Goal: Information Seeking & Learning: Learn about a topic

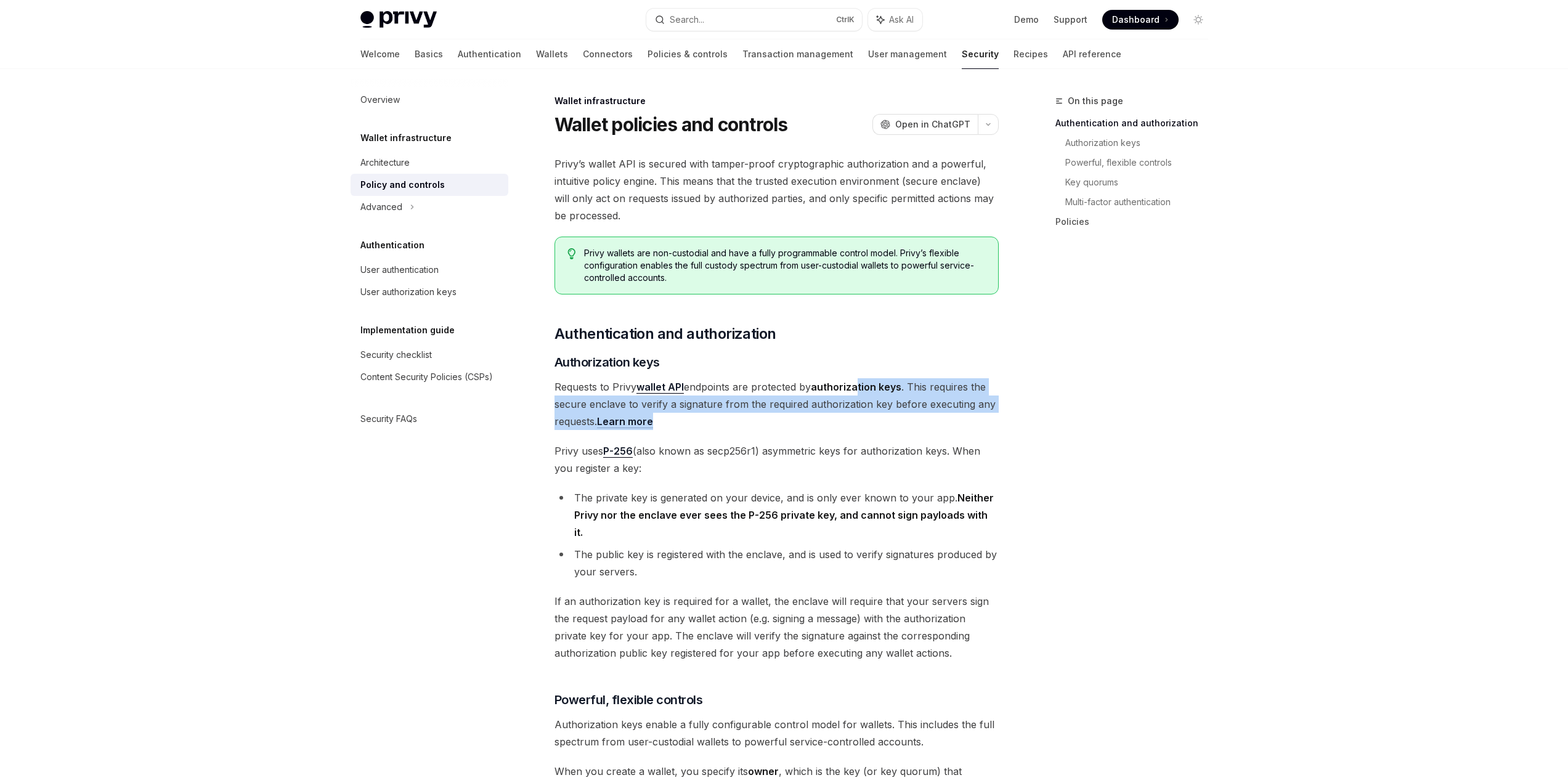
drag, startPoint x: 844, startPoint y: 420, endPoint x: 860, endPoint y: 392, distance: 32.2
click at [859, 392] on span "Requests to Privy wallet API endpoints are protected by authorization keys . Th…" at bounding box center [777, 404] width 444 height 52
click at [851, 415] on span "Requests to Privy wallet API endpoints are protected by authorization keys . Th…" at bounding box center [777, 404] width 444 height 52
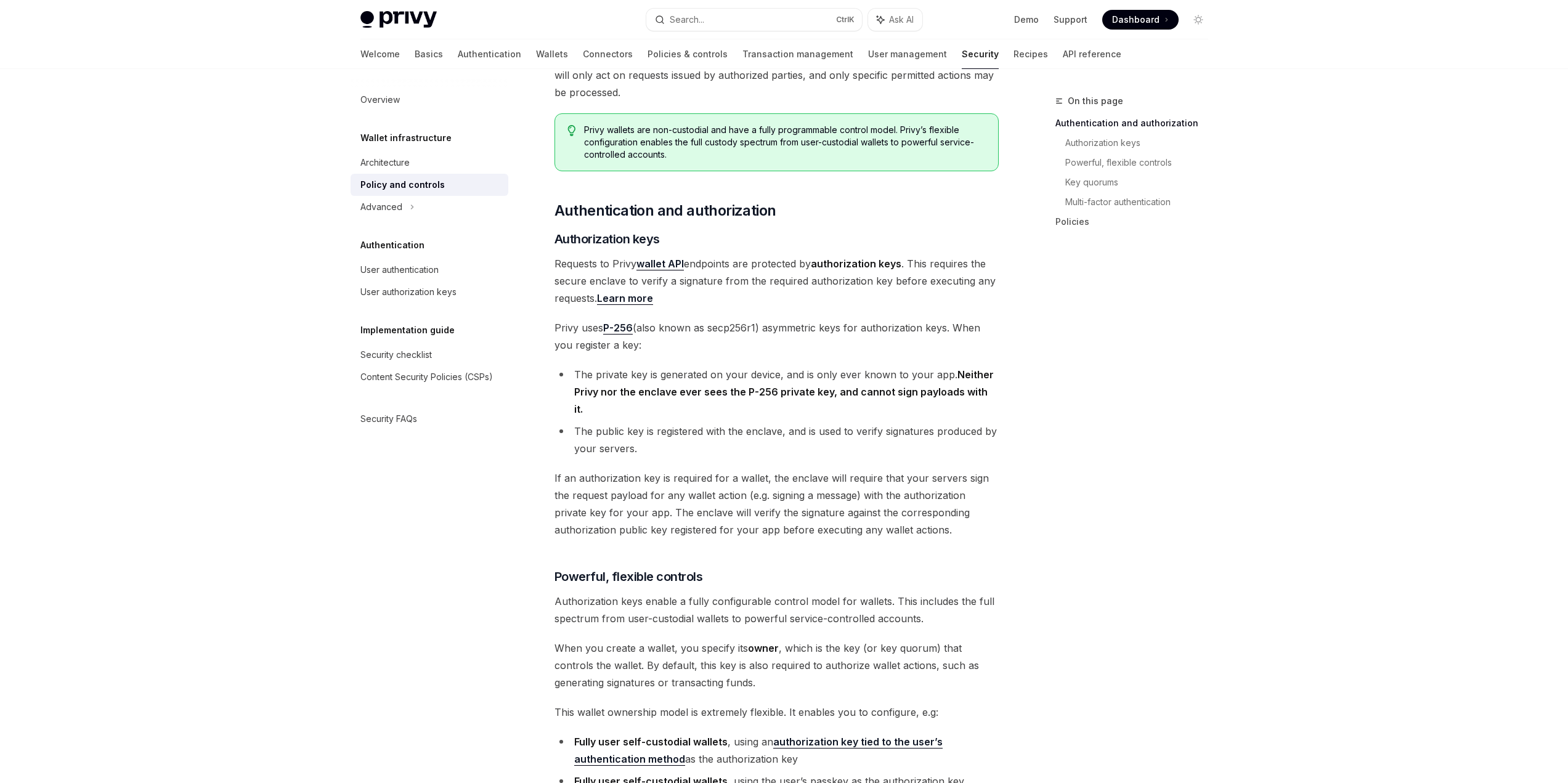
click at [851, 422] on li "The public key is registered with the enclave, and is used to verify signatures…" at bounding box center [777, 439] width 444 height 34
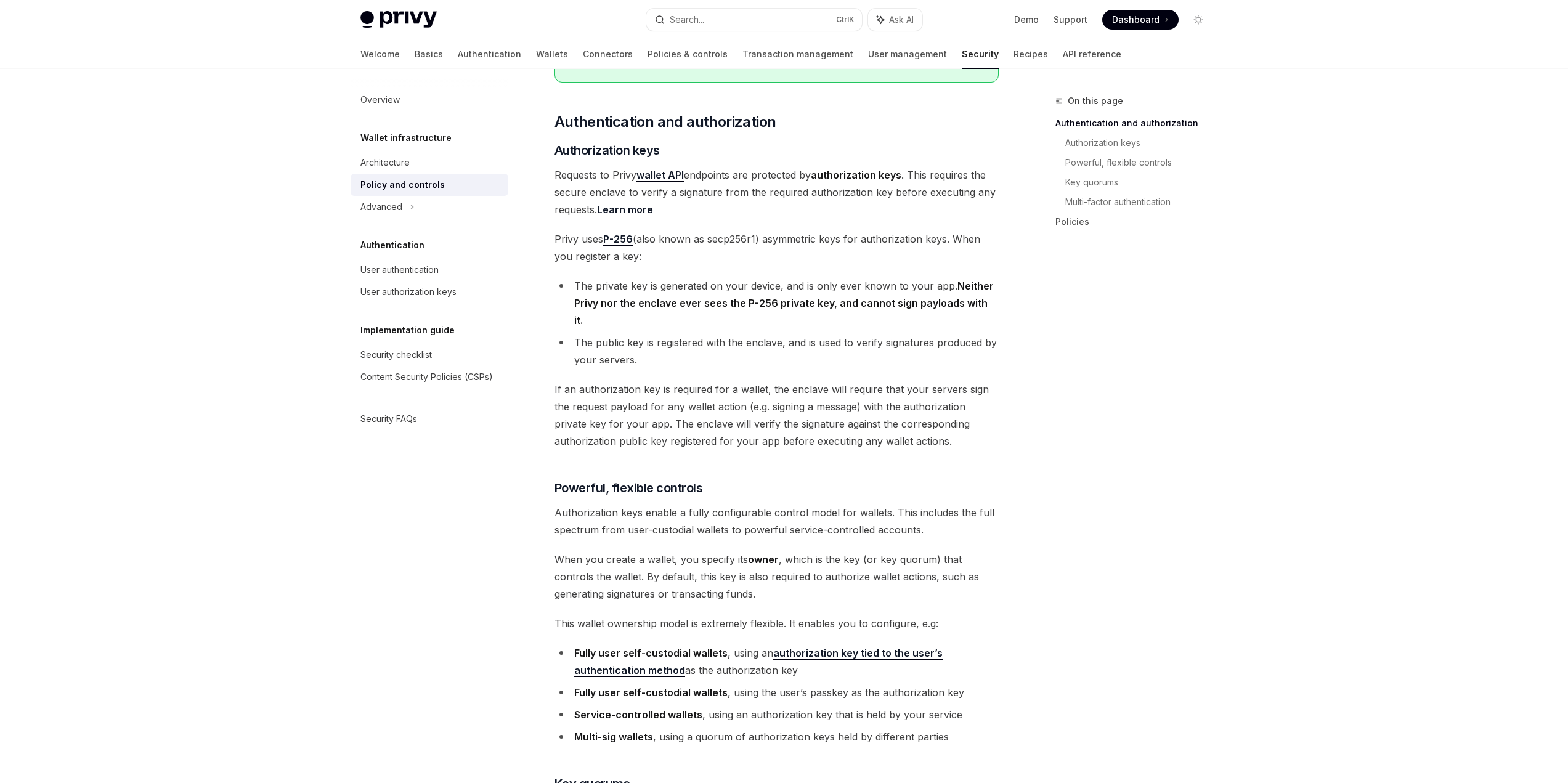
scroll to position [185, 0]
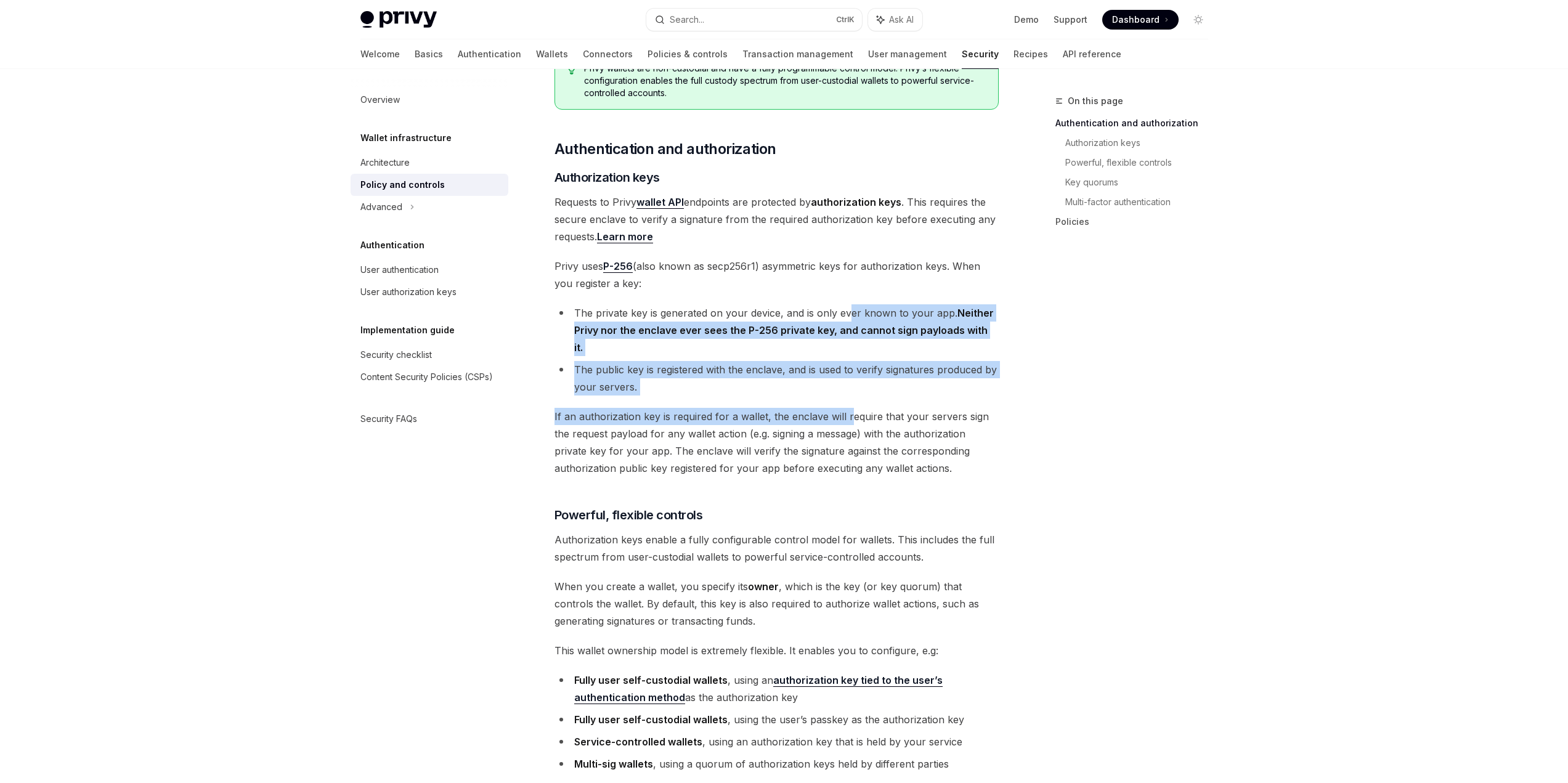
drag, startPoint x: 847, startPoint y: 307, endPoint x: 847, endPoint y: 384, distance: 77.0
drag, startPoint x: 861, startPoint y: 357, endPoint x: 885, endPoint y: 305, distance: 57.3
click at [885, 305] on ul "The private key is generated on your device, and is only ever known to your app…" at bounding box center [777, 350] width 444 height 91
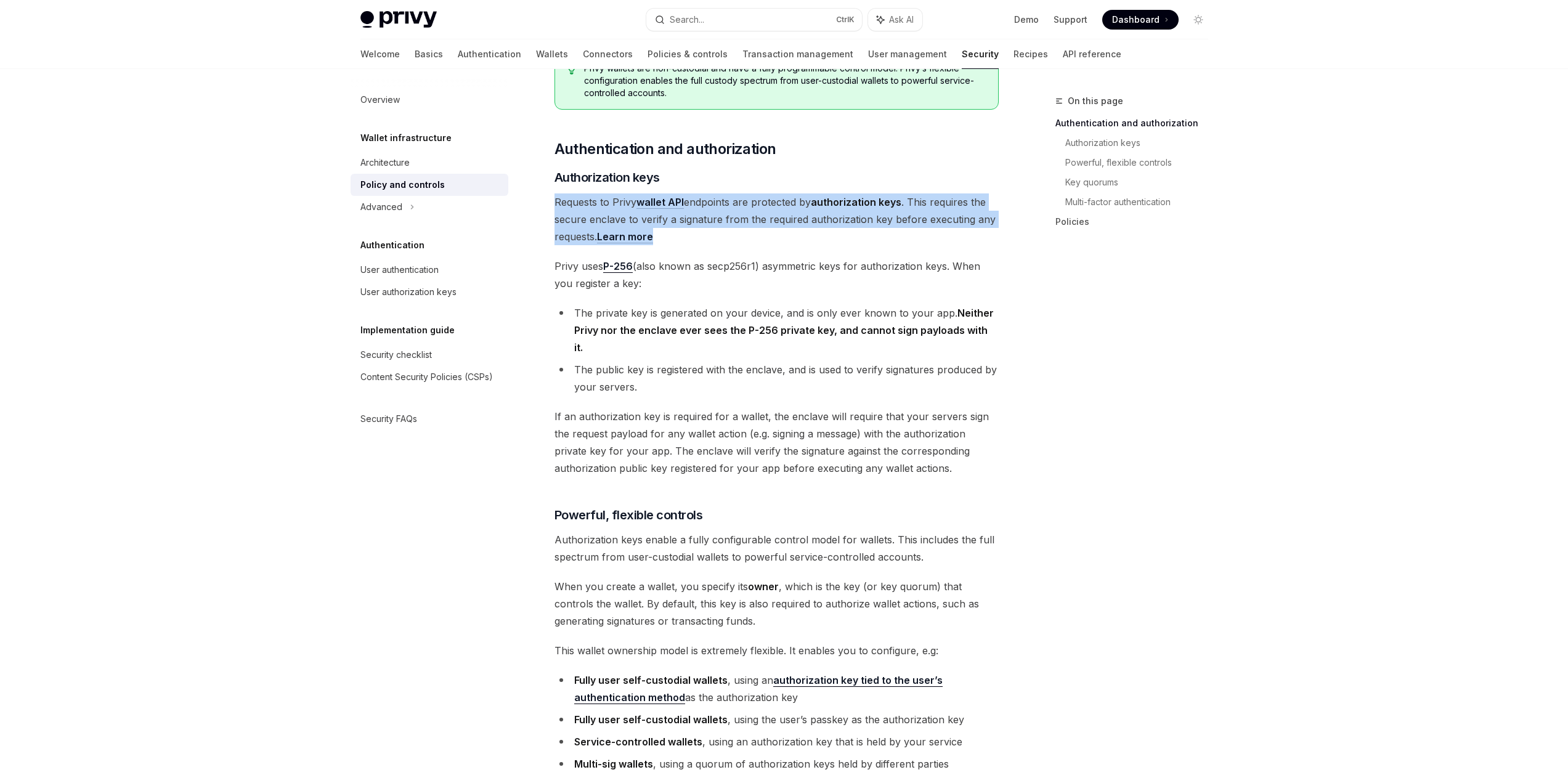
drag, startPoint x: 553, startPoint y: 195, endPoint x: 750, endPoint y: 236, distance: 201.2
click at [750, 236] on span "Requests to Privy wallet API endpoints are protected by authorization keys . Th…" at bounding box center [777, 219] width 444 height 52
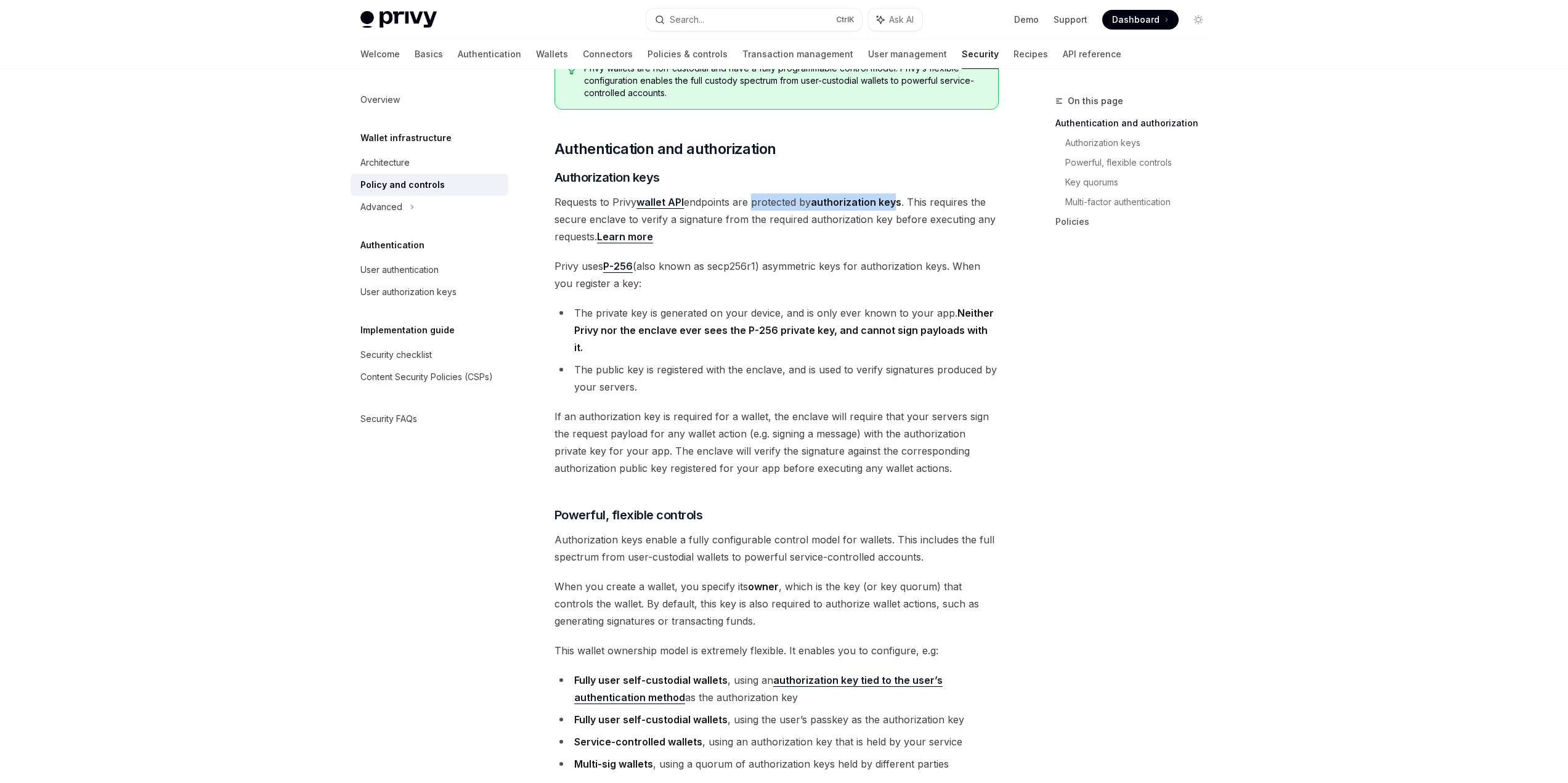
drag, startPoint x: 753, startPoint y: 208, endPoint x: 901, endPoint y: 204, distance: 148.1
click at [901, 204] on span "Requests to Privy wallet API endpoints are protected by authorization keys . Th…" at bounding box center [777, 219] width 444 height 52
click at [901, 204] on strong "authorization keys" at bounding box center [856, 202] width 90 height 12
drag, startPoint x: 693, startPoint y: 200, endPoint x: 923, endPoint y: 199, distance: 230.0
click at [923, 199] on span "Requests to Privy wallet API endpoints are protected by authorization keys . Th…" at bounding box center [777, 219] width 444 height 52
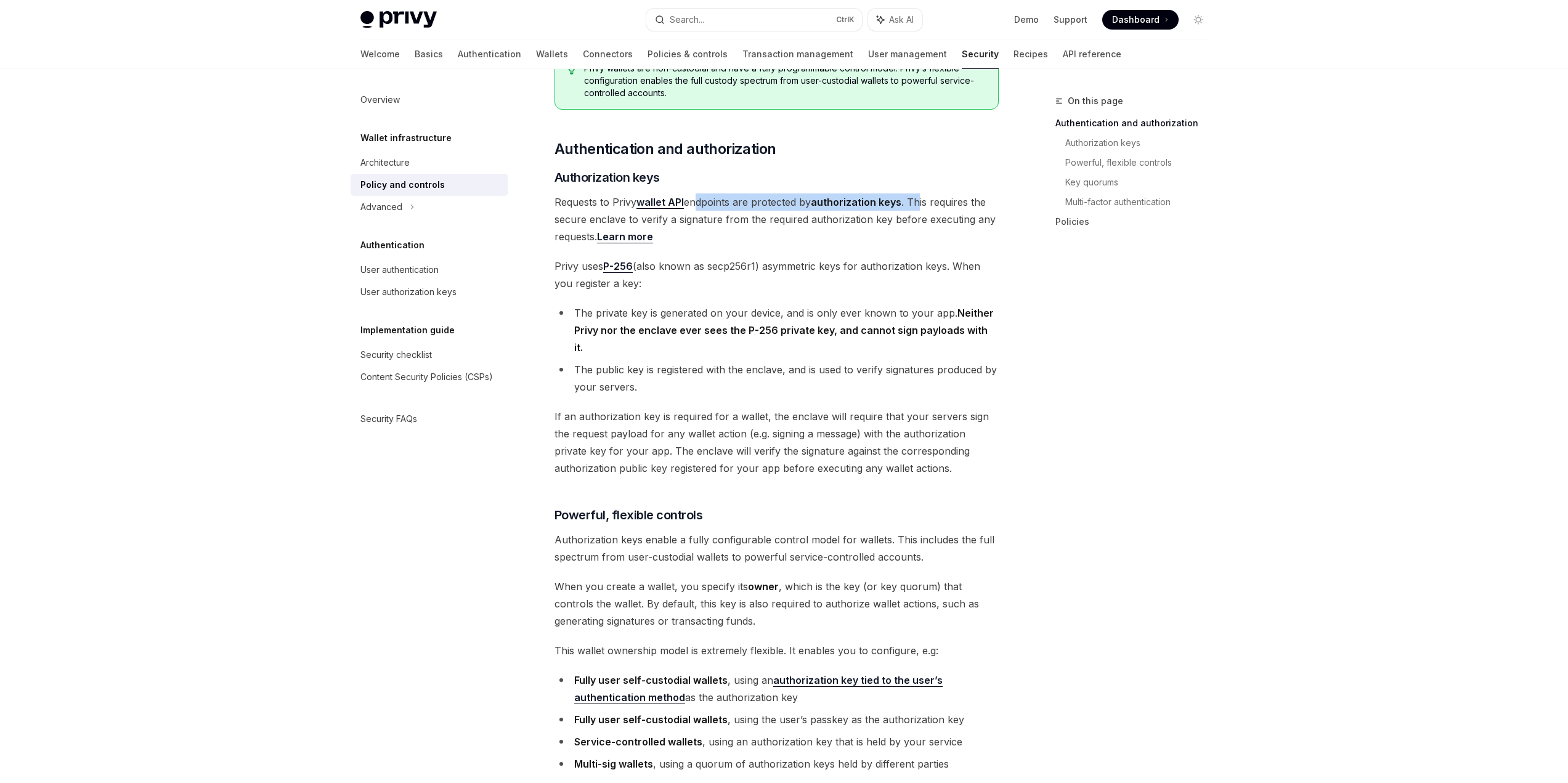
click at [923, 199] on span "Requests to Privy wallet API endpoints are protected by authorization keys . Th…" at bounding box center [777, 219] width 444 height 52
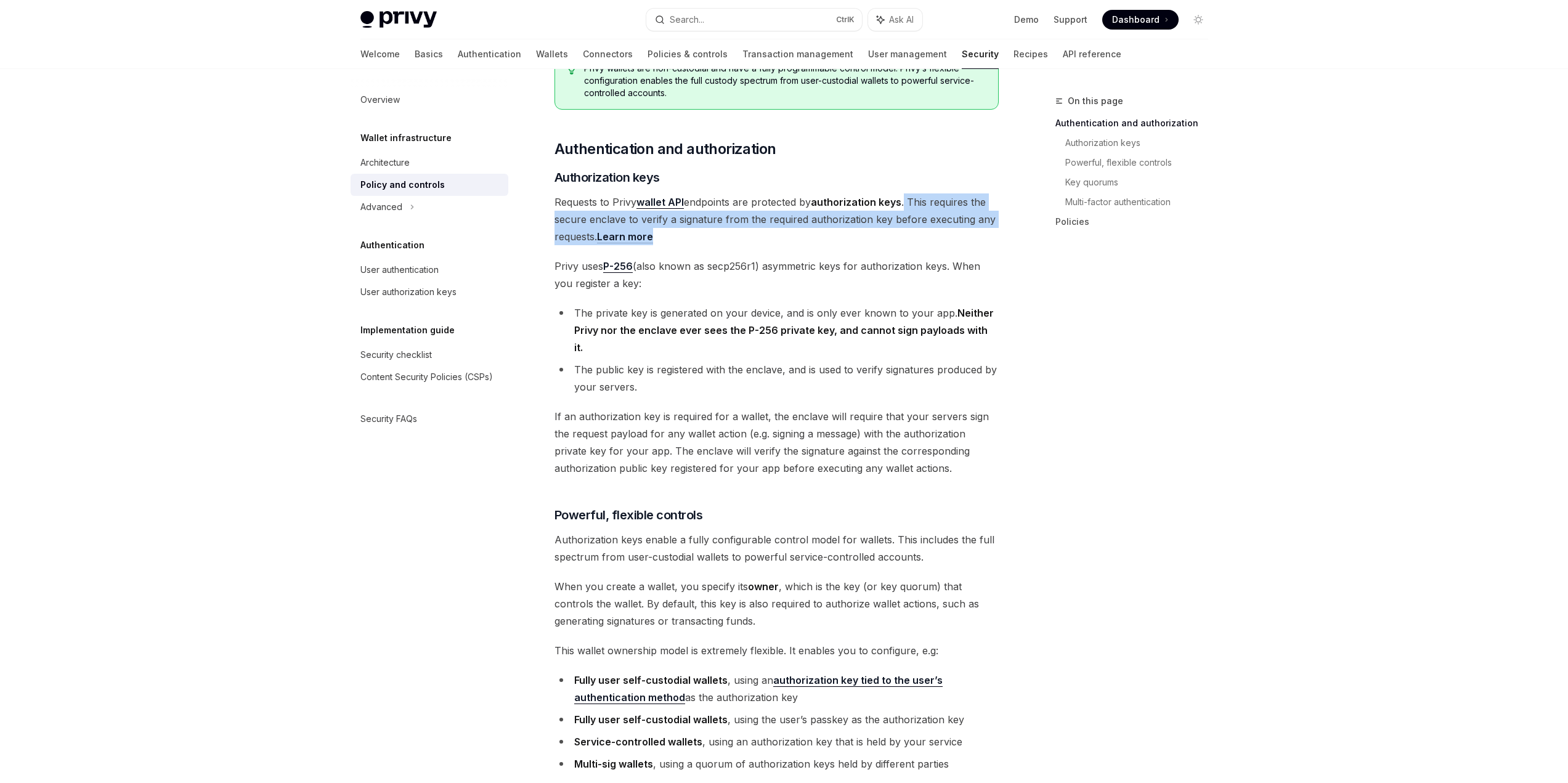
drag, startPoint x: 907, startPoint y: 209, endPoint x: 887, endPoint y: 236, distance: 33.6
click at [887, 236] on span "Requests to Privy wallet API endpoints are protected by authorization keys . Th…" at bounding box center [777, 219] width 444 height 52
click at [975, 320] on li "The private key is generated on your device, and is only ever known to your app…" at bounding box center [777, 331] width 444 height 52
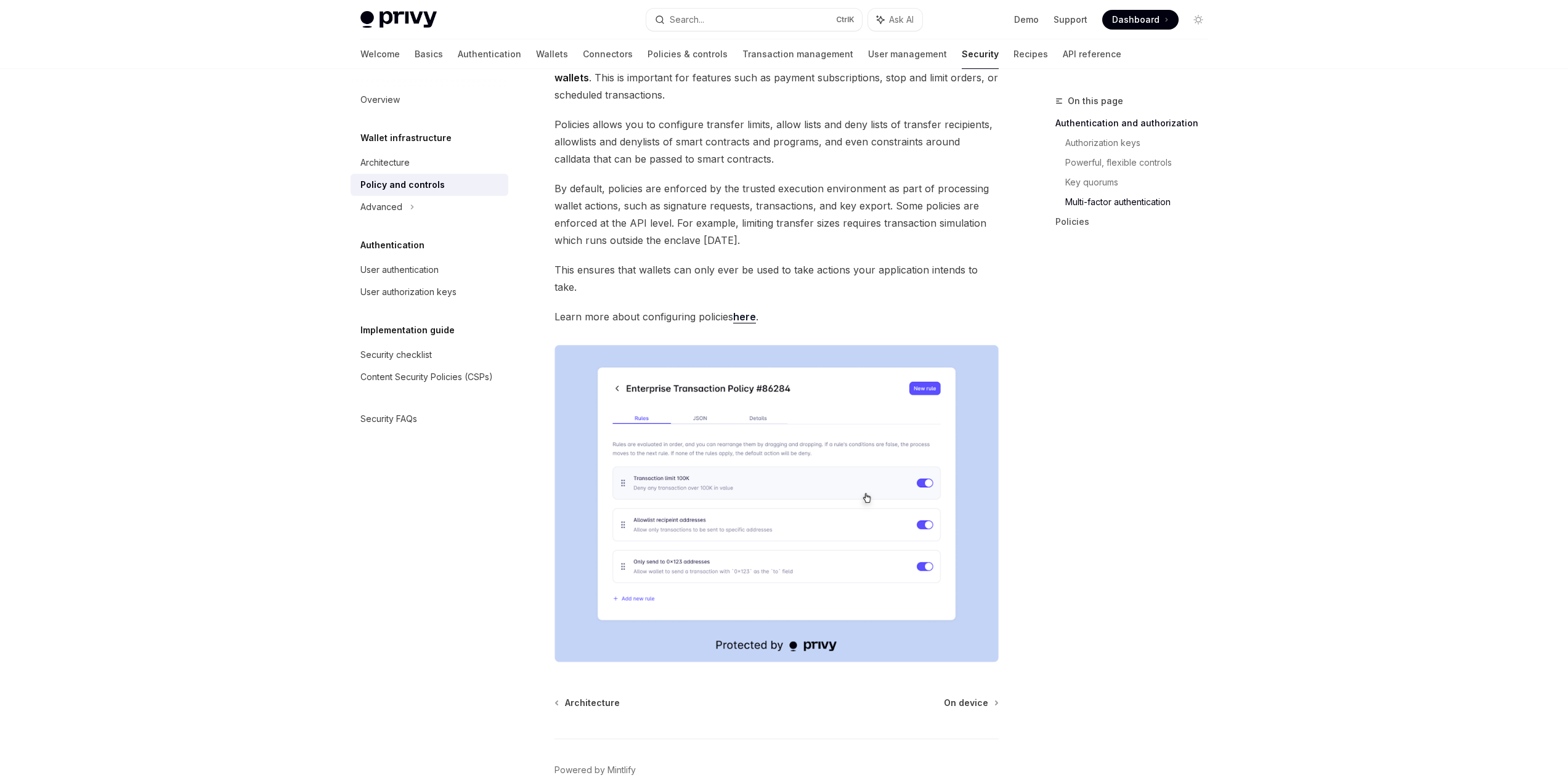
scroll to position [1347, 0]
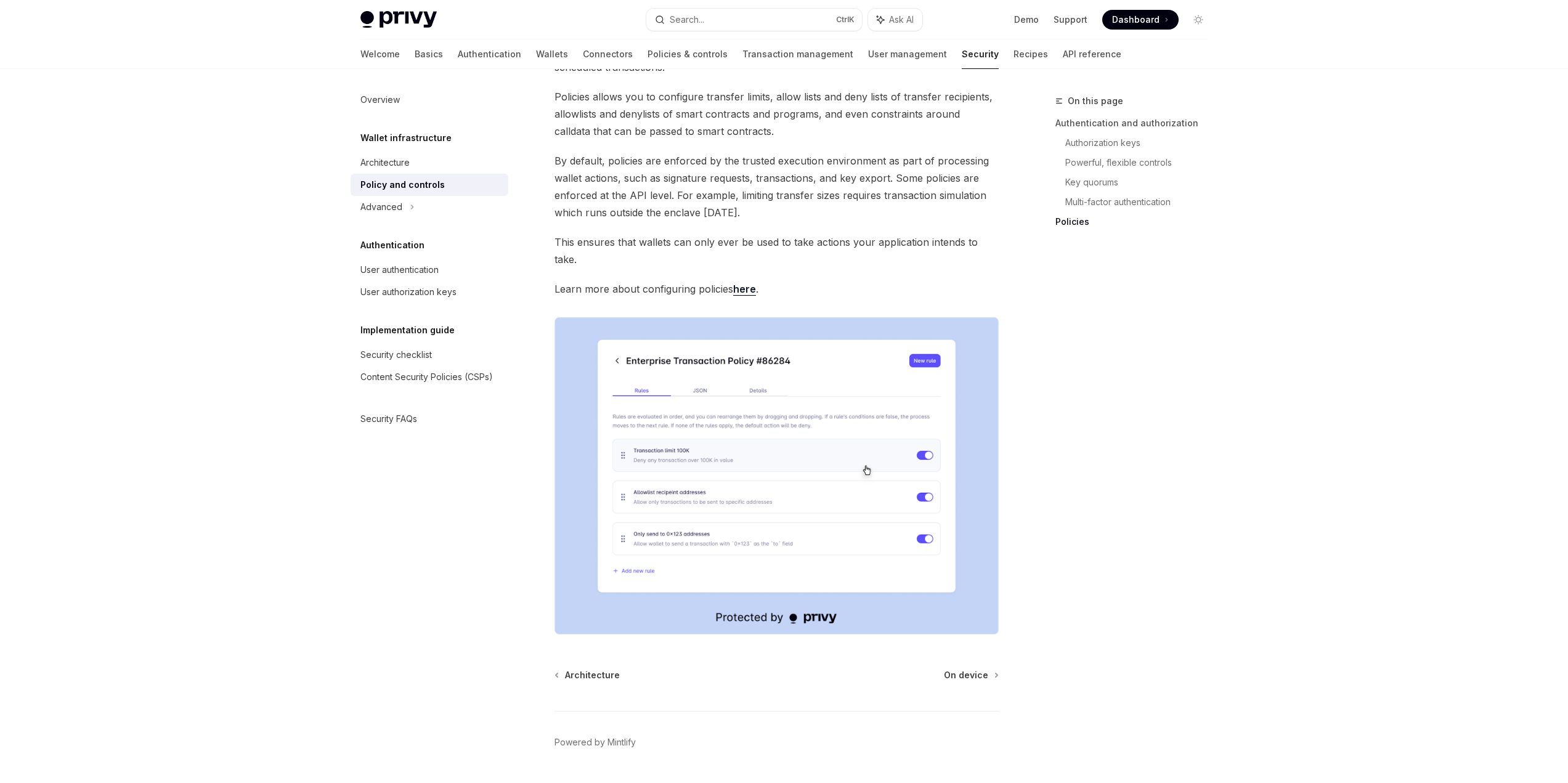
click at [793, 234] on span "This ensures that wallets can only ever be used to take actions your applicatio…" at bounding box center [777, 251] width 444 height 34
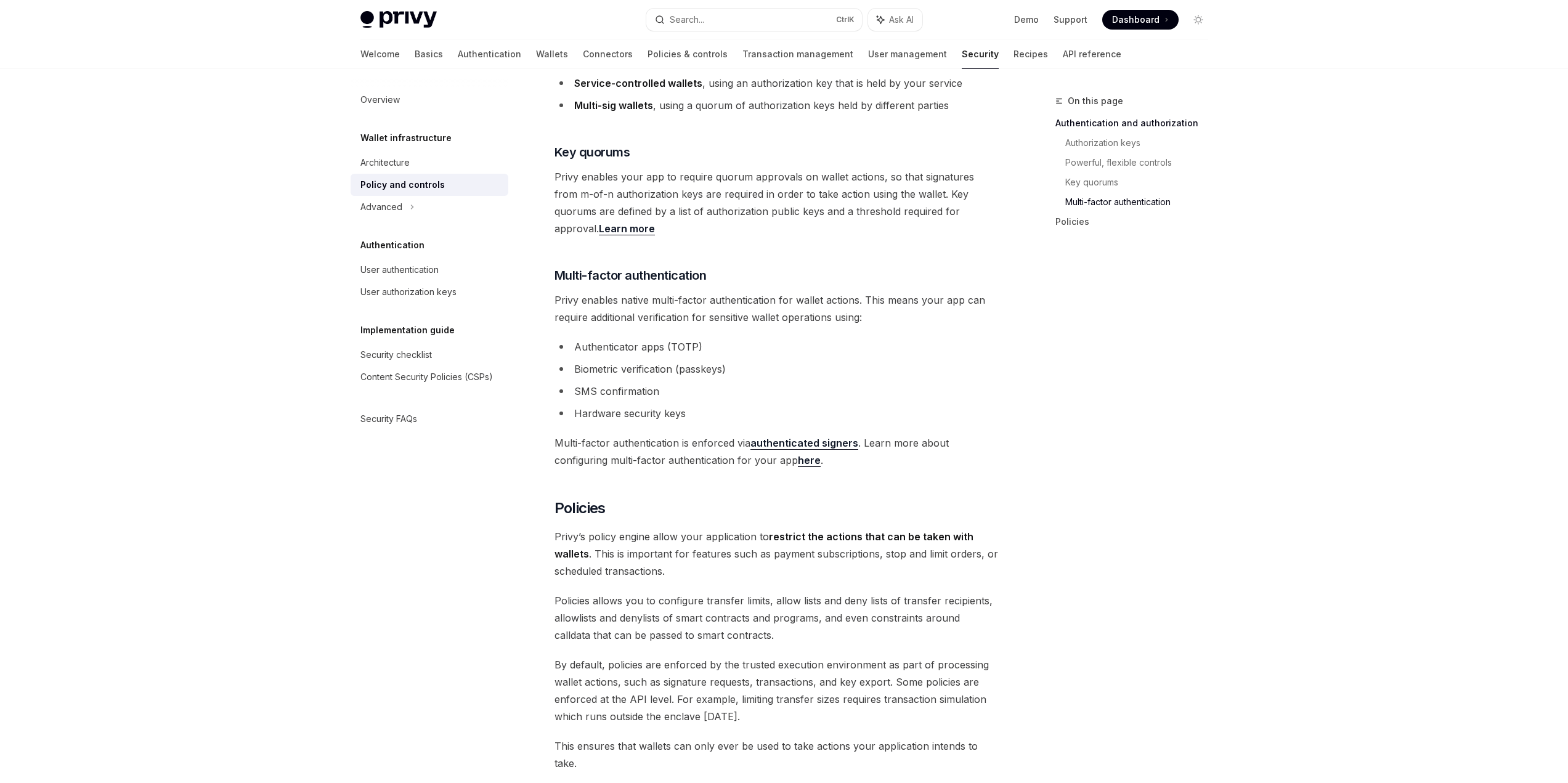
scroll to position [793, 0]
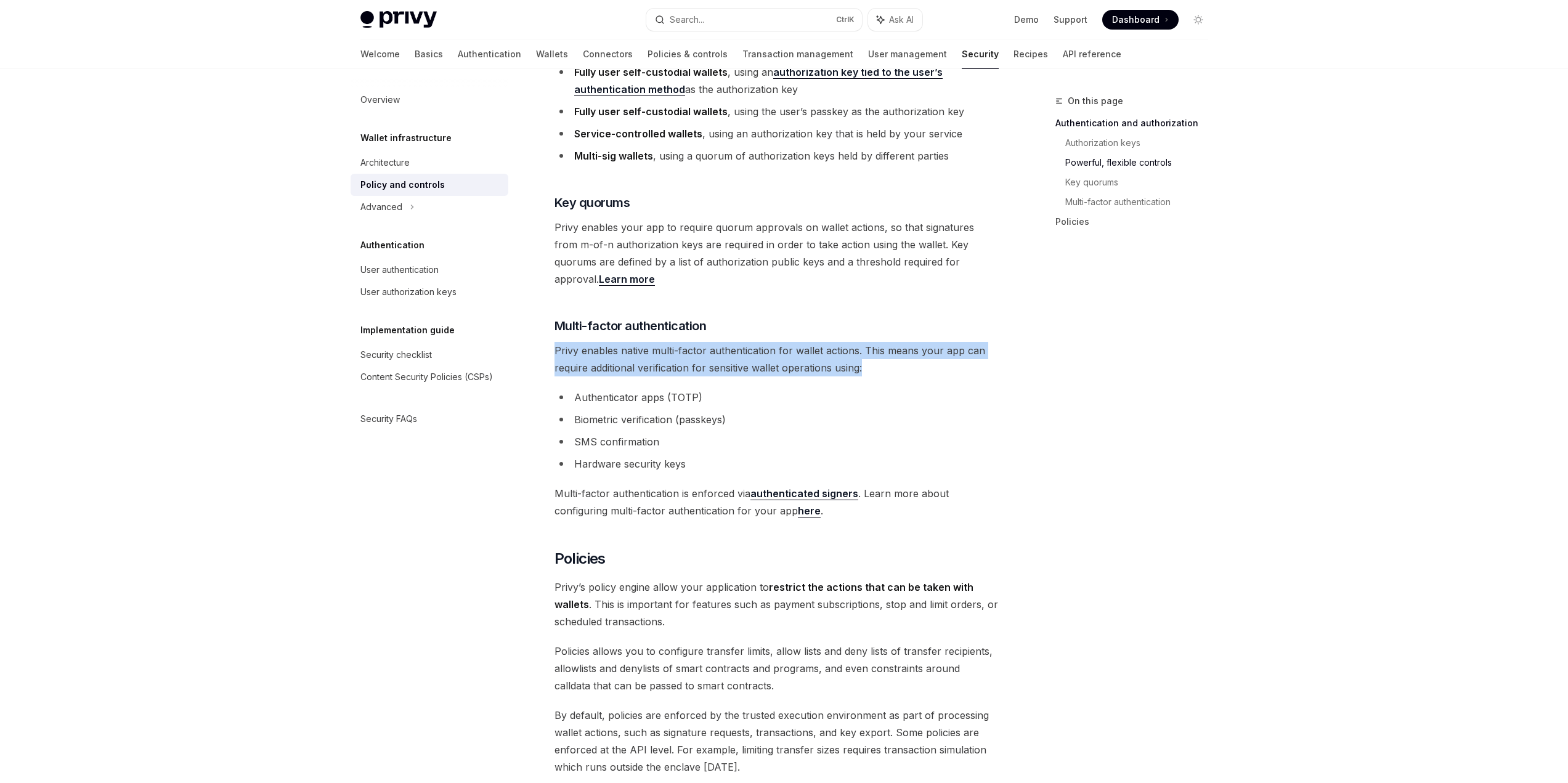
drag, startPoint x: 805, startPoint y: 302, endPoint x: 872, endPoint y: 350, distance: 82.4
click at [872, 350] on div "[PERSON_NAME]’s wallet API is secured with tamper-proof cryptographic authoriza…" at bounding box center [777, 275] width 444 height 1827
click at [872, 350] on span "Privy enables native multi-factor authentication for wallet actions. This means…" at bounding box center [777, 359] width 444 height 34
drag, startPoint x: 872, startPoint y: 350, endPoint x: 833, endPoint y: 326, distance: 45.8
click at [833, 342] on span "Privy enables native multi-factor authentication for wallet actions. This means…" at bounding box center [777, 359] width 444 height 34
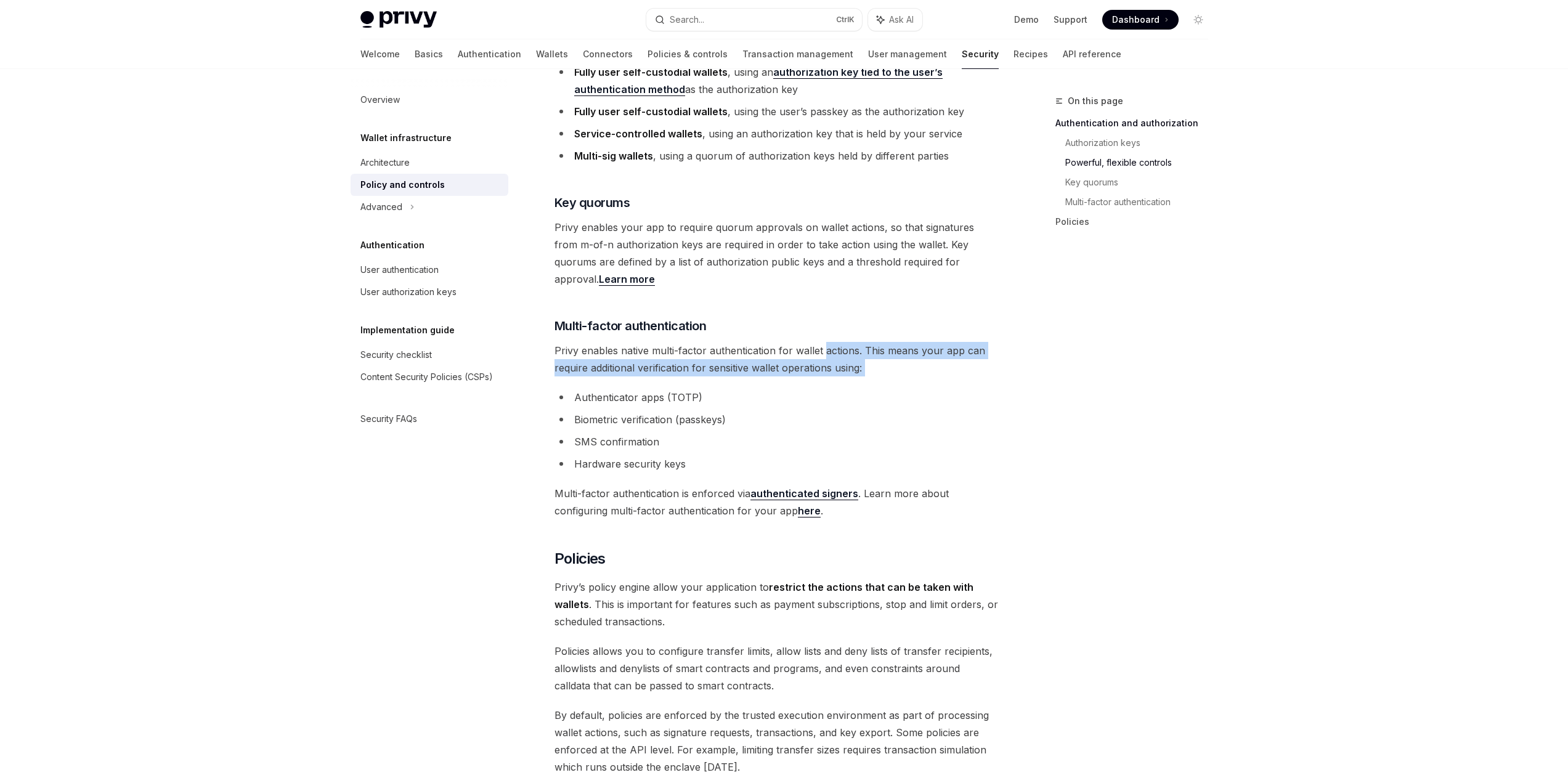
click at [833, 342] on span "Privy enables native multi-factor authentication for wallet actions. This means…" at bounding box center [777, 359] width 444 height 34
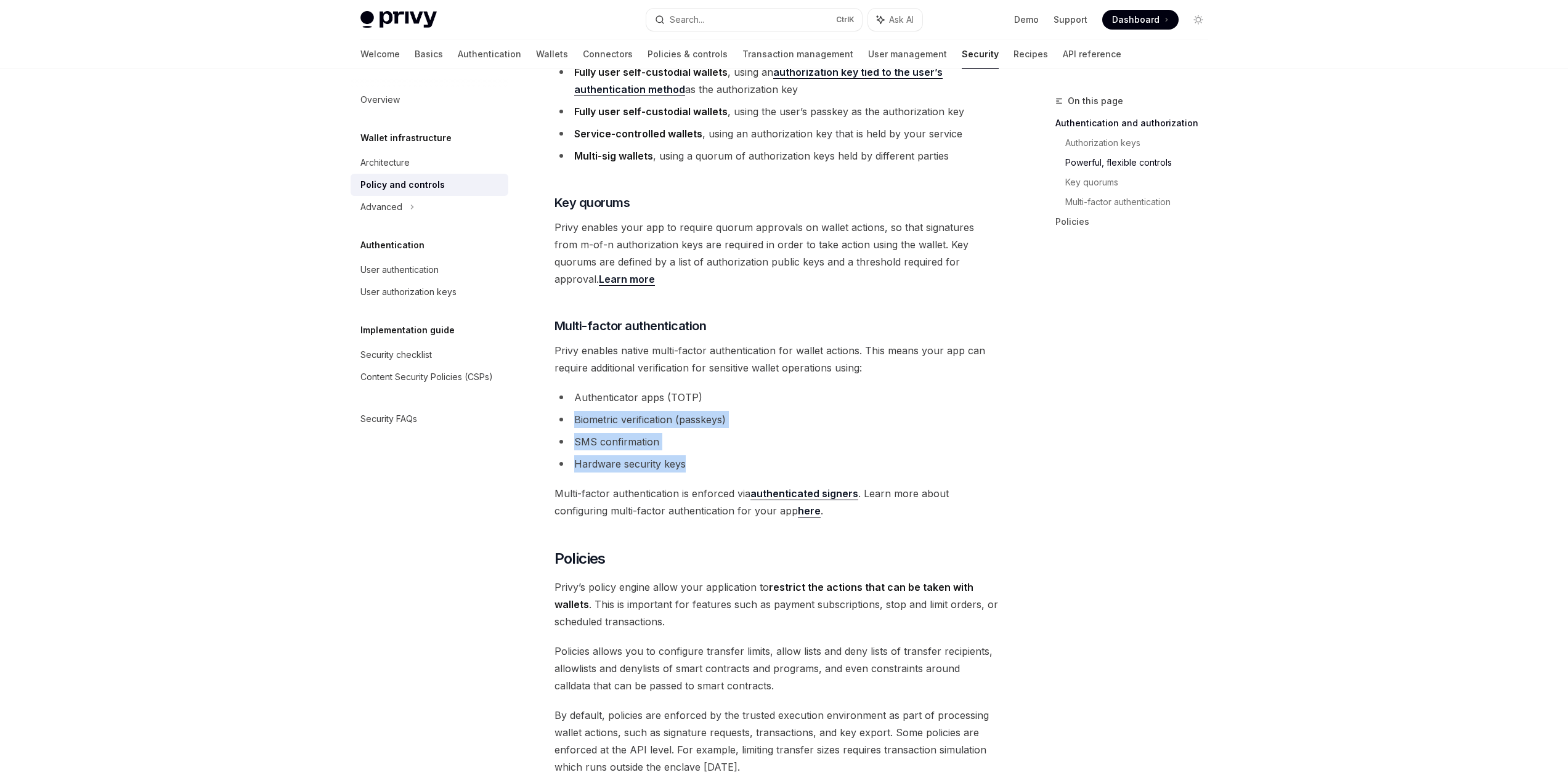
drag, startPoint x: 732, startPoint y: 388, endPoint x: 723, endPoint y: 434, distance: 46.9
click at [723, 434] on ul "Authenticator apps (TOTP) Biometric verification (passkeys) SMS confirmation Ha…" at bounding box center [777, 430] width 444 height 84
drag, startPoint x: 764, startPoint y: 363, endPoint x: 784, endPoint y: 451, distance: 90.2
click at [784, 451] on div "[PERSON_NAME]’s wallet API is secured with tamper-proof cryptographic authoriza…" at bounding box center [777, 275] width 444 height 1827
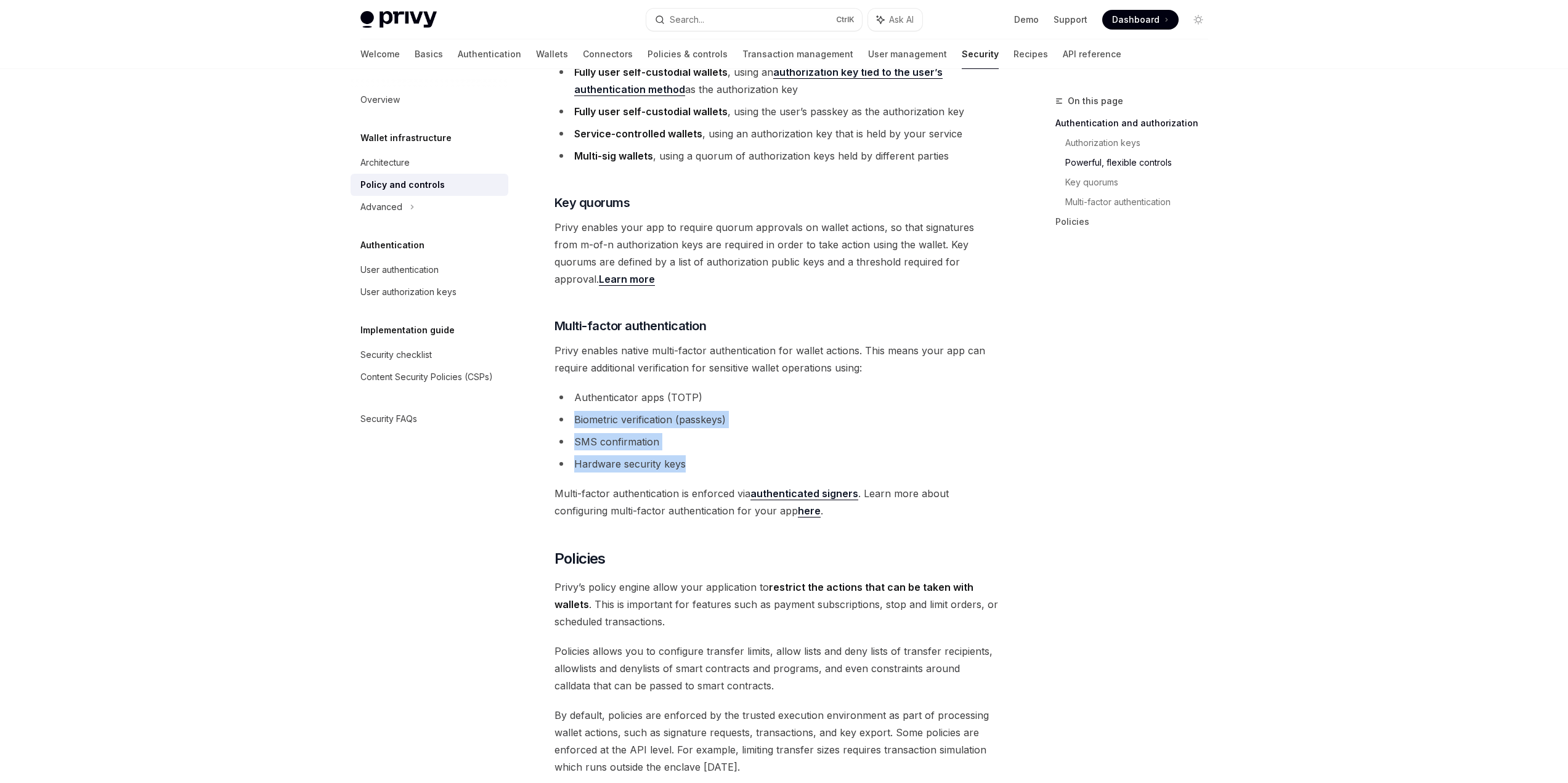
click at [784, 456] on li "Hardware security keys" at bounding box center [777, 464] width 444 height 18
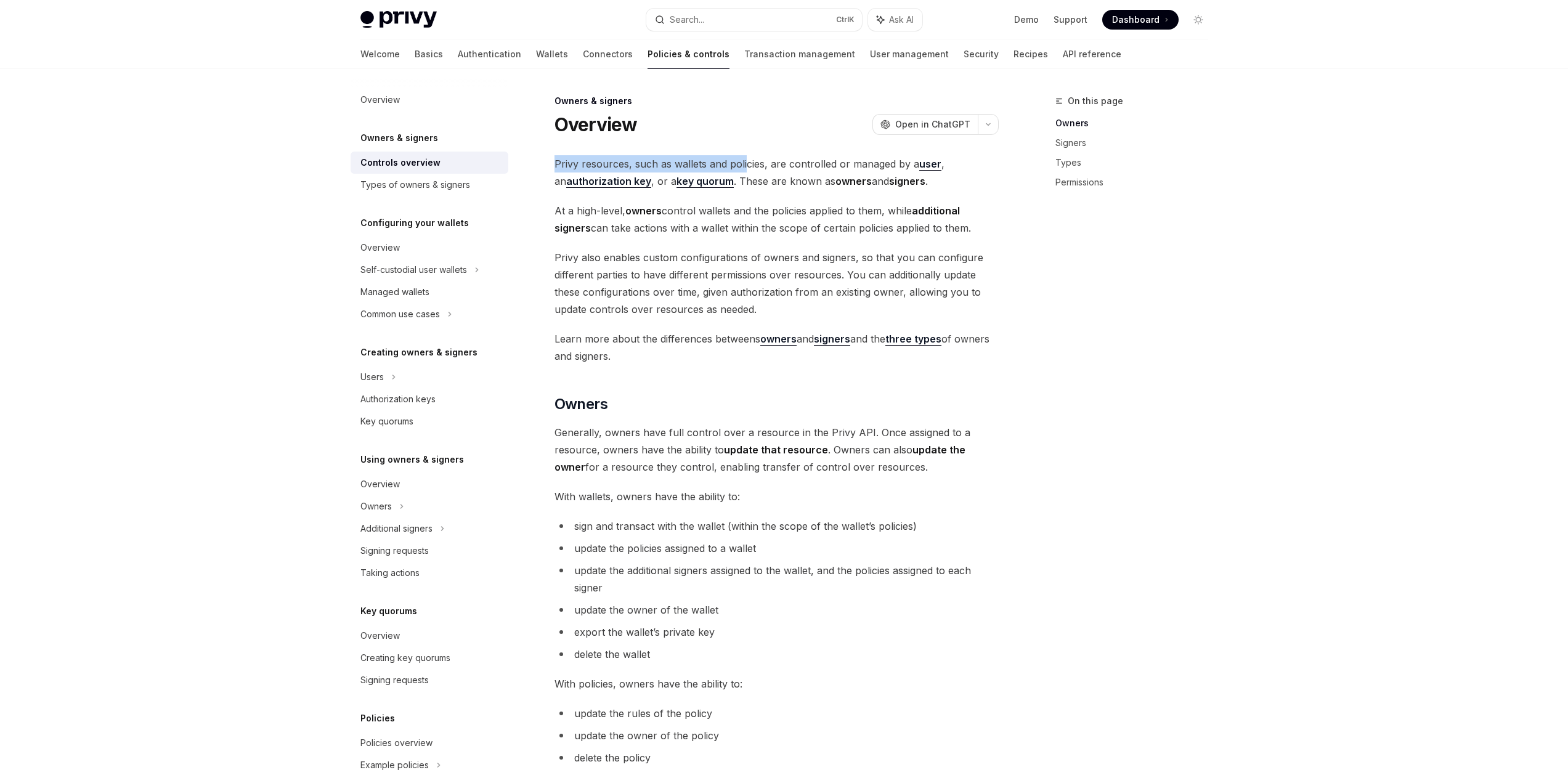
drag, startPoint x: 548, startPoint y: 161, endPoint x: 744, endPoint y: 170, distance: 196.2
click at [744, 170] on span "Privy resources, such as wallets and policies, are controlled or managed by a u…" at bounding box center [777, 172] width 444 height 34
drag, startPoint x: 543, startPoint y: 165, endPoint x: 672, endPoint y: 166, distance: 129.0
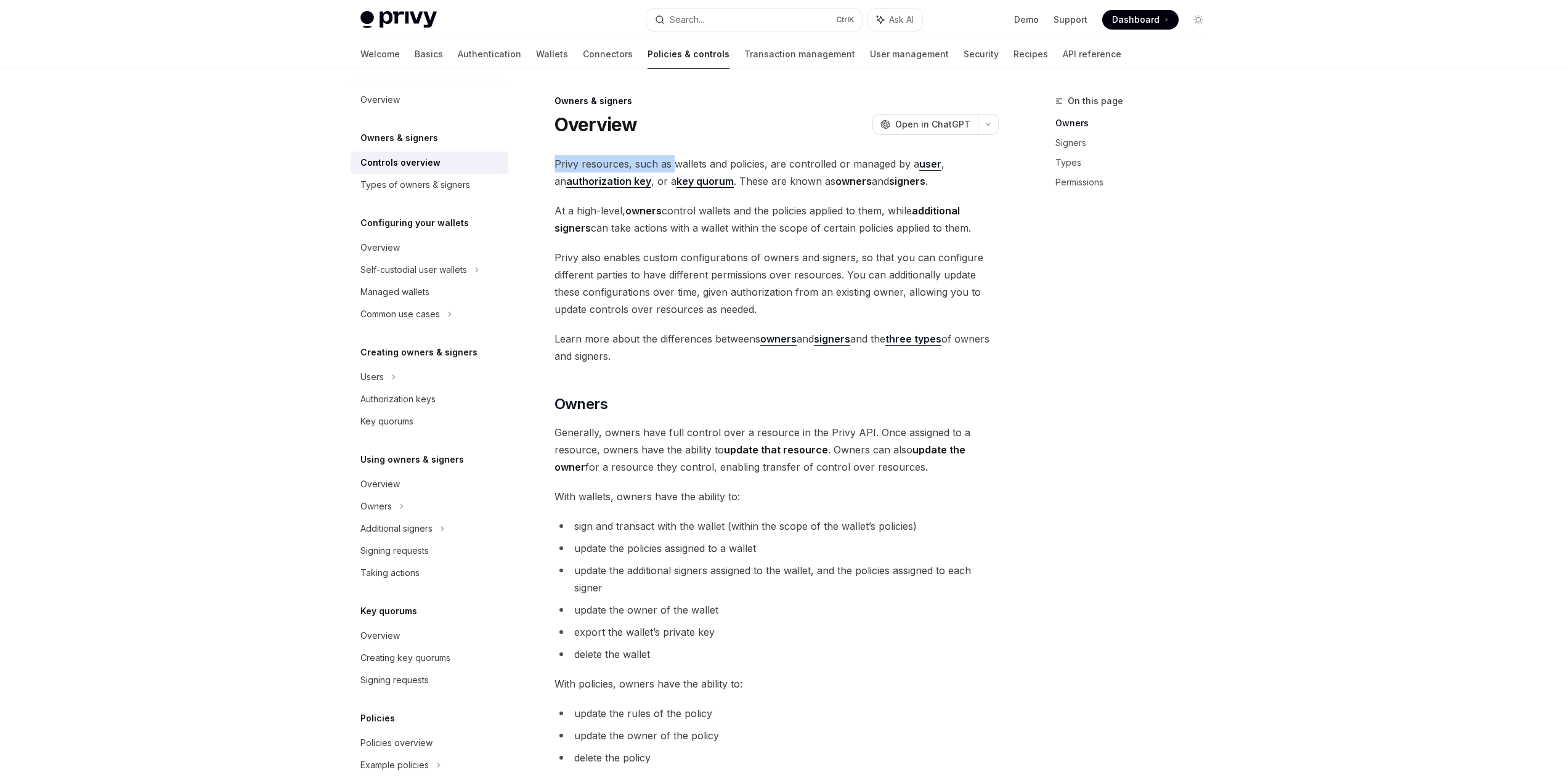
click at [672, 166] on span "Privy resources, such as wallets and policies, are controlled or managed by a u…" at bounding box center [777, 172] width 444 height 34
drag, startPoint x: 640, startPoint y: 166, endPoint x: 775, endPoint y: 166, distance: 135.0
click at [775, 166] on span "Privy resources, such as wallets and policies, are controlled or managed by a u…" at bounding box center [777, 172] width 444 height 34
drag, startPoint x: 766, startPoint y: 167, endPoint x: 872, endPoint y: 162, distance: 106.1
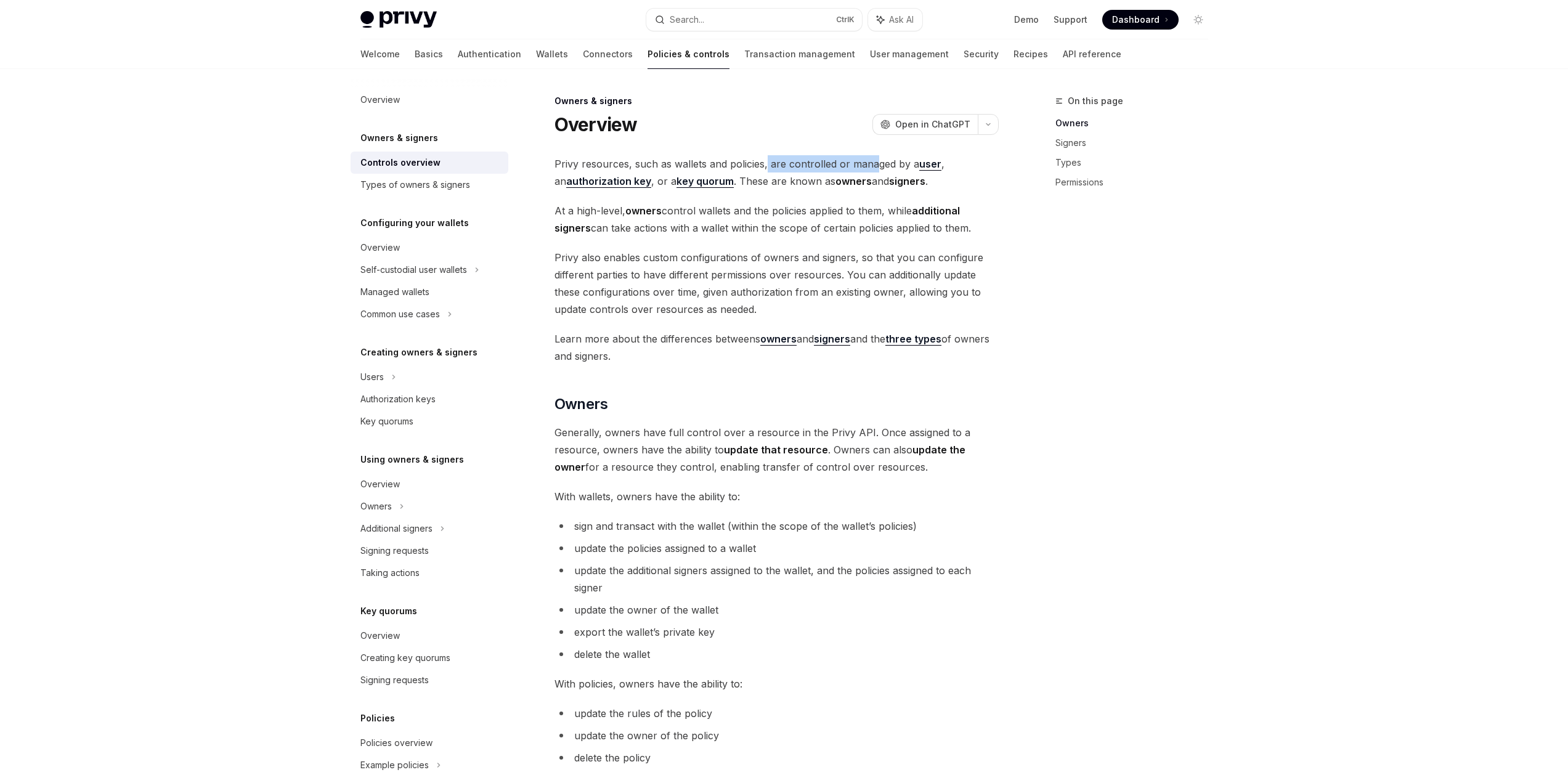
click at [872, 162] on span "Privy resources, such as wallets and policies, are controlled or managed by a u…" at bounding box center [777, 172] width 444 height 34
drag, startPoint x: 642, startPoint y: 183, endPoint x: 771, endPoint y: 178, distance: 129.1
click at [771, 178] on span "Privy resources, such as wallets and policies, are controlled or managed by a u…" at bounding box center [777, 172] width 444 height 34
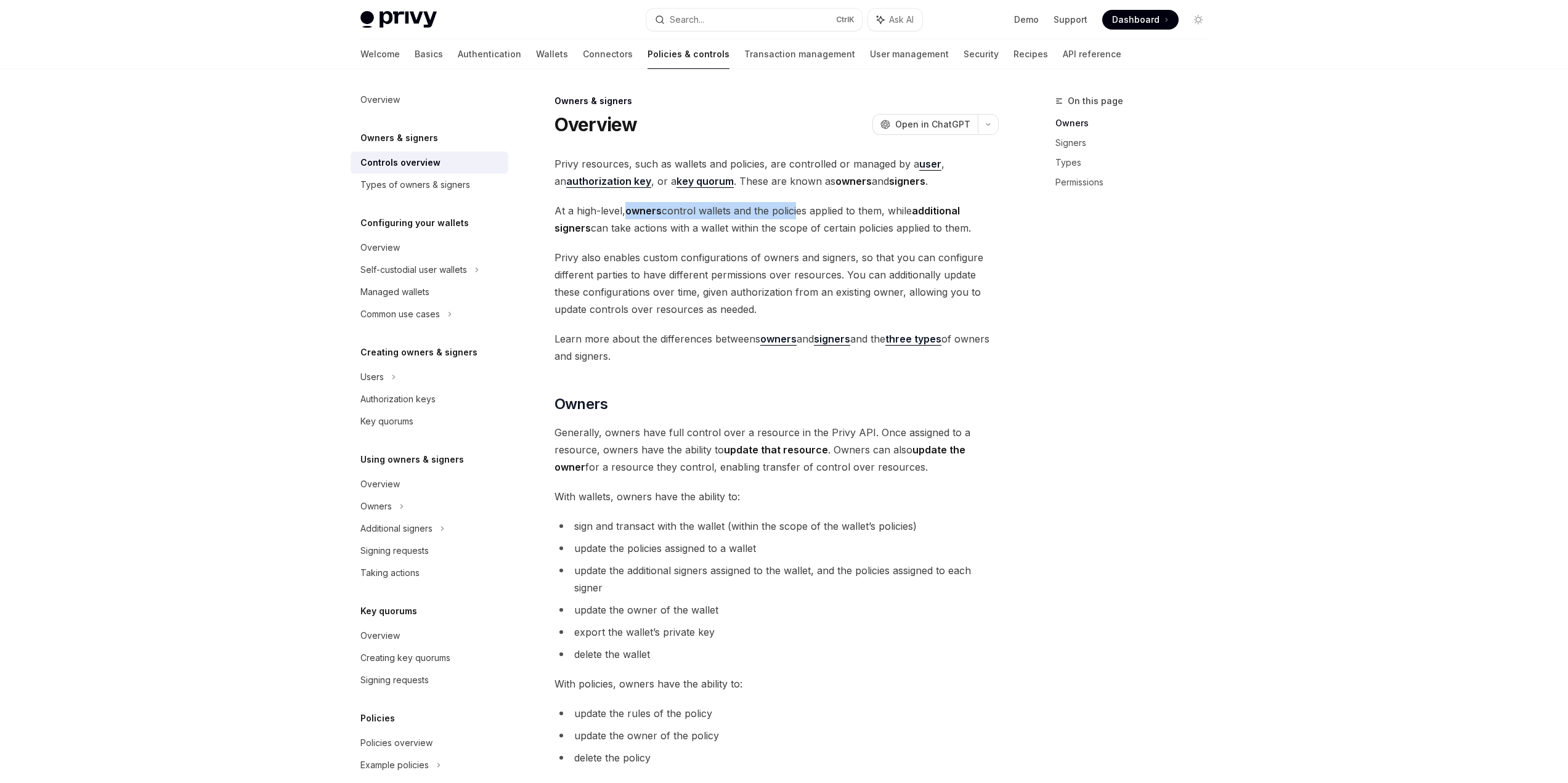
drag, startPoint x: 623, startPoint y: 217, endPoint x: 797, endPoint y: 214, distance: 174.0
click at [797, 214] on span "At a high-level, owners control wallets and the policies applied to them, while…" at bounding box center [777, 219] width 444 height 34
drag, startPoint x: 592, startPoint y: 225, endPoint x: 976, endPoint y: 230, distance: 384.0
click at [976, 230] on span "At a high-level, owners control wallets and the policies applied to them, while…" at bounding box center [777, 219] width 444 height 34
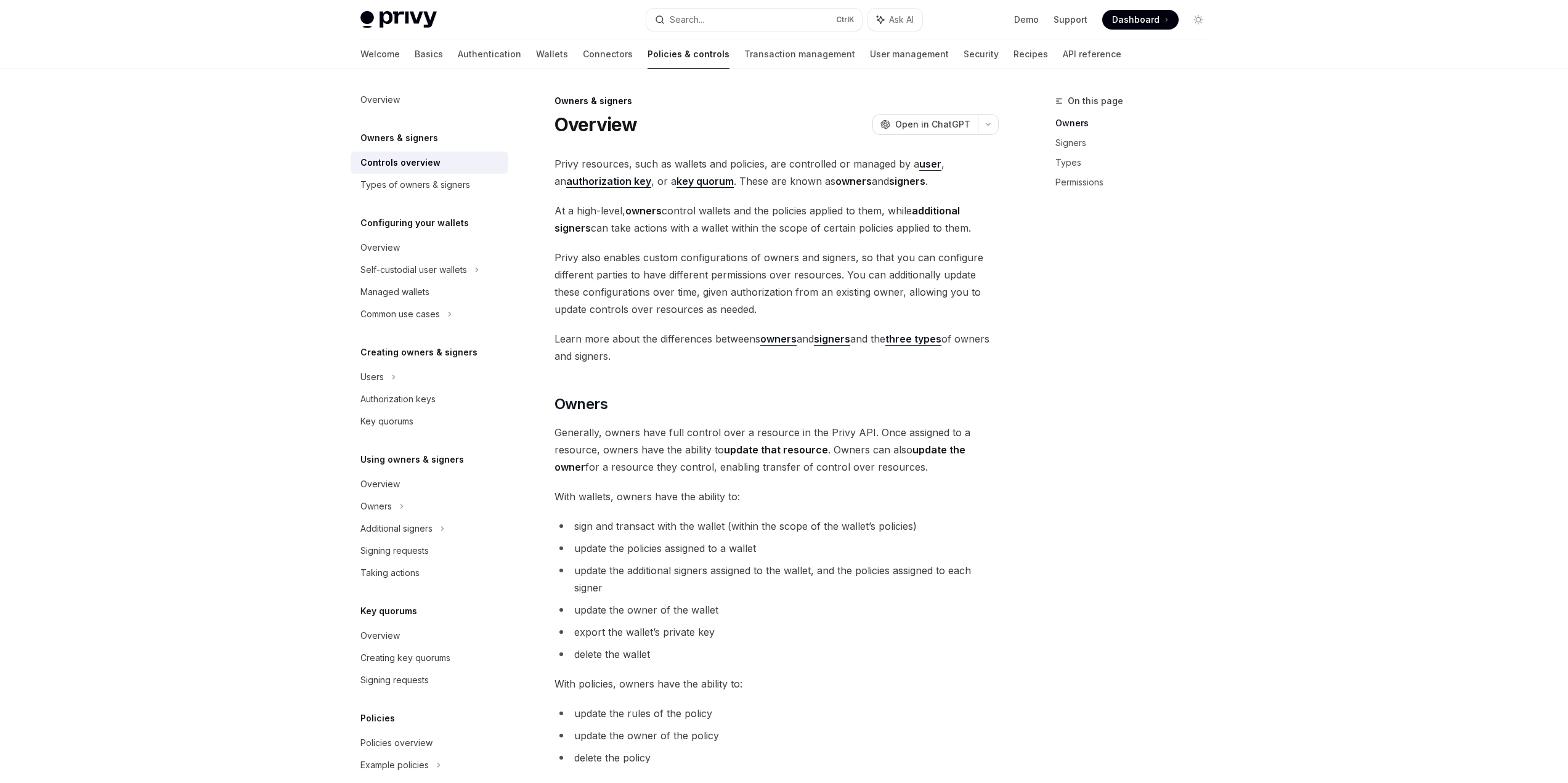
click at [976, 230] on span "At a high-level, owners control wallets and the policies applied to them, while…" at bounding box center [777, 219] width 444 height 34
drag, startPoint x: 982, startPoint y: 225, endPoint x: 545, endPoint y: 212, distance: 437.2
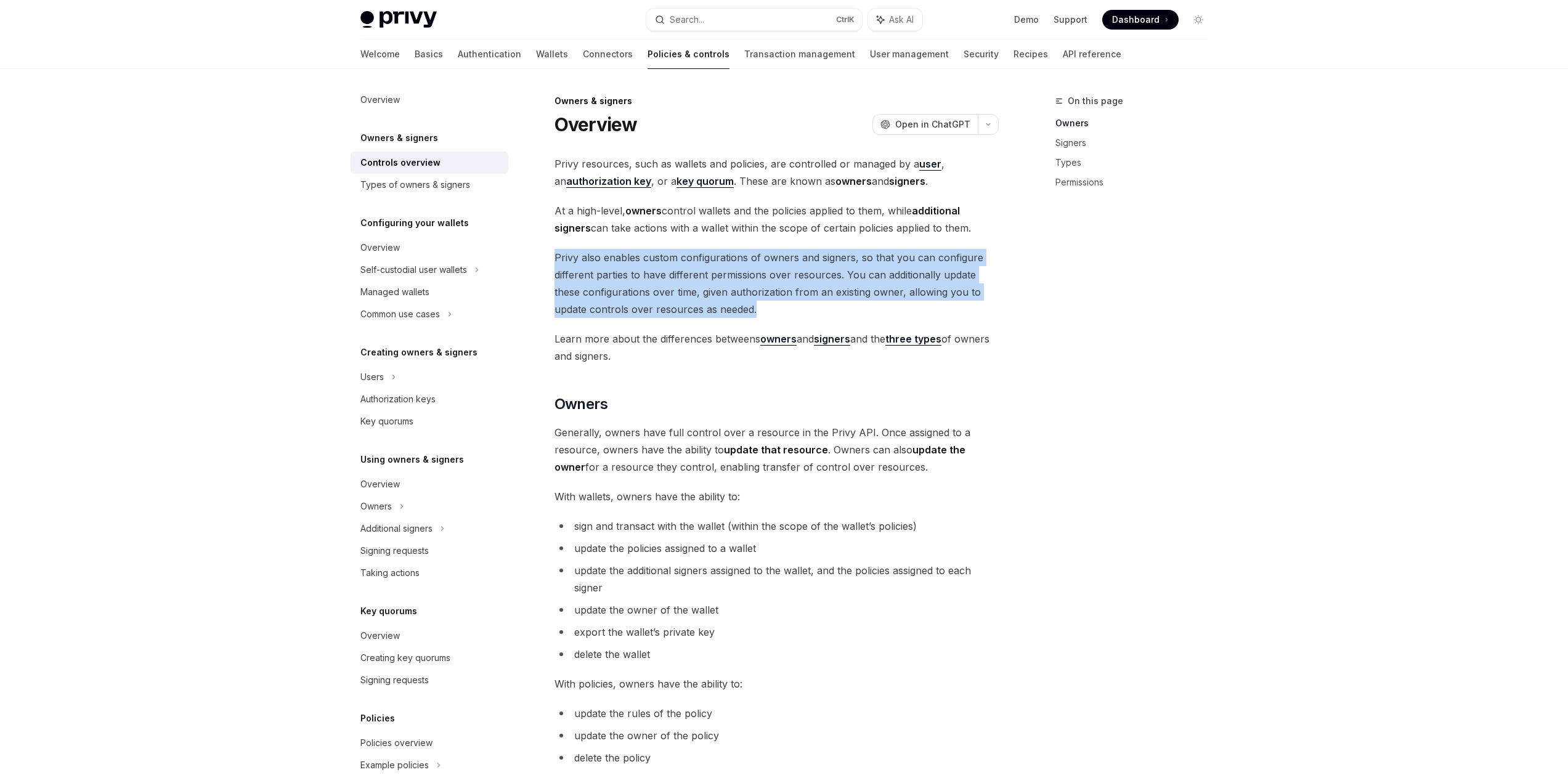
drag, startPoint x: 557, startPoint y: 249, endPoint x: 787, endPoint y: 308, distance: 237.4
click at [787, 308] on span "Privy also enables custom configurations of owners and signers, so that you can…" at bounding box center [777, 283] width 444 height 69
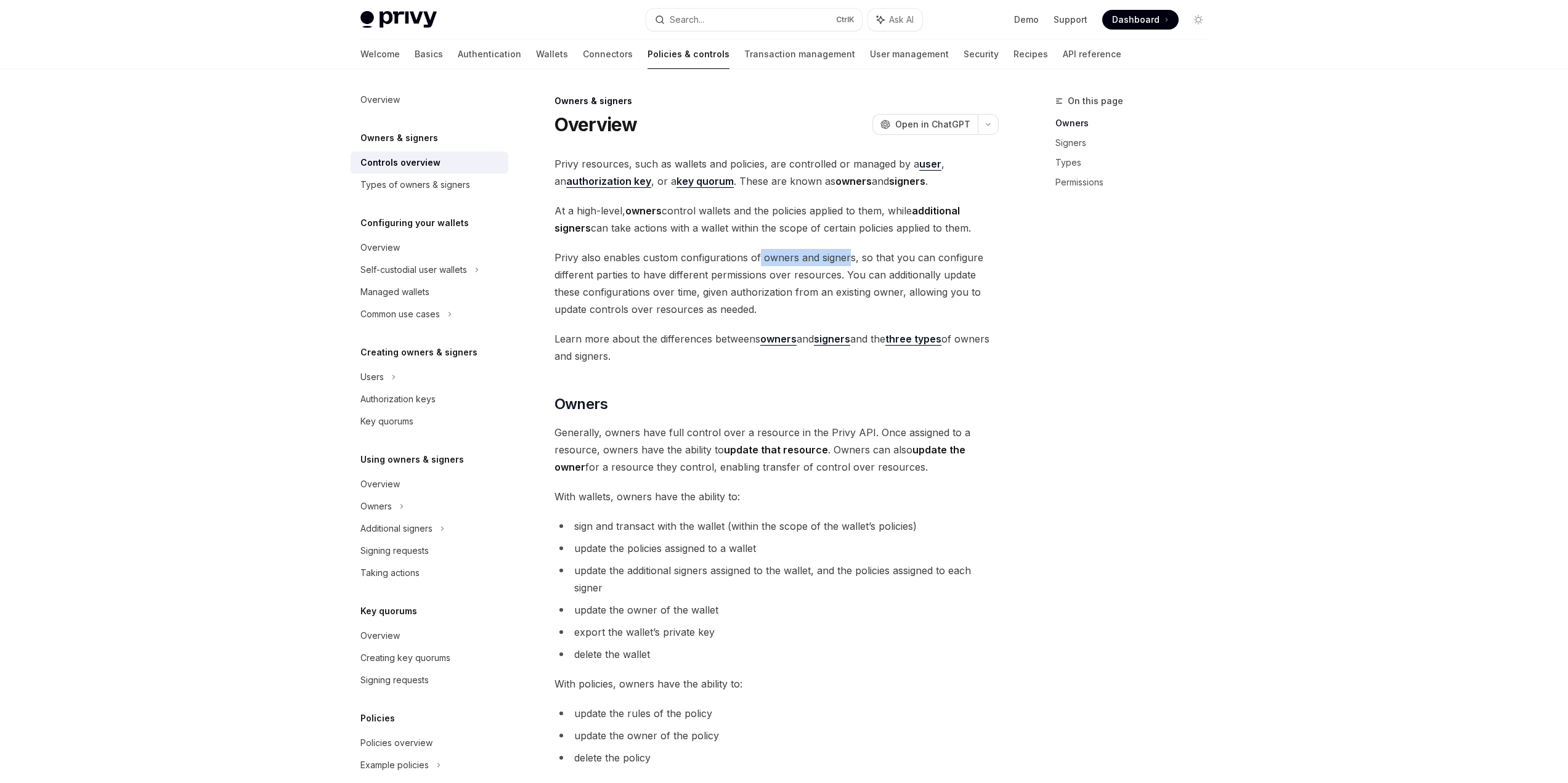
drag, startPoint x: 759, startPoint y: 255, endPoint x: 848, endPoint y: 255, distance: 89.0
click at [848, 255] on span "Privy also enables custom configurations of owners and signers, so that you can…" at bounding box center [777, 283] width 444 height 69
drag, startPoint x: 860, startPoint y: 255, endPoint x: 989, endPoint y: 255, distance: 129.0
click at [989, 255] on span "Privy also enables custom configurations of owners and signers, so that you can…" at bounding box center [777, 283] width 444 height 69
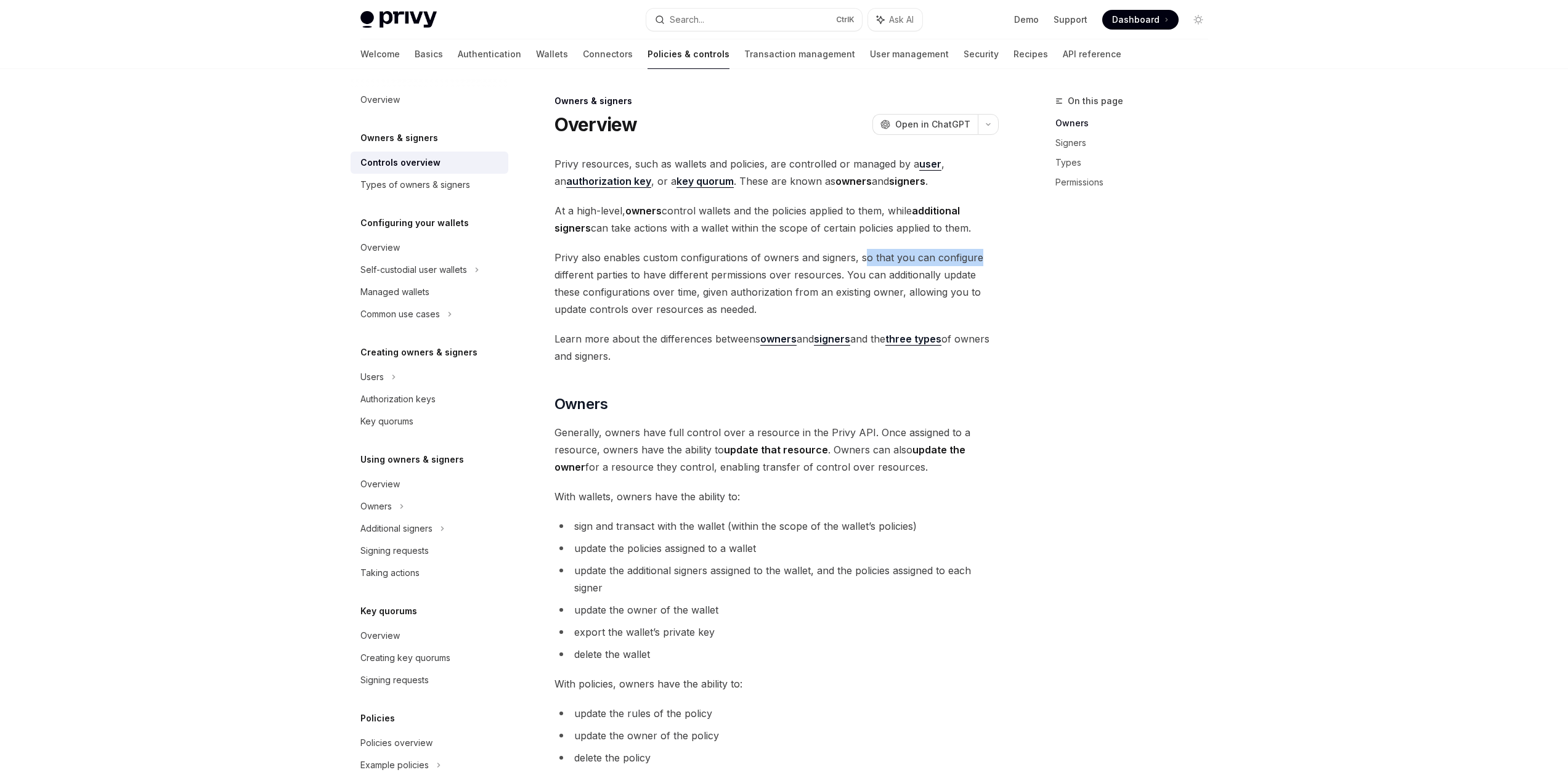
click at [989, 255] on span "Privy also enables custom configurations of owners and signers, so that you can…" at bounding box center [777, 283] width 444 height 69
drag, startPoint x: 554, startPoint y: 279, endPoint x: 631, endPoint y: 275, distance: 77.1
click at [630, 275] on span "Privy also enables custom configurations of owners and signers, so that you can…" at bounding box center [777, 283] width 444 height 69
click at [632, 275] on span "Privy also enables custom configurations of owners and signers, so that you can…" at bounding box center [777, 283] width 444 height 69
click at [812, 275] on span "Privy also enables custom configurations of owners and signers, so that you can…" at bounding box center [777, 283] width 444 height 69
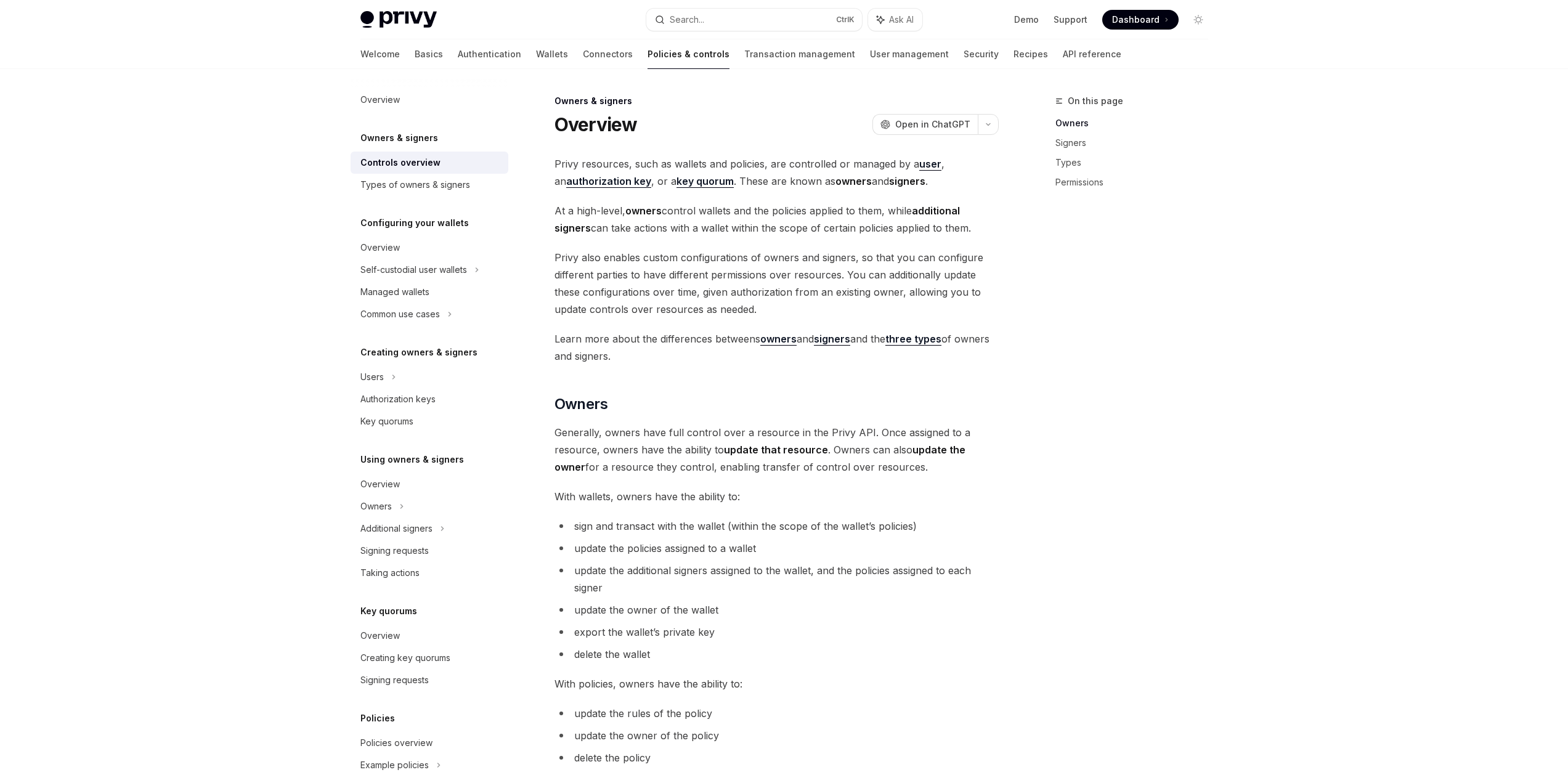
click at [862, 273] on span "Privy also enables custom configurations of owners and signers, so that you can…" at bounding box center [777, 283] width 444 height 69
click at [575, 293] on span "Privy also enables custom configurations of owners and signers, so that you can…" at bounding box center [777, 283] width 444 height 69
click at [603, 293] on span "Privy also enables custom configurations of owners and signers, so that you can…" at bounding box center [777, 283] width 444 height 69
click at [660, 293] on span "Privy also enables custom configurations of owners and signers, so that you can…" at bounding box center [777, 283] width 444 height 69
click at [700, 290] on span "Privy also enables custom configurations of owners and signers, so that you can…" at bounding box center [777, 283] width 444 height 69
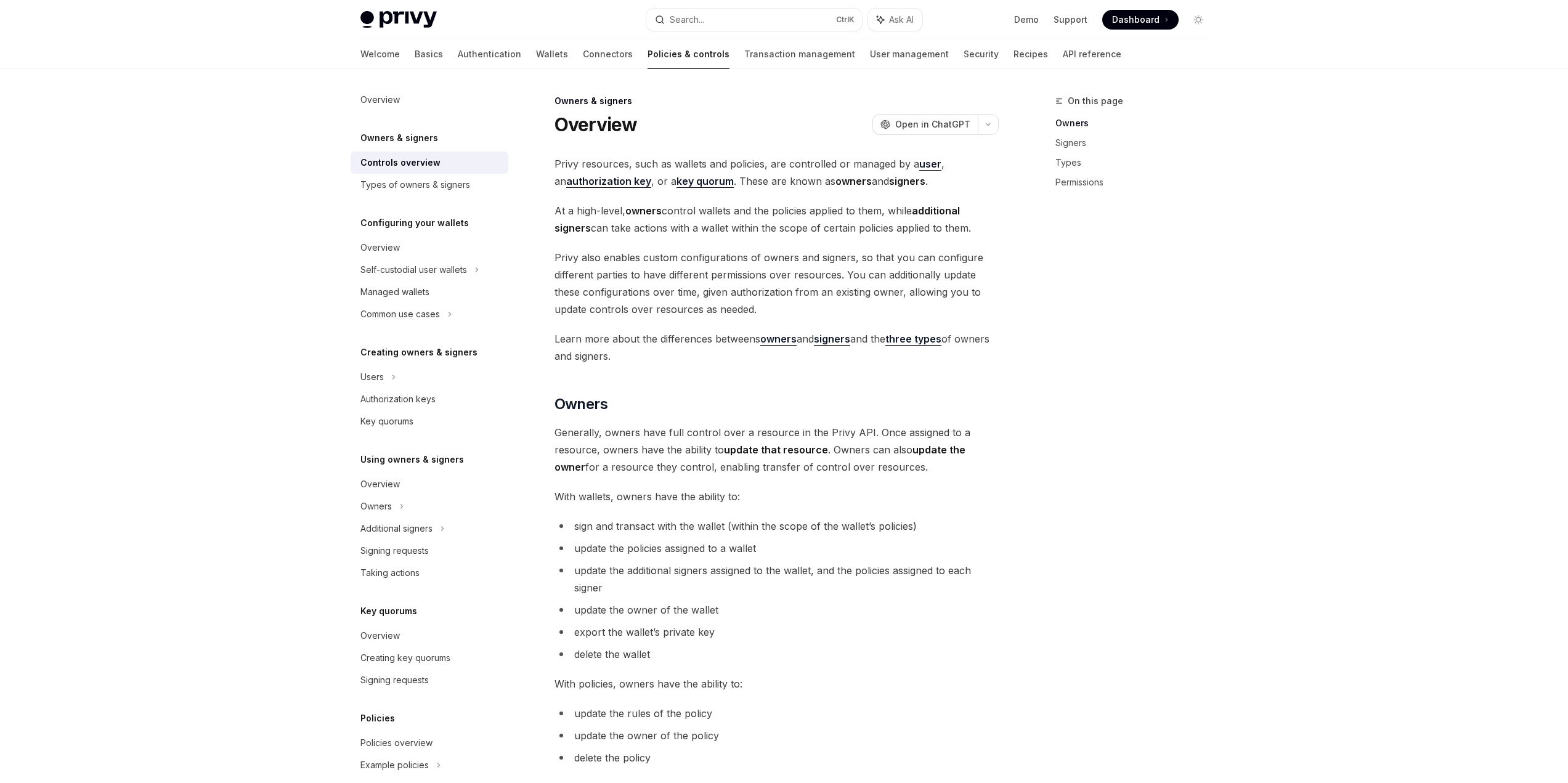
click at [903, 288] on span "Privy also enables custom configurations of owners and signers, so that you can…" at bounding box center [777, 283] width 444 height 69
click at [976, 290] on span "Privy also enables custom configurations of owners and signers, so that you can…" at bounding box center [777, 283] width 444 height 69
click at [590, 305] on span "Privy also enables custom configurations of owners and signers, so that you can…" at bounding box center [777, 283] width 444 height 69
click at [632, 305] on span "Privy also enables custom configurations of owners and signers, so that you can…" at bounding box center [777, 283] width 444 height 69
click at [688, 303] on span "Privy also enables custom configurations of owners and signers, so that you can…" at bounding box center [777, 283] width 444 height 69
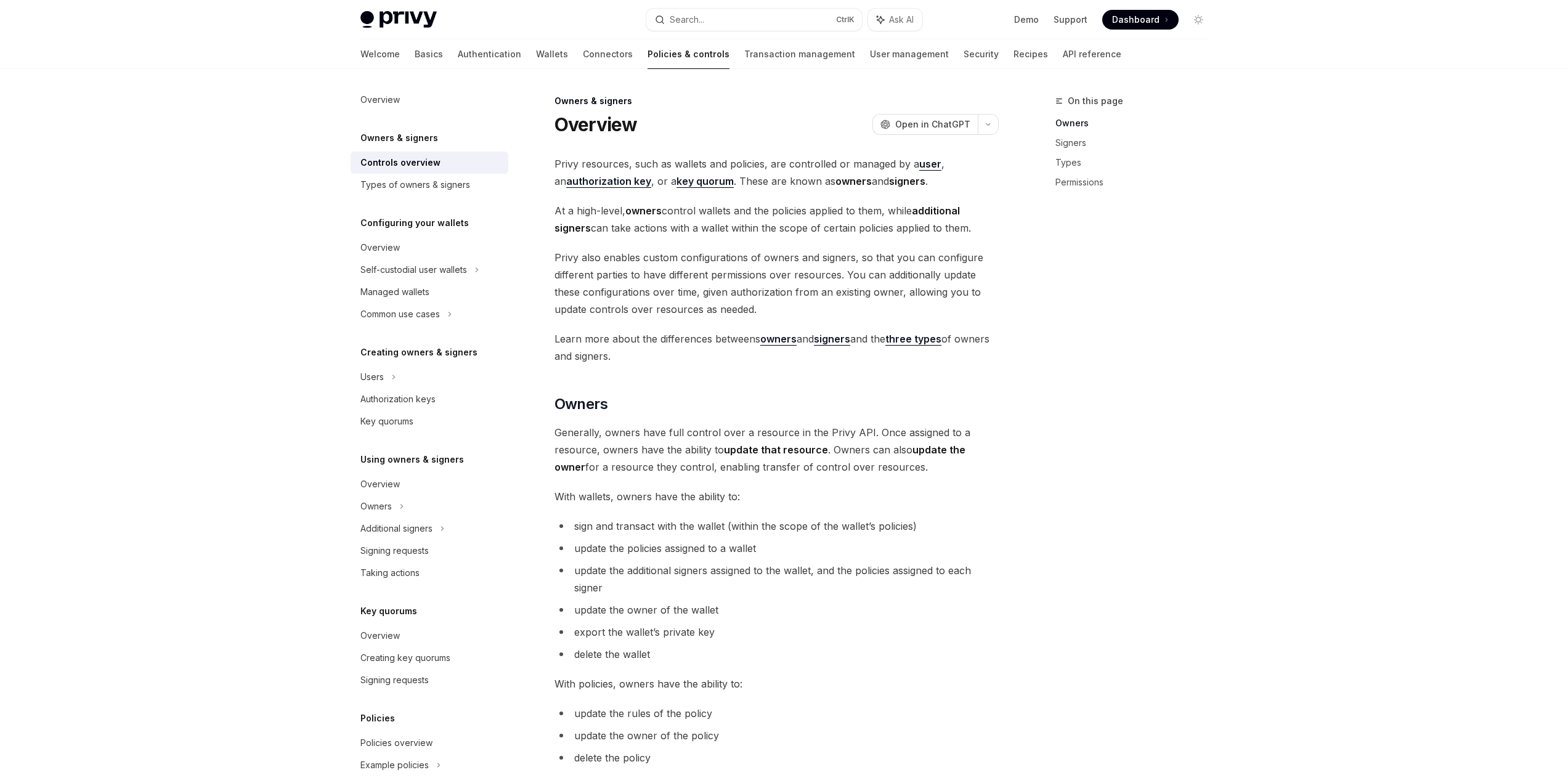
click at [623, 340] on span "Learn more about the differences betweens owners and signers and the three type…" at bounding box center [777, 347] width 444 height 34
click at [674, 344] on span "Learn more about the differences betweens owners and signers and the three type…" at bounding box center [777, 347] width 444 height 34
click at [719, 340] on span "Learn more about the differences betweens owners and signers and the three type…" at bounding box center [777, 347] width 444 height 34
drag, startPoint x: 720, startPoint y: 353, endPoint x: 557, endPoint y: 342, distance: 163.4
click at [557, 342] on span "Learn more about the differences betweens owners and signers and the three type…" at bounding box center [777, 347] width 444 height 34
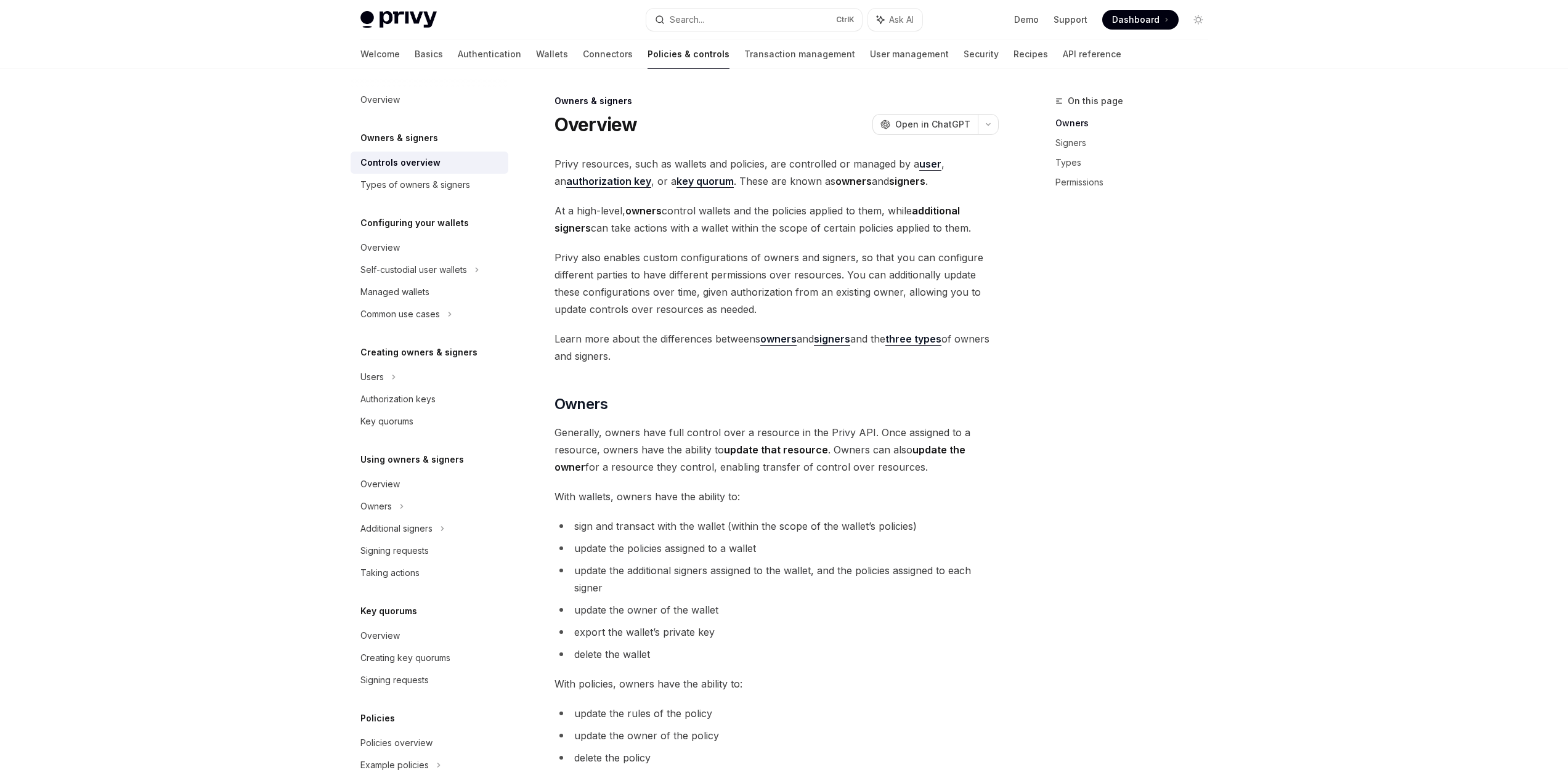
click at [557, 342] on span "Learn more about the differences betweens owners and signers and the three type…" at bounding box center [777, 347] width 444 height 34
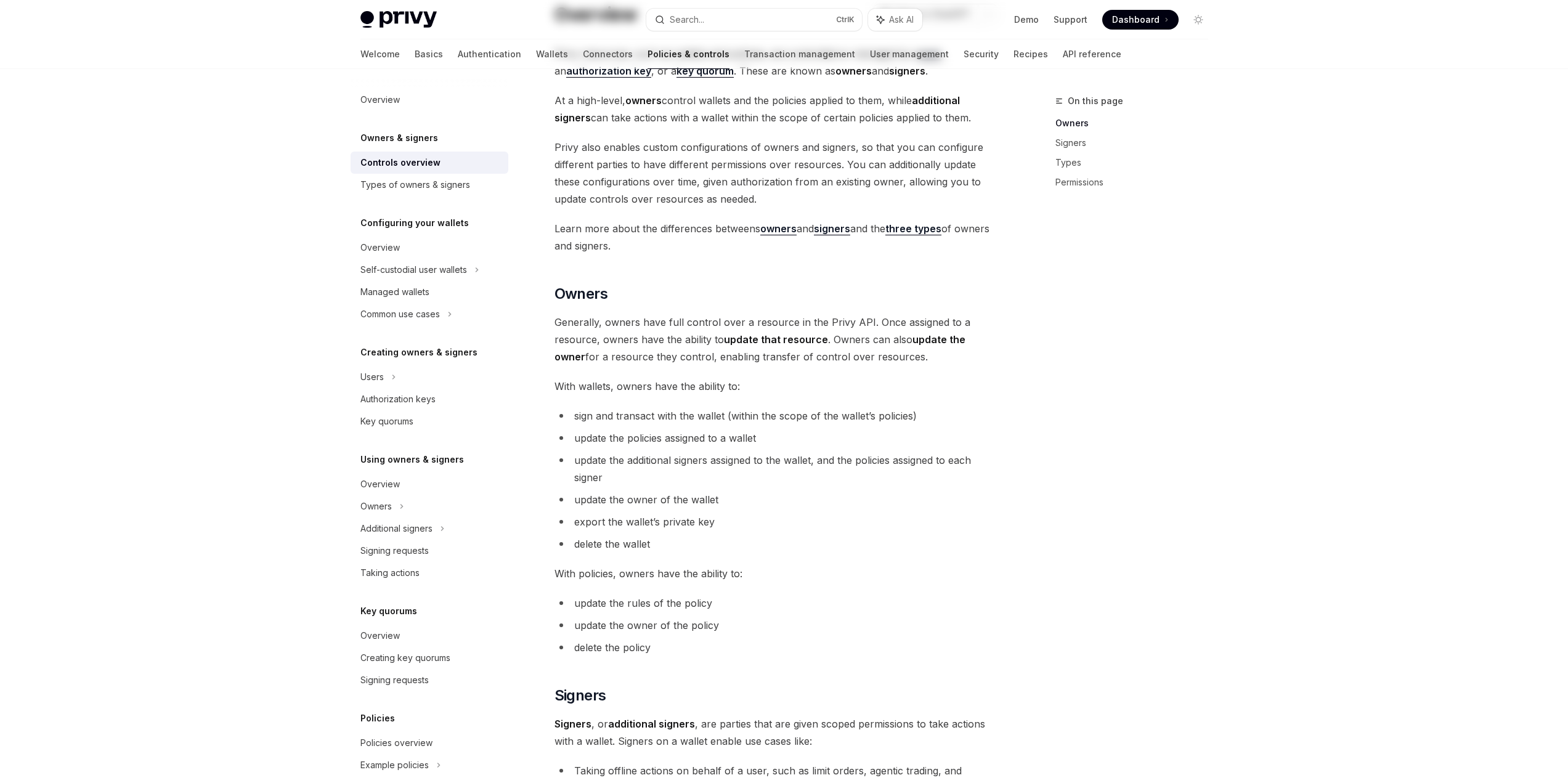
scroll to position [123, 0]
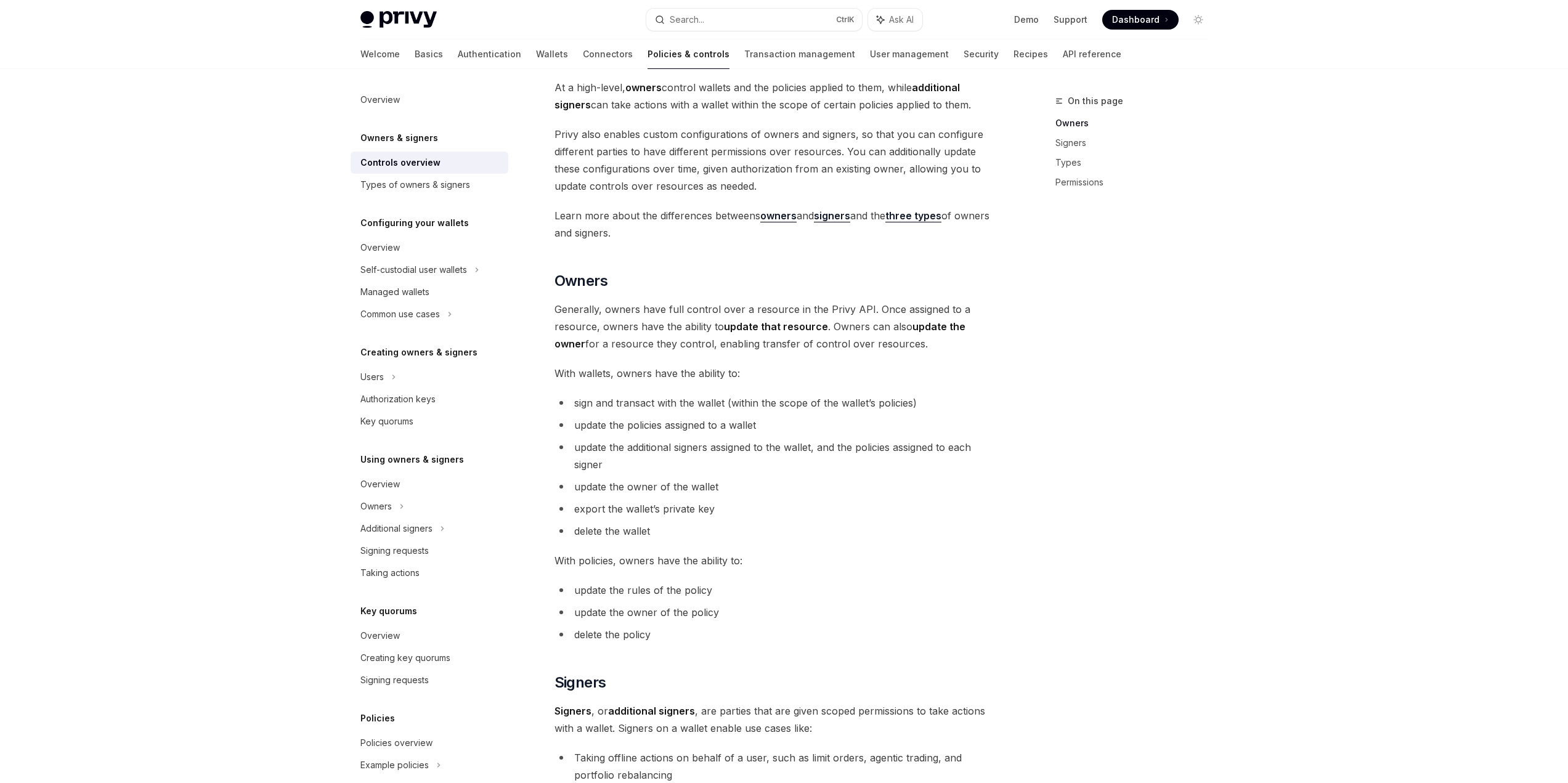
drag, startPoint x: 651, startPoint y: 231, endPoint x: 536, endPoint y: 215, distance: 116.1
click at [536, 215] on div "Owners & signers Overview OpenAI Open in ChatGPT OpenAI Open in ChatGPT Privy r…" at bounding box center [661, 703] width 680 height 1464
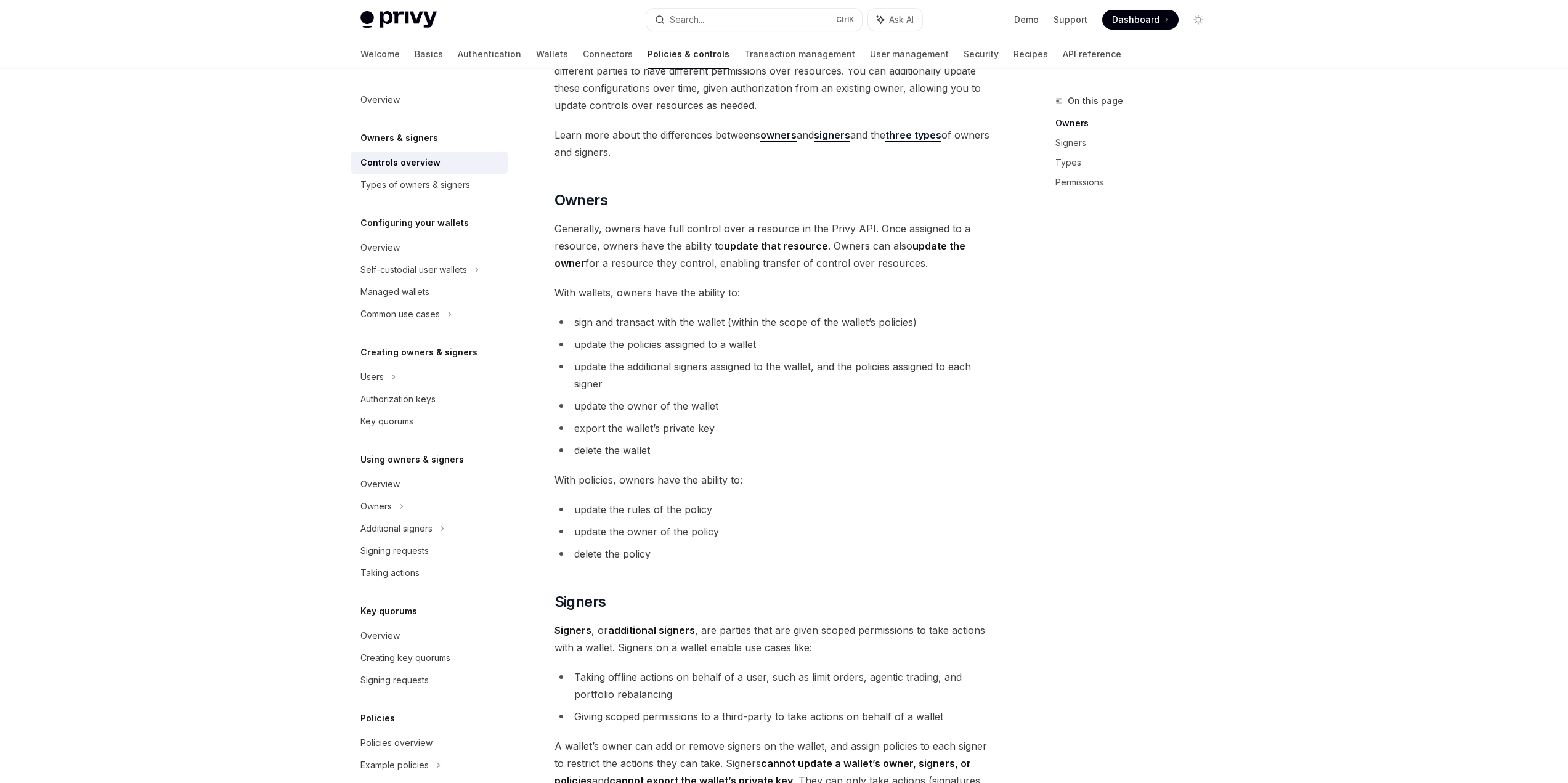
scroll to position [247, 0]
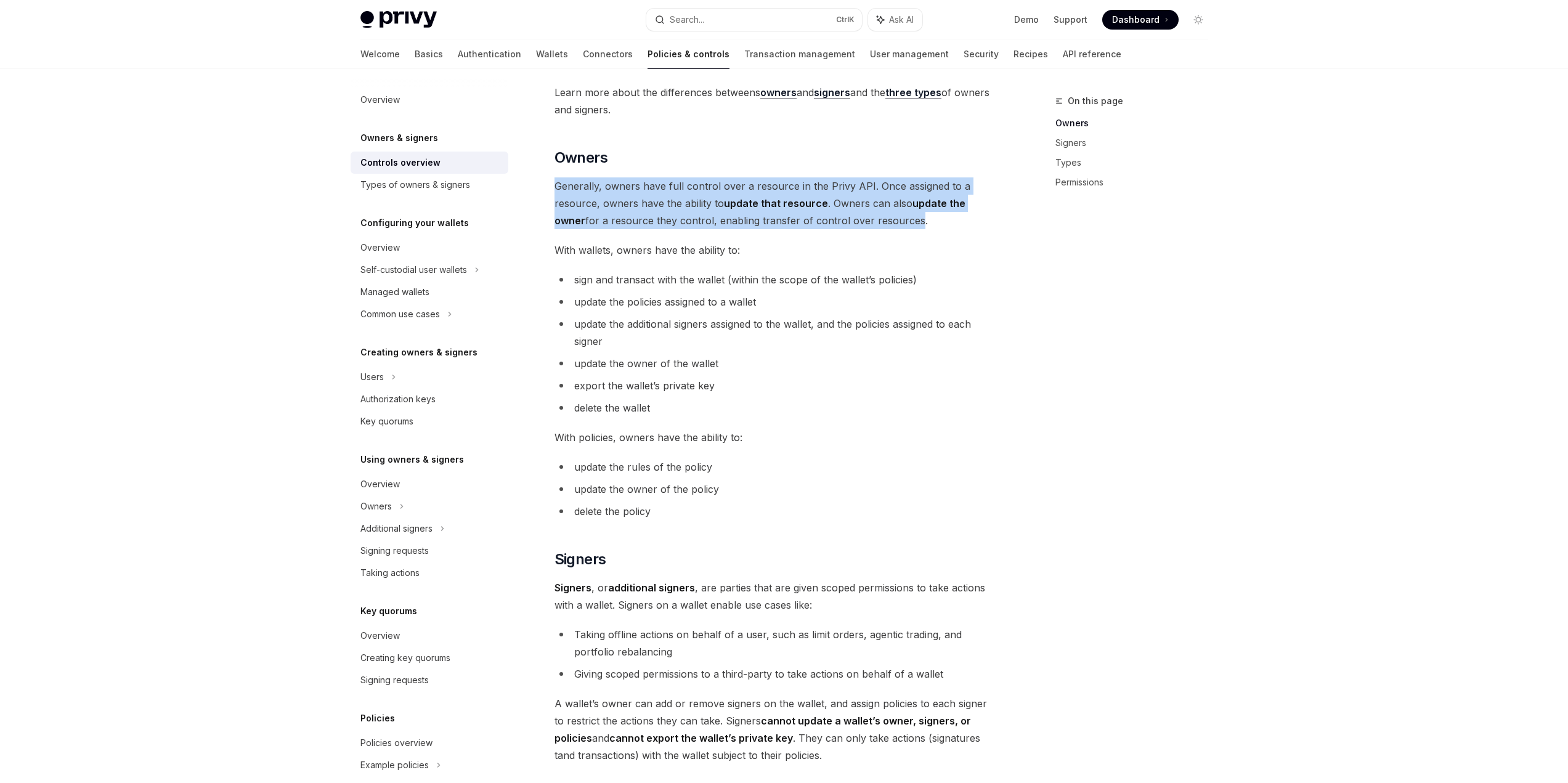
drag, startPoint x: 548, startPoint y: 189, endPoint x: 880, endPoint y: 227, distance: 334.2
click at [875, 227] on div "Owners & signers Overview OpenAI Open in ChatGPT OpenAI Open in ChatGPT Privy r…" at bounding box center [661, 579] width 680 height 1464
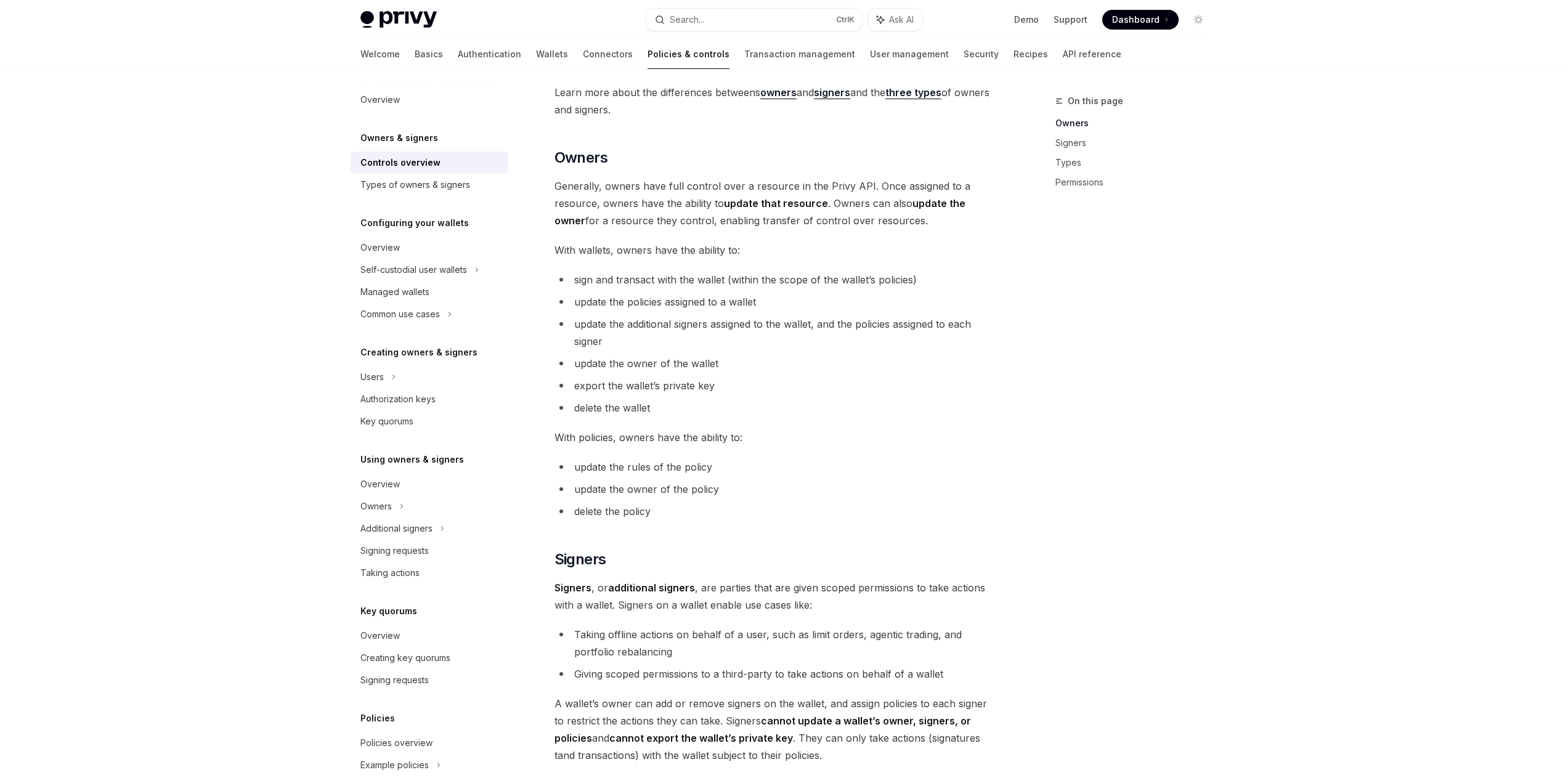
click at [880, 227] on span "Generally, owners have full control over a resource in the Privy API. Once assi…" at bounding box center [777, 204] width 444 height 52
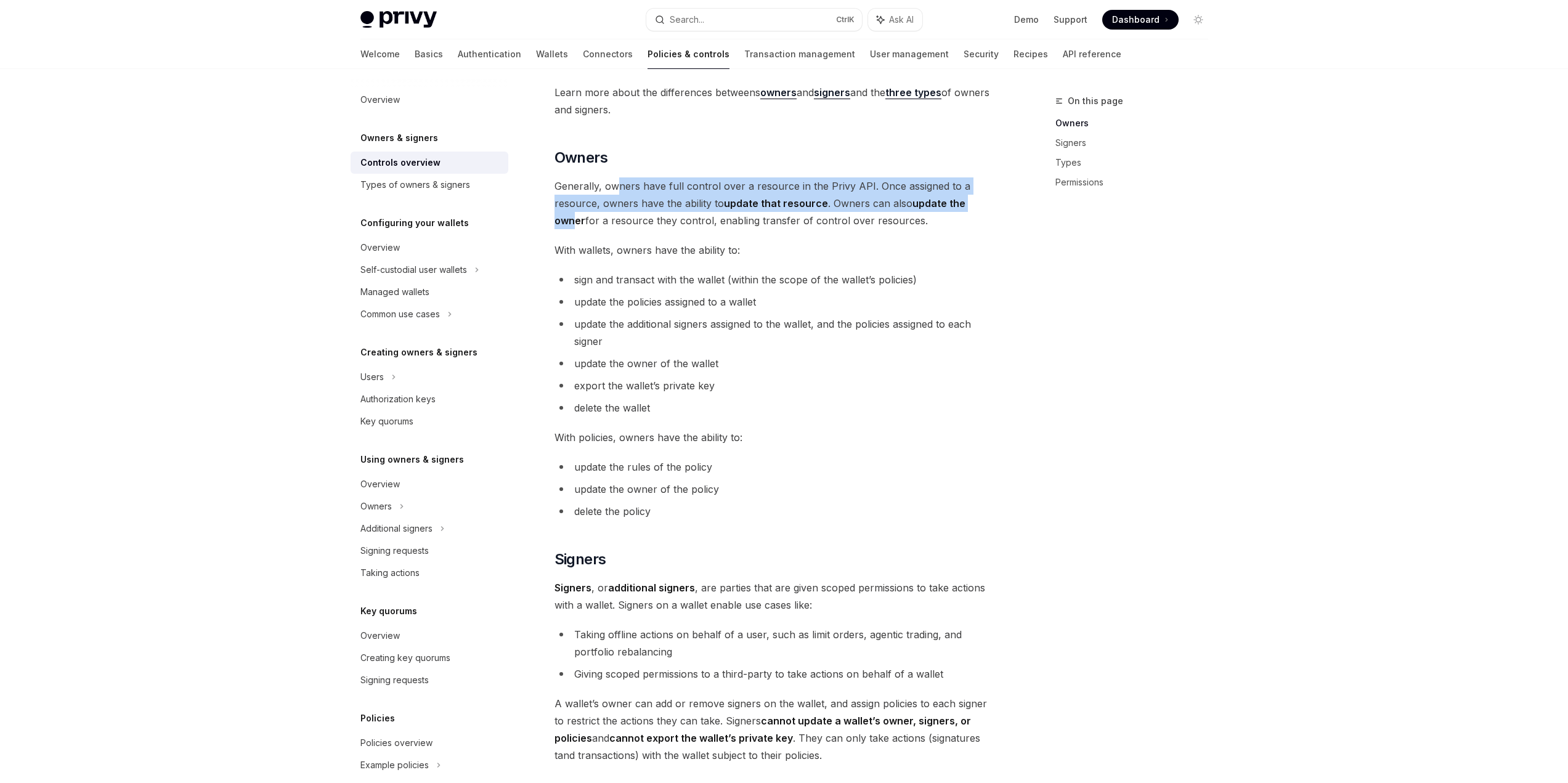
drag, startPoint x: 620, startPoint y: 191, endPoint x: 980, endPoint y: 198, distance: 360.1
click at [980, 198] on span "Generally, owners have full control over a resource in the Privy API. Once assi…" at bounding box center [777, 204] width 444 height 52
click at [965, 198] on strong "update the owner" at bounding box center [760, 212] width 411 height 29
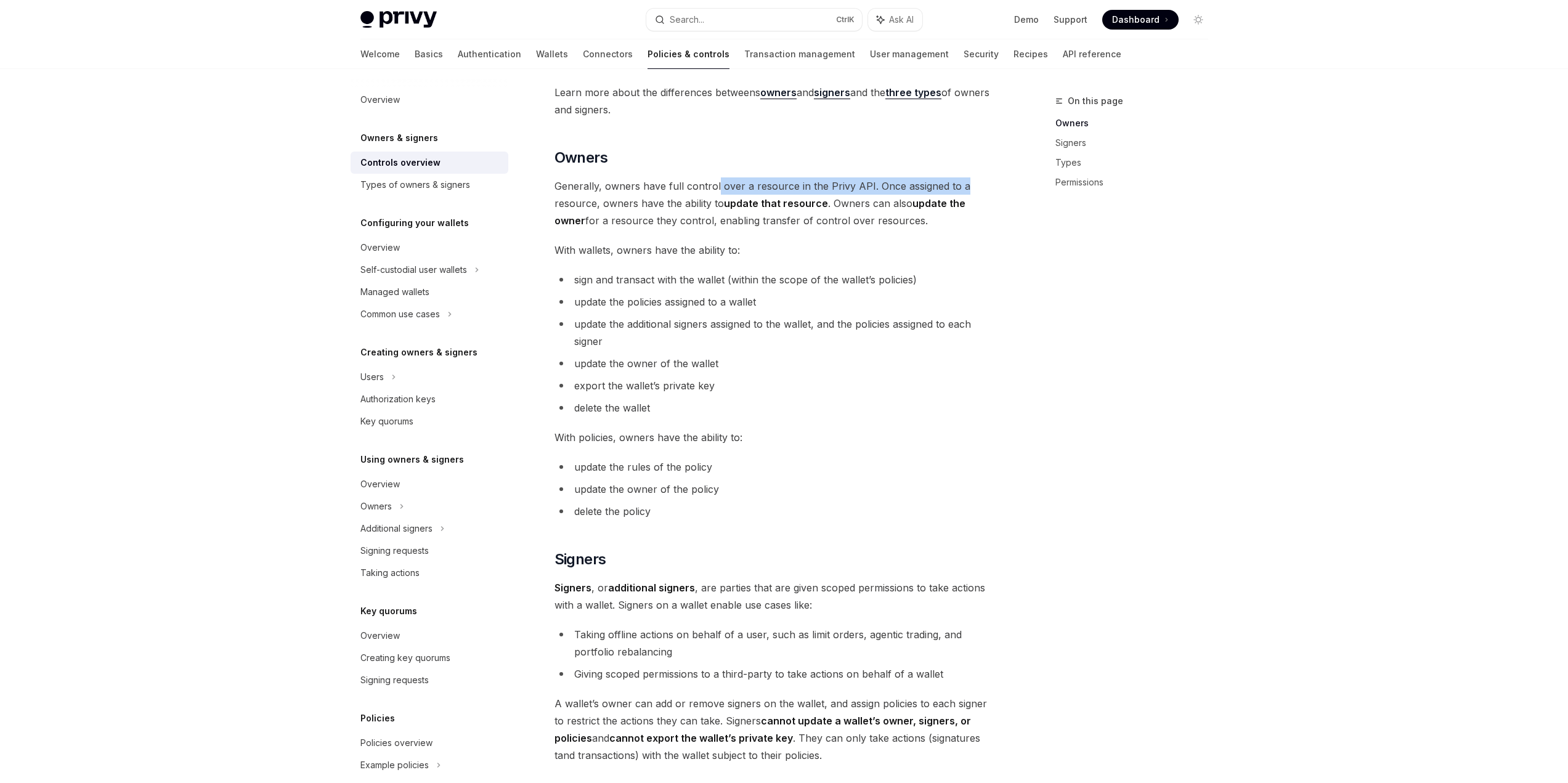
drag, startPoint x: 978, startPoint y: 178, endPoint x: 715, endPoint y: 177, distance: 263.0
click at [715, 177] on div "Privy resources, such as wallets and policies, are controlled or managed by a u…" at bounding box center [777, 519] width 444 height 1220
drag, startPoint x: 560, startPoint y: 202, endPoint x: 631, endPoint y: 204, distance: 71.0
click at [631, 203] on span "Generally, owners have full control over a resource in the Privy API. Once assi…" at bounding box center [777, 204] width 444 height 52
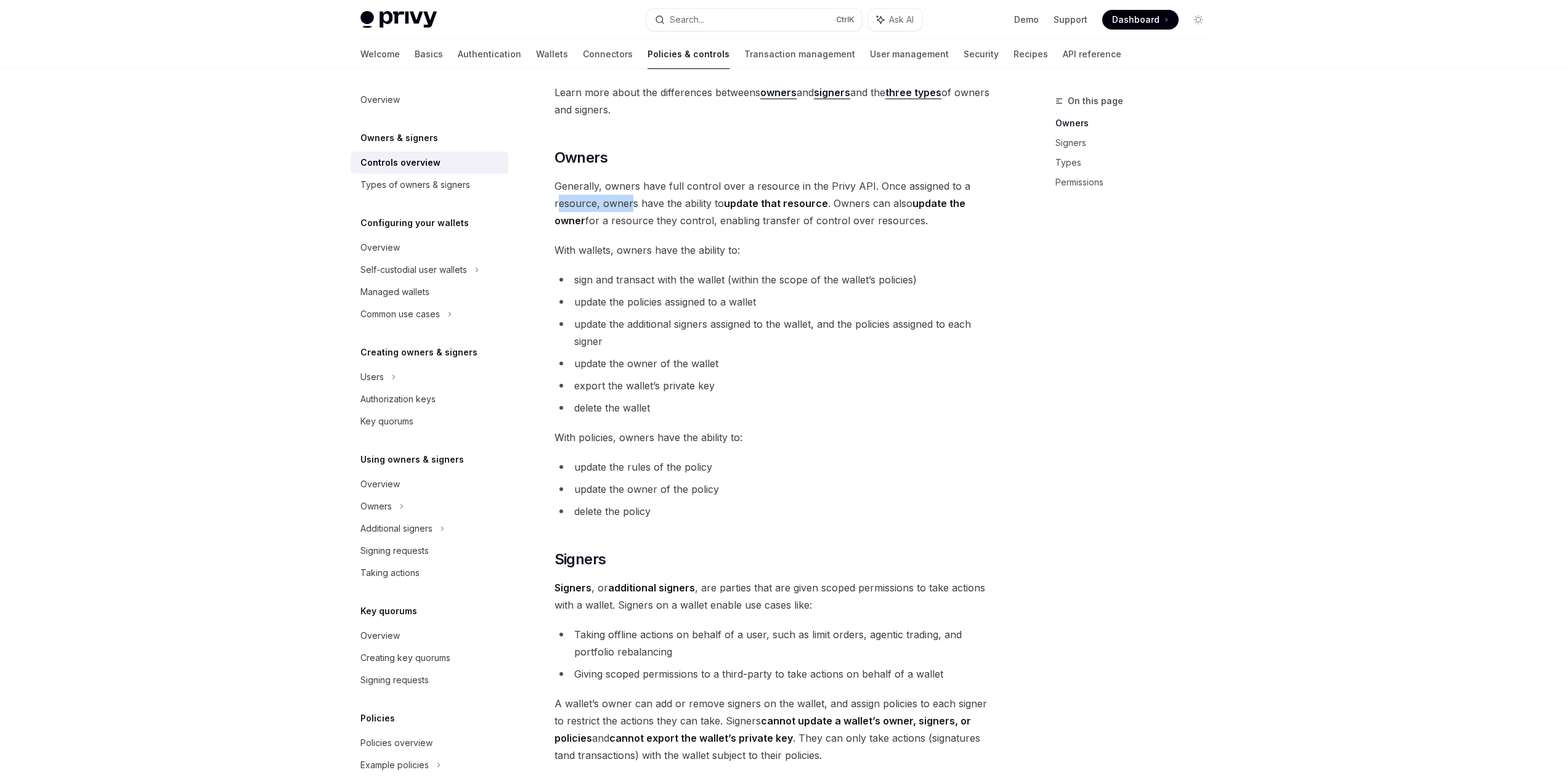
click at [631, 204] on span "Generally, owners have full control over a resource in the Privy API. Once assi…" at bounding box center [777, 204] width 444 height 52
drag, startPoint x: 611, startPoint y: 205, endPoint x: 795, endPoint y: 204, distance: 184.0
click at [795, 204] on span "Generally, owners have full control over a resource in the Privy API. Once assi…" at bounding box center [777, 204] width 444 height 52
click at [795, 204] on strong "update that resource" at bounding box center [776, 203] width 104 height 12
drag, startPoint x: 825, startPoint y: 206, endPoint x: 911, endPoint y: 213, distance: 86.3
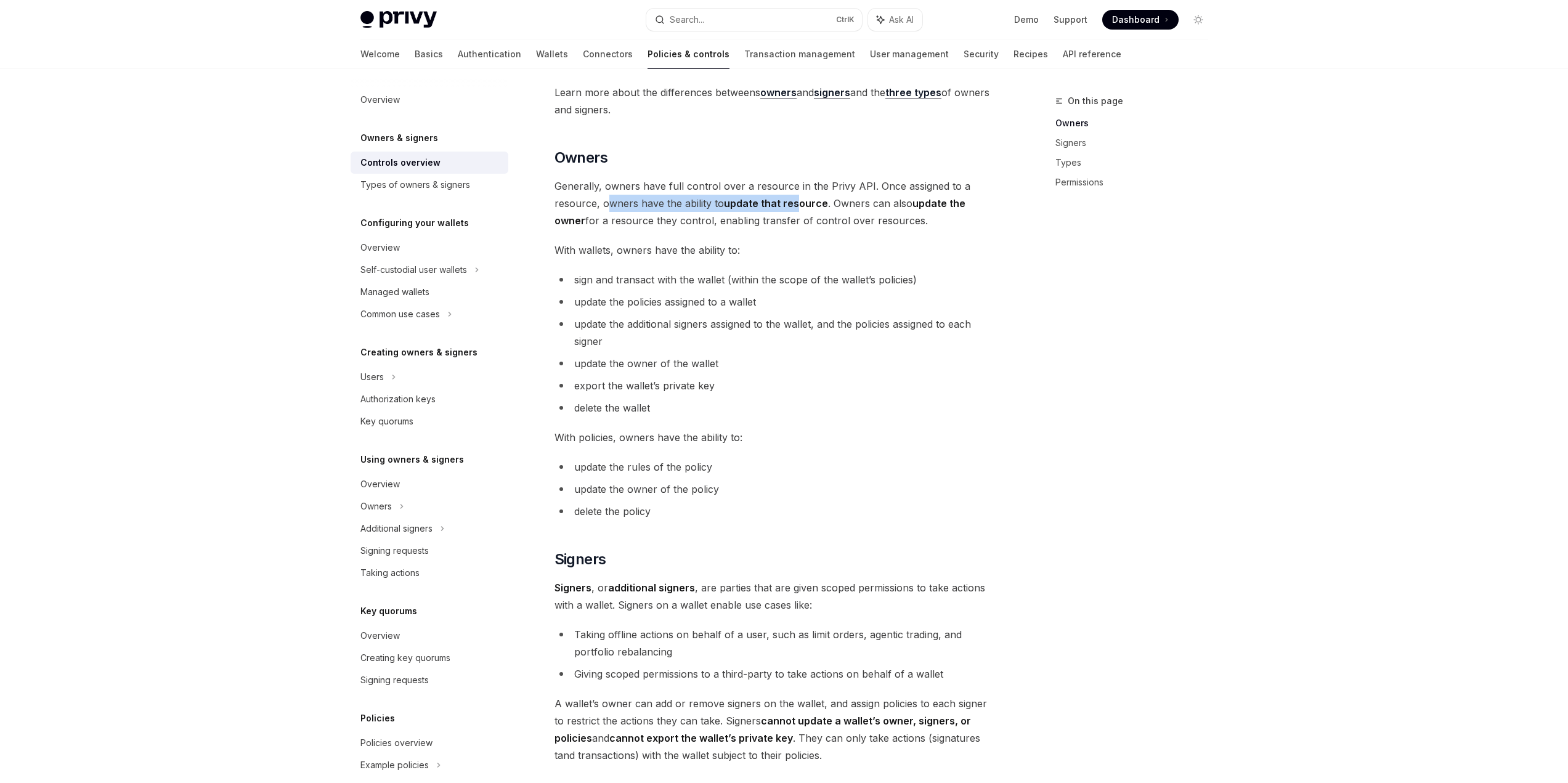
click at [911, 213] on span "Generally, owners have full control over a resource in the Privy API. Once assi…" at bounding box center [777, 204] width 444 height 52
drag, startPoint x: 551, startPoint y: 217, endPoint x: 894, endPoint y: 219, distance: 343.0
click at [894, 219] on div "Owners & signers Overview OpenAI Open in ChatGPT OpenAI Open in ChatGPT Privy r…" at bounding box center [661, 579] width 680 height 1464
click at [894, 219] on span "Generally, owners have full control over a resource in the Privy API. Once assi…" at bounding box center [777, 204] width 444 height 52
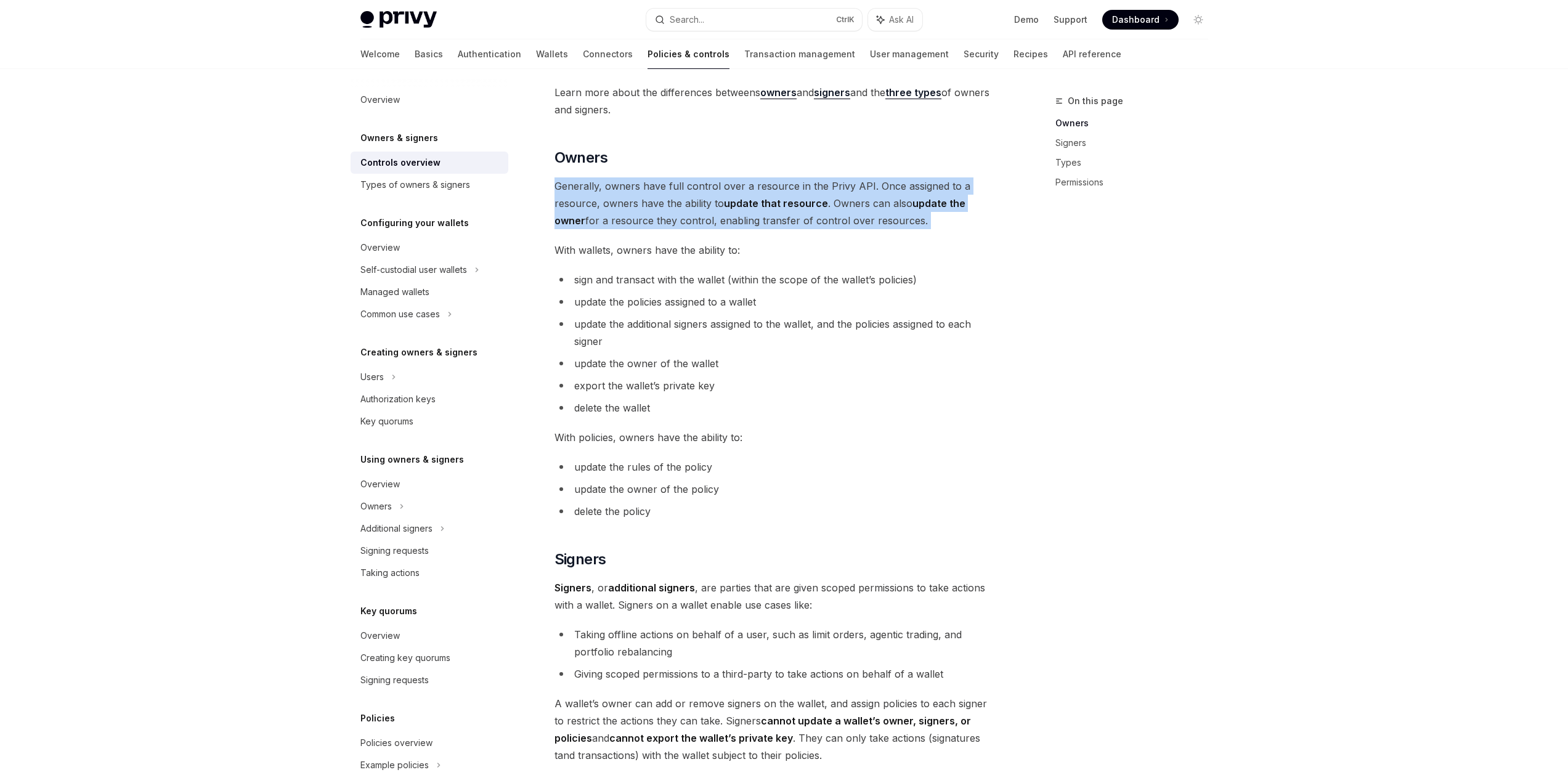
drag, startPoint x: 894, startPoint y: 219, endPoint x: 553, endPoint y: 187, distance: 342.5
click at [553, 187] on div "Owners & signers Overview OpenAI Open in ChatGPT OpenAI Open in ChatGPT Privy r…" at bounding box center [661, 579] width 680 height 1464
click at [621, 194] on span "Generally, owners have full control over a resource in the Privy API. Once assi…" at bounding box center [777, 204] width 444 height 52
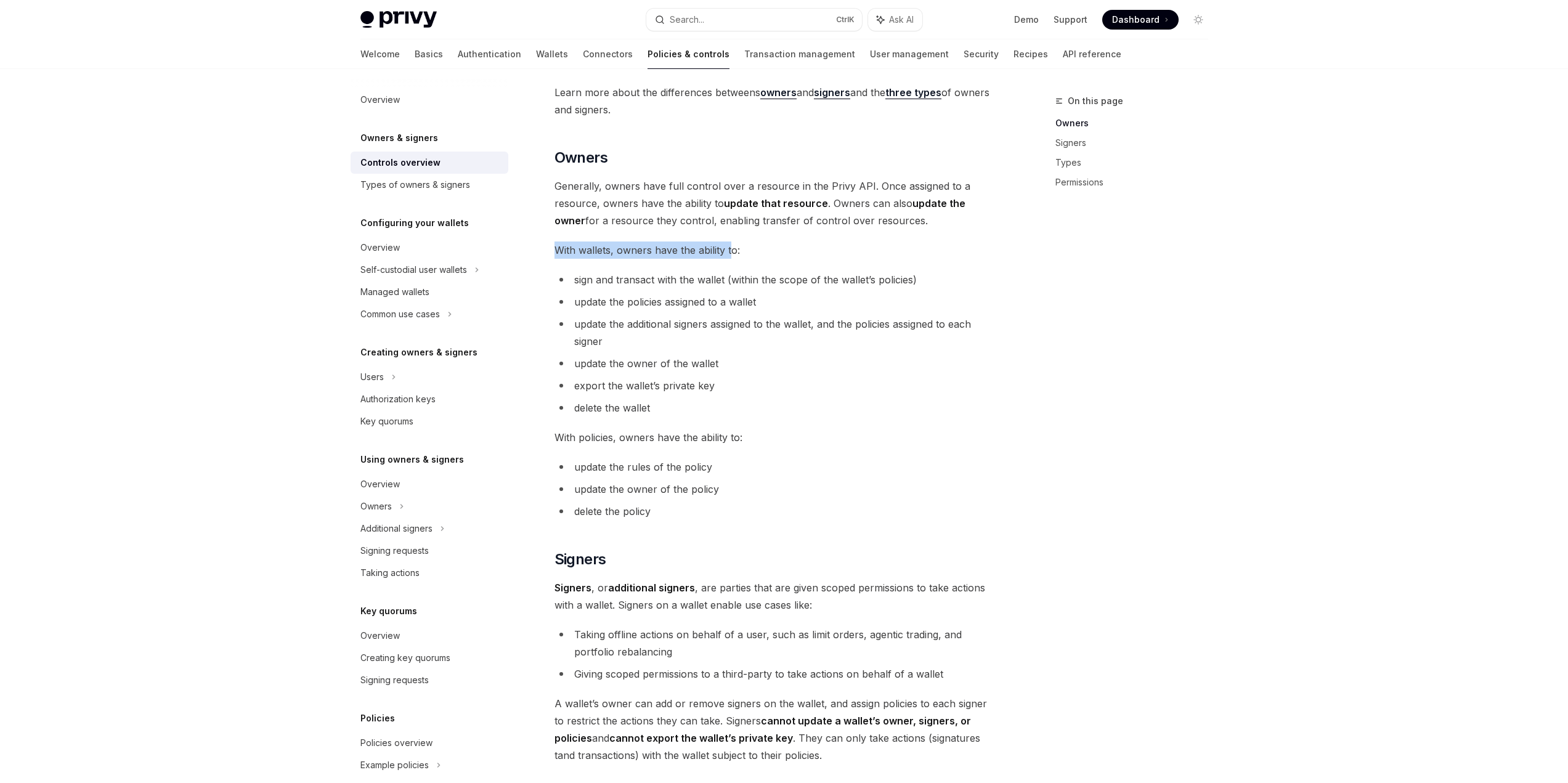
drag, startPoint x: 538, startPoint y: 249, endPoint x: 731, endPoint y: 240, distance: 193.2
click at [731, 240] on div "Owners & signers Overview OpenAI Open in ChatGPT OpenAI Open in ChatGPT Privy r…" at bounding box center [661, 579] width 680 height 1464
click at [731, 240] on div "Privy resources, such as wallets and policies, are controlled or managed by a u…" at bounding box center [777, 519] width 444 height 1220
drag, startPoint x: 573, startPoint y: 223, endPoint x: 639, endPoint y: 240, distance: 68.2
click at [639, 240] on div "Privy resources, such as wallets and policies, are controlled or managed by a u…" at bounding box center [777, 519] width 444 height 1220
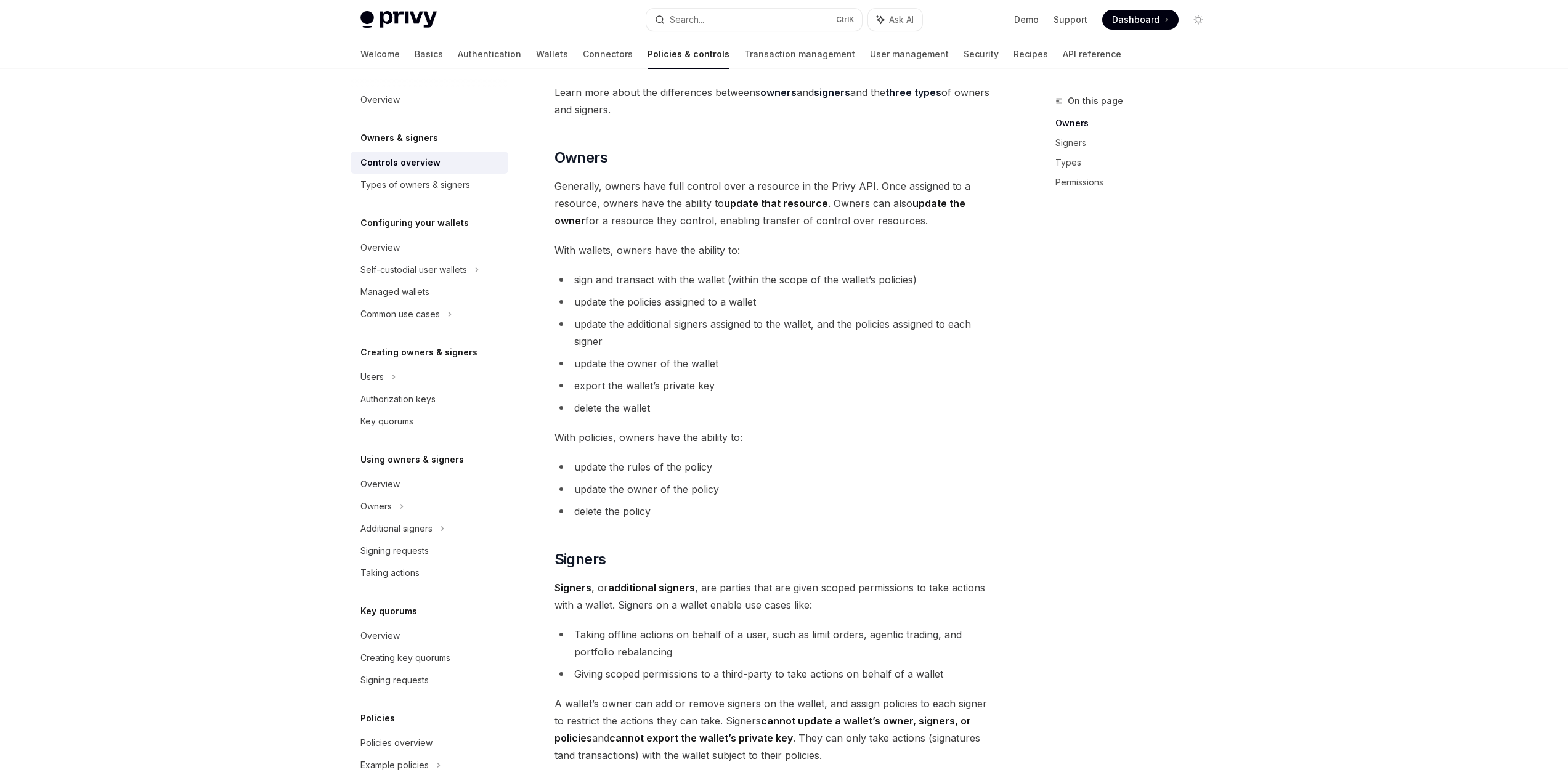
click at [706, 243] on span "With wallets, owners have the ability to:" at bounding box center [777, 250] width 444 height 18
drag, startPoint x: 709, startPoint y: 207, endPoint x: 909, endPoint y: 221, distance: 200.5
click at [909, 221] on span "Generally, owners have full control over a resource in the Privy API. Once assi…" at bounding box center [777, 204] width 444 height 52
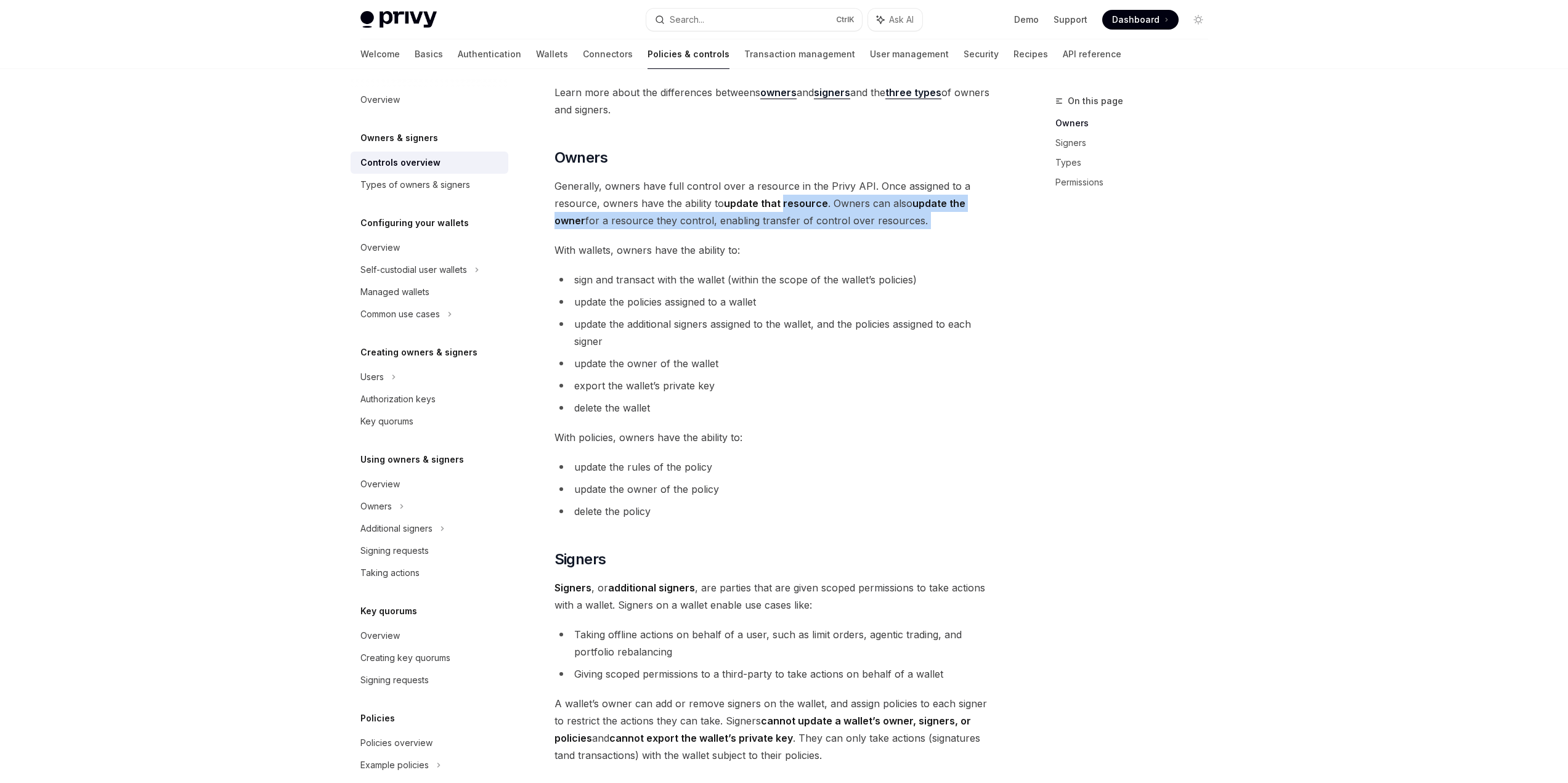
drag, startPoint x: 909, startPoint y: 221, endPoint x: 797, endPoint y: 197, distance: 114.5
click at [797, 197] on span "Generally, owners have full control over a resource in the Privy API. Once assi…" at bounding box center [777, 204] width 444 height 52
click at [795, 197] on span "Generally, owners have full control over a resource in the Privy API. Once assi…" at bounding box center [777, 204] width 444 height 52
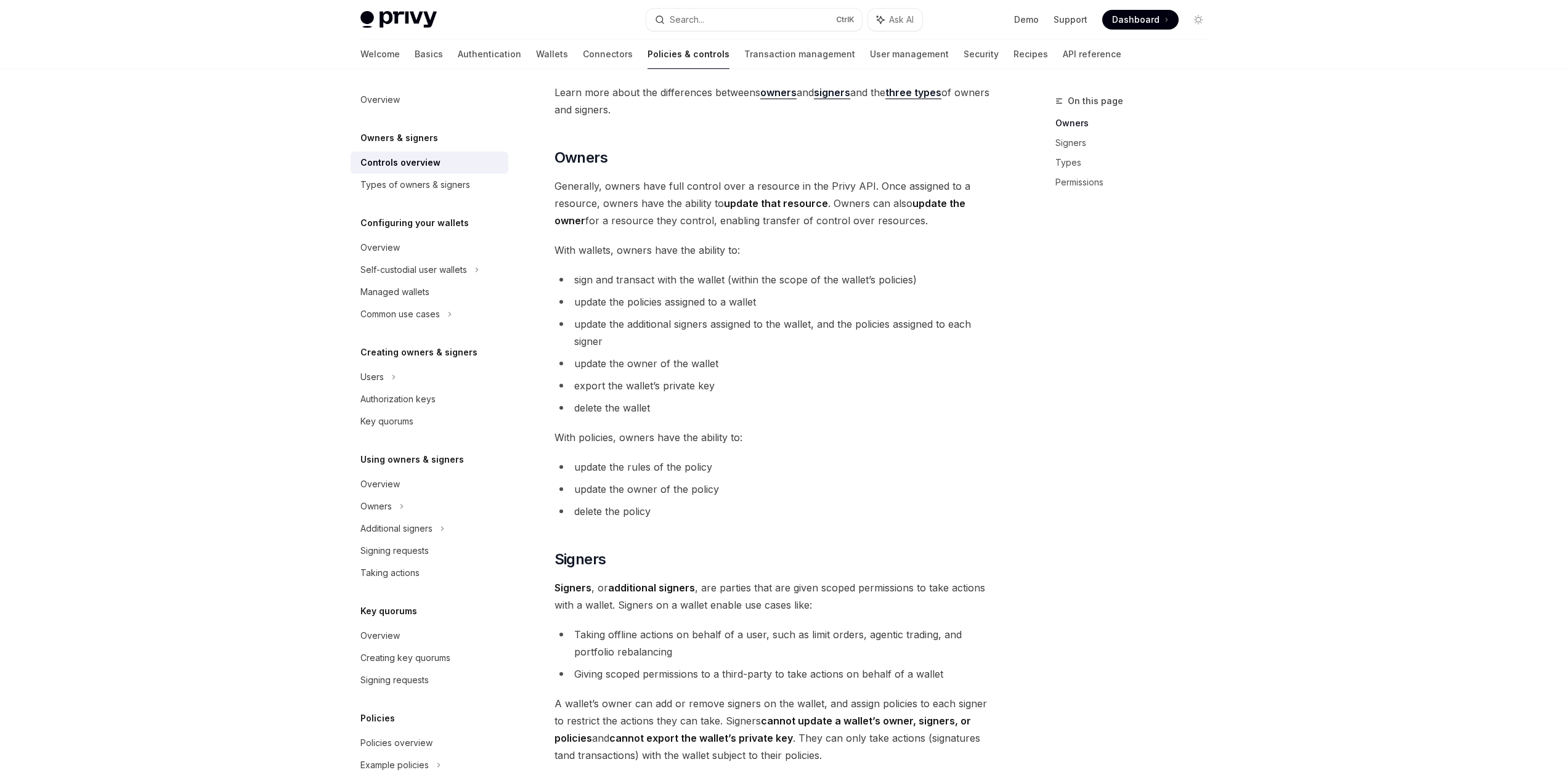
click at [850, 256] on span "With wallets, owners have the ability to:" at bounding box center [777, 250] width 444 height 18
drag, startPoint x: 573, startPoint y: 286, endPoint x: 907, endPoint y: 288, distance: 334.0
click at [907, 288] on li "sign and transact with the wallet (within the scope of the wallet’s policies)" at bounding box center [777, 279] width 444 height 18
drag, startPoint x: 907, startPoint y: 288, endPoint x: 734, endPoint y: 285, distance: 173.0
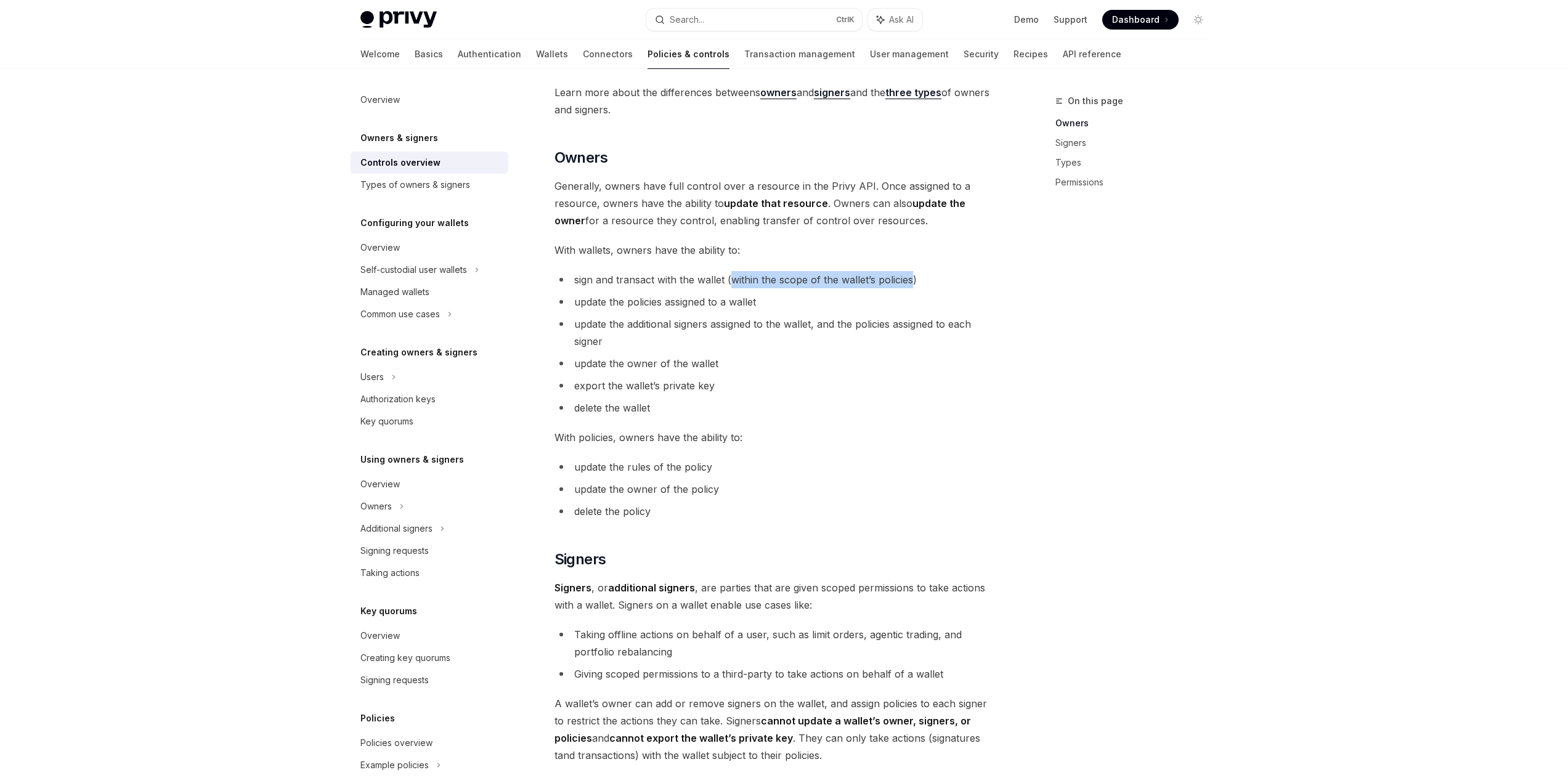
click at [734, 285] on li "sign and transact with the wallet (within the scope of the wallet’s policies)" at bounding box center [777, 279] width 444 height 18
click at [734, 285] on span "sign and transact with the wallet (within the scope of the wallet’s policies)" at bounding box center [745, 279] width 342 height 12
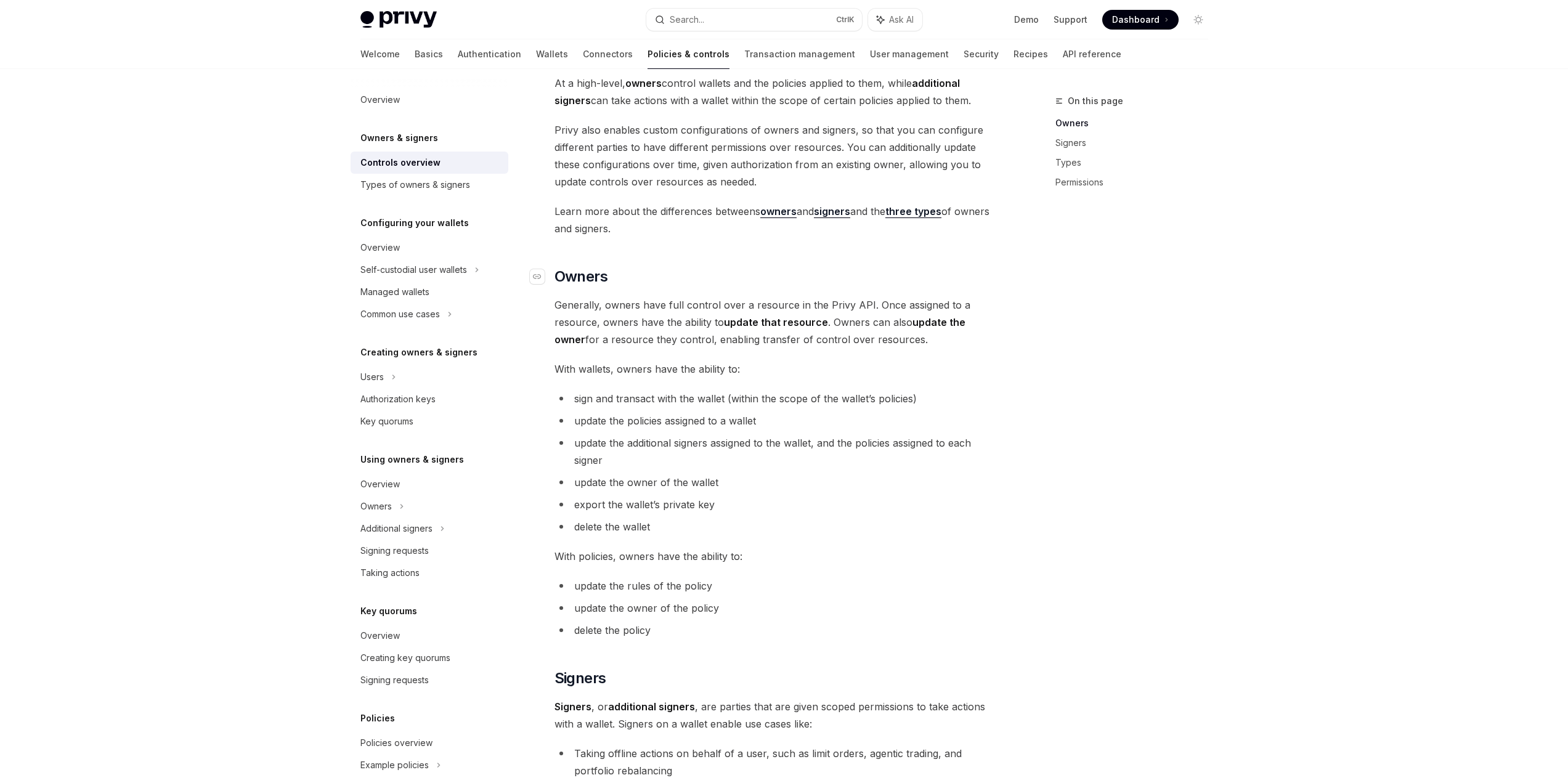
scroll to position [123, 0]
drag, startPoint x: 726, startPoint y: 328, endPoint x: 896, endPoint y: 338, distance: 170.3
click at [896, 338] on span "Generally, owners have full control over a resource in the Privy API. Once assi…" at bounding box center [777, 327] width 444 height 52
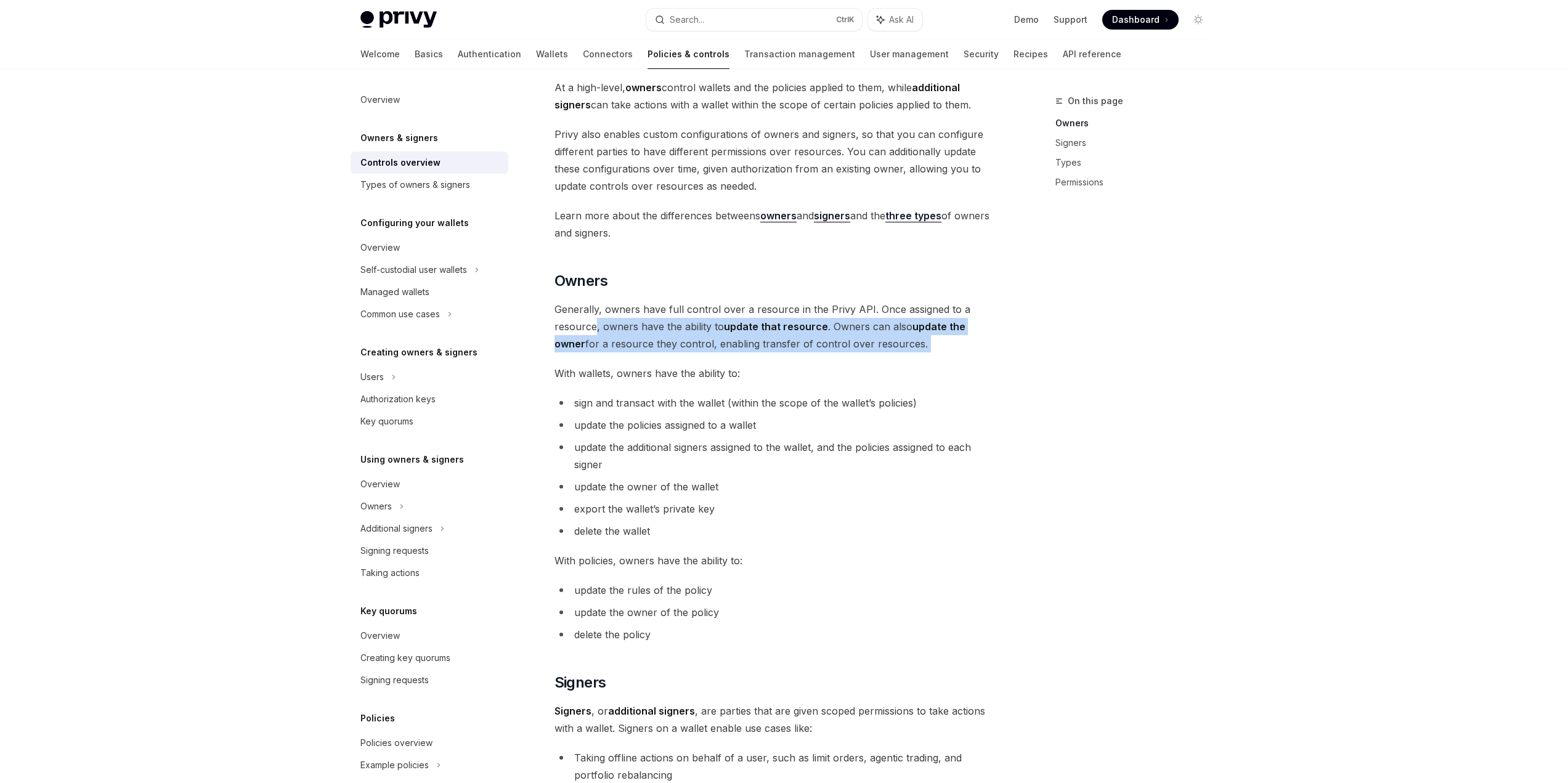
drag, startPoint x: 896, startPoint y: 338, endPoint x: 596, endPoint y: 332, distance: 300.1
click at [596, 332] on span "Generally, owners have full control over a resource in the Privy API. Once assi…" at bounding box center [777, 327] width 444 height 52
drag, startPoint x: 825, startPoint y: 327, endPoint x: 894, endPoint y: 344, distance: 71.1
click at [894, 344] on span "Generally, owners have full control over a resource in the Privy API. Once assi…" at bounding box center [777, 327] width 444 height 52
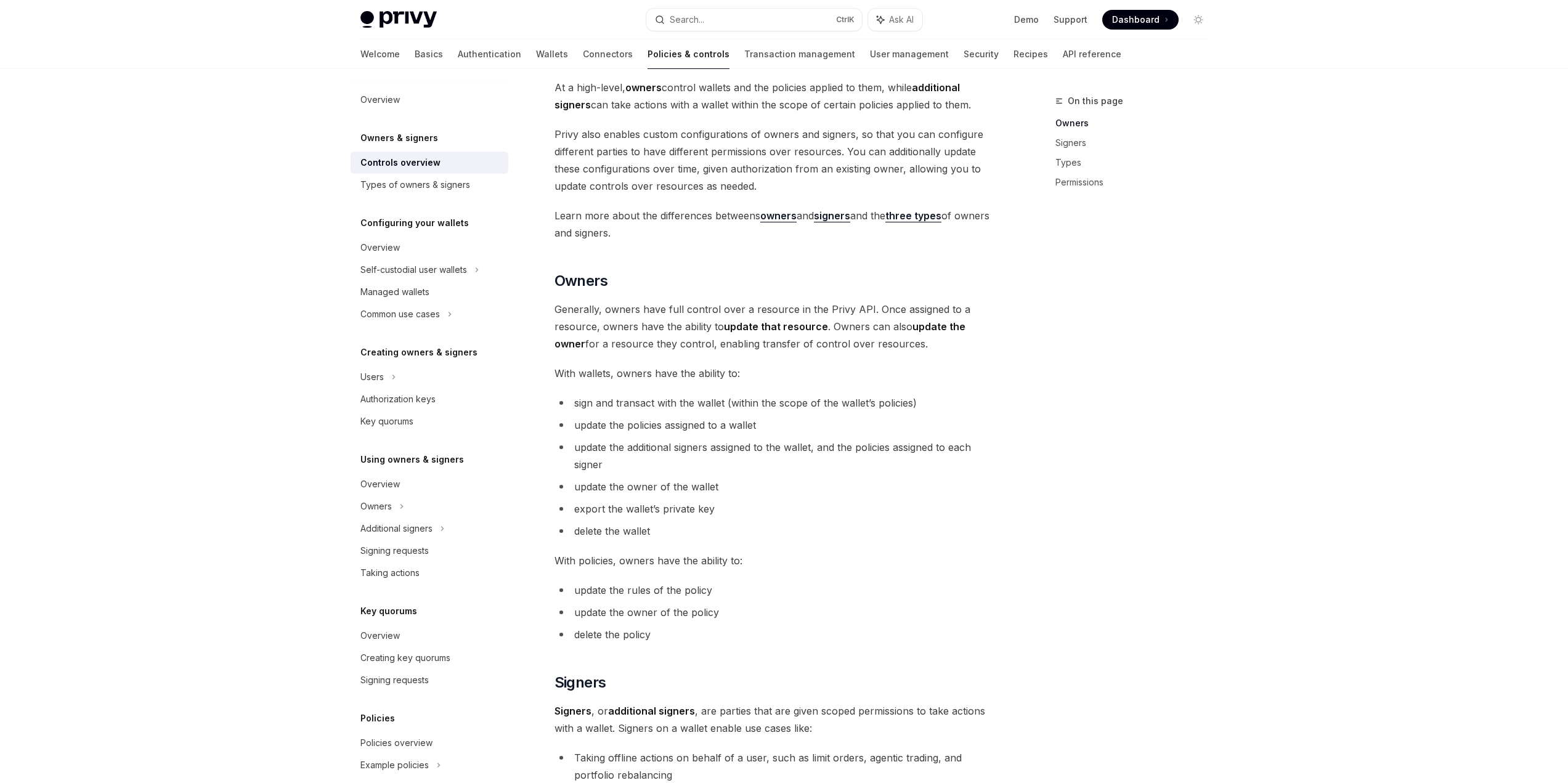
click at [1251, 217] on div "Privy Docs home page Search... Ctrl K Ask AI Demo Support Dashboard Dashboard S…" at bounding box center [784, 656] width 1568 height 1558
drag, startPoint x: 599, startPoint y: 375, endPoint x: 768, endPoint y: 364, distance: 169.4
click at [768, 363] on div "Privy resources, such as wallets and policies, are controlled or managed by a u…" at bounding box center [777, 642] width 444 height 1220
click at [768, 364] on span "With wallets, owners have the ability to:" at bounding box center [777, 373] width 444 height 18
drag, startPoint x: 764, startPoint y: 368, endPoint x: 562, endPoint y: 372, distance: 202.0
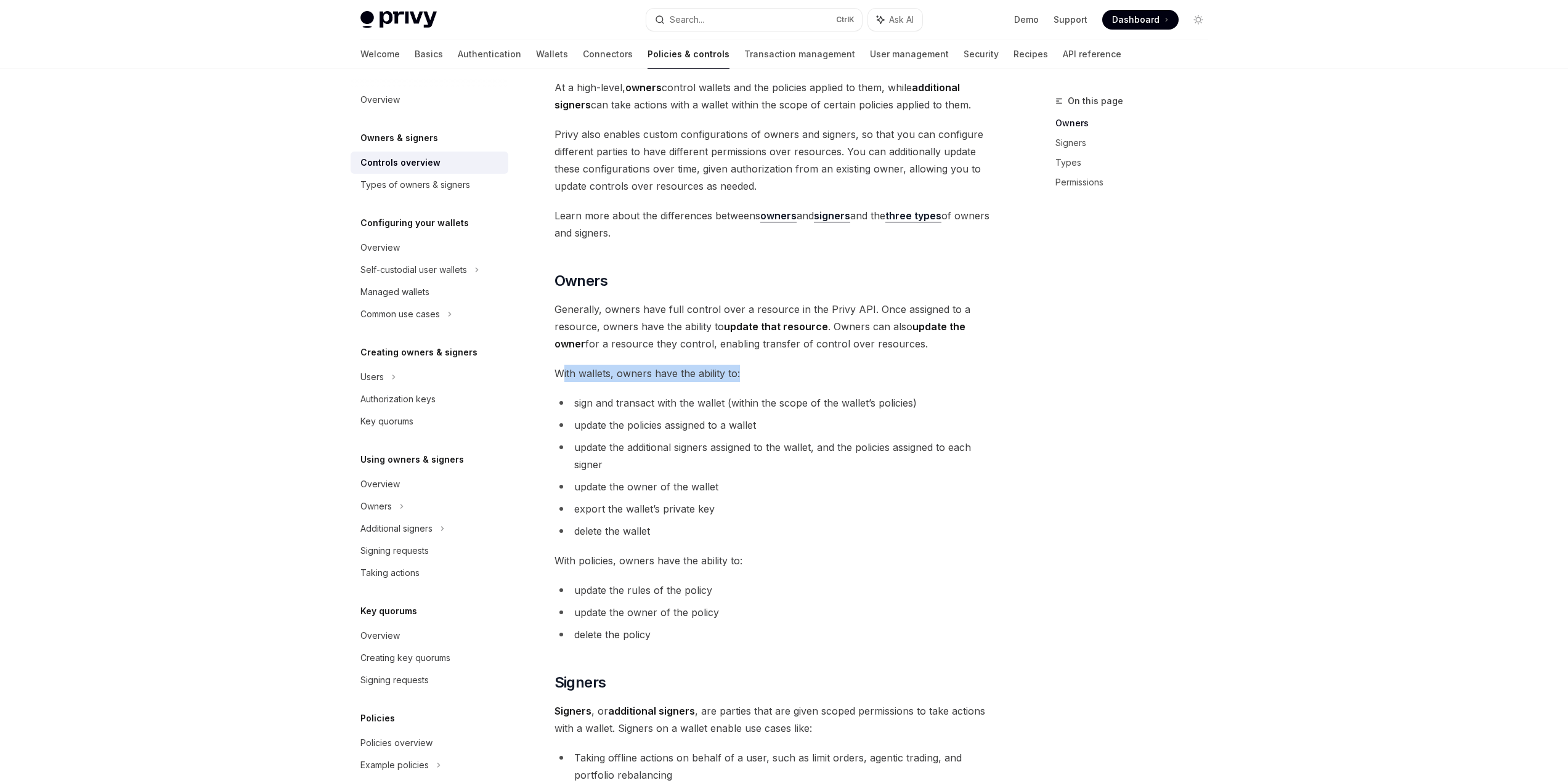
click at [562, 372] on span "With wallets, owners have the ability to:" at bounding box center [777, 373] width 444 height 18
click at [560, 375] on span "With wallets, owners have the ability to:" at bounding box center [777, 373] width 444 height 18
drag, startPoint x: 560, startPoint y: 404, endPoint x: 937, endPoint y: 403, distance: 377.0
click at [937, 403] on li "sign and transact with the wallet (within the scope of the wallet’s policies)" at bounding box center [777, 403] width 444 height 18
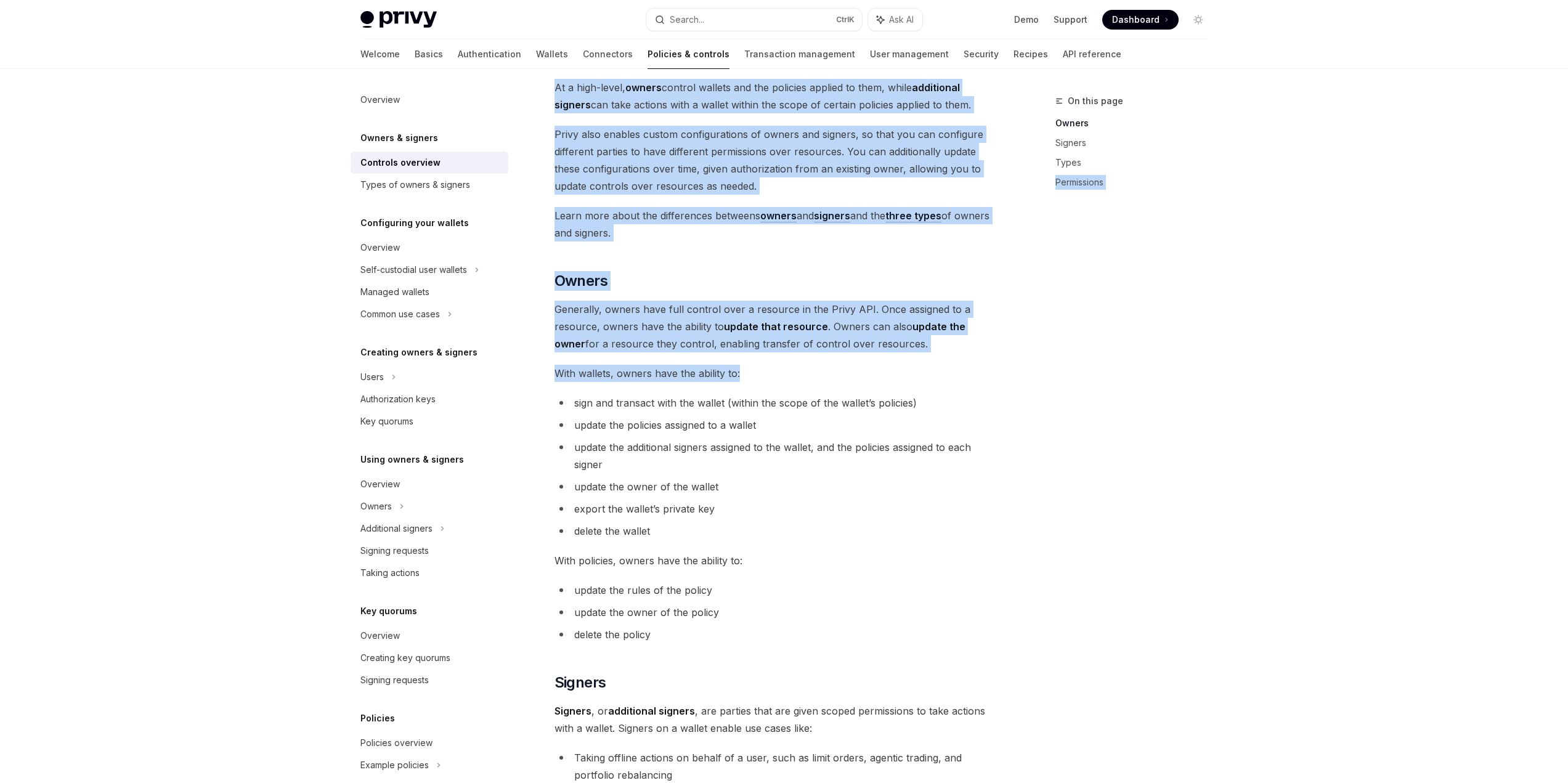
drag, startPoint x: 557, startPoint y: 393, endPoint x: 1049, endPoint y: 413, distance: 492.4
click at [1049, 413] on div "On this page Owners Signers Types Permissions Owners & signers Overview OpenAI …" at bounding box center [784, 691] width 868 height 1489
click at [1049, 413] on div "On this page Owners Signers Types Permissions" at bounding box center [1125, 438] width 187 height 689
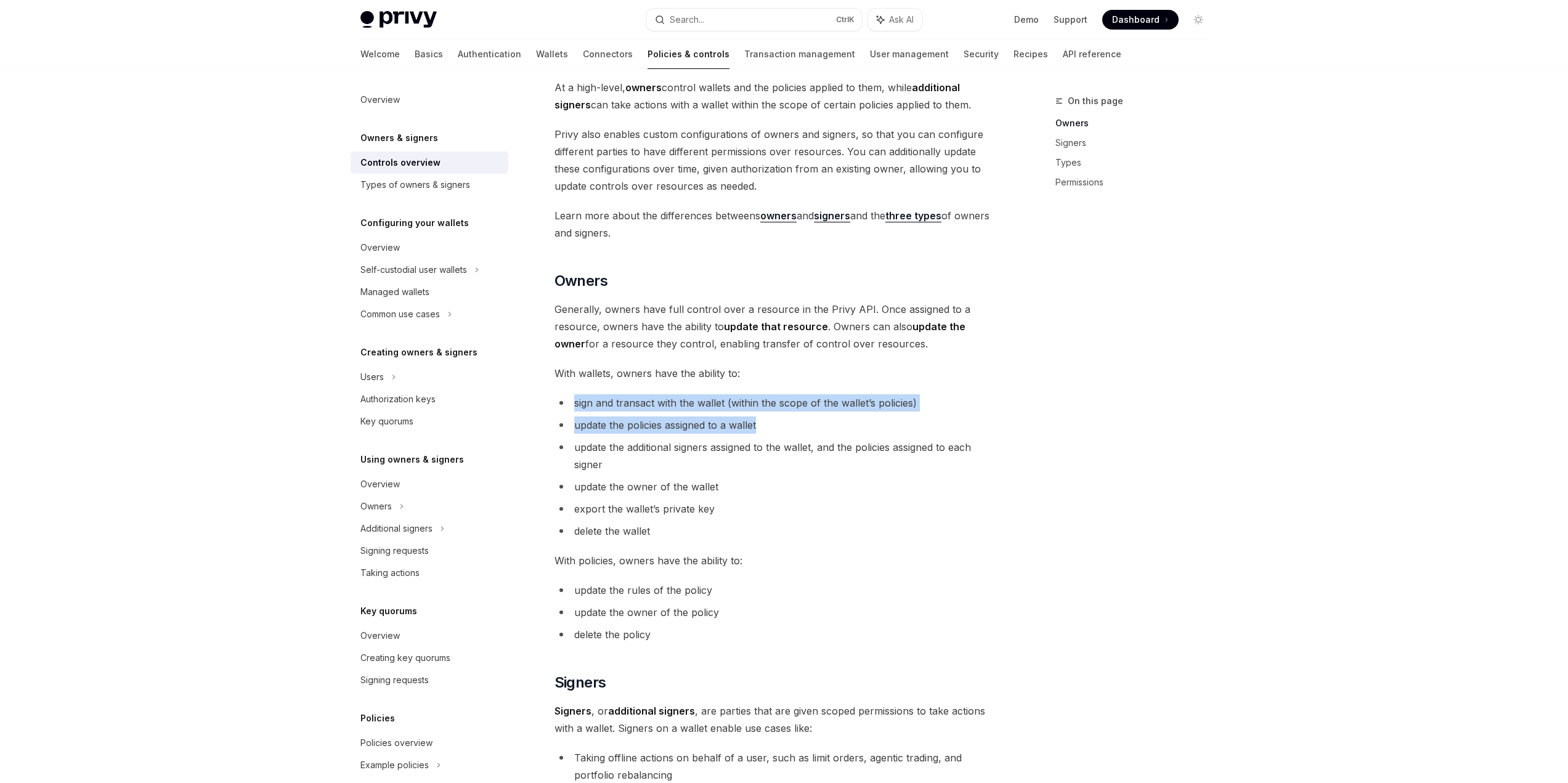
drag, startPoint x: 974, startPoint y: 414, endPoint x: 564, endPoint y: 407, distance: 410.1
click at [564, 407] on ul "sign and transact with the wallet (within the scope of the wallet’s policies) u…" at bounding box center [777, 467] width 444 height 145
click at [562, 409] on li "sign and transact with the wallet (within the scope of the wallet’s policies)" at bounding box center [777, 403] width 444 height 18
drag, startPoint x: 687, startPoint y: 409, endPoint x: 907, endPoint y: 411, distance: 220.0
click at [906, 411] on li "sign and transact with the wallet (within the scope of the wallet’s policies)" at bounding box center [777, 403] width 444 height 18
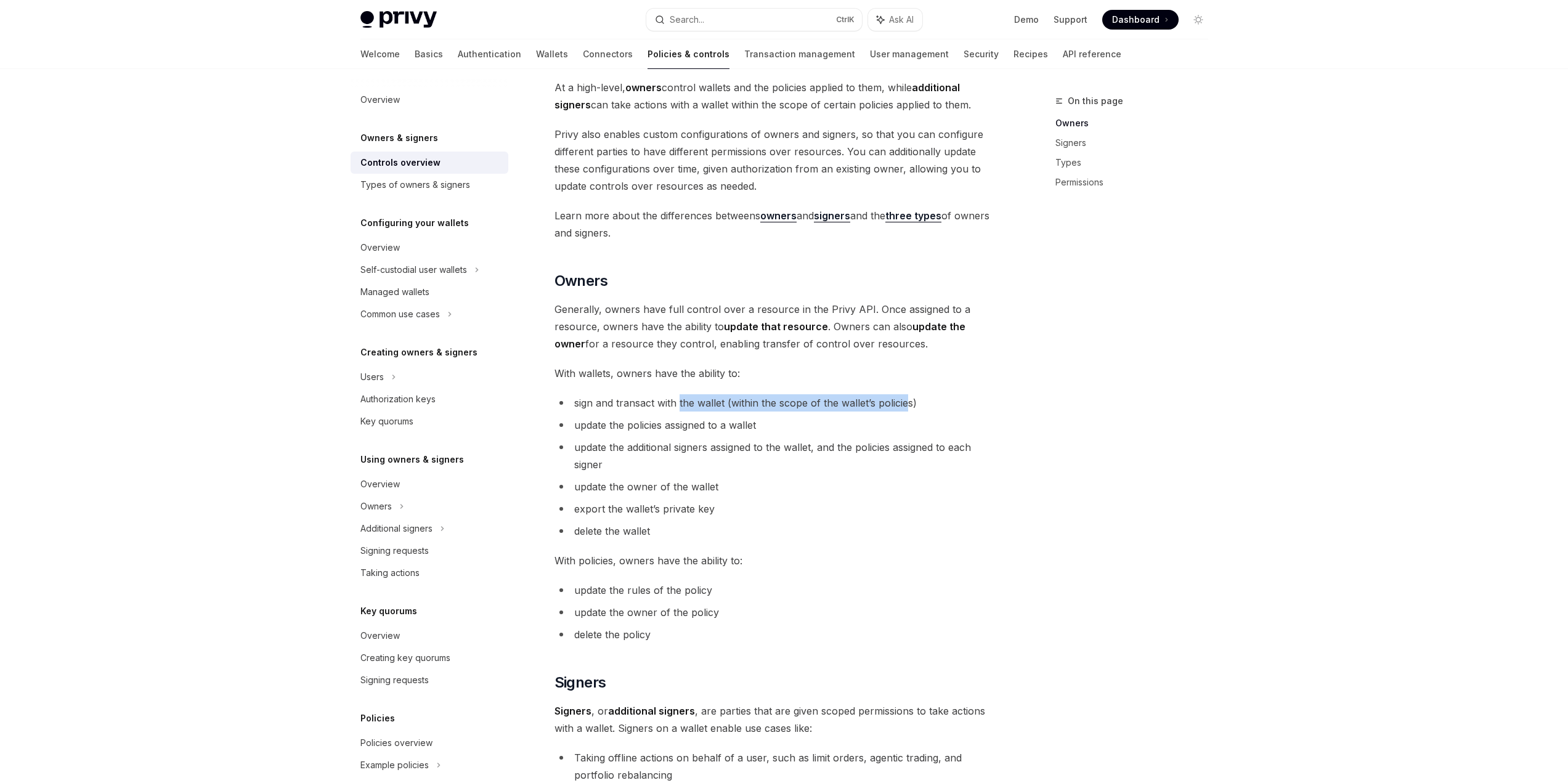
click at [907, 410] on li "sign and transact with the wallet (within the scope of the wallet’s policies)" at bounding box center [777, 403] width 444 height 18
drag, startPoint x: 920, startPoint y: 406, endPoint x: 673, endPoint y: 400, distance: 247.1
click at [673, 400] on li "sign and transact with the wallet (within the scope of the wallet’s policies)" at bounding box center [777, 403] width 444 height 18
click at [673, 400] on span "sign and transact with the wallet (within the scope of the wallet’s policies)" at bounding box center [745, 403] width 342 height 12
drag, startPoint x: 574, startPoint y: 420, endPoint x: 868, endPoint y: 414, distance: 294.1
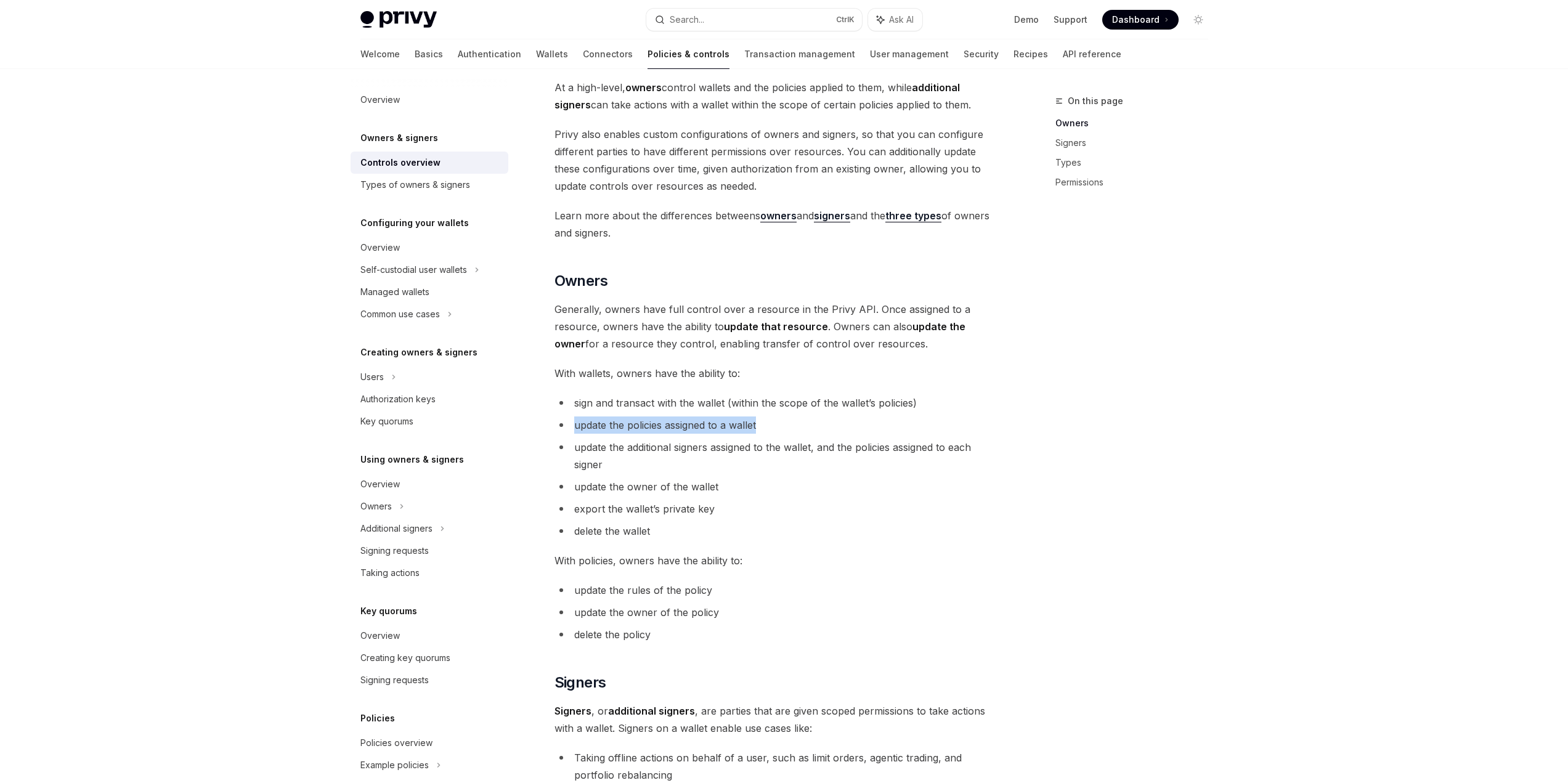
click at [868, 414] on ul "sign and transact with the wallet (within the scope of the wallet’s policies) u…" at bounding box center [777, 467] width 444 height 145
drag, startPoint x: 565, startPoint y: 443, endPoint x: 637, endPoint y: 463, distance: 74.7
click at [637, 463] on li "update the additional signers assigned to the wallet, and the policies assigned…" at bounding box center [777, 456] width 444 height 34
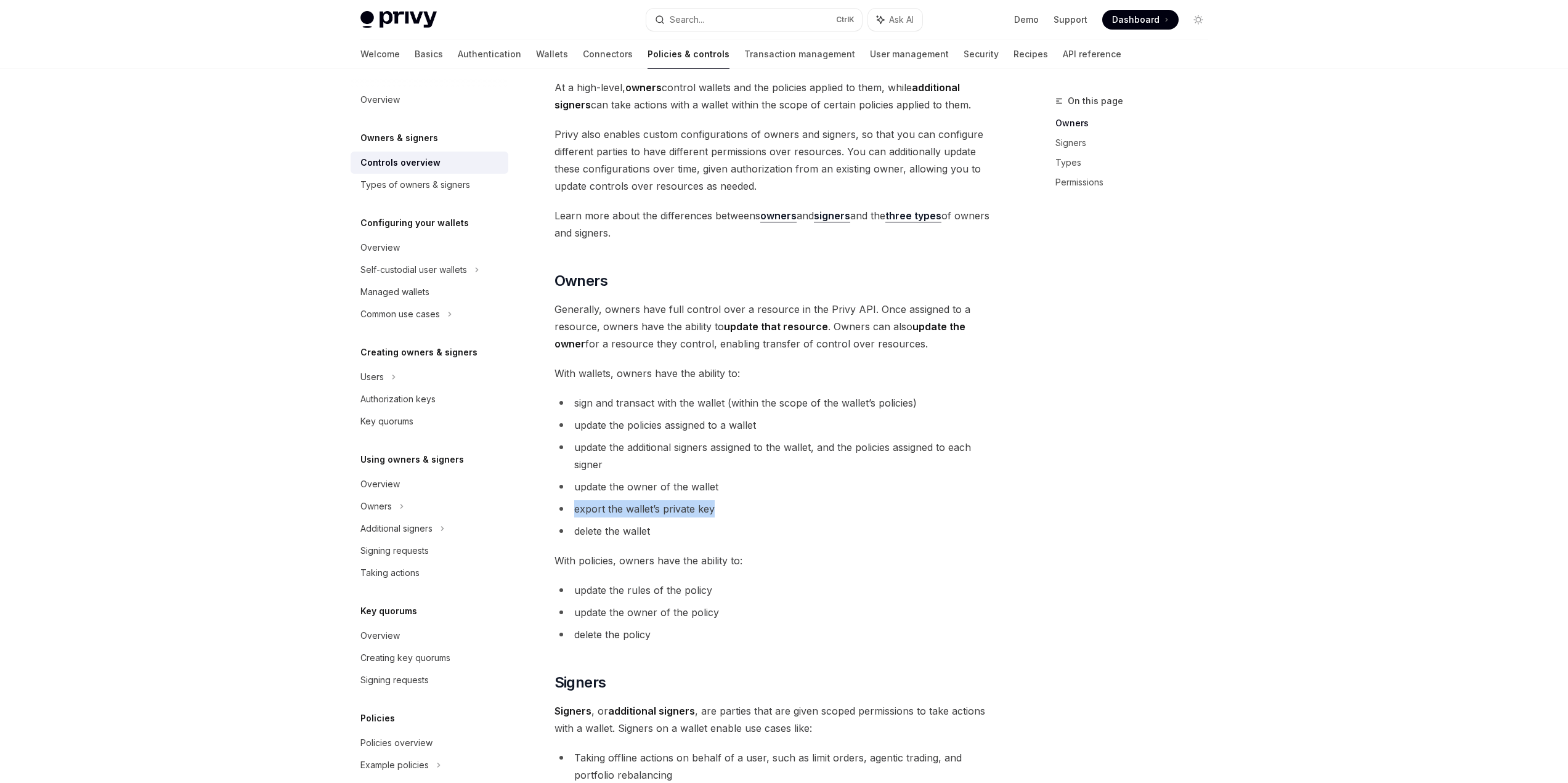
drag, startPoint x: 565, startPoint y: 517, endPoint x: 751, endPoint y: 505, distance: 186.4
click at [751, 505] on li "export the wallet’s private key" at bounding box center [777, 509] width 444 height 18
drag, startPoint x: 708, startPoint y: 538, endPoint x: 583, endPoint y: 536, distance: 125.0
click at [584, 536] on li "delete the wallet" at bounding box center [777, 531] width 444 height 18
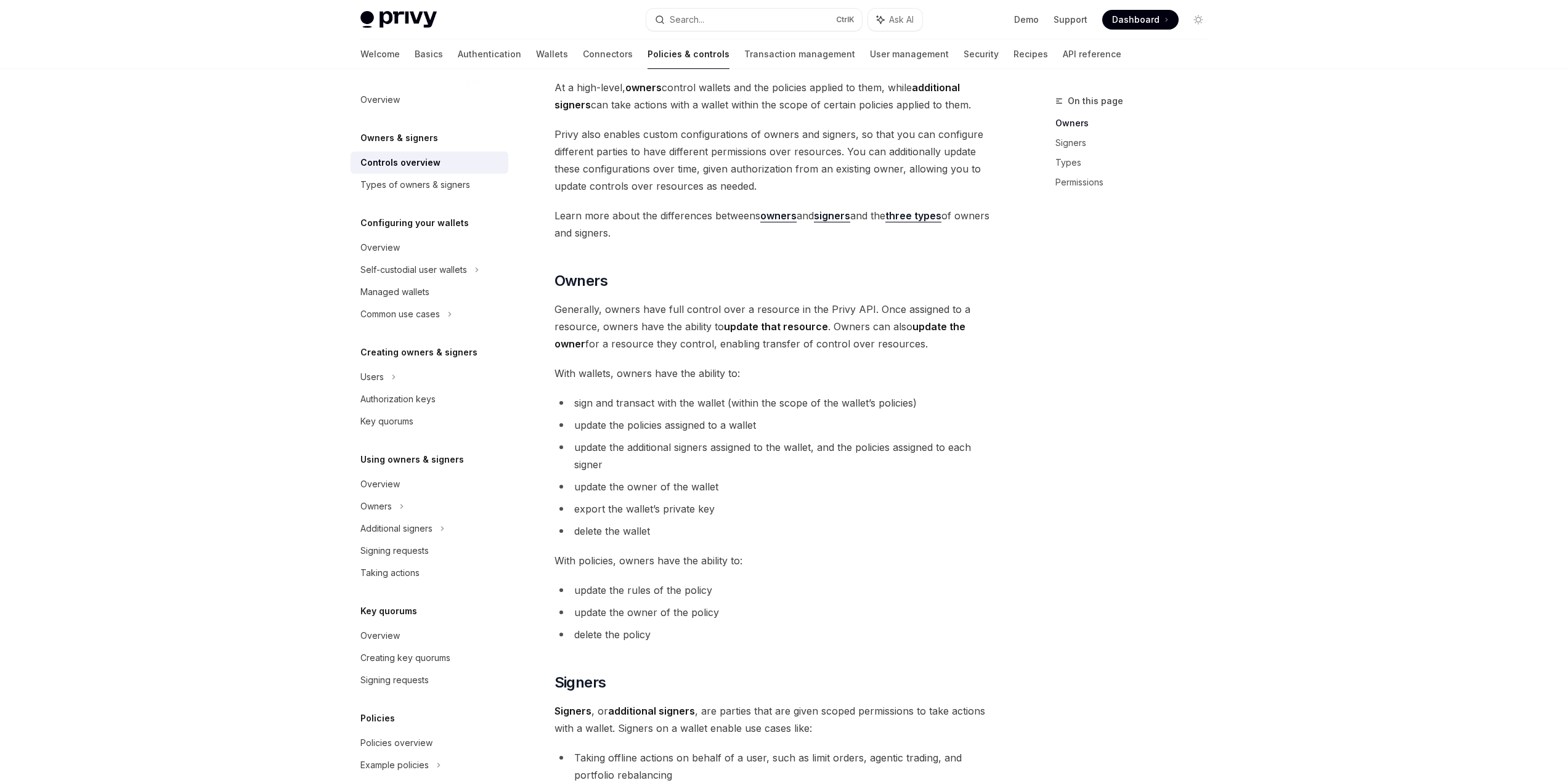
click at [575, 536] on span "delete the wallet" at bounding box center [612, 530] width 76 height 12
click at [706, 532] on li "delete the wallet" at bounding box center [777, 531] width 444 height 18
drag, startPoint x: 618, startPoint y: 561, endPoint x: 748, endPoint y: 563, distance: 130.0
click at [748, 563] on span "With policies, owners have the ability to:" at bounding box center [777, 560] width 444 height 18
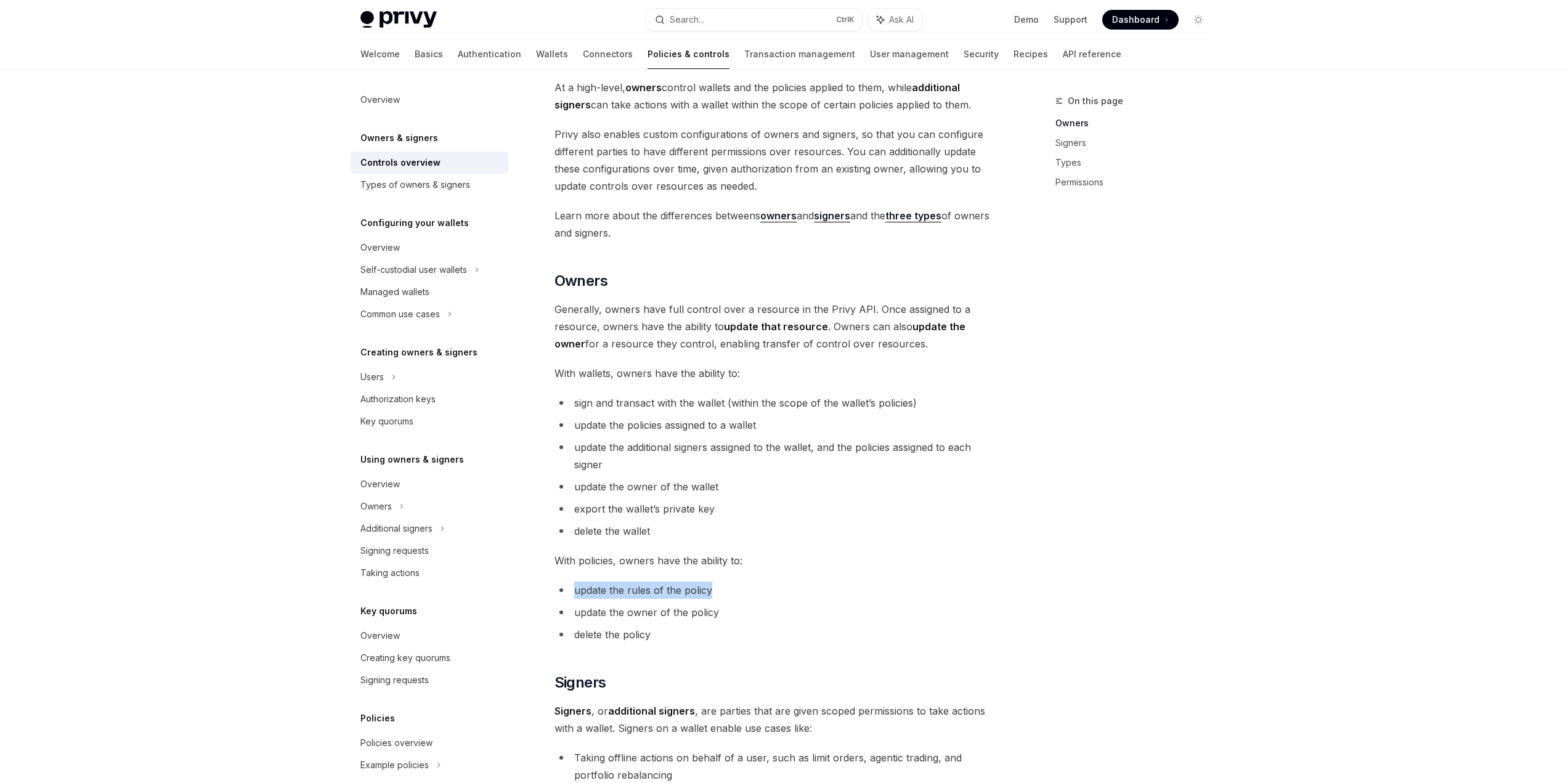
drag, startPoint x: 558, startPoint y: 578, endPoint x: 714, endPoint y: 577, distance: 156.0
click at [714, 577] on div "Privy resources, such as wallets and policies, are controlled or managed by a u…" at bounding box center [777, 642] width 444 height 1220
click at [736, 565] on span "With policies, owners have the ability to:" at bounding box center [777, 560] width 444 height 18
drag, startPoint x: 627, startPoint y: 616, endPoint x: 766, endPoint y: 625, distance: 139.3
click at [766, 625] on ul "update the rules of the policy update the owner of the policy delete the policy" at bounding box center [777, 612] width 444 height 62
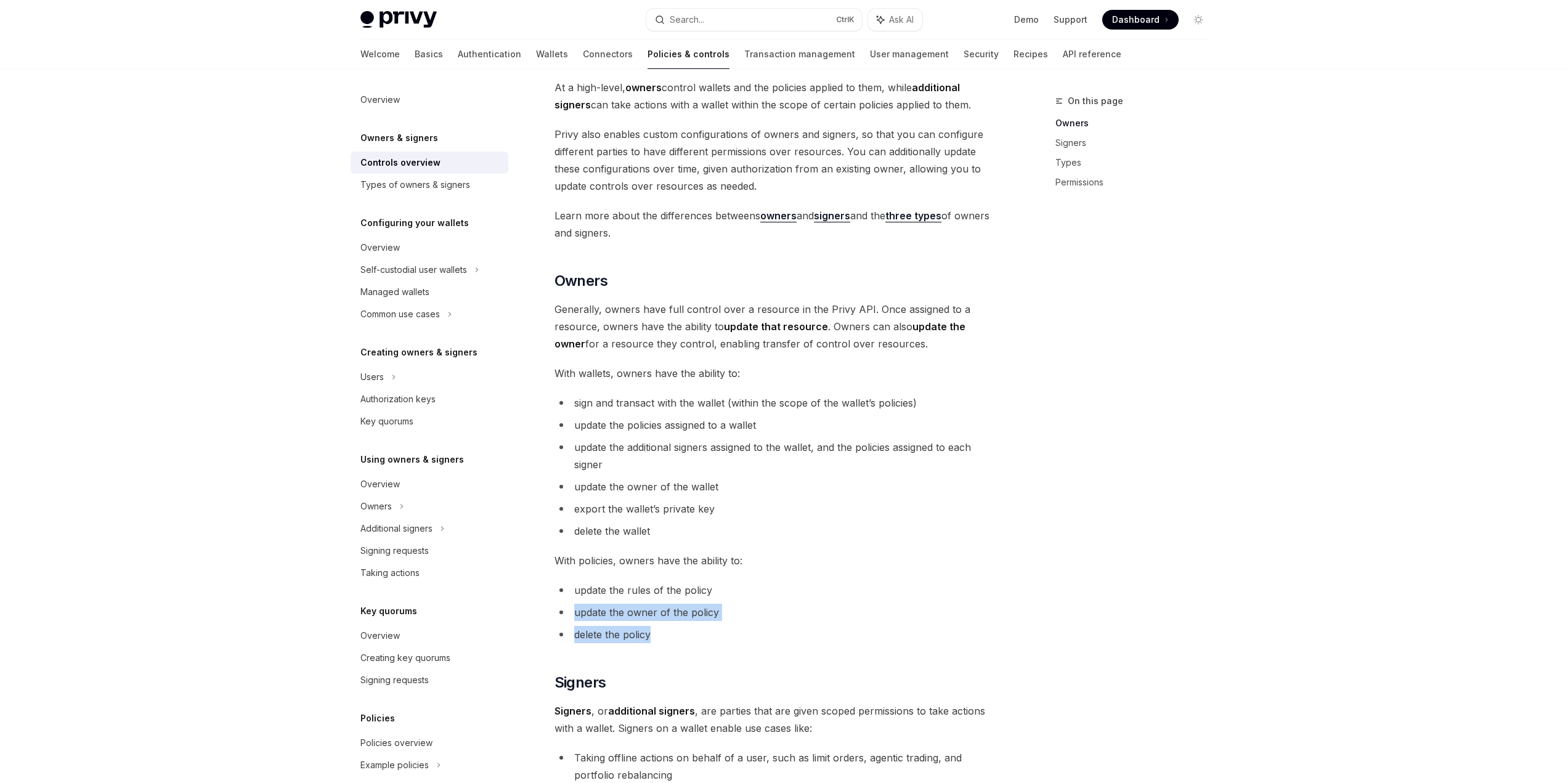
click at [765, 624] on ul "update the rules of the policy update the owner of the policy delete the policy" at bounding box center [777, 612] width 444 height 62
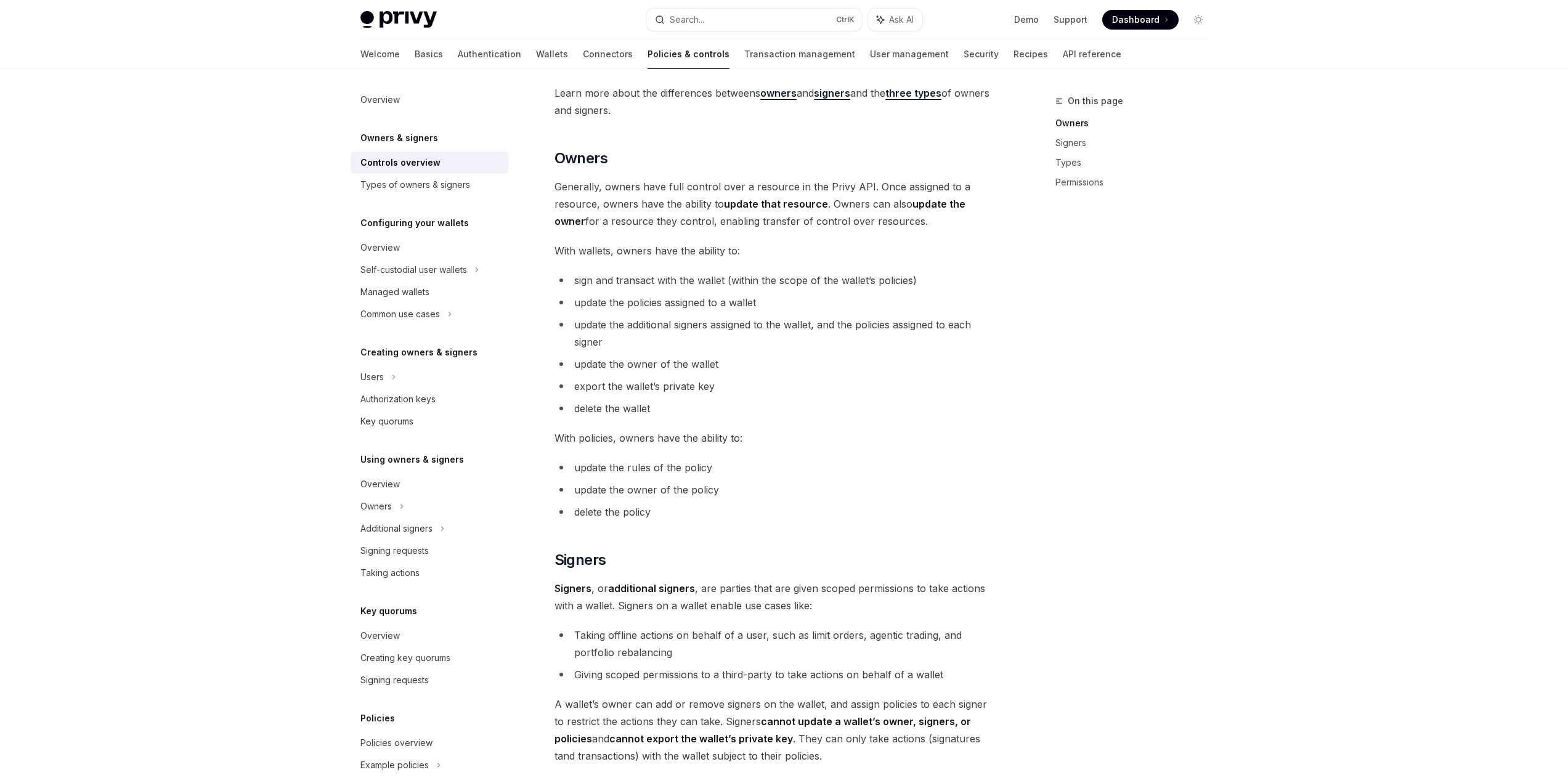
scroll to position [247, 0]
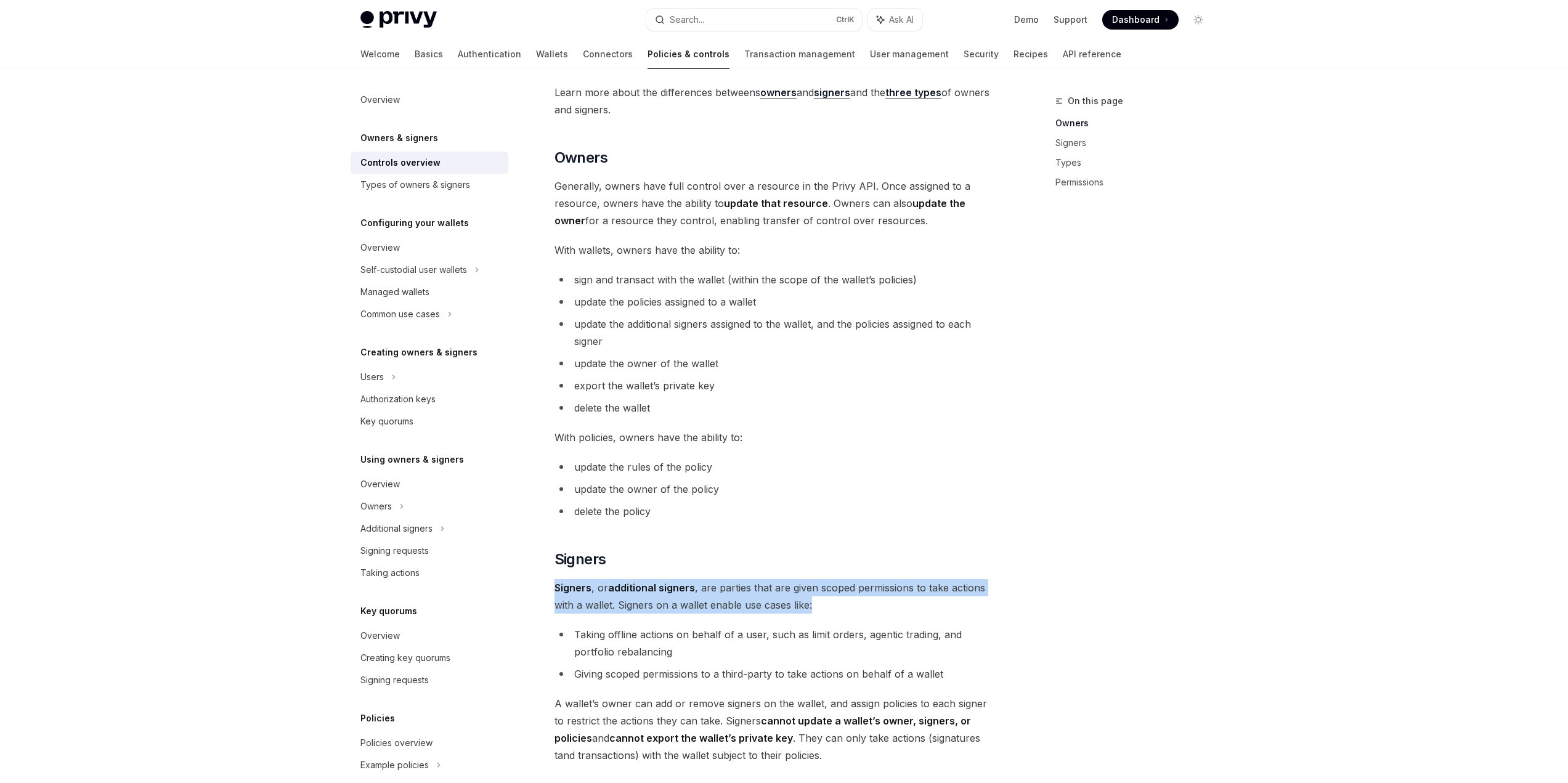
drag, startPoint x: 884, startPoint y: 601, endPoint x: 544, endPoint y: 592, distance: 340.1
click at [544, 592] on div "Owners & signers Overview OpenAI Open in ChatGPT OpenAI Open in ChatGPT Privy r…" at bounding box center [661, 579] width 680 height 1464
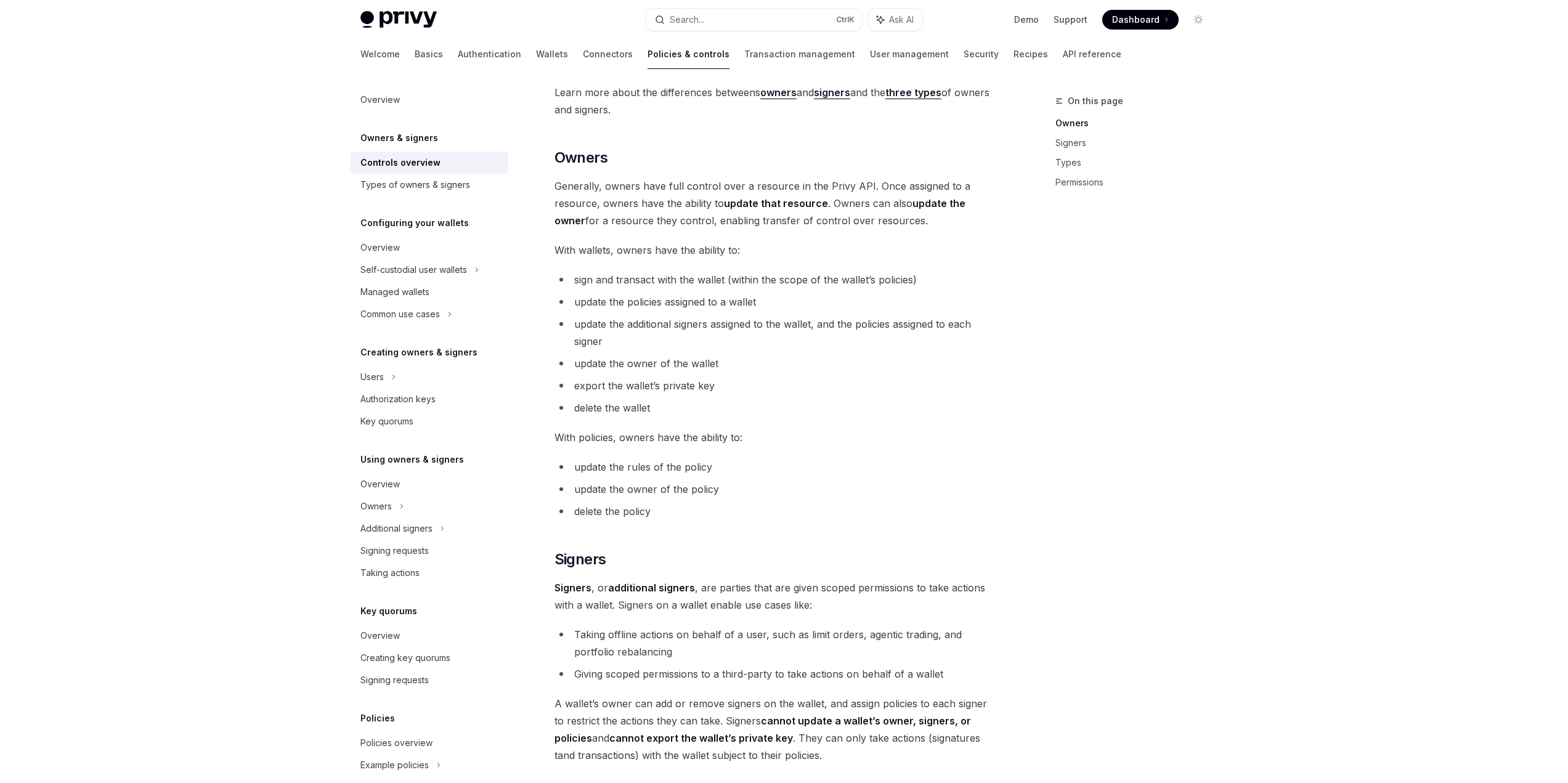
click at [784, 395] on ul "sign and transact with the wallet (within the scope of the wallet’s policies) u…" at bounding box center [777, 343] width 444 height 145
click at [677, 374] on ul "sign and transact with the wallet (within the scope of the wallet’s policies) u…" at bounding box center [777, 343] width 444 height 145
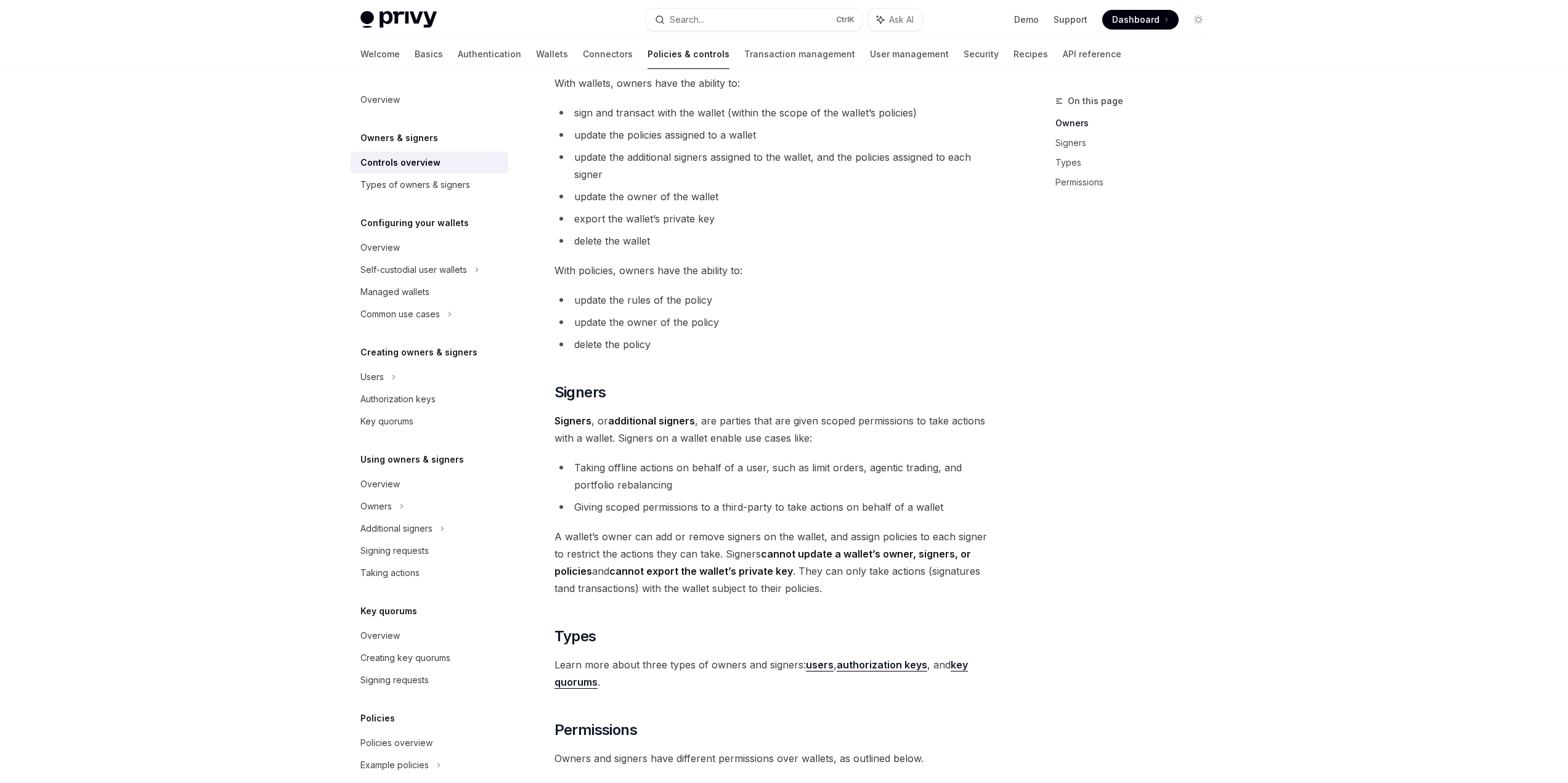
scroll to position [432, 0]
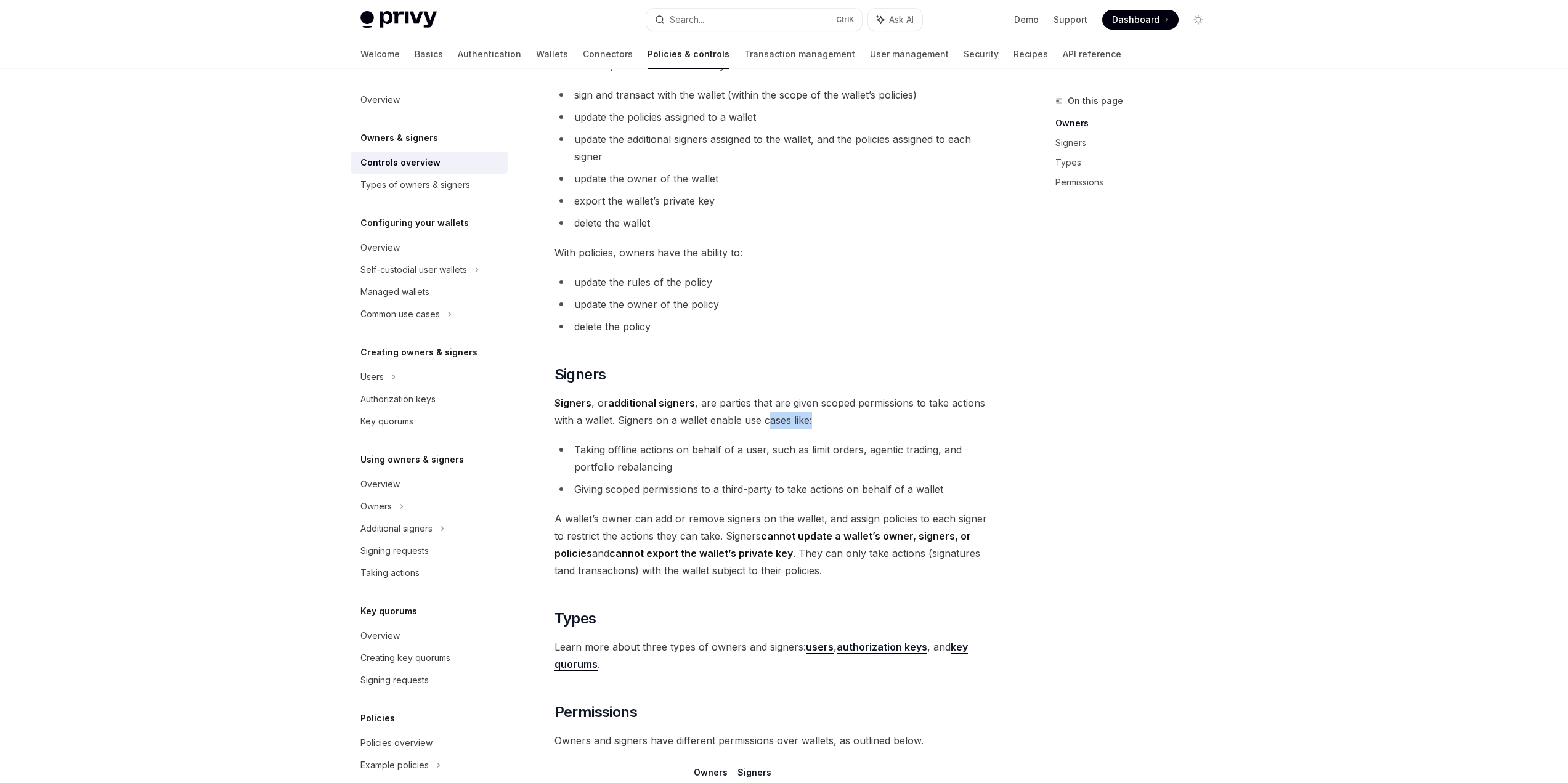
drag, startPoint x: 767, startPoint y: 420, endPoint x: 821, endPoint y: 417, distance: 54.1
click at [821, 417] on span "Signers , or additional signers , are parties that are given scoped permissions…" at bounding box center [777, 411] width 444 height 34
click at [822, 417] on span "Signers , or additional signers , are parties that are given scoped permissions…" at bounding box center [777, 411] width 444 height 34
drag, startPoint x: 822, startPoint y: 417, endPoint x: 590, endPoint y: 417, distance: 232.0
click at [590, 417] on span "Signers , or additional signers , are parties that are given scoped permissions…" at bounding box center [777, 411] width 444 height 34
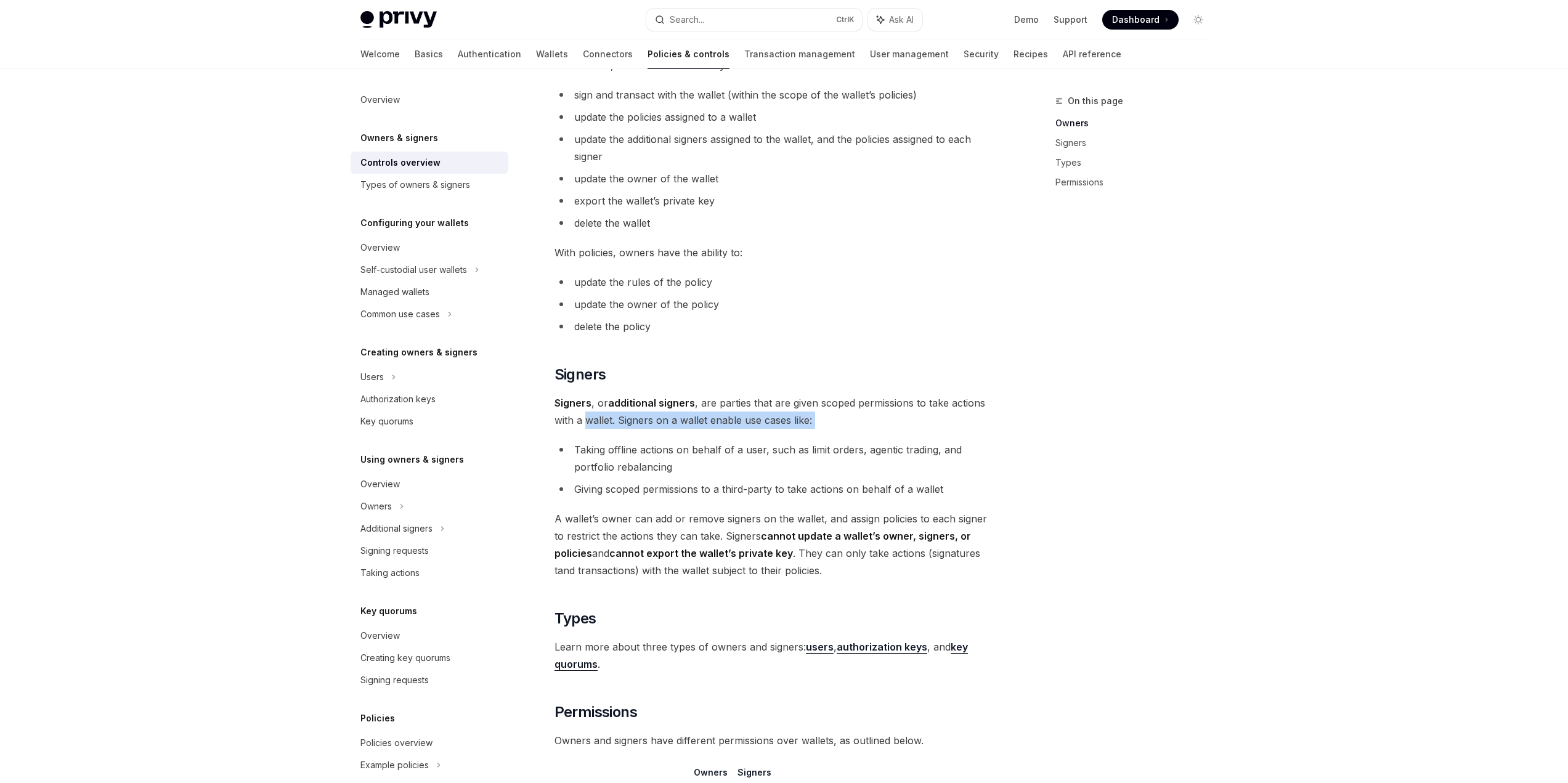
click at [590, 417] on span "Signers , or additional signers , are parties that are given scoped permissions…" at bounding box center [777, 411] width 444 height 34
drag, startPoint x: 552, startPoint y: 426, endPoint x: 727, endPoint y: 433, distance: 175.1
click at [727, 433] on div "Owners & signers Overview OpenAI Open in ChatGPT OpenAI Open in ChatGPT Privy r…" at bounding box center [661, 394] width 680 height 1464
click at [727, 433] on div "Privy resources, such as wallets and policies, are controlled or managed by a u…" at bounding box center [777, 334] width 444 height 1220
drag, startPoint x: 617, startPoint y: 422, endPoint x: 918, endPoint y: 424, distance: 301.0
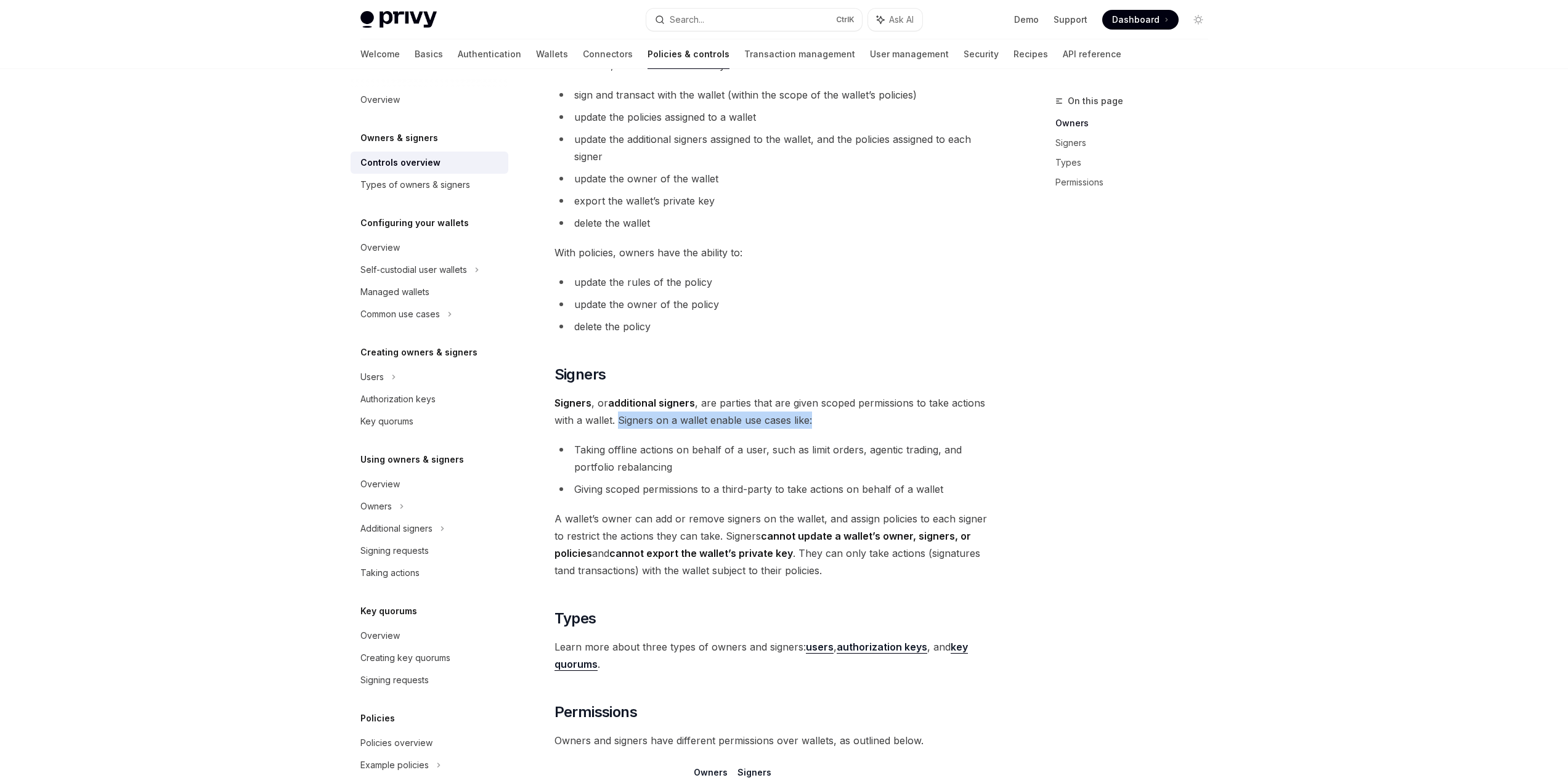
click at [918, 424] on span "Signers , or additional signers , are parties that are given scoped permissions…" at bounding box center [777, 411] width 444 height 34
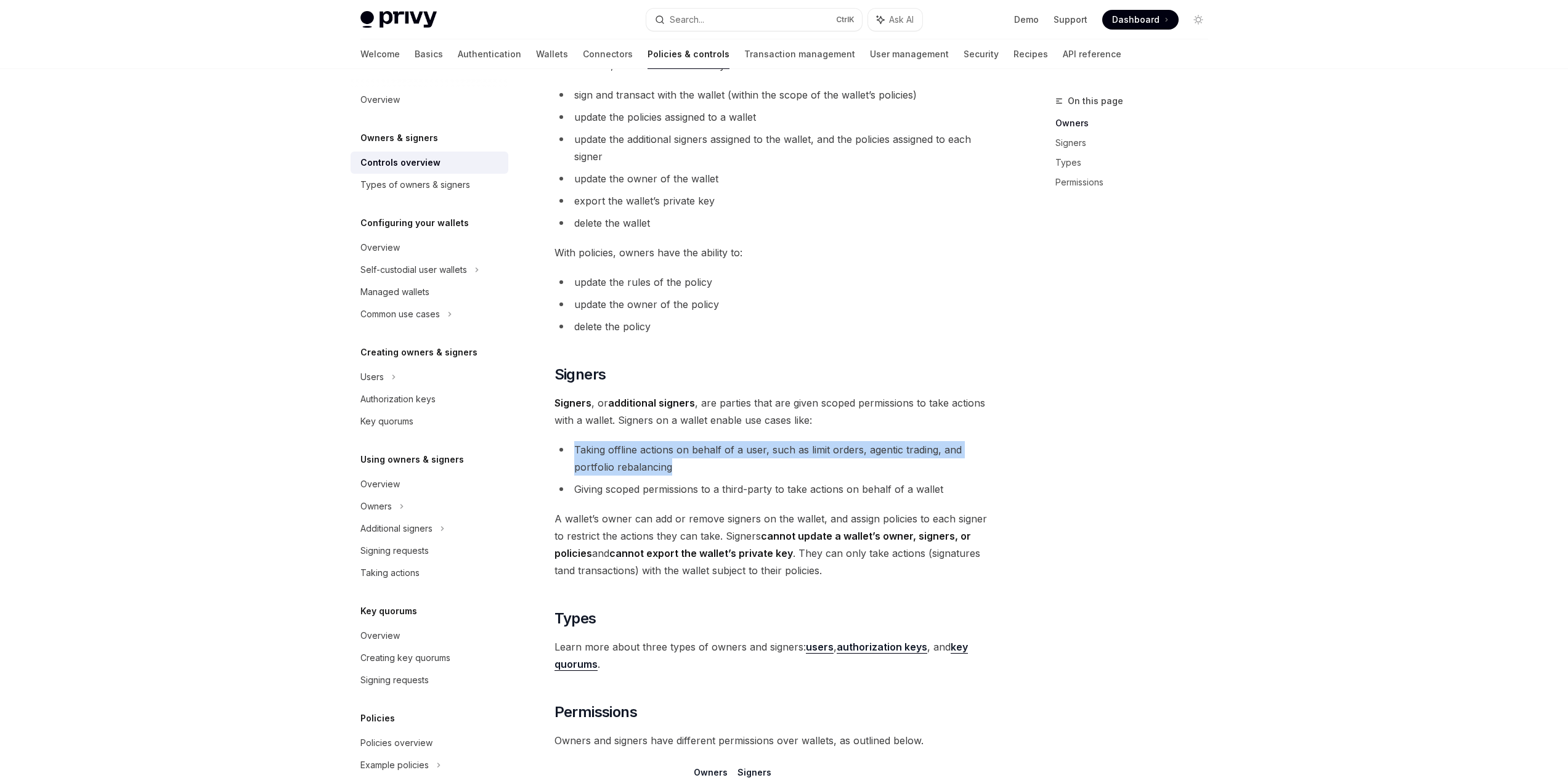
drag, startPoint x: 559, startPoint y: 450, endPoint x: 687, endPoint y: 471, distance: 129.7
click at [687, 471] on li "Taking offline actions on behalf of a user, such as limit orders, agentic tradi…" at bounding box center [777, 458] width 444 height 34
drag, startPoint x: 761, startPoint y: 447, endPoint x: 857, endPoint y: 446, distance: 96.0
click at [857, 446] on li "Taking offline actions on behalf of a user, such as limit orders, agentic tradi…" at bounding box center [777, 458] width 444 height 34
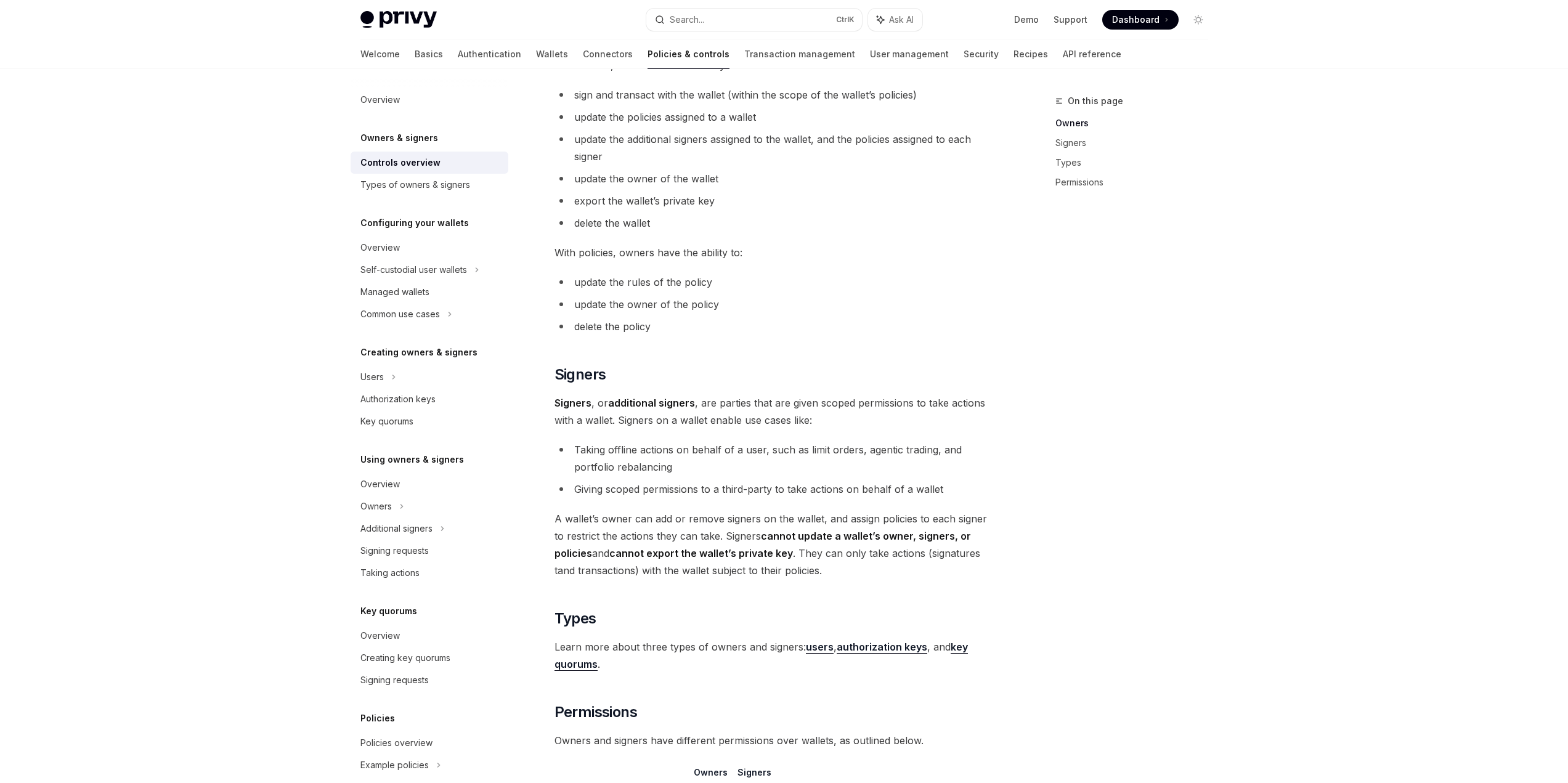
click at [857, 446] on li "Taking offline actions on behalf of a user, such as limit orders, agentic tradi…" at bounding box center [777, 458] width 444 height 34
drag, startPoint x: 867, startPoint y: 450, endPoint x: 948, endPoint y: 450, distance: 81.0
click at [948, 450] on li "Taking offline actions on behalf of a user, such as limit orders, agentic tradi…" at bounding box center [777, 458] width 444 height 34
drag, startPoint x: 948, startPoint y: 450, endPoint x: 928, endPoint y: 455, distance: 20.6
click at [948, 450] on li "Taking offline actions on behalf of a user, such as limit orders, agentic tradi…" at bounding box center [777, 458] width 444 height 34
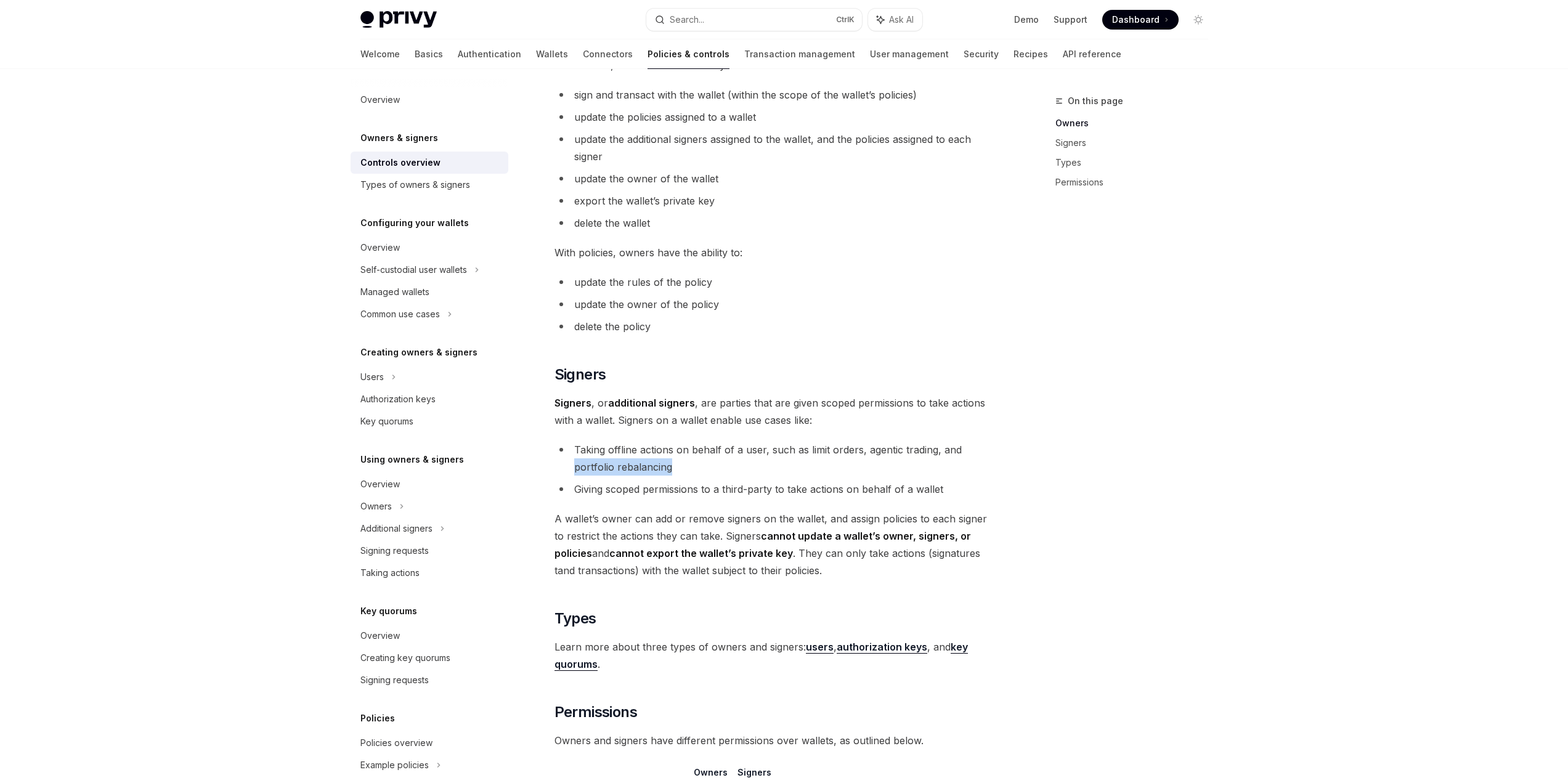
drag, startPoint x: 558, startPoint y: 462, endPoint x: 753, endPoint y: 466, distance: 195.0
click at [753, 466] on li "Taking offline actions on behalf of a user, such as limit orders, agentic tradi…" at bounding box center [777, 458] width 444 height 34
drag, startPoint x: 575, startPoint y: 487, endPoint x: 789, endPoint y: 491, distance: 214.0
click at [789, 491] on li "Giving scoped permissions to a third-party to take actions on behalf of a wallet" at bounding box center [777, 489] width 444 height 18
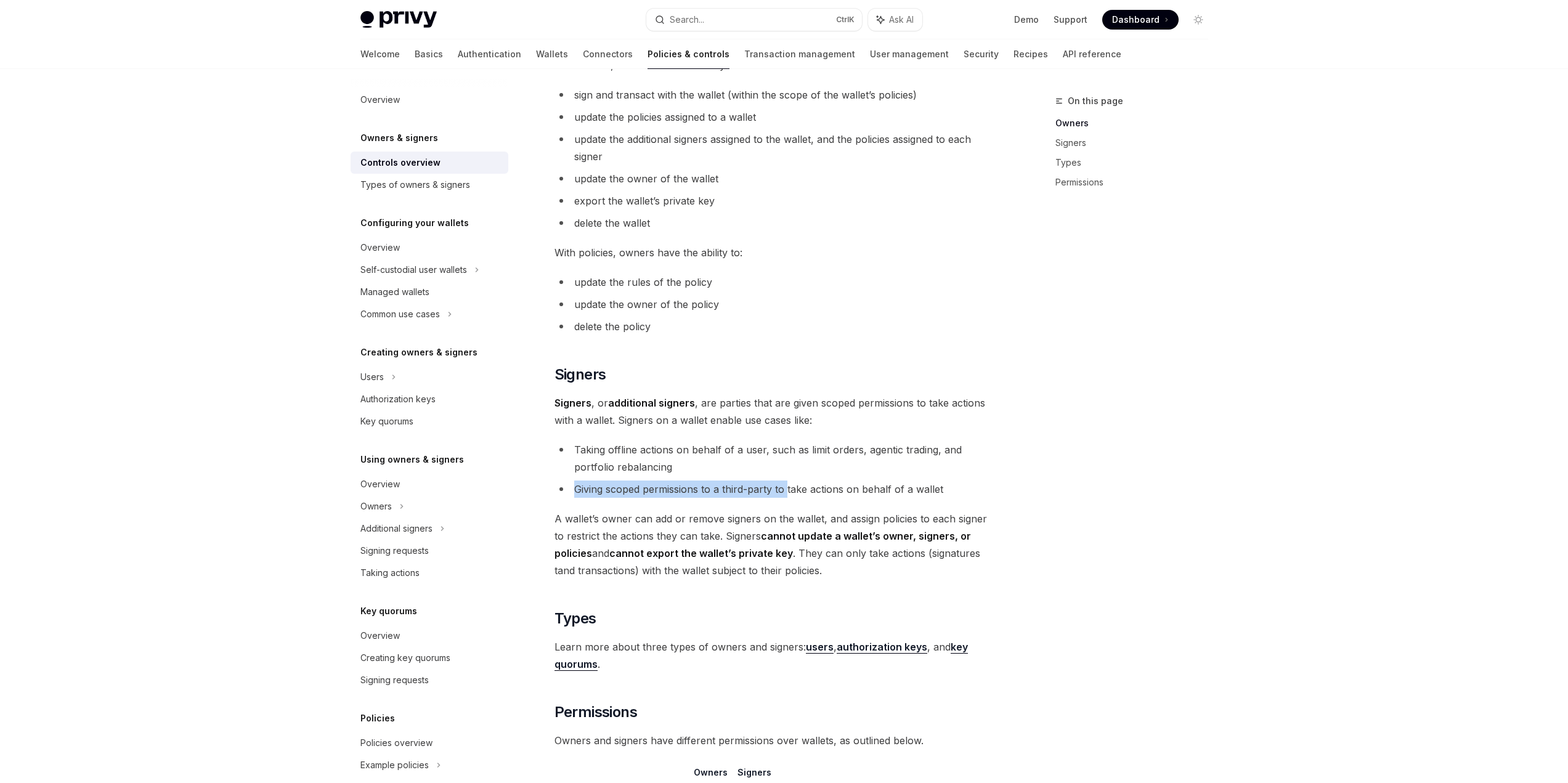
click at [789, 491] on li "Giving scoped permissions to a third-party to take actions on behalf of a wallet" at bounding box center [777, 489] width 444 height 18
drag, startPoint x: 541, startPoint y: 490, endPoint x: 946, endPoint y: 491, distance: 405.0
click at [948, 490] on div "Owners & signers Overview OpenAI Open in ChatGPT OpenAI Open in ChatGPT Privy r…" at bounding box center [661, 394] width 680 height 1464
click at [896, 464] on li "Taking offline actions on behalf of a user, such as limit orders, agentic tradi…" at bounding box center [777, 458] width 444 height 34
click at [772, 493] on li "Giving scoped permissions to a third-party to take actions on behalf of a wallet" at bounding box center [777, 489] width 444 height 18
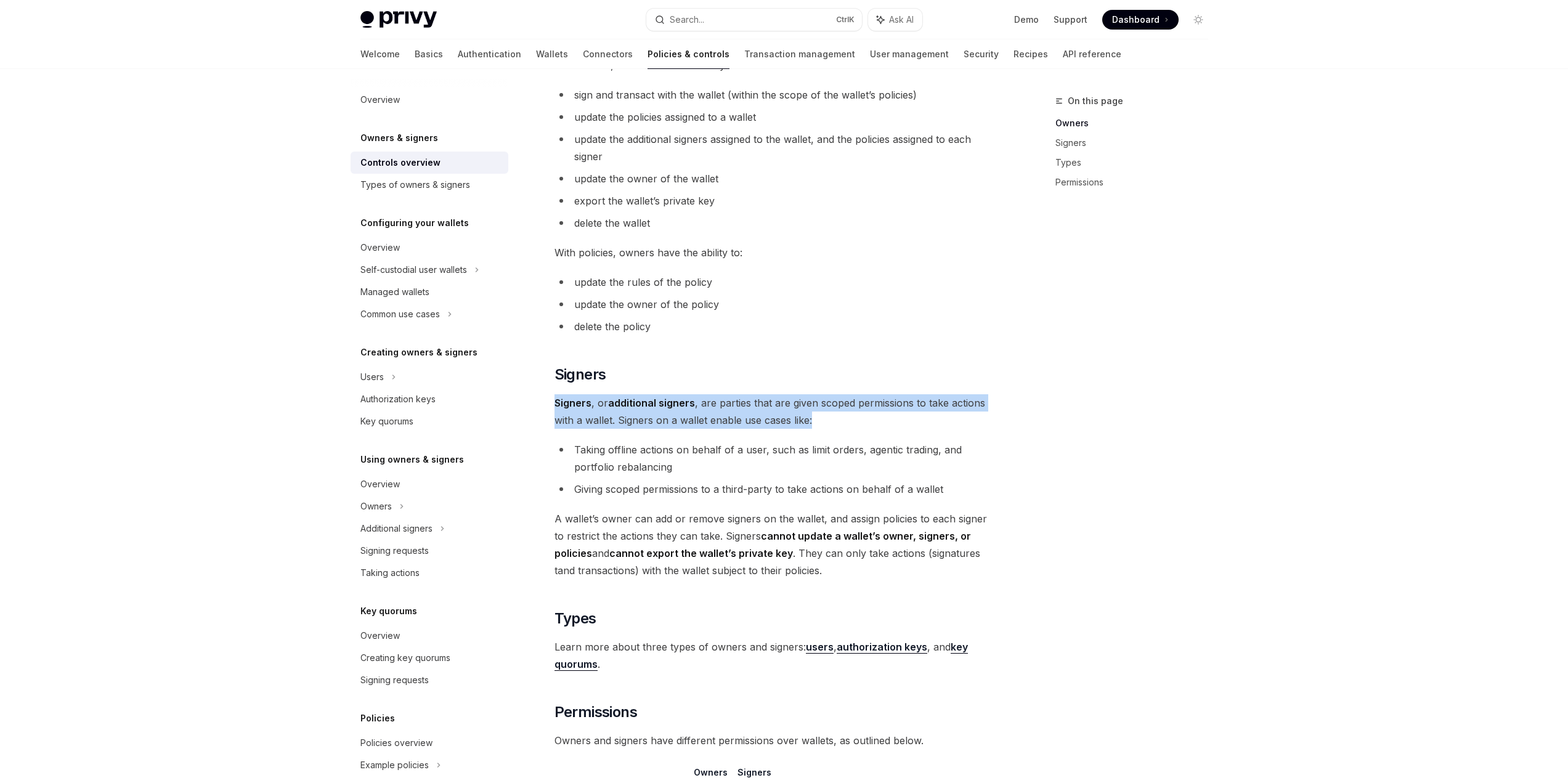
drag, startPoint x: 555, startPoint y: 400, endPoint x: 826, endPoint y: 426, distance: 272.2
click at [826, 426] on span "Signers , or additional signers , are parties that are given scoped permissions…" at bounding box center [777, 411] width 444 height 34
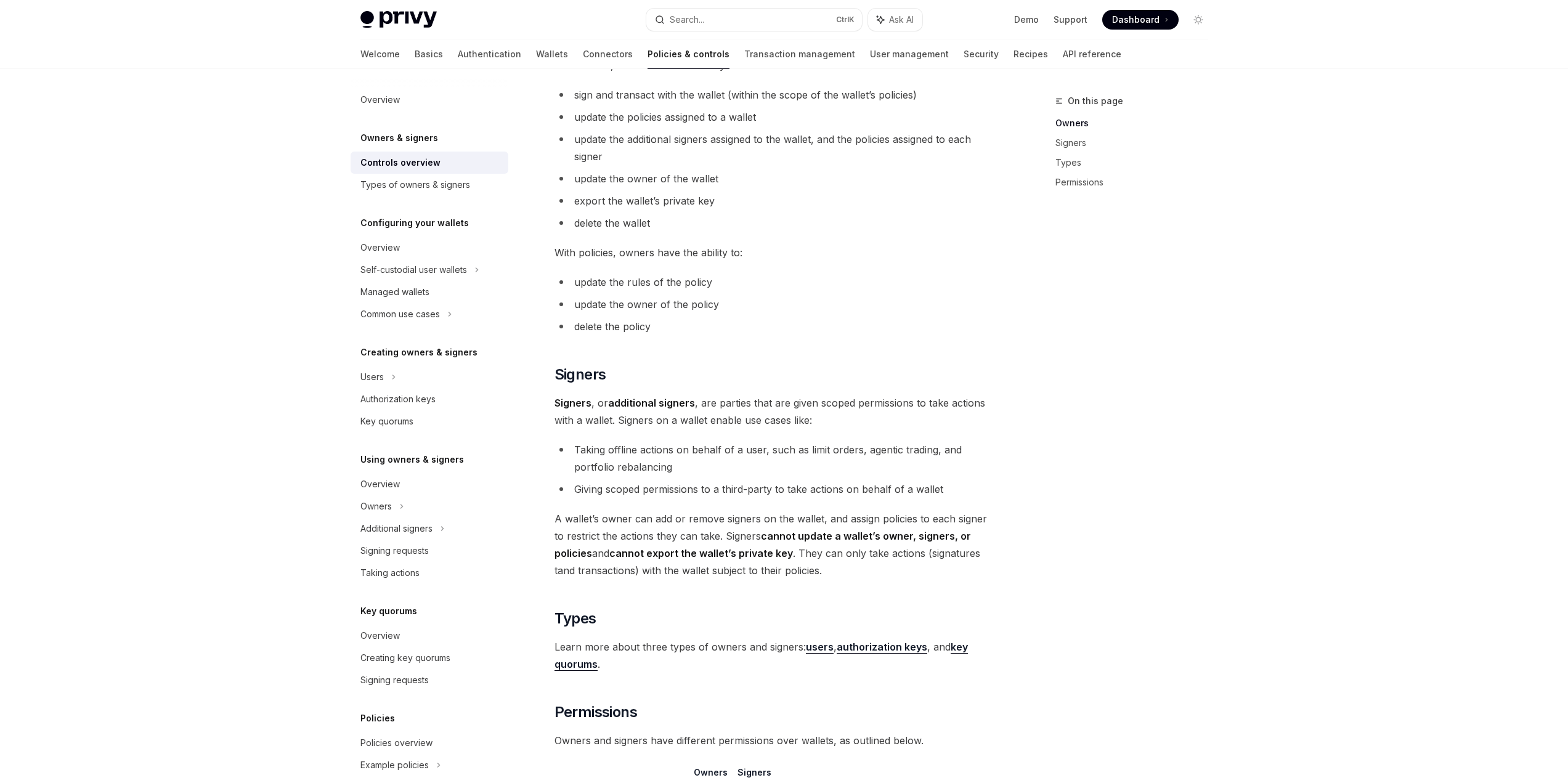
click at [1059, 394] on div "On this page Owners Signers Types Permissions" at bounding box center [1125, 438] width 187 height 689
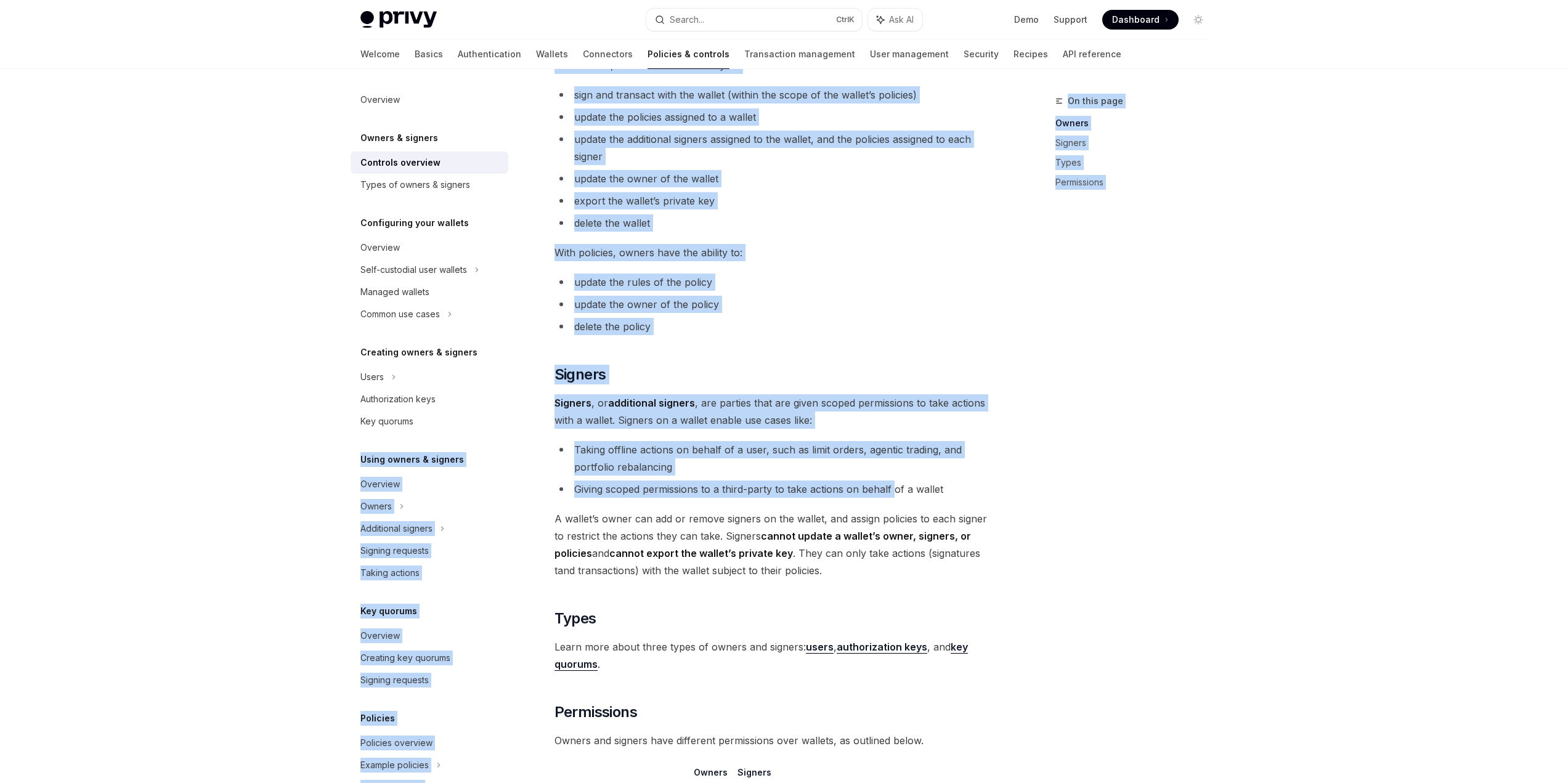
drag, startPoint x: 882, startPoint y: 488, endPoint x: 517, endPoint y: 417, distance: 371.8
click at [517, 417] on div "Overview Owners & signers Controls overview Types of owners & signers Configuri…" at bounding box center [784, 382] width 907 height 1489
click at [547, 417] on div "Owners & signers Overview OpenAI Open in ChatGPT OpenAI Open in ChatGPT Privy r…" at bounding box center [661, 394] width 680 height 1464
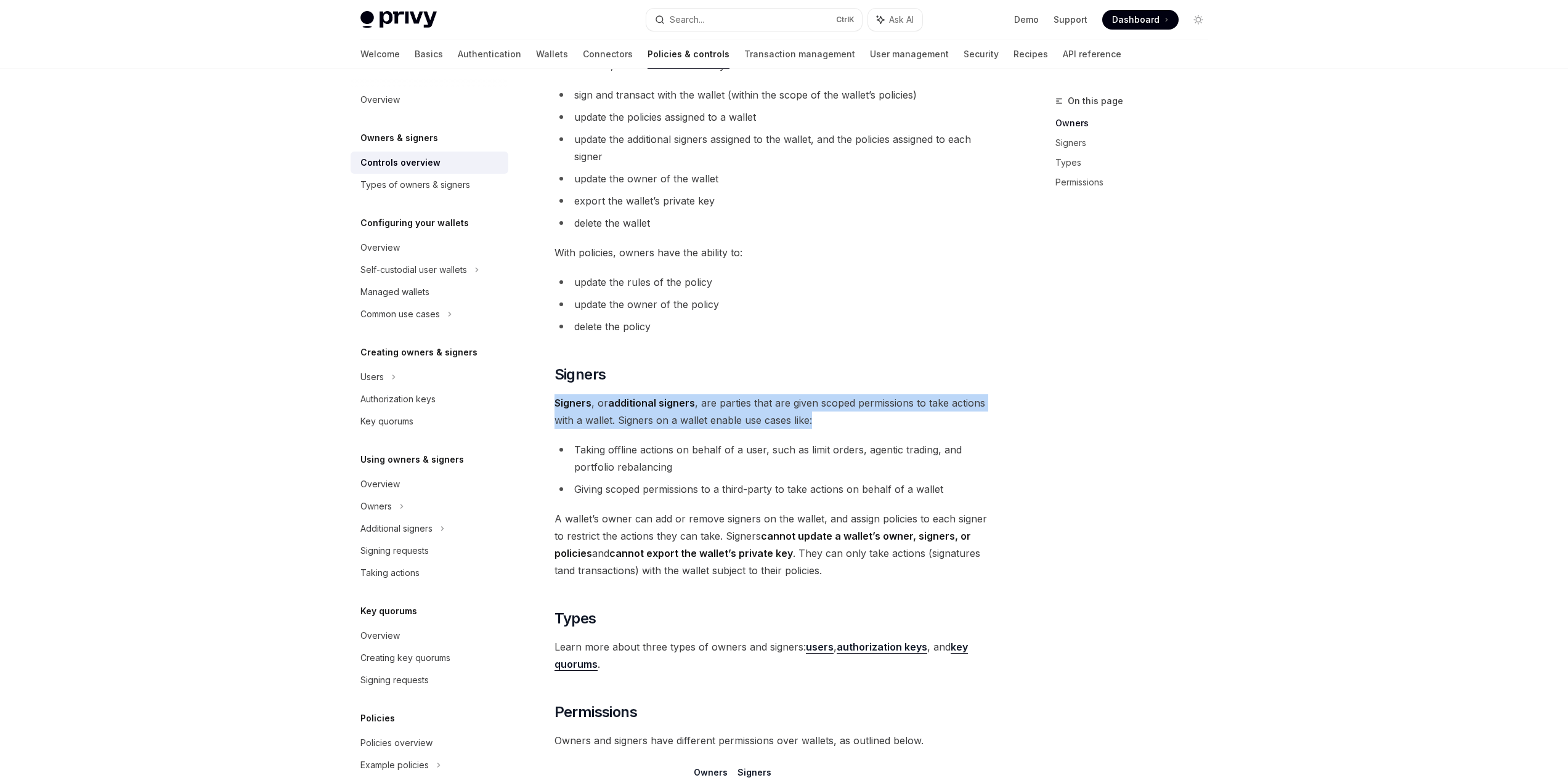
drag, startPoint x: 548, startPoint y: 405, endPoint x: 887, endPoint y: 424, distance: 339.5
click at [887, 424] on div "Owners & signers Overview OpenAI Open in ChatGPT OpenAI Open in ChatGPT Privy r…" at bounding box center [661, 394] width 680 height 1464
click at [887, 424] on span "Signers , or additional signers , are parties that are given scoped permissions…" at bounding box center [777, 411] width 444 height 34
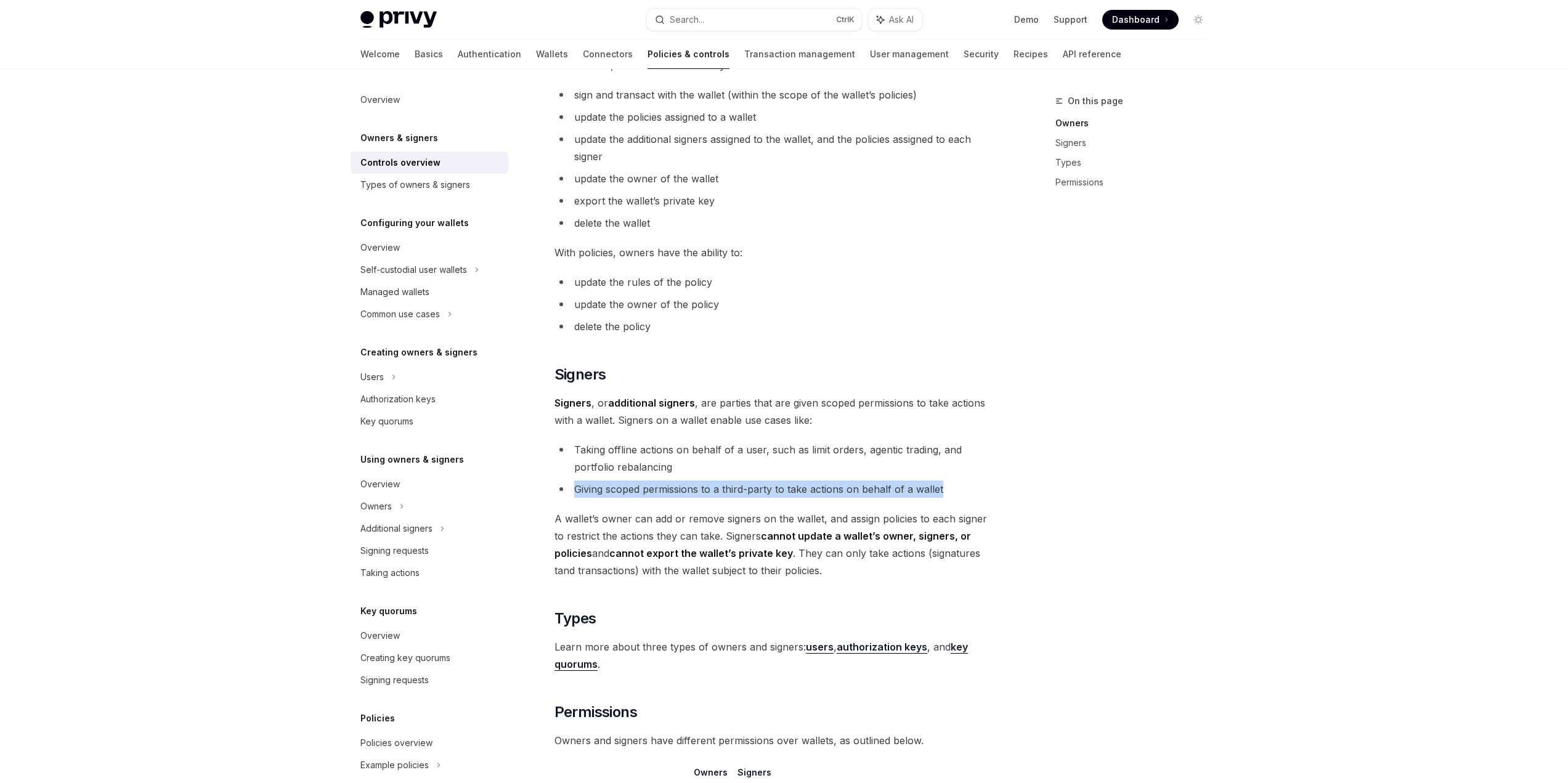
drag, startPoint x: 878, startPoint y: 471, endPoint x: 1025, endPoint y: 497, distance: 149.3
click at [1019, 496] on div "On this page Owners Signers Types Permissions Owners & signers Overview OpenAI …" at bounding box center [784, 382] width 868 height 1489
click at [1025, 497] on div "On this page Owners Signers Types Permissions Owners & signers Overview OpenAI …" at bounding box center [784, 382] width 868 height 1489
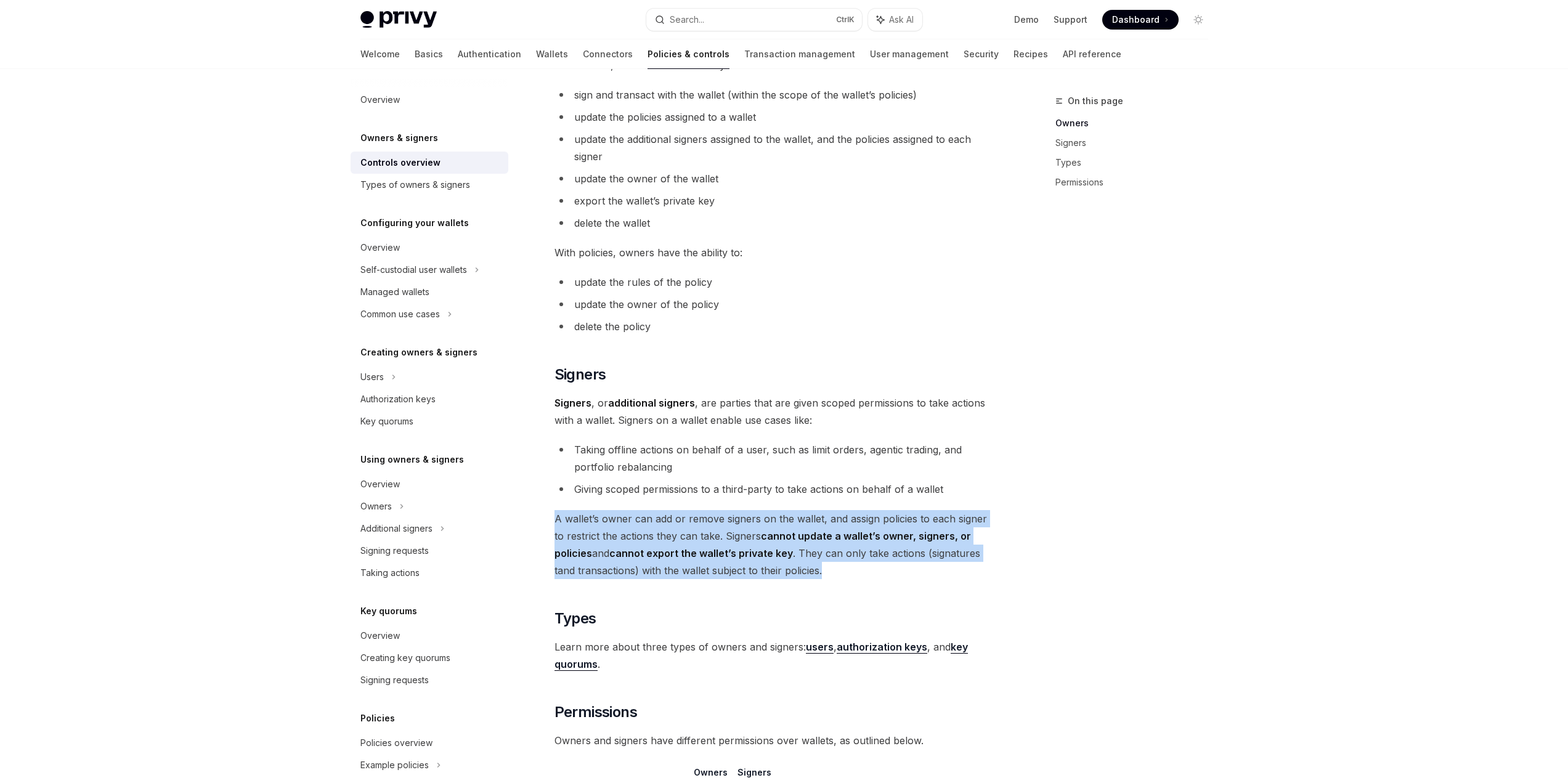
drag, startPoint x: 552, startPoint y: 517, endPoint x: 898, endPoint y: 579, distance: 351.5
click at [898, 579] on div "Owners & signers Overview OpenAI Open in ChatGPT OpenAI Open in ChatGPT Privy r…" at bounding box center [661, 394] width 680 height 1464
click at [898, 579] on span "A wallet’s owner can add or remove signers on the wallet, and assign policies t…" at bounding box center [777, 545] width 444 height 69
drag, startPoint x: 890, startPoint y: 571, endPoint x: 784, endPoint y: 512, distance: 121.3
click at [784, 512] on span "A wallet’s owner can add or remove signers on the wallet, and assign policies t…" at bounding box center [777, 545] width 444 height 69
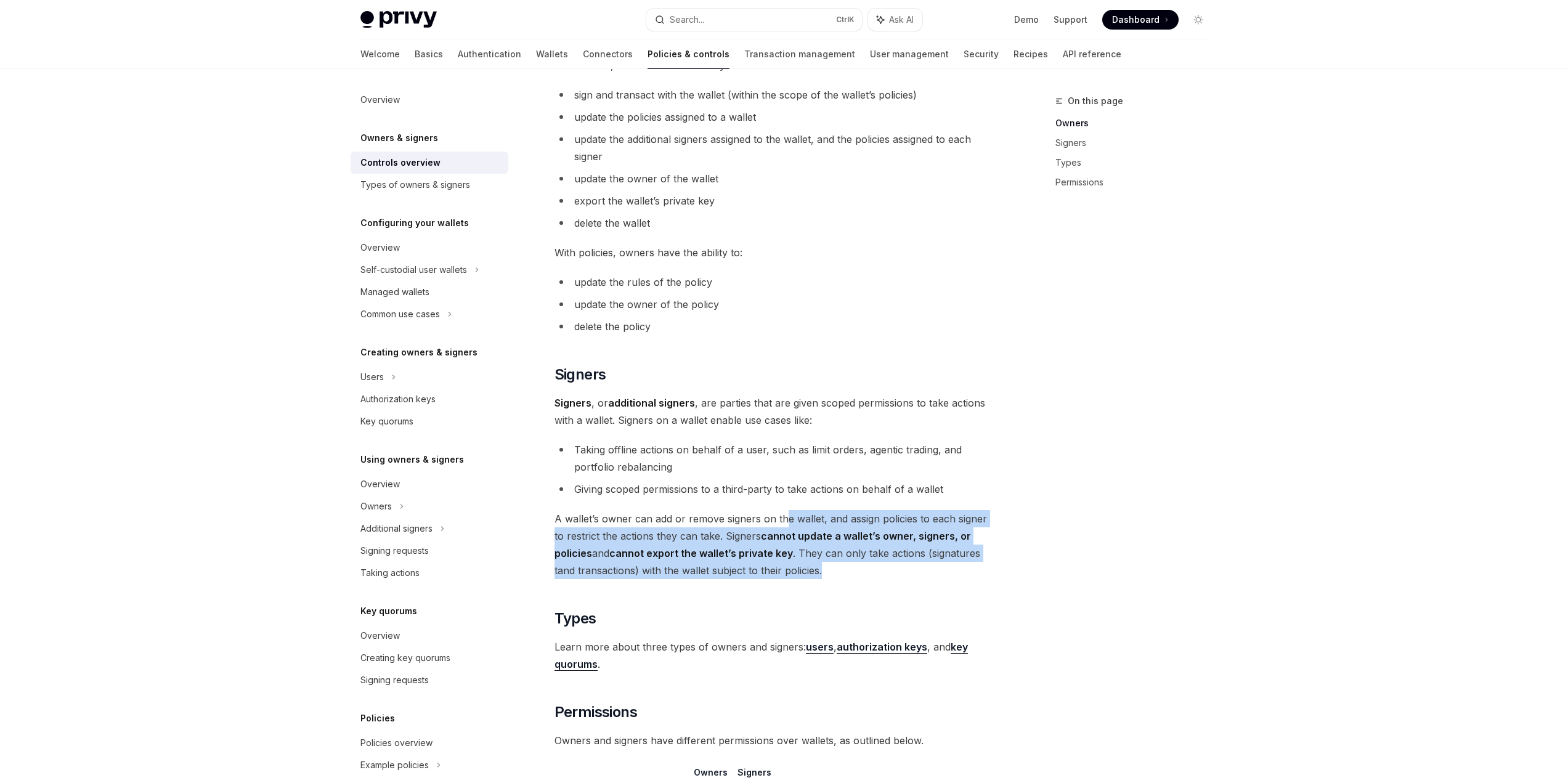
click at [784, 512] on span "A wallet’s owner can add or remove signers on the wallet, and assign policies t…" at bounding box center [777, 545] width 444 height 69
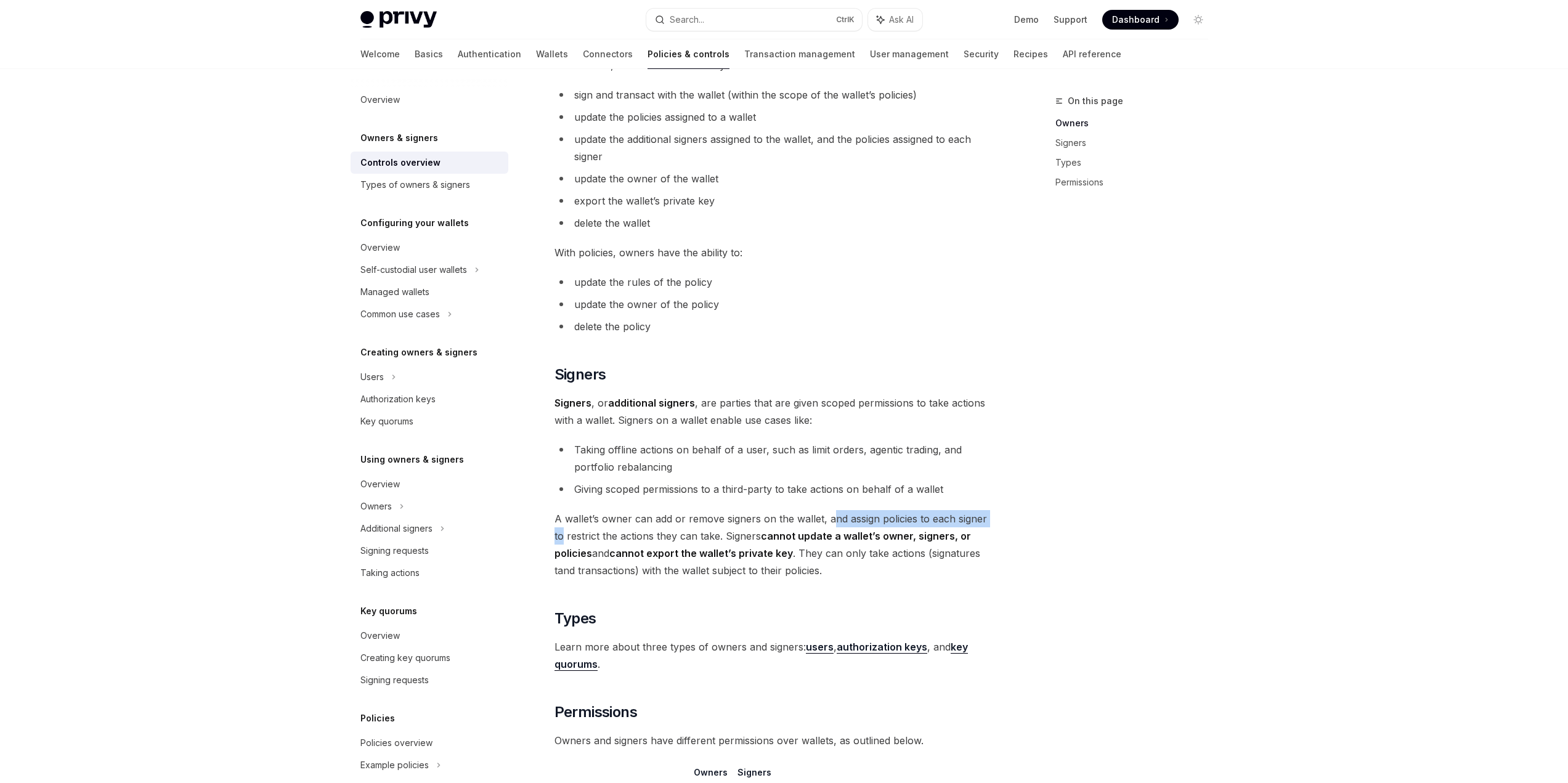
drag, startPoint x: 847, startPoint y: 525, endPoint x: 1035, endPoint y: 519, distance: 188.1
click at [1023, 519] on div "On this page Owners Signers Types Permissions Owners & signers Overview OpenAI …" at bounding box center [784, 382] width 868 height 1489
click at [1048, 519] on div "On this page Owners Signers Types Permissions" at bounding box center [1125, 438] width 187 height 689
drag, startPoint x: 548, startPoint y: 537, endPoint x: 688, endPoint y: 536, distance: 140.0
click at [687, 536] on div "Owners & signers Overview OpenAI Open in ChatGPT OpenAI Open in ChatGPT Privy r…" at bounding box center [661, 394] width 680 height 1464
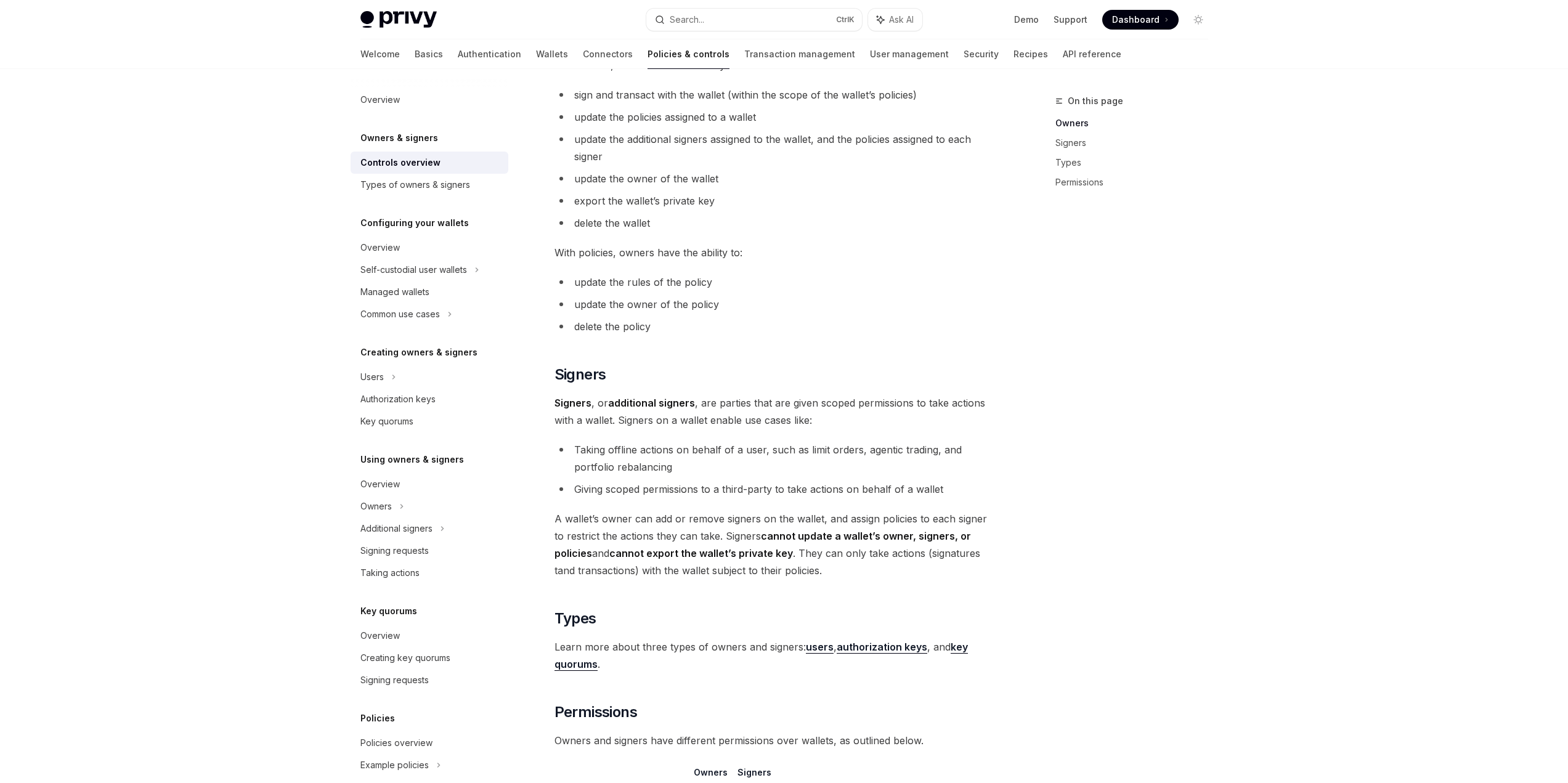
click at [689, 536] on span "A wallet’s owner can add or remove signers on the wallet, and assign policies t…" at bounding box center [777, 545] width 444 height 69
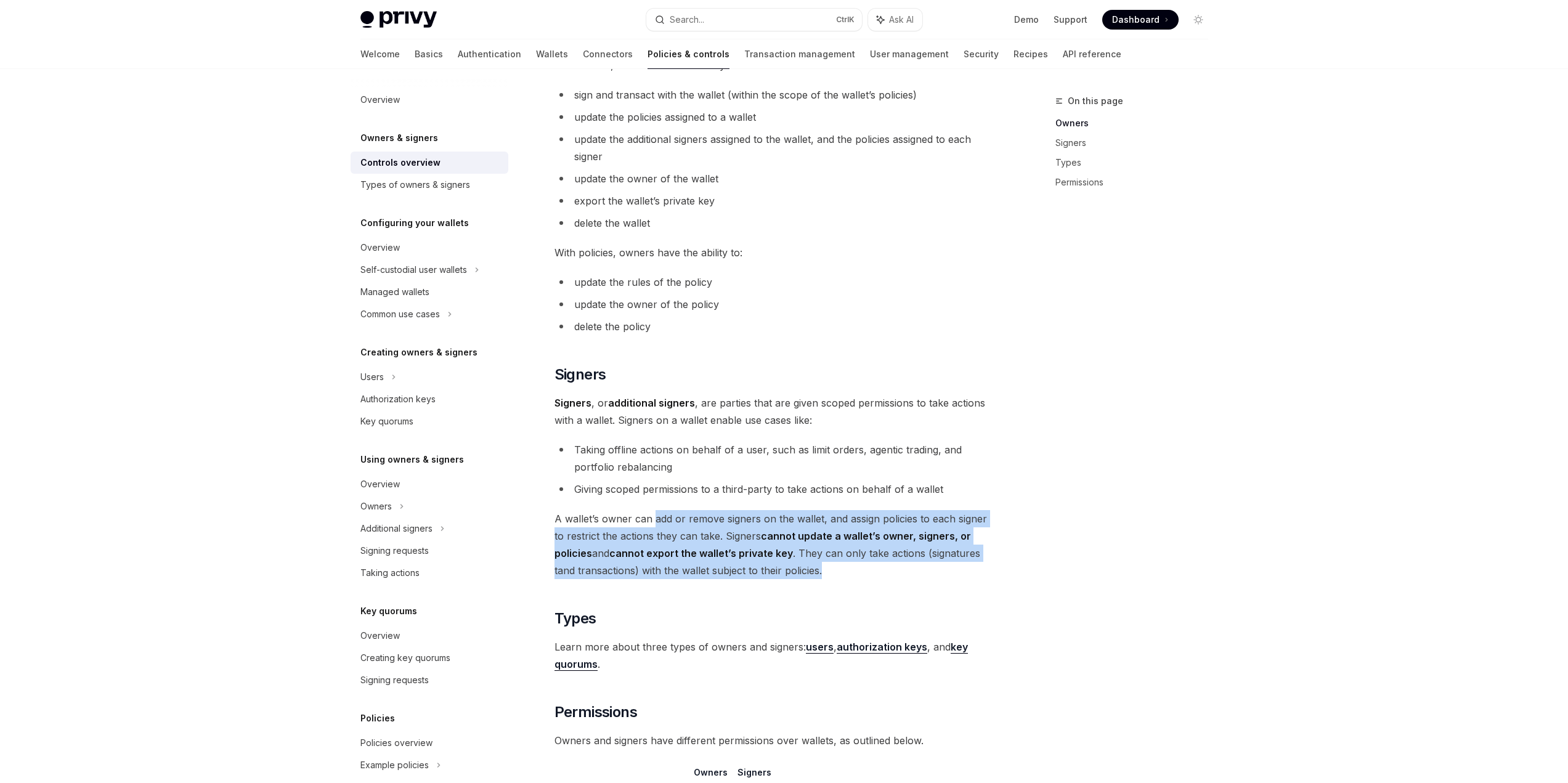
drag, startPoint x: 716, startPoint y: 542, endPoint x: 652, endPoint y: 521, distance: 67.4
click at [652, 521] on span "A wallet’s owner can add or remove signers on the wallet, and assign policies t…" at bounding box center [777, 545] width 444 height 69
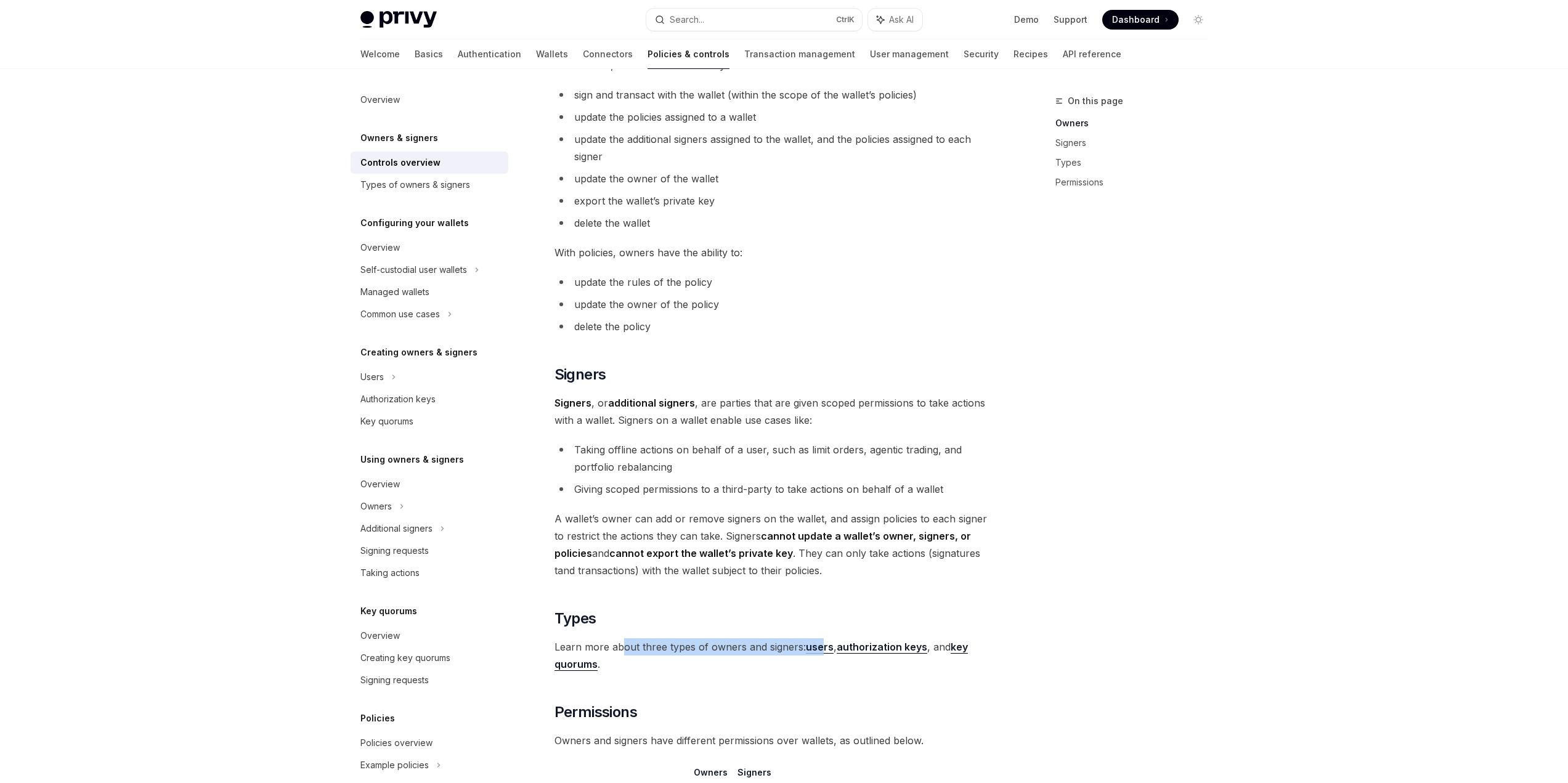
drag, startPoint x: 625, startPoint y: 633, endPoint x: 821, endPoint y: 650, distance: 196.7
click at [821, 650] on div "Privy resources, such as wallets and policies, are controlled or managed by a u…" at bounding box center [777, 334] width 444 height 1220
click at [777, 669] on span "Learn more about three types of owners and signers: users , authorization keys …" at bounding box center [777, 655] width 444 height 34
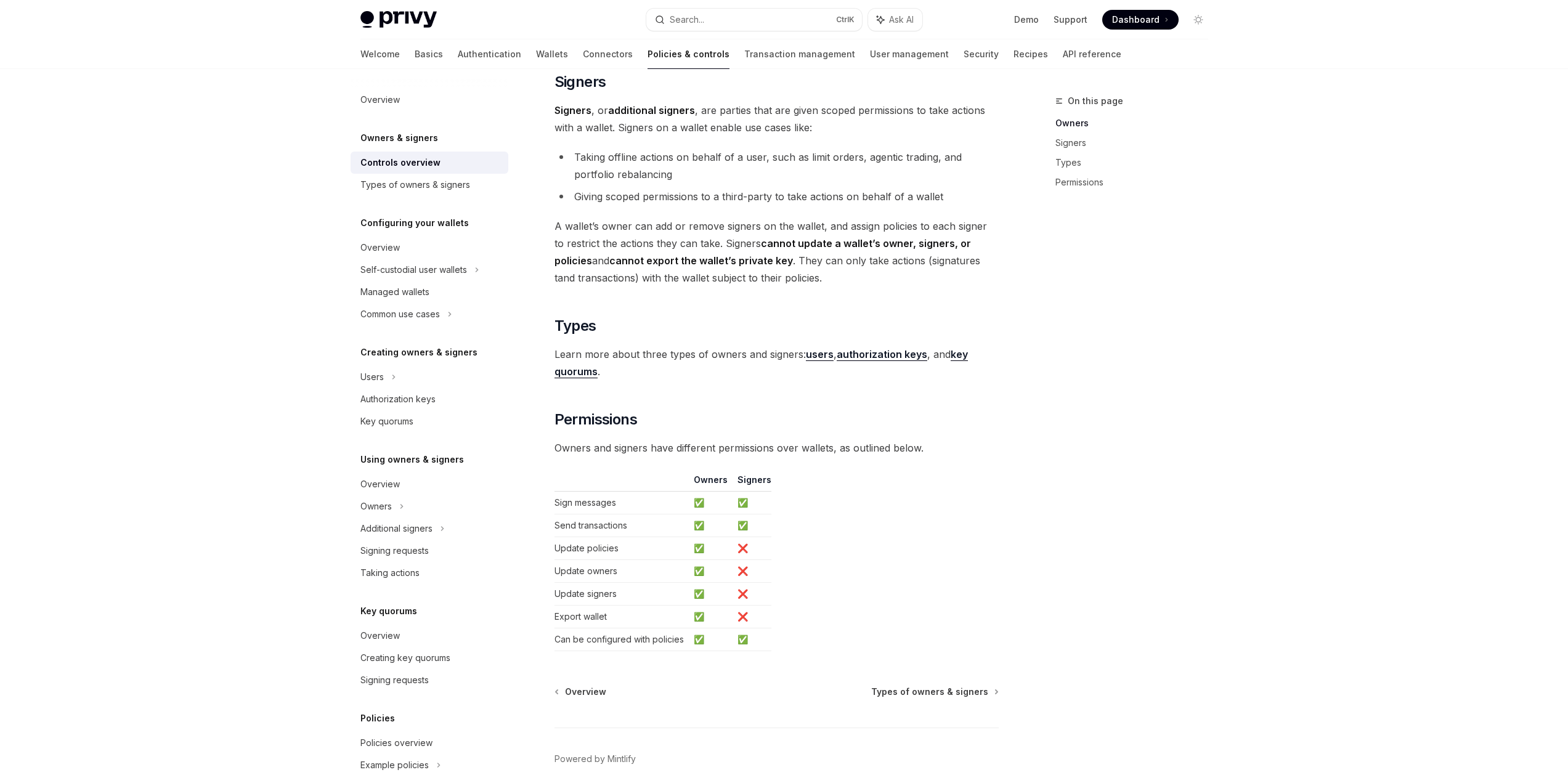
scroll to position [739, 0]
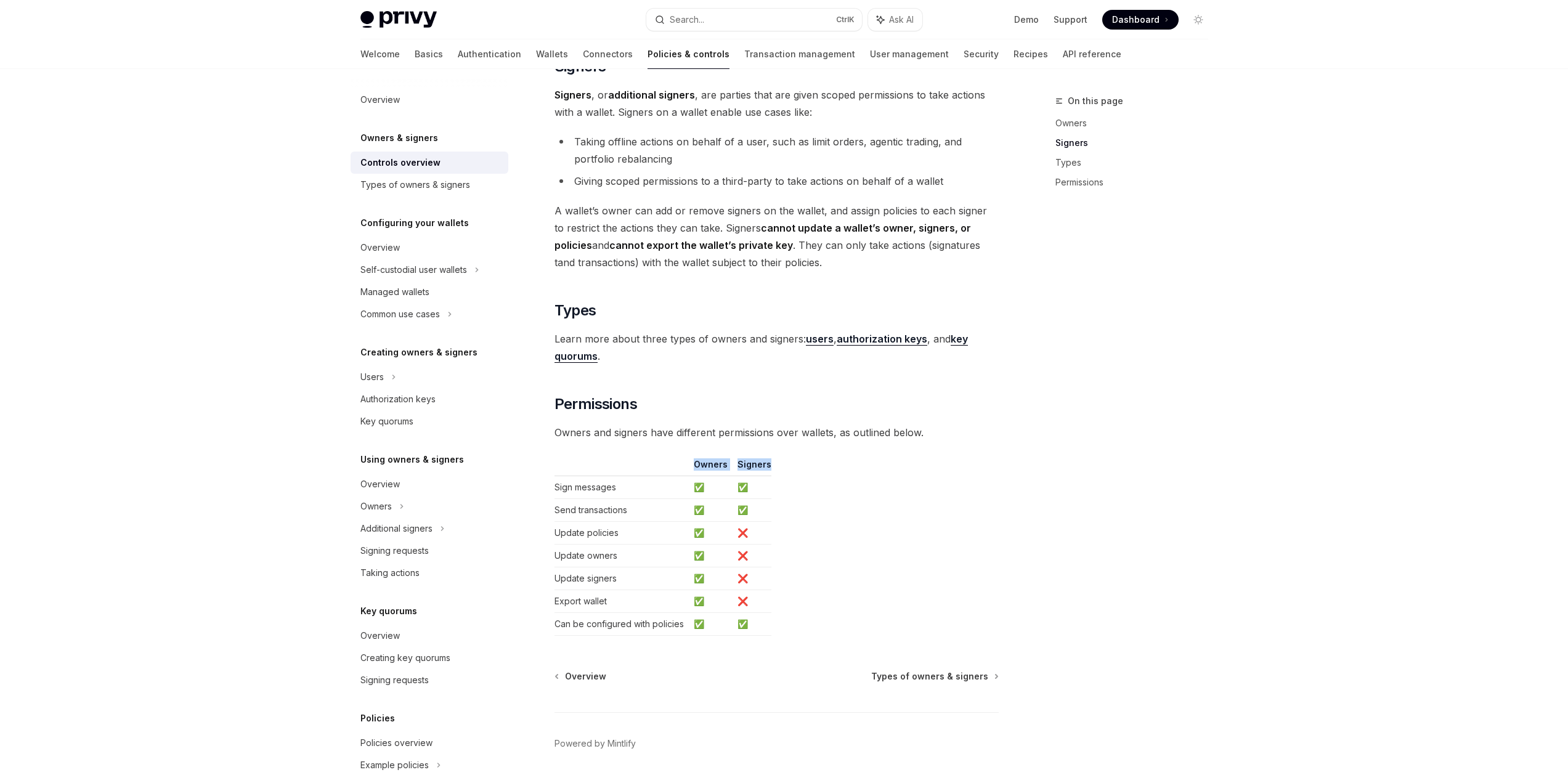
drag, startPoint x: 560, startPoint y: 445, endPoint x: 903, endPoint y: 449, distance: 343.0
click at [890, 449] on div "Privy resources, such as wallets and policies, are controlled or managed by a u…" at bounding box center [777, 26] width 444 height 1220
click at [903, 449] on div "Privy resources, such as wallets and policies, are controlled or managed by a u…" at bounding box center [777, 26] width 444 height 1220
click at [447, 187] on div "Types of owners & signers" at bounding box center [415, 185] width 109 height 15
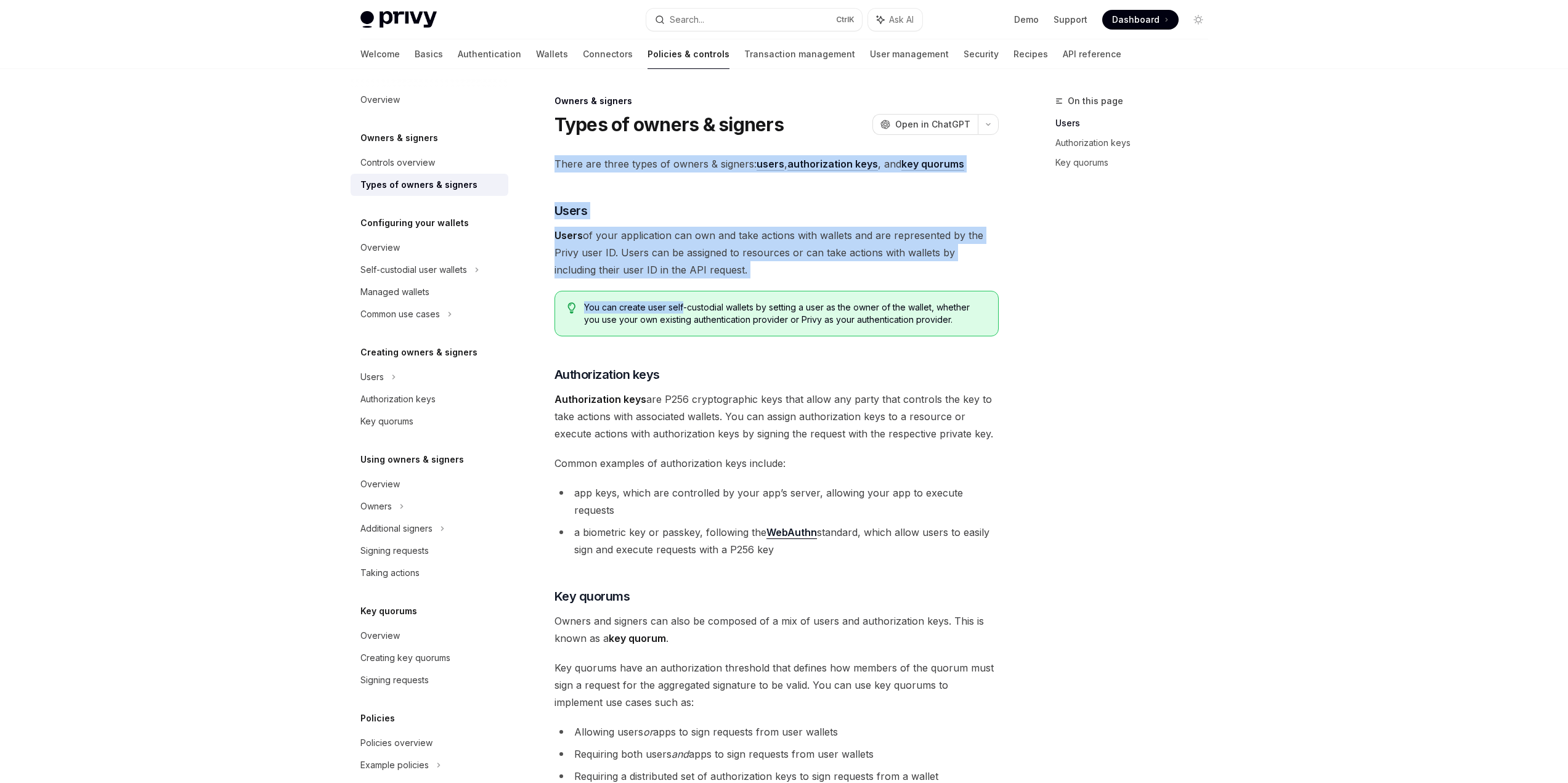
drag, startPoint x: 556, startPoint y: 165, endPoint x: 683, endPoint y: 314, distance: 195.8
click at [683, 314] on div "There are three types of owners & signers: users , authorization keys , and key…" at bounding box center [777, 499] width 444 height 687
click at [732, 268] on span "Users of your application can own and take actions with wallets and are represe…" at bounding box center [777, 253] width 444 height 52
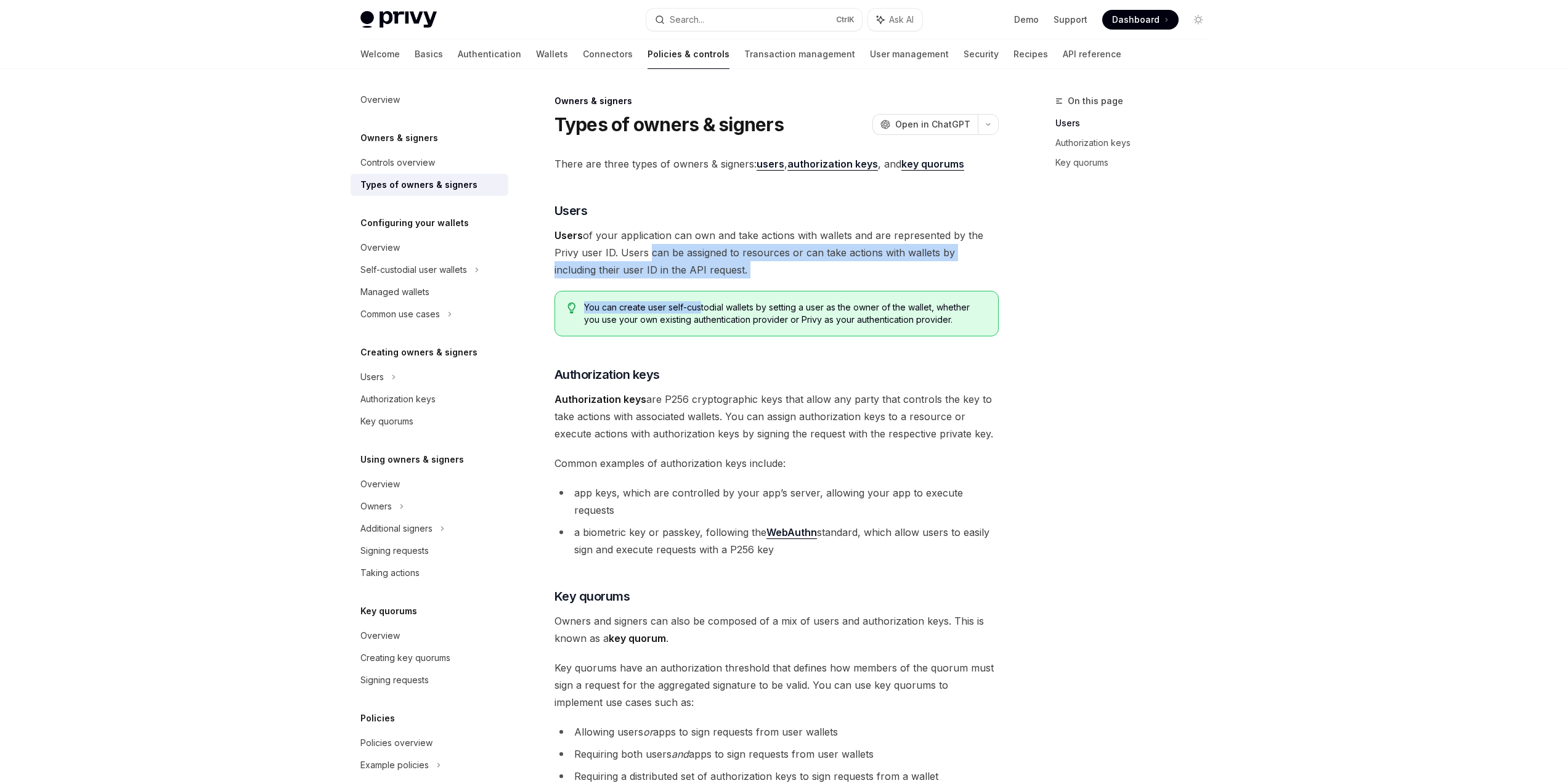
drag, startPoint x: 701, startPoint y: 281, endPoint x: 644, endPoint y: 250, distance: 64.9
click at [644, 250] on div "There are three types of owners & signers: users , authorization keys , and key…" at bounding box center [777, 499] width 444 height 687
click at [644, 250] on span "Users of your application can own and take actions with wallets and are represe…" at bounding box center [777, 253] width 444 height 52
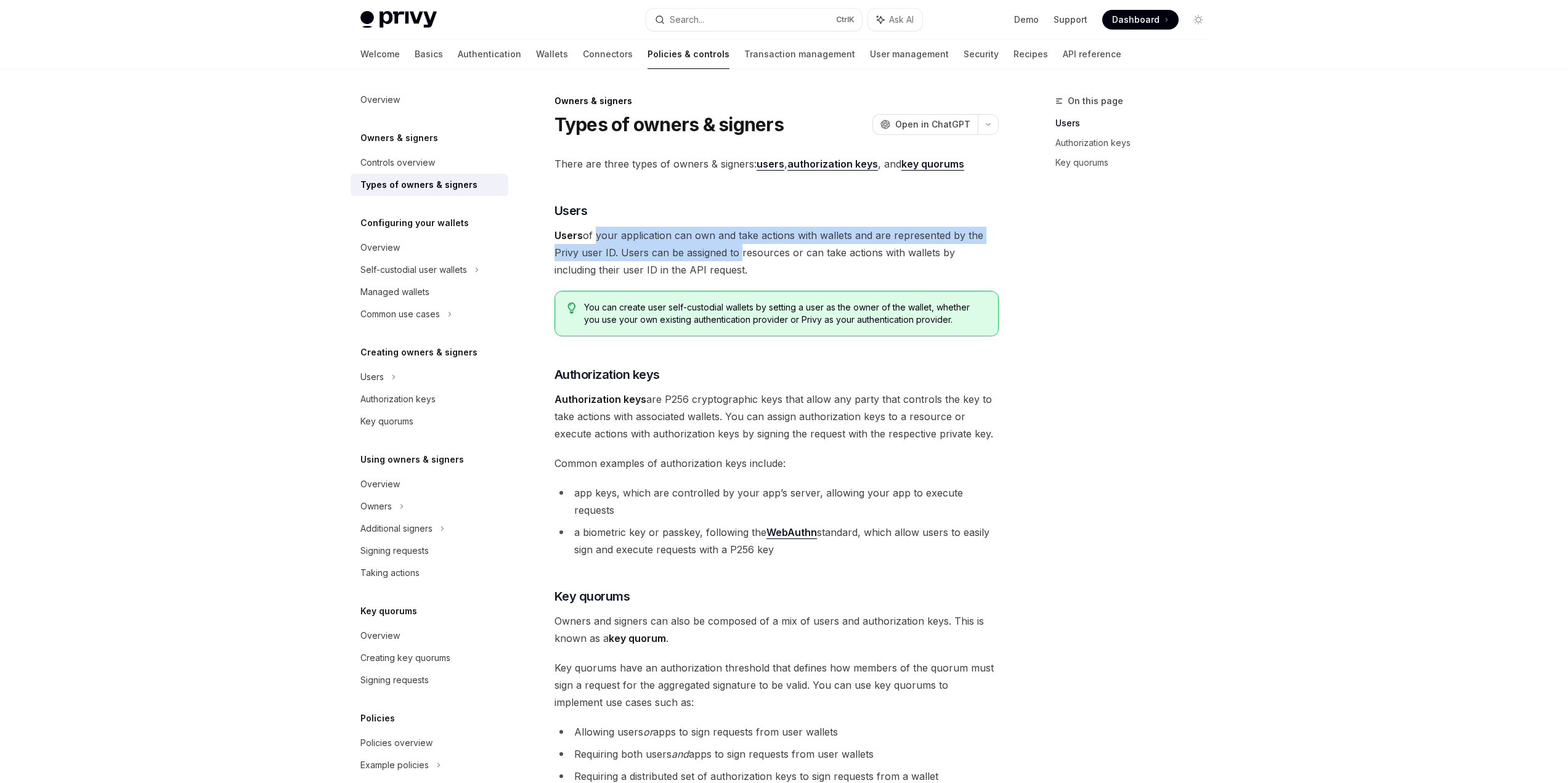
drag, startPoint x: 596, startPoint y: 234, endPoint x: 735, endPoint y: 255, distance: 140.6
click at [735, 255] on span "Users of your application can own and take actions with wallets and are represe…" at bounding box center [777, 253] width 444 height 52
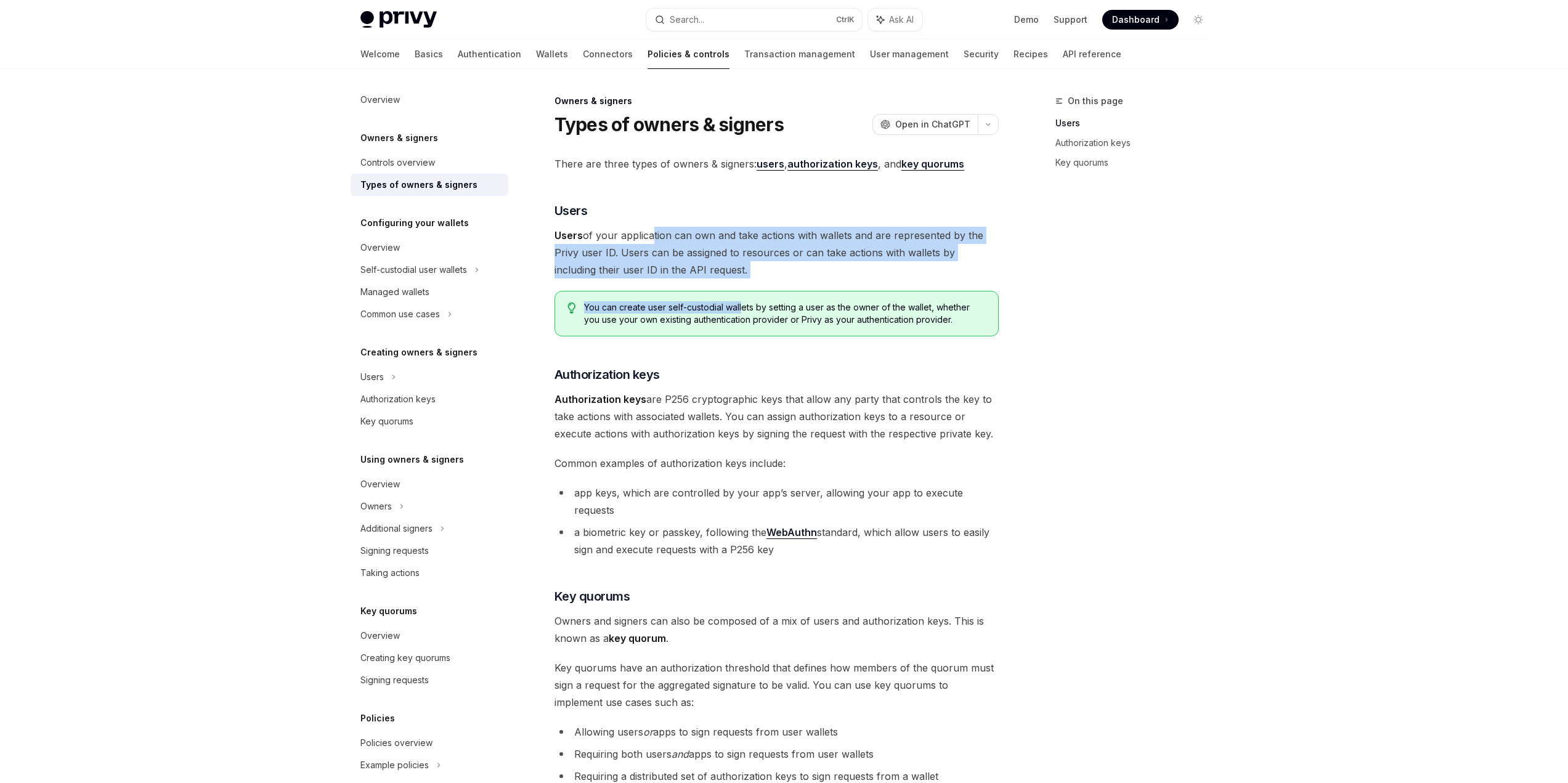
drag, startPoint x: 742, startPoint y: 281, endPoint x: 647, endPoint y: 238, distance: 104.3
click at [647, 238] on div "There are three types of owners & signers: users , authorization keys , and key…" at bounding box center [777, 499] width 444 height 687
click at [647, 238] on span "Users of your application can own and take actions with wallets and are represe…" at bounding box center [777, 253] width 444 height 52
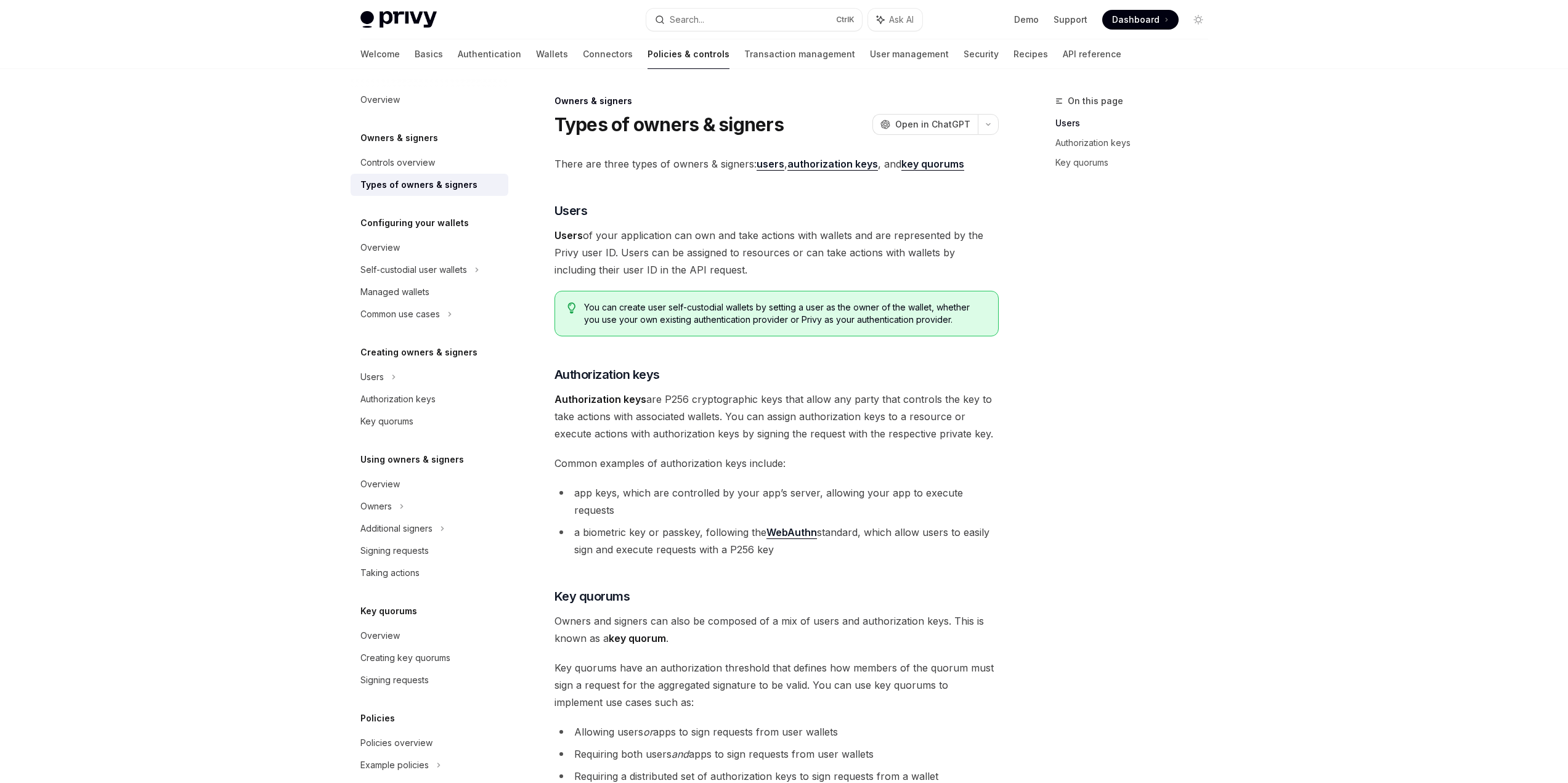
click at [940, 349] on div "There are three types of owners & signers: users , authorization keys , and key…" at bounding box center [777, 499] width 444 height 687
drag, startPoint x: 541, startPoint y: 236, endPoint x: 700, endPoint y: 266, distance: 161.8
click at [700, 266] on div "Owners & signers Types of owners & signers OpenAI Open in ChatGPT OpenAI Open i…" at bounding box center [661, 560] width 680 height 932
click at [998, 182] on div "Owners & signers Types of owners & signers OpenAI Open in ChatGPT OpenAI Open i…" at bounding box center [661, 560] width 680 height 932
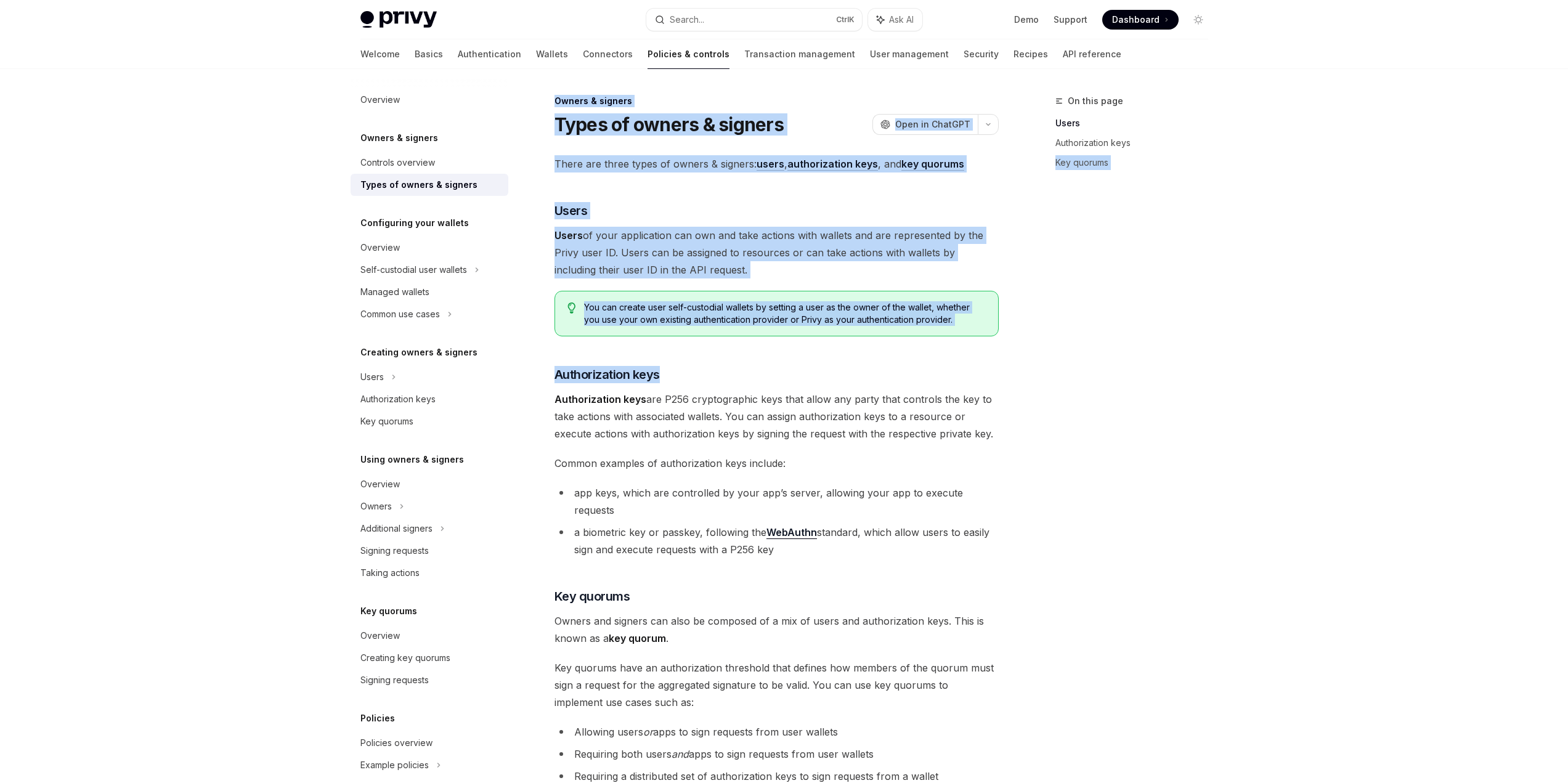
drag, startPoint x: 551, startPoint y: 399, endPoint x: 1043, endPoint y: 436, distance: 493.4
click at [1043, 436] on div "On this page Users Authorization keys Key quorums Owners & signers Types of own…" at bounding box center [784, 547] width 868 height 957
click at [1043, 436] on div "On this page Users Authorization keys Key quorums" at bounding box center [1125, 438] width 187 height 689
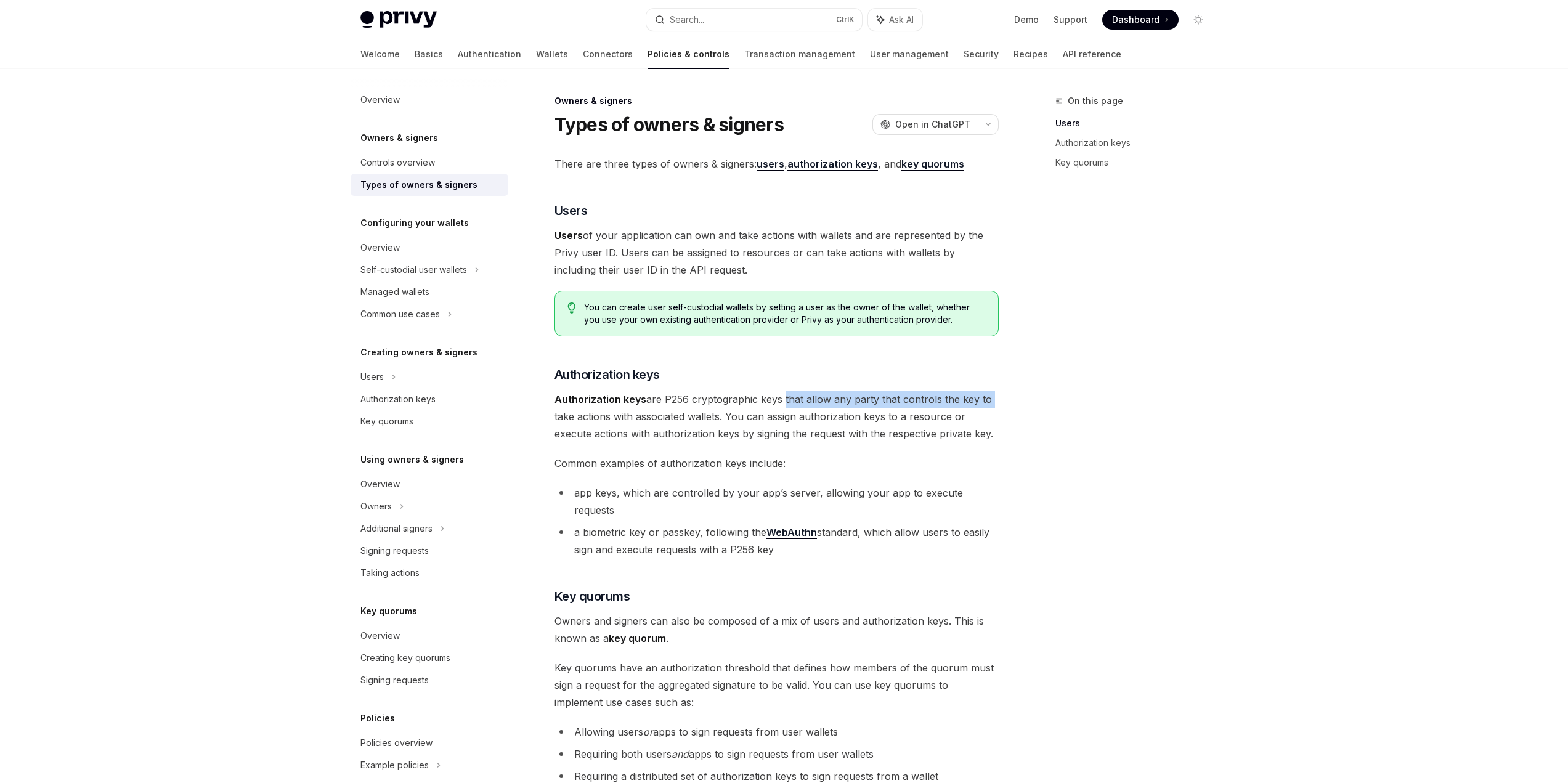
drag, startPoint x: 793, startPoint y: 398, endPoint x: 999, endPoint y: 397, distance: 206.0
click at [999, 397] on div "Owners & signers Types of owners & signers OpenAI Open in ChatGPT OpenAI Open i…" at bounding box center [661, 560] width 680 height 932
drag, startPoint x: 561, startPoint y: 422, endPoint x: 721, endPoint y: 420, distance: 160.0
click at [719, 421] on span "Authorization keys are P256 cryptographic keys that allow any party that contro…" at bounding box center [777, 417] width 444 height 52
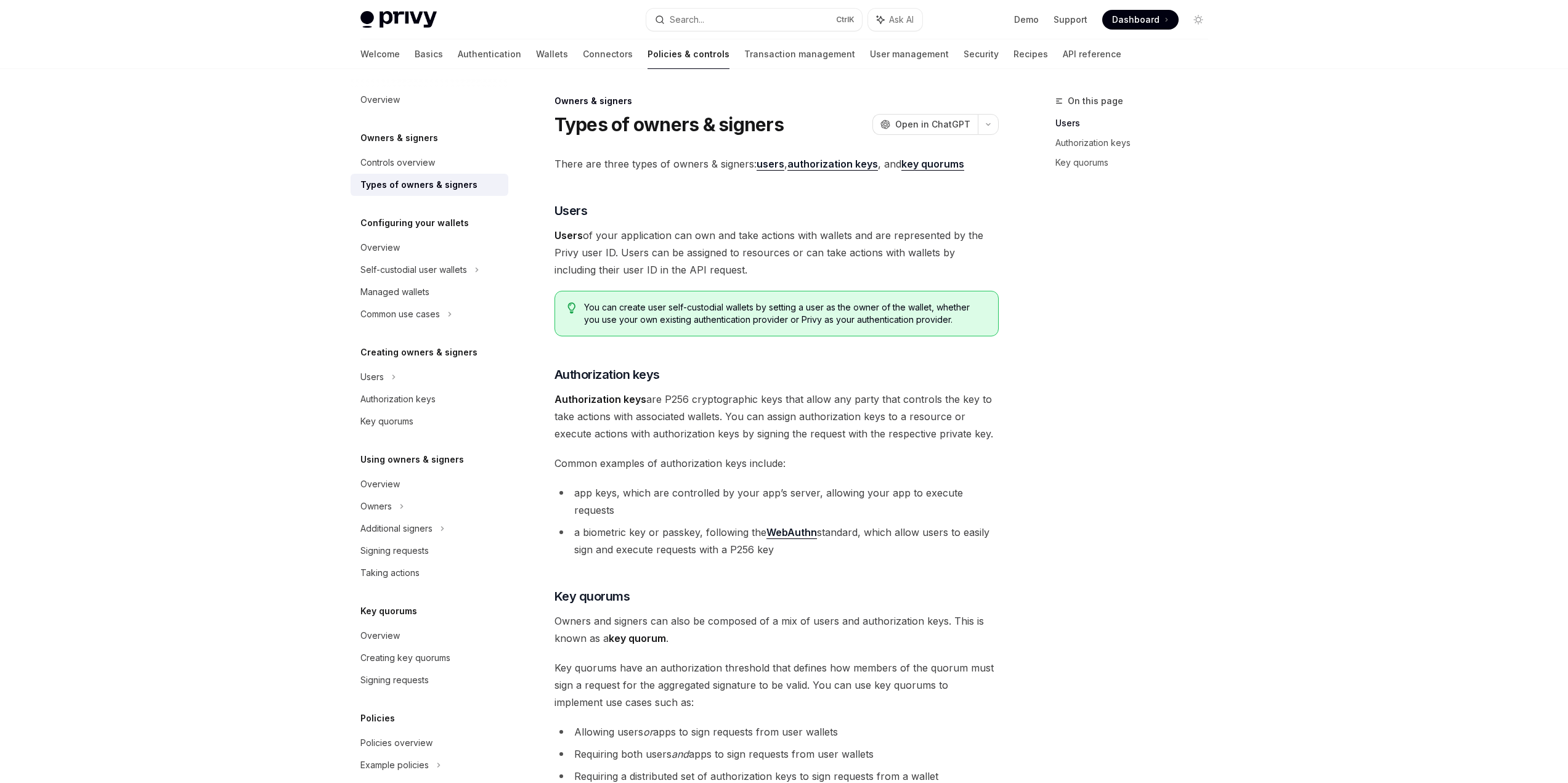
click at [721, 420] on span "Authorization keys are P256 cryptographic keys that allow any party that contro…" at bounding box center [777, 417] width 444 height 52
drag, startPoint x: 728, startPoint y: 417, endPoint x: 957, endPoint y: 417, distance: 229.0
click at [957, 417] on span "Authorization keys are P256 cryptographic keys that allow any party that contro…" at bounding box center [777, 417] width 444 height 52
drag, startPoint x: 554, startPoint y: 438, endPoint x: 1013, endPoint y: 433, distance: 459.0
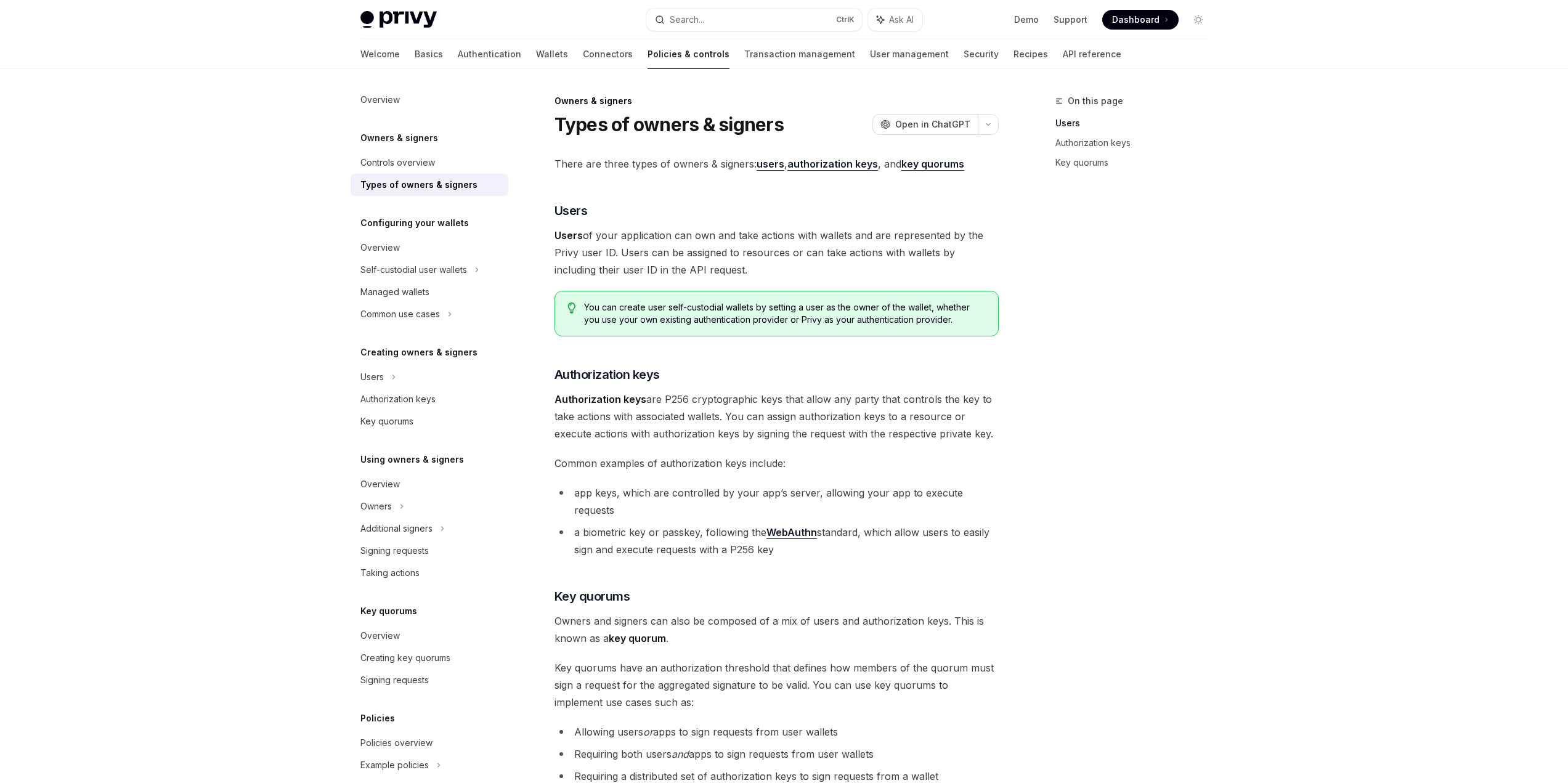
click at [1013, 433] on div "On this page Users Authorization keys Key quorums Owners & signers Types of own…" at bounding box center [784, 547] width 868 height 957
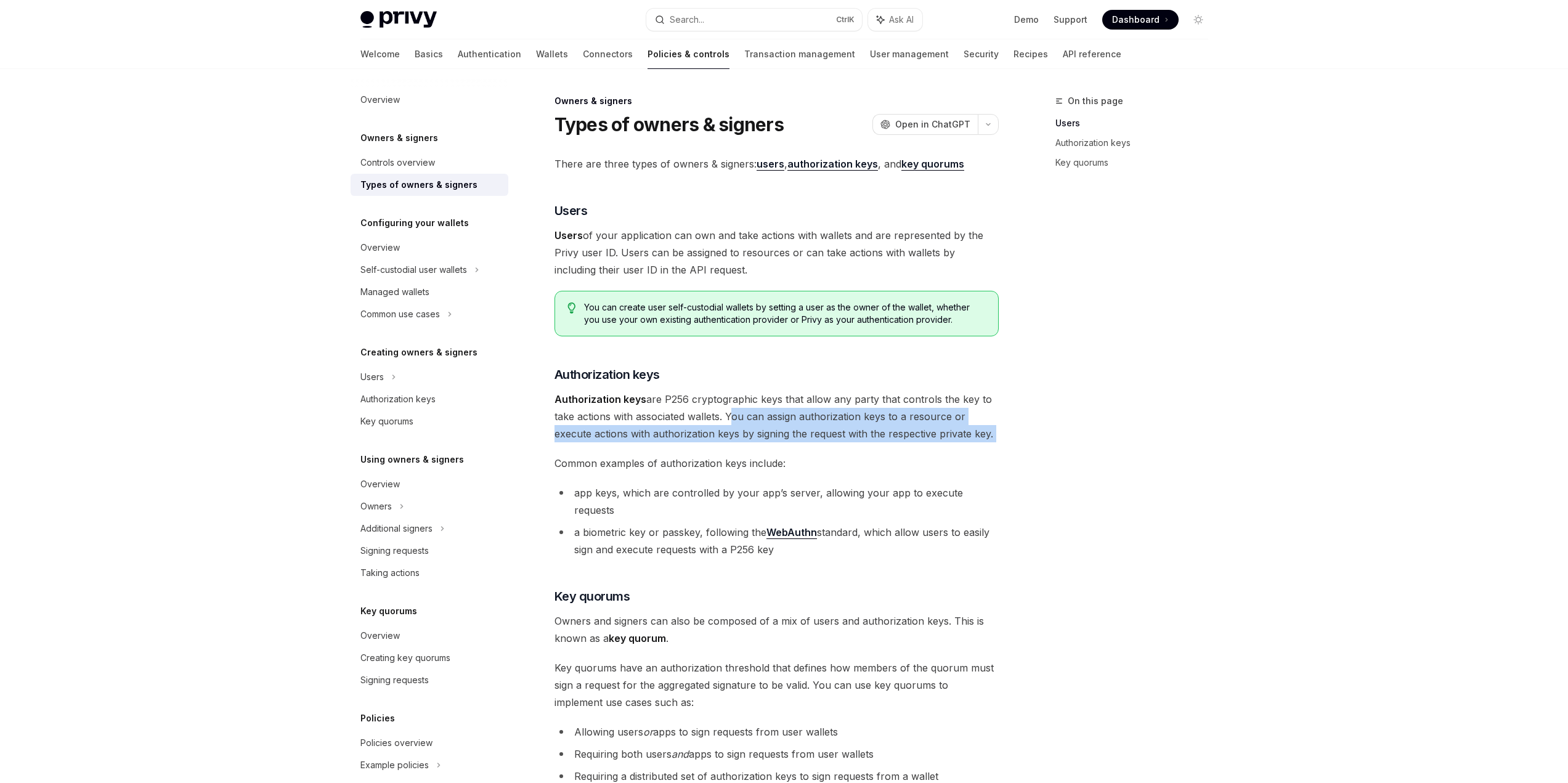
drag, startPoint x: 1014, startPoint y: 433, endPoint x: 728, endPoint y: 417, distance: 286.4
click at [728, 417] on div "On this page Users Authorization keys Key quorums Owners & signers Types of own…" at bounding box center [784, 547] width 868 height 957
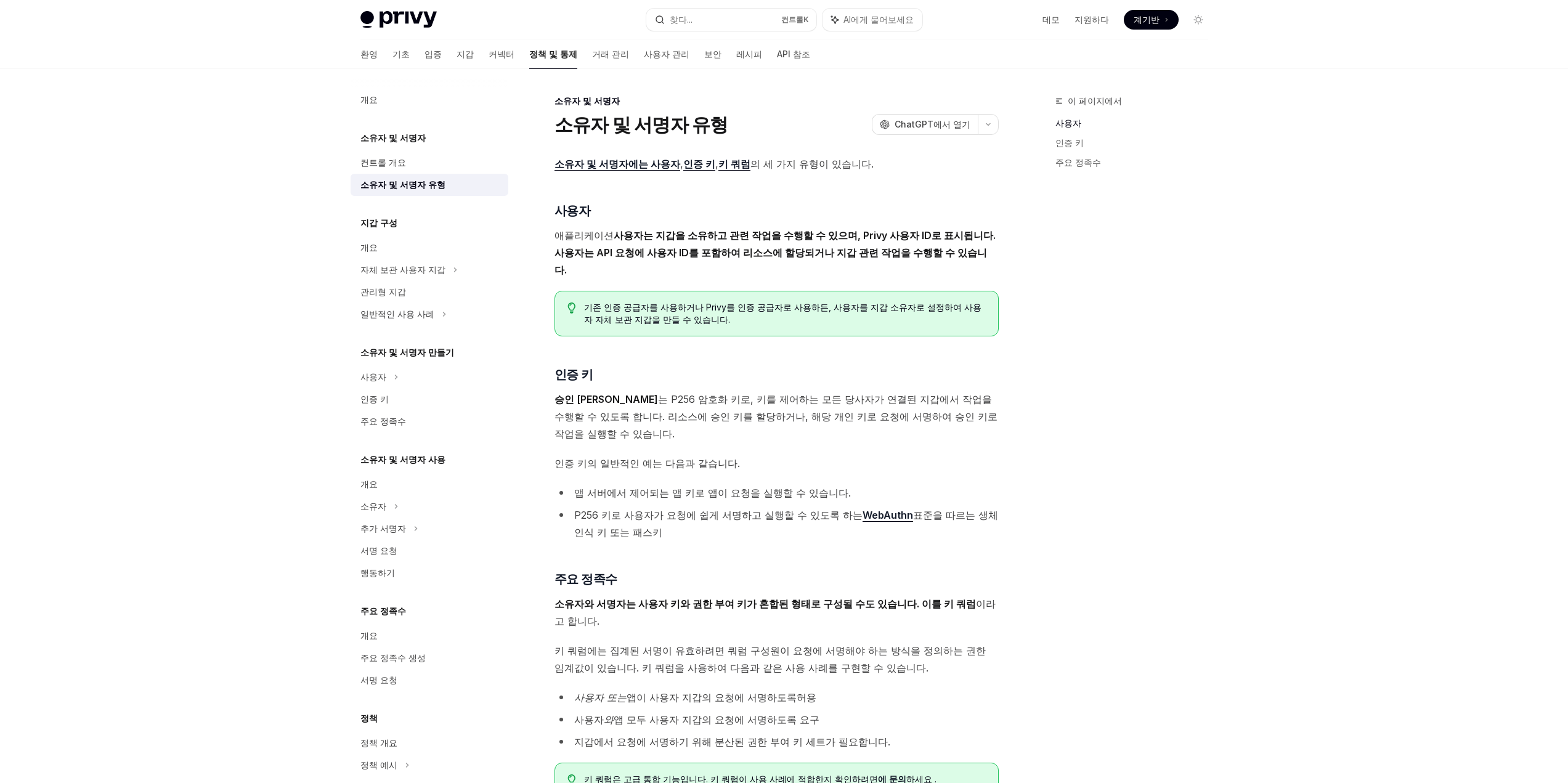
click at [1060, 433] on div "이 페이지에서 사용자 인증 키 주요 정족수" at bounding box center [1125, 438] width 187 height 689
drag, startPoint x: 721, startPoint y: 426, endPoint x: 575, endPoint y: 428, distance: 146.0
click at [575, 455] on span "인증 키의 일반적인 예는 다음과 같습니다." at bounding box center [777, 463] width 444 height 18
click at [575, 457] on font "인증 키의 일반적인 예는 다음과 같습니다." at bounding box center [647, 463] width 186 height 12
drag, startPoint x: 638, startPoint y: 384, endPoint x: 930, endPoint y: 387, distance: 292.0
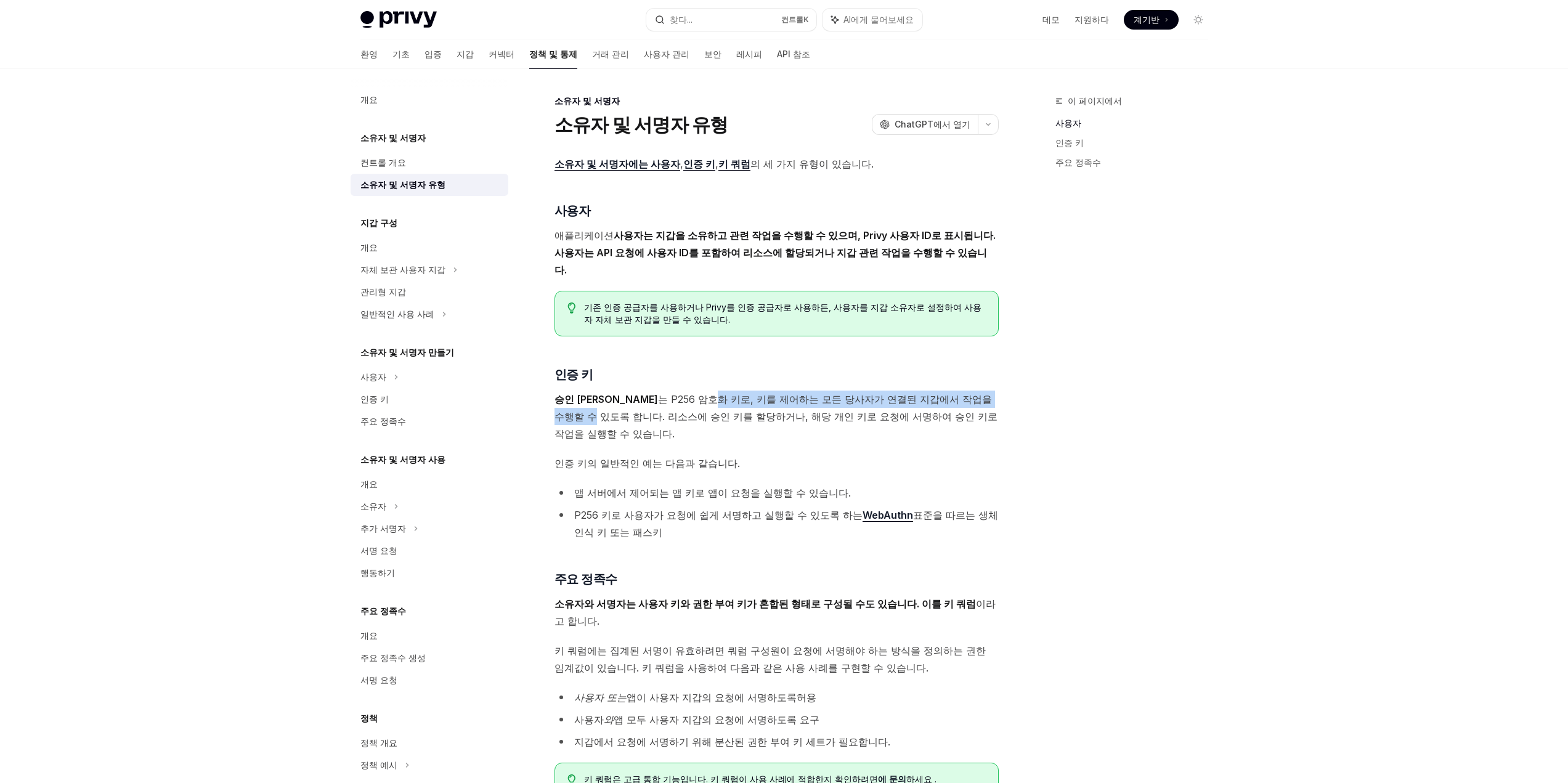
click at [928, 393] on font "는 P256 암호화 키로, 키를 제어하는 ​​모든 당사자가 연결된 지갑에서 작업을 수행할 수 있도록 합니다. 리소스에 승인 키를 할당하거나, …" at bounding box center [776, 417] width 443 height 47
click at [933, 393] on font "는 P256 암호화 키로, 키를 제어하는 ​​모든 당사자가 연결된 지갑에서 작업을 수행할 수 있도록 합니다. 리소스에 승인 키를 할당하거나, …" at bounding box center [776, 417] width 443 height 47
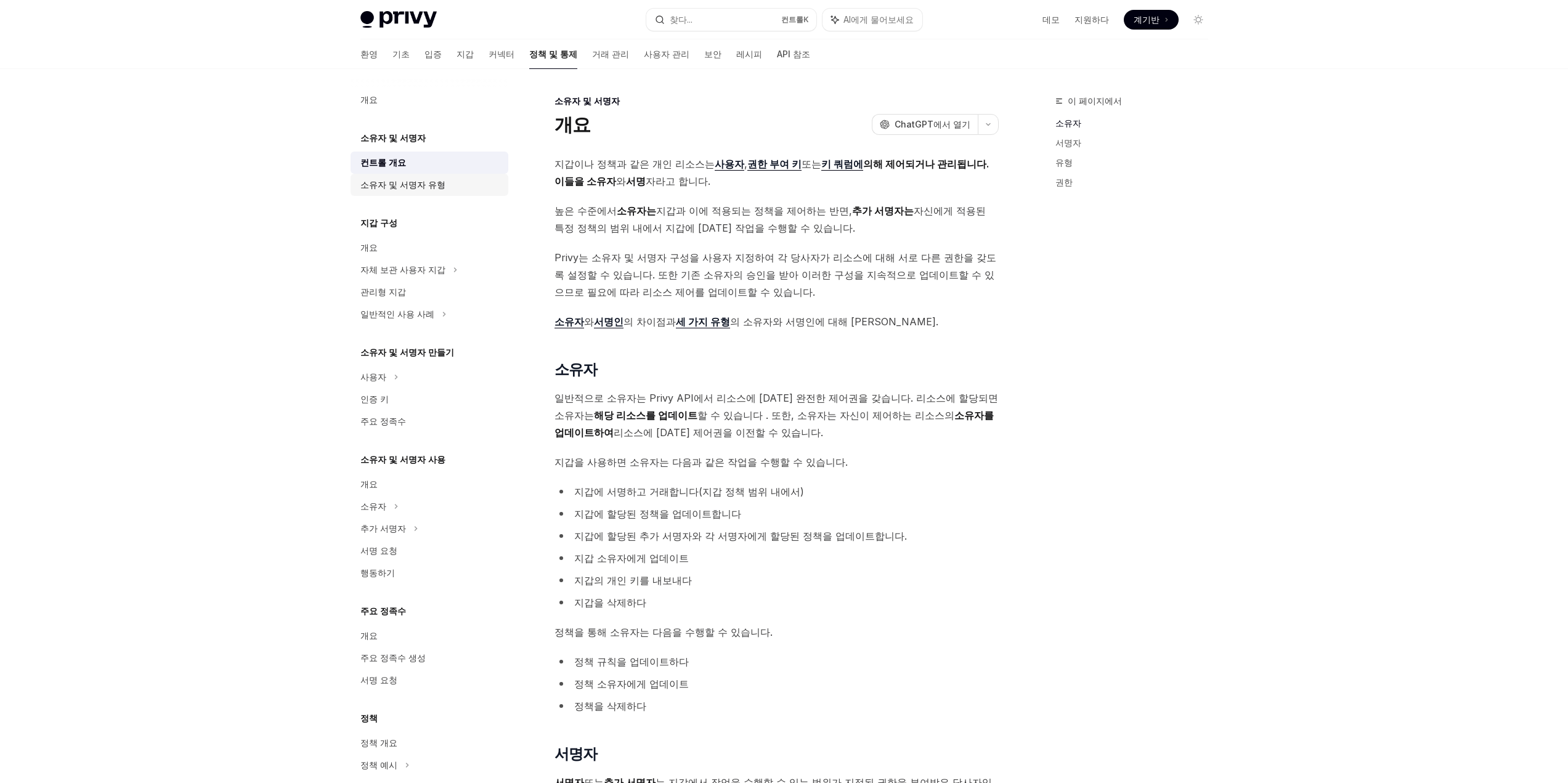
click at [443, 186] on div "소유자 및 서명자 유형" at bounding box center [431, 185] width 141 height 15
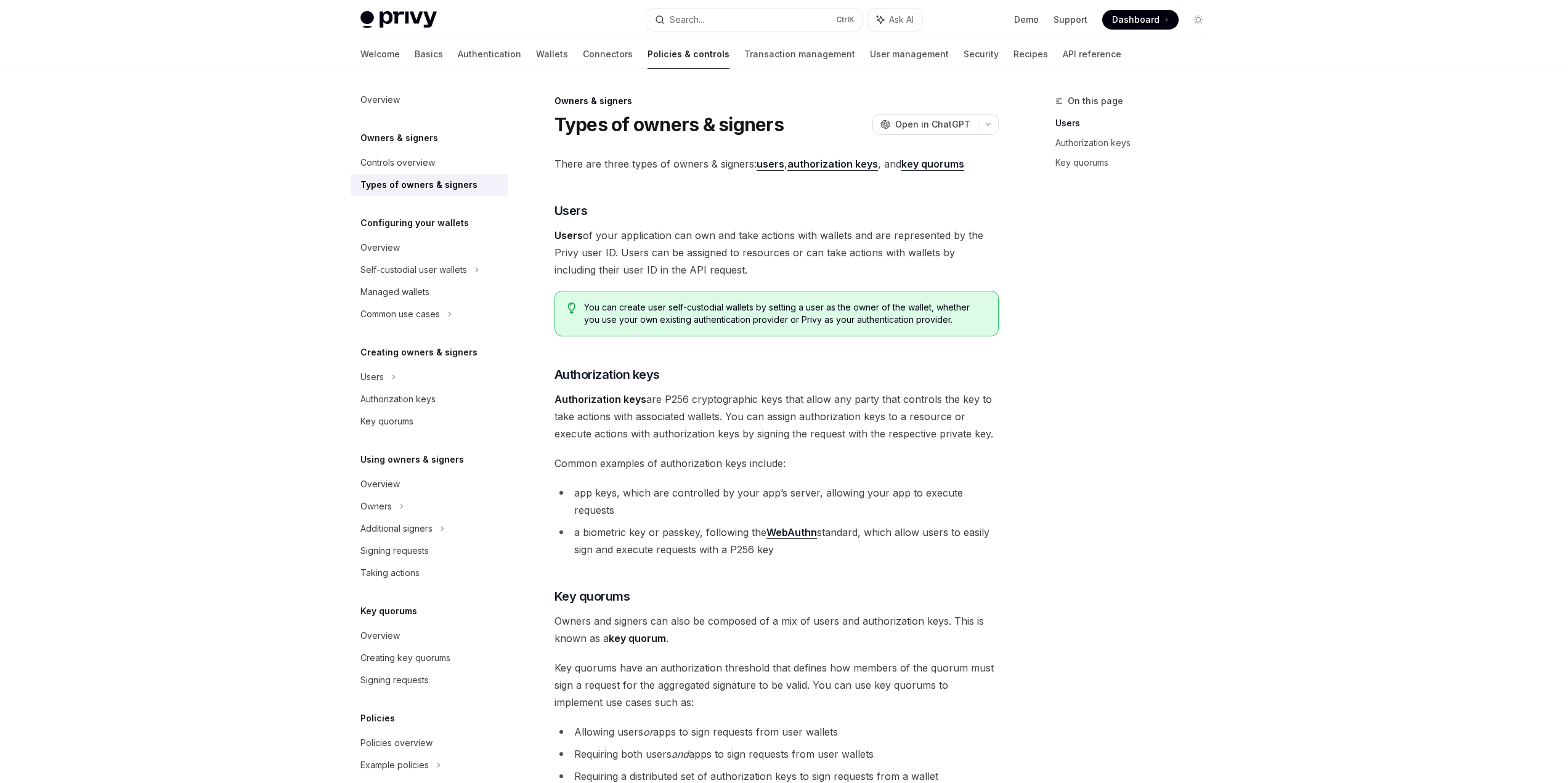
click at [1287, 210] on div "Privy Docs home page Search... Ctrl K Ask AI Demo Support Dashboard Dashboard S…" at bounding box center [784, 513] width 1568 height 1026
drag, startPoint x: 618, startPoint y: 481, endPoint x: 881, endPoint y: 493, distance: 263.3
click at [881, 493] on div "There are three types of owners & signers: users , authorization keys , and key…" at bounding box center [777, 499] width 444 height 687
click at [881, 480] on div "There are three types of owners & signers: users , authorization keys , and key…" at bounding box center [777, 499] width 444 height 687
click at [874, 476] on div "There are three types of owners & signers: users , authorization keys , and key…" at bounding box center [777, 499] width 444 height 687
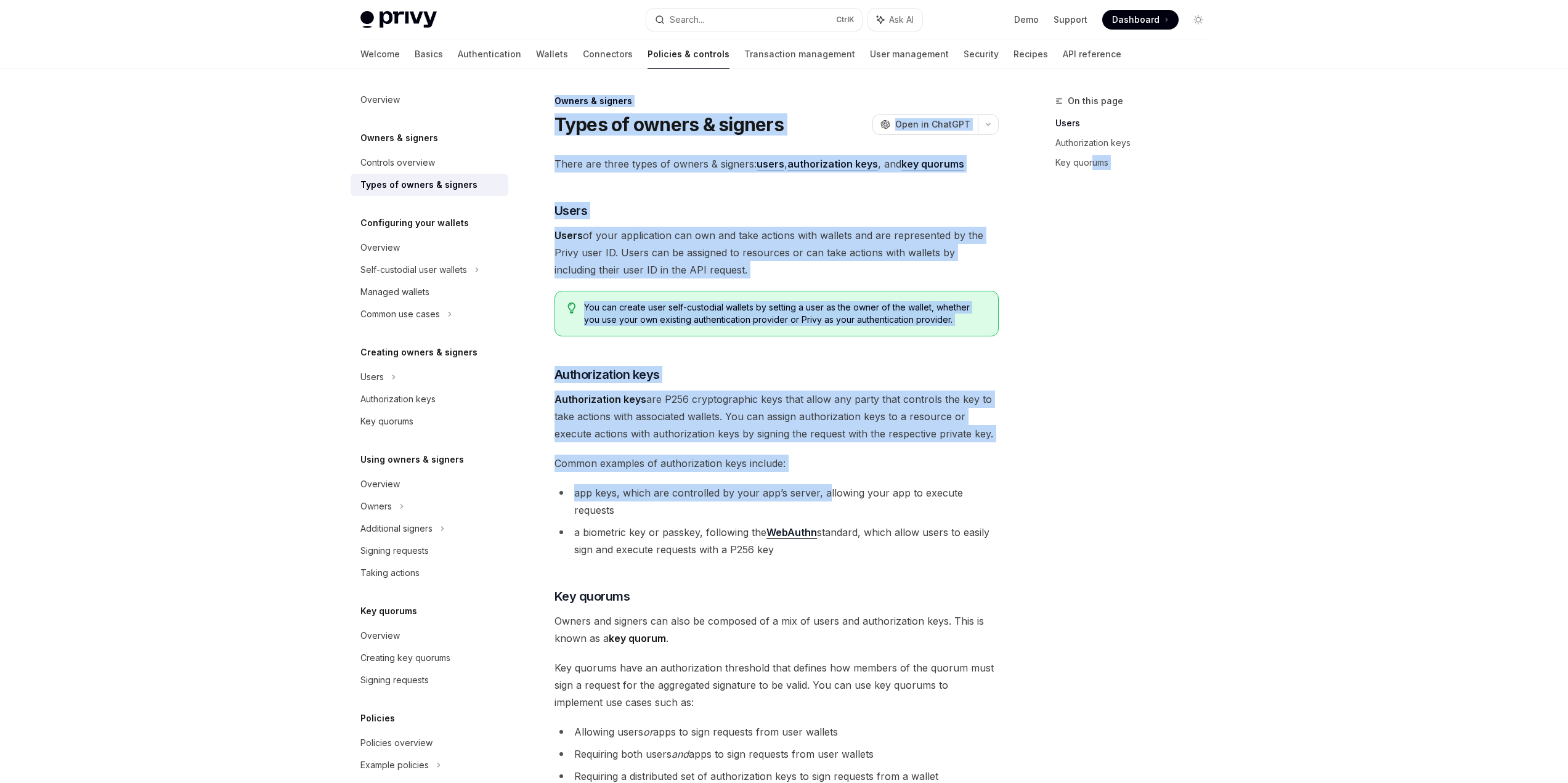
drag, startPoint x: 823, startPoint y: 495, endPoint x: 1092, endPoint y: 489, distance: 269.1
click at [1092, 489] on div "On this page Users Authorization keys Key quorums Owners & signers Types of own…" at bounding box center [784, 547] width 868 height 957
click at [1092, 489] on div "On this page Users Authorization keys Key quorums" at bounding box center [1125, 438] width 187 height 689
drag, startPoint x: 1067, startPoint y: 492, endPoint x: 764, endPoint y: 485, distance: 303.1
click at [764, 485] on div "On this page Users Authorization keys Key quorums Owners & signers Types of own…" at bounding box center [784, 547] width 868 height 957
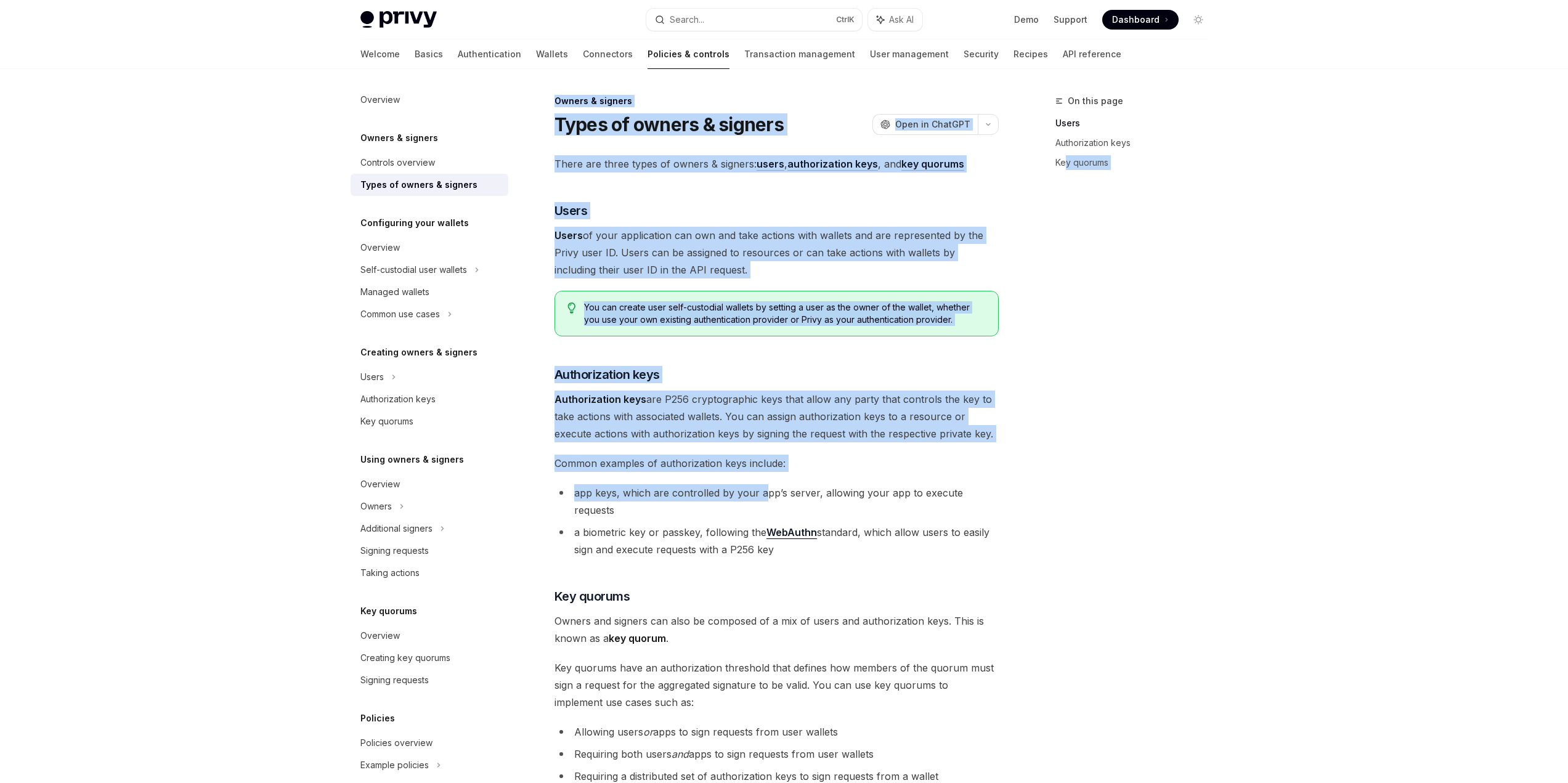
click at [764, 485] on li "app keys, which are controlled by your app’s server, allowing your app to execu…" at bounding box center [777, 501] width 444 height 34
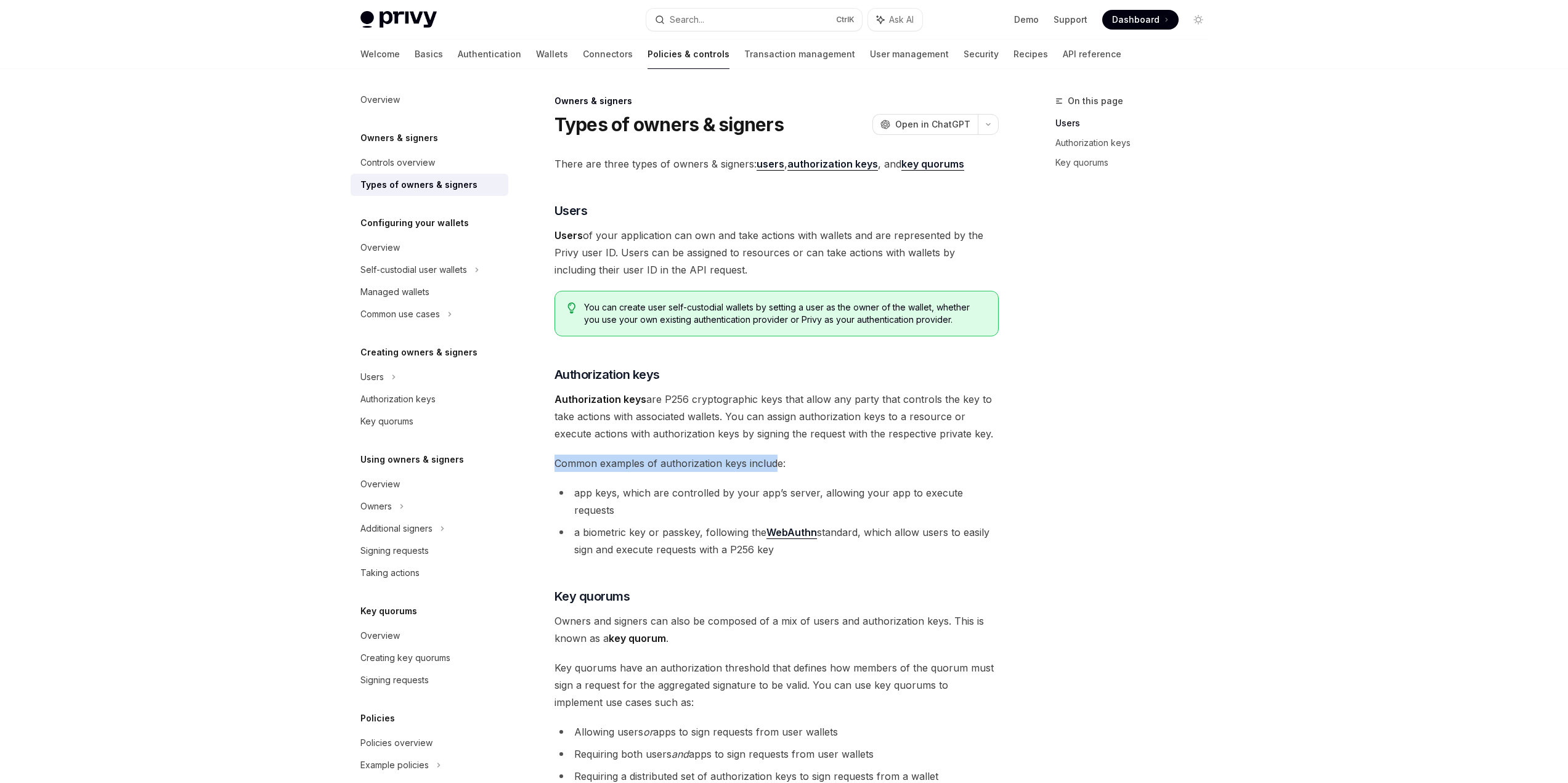
drag, startPoint x: 555, startPoint y: 467, endPoint x: 778, endPoint y: 465, distance: 223.0
click at [778, 465] on span "Common examples of authorization keys include:" at bounding box center [777, 463] width 444 height 18
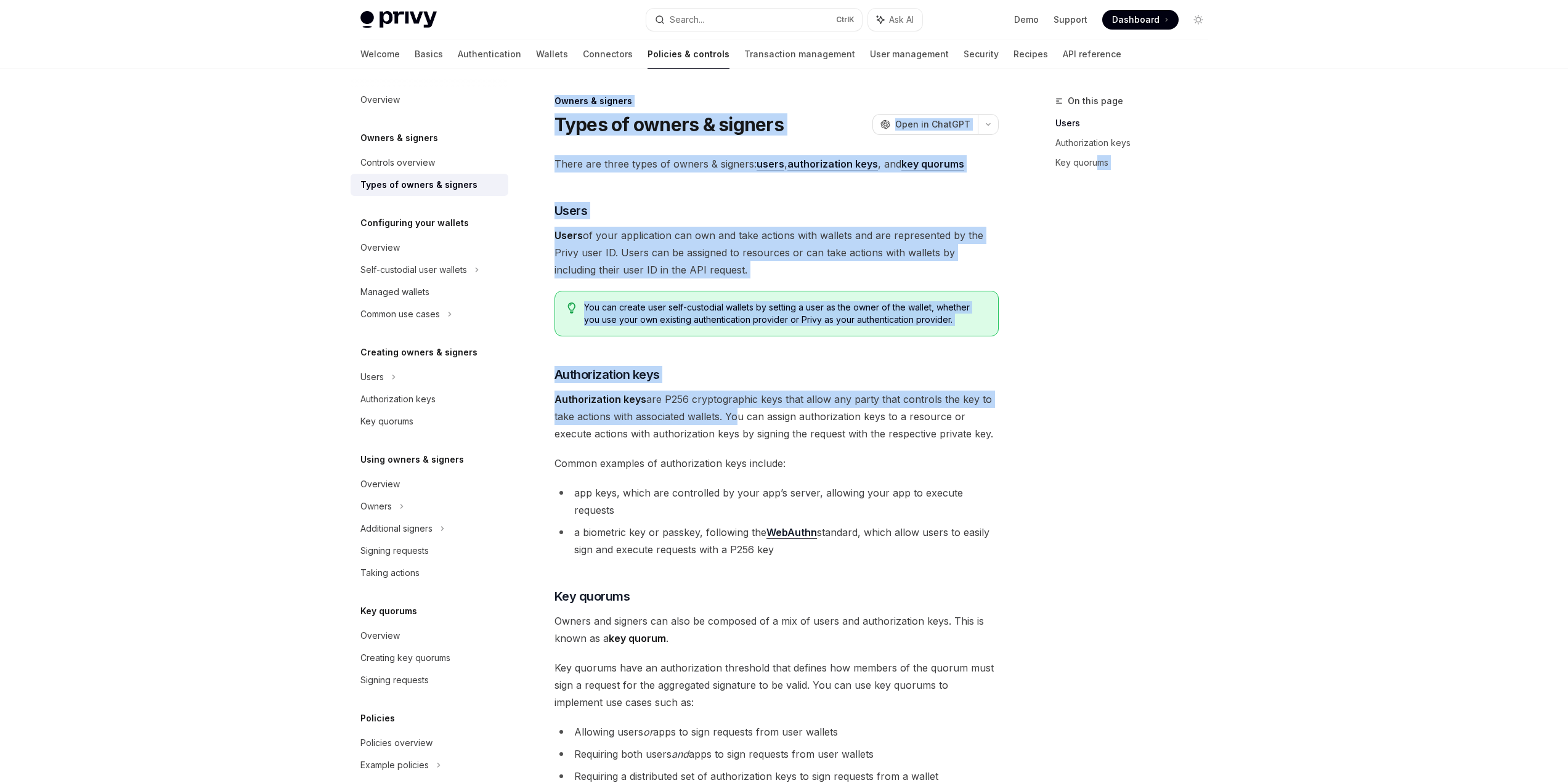
drag, startPoint x: 734, startPoint y: 418, endPoint x: 1100, endPoint y: 441, distance: 366.7
click at [1100, 440] on div "On this page Users Authorization keys Key quorums Owners & signers Types of own…" at bounding box center [784, 547] width 868 height 957
click at [1297, 296] on div "Privy Docs home page Search... Ctrl K Ask AI Demo Support Dashboard Dashboard S…" at bounding box center [784, 513] width 1568 height 1026
click at [1220, 344] on div "Overview Owners & signers Controls overview Types of owners & signers Configuri…" at bounding box center [784, 547] width 907 height 957
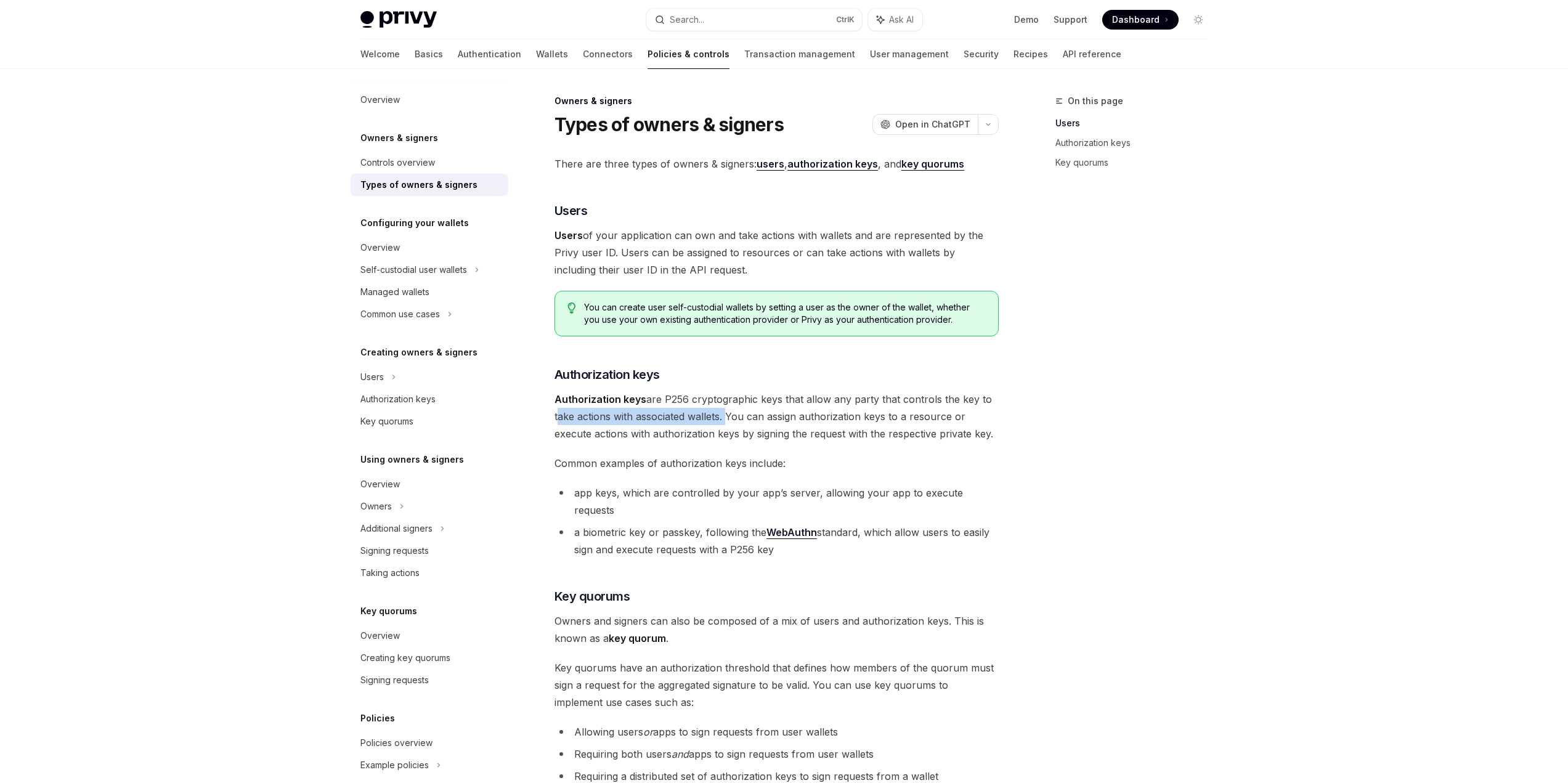
drag, startPoint x: 554, startPoint y: 413, endPoint x: 726, endPoint y: 417, distance: 172.0
click at [724, 417] on span "Authorization keys are P256 cryptographic keys that allow any party that contro…" at bounding box center [777, 417] width 444 height 52
click at [726, 417] on span "Authorization keys are P256 cryptographic keys that allow any party that contro…" at bounding box center [777, 417] width 444 height 52
drag, startPoint x: 728, startPoint y: 417, endPoint x: 995, endPoint y: 437, distance: 267.7
click at [995, 438] on span "Authorization keys are P256 cryptographic keys that allow any party that contro…" at bounding box center [777, 417] width 444 height 52
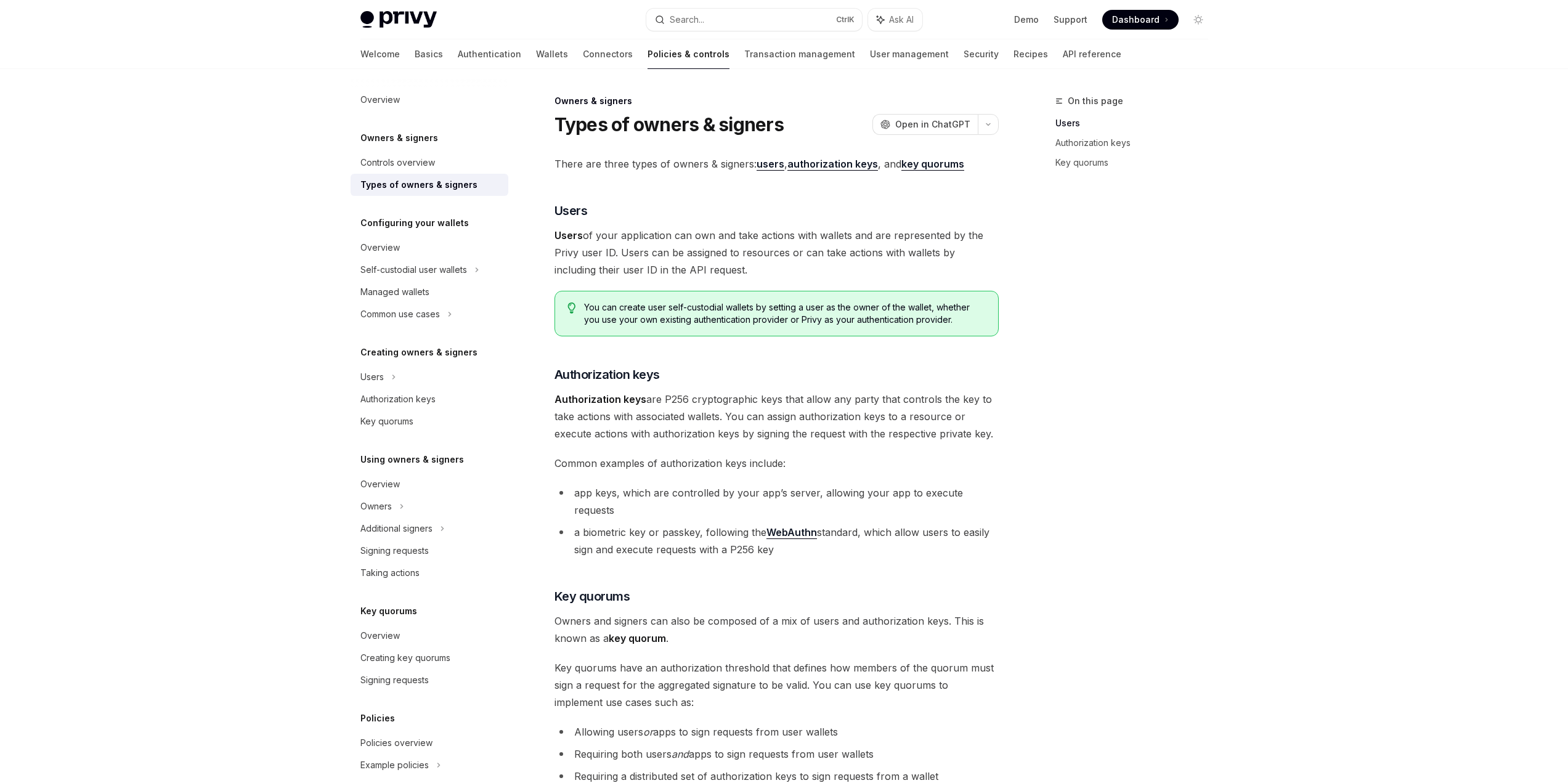
click at [995, 437] on span "Authorization keys are P256 cryptographic keys that allow any party that contro…" at bounding box center [777, 417] width 444 height 52
drag, startPoint x: 989, startPoint y: 432, endPoint x: 540, endPoint y: 398, distance: 450.3
click at [540, 398] on div "Owners & signers Types of owners & signers OpenAI Open in ChatGPT OpenAI Open i…" at bounding box center [661, 560] width 680 height 932
click at [1194, 508] on div "On this page Users Authorization keys Key quorums" at bounding box center [1125, 438] width 187 height 689
drag, startPoint x: 636, startPoint y: 433, endPoint x: 696, endPoint y: 440, distance: 60.4
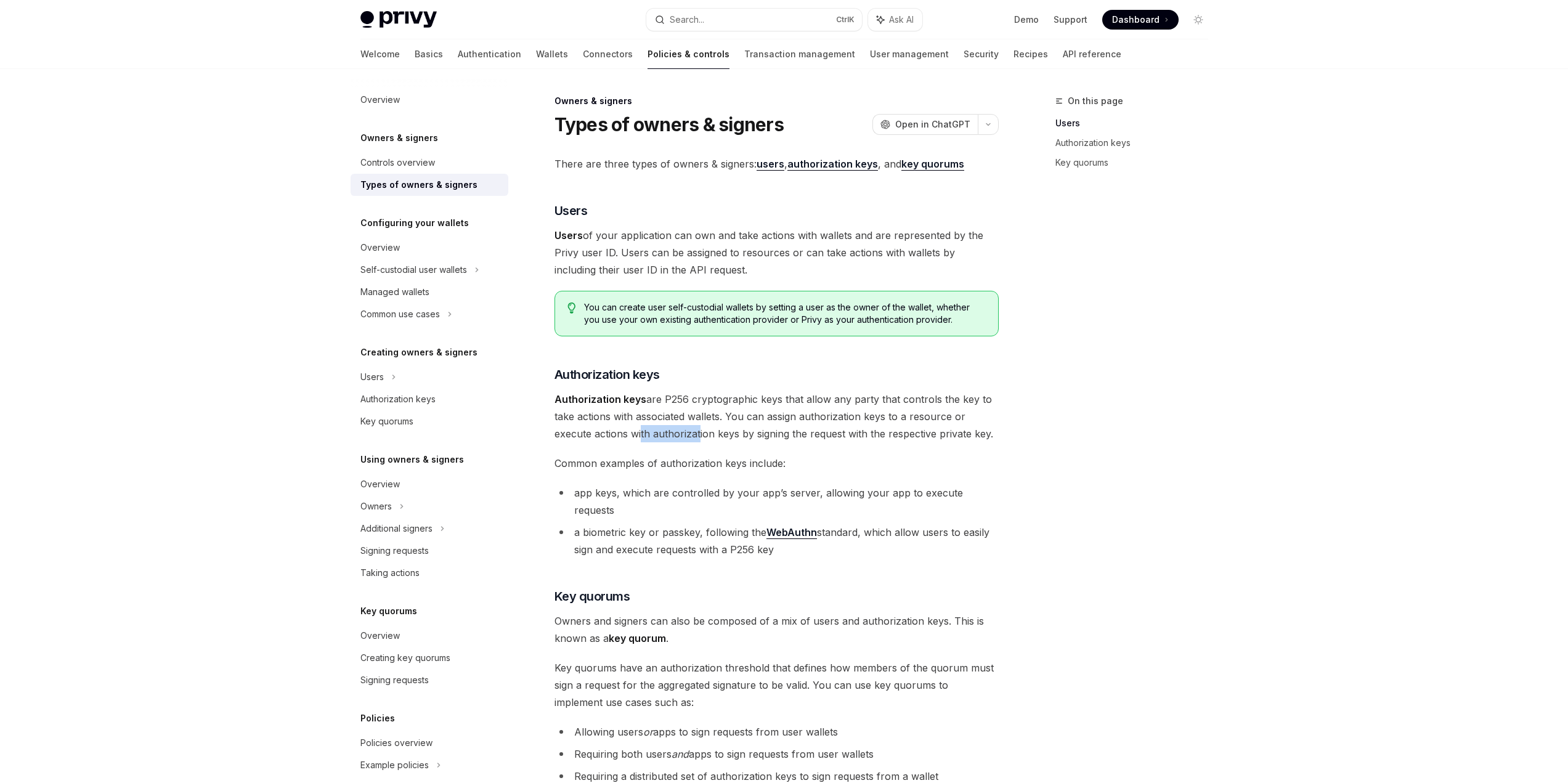
click at [696, 440] on span "Authorization keys are P256 cryptographic keys that allow any party that contro…" at bounding box center [777, 417] width 444 height 52
click at [698, 440] on span "Authorization keys are P256 cryptographic keys that allow any party that contro…" at bounding box center [777, 417] width 444 height 52
drag, startPoint x: 759, startPoint y: 434, endPoint x: 963, endPoint y: 432, distance: 204.0
click at [956, 432] on span "Authorization keys are P256 cryptographic keys that allow any party that contro…" at bounding box center [777, 417] width 444 height 52
click at [967, 432] on span "Authorization keys are P256 cryptographic keys that allow any party that contro…" at bounding box center [777, 417] width 444 height 52
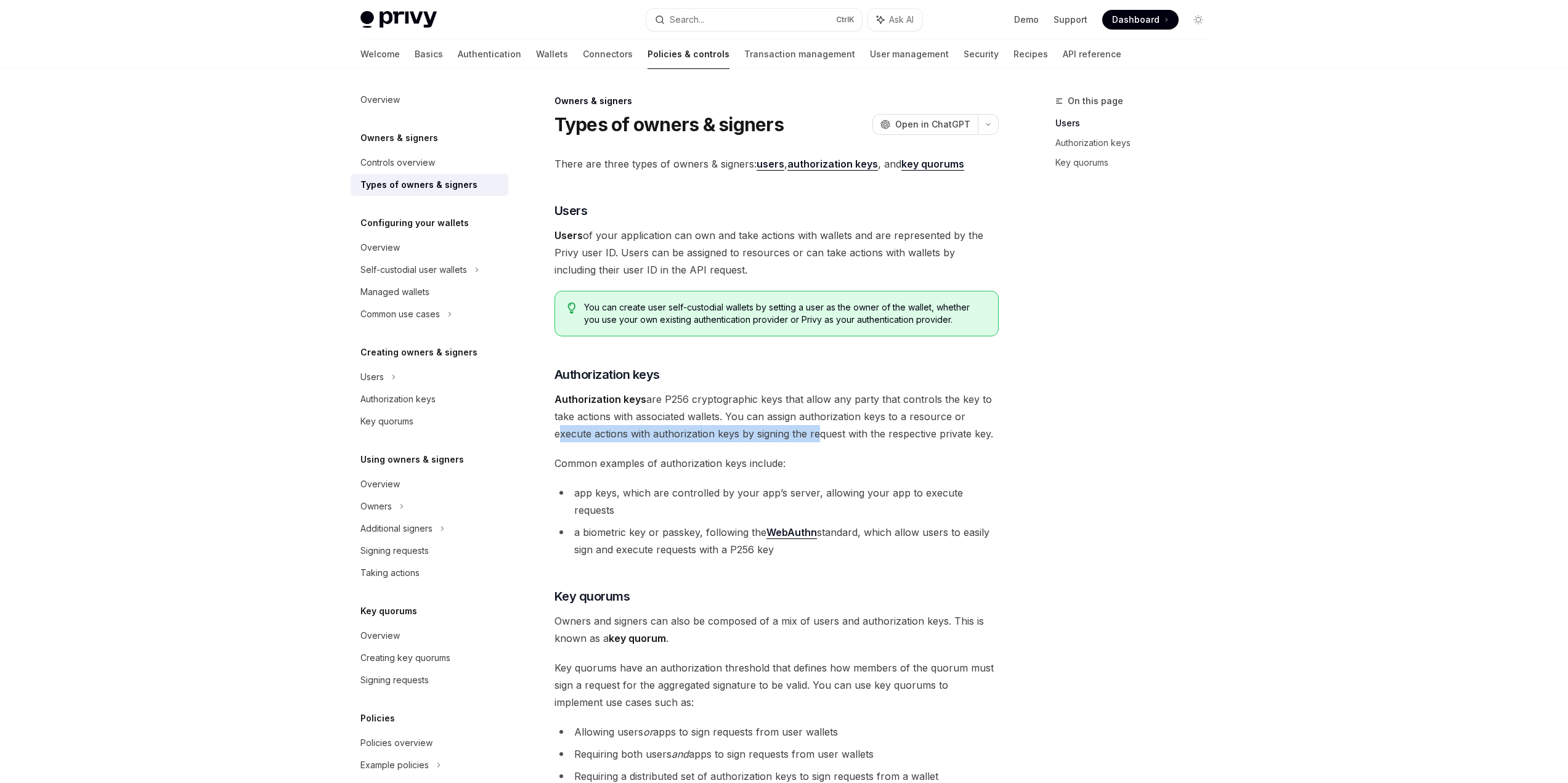
drag, startPoint x: 543, startPoint y: 432, endPoint x: 813, endPoint y: 436, distance: 270.0
click at [813, 436] on div "Owners & signers Types of owners & signers OpenAI Open in ChatGPT OpenAI Open i…" at bounding box center [661, 560] width 680 height 932
click at [640, 435] on span "Authorization keys are P256 cryptographic keys that allow any party that contro…" at bounding box center [777, 417] width 444 height 52
drag, startPoint x: 633, startPoint y: 436, endPoint x: 826, endPoint y: 438, distance: 193.0
click at [826, 438] on span "Authorization keys are P256 cryptographic keys that allow any party that contro…" at bounding box center [777, 417] width 444 height 52
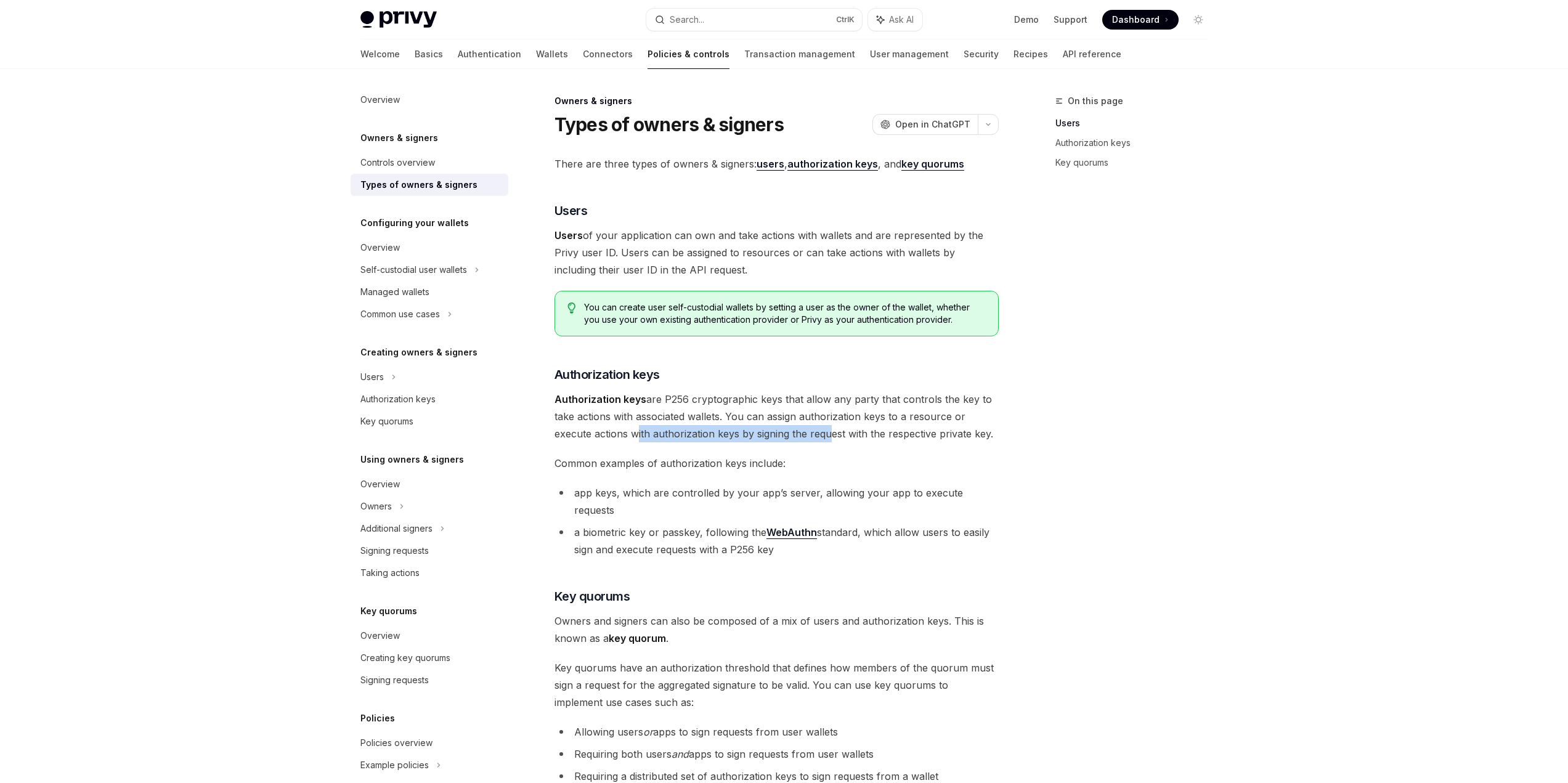
click at [826, 438] on span "Authorization keys are P256 cryptographic keys that allow any party that contro…" at bounding box center [777, 417] width 444 height 52
drag, startPoint x: 758, startPoint y: 433, endPoint x: 976, endPoint y: 439, distance: 218.1
click at [976, 439] on span "Authorization keys are P256 cryptographic keys that allow any party that contro…" at bounding box center [777, 417] width 444 height 52
click at [978, 438] on span "Authorization keys are P256 cryptographic keys that allow any party that contro…" at bounding box center [777, 417] width 444 height 52
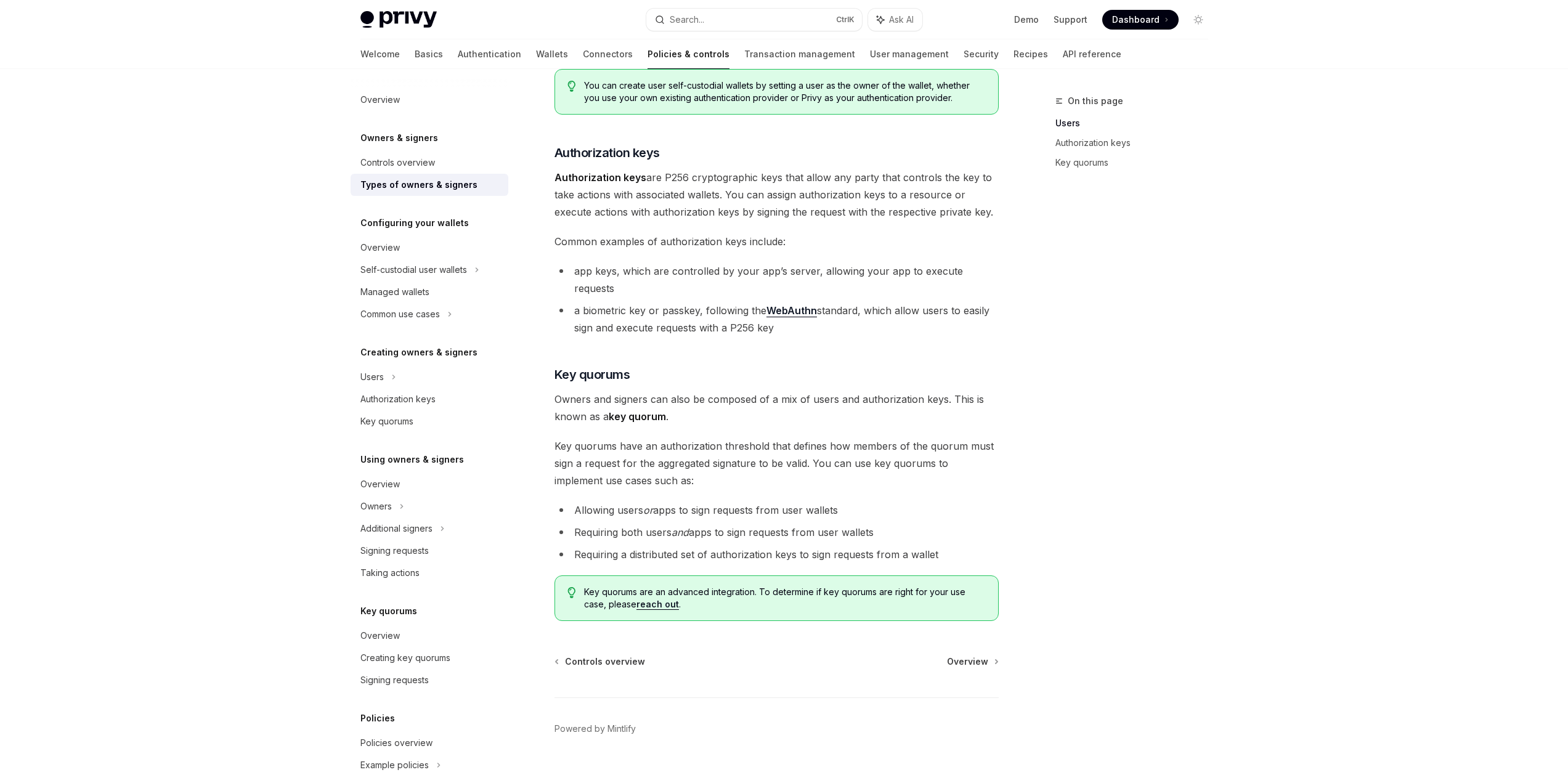
scroll to position [225, 0]
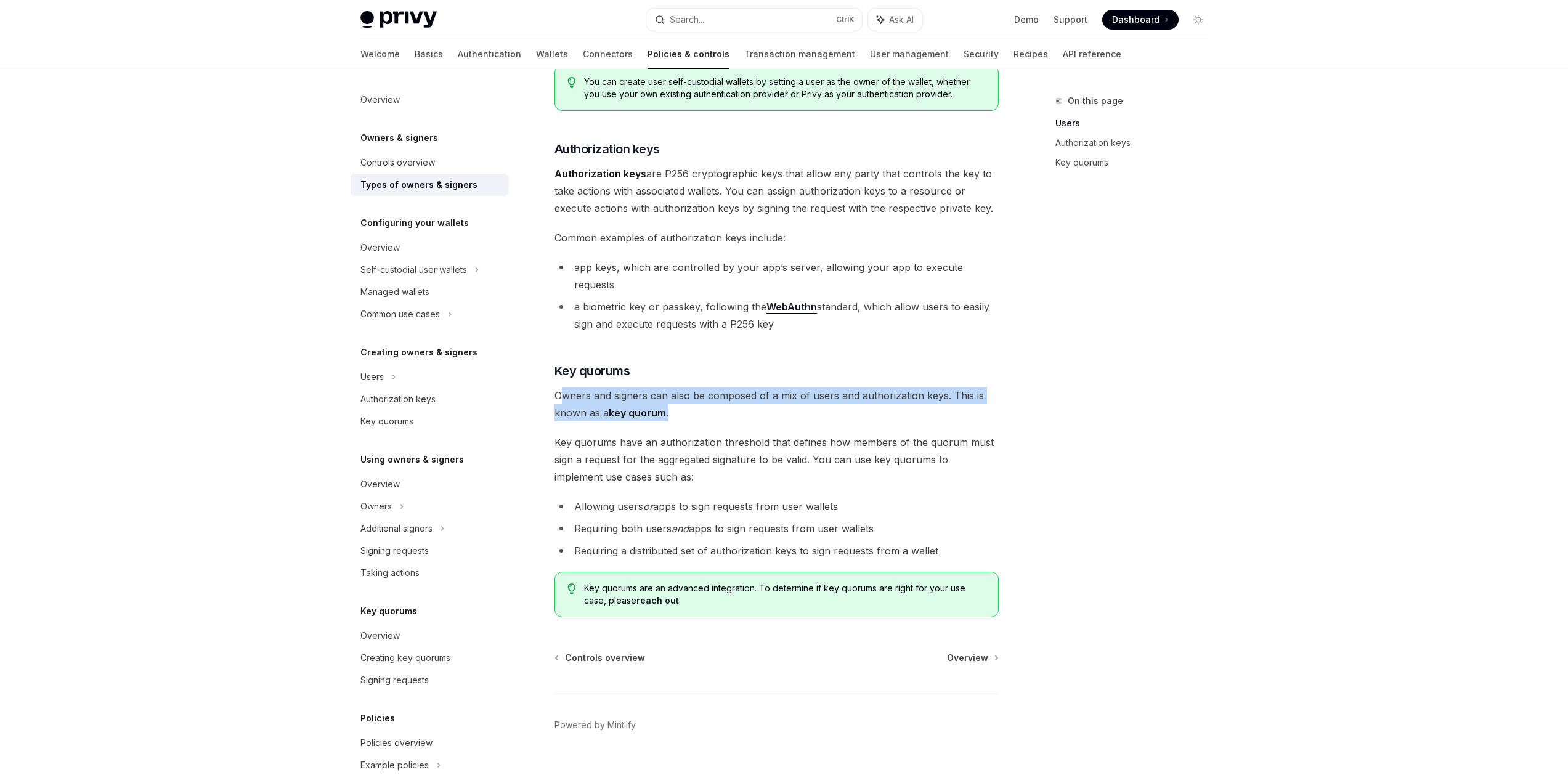
drag, startPoint x: 562, startPoint y: 374, endPoint x: 691, endPoint y: 387, distance: 129.7
click at [691, 387] on span "Owners and signers can also be composed of a mix of users and authorization key…" at bounding box center [777, 404] width 444 height 34
drag, startPoint x: 636, startPoint y: 379, endPoint x: 726, endPoint y: 383, distance: 90.1
click at [726, 387] on span "Owners and signers can also be composed of a mix of users and authorization key…" at bounding box center [777, 404] width 444 height 34
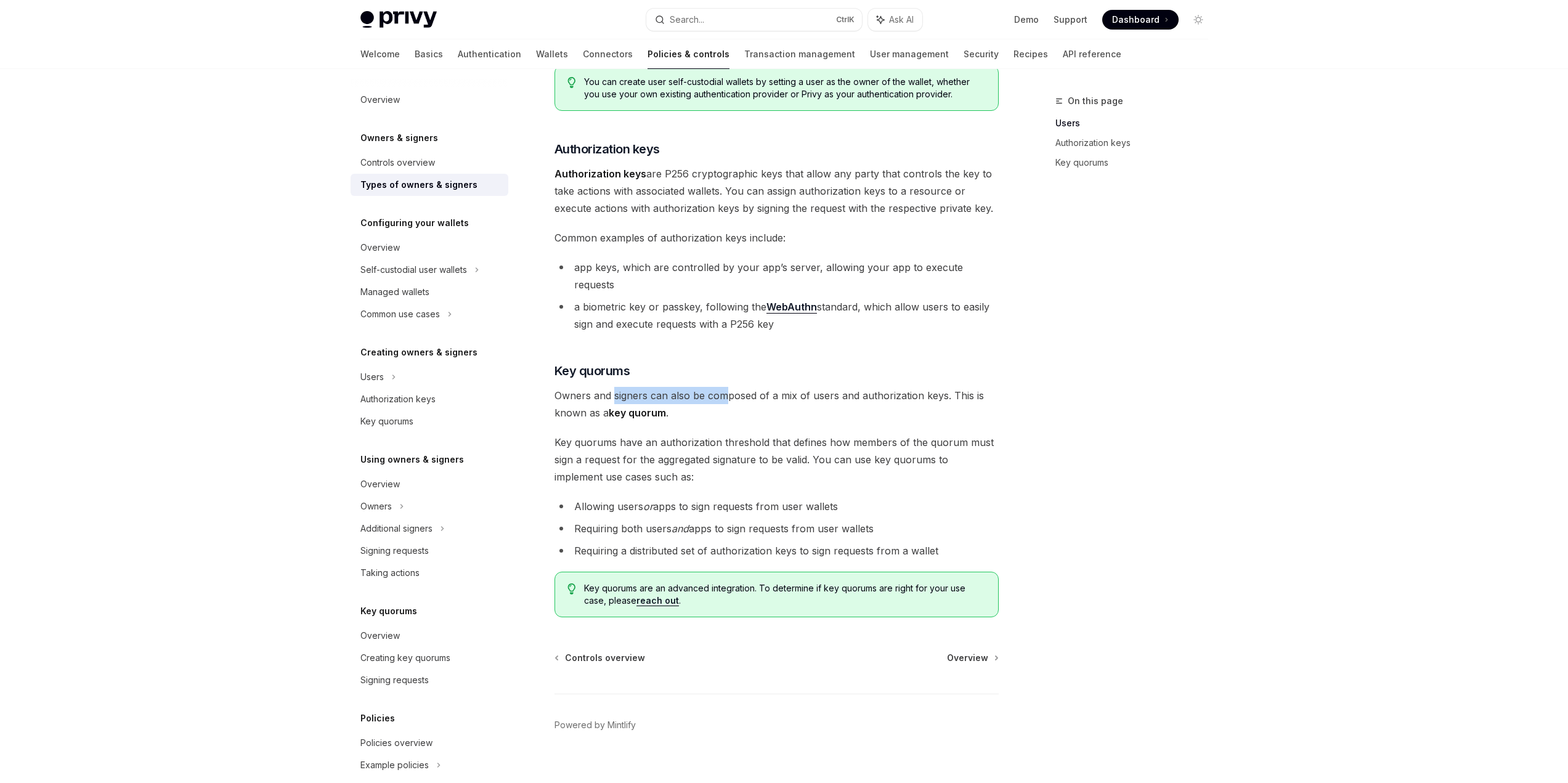
click at [726, 387] on span "Owners and signers can also be composed of a mix of users and authorization key…" at bounding box center [777, 404] width 444 height 34
drag, startPoint x: 701, startPoint y: 383, endPoint x: 784, endPoint y: 387, distance: 83.1
click at [784, 387] on span "Owners and signers can also be composed of a mix of users and authorization key…" at bounding box center [777, 404] width 444 height 34
drag, startPoint x: 758, startPoint y: 385, endPoint x: 914, endPoint y: 385, distance: 156.0
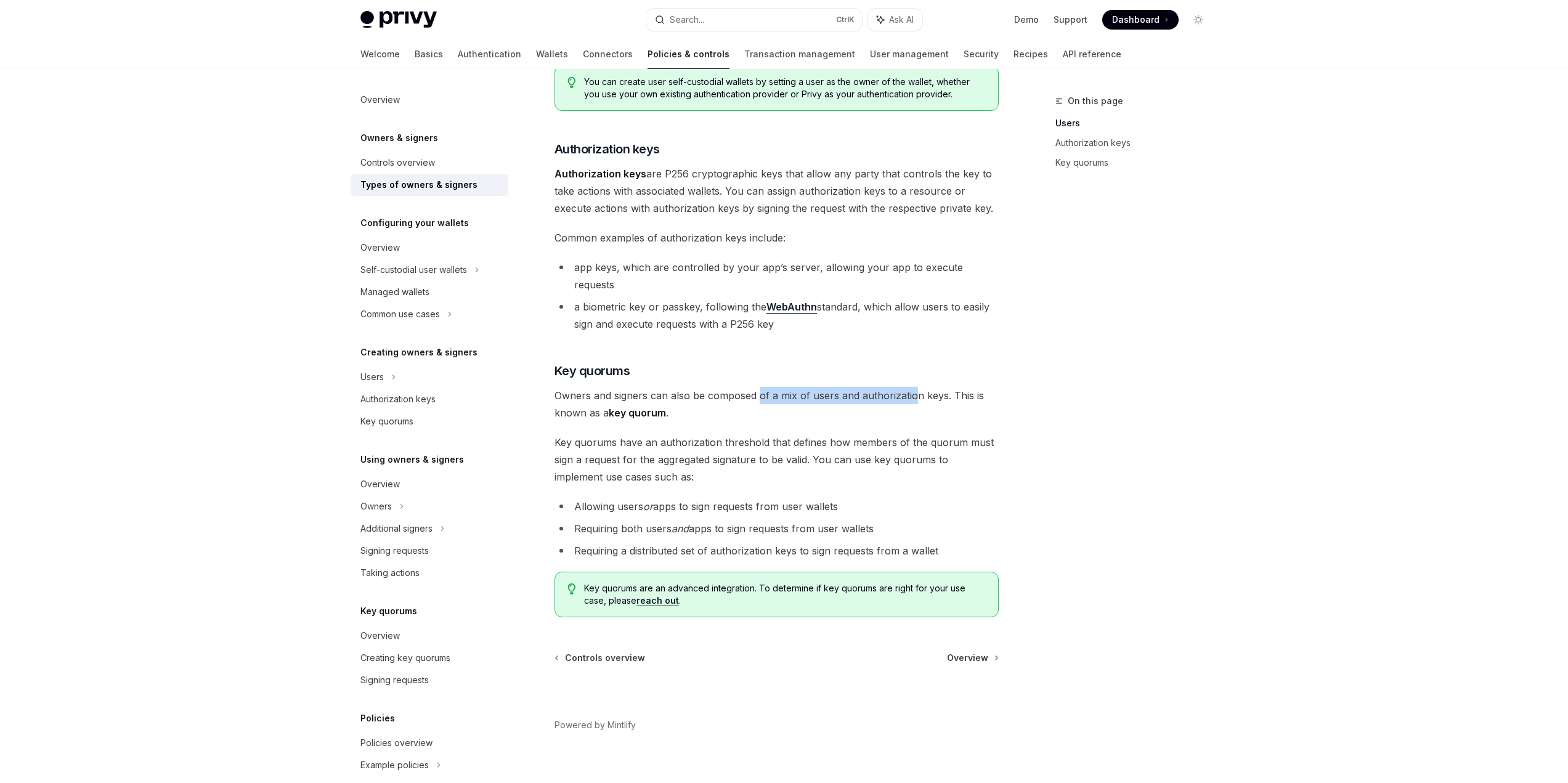
click at [914, 387] on span "Owners and signers can also be composed of a mix of users and authorization key…" at bounding box center [777, 404] width 444 height 34
click at [946, 391] on span "Owners and signers can also be composed of a mix of users and authorization key…" at bounding box center [777, 404] width 444 height 34
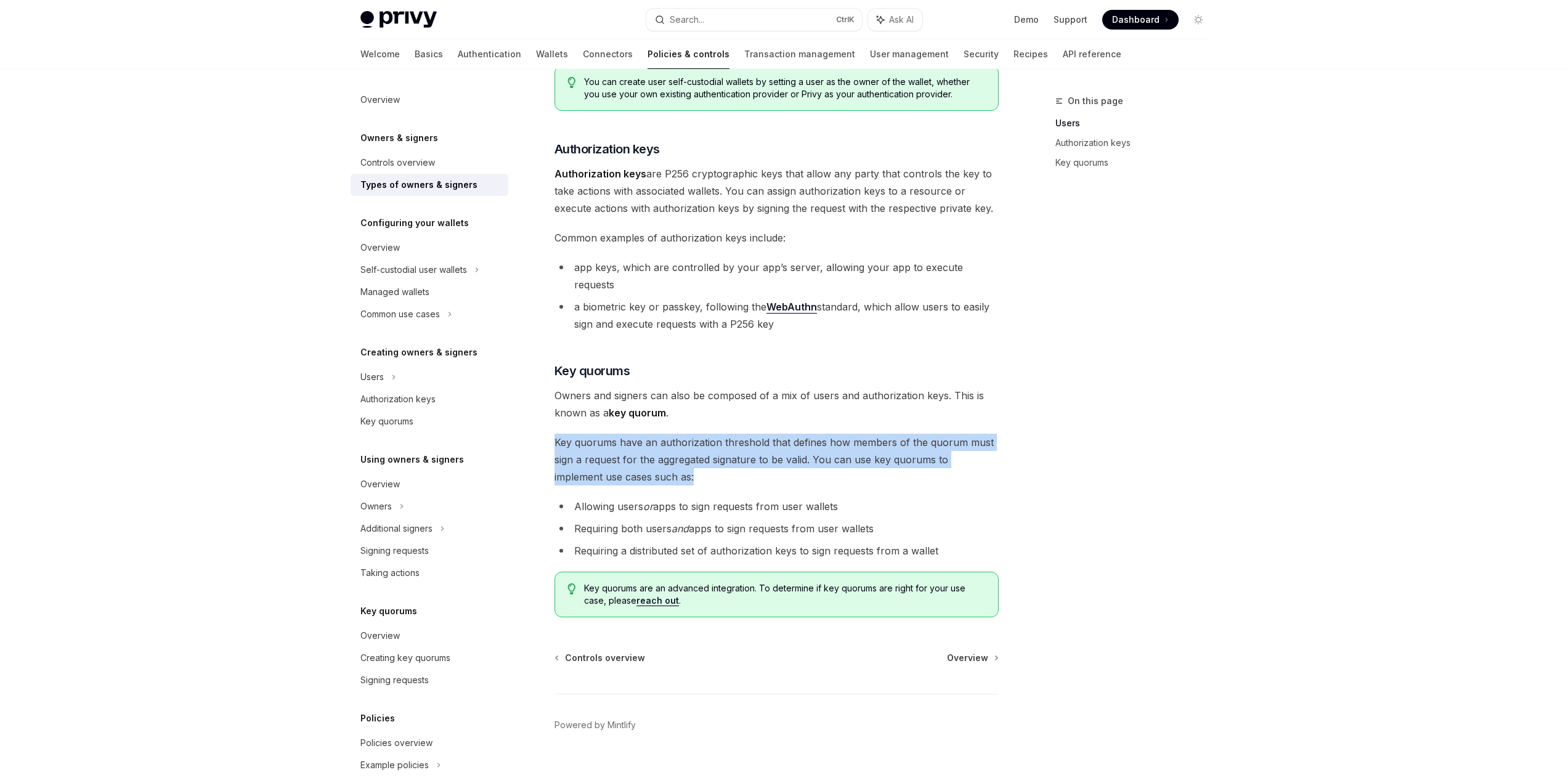
drag, startPoint x: 547, startPoint y: 416, endPoint x: 709, endPoint y: 458, distance: 167.4
click at [709, 458] on div "Owners & signers Types of owners & signers OpenAI Open in ChatGPT OpenAI Open i…" at bounding box center [661, 334] width 680 height 932
click at [709, 458] on span "Key quorums have an authorization threshold that defines how members of the quo…" at bounding box center [777, 460] width 444 height 52
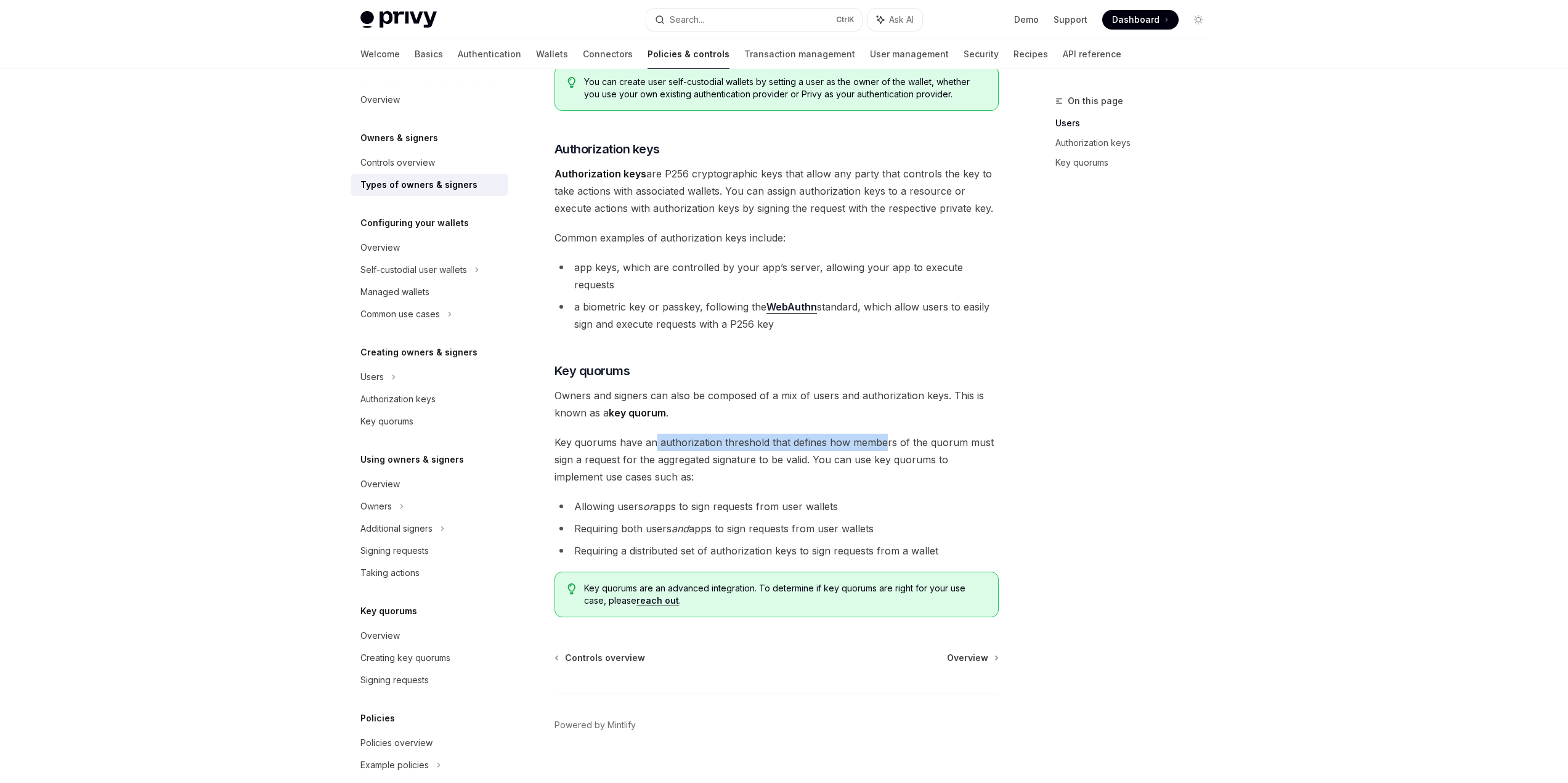
drag, startPoint x: 653, startPoint y: 430, endPoint x: 881, endPoint y: 430, distance: 228.0
click at [881, 433] on span "Key quorums have an authorization threshold that defines how members of the quo…" at bounding box center [777, 460] width 444 height 52
drag, startPoint x: 790, startPoint y: 425, endPoint x: 812, endPoint y: 445, distance: 29.7
click at [812, 445] on span "Key quorums have an authorization threshold that defines how members of the quo…" at bounding box center [777, 460] width 444 height 52
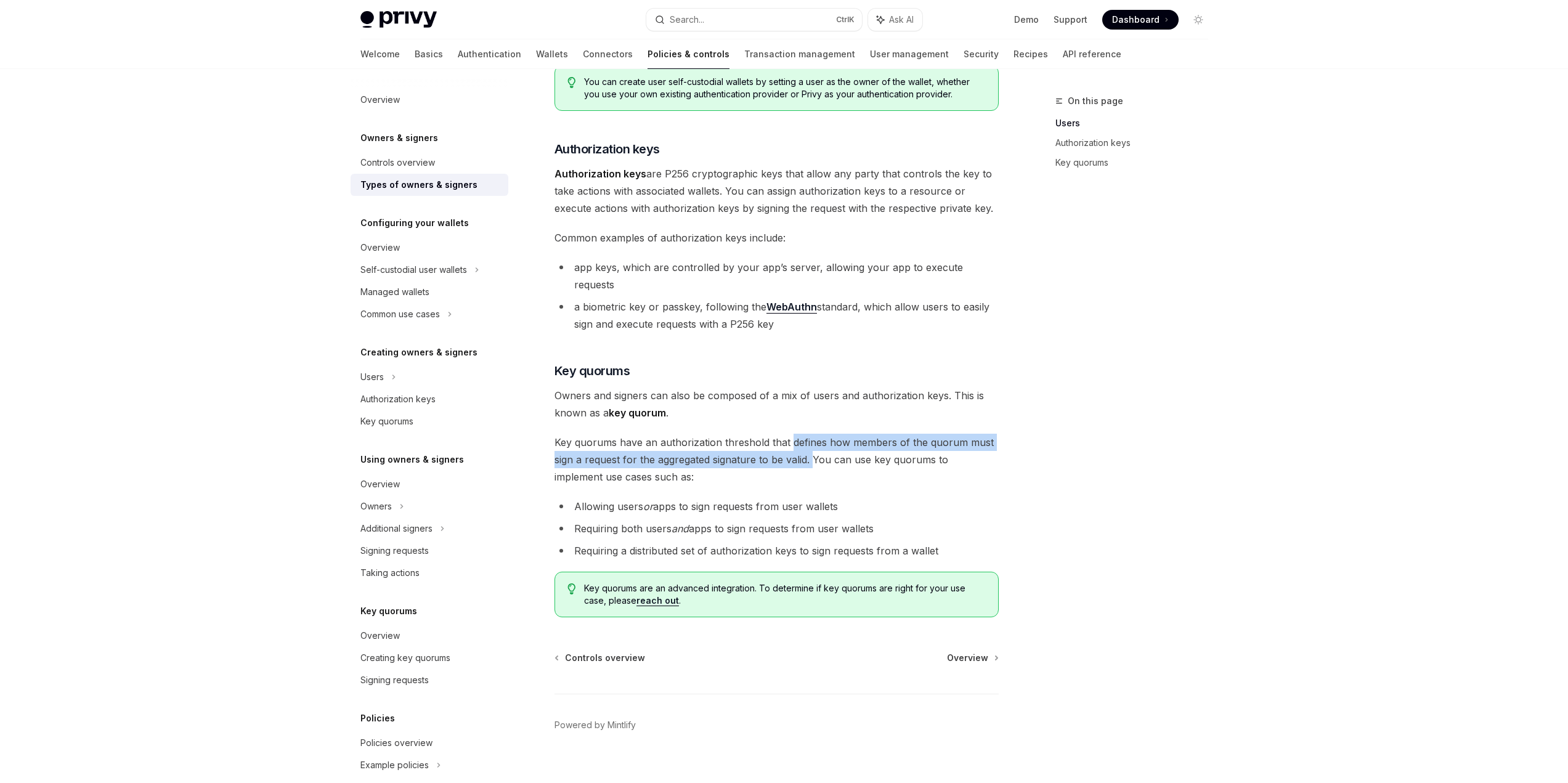
click at [810, 445] on span "Key quorums have an authorization threshold that defines how members of the quo…" at bounding box center [777, 460] width 444 height 52
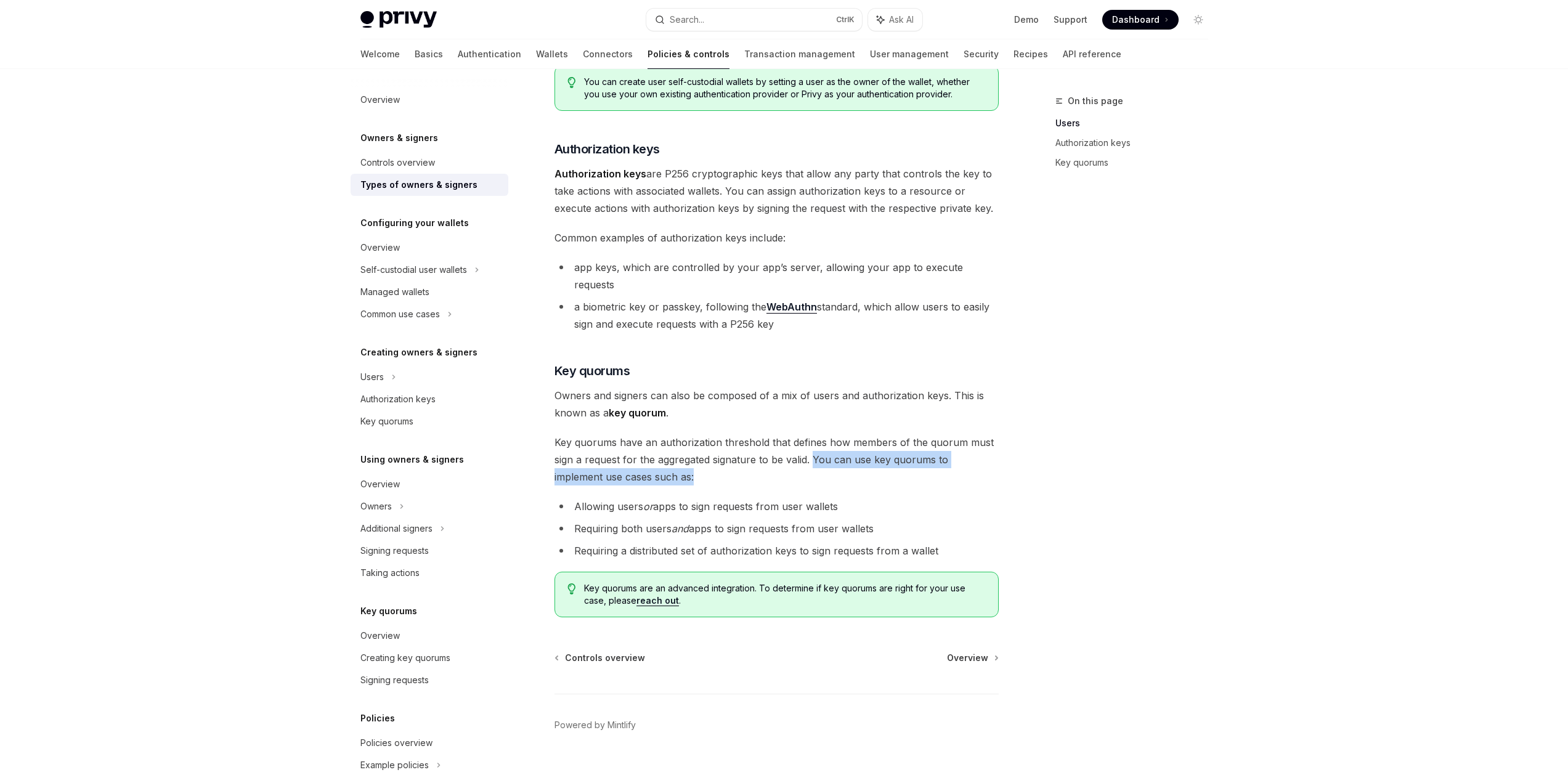
drag, startPoint x: 813, startPoint y: 445, endPoint x: 648, endPoint y: 458, distance: 165.5
click at [646, 458] on span "Key quorums have an authorization threshold that defines how members of the quo…" at bounding box center [777, 460] width 444 height 52
click at [648, 458] on span "Key quorums have an authorization threshold that defines how members of the quo…" at bounding box center [777, 460] width 444 height 52
drag, startPoint x: 578, startPoint y: 484, endPoint x: 855, endPoint y: 486, distance: 277.0
click at [855, 498] on li "Allowing users or apps to sign requests from user wallets" at bounding box center [777, 506] width 444 height 18
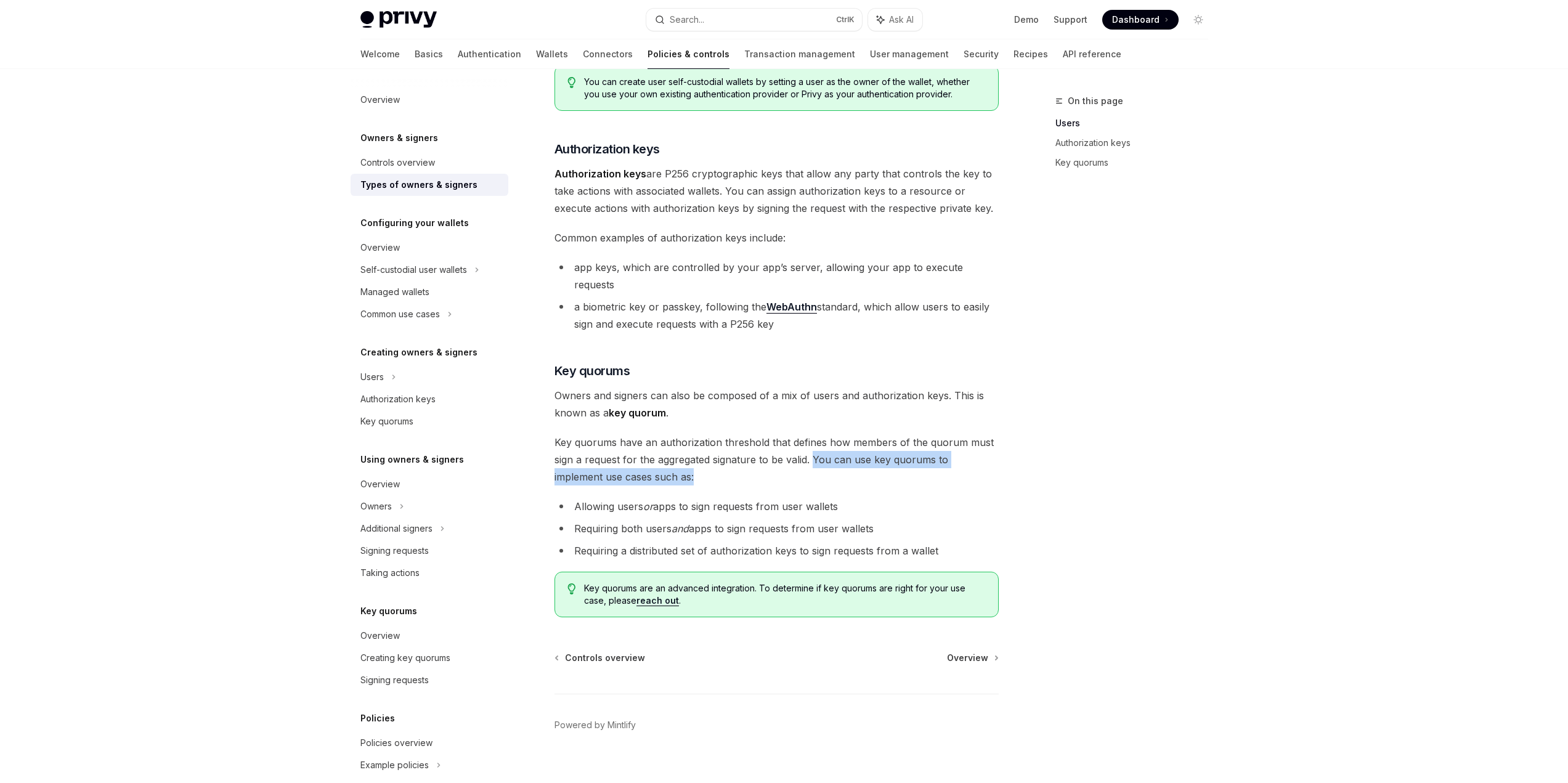
click at [855, 498] on li "Allowing users or apps to sign requests from user wallets" at bounding box center [777, 506] width 444 height 18
drag, startPoint x: 900, startPoint y: 512, endPoint x: 783, endPoint y: 505, distance: 117.2
click at [784, 520] on li "Requiring both users and apps to sign requests from user wallets" at bounding box center [777, 529] width 444 height 18
click at [783, 520] on li "Requiring both users and apps to sign requests from user wallets" at bounding box center [777, 529] width 444 height 18
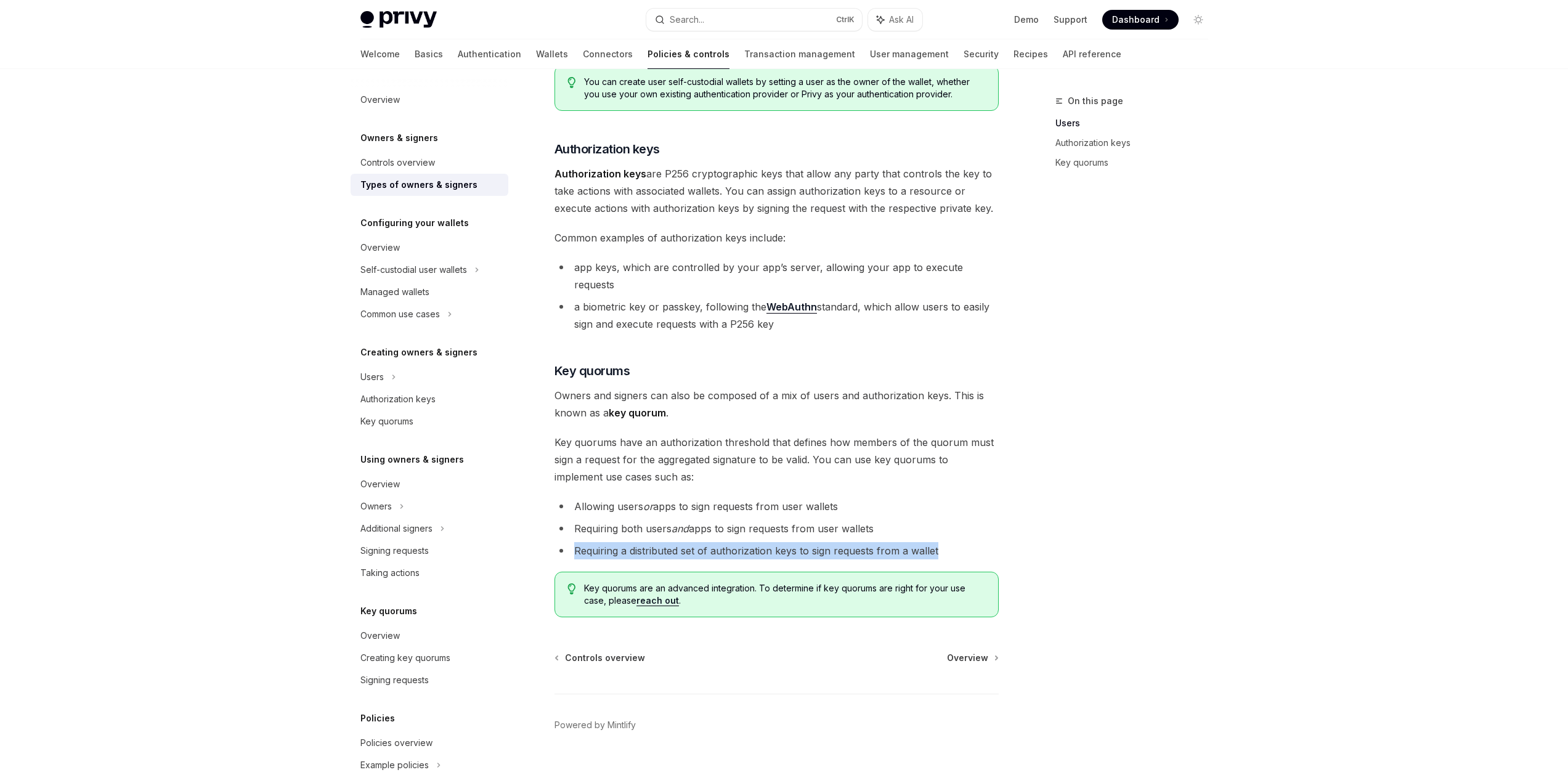
drag, startPoint x: 576, startPoint y: 533, endPoint x: 957, endPoint y: 535, distance: 381.0
click at [957, 542] on li "Requiring a distributed set of authorization keys to sign requests from a wallet" at bounding box center [777, 551] width 444 height 18
click at [446, 257] on link "Overview" at bounding box center [430, 247] width 158 height 22
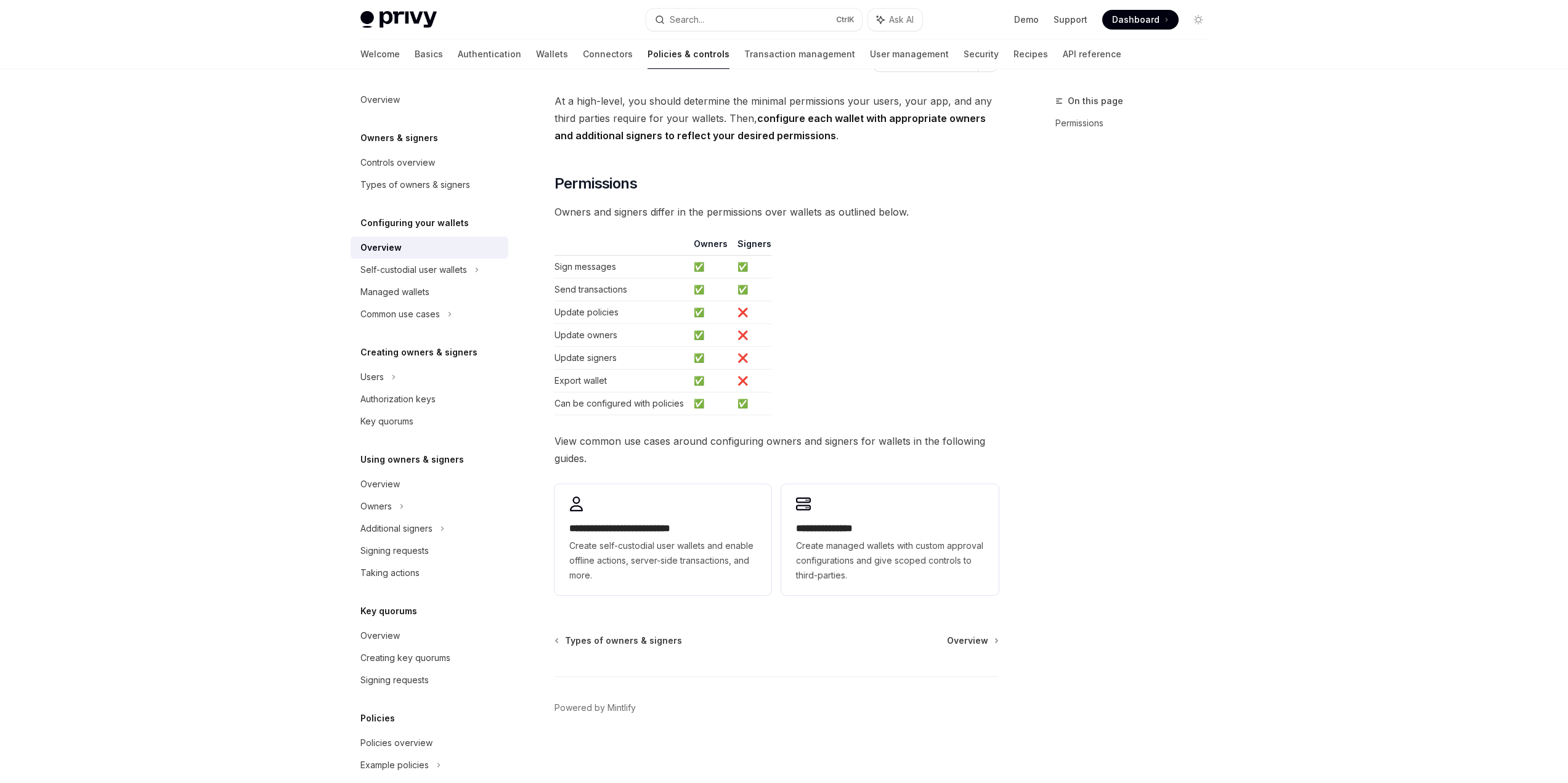
scroll to position [63, 0]
drag, startPoint x: 475, startPoint y: 279, endPoint x: 843, endPoint y: 202, distance: 376.0
click at [843, 202] on div "**********" at bounding box center [777, 346] width 444 height 508
click at [451, 268] on div "Self-custodial user wallets" at bounding box center [414, 269] width 107 height 15
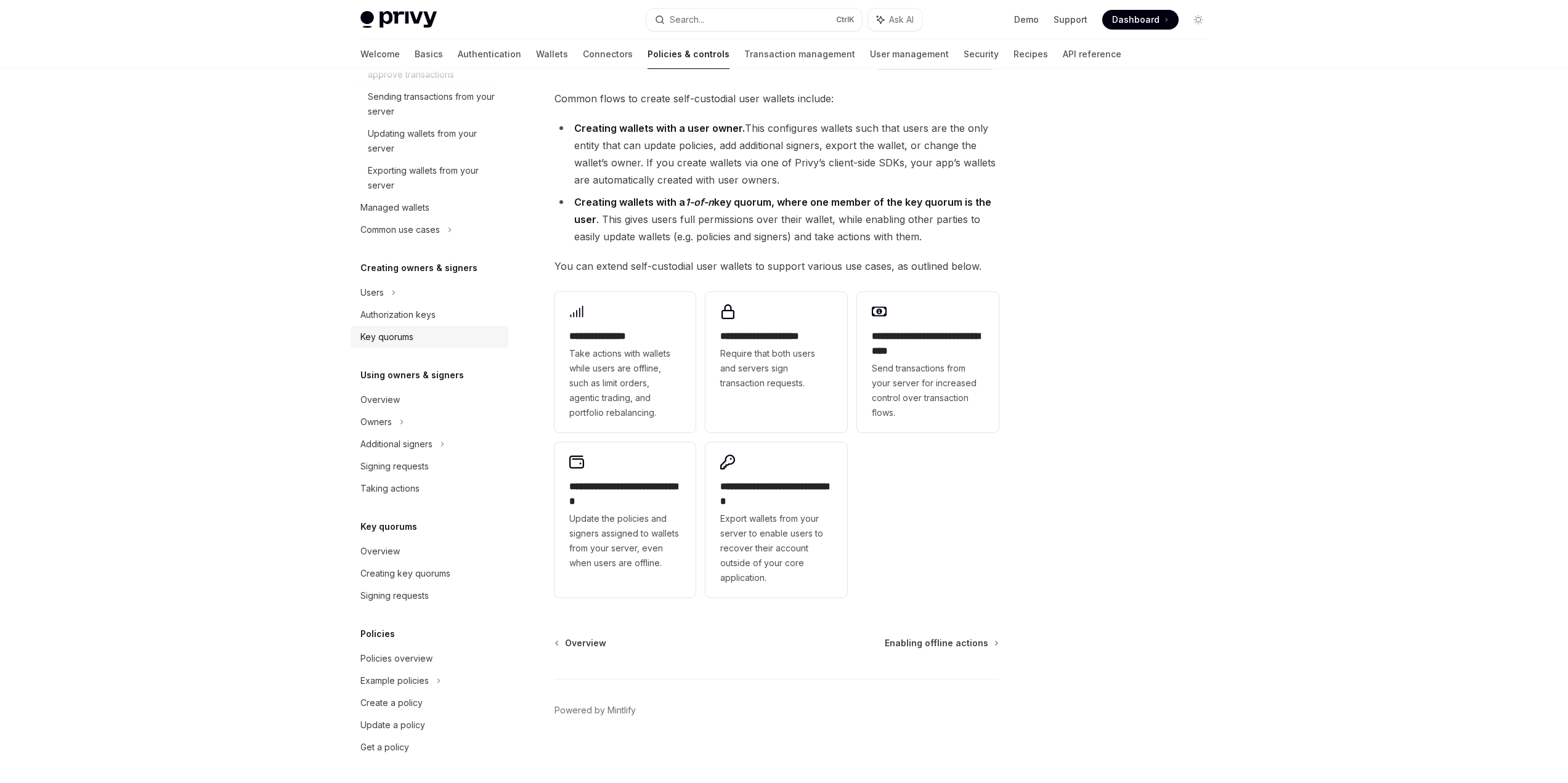
scroll to position [68, 0]
click at [466, 663] on div "Policies overview" at bounding box center [431, 659] width 141 height 15
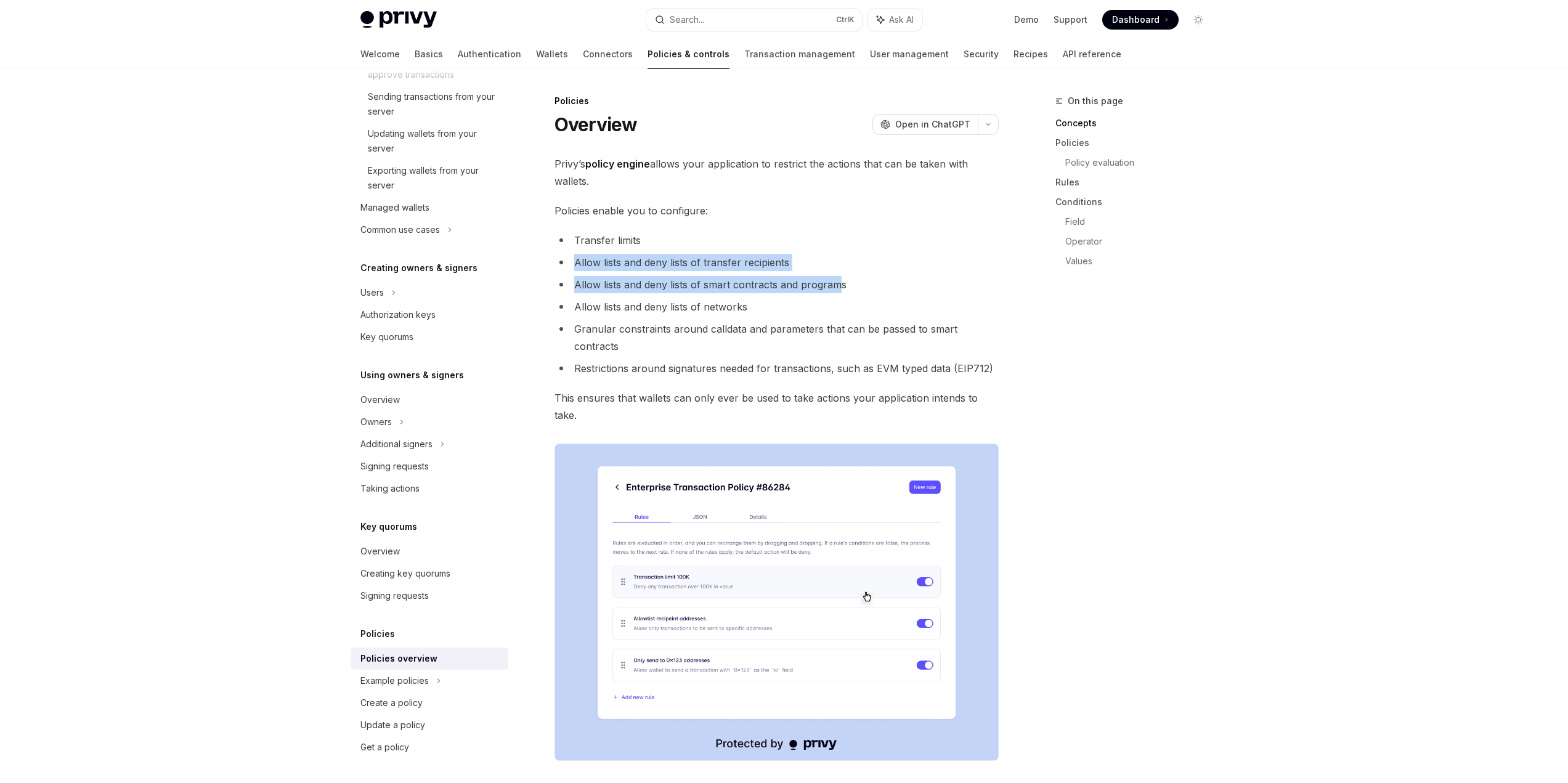
drag, startPoint x: 845, startPoint y: 233, endPoint x: 837, endPoint y: 286, distance: 53.6
click at [837, 285] on ul "Transfer limits Allow lists and deny lists of transfer recipients Allow lists a…" at bounding box center [777, 304] width 444 height 145
click at [837, 286] on li "Allow lists and deny lists of smart contracts and programs" at bounding box center [777, 284] width 444 height 18
drag, startPoint x: 567, startPoint y: 168, endPoint x: 631, endPoint y: 181, distance: 65.3
click at [631, 181] on span "Privy’s policy engine allows your application to restrict the actions that can …" at bounding box center [777, 172] width 444 height 34
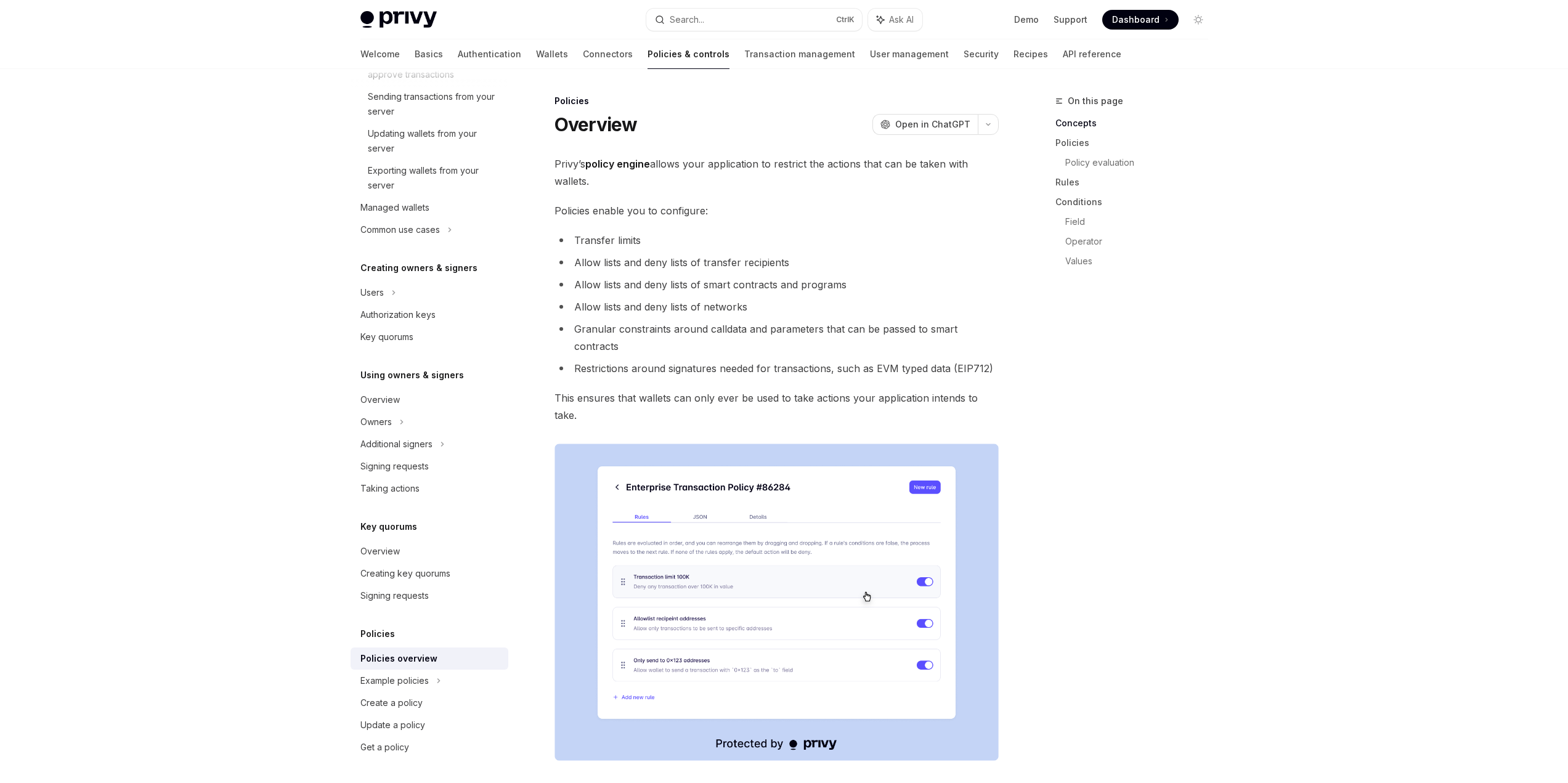
click at [631, 181] on span "Privy’s policy engine allows your application to restrict the actions that can …" at bounding box center [777, 172] width 444 height 34
drag, startPoint x: 645, startPoint y: 172, endPoint x: 675, endPoint y: 179, distance: 30.8
click at [674, 178] on span "Privy’s policy engine allows your application to restrict the actions that can …" at bounding box center [777, 172] width 444 height 34
click at [675, 179] on span "Privy’s policy engine allows your application to restrict the actions that can …" at bounding box center [777, 172] width 444 height 34
drag, startPoint x: 563, startPoint y: 211, endPoint x: 696, endPoint y: 215, distance: 133.1
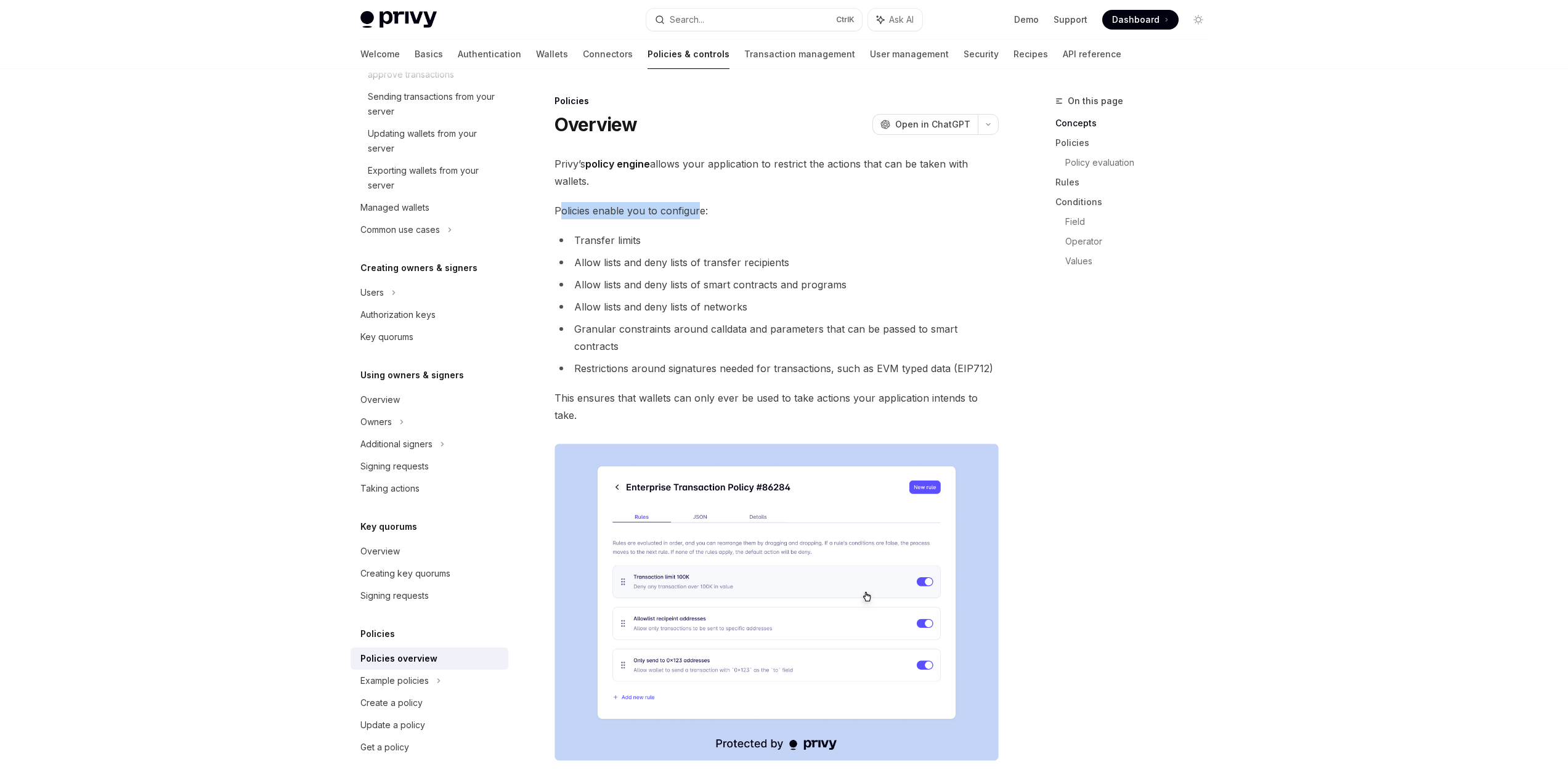
click at [696, 215] on span "Policies enable you to configure:" at bounding box center [777, 210] width 444 height 18
drag, startPoint x: 696, startPoint y: 215, endPoint x: 609, endPoint y: 245, distance: 92.0
click at [695, 217] on span "Policies enable you to configure:" at bounding box center [777, 210] width 444 height 18
drag, startPoint x: 571, startPoint y: 265, endPoint x: 786, endPoint y: 262, distance: 215.0
click at [786, 262] on li "Allow lists and deny lists of transfer recipients" at bounding box center [777, 262] width 444 height 18
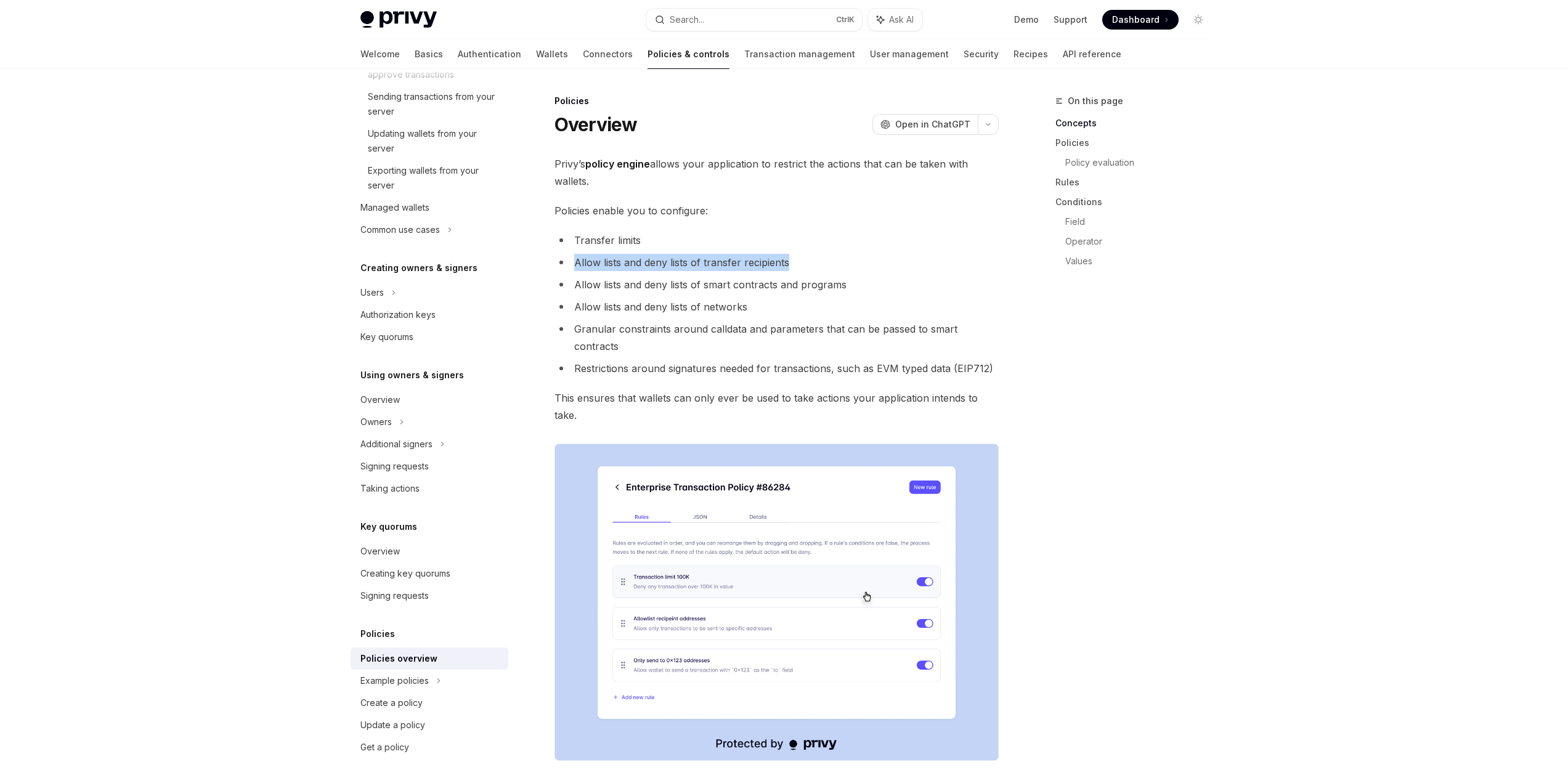
click at [789, 262] on li "Allow lists and deny lists of transfer recipients" at bounding box center [777, 262] width 444 height 18
drag, startPoint x: 570, startPoint y: 302, endPoint x: 756, endPoint y: 294, distance: 186.2
click at [756, 294] on ul "Transfer limits Allow lists and deny lists of transfer recipients Allow lists a…" at bounding box center [777, 304] width 444 height 145
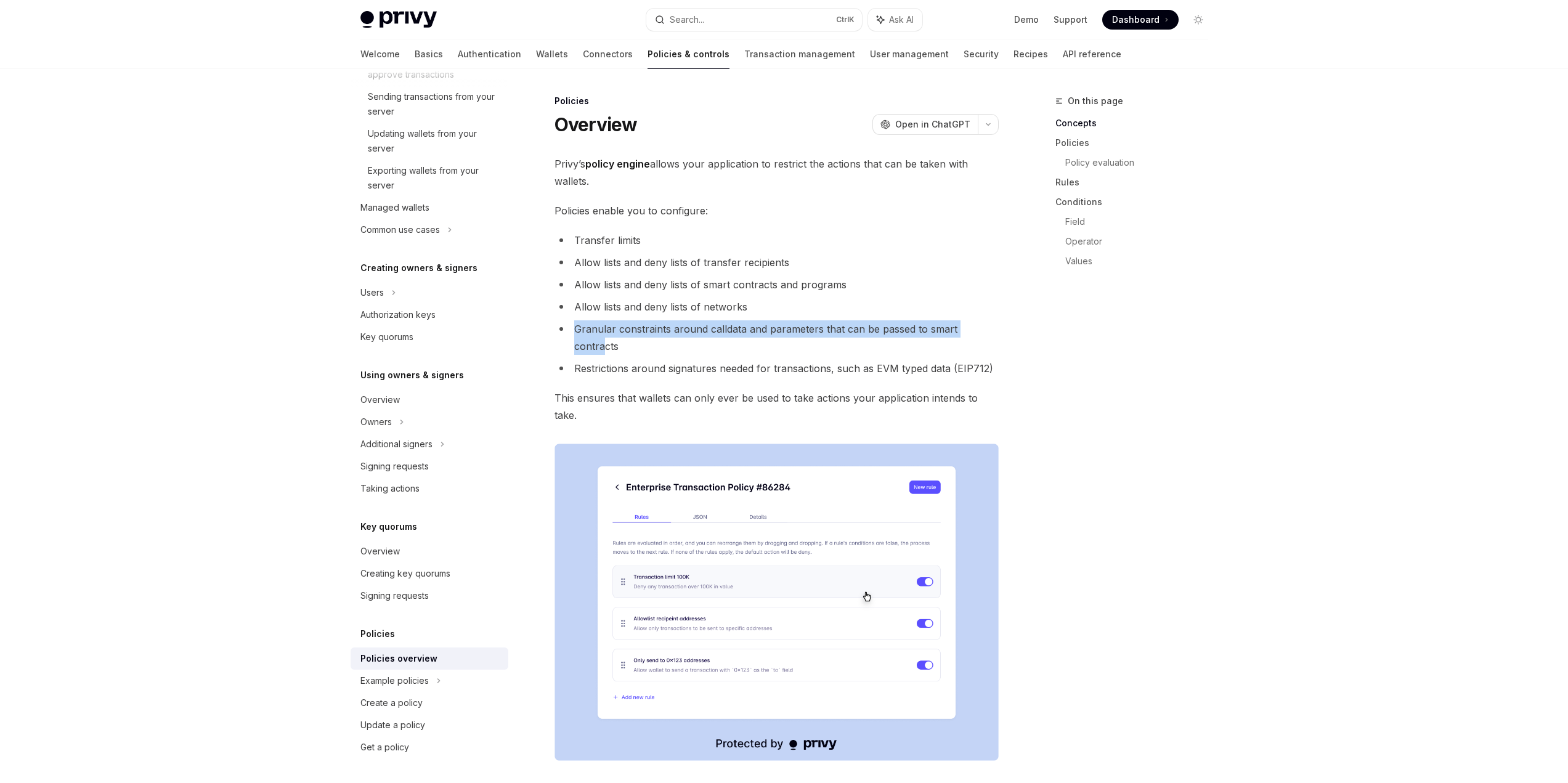
drag, startPoint x: 573, startPoint y: 329, endPoint x: 986, endPoint y: 325, distance: 413.0
click at [986, 325] on li "Granular constraints around calldata and parameters that can be passed to smart…" at bounding box center [777, 337] width 444 height 34
drag, startPoint x: 569, startPoint y: 219, endPoint x: 669, endPoint y: 210, distance: 100.4
click at [669, 210] on span "Policies enable you to configure:" at bounding box center [777, 210] width 444 height 18
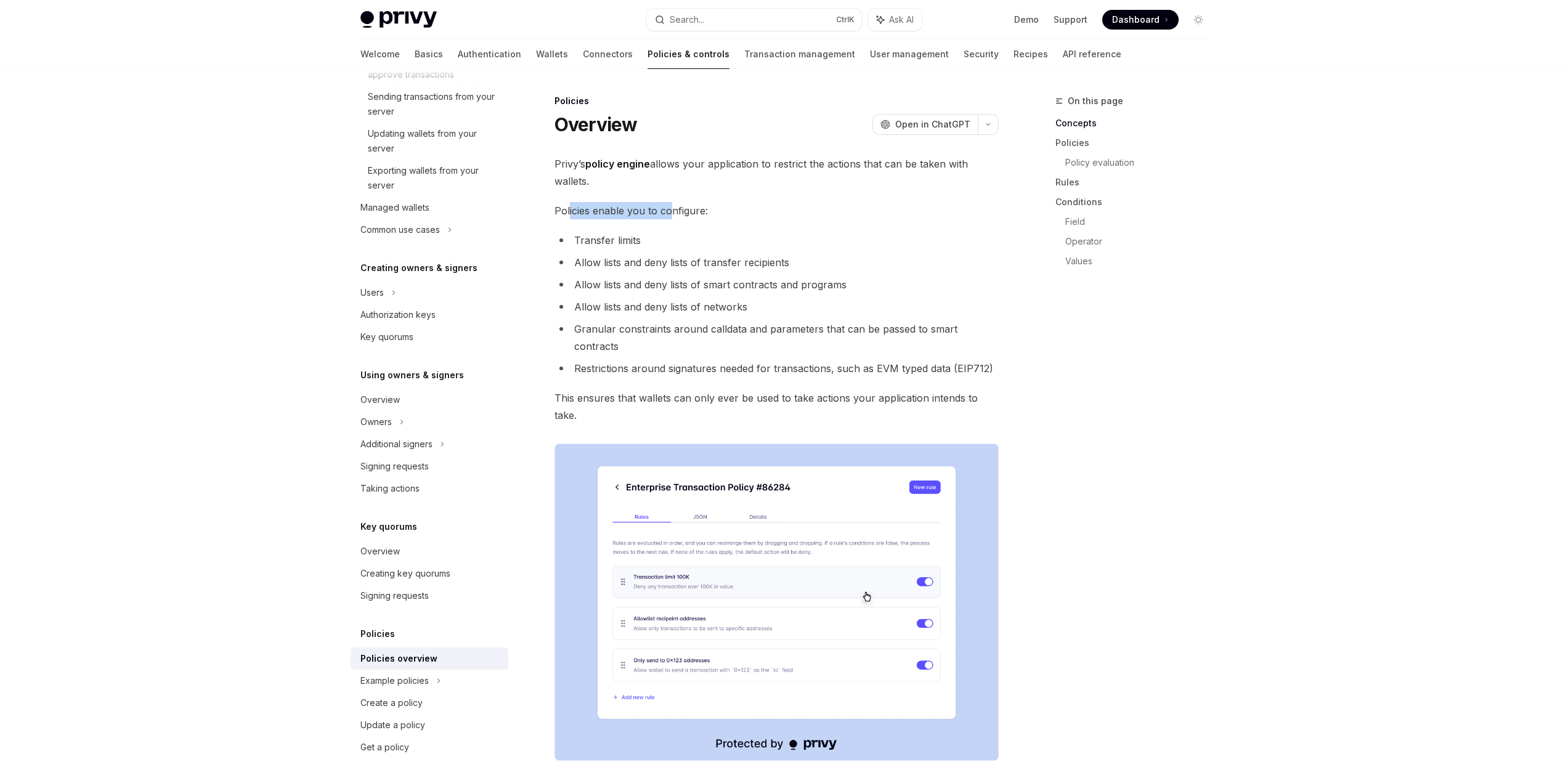
click at [669, 210] on span "Policies enable you to configure:" at bounding box center [777, 210] width 444 height 18
drag, startPoint x: 572, startPoint y: 260, endPoint x: 766, endPoint y: 260, distance: 194.0
click at [766, 260] on li "Allow lists and deny lists of transfer recipients" at bounding box center [777, 262] width 444 height 18
drag, startPoint x: 840, startPoint y: 286, endPoint x: 577, endPoint y: 282, distance: 263.0
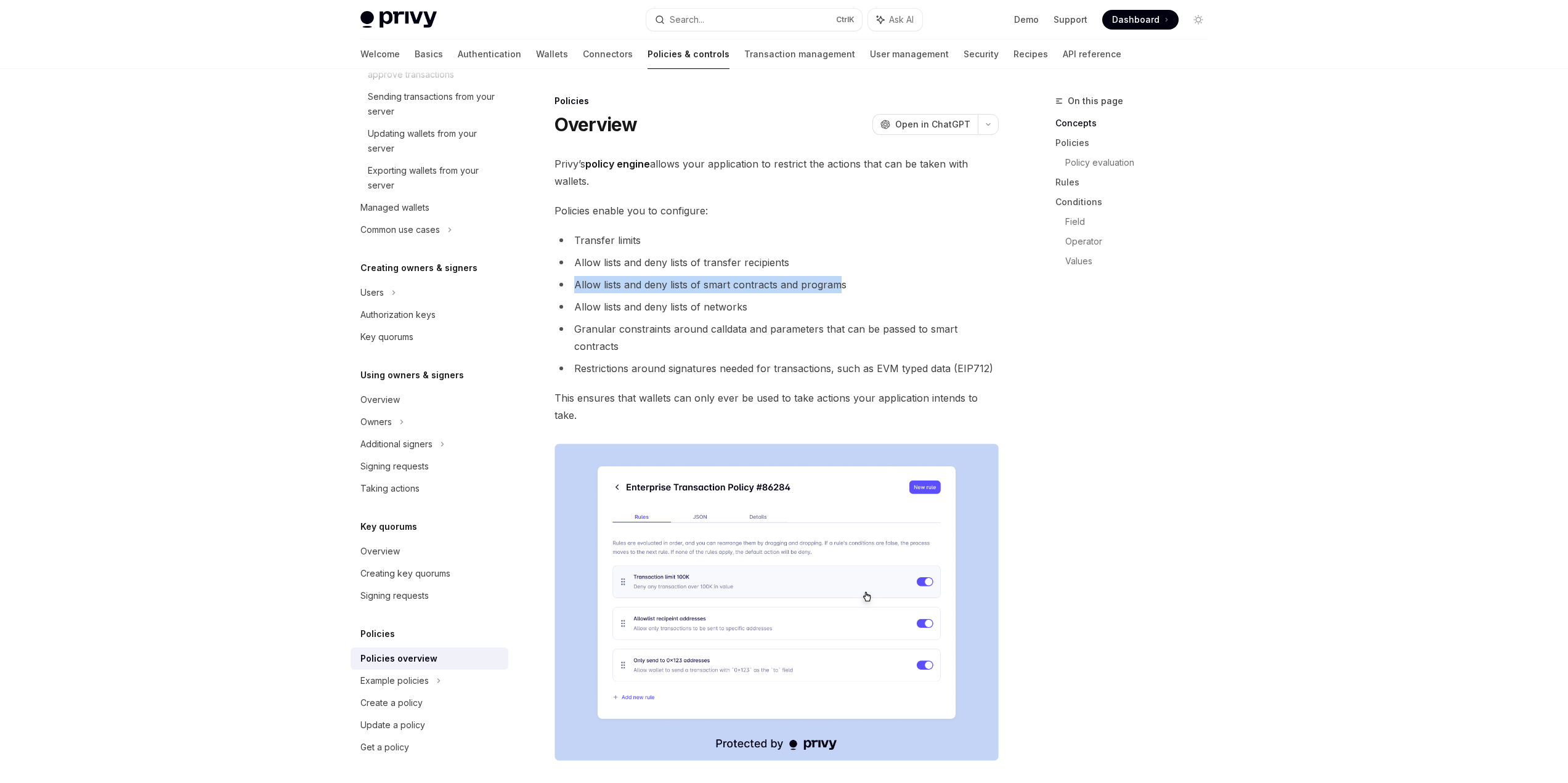
click at [577, 282] on li "Allow lists and deny lists of smart contracts and programs" at bounding box center [777, 284] width 444 height 18
click at [572, 281] on li "Allow lists and deny lists of smart contracts and programs" at bounding box center [777, 284] width 444 height 18
drag, startPoint x: 572, startPoint y: 281, endPoint x: 784, endPoint y: 281, distance: 212.0
click at [784, 281] on li "Allow lists and deny lists of smart contracts and programs" at bounding box center [777, 284] width 444 height 18
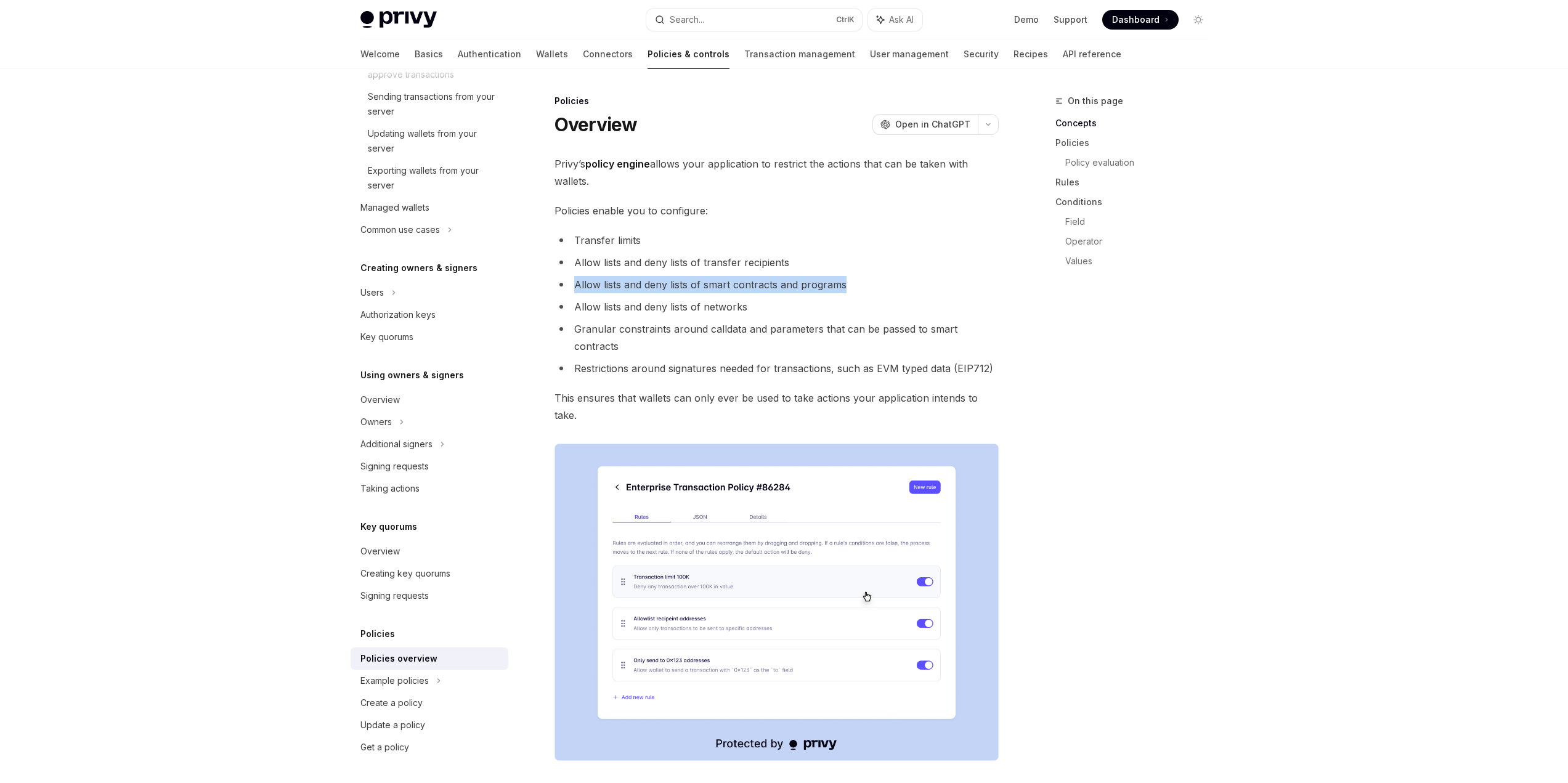
drag, startPoint x: 852, startPoint y: 274, endPoint x: 557, endPoint y: 282, distance: 295.1
click at [557, 282] on ul "Transfer limits Allow lists and deny lists of transfer recipients Allow lists a…" at bounding box center [777, 304] width 444 height 145
drag, startPoint x: 565, startPoint y: 314, endPoint x: 778, endPoint y: 303, distance: 213.3
click at [778, 303] on li "Allow lists and deny lists of networks" at bounding box center [777, 307] width 444 height 18
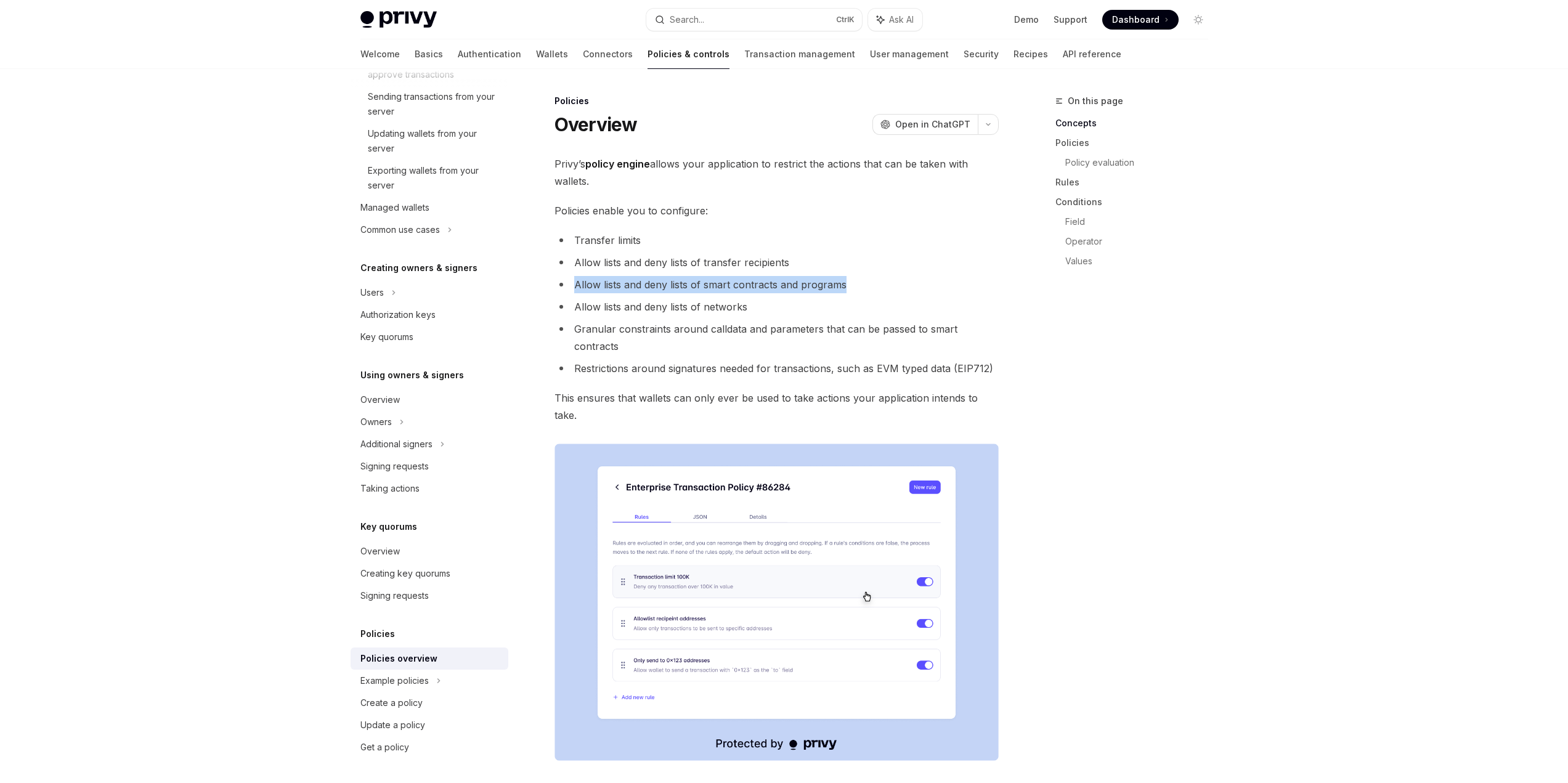
drag, startPoint x: 584, startPoint y: 282, endPoint x: 864, endPoint y: 275, distance: 280.1
click at [864, 275] on ul "Transfer limits Allow lists and deny lists of transfer recipients Allow lists a…" at bounding box center [777, 304] width 444 height 145
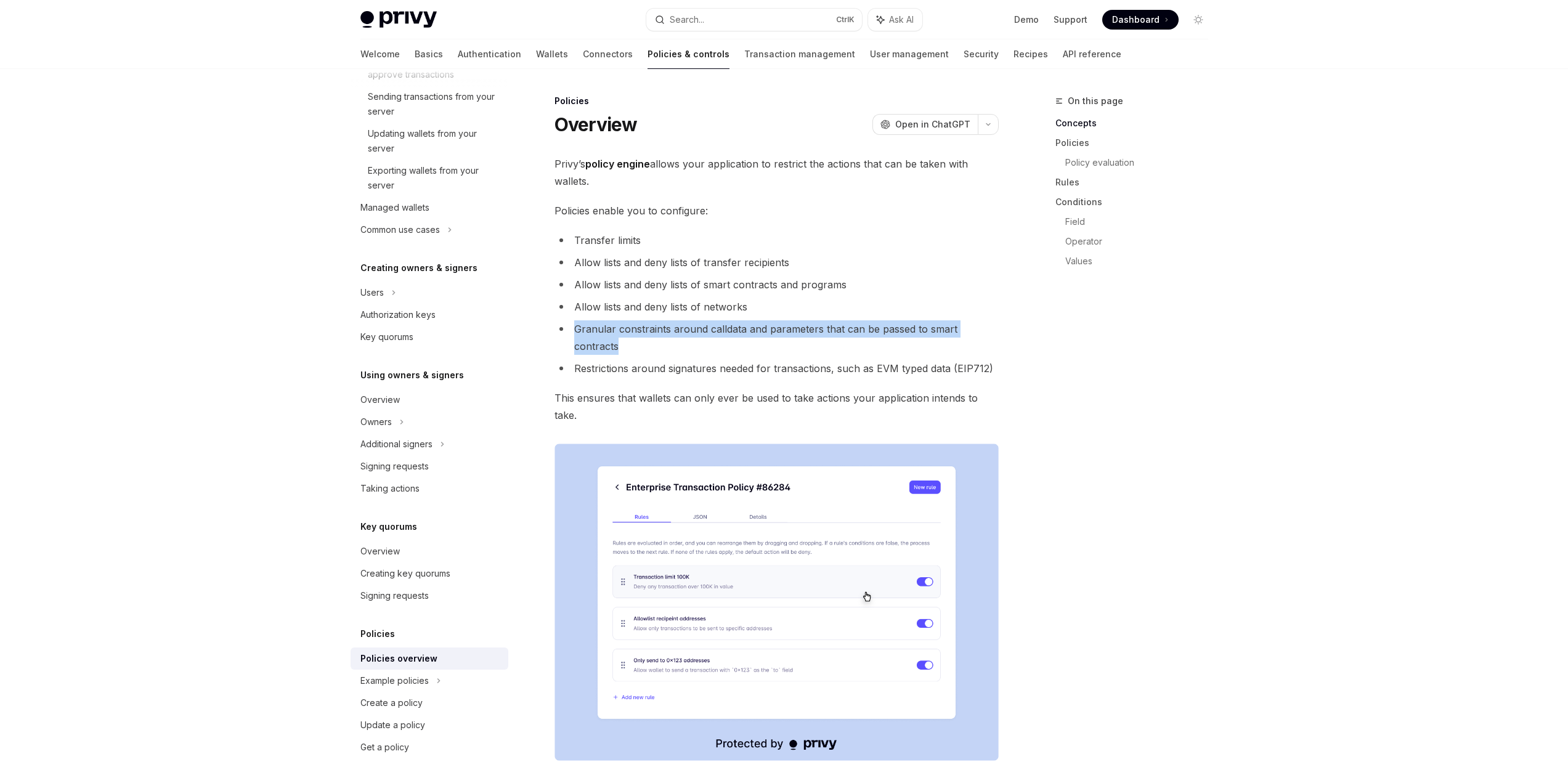
drag, startPoint x: 571, startPoint y: 328, endPoint x: 1012, endPoint y: 325, distance: 441.0
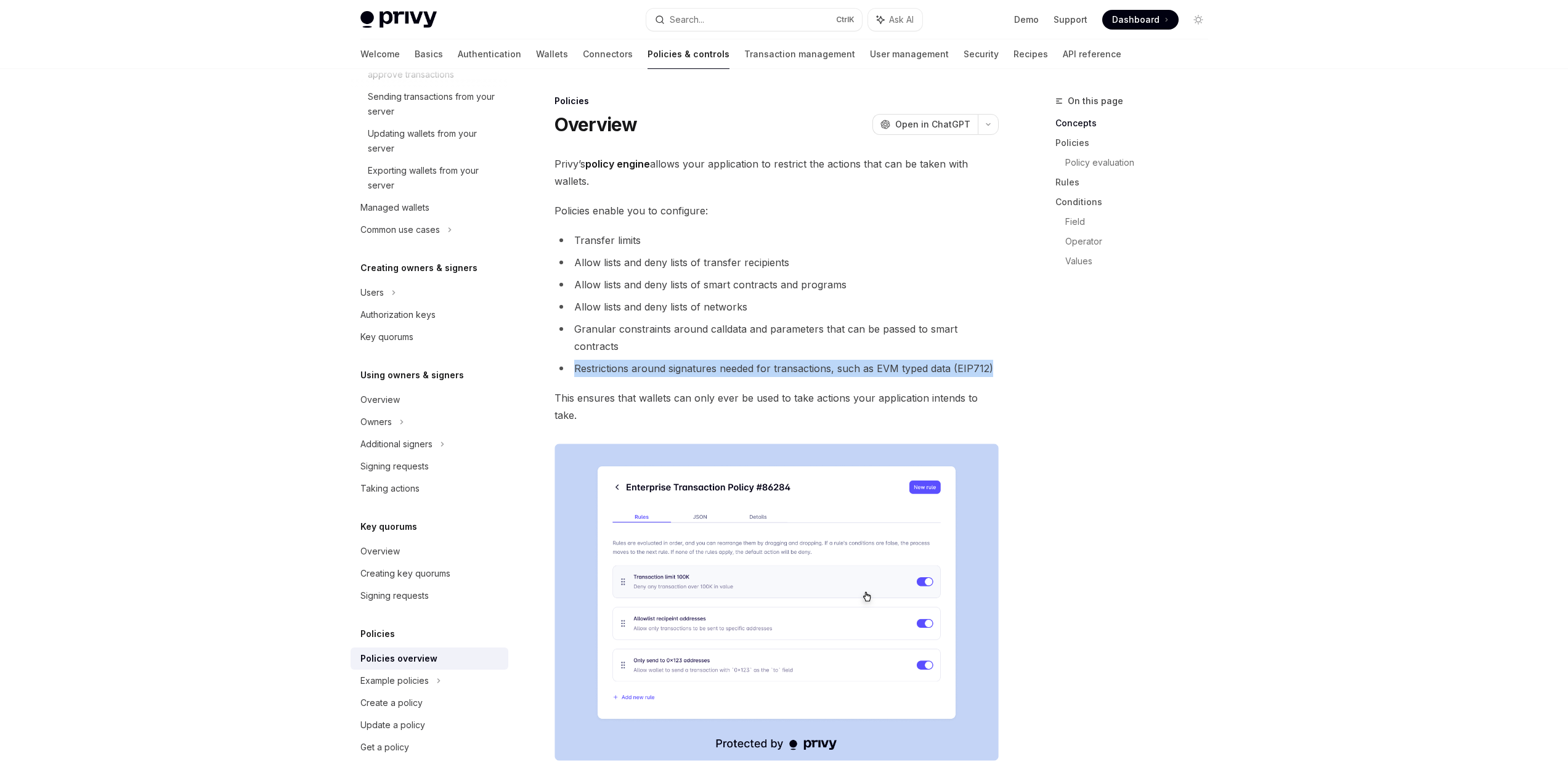
drag, startPoint x: 570, startPoint y: 350, endPoint x: 1001, endPoint y: 357, distance: 431.1
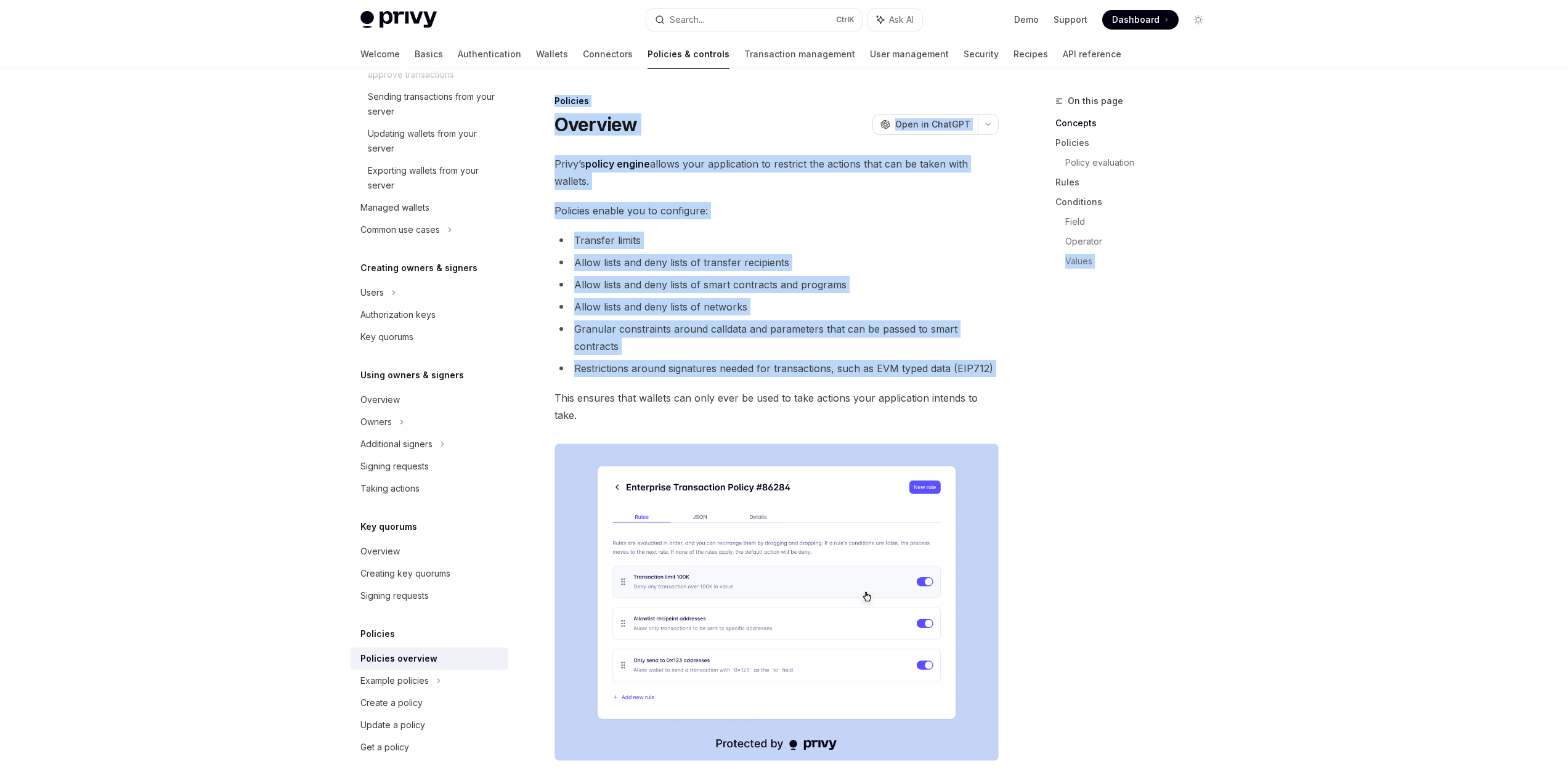
drag, startPoint x: 545, startPoint y: 380, endPoint x: 1028, endPoint y: 374, distance: 483.0
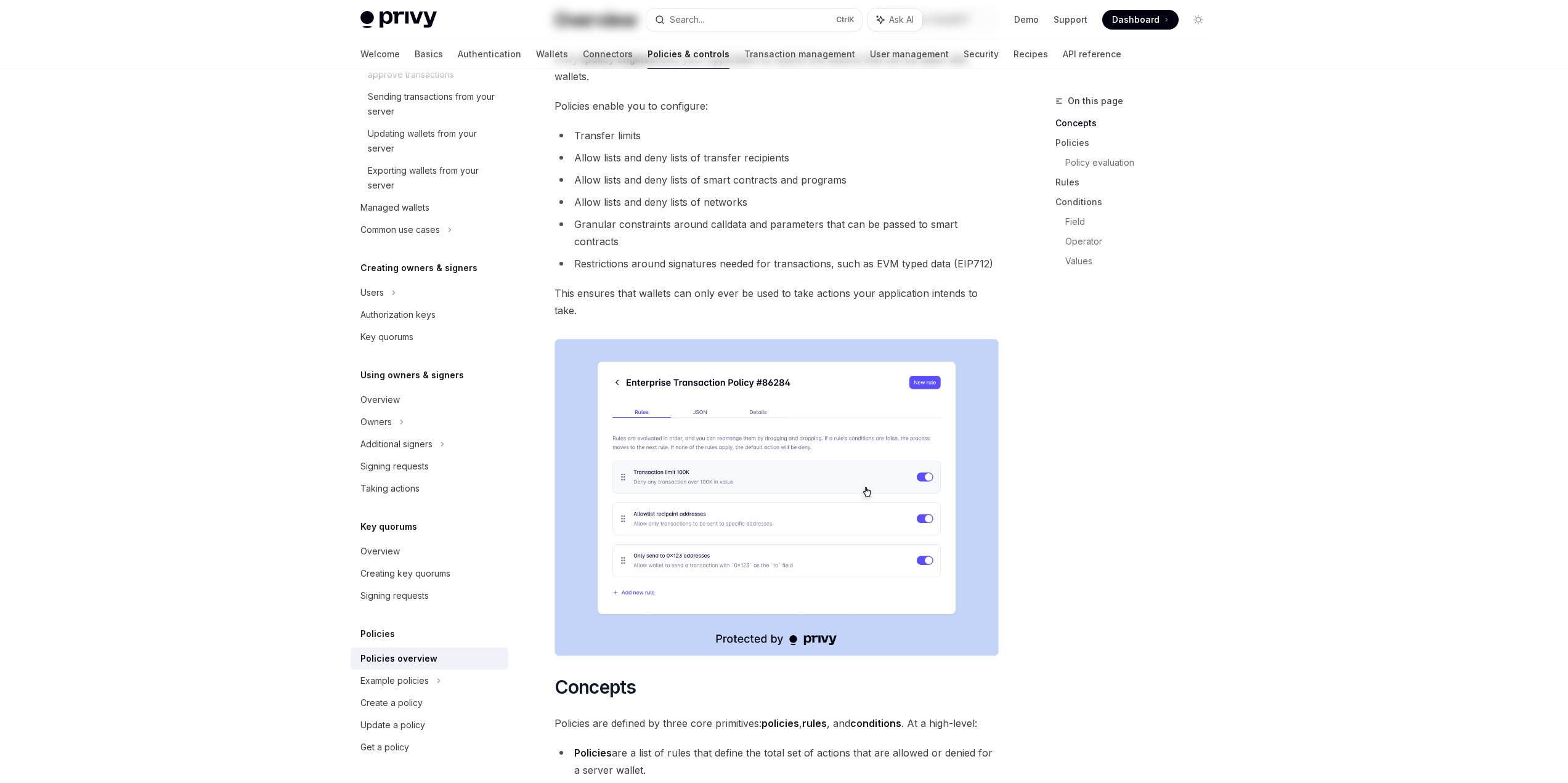
scroll to position [123, 0]
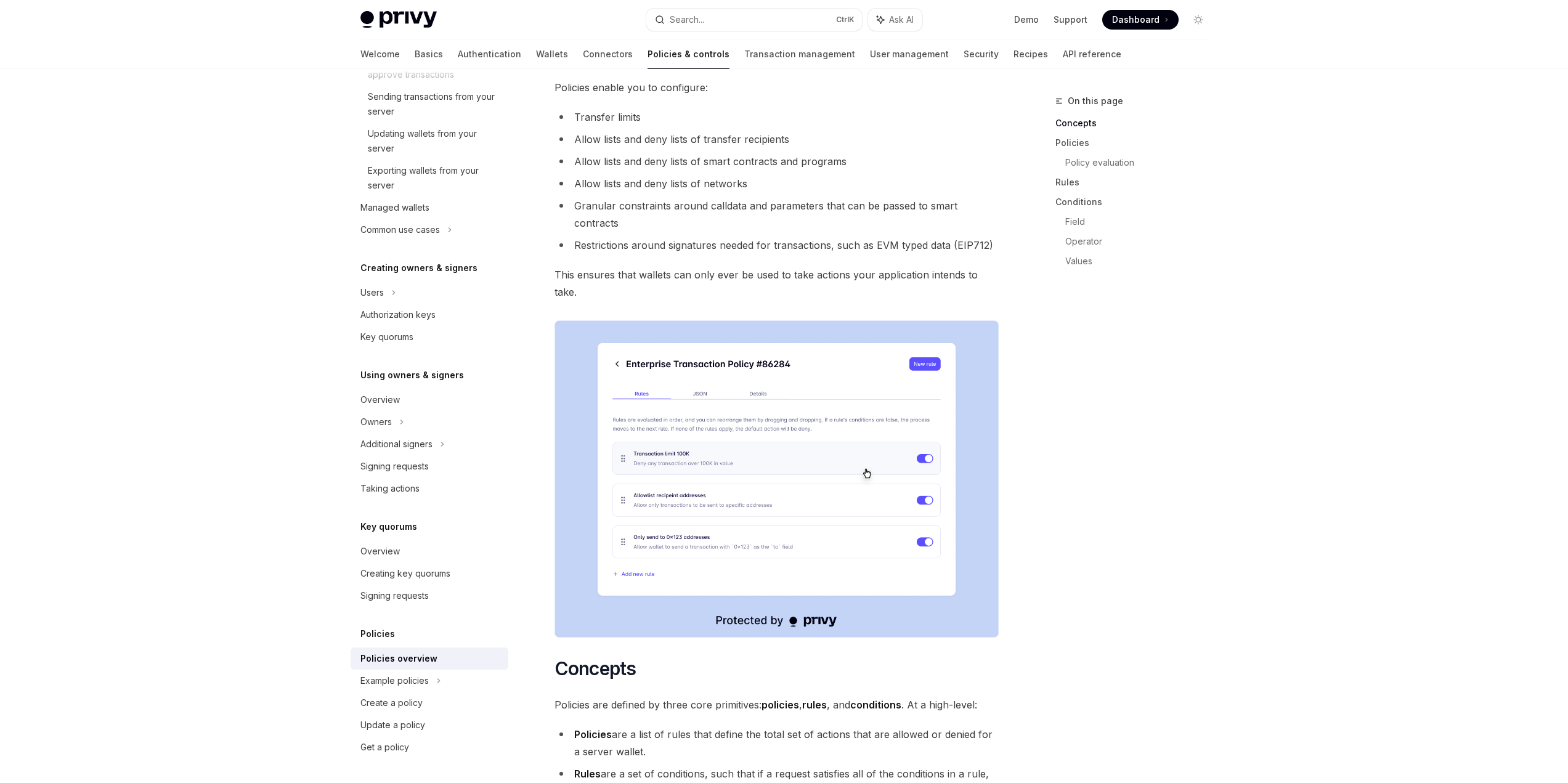
click at [905, 374] on img at bounding box center [777, 478] width 444 height 317
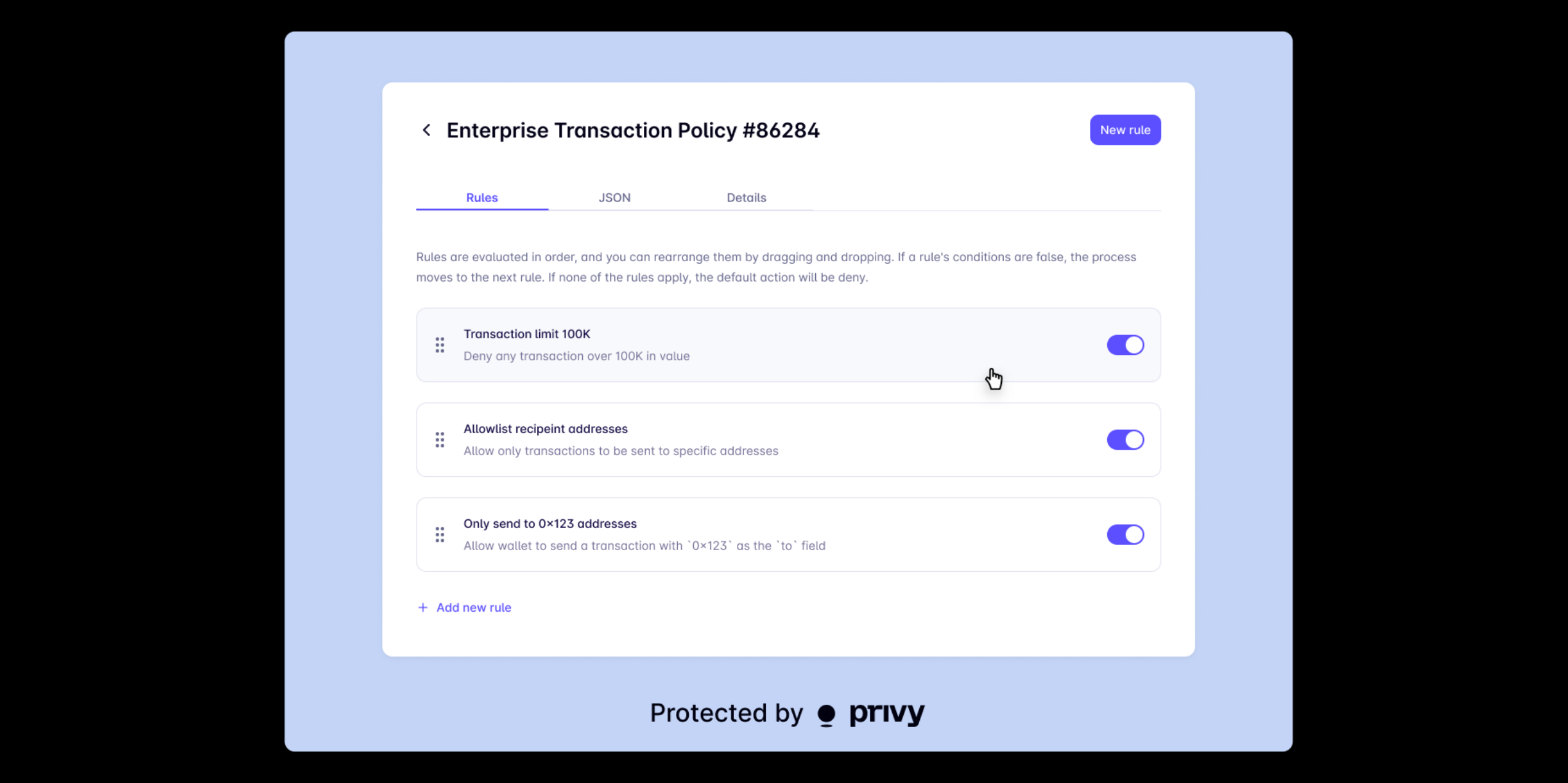
click at [1303, 235] on div at bounding box center [784, 391] width 1568 height 783
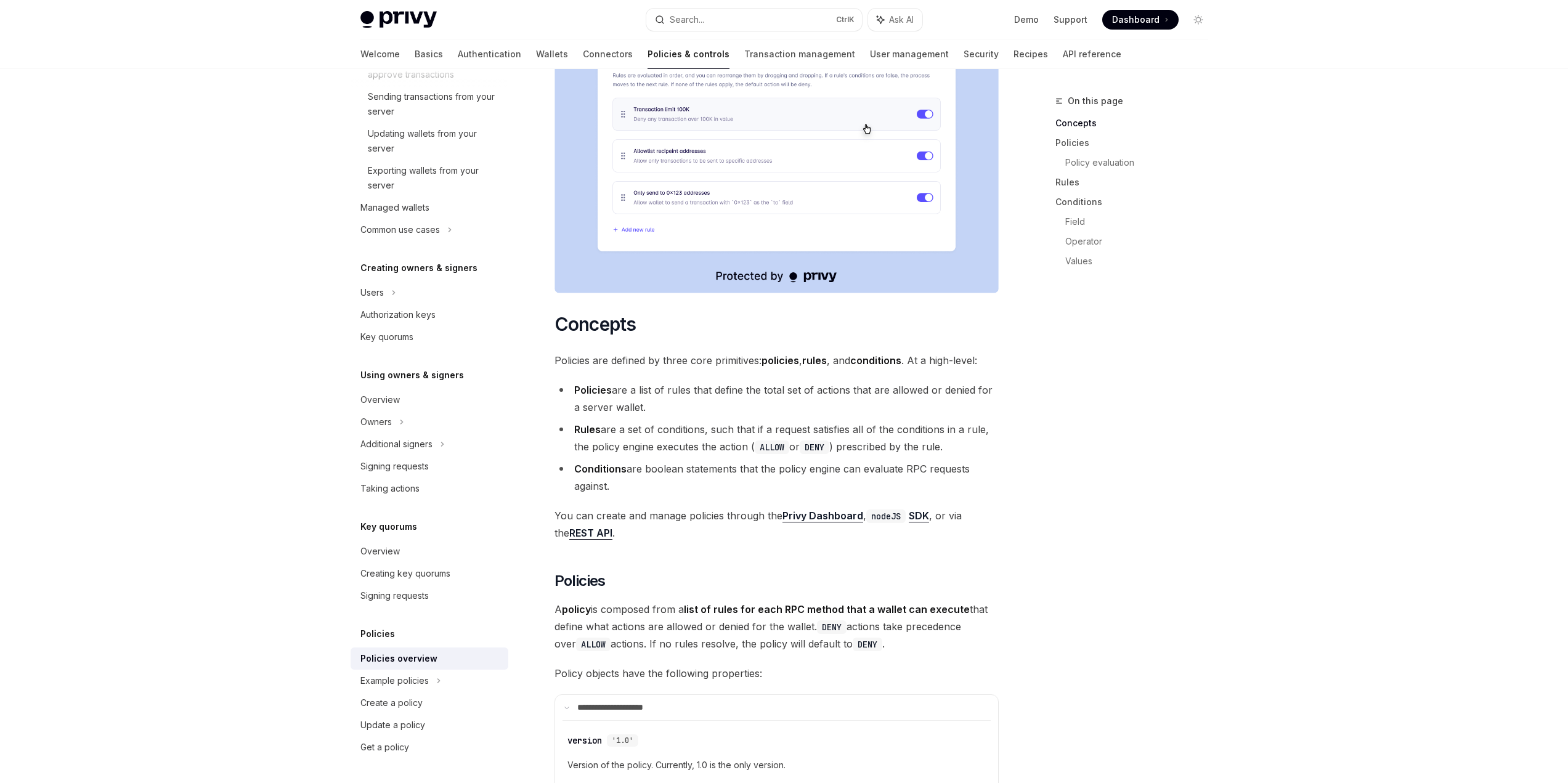
scroll to position [493, 0]
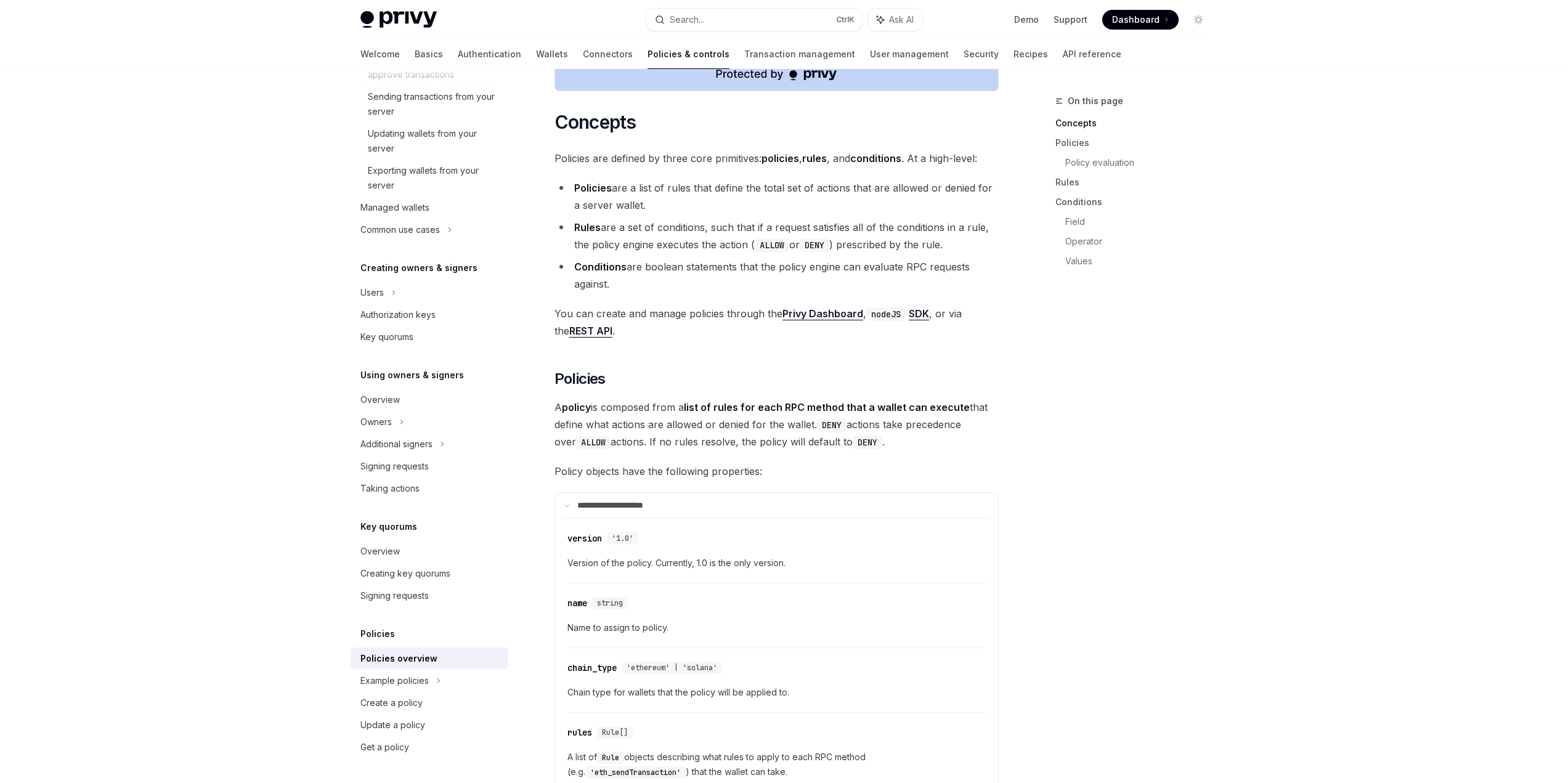
scroll to position [678, 0]
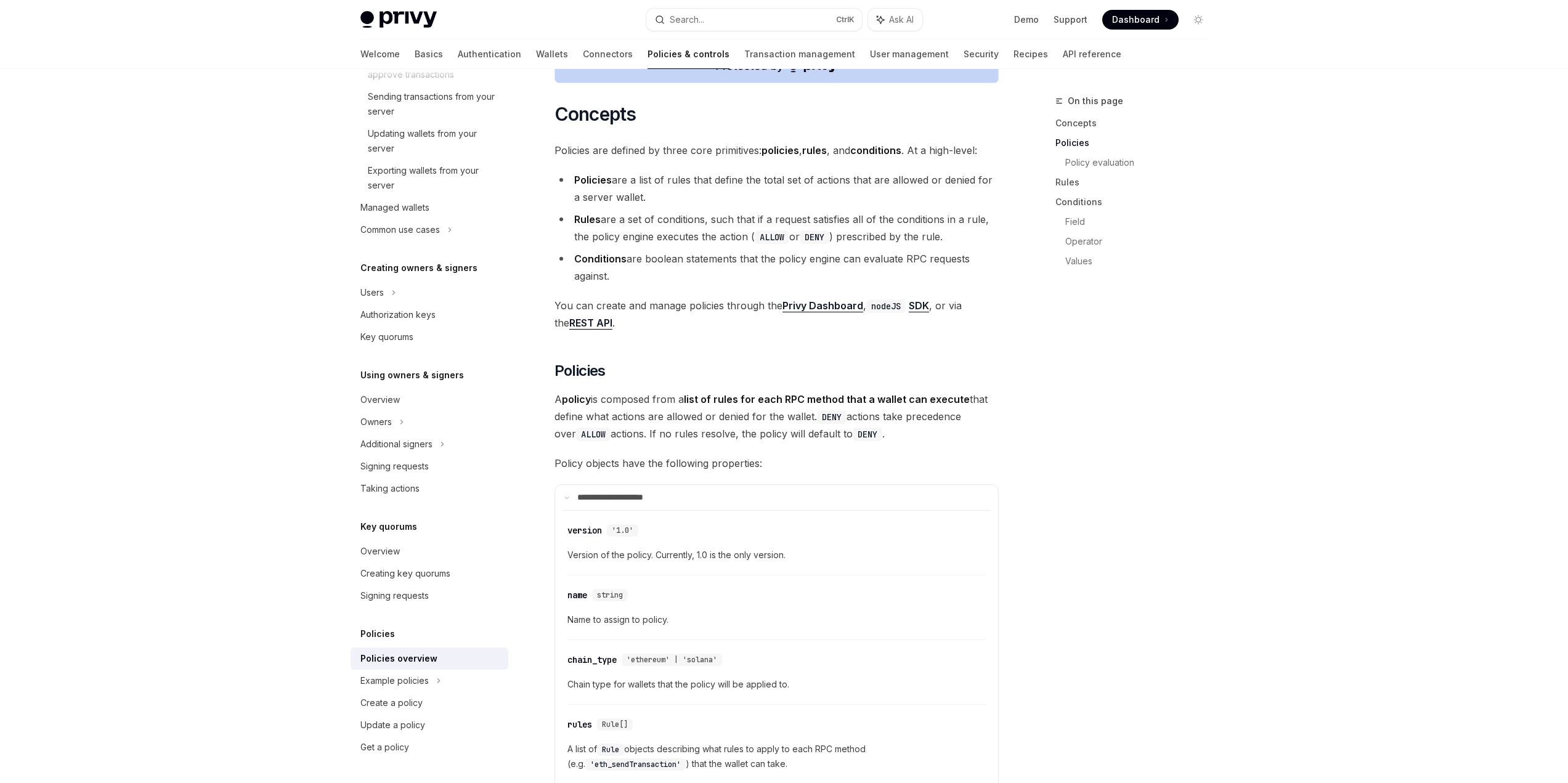
drag, startPoint x: 677, startPoint y: 258, endPoint x: 679, endPoint y: 232, distance: 26.1
click at [680, 250] on li "Conditions are boolean statements that the policy engine can evaluate RPC reque…" at bounding box center [777, 267] width 444 height 34
click at [1103, 634] on div "On this page Concepts Policies Policy evaluation Rules Conditions Field Operato…" at bounding box center [1125, 438] width 187 height 689
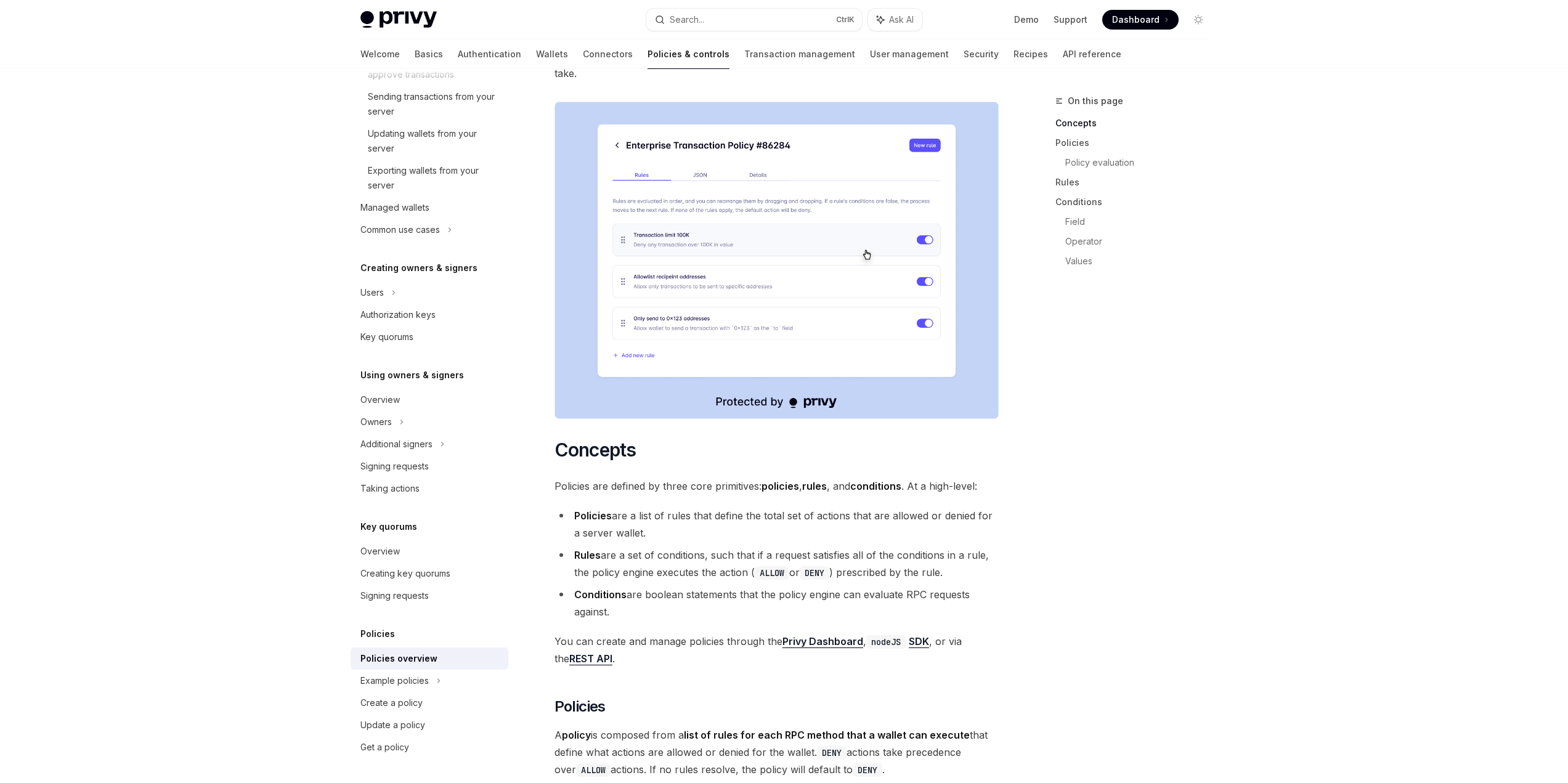
scroll to position [308, 0]
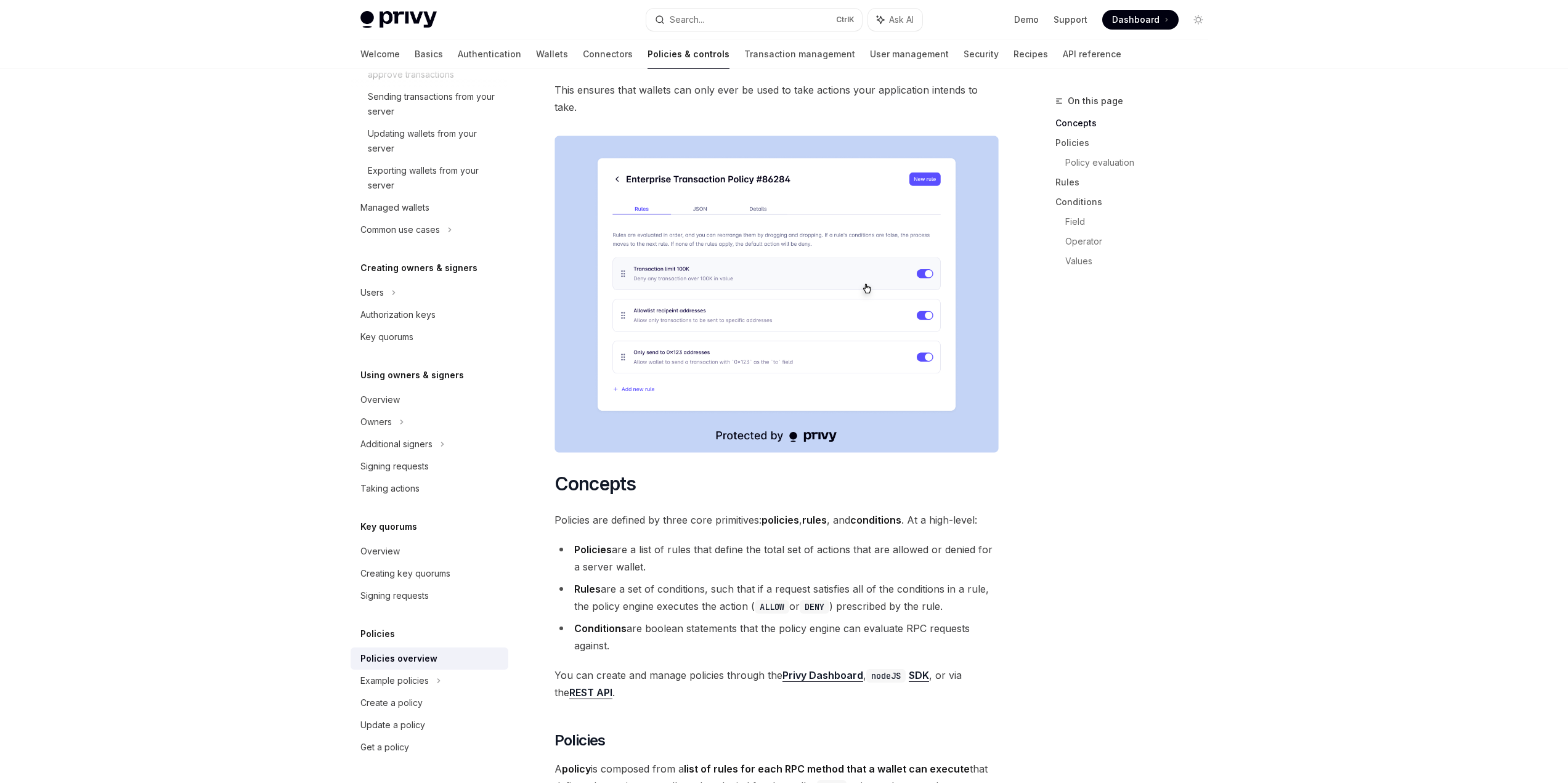
click at [881, 543] on ul "Policies are a list of rules that define the total set of actions that are allo…" at bounding box center [777, 598] width 444 height 113
click at [1211, 428] on div "On this page Concepts Policies Policy evaluation Rules Conditions Field Operato…" at bounding box center [1125, 438] width 187 height 689
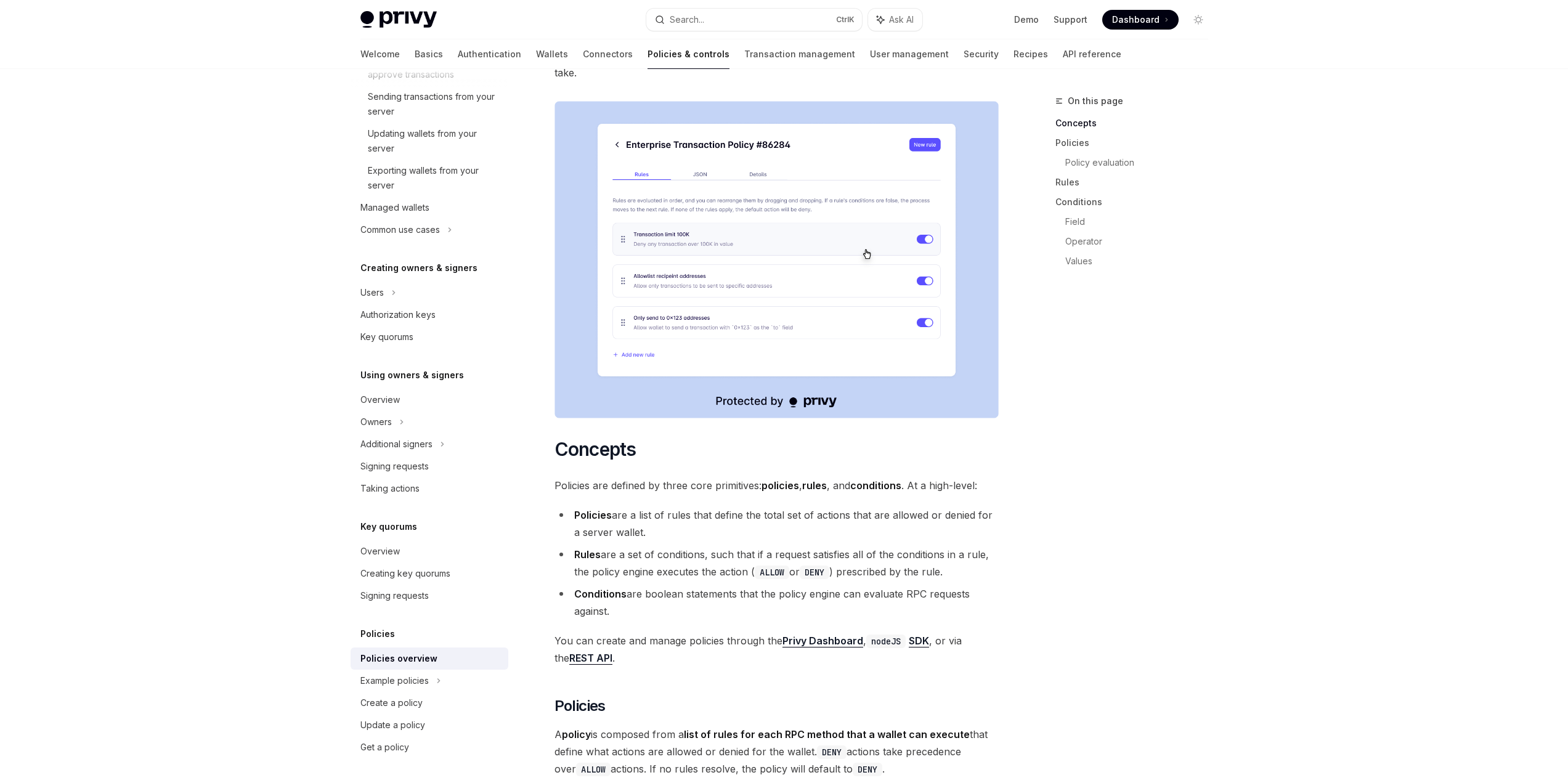
scroll to position [493, 0]
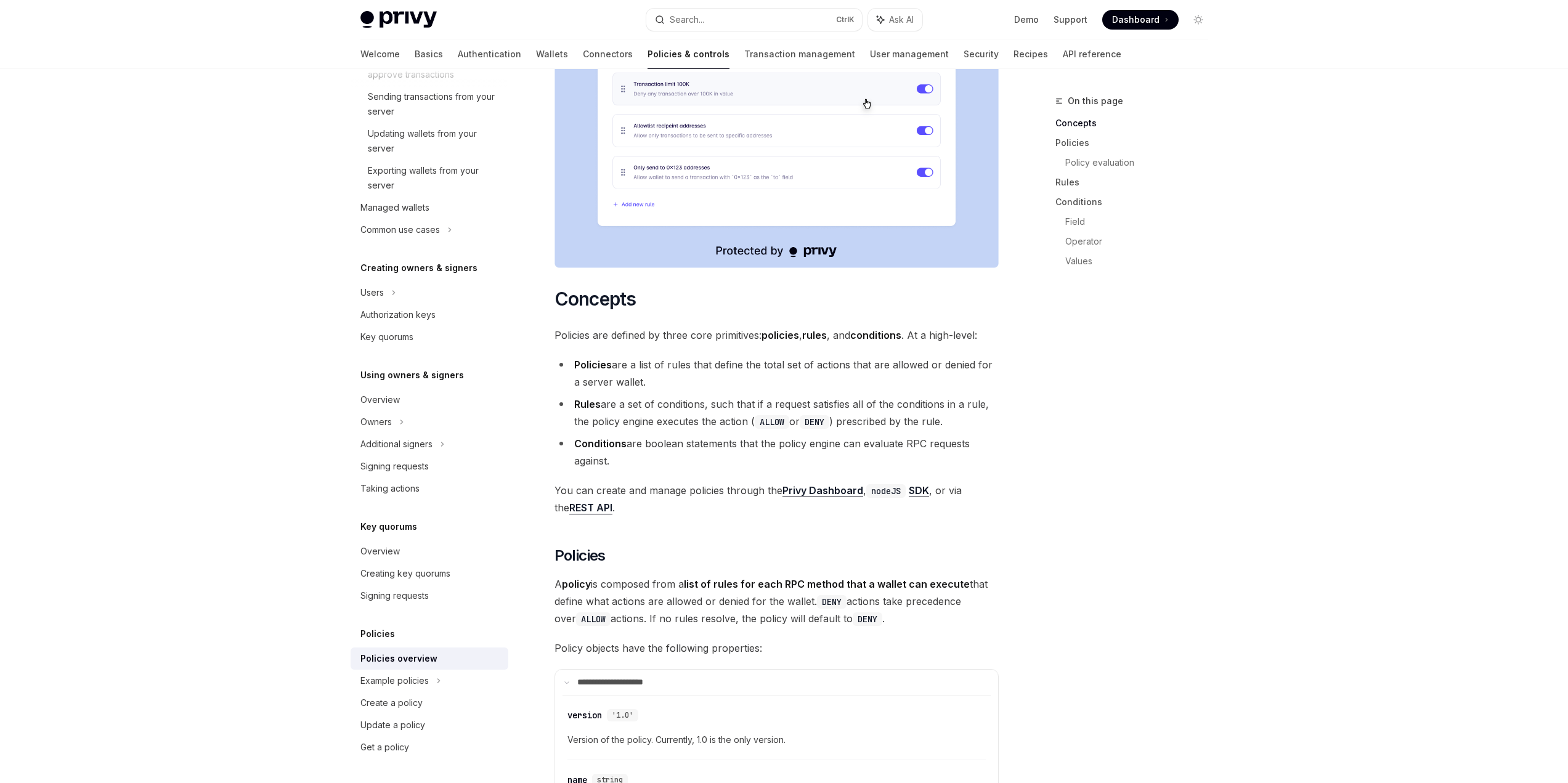
drag, startPoint x: 658, startPoint y: 353, endPoint x: 939, endPoint y: 378, distance: 282.1
click at [939, 378] on ul "Policies are a list of rules that define the total set of actions that are allo…" at bounding box center [777, 413] width 444 height 113
click at [939, 396] on li "Rules are a set of conditions, such that if a request satisfies all of the cond…" at bounding box center [777, 413] width 444 height 34
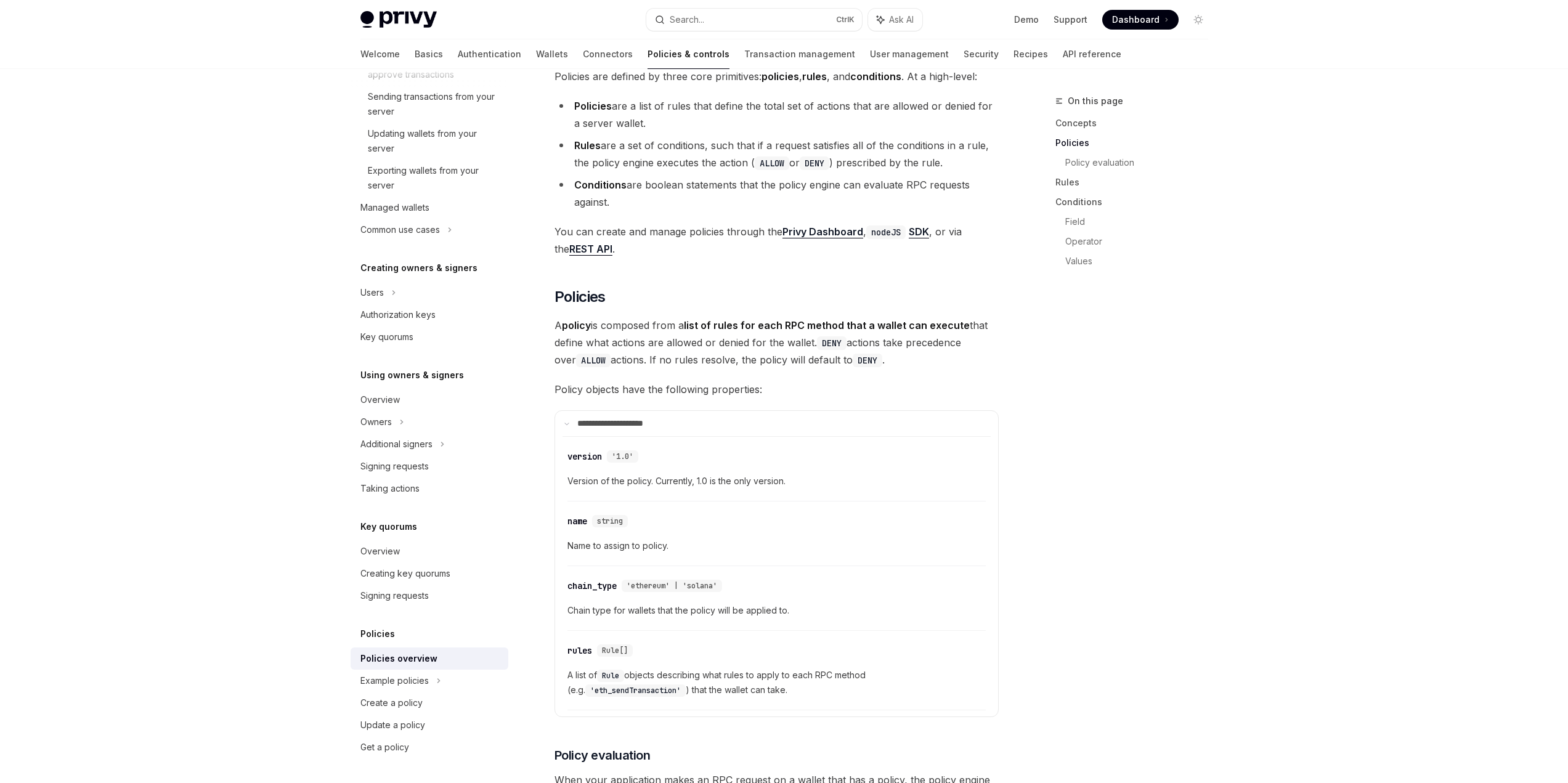
scroll to position [616, 0]
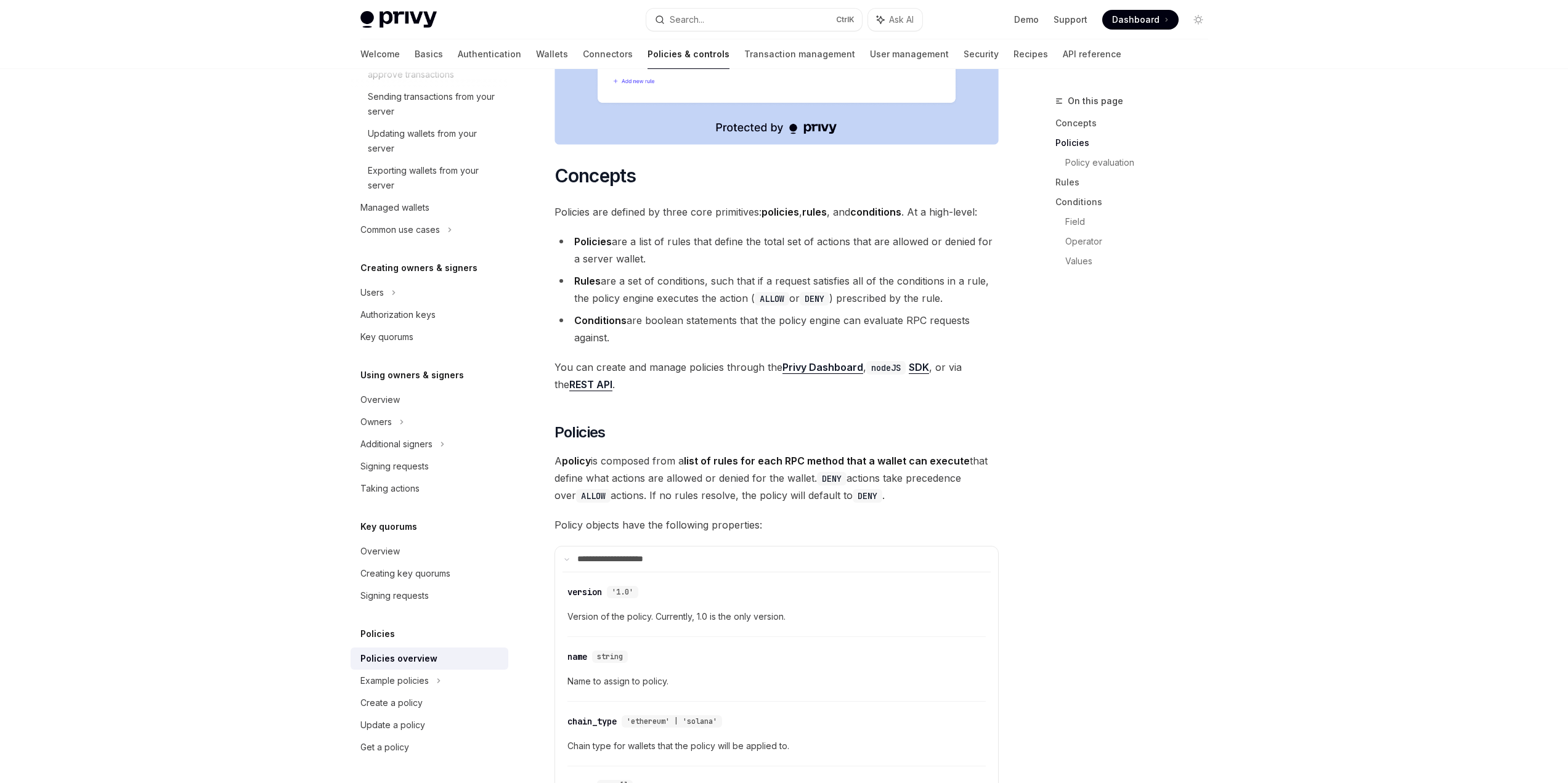
drag, startPoint x: 713, startPoint y: 303, endPoint x: 709, endPoint y: 262, distance: 41.2
click at [709, 272] on li "Rules are a set of conditions, such that if a request satisfies all of the cond…" at bounding box center [777, 289] width 444 height 34
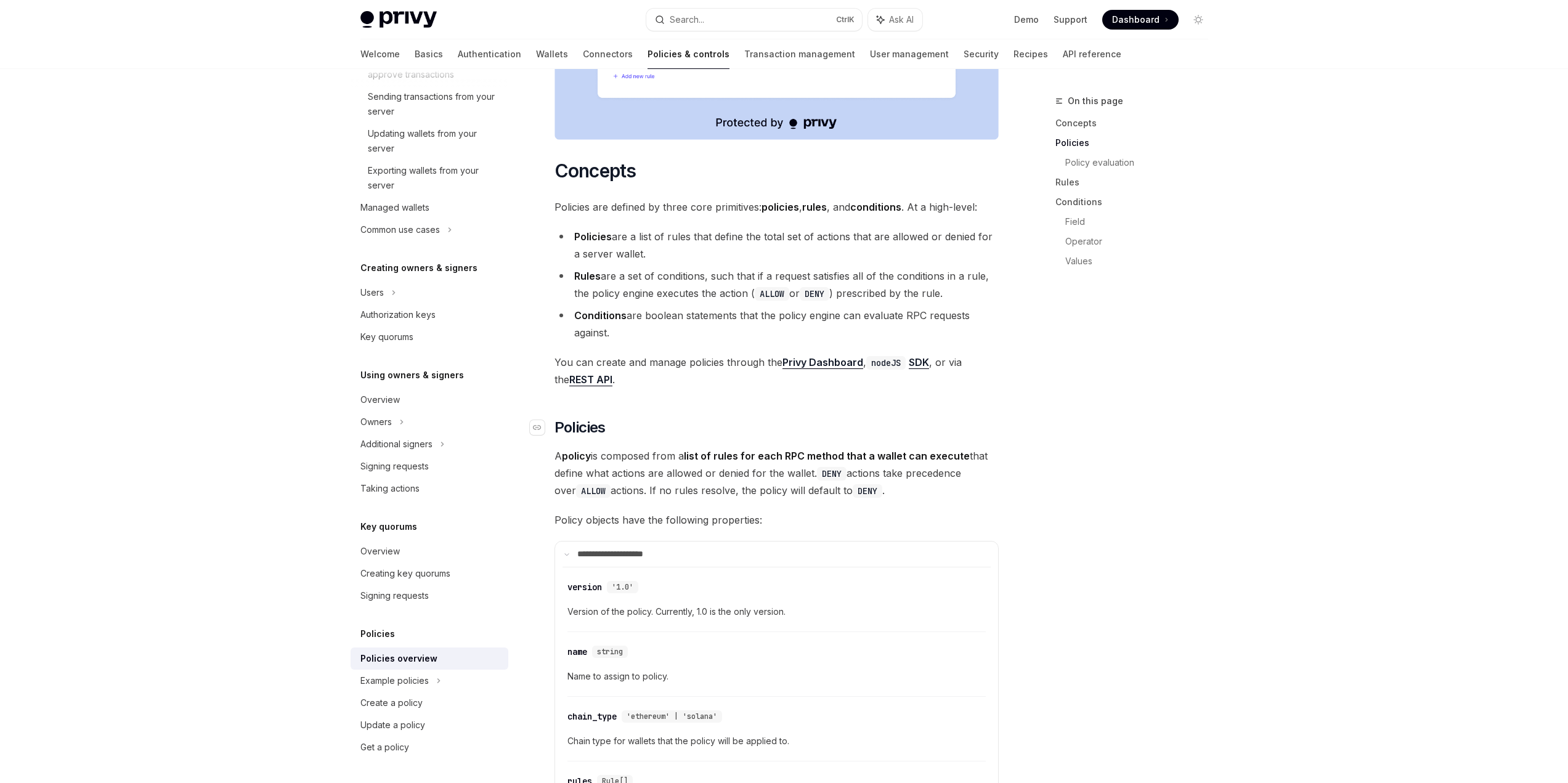
scroll to position [801, 0]
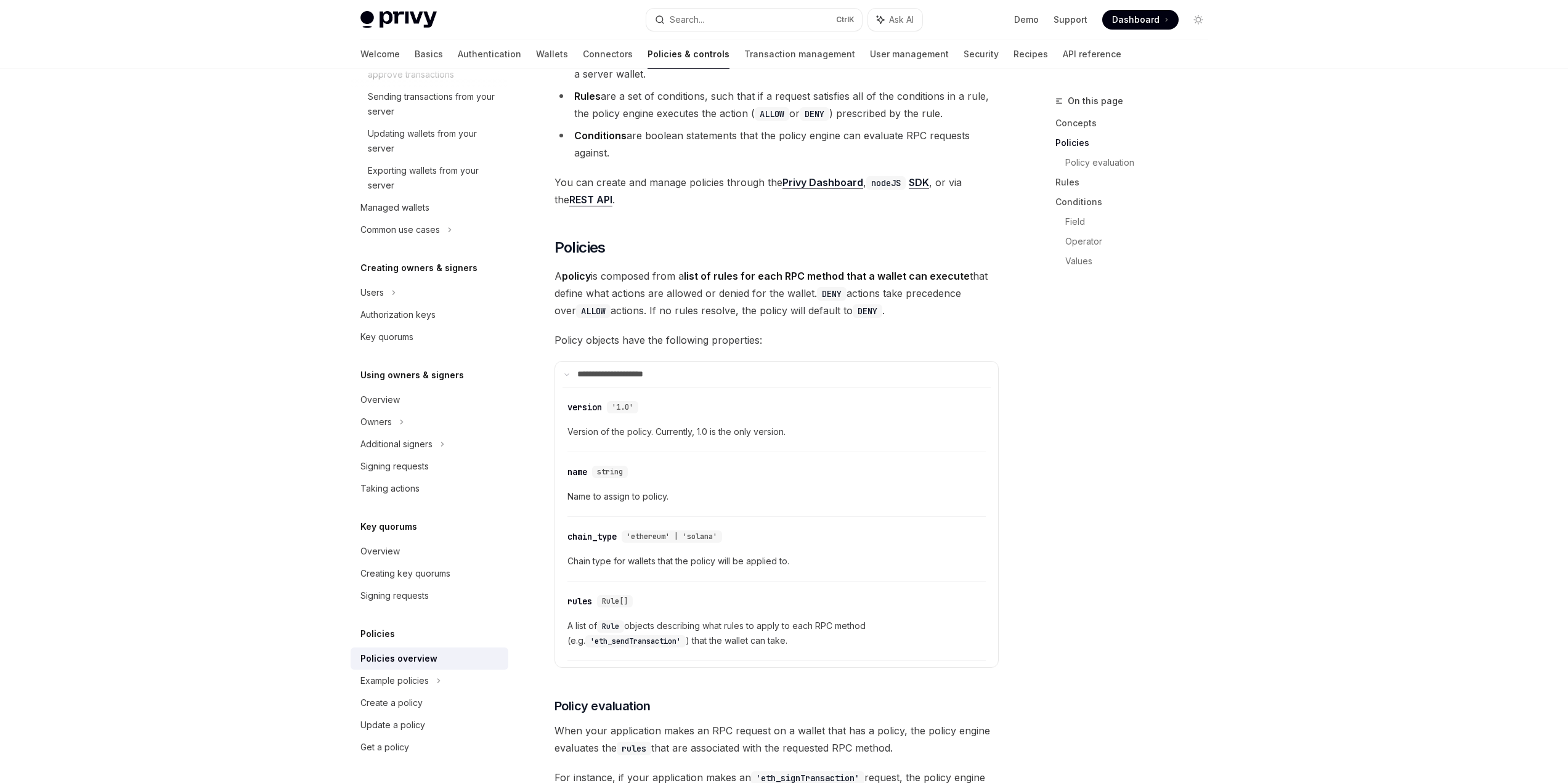
drag, startPoint x: 590, startPoint y: 224, endPoint x: 798, endPoint y: 284, distance: 216.5
click at [798, 284] on span "A policy is composed from a list of rules for each RPC method that a wallet can…" at bounding box center [777, 294] width 444 height 52
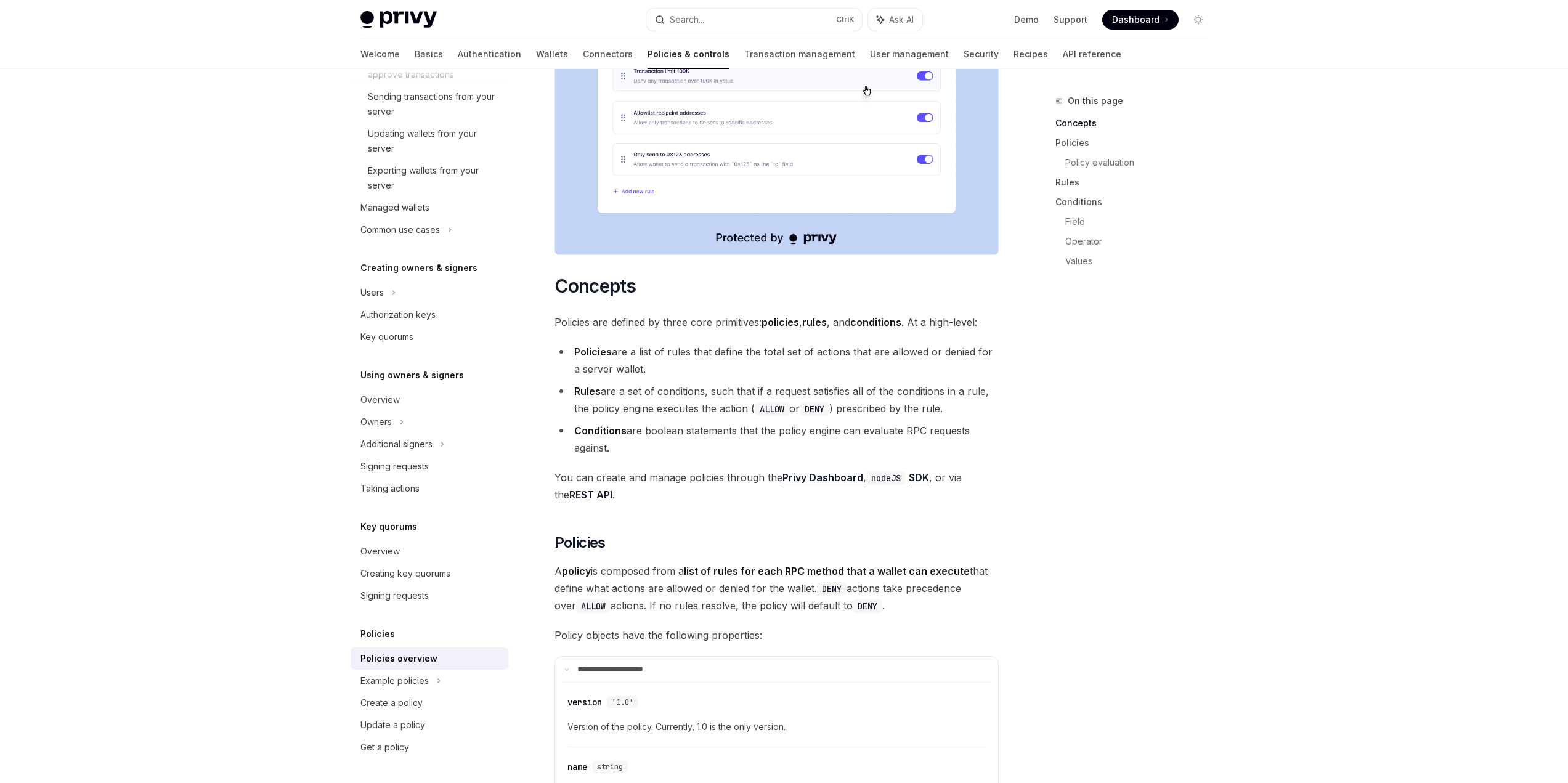
scroll to position [555, 0]
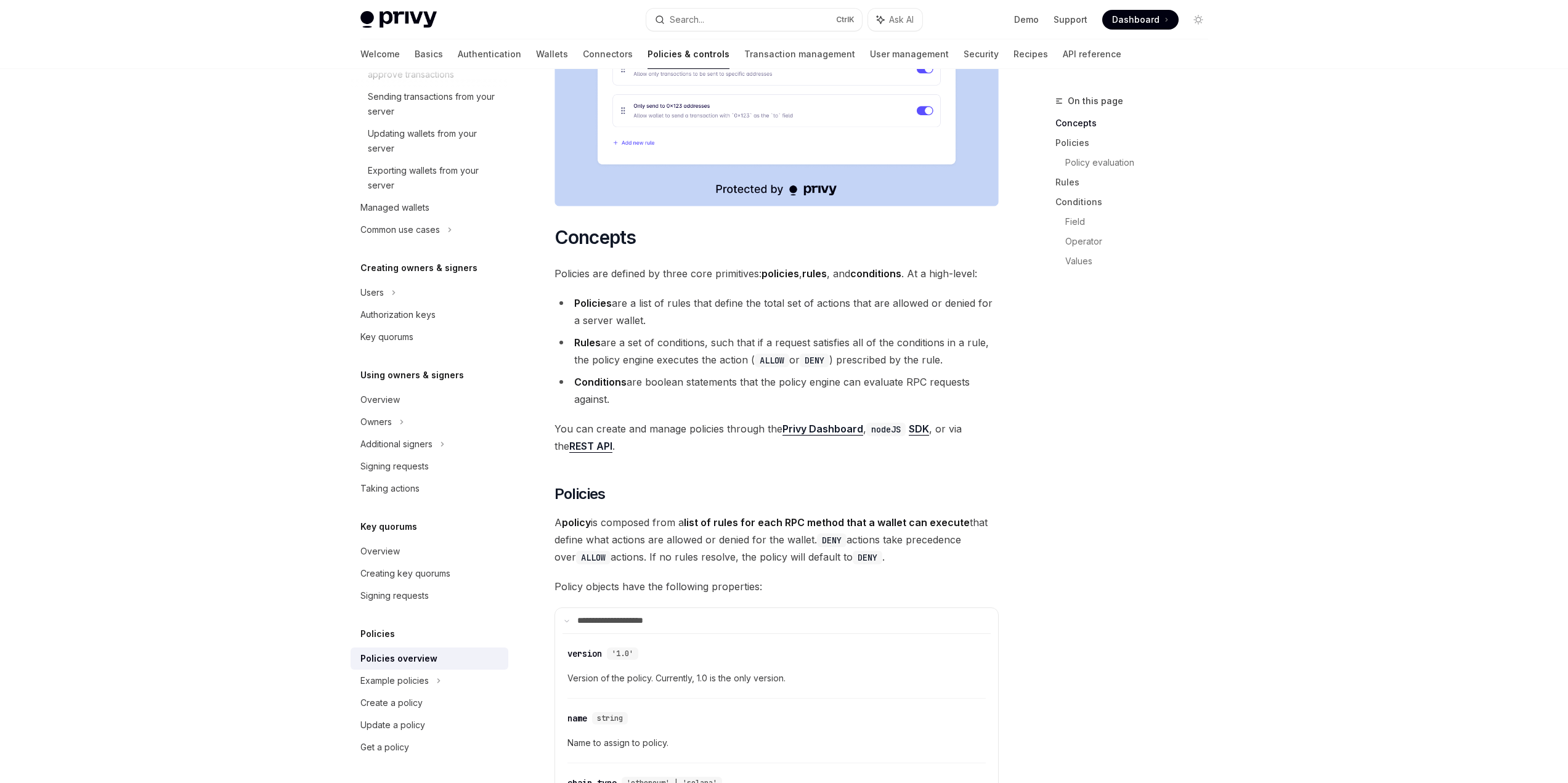
drag, startPoint x: 711, startPoint y: 297, endPoint x: 677, endPoint y: 325, distance: 44.0
click at [677, 325] on ul "Policies are a list of rules that define the total set of actions that are allo…" at bounding box center [777, 351] width 444 height 113
click at [677, 334] on li "Rules are a set of conditions, such that if a request satisfies all of the cond…" at bounding box center [777, 351] width 444 height 34
drag, startPoint x: 939, startPoint y: 322, endPoint x: 1003, endPoint y: 323, distance: 64.0
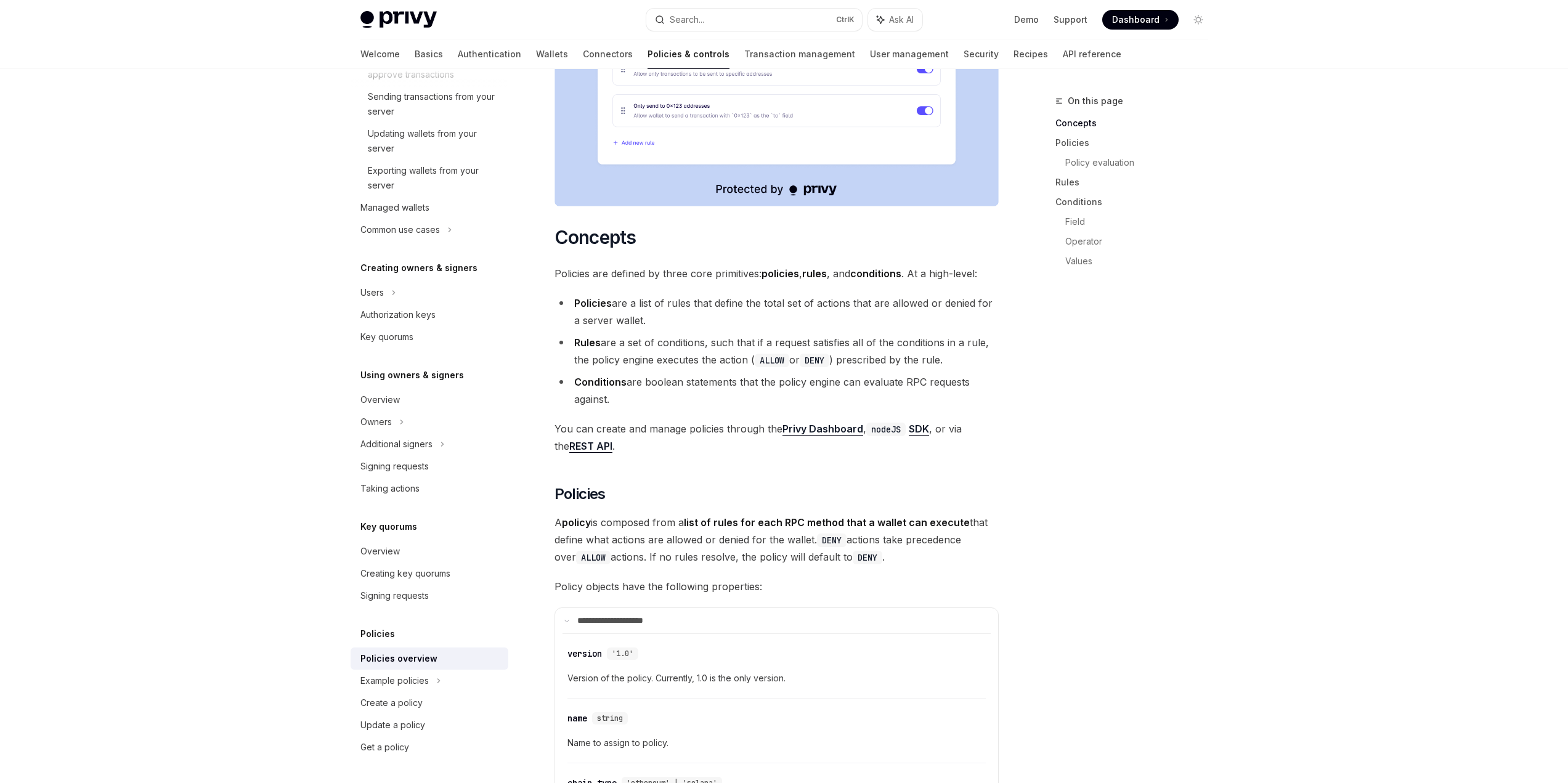
drag, startPoint x: 560, startPoint y: 386, endPoint x: 649, endPoint y: 392, distance: 89.2
click at [649, 420] on span "You can create and manage policies through the Privy Dashboard , nodeJS SDK , o…" at bounding box center [777, 437] width 444 height 34
drag, startPoint x: 649, startPoint y: 392, endPoint x: 743, endPoint y: 400, distance: 94.3
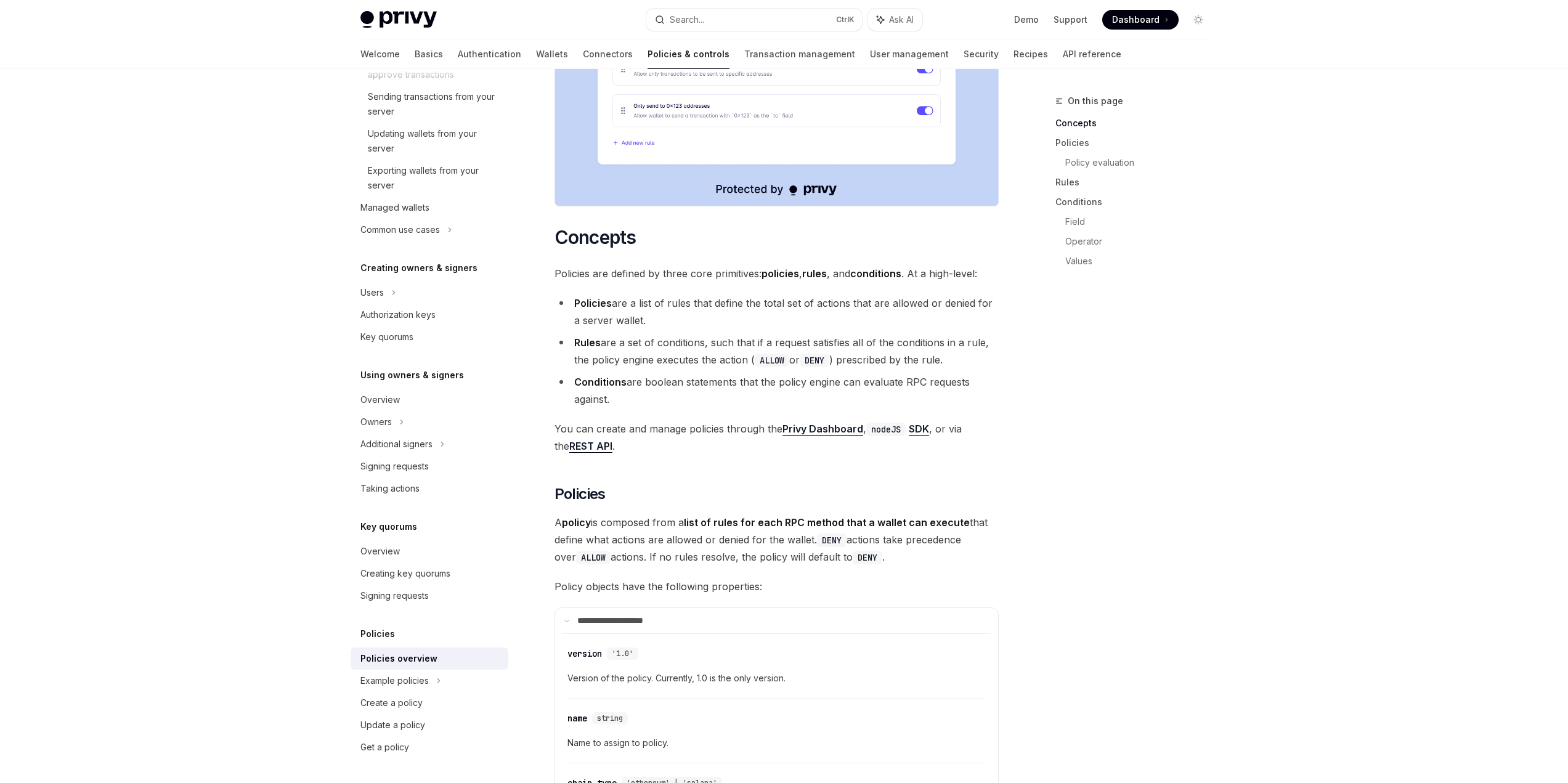
click at [743, 420] on span "You can create and manage policies through the Privy Dashboard , nodeJS SDK , o…" at bounding box center [777, 437] width 444 height 34
drag, startPoint x: 690, startPoint y: 407, endPoint x: 594, endPoint y: 398, distance: 96.4
click at [594, 420] on span "You can create and manage policies through the Privy Dashboard , nodeJS SDK , o…" at bounding box center [777, 437] width 444 height 34
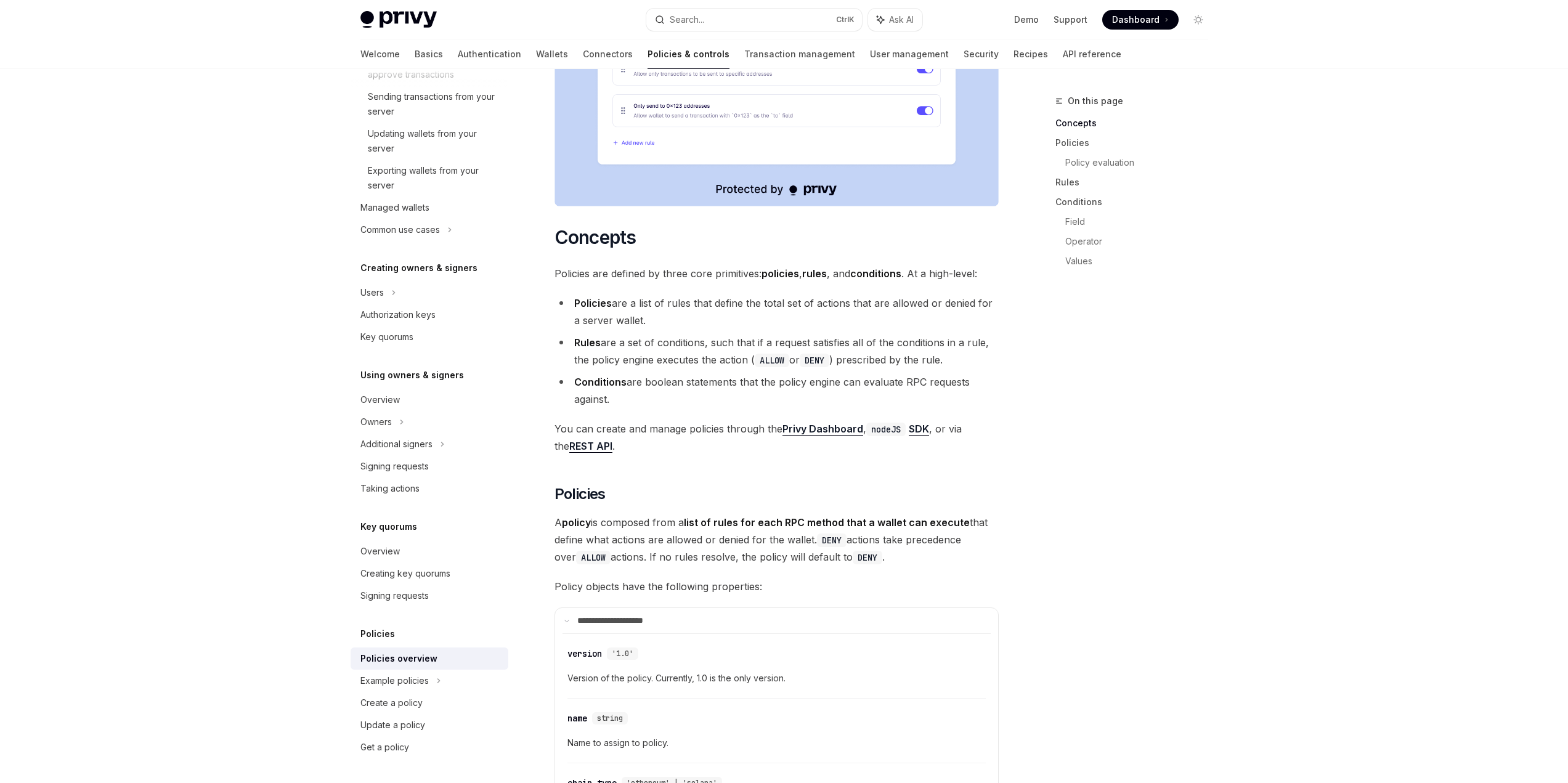
drag, startPoint x: 594, startPoint y: 398, endPoint x: 770, endPoint y: 398, distance: 176.0
click at [770, 420] on span "You can create and manage policies through the Privy Dashboard , nodeJS SDK , o…" at bounding box center [777, 437] width 444 height 34
drag, startPoint x: 568, startPoint y: 245, endPoint x: 880, endPoint y: 254, distance: 312.1
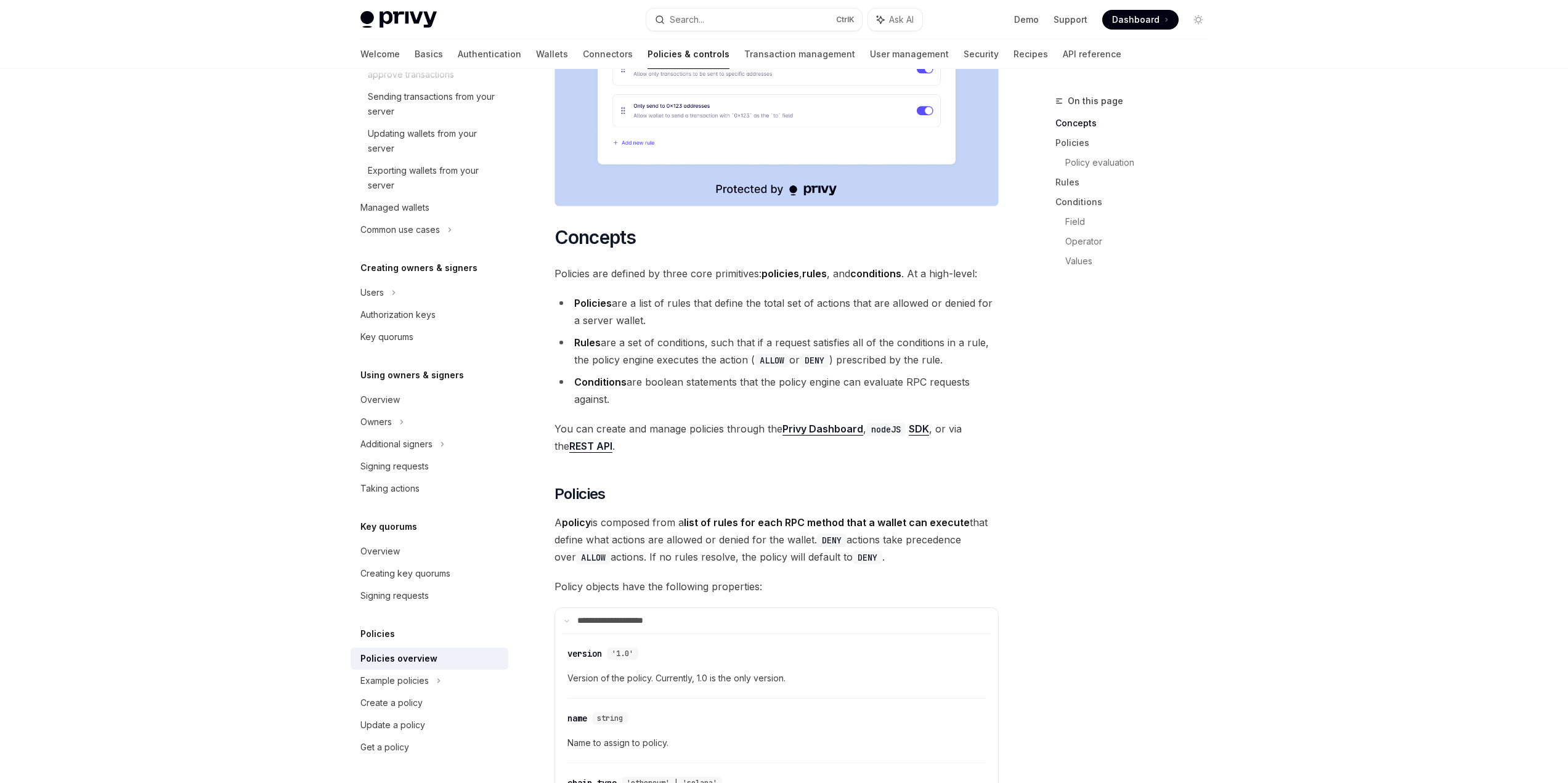
drag, startPoint x: 728, startPoint y: 286, endPoint x: 574, endPoint y: 260, distance: 156.2
click at [574, 294] on li "Policies are a list of rules that define the total set of actions that are allo…" at bounding box center [777, 311] width 444 height 34
drag, startPoint x: 564, startPoint y: 269, endPoint x: 719, endPoint y: 279, distance: 155.3
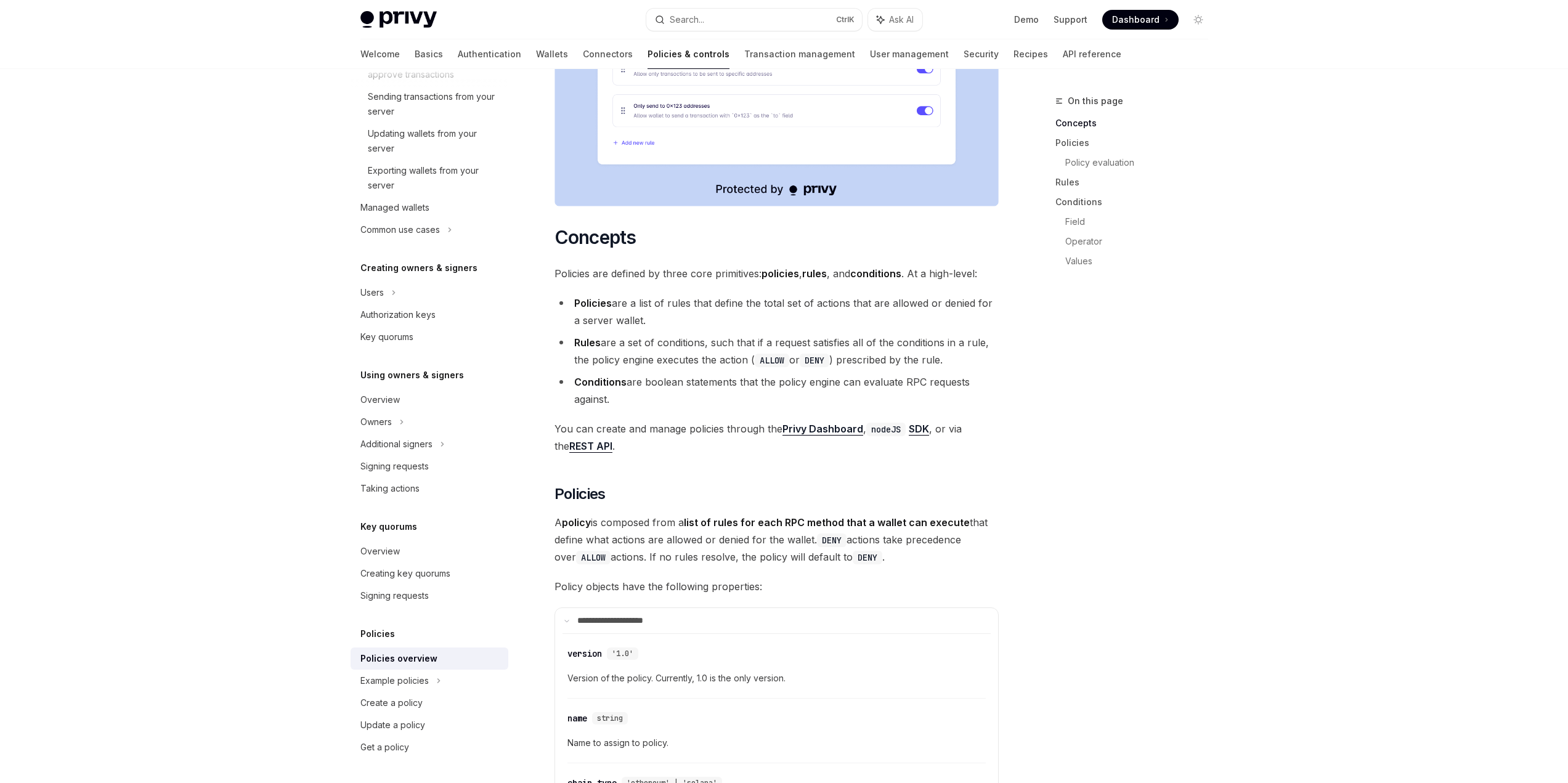
click at [719, 294] on li "Policies are a list of rules that define the total set of actions that are allo…" at bounding box center [777, 311] width 444 height 34
drag, startPoint x: 672, startPoint y: 269, endPoint x: 849, endPoint y: 282, distance: 177.5
click at [849, 294] on li "Policies are a list of rules that define the total set of actions that are allo…" at bounding box center [777, 311] width 444 height 34
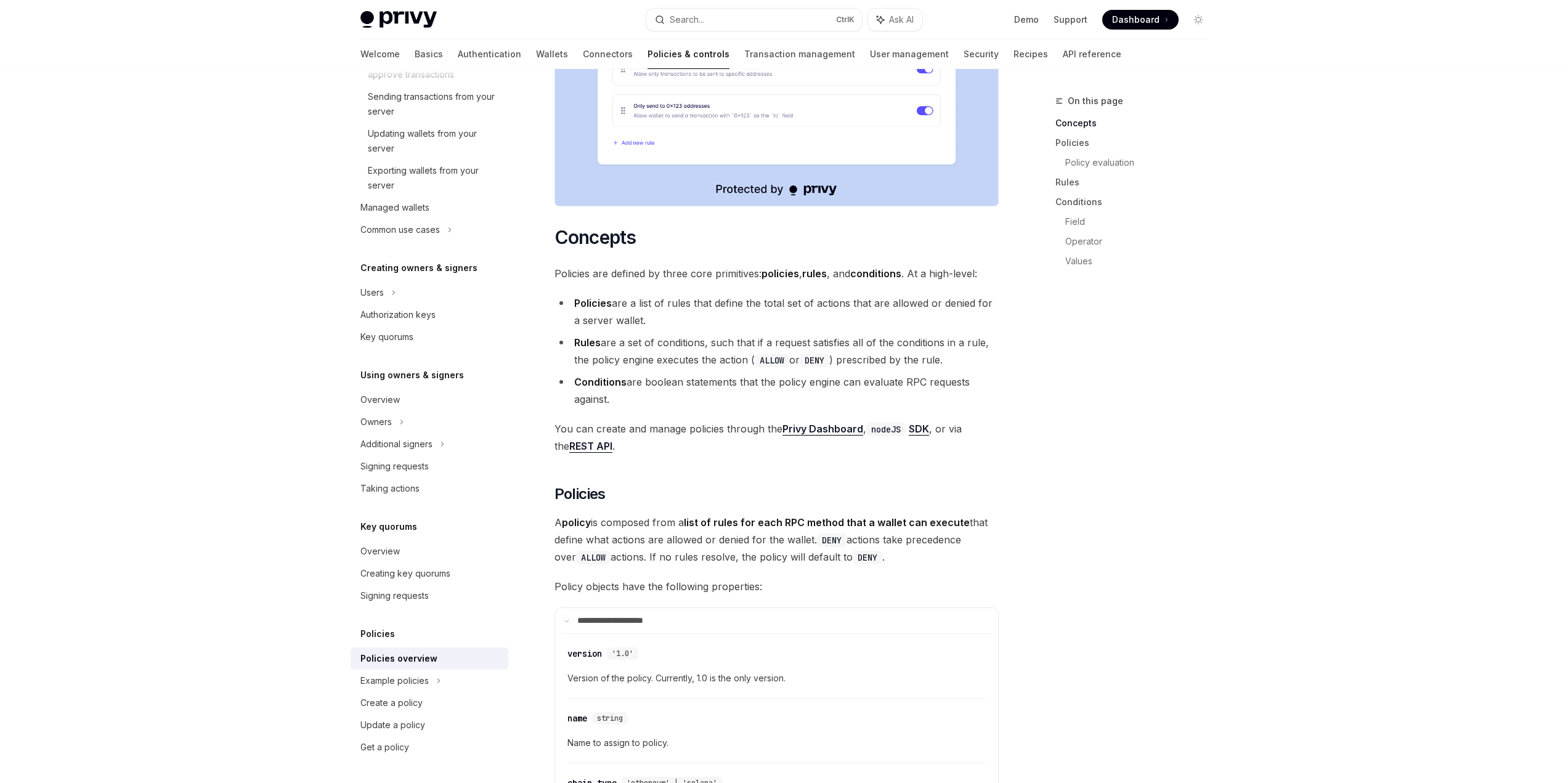
drag, startPoint x: 573, startPoint y: 307, endPoint x: 728, endPoint y: 304, distance: 155.0
click at [728, 334] on li "Rules are a set of conditions, such that if a request satisfies all of the cond…" at bounding box center [777, 351] width 444 height 34
drag, startPoint x: 721, startPoint y: 305, endPoint x: 963, endPoint y: 329, distance: 243.2
click at [963, 334] on li "Rules are a set of conditions, such that if a request satisfies all of the cond…" at bounding box center [777, 351] width 444 height 34
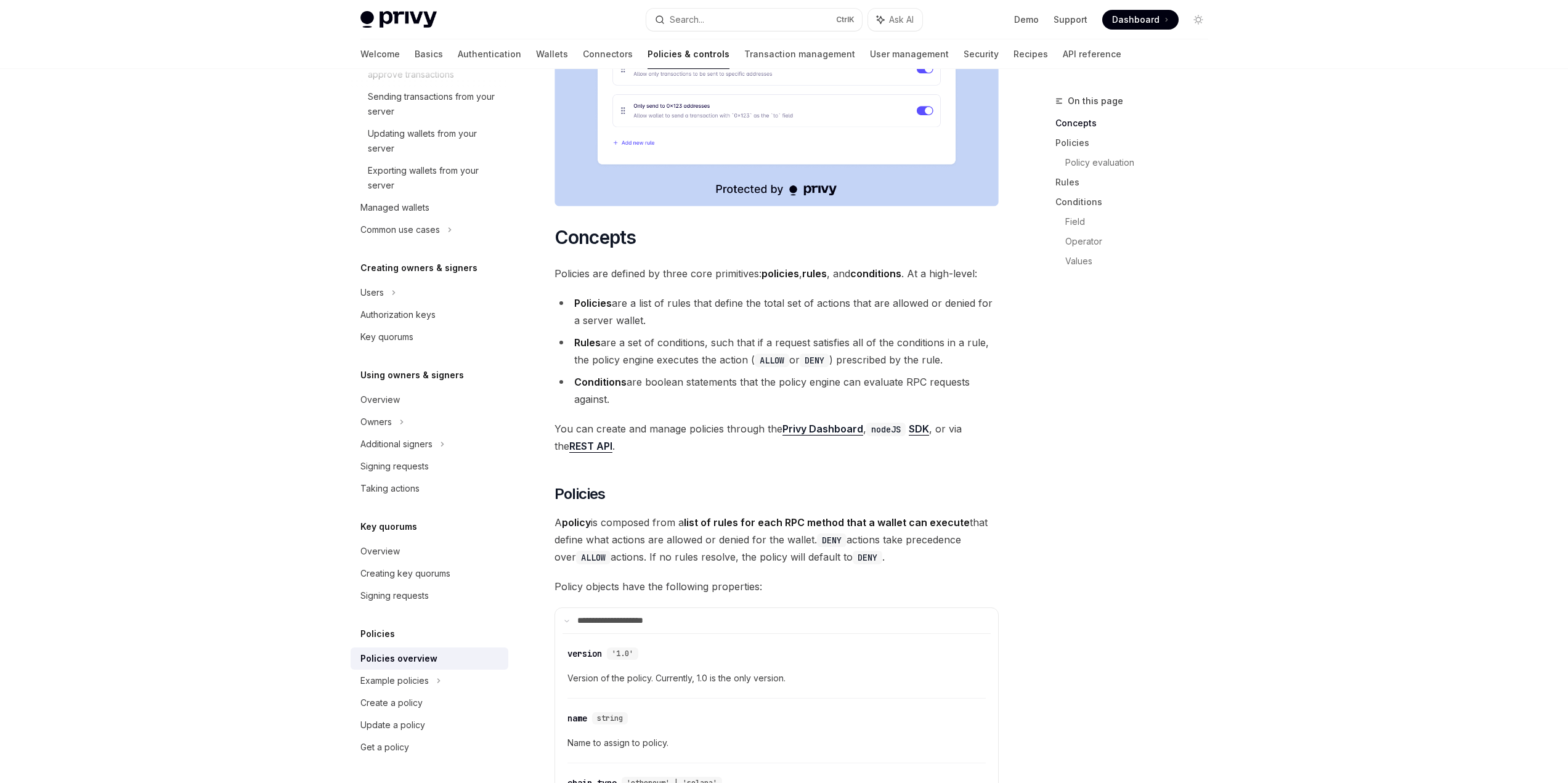
click at [963, 334] on li "Rules are a set of conditions, such that if a request satisfies all of the cond…" at bounding box center [777, 351] width 444 height 34
drag, startPoint x: 959, startPoint y: 327, endPoint x: 642, endPoint y: 315, distance: 317.2
click at [642, 334] on li "Rules are a set of conditions, such that if a request satisfies all of the cond…" at bounding box center [777, 351] width 444 height 34
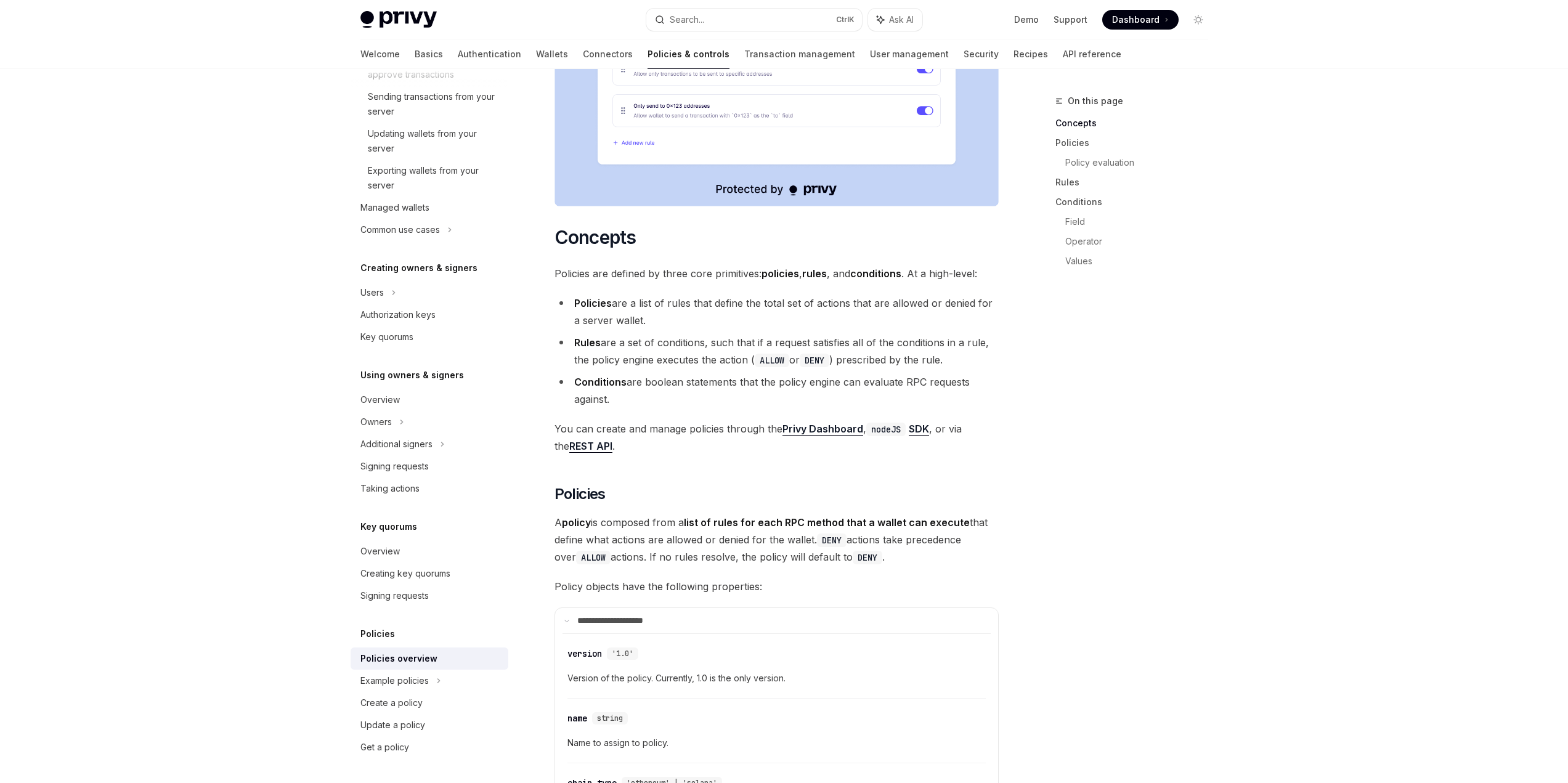
drag, startPoint x: 814, startPoint y: 497, endPoint x: 809, endPoint y: 489, distance: 9.4
click at [810, 514] on span "A policy is composed from a list of rules for each RPC method that a wallet can…" at bounding box center [777, 540] width 444 height 52
click at [827, 484] on h2 "​ Policies" at bounding box center [777, 494] width 444 height 20
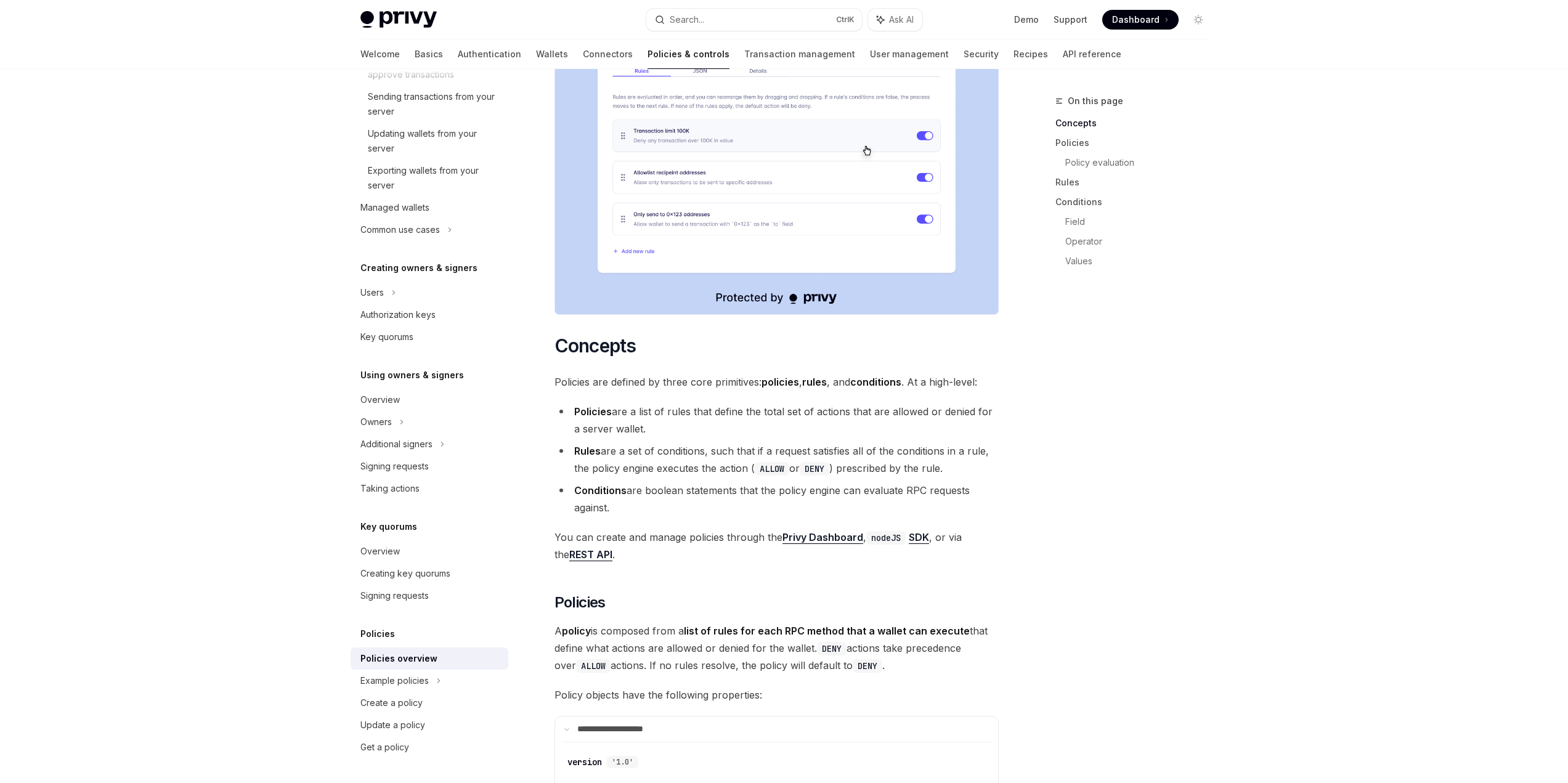
scroll to position [432, 0]
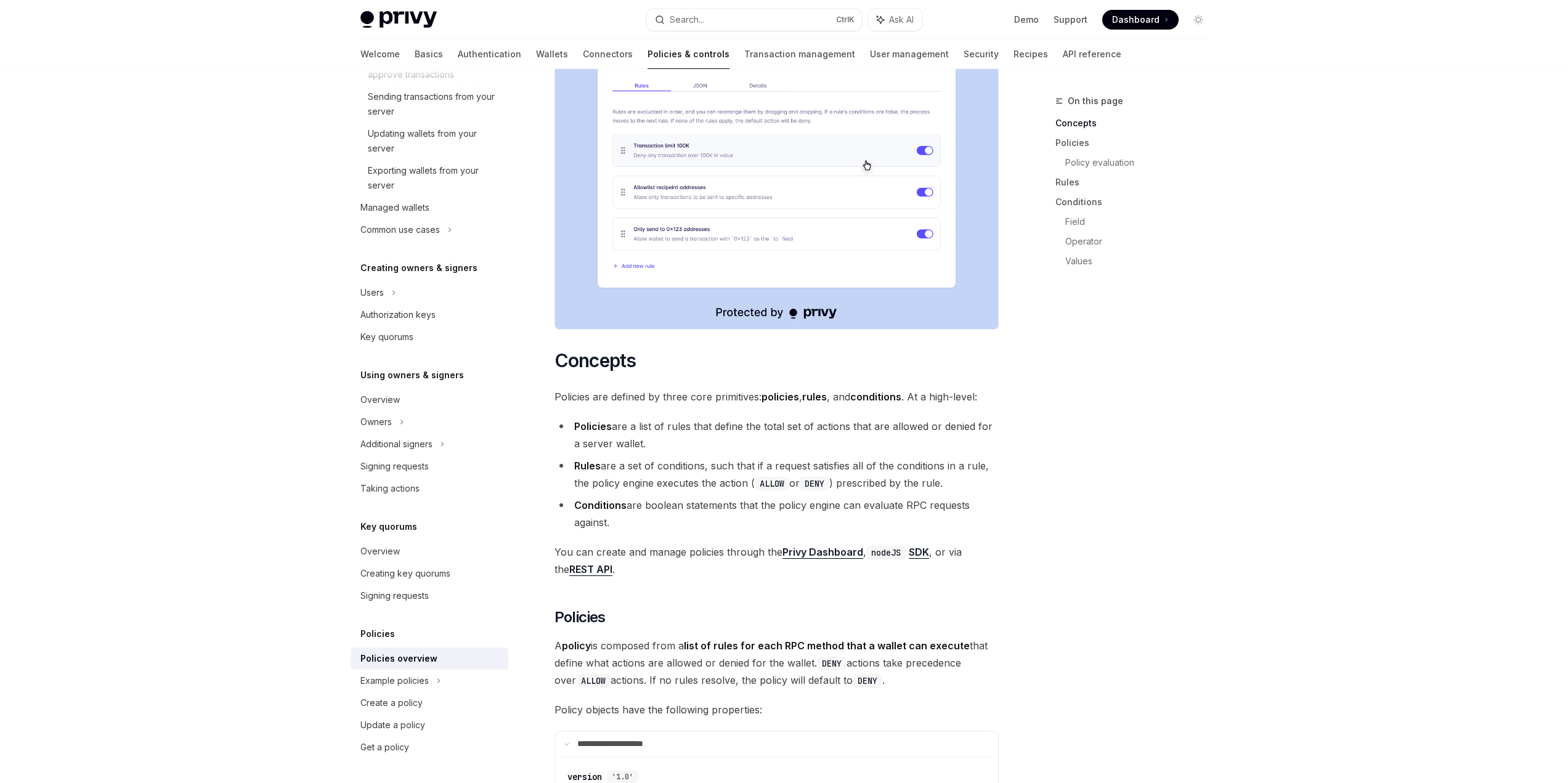
drag, startPoint x: 578, startPoint y: 422, endPoint x: 719, endPoint y: 458, distance: 145.5
click at [717, 457] on ul "Policies are a list of rules that define the total set of actions that are allo…" at bounding box center [777, 474] width 444 height 113
click at [724, 459] on ul "Policies are a list of rules that define the total set of actions that are allo…" at bounding box center [777, 474] width 444 height 113
drag, startPoint x: 667, startPoint y: 477, endPoint x: 575, endPoint y: 467, distance: 92.5
click at [575, 497] on li "Conditions are boolean statements that the policy engine can evaluate RPC reque…" at bounding box center [777, 514] width 444 height 34
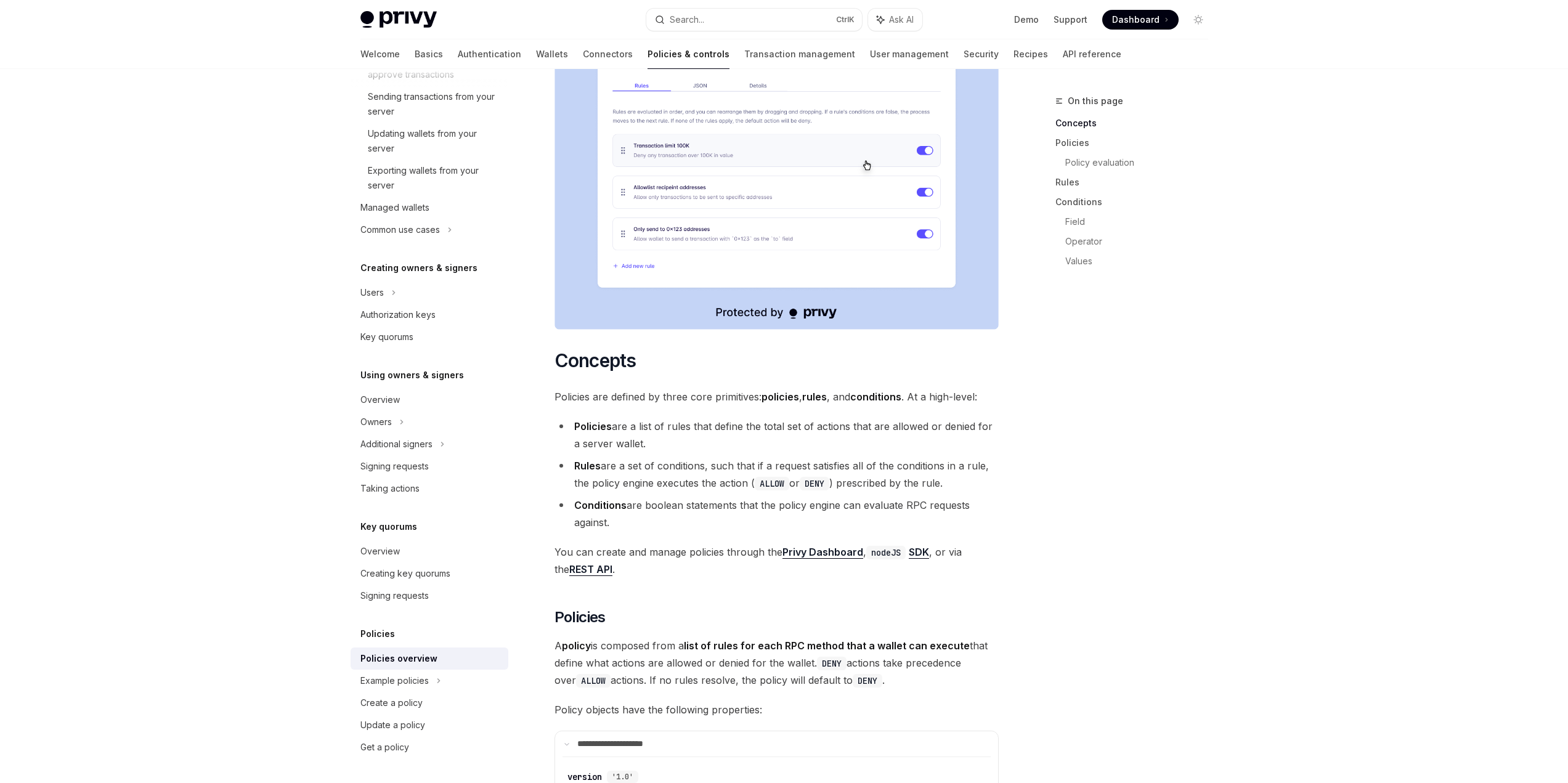
click at [575, 499] on strong "Conditions" at bounding box center [600, 505] width 52 height 12
drag, startPoint x: 577, startPoint y: 470, endPoint x: 652, endPoint y: 489, distance: 77.4
click at [652, 497] on li "Conditions are boolean statements that the policy engine can evaluate RPC reque…" at bounding box center [777, 514] width 444 height 34
drag, startPoint x: 665, startPoint y: 474, endPoint x: 956, endPoint y: 478, distance: 291.0
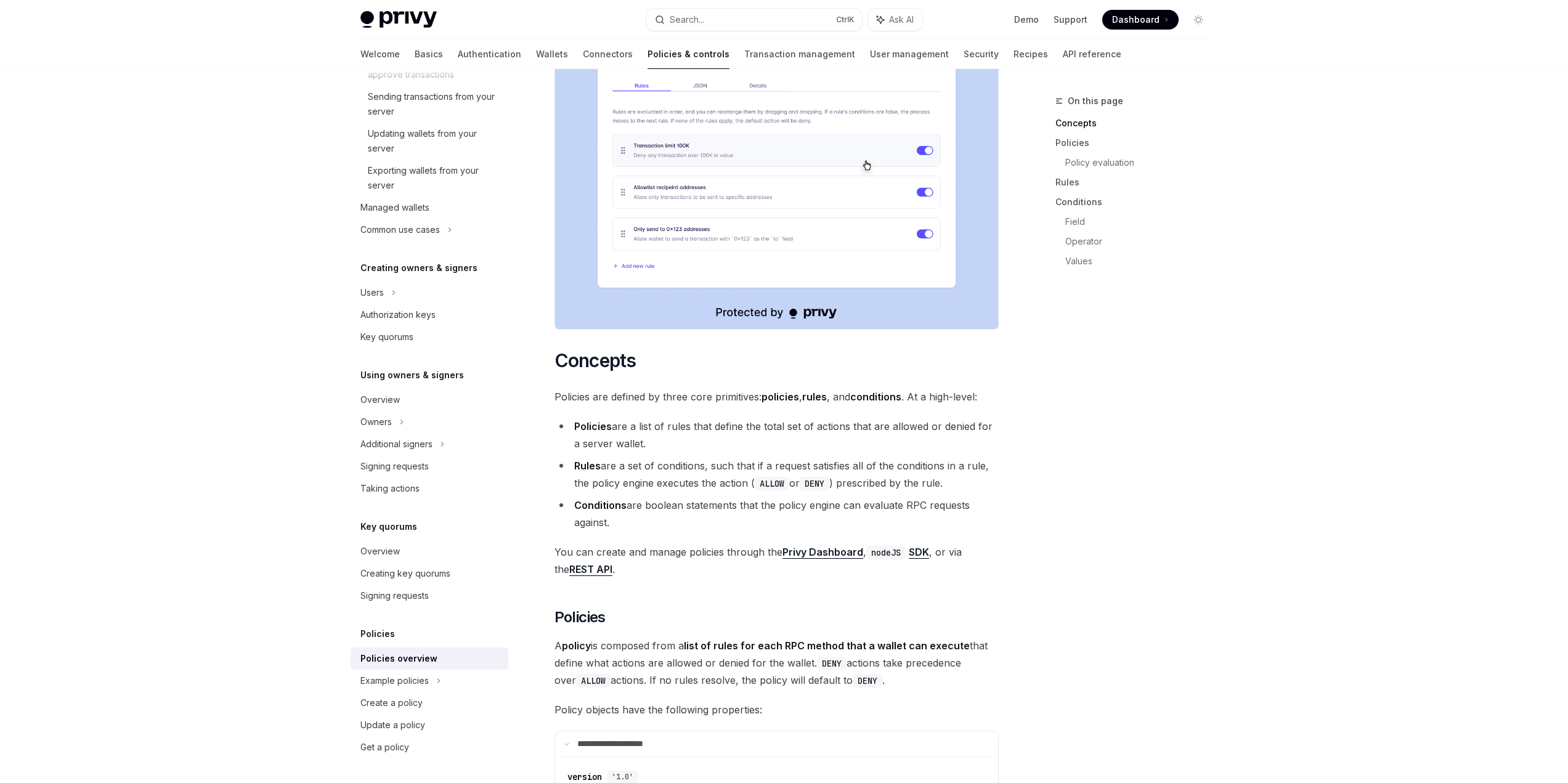
click at [956, 497] on li "Conditions are boolean statements that the policy engine can evaluate RPC reque…" at bounding box center [777, 514] width 444 height 34
drag, startPoint x: 956, startPoint y: 478, endPoint x: 859, endPoint y: 480, distance: 97.0
click at [859, 497] on li "Conditions are boolean statements that the policy engine can evaluate RPC reque…" at bounding box center [777, 514] width 444 height 34
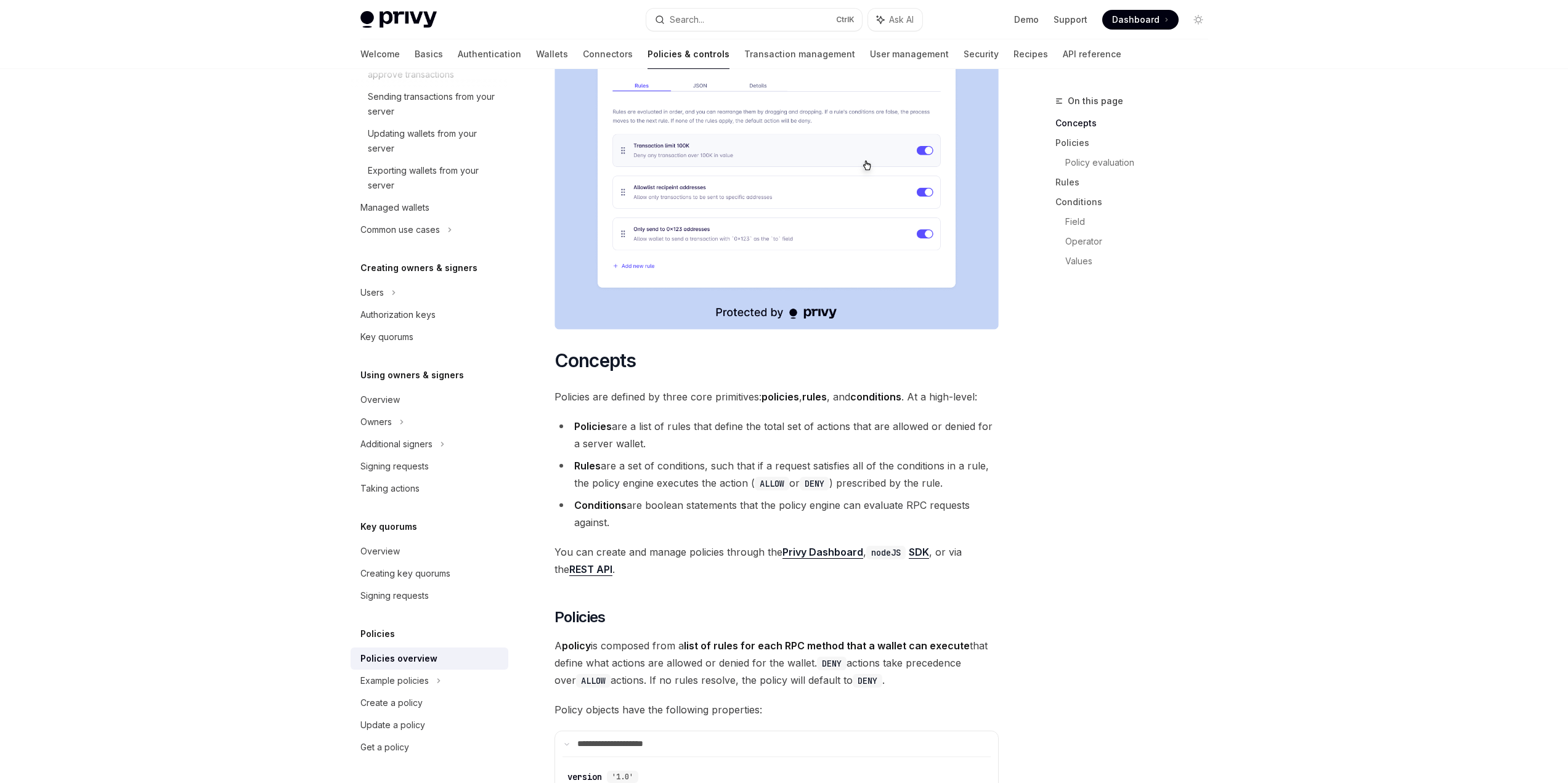
drag, startPoint x: 861, startPoint y: 470, endPoint x: 868, endPoint y: 482, distance: 13.9
click at [868, 497] on li "Conditions are boolean statements that the policy engine can evaluate RPC reque…" at bounding box center [777, 514] width 444 height 34
drag, startPoint x: 663, startPoint y: 520, endPoint x: 640, endPoint y: 523, distance: 23.2
click at [640, 543] on span "You can create and manage policies through the Privy Dashboard , nodeJS SDK , o…" at bounding box center [777, 560] width 444 height 34
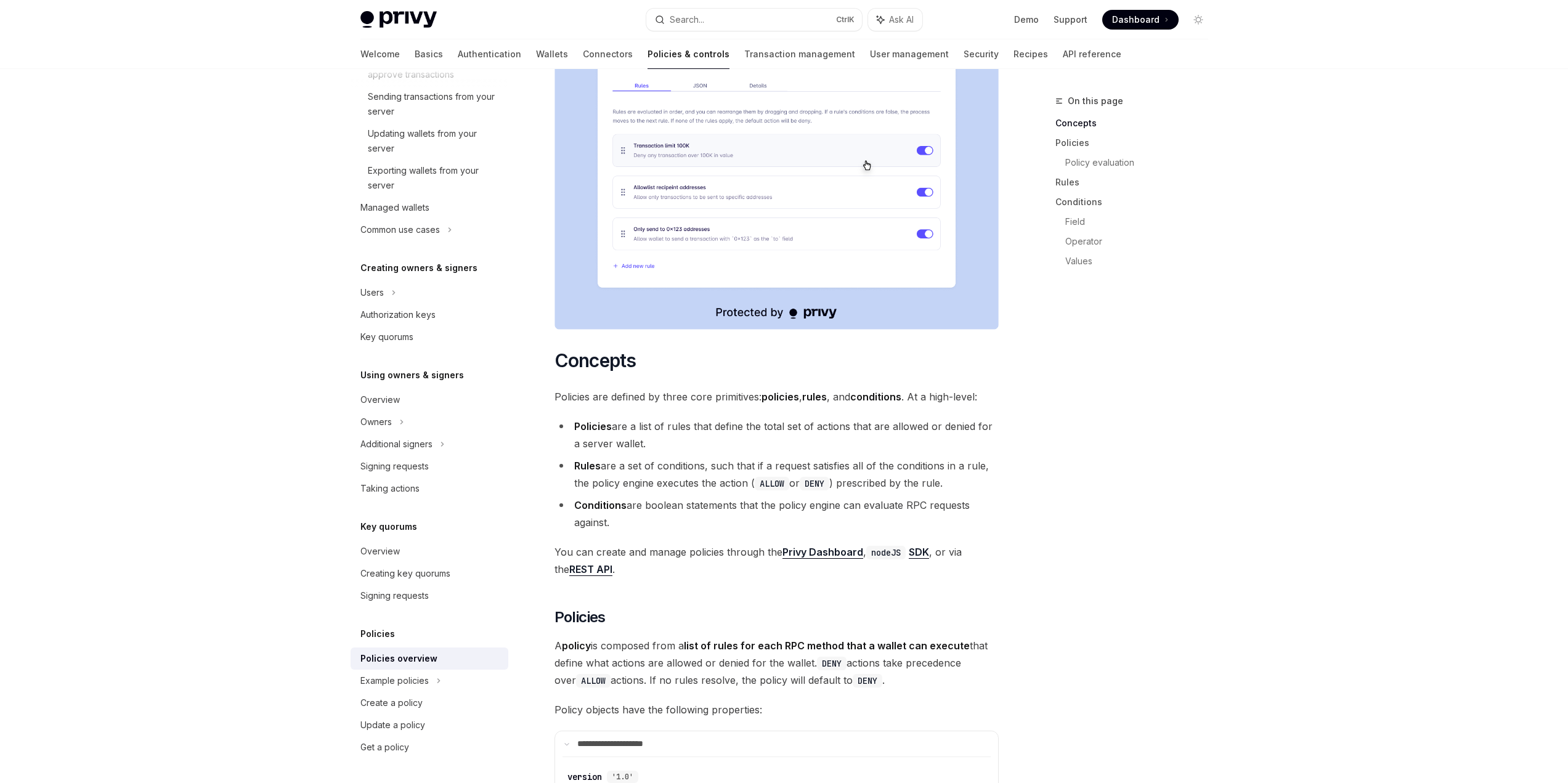
click at [640, 543] on span "You can create and manage policies through the Privy Dashboard , nodeJS SDK , o…" at bounding box center [777, 560] width 444 height 34
drag, startPoint x: 648, startPoint y: 520, endPoint x: 722, endPoint y: 530, distance: 74.7
click at [722, 543] on span "You can create and manage policies through the Privy Dashboard , nodeJS SDK , o…" at bounding box center [777, 560] width 444 height 34
click at [722, 543] on span "You can create and manage policies through the Privy Dashboard , nodeJS SDK , o…" at bounding box center [777, 560] width 444 height 34
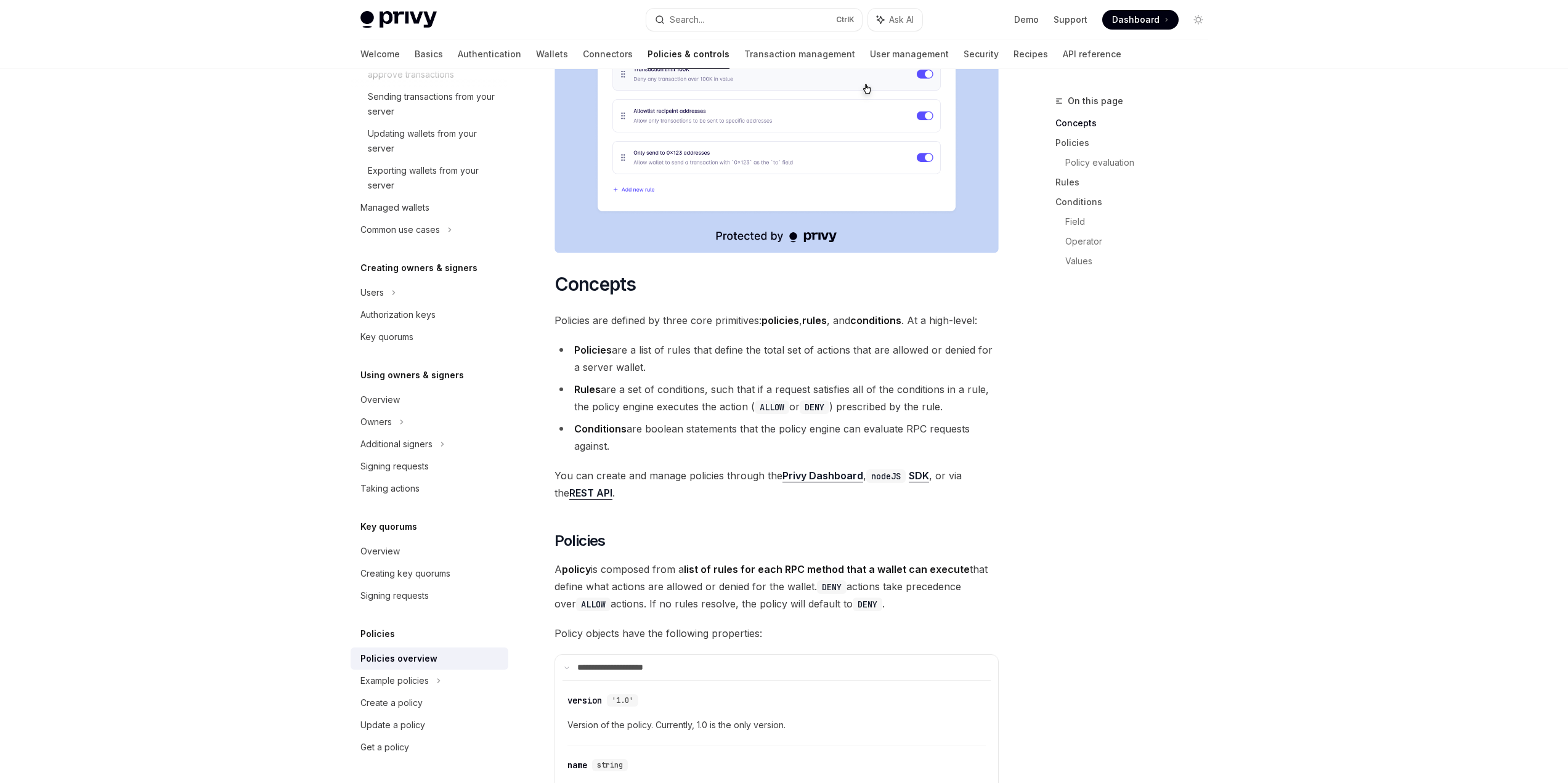
scroll to position [739, 0]
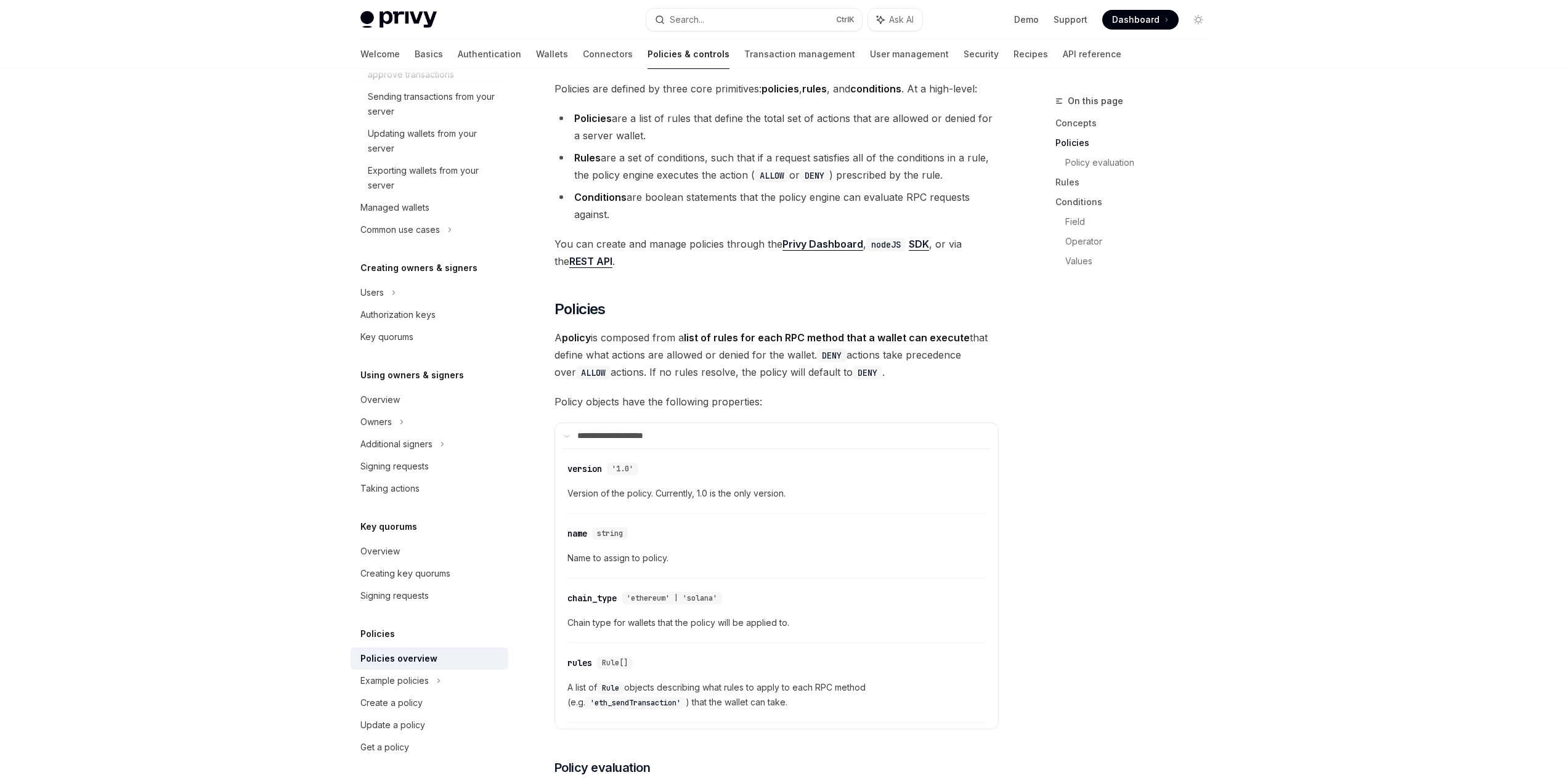
drag, startPoint x: 570, startPoint y: 303, endPoint x: 917, endPoint y: 345, distance: 349.5
click at [916, 345] on span "A policy is composed from a list of rules for each RPC method that a wallet can…" at bounding box center [777, 355] width 444 height 52
click at [919, 342] on span "A policy is composed from a list of rules for each RPC method that a wallet can…" at bounding box center [777, 355] width 444 height 52
drag, startPoint x: 821, startPoint y: 319, endPoint x: 626, endPoint y: 335, distance: 195.7
click at [626, 335] on span "A policy is composed from a list of rules for each RPC method that a wallet can…" at bounding box center [777, 355] width 444 height 52
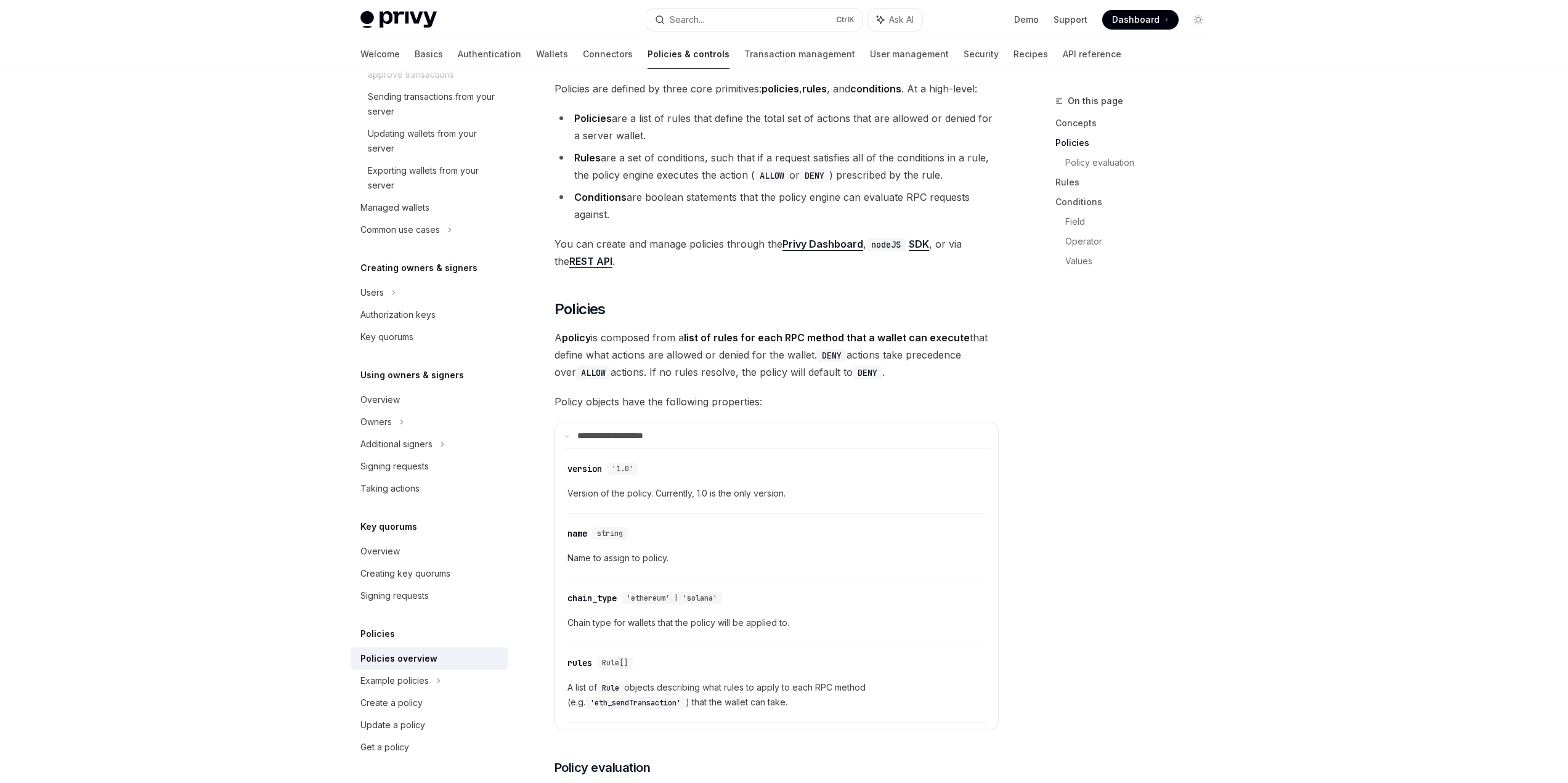
click at [648, 329] on span "A policy is composed from a list of rules for each RPC method that a wallet can…" at bounding box center [777, 355] width 444 height 52
drag, startPoint x: 622, startPoint y: 340, endPoint x: 1017, endPoint y: 324, distance: 395.3
drag, startPoint x: 853, startPoint y: 312, endPoint x: 1036, endPoint y: 313, distance: 183.0
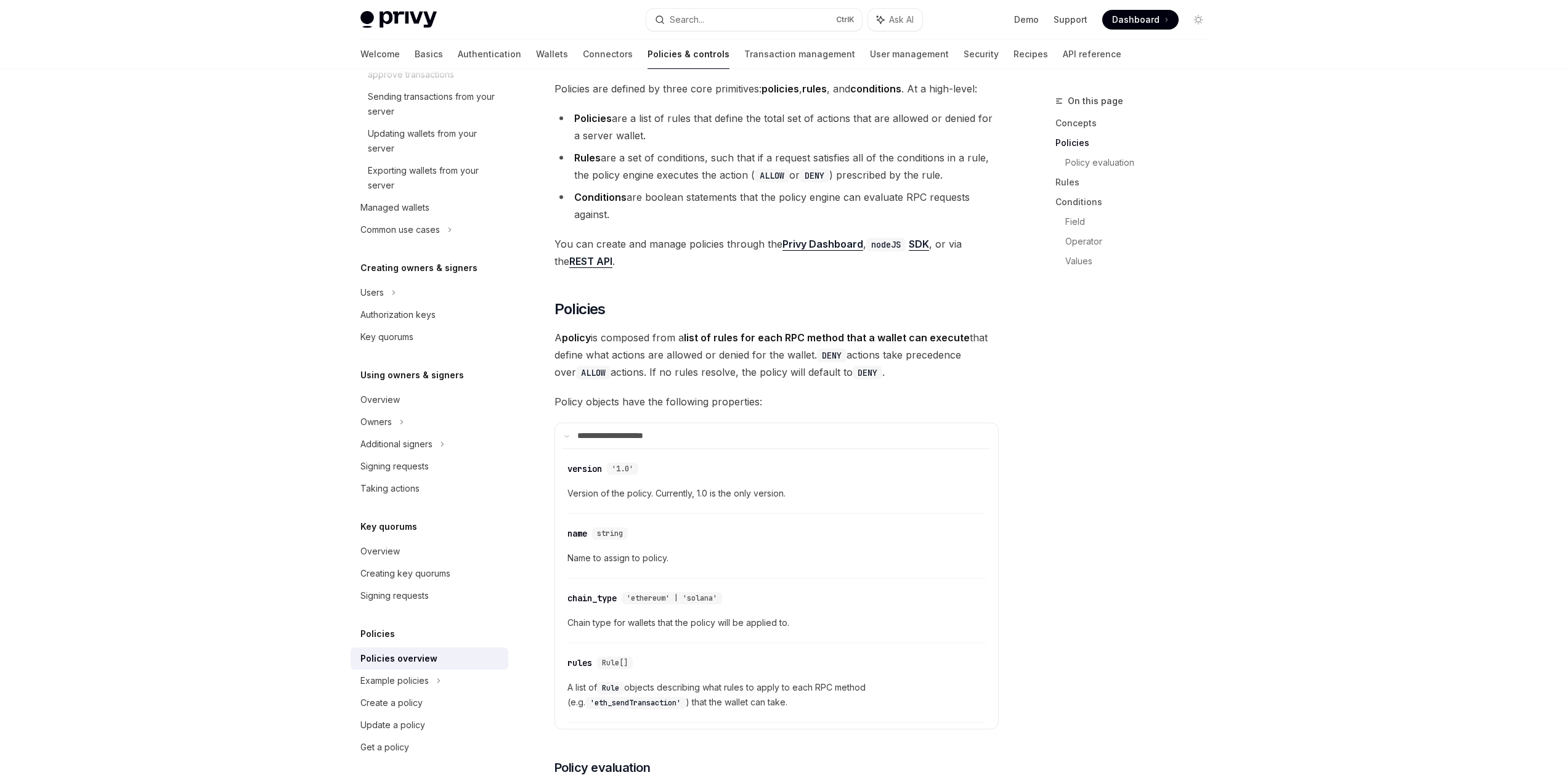
click at [1036, 313] on div "On this page Concepts Policies Policy evaluation Rules Conditions Field Operato…" at bounding box center [1125, 438] width 187 height 689
click at [956, 329] on span "A policy is composed from a list of rules for each RPC method that a wallet can…" at bounding box center [777, 355] width 444 height 52
click at [743, 341] on span "A policy is composed from a list of rules for each RPC method that a wallet can…" at bounding box center [777, 355] width 444 height 52
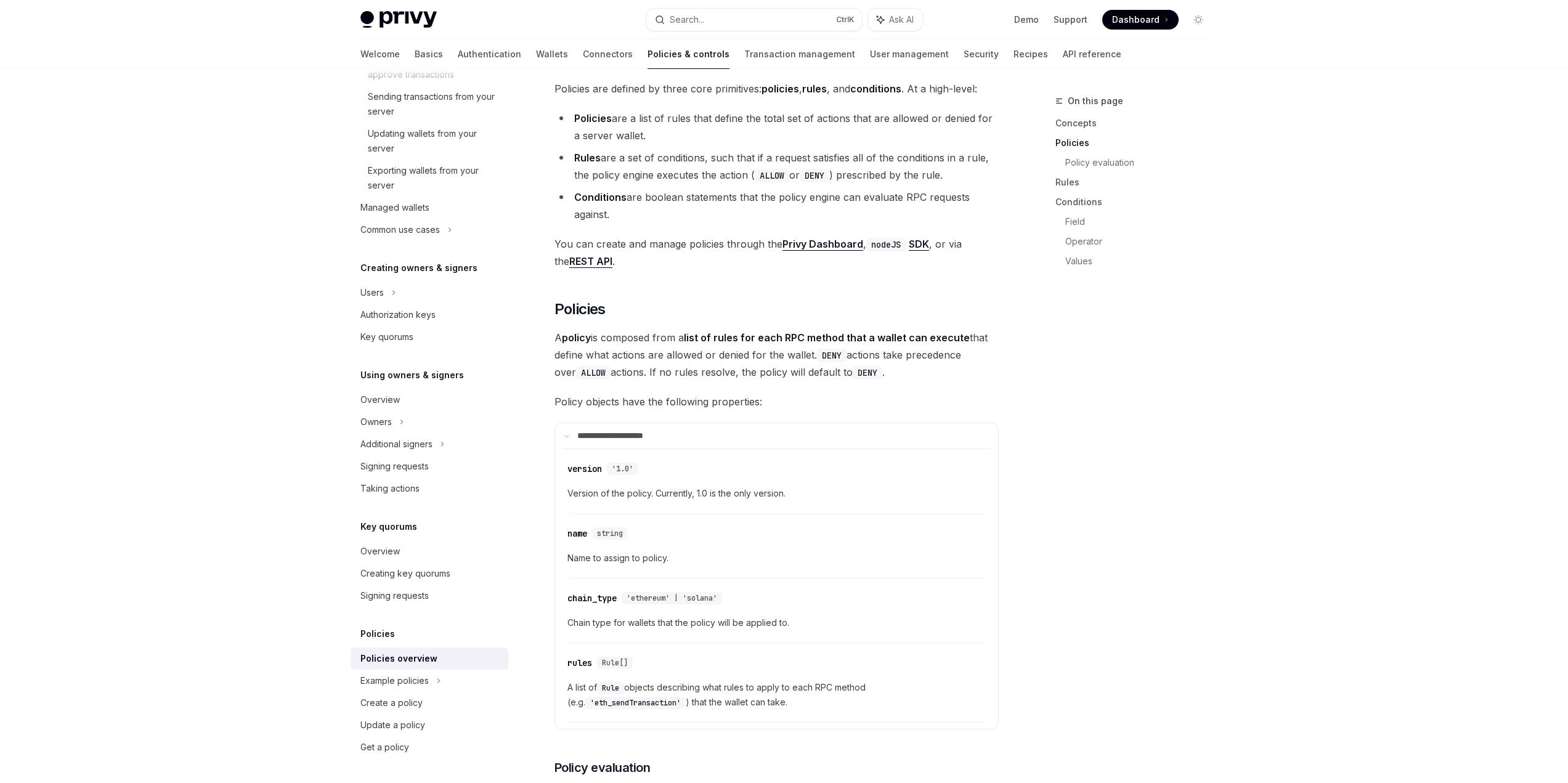
drag, startPoint x: 820, startPoint y: 322, endPoint x: 934, endPoint y: 333, distance: 114.5
click at [934, 333] on span "A policy is composed from a list of rules for each RPC method that a wallet can…" at bounding box center [777, 355] width 444 height 52
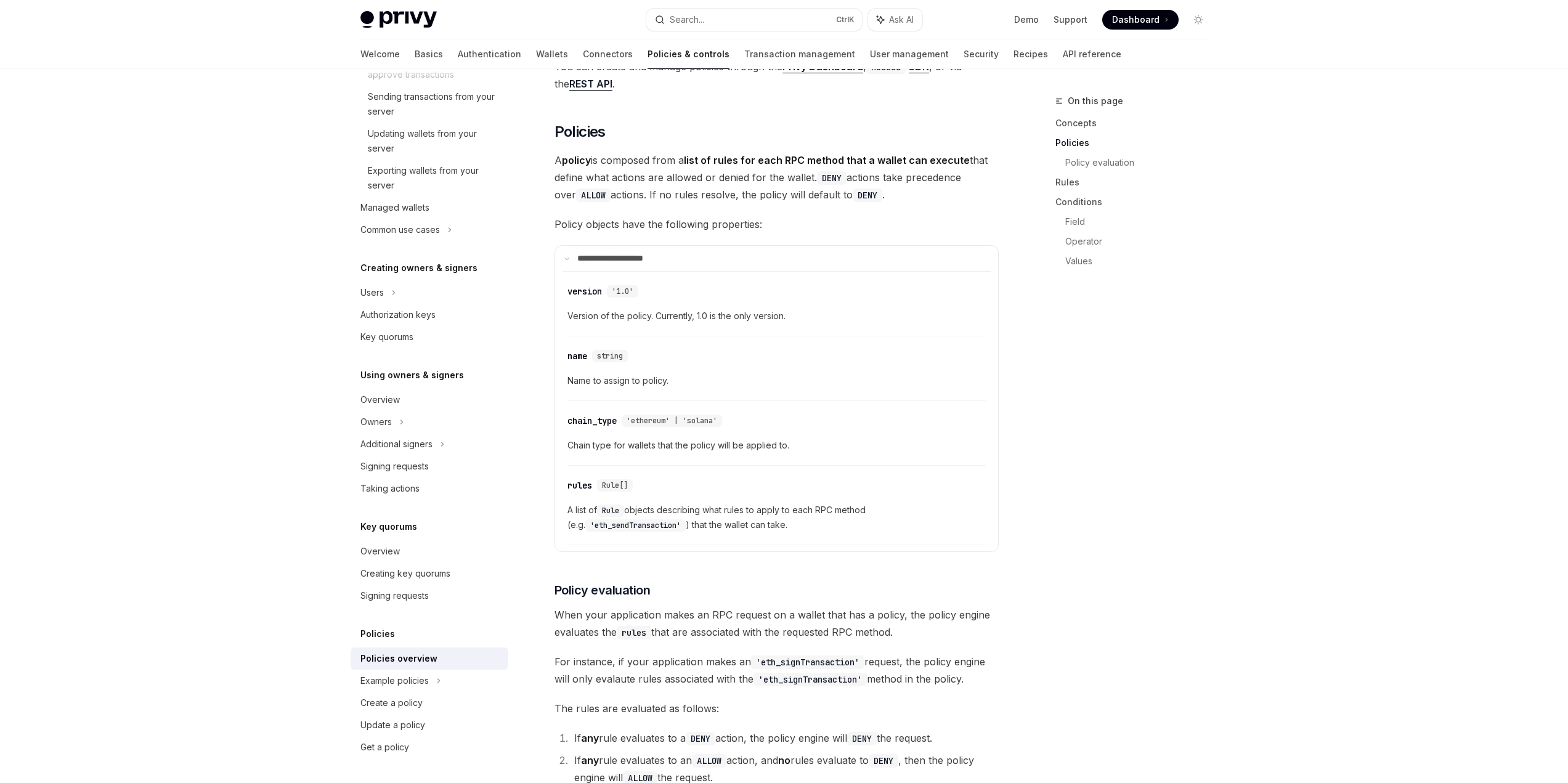
scroll to position [924, 0]
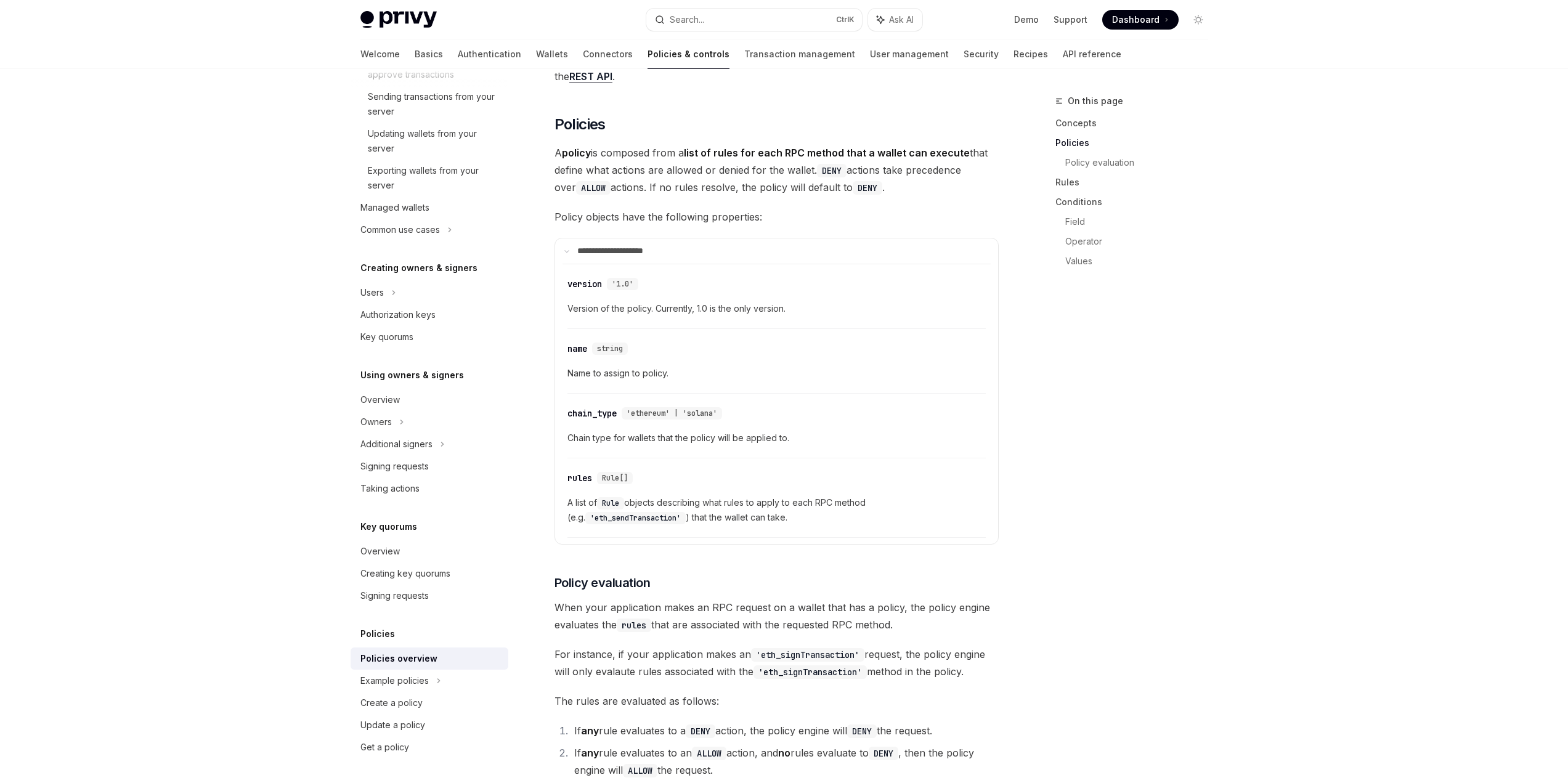
drag, startPoint x: 902, startPoint y: 530, endPoint x: 913, endPoint y: 489, distance: 42.4
click at [922, 495] on span "A list of Rule objects describing what rules to apply to each RPC method (e.g. …" at bounding box center [777, 510] width 419 height 29
click at [1190, 463] on div "On this page Concepts Policies Policy evaluation Rules Conditions Field Operato…" at bounding box center [1125, 438] width 187 height 689
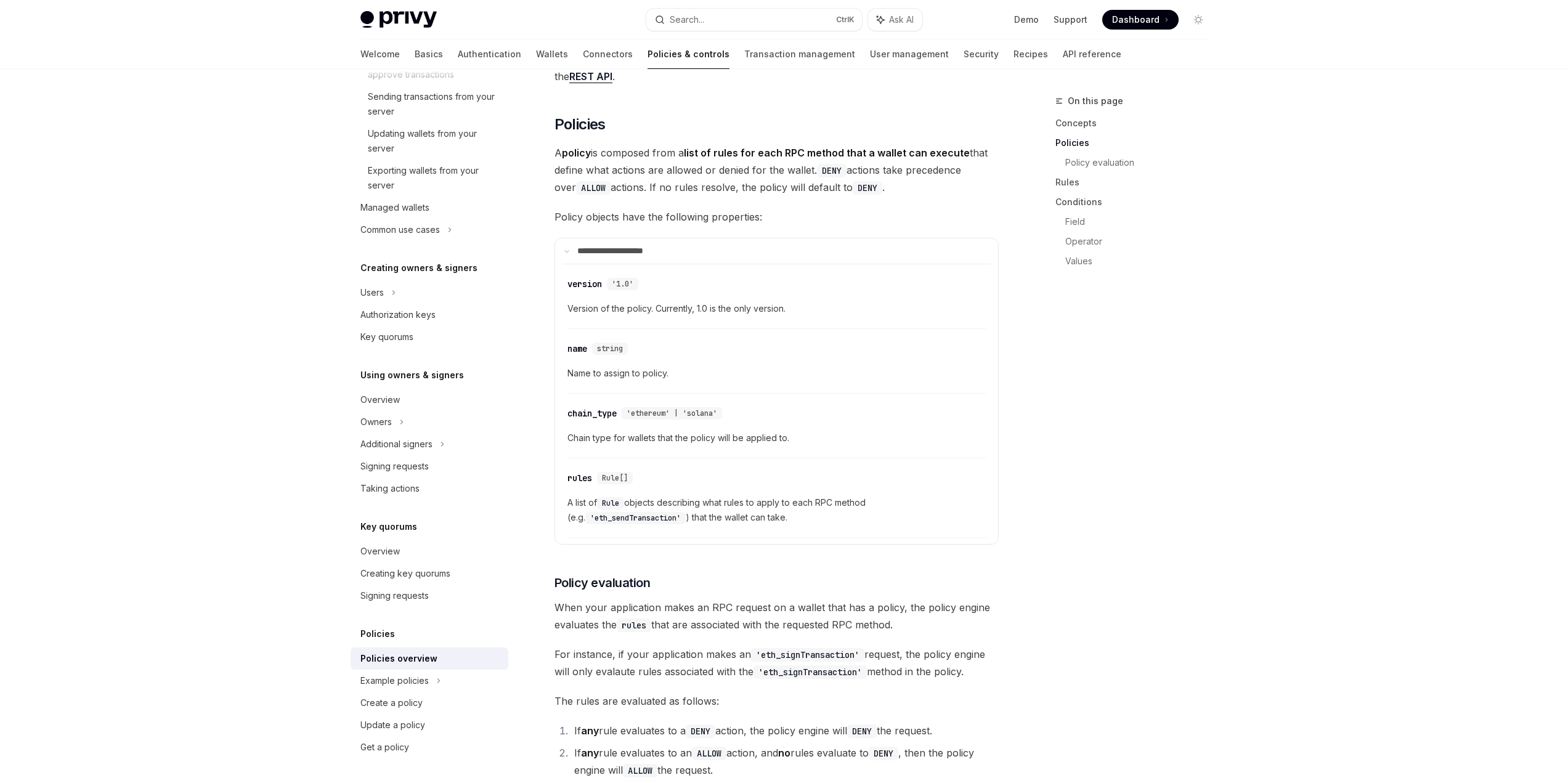
click at [838, 465] on div "​ rules Rule[] A list of Rule objects describing what rules to apply to each RP…" at bounding box center [777, 501] width 419 height 74
drag, startPoint x: 650, startPoint y: 466, endPoint x: 786, endPoint y: 475, distance: 136.3
click at [786, 495] on span "A list of Rule objects describing what rules to apply to each RPC method (e.g. …" at bounding box center [777, 510] width 419 height 29
click at [786, 495] on span "A list of Rule objects describing what rules to apply to each RPC method (e.g. …" at bounding box center [777, 510] width 419 height 29
drag, startPoint x: 686, startPoint y: 487, endPoint x: 795, endPoint y: 486, distance: 109.0
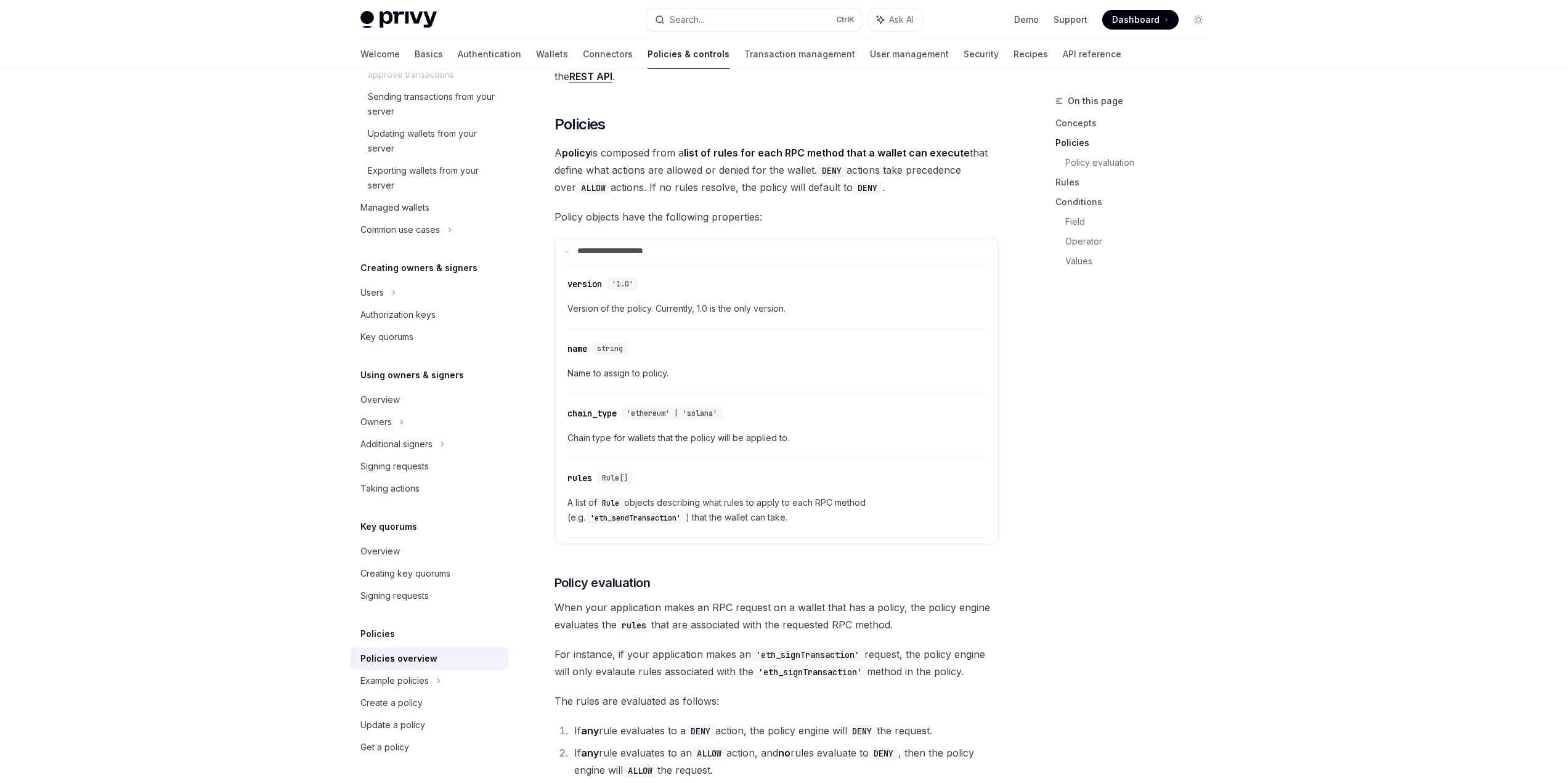
click at [795, 495] on span "A list of Rule objects describing what rules to apply to each RPC method (e.g. …" at bounding box center [777, 510] width 419 height 29
click at [946, 646] on span "For instance, if your application makes an 'eth_signTransaction' request, the p…" at bounding box center [777, 663] width 444 height 34
click at [978, 431] on span "Chain type for wallets that the policy will be applied to." at bounding box center [777, 438] width 419 height 15
click at [1066, 516] on div "On this page Concepts Policies Policy evaluation Rules Conditions Field Operato…" at bounding box center [1125, 438] width 187 height 689
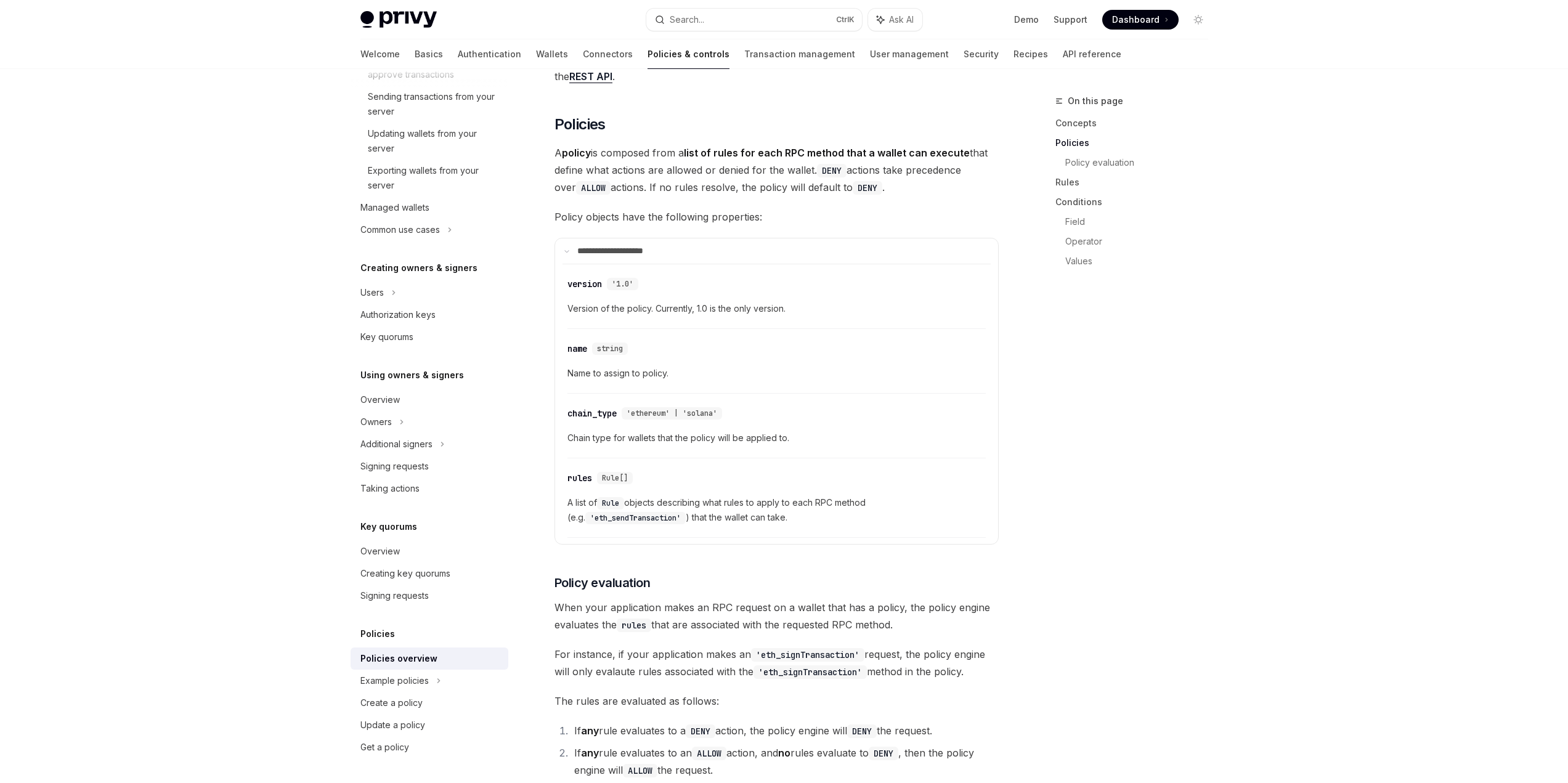
click at [1215, 510] on div "On this page Concepts Policies Policy evaluation Rules Conditions Field Operato…" at bounding box center [1125, 438] width 187 height 689
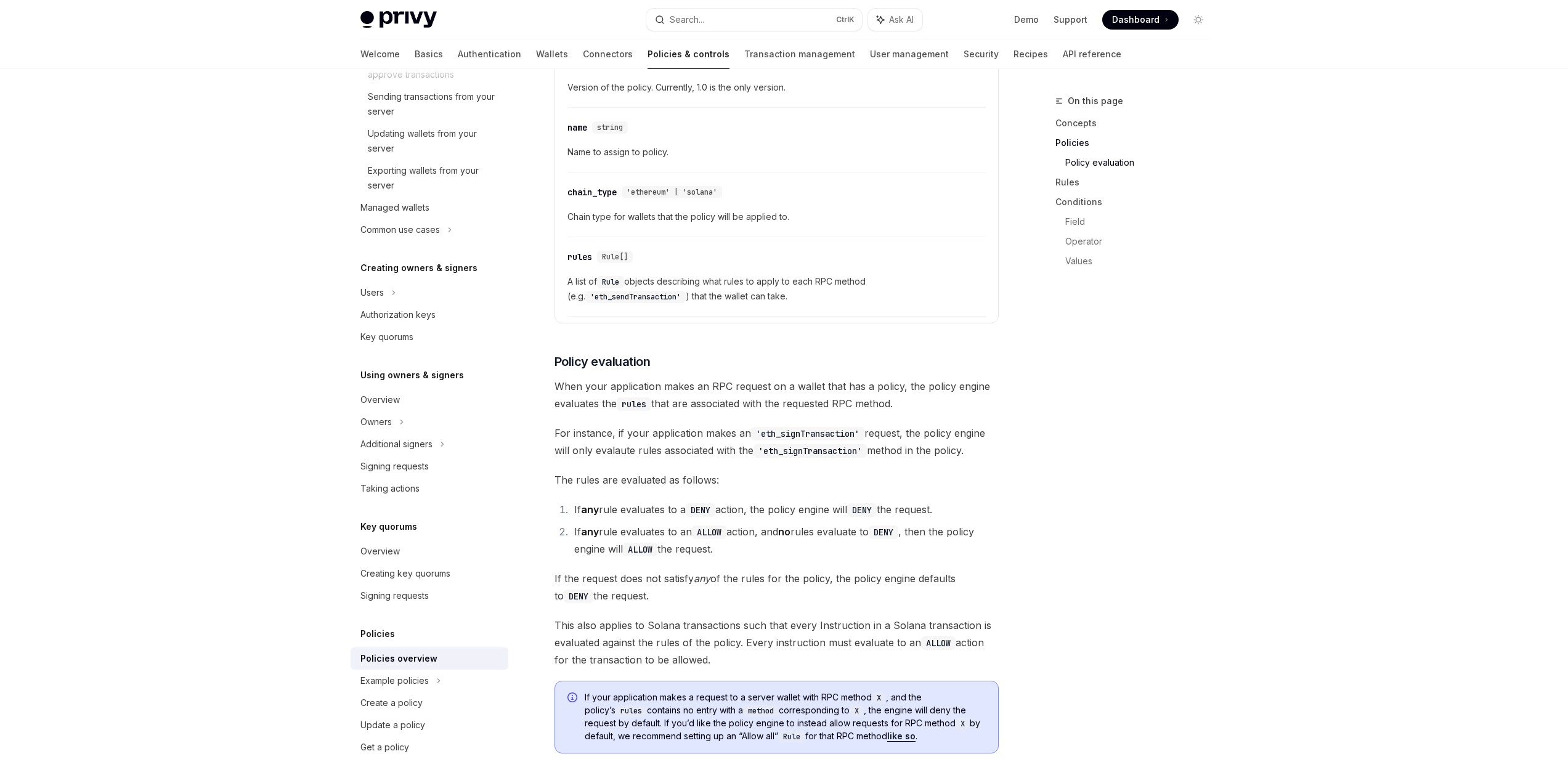
scroll to position [1170, 0]
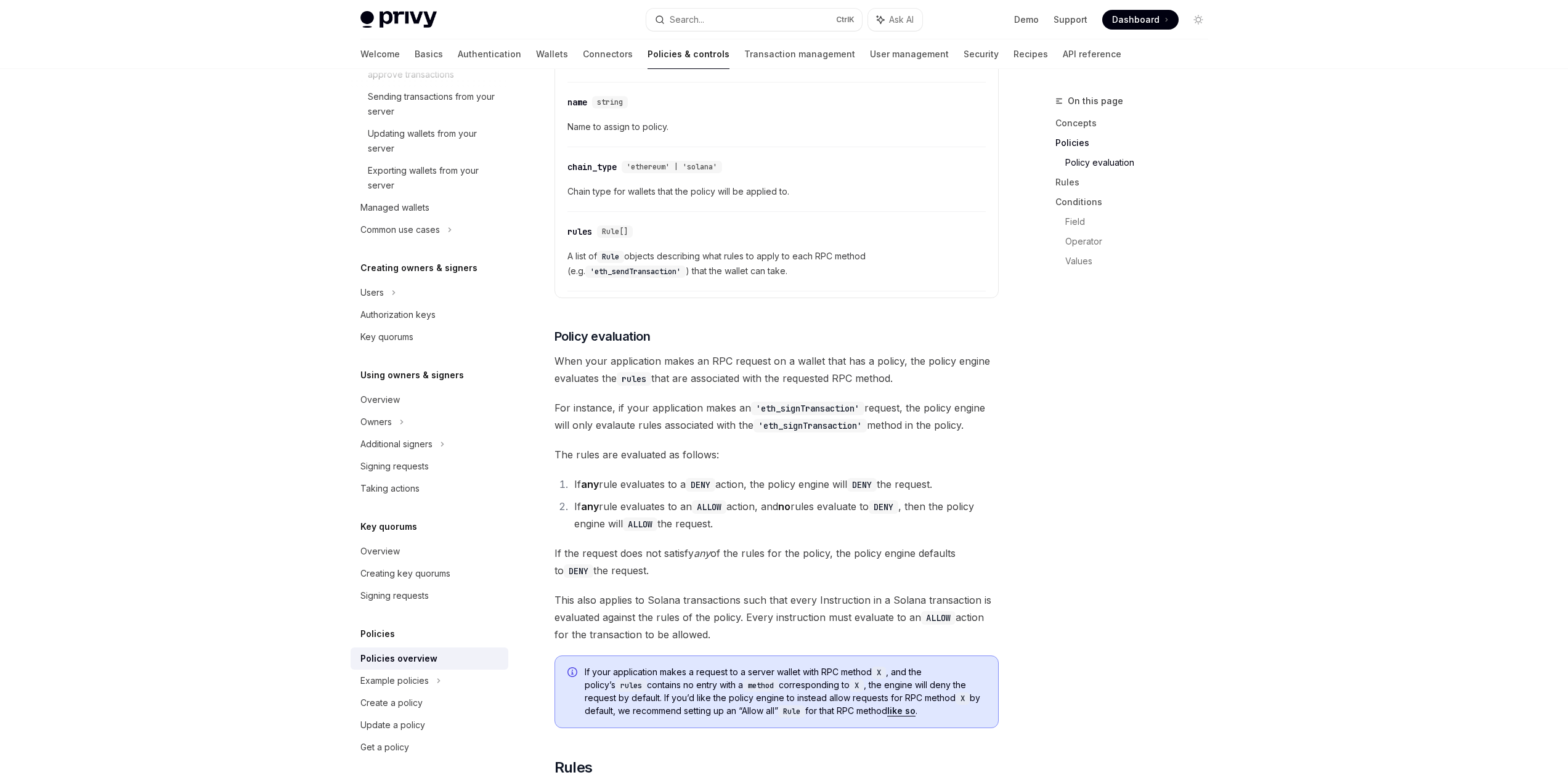
drag, startPoint x: 851, startPoint y: 337, endPoint x: 935, endPoint y: 376, distance: 92.6
click at [937, 399] on span "For instance, if your application makes an 'eth_signTransaction' request, the p…" at bounding box center [777, 416] width 444 height 34
drag, startPoint x: 1005, startPoint y: 387, endPoint x: 1007, endPoint y: 370, distance: 17.1
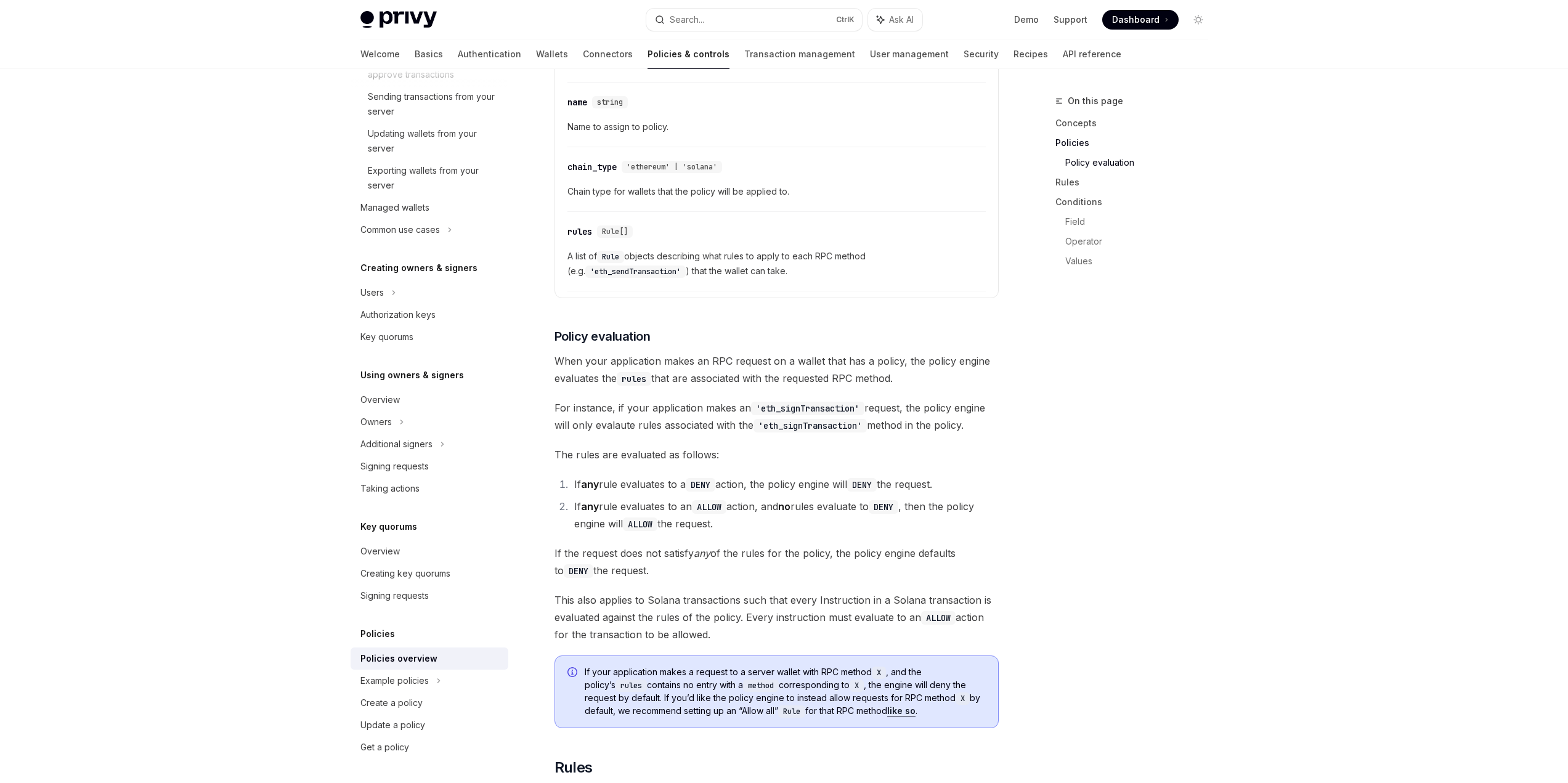
drag, startPoint x: 1004, startPoint y: 413, endPoint x: 1016, endPoint y: 338, distance: 76.0
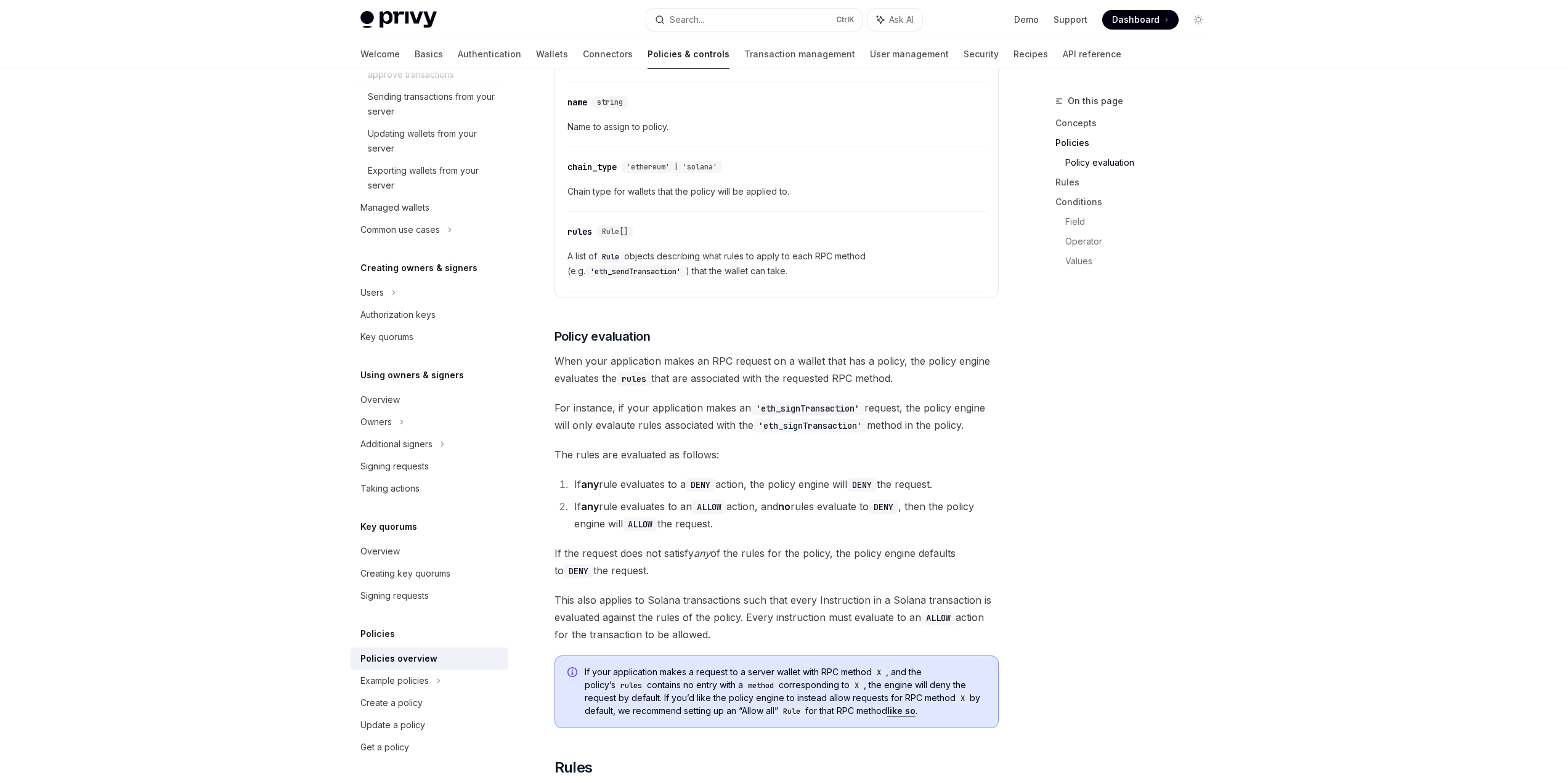
drag, startPoint x: 1017, startPoint y: 323, endPoint x: 1014, endPoint y: 413, distance: 90.0
drag, startPoint x: 1014, startPoint y: 413, endPoint x: 1026, endPoint y: 299, distance: 114.6
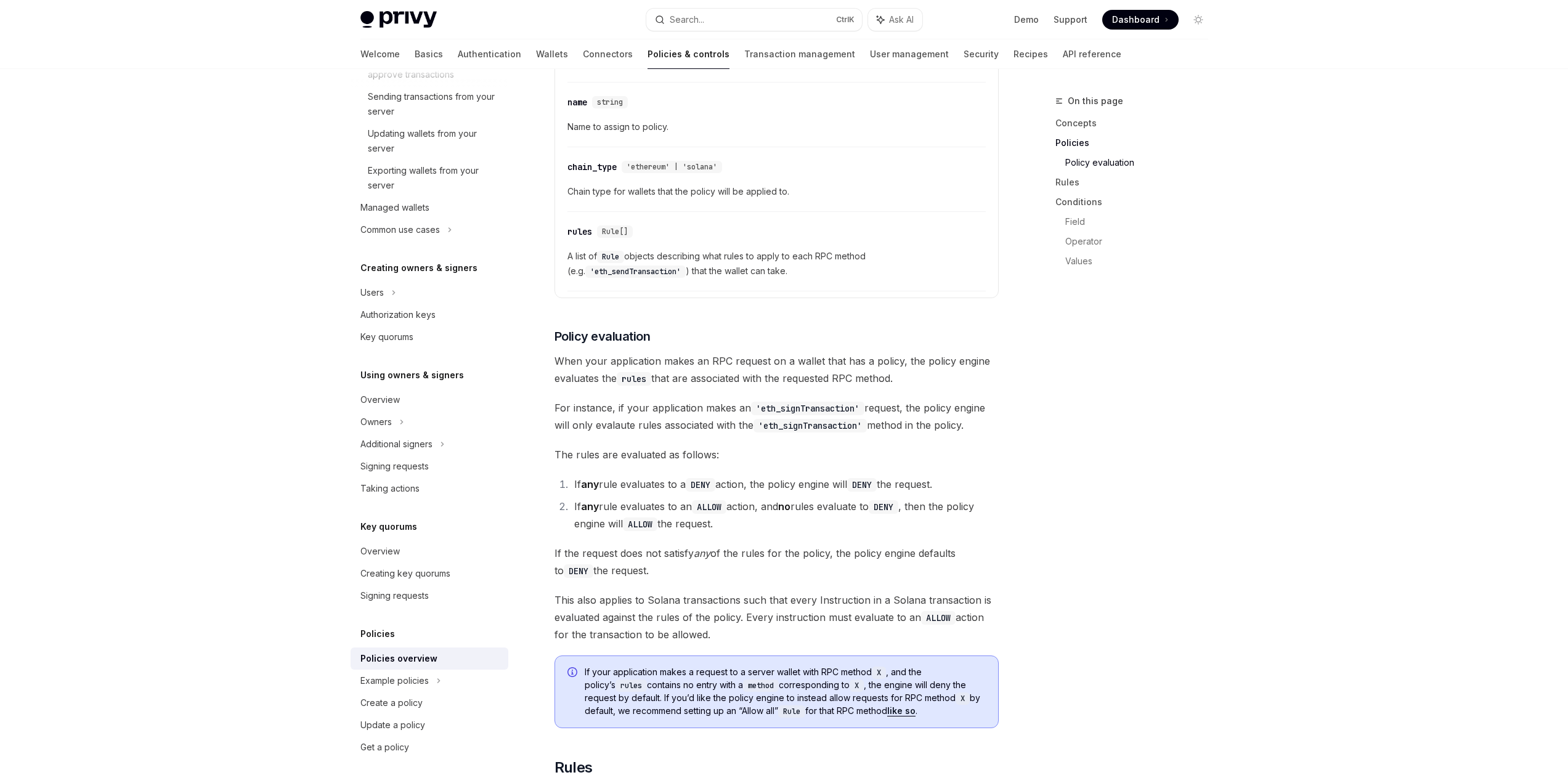
drag, startPoint x: 911, startPoint y: 320, endPoint x: 952, endPoint y: 346, distance: 48.5
click at [952, 352] on span "When your application makes an RPC request on a wallet that has a policy, the p…" at bounding box center [777, 369] width 444 height 34
drag, startPoint x: 549, startPoint y: 326, endPoint x: 910, endPoint y: 346, distance: 361.6
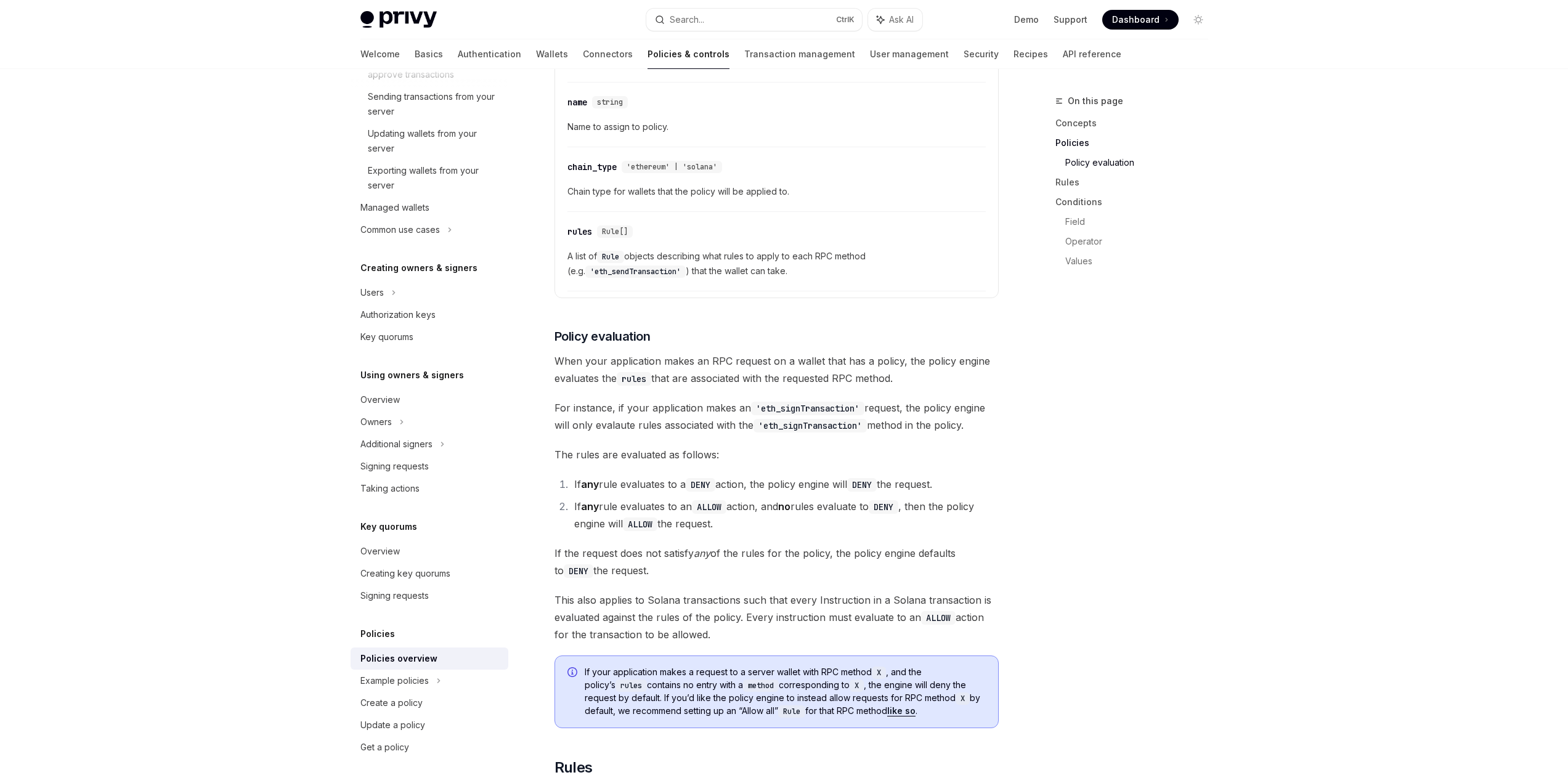
click at [910, 352] on span "When your application makes an RPC request on a wallet that has a policy, the p…" at bounding box center [777, 369] width 444 height 34
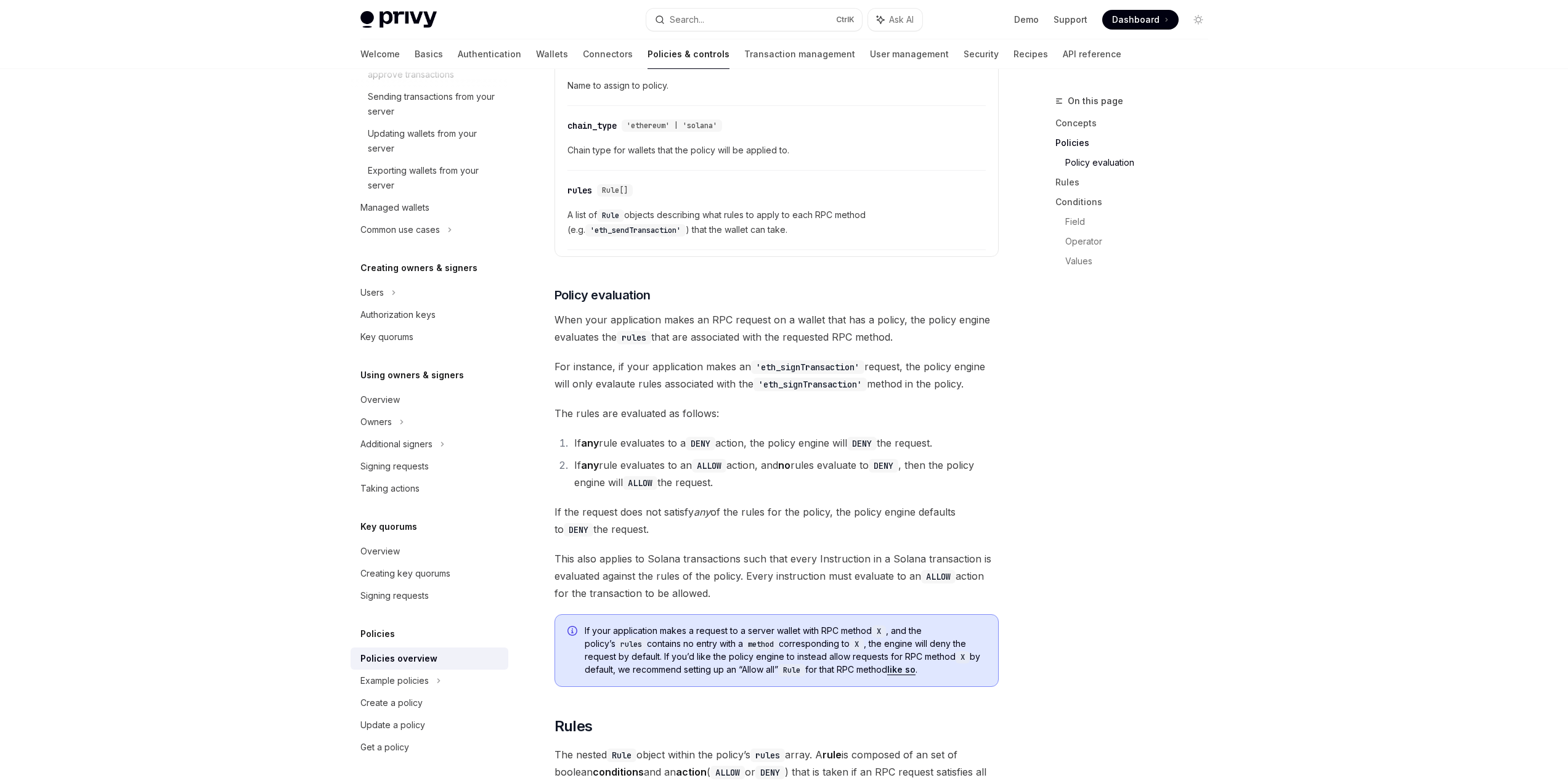
scroll to position [1294, 0]
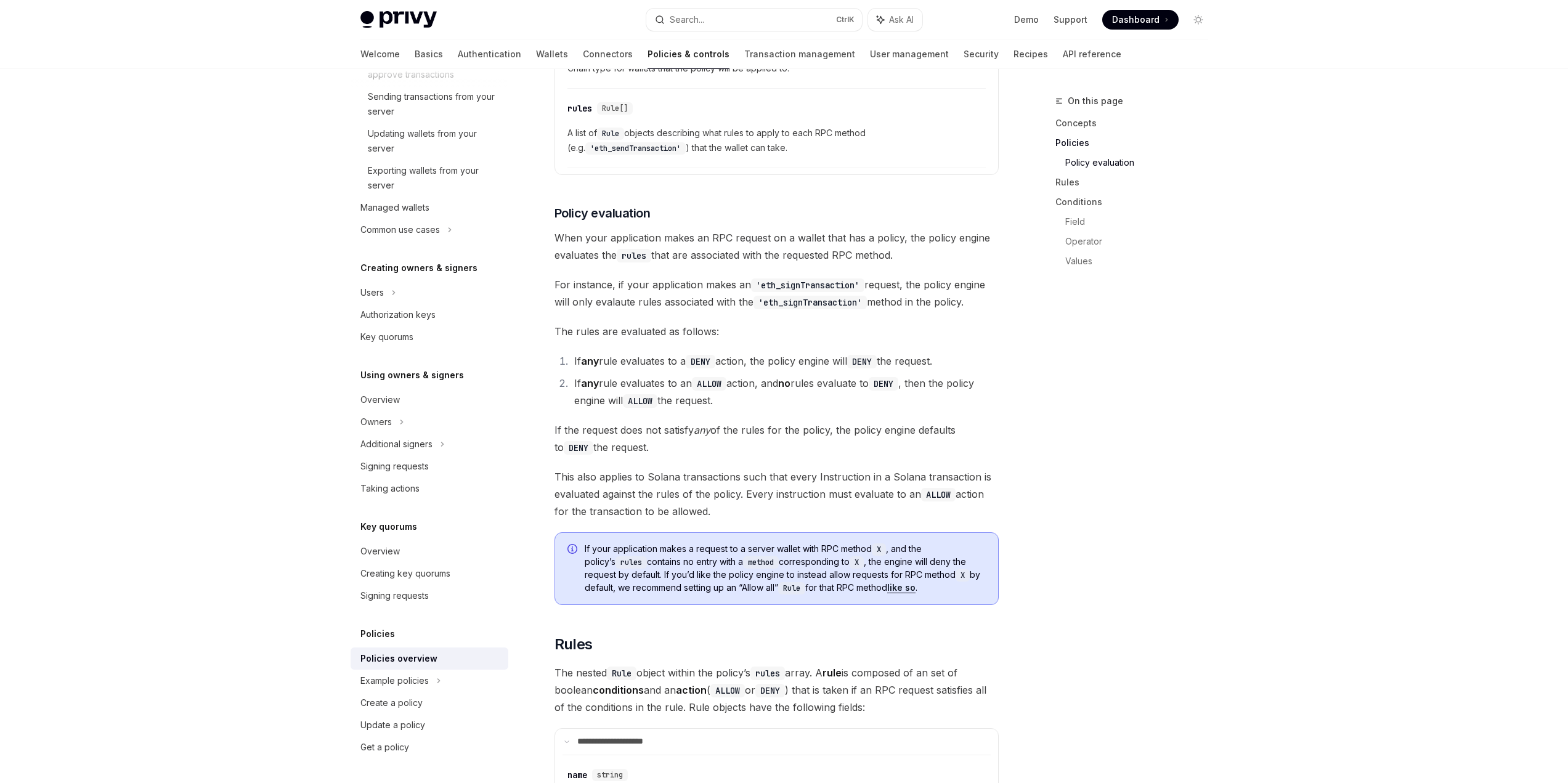
click at [1099, 446] on div "On this page Concepts Policies Policy evaluation Rules Conditions Field Operato…" at bounding box center [1125, 438] width 187 height 689
drag, startPoint x: 825, startPoint y: 235, endPoint x: 623, endPoint y: 225, distance: 202.2
click at [623, 229] on span "When your application makes an RPC request on a wallet that has a policy, the p…" at bounding box center [777, 246] width 444 height 34
click at [623, 249] on code "rules" at bounding box center [634, 255] width 34 height 14
drag, startPoint x: 623, startPoint y: 225, endPoint x: 948, endPoint y: 222, distance: 325.0
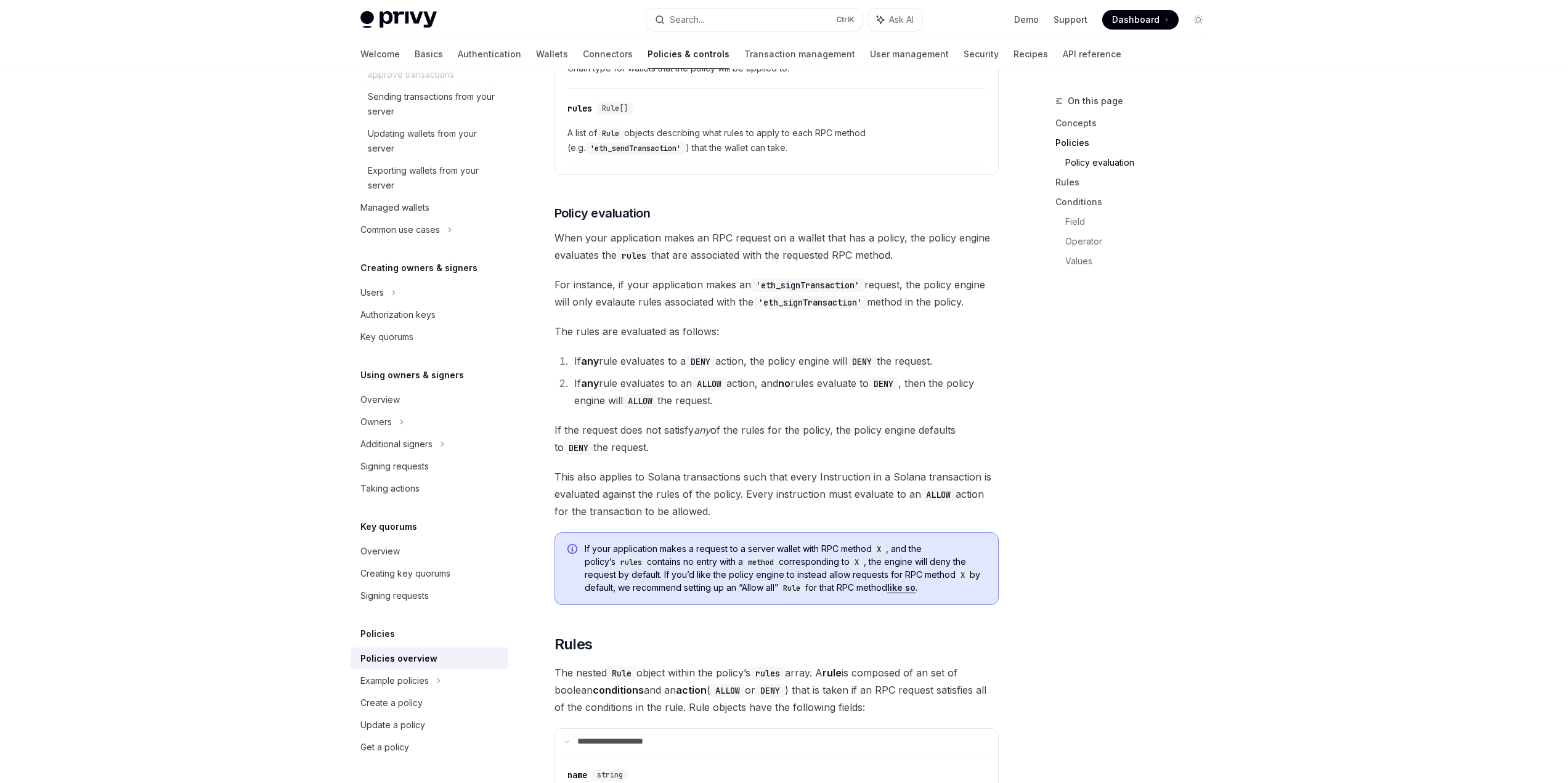
click at [948, 229] on span "When your application makes an RPC request on a wallet that has a policy, the p…" at bounding box center [777, 246] width 444 height 34
drag, startPoint x: 566, startPoint y: 331, endPoint x: 646, endPoint y: 328, distance: 80.1
click at [646, 352] on li "If any rule evaluates to a DENY action, the policy engine will DENY the request." at bounding box center [785, 361] width 428 height 18
click at [647, 352] on li "If any rule evaluates to a DENY action, the policy engine will DENY the request." at bounding box center [785, 361] width 428 height 18
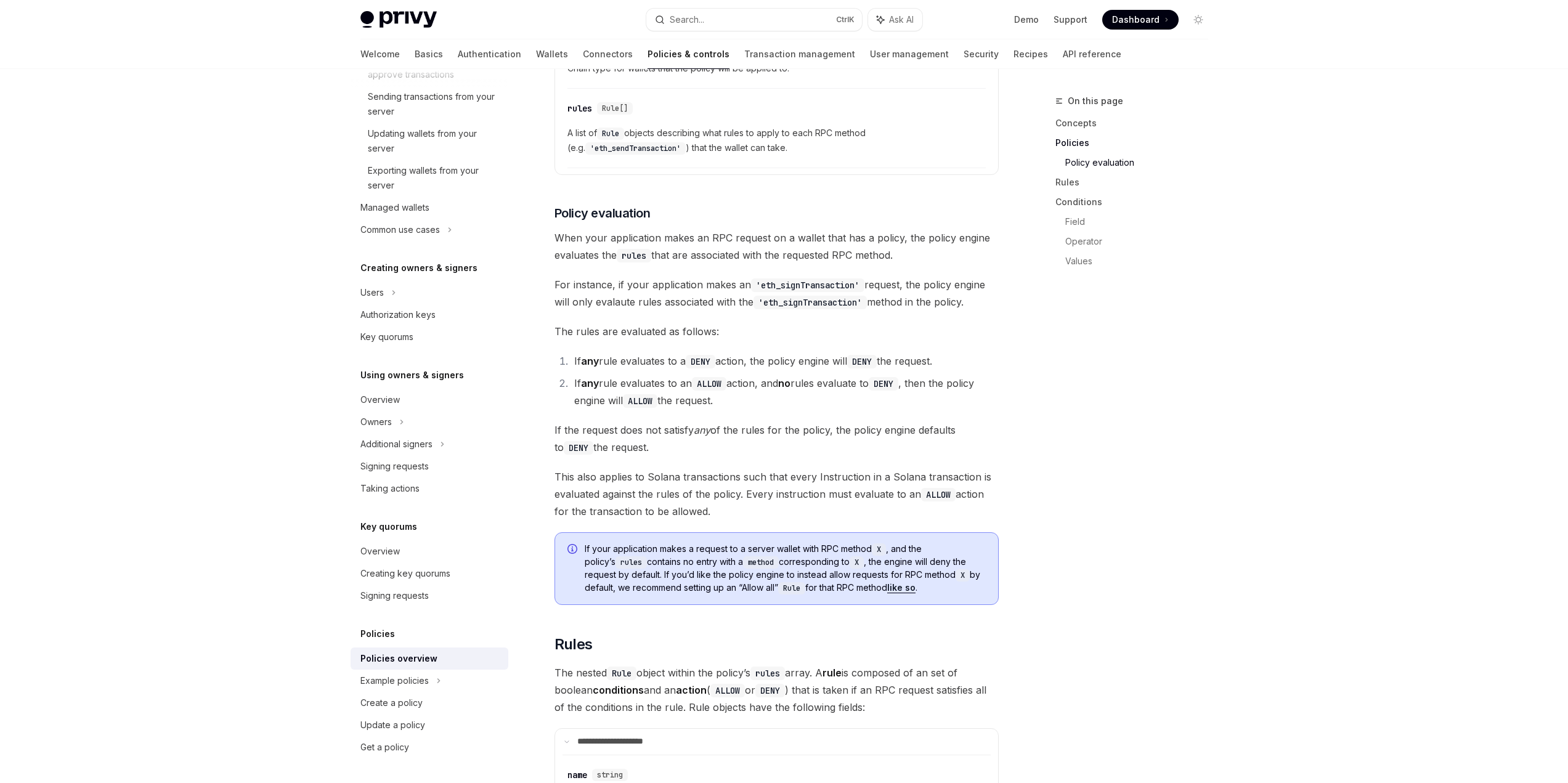
drag, startPoint x: 655, startPoint y: 326, endPoint x: 744, endPoint y: 329, distance: 89.1
click at [744, 352] on li "If any rule evaluates to a DENY action, the policy engine will DENY the request." at bounding box center [785, 361] width 428 height 18
drag, startPoint x: 757, startPoint y: 329, endPoint x: 967, endPoint y: 325, distance: 210.0
click at [967, 352] on li "If any rule evaluates to a DENY action, the policy engine will DENY the request." at bounding box center [785, 361] width 428 height 18
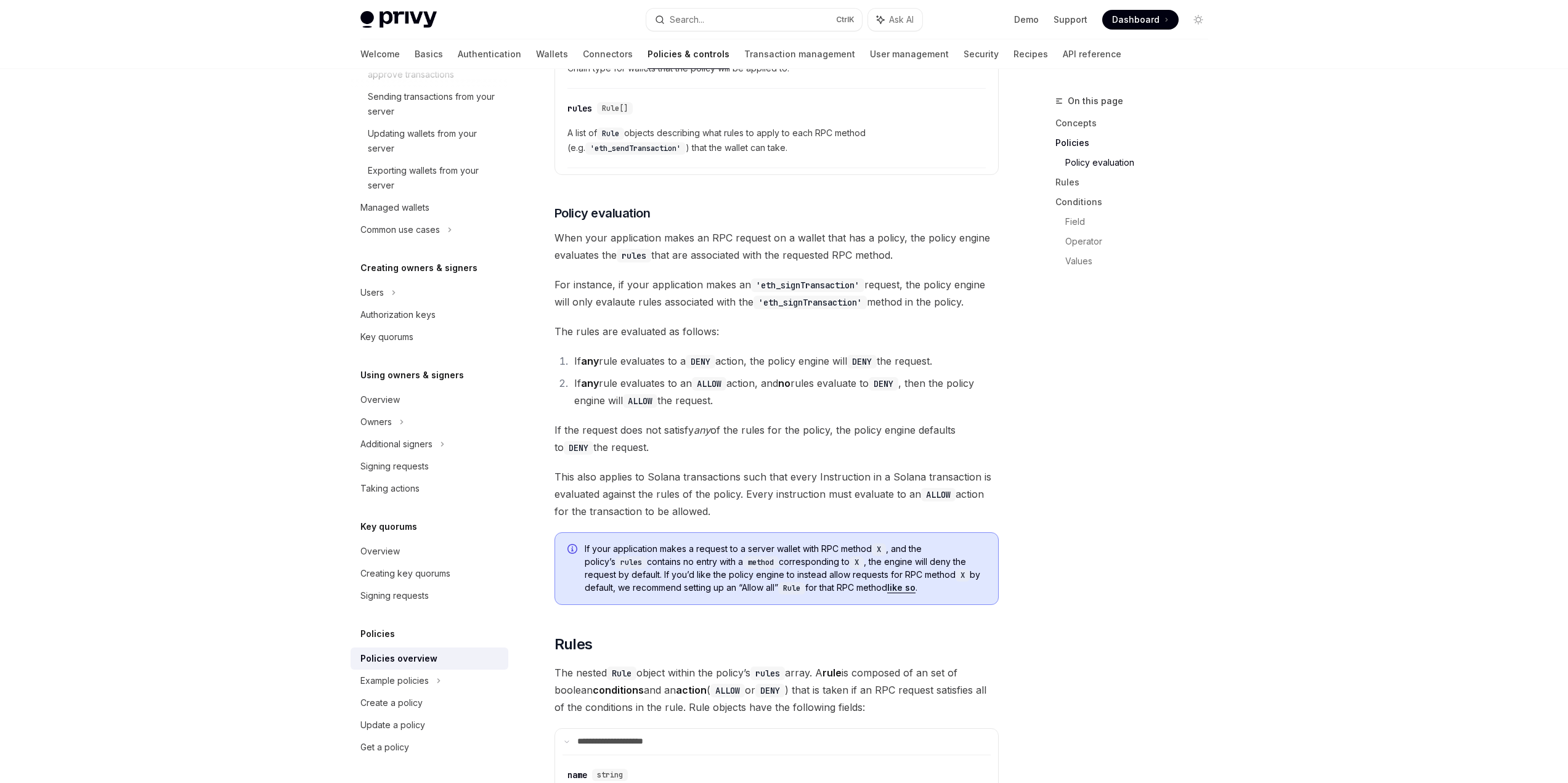
click at [967, 352] on li "If any rule evaluates to a DENY action, the policy engine will DENY the request." at bounding box center [785, 361] width 428 height 18
drag, startPoint x: 571, startPoint y: 345, endPoint x: 730, endPoint y: 365, distance: 160.3
click at [730, 375] on li "If any rule evaluates to an ALLOW action, and no rules evaluate to DENY , then …" at bounding box center [785, 392] width 428 height 34
drag, startPoint x: 733, startPoint y: 351, endPoint x: 620, endPoint y: 354, distance: 113.0
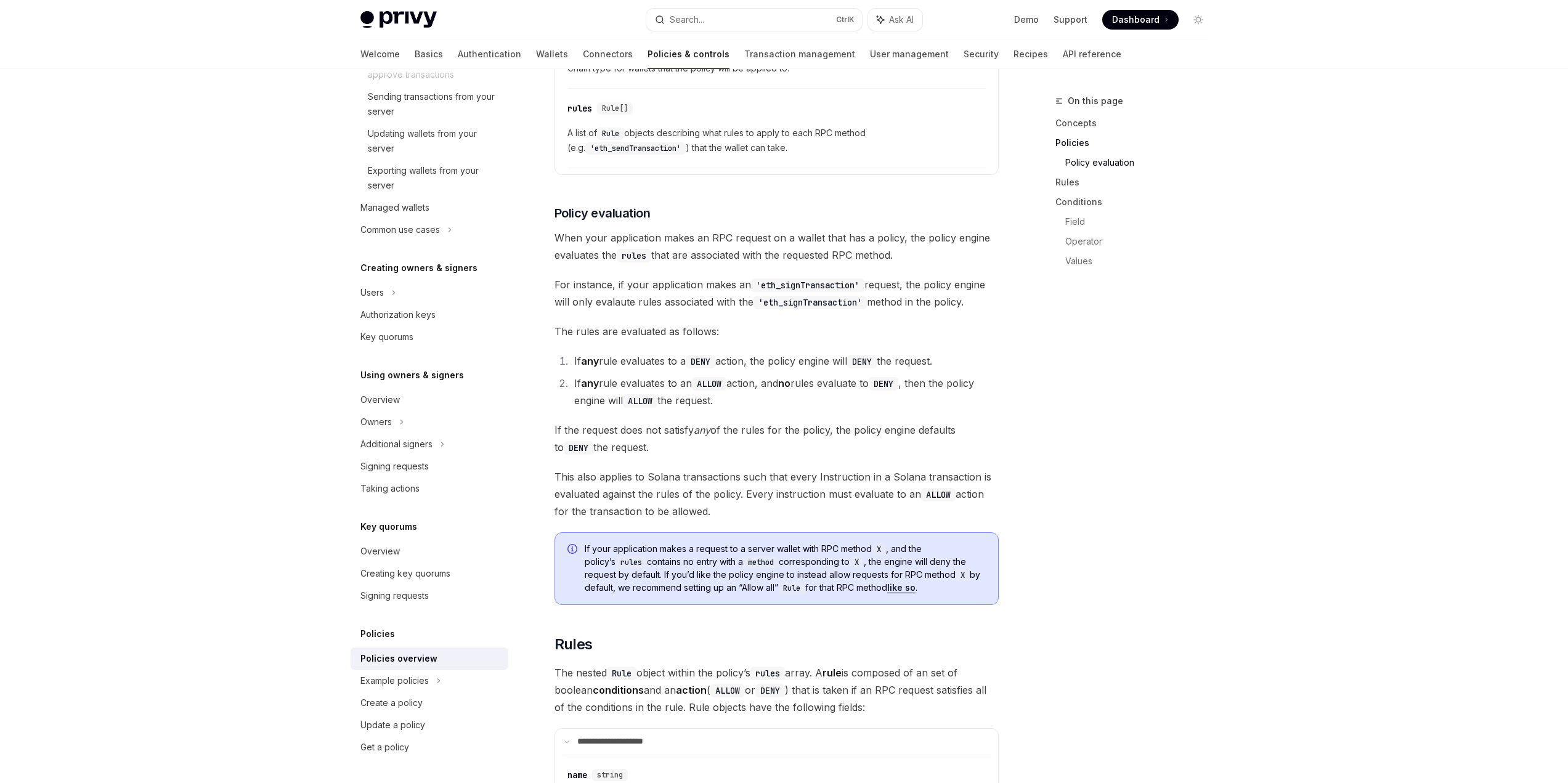
click at [620, 375] on li "If any rule evaluates to an ALLOW action, and no rules evaluate to DENY , then …" at bounding box center [785, 392] width 428 height 34
drag, startPoint x: 790, startPoint y: 353, endPoint x: 886, endPoint y: 361, distance: 96.3
click at [886, 375] on li "If any rule evaluates to an ALLOW action, and no rules evaluate to DENY , then …" at bounding box center [785, 392] width 428 height 34
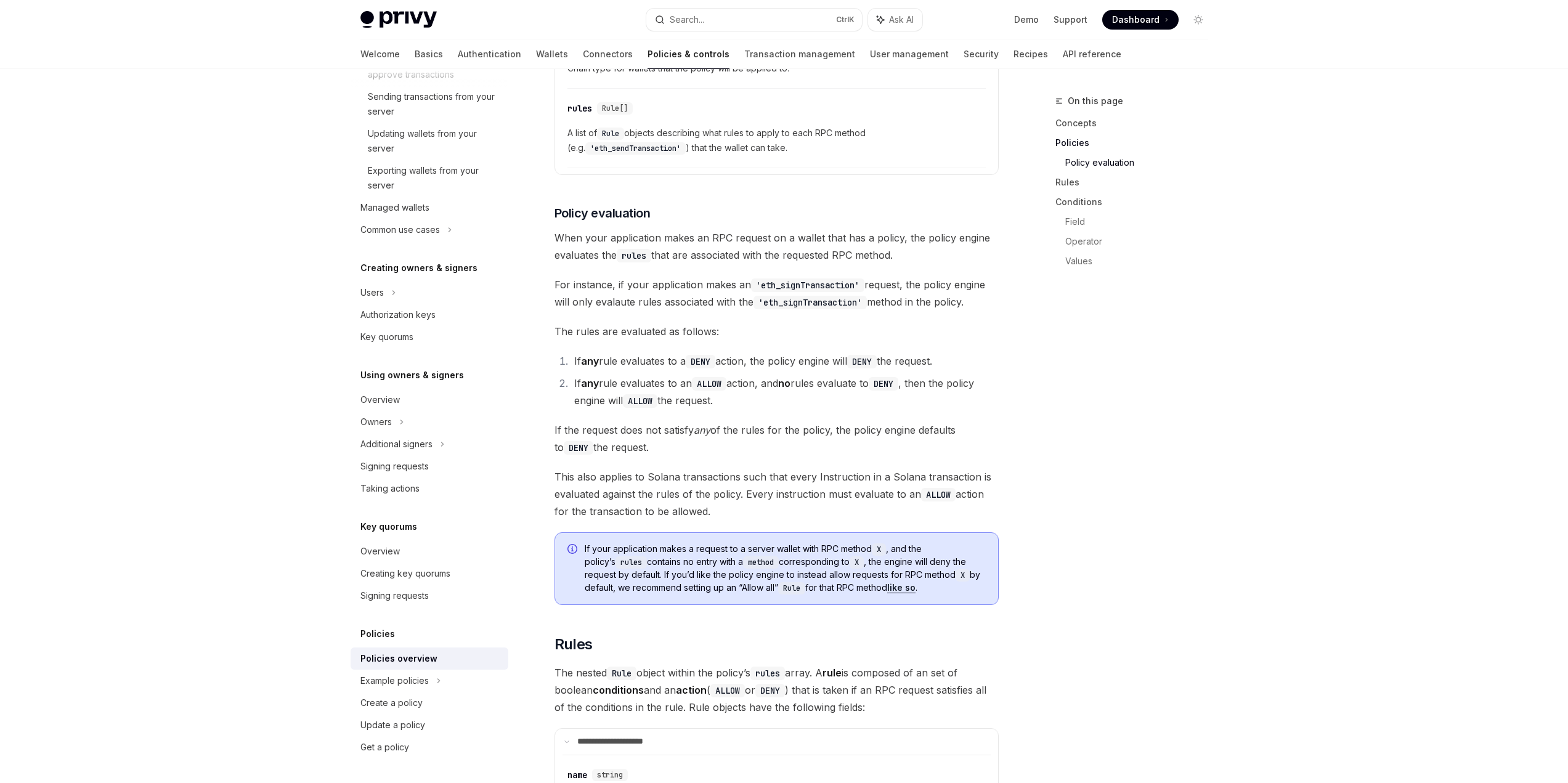
drag, startPoint x: 886, startPoint y: 361, endPoint x: 586, endPoint y: 355, distance: 300.1
click at [586, 375] on li "If any rule evaluates to an ALLOW action, and no rules evaluate to DENY , then …" at bounding box center [785, 392] width 428 height 34
click at [585, 377] on strong "any" at bounding box center [590, 383] width 18 height 12
drag, startPoint x: 560, startPoint y: 394, endPoint x: 678, endPoint y: 416, distance: 120.0
click at [678, 421] on span "If the request does not satisfy any of the rules for the policy, the policy eng…" at bounding box center [777, 438] width 444 height 34
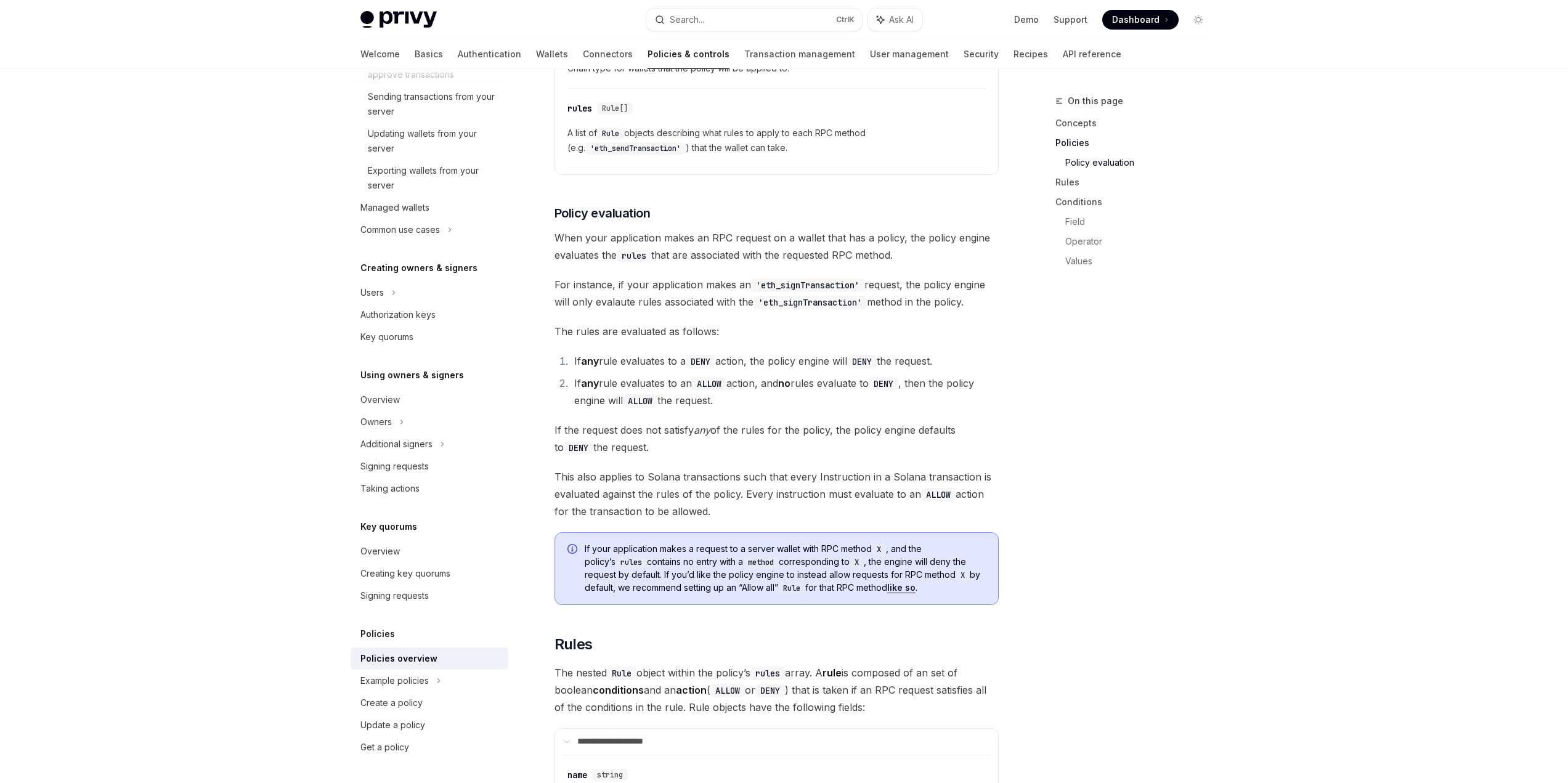
click at [678, 421] on span "If the request does not satisfy any of the rules for the policy, the policy eng…" at bounding box center [777, 438] width 444 height 34
drag, startPoint x: 663, startPoint y: 416, endPoint x: 558, endPoint y: 400, distance: 106.2
click at [558, 421] on span "If the request does not satisfy any of the rules for the policy, the policy eng…" at bounding box center [777, 438] width 444 height 34
click at [557, 421] on span "If the request does not satisfy any of the rules for the policy, the policy eng…" at bounding box center [777, 438] width 444 height 34
drag, startPoint x: 551, startPoint y: 398, endPoint x: 665, endPoint y: 406, distance: 114.3
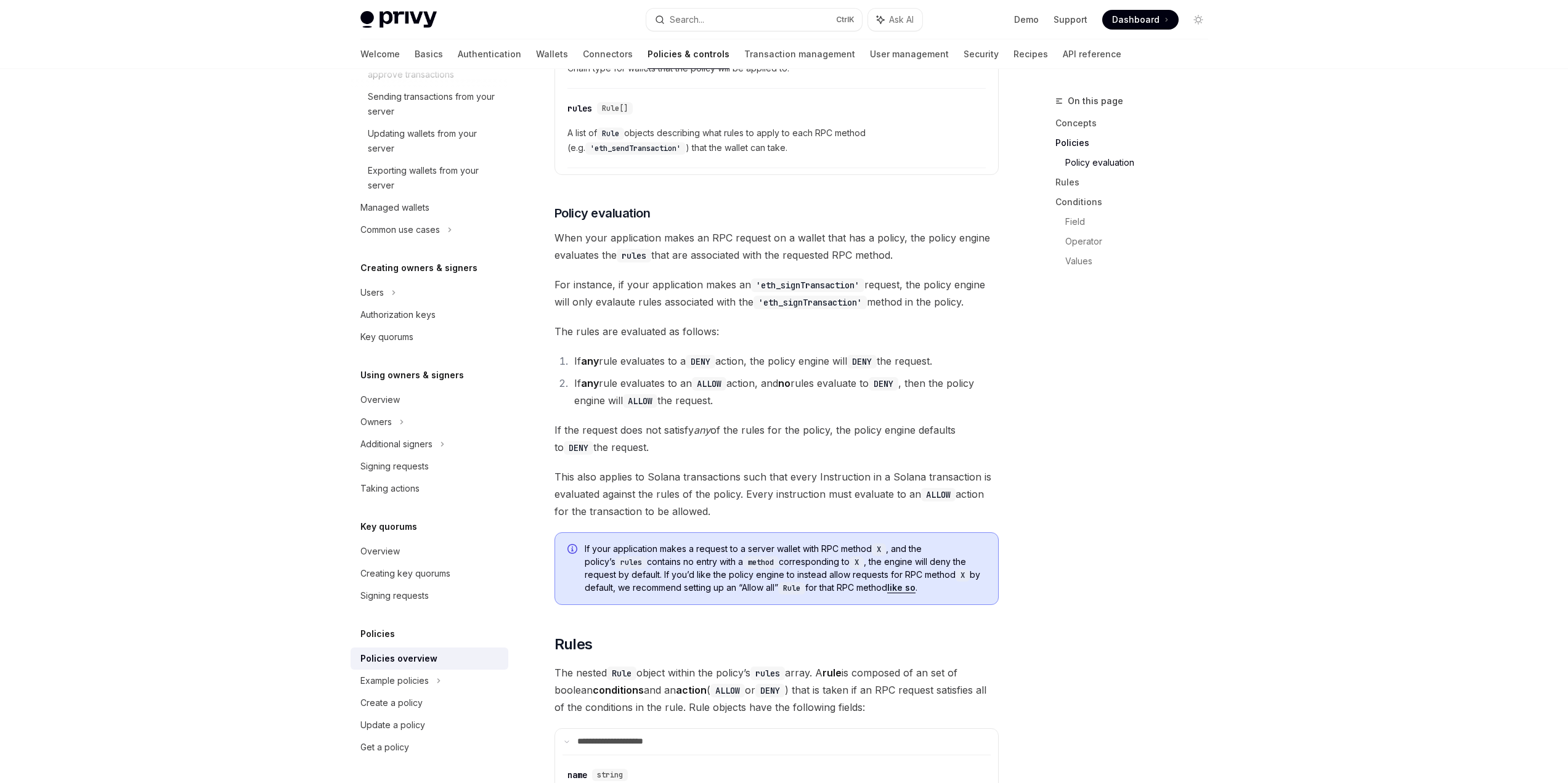
click at [665, 421] on span "If the request does not satisfy any of the rules for the policy, the policy eng…" at bounding box center [777, 438] width 444 height 34
drag, startPoint x: 680, startPoint y: 393, endPoint x: 835, endPoint y: 395, distance: 155.0
click at [832, 421] on span "If the request does not satisfy any of the rules for the policy, the policy eng…" at bounding box center [777, 438] width 444 height 34
click at [835, 421] on span "If the request does not satisfy any of the rules for the policy, the policy eng…" at bounding box center [777, 438] width 444 height 34
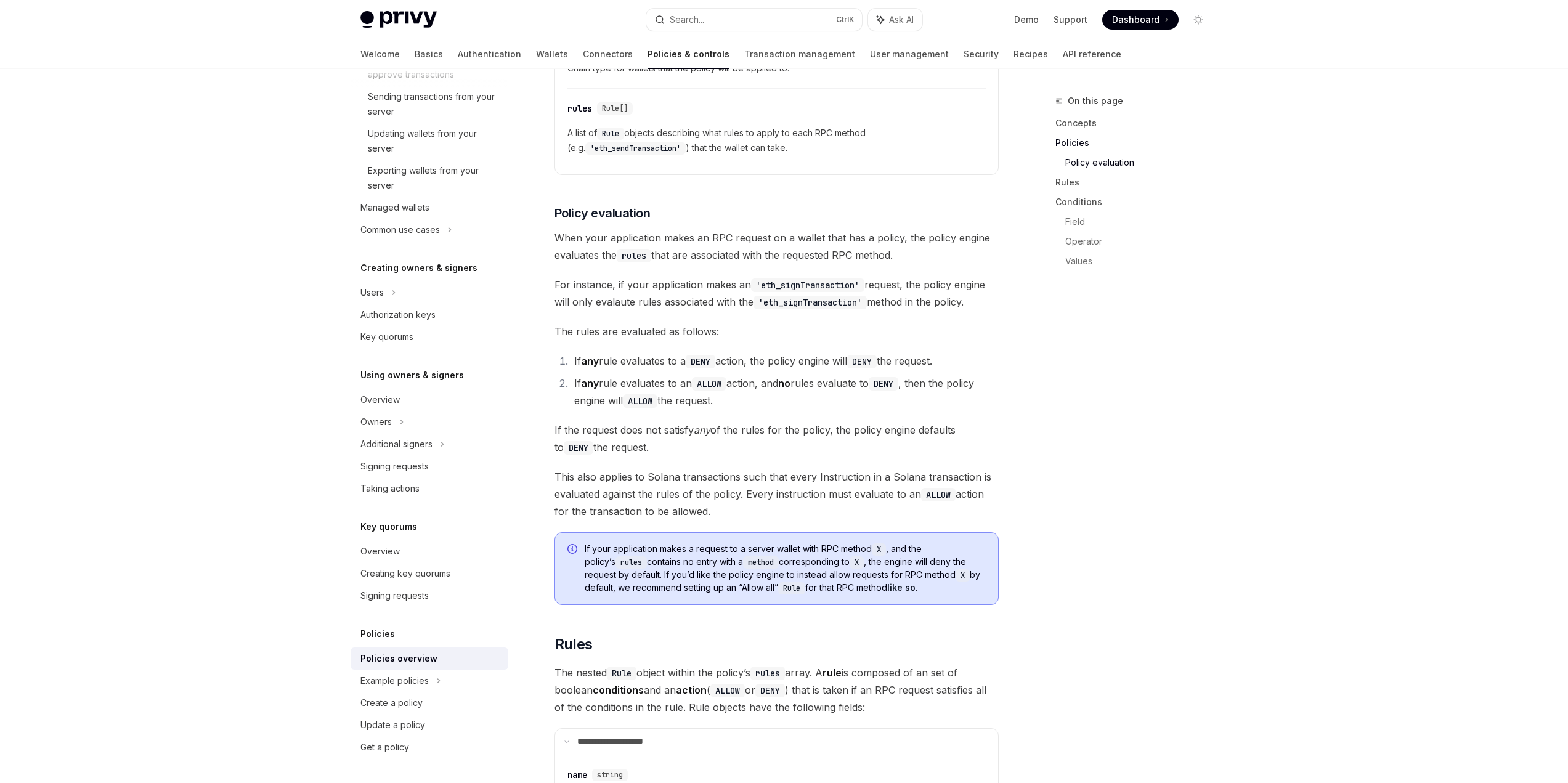
drag, startPoint x: 843, startPoint y: 398, endPoint x: 930, endPoint y: 406, distance: 87.4
click at [930, 421] on span "If the request does not satisfy any of the rules for the policy, the policy eng…" at bounding box center [777, 438] width 444 height 34
drag, startPoint x: 557, startPoint y: 452, endPoint x: 722, endPoint y: 481, distance: 167.5
click at [722, 481] on span "This also applies to Solana transactions such that every Instruction in a Solan…" at bounding box center [777, 494] width 444 height 52
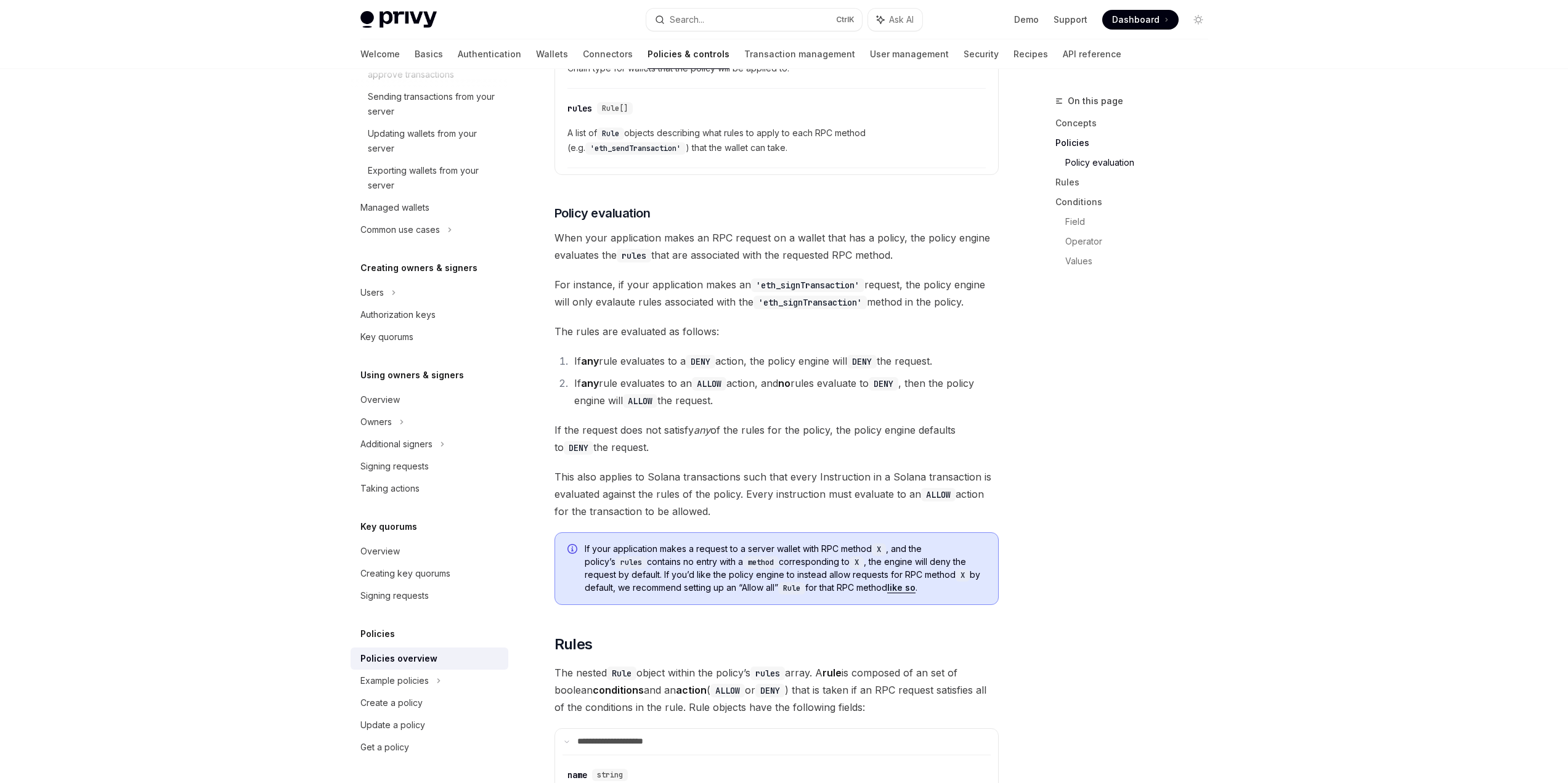
click at [722, 481] on span "This also applies to Solana transactions such that every Instruction in a Solan…" at bounding box center [777, 494] width 444 height 52
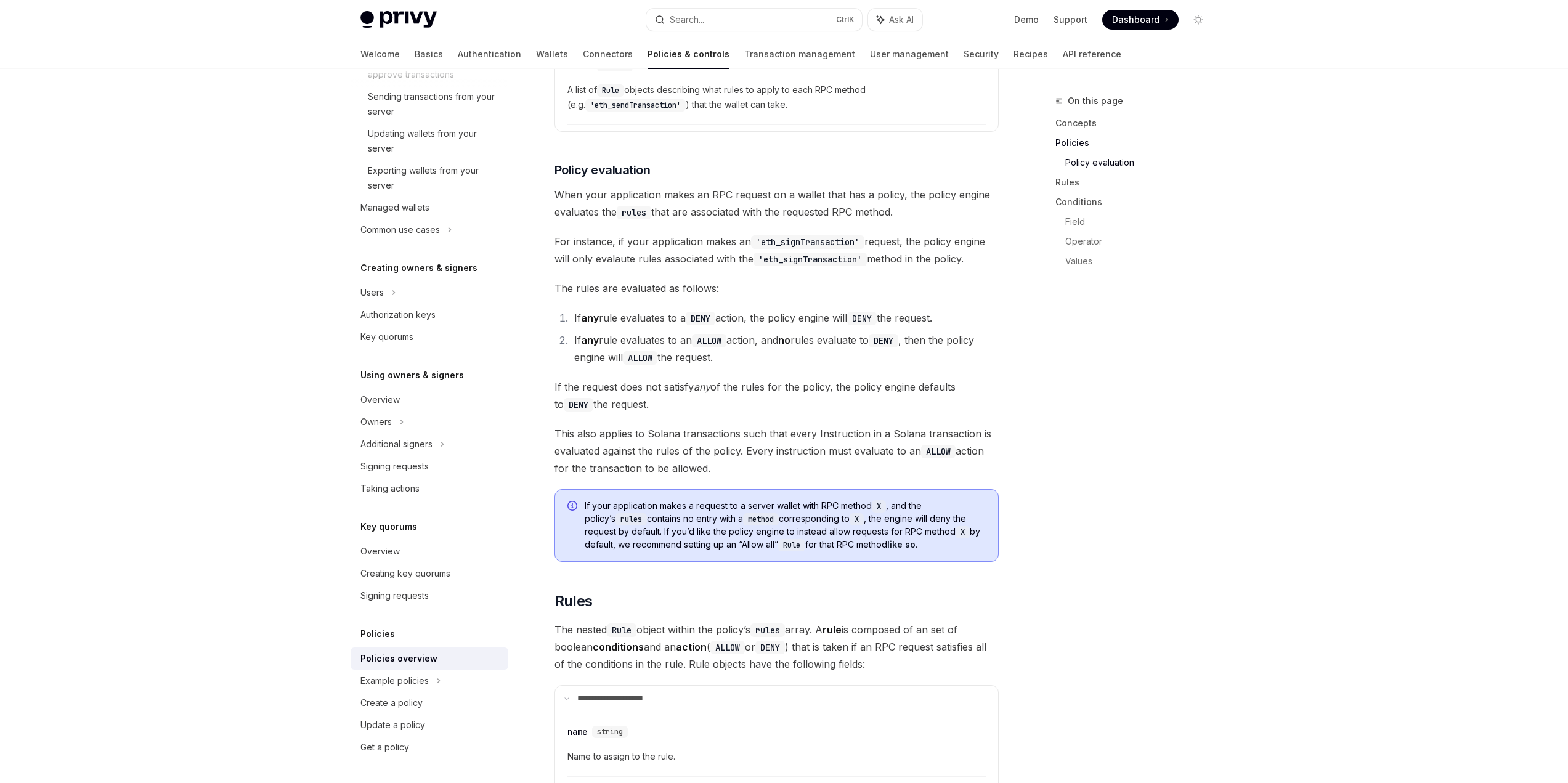
scroll to position [1417, 0]
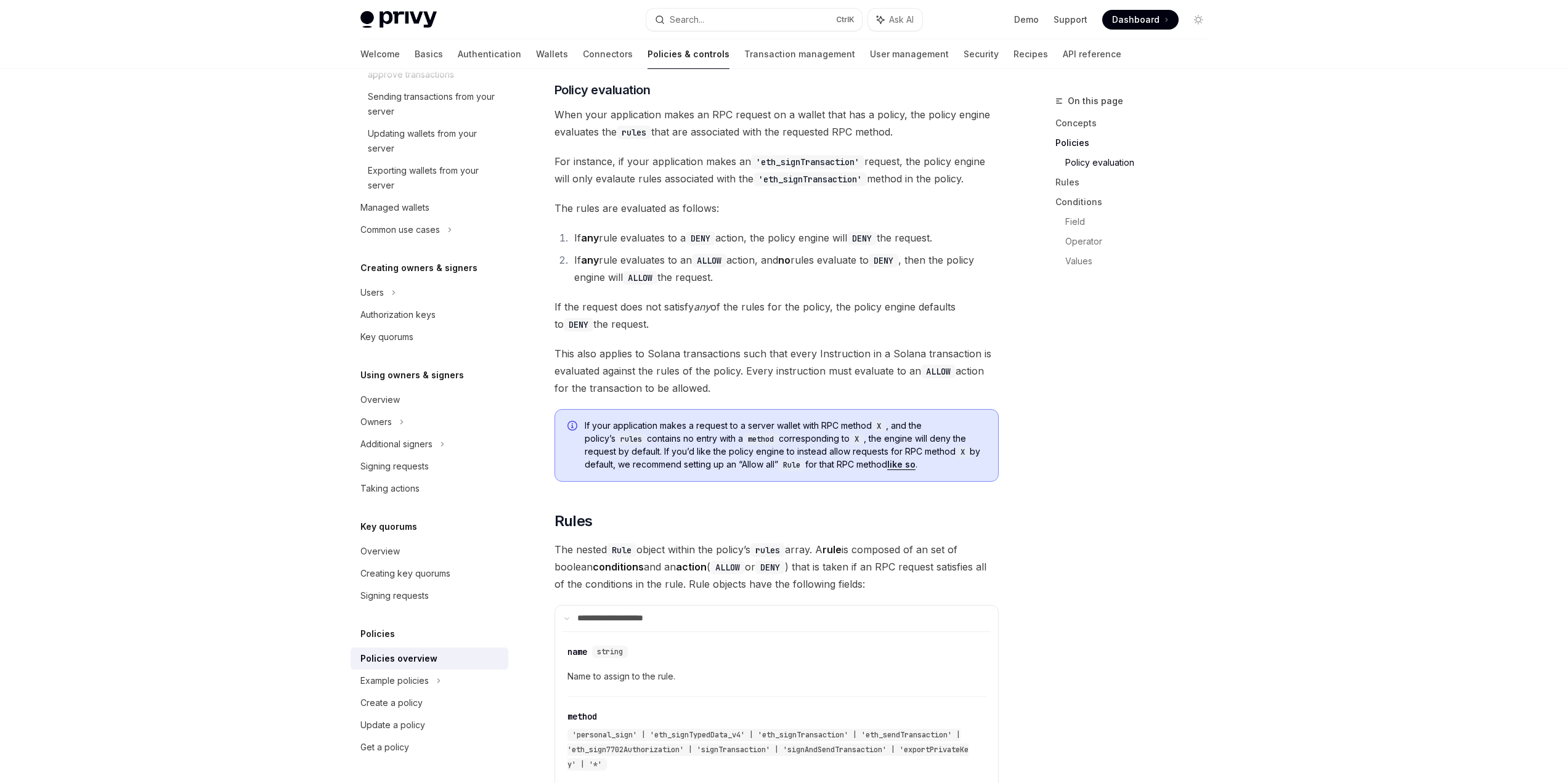
drag, startPoint x: 742, startPoint y: 322, endPoint x: 741, endPoint y: 358, distance: 36.0
click at [741, 358] on span "This also applies to Solana transactions such that every Instruction in a Solan…" at bounding box center [777, 371] width 444 height 52
drag, startPoint x: 1011, startPoint y: 363, endPoint x: 1022, endPoint y: 329, distance: 35.7
click at [1021, 330] on div "On this page Concepts Policies Policy evaluation Rules Conditions Field Operato…" at bounding box center [784, 668] width 868 height 4032
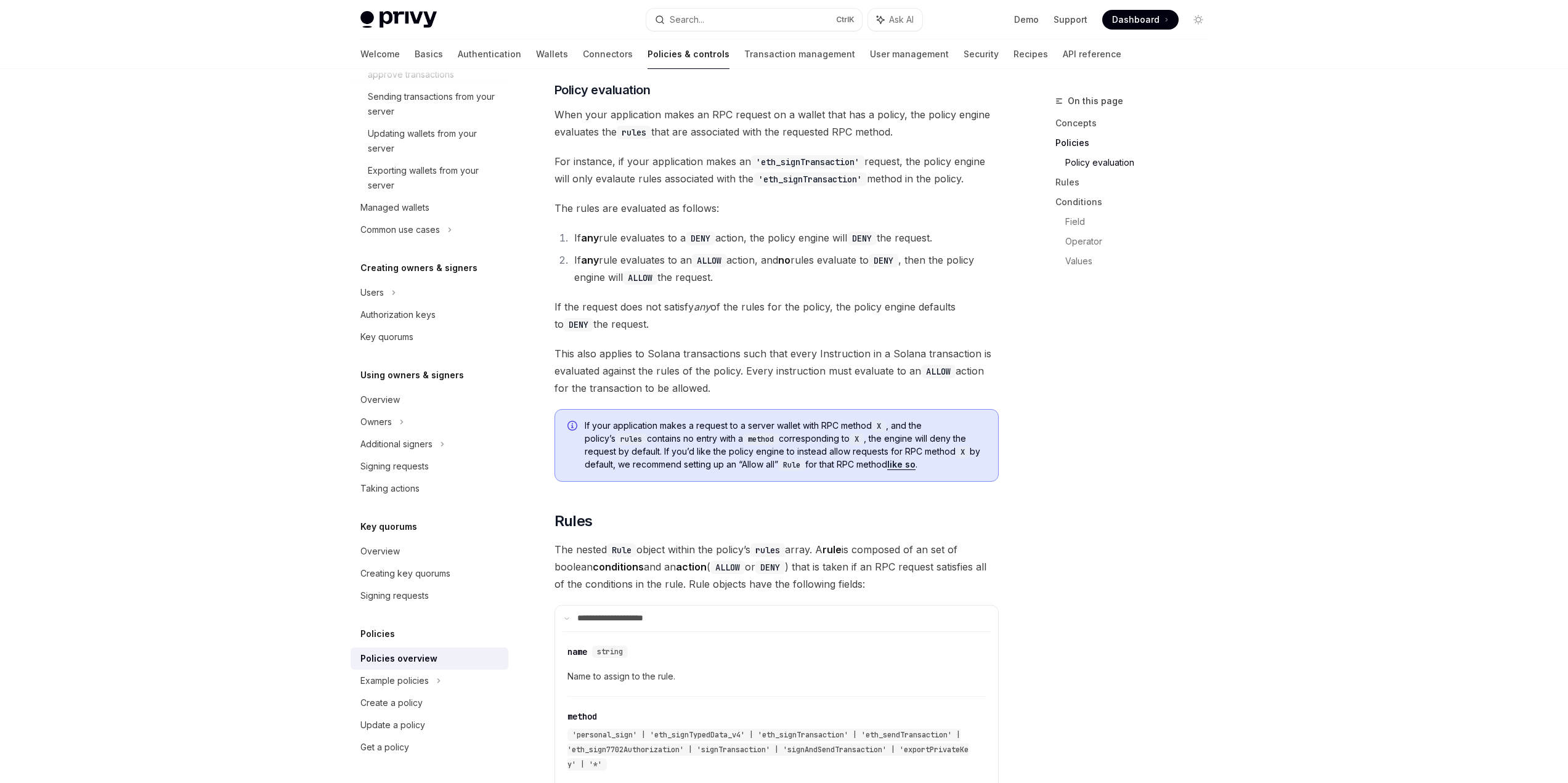
click at [1026, 326] on div "On this page Concepts Policies Policy evaluation Rules Conditions Field Operato…" at bounding box center [784, 668] width 868 height 4032
drag, startPoint x: 1032, startPoint y: 308, endPoint x: 1013, endPoint y: 346, distance: 42.5
click at [1013, 346] on div "On this page Concepts Policies Policy evaluation Rules Conditions Field Operato…" at bounding box center [784, 668] width 868 height 4032
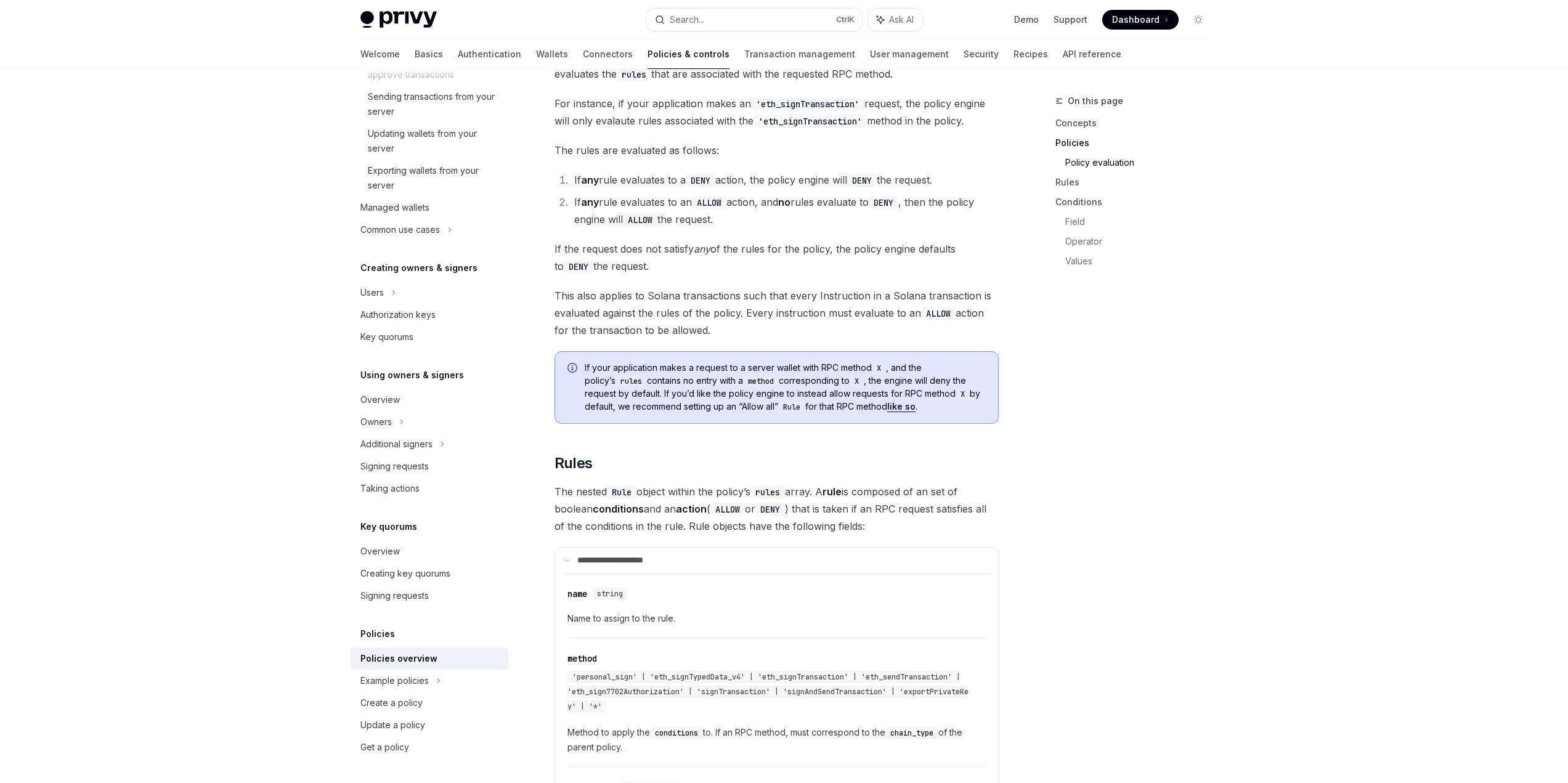
scroll to position [1479, 0]
drag, startPoint x: 583, startPoint y: 365, endPoint x: 1037, endPoint y: 383, distance: 454.4
click at [1038, 383] on div "On this page Concepts Policies Policy evaluation Rules Conditions Field Operato…" at bounding box center [784, 606] width 868 height 4032
click at [1034, 384] on div "On this page Concepts Policies Policy evaluation Rules Conditions Field Operato…" at bounding box center [1125, 438] width 187 height 689
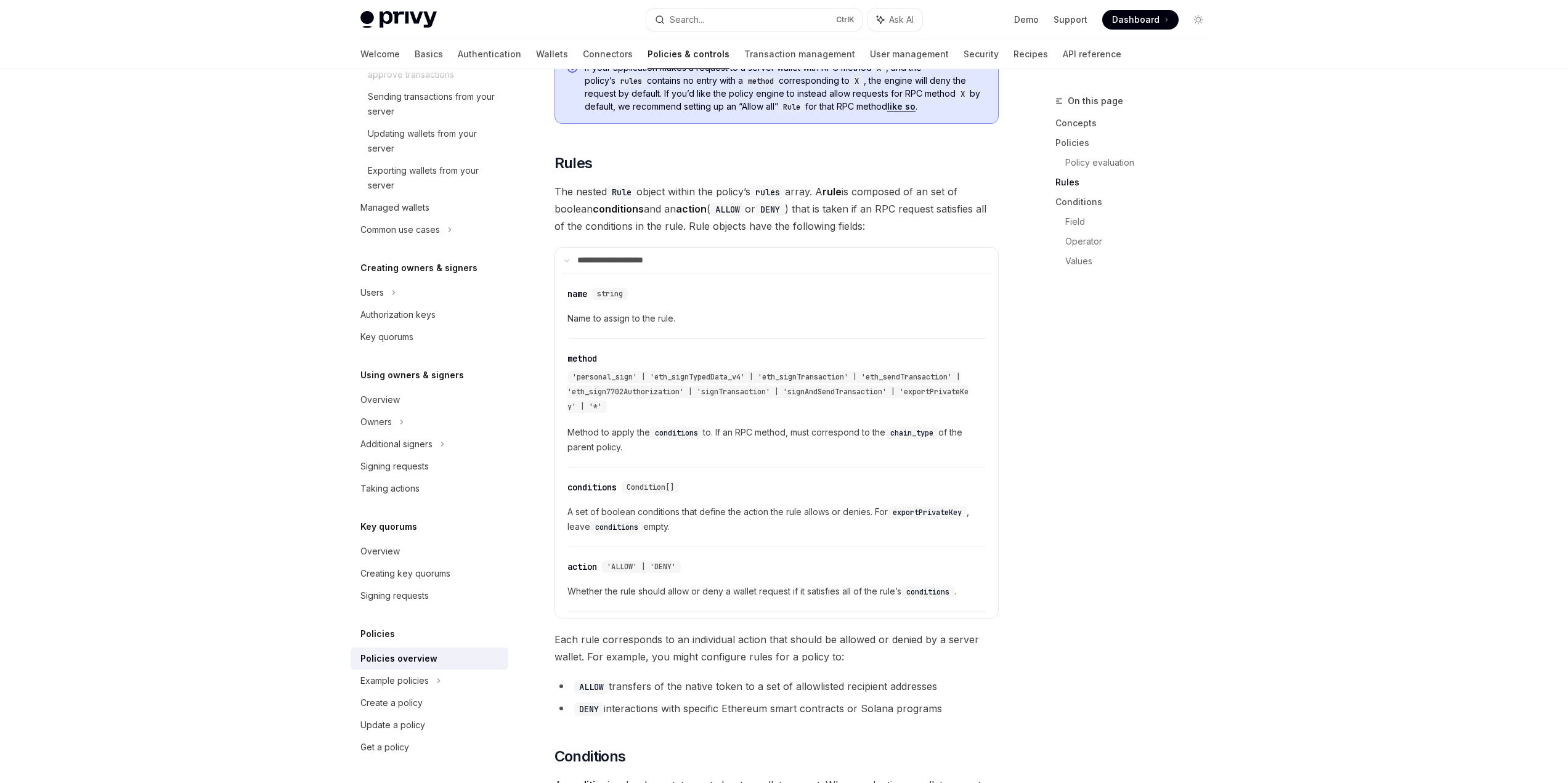
scroll to position [1725, 0]
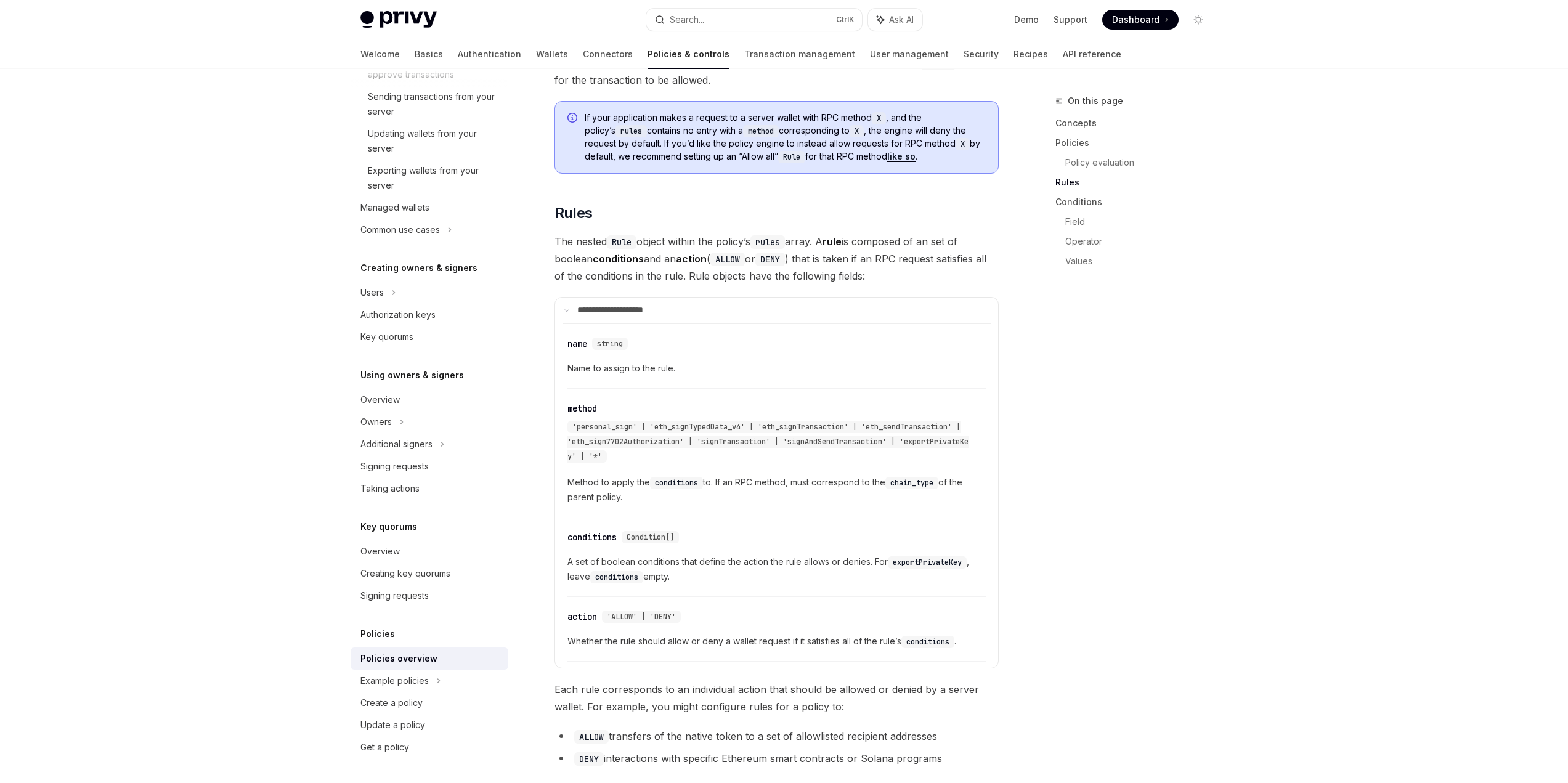
drag, startPoint x: 601, startPoint y: 210, endPoint x: 832, endPoint y: 212, distance: 231.0
click at [832, 233] on span "The nested Rule object within the policy’s rules array. A rule is composed of a…" at bounding box center [777, 259] width 444 height 52
drag, startPoint x: 826, startPoint y: 210, endPoint x: 887, endPoint y: 248, distance: 71.9
click at [887, 248] on span "The nested Rule object within the policy’s rules array. A rule is composed of a…" at bounding box center [777, 259] width 444 height 52
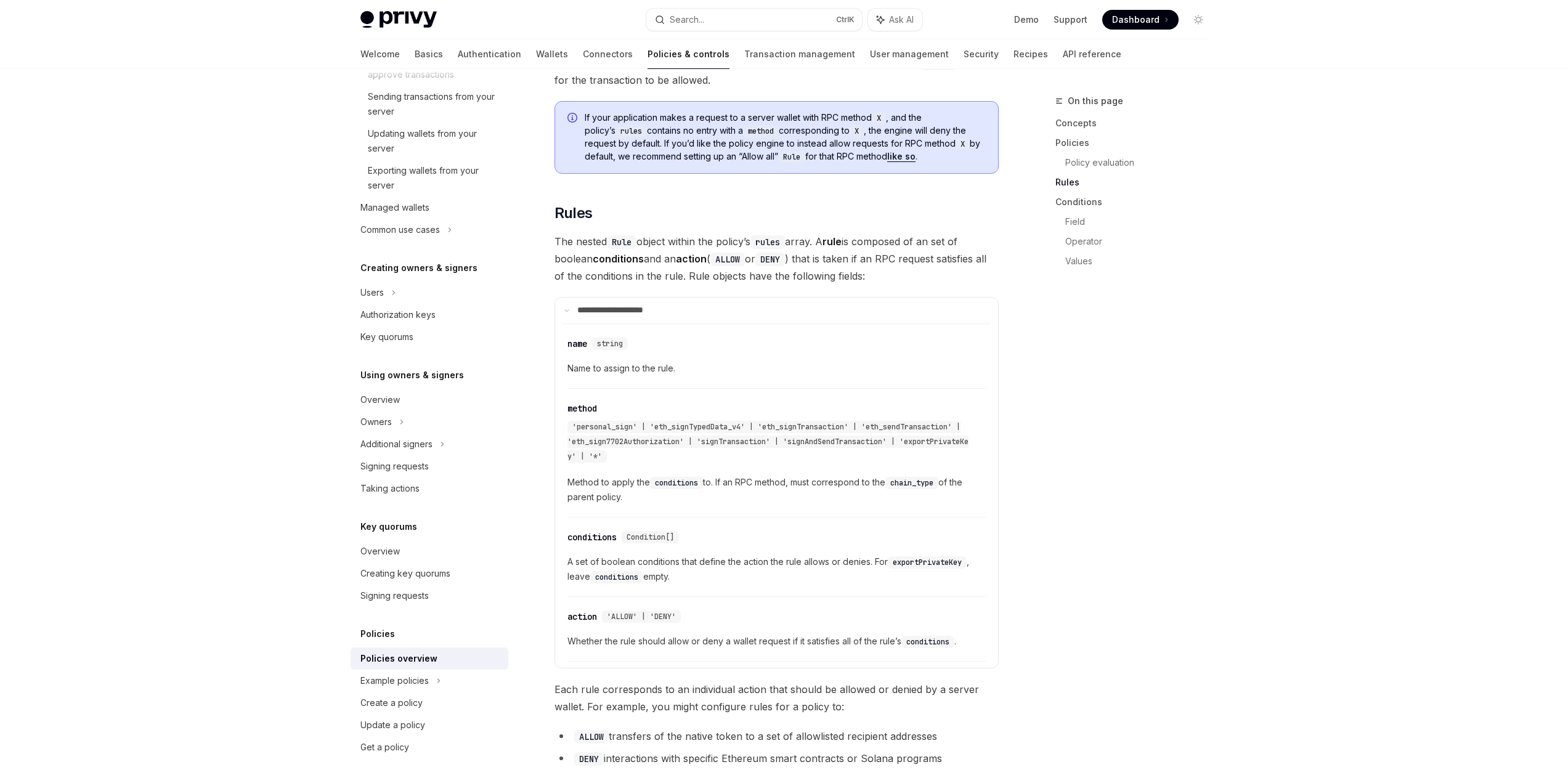
click at [887, 248] on span "The nested Rule object within the policy’s rules array. A rule is composed of a…" at bounding box center [777, 259] width 444 height 52
drag, startPoint x: 540, startPoint y: 225, endPoint x: 698, endPoint y: 228, distance: 158.0
click at [698, 228] on div "Policies Overview OpenAI Open in ChatGPT OpenAI Open in ChatGPT Privy’s policy …" at bounding box center [661, 372] width 680 height 4007
click at [698, 253] on strong "action" at bounding box center [691, 258] width 31 height 12
drag, startPoint x: 801, startPoint y: 228, endPoint x: 963, endPoint y: 241, distance: 162.5
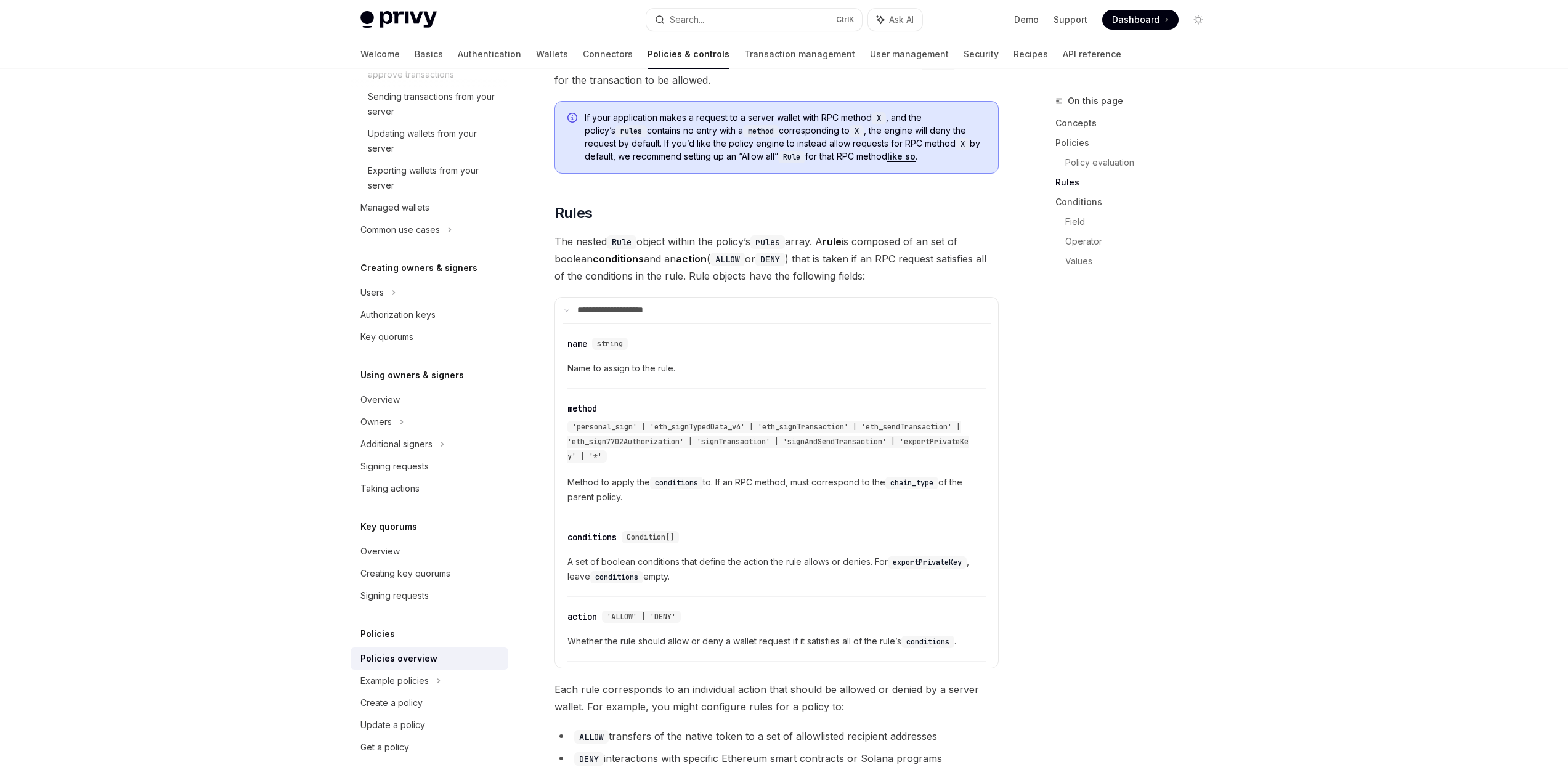
click at [963, 241] on span "The nested Rule object within the policy’s rules array. A rule is composed of a…" at bounding box center [777, 259] width 444 height 52
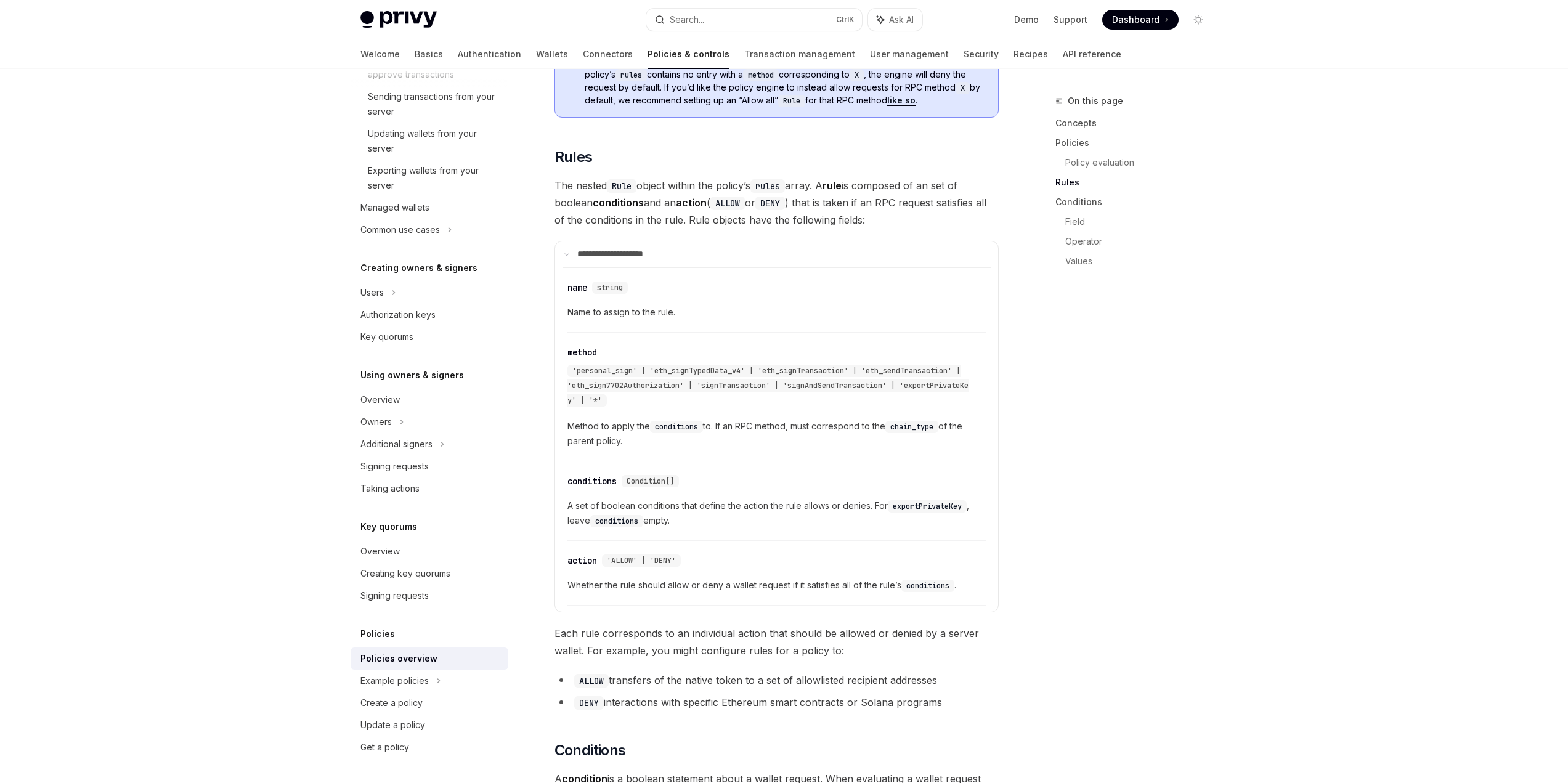
scroll to position [1787, 0]
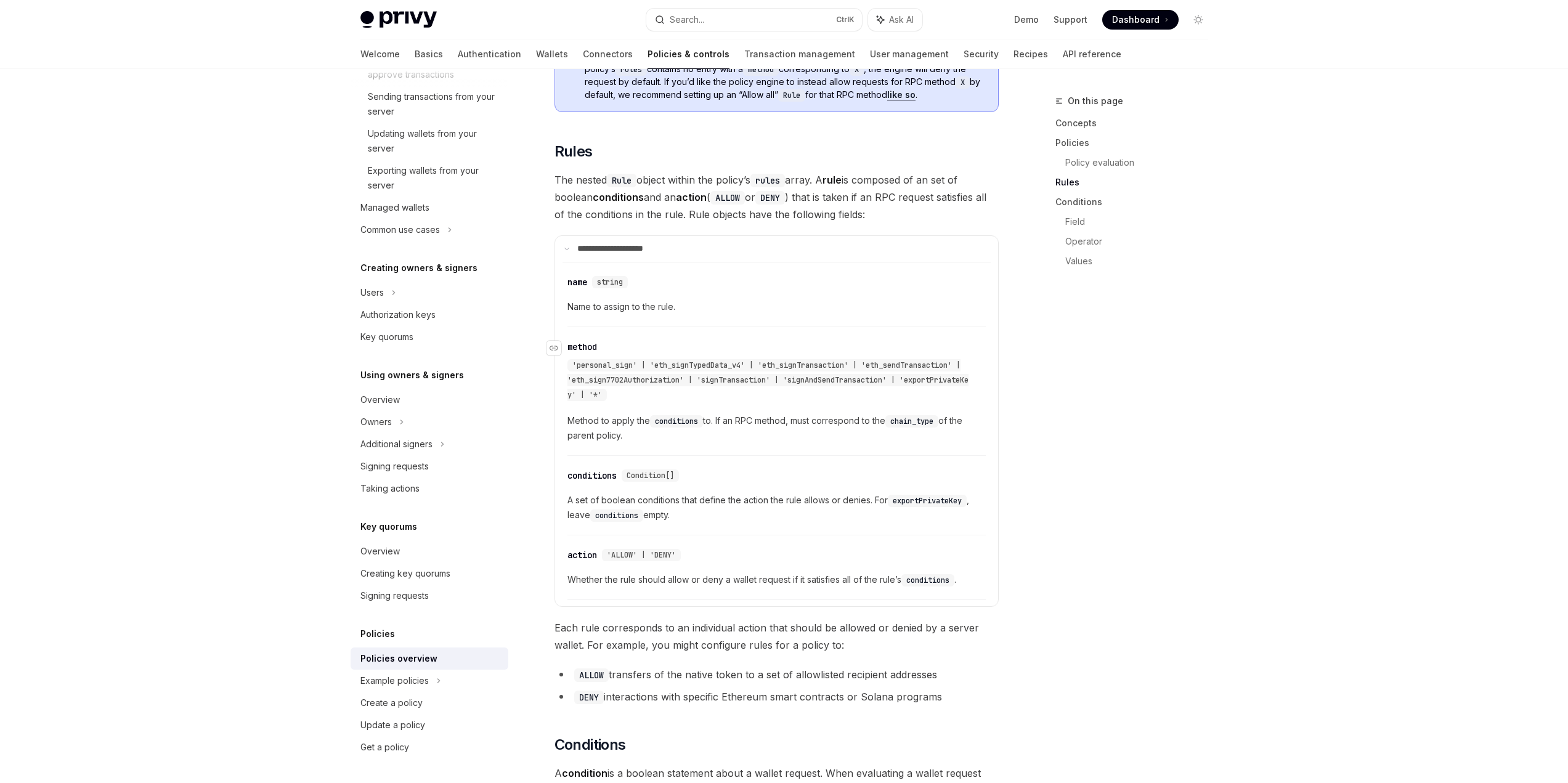
drag, startPoint x: 754, startPoint y: 388, endPoint x: 752, endPoint y: 333, distance: 55.0
click at [752, 340] on div "​ method 'personal_sign' | 'eth_signTypedData_v4' | 'eth_signTransaction' | 'et…" at bounding box center [777, 394] width 419 height 122
click at [752, 361] on span "'personal_sign' | 'eth_signTypedData_v4' | 'eth_signTransaction' | 'eth_sendTra…" at bounding box center [768, 380] width 401 height 40
click at [618, 361] on span "'personal_sign' | 'eth_signTypedData_v4' | 'eth_signTransaction' | 'eth_sendTra…" at bounding box center [768, 380] width 401 height 40
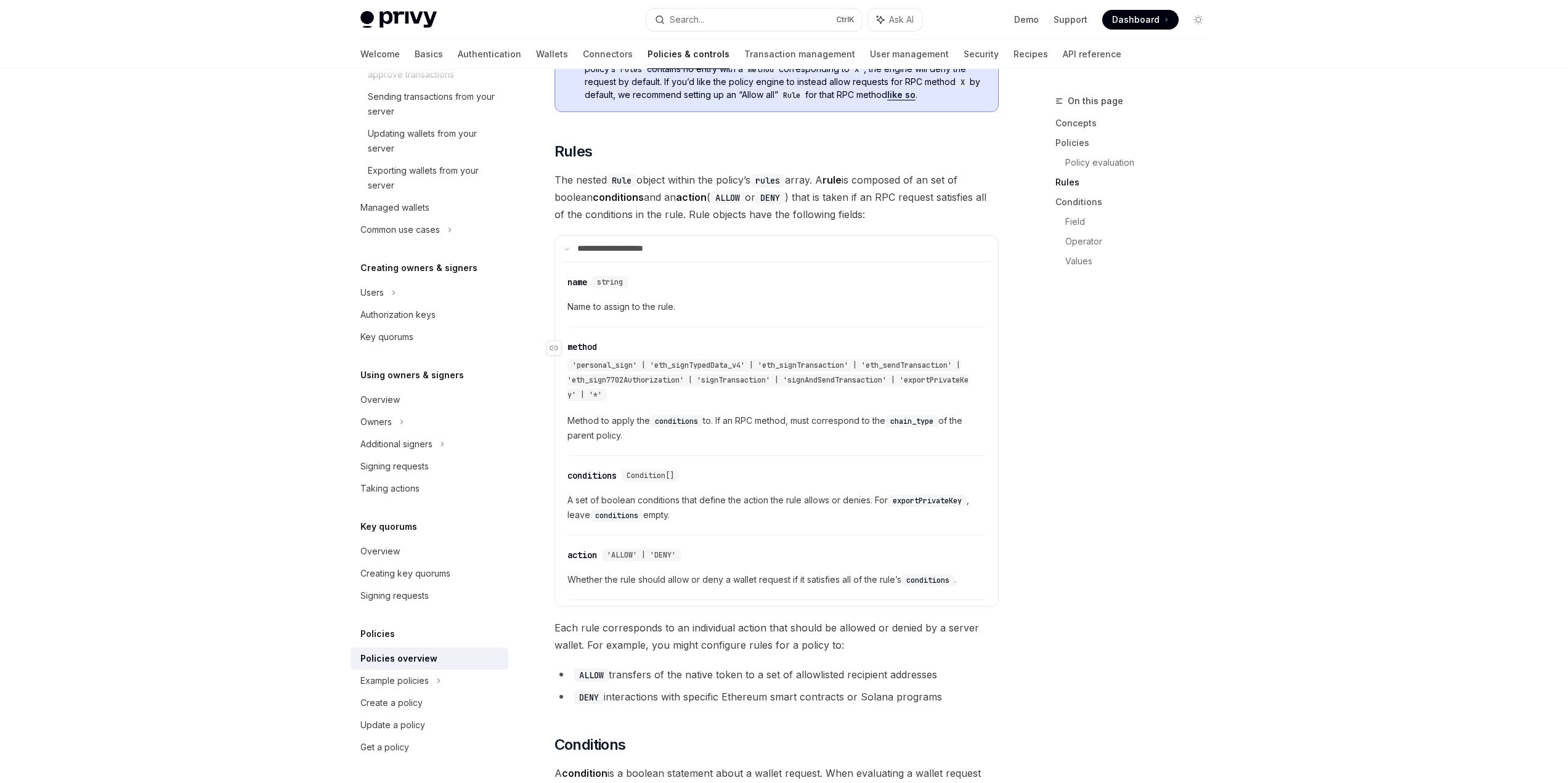
click at [705, 359] on div "'personal_sign' | 'eth_signTypedData_v4' | 'eth_signTransaction' | 'eth_sendTra…" at bounding box center [768, 380] width 401 height 42
click at [797, 340] on div "​ method 'personal_sign' | 'eth_signTypedData_v4' | 'eth_signTransaction' | 'et…" at bounding box center [771, 371] width 406 height 62
drag, startPoint x: 722, startPoint y: 389, endPoint x: 738, endPoint y: 399, distance: 18.9
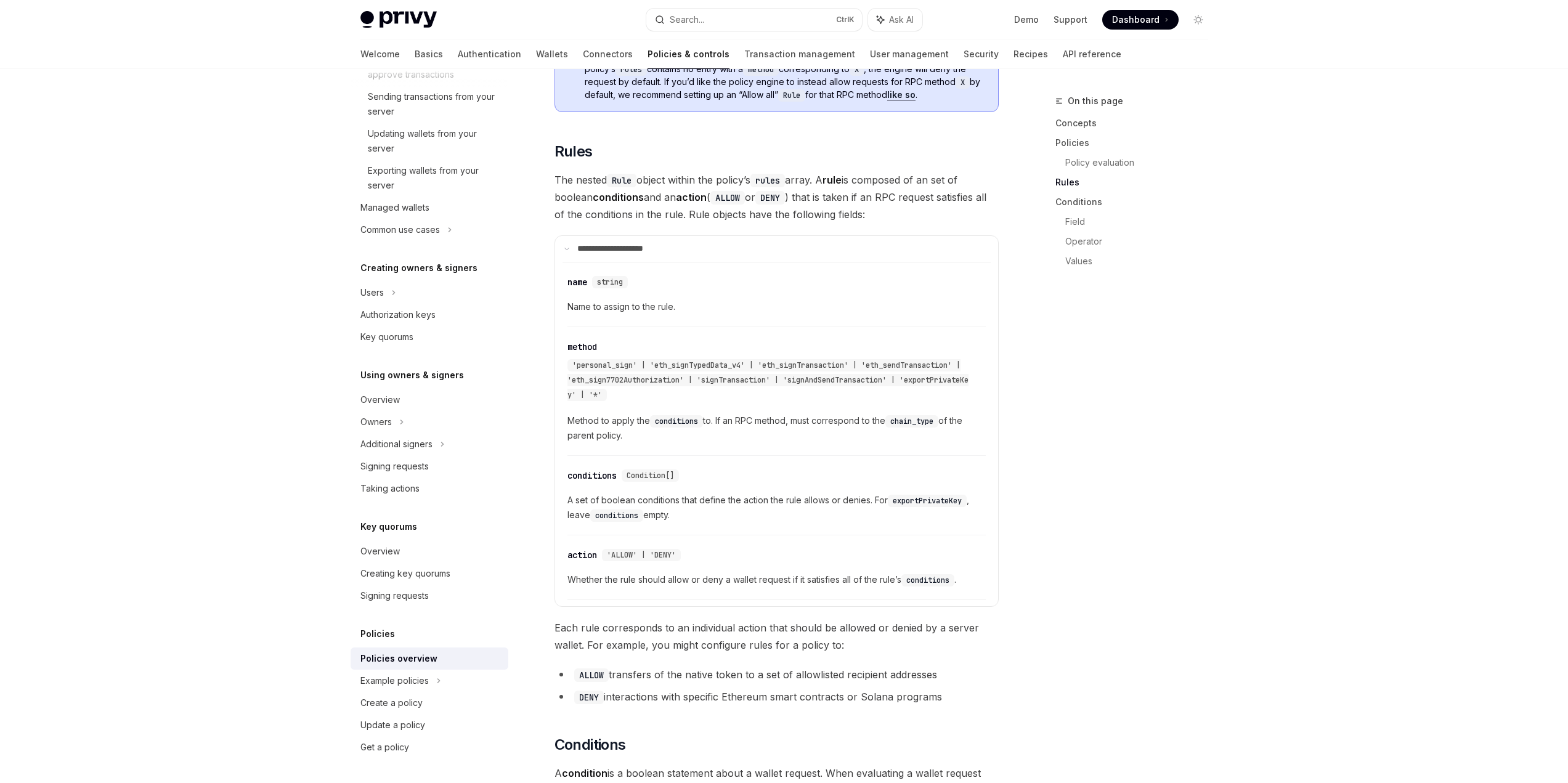
click at [738, 413] on span "Method to apply the conditions to. If an RPC method, must correspond to the cha…" at bounding box center [777, 428] width 419 height 29
drag, startPoint x: 738, startPoint y: 399, endPoint x: 626, endPoint y: 419, distance: 113.8
click at [723, 413] on span "Method to apply the conditions to. If an RPC method, must correspond to the cha…" at bounding box center [777, 428] width 419 height 29
click at [960, 413] on span "Method to apply the conditions to. If an RPC method, must correspond to the cha…" at bounding box center [777, 428] width 419 height 29
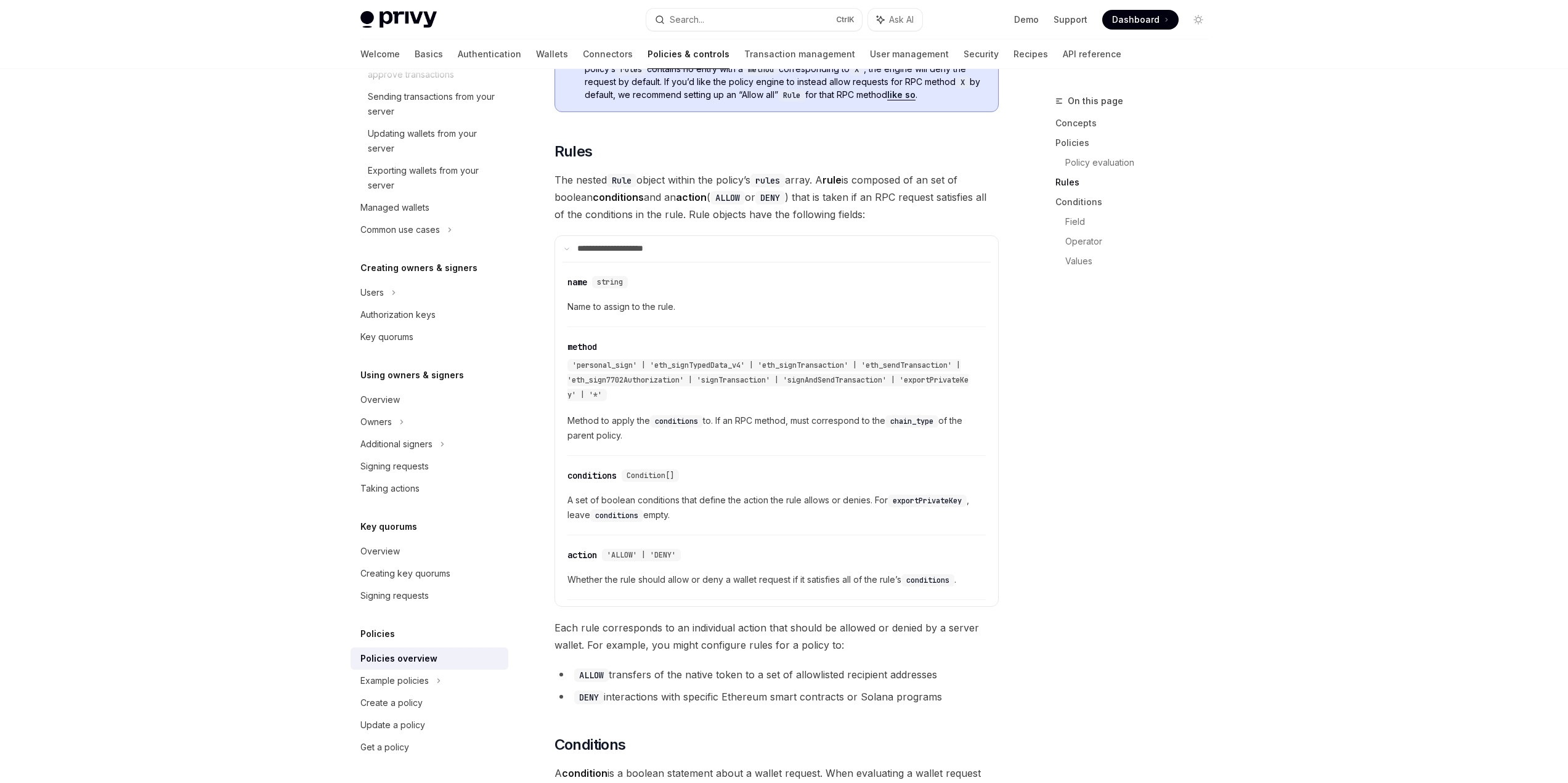
click at [966, 413] on span "Method to apply the conditions to. If an RPC method, must correspond to the cha…" at bounding box center [777, 428] width 419 height 29
click at [1037, 415] on div "On this page Concepts Policies Policy evaluation Rules Conditions Field Operato…" at bounding box center [1125, 438] width 187 height 689
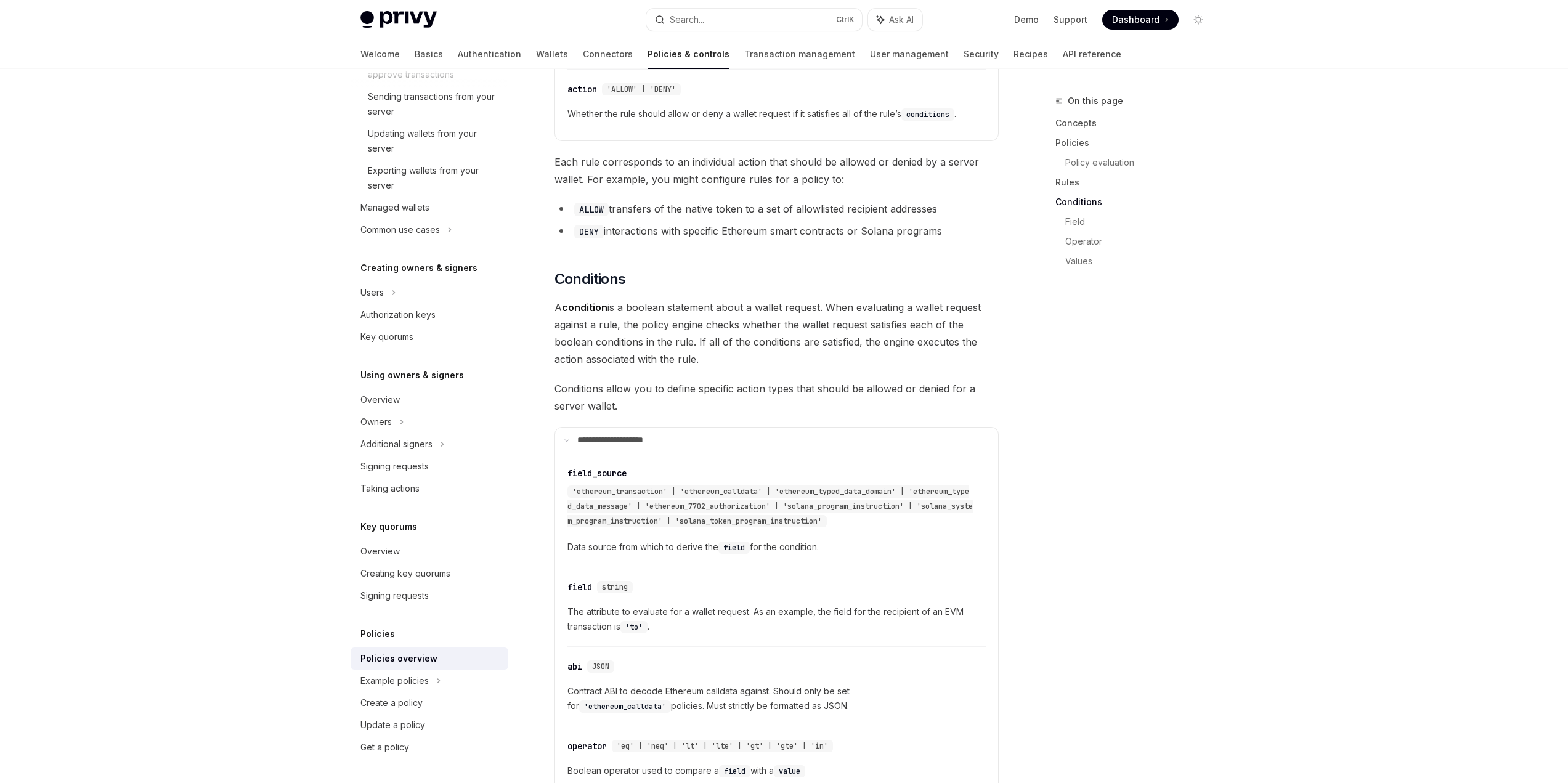
scroll to position [2279, 0]
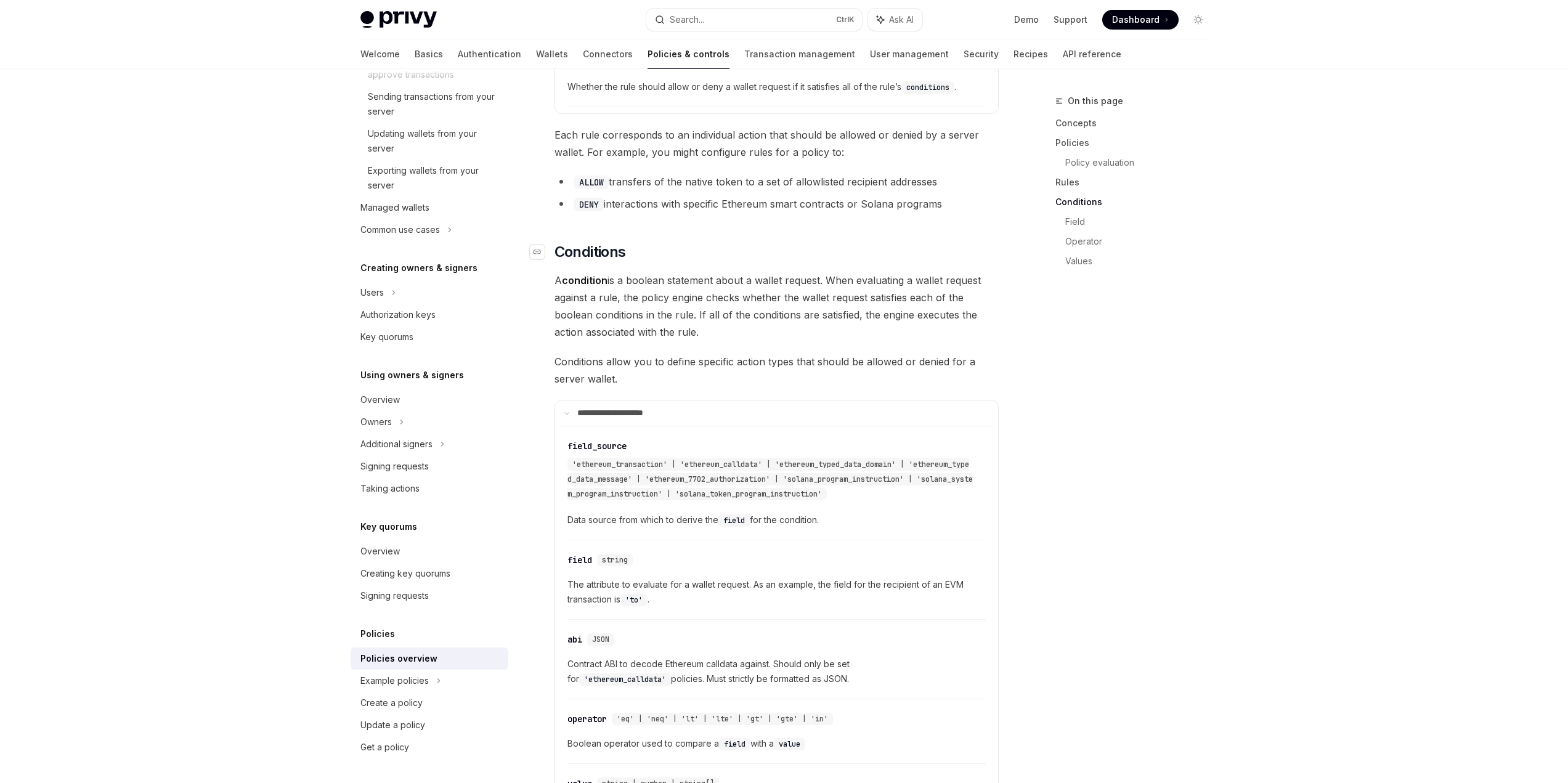
drag, startPoint x: 942, startPoint y: 347, endPoint x: 927, endPoint y: 215, distance: 132.8
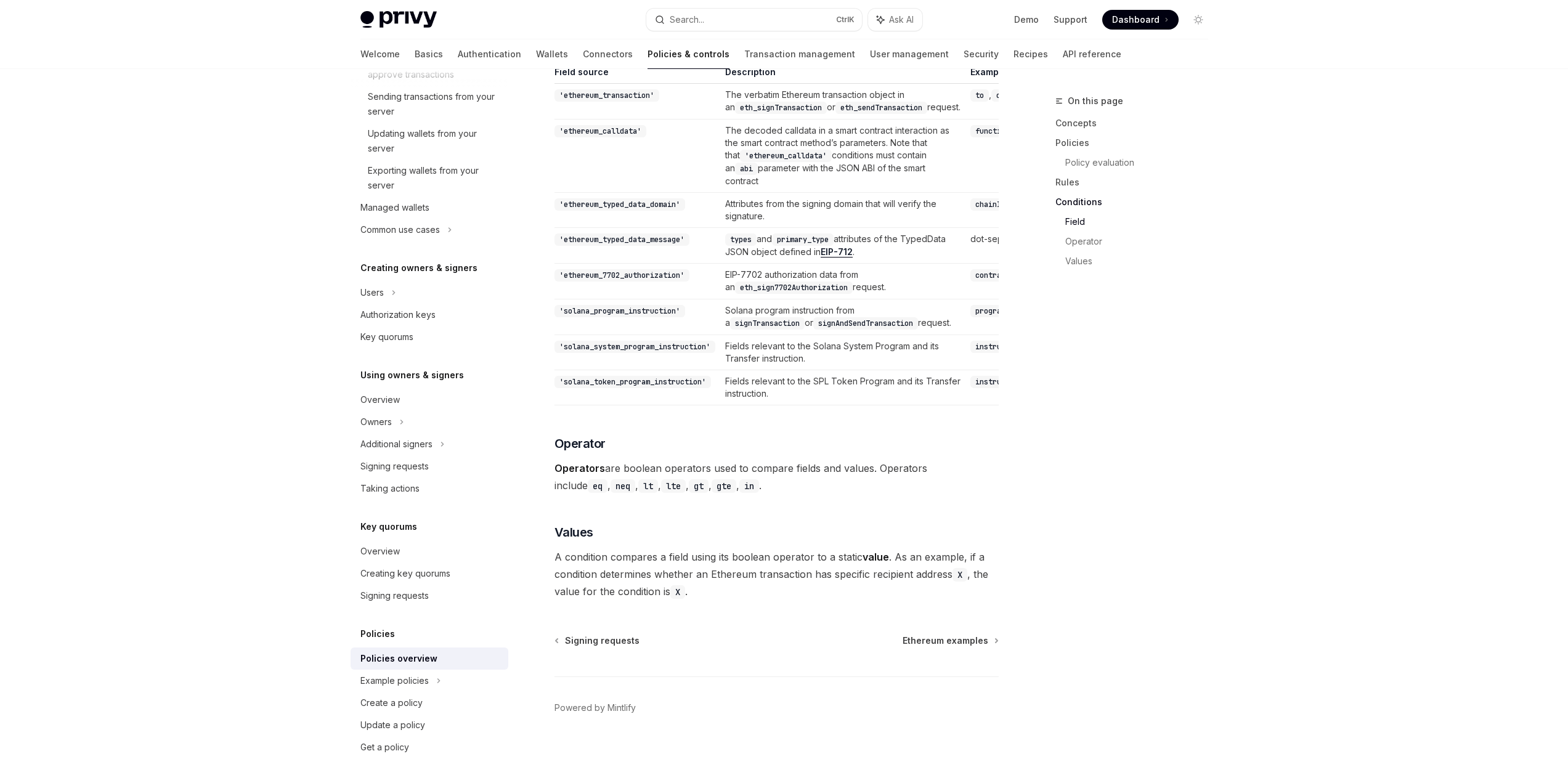
scroll to position [3427, 0]
drag, startPoint x: 622, startPoint y: 549, endPoint x: 811, endPoint y: 534, distance: 189.6
click at [811, 534] on h3 "​ Values" at bounding box center [777, 532] width 444 height 18
drag, startPoint x: 693, startPoint y: 553, endPoint x: 935, endPoint y: 556, distance: 242.0
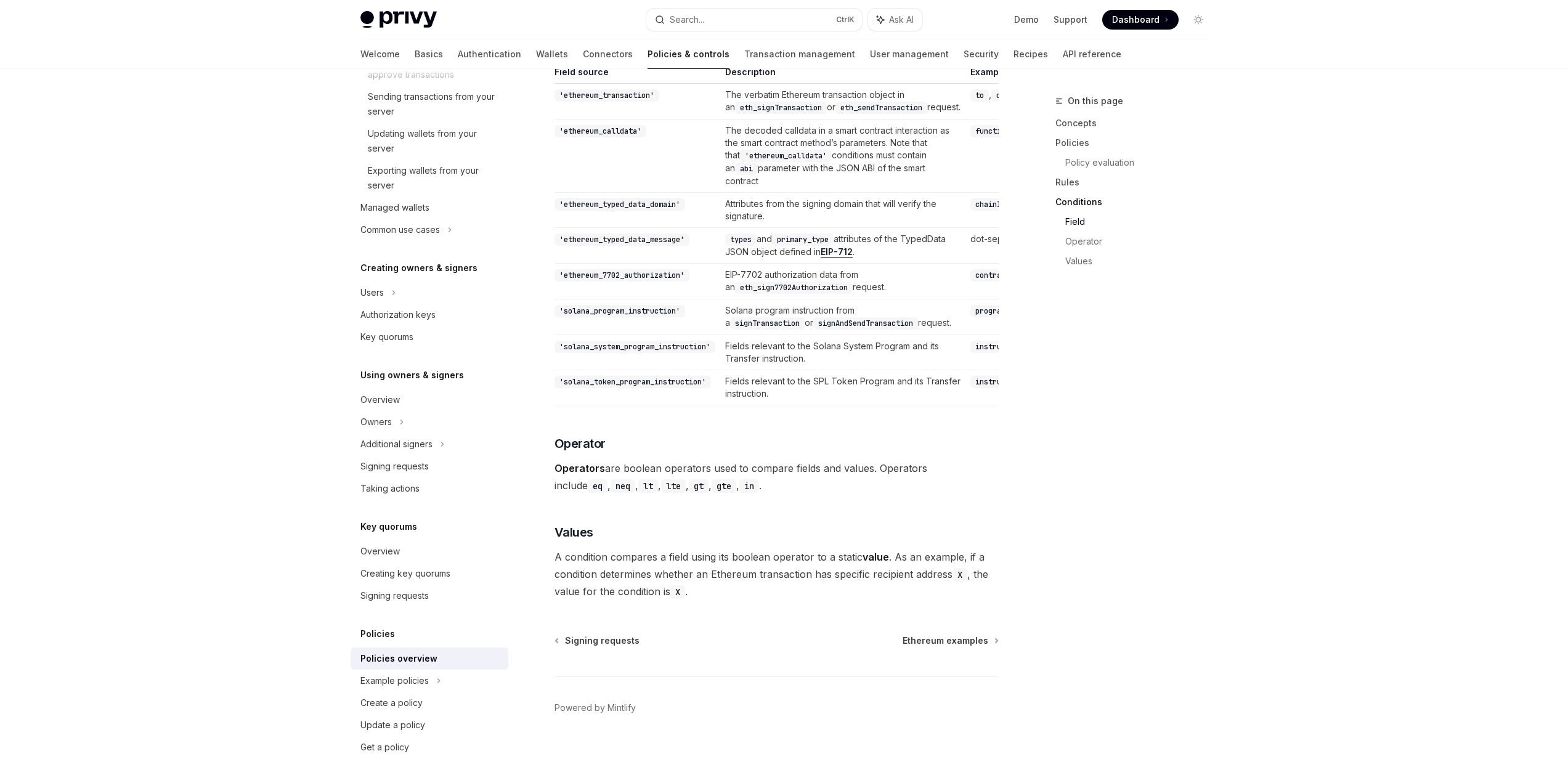
click at [935, 556] on span "A condition compares a field using its boolean operator to a static value . As …" at bounding box center [777, 574] width 444 height 52
drag, startPoint x: 846, startPoint y: 556, endPoint x: 836, endPoint y: 584, distance: 29.7
click at [836, 584] on span "A condition compares a field using its boolean operator to a static value . As …" at bounding box center [777, 574] width 444 height 52
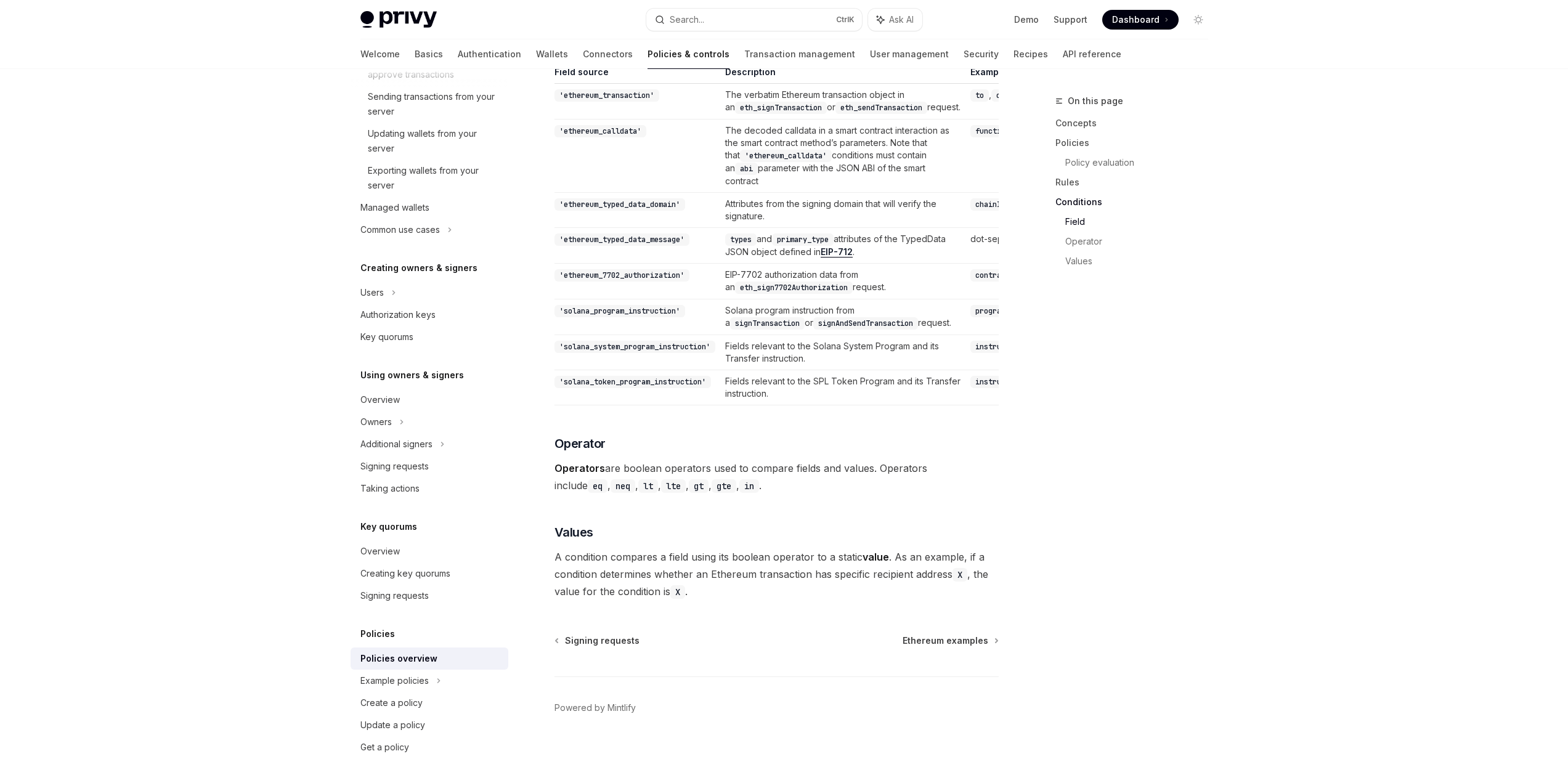
drag, startPoint x: 549, startPoint y: 577, endPoint x: 941, endPoint y: 572, distance: 392.0
click at [941, 572] on span "A condition compares a field using its boolean operator to a static value . As …" at bounding box center [777, 574] width 444 height 52
drag, startPoint x: 902, startPoint y: 583, endPoint x: 911, endPoint y: 538, distance: 45.9
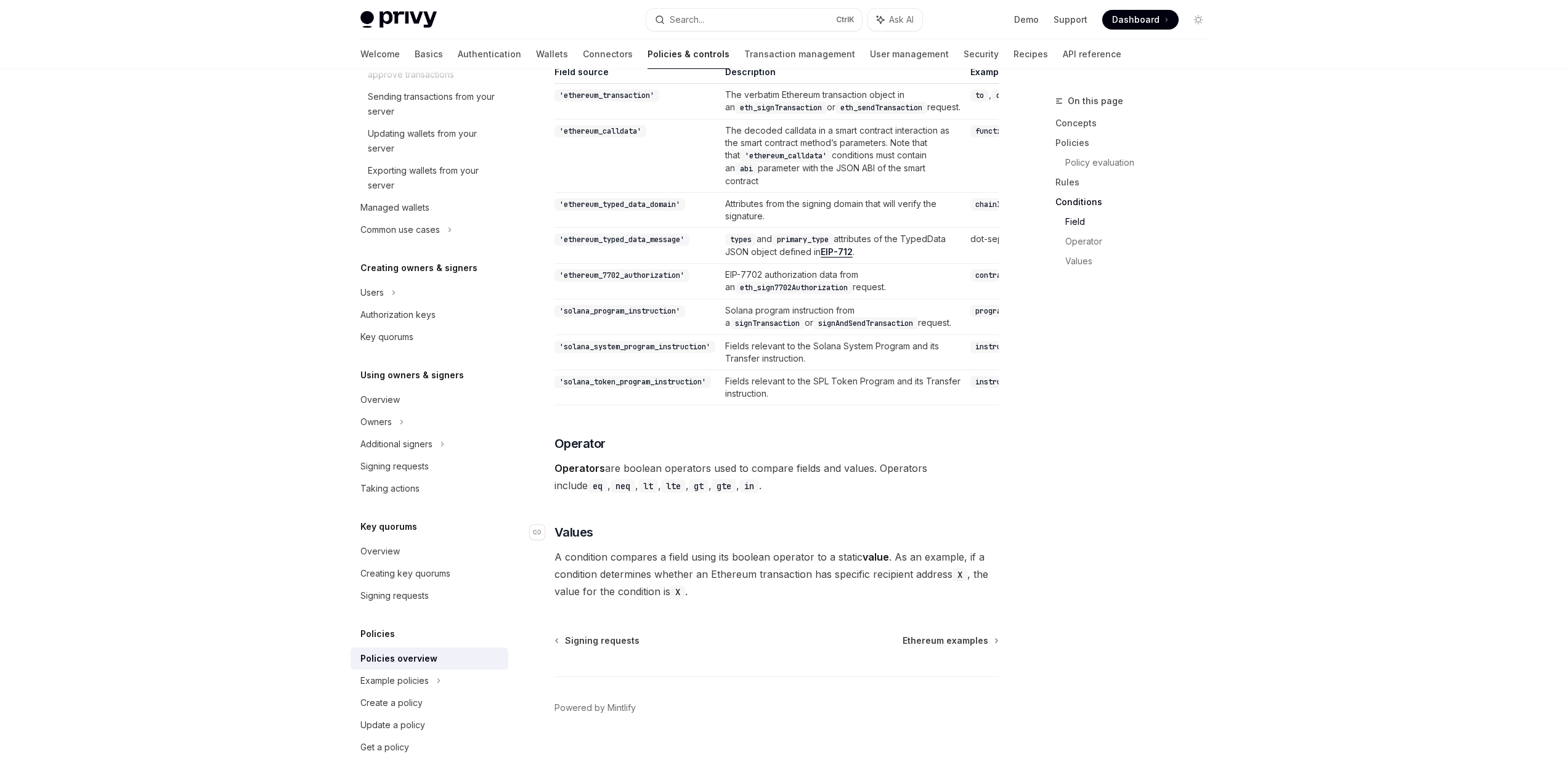
click at [911, 538] on h3 "​ Values" at bounding box center [777, 532] width 444 height 18
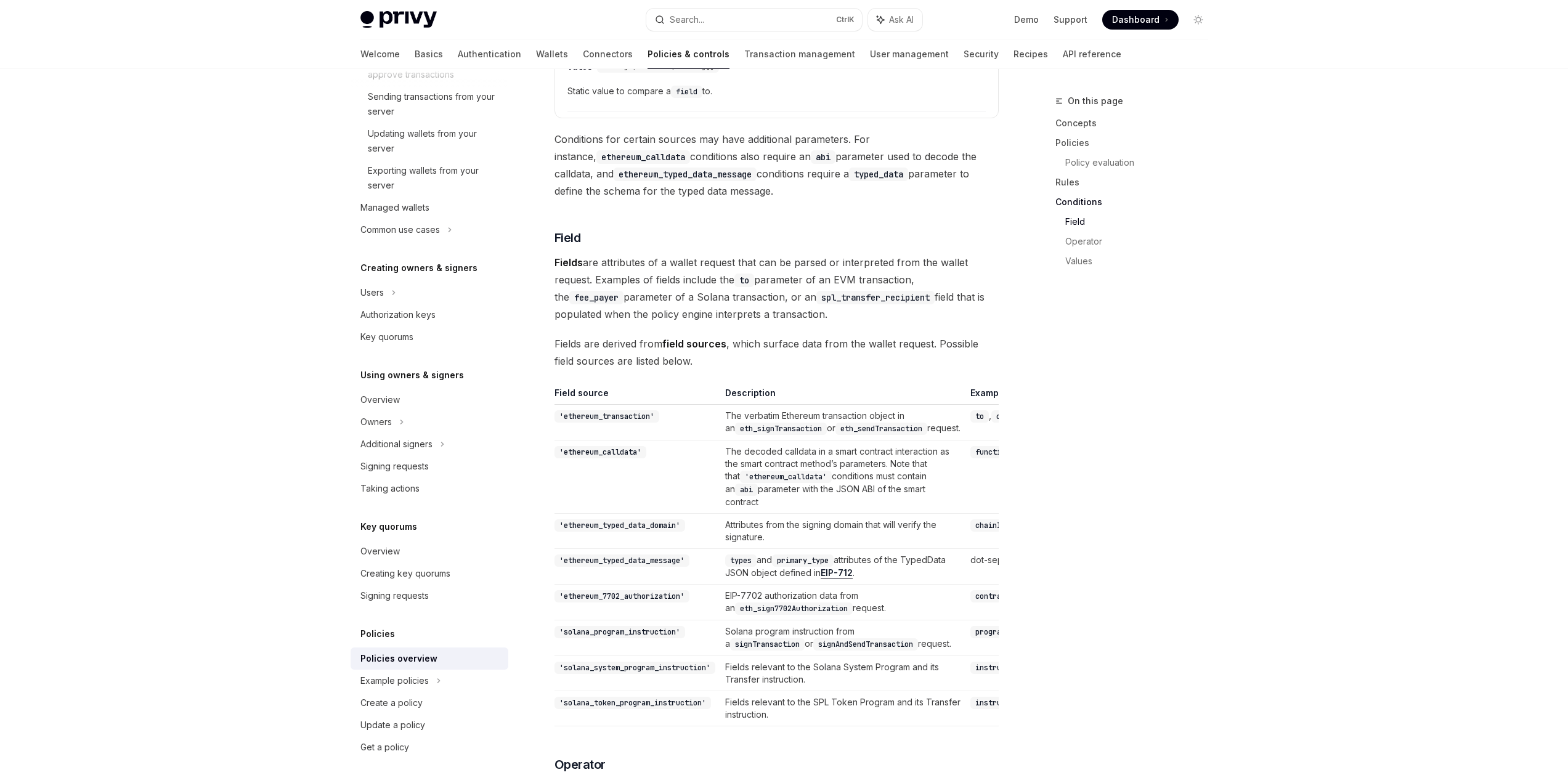
scroll to position [2996, 0]
drag, startPoint x: 722, startPoint y: 376, endPoint x: 862, endPoint y: 408, distance: 143.6
click at [854, 406] on tr "'ethereum_transaction' The verbatim Ethereum transaction object in an eth_signT…" at bounding box center [971, 423] width 833 height 36
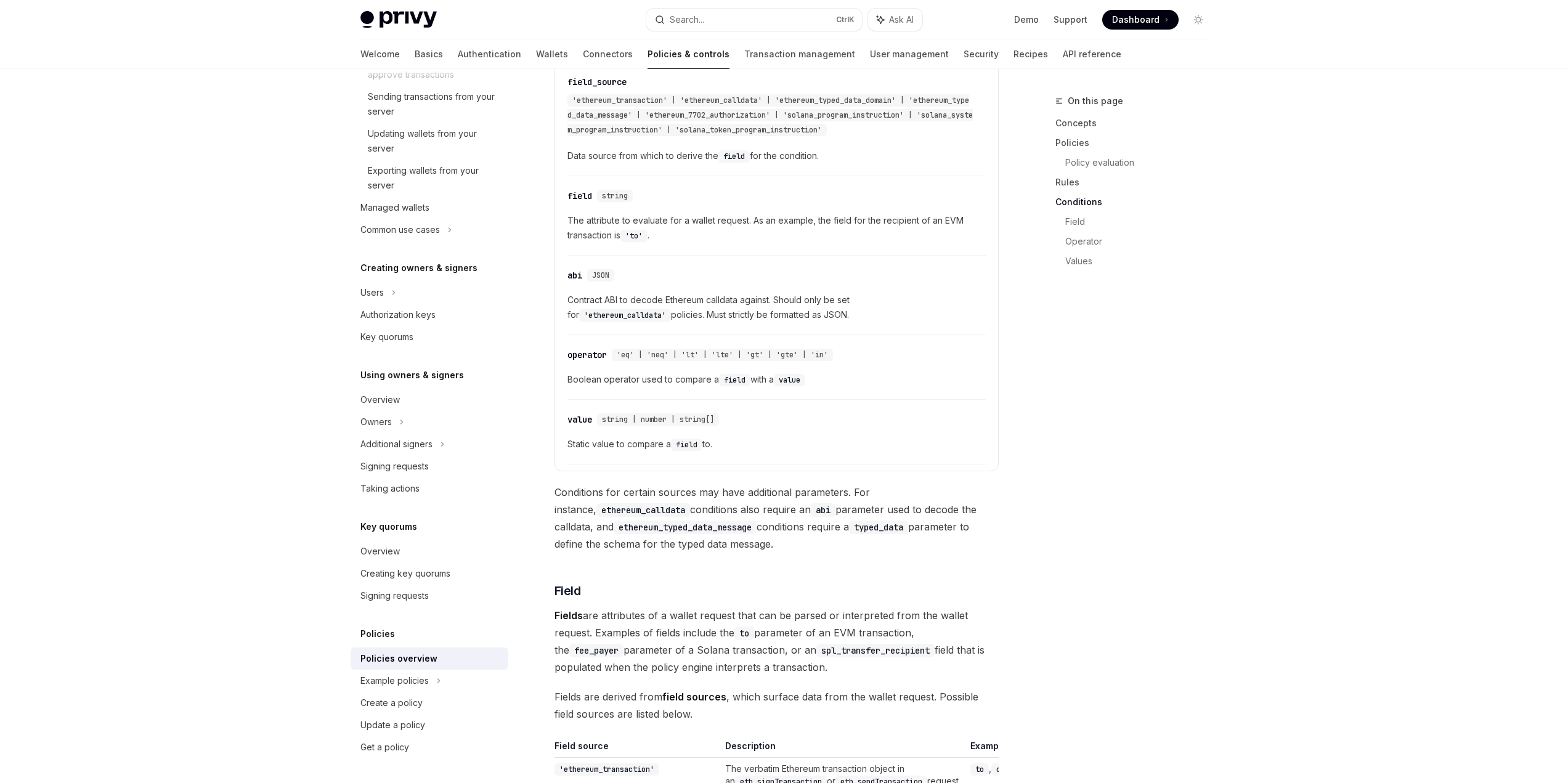
scroll to position [2626, 0]
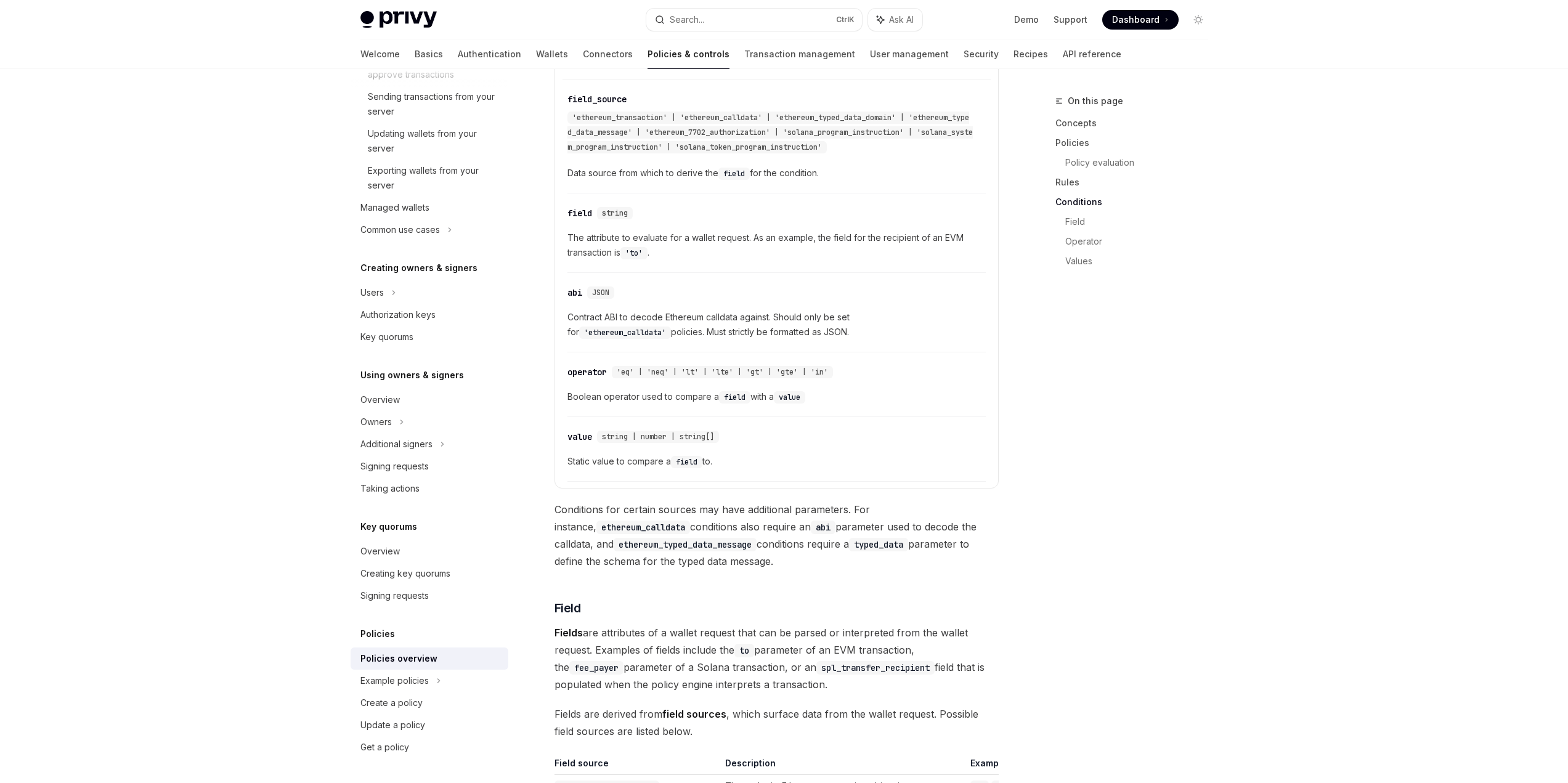
click at [859, 423] on div "​ value string | number | string[] Static value to compare a field to." at bounding box center [777, 452] width 419 height 59
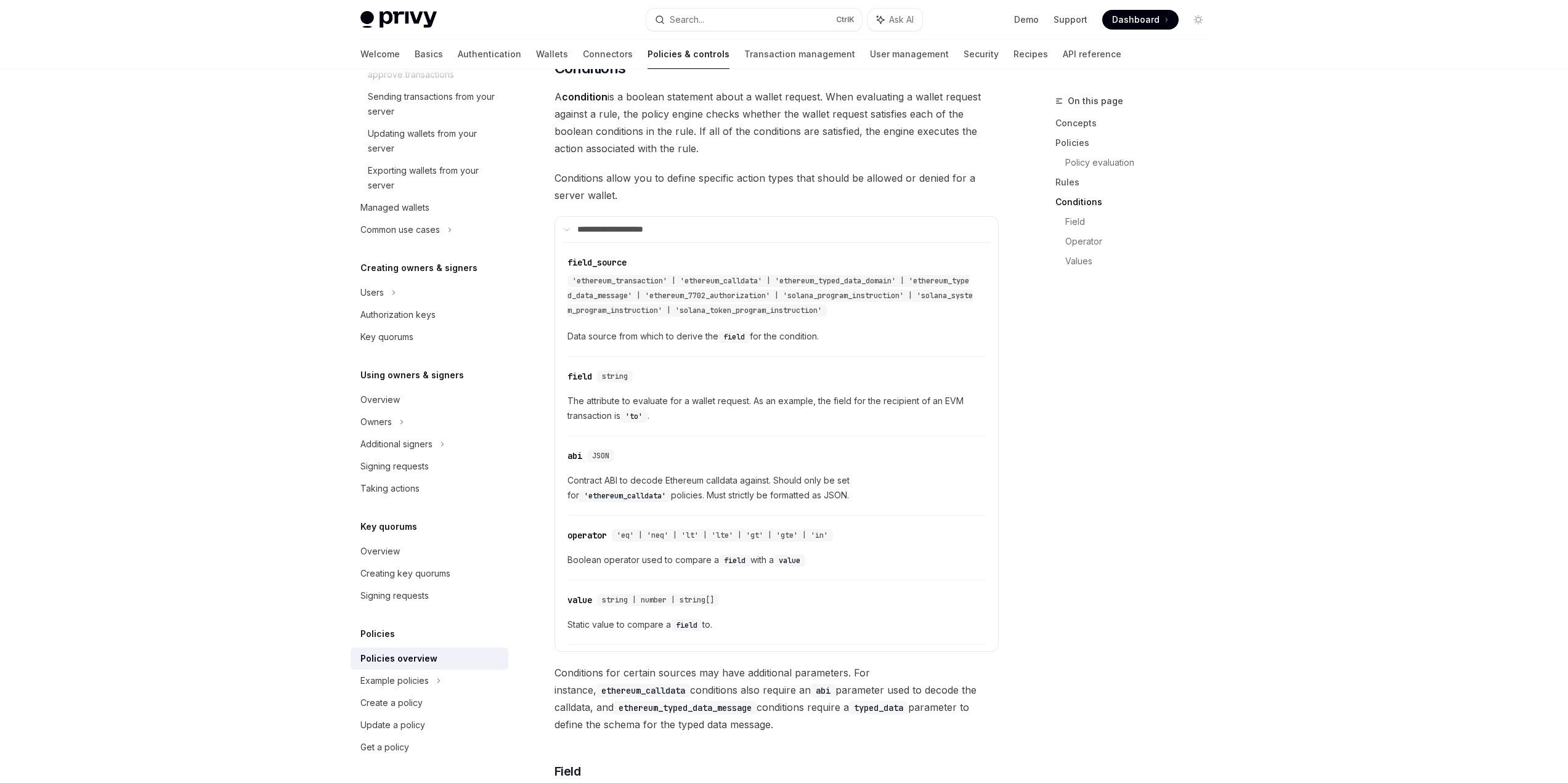
scroll to position [2441, 0]
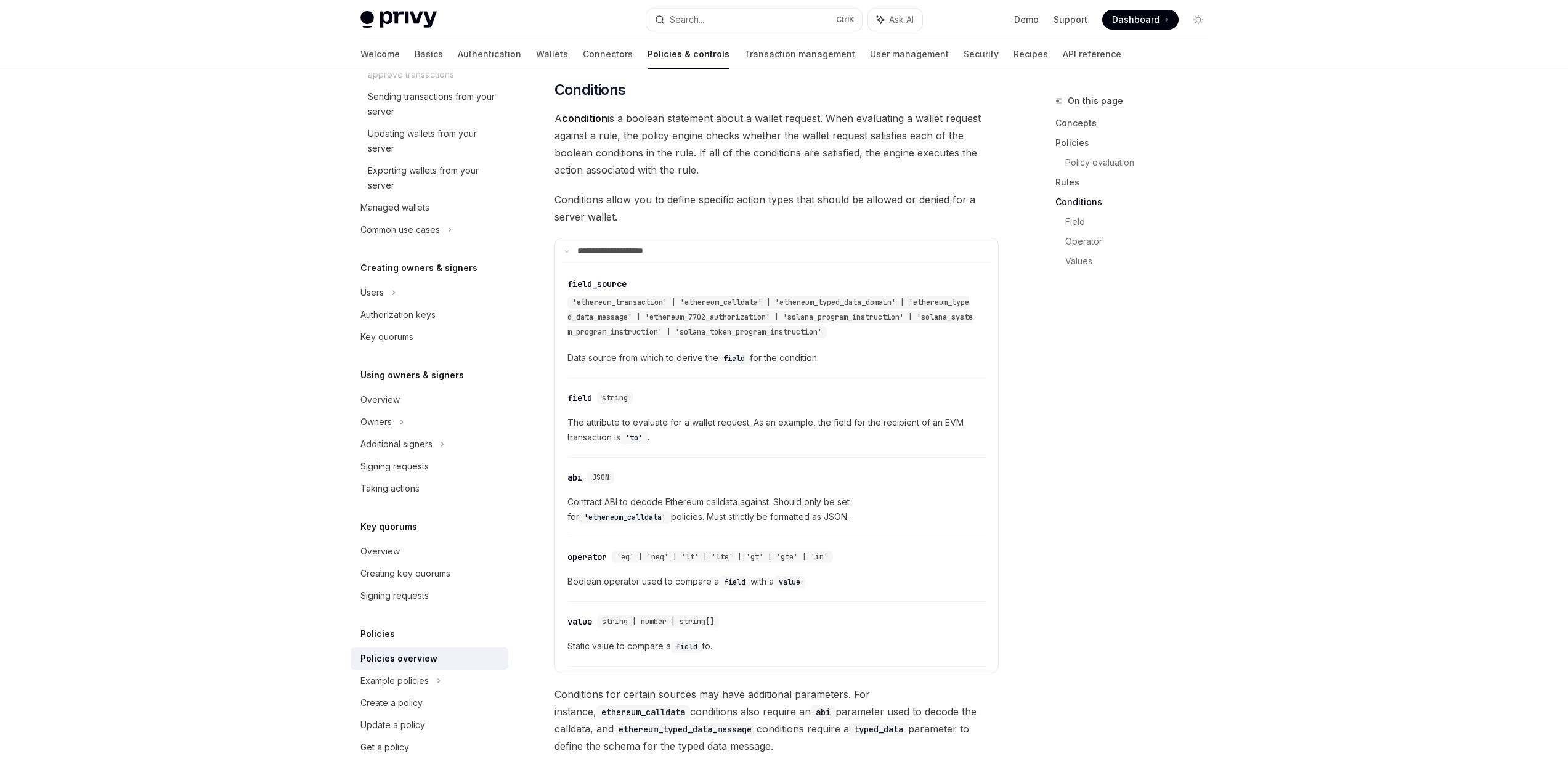
drag, startPoint x: 570, startPoint y: 465, endPoint x: 755, endPoint y: 485, distance: 186.1
click at [755, 495] on span "Contract ABI to decode Ethereum calldata against. Should only be set for 'ether…" at bounding box center [777, 509] width 419 height 29
drag, startPoint x: 557, startPoint y: 388, endPoint x: 665, endPoint y: 394, distance: 108.2
click at [664, 394] on details "**********" at bounding box center [777, 456] width 444 height 436
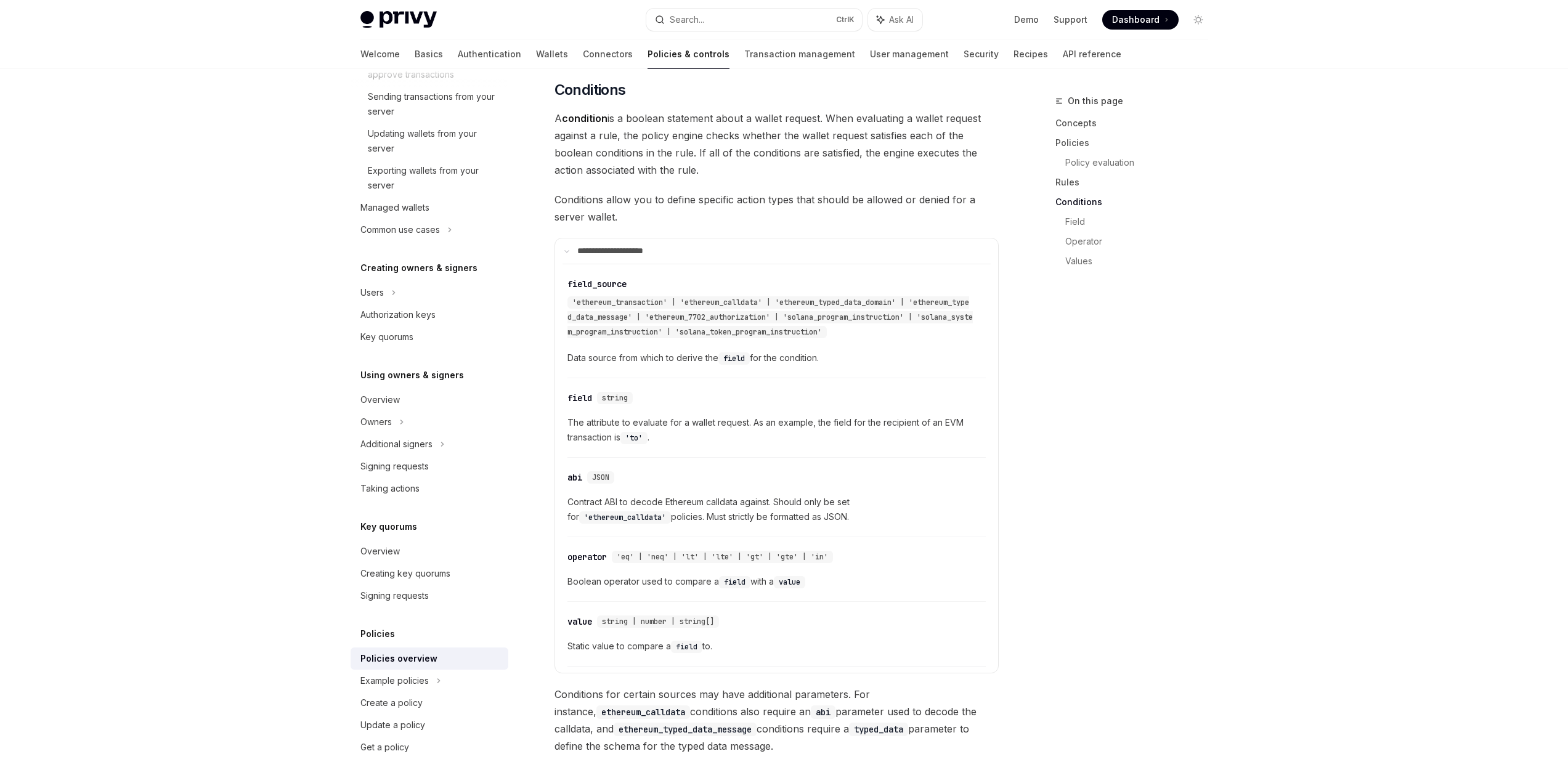
click at [665, 415] on span "The attribute to evaluate for a wallet request. As an example, the field for th…" at bounding box center [777, 430] width 419 height 29
drag, startPoint x: 670, startPoint y: 394, endPoint x: 801, endPoint y: 393, distance: 131.0
click at [801, 415] on span "The attribute to evaluate for a wallet request. As an example, the field for th…" at bounding box center [777, 430] width 419 height 29
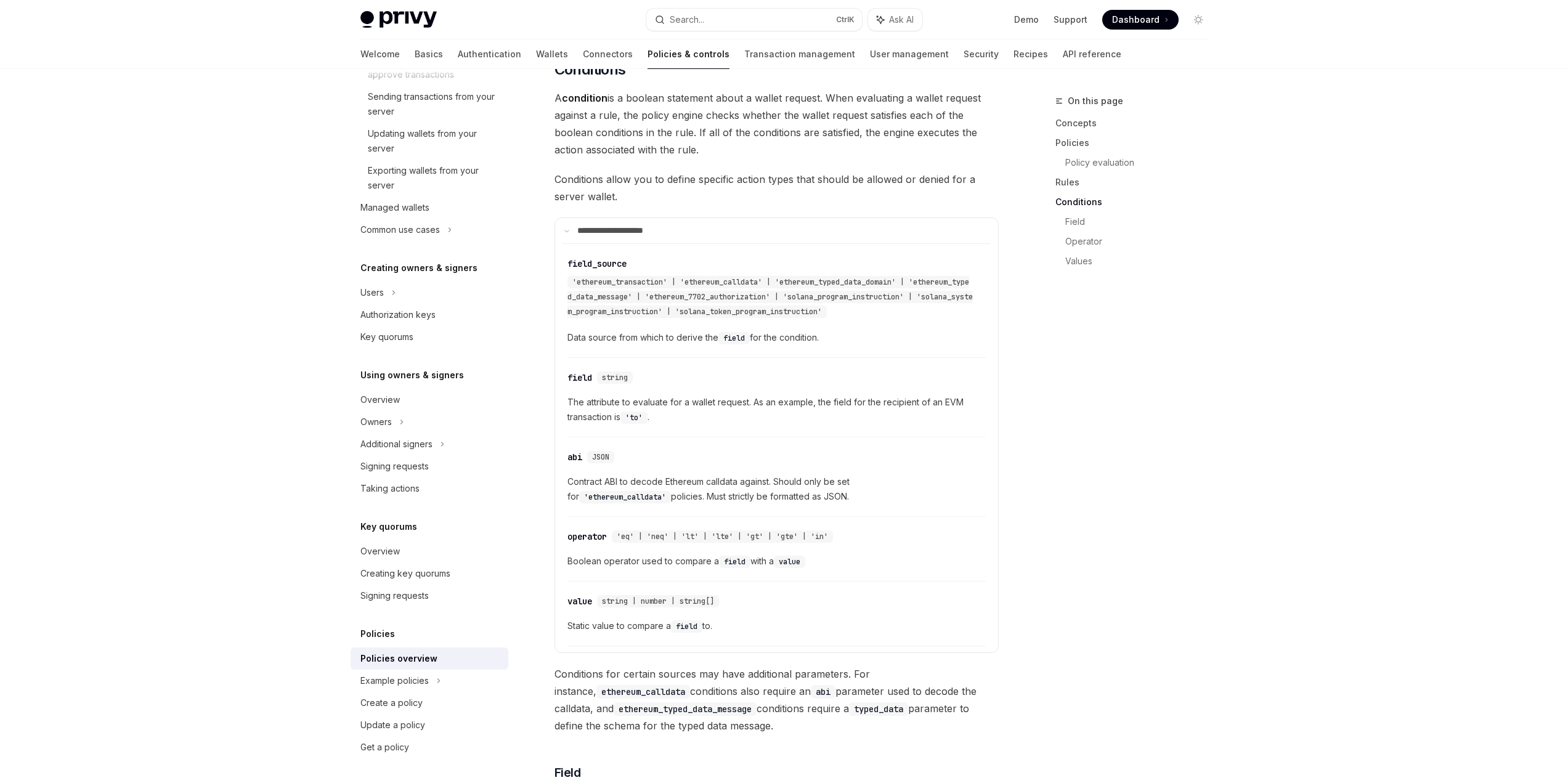
scroll to position [2503, 0]
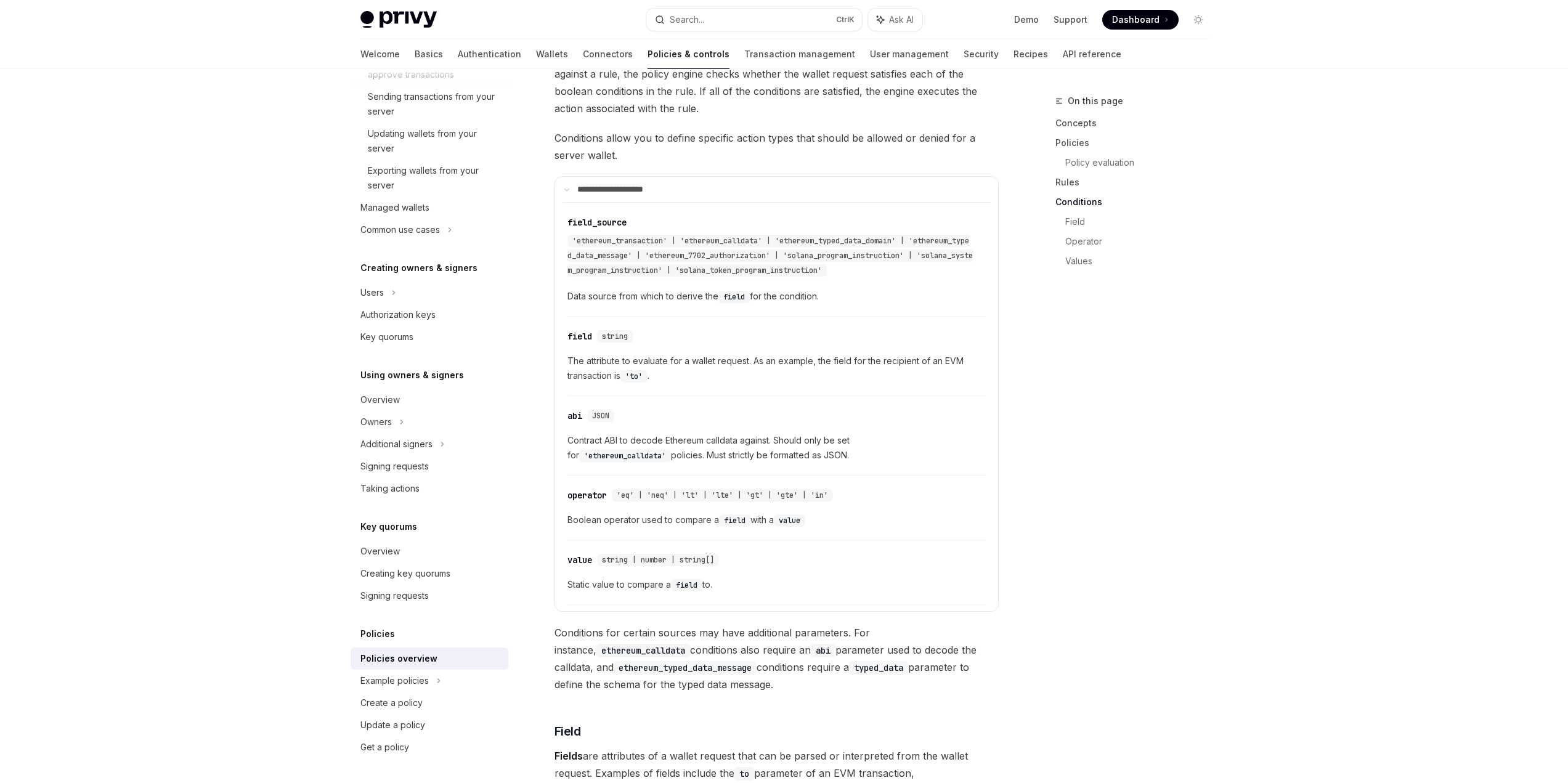
drag, startPoint x: 638, startPoint y: 405, endPoint x: 830, endPoint y: 424, distance: 192.9
click at [829, 433] on span "Contract ABI to decode Ethereum calldata against. Should only be set for 'ether…" at bounding box center [777, 447] width 419 height 29
click at [830, 433] on span "Contract ABI to decode Ethereum calldata against. Should only be set for 'ether…" at bounding box center [777, 447] width 419 height 29
drag, startPoint x: 829, startPoint y: 424, endPoint x: 603, endPoint y: 421, distance: 226.0
click at [603, 433] on span "Contract ABI to decode Ethereum calldata against. Should only be set for 'ether…" at bounding box center [777, 447] width 419 height 29
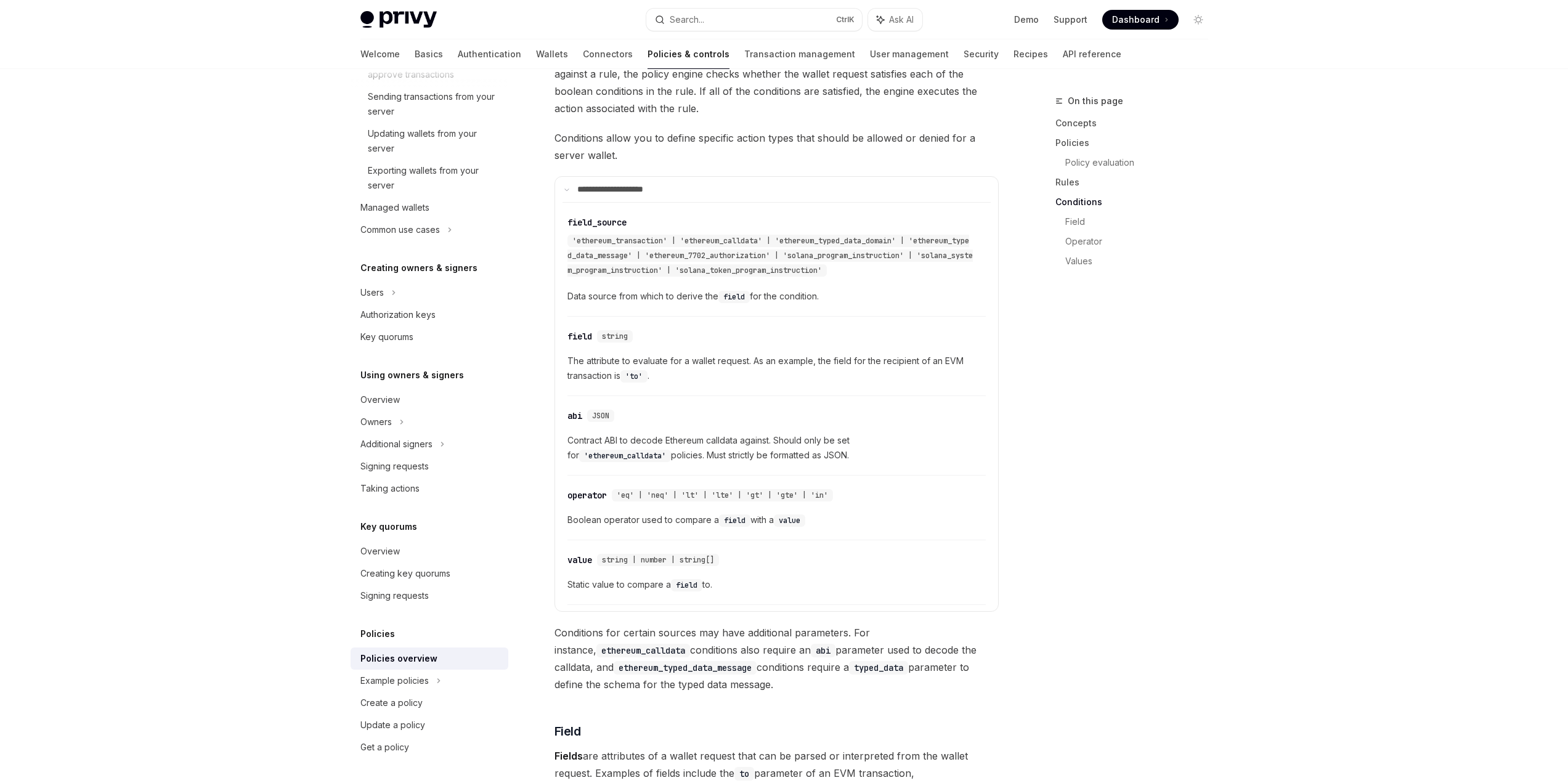
click at [603, 433] on span "Contract ABI to decode Ethereum calldata against. Should only be set for 'ether…" at bounding box center [777, 447] width 419 height 29
drag, startPoint x: 603, startPoint y: 421, endPoint x: 764, endPoint y: 417, distance: 161.0
click at [764, 433] on span "Contract ABI to decode Ethereum calldata against. Should only be set for 'ether…" at bounding box center [777, 447] width 419 height 29
click at [765, 433] on span "Contract ABI to decode Ethereum calldata against. Should only be set for 'ether…" at bounding box center [777, 447] width 419 height 29
drag, startPoint x: 770, startPoint y: 405, endPoint x: 799, endPoint y: 409, distance: 29.3
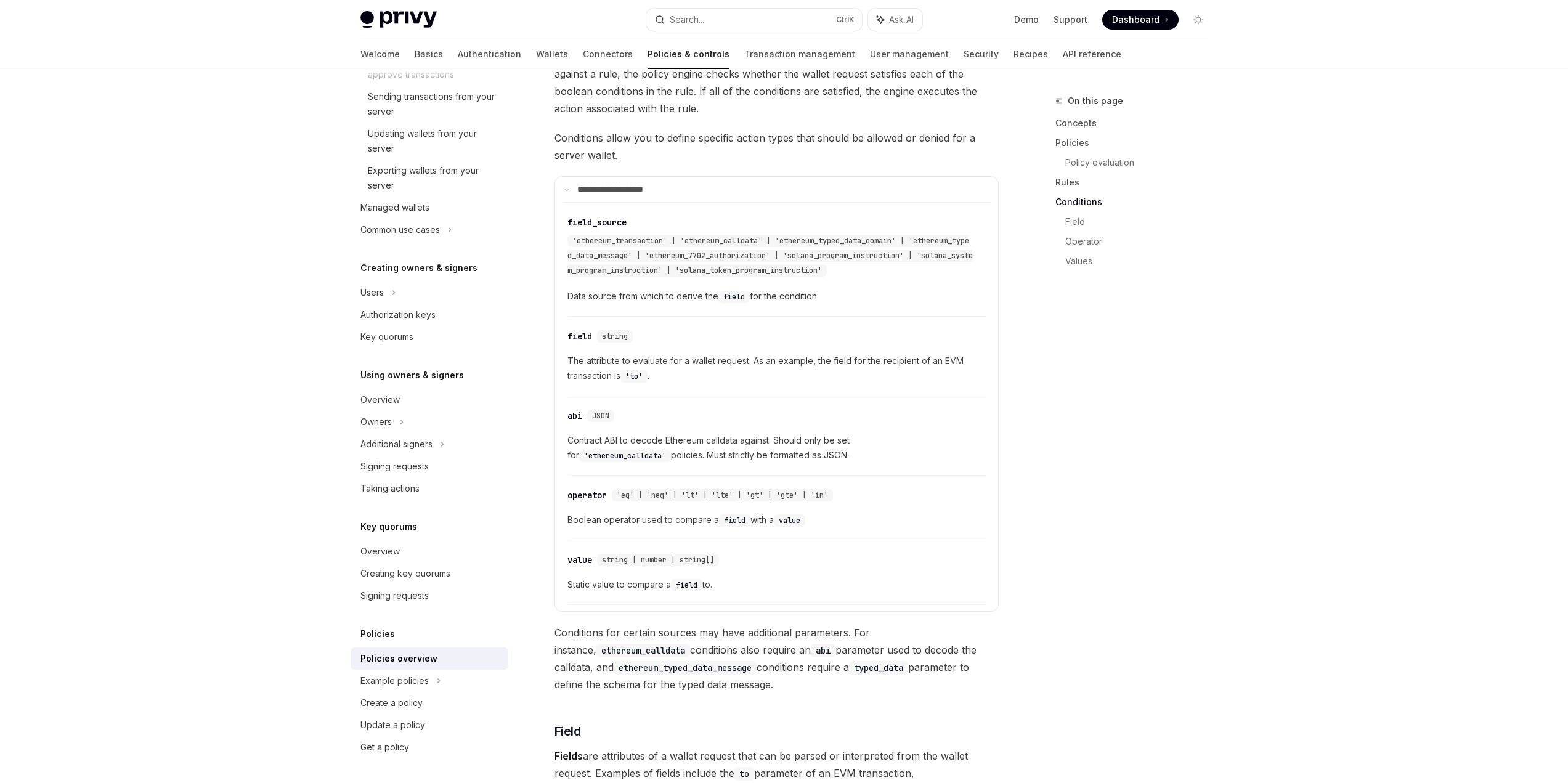
click at [799, 433] on span "Contract ABI to decode Ethereum calldata against. Should only be set for 'ether…" at bounding box center [777, 447] width 419 height 29
drag, startPoint x: 607, startPoint y: 422, endPoint x: 836, endPoint y: 414, distance: 229.1
click at [836, 433] on span "Contract ABI to decode Ethereum calldata against. Should only be set for 'ether…" at bounding box center [777, 447] width 419 height 29
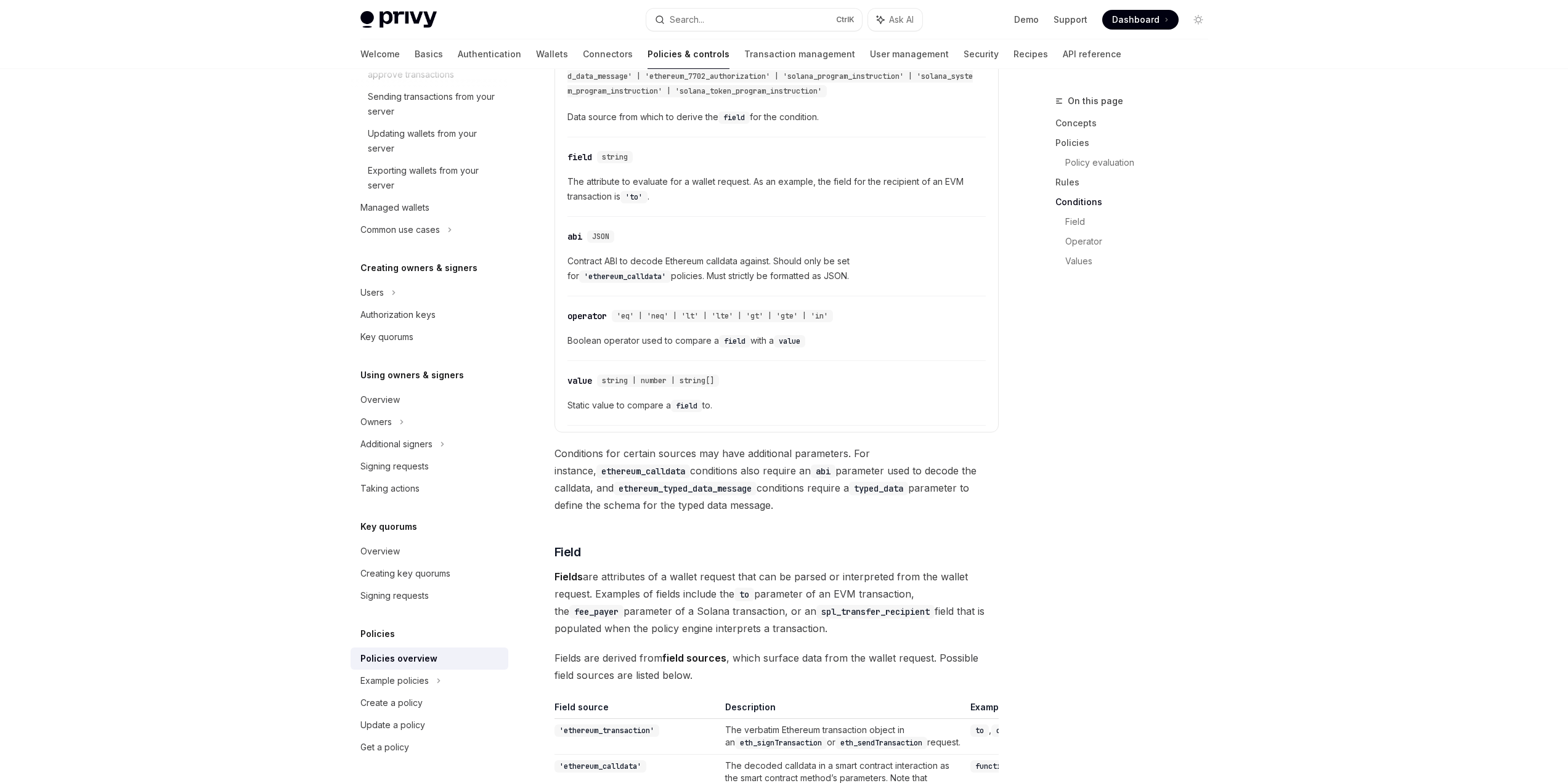
scroll to position [2688, 0]
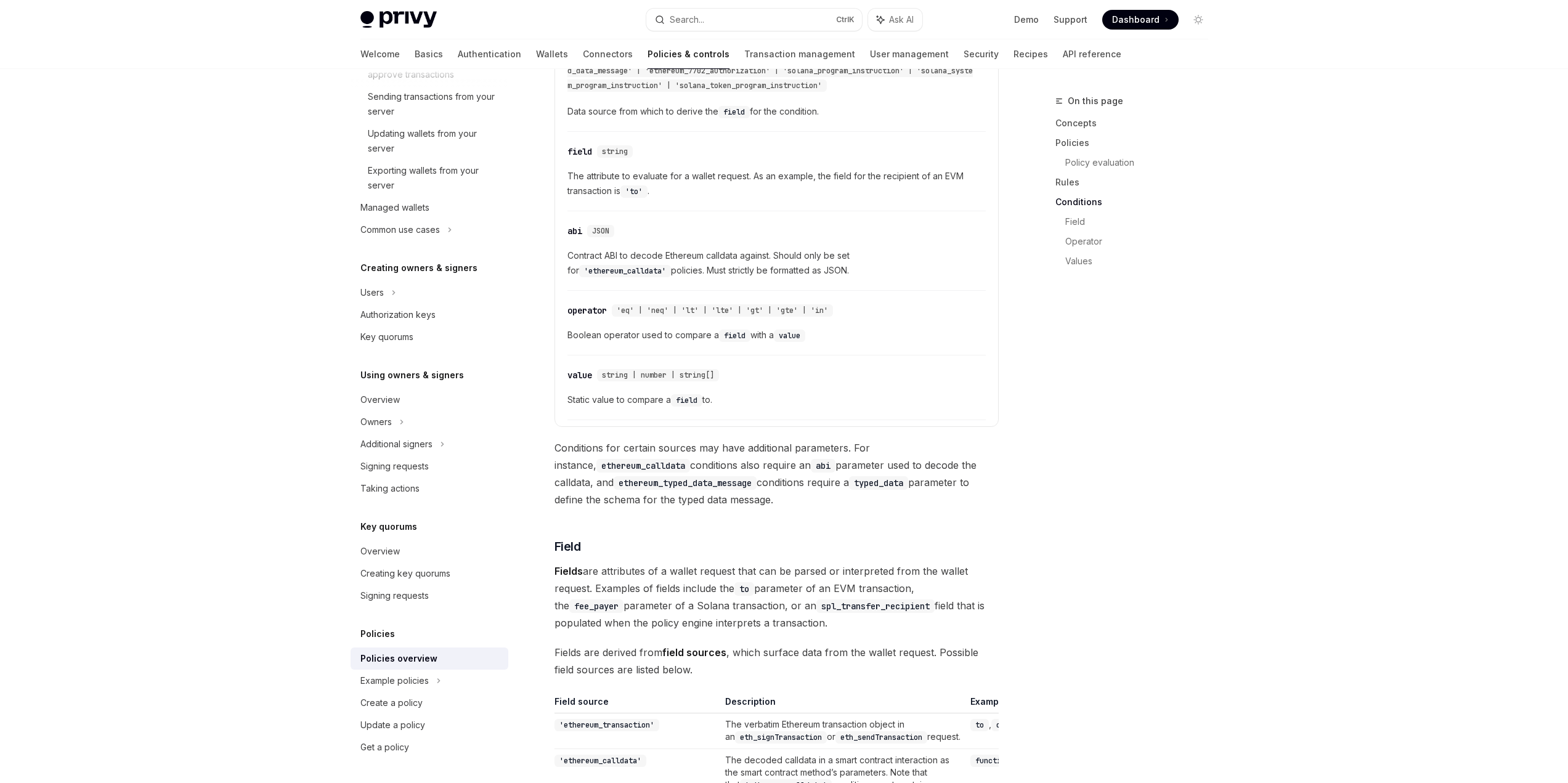
drag, startPoint x: 831, startPoint y: 551, endPoint x: 863, endPoint y: 593, distance: 52.8
click at [863, 593] on span "Fields are attributes of a wallet request that can be parsed or interpreted fro…" at bounding box center [777, 597] width 444 height 69
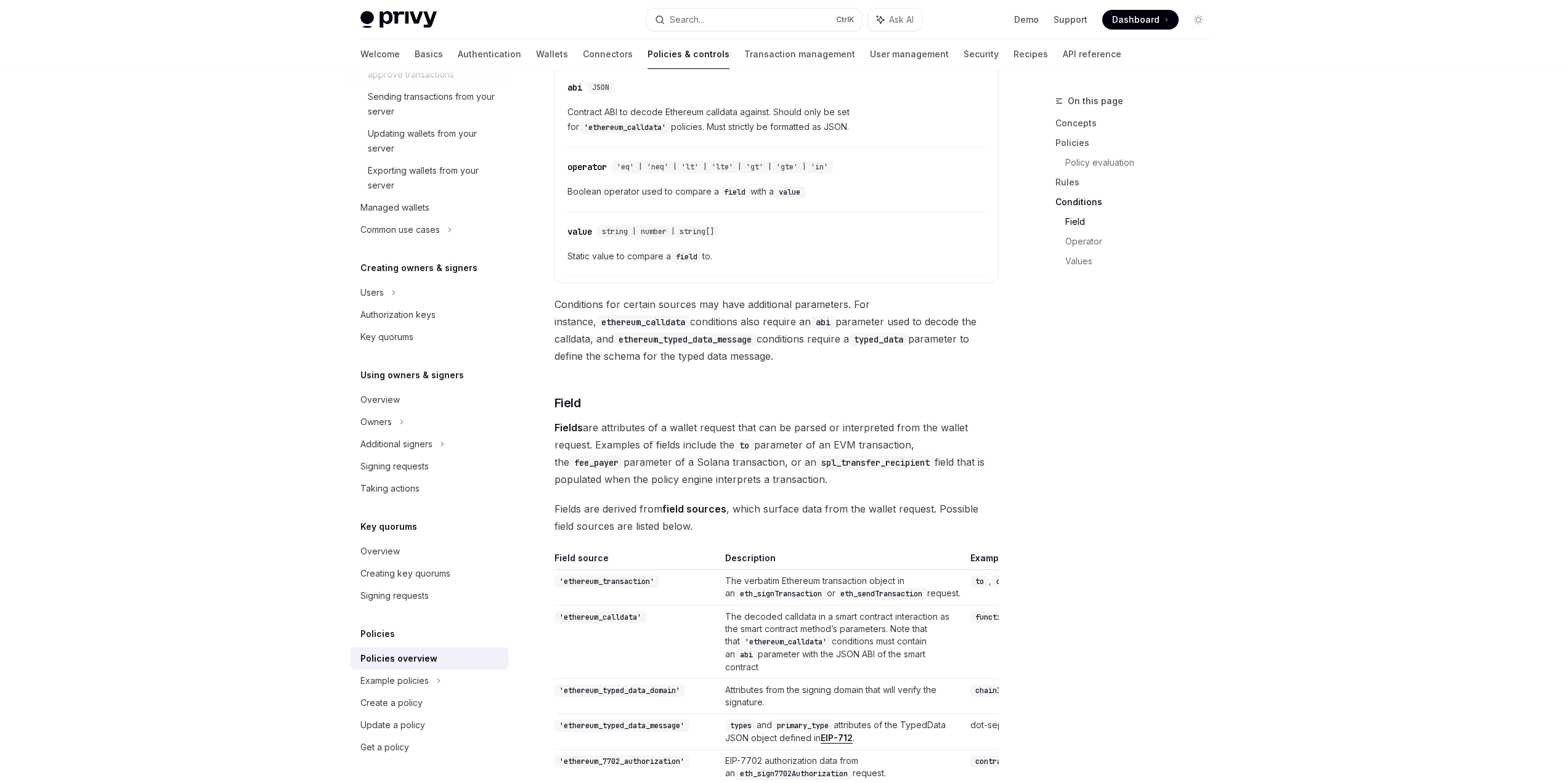
scroll to position [2873, 0]
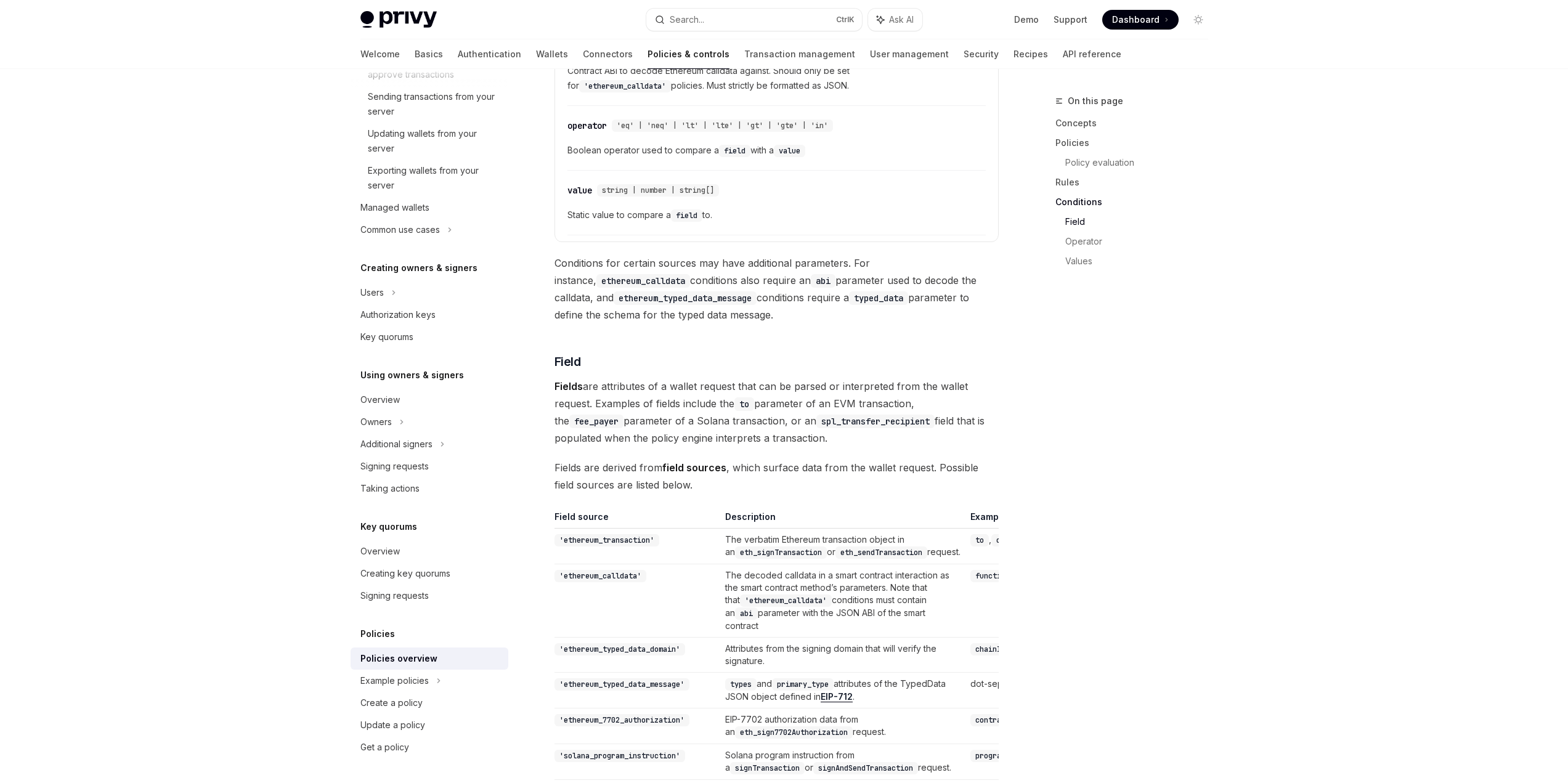
click at [701, 407] on span "Fields are attributes of a wallet request that can be parsed or interpreted fro…" at bounding box center [777, 412] width 444 height 69
drag, startPoint x: 598, startPoint y: 357, endPoint x: 834, endPoint y: 391, distance: 238.4
click at [834, 391] on span "Fields are attributes of a wallet request that can be parsed or interpreted fro…" at bounding box center [777, 412] width 444 height 69
click at [835, 415] on code "spl_transfer_recipient" at bounding box center [875, 421] width 118 height 14
drag, startPoint x: 790, startPoint y: 370, endPoint x: 913, endPoint y: 367, distance: 123.0
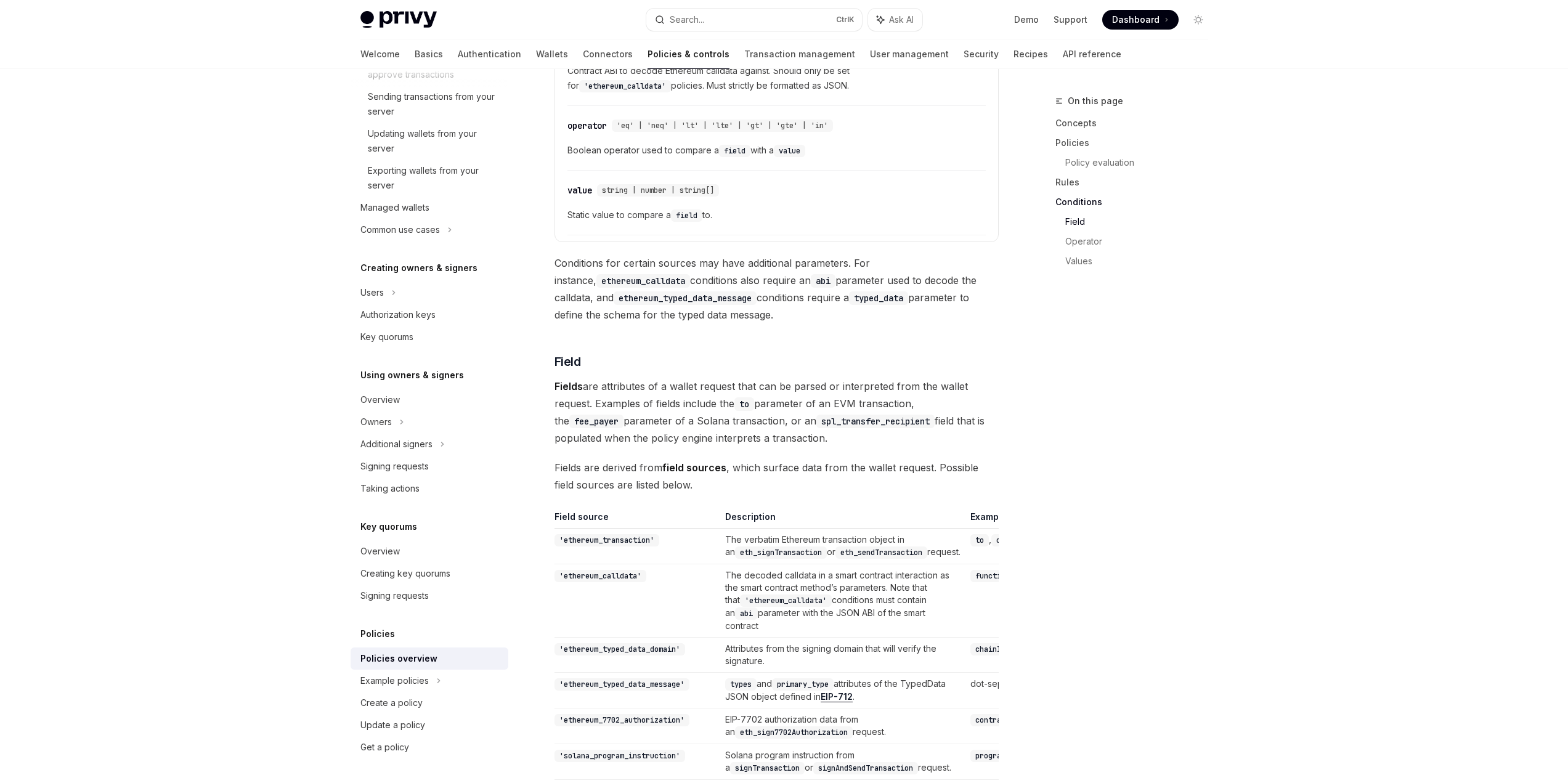
click at [913, 378] on span "Fields are attributes of a wallet request that can be parsed or interpreted fro…" at bounding box center [777, 412] width 444 height 69
drag, startPoint x: 551, startPoint y: 387, endPoint x: 727, endPoint y: 389, distance: 176.0
click at [727, 389] on span "Fields are attributes of a wallet request that can be parsed or interpreted fro…" at bounding box center [777, 412] width 444 height 69
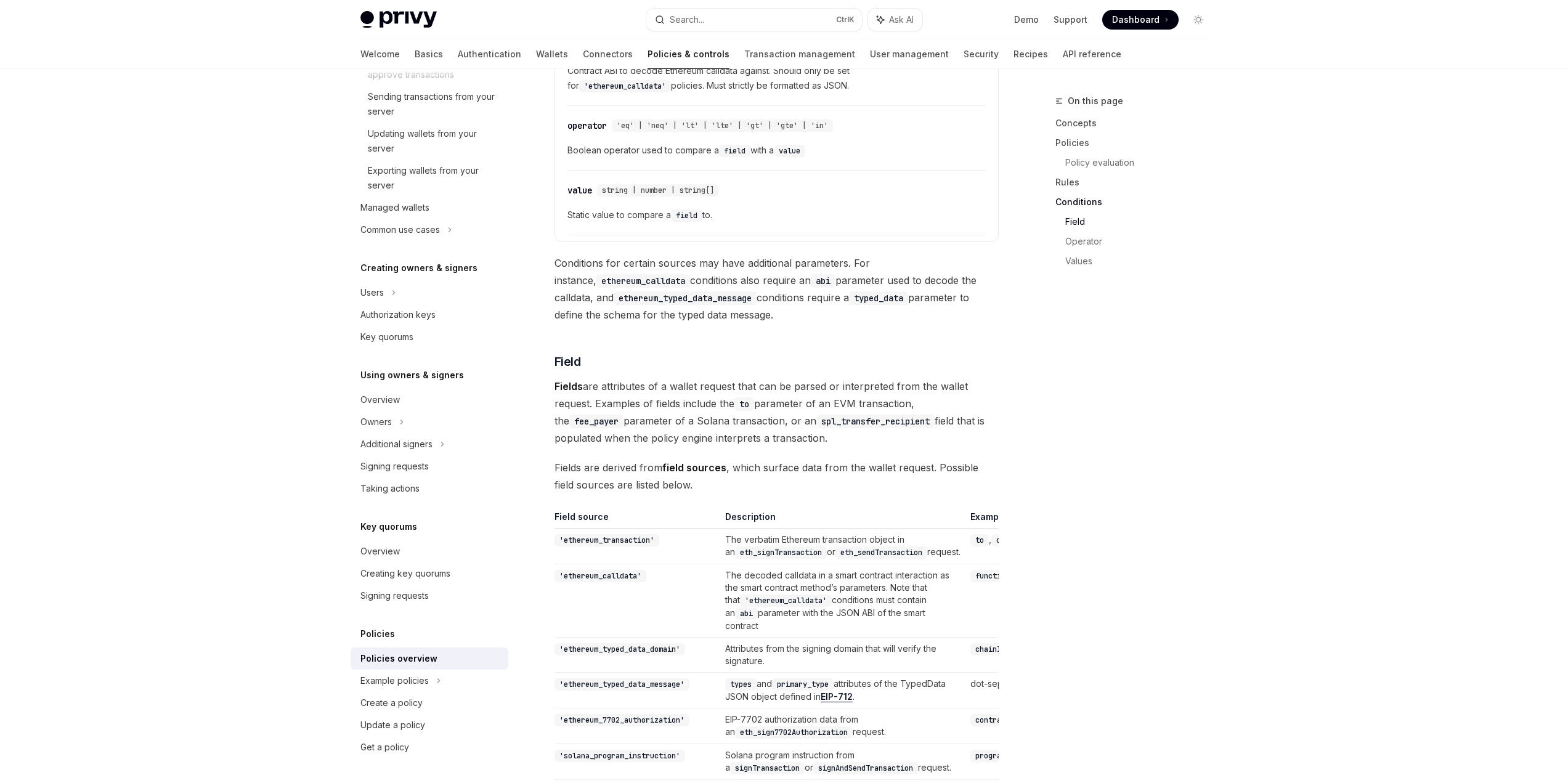
drag, startPoint x: 715, startPoint y: 389, endPoint x: 770, endPoint y: 404, distance: 57.0
click at [770, 404] on span "Fields are attributes of a wallet request that can be parsed or interpreted fro…" at bounding box center [777, 412] width 444 height 69
drag, startPoint x: 786, startPoint y: 404, endPoint x: 768, endPoint y: 396, distance: 19.7
click at [768, 396] on span "Fields are attributes of a wallet request that can be parsed or interpreted fro…" at bounding box center [777, 412] width 444 height 69
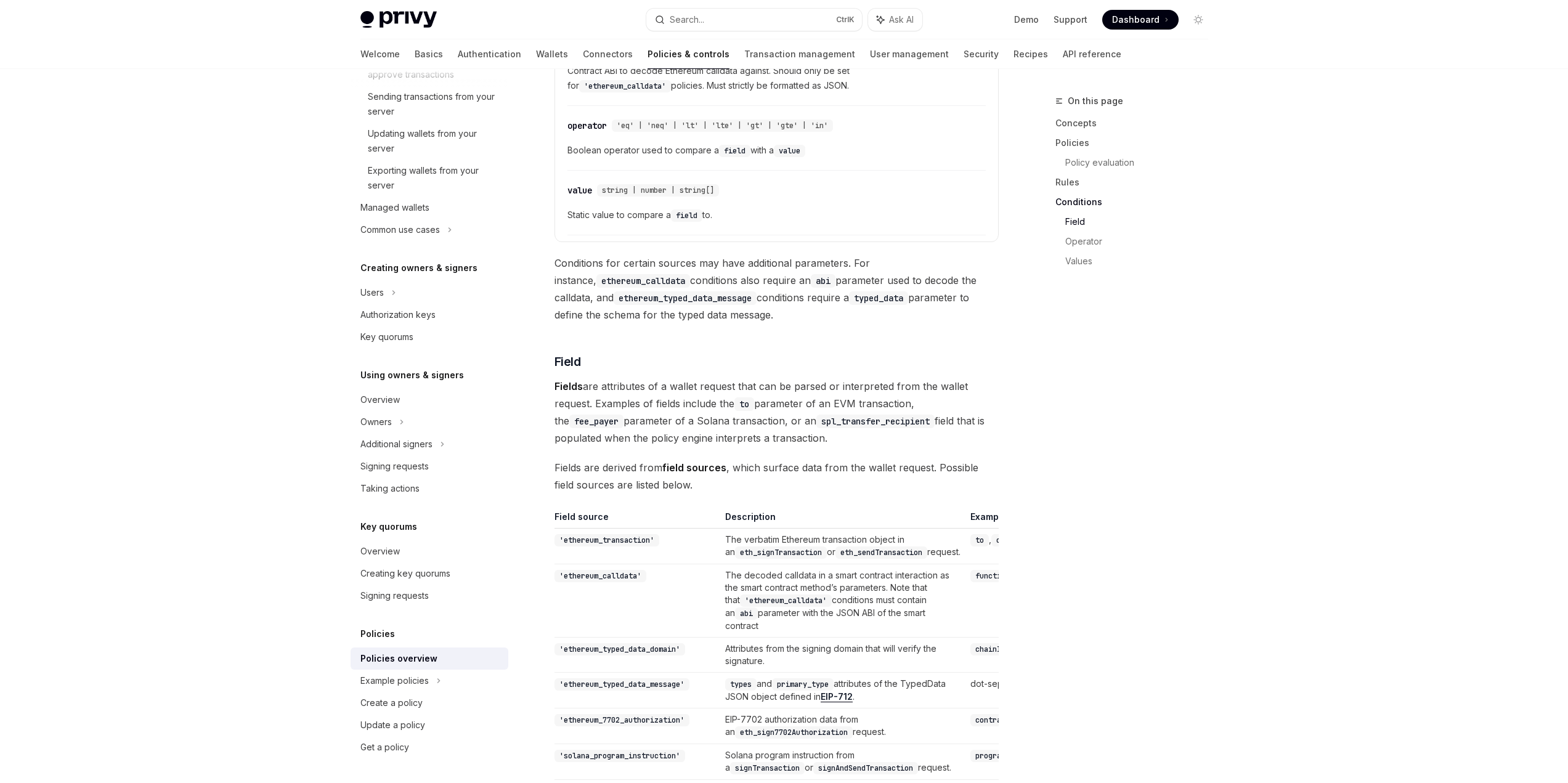
click at [767, 396] on span "Fields are attributes of a wallet request that can be parsed or interpreted fro…" at bounding box center [777, 412] width 444 height 69
drag, startPoint x: 559, startPoint y: 431, endPoint x: 692, endPoint y: 446, distance: 133.8
click at [692, 459] on span "Fields are derived from field sources , which surface data from the wallet requ…" at bounding box center [777, 476] width 444 height 34
click at [697, 459] on span "Fields are derived from field sources , which surface data from the wallet requ…" at bounding box center [777, 476] width 444 height 34
drag, startPoint x: 732, startPoint y: 437, endPoint x: 767, endPoint y: 441, distance: 35.2
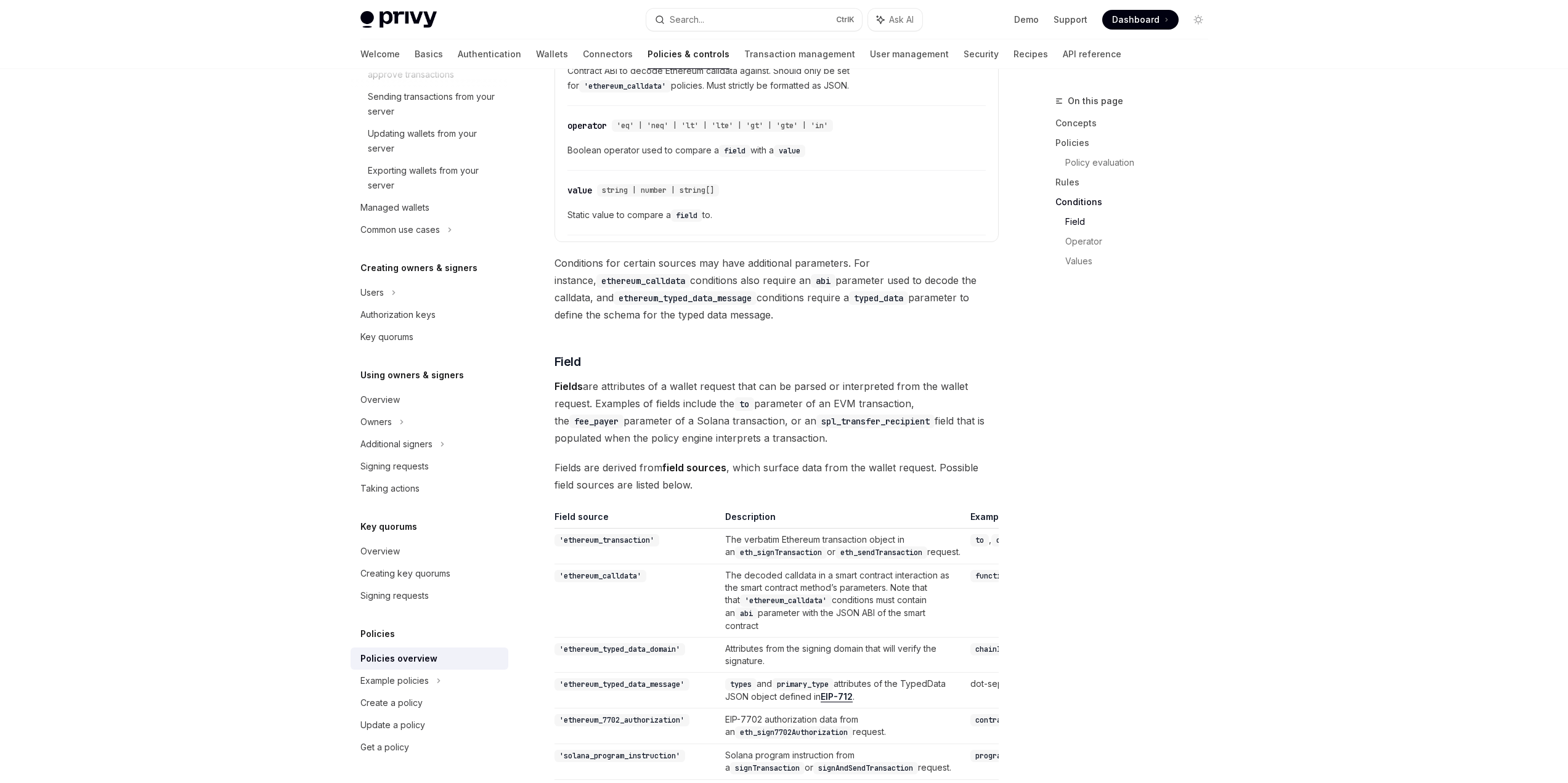
click at [767, 459] on span "Fields are derived from field sources , which surface data from the wallet requ…" at bounding box center [777, 476] width 444 height 34
drag, startPoint x: 732, startPoint y: 434, endPoint x: 733, endPoint y: 445, distance: 11.0
click at [733, 459] on span "Fields are derived from field sources , which surface data from the wallet requ…" at bounding box center [777, 476] width 444 height 34
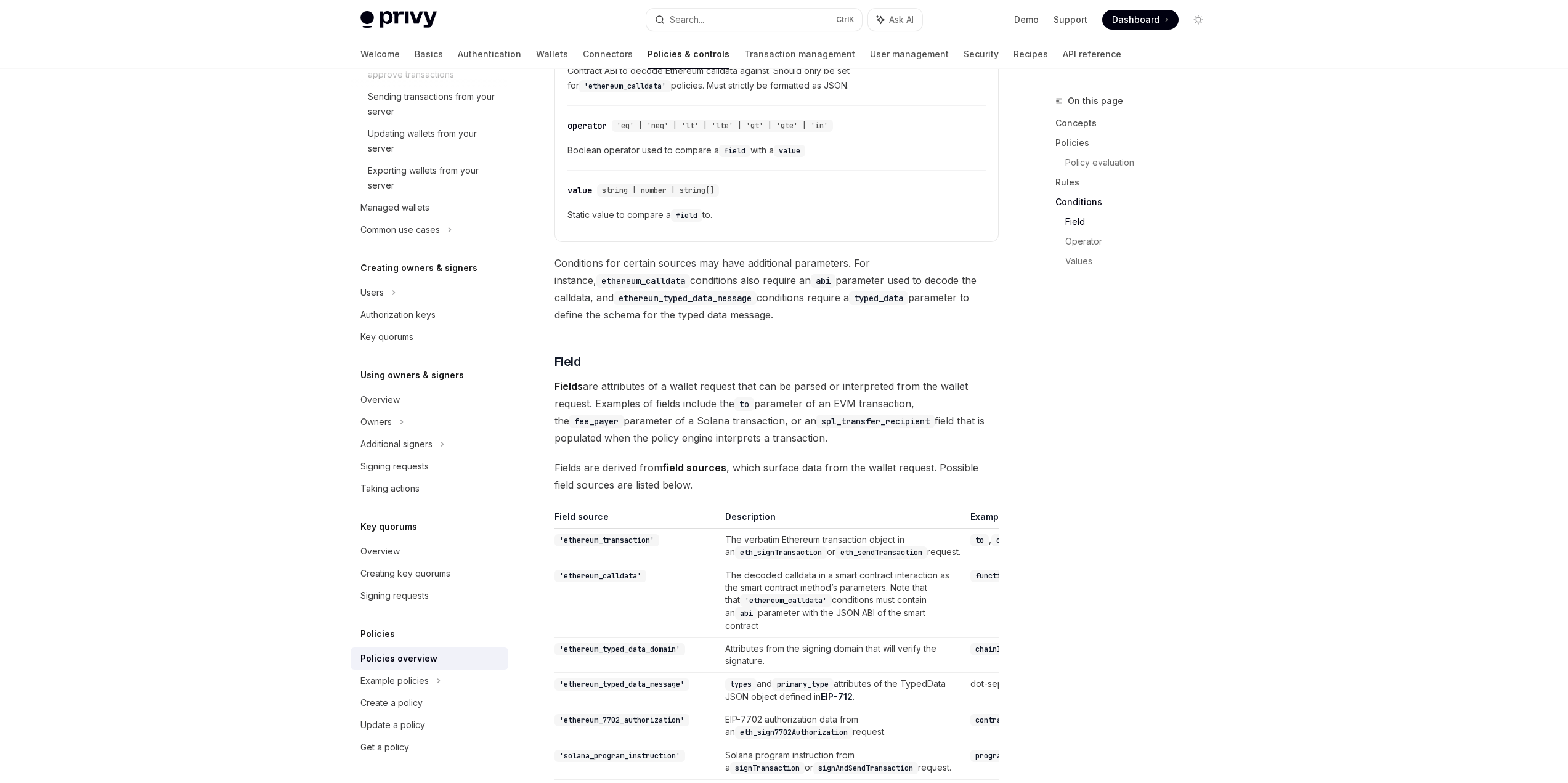
drag, startPoint x: 665, startPoint y: 445, endPoint x: 538, endPoint y: 438, distance: 127.2
drag, startPoint x: 730, startPoint y: 497, endPoint x: 859, endPoint y: 523, distance: 131.6
click at [859, 529] on td "The verbatim Ethereum transaction object in an eth_signTransaction or eth_sendT…" at bounding box center [843, 546] width 245 height 36
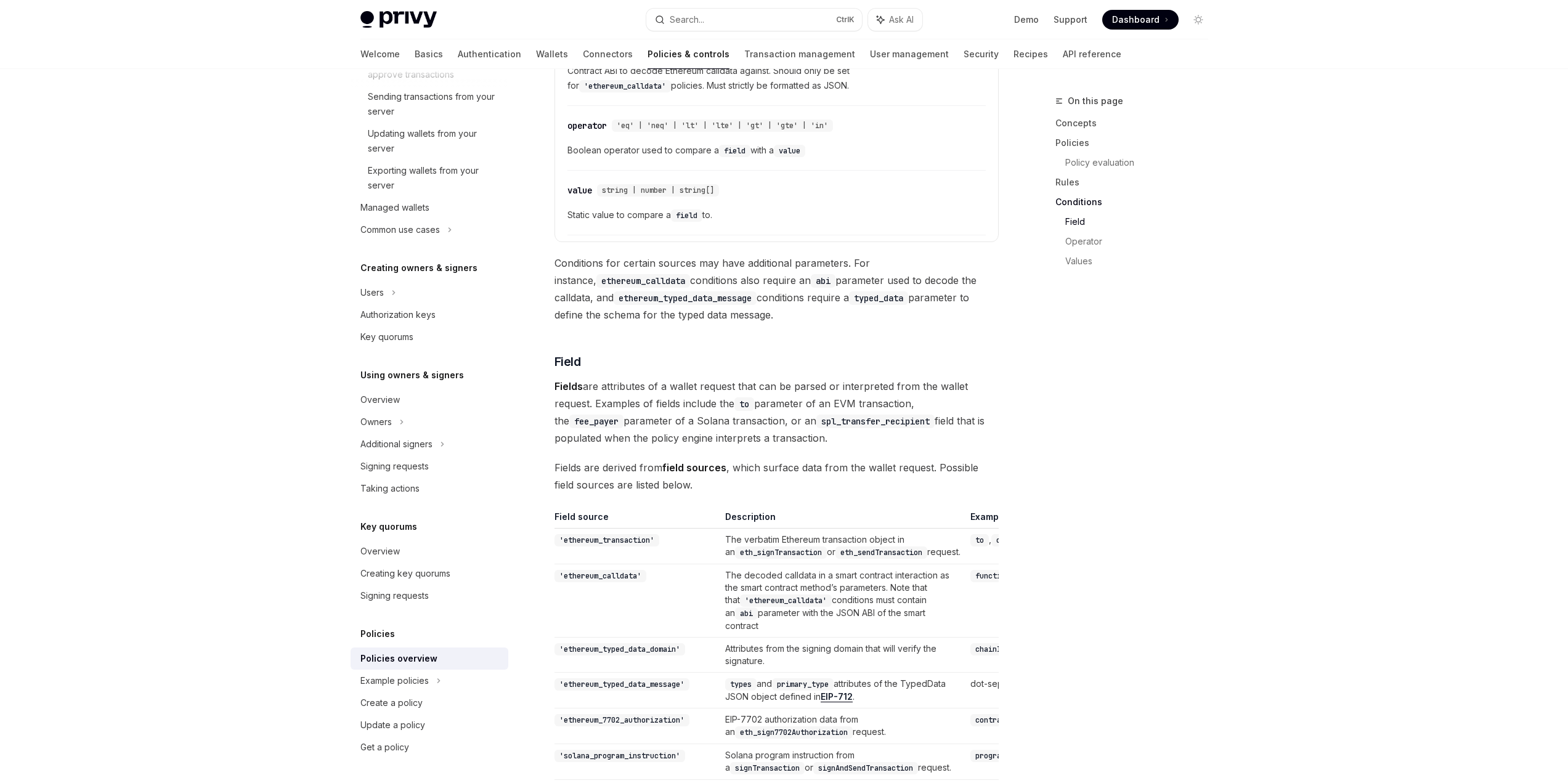
click at [827, 547] on code "eth_signTransaction" at bounding box center [780, 553] width 92 height 12
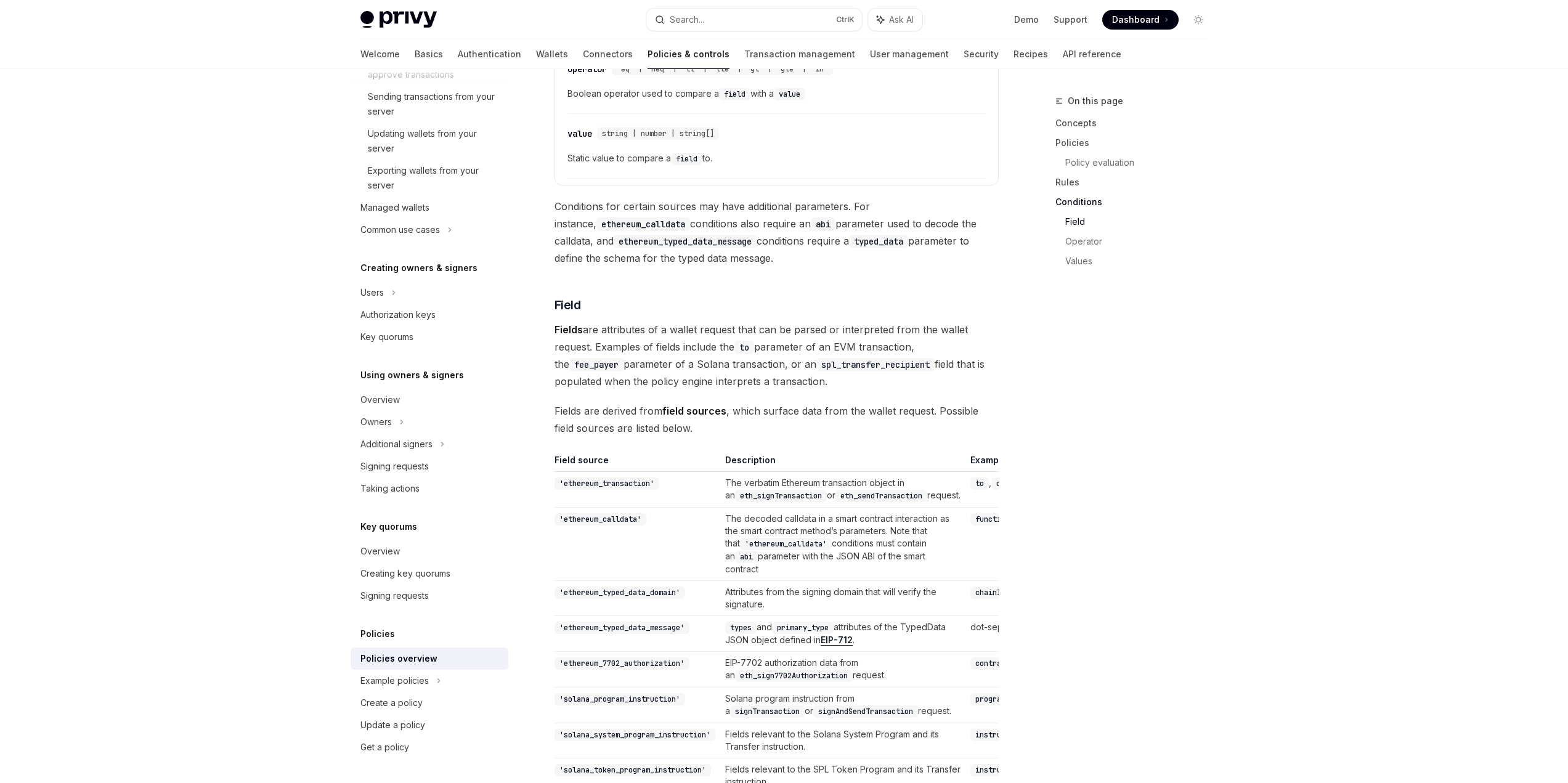
scroll to position [2935, 0]
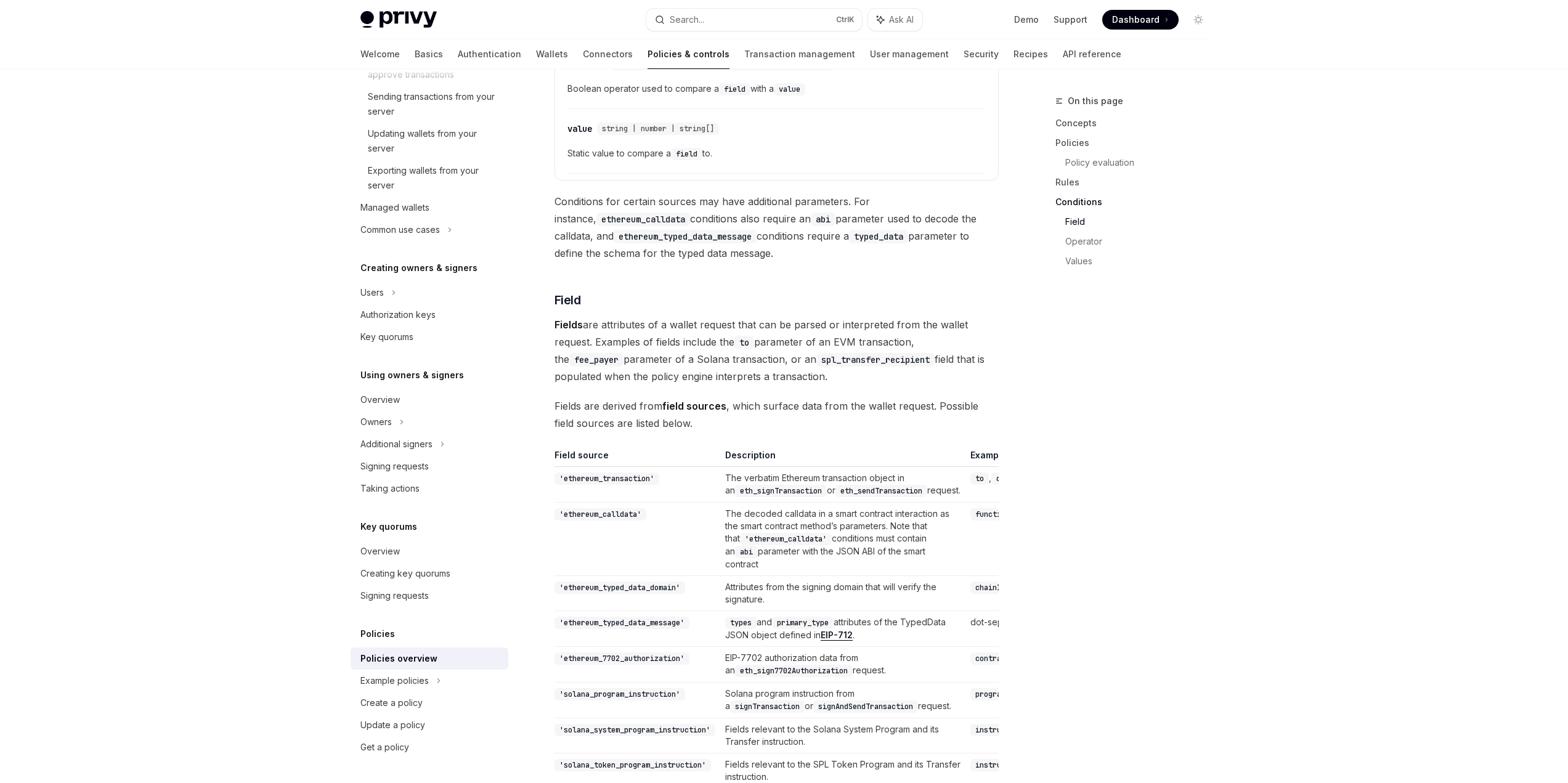
drag, startPoint x: 870, startPoint y: 464, endPoint x: 744, endPoint y: 444, distance: 127.6
click at [744, 467] on td "The verbatim Ethereum transaction object in an eth_signTransaction or eth_sendT…" at bounding box center [843, 485] width 245 height 36
drag, startPoint x: 711, startPoint y: 509, endPoint x: 783, endPoint y: 570, distance: 94.4
click at [783, 570] on tr "'ethereum_calldata' The decoded calldata in a smart contract interaction as the…" at bounding box center [971, 539] width 833 height 74
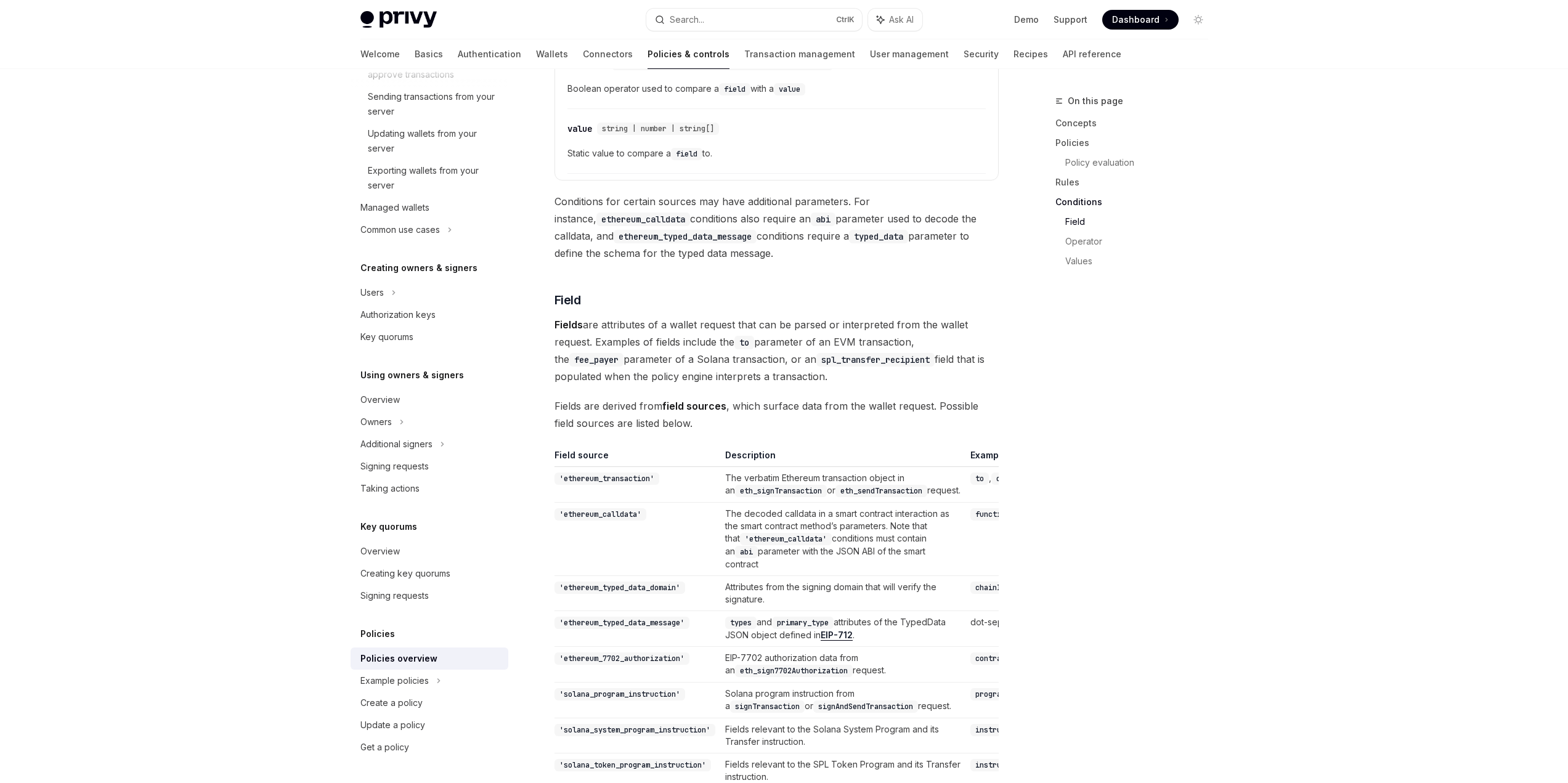
click at [783, 570] on td "The decoded calldata in a smart contract interaction as the smart contract meth…" at bounding box center [843, 539] width 245 height 74
drag, startPoint x: 725, startPoint y: 493, endPoint x: 825, endPoint y: 571, distance: 126.8
click at [825, 571] on td "The decoded calldata in a smart contract interaction as the smart contract meth…" at bounding box center [843, 539] width 245 height 74
drag, startPoint x: 728, startPoint y: 519, endPoint x: 840, endPoint y: 523, distance: 112.1
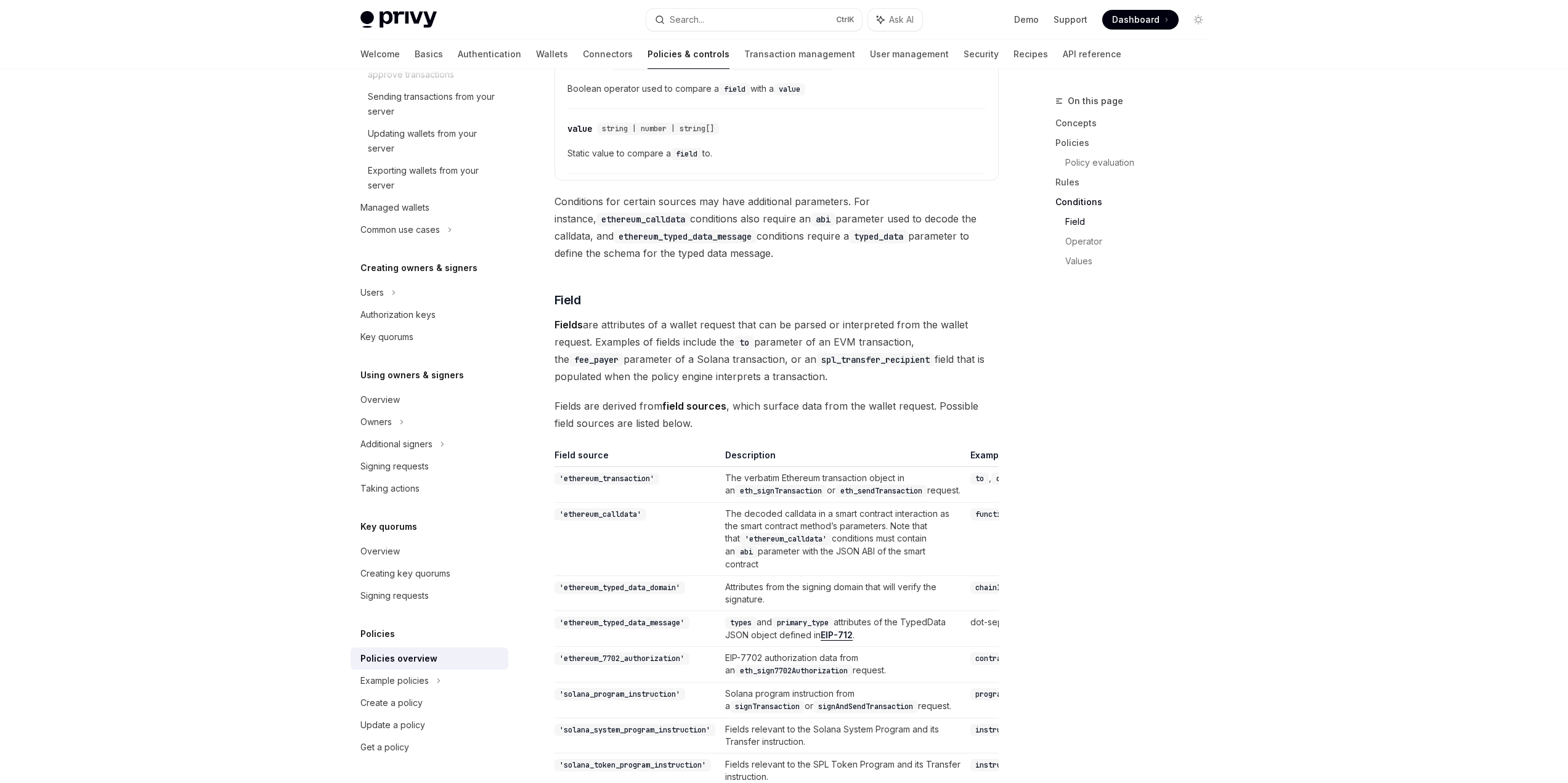
click at [840, 523] on td "The decoded calldata in a smart contract interaction as the smart contract meth…" at bounding box center [843, 539] width 245 height 74
drag, startPoint x: 847, startPoint y: 521, endPoint x: 787, endPoint y: 563, distance: 73.2
click at [787, 563] on td "The decoded calldata in a smart contract interaction as the smart contract meth…" at bounding box center [843, 539] width 245 height 74
click at [793, 561] on td "The decoded calldata in a smart contract interaction as the smart contract meth…" at bounding box center [843, 539] width 245 height 74
drag, startPoint x: 726, startPoint y: 558, endPoint x: 791, endPoint y: 572, distance: 66.5
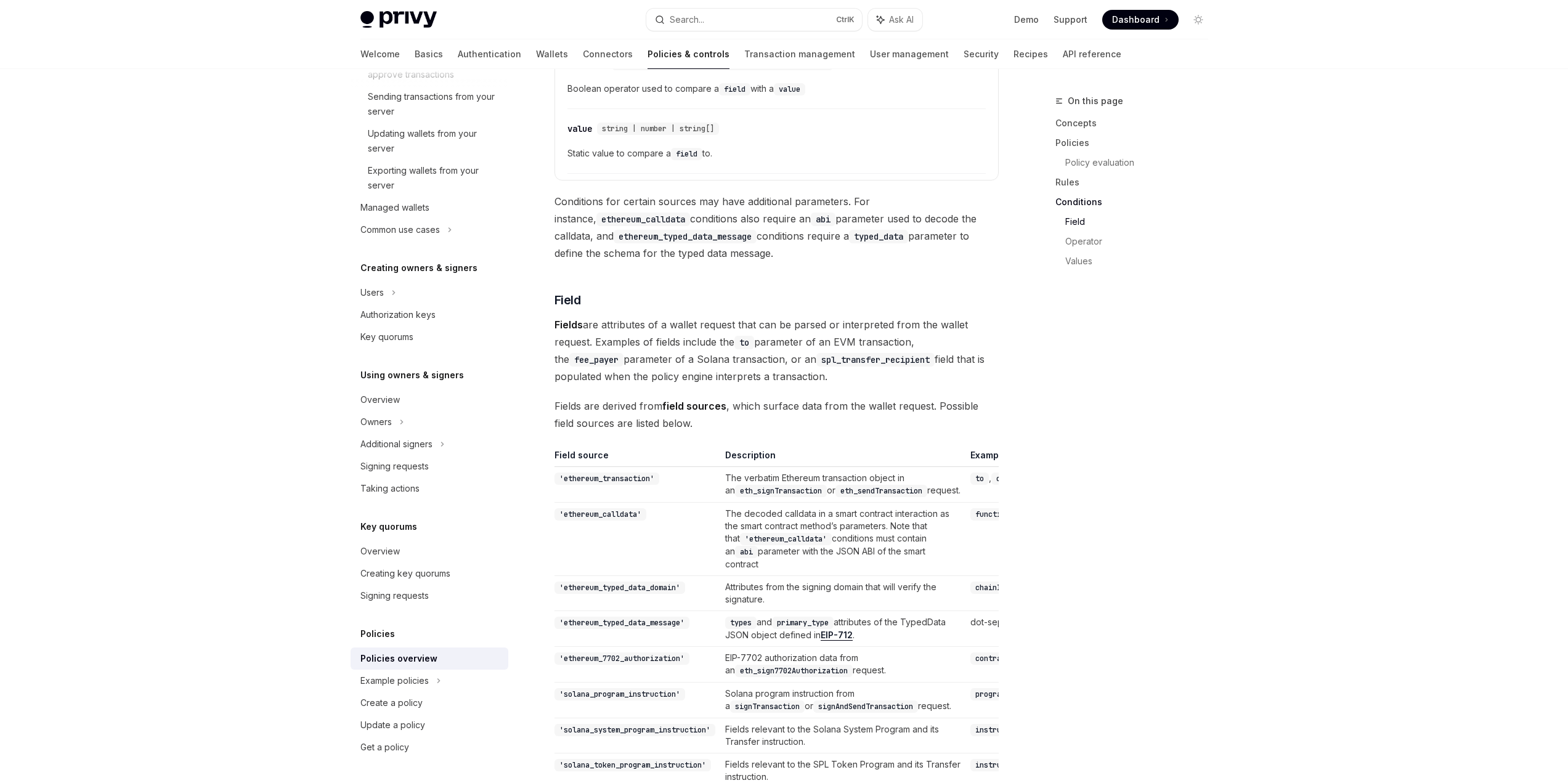
click at [791, 572] on td "The decoded calldata in a smart contract interaction as the smart contract meth…" at bounding box center [843, 539] width 245 height 74
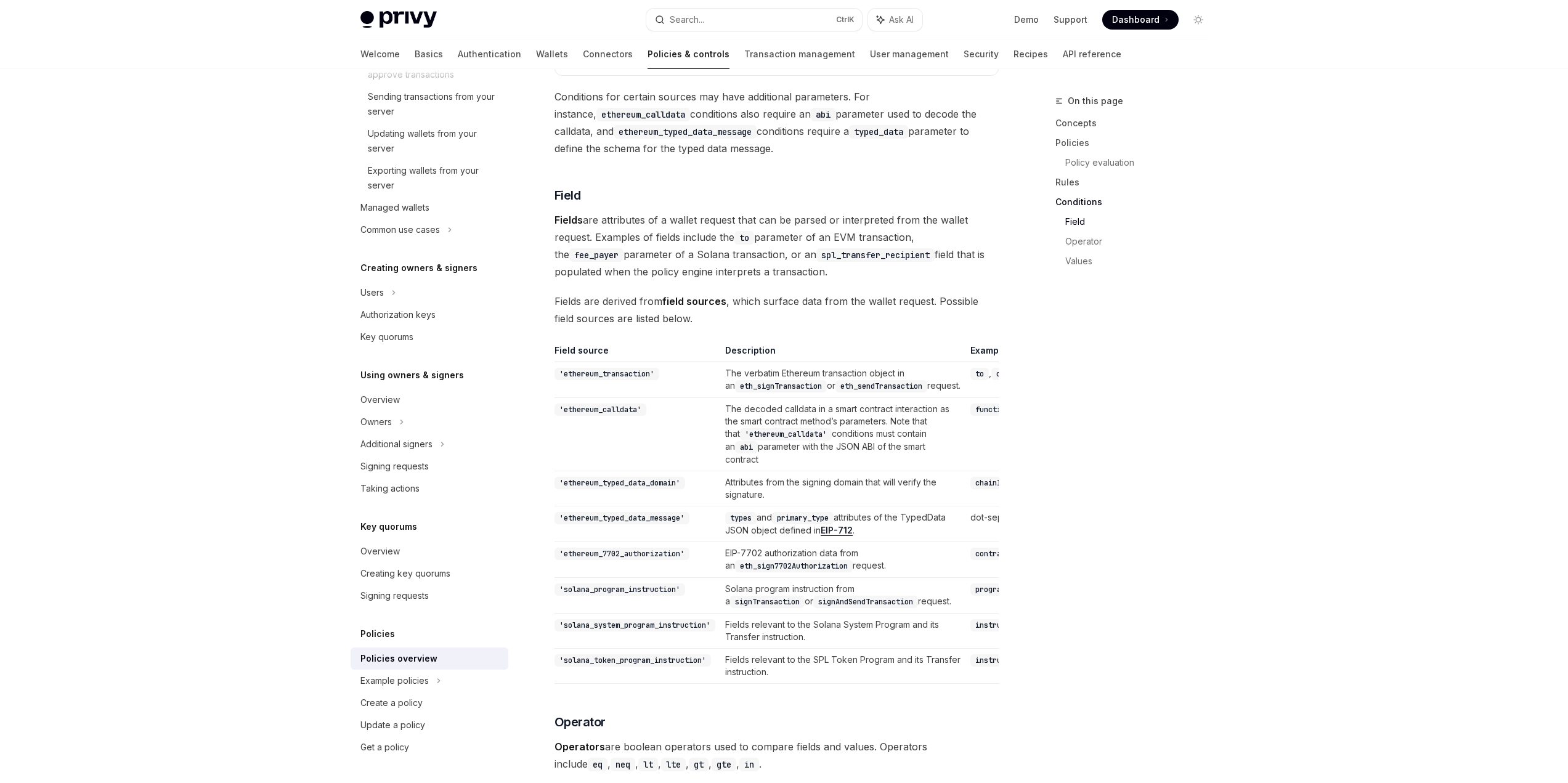
scroll to position [3058, 0]
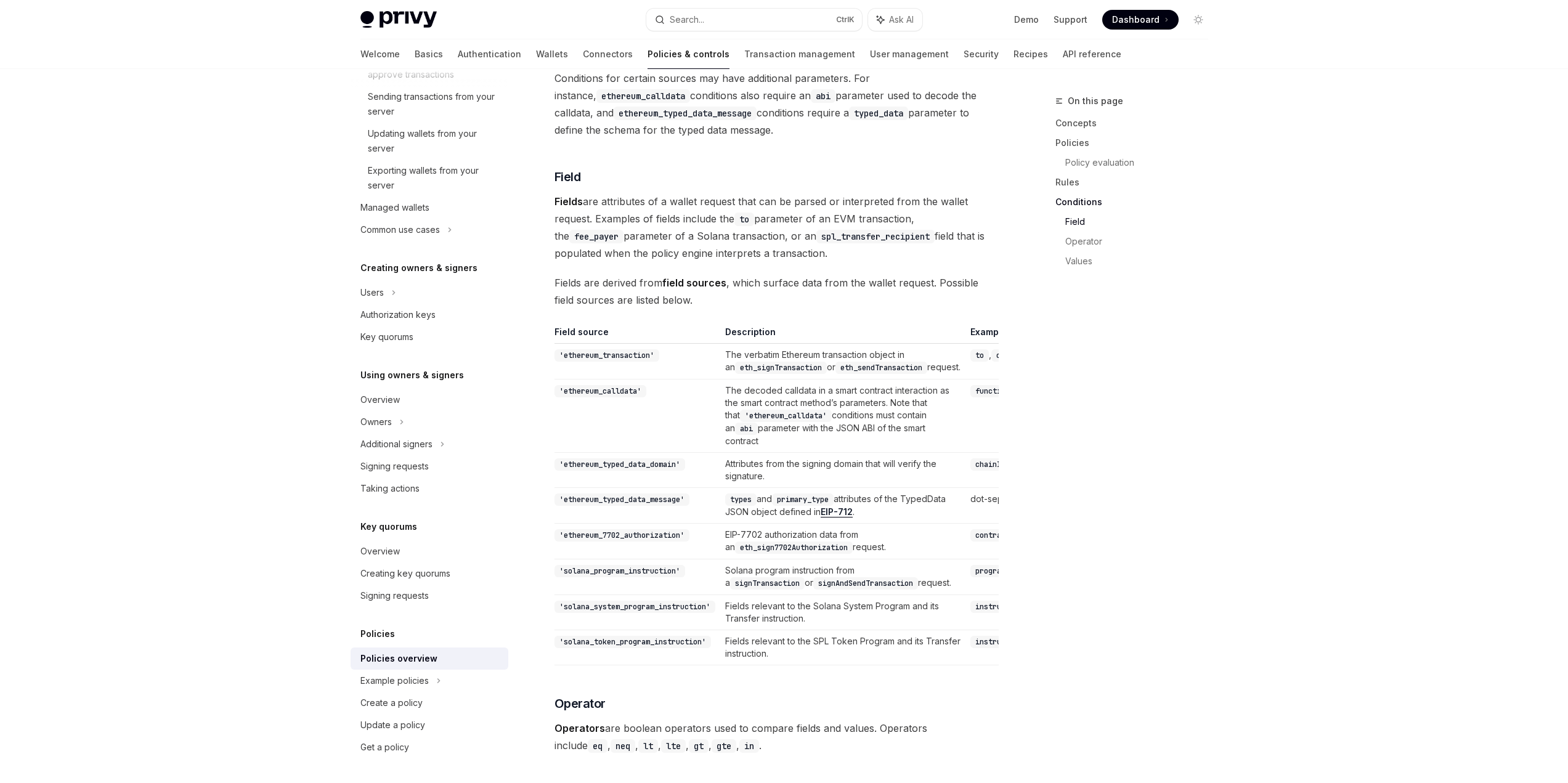
drag, startPoint x: 736, startPoint y: 482, endPoint x: 942, endPoint y: 478, distance: 206.0
click at [942, 478] on tr "'ethereum_typed_data_domain' Attributes from the signing domain that will verif…" at bounding box center [971, 471] width 833 height 35
click at [1013, 471] on code "verifyingContract" at bounding box center [1054, 464] width 83 height 12
drag, startPoint x: 726, startPoint y: 465, endPoint x: 851, endPoint y: 478, distance: 125.7
click at [851, 478] on td "Attributes from the signing domain that will verify the signature." at bounding box center [843, 471] width 245 height 35
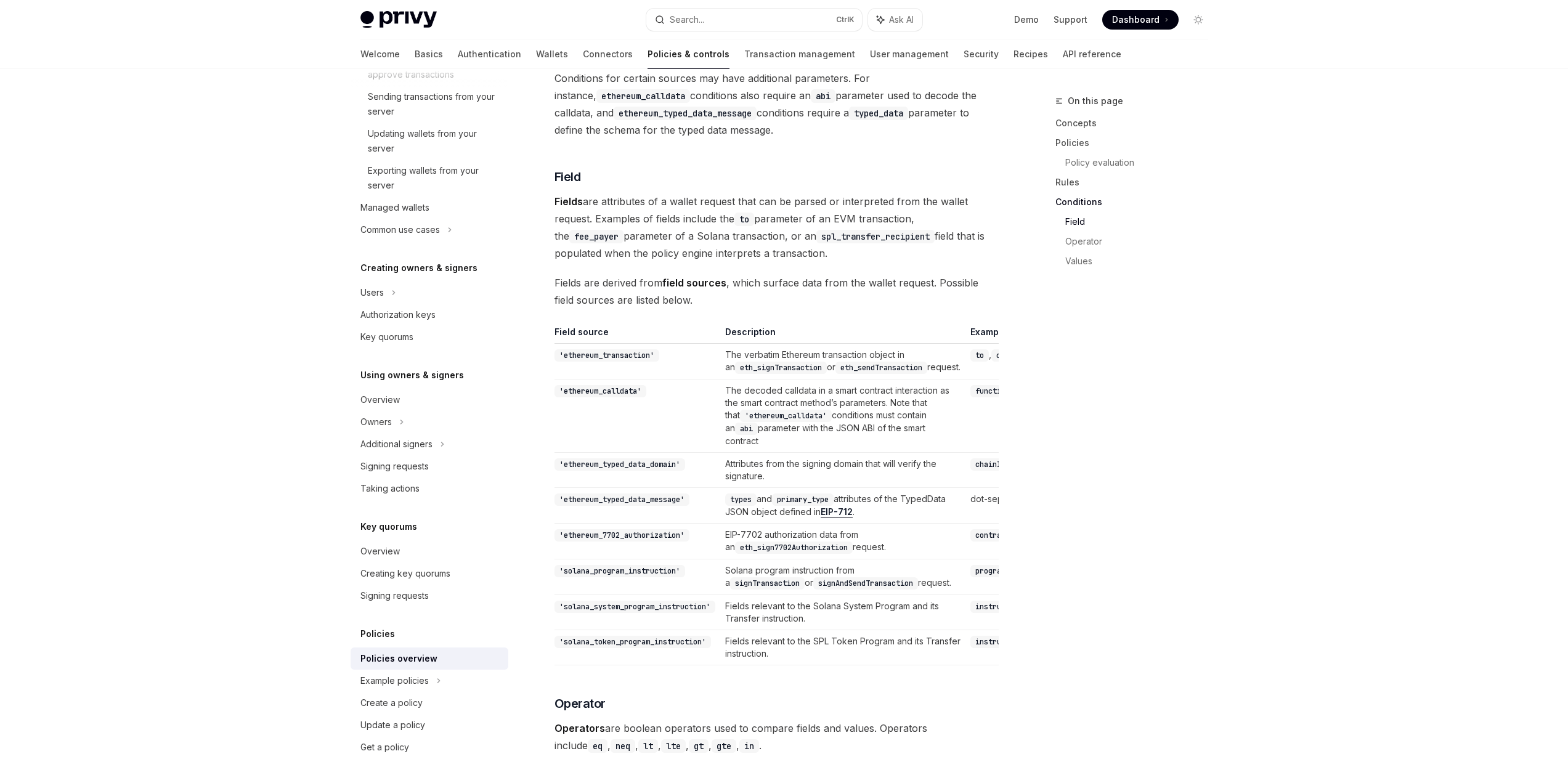
click at [851, 478] on td "Attributes from the signing domain that will verify the signature." at bounding box center [843, 471] width 245 height 35
drag, startPoint x: 851, startPoint y: 478, endPoint x: 748, endPoint y: 478, distance: 103.0
click at [748, 478] on td "Attributes from the signing domain that will verify the signature." at bounding box center [843, 471] width 245 height 35
drag, startPoint x: 718, startPoint y: 486, endPoint x: 803, endPoint y: 484, distance: 85.0
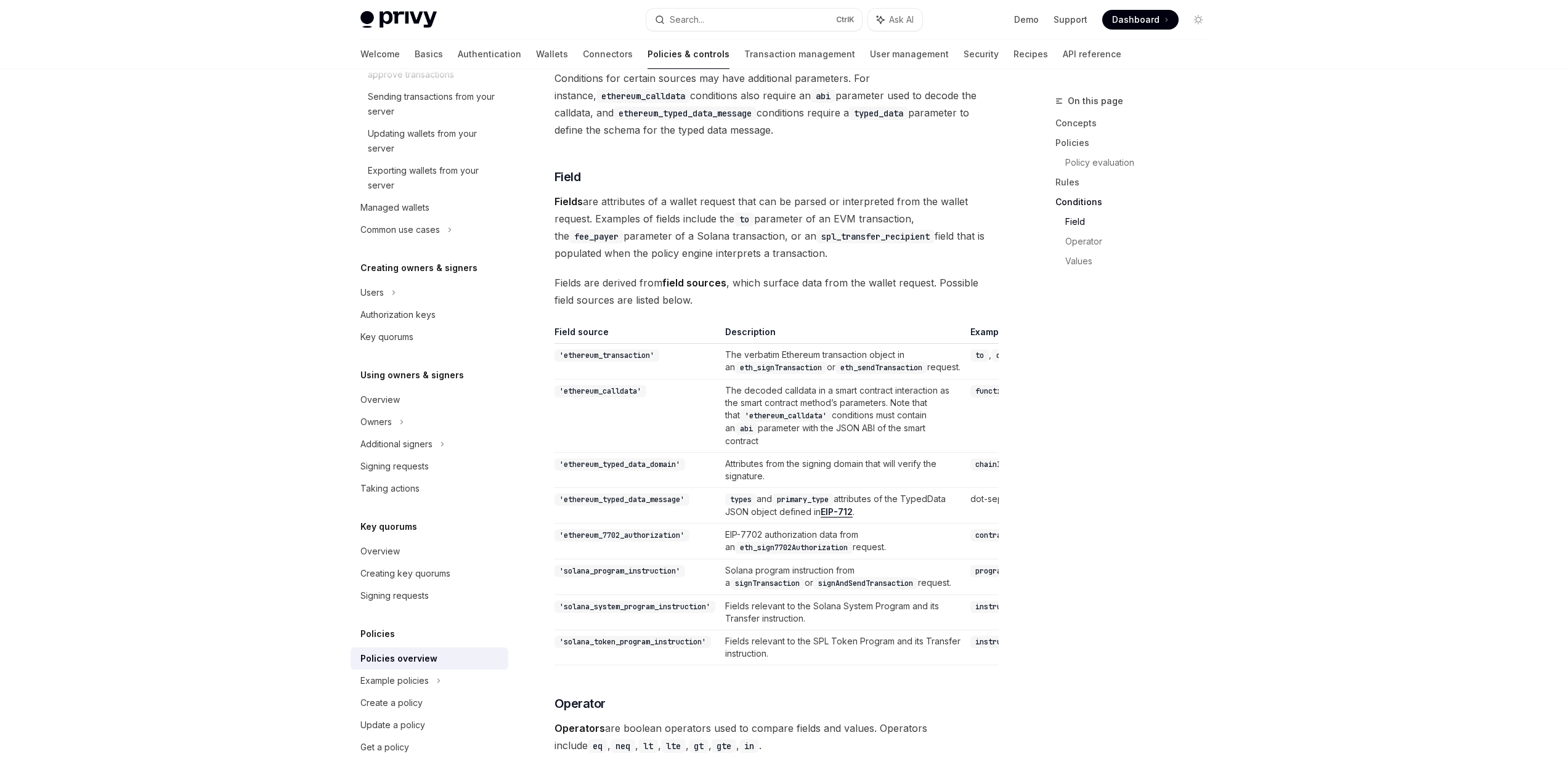
click at [802, 484] on tr "'ethereum_typed_data_domain' Attributes from the signing domain that will verif…" at bounding box center [971, 471] width 833 height 35
click at [803, 484] on td "Attributes from the signing domain that will verify the signature." at bounding box center [843, 471] width 245 height 35
drag, startPoint x: 734, startPoint y: 505, endPoint x: 849, endPoint y: 526, distance: 116.9
click at [849, 524] on td "types and primary_type attributes of the TypedData JSON object defined in EIP-7…" at bounding box center [843, 506] width 245 height 36
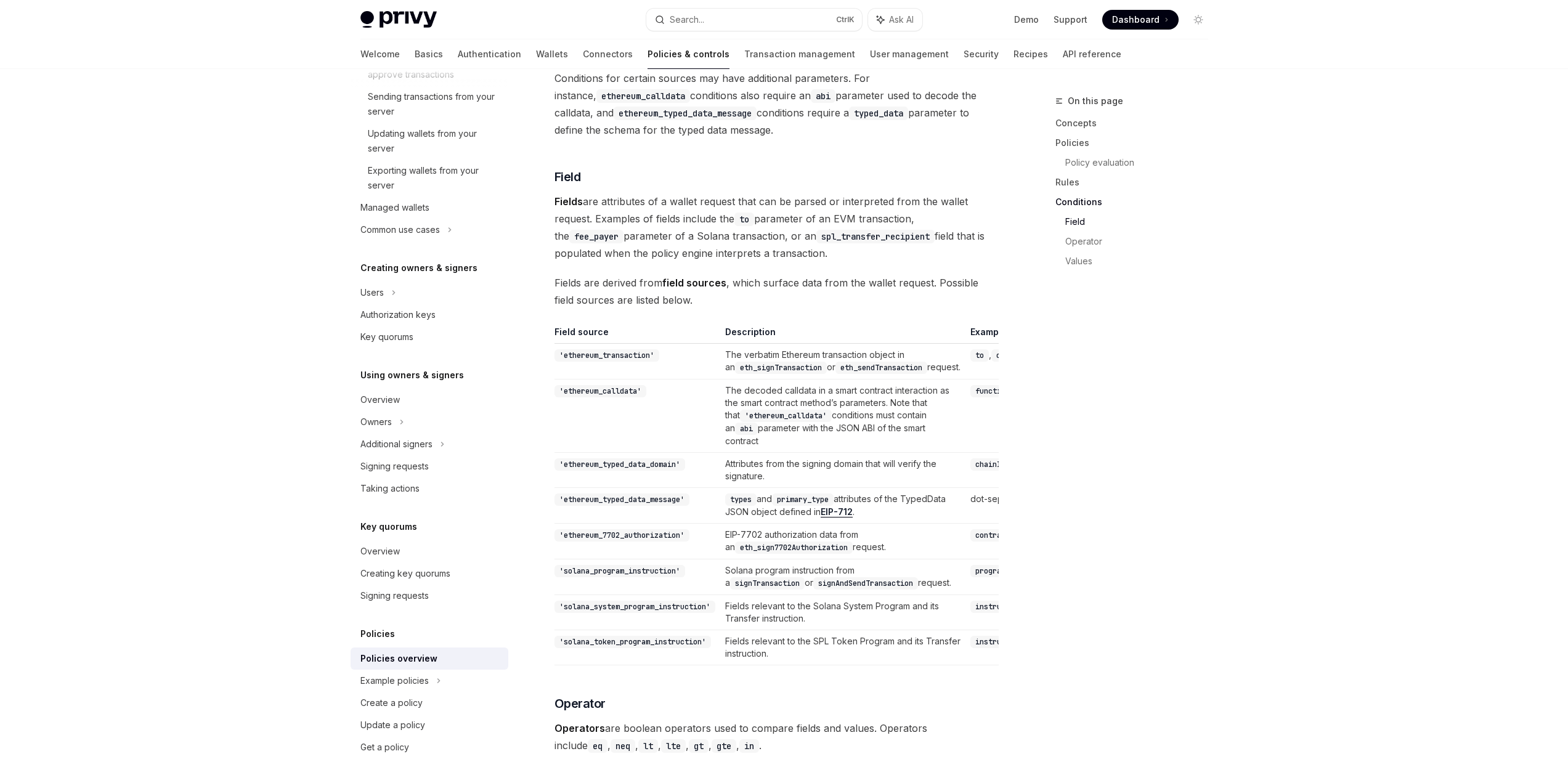
drag, startPoint x: 885, startPoint y: 498, endPoint x: 957, endPoint y: 530, distance: 78.8
click at [965, 524] on td "dot-separated path to value in message object, i.e. to.wallet" at bounding box center [1176, 506] width 422 height 36
drag, startPoint x: 957, startPoint y: 530, endPoint x: 901, endPoint y: 502, distance: 62.6
click at [965, 502] on td "dot-separated path to value in message object, i.e. to.wallet" at bounding box center [1176, 506] width 422 height 36
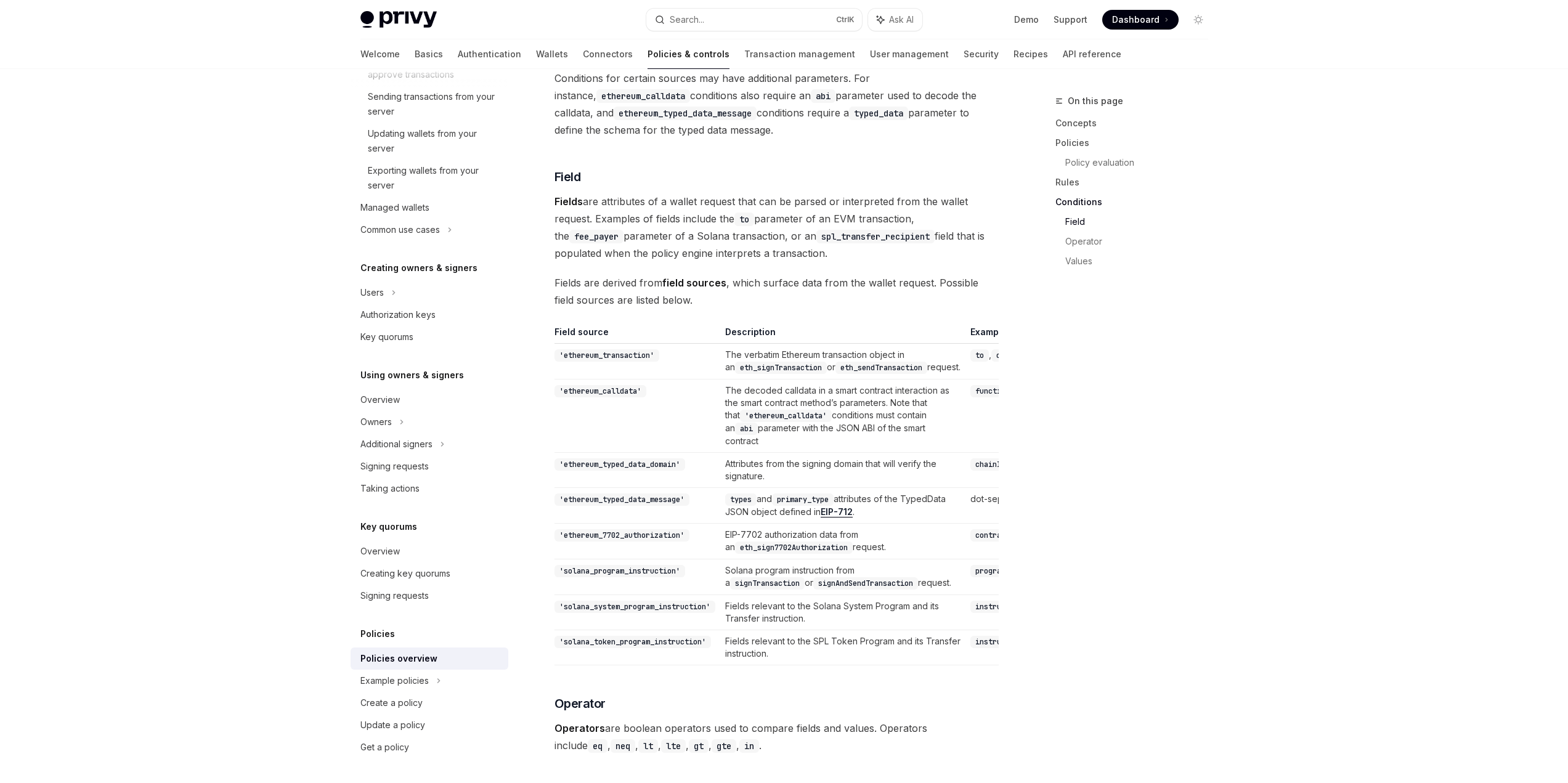
click at [965, 502] on td "dot-separated path to value in message object, i.e. to.wallet" at bounding box center [1176, 506] width 422 height 36
drag, startPoint x: 734, startPoint y: 555, endPoint x: 777, endPoint y: 575, distance: 47.4
click at [777, 559] on td "EIP-7702 authorization data from an eth_sign7702Authorization request." at bounding box center [843, 542] width 245 height 36
drag, startPoint x: 777, startPoint y: 575, endPoint x: 727, endPoint y: 552, distance: 55.0
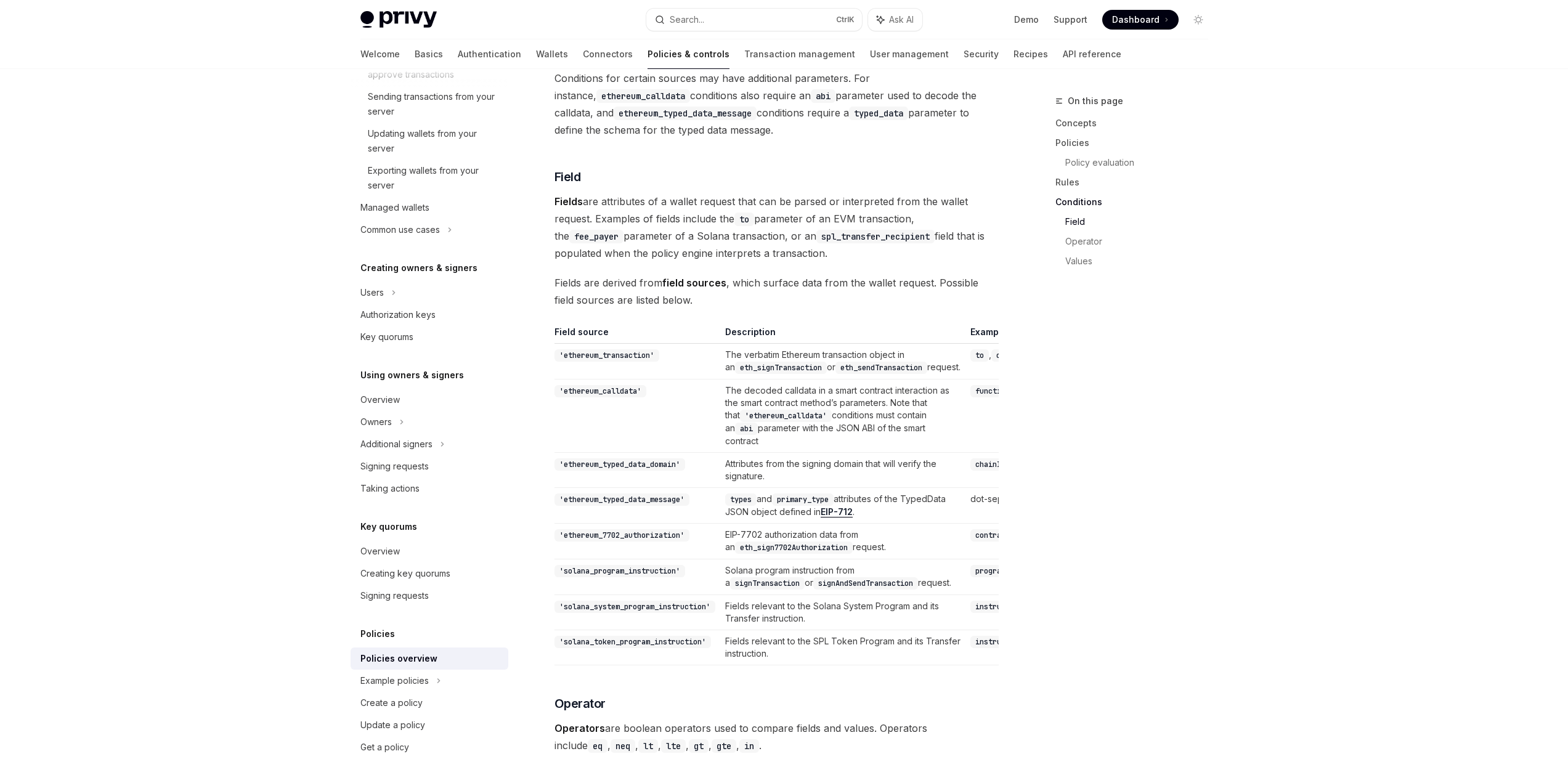
click at [727, 552] on td "EIP-7702 authorization data from an eth_sign7702Authorization request." at bounding box center [843, 542] width 245 height 36
click at [716, 555] on td "'ethereum_7702_authorization'" at bounding box center [637, 542] width 166 height 36
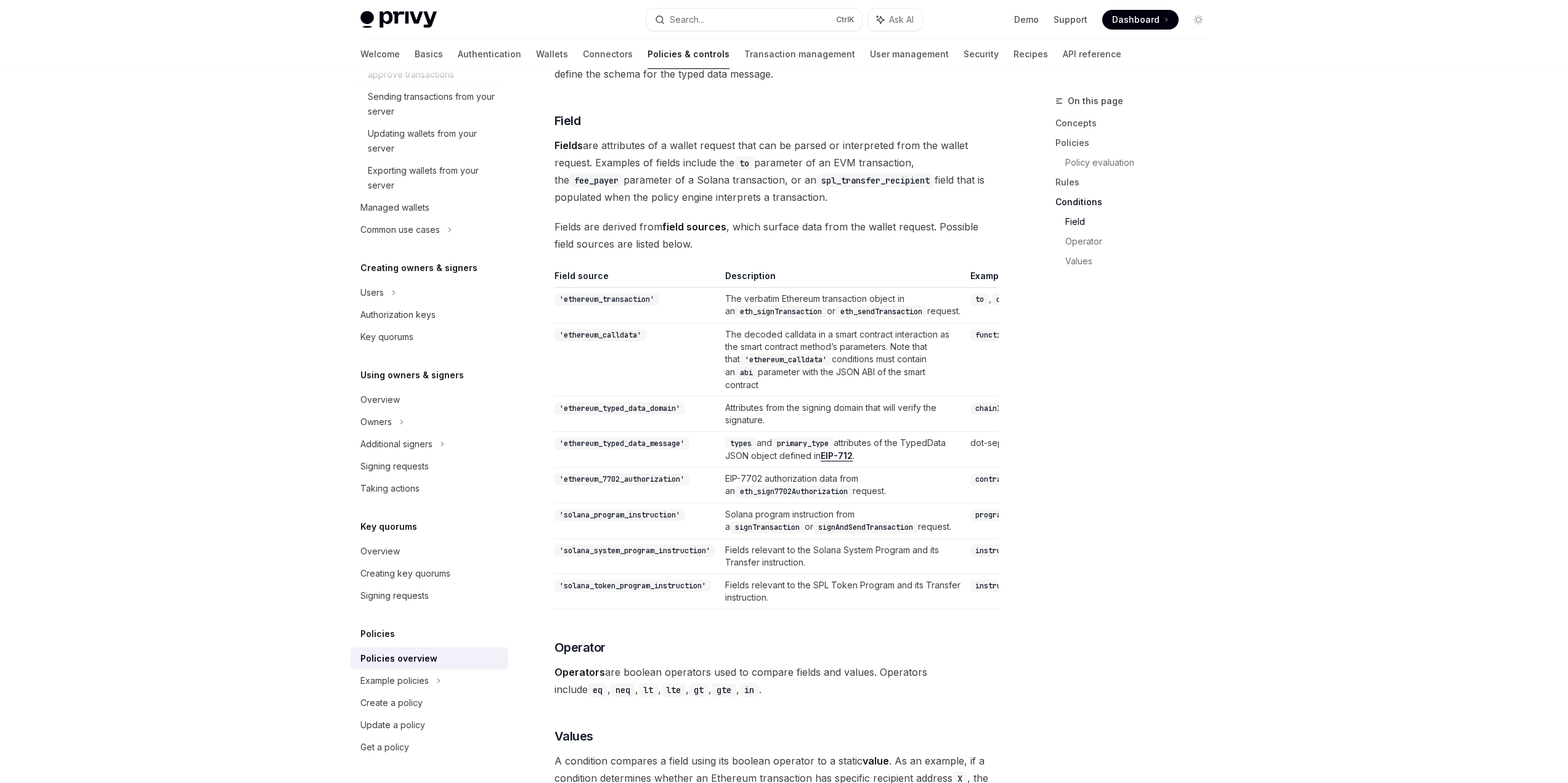
scroll to position [3120, 0]
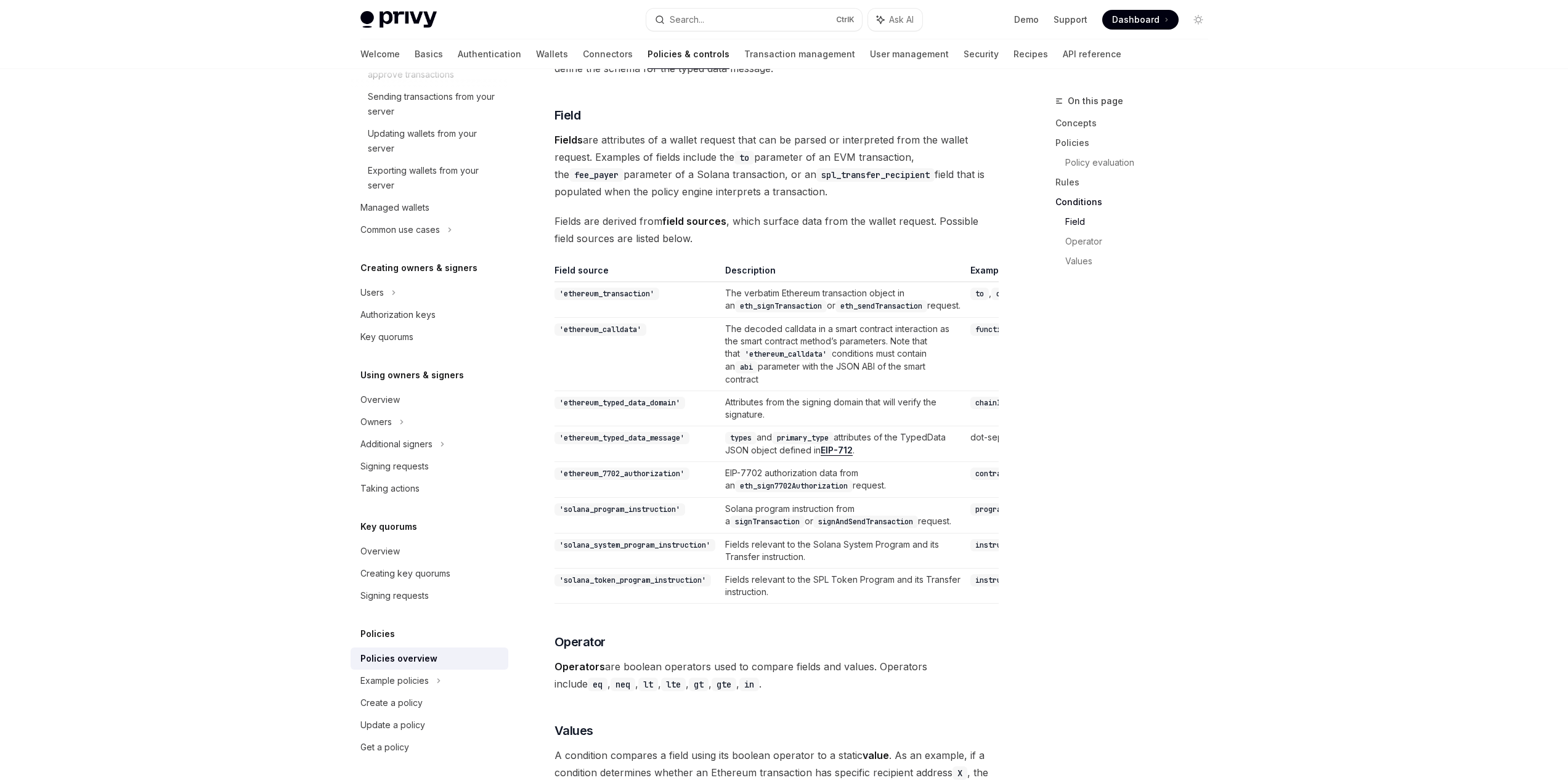
drag, startPoint x: 721, startPoint y: 551, endPoint x: 866, endPoint y: 563, distance: 145.5
click at [866, 534] on tr "'solana_program_instruction' Solana program instruction from a signTransaction …" at bounding box center [971, 515] width 833 height 36
click at [866, 534] on td "Solana program instruction from a signTransaction or signAndSendTransaction req…" at bounding box center [843, 515] width 245 height 36
drag, startPoint x: 861, startPoint y: 563, endPoint x: 734, endPoint y: 533, distance: 130.5
click at [734, 533] on td "Solana program instruction from a signTransaction or signAndSendTransaction req…" at bounding box center [843, 515] width 245 height 36
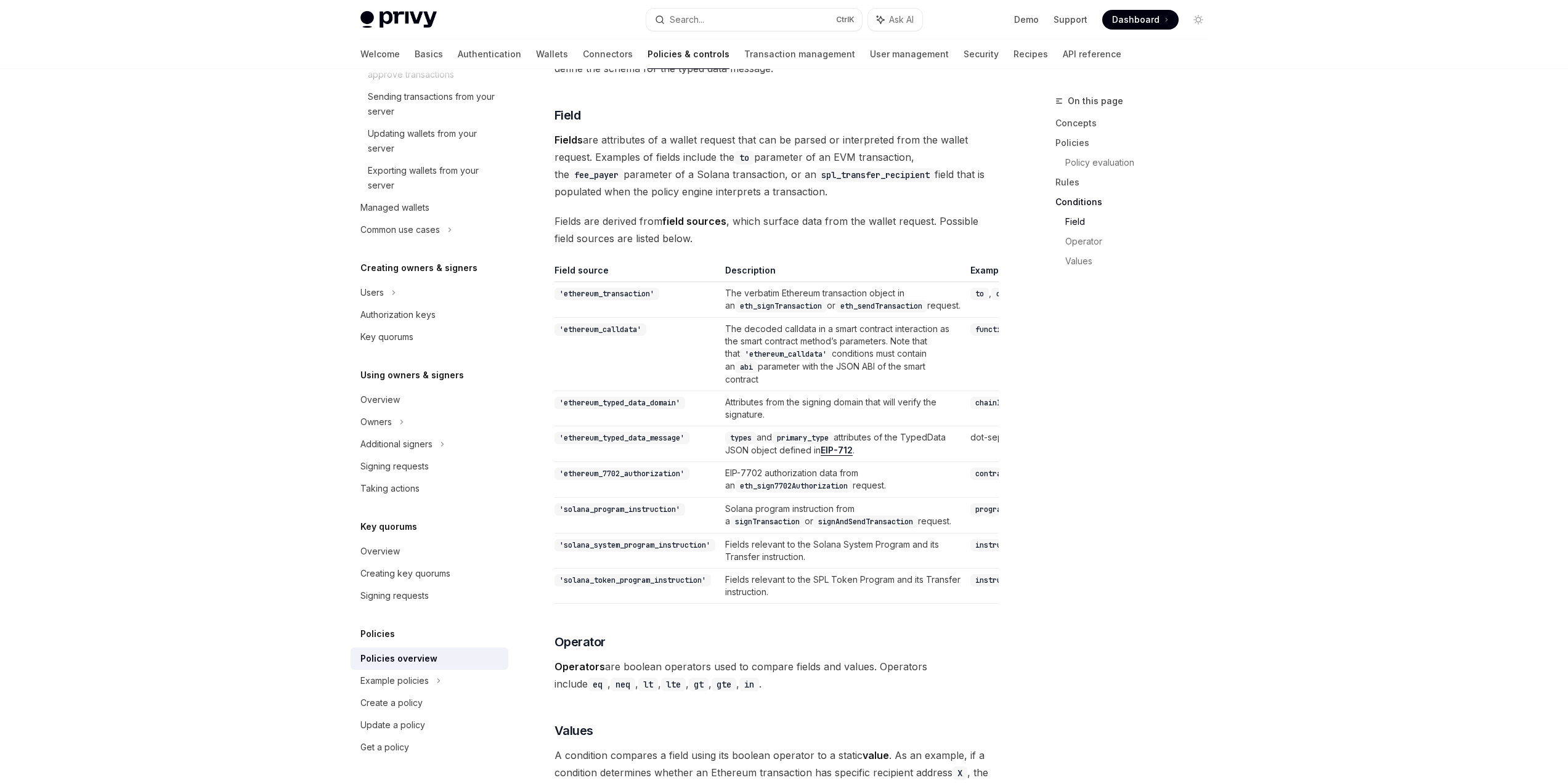
click at [734, 533] on td "Solana program instruction from a signTransaction or signAndSendTransaction req…" at bounding box center [843, 515] width 245 height 36
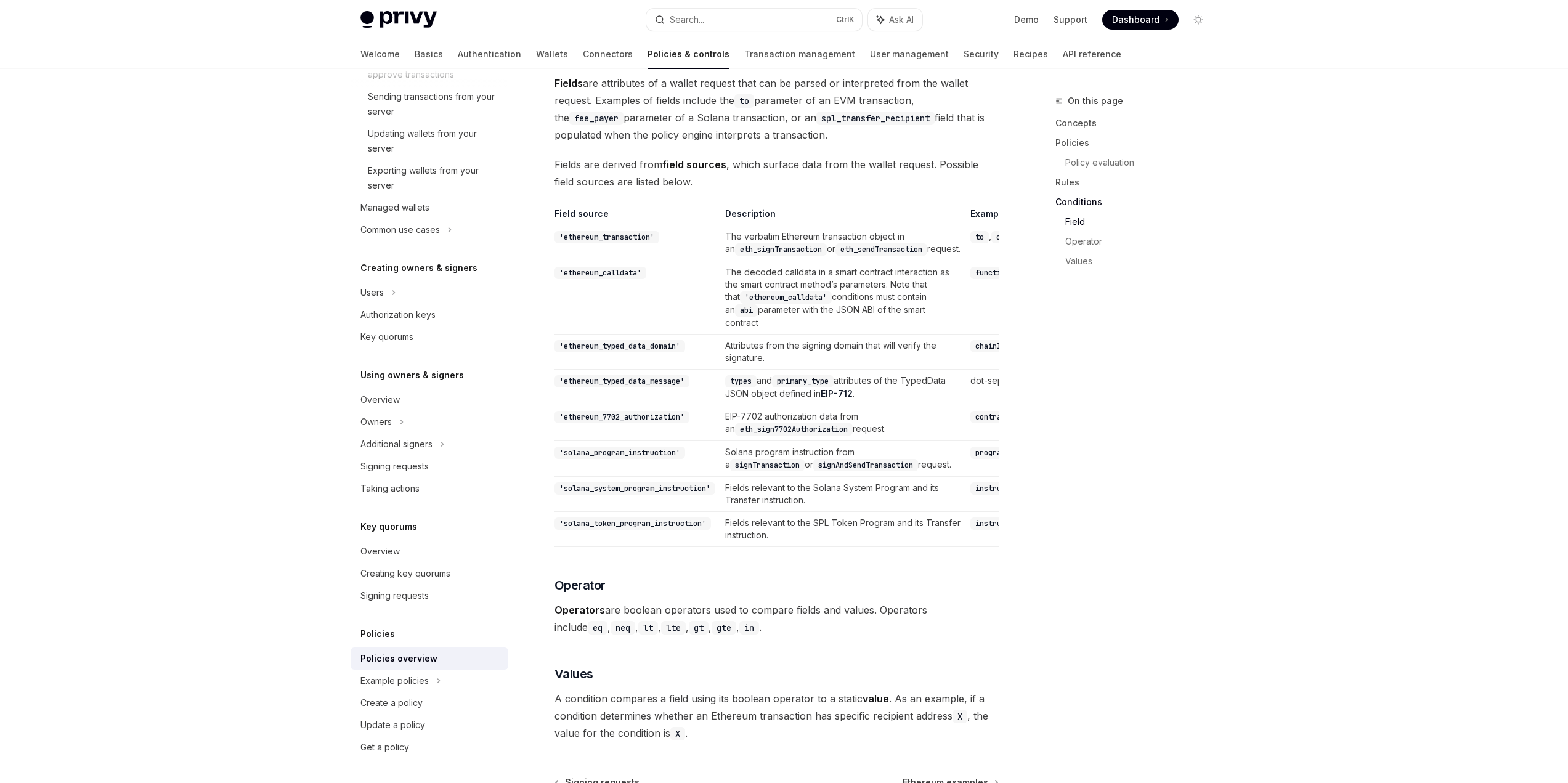
scroll to position [3181, 0]
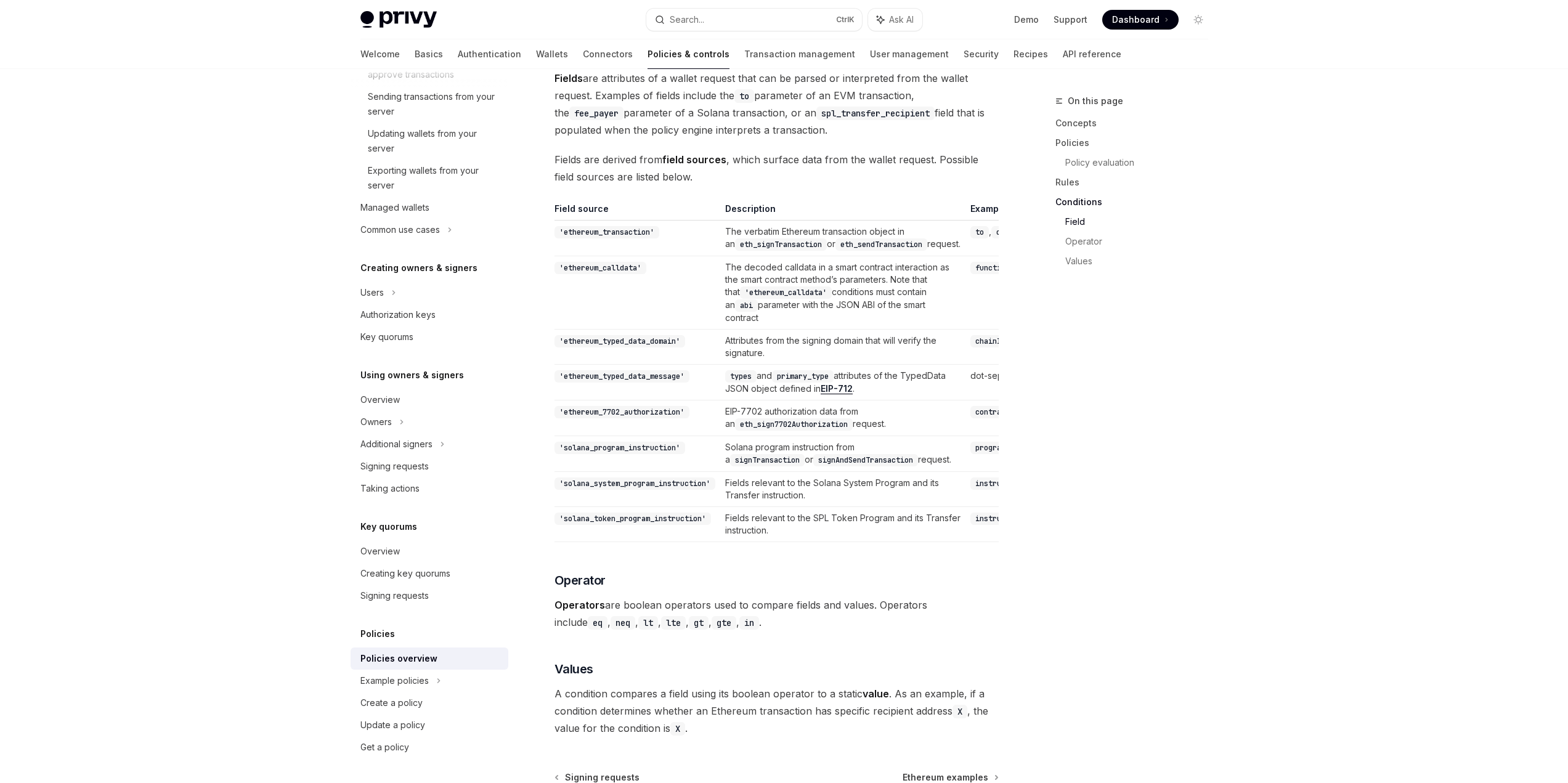
drag, startPoint x: 734, startPoint y: 540, endPoint x: 829, endPoint y: 559, distance: 96.9
click at [829, 507] on td "Fields relevant to the Solana System Program and its Transfer instruction." at bounding box center [843, 489] width 245 height 35
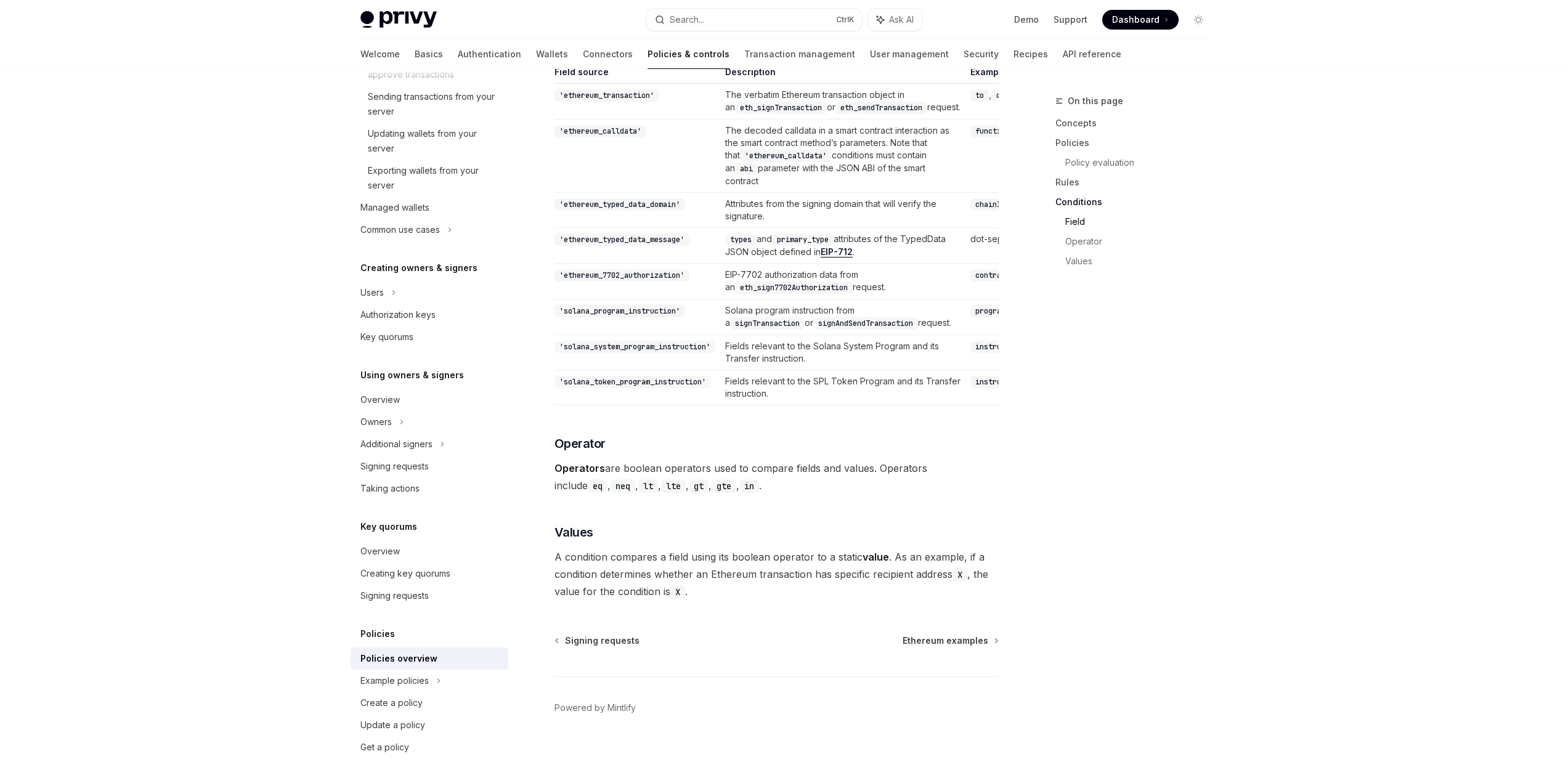
scroll to position [3427, 0]
drag, startPoint x: 637, startPoint y: 474, endPoint x: 805, endPoint y: 475, distance: 168.0
click at [805, 475] on span "Operators are boolean operators used to compare fields and values. Operators in…" at bounding box center [777, 476] width 444 height 34
drag, startPoint x: 793, startPoint y: 474, endPoint x: 984, endPoint y: 478, distance: 191.0
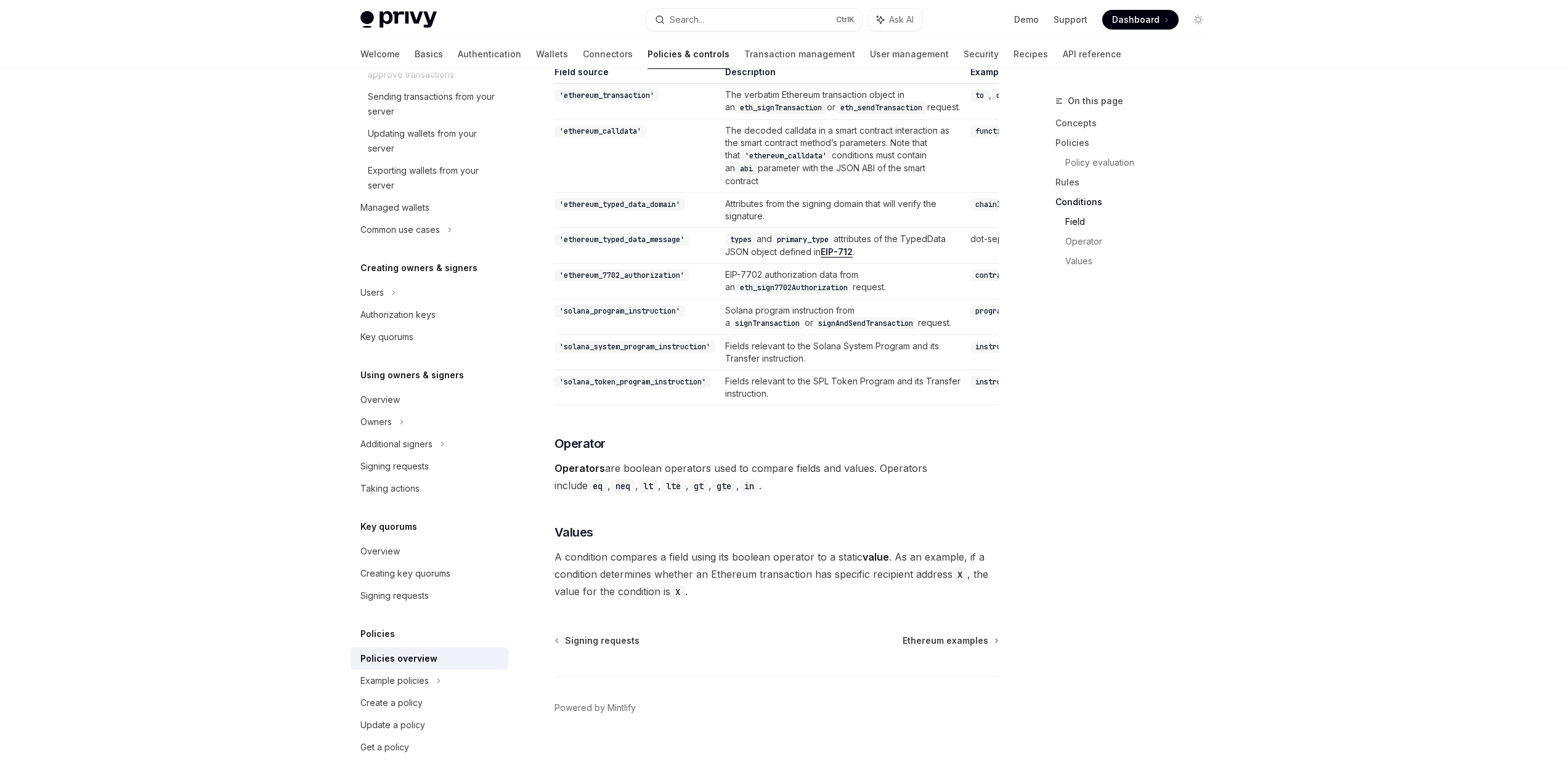
click at [984, 478] on span "Operators are boolean operators used to compare fields and values. Operators in…" at bounding box center [777, 476] width 444 height 34
drag, startPoint x: 911, startPoint y: 487, endPoint x: 841, endPoint y: 479, distance: 70.5
click at [841, 479] on span "Operators are boolean operators used to compare fields and values. Operators in…" at bounding box center [777, 476] width 444 height 34
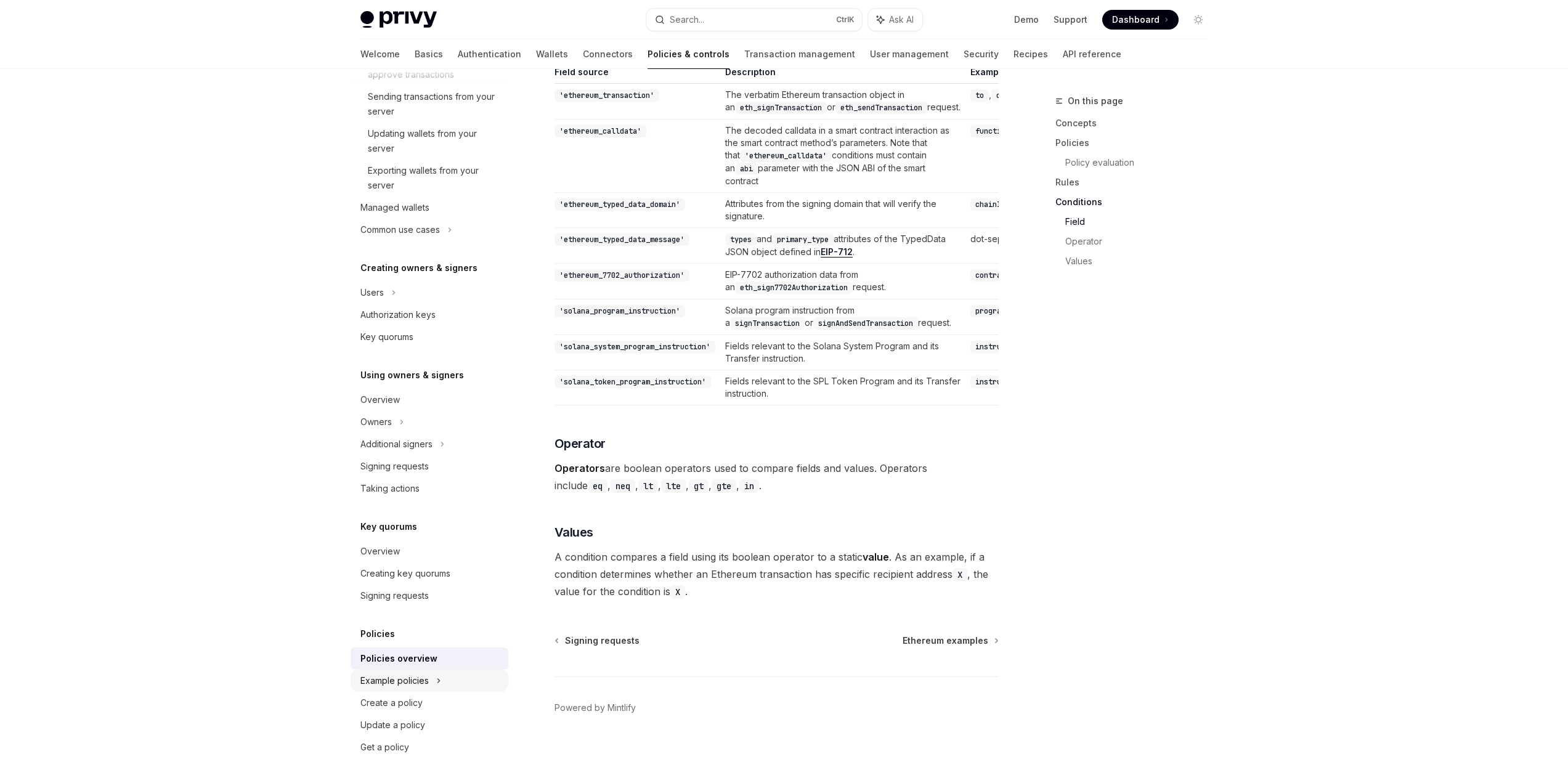
click at [472, 674] on div "Example policies" at bounding box center [430, 681] width 158 height 22
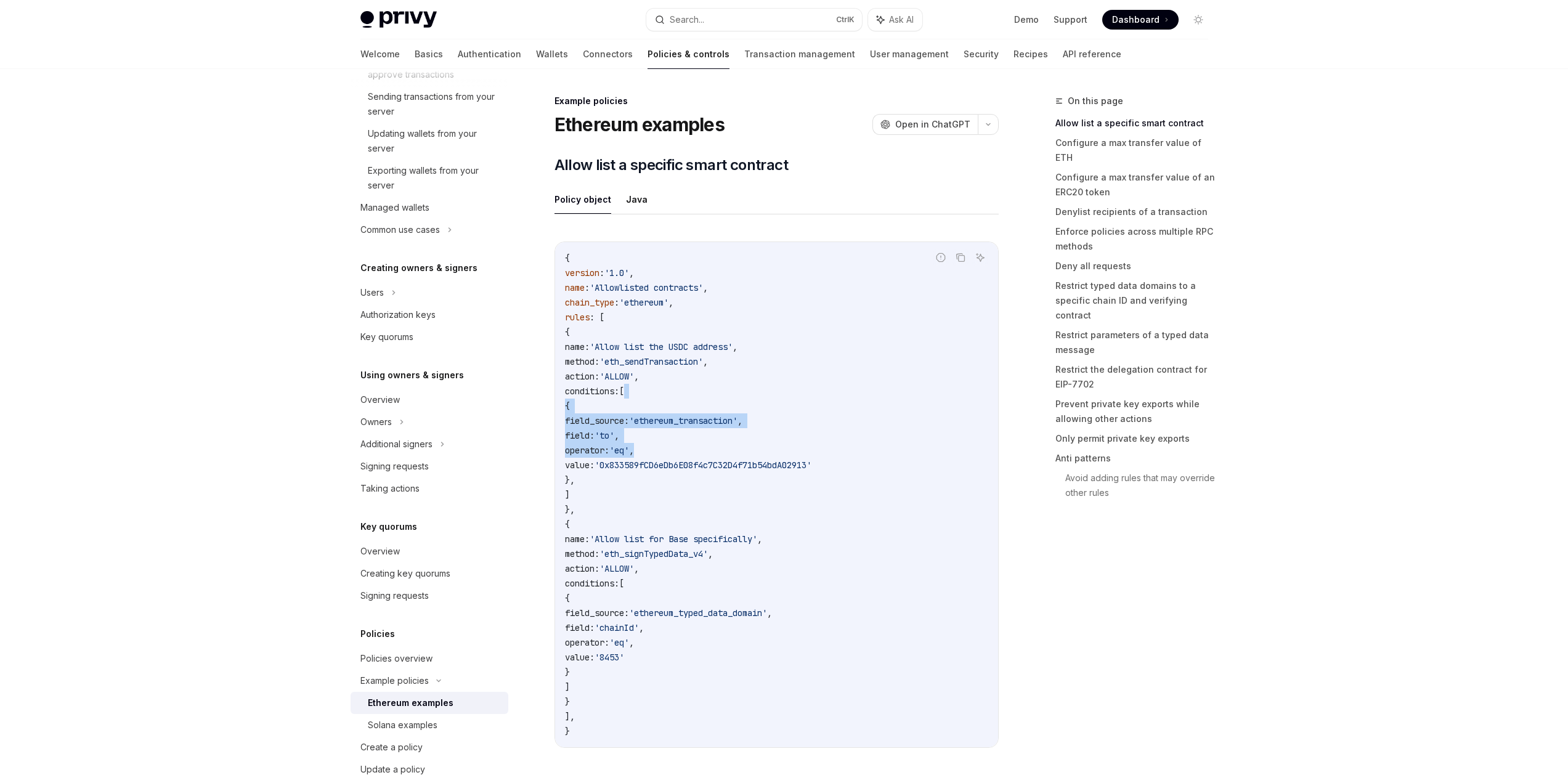
drag, startPoint x: 888, startPoint y: 451, endPoint x: 885, endPoint y: 376, distance: 75.1
click at [885, 376] on code "{ version : '1.0' , name : 'Allowlisted contracts' , chain_type : 'ethereum' , …" at bounding box center [777, 495] width 423 height 488
click at [885, 366] on code "{ version : '1.0' , name : 'Allowlisted contracts' , chain_type : 'ethereum' , …" at bounding box center [777, 495] width 423 height 488
drag, startPoint x: 619, startPoint y: 294, endPoint x: 727, endPoint y: 293, distance: 108.0
click at [726, 294] on code "{ version : '1.0' , name : 'Allowlisted contracts' , chain_type : 'ethereum' , …" at bounding box center [777, 495] width 423 height 488
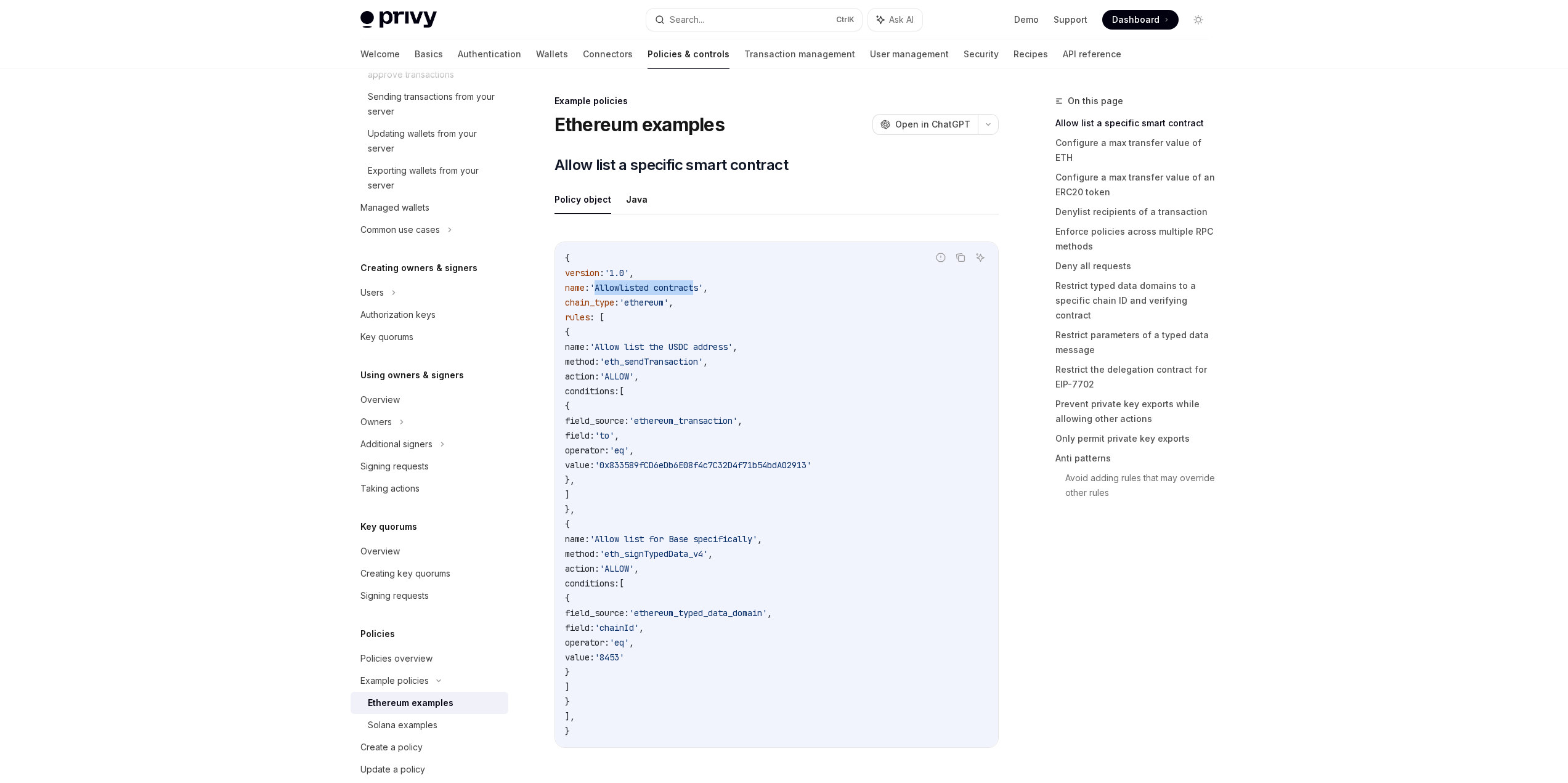
click at [703, 293] on span "'Allowlisted contracts'" at bounding box center [646, 288] width 113 height 11
drag, startPoint x: 650, startPoint y: 304, endPoint x: 722, endPoint y: 305, distance: 72.0
click at [722, 305] on code "{ version : '1.0' , name : 'Allowlisted contracts' , chain_type : 'ethereum' , …" at bounding box center [777, 495] width 423 height 488
drag, startPoint x: 667, startPoint y: 351, endPoint x: 799, endPoint y: 351, distance: 132.0
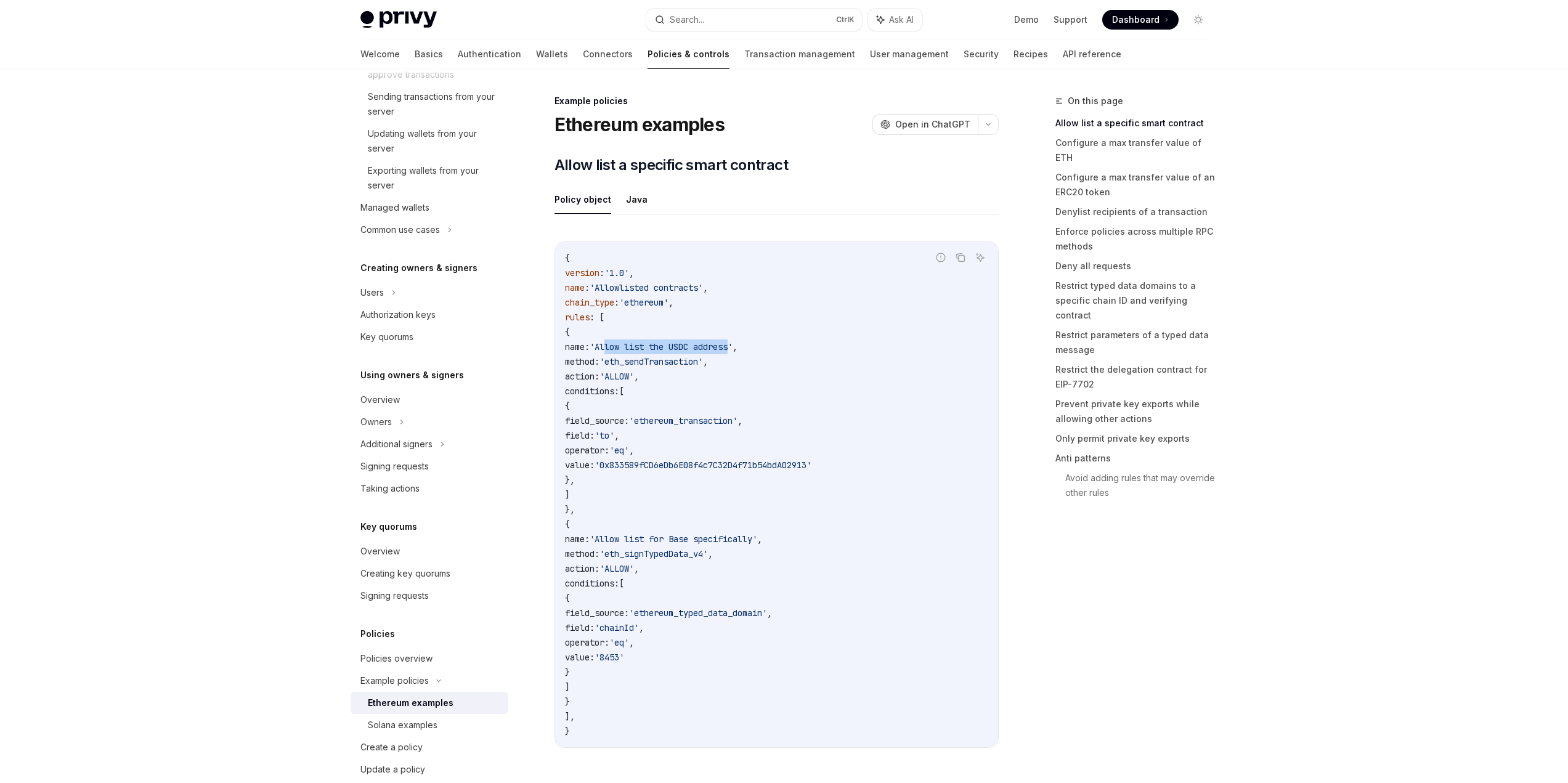
click at [732, 351] on span "'Allow list the USDC address'" at bounding box center [661, 346] width 143 height 11
click at [688, 357] on span "'eth_sendTransaction'" at bounding box center [651, 361] width 103 height 11
click at [634, 379] on span "'ALLOW'" at bounding box center [616, 376] width 34 height 11
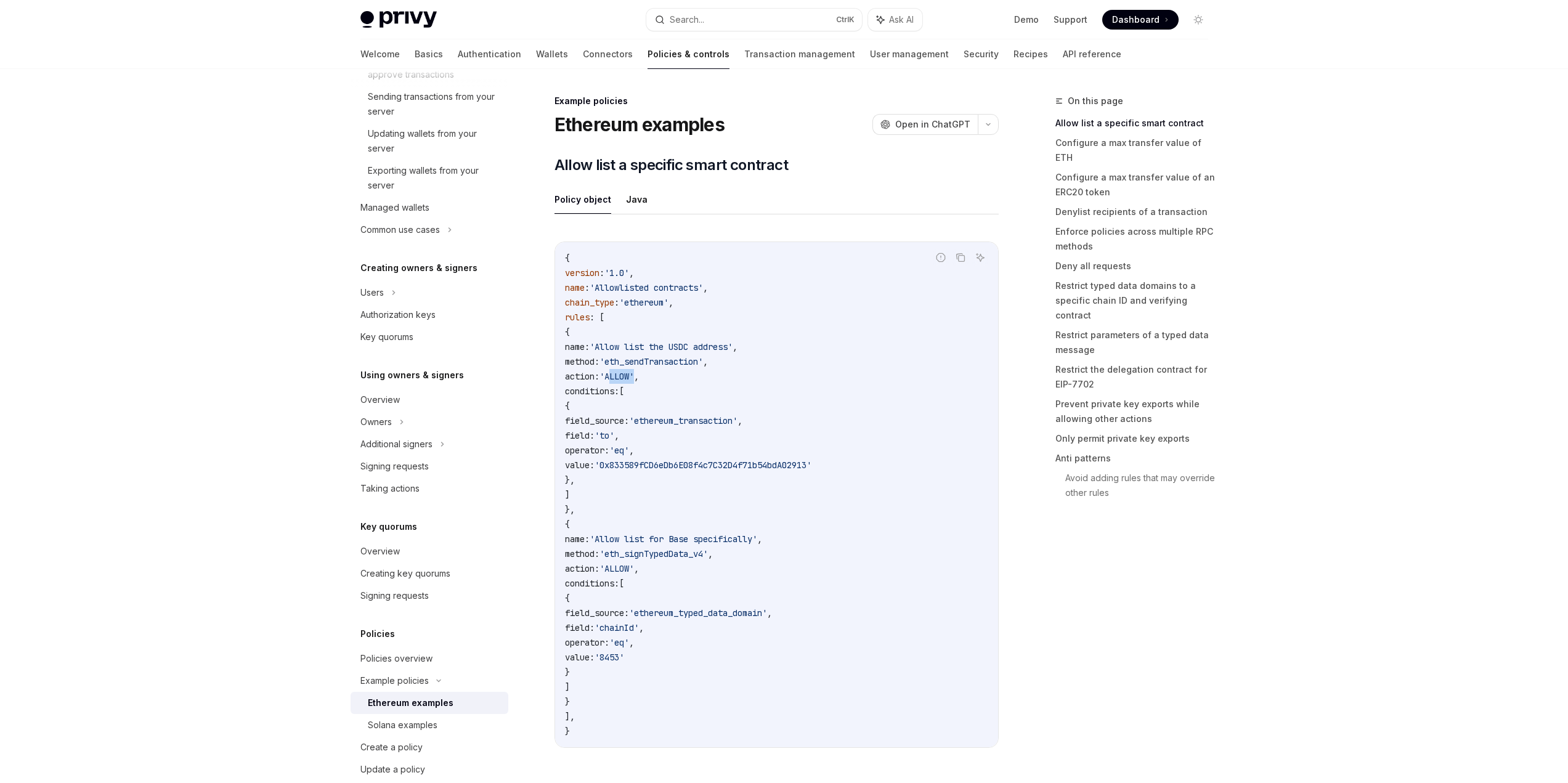
click at [634, 379] on span "'ALLOW'" at bounding box center [616, 376] width 34 height 11
click at [702, 357] on span "'eth_sendTransaction'" at bounding box center [651, 361] width 103 height 11
click at [634, 375] on span "'ALLOW'" at bounding box center [616, 376] width 34 height 11
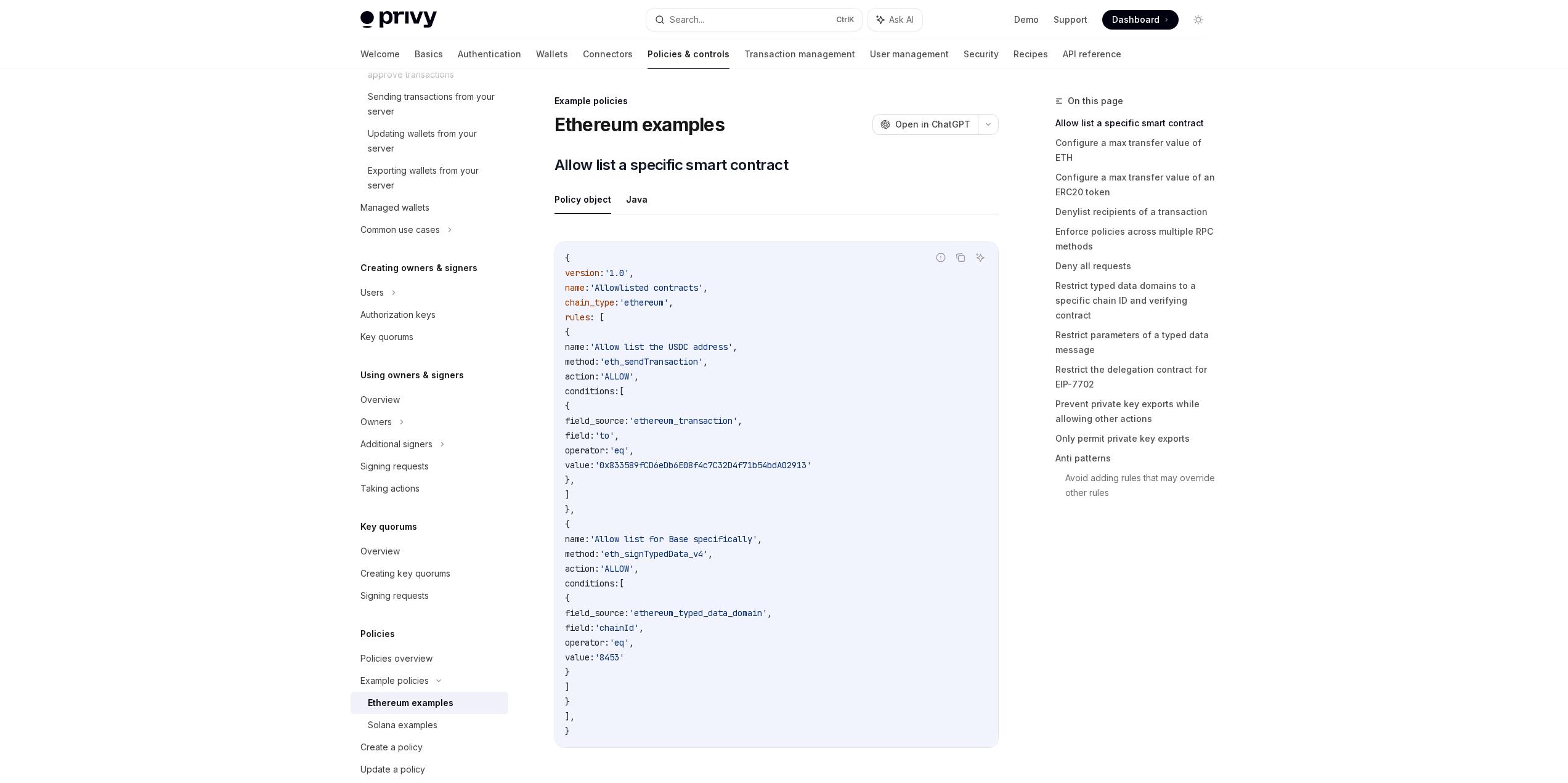
click at [737, 419] on span "'ethereum_transaction'" at bounding box center [683, 420] width 109 height 11
click at [614, 435] on span "'to'" at bounding box center [604, 435] width 20 height 11
click at [629, 451] on span "'eq'" at bounding box center [619, 450] width 20 height 11
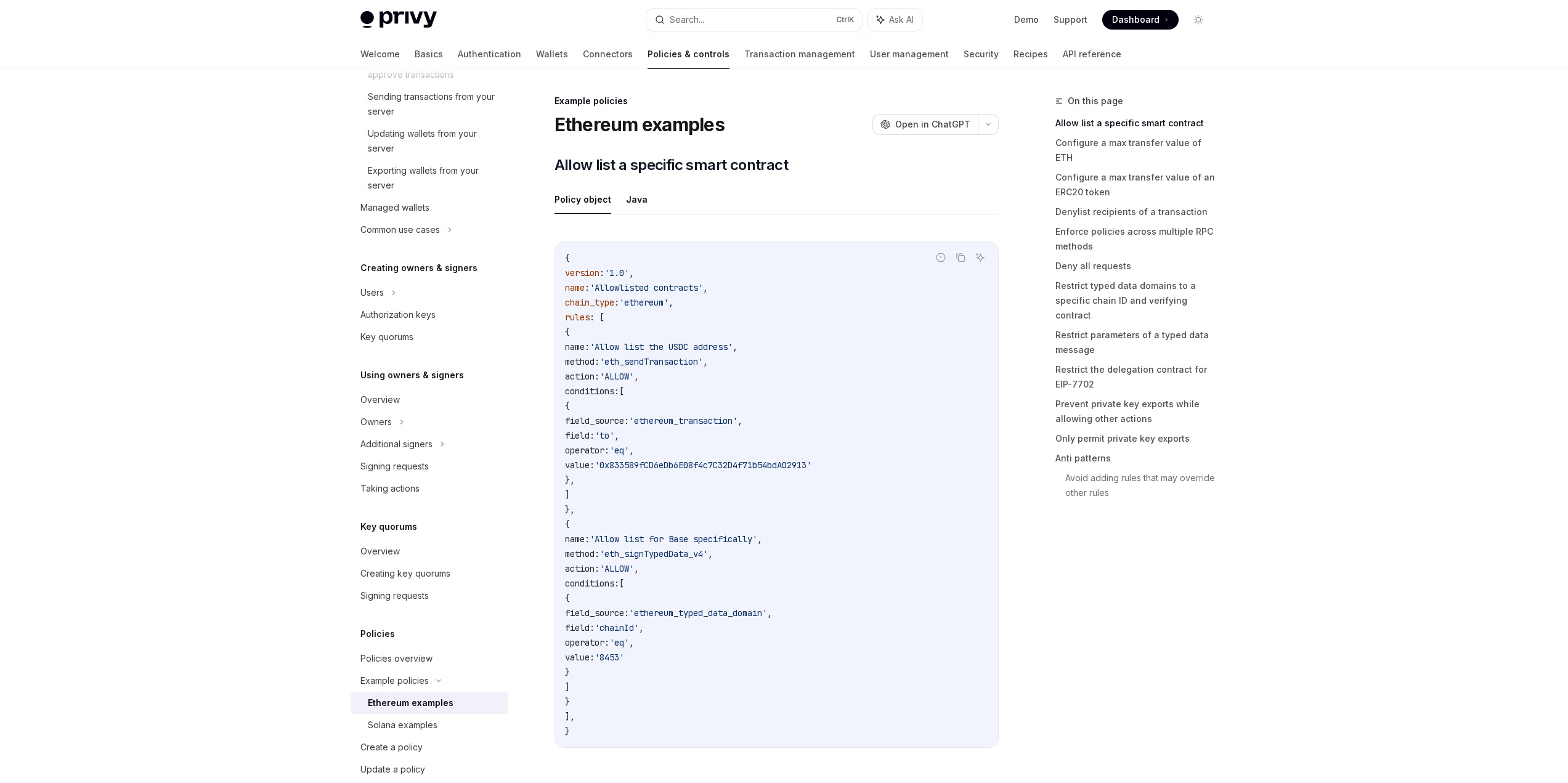
click at [634, 448] on span "," at bounding box center [631, 450] width 5 height 11
click at [740, 468] on span "'0x833589fCD6eDb6E08f4c7C32D4f71b54bdA02913'" at bounding box center [702, 465] width 217 height 11
click at [733, 489] on code "{ version : '1.0' , name : 'Allowlisted contracts' , chain_type : 'ethereum' , …" at bounding box center [777, 495] width 423 height 488
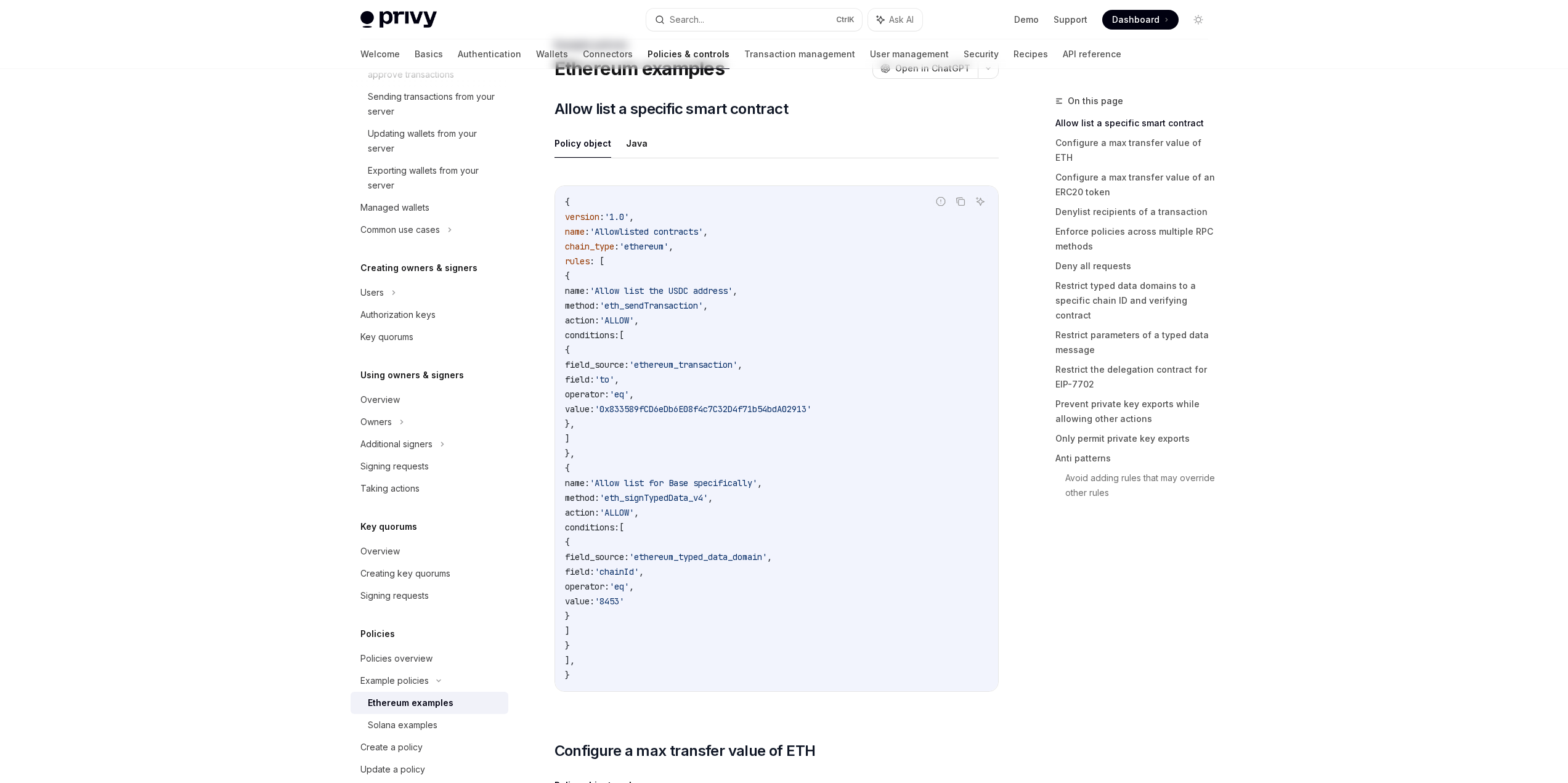
scroll to position [62, 0]
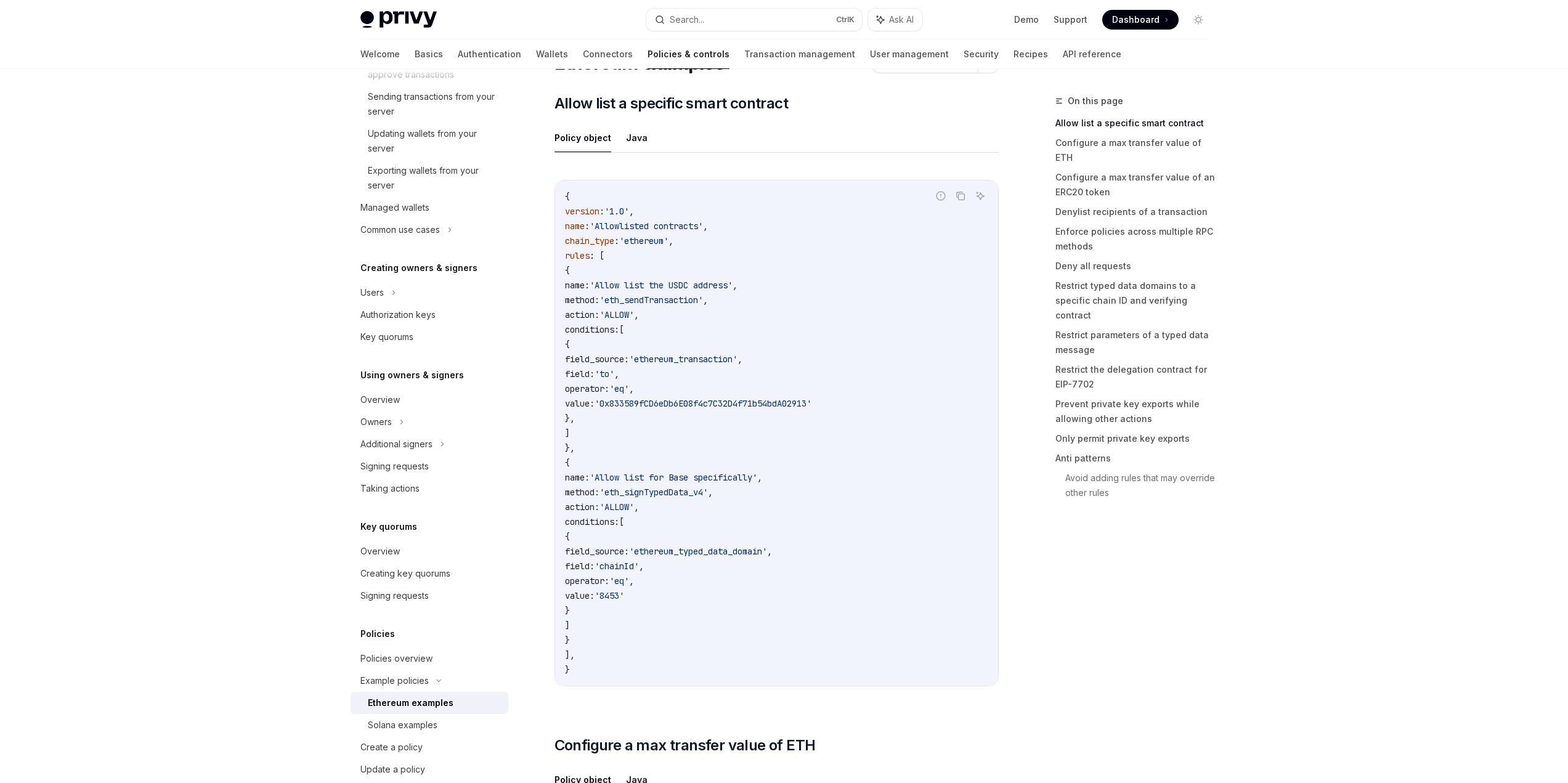
click at [730, 482] on span "'Allow list for Base specifically'" at bounding box center [673, 477] width 167 height 11
click at [780, 404] on span "'0x833589fCD6eDb6E08f4c7C32D4f71b54bdA02913'" at bounding box center [702, 403] width 217 height 11
copy span "0x833589fCD6eDb6E08f4c7C32D4f71b54bdA02913"
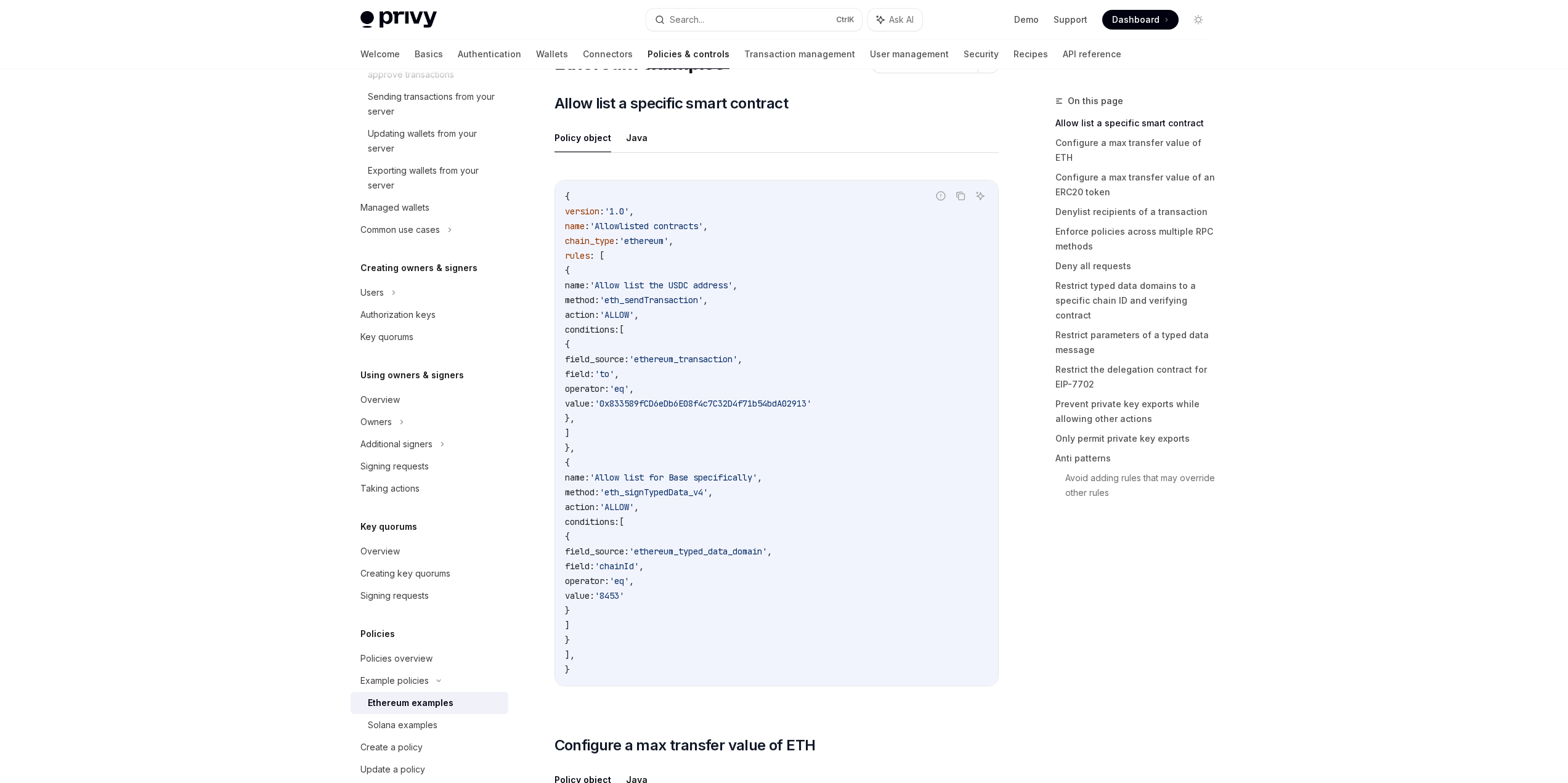
click at [813, 373] on code "{ version : '1.0' , name : 'Allowlisted contracts' , chain_type : 'ethereum' , …" at bounding box center [777, 433] width 423 height 488
drag, startPoint x: 674, startPoint y: 497, endPoint x: 689, endPoint y: 515, distance: 23.4
click at [689, 515] on code "{ version : '1.0' , name : 'Allowlisted contracts' , chain_type : 'ethereum' , …" at bounding box center [777, 433] width 423 height 488
click at [689, 515] on code "{ version : '1.0' , name : 'Allowlisted contracts' , chain_type : 'ethereum' , …" at bounding box center [777, 433] width 423 height 488
click at [634, 508] on span "'ALLOW'" at bounding box center [616, 507] width 34 height 11
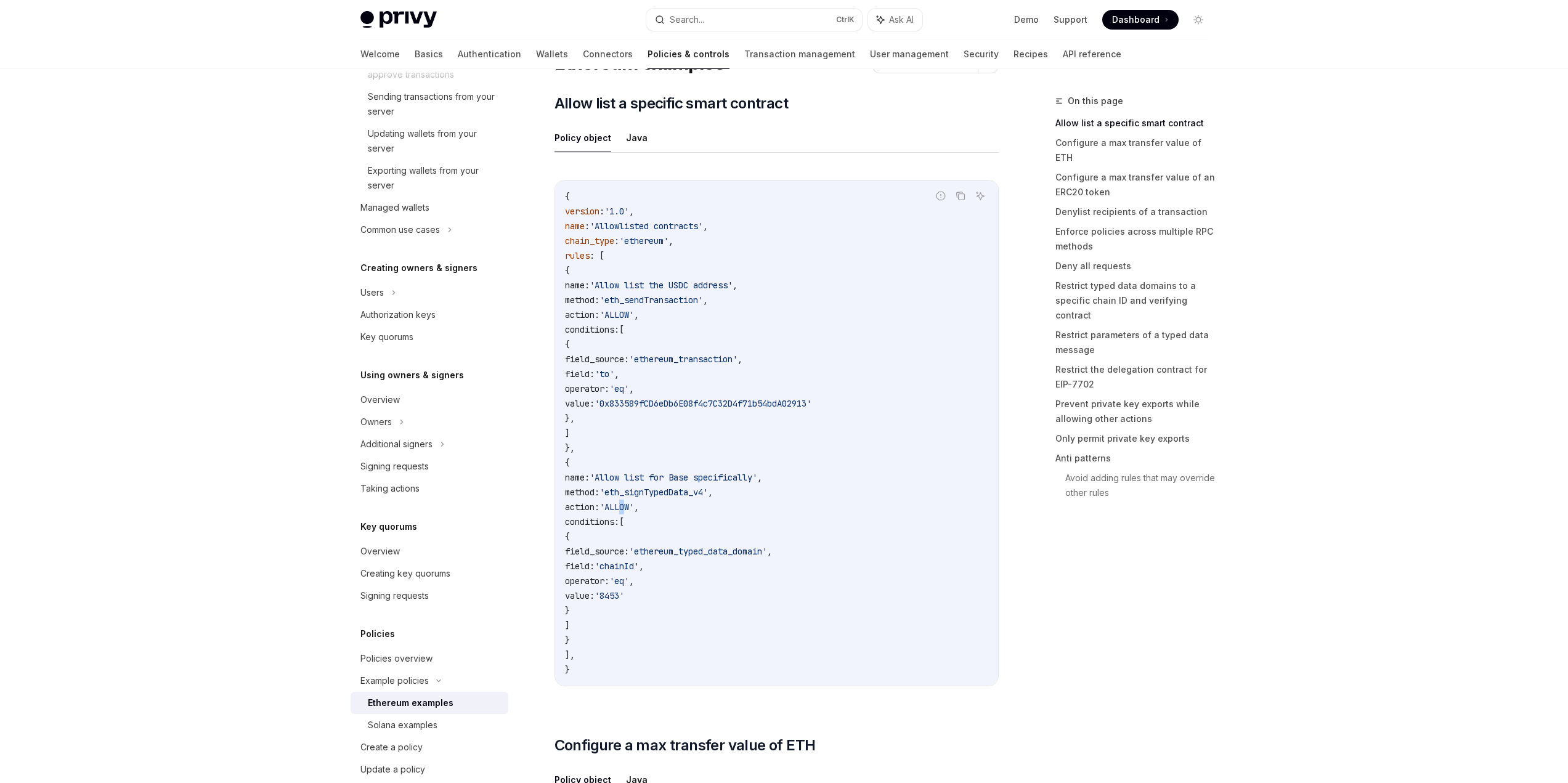
click at [634, 506] on span "'ALLOW'" at bounding box center [616, 507] width 34 height 11
click at [693, 481] on span "'Allow list for Base specifically'" at bounding box center [673, 477] width 167 height 11
click at [693, 492] on span "'eth_signTypedData_v4'" at bounding box center [653, 492] width 109 height 11
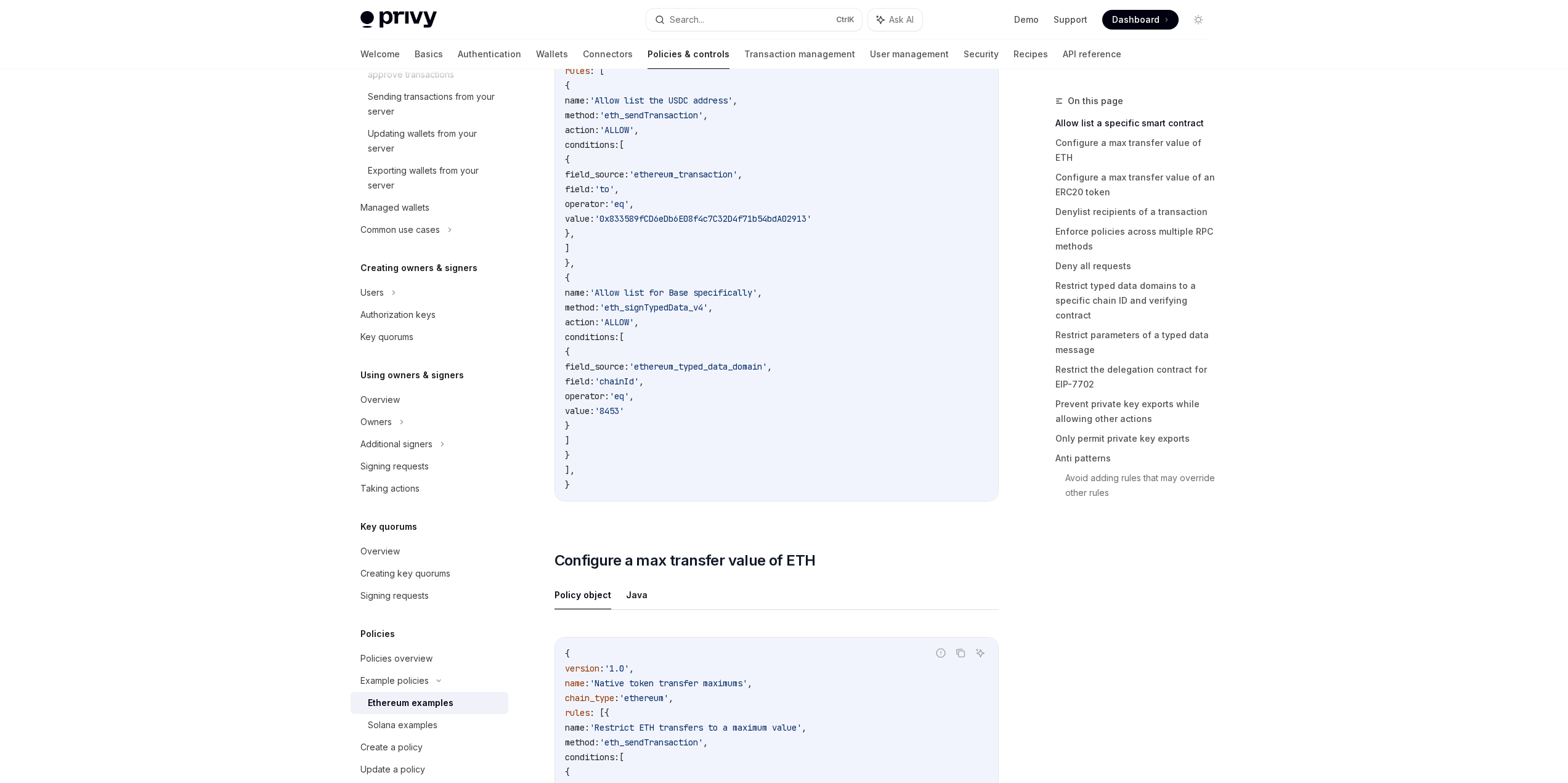
click at [691, 492] on div "{ version : '1.0' , name : 'Allowlisted contracts' , chain_type : 'ethereum' , …" at bounding box center [777, 248] width 443 height 505
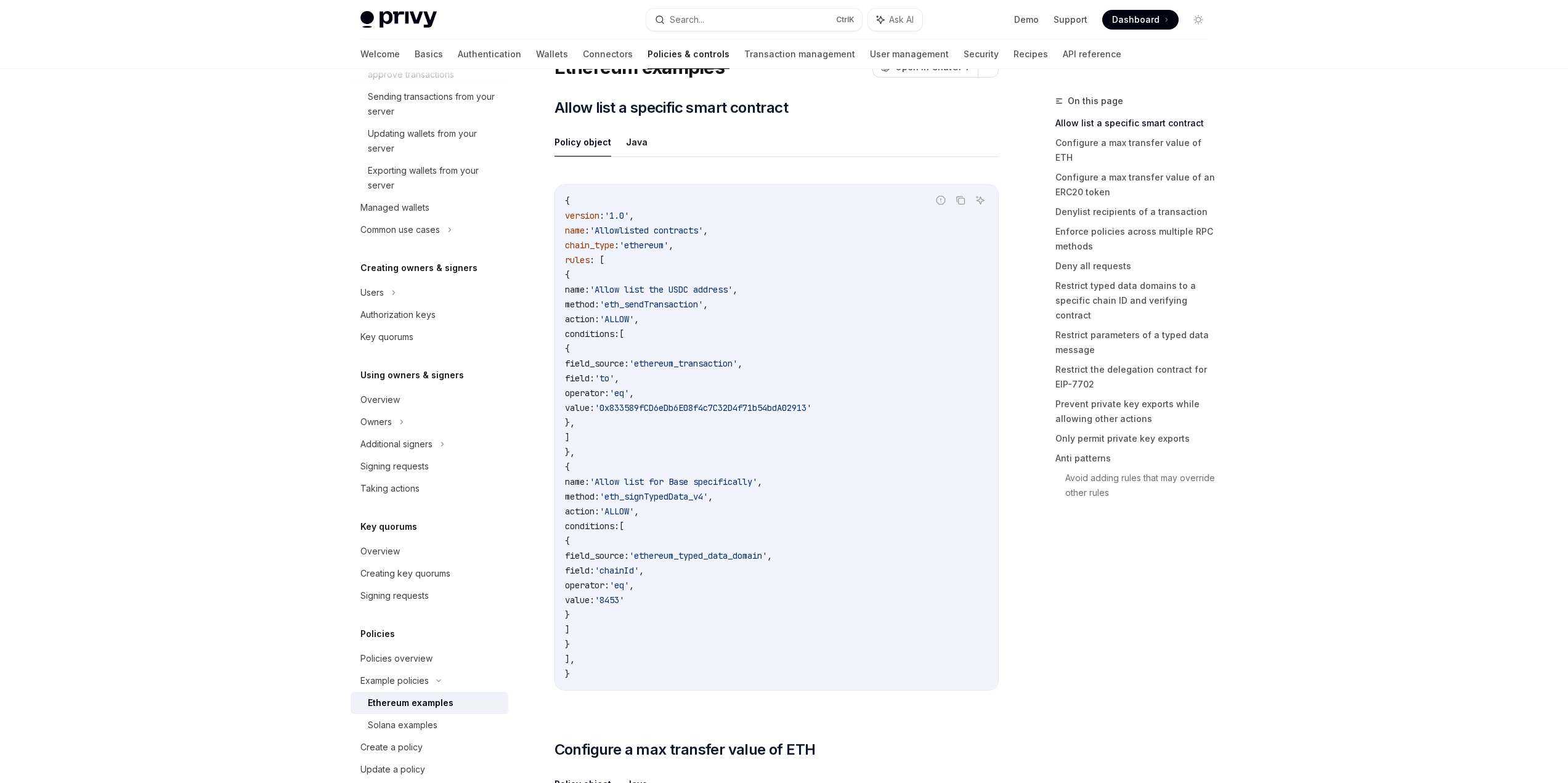
scroll to position [62, 0]
click at [1046, 620] on div "On this page Allow list a specific smart contract Configure a max transfer valu…" at bounding box center [1125, 438] width 187 height 689
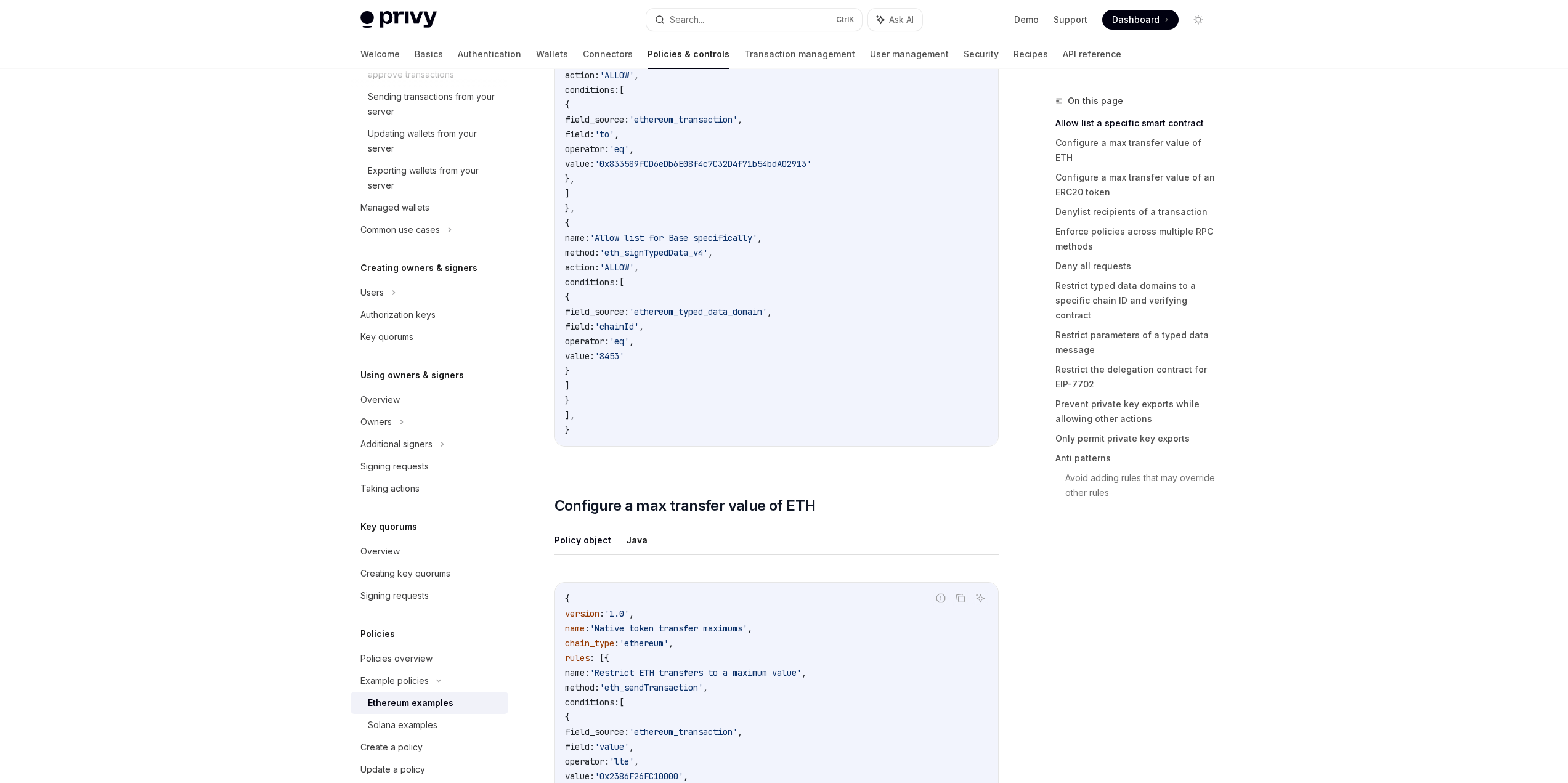
scroll to position [616, 0]
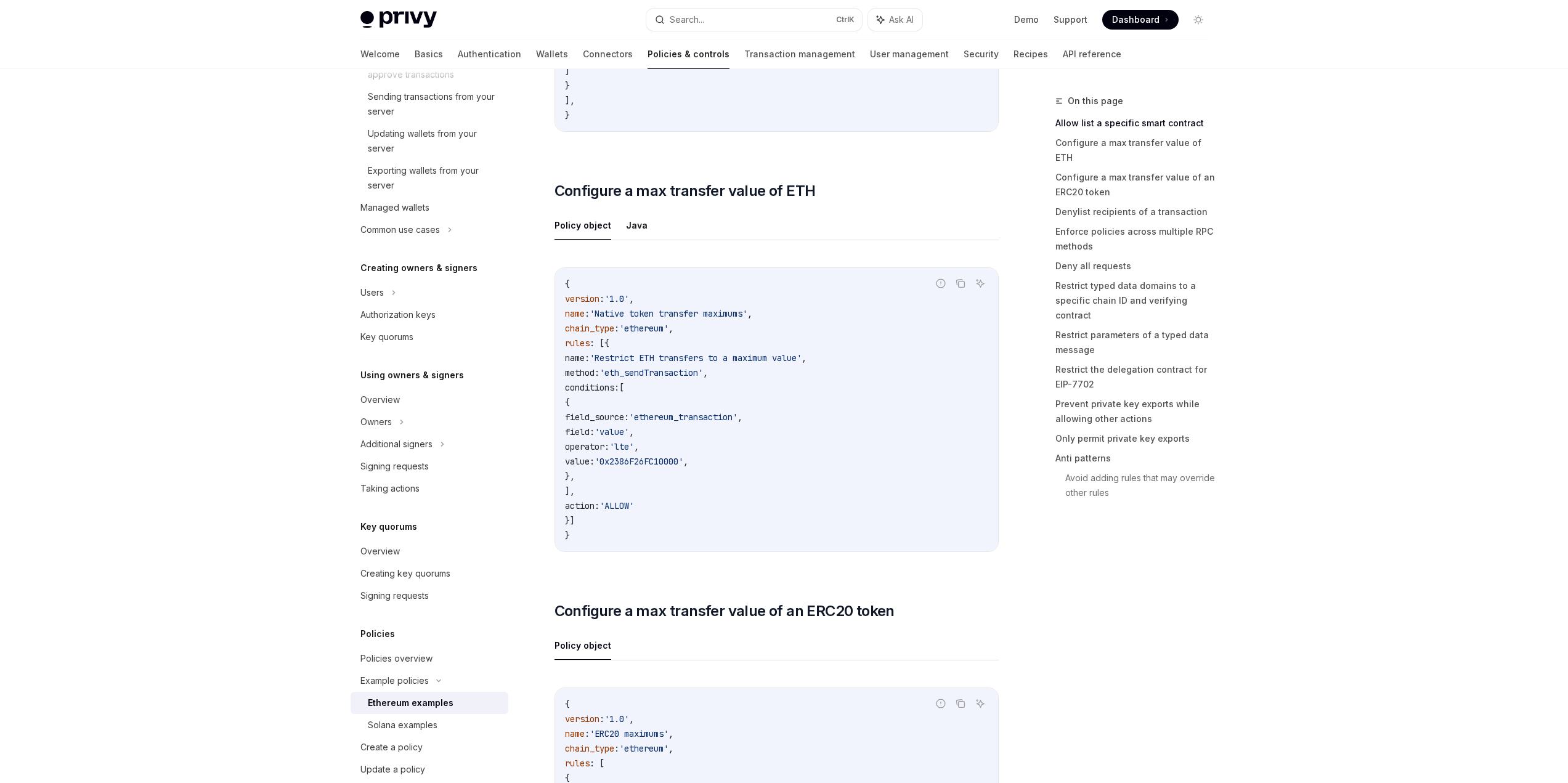
drag, startPoint x: 1043, startPoint y: 656, endPoint x: 1055, endPoint y: 708, distance: 53.4
click at [1045, 671] on div "On this page Allow list a specific smart contract Configure a max transfer valu…" at bounding box center [1125, 438] width 187 height 689
drag, startPoint x: 832, startPoint y: 355, endPoint x: 827, endPoint y: 457, distance: 102.1
click at [819, 458] on code "{ version : '1.0' , name : 'Native token transfer maximums' , chain_type : 'eth…" at bounding box center [777, 409] width 423 height 266
click at [827, 457] on code "{ version : '1.0' , name : 'Native token transfer maximums' , chain_type : 'eth…" at bounding box center [777, 409] width 423 height 266
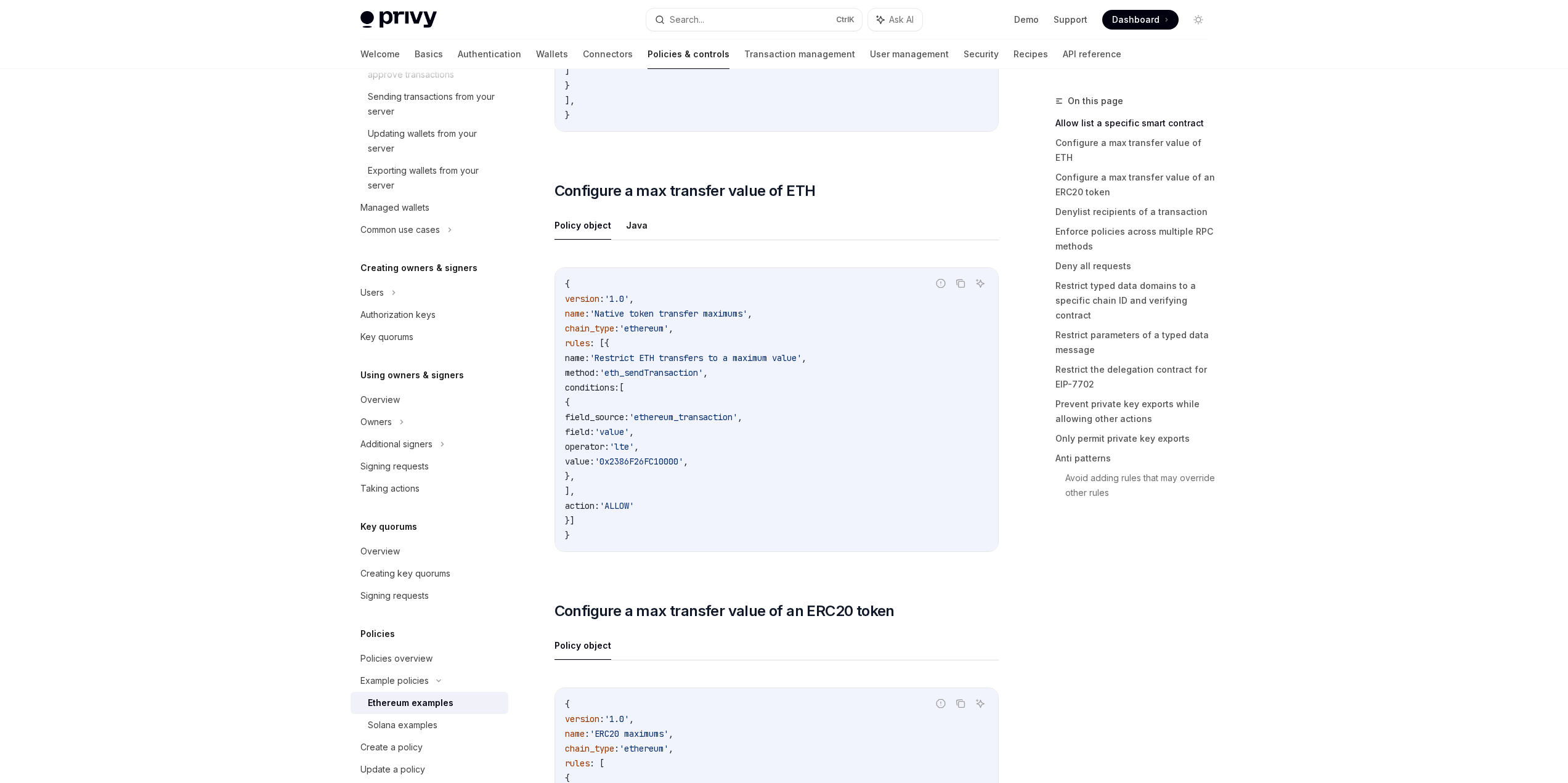
drag, startPoint x: 838, startPoint y: 411, endPoint x: 872, endPoint y: 348, distance: 71.6
click at [870, 354] on code "{ version : '1.0' , name : 'Native token transfer maximums' , chain_type : 'eth…" at bounding box center [777, 409] width 423 height 266
click at [877, 337] on code "{ version : '1.0' , name : 'Native token transfer maximums' , chain_type : 'eth…" at bounding box center [777, 409] width 423 height 266
click at [670, 552] on div "Report incorrect code Copy Ask AI { version : '1.0' , name : 'Native token tran…" at bounding box center [777, 413] width 444 height 317
drag, startPoint x: 702, startPoint y: 515, endPoint x: 733, endPoint y: 387, distance: 131.7
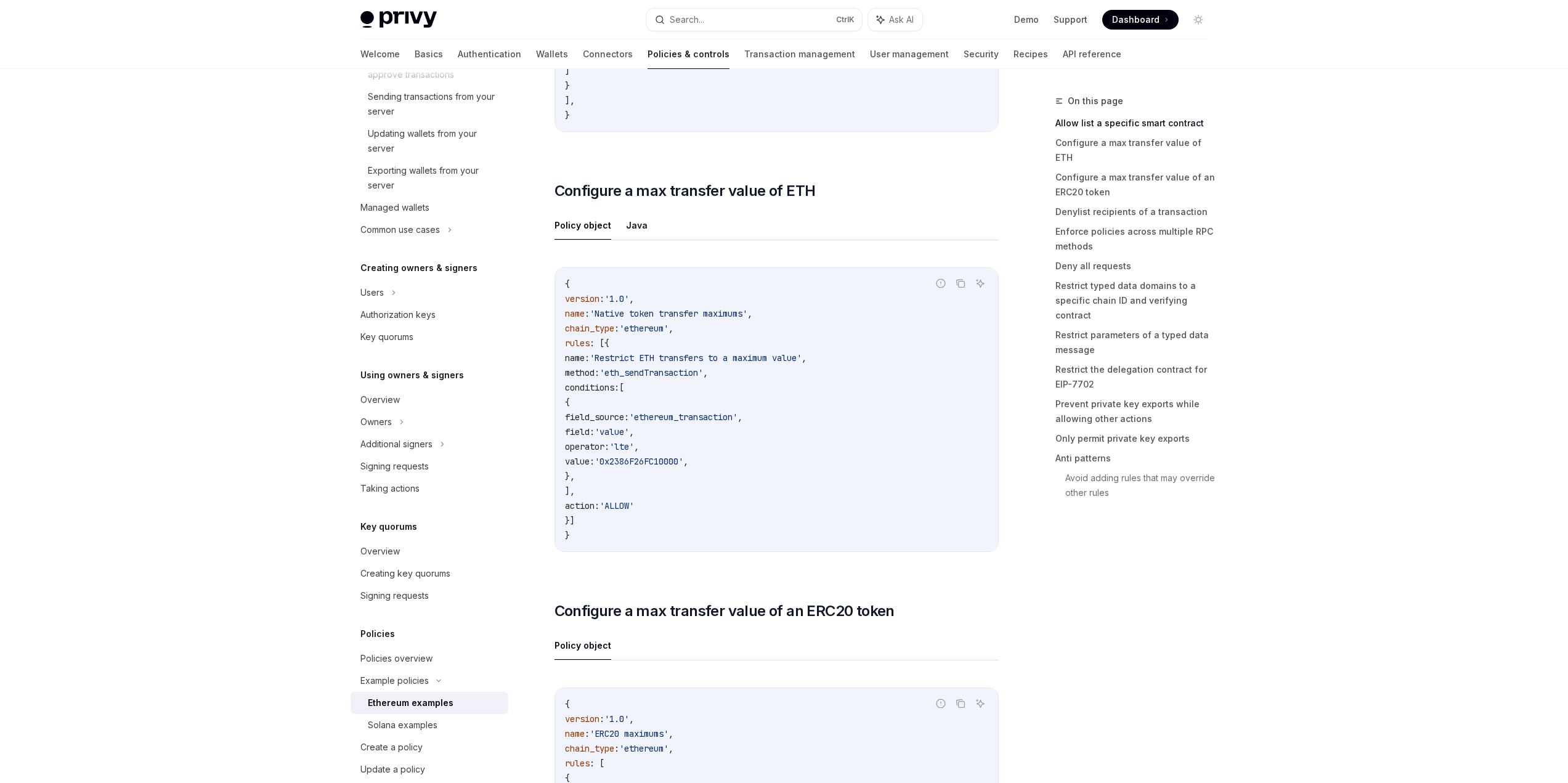
click at [732, 389] on code "{ version : '1.0' , name : 'Native token transfer maximums' , chain_type : 'eth…" at bounding box center [777, 409] width 423 height 266
click at [733, 386] on code "{ version : '1.0' , name : 'Native token transfer maximums' , chain_type : 'eth…" at bounding box center [777, 409] width 423 height 266
drag, startPoint x: 765, startPoint y: 331, endPoint x: 728, endPoint y: 488, distance: 161.3
click at [728, 488] on code "{ version : '1.0' , name : 'Native token transfer maximums' , chain_type : 'eth…" at bounding box center [777, 409] width 423 height 266
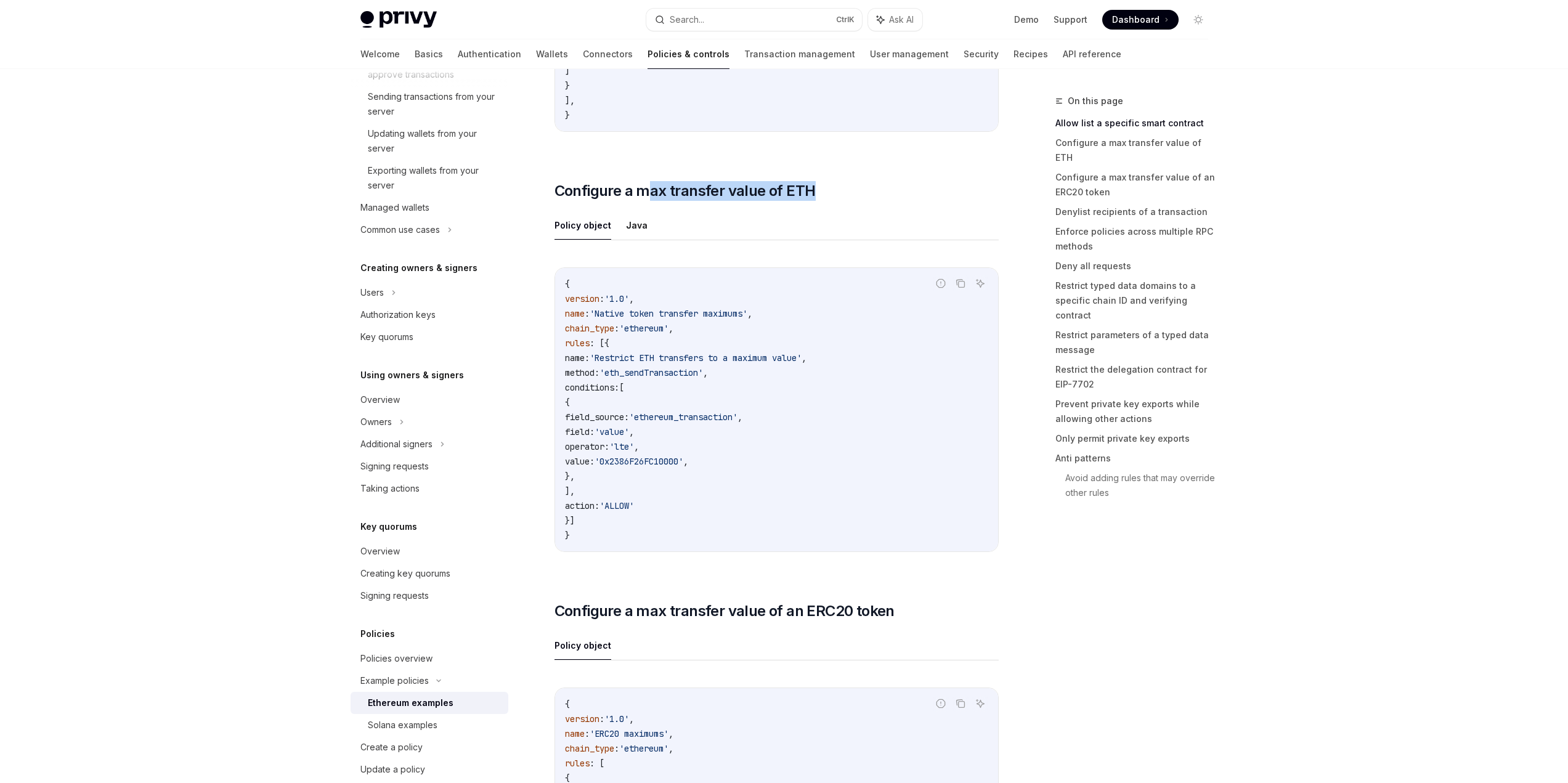
drag, startPoint x: 849, startPoint y: 169, endPoint x: 648, endPoint y: 176, distance: 201.1
drag, startPoint x: 644, startPoint y: 418, endPoint x: 744, endPoint y: 446, distance: 103.8
click at [744, 446] on code "{ version : '1.0' , name : 'Native token transfer maximums' , chain_type : 'eth…" at bounding box center [777, 409] width 423 height 266
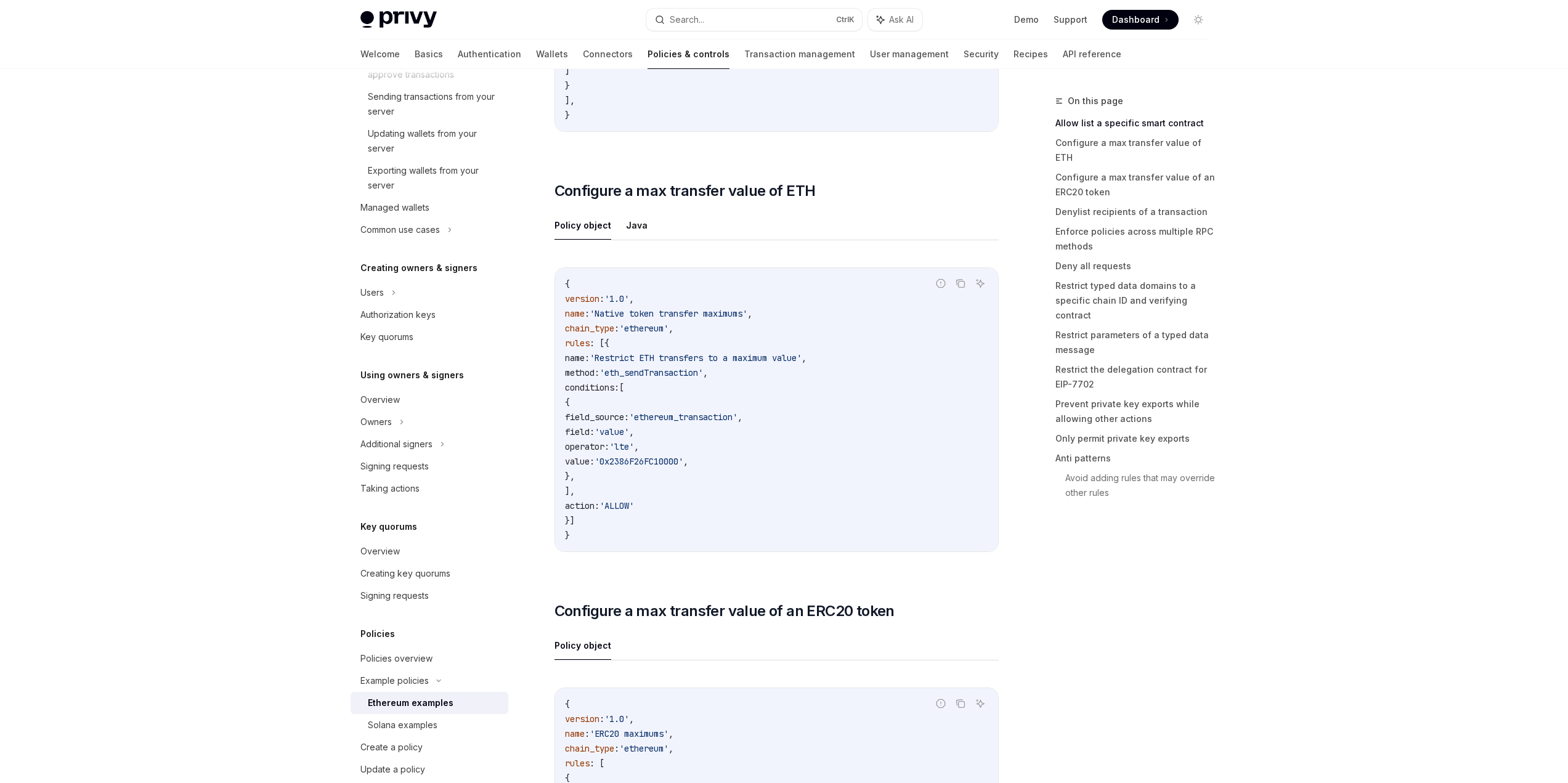
click at [744, 446] on code "{ version : '1.0' , name : 'Native token transfer maximums' , chain_type : 'eth…" at bounding box center [777, 409] width 423 height 266
click at [683, 463] on span "'0x2386F26FC10000'" at bounding box center [639, 461] width 89 height 11
click at [750, 354] on span "'Restrict ETH transfers to a maximum value'" at bounding box center [696, 357] width 212 height 11
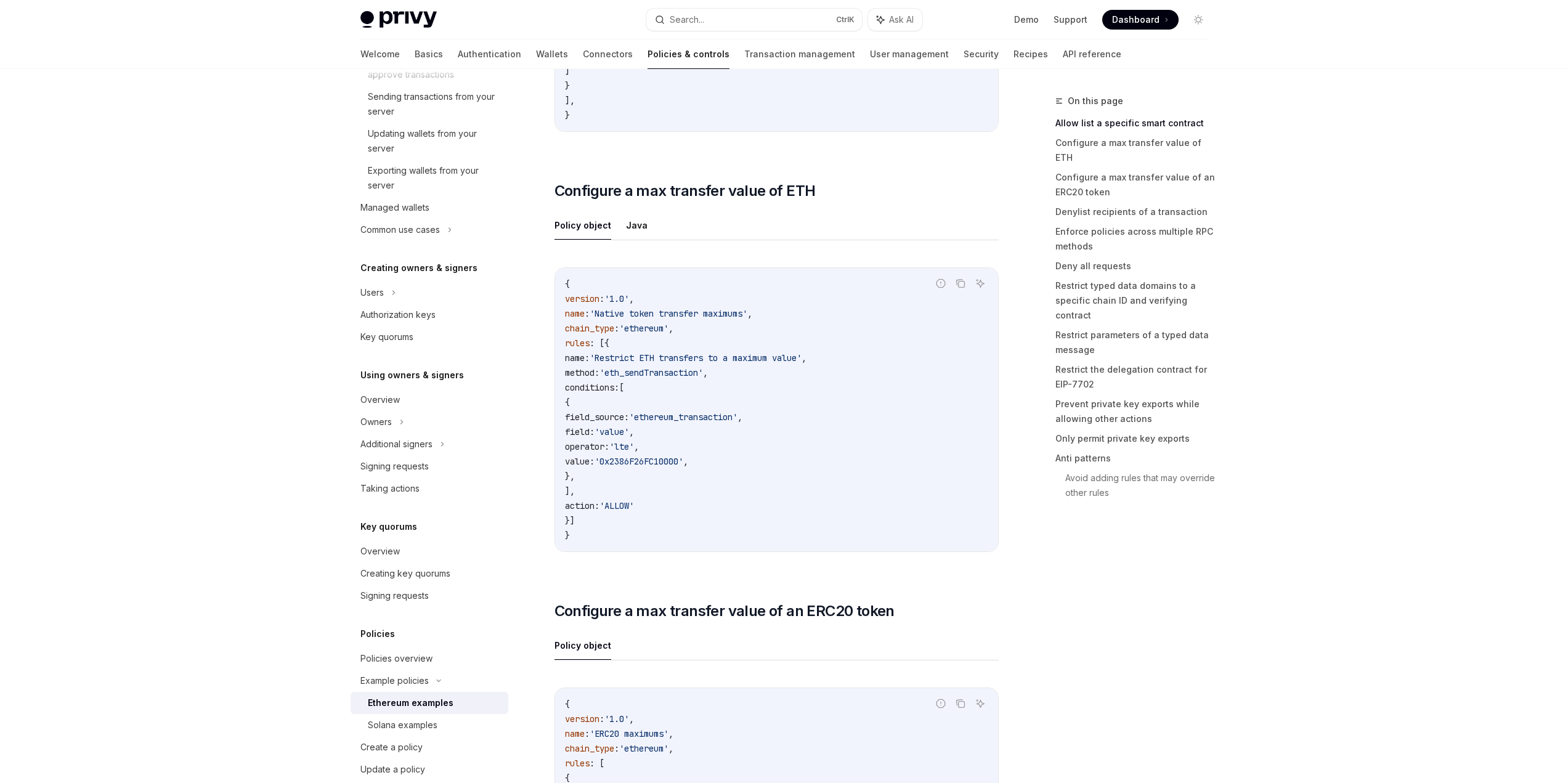
click at [774, 331] on code "{ version : '1.0' , name : 'Native token transfer maximums' , chain_type : 'eth…" at bounding box center [777, 409] width 423 height 266
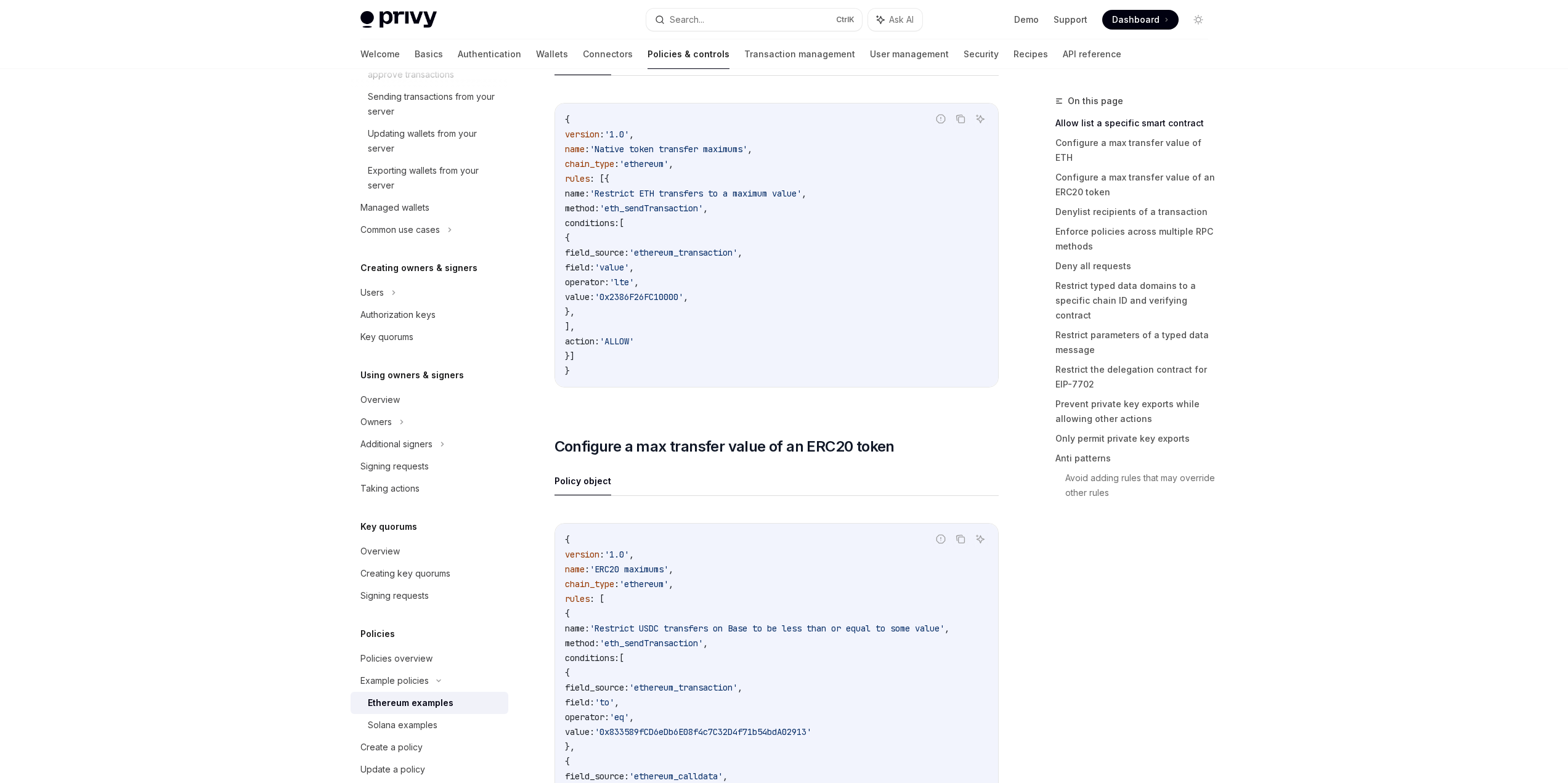
scroll to position [801, 0]
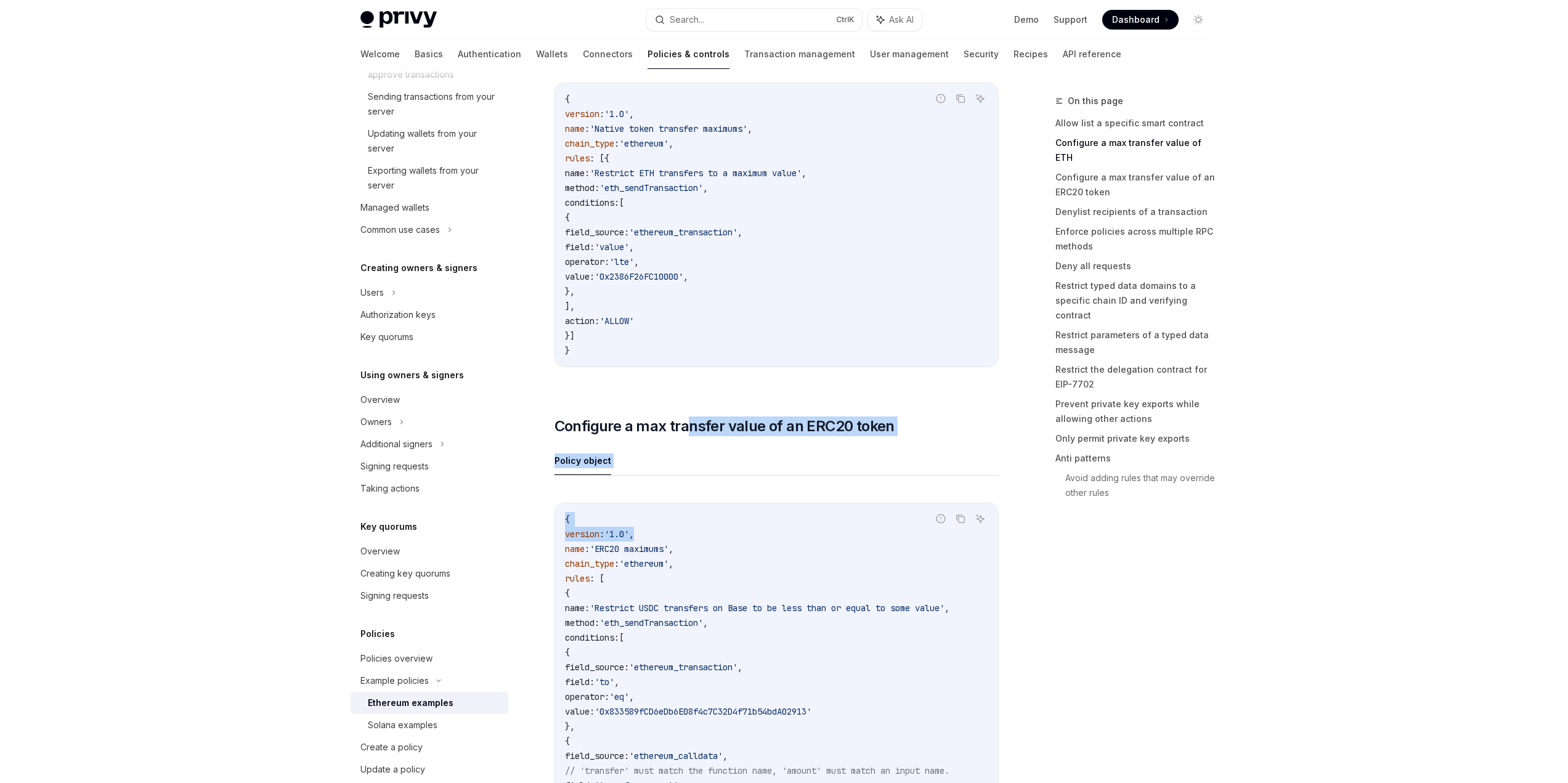
drag, startPoint x: 689, startPoint y: 433, endPoint x: 792, endPoint y: 556, distance: 160.4
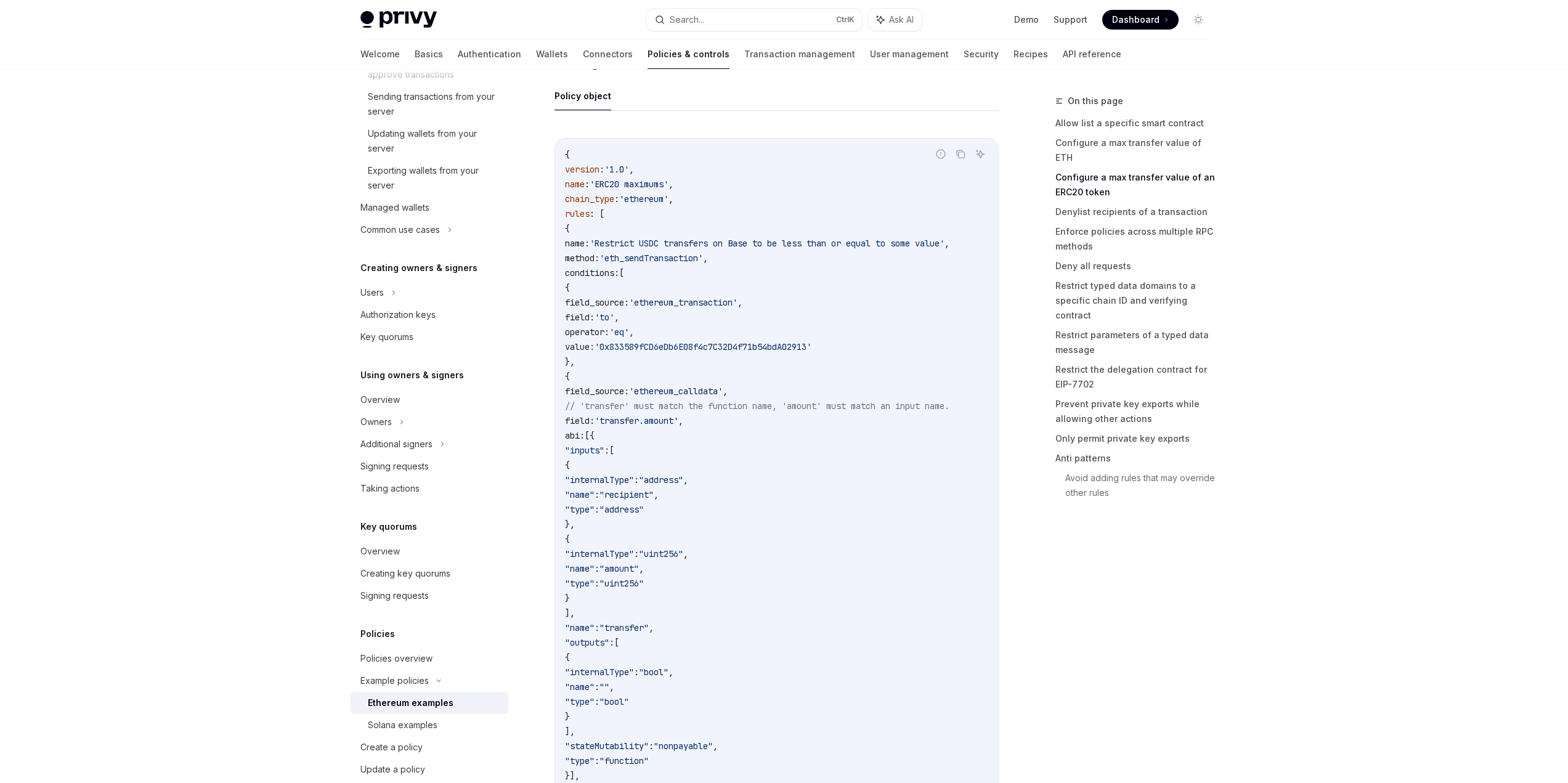
scroll to position [1170, 0]
drag, startPoint x: 686, startPoint y: 396, endPoint x: 828, endPoint y: 404, distance: 142.2
click at [828, 404] on span "// 'transfer' must match the function name, 'amount' must match an input name." at bounding box center [757, 401] width 385 height 11
click at [834, 404] on span "// 'transfer' must match the function name, 'amount' must match an input name." at bounding box center [757, 401] width 385 height 11
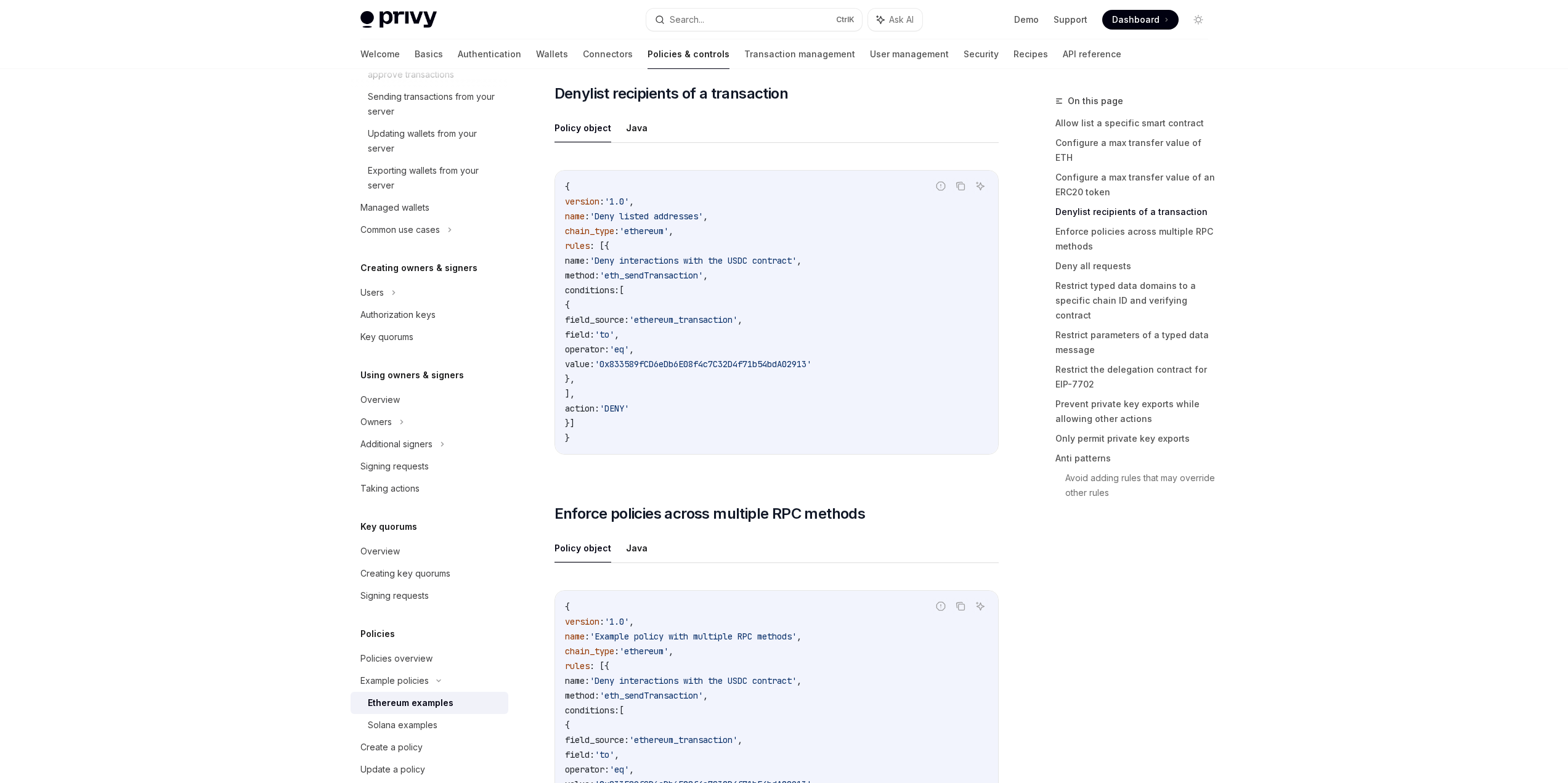
scroll to position [2156, 0]
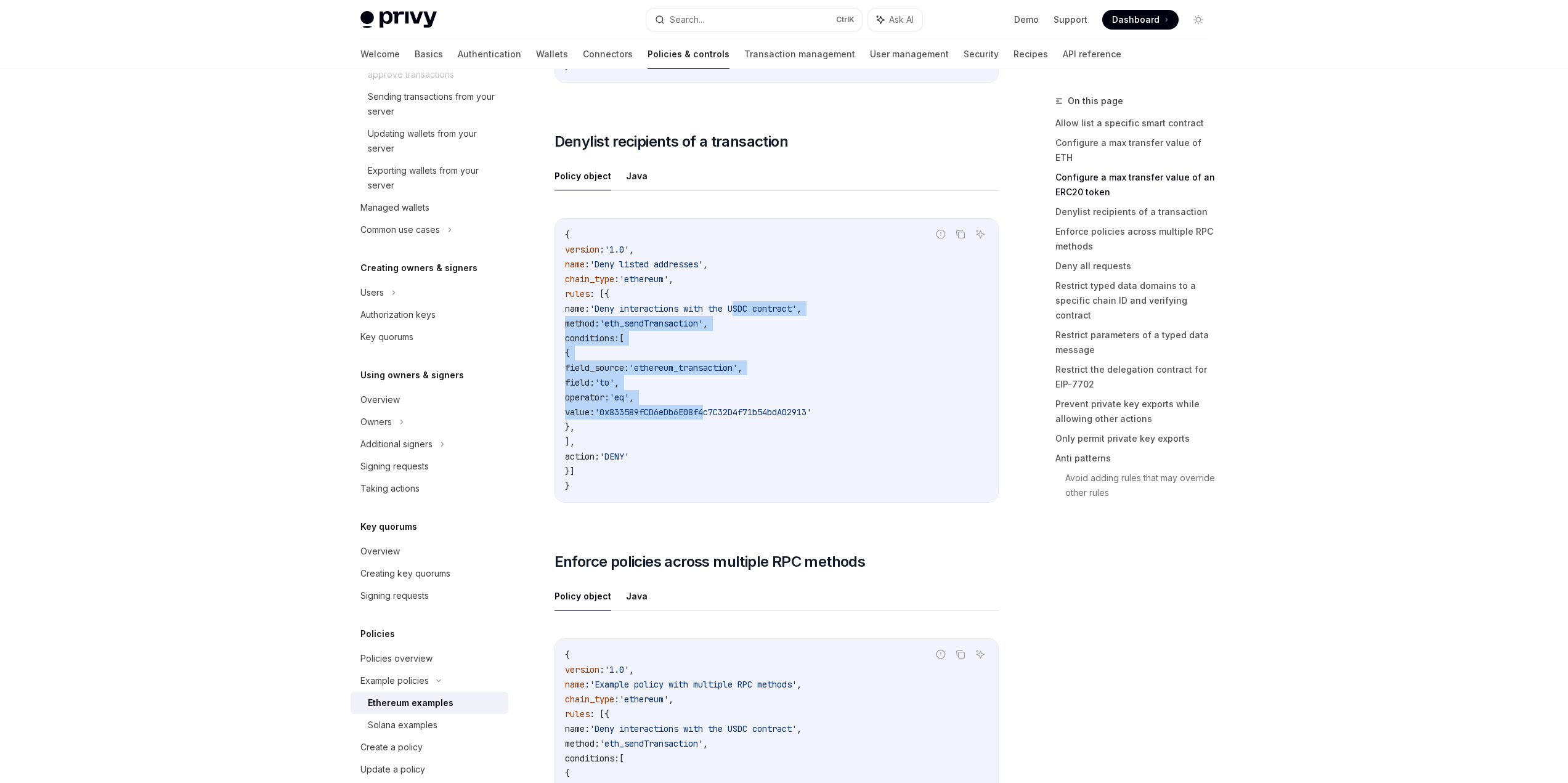
drag, startPoint x: 792, startPoint y: 421, endPoint x: 780, endPoint y: 311, distance: 110.7
click at [780, 312] on code "{ version : '1.0' , name : 'Deny listed addresses' , chain_type : 'ethereum' , …" at bounding box center [777, 360] width 423 height 266
click at [780, 311] on span "'Deny interactions with the USDC contract'" at bounding box center [693, 309] width 207 height 11
drag, startPoint x: 765, startPoint y: 338, endPoint x: 730, endPoint y: 413, distance: 82.8
click at [730, 413] on code "{ version : '1.0' , name : 'Deny listed addresses' , chain_type : 'ethereum' , …" at bounding box center [777, 360] width 423 height 266
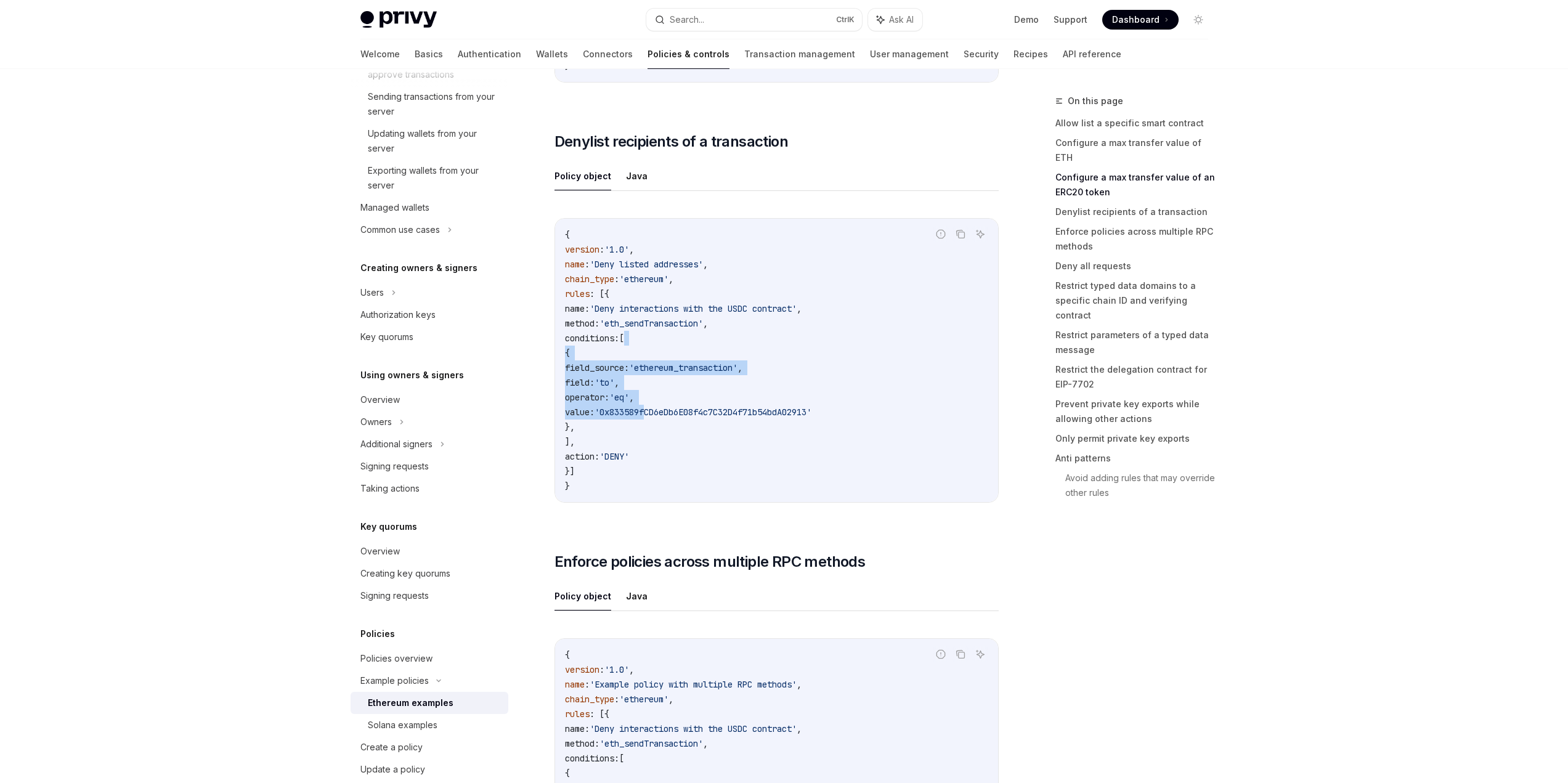
click at [730, 413] on span "'0x833589fCD6eDb6E08f4c7C32D4f71b54bdA02913'" at bounding box center [702, 412] width 217 height 11
click at [728, 422] on code "{ version : '1.0' , name : 'Deny listed addresses' , chain_type : 'ethereum' , …" at bounding box center [777, 360] width 423 height 266
click at [732, 415] on span "'0x833589fCD6eDb6E08f4c7C32D4f71b54bdA02913'" at bounding box center [702, 412] width 217 height 11
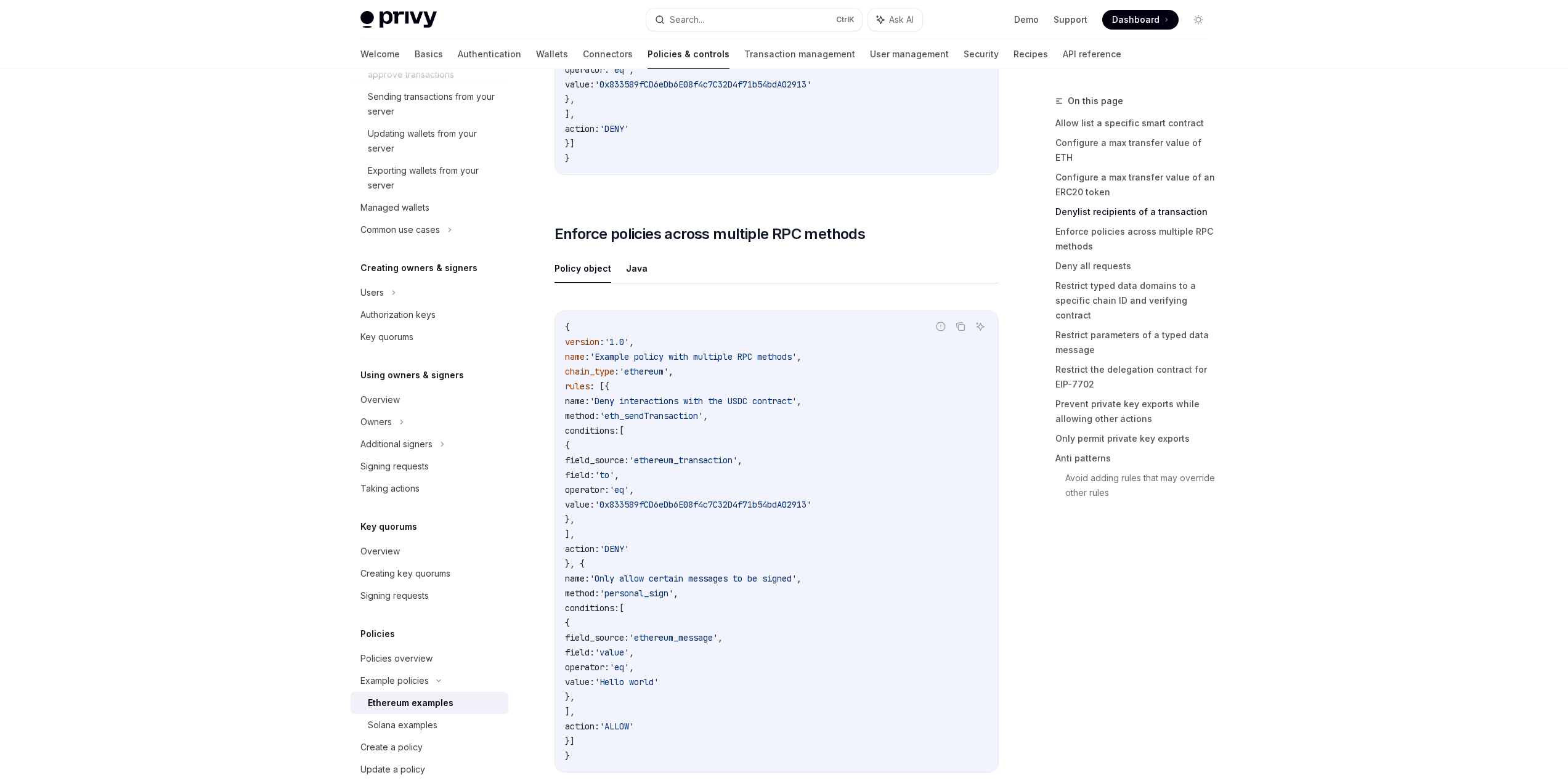
scroll to position [2526, 0]
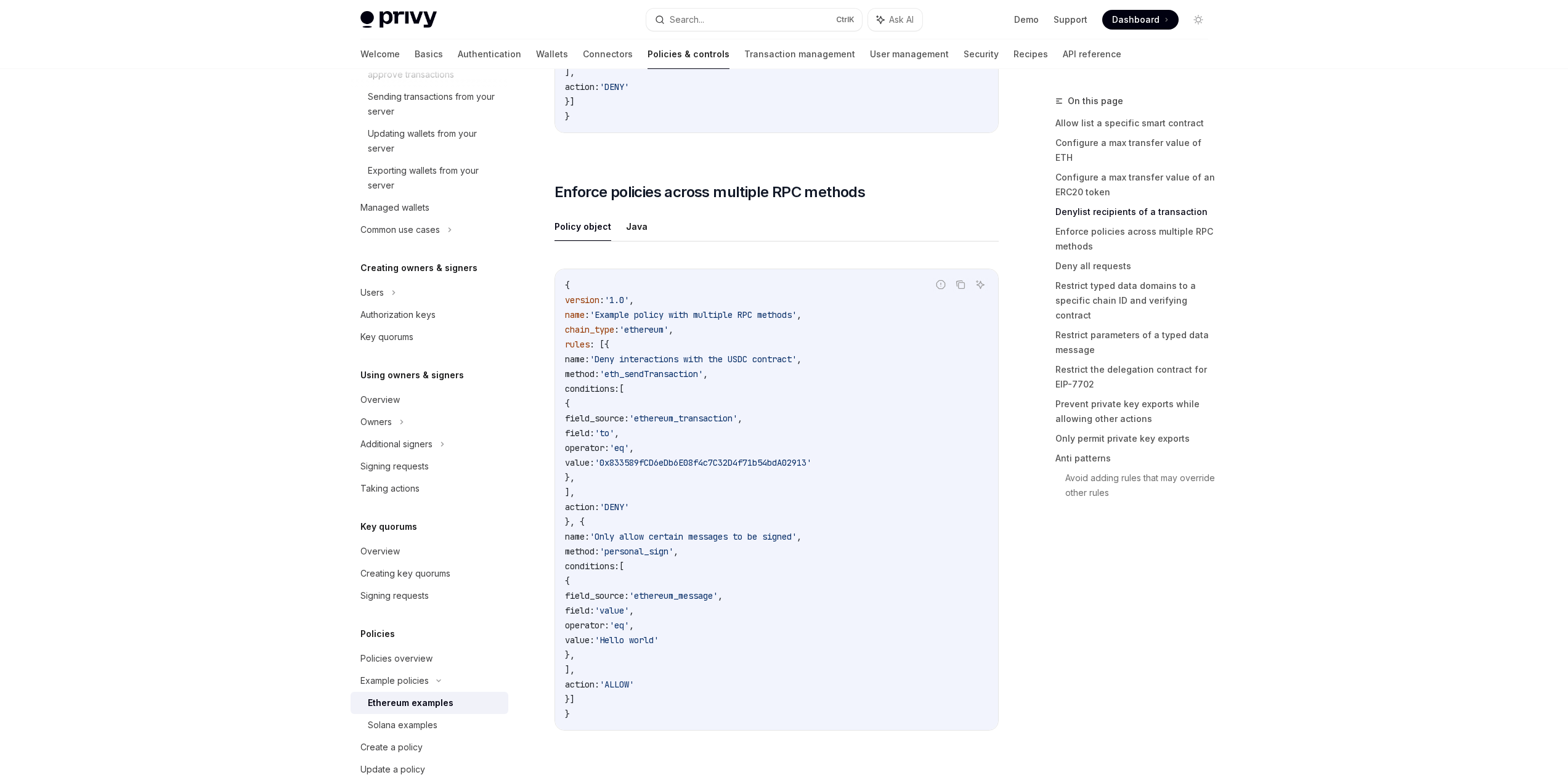
click at [707, 474] on code "{ version : '1.0' , name : 'Example policy with multiple RPC methods' , chain_t…" at bounding box center [777, 500] width 423 height 444
click at [686, 483] on code "{ version : '1.0' , name : 'Example policy with multiple RPC methods' , chain_t…" at bounding box center [777, 500] width 423 height 444
drag, startPoint x: 661, startPoint y: 368, endPoint x: 790, endPoint y: 360, distance: 129.2
click at [787, 359] on span "'Deny interactions with the USDC contract'" at bounding box center [693, 359] width 207 height 11
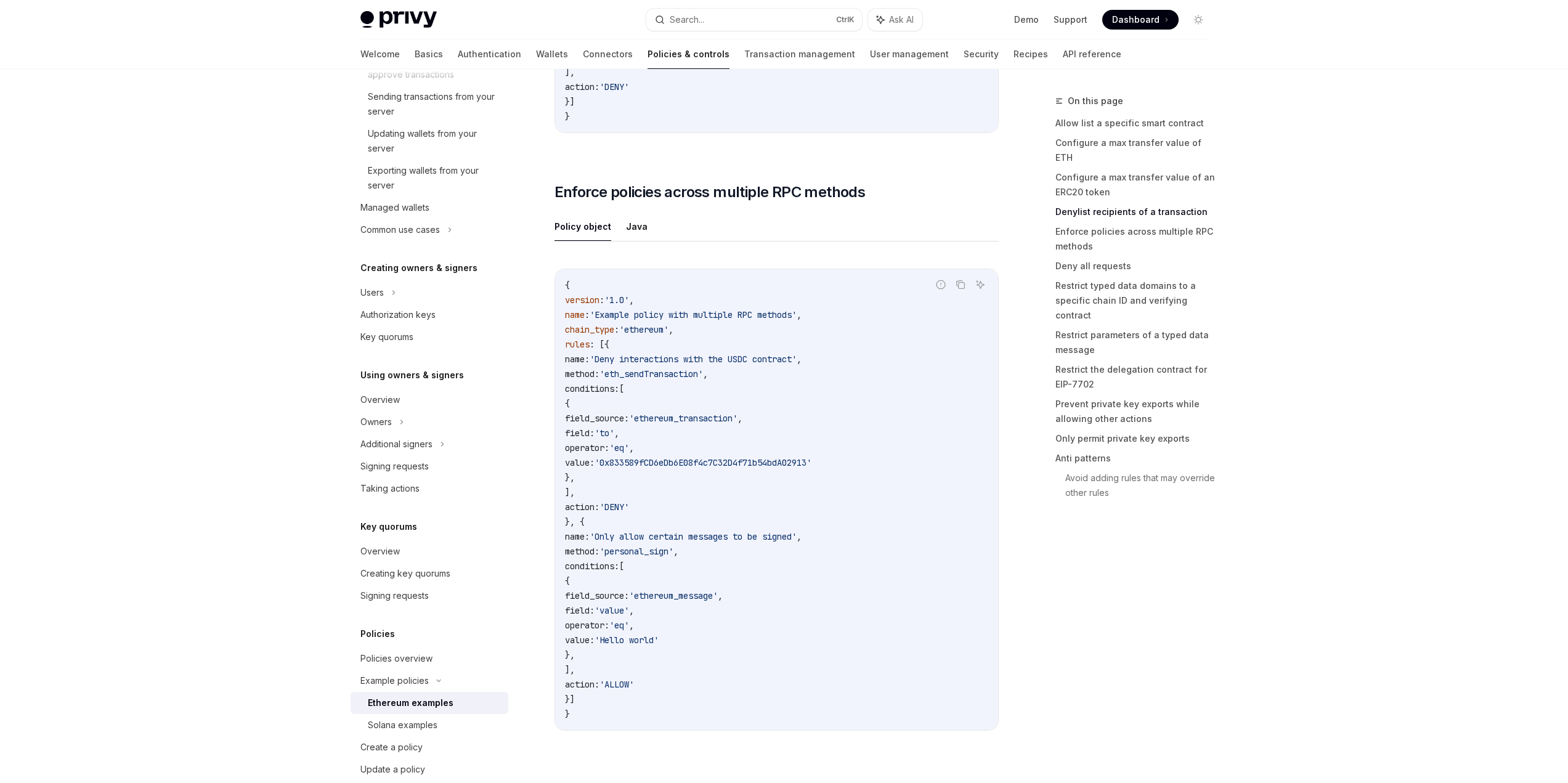
click at [790, 360] on span "'Deny interactions with the USDC contract'" at bounding box center [693, 359] width 207 height 11
drag, startPoint x: 713, startPoint y: 379, endPoint x: 699, endPoint y: 379, distance: 14.0
click at [699, 379] on code "{ version : '1.0' , name : 'Example policy with multiple RPC methods' , chain_t…" at bounding box center [777, 500] width 423 height 444
click at [698, 379] on span "'eth_sendTransaction'" at bounding box center [651, 374] width 103 height 11
click at [594, 468] on span "value:" at bounding box center [579, 462] width 29 height 11
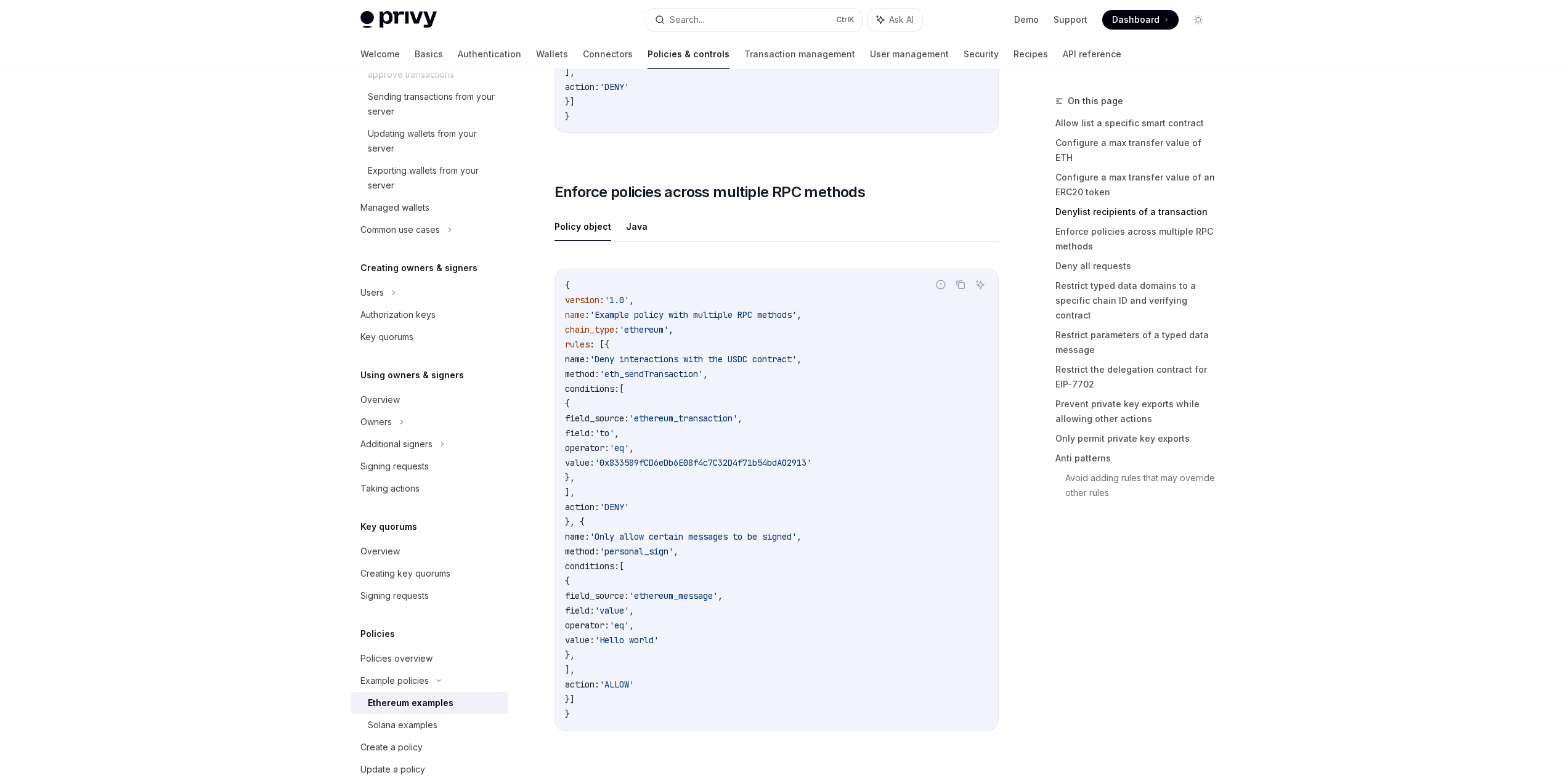
click at [693, 468] on span "'0x833589fCD6eDb6E08f4c7C32D4f71b54bdA02913'" at bounding box center [702, 462] width 217 height 11
click at [692, 468] on span "'0x833589fCD6eDb6E08f4c7C32D4f71b54bdA02913'" at bounding box center [702, 462] width 217 height 11
click at [664, 554] on span "'personal_sign'" at bounding box center [637, 551] width 74 height 11
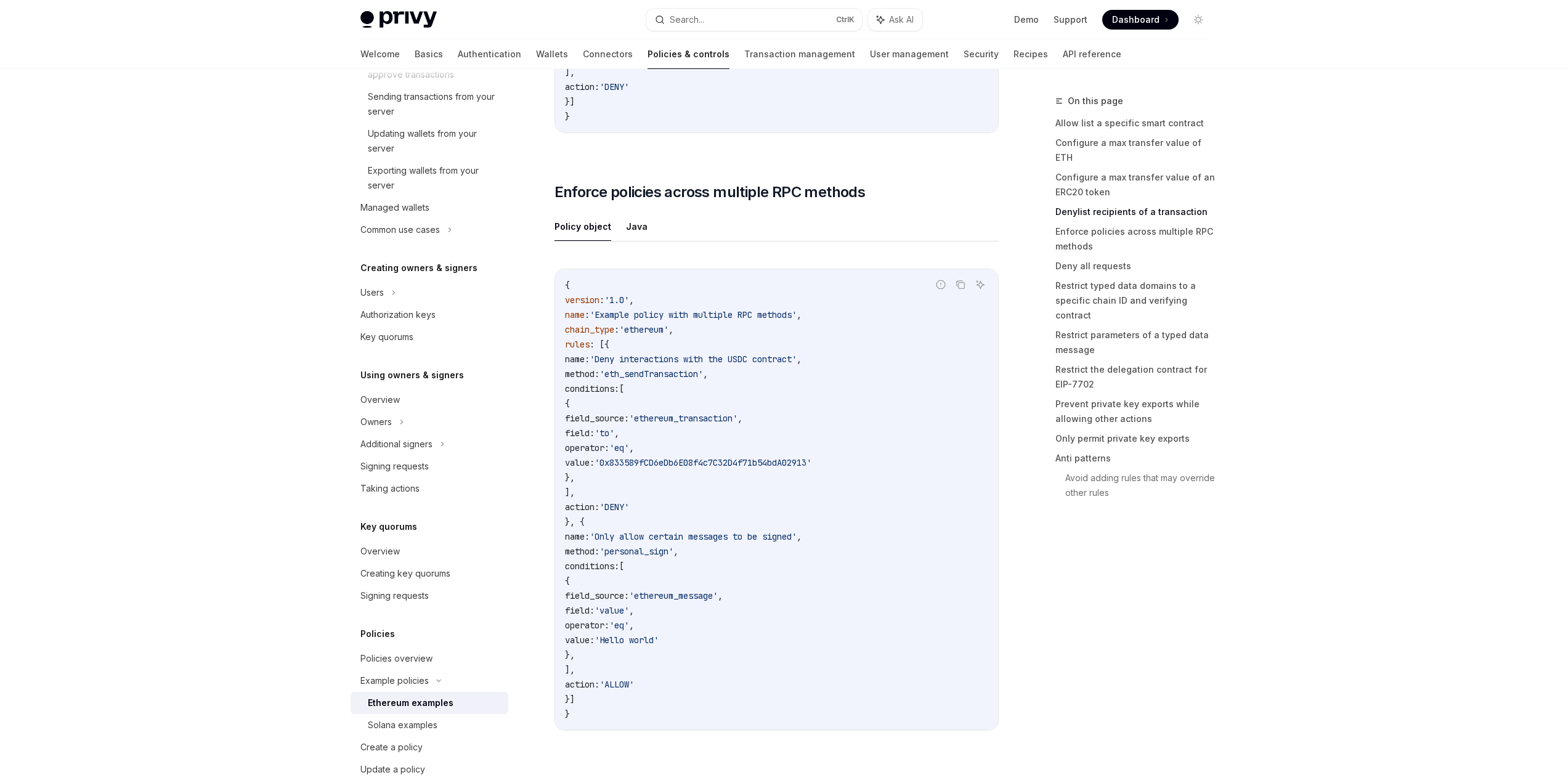
click at [664, 542] on span "'Only allow certain messages to be signed'" at bounding box center [693, 536] width 207 height 11
click at [661, 557] on span "'personal_sign'" at bounding box center [637, 551] width 74 height 11
click at [660, 547] on code "{ version : '1.0' , name : 'Example policy with multiple RPC methods' , chain_t…" at bounding box center [777, 500] width 423 height 444
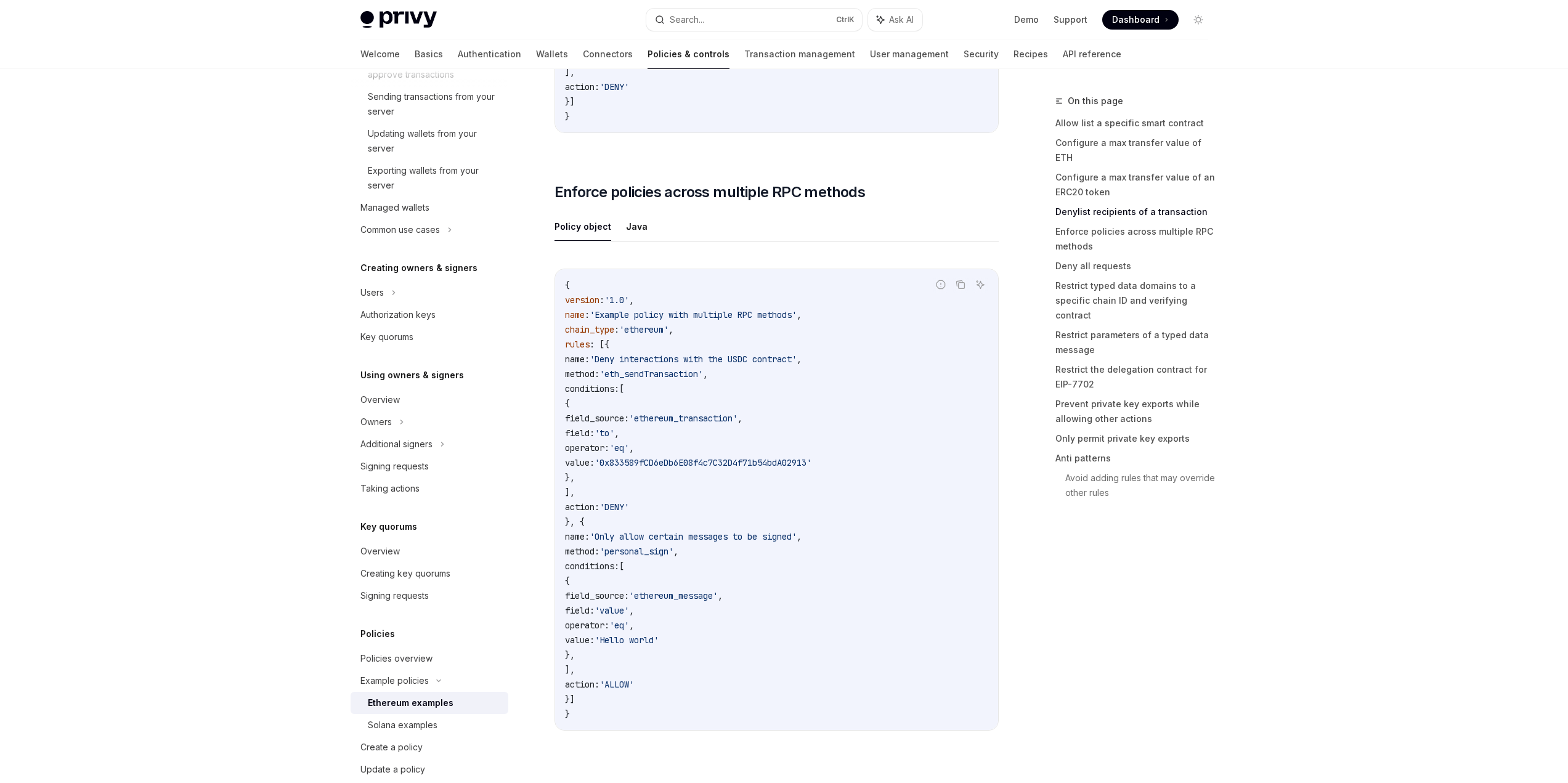
drag, startPoint x: 651, startPoint y: 543, endPoint x: 762, endPoint y: 571, distance: 114.5
click at [762, 571] on code "{ version : '1.0' , name : 'Example policy with multiple RPC methods' , chain_t…" at bounding box center [777, 500] width 423 height 444
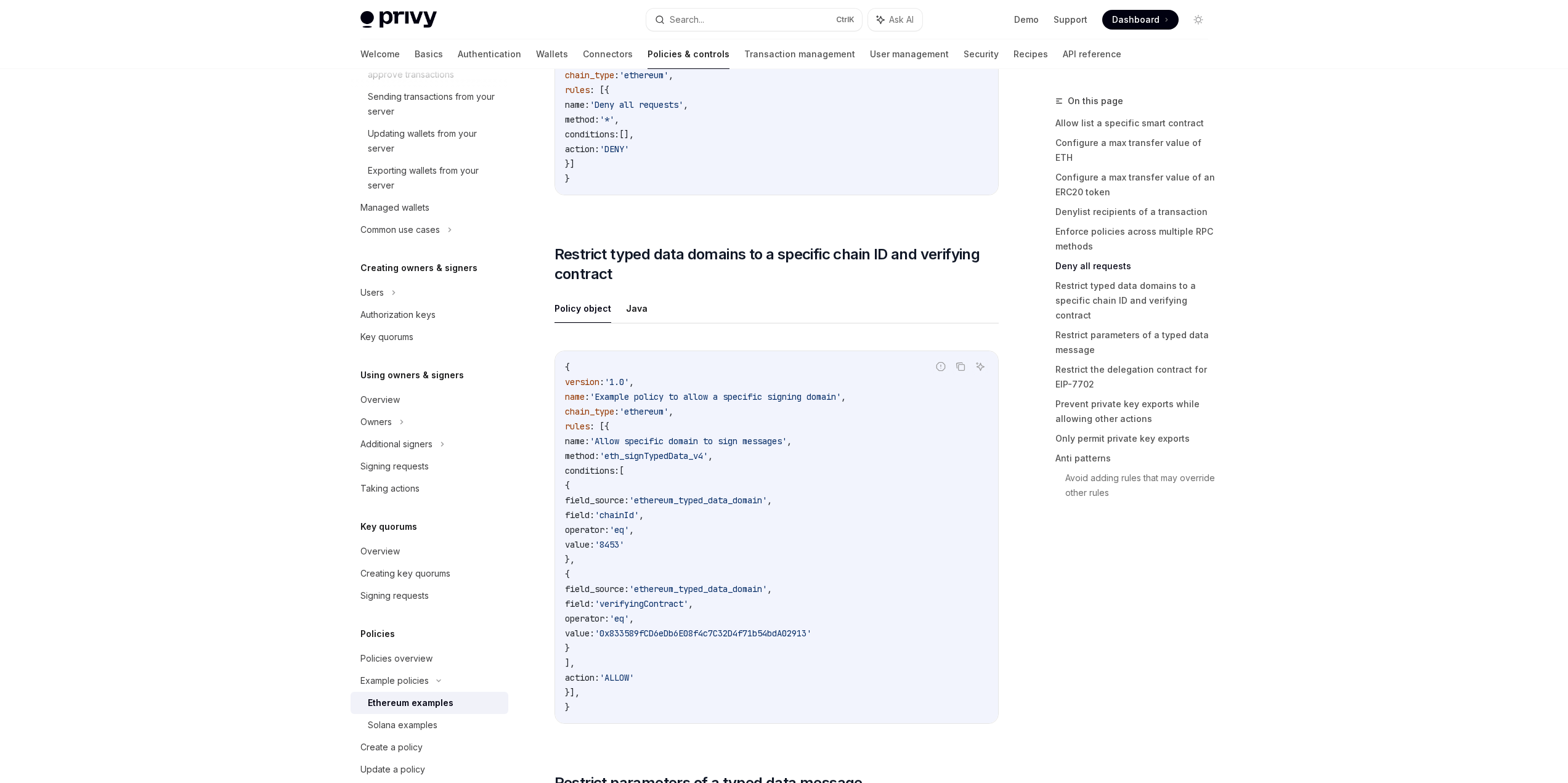
scroll to position [3388, 0]
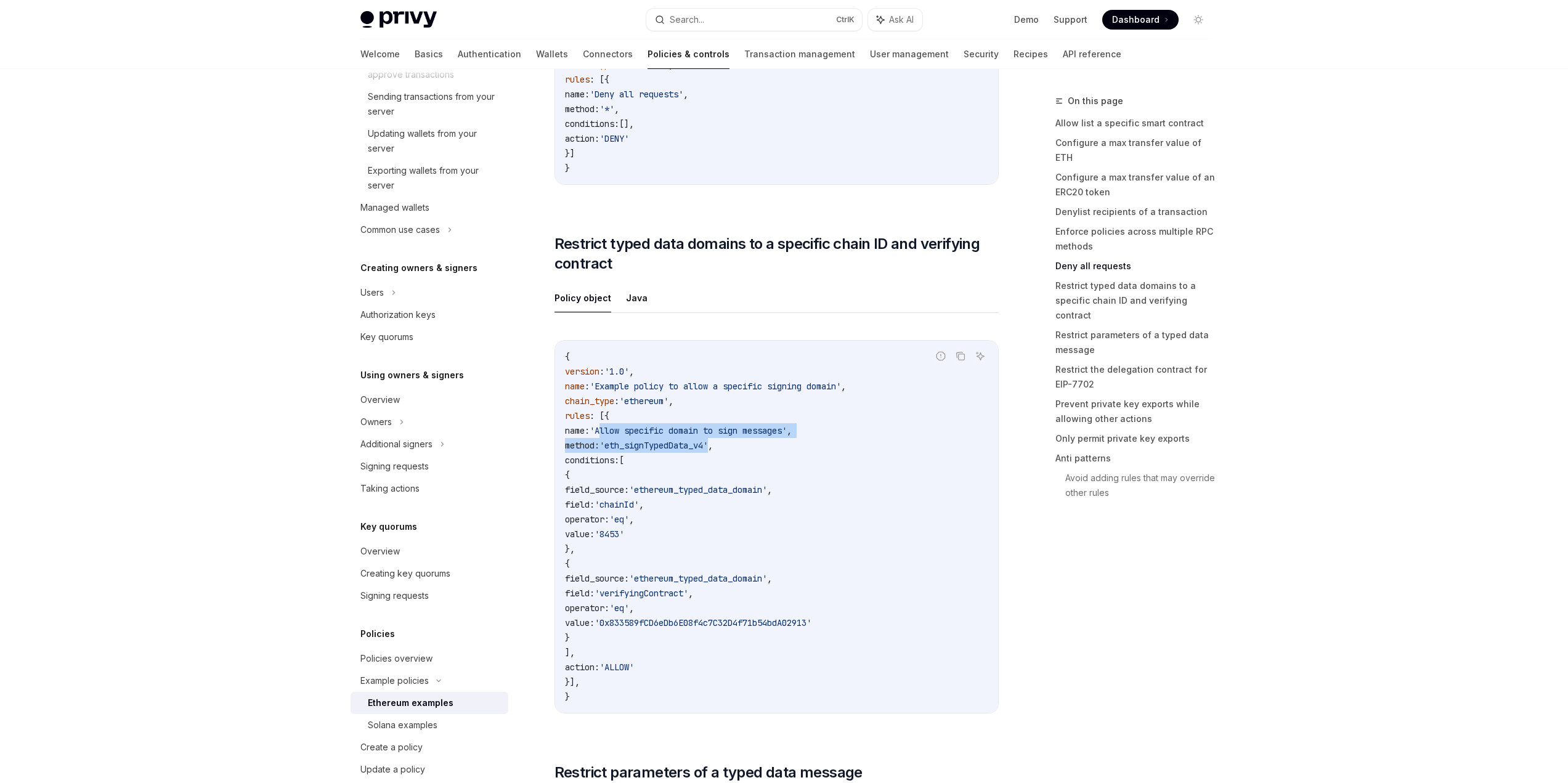
drag, startPoint x: 640, startPoint y: 442, endPoint x: 760, endPoint y: 449, distance: 120.2
click at [758, 446] on code "{ version : '1.0' , name : 'Example policy to allow a specific signing domain' …" at bounding box center [777, 527] width 423 height 355
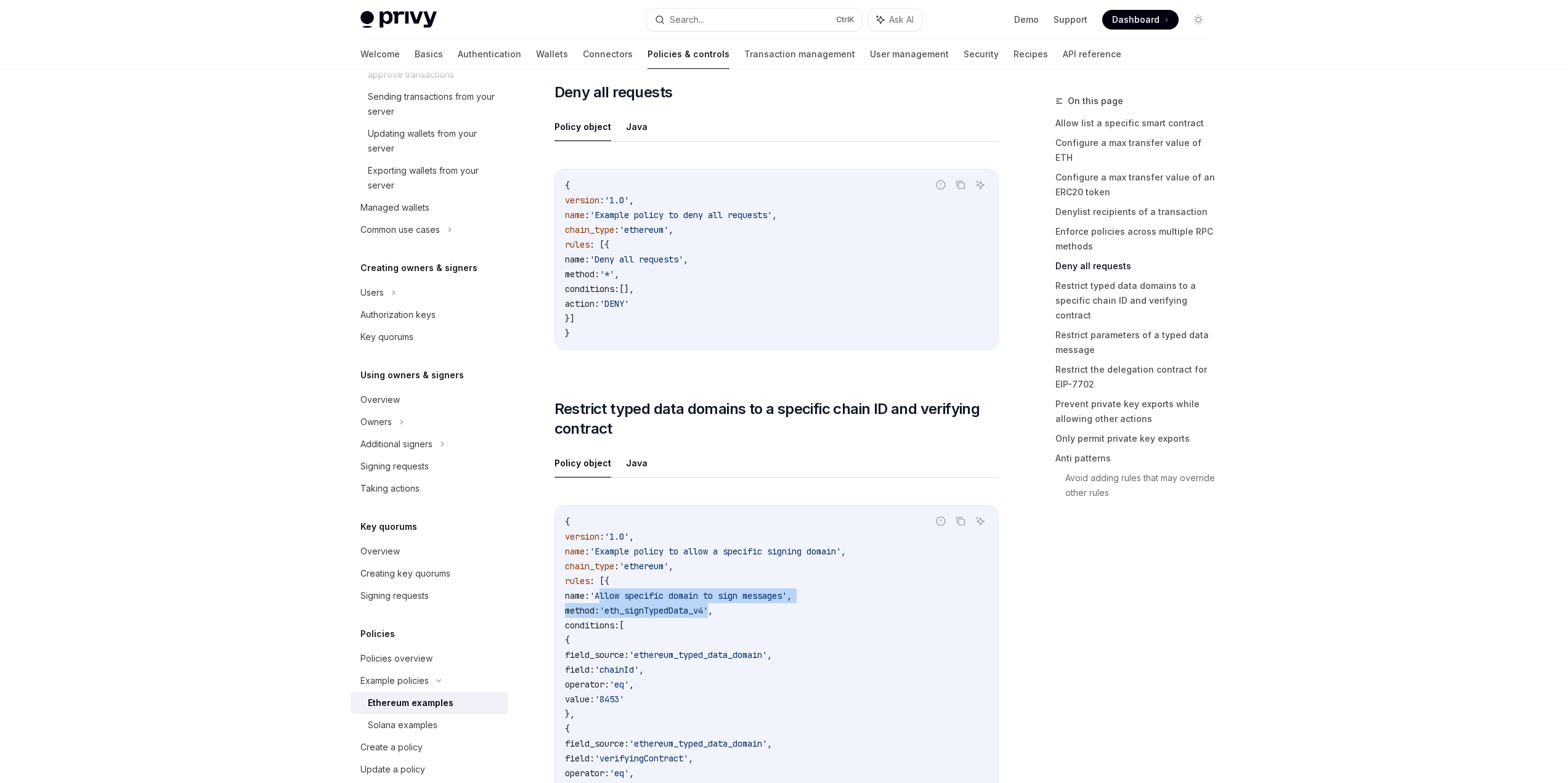
scroll to position [3265, 0]
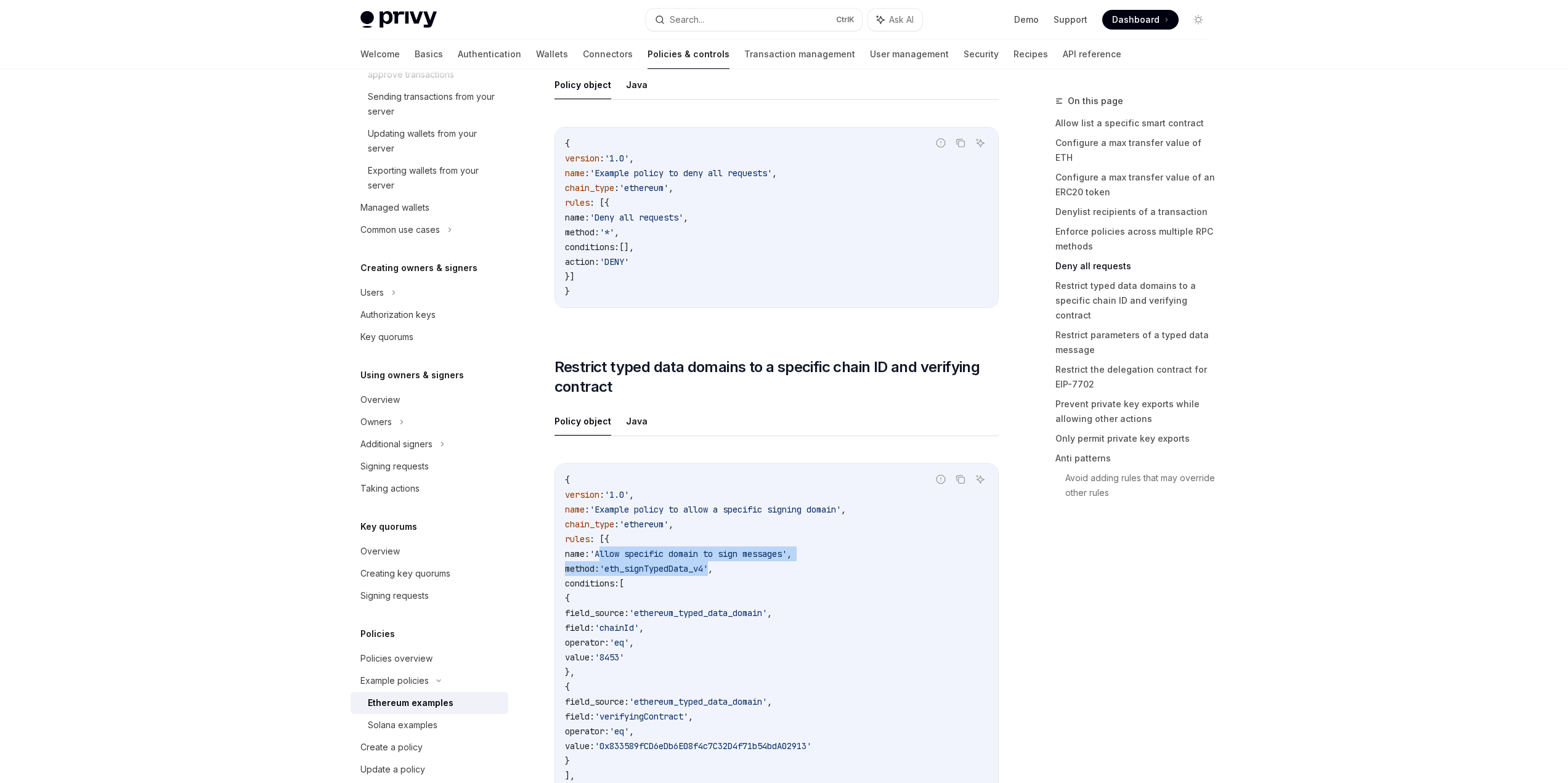
click at [685, 559] on span "'Allow specific domain to sign messages'" at bounding box center [688, 553] width 197 height 11
click at [679, 573] on span "'eth_signTypedData_v4'" at bounding box center [653, 568] width 109 height 11
click at [684, 573] on span "'eth_signTypedData_v4'" at bounding box center [653, 568] width 109 height 11
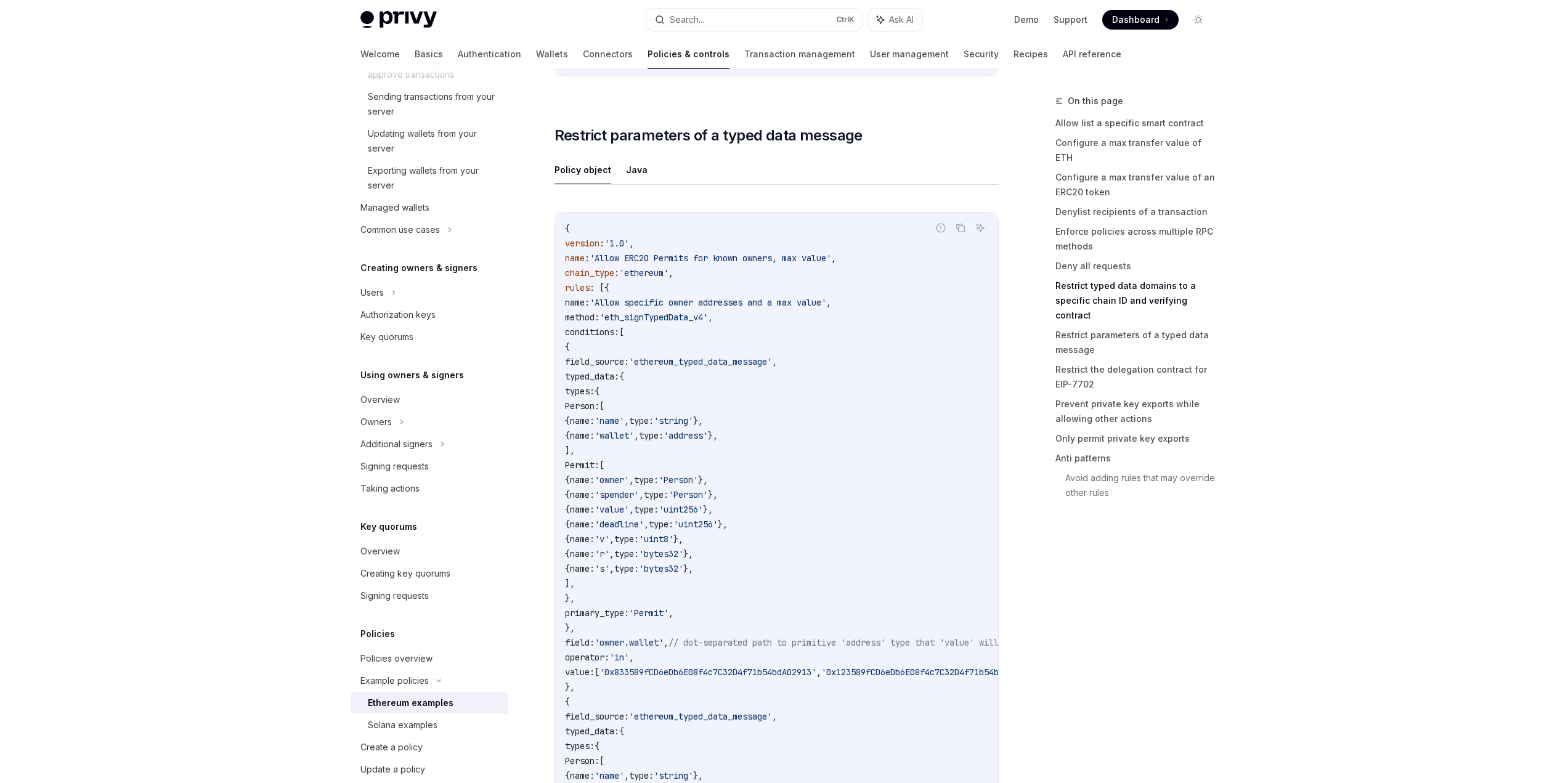
scroll to position [4066, 0]
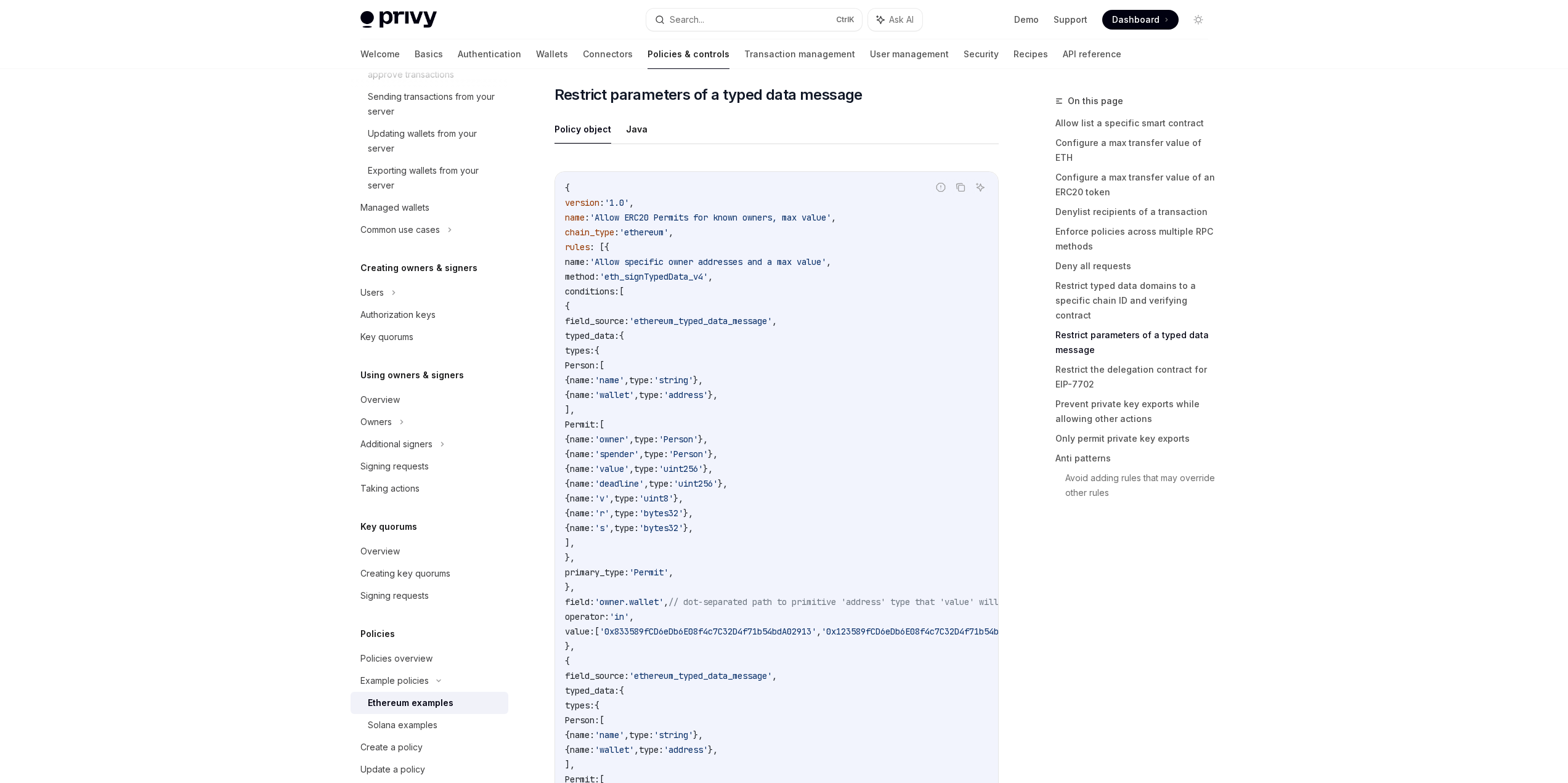
drag, startPoint x: 873, startPoint y: 561, endPoint x: 909, endPoint y: 448, distance: 118.6
click at [907, 448] on code "{ version : '1.0' , name : 'Allow ERC20 Permits for known owners, max value' , …" at bounding box center [848, 624] width 567 height 887
click at [909, 448] on code "{ version : '1.0' , name : 'Allow ERC20 Permits for known owners, max value' , …" at bounding box center [848, 624] width 567 height 887
drag, startPoint x: 920, startPoint y: 437, endPoint x: 903, endPoint y: 536, distance: 100.4
click at [903, 536] on code "{ version : '1.0' , name : 'Allow ERC20 Permits for known owners, max value' , …" at bounding box center [848, 624] width 567 height 887
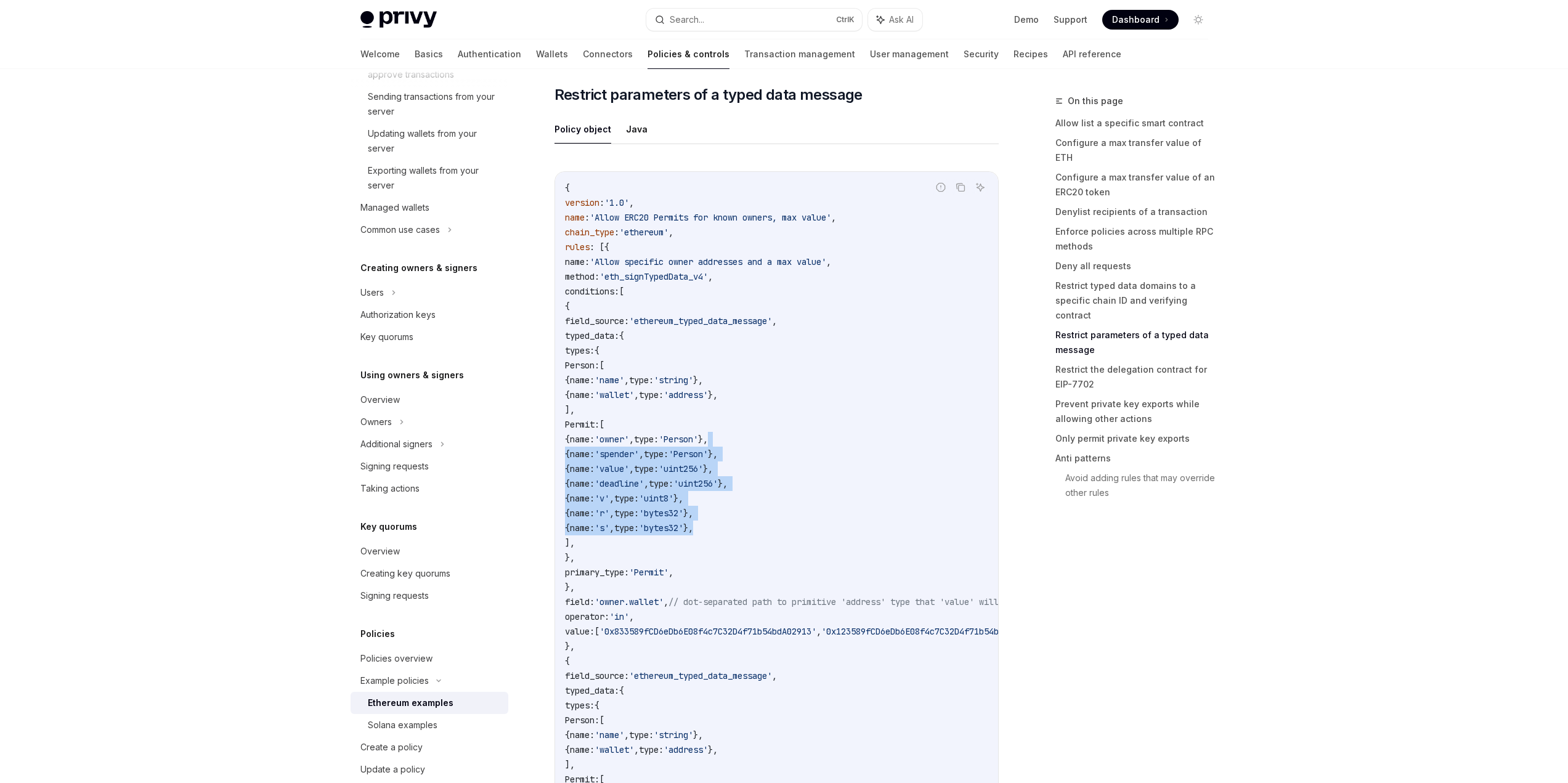
click at [903, 536] on code "{ version : '1.0' , name : 'Allow ERC20 Permits for known owners, max value' , …" at bounding box center [848, 624] width 567 height 887
drag, startPoint x: 903, startPoint y: 536, endPoint x: 913, endPoint y: 429, distance: 107.5
click at [913, 429] on code "{ version : '1.0' , name : 'Allow ERC20 Permits for known owners, max value' , …" at bounding box center [848, 624] width 567 height 887
drag, startPoint x: 710, startPoint y: 379, endPoint x: 915, endPoint y: 406, distance: 206.8
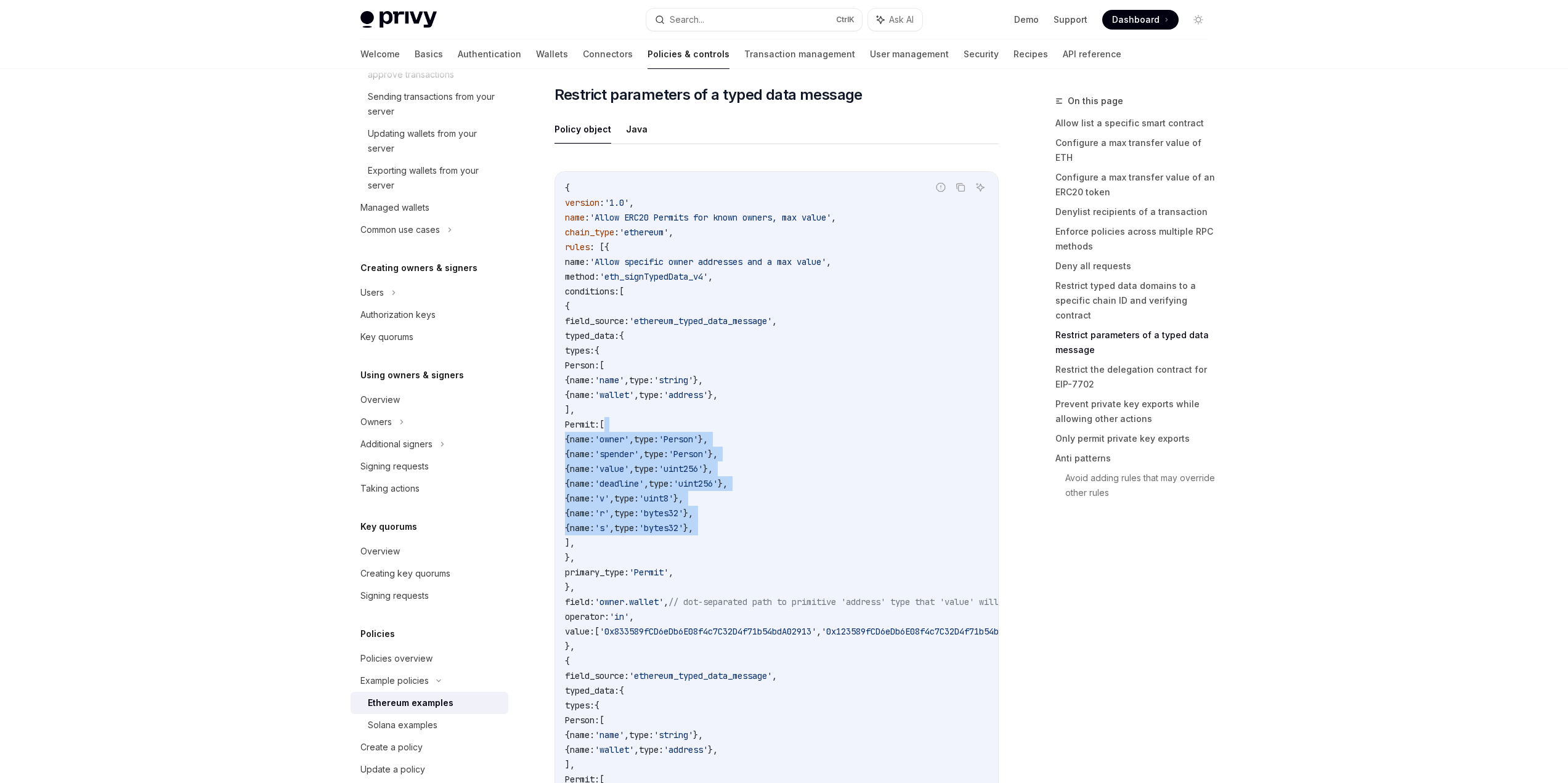
click at [915, 406] on code "{ version : '1.0' , name : 'Allow ERC20 Permits for known owners, max value' , …" at bounding box center [848, 624] width 567 height 887
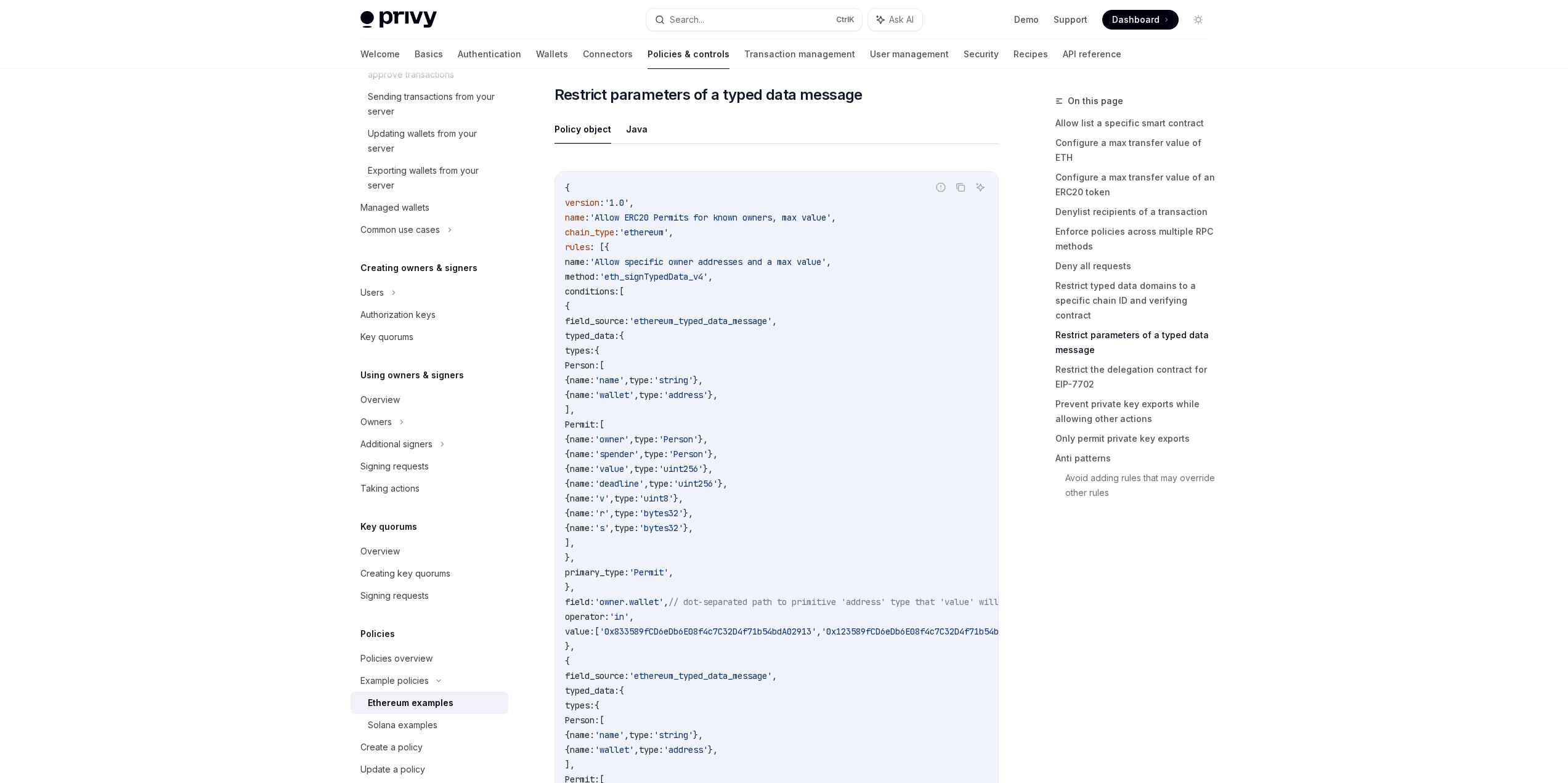
drag, startPoint x: 855, startPoint y: 460, endPoint x: 854, endPoint y: 547, distance: 87.0
click at [854, 547] on code "{ version : '1.0' , name : 'Allow ERC20 Permits for known owners, max value' , …" at bounding box center [848, 624] width 567 height 887
click at [780, 637] on span "'0x833589fCD6eDb6E08f4c7C32D4f71b54bdA02913'" at bounding box center [708, 631] width 217 height 11
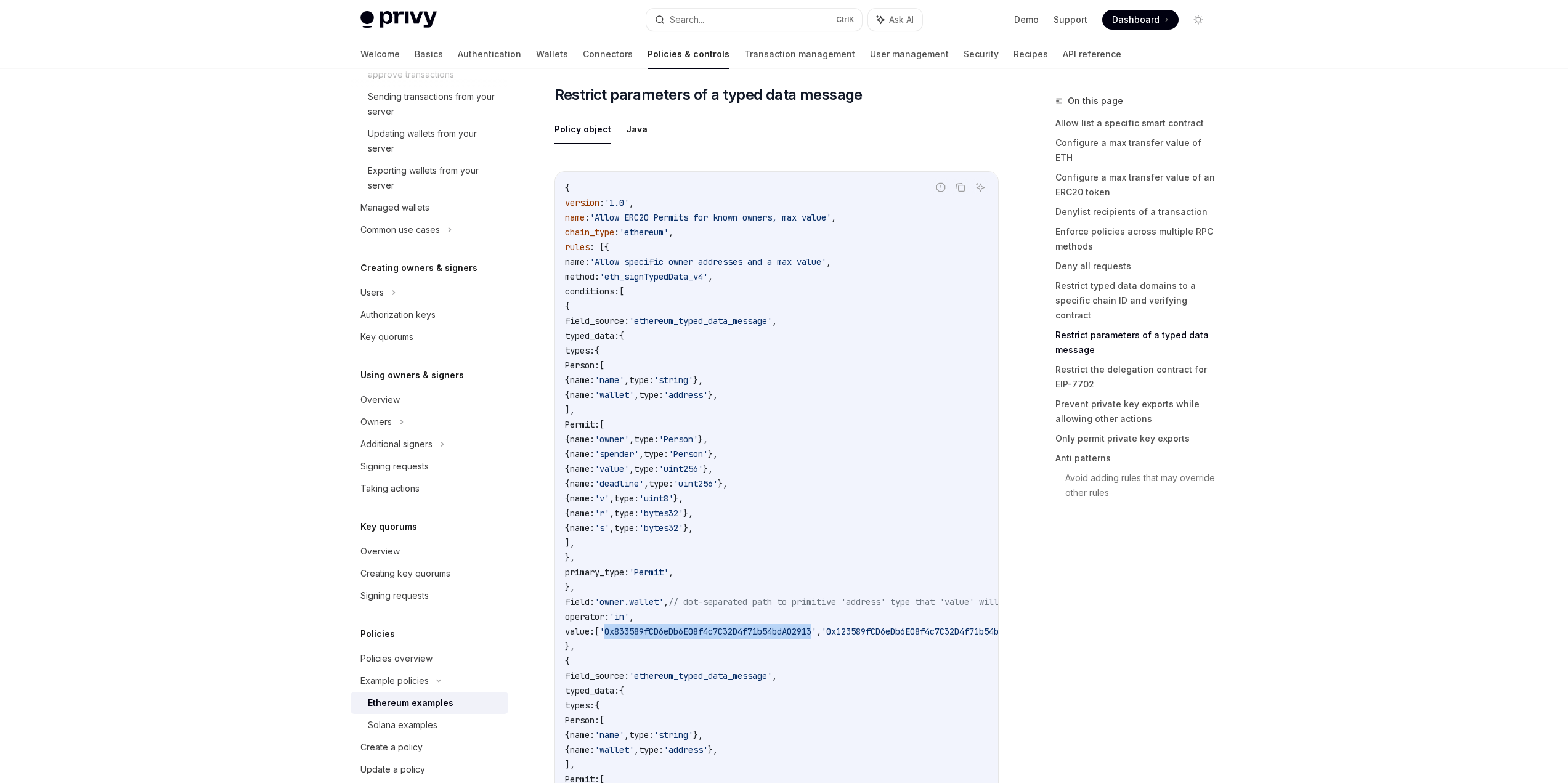
click at [788, 635] on span "'0x833589fCD6eDb6E08f4c7C32D4f71b54bdA02913'" at bounding box center [708, 631] width 217 height 11
click at [790, 607] on span "// dot-separated path to primitive 'address' type that 'value' will be compared…" at bounding box center [885, 601] width 433 height 11
drag, startPoint x: 790, startPoint y: 609, endPoint x: 787, endPoint y: 629, distance: 20.2
click at [790, 607] on span "// dot-separated path to primitive 'address' type that 'value' will be compared…" at bounding box center [885, 601] width 433 height 11
click at [785, 633] on span "'0x833589fCD6eDb6E08f4c7C32D4f71b54bdA02913'" at bounding box center [708, 631] width 217 height 11
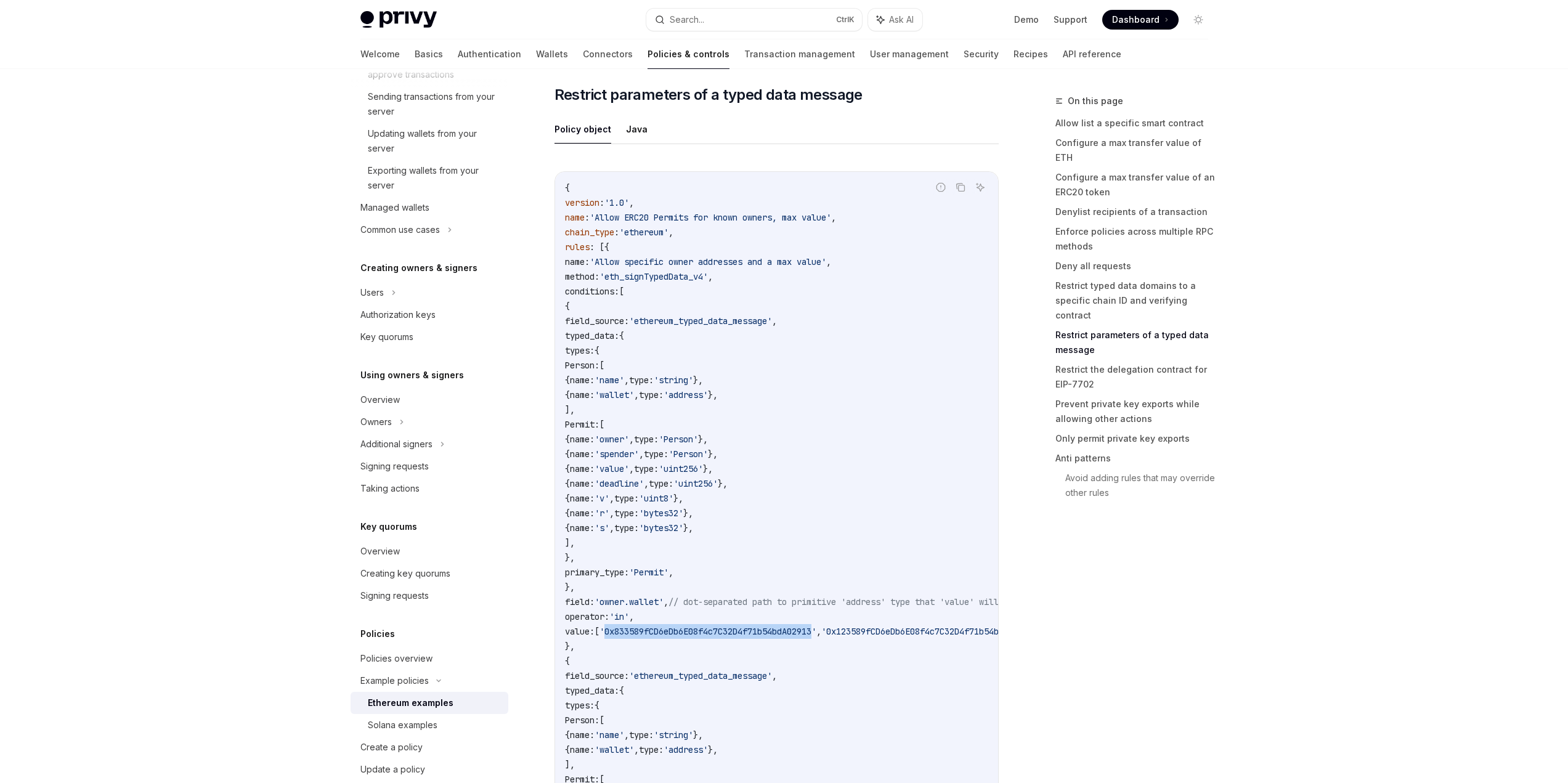
click at [785, 633] on span "'0x833589fCD6eDb6E08f4c7C32D4f71b54bdA02913'" at bounding box center [708, 631] width 217 height 11
click at [790, 612] on code "{ version : '1.0' , name : 'Allow ERC20 Permits for known owners, max value' , …" at bounding box center [848, 624] width 567 height 887
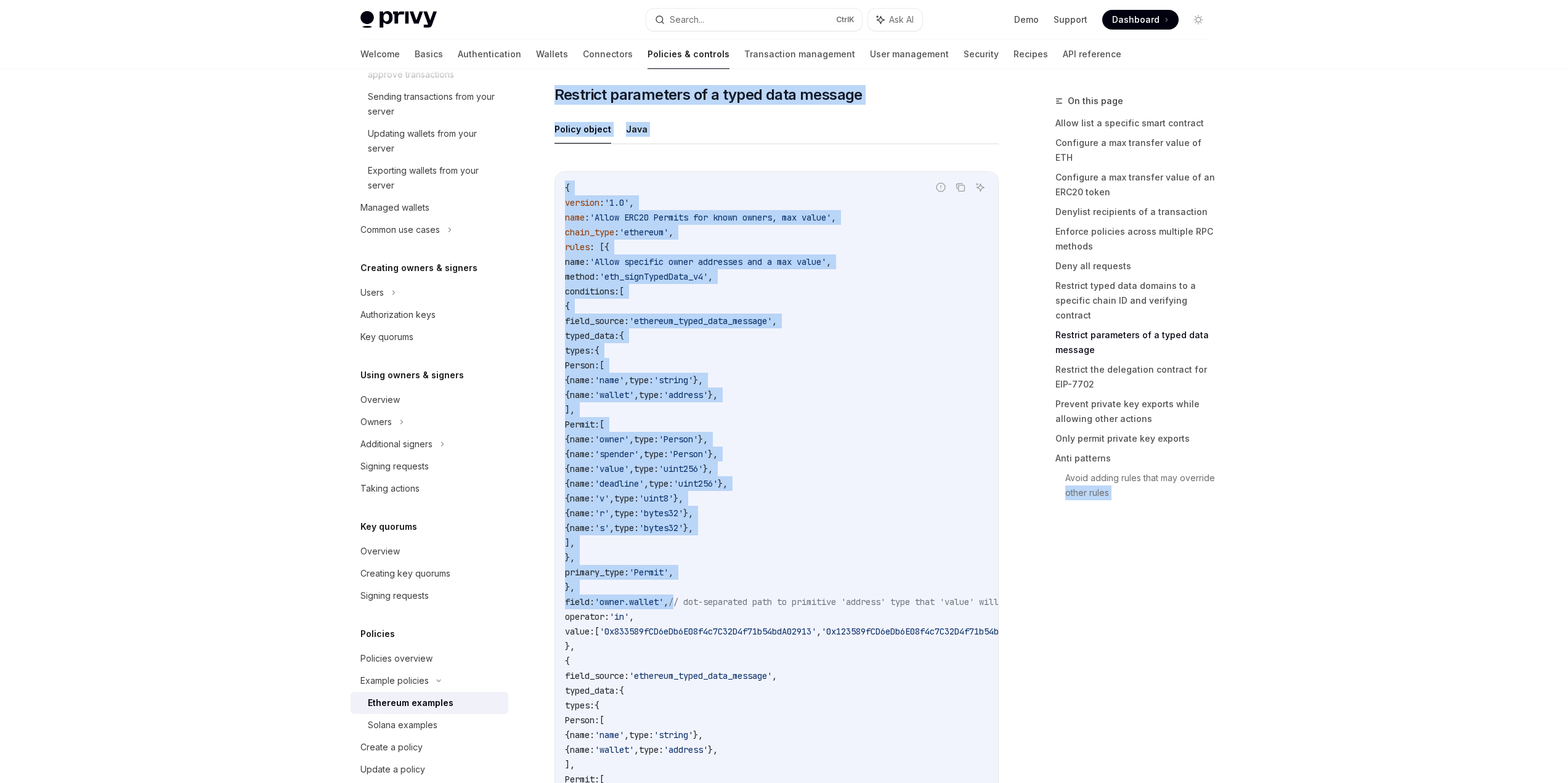
scroll to position [0, 254]
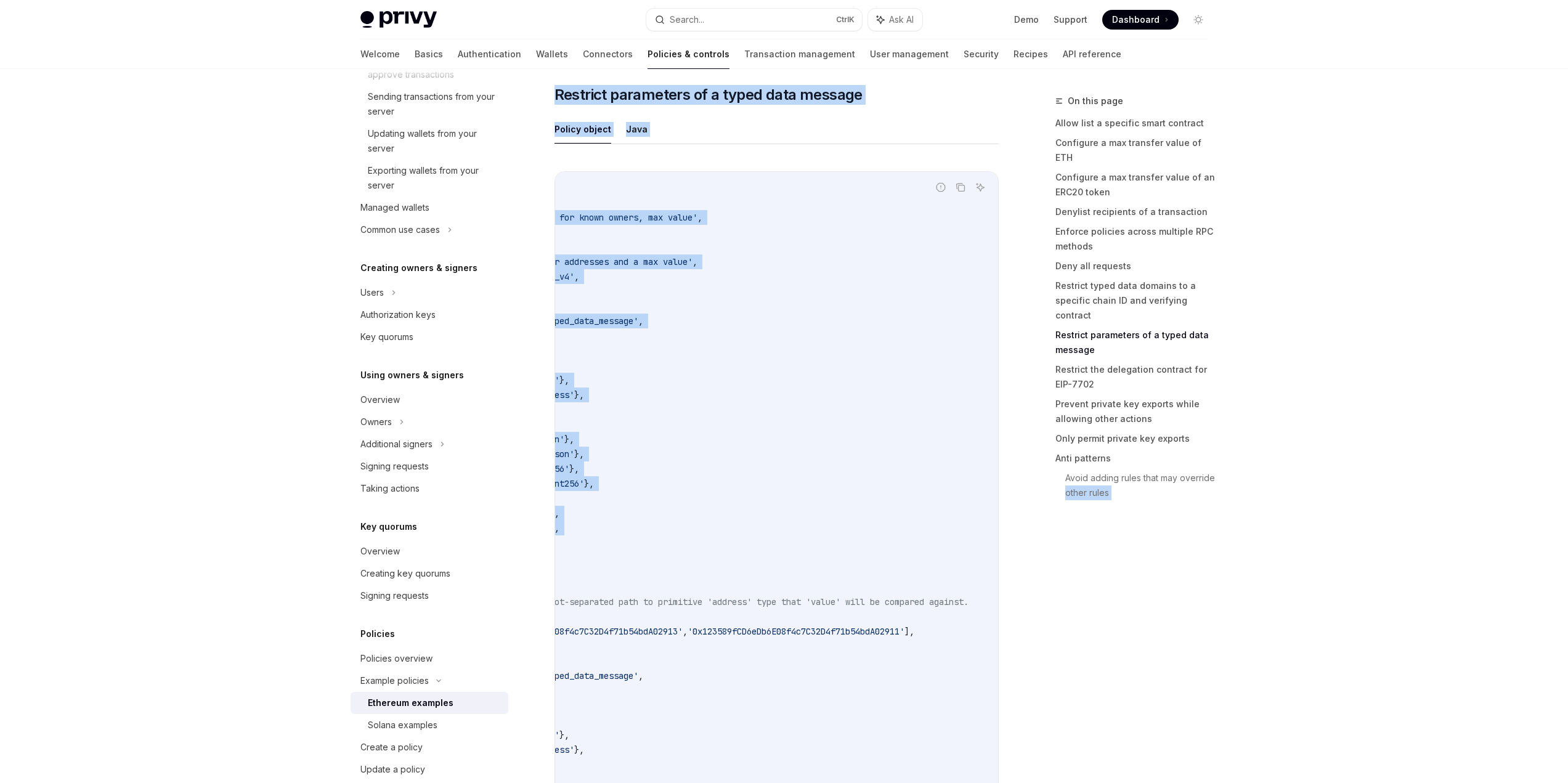
drag, startPoint x: 769, startPoint y: 605, endPoint x: 1042, endPoint y: 604, distance: 273.0
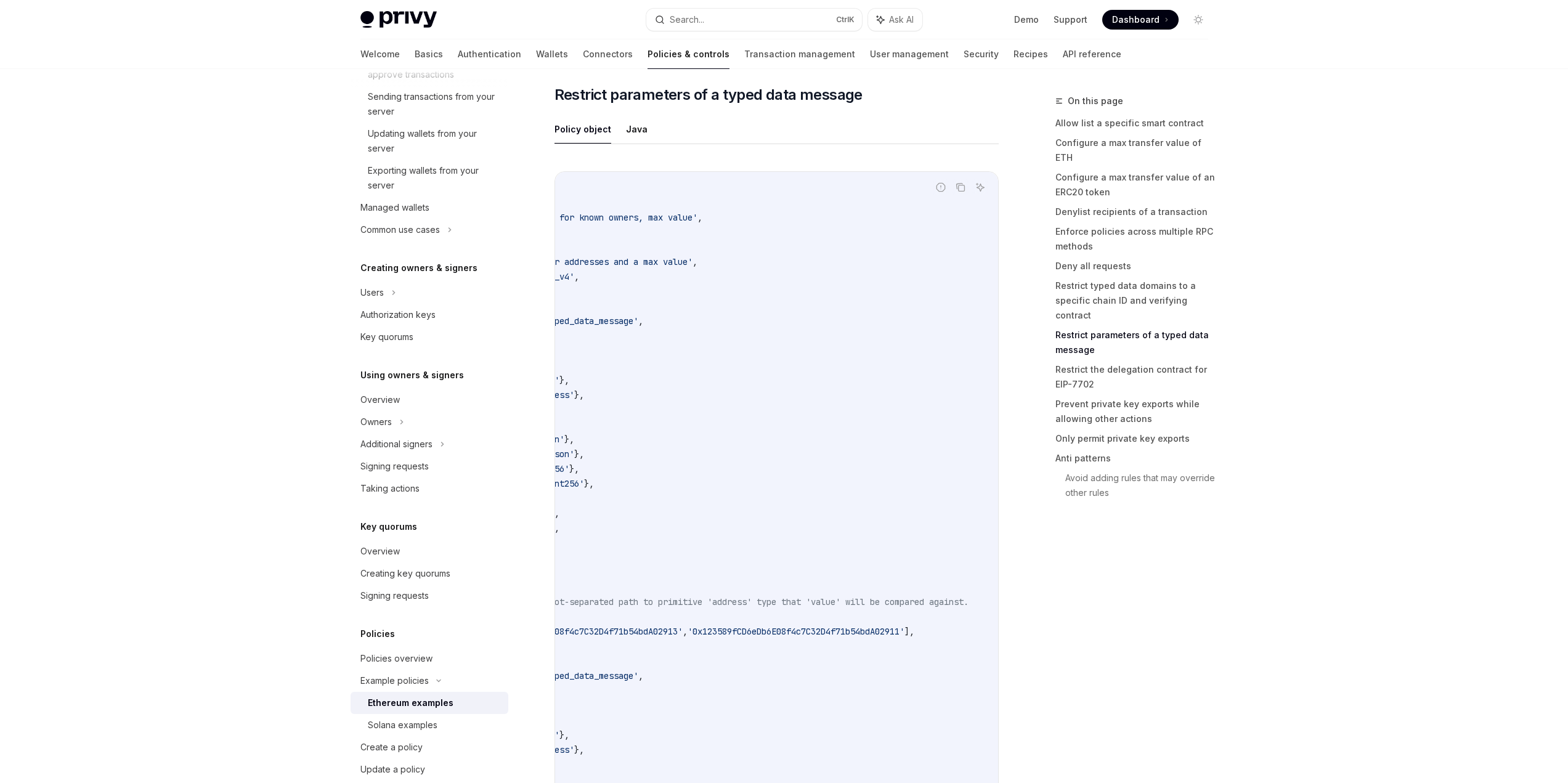
click at [867, 625] on code "{ version : '1.0' , name : 'Allow ERC20 Permits for known owners, max value' , …" at bounding box center [715, 624] width 567 height 887
drag, startPoint x: 867, startPoint y: 638, endPoint x: 775, endPoint y: 638, distance: 92.0
click at [775, 637] on span "'0x123589fCD6eDb6E08f4c7C32D4f71b54bdA02911'" at bounding box center [795, 631] width 217 height 11
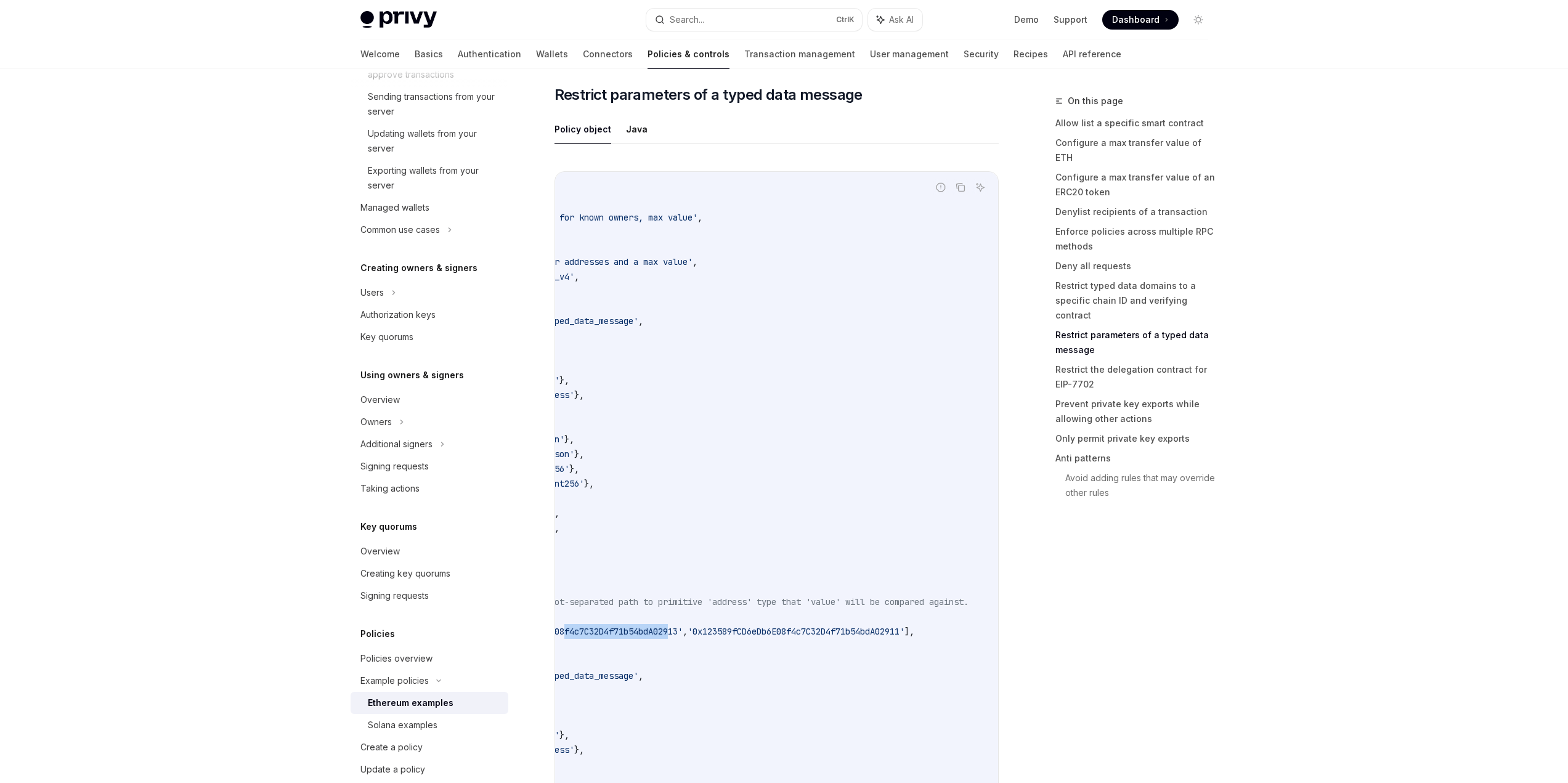
scroll to position [0, 0]
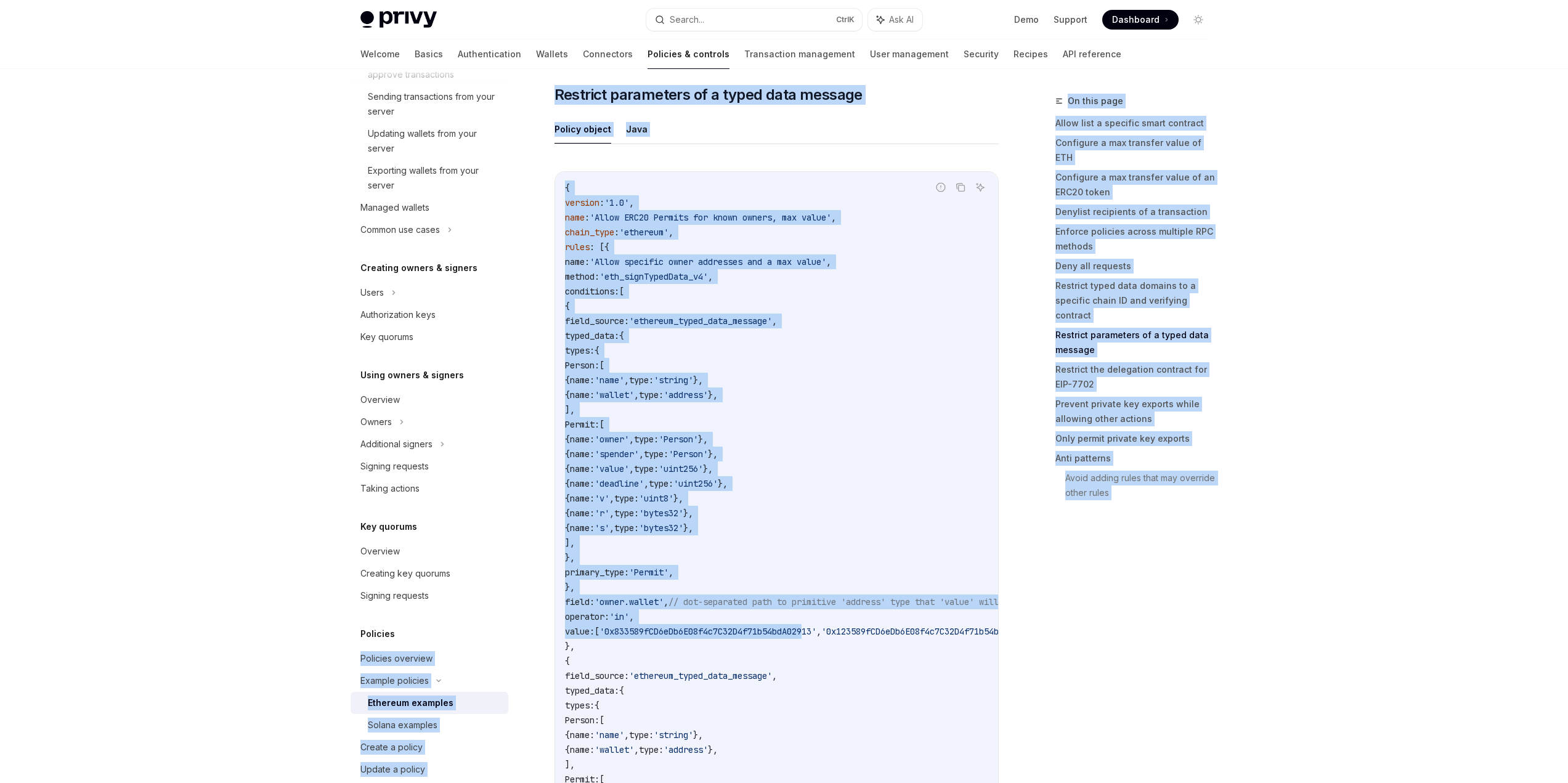
drag, startPoint x: 622, startPoint y: 640, endPoint x: 420, endPoint y: 637, distance: 202.0
click at [737, 616] on code "{ version : '1.0' , name : 'Allow ERC20 Permits for known owners, max value' , …" at bounding box center [848, 624] width 567 height 887
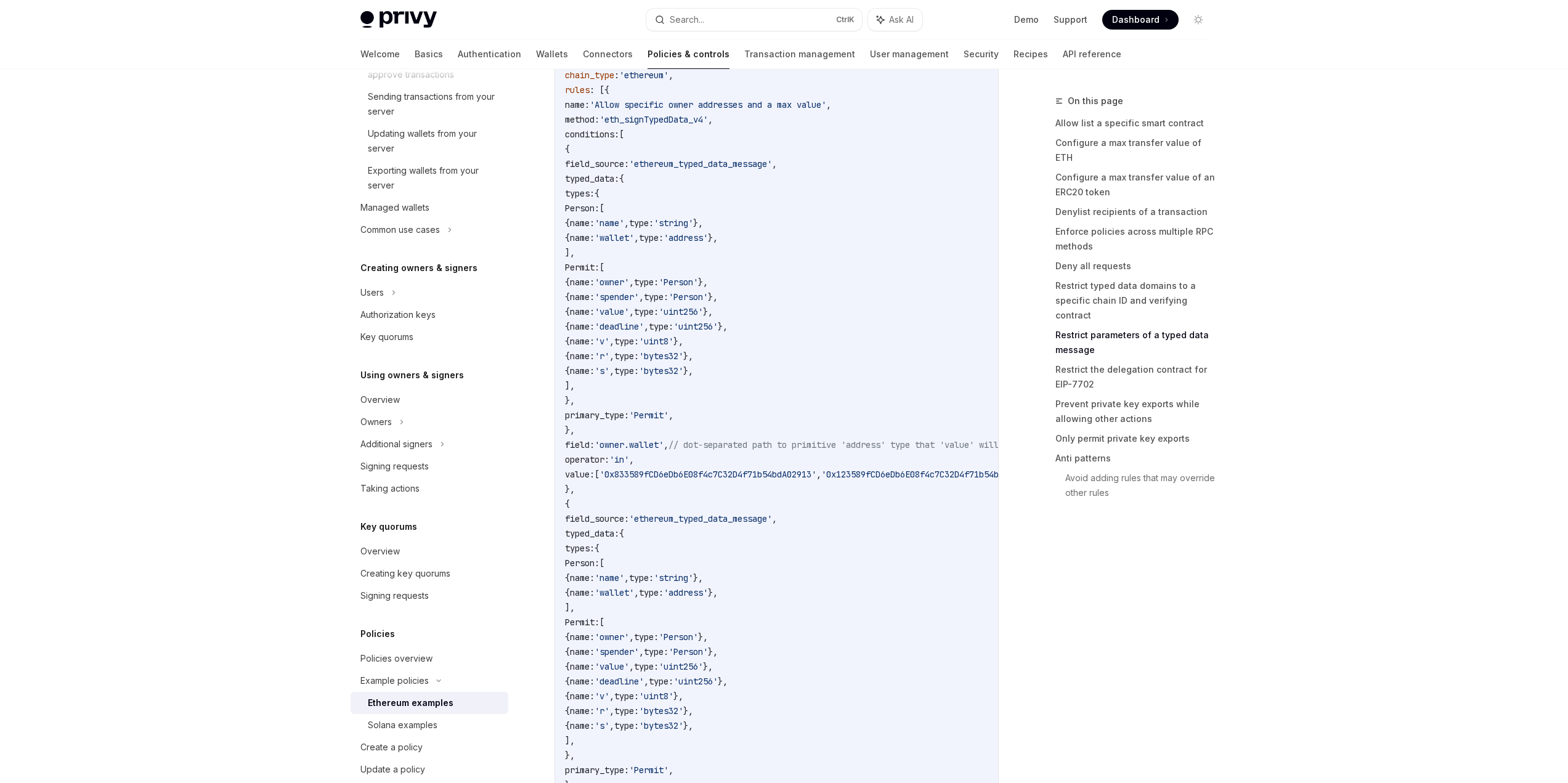
scroll to position [4251, 0]
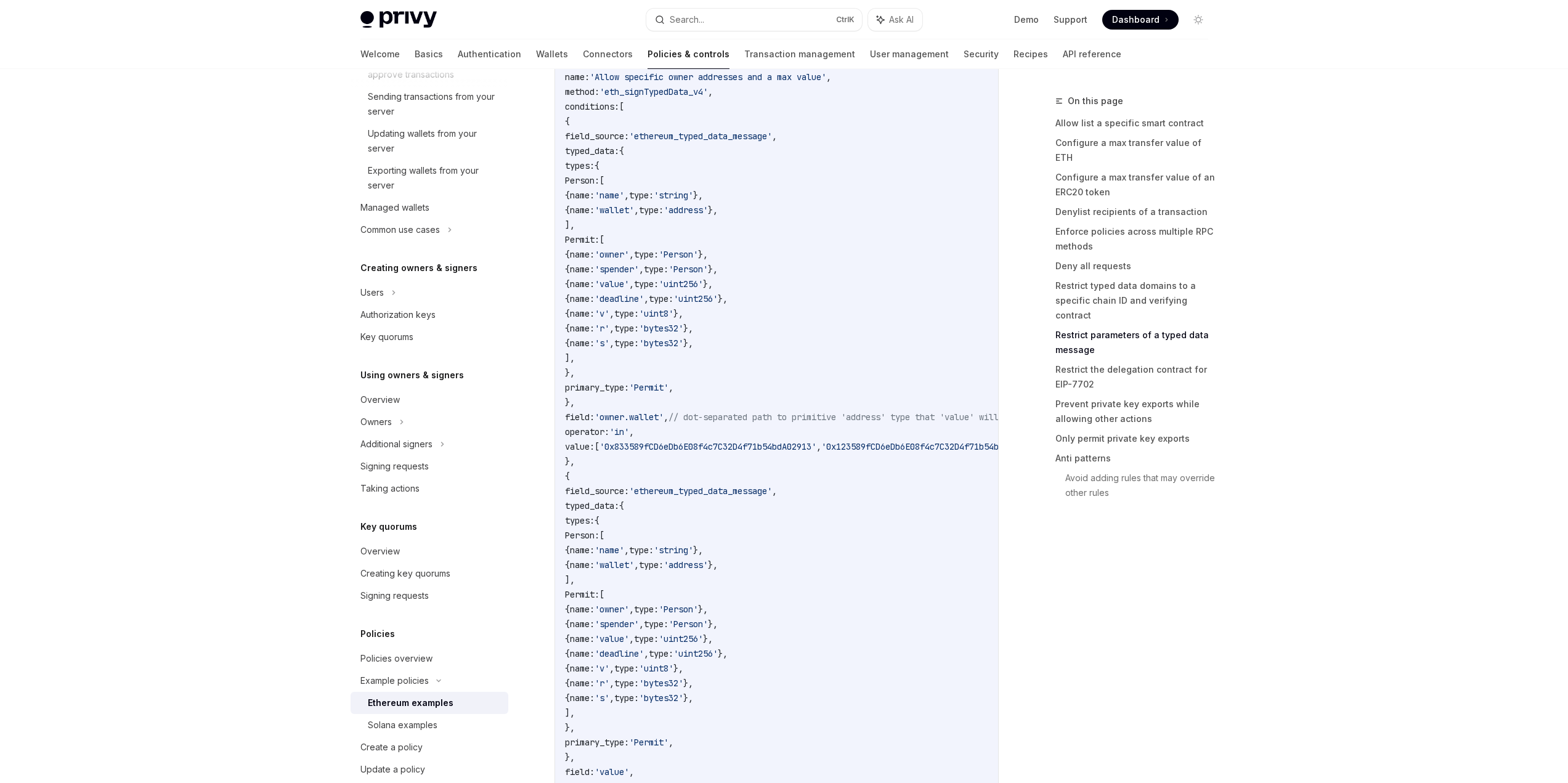
click at [629, 260] on span "'owner'" at bounding box center [611, 254] width 34 height 11
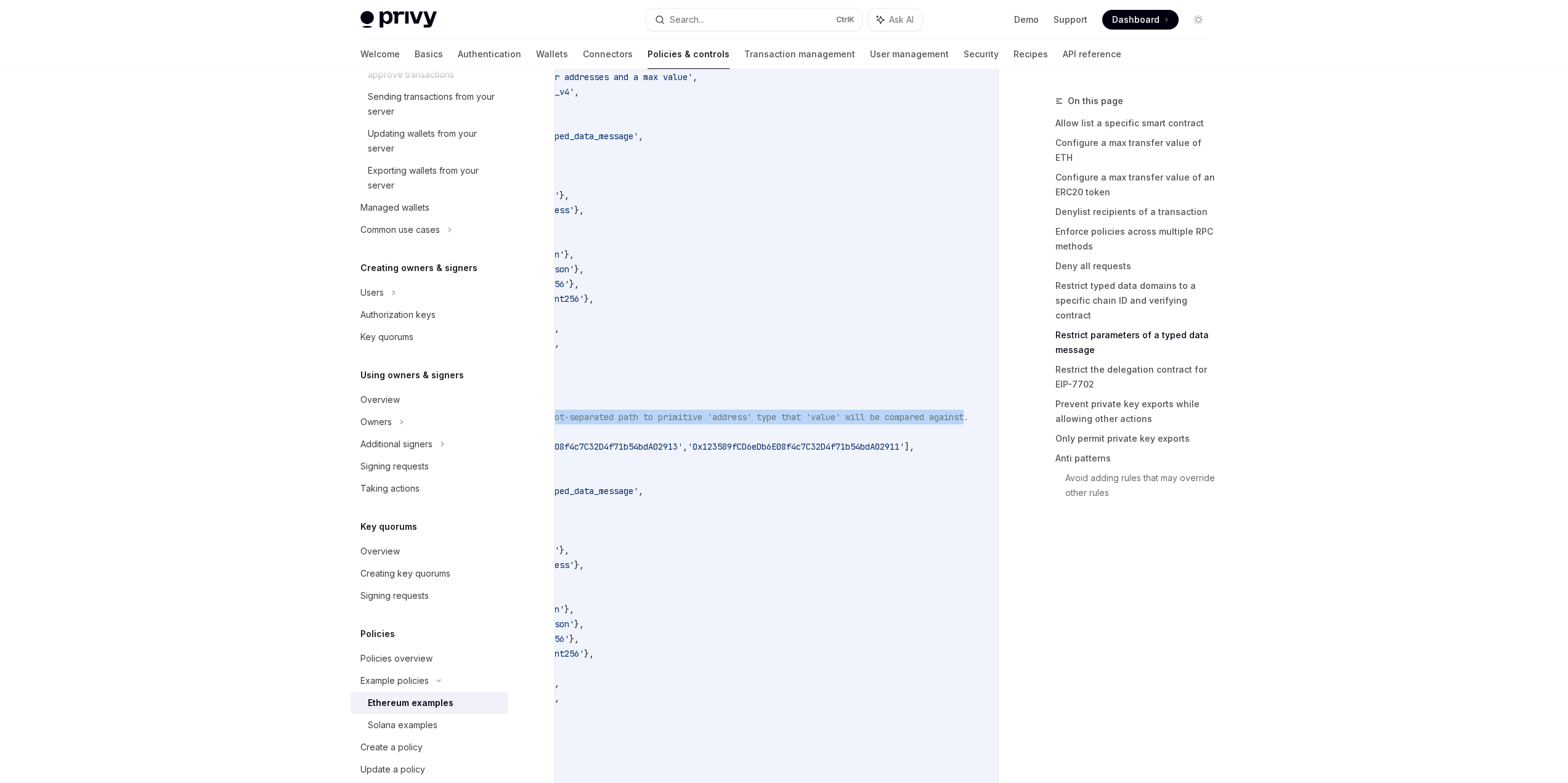
drag, startPoint x: 790, startPoint y: 420, endPoint x: 965, endPoint y: 415, distance: 175.1
click at [965, 415] on code "{ version : '1.0' , name : 'Allow ERC20 Permits for known owners, max value' , …" at bounding box center [715, 439] width 567 height 887
click at [965, 416] on code "{ version : '1.0' , name : 'Allow ERC20 Permits for known owners, max value' , …" at bounding box center [715, 439] width 567 height 887
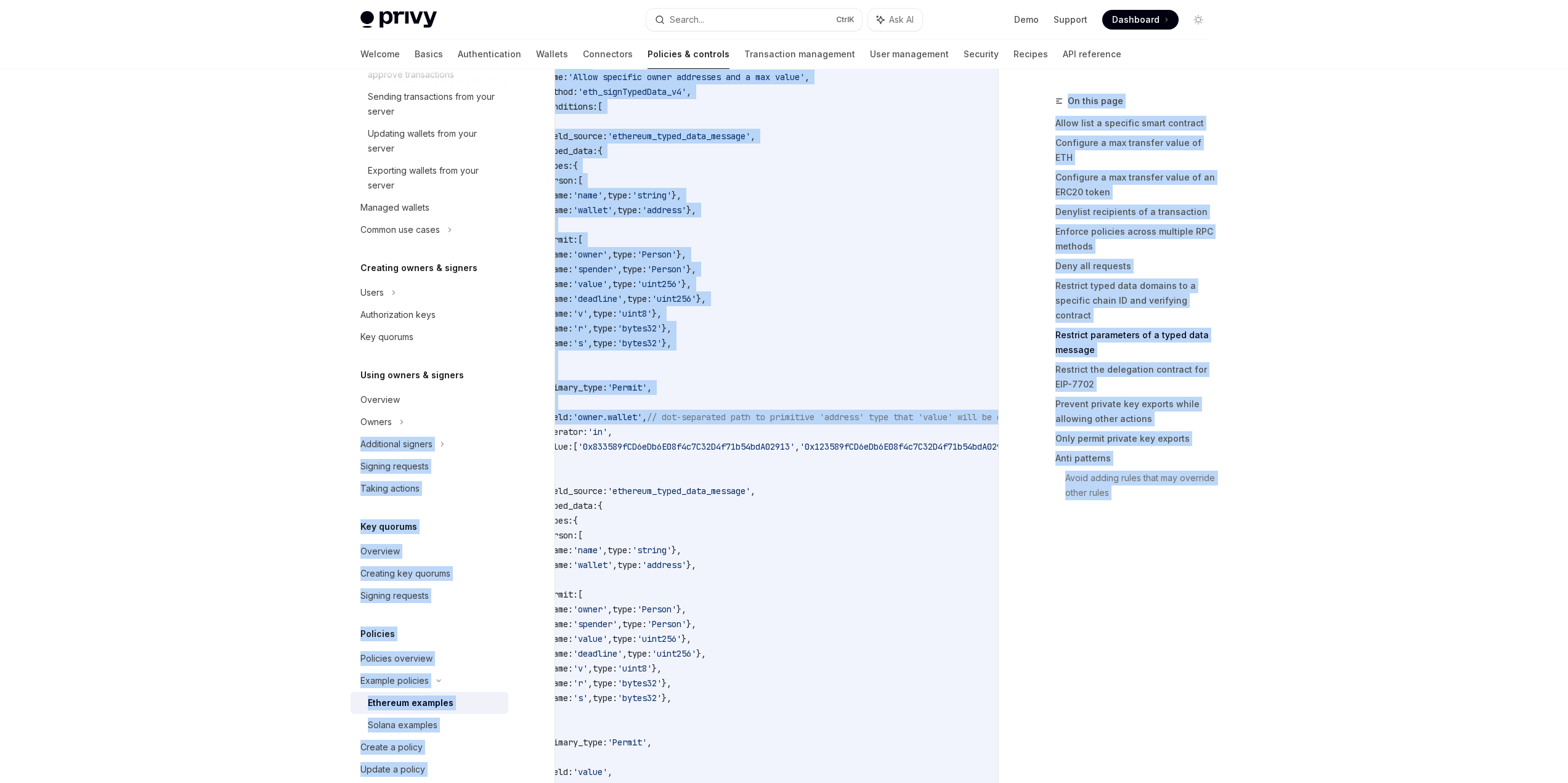
scroll to position [0, 0]
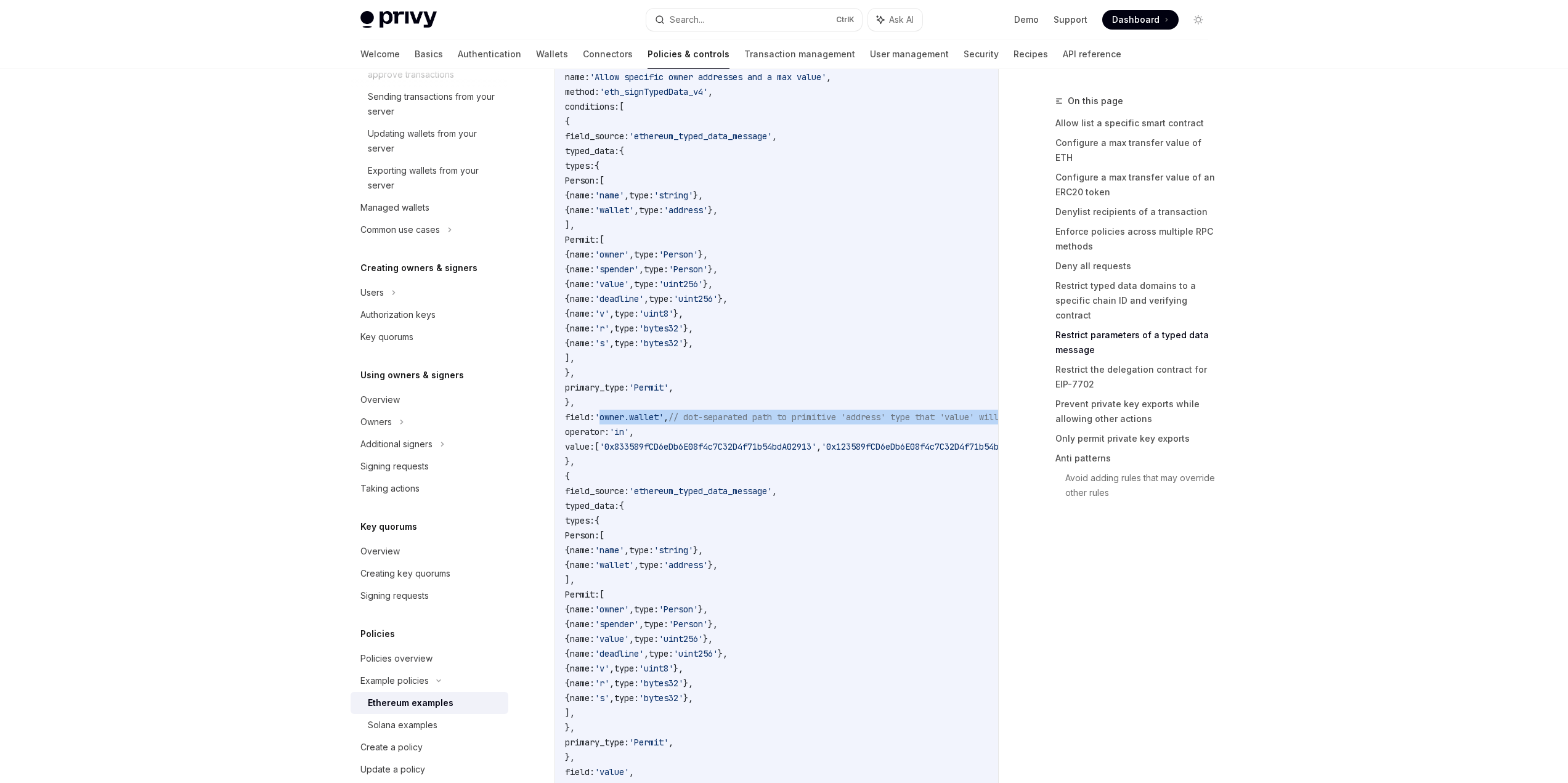
drag, startPoint x: 968, startPoint y: 416, endPoint x: 686, endPoint y: 415, distance: 282.0
click at [686, 415] on code "{ version : '1.0' , name : 'Allow ERC20 Permits for known owners, max value' , …" at bounding box center [848, 439] width 567 height 887
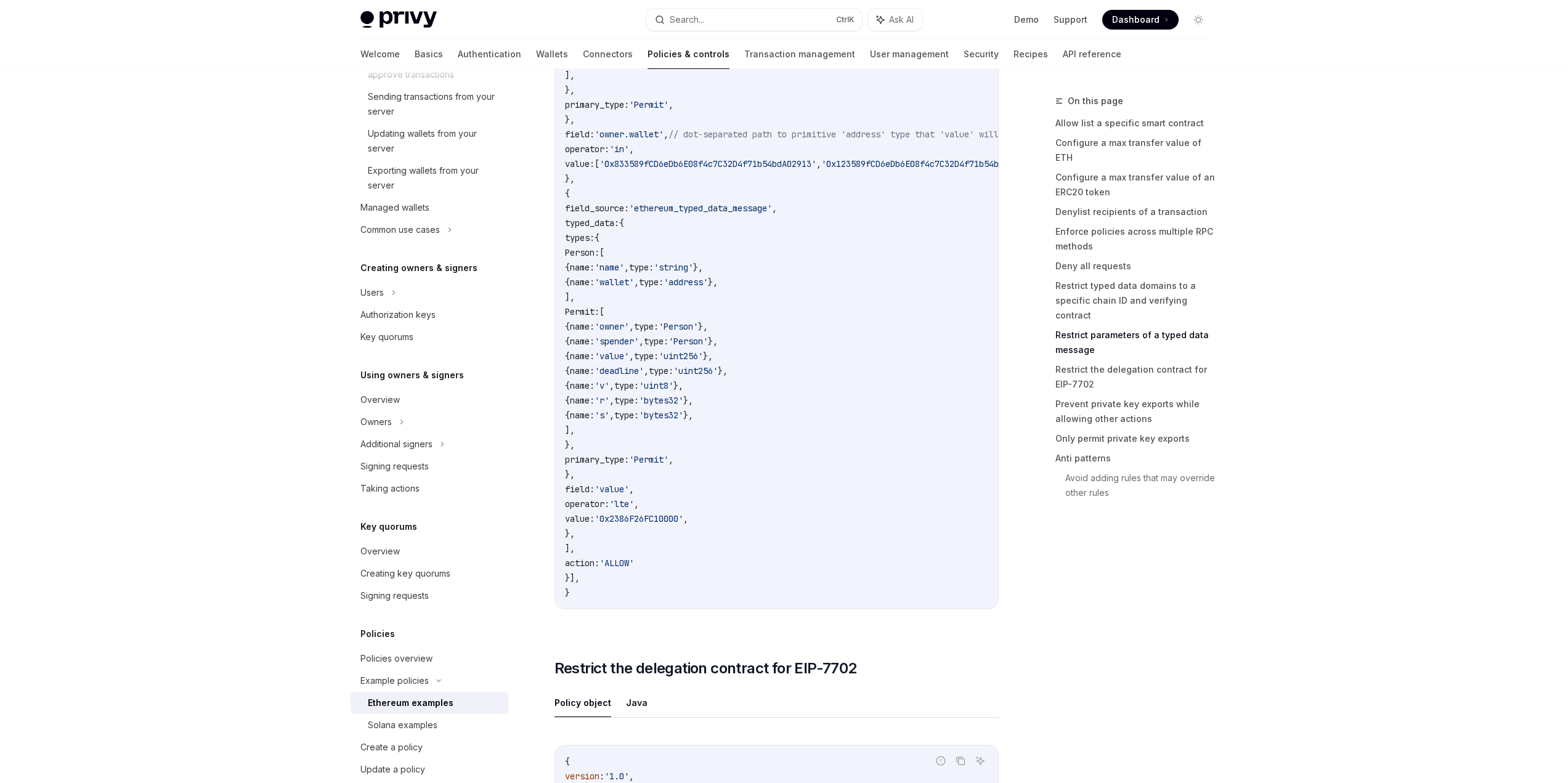
scroll to position [4498, 0]
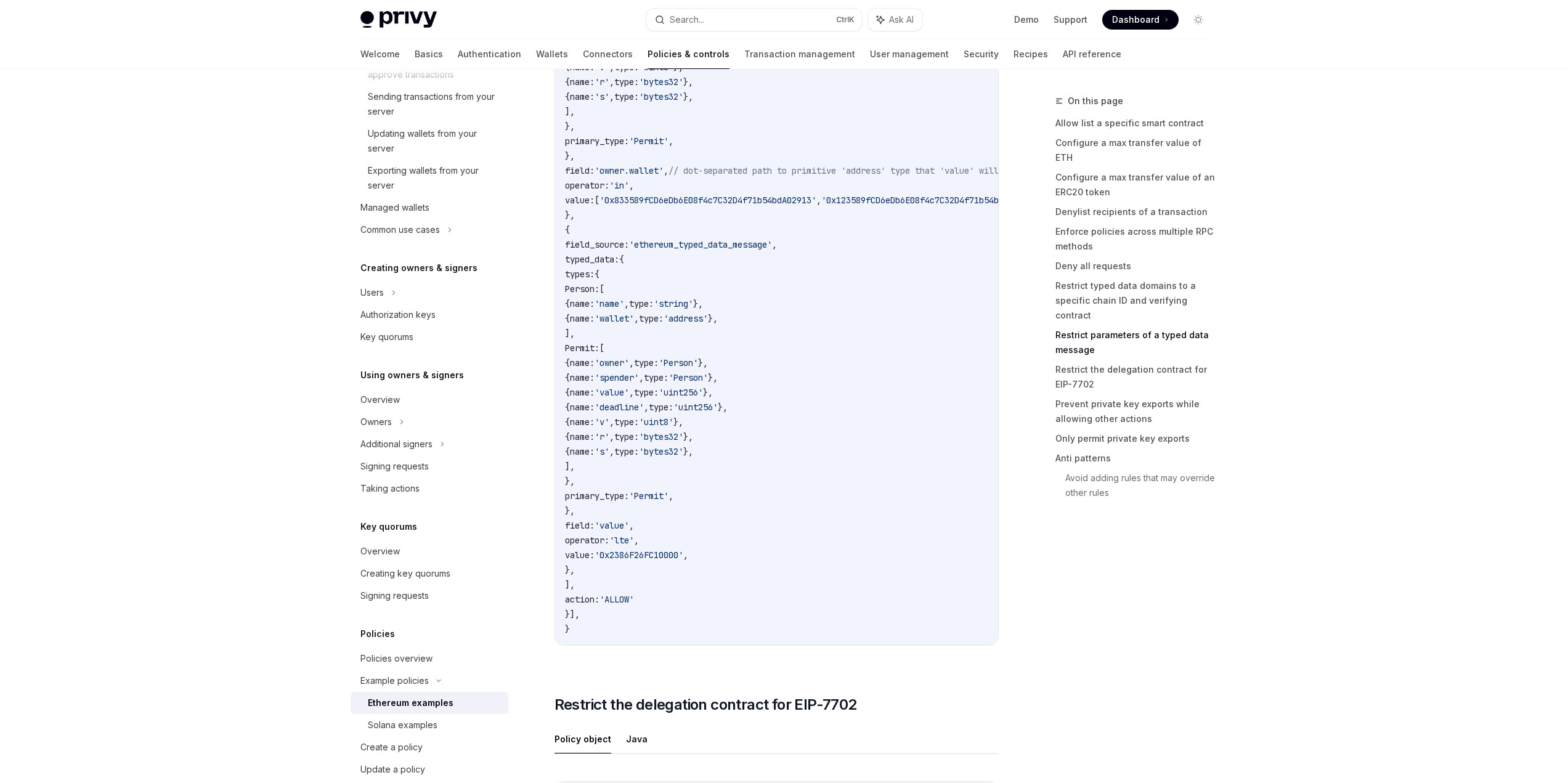
drag, startPoint x: 734, startPoint y: 349, endPoint x: 717, endPoint y: 216, distance: 134.1
click at [717, 216] on code "{ version : '1.0' , name : 'Allow ERC20 Permits for known owners, max value' , …" at bounding box center [848, 193] width 567 height 887
drag, startPoint x: 713, startPoint y: 227, endPoint x: 709, endPoint y: 470, distance: 243.0
click at [709, 470] on code "{ version : '1.0' , name : 'Allow ERC20 Permits for known owners, max value' , …" at bounding box center [848, 193] width 567 height 887
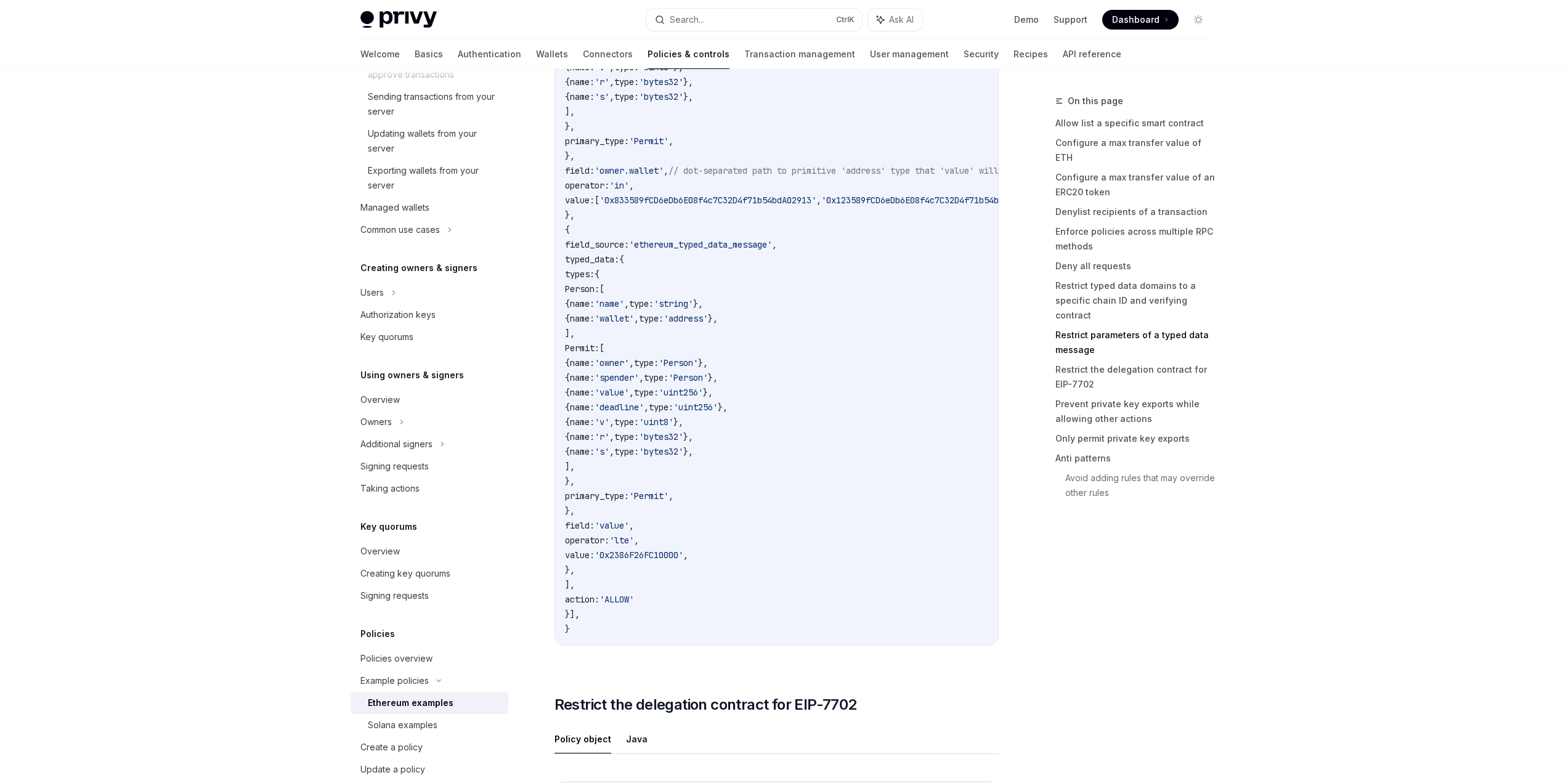
click at [709, 470] on code "{ version : '1.0' , name : 'Allow ERC20 Permits for known owners, max value' , …" at bounding box center [848, 193] width 567 height 887
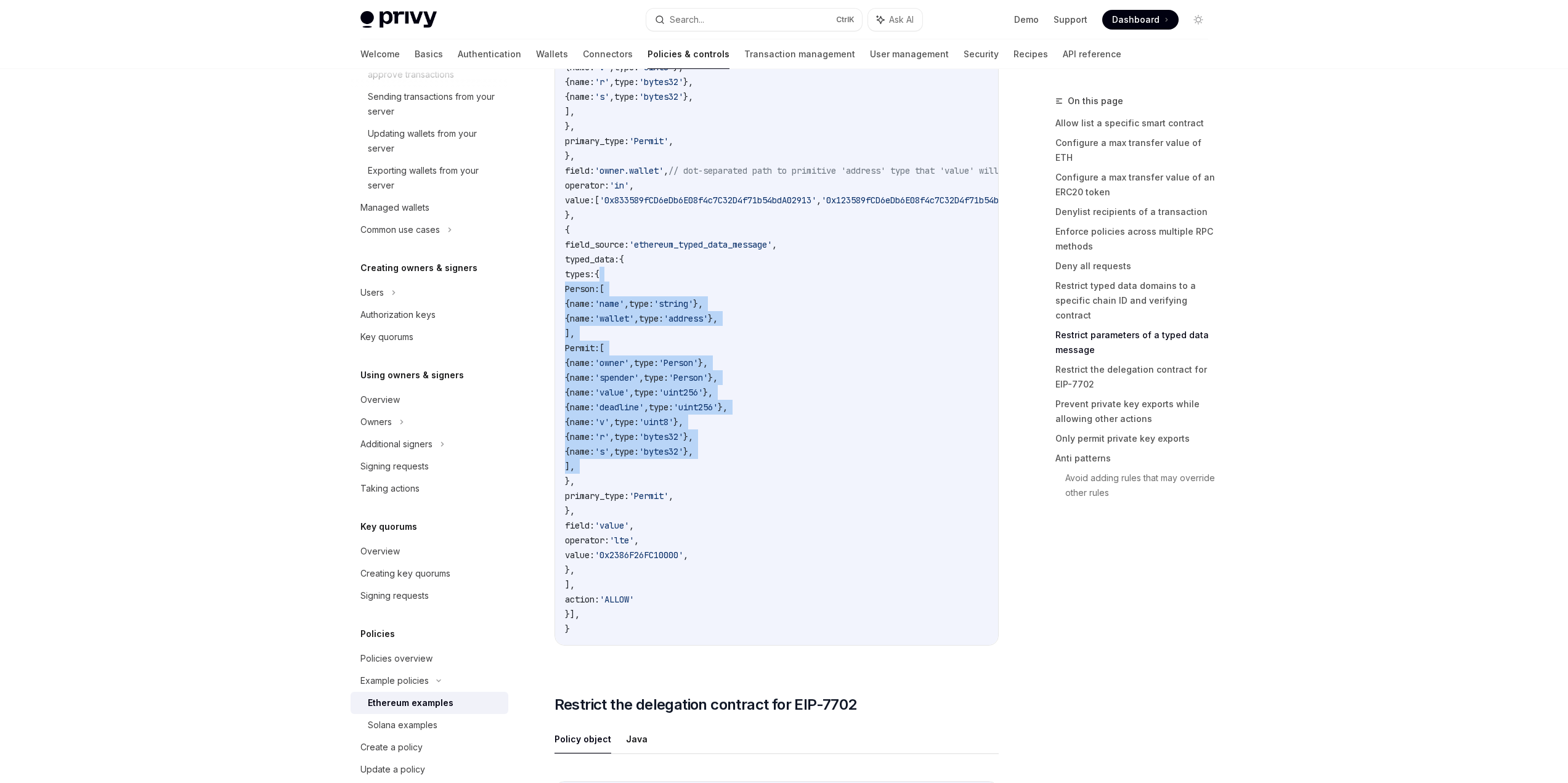
drag, startPoint x: 709, startPoint y: 470, endPoint x: 780, endPoint y: 271, distance: 211.3
click at [777, 275] on code "{ version : '1.0' , name : 'Allow ERC20 Permits for known owners, max value' , …" at bounding box center [848, 193] width 567 height 887
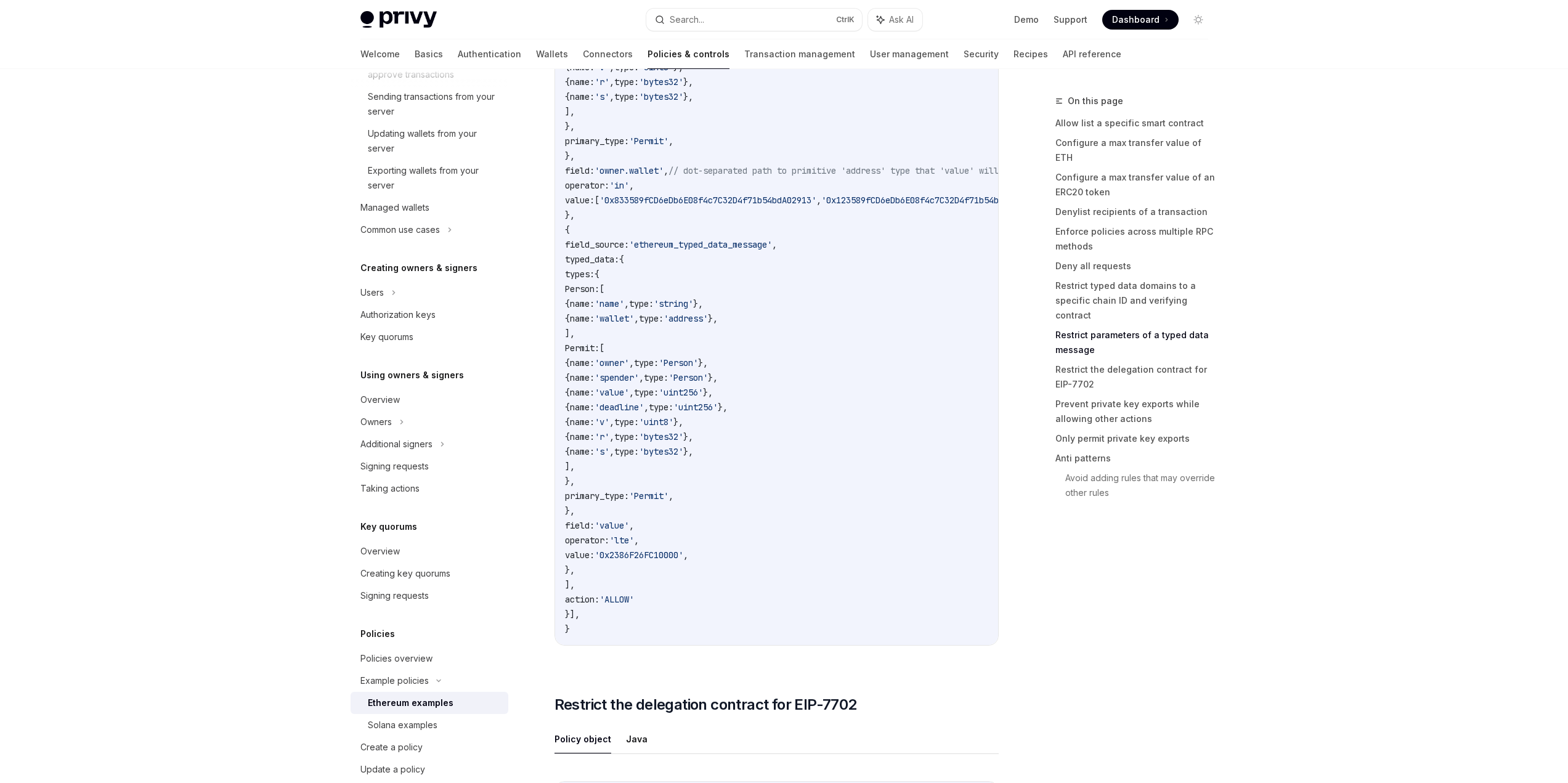
click at [780, 271] on code "{ version : '1.0' , name : 'Allow ERC20 Permits for known owners, max value' , …" at bounding box center [848, 193] width 567 height 887
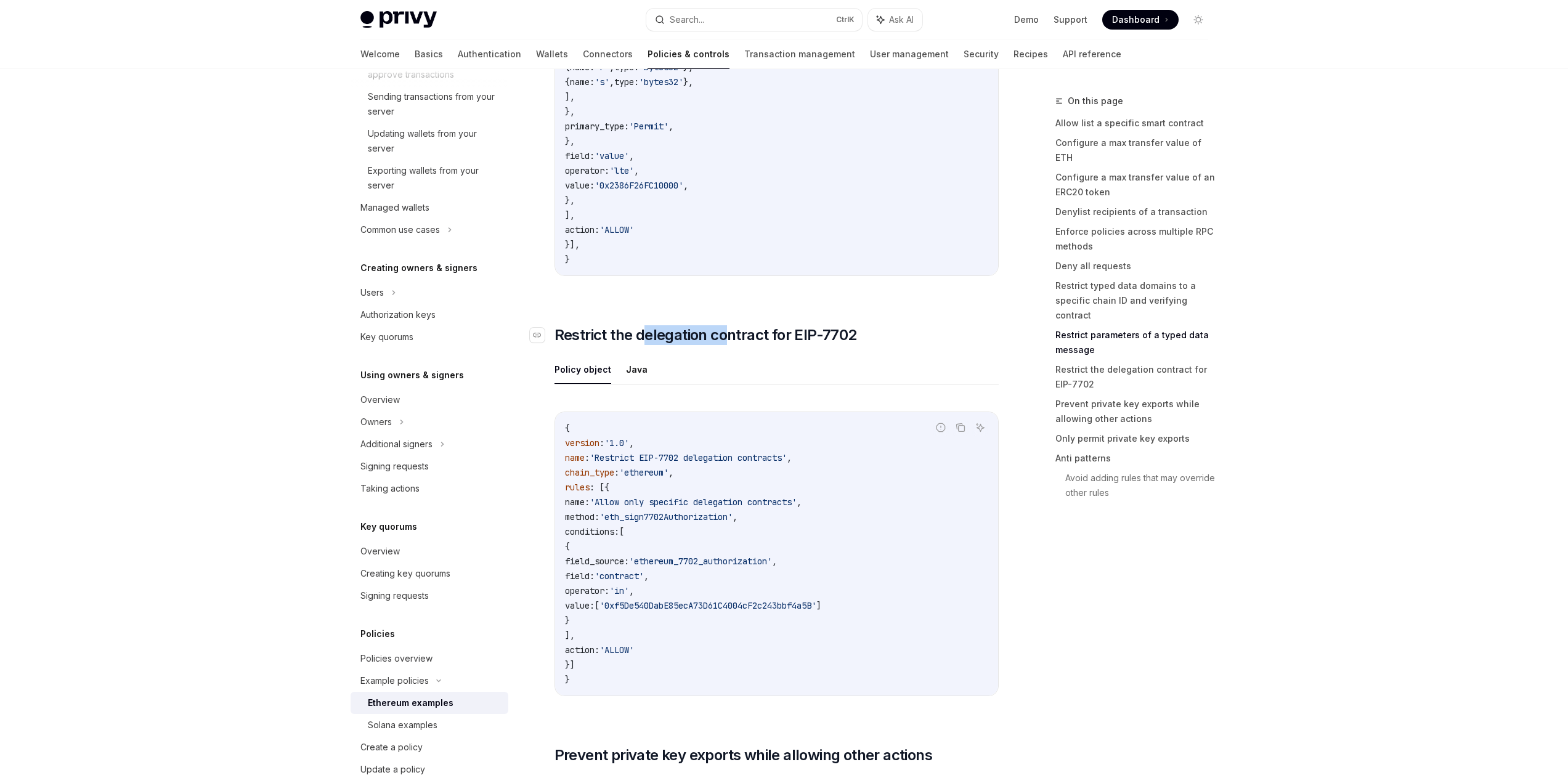
drag, startPoint x: 732, startPoint y: 347, endPoint x: 646, endPoint y: 337, distance: 86.6
click at [646, 337] on span "Restrict the delegation contract for EIP-7702" at bounding box center [706, 335] width 303 height 20
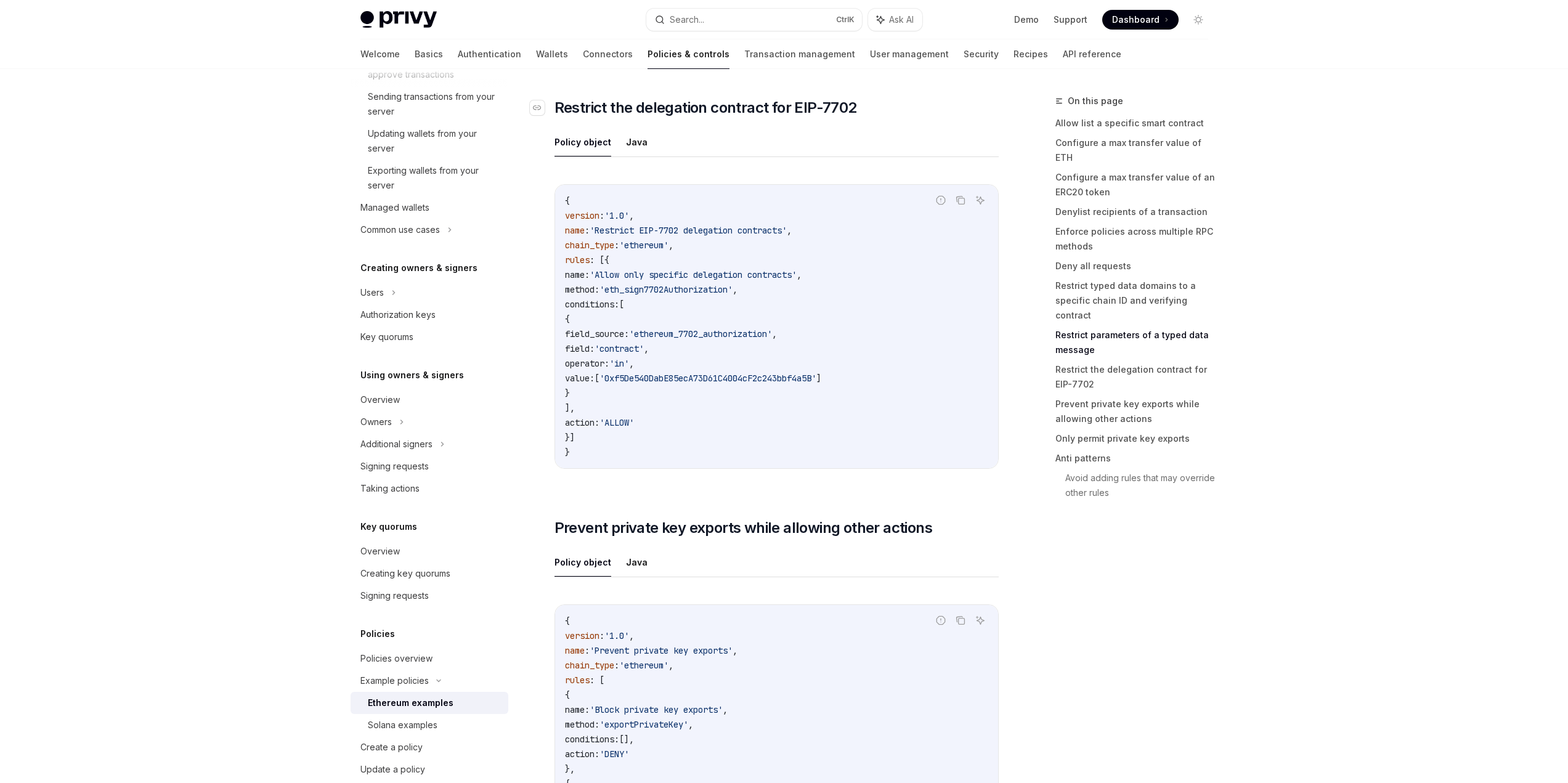
click at [646, 337] on code "{ version : '1.0' , name : 'Restrict EIP-7702 delegation contracts' , chain_typ…" at bounding box center [777, 326] width 423 height 266
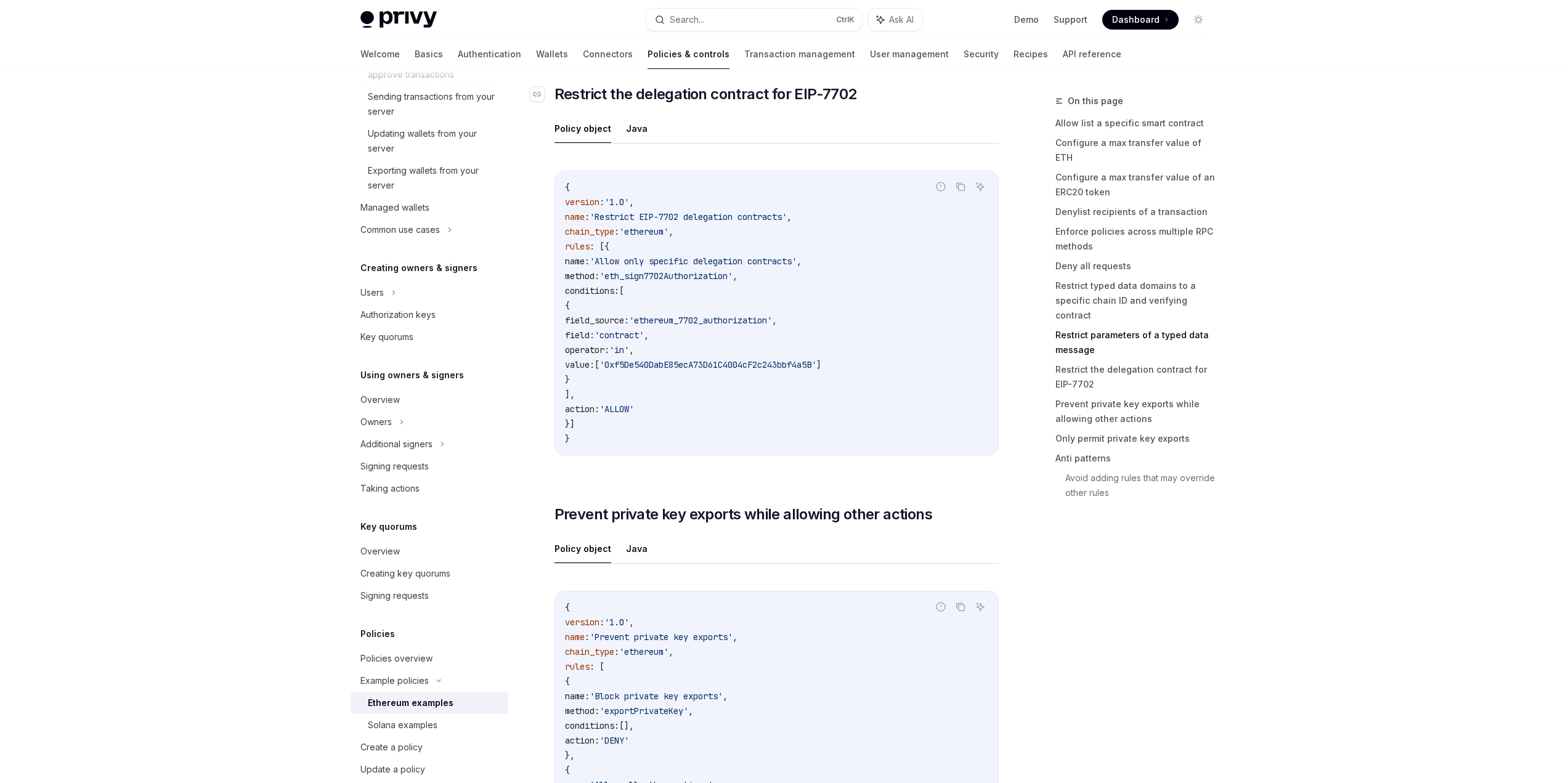
scroll to position [5109, 0]
drag, startPoint x: 695, startPoint y: 275, endPoint x: 689, endPoint y: 427, distance: 152.1
click at [689, 427] on code "{ version : '1.0' , name : 'Restrict EIP-7702 delegation contracts' , chain_typ…" at bounding box center [777, 312] width 423 height 266
click at [693, 428] on code "{ version : '1.0' , name : 'Restrict EIP-7702 delegation contracts' , chain_typ…" at bounding box center [777, 312] width 423 height 266
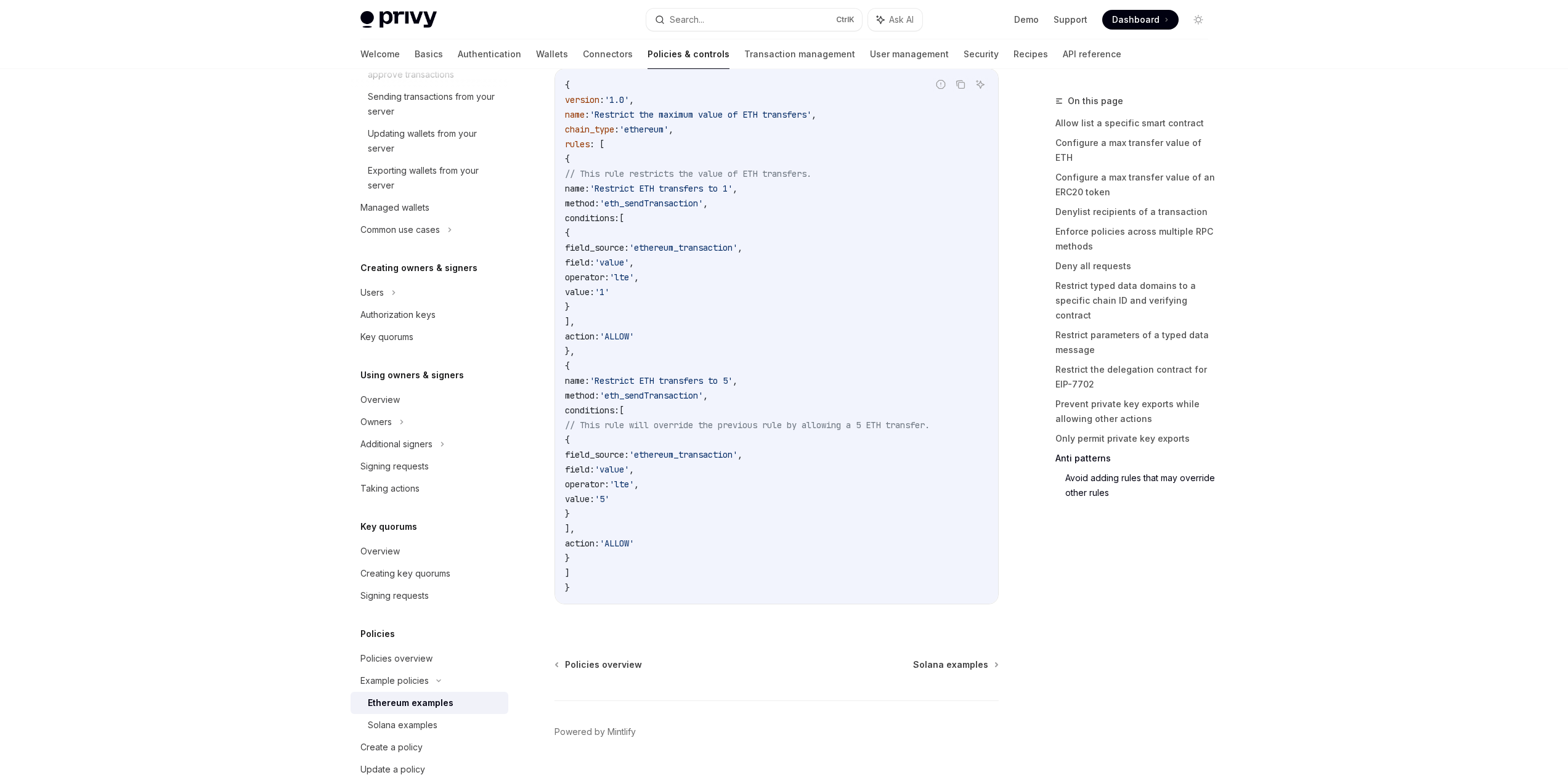
scroll to position [6379, 0]
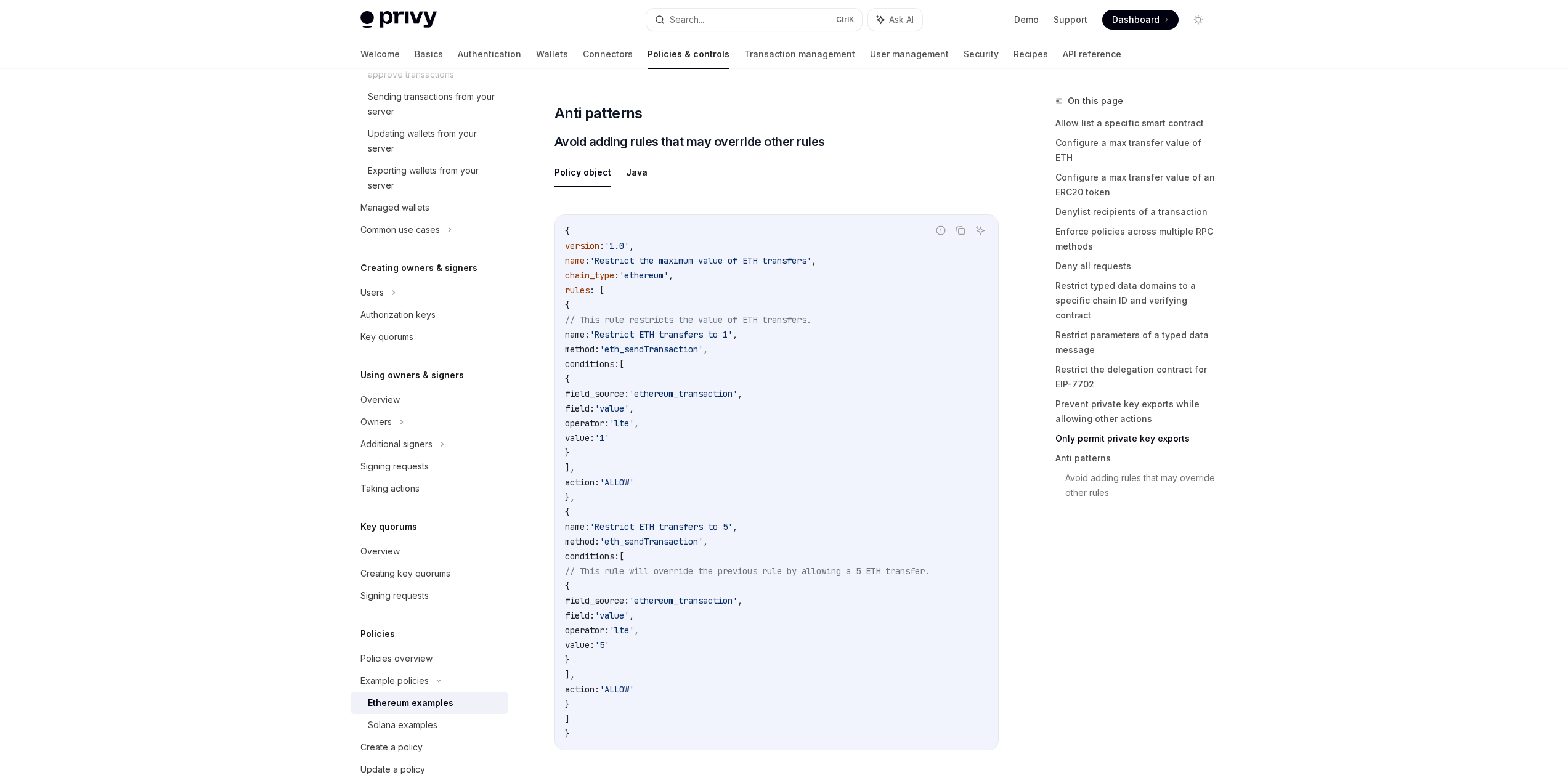
click at [674, 354] on span "'eth_sendTransaction'" at bounding box center [651, 349] width 103 height 11
click at [669, 340] on span "'Restrict ETH transfers to 1'" at bounding box center [661, 334] width 143 height 11
click at [688, 355] on span "'eth_sendTransaction'" at bounding box center [651, 349] width 103 height 11
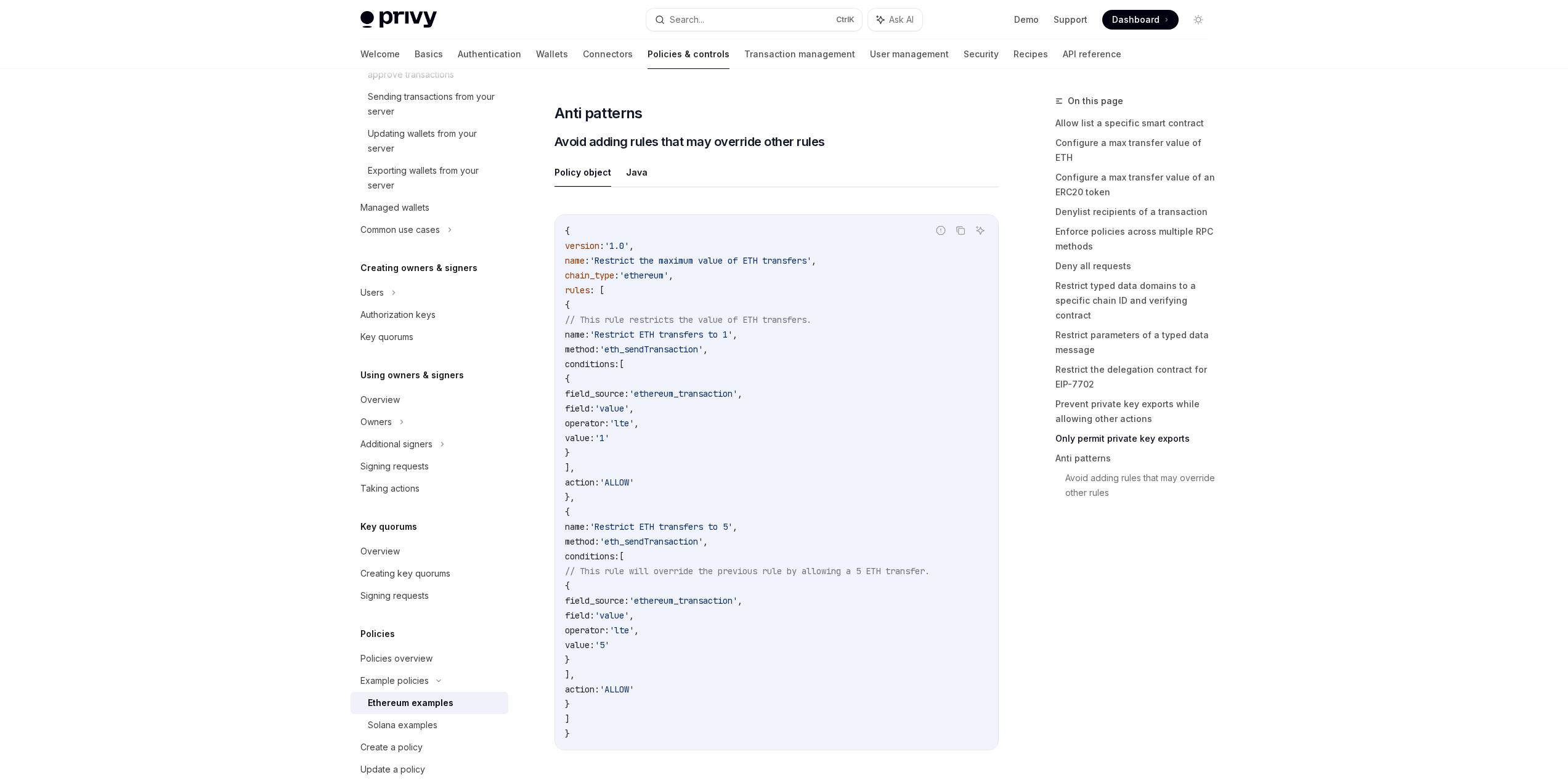
click at [629, 399] on span "field_source:" at bounding box center [597, 393] width 64 height 11
click at [629, 414] on span "'value'" at bounding box center [611, 408] width 34 height 11
click at [609, 429] on span "operator:" at bounding box center [587, 423] width 44 height 11
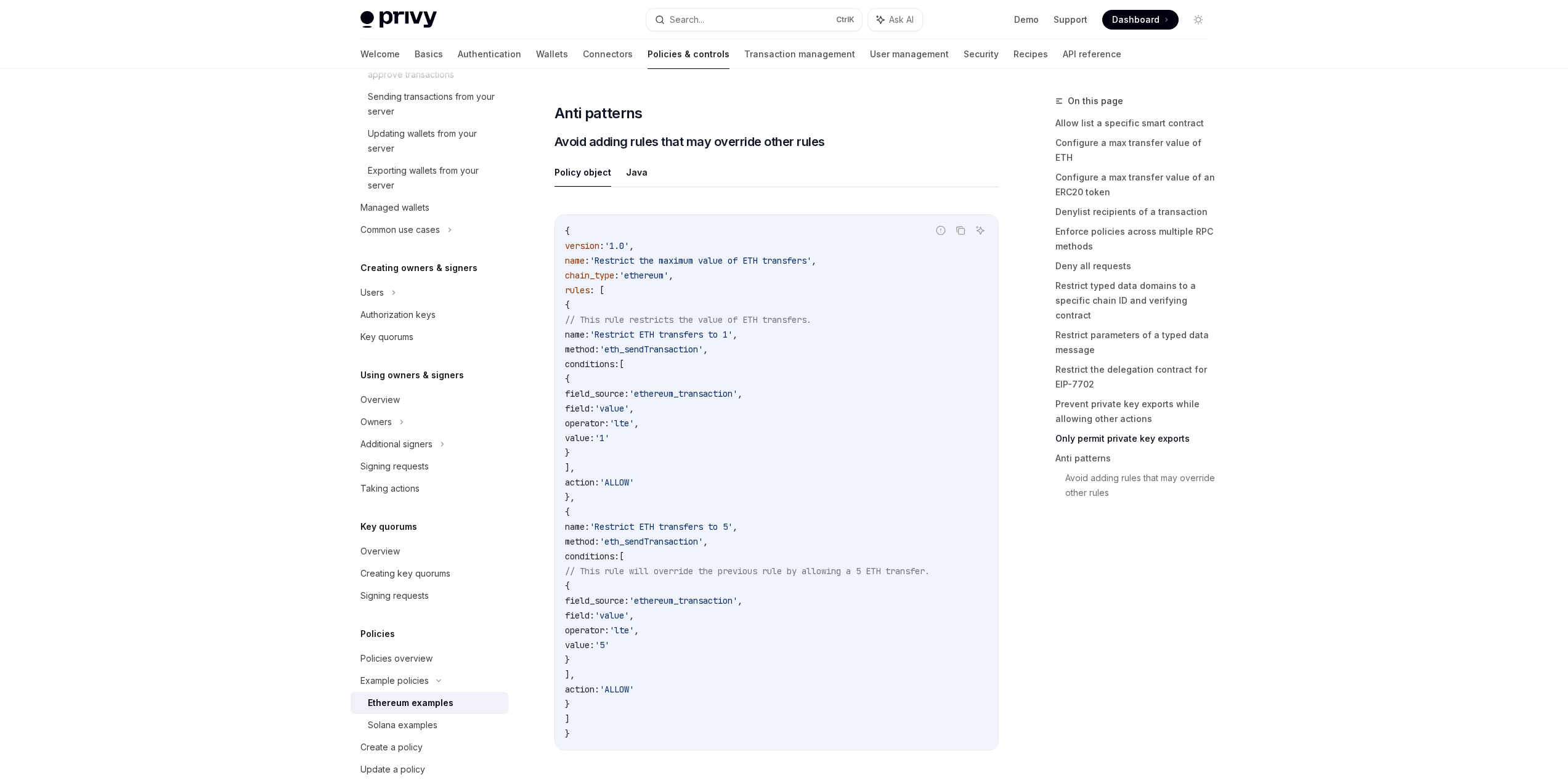
click at [609, 429] on span "operator:" at bounding box center [587, 423] width 44 height 11
click at [594, 444] on span "value:" at bounding box center [579, 437] width 29 height 11
click at [594, 414] on span "field:" at bounding box center [579, 408] width 29 height 11
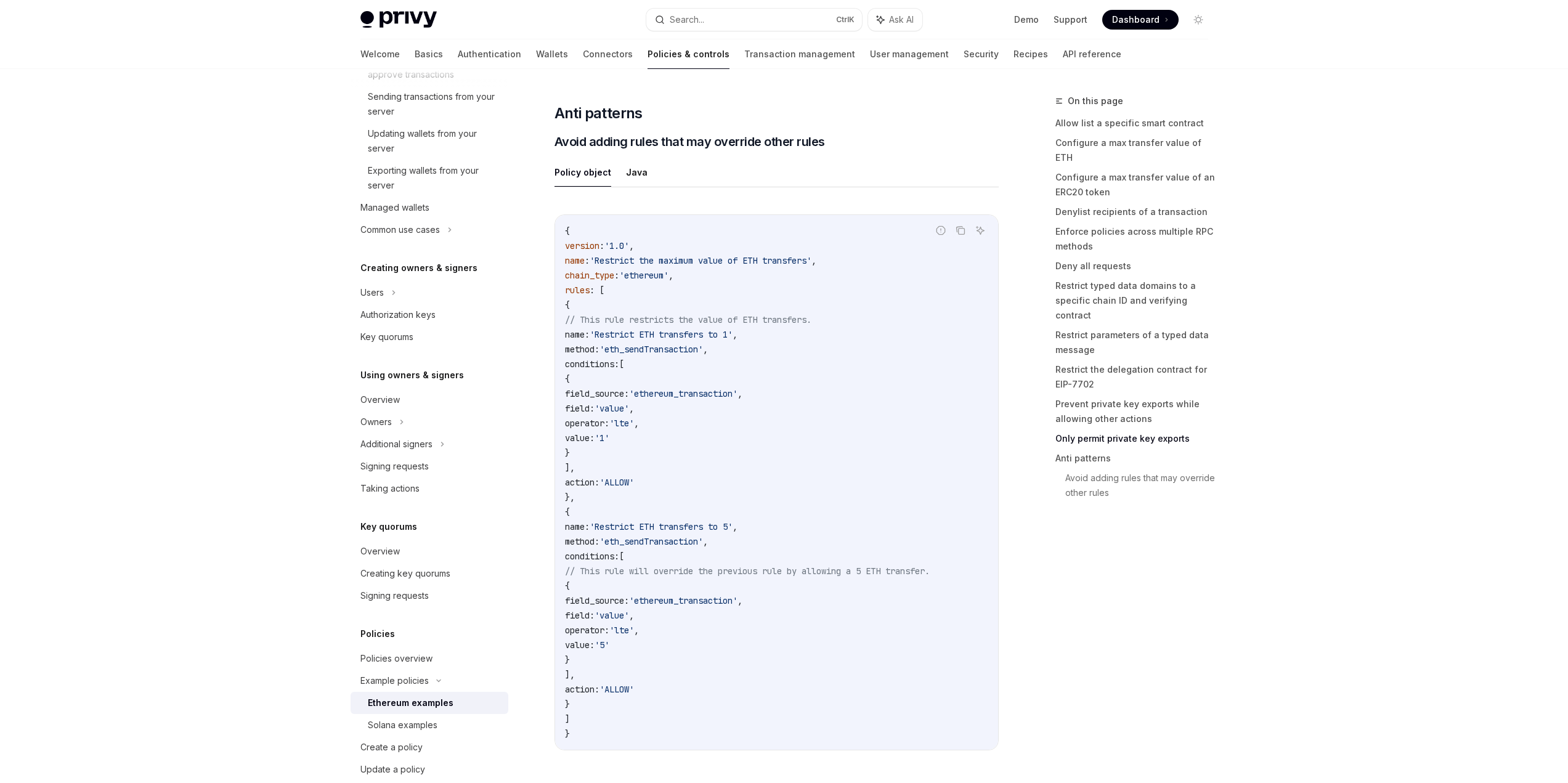
click at [609, 429] on span "operator:" at bounding box center [587, 423] width 44 height 11
click at [700, 409] on code "{ version : '1.0' , name : 'Restrict the maximum value of ETH transfers' , chai…" at bounding box center [777, 482] width 423 height 517
drag, startPoint x: 734, startPoint y: 584, endPoint x: 715, endPoint y: 587, distance: 19.2
click at [715, 587] on code "{ version : '1.0' , name : 'Restrict the maximum value of ETH transfers' , chai…" at bounding box center [777, 482] width 423 height 517
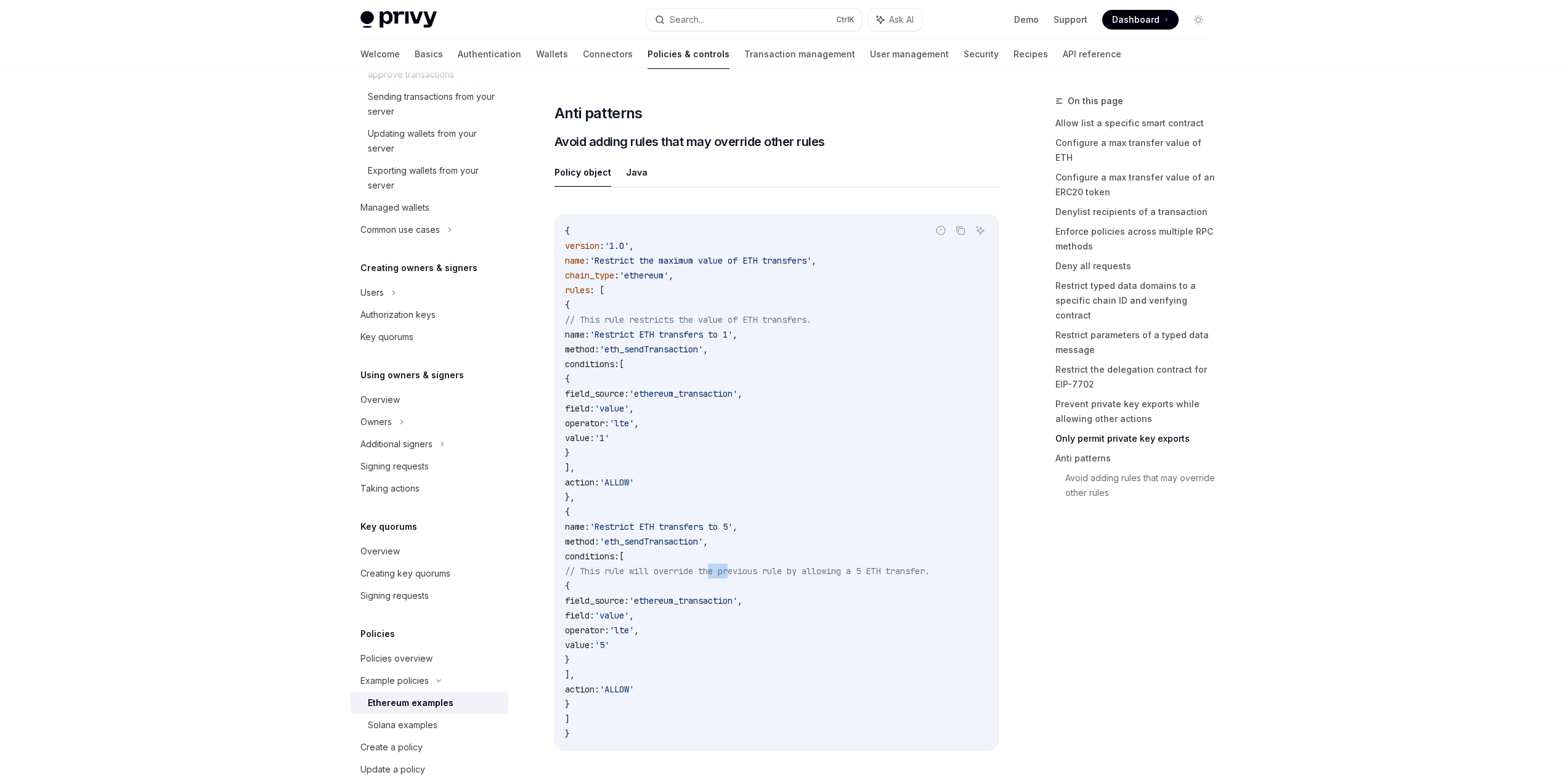
click at [715, 587] on code "{ version : '1.0' , name : 'Restrict the maximum value of ETH transfers' , chai…" at bounding box center [777, 482] width 423 height 517
drag, startPoint x: 713, startPoint y: 586, endPoint x: 987, endPoint y: 583, distance: 274.0
click at [987, 583] on code "{ version : '1.0' , name : 'Restrict the maximum value of ETH transfers' , chai…" at bounding box center [777, 482] width 423 height 517
click at [985, 584] on code "{ version : '1.0' , name : 'Restrict the maximum value of ETH transfers' , chai…" at bounding box center [777, 482] width 423 height 517
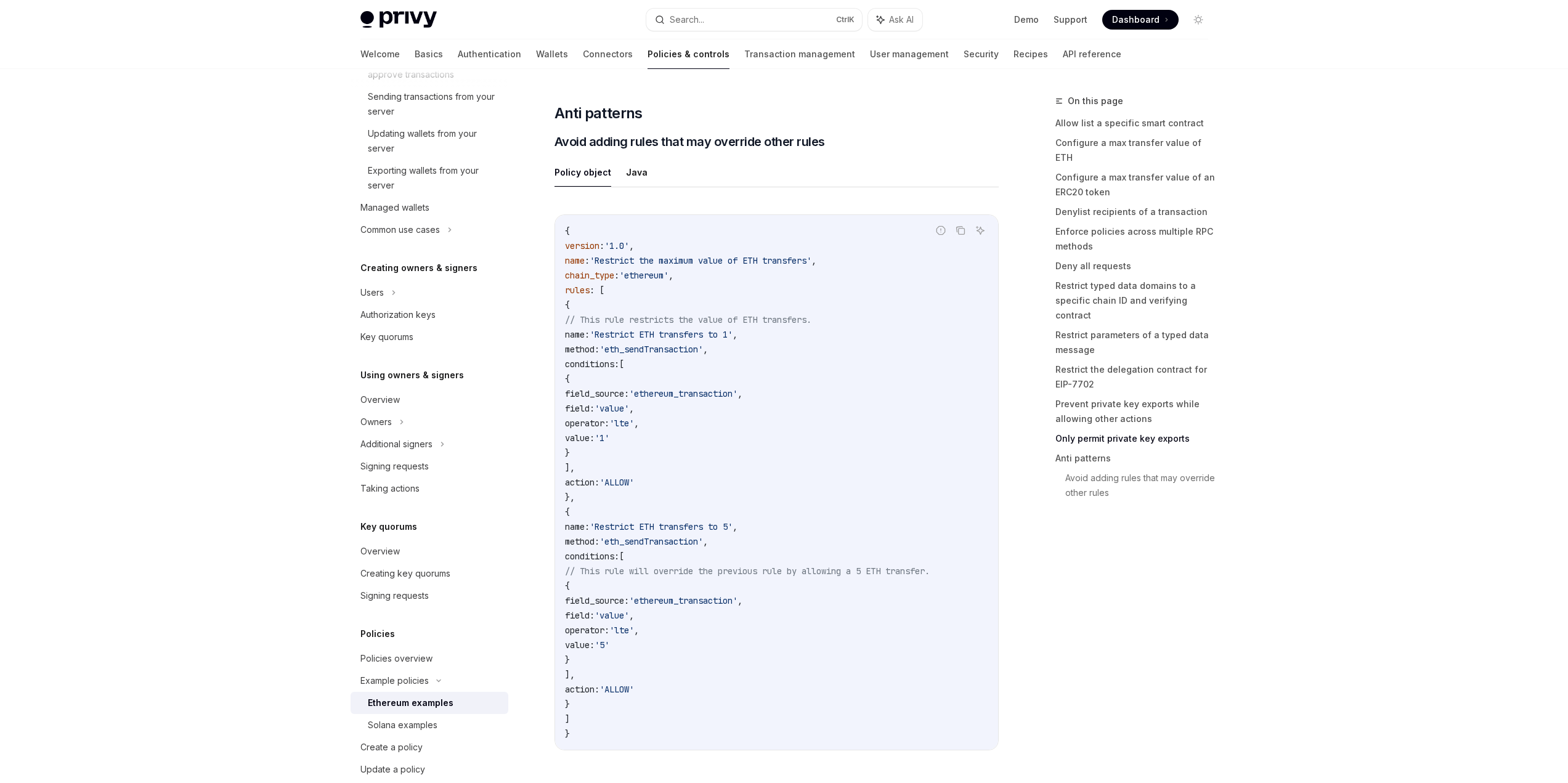
click at [966, 622] on code "{ version : '1.0' , name : 'Restrict the maximum value of ETH transfers' , chai…" at bounding box center [777, 482] width 423 height 517
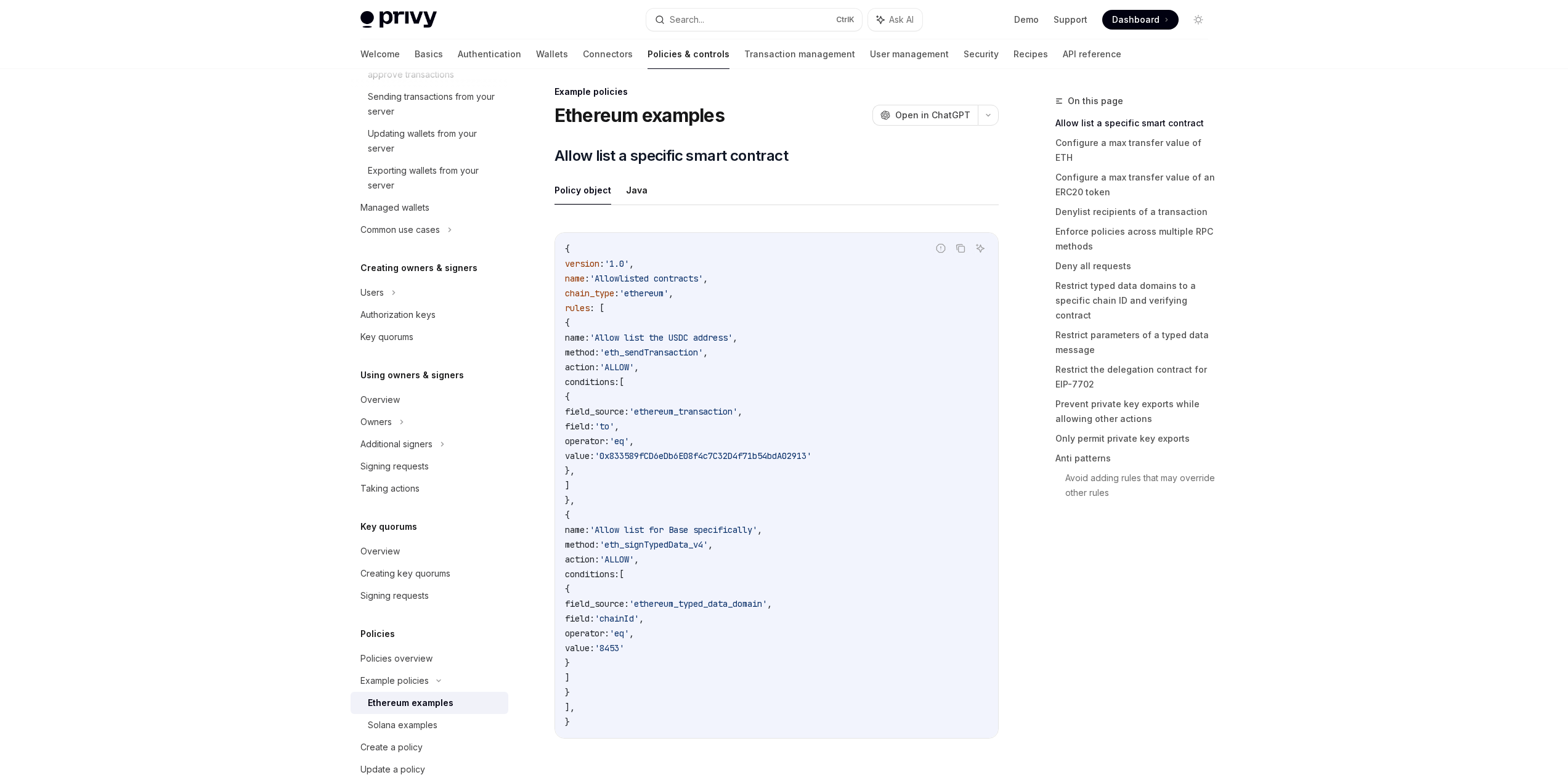
scroll to position [0, 0]
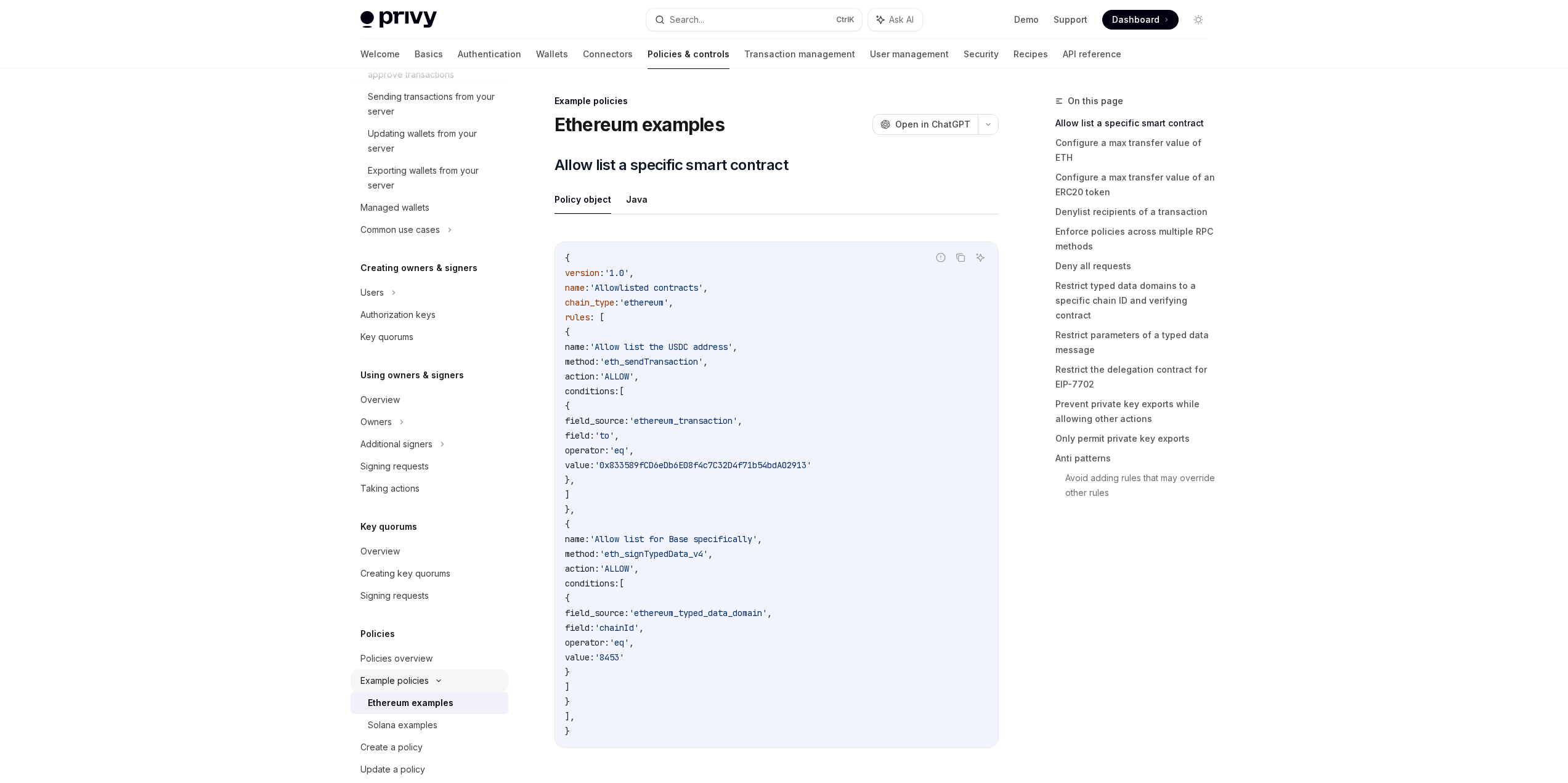
click at [409, 691] on div "Example policies" at bounding box center [430, 681] width 158 height 22
click at [425, 663] on div "Policies overview" at bounding box center [396, 659] width 72 height 15
type textarea "*"
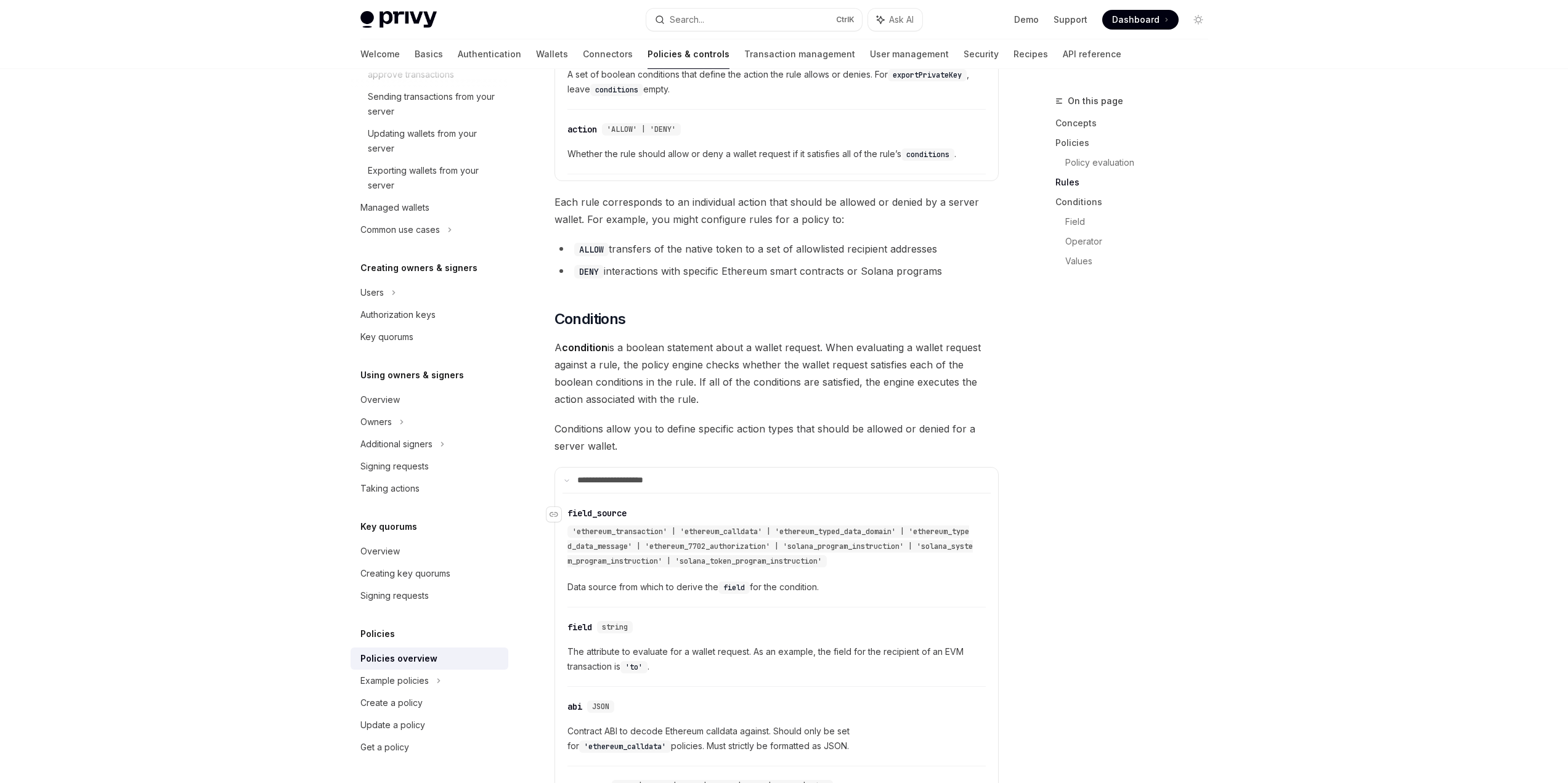
scroll to position [2218, 0]
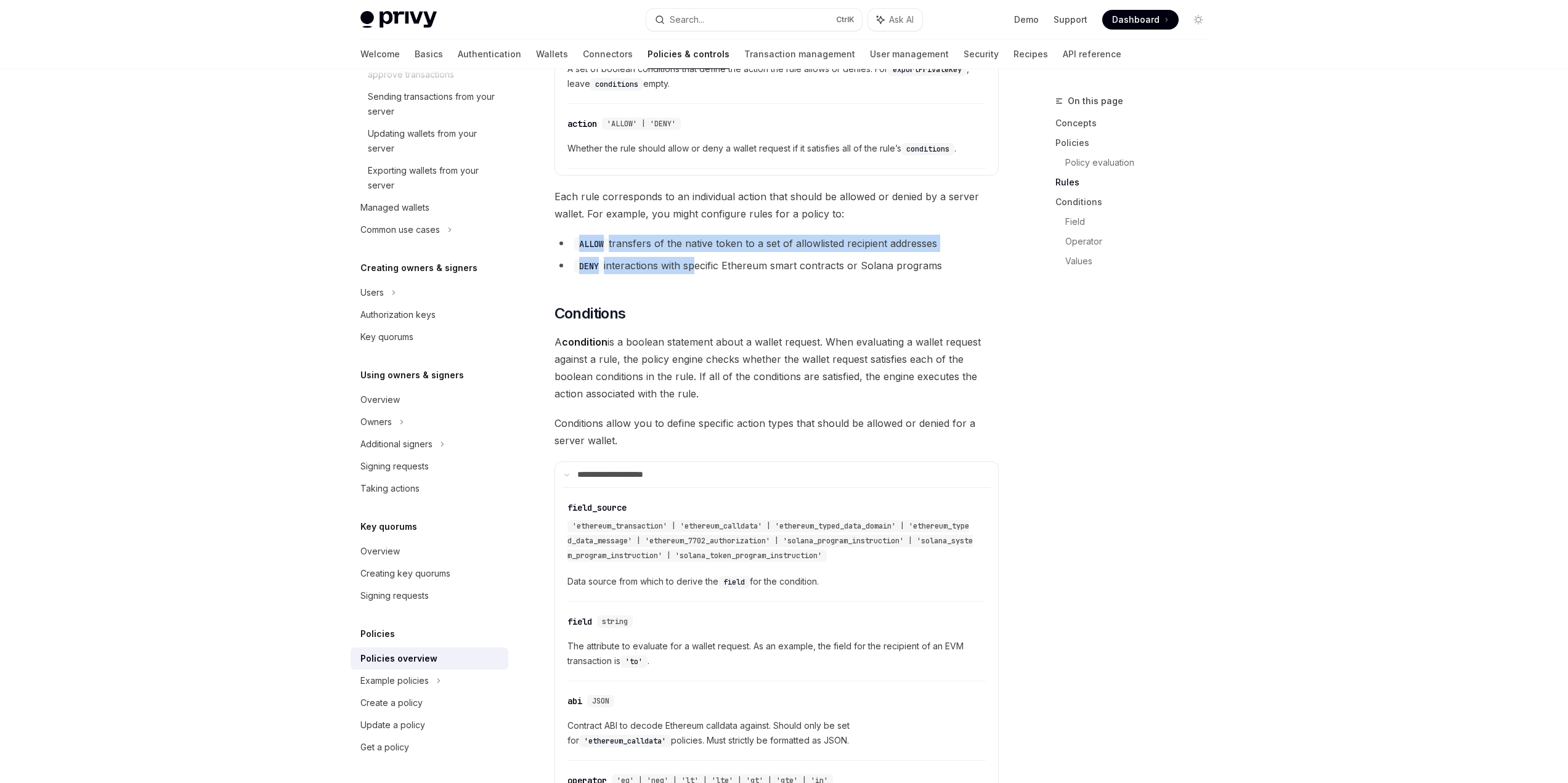
drag, startPoint x: 667, startPoint y: 219, endPoint x: 712, endPoint y: 225, distance: 45.4
click at [706, 235] on ul "ALLOW transfers of the native token to a set of allowlisted recipient addresses…" at bounding box center [777, 254] width 444 height 40
click at [733, 257] on li "DENY interactions with specific Ethereum smart contracts or Solana programs" at bounding box center [777, 266] width 444 height 18
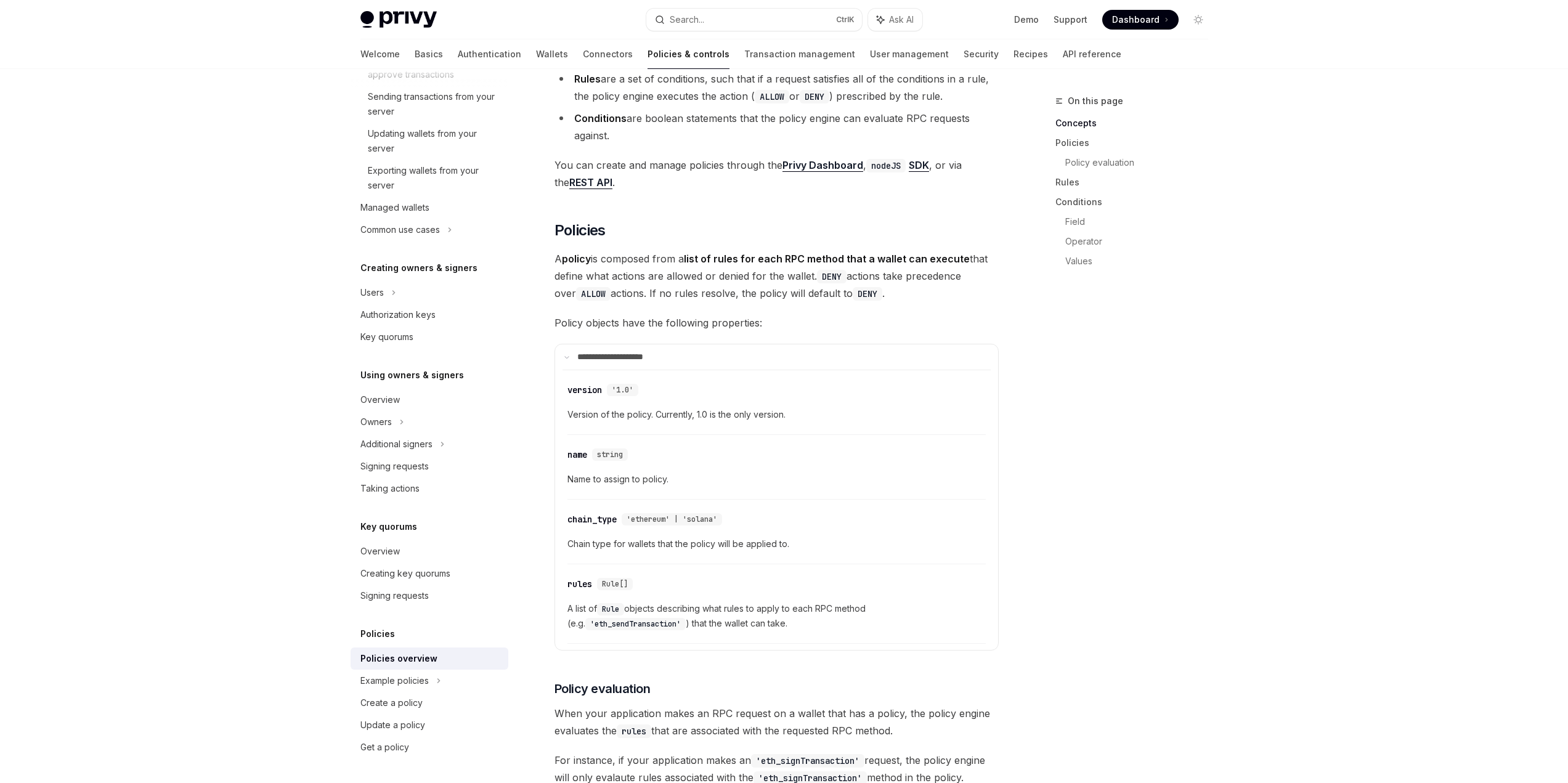
scroll to position [616, 0]
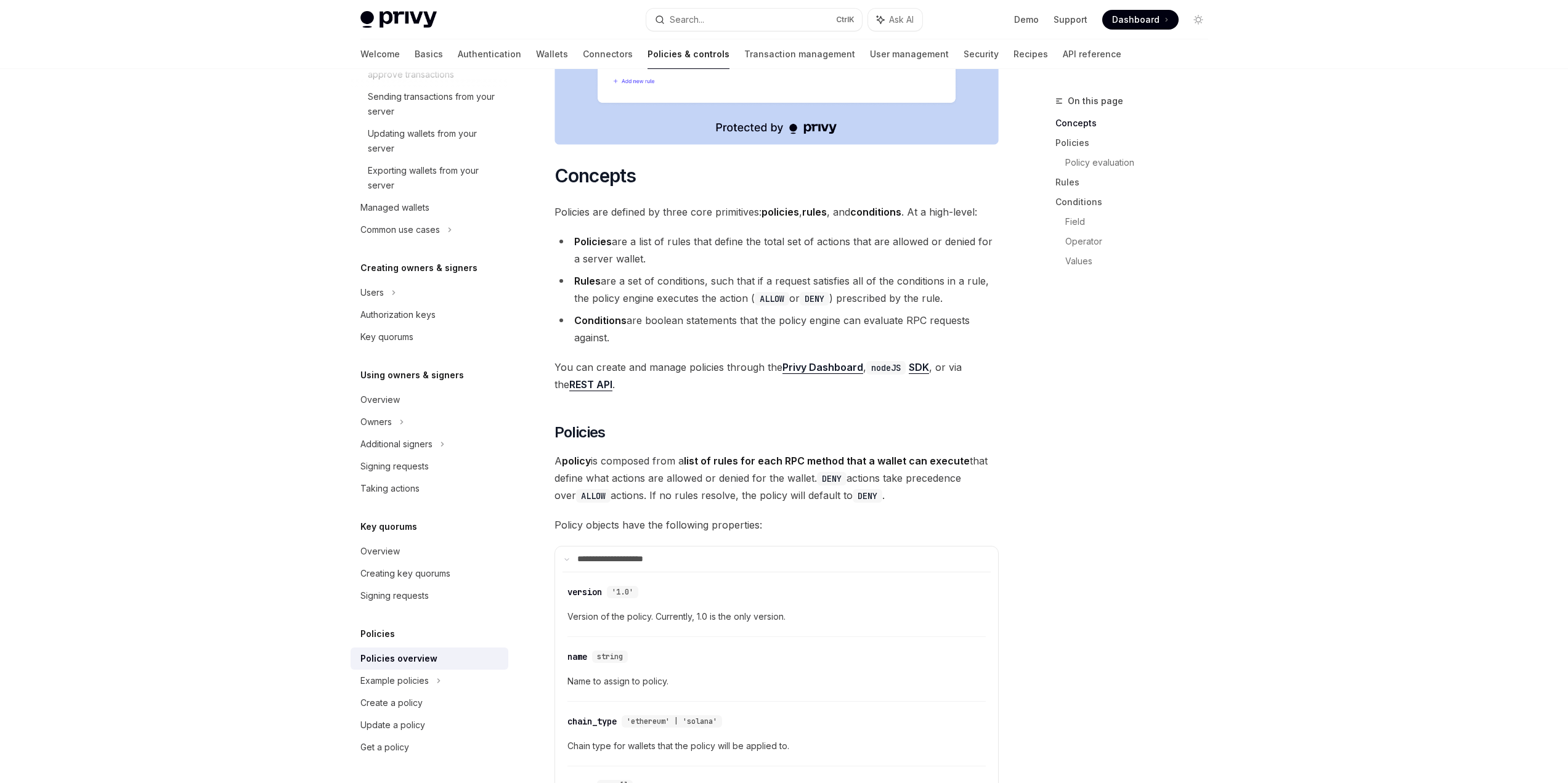
drag, startPoint x: 728, startPoint y: 224, endPoint x: 739, endPoint y: 203, distance: 23.7
click at [739, 233] on li "Policies are a list of rules that define the total set of actions that are allo…" at bounding box center [777, 250] width 444 height 34
drag, startPoint x: 750, startPoint y: 202, endPoint x: 891, endPoint y: 206, distance: 141.1
click at [891, 233] on li "Policies are a list of rules that define the total set of actions that are allo…" at bounding box center [777, 250] width 444 height 34
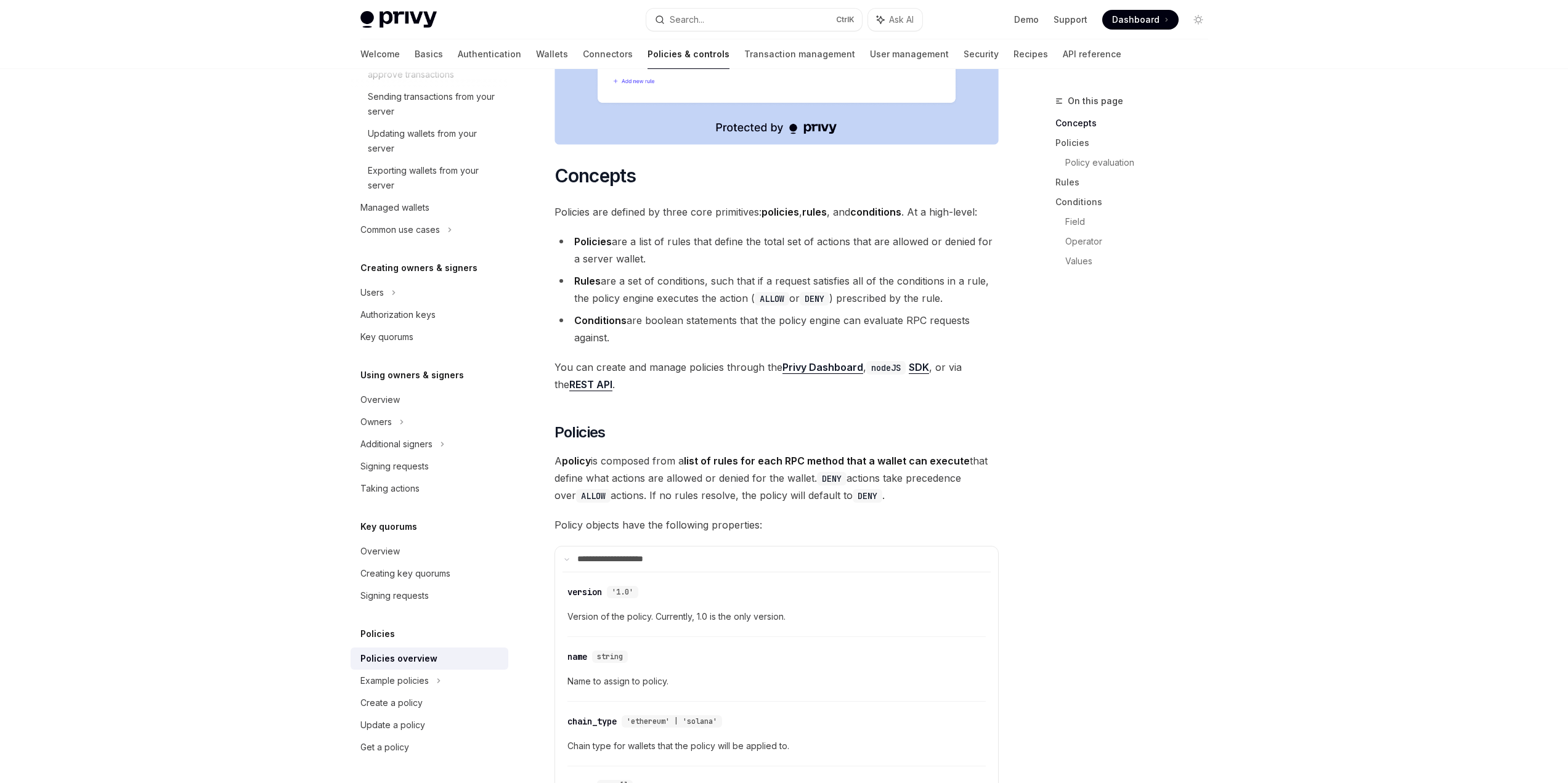
click at [894, 233] on li "Policies are a list of rules that define the total set of actions that are allo…" at bounding box center [777, 250] width 444 height 34
drag, startPoint x: 894, startPoint y: 209, endPoint x: 881, endPoint y: 218, distance: 15.8
click at [881, 233] on li "Policies are a list of rules that define the total set of actions that are allo…" at bounding box center [777, 250] width 444 height 34
drag, startPoint x: 599, startPoint y: 249, endPoint x: 705, endPoint y: 248, distance: 106.0
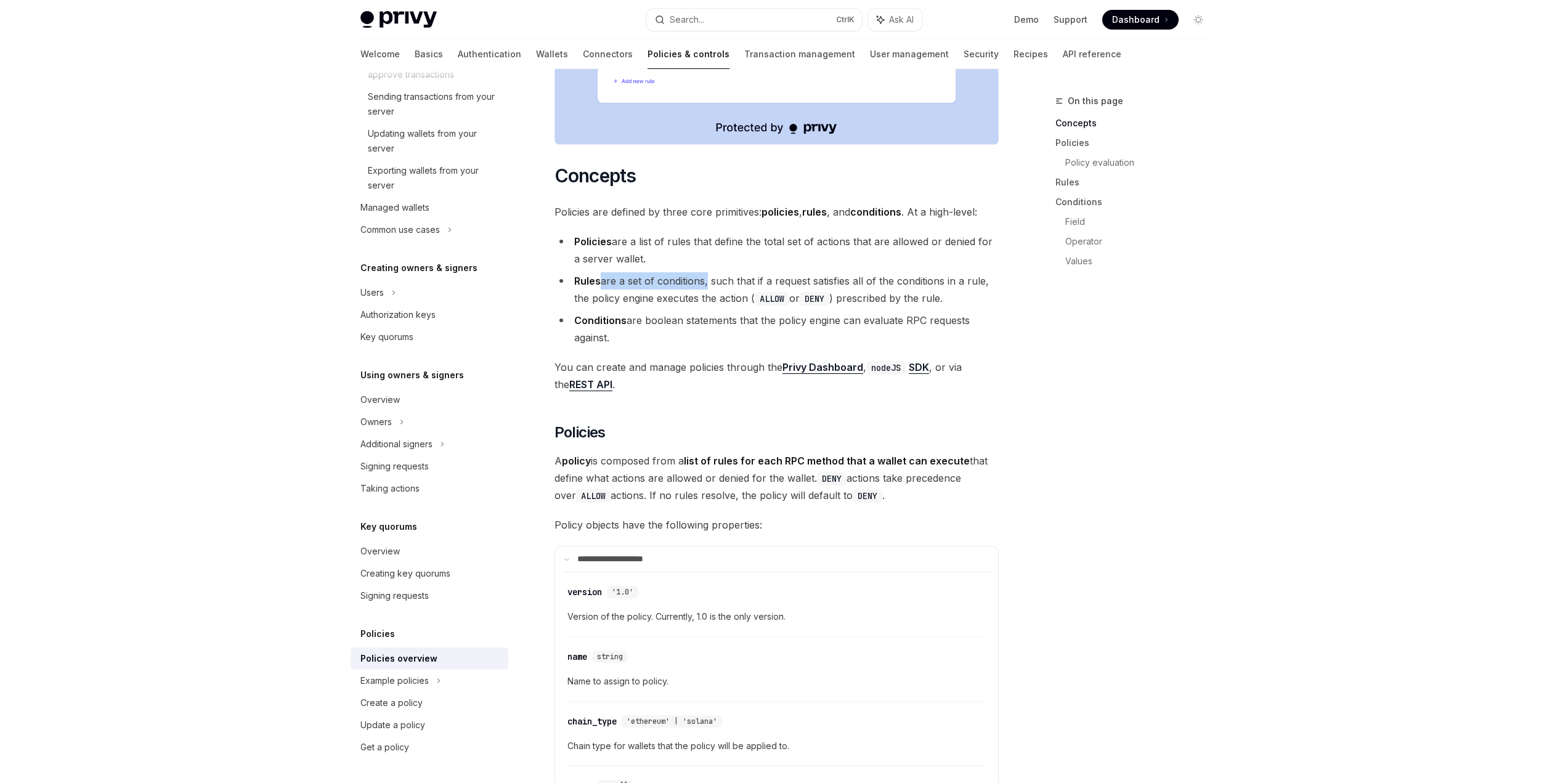
click at [705, 272] on li "Rules are a set of conditions, such that if a request satisfies all of the cond…" at bounding box center [777, 289] width 444 height 34
drag, startPoint x: 715, startPoint y: 249, endPoint x: 948, endPoint y: 253, distance: 233.0
click at [948, 272] on li "Rules are a set of conditions, such that if a request satisfies all of the cond…" at bounding box center [777, 289] width 444 height 34
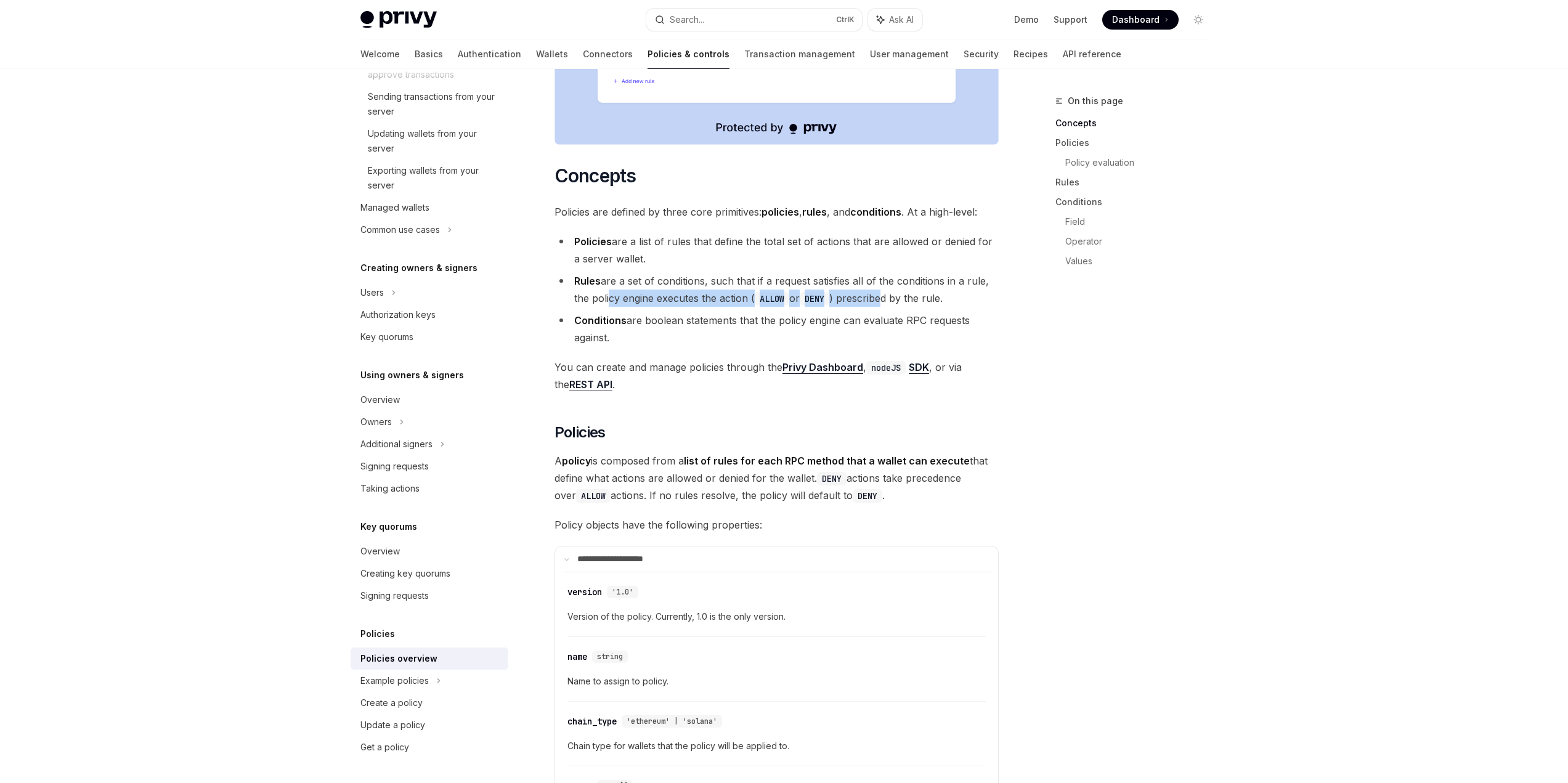
drag, startPoint x: 607, startPoint y: 271, endPoint x: 889, endPoint y: 271, distance: 282.0
click at [888, 272] on li "Rules are a set of conditions, such that if a request satisfies all of the cond…" at bounding box center [777, 289] width 444 height 34
click at [889, 272] on li "Rules are a set of conditions, such that if a request satisfies all of the cond…" at bounding box center [777, 289] width 444 height 34
drag, startPoint x: 611, startPoint y: 423, endPoint x: 722, endPoint y: 425, distance: 111.0
click at [722, 452] on span "A policy is composed from a list of rules for each RPC method that a wallet can…" at bounding box center [777, 478] width 444 height 52
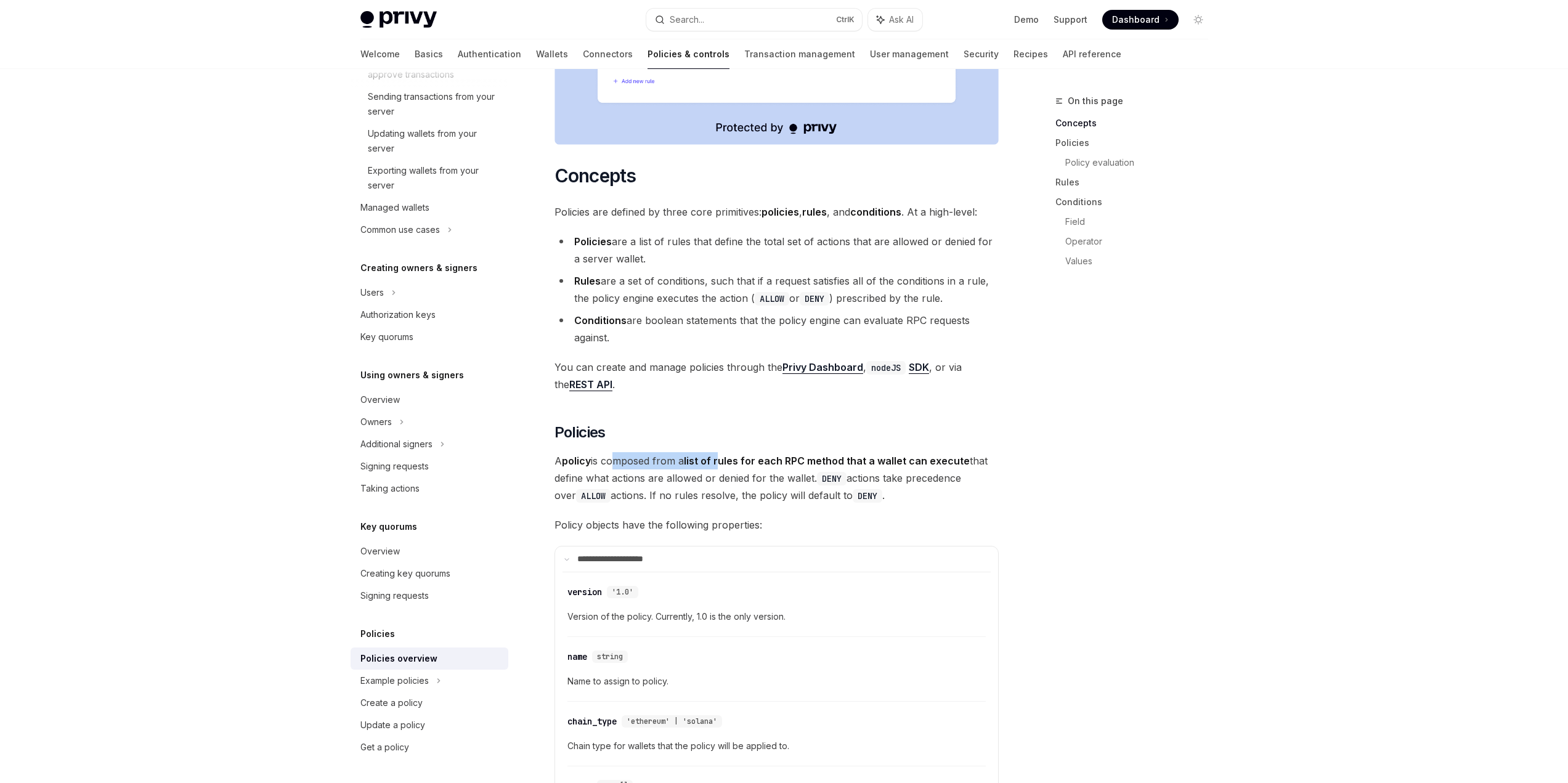
click at [722, 455] on strong "list of rules for each RPC method that a wallet can execute" at bounding box center [827, 461] width 286 height 12
drag, startPoint x: 594, startPoint y: 441, endPoint x: 823, endPoint y: 443, distance: 229.0
click at [823, 452] on span "A policy is composed from a list of rules for each RPC method that a wallet can…" at bounding box center [777, 478] width 444 height 52
click at [823, 472] on code "DENY" at bounding box center [831, 478] width 29 height 14
drag, startPoint x: 821, startPoint y: 443, endPoint x: 967, endPoint y: 441, distance: 146.0
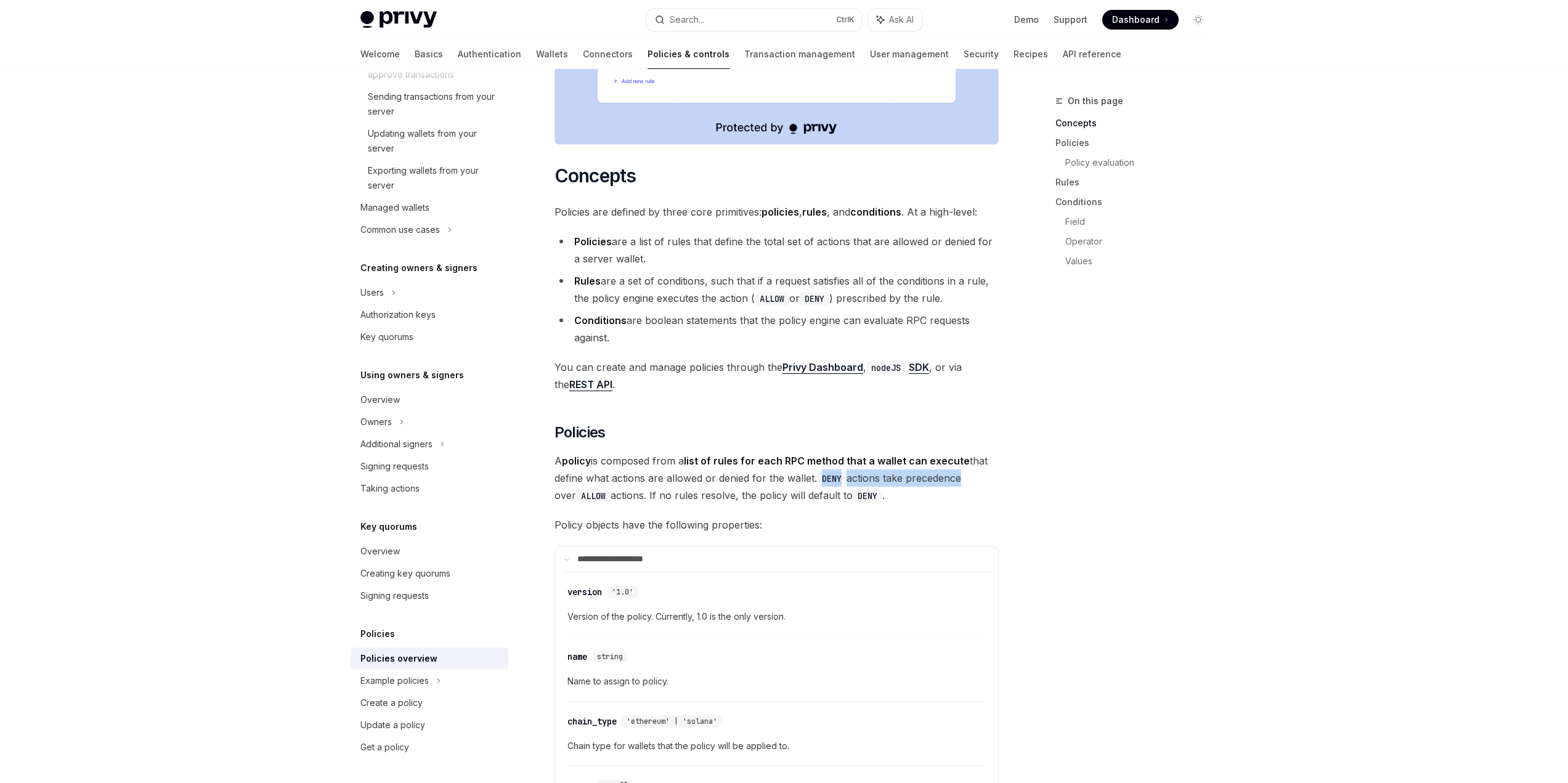
click at [960, 452] on span "A policy is composed from a list of rules for each RPC method that a wallet can…" at bounding box center [777, 478] width 444 height 52
click at [967, 452] on span "A policy is composed from a list of rules for each RPC method that a wallet can…" at bounding box center [777, 478] width 444 height 52
drag, startPoint x: 722, startPoint y: 460, endPoint x: 884, endPoint y: 460, distance: 162.0
click at [877, 460] on span "A policy is composed from a list of rules for each RPC method that a wallet can…" at bounding box center [777, 478] width 444 height 52
click at [884, 458] on span "A policy is composed from a list of rules for each RPC method that a wallet can…" at bounding box center [777, 478] width 444 height 52
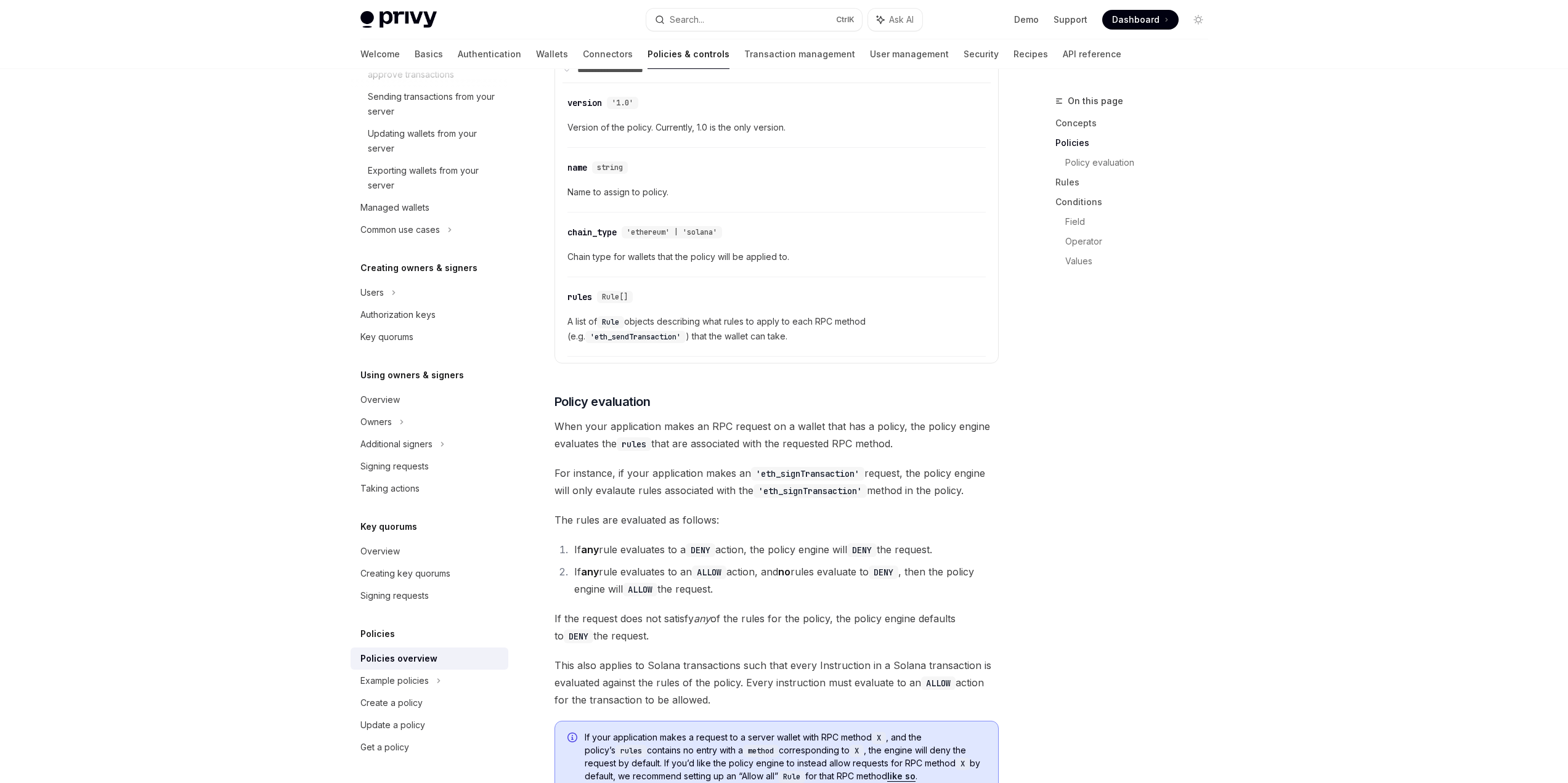
scroll to position [1170, 0]
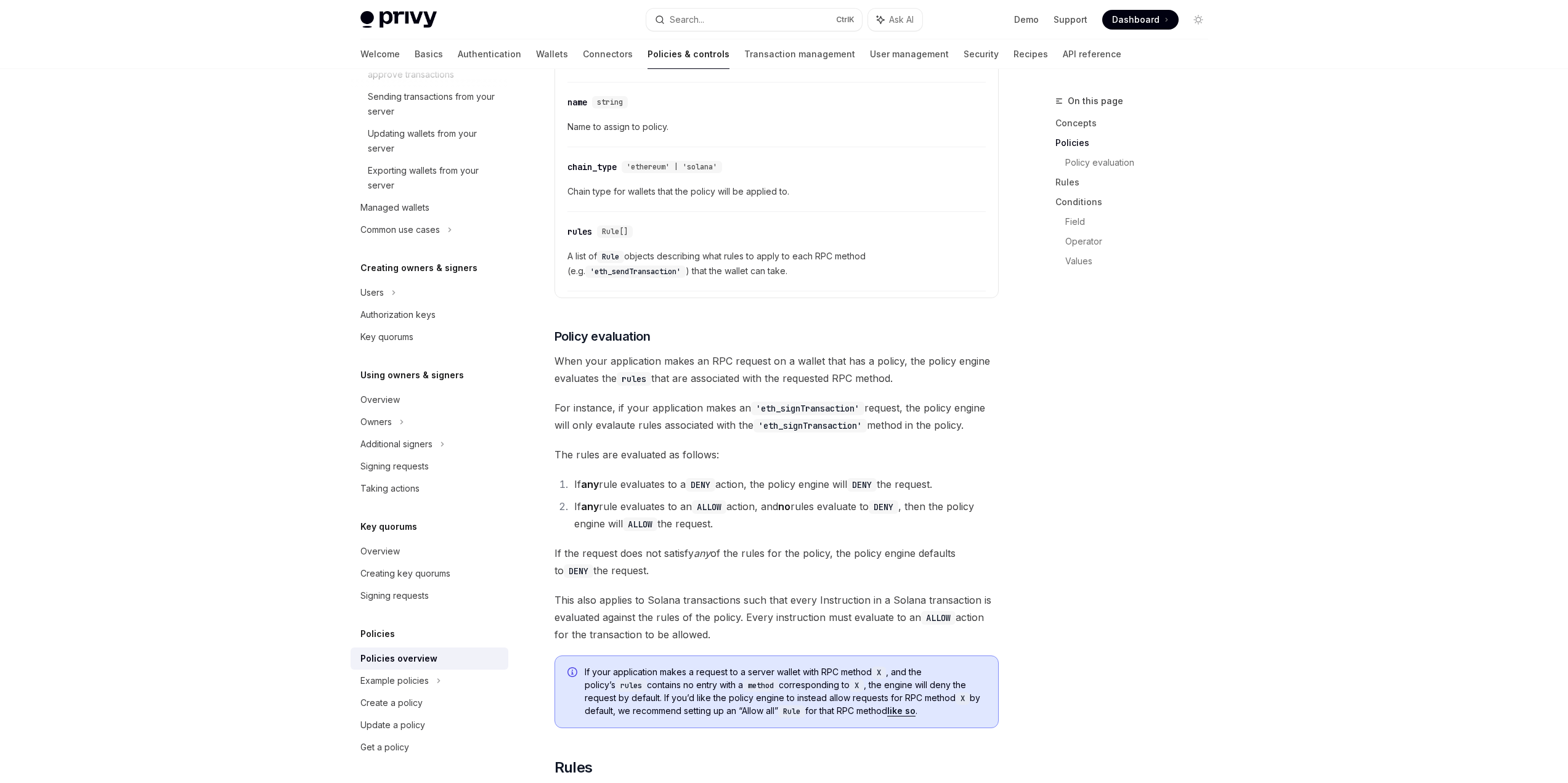
click at [917, 446] on span "The rules are evaluated as follows:" at bounding box center [777, 454] width 444 height 18
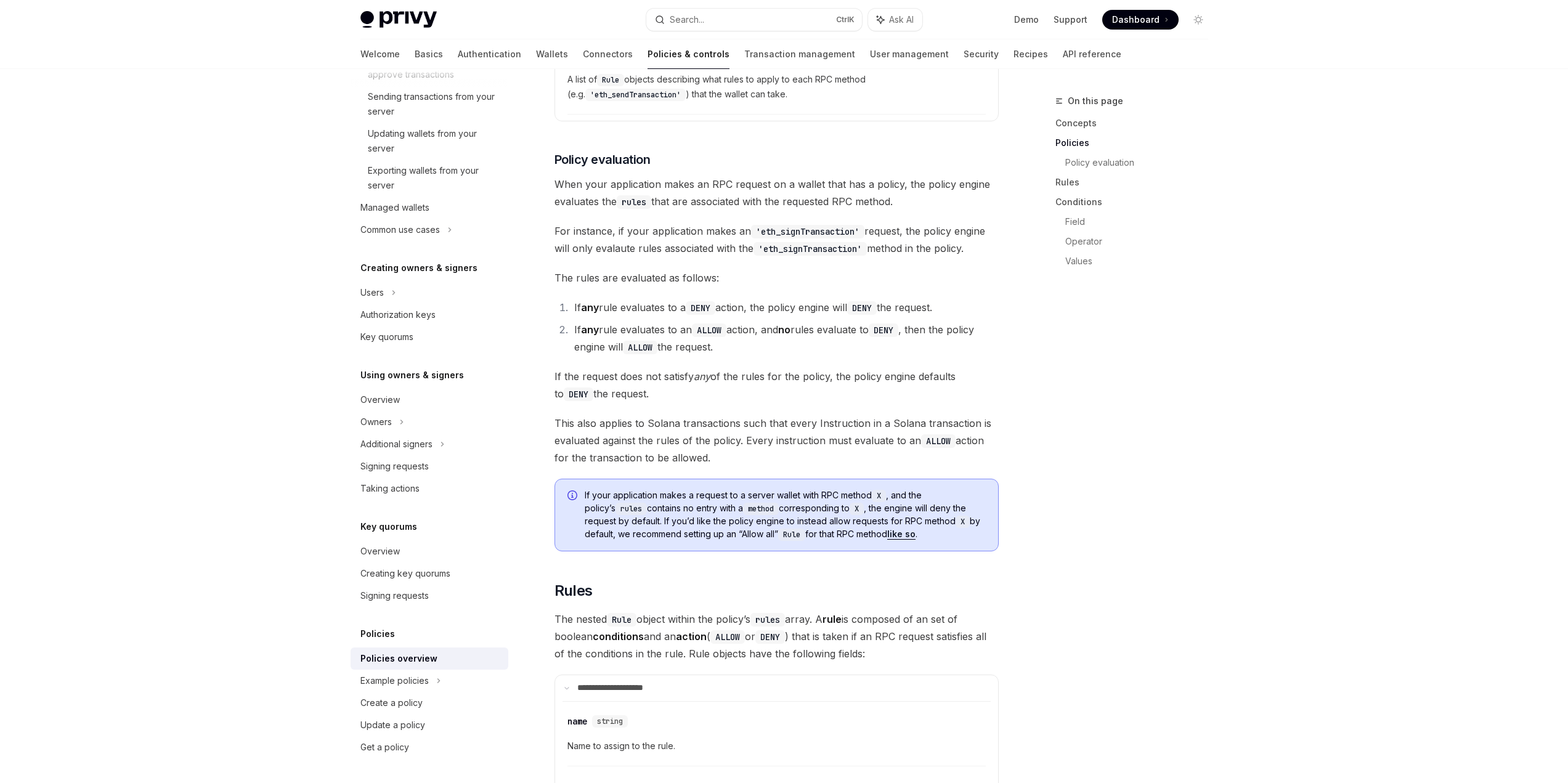
scroll to position [1355, 0]
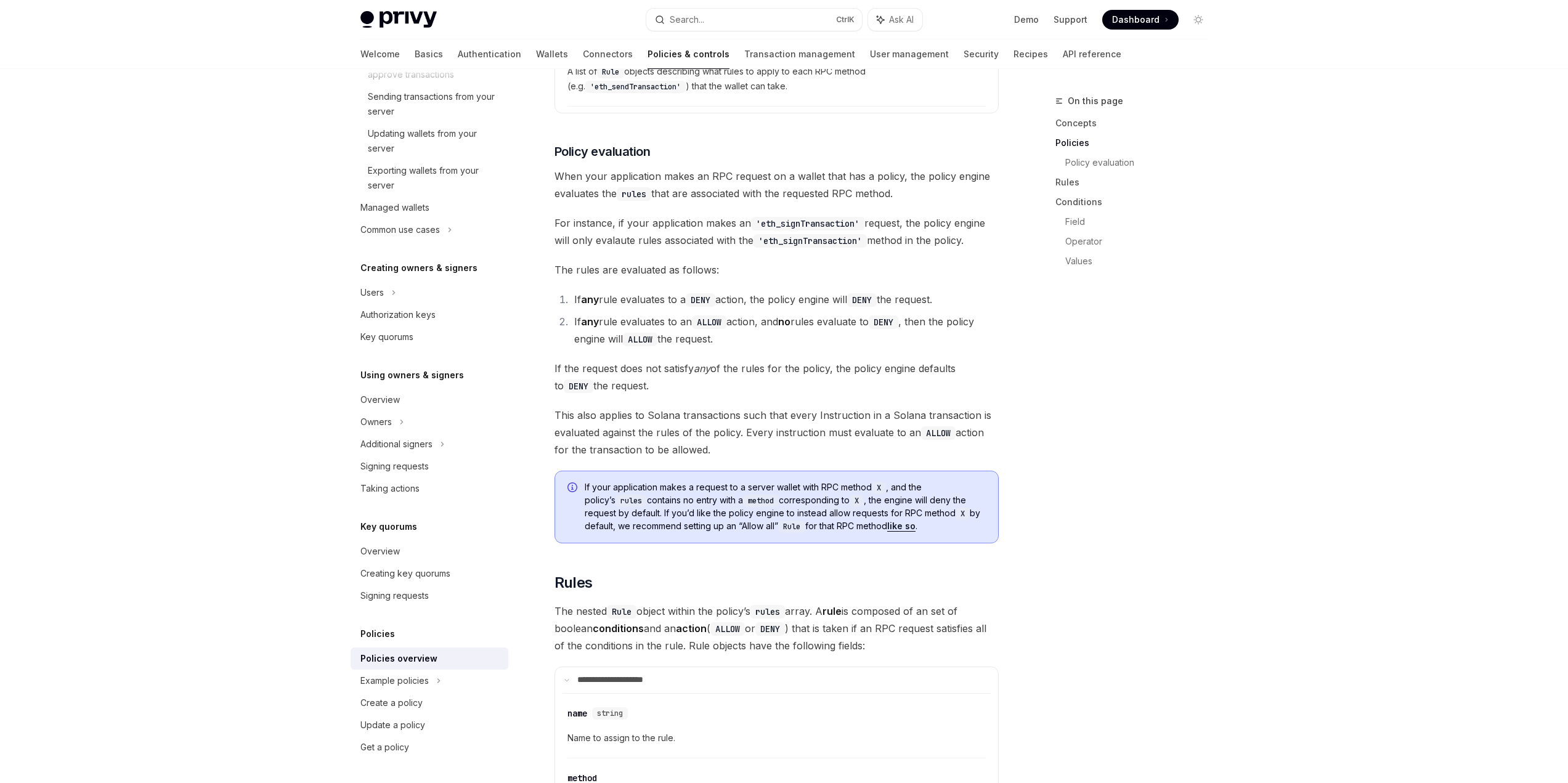
click at [1301, 302] on div "Privy Docs home page Search... Ctrl K Ask AI Demo Support Dashboard Dashboard S…" at bounding box center [784, 695] width 1568 height 4100
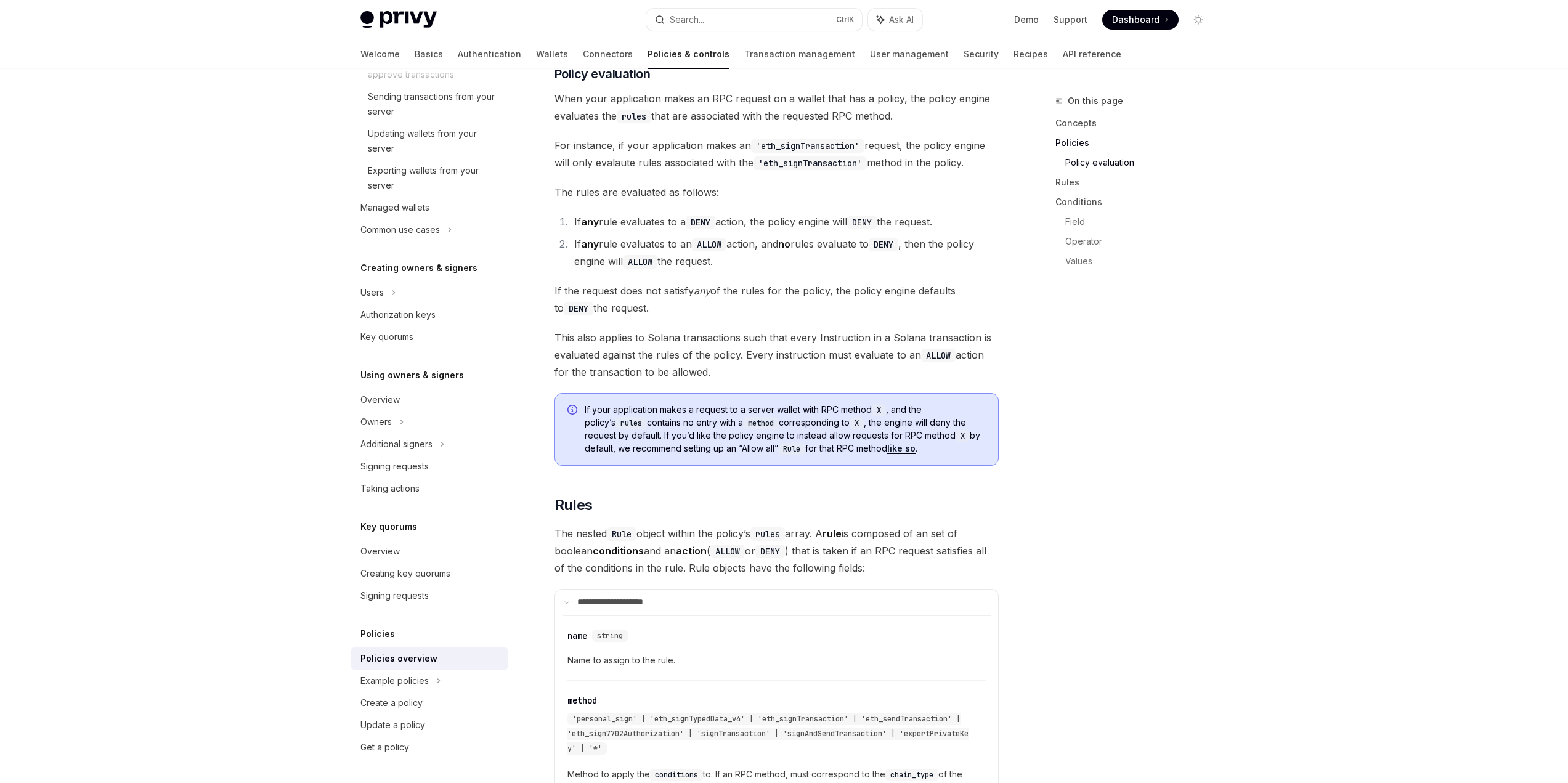
scroll to position [1479, 0]
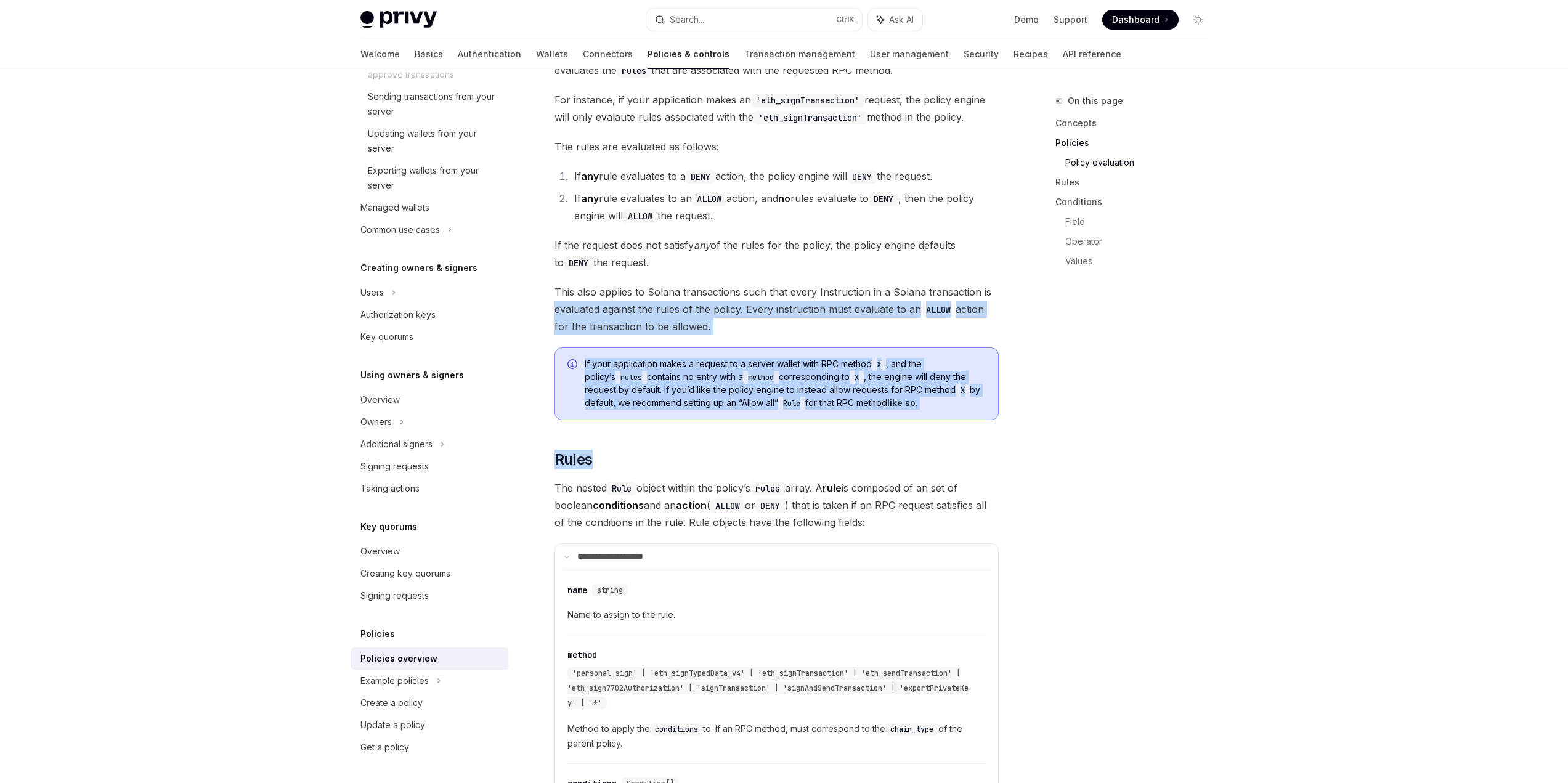
drag, startPoint x: 1302, startPoint y: 243, endPoint x: 1278, endPoint y: 407, distance: 165.7
click at [1278, 407] on div "Privy Docs home page Search... Ctrl K Ask AI Demo Support Dashboard Dashboard S…" at bounding box center [784, 571] width 1568 height 4100
click at [1278, 405] on div "Privy Docs home page Search... Ctrl K Ask AI Demo Support Dashboard Dashboard S…" at bounding box center [784, 571] width 1568 height 4100
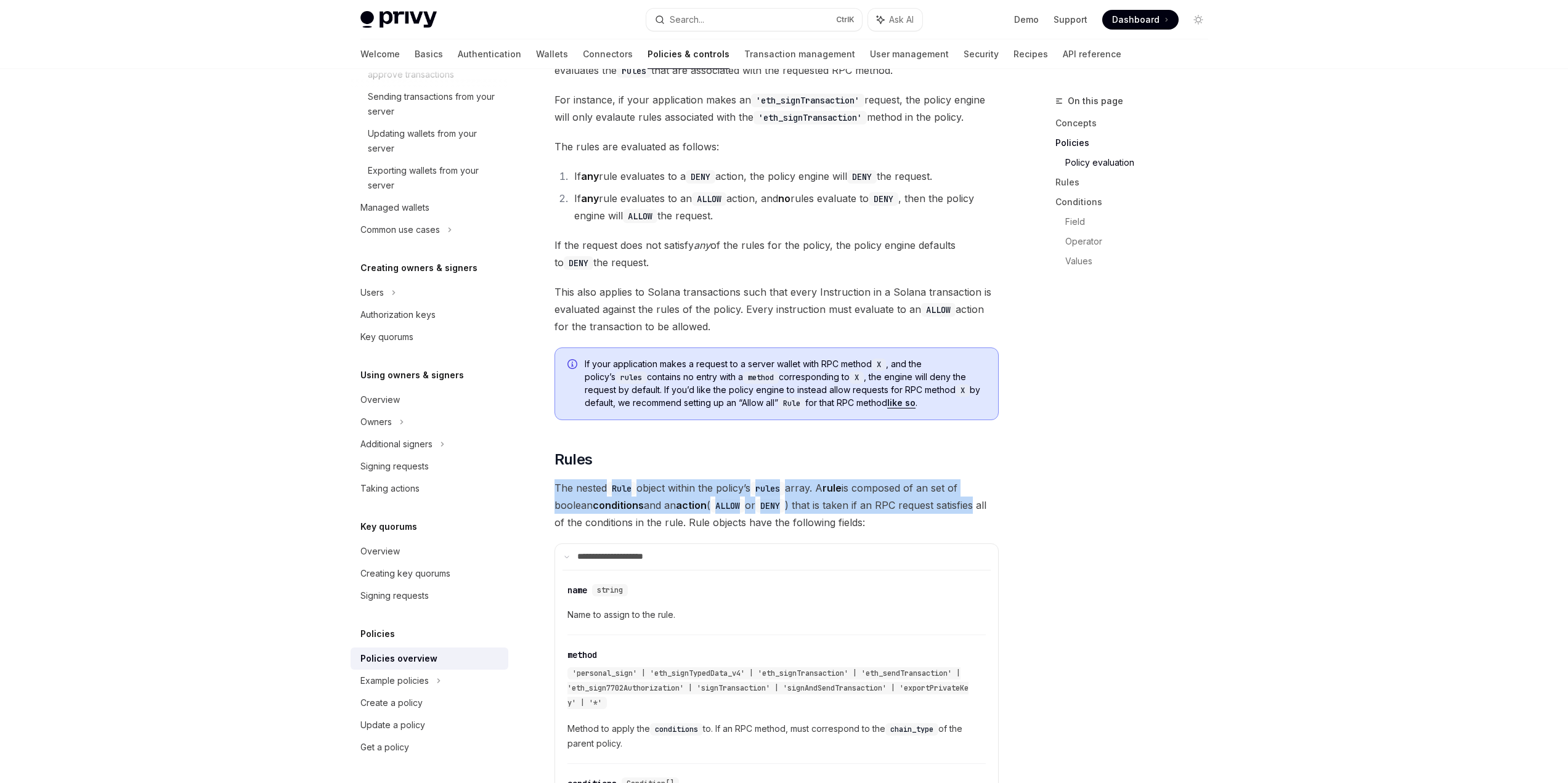
drag, startPoint x: 1278, startPoint y: 395, endPoint x: 1255, endPoint y: 476, distance: 84.2
click at [1255, 476] on div "Privy Docs home page Search... Ctrl K Ask AI Demo Support Dashboard Dashboard S…" at bounding box center [784, 571] width 1568 height 4100
click at [1254, 475] on div "Privy Docs home page Search... Ctrl K Ask AI Demo Support Dashboard Dashboard S…" at bounding box center [784, 571] width 1568 height 4100
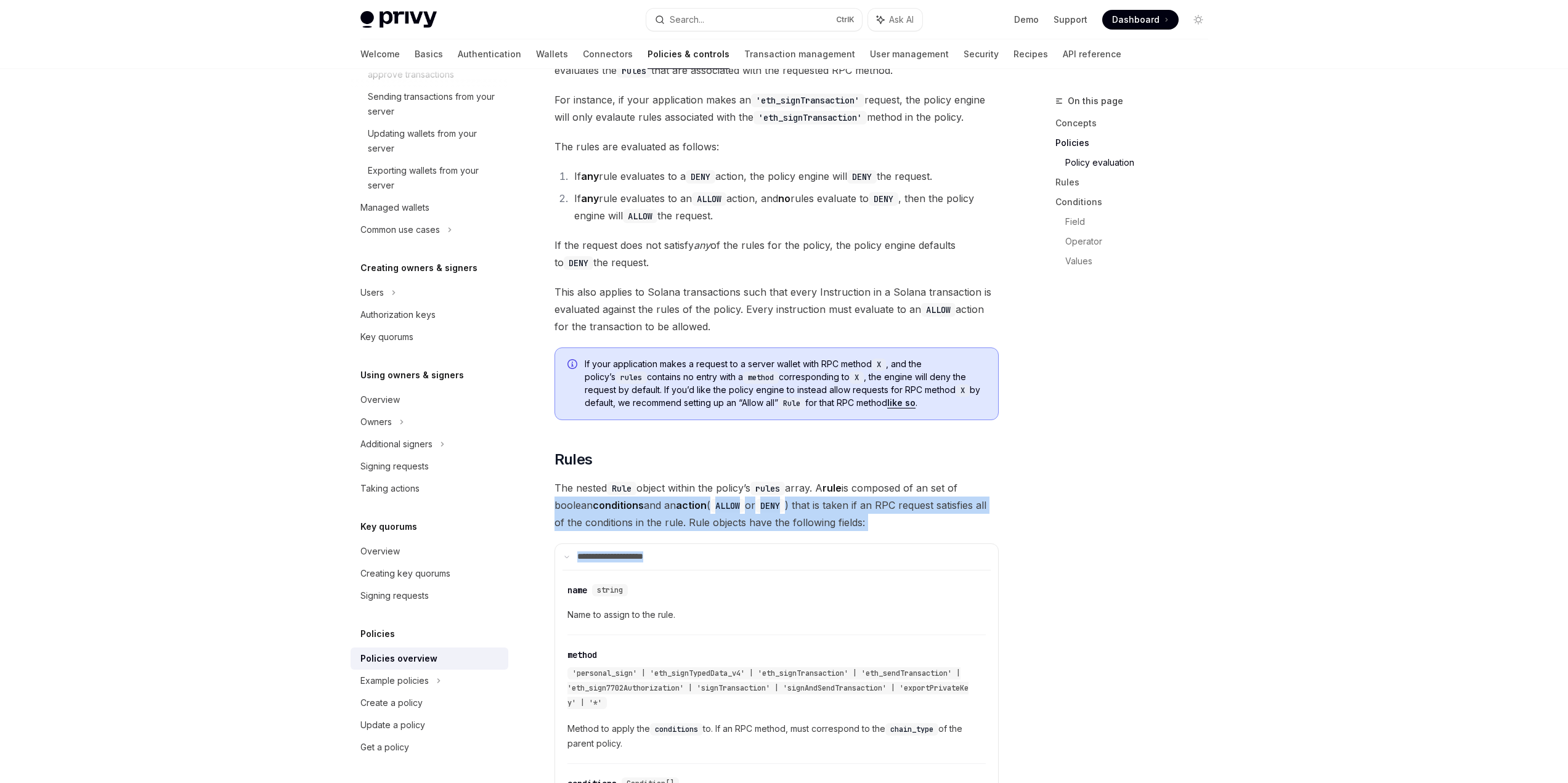
drag, startPoint x: 1248, startPoint y: 499, endPoint x: 1266, endPoint y: 429, distance: 72.3
click at [1262, 441] on div "Privy Docs home page Search... Ctrl K Ask AI Demo Support Dashboard Dashboard S…" at bounding box center [784, 571] width 1568 height 4100
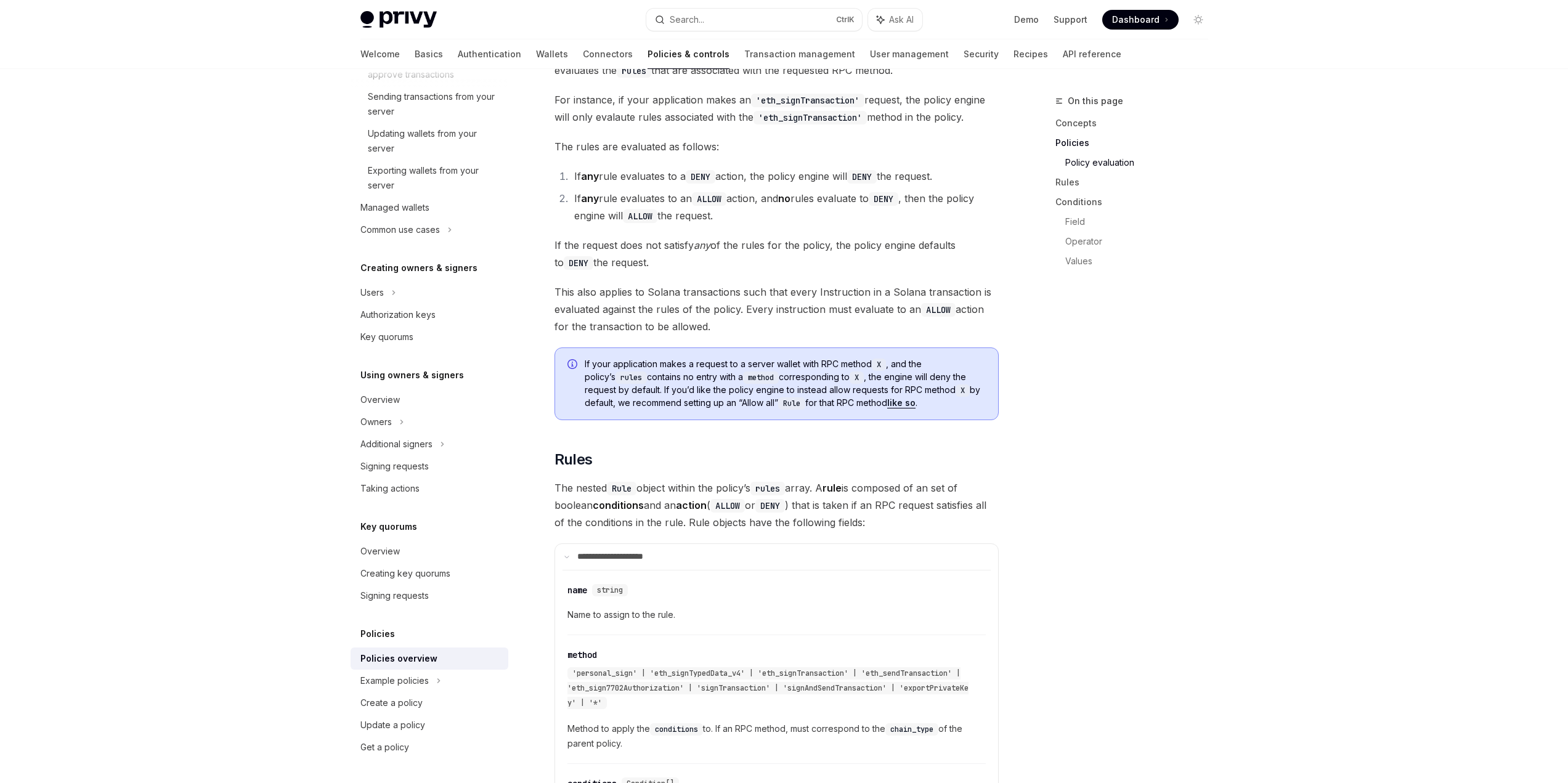
click at [1267, 426] on div "Privy Docs home page Search... Ctrl K Ask AI Demo Support Dashboard Dashboard S…" at bounding box center [784, 571] width 1568 height 4100
drag, startPoint x: 722, startPoint y: 238, endPoint x: 790, endPoint y: 305, distance: 95.5
click at [778, 295] on div "Privy’s policy engine allows your application to restrict the actions that can …" at bounding box center [777, 558] width 444 height 3763
click at [799, 283] on span "This also applies to Solana transactions such that every Instruction in a Solan…" at bounding box center [777, 309] width 444 height 52
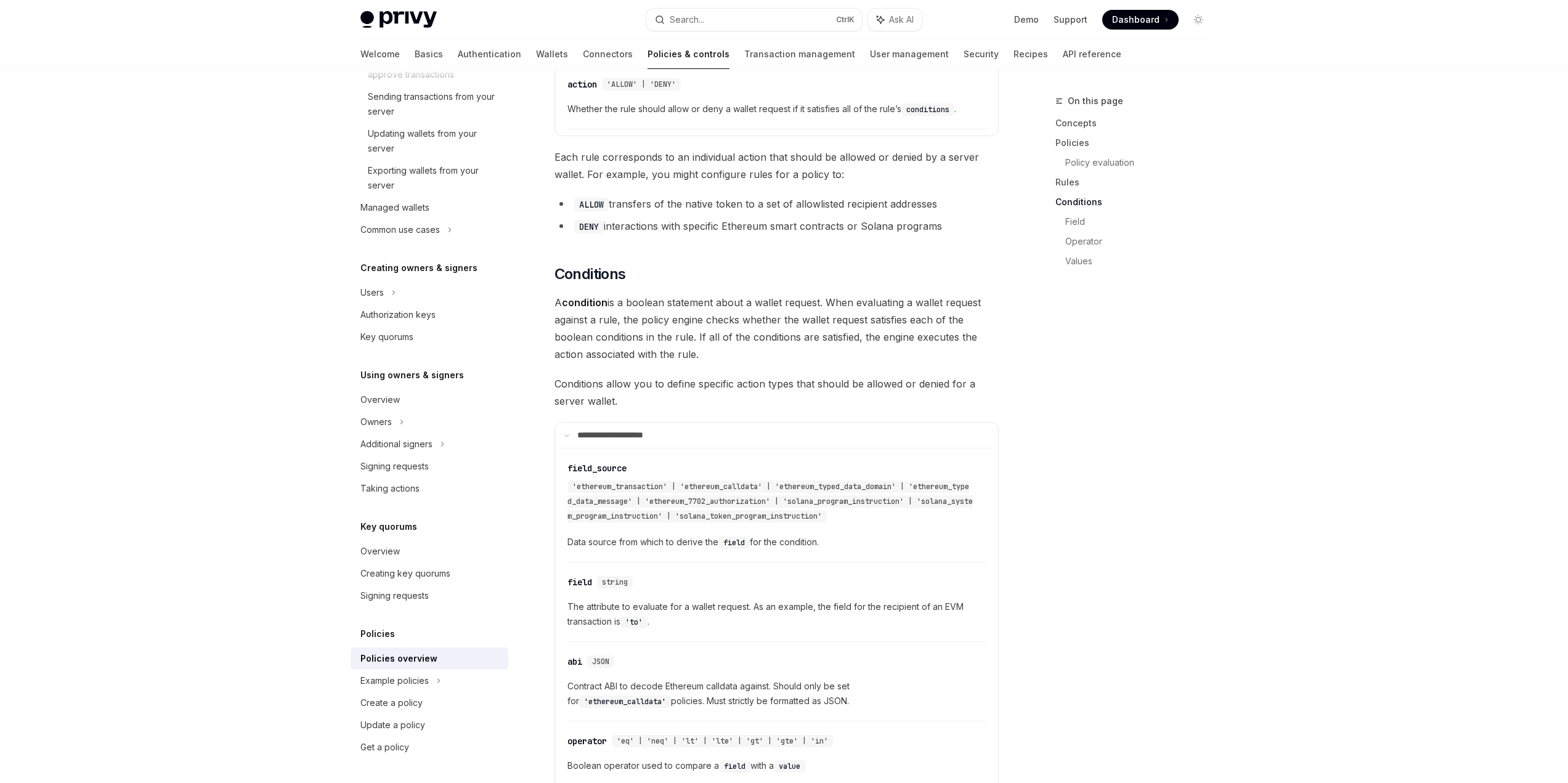
scroll to position [2218, 0]
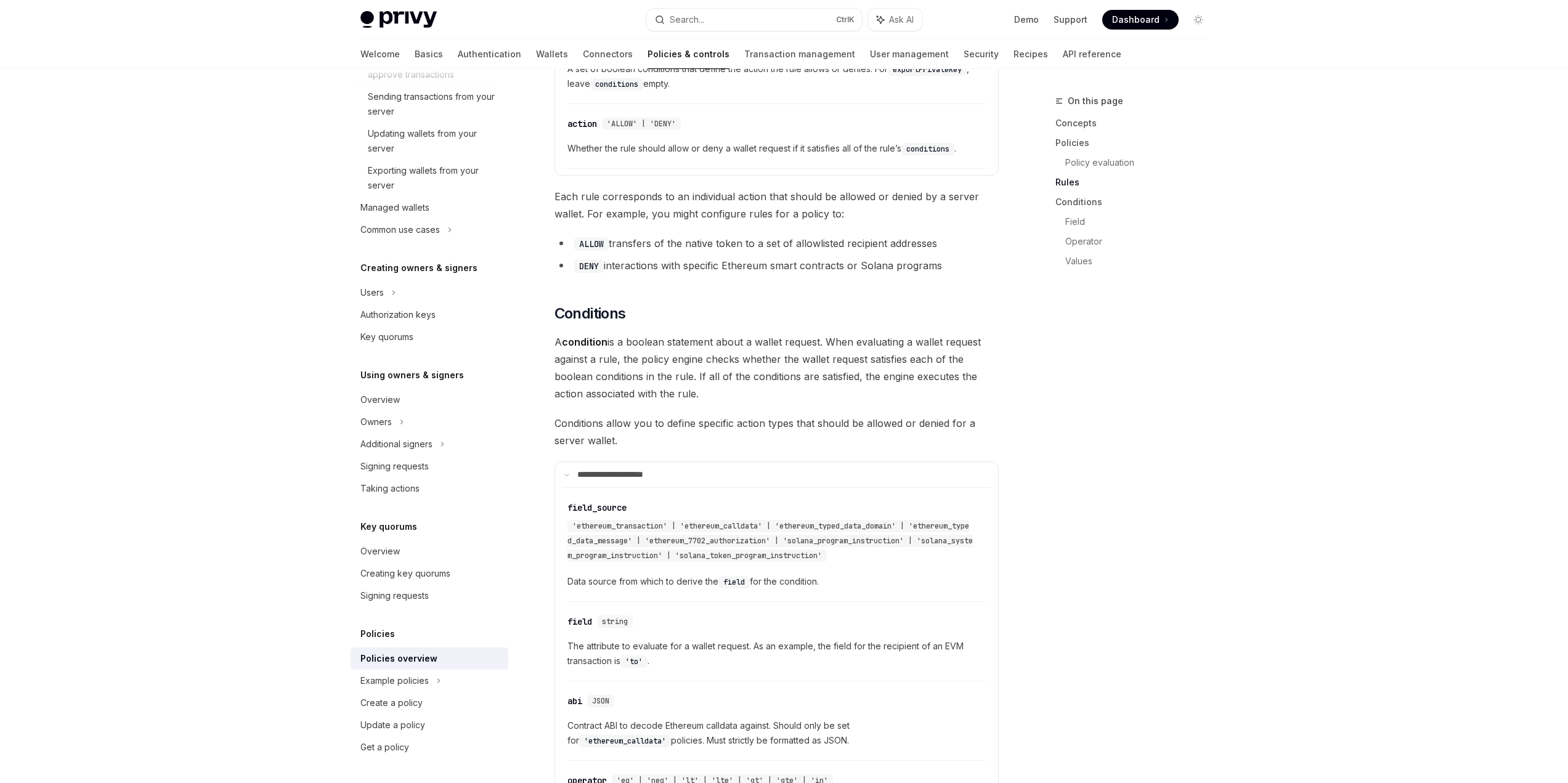
drag, startPoint x: 825, startPoint y: 266, endPoint x: 824, endPoint y: 355, distance: 89.0
click at [824, 355] on span "A condition is a boolean statement about a wallet request. When evaluating a wa…" at bounding box center [777, 368] width 444 height 69
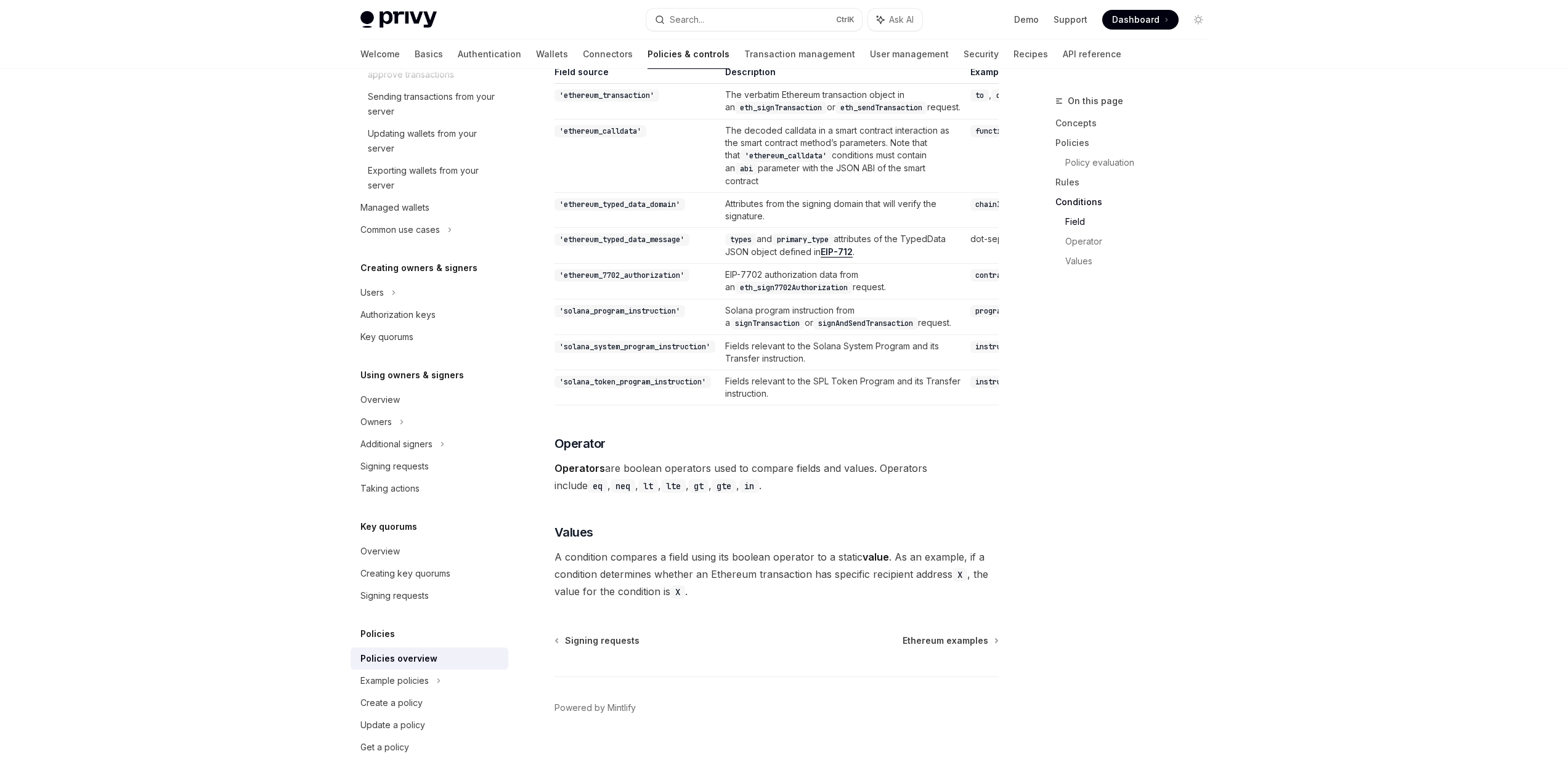
scroll to position [3427, 0]
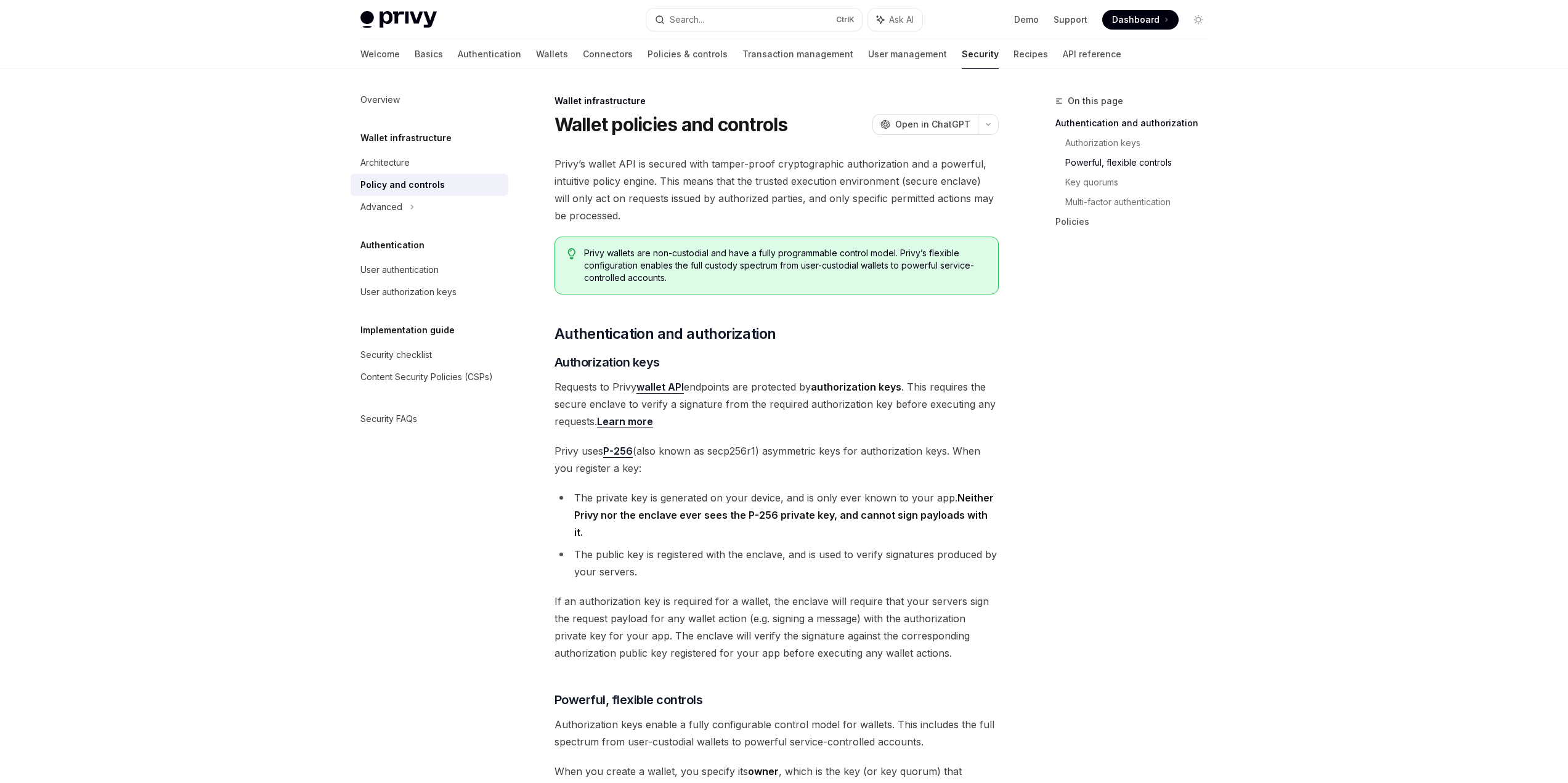
scroll to position [793, 0]
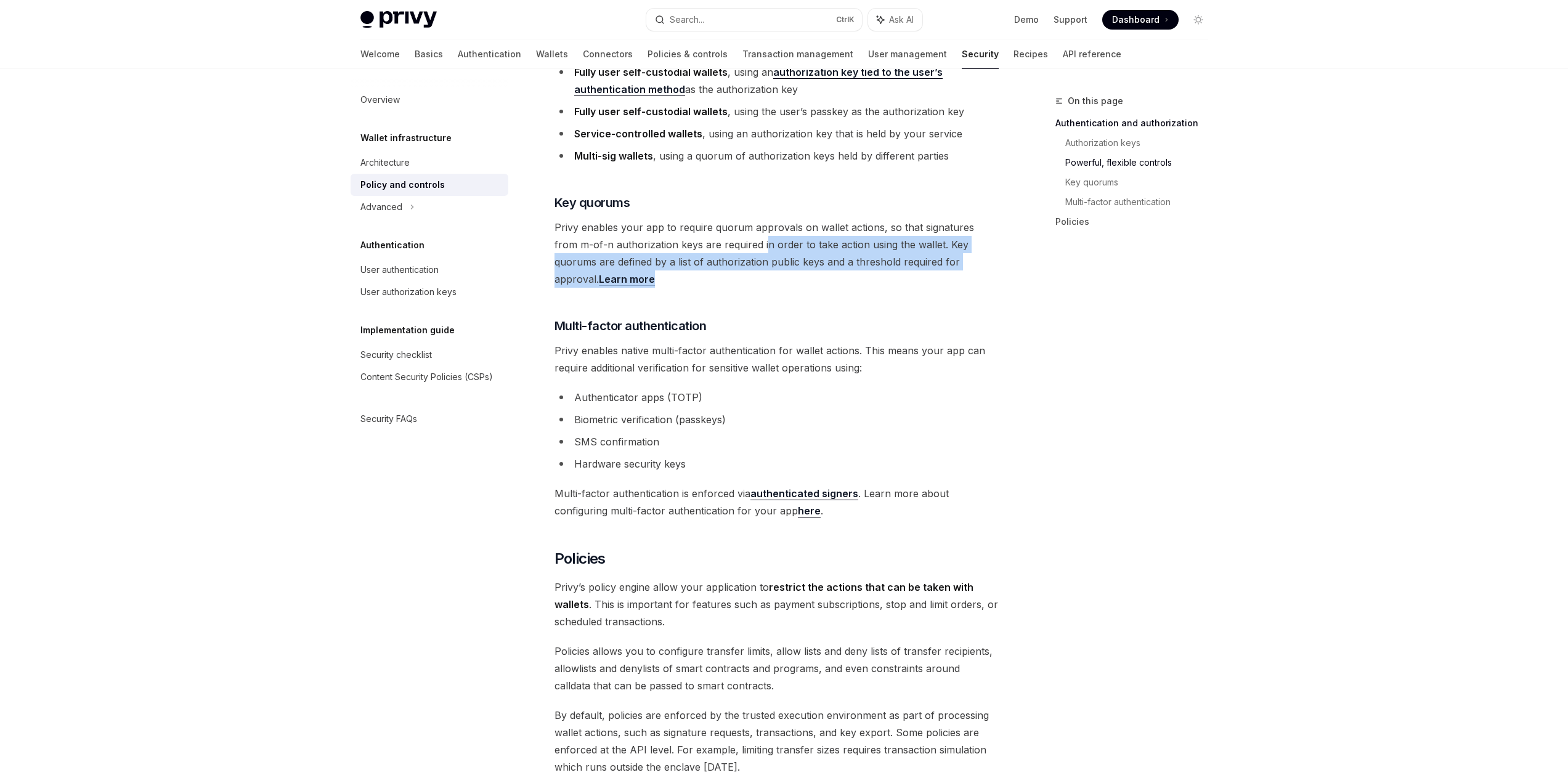
drag, startPoint x: 736, startPoint y: 231, endPoint x: 743, endPoint y: 220, distance: 13.0
click at [742, 221] on span "Privy enables your app to require quorum approvals on wallet actions, so that s…" at bounding box center [777, 253] width 444 height 69
click at [743, 220] on span "Privy enables your app to require quorum approvals on wallet actions, so that s…" at bounding box center [777, 253] width 444 height 69
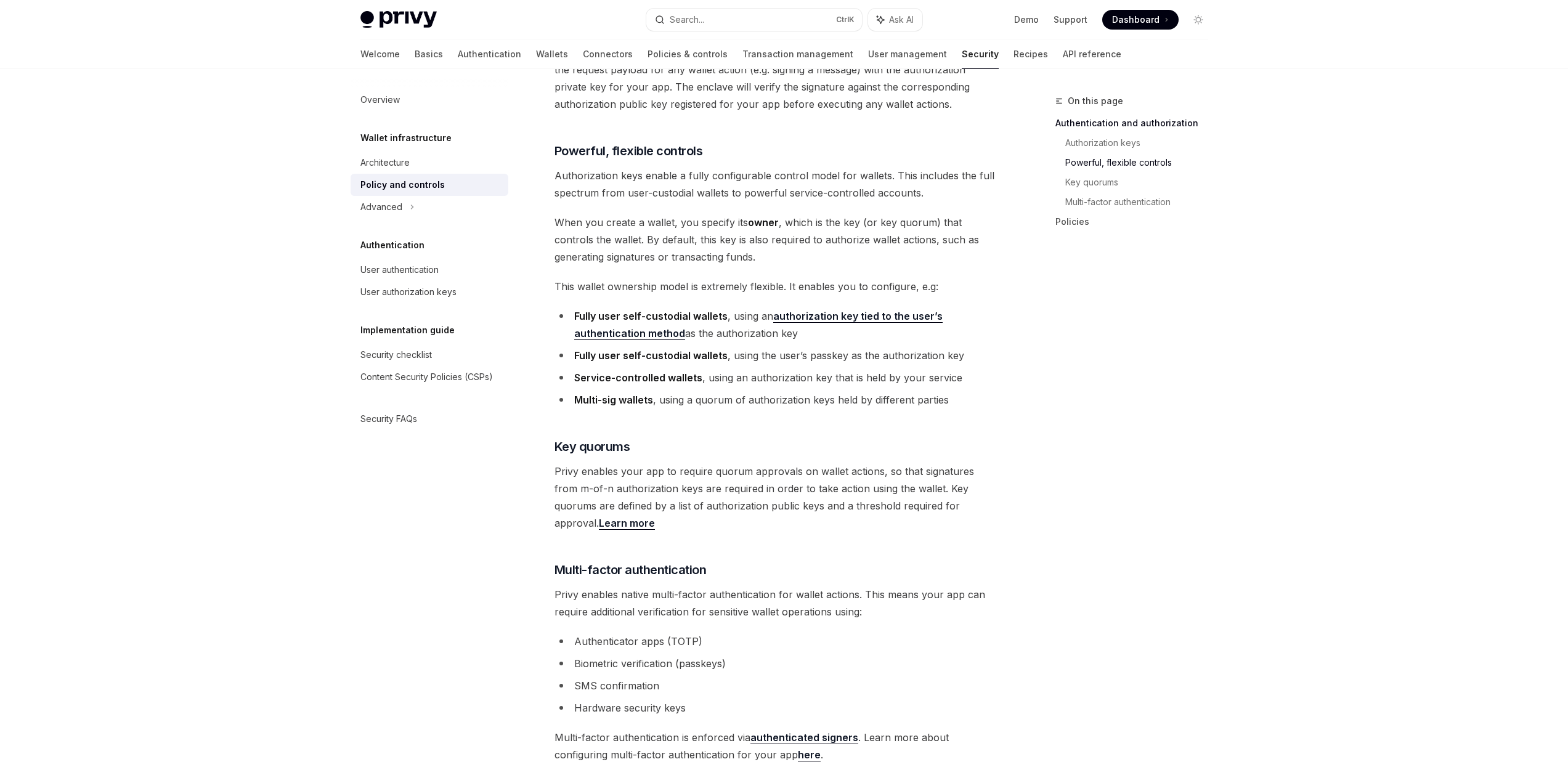
scroll to position [547, 0]
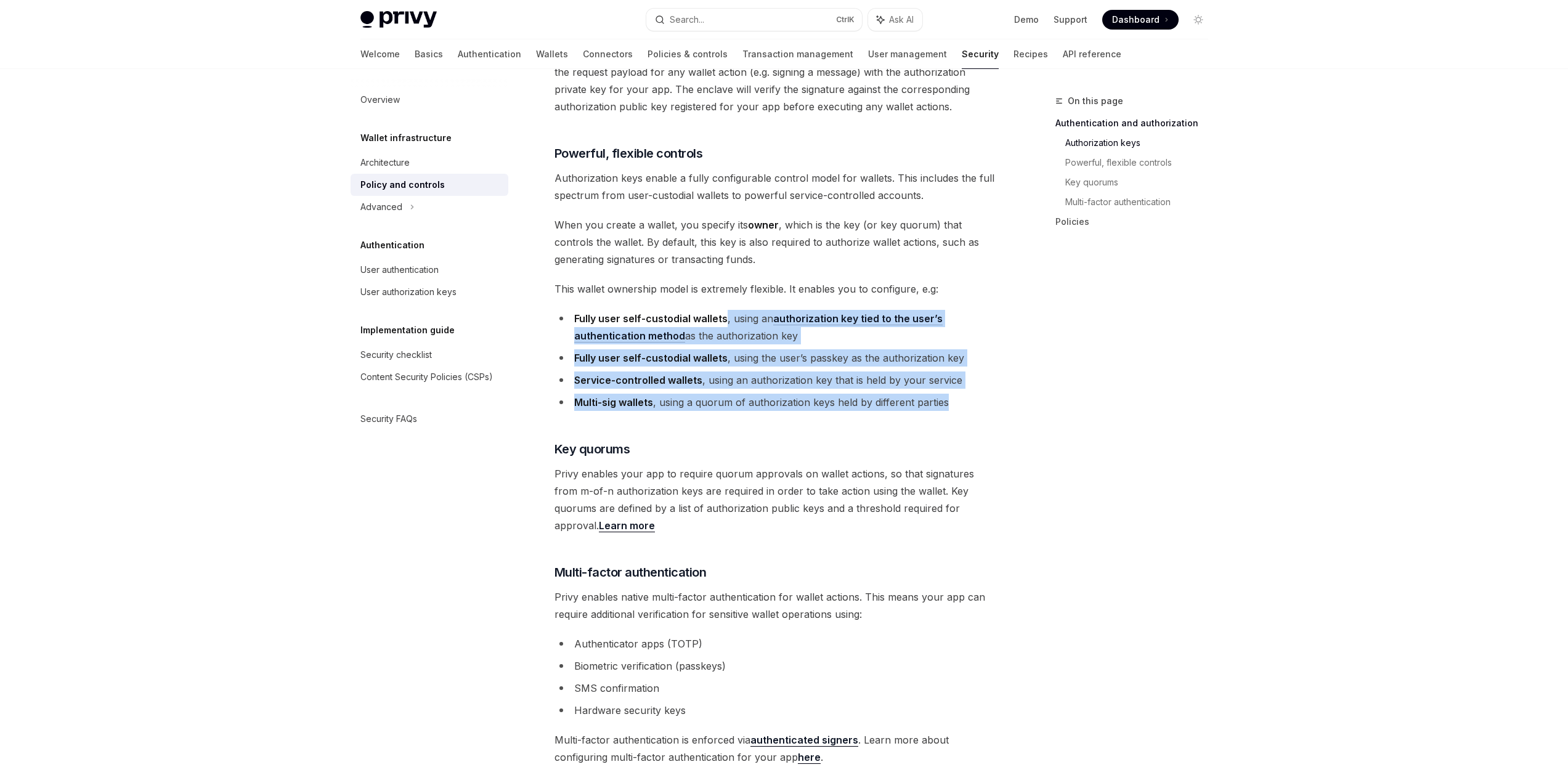
drag, startPoint x: 748, startPoint y: 322, endPoint x: 984, endPoint y: 389, distance: 245.3
click at [984, 389] on ul "Fully user self-custodial wallets , using an authorization key tied to the user…" at bounding box center [777, 360] width 444 height 101
click at [984, 394] on li "Multi-sig wallets , using a quorum of authorization keys held by different part…" at bounding box center [777, 402] width 444 height 18
drag, startPoint x: 984, startPoint y: 389, endPoint x: 580, endPoint y: 347, distance: 406.2
click at [580, 347] on ul "Fully user self-custodial wallets , using an authorization key tied to the user…" at bounding box center [777, 360] width 444 height 101
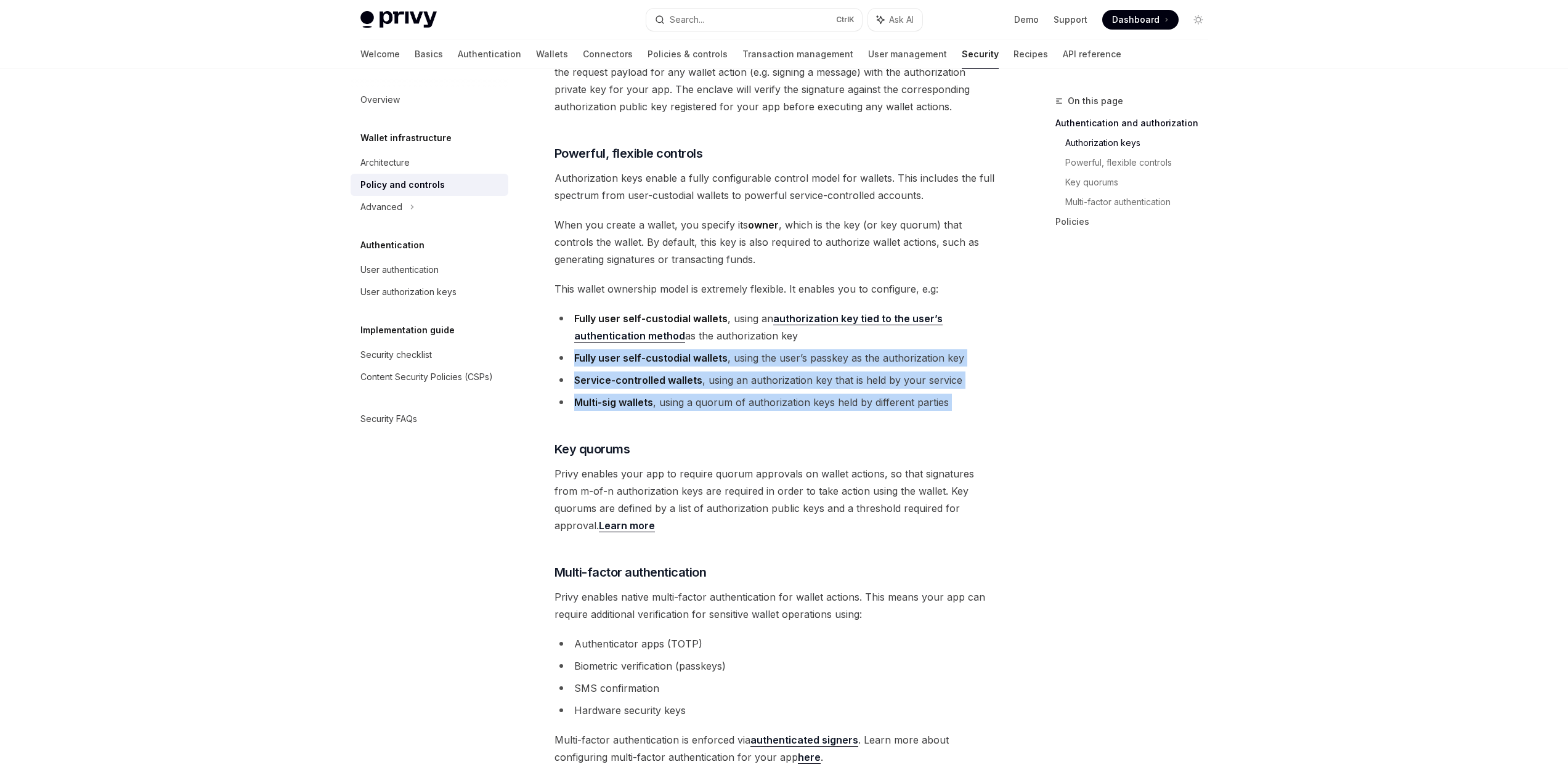
click at [580, 350] on li "Fully user self-custodial wallets , using the user’s passkey as the authorizati…" at bounding box center [777, 358] width 444 height 18
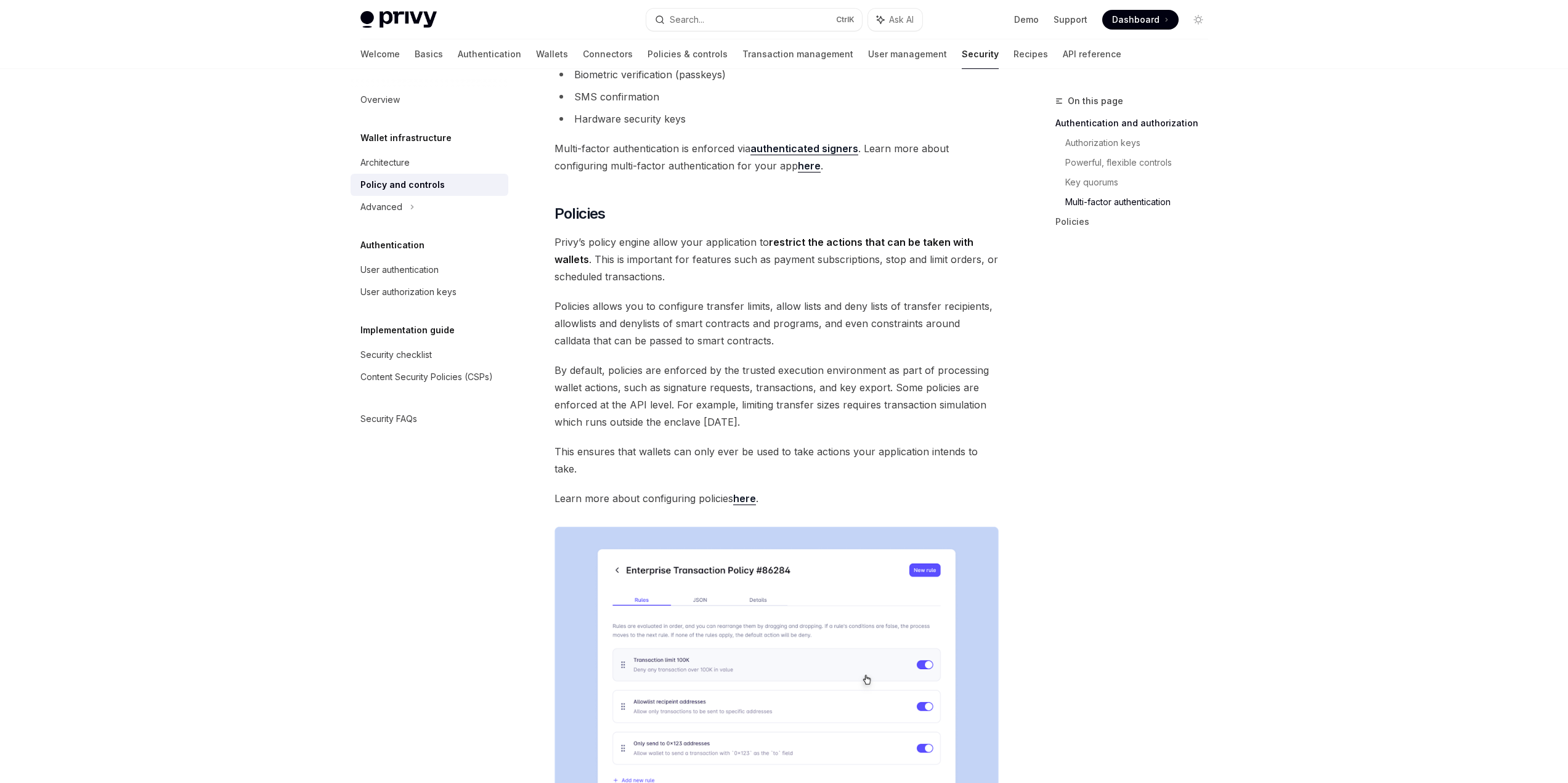
scroll to position [1224, 0]
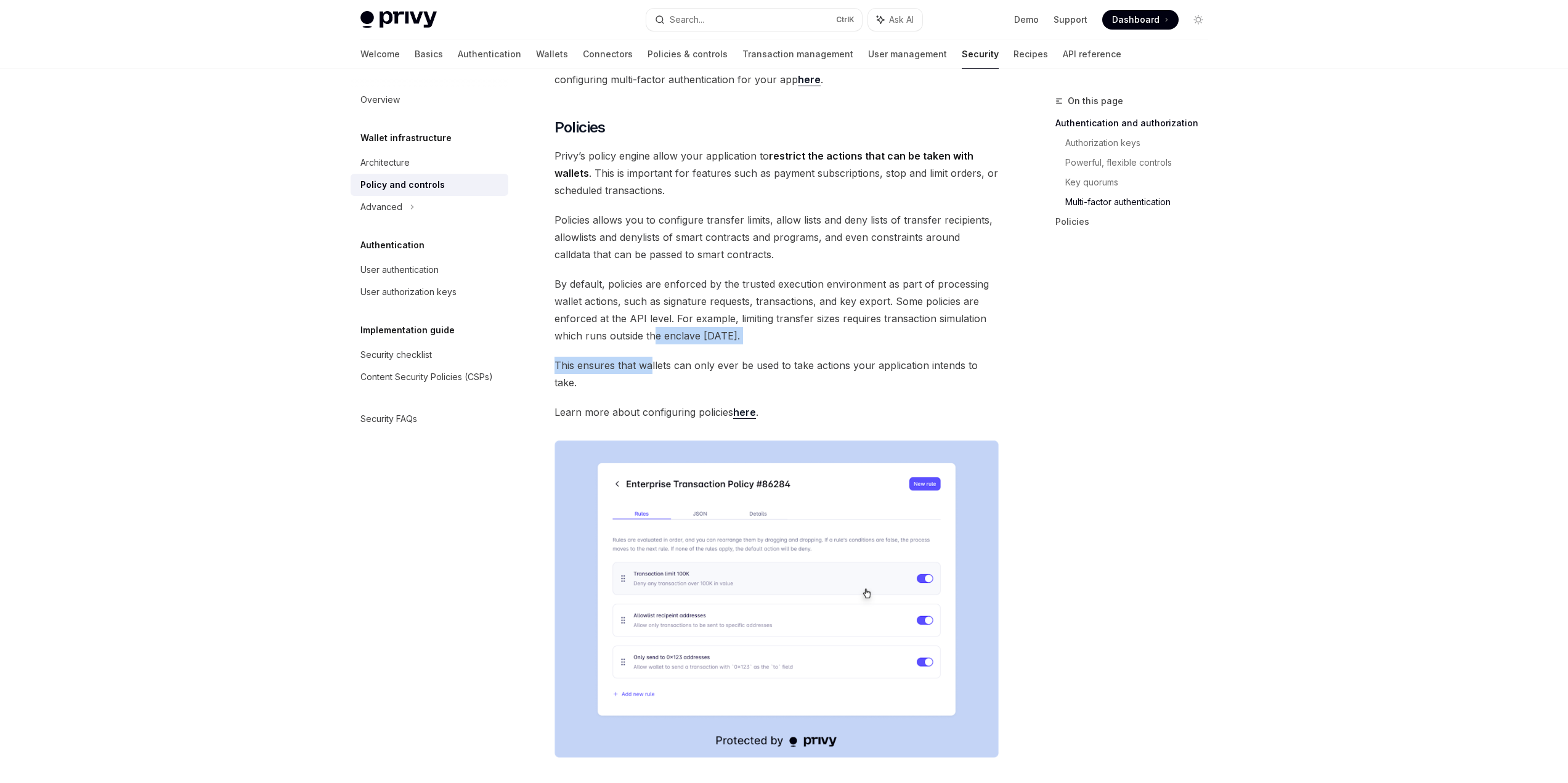
drag, startPoint x: 653, startPoint y: 327, endPoint x: 650, endPoint y: 359, distance: 32.1
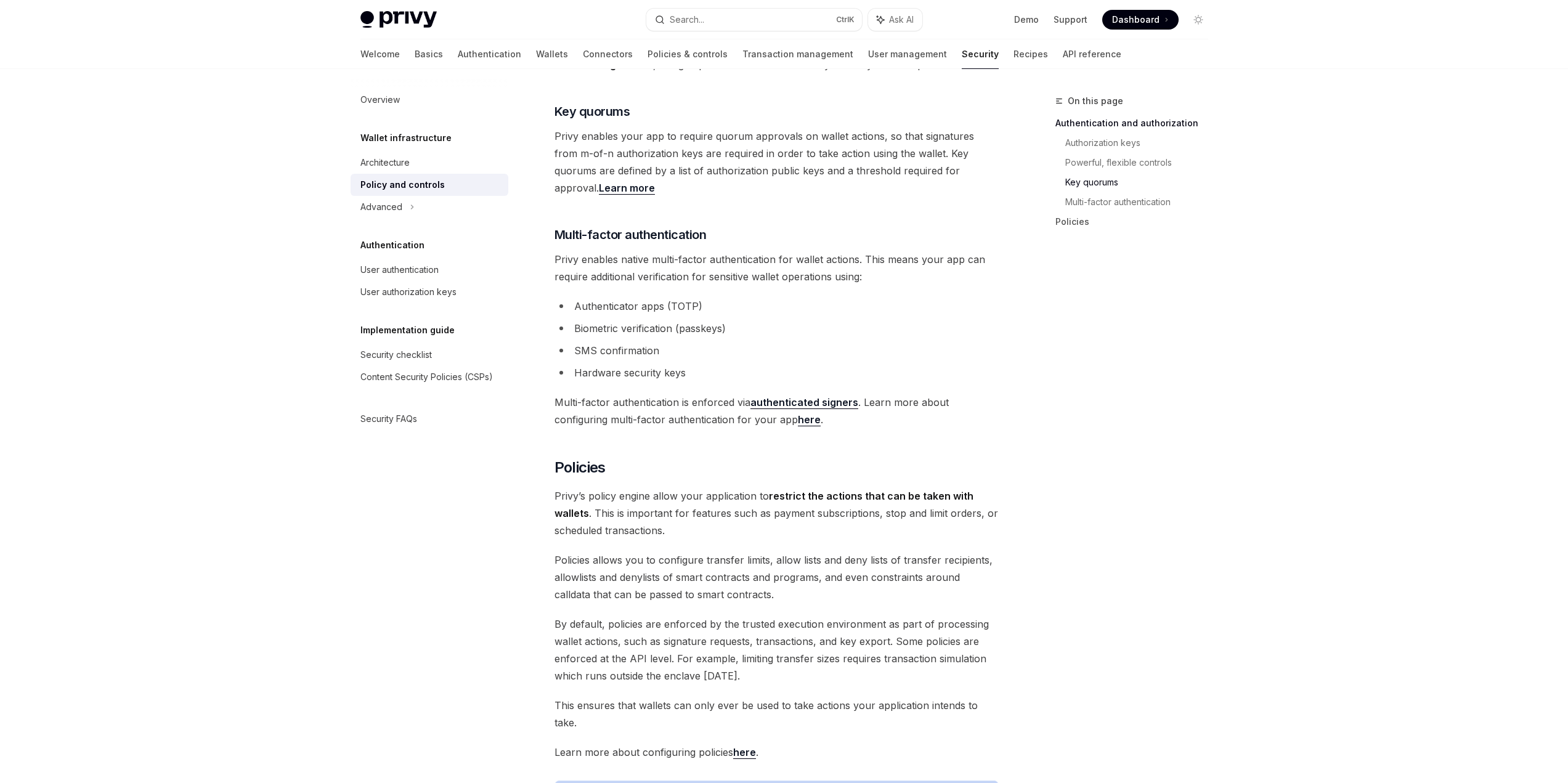
scroll to position [732, 0]
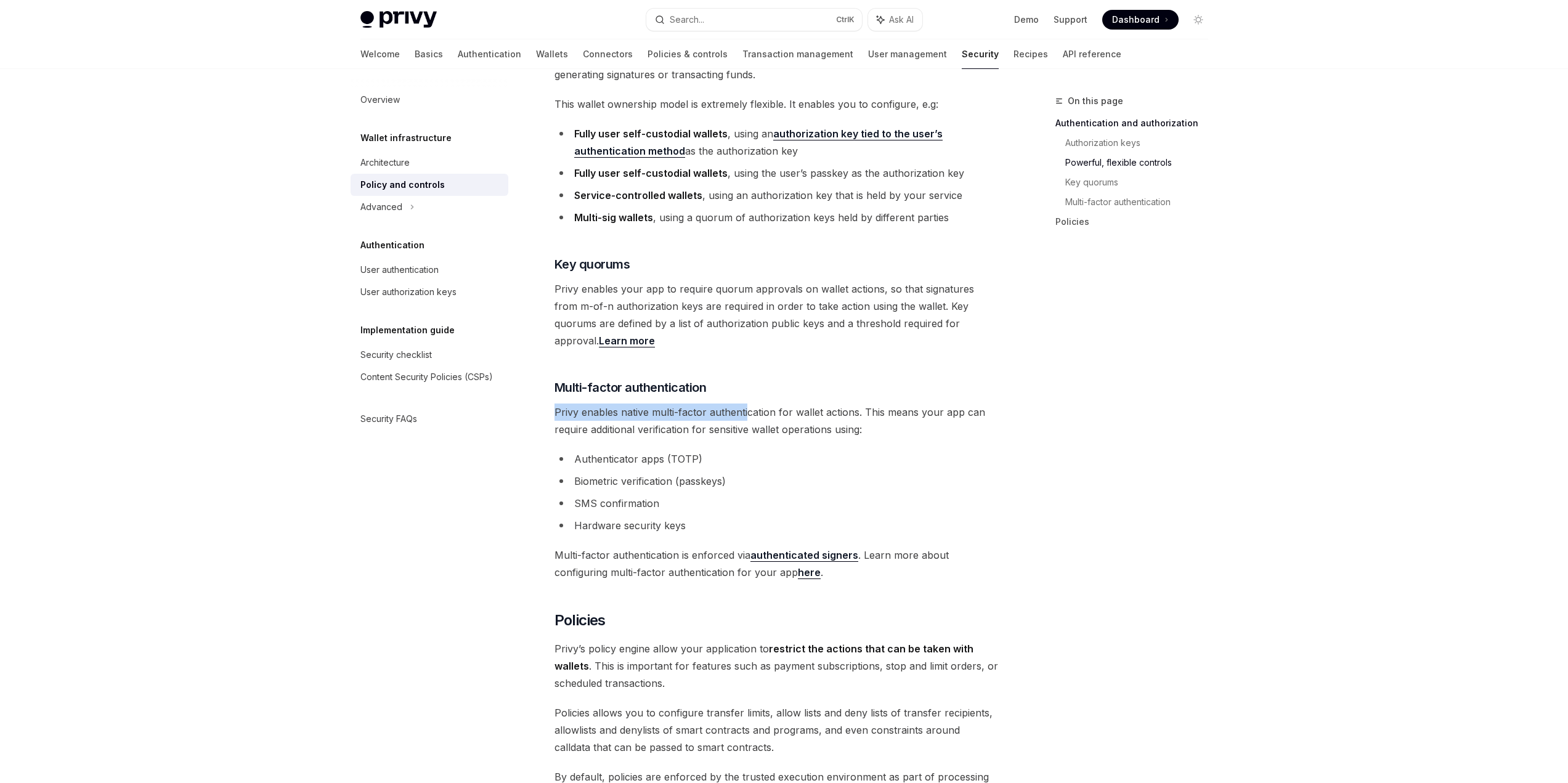
drag, startPoint x: 552, startPoint y: 400, endPoint x: 747, endPoint y: 395, distance: 195.1
click at [747, 395] on div "Wallet infrastructure Wallet policies and controls OpenAI Open in ChatGPT OpenA…" at bounding box center [661, 398] width 680 height 2071
click at [747, 404] on span "Privy enables native multi-factor authentication for wallet actions. This means…" at bounding box center [777, 420] width 444 height 34
drag, startPoint x: 637, startPoint y: 398, endPoint x: 886, endPoint y: 391, distance: 249.1
click at [886, 404] on span "Privy enables native multi-factor authentication for wallet actions. This means…" at bounding box center [777, 420] width 444 height 34
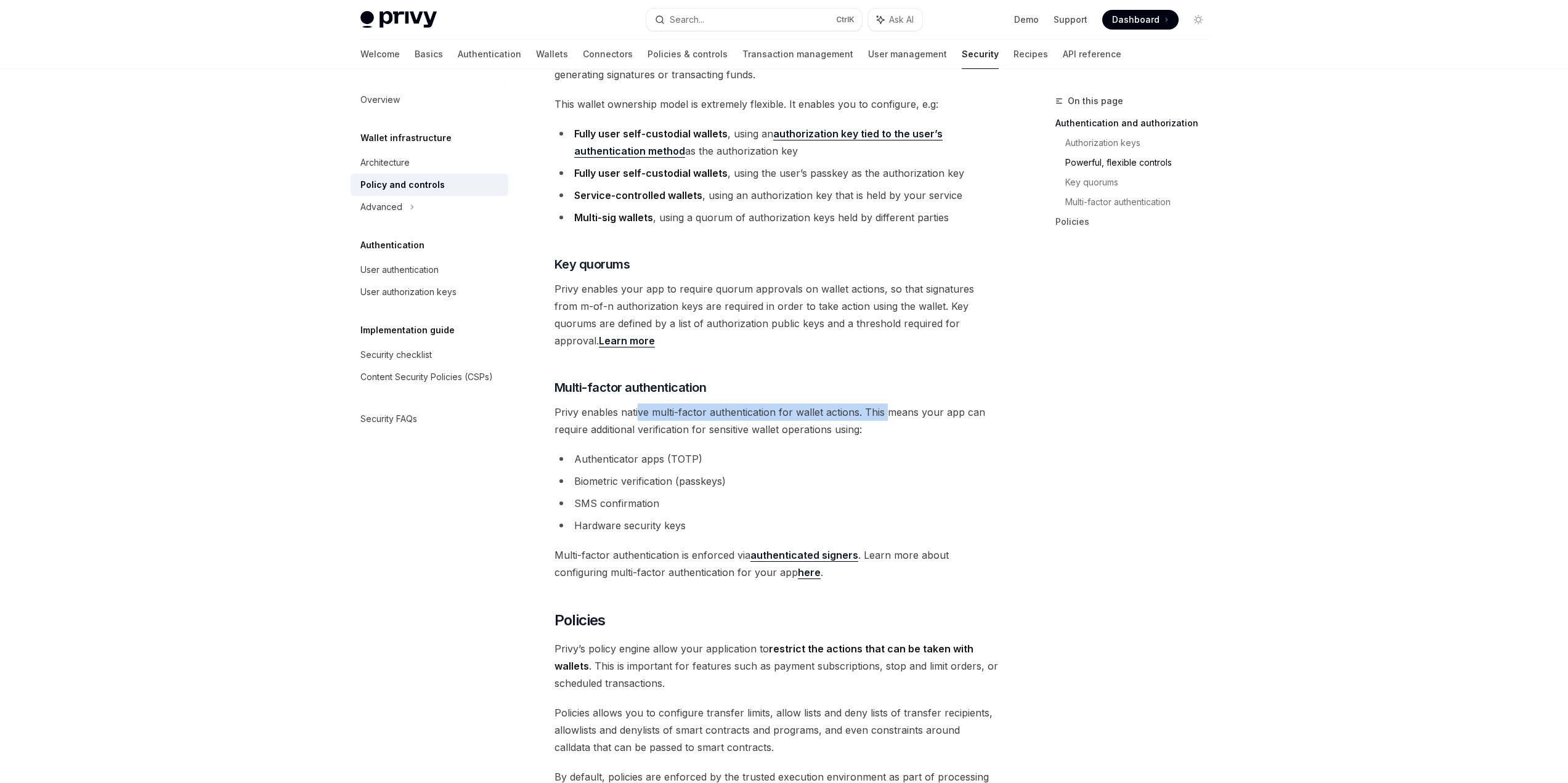
click at [886, 404] on span "Privy enables native multi-factor authentication for wallet actions. This means…" at bounding box center [777, 420] width 444 height 34
drag, startPoint x: 866, startPoint y: 397, endPoint x: 883, endPoint y: 409, distance: 20.8
click at [883, 409] on span "Privy enables native multi-factor authentication for wallet actions. This means…" at bounding box center [777, 420] width 444 height 34
drag, startPoint x: 553, startPoint y: 415, endPoint x: 859, endPoint y: 408, distance: 306.1
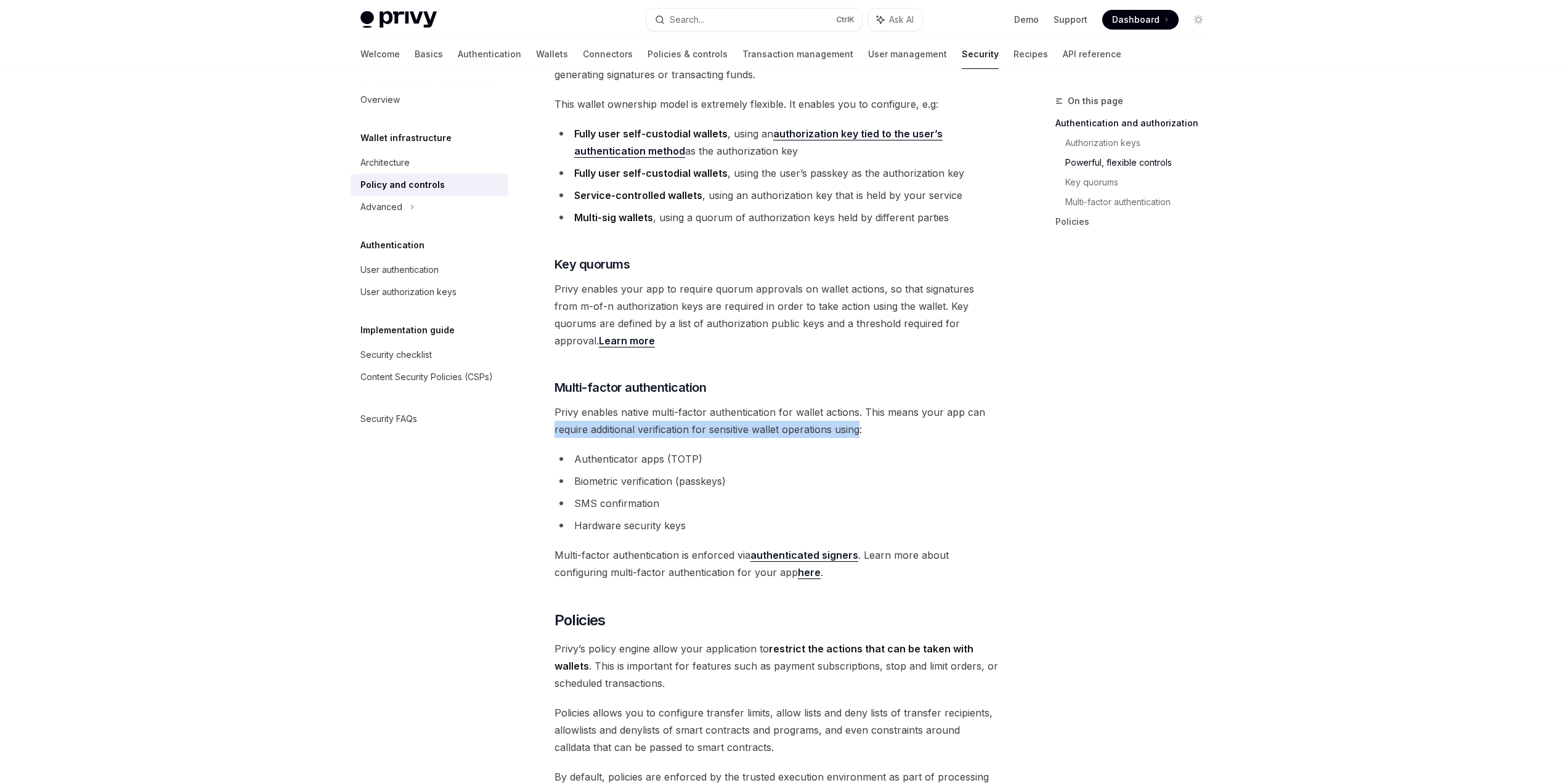
click at [859, 408] on div "Wallet infrastructure Wallet policies and controls OpenAI Open in ChatGPT OpenA…" at bounding box center [661, 398] width 680 height 2071
click at [859, 408] on span "Privy enables native multi-factor authentication for wallet actions. This means…" at bounding box center [777, 420] width 444 height 34
drag, startPoint x: 543, startPoint y: 539, endPoint x: 686, endPoint y: 539, distance: 143.0
click at [686, 539] on div "Wallet infrastructure Wallet policies and controls OpenAI Open in ChatGPT OpenA…" at bounding box center [661, 398] width 680 height 2071
click at [686, 547] on span "Multi-factor authentication is enforced via authenticated signers . Learn more …" at bounding box center [777, 564] width 444 height 34
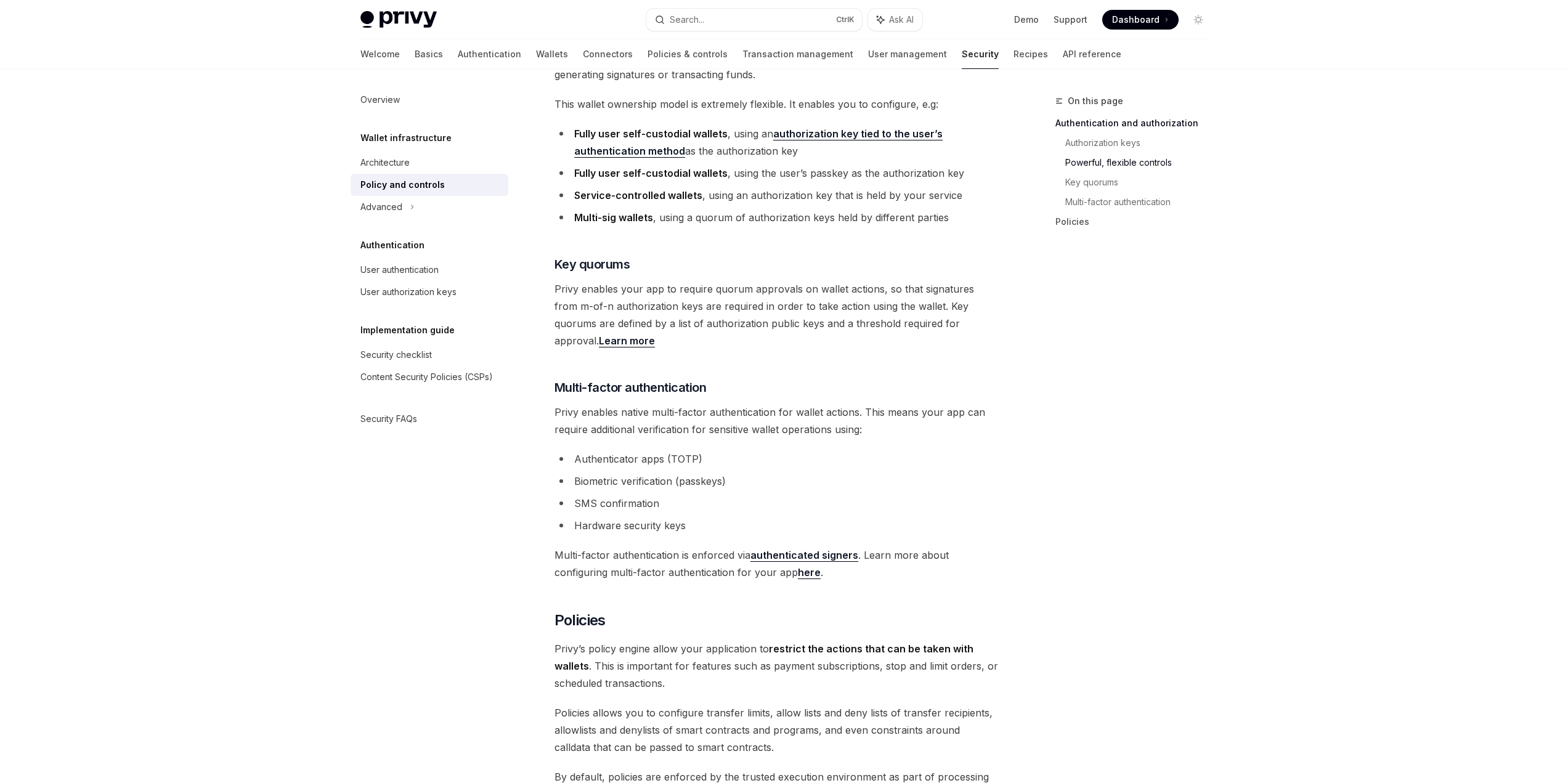
click at [784, 517] on li "Hardware security keys" at bounding box center [777, 525] width 444 height 18
drag, startPoint x: 559, startPoint y: 556, endPoint x: 652, endPoint y: 556, distance: 93.0
click at [652, 556] on span "Multi-factor authentication is enforced via authenticated signers . Learn more …" at bounding box center [777, 564] width 444 height 34
click at [482, 212] on div "Advanced" at bounding box center [430, 207] width 158 height 22
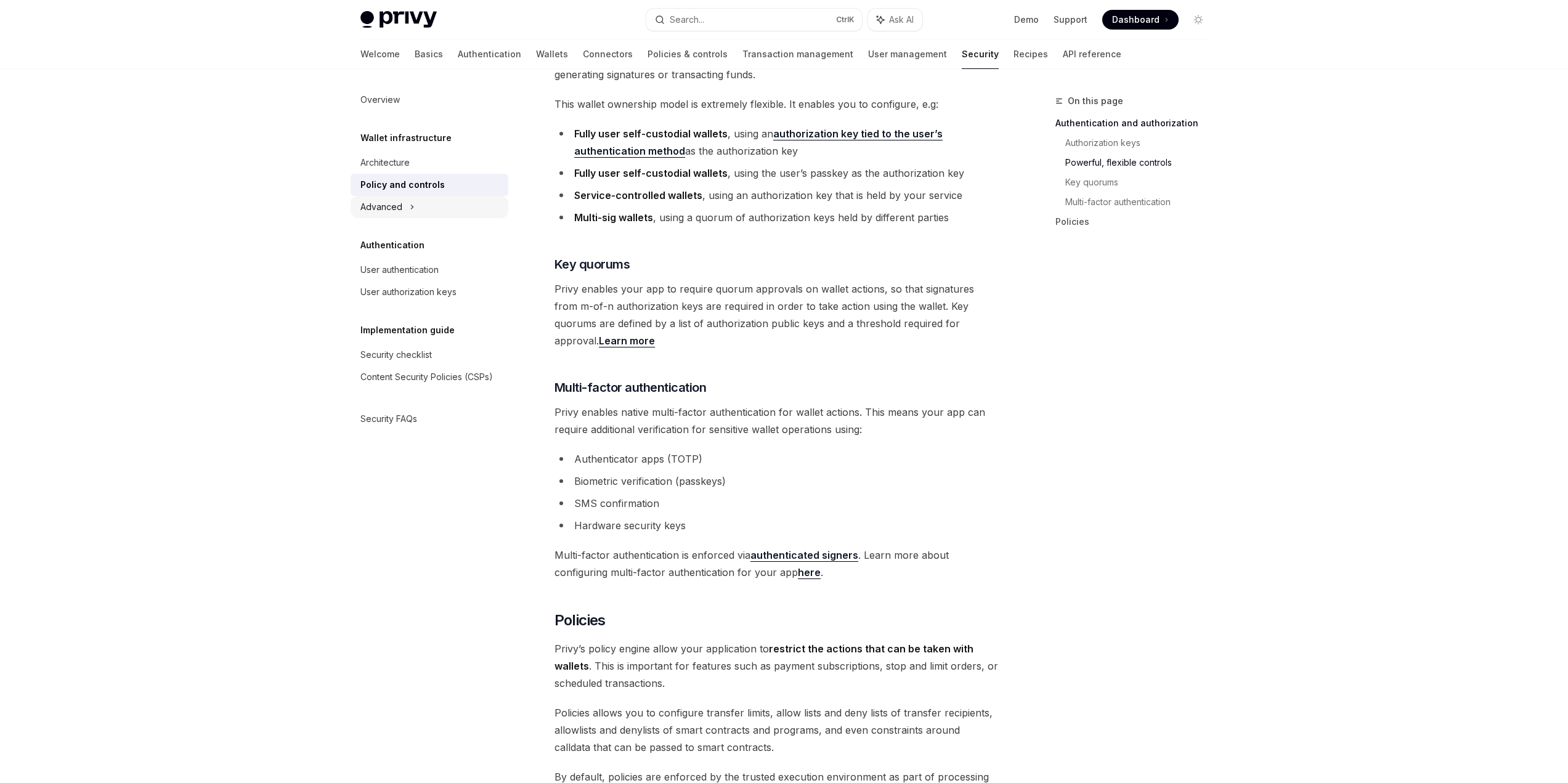
type textarea "*"
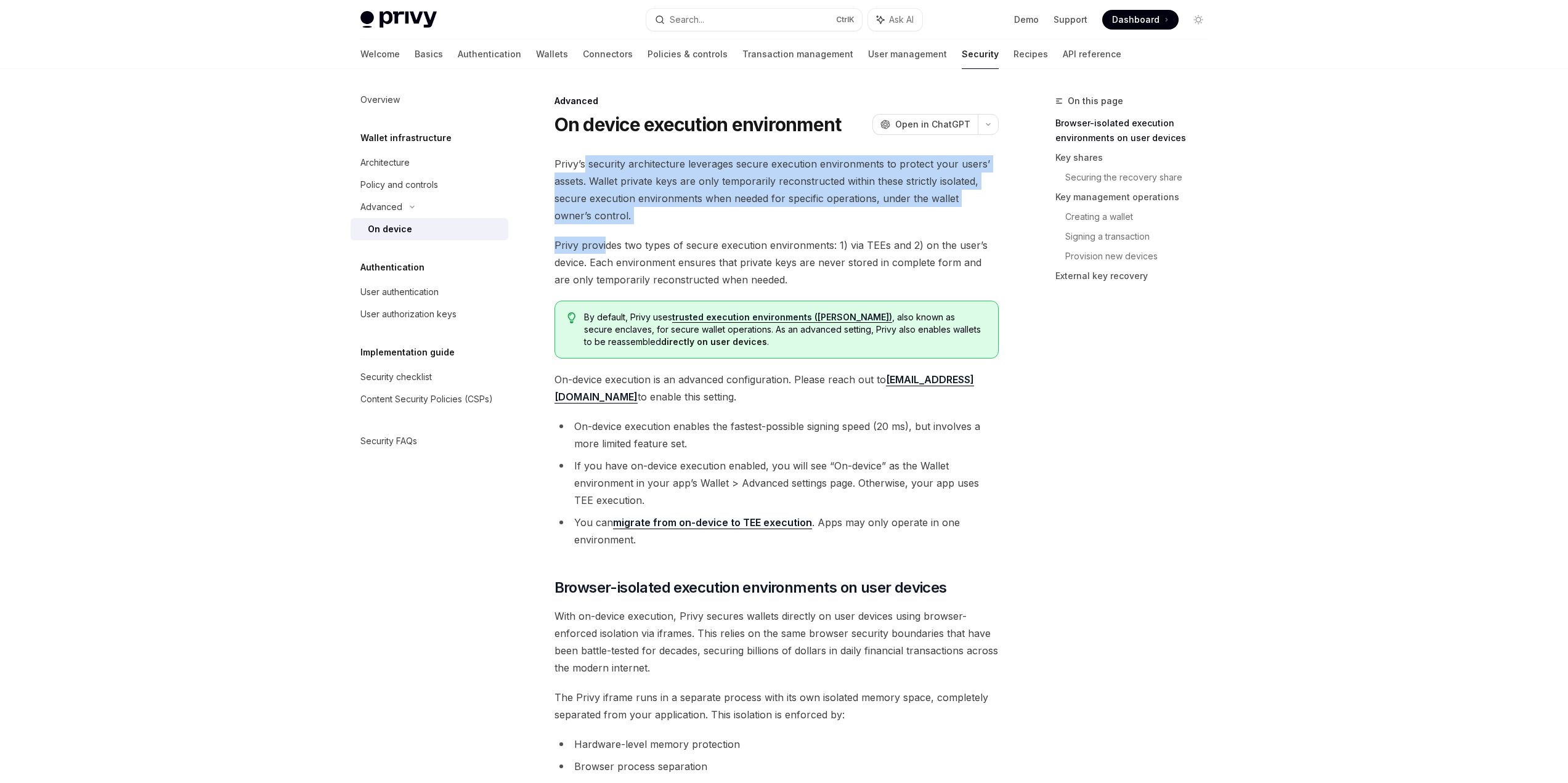
drag, startPoint x: 585, startPoint y: 167, endPoint x: 603, endPoint y: 226, distance: 61.7
drag, startPoint x: 626, startPoint y: 188, endPoint x: 635, endPoint y: 167, distance: 22.8
click at [635, 167] on span "Privy’s security architecture leverages secure execution environments to protec…" at bounding box center [777, 190] width 444 height 69
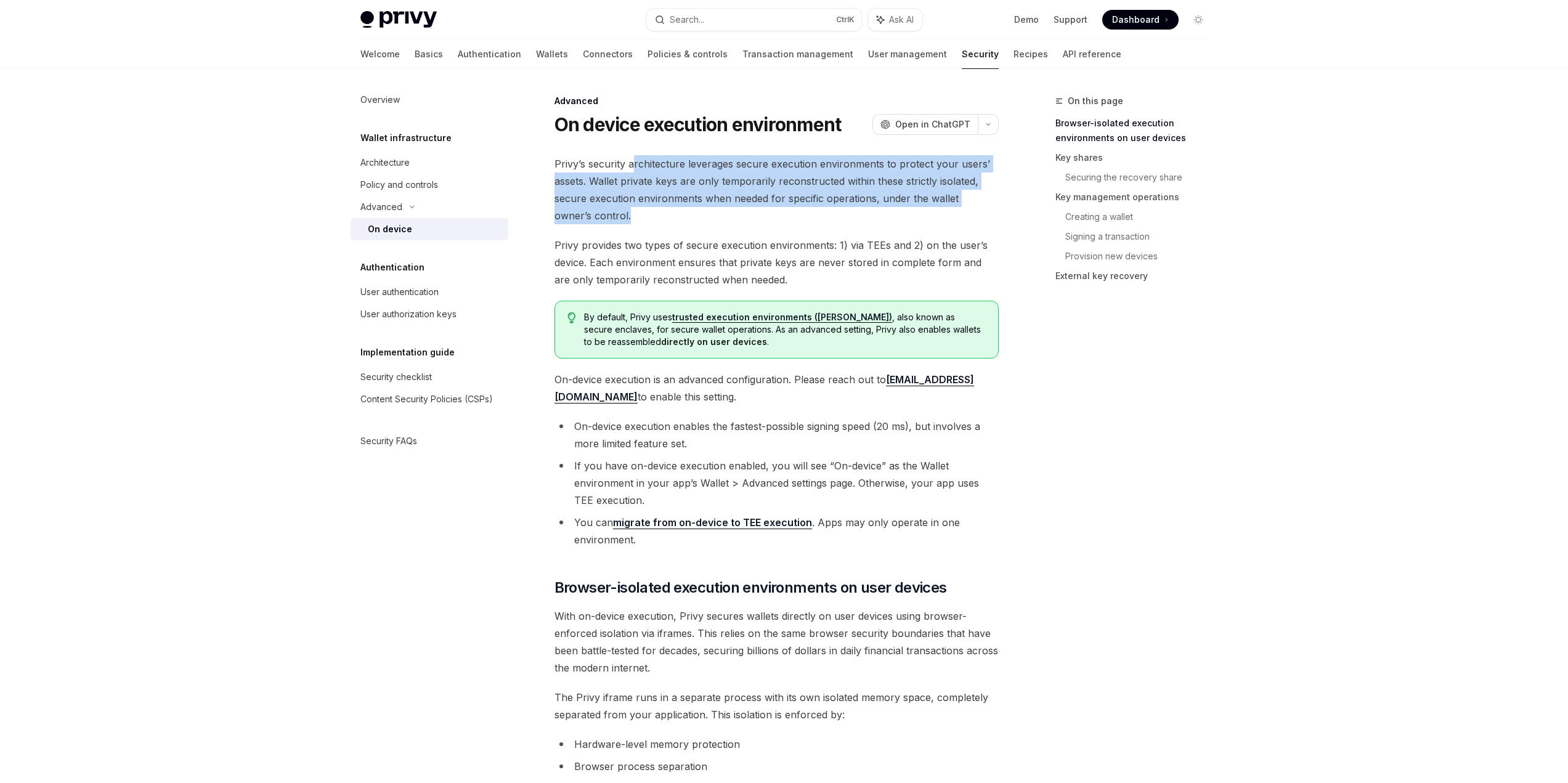
click at [636, 166] on span "Privy’s security architecture leverages secure execution environments to protec…" at bounding box center [777, 190] width 444 height 69
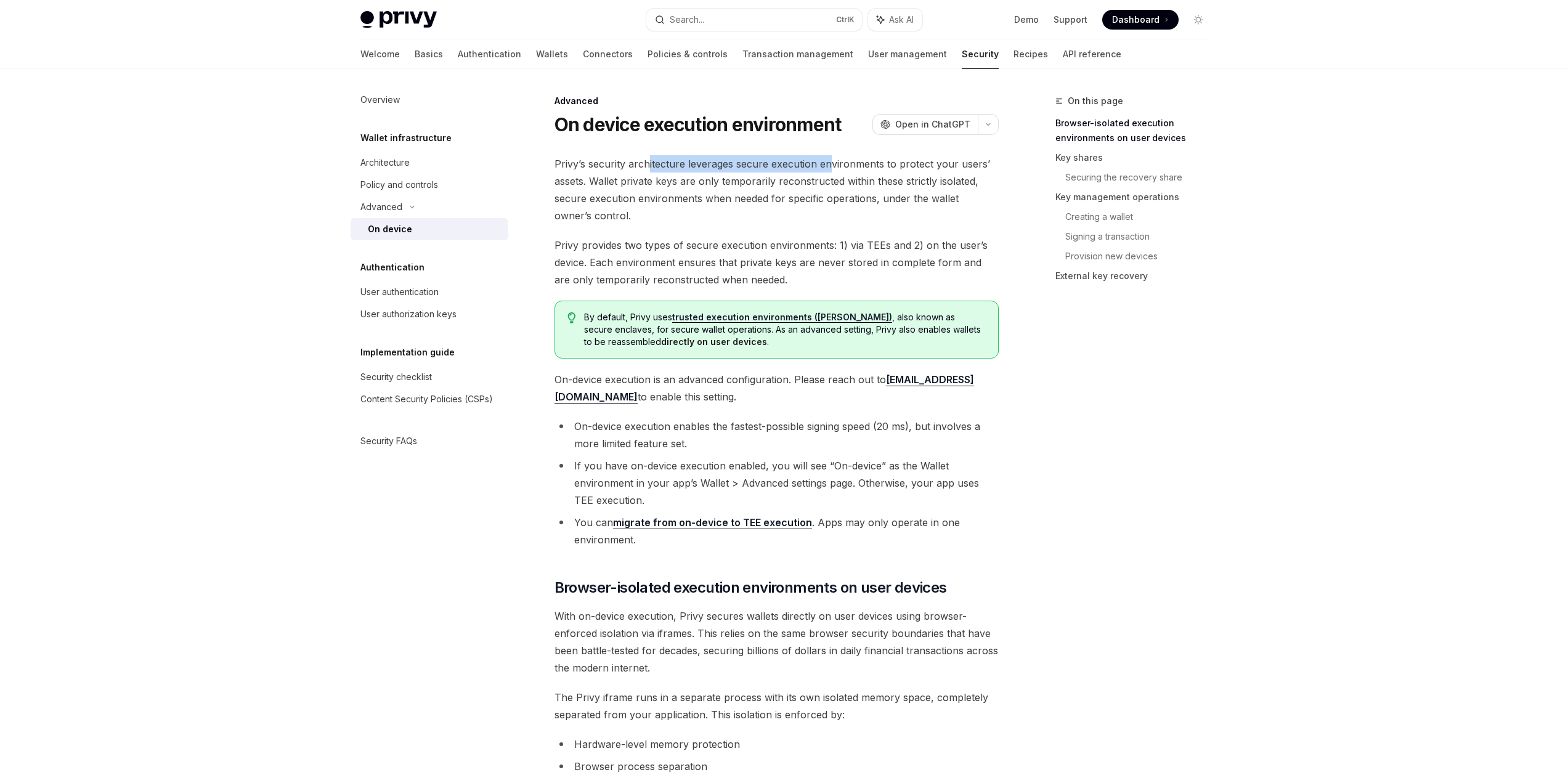
drag, startPoint x: 646, startPoint y: 165, endPoint x: 829, endPoint y: 166, distance: 183.0
click at [829, 166] on span "Privy’s security architecture leverages secure execution environments to protec…" at bounding box center [777, 190] width 444 height 69
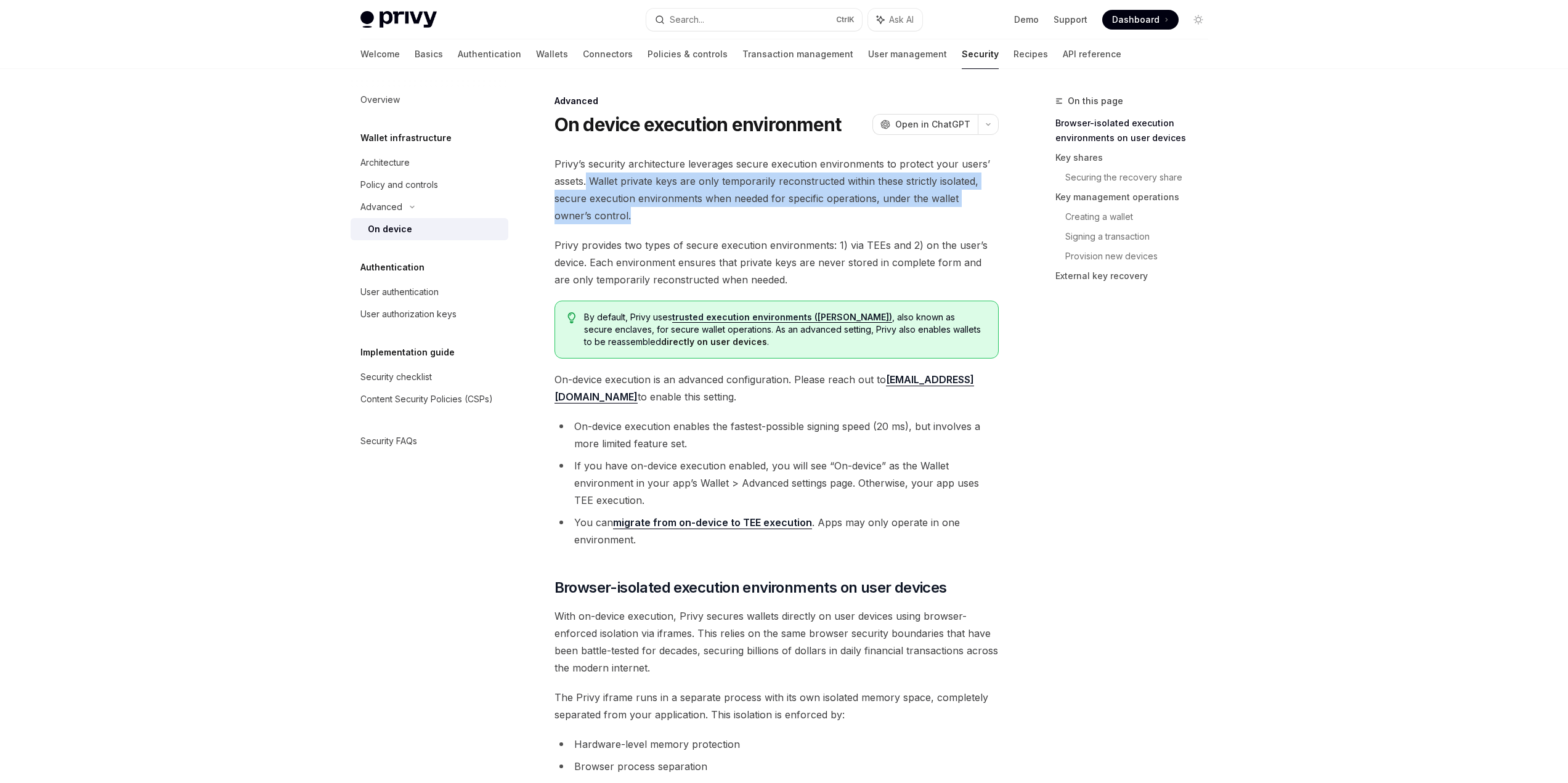
drag, startPoint x: 586, startPoint y: 182, endPoint x: 594, endPoint y: 210, distance: 29.1
click at [594, 210] on span "Privy’s security architecture leverages secure execution environments to protec…" at bounding box center [777, 190] width 444 height 69
drag, startPoint x: 594, startPoint y: 210, endPoint x: 595, endPoint y: 174, distance: 36.0
click at [595, 174] on span "Privy’s security architecture leverages secure execution environments to protec…" at bounding box center [777, 190] width 444 height 69
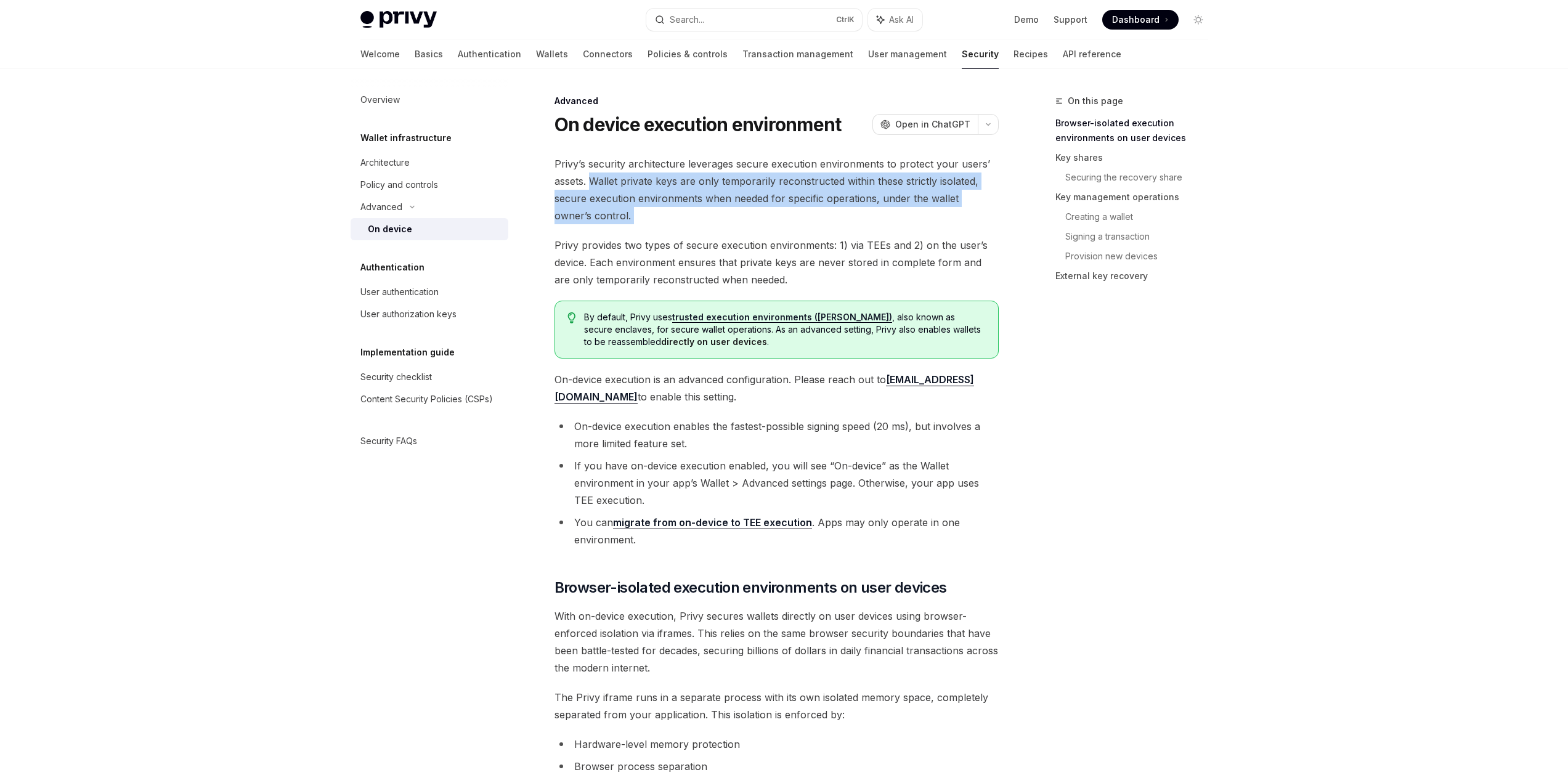
click at [595, 174] on span "Privy’s security architecture leverages secure execution environments to protec…" at bounding box center [777, 190] width 444 height 69
drag, startPoint x: 595, startPoint y: 174, endPoint x: 974, endPoint y: 184, distance: 379.1
click at [974, 184] on span "Privy’s security architecture leverages secure execution environments to protec…" at bounding box center [777, 190] width 444 height 69
drag, startPoint x: 601, startPoint y: 217, endPoint x: 560, endPoint y: 201, distance: 44.0
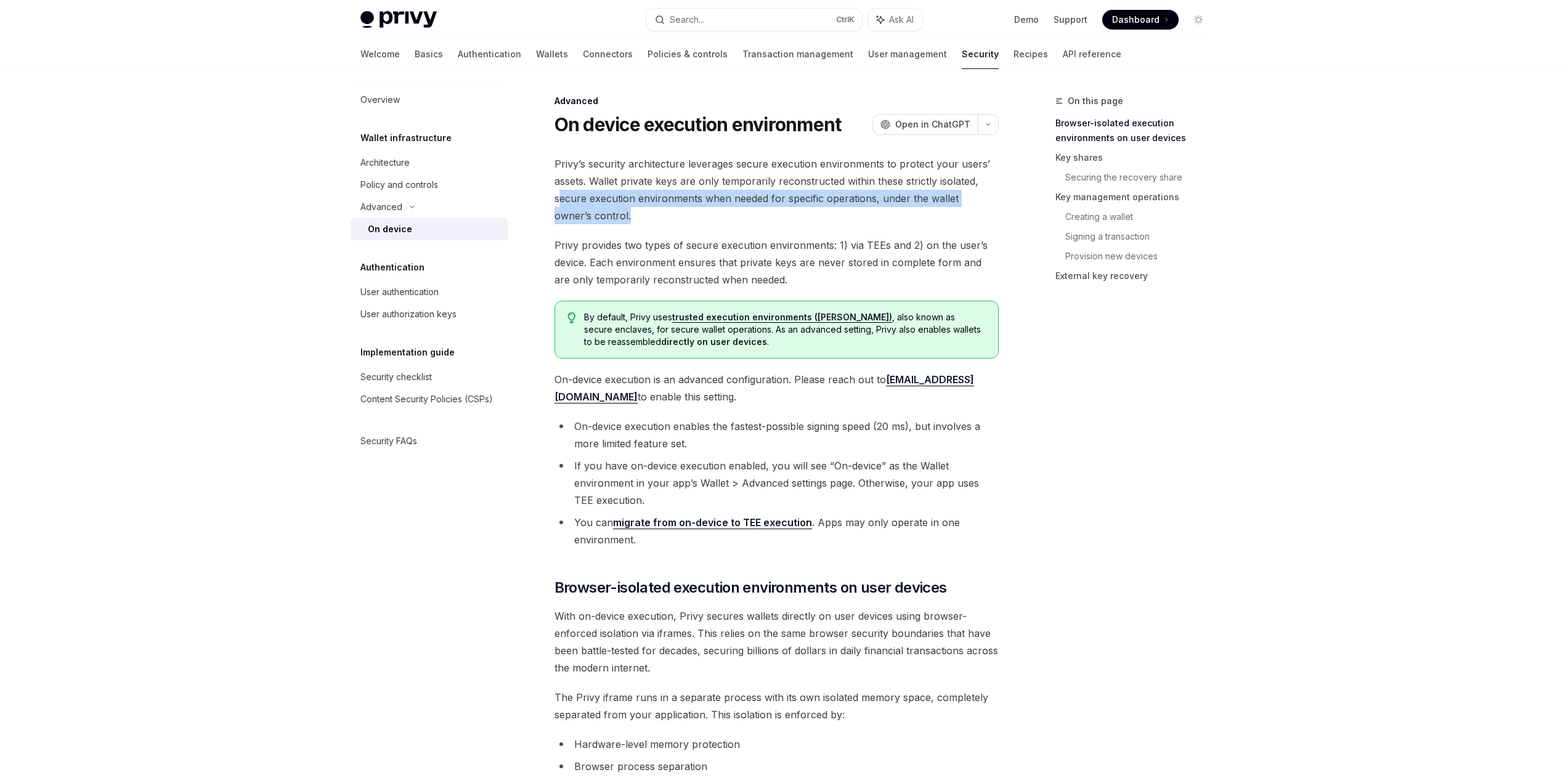
click at [561, 201] on span "Privy’s security architecture leverages secure execution environments to protec…" at bounding box center [777, 190] width 444 height 69
click at [560, 201] on span "Privy’s security architecture leverages secure execution environments to protec…" at bounding box center [777, 190] width 444 height 69
drag, startPoint x: 553, startPoint y: 201, endPoint x: 882, endPoint y: 200, distance: 329.0
click at [882, 200] on span "Privy’s security architecture leverages secure execution environments to protec…" at bounding box center [777, 190] width 444 height 69
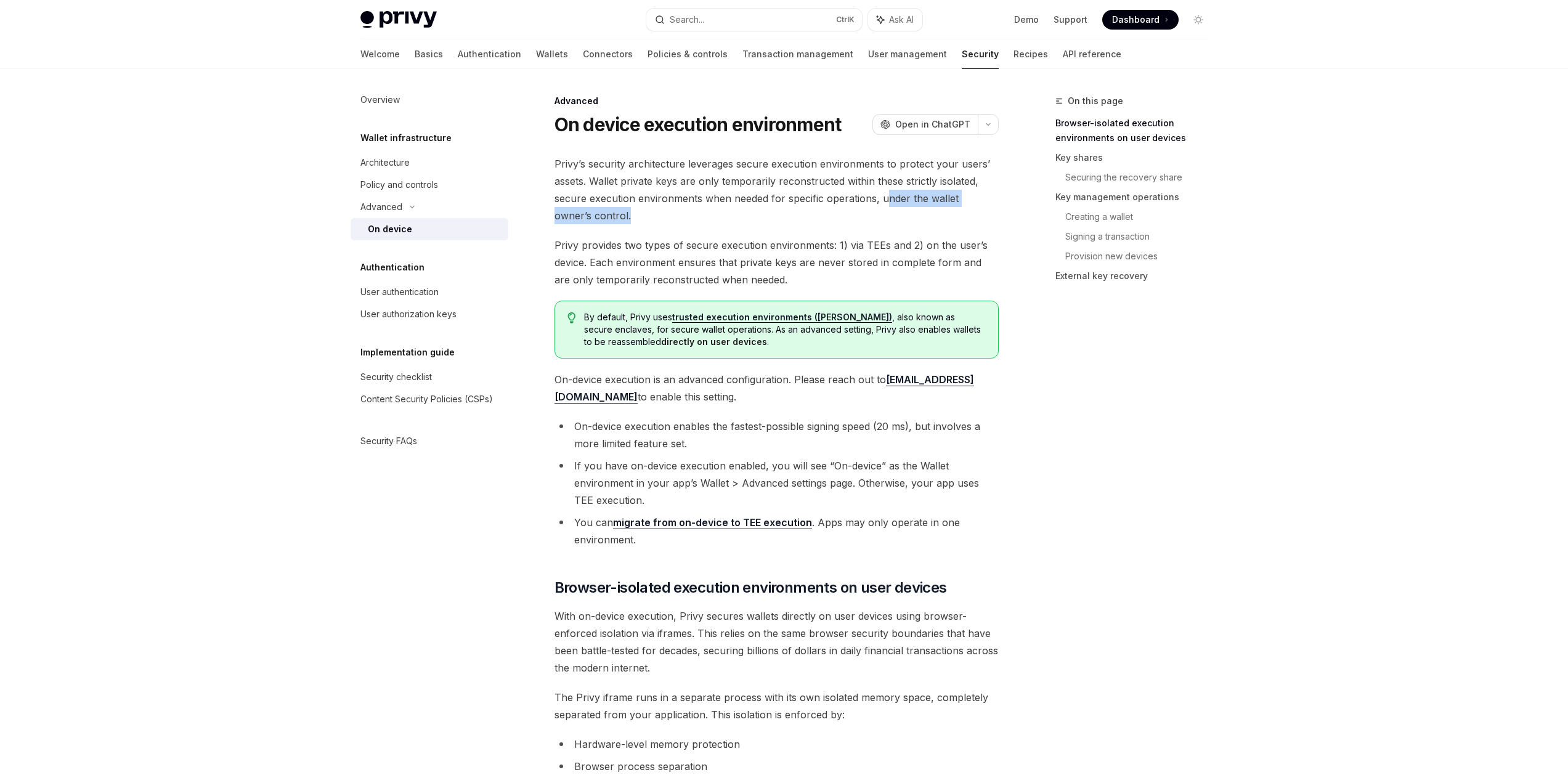
drag, startPoint x: 886, startPoint y: 194, endPoint x: 967, endPoint y: 210, distance: 82.6
click at [967, 210] on span "Privy’s security architecture leverages secure execution environments to protec…" at bounding box center [777, 190] width 444 height 69
drag, startPoint x: 691, startPoint y: 385, endPoint x: 697, endPoint y: 392, distance: 9.2
click at [696, 391] on span "On-device execution is an advanced configuration. Please reach out to support@p…" at bounding box center [777, 388] width 444 height 34
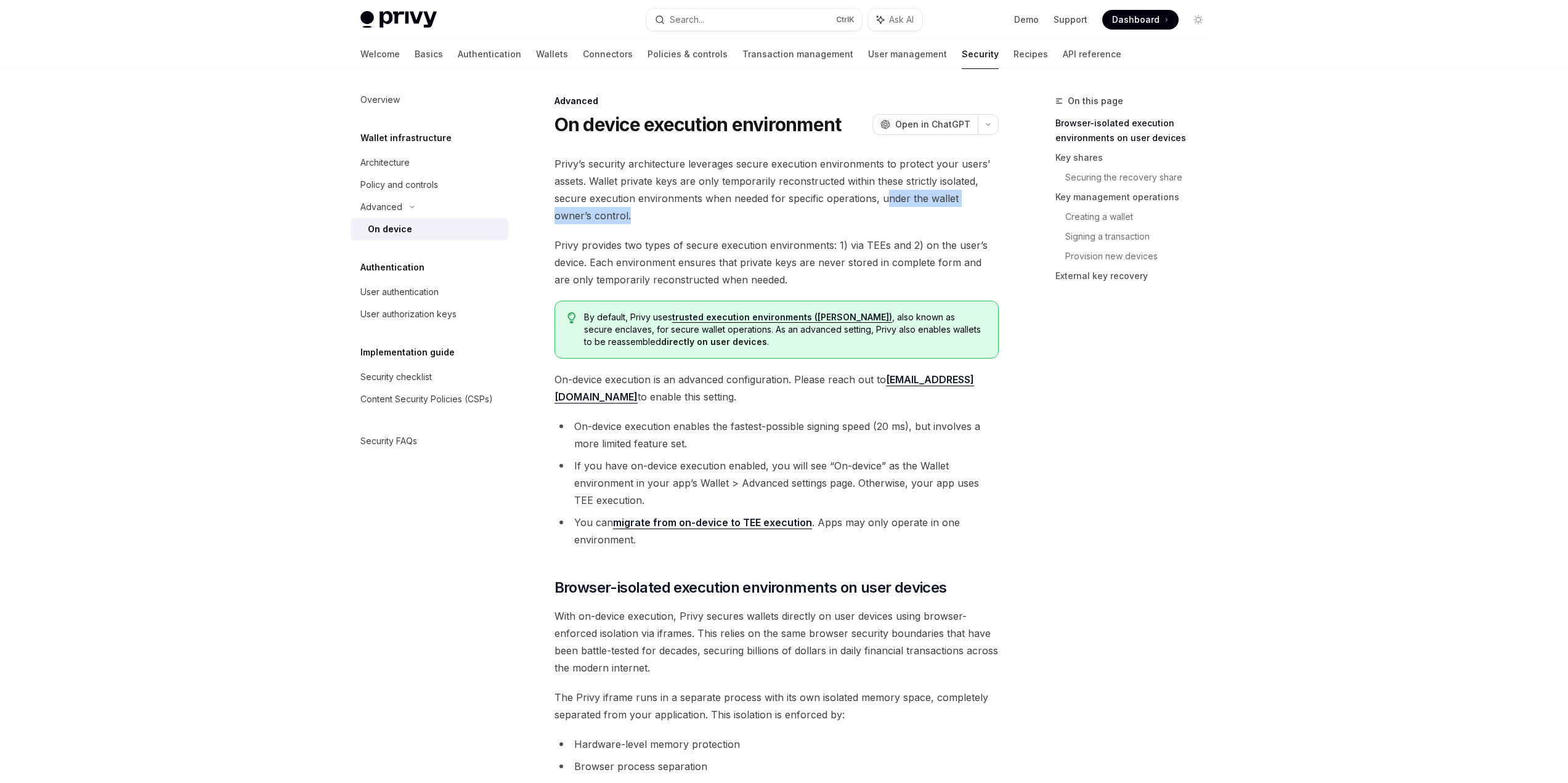
click at [697, 392] on span "On-device execution is an advanced configuration. Please reach out to support@p…" at bounding box center [777, 388] width 444 height 34
click at [768, 447] on li "On-device execution enables the fastest-possible signing speed (20 ms), but inv…" at bounding box center [777, 435] width 444 height 34
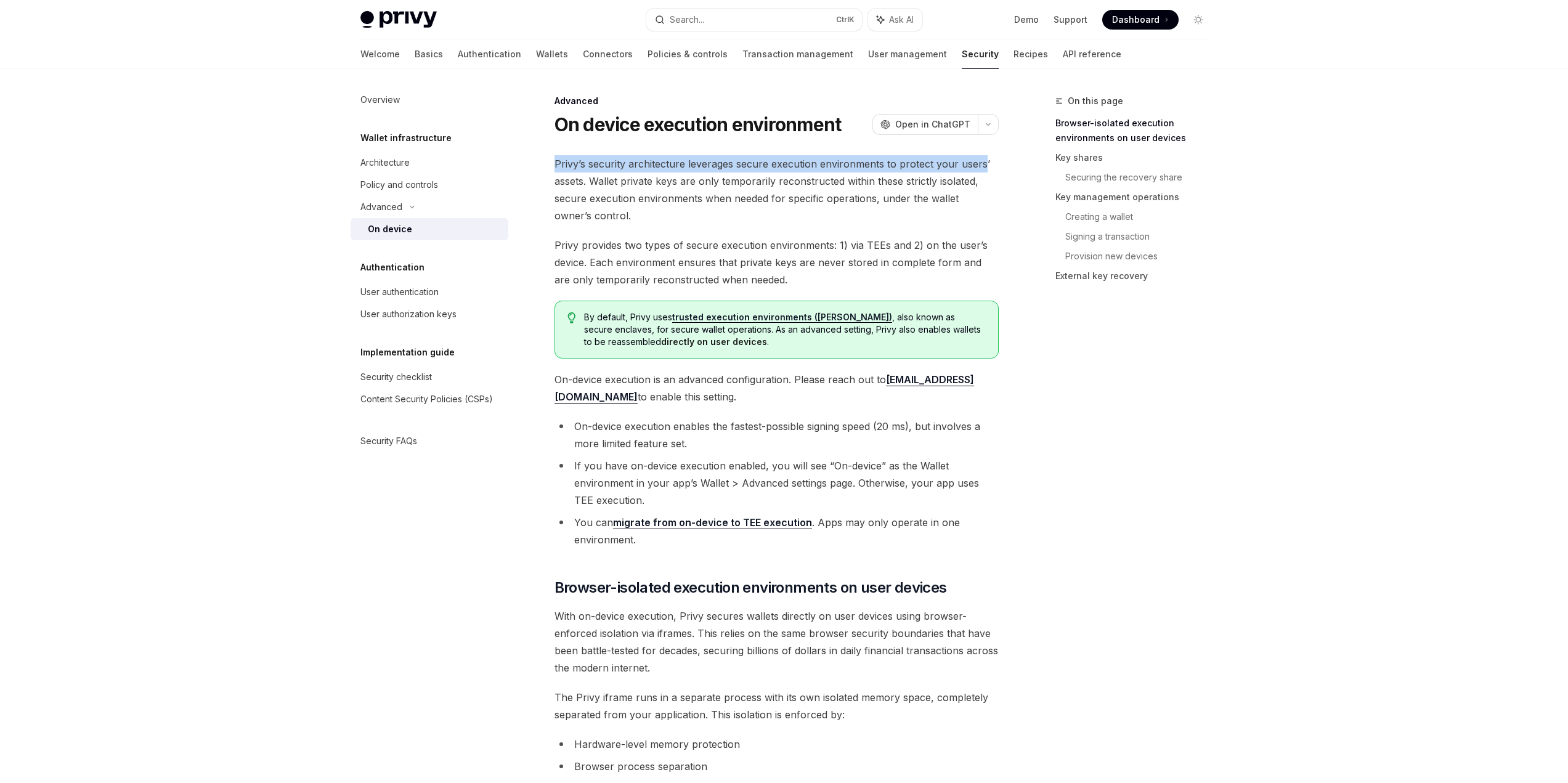
drag, startPoint x: 549, startPoint y: 159, endPoint x: 980, endPoint y: 161, distance: 431.0
click at [981, 161] on span "Privy’s security architecture leverages secure execution environments to protec…" at bounding box center [777, 190] width 444 height 69
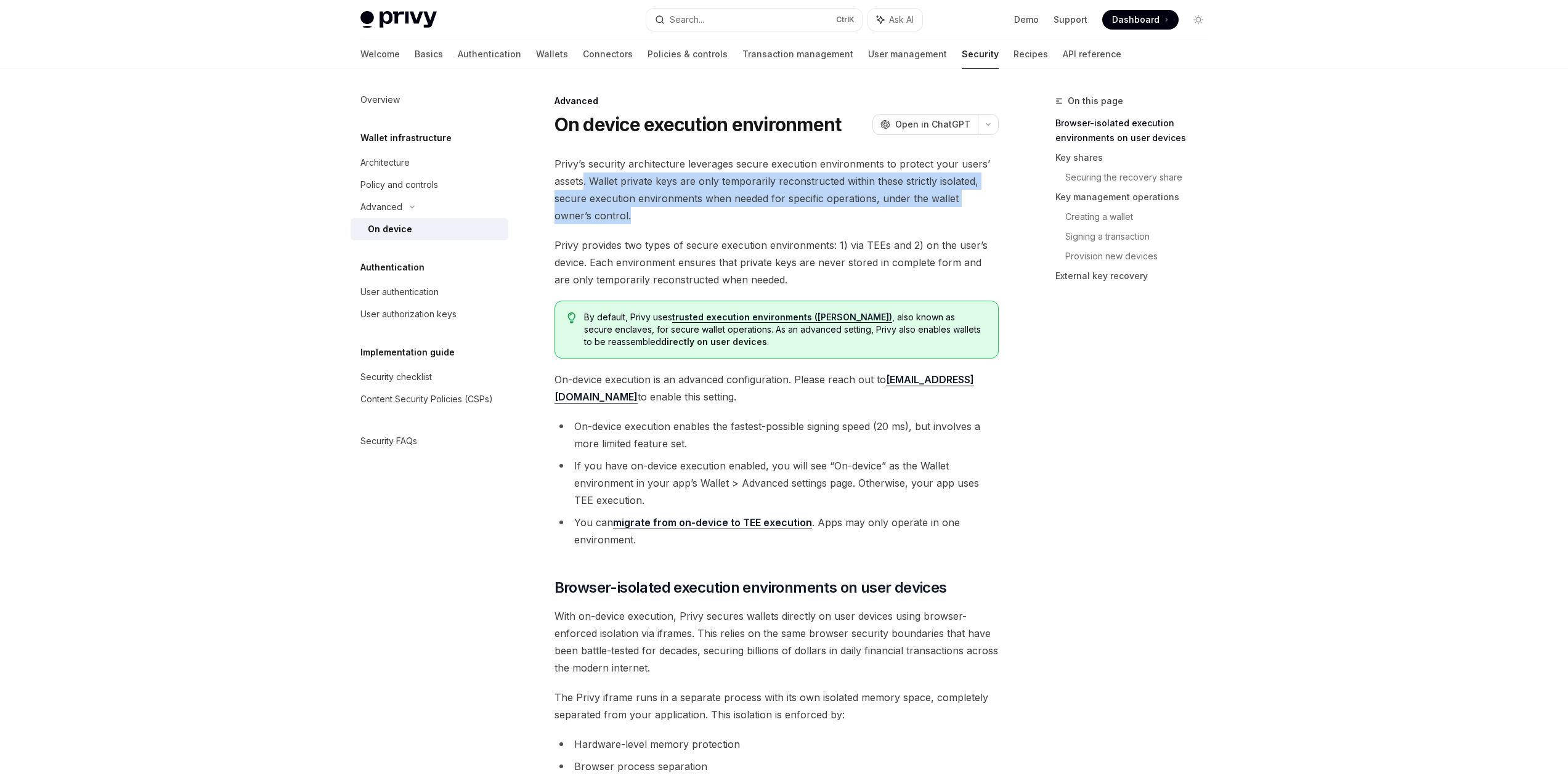
drag, startPoint x: 585, startPoint y: 183, endPoint x: 598, endPoint y: 213, distance: 32.7
click at [598, 213] on span "Privy’s security architecture leverages secure execution environments to protec…" at bounding box center [777, 190] width 444 height 69
drag, startPoint x: 598, startPoint y: 213, endPoint x: 551, endPoint y: 158, distance: 72.3
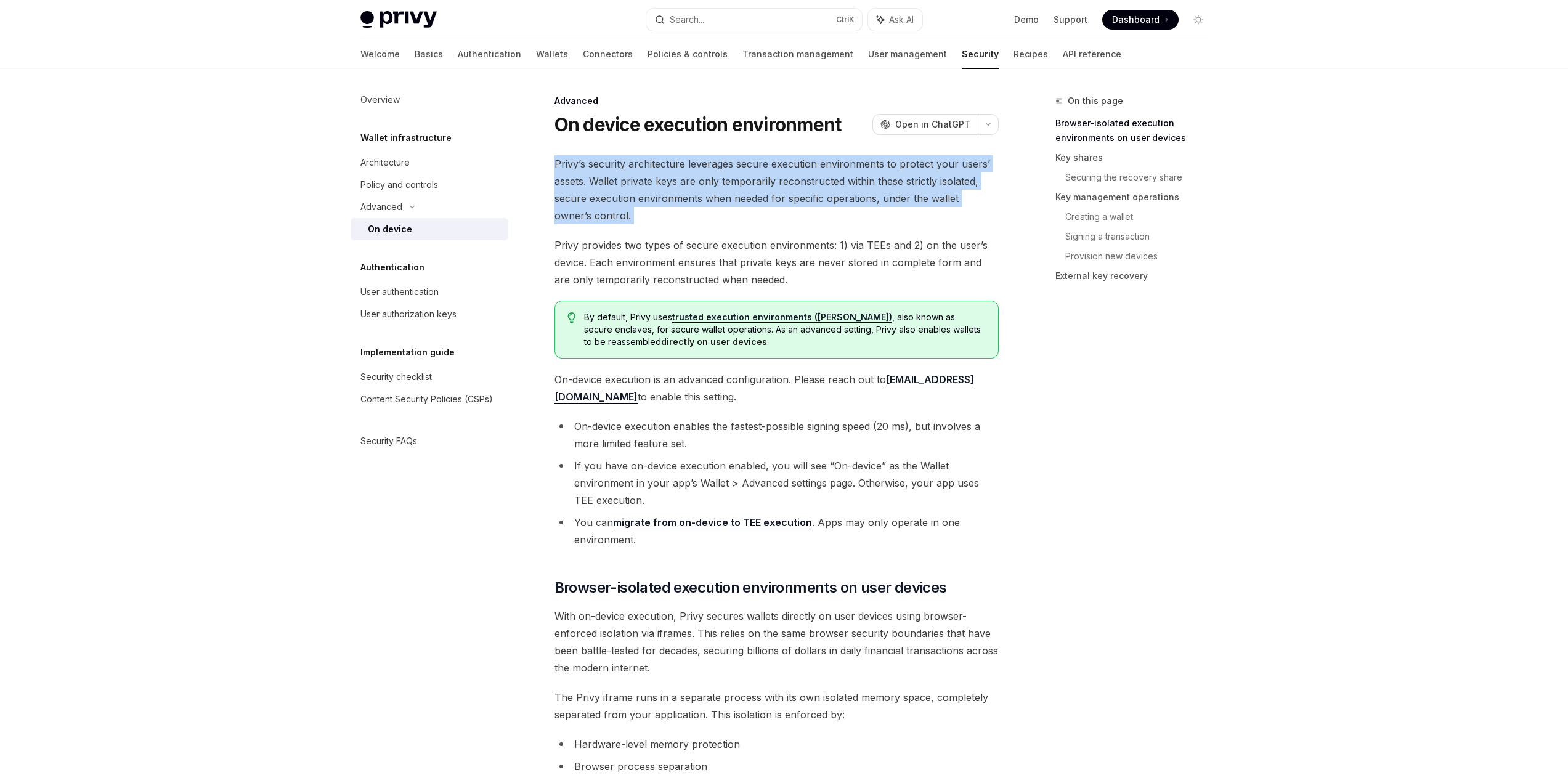
drag, startPoint x: 551, startPoint y: 159, endPoint x: 597, endPoint y: 219, distance: 75.6
click at [597, 219] on span "Privy’s security architecture leverages secure execution environments to protec…" at bounding box center [777, 190] width 444 height 69
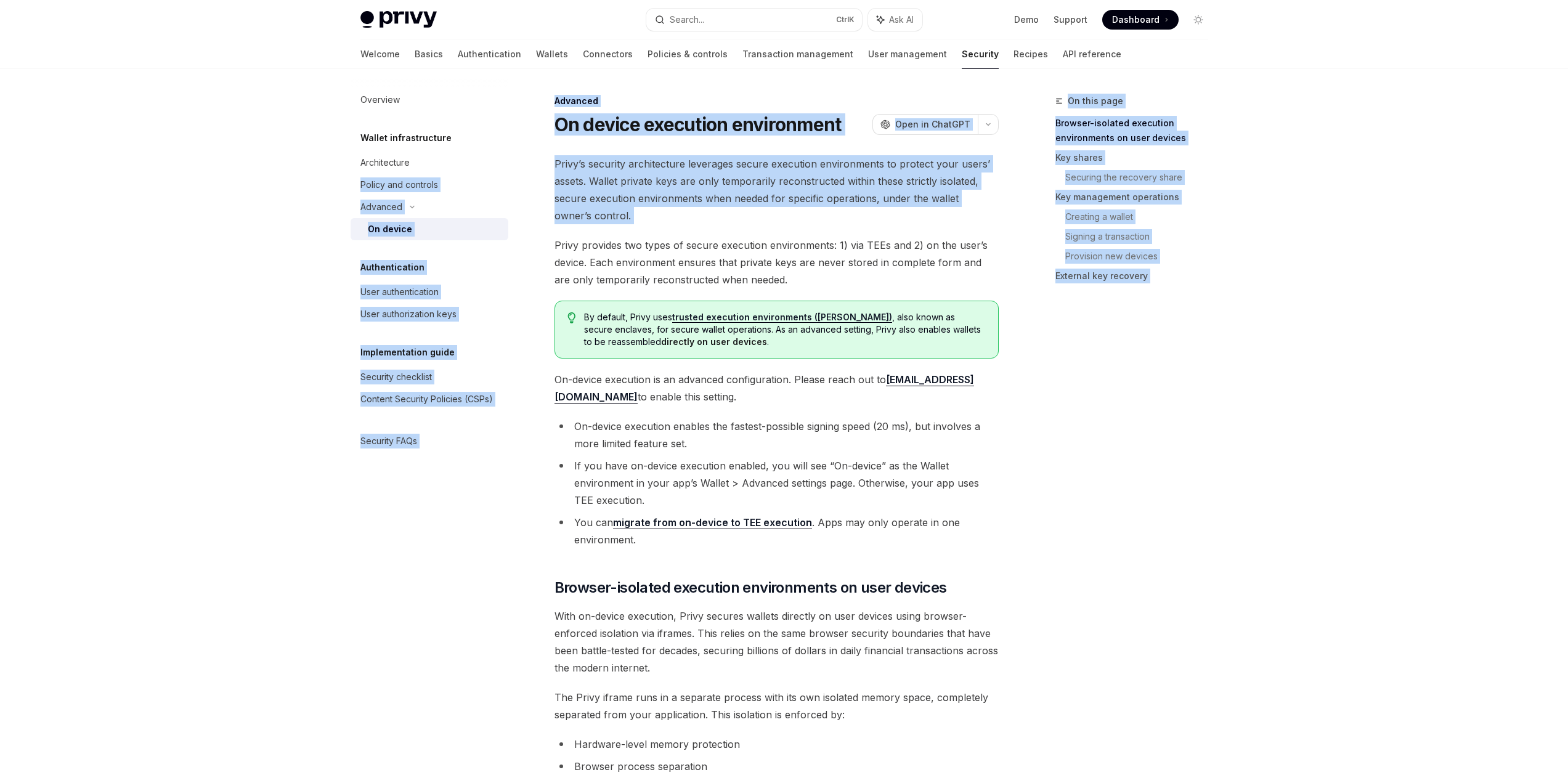
drag, startPoint x: 597, startPoint y: 219, endPoint x: 525, endPoint y: 161, distance: 92.5
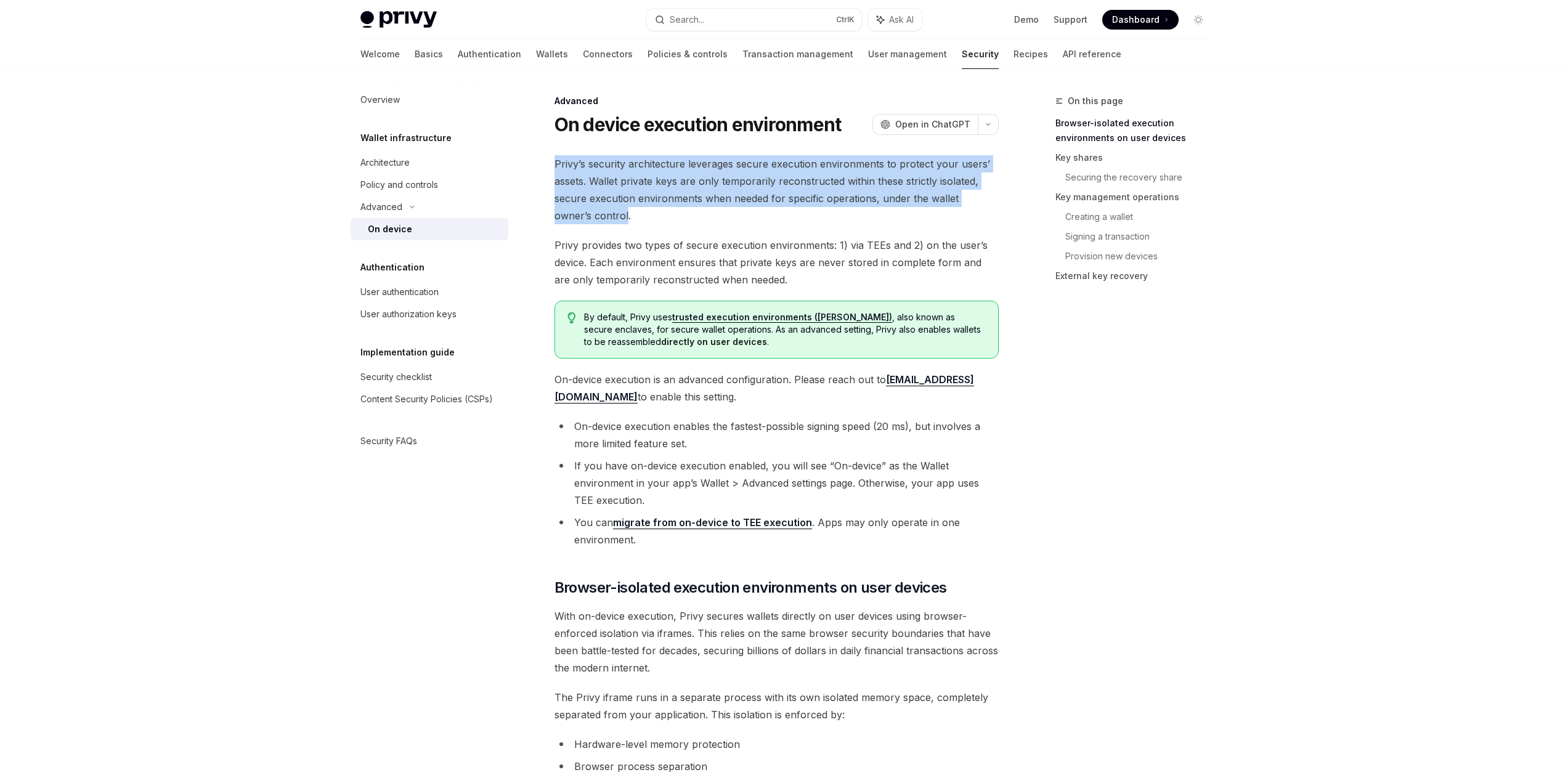
drag, startPoint x: 532, startPoint y: 161, endPoint x: 569, endPoint y: 215, distance: 65.5
click at [569, 215] on span "Privy’s security architecture leverages secure execution environments to protec…" at bounding box center [777, 190] width 444 height 69
drag, startPoint x: 569, startPoint y: 215, endPoint x: 538, endPoint y: 157, distance: 65.8
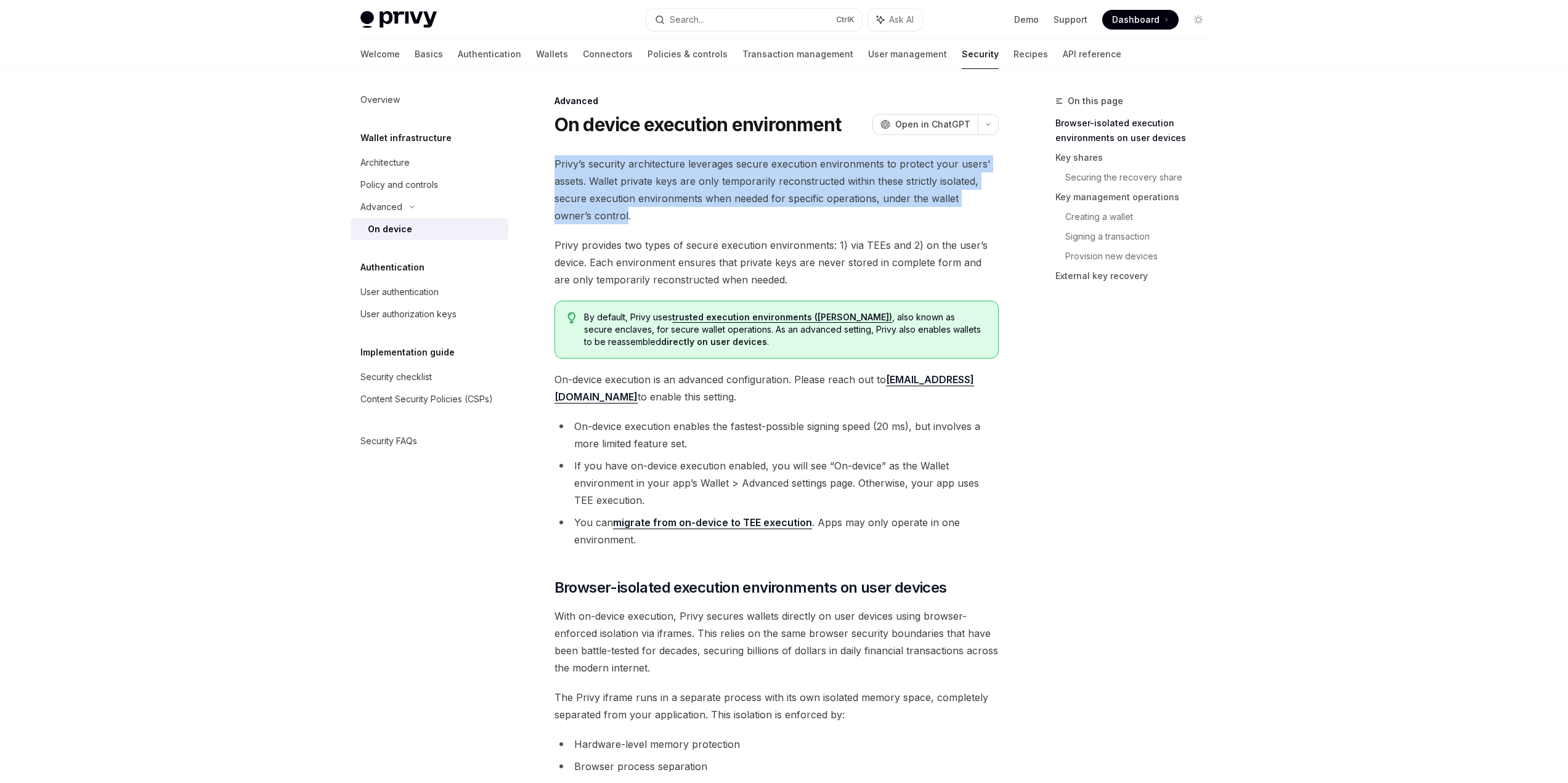
click at [598, 190] on span "Privy’s security architecture leverages secure execution environments to protec…" at bounding box center [777, 190] width 444 height 69
drag, startPoint x: 592, startPoint y: 181, endPoint x: 598, endPoint y: 213, distance: 32.6
click at [598, 213] on span "Privy’s security architecture leverages secure execution environments to protec…" at bounding box center [777, 190] width 444 height 69
drag, startPoint x: 598, startPoint y: 213, endPoint x: 591, endPoint y: 185, distance: 28.9
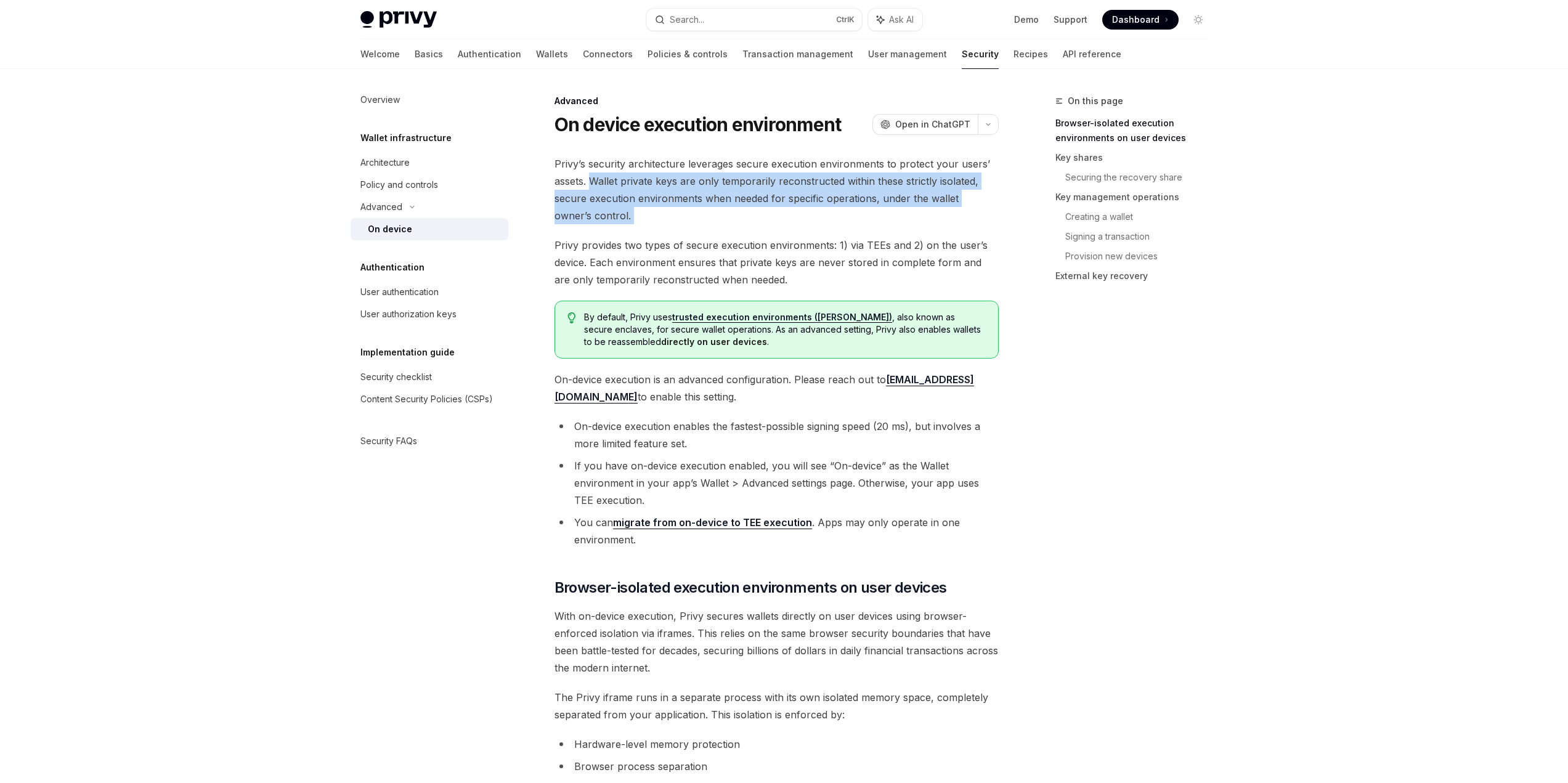
click at [591, 185] on span "Privy’s security architecture leverages secure execution environments to protec…" at bounding box center [777, 190] width 444 height 69
drag, startPoint x: 564, startPoint y: 199, endPoint x: 587, endPoint y: 215, distance: 28.0
click at [587, 215] on span "Privy’s security architecture leverages secure execution environments to protec…" at bounding box center [777, 190] width 444 height 69
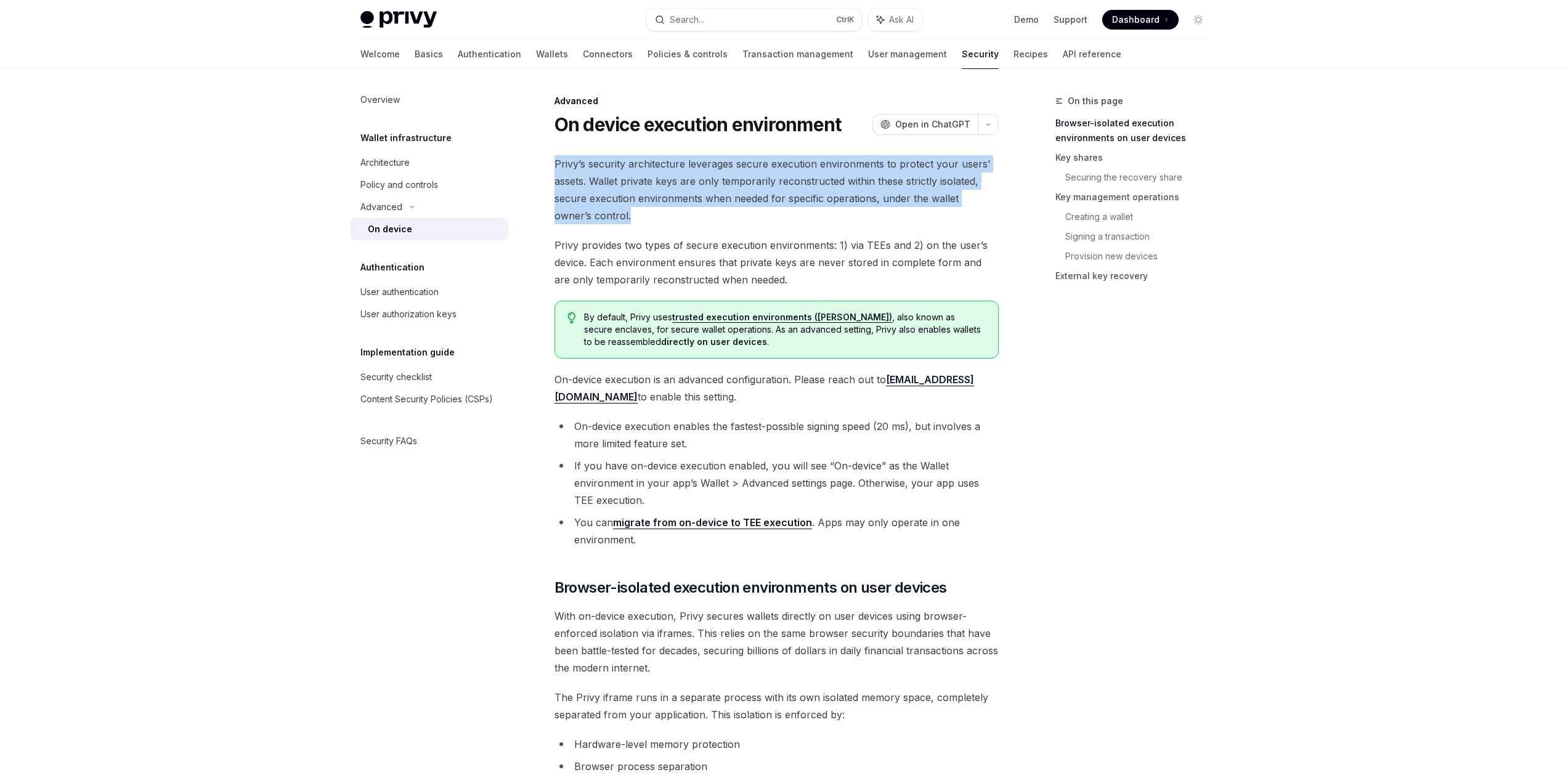
drag, startPoint x: 587, startPoint y: 215, endPoint x: 559, endPoint y: 163, distance: 59.1
click at [559, 163] on span "Privy’s security architecture leverages secure execution environments to protec…" at bounding box center [777, 190] width 444 height 69
drag, startPoint x: 558, startPoint y: 161, endPoint x: 620, endPoint y: 219, distance: 84.9
click at [620, 219] on span "Privy’s security architecture leverages secure execution environments to protec…" at bounding box center [777, 190] width 444 height 69
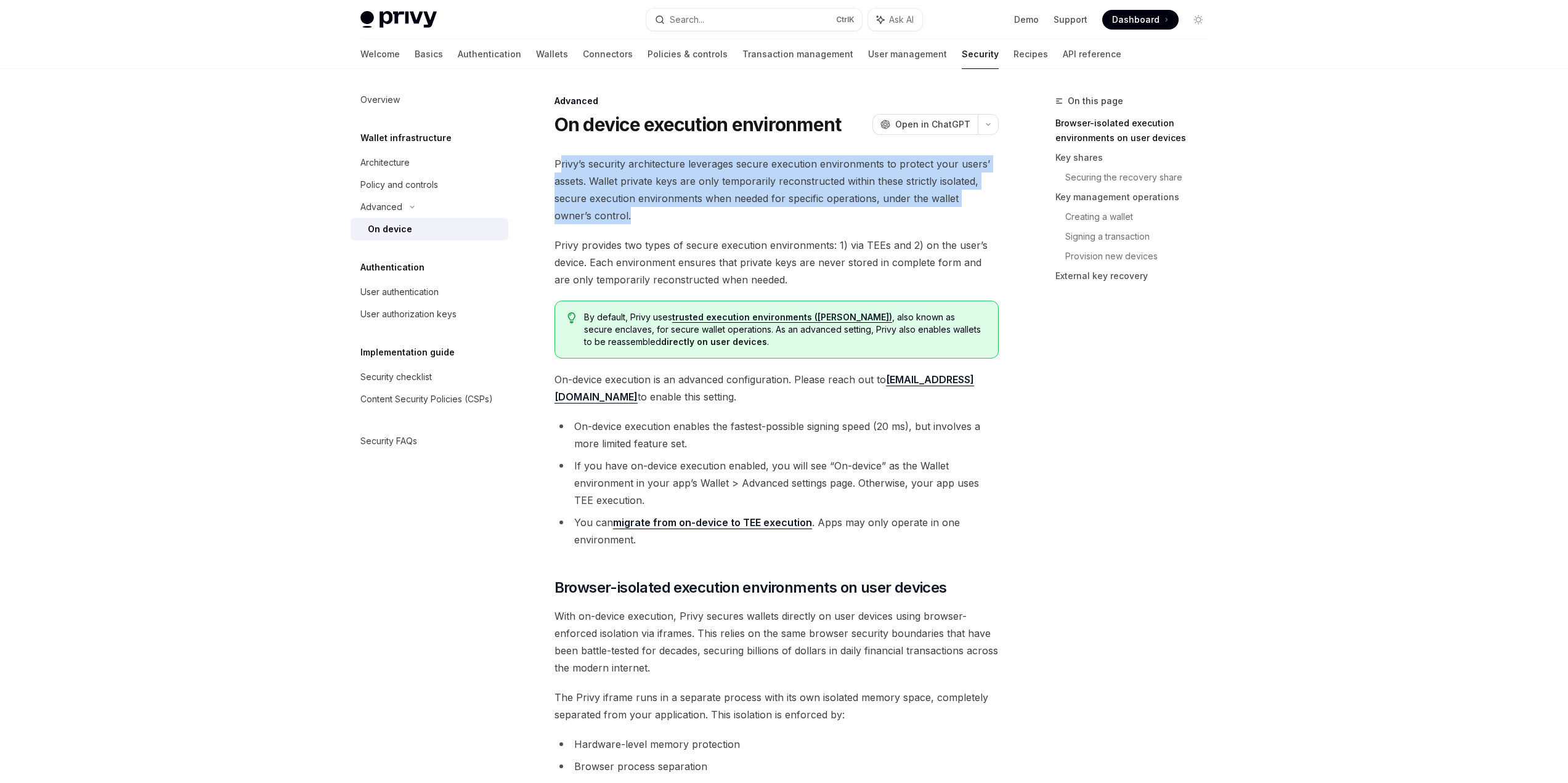
click at [620, 219] on span "Privy’s security architecture leverages secure execution environments to protec…" at bounding box center [777, 190] width 444 height 69
drag, startPoint x: 620, startPoint y: 219, endPoint x: 565, endPoint y: 171, distance: 73.0
click at [565, 171] on span "Privy’s security architecture leverages secure execution environments to protec…" at bounding box center [777, 190] width 444 height 69
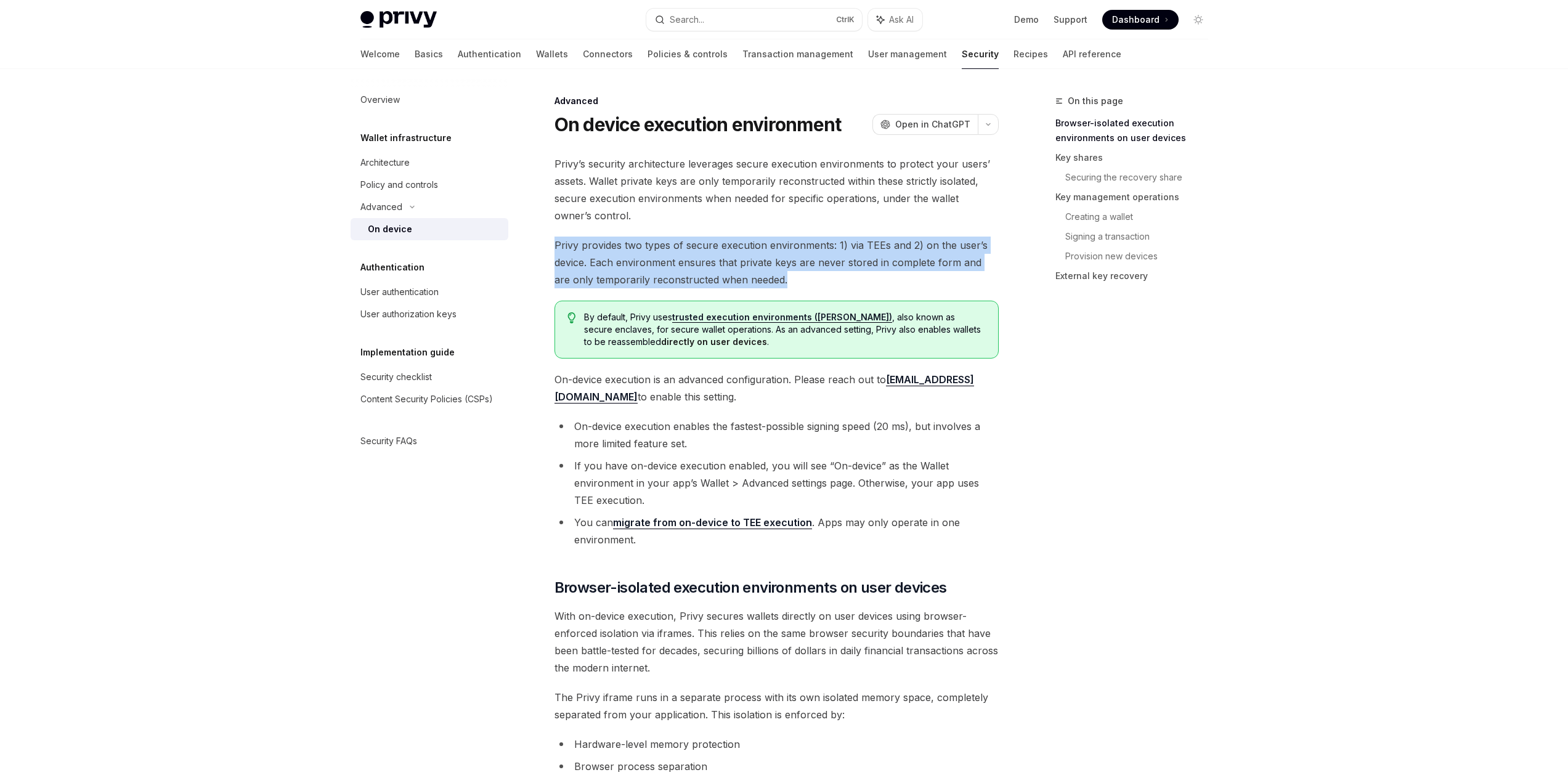
drag, startPoint x: 557, startPoint y: 241, endPoint x: 784, endPoint y: 282, distance: 230.7
click at [784, 282] on span "Privy provides two types of secure execution environments: 1) via TEEs and 2) o…" at bounding box center [777, 262] width 444 height 52
drag, startPoint x: 784, startPoint y: 282, endPoint x: 570, endPoint y: 249, distance: 216.5
click at [570, 249] on span "Privy provides two types of secure execution environments: 1) via TEEs and 2) o…" at bounding box center [777, 262] width 444 height 52
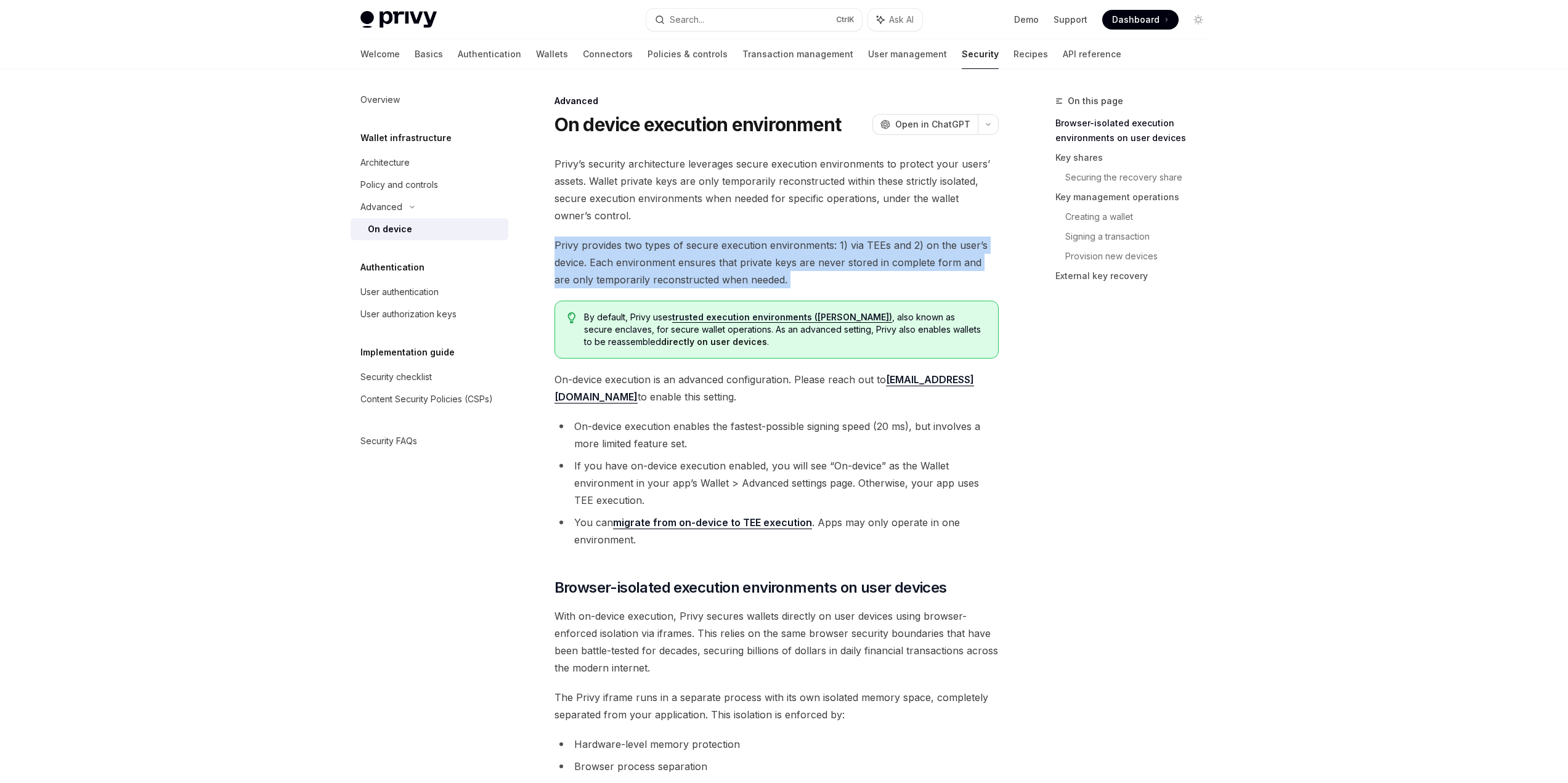
click at [570, 249] on span "Privy provides two types of secure execution environments: 1) via TEEs and 2) o…" at bounding box center [777, 262] width 444 height 52
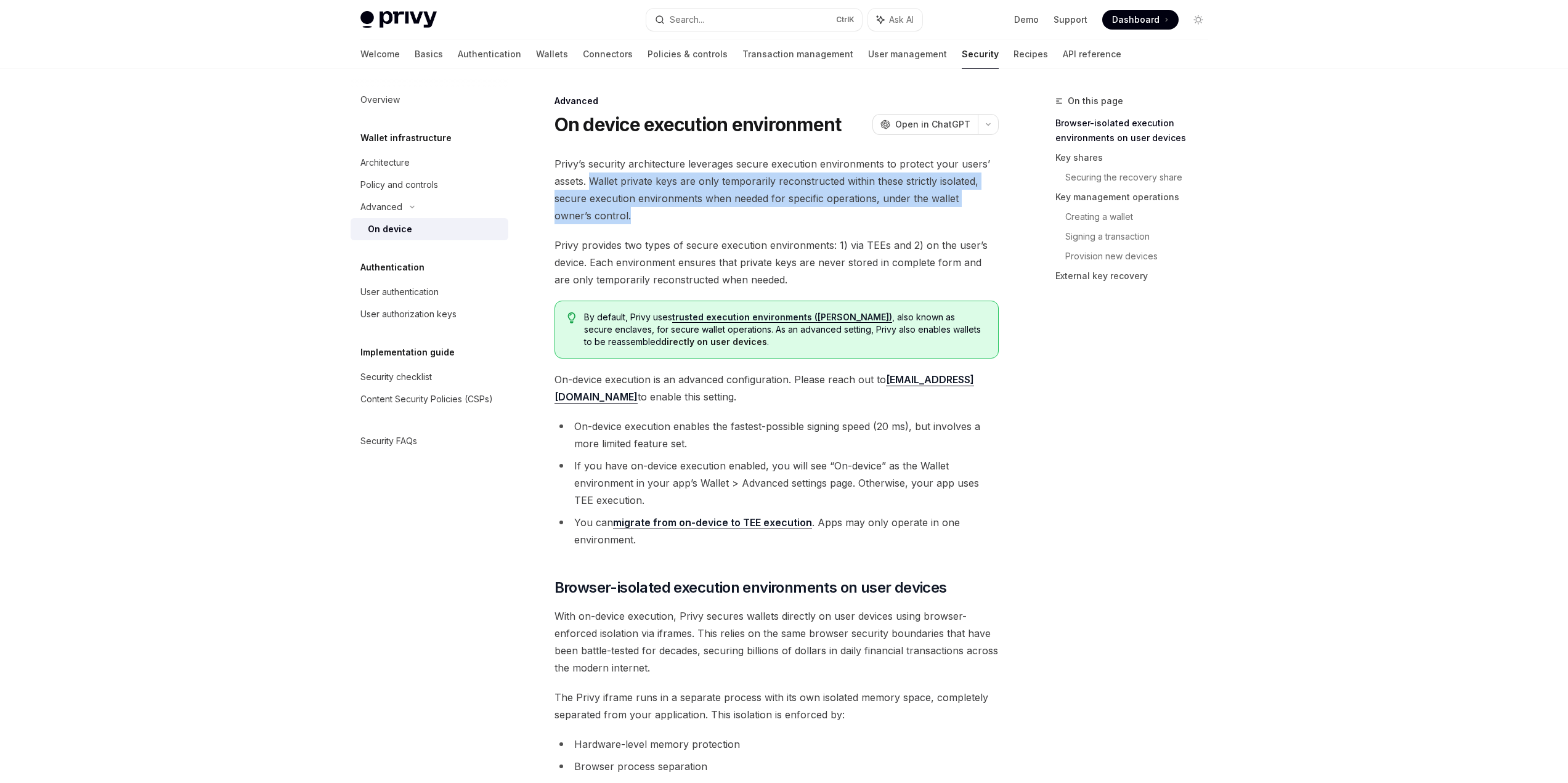
drag, startPoint x: 591, startPoint y: 178, endPoint x: 594, endPoint y: 210, distance: 32.1
click at [594, 210] on span "Privy’s security architecture leverages secure execution environments to protec…" at bounding box center [777, 190] width 444 height 69
click at [609, 198] on span "Privy’s security architecture leverages secure execution environments to protec…" at bounding box center [777, 190] width 444 height 69
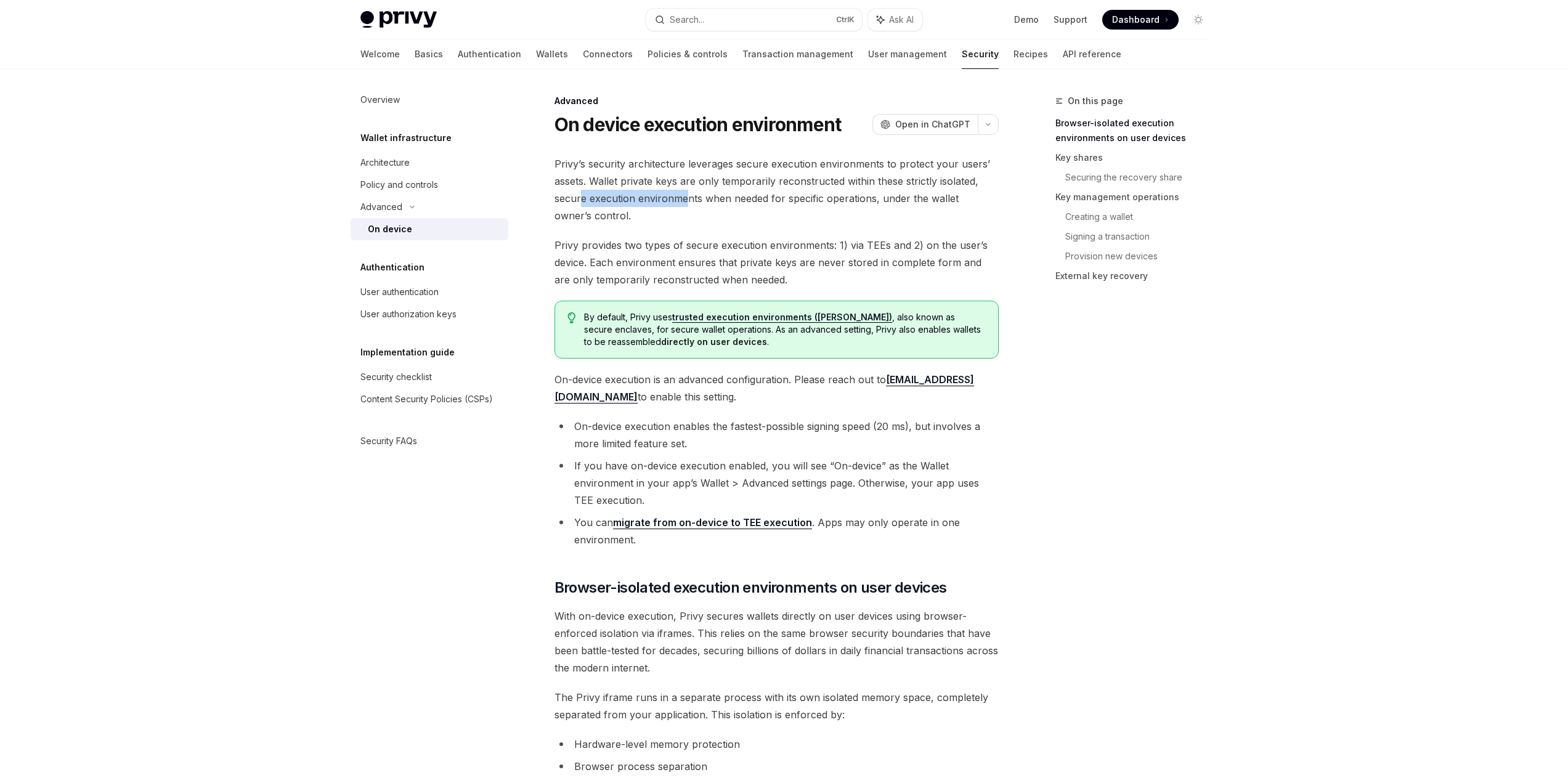
drag, startPoint x: 581, startPoint y: 200, endPoint x: 685, endPoint y: 197, distance: 104.0
click at [685, 197] on span "Privy’s security architecture leverages secure execution environments to protec…" at bounding box center [777, 190] width 444 height 69
drag, startPoint x: 709, startPoint y: 197, endPoint x: 832, endPoint y: 196, distance: 123.0
click at [832, 196] on span "Privy’s security architecture leverages secure execution environments to protec…" at bounding box center [777, 190] width 444 height 69
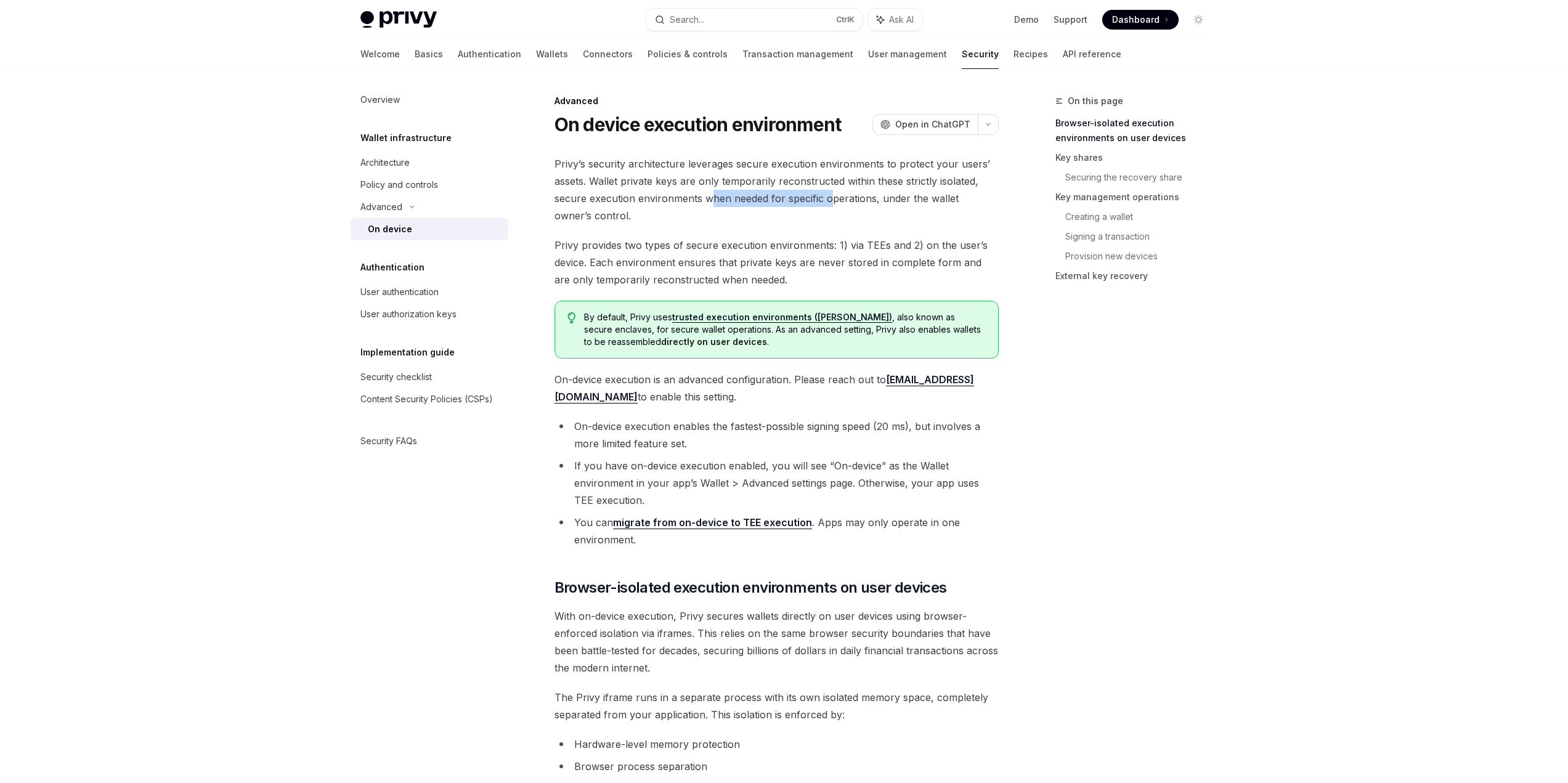
click at [832, 196] on span "Privy’s security architecture leverages secure execution environments to protec…" at bounding box center [777, 190] width 444 height 69
drag, startPoint x: 879, startPoint y: 197, endPoint x: 881, endPoint y: 208, distance: 11.2
click at [881, 208] on span "Privy’s security architecture leverages secure execution environments to protec…" at bounding box center [777, 190] width 444 height 69
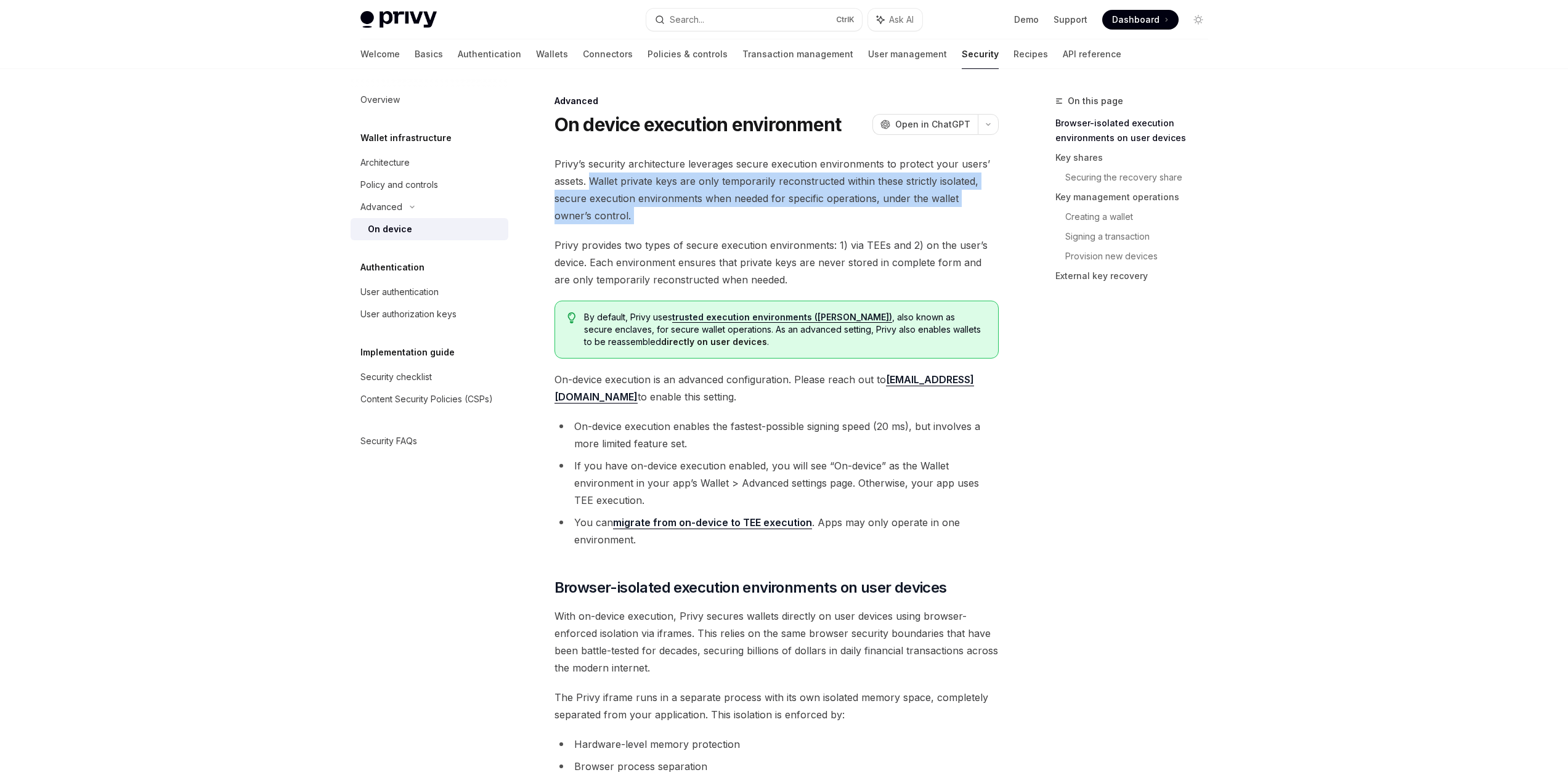
drag, startPoint x: 881, startPoint y: 208, endPoint x: 612, endPoint y: 183, distance: 270.2
click at [612, 183] on span "Privy’s security architecture leverages secure execution environments to protec…" at bounding box center [777, 190] width 444 height 69
click at [667, 190] on span "Privy’s security architecture leverages secure execution environments to protec…" at bounding box center [777, 190] width 444 height 69
click at [609, 205] on span "Privy’s security architecture leverages secure execution environments to protec…" at bounding box center [777, 190] width 444 height 69
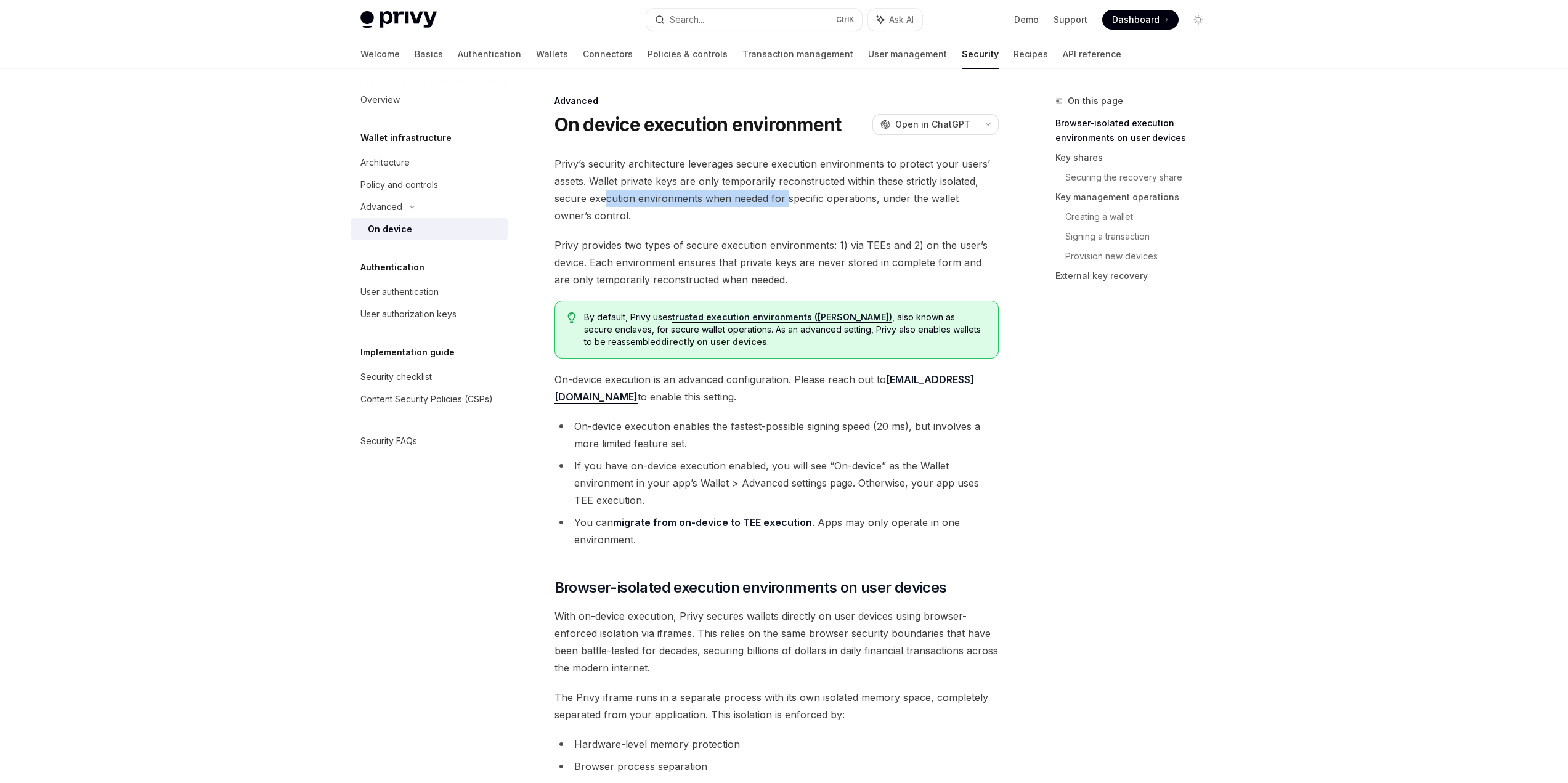
drag, startPoint x: 607, startPoint y: 205, endPoint x: 786, endPoint y: 200, distance: 179.1
click at [786, 200] on span "Privy’s security architecture leverages secure execution environments to protec…" at bounding box center [777, 190] width 444 height 69
click at [792, 199] on span "Privy’s security architecture leverages secure execution environments to protec…" at bounding box center [777, 190] width 444 height 69
drag, startPoint x: 779, startPoint y: 210, endPoint x: 592, endPoint y: 204, distance: 187.1
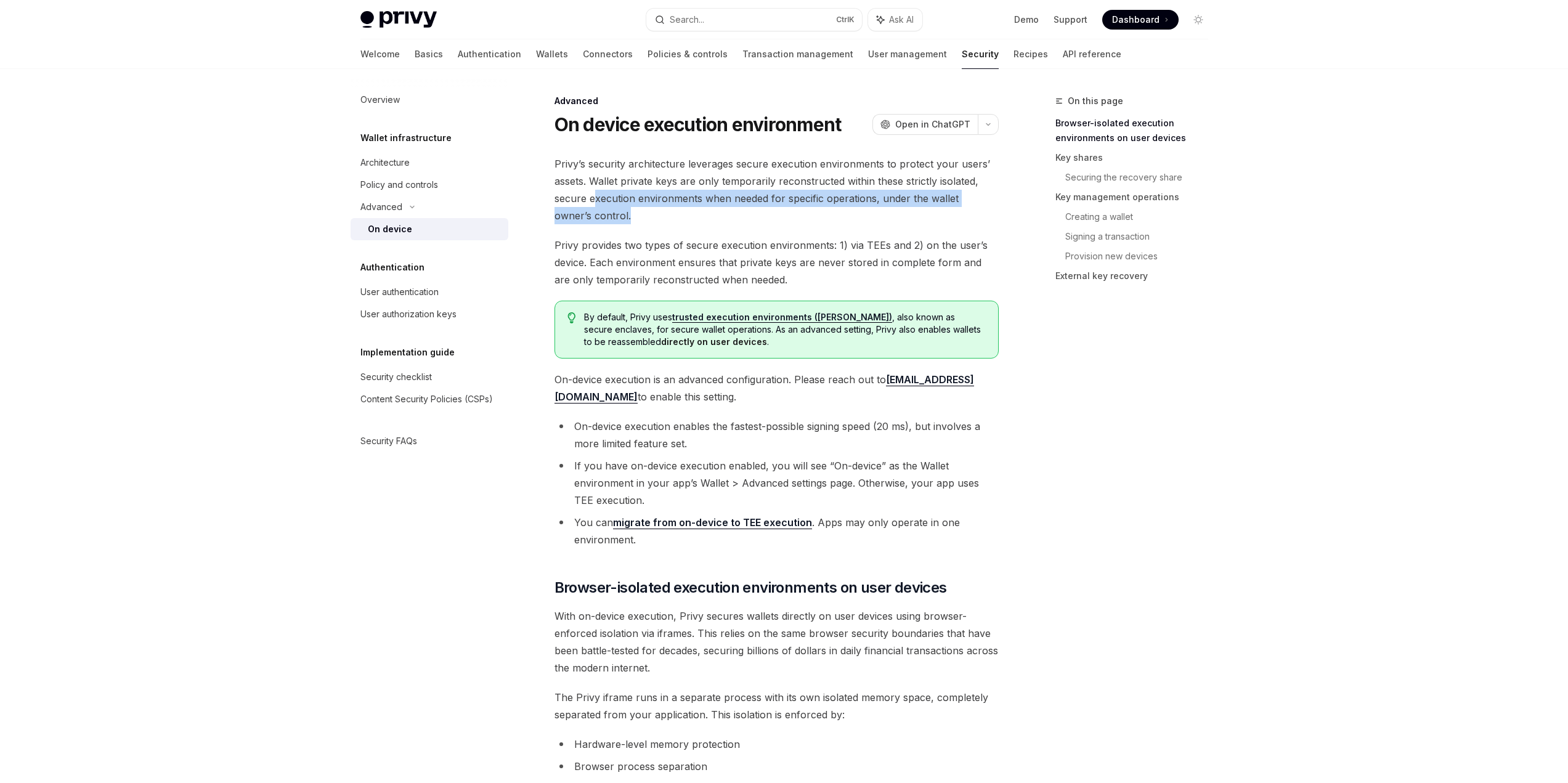
click at [592, 204] on span "Privy’s security architecture leverages secure execution environments to protec…" at bounding box center [777, 190] width 444 height 69
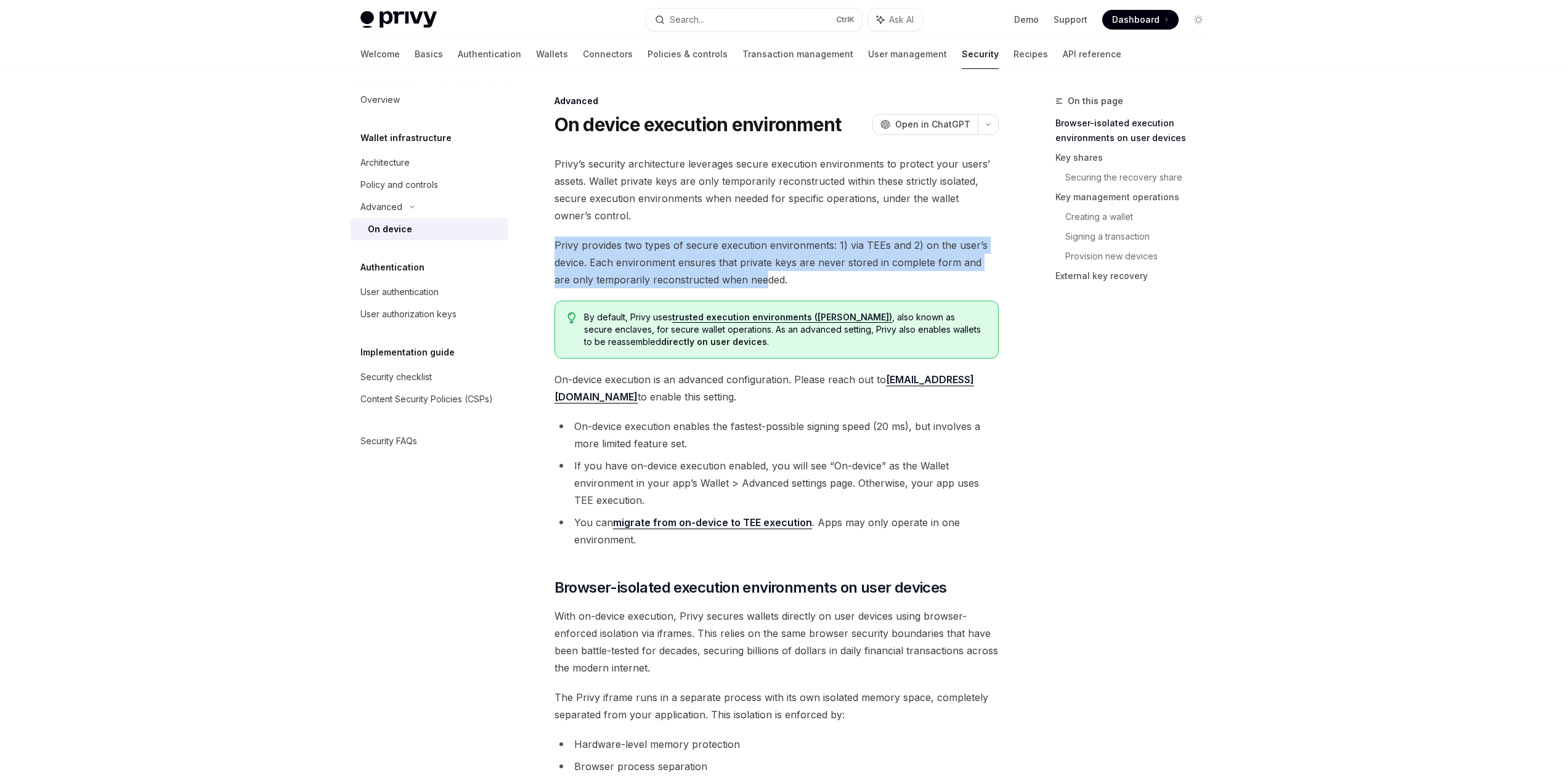
drag, startPoint x: 556, startPoint y: 247, endPoint x: 744, endPoint y: 276, distance: 190.2
click at [744, 276] on span "Privy provides two types of secure execution environments: 1) via TEEs and 2) o…" at bounding box center [777, 262] width 444 height 52
drag, startPoint x: 589, startPoint y: 264, endPoint x: 789, endPoint y: 275, distance: 200.3
click at [789, 275] on span "Privy provides two types of secure execution environments: 1) via TEEs and 2) o…" at bounding box center [777, 262] width 444 height 52
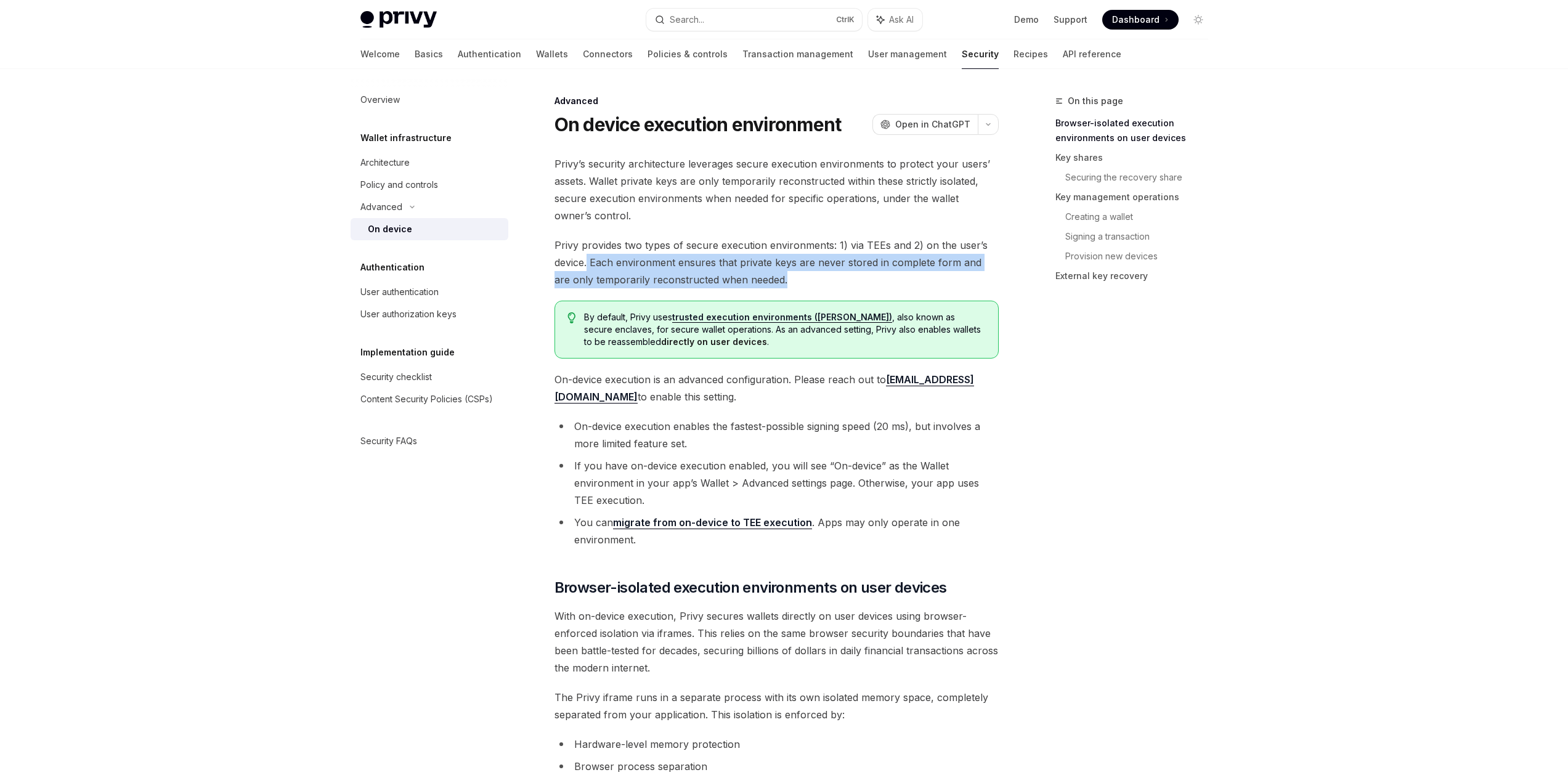
click at [789, 275] on span "Privy provides two types of secure execution environments: 1) via TEEs and 2) o…" at bounding box center [777, 262] width 444 height 52
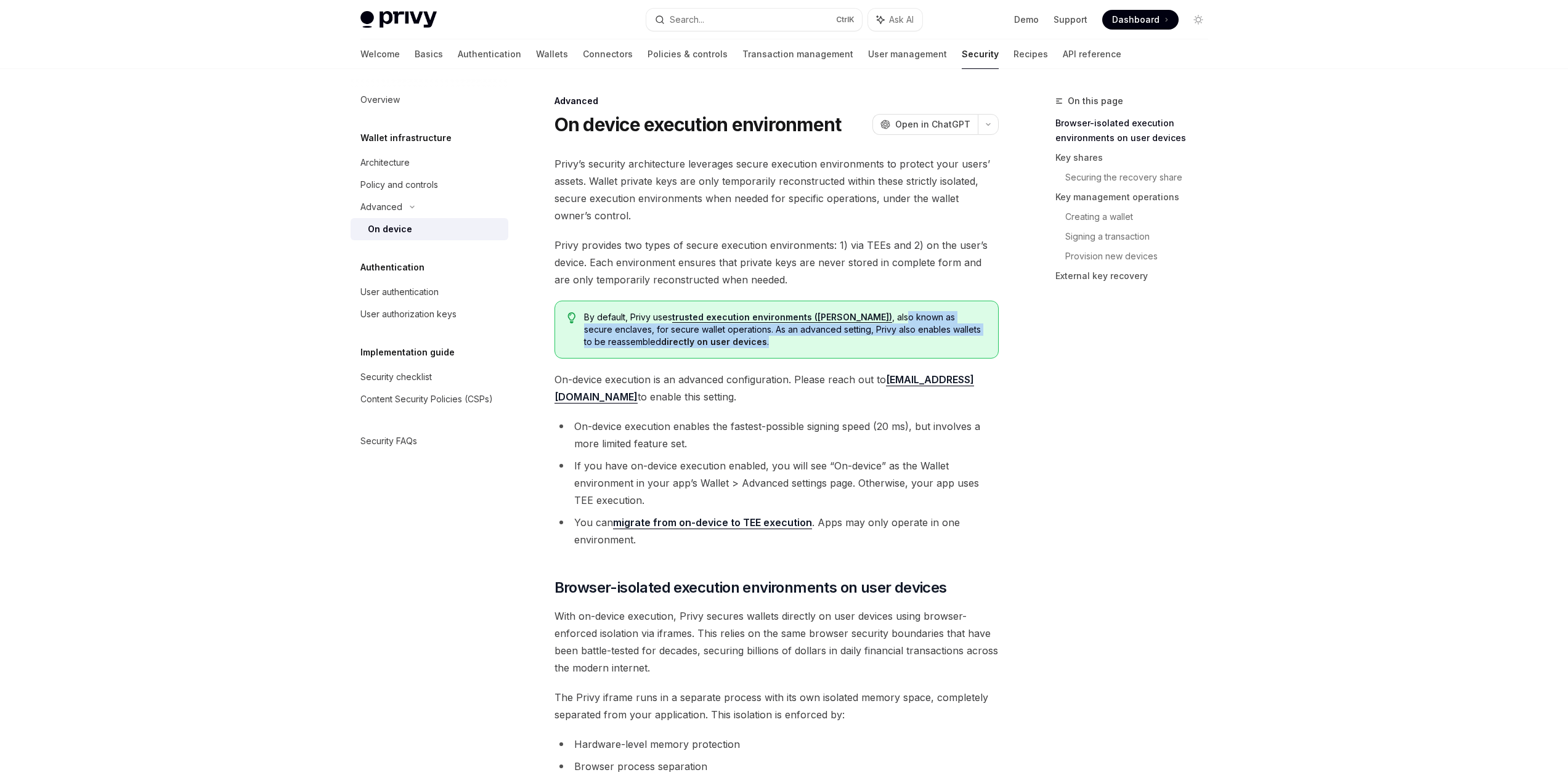
drag, startPoint x: 851, startPoint y: 318, endPoint x: 823, endPoint y: 347, distance: 40.3
click at [823, 347] on span "By default, Privy uses trusted execution environments (TEEs) , also known as se…" at bounding box center [784, 329] width 401 height 37
drag, startPoint x: 823, startPoint y: 347, endPoint x: 693, endPoint y: 329, distance: 131.2
click at [693, 329] on span "By default, Privy uses trusted execution environments (TEEs) , also known as se…" at bounding box center [784, 329] width 401 height 37
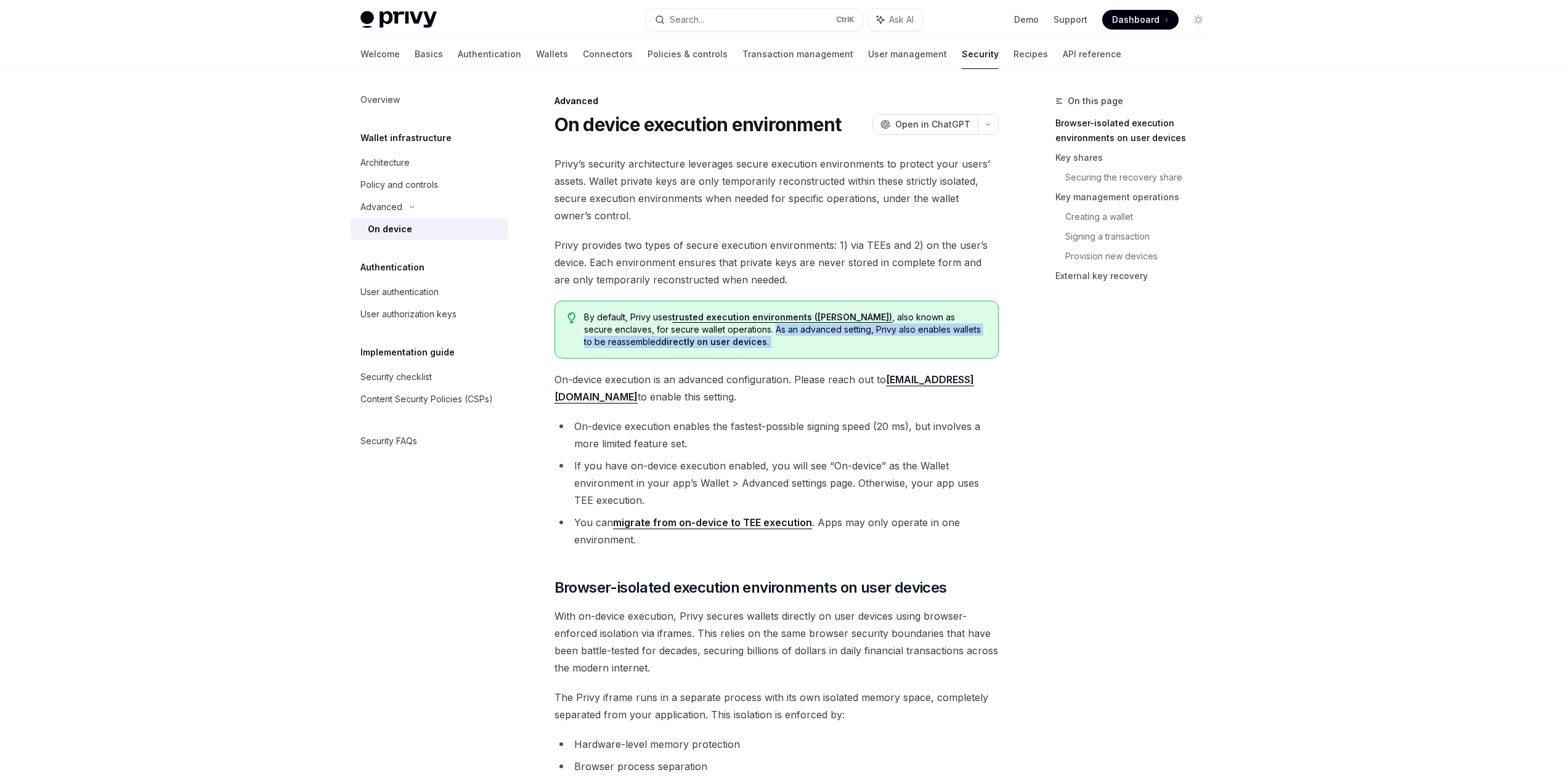
click at [693, 329] on span "By default, Privy uses trusted execution environments (TEEs) , also known as se…" at bounding box center [784, 329] width 401 height 37
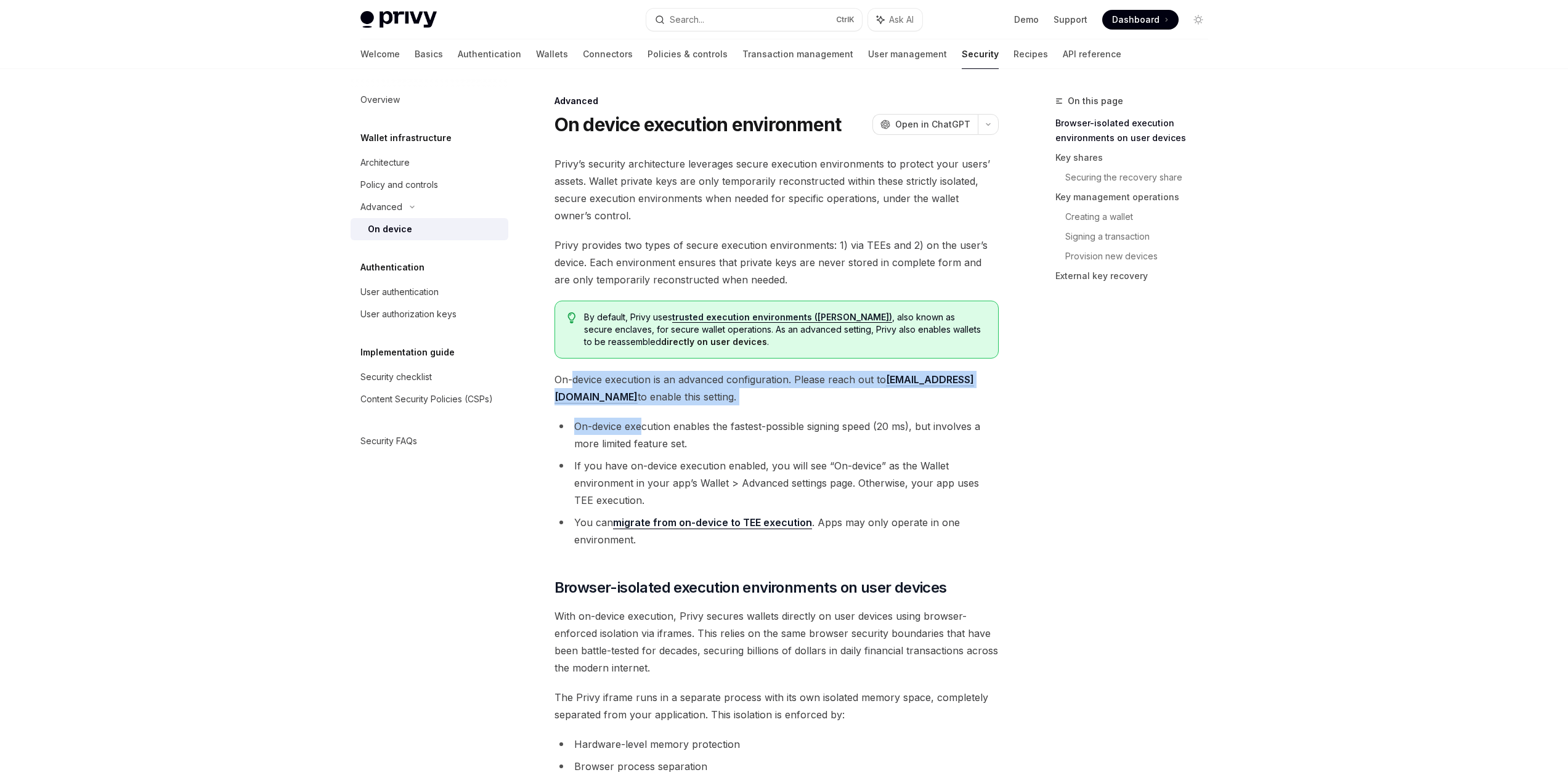
drag, startPoint x: 572, startPoint y: 381, endPoint x: 640, endPoint y: 405, distance: 72.1
drag, startPoint x: 646, startPoint y: 399, endPoint x: 588, endPoint y: 383, distance: 60.2
click at [588, 383] on span "On-device execution is an advanced configuration. Please reach out to support@p…" at bounding box center [777, 388] width 444 height 34
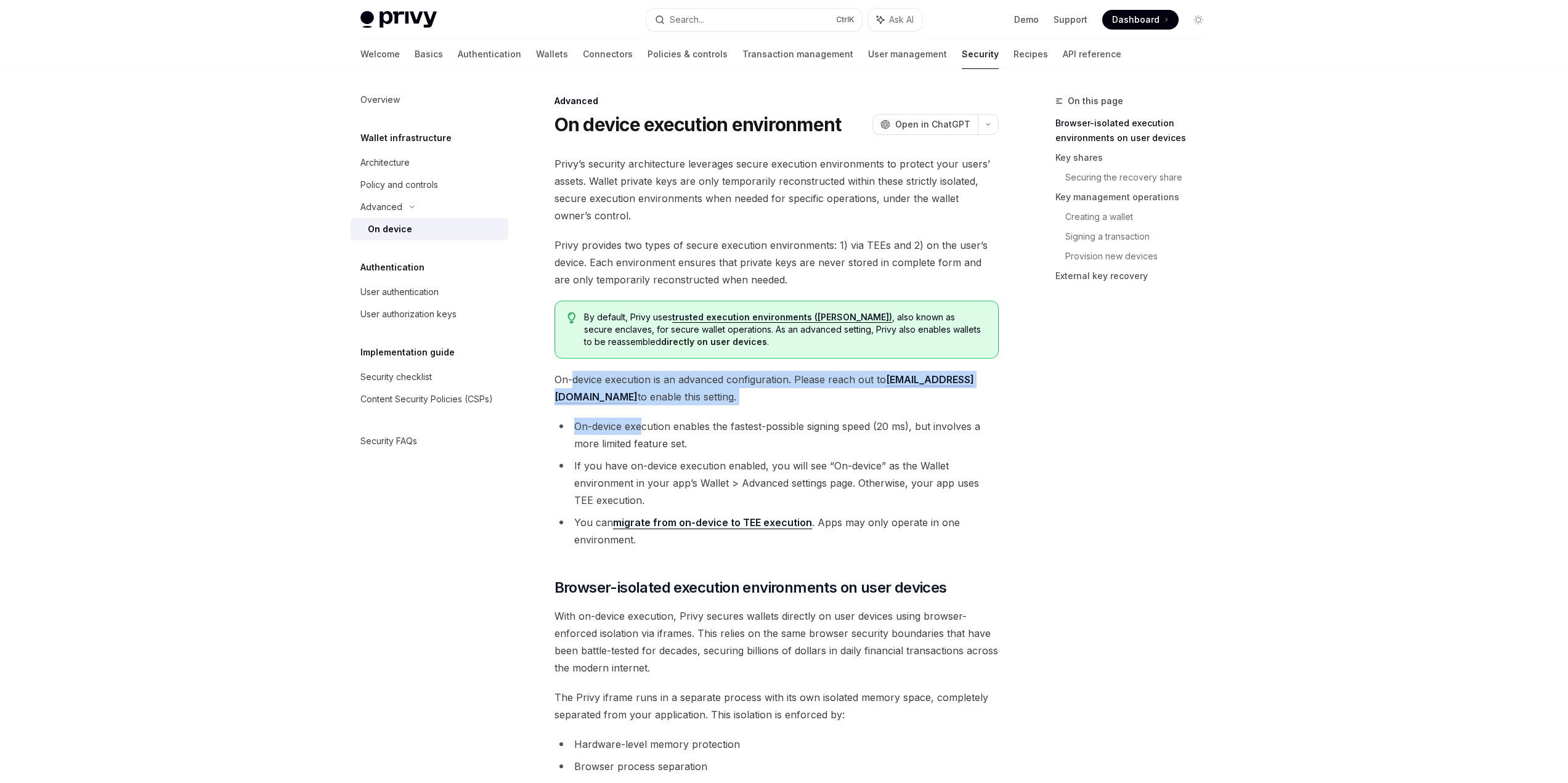
click at [588, 383] on span "On-device execution is an advanced configuration. Please reach out to support@p…" at bounding box center [777, 388] width 444 height 34
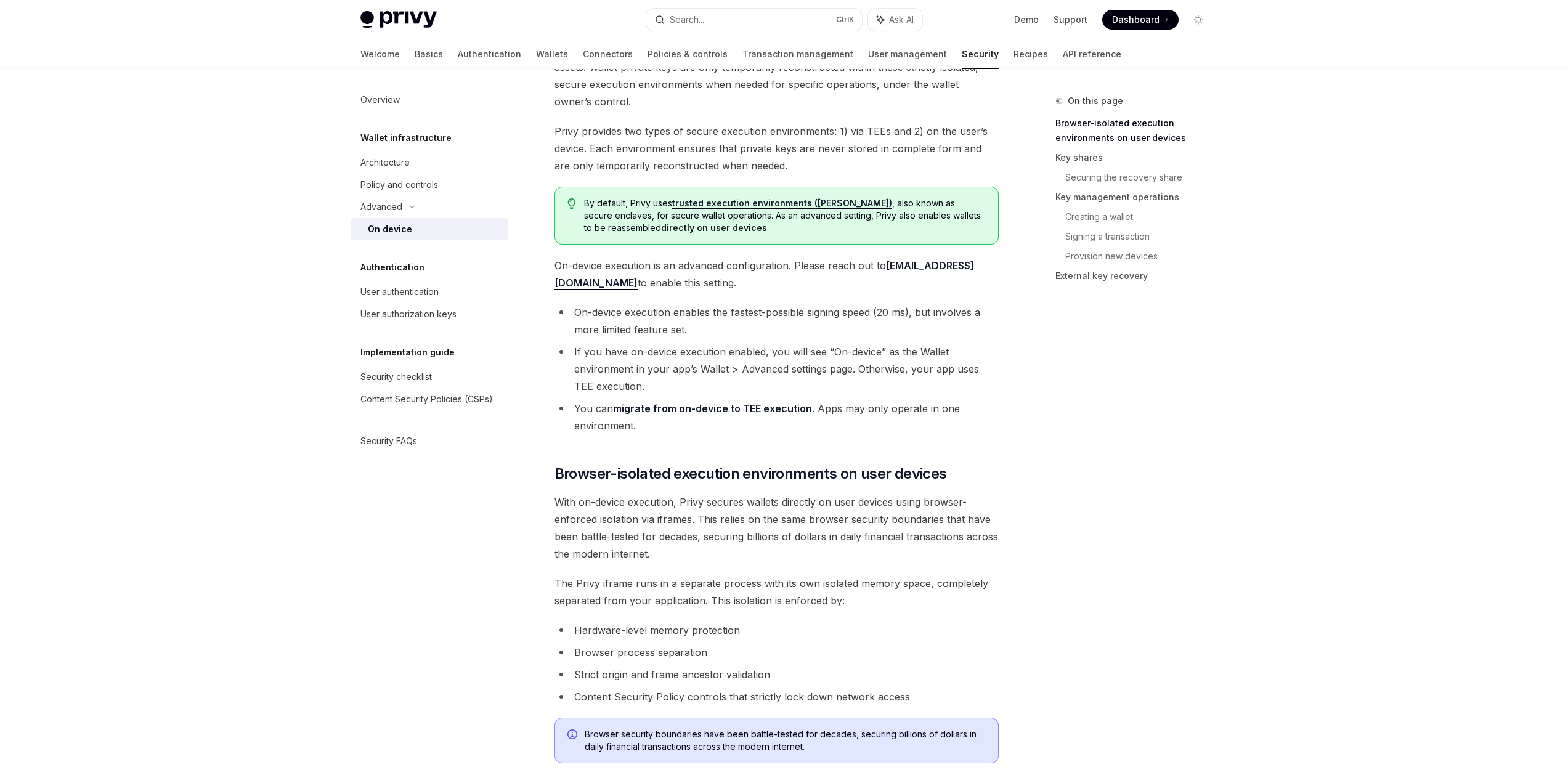
scroll to position [123, 0]
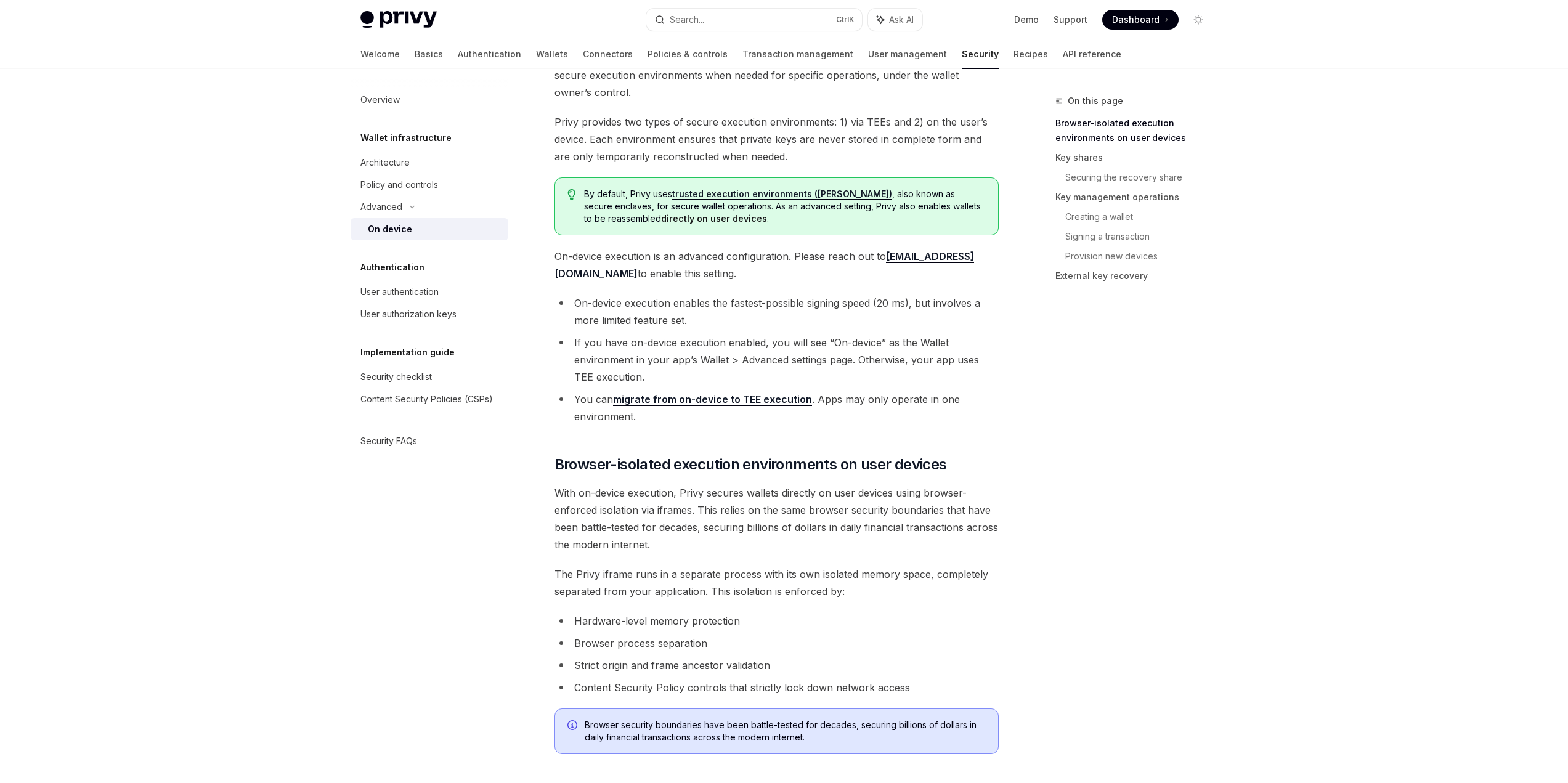
drag, startPoint x: 550, startPoint y: 271, endPoint x: 663, endPoint y: 279, distance: 113.3
click at [663, 279] on span "On-device execution is an advanced configuration. Please reach out to support@p…" at bounding box center [777, 265] width 444 height 34
drag, startPoint x: 575, startPoint y: 304, endPoint x: 740, endPoint y: 322, distance: 166.0
click at [740, 322] on li "On-device execution enables the fastest-possible signing speed (20 ms), but inv…" at bounding box center [777, 311] width 444 height 34
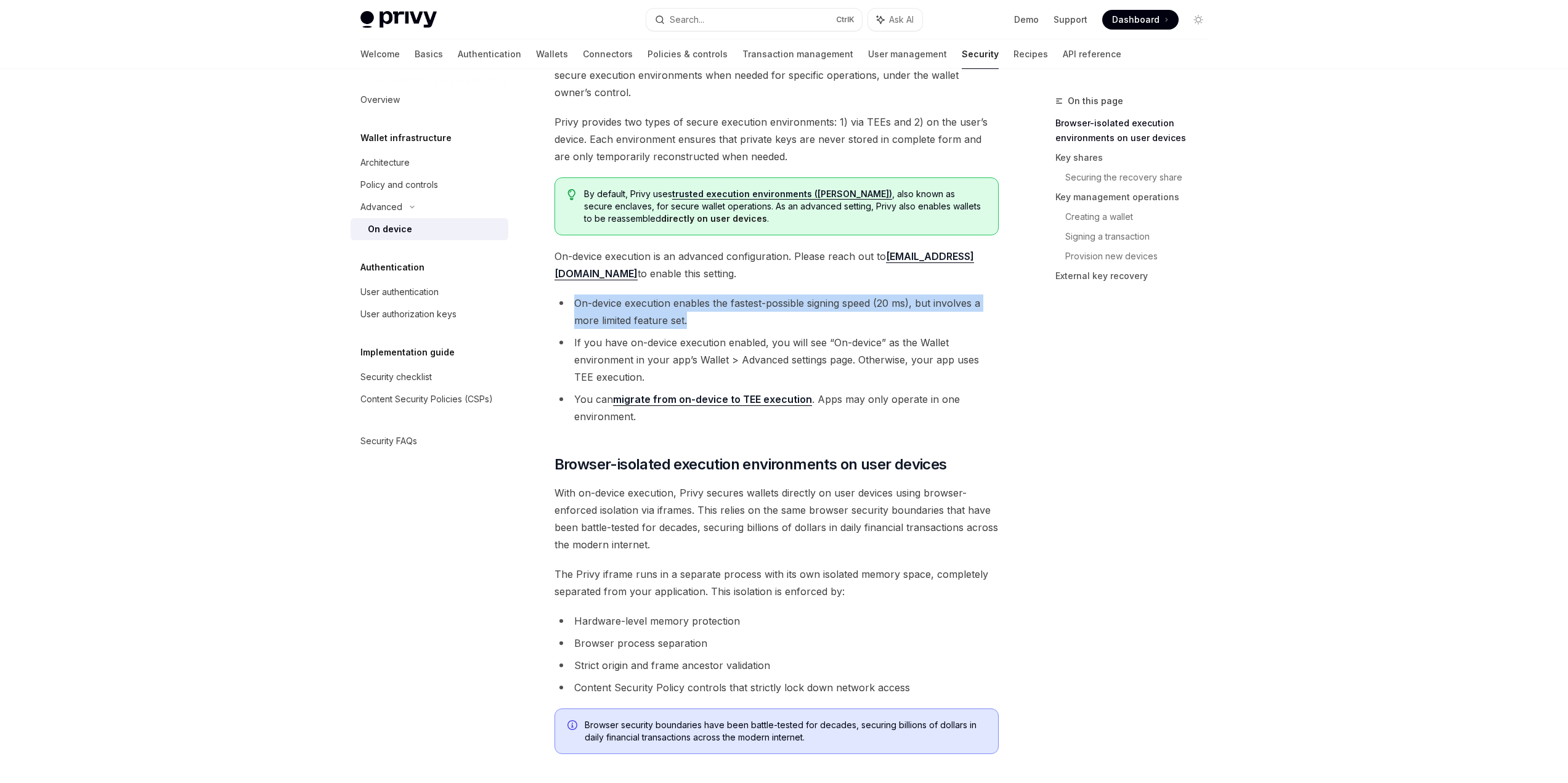
click at [740, 322] on li "On-device execution enables the fastest-possible signing speed (20 ms), but inv…" at bounding box center [777, 311] width 444 height 34
drag, startPoint x: 732, startPoint y: 305, endPoint x: 920, endPoint y: 304, distance: 188.0
click at [920, 304] on li "On-device execution enables the fastest-possible signing speed (20 ms), but inv…" at bounding box center [777, 311] width 444 height 34
drag, startPoint x: 927, startPoint y: 303, endPoint x: 1001, endPoint y: 305, distance: 74.0
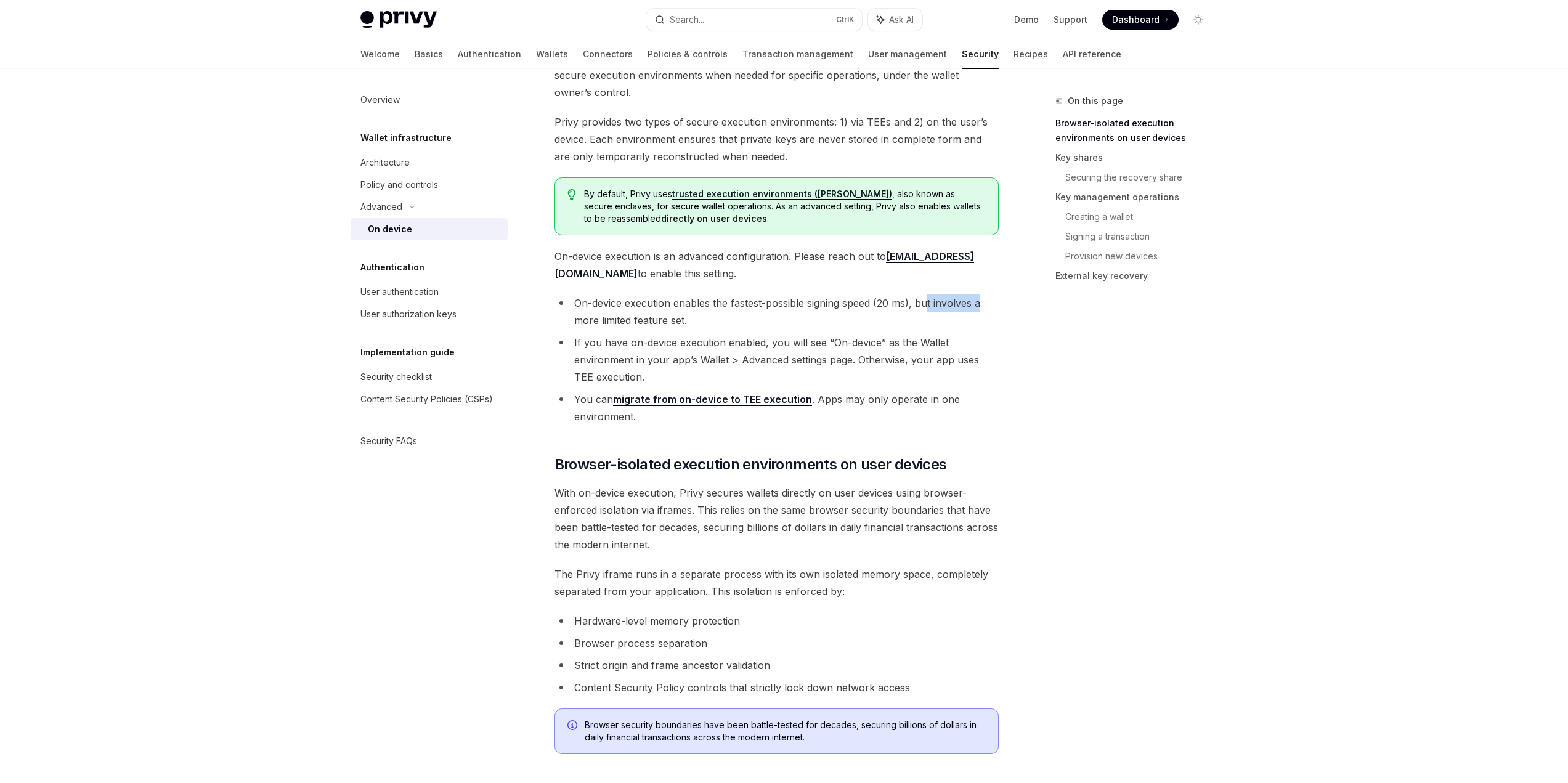
drag, startPoint x: 915, startPoint y: 324, endPoint x: 585, endPoint y: 300, distance: 330.9
click at [585, 300] on li "On-device execution enables the fastest-possible signing speed (20 ms), but inv…" at bounding box center [777, 311] width 444 height 34
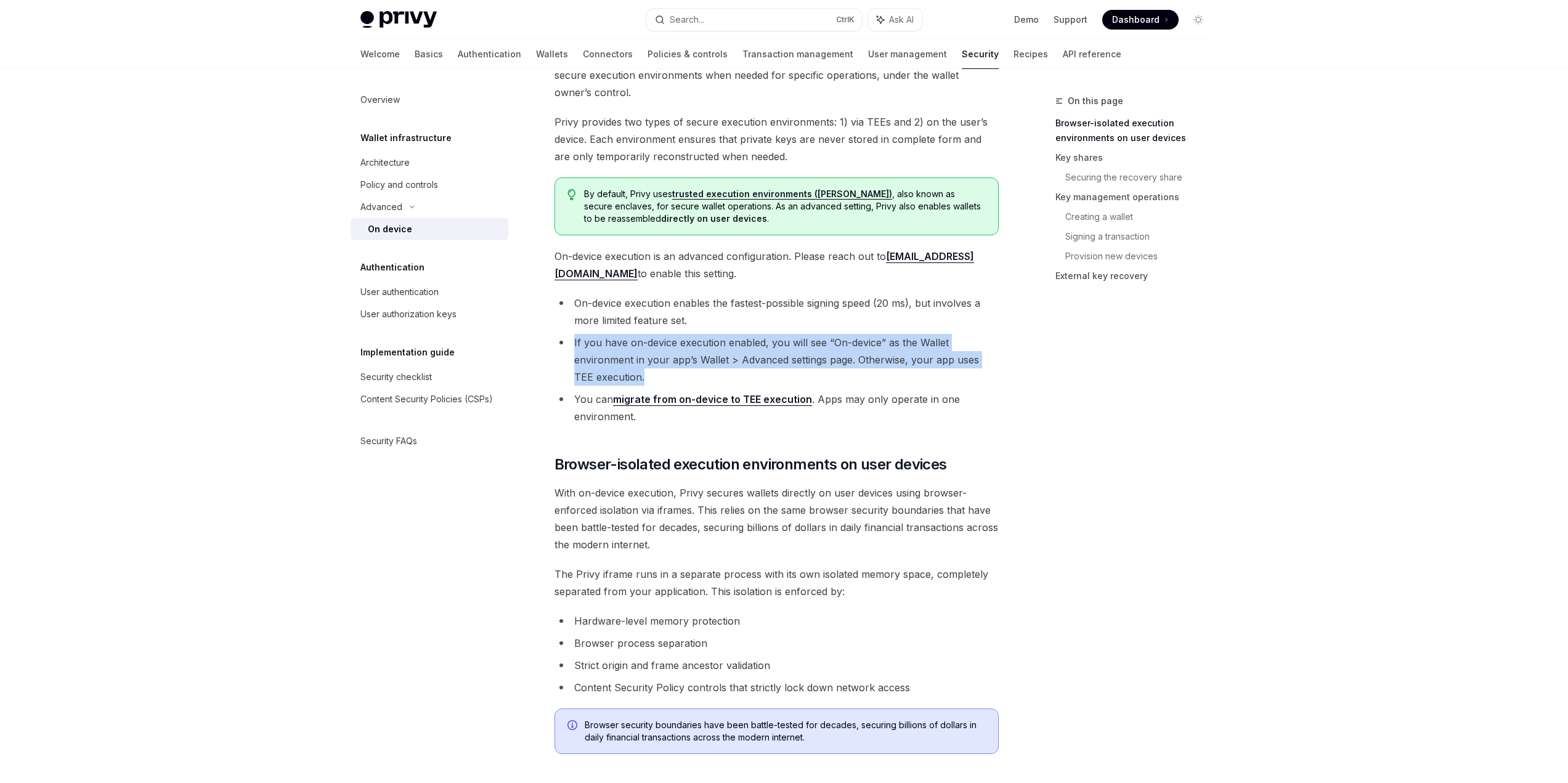
drag, startPoint x: 562, startPoint y: 343, endPoint x: 633, endPoint y: 375, distance: 77.9
click at [633, 375] on li "If you have on-device execution enabled, you will see “On-device” as the Wallet…" at bounding box center [777, 360] width 444 height 52
drag, startPoint x: 618, startPoint y: 347, endPoint x: 791, endPoint y: 344, distance: 173.0
click at [791, 344] on li "If you have on-device execution enabled, you will see “On-device” as the Wallet…" at bounding box center [777, 360] width 444 height 52
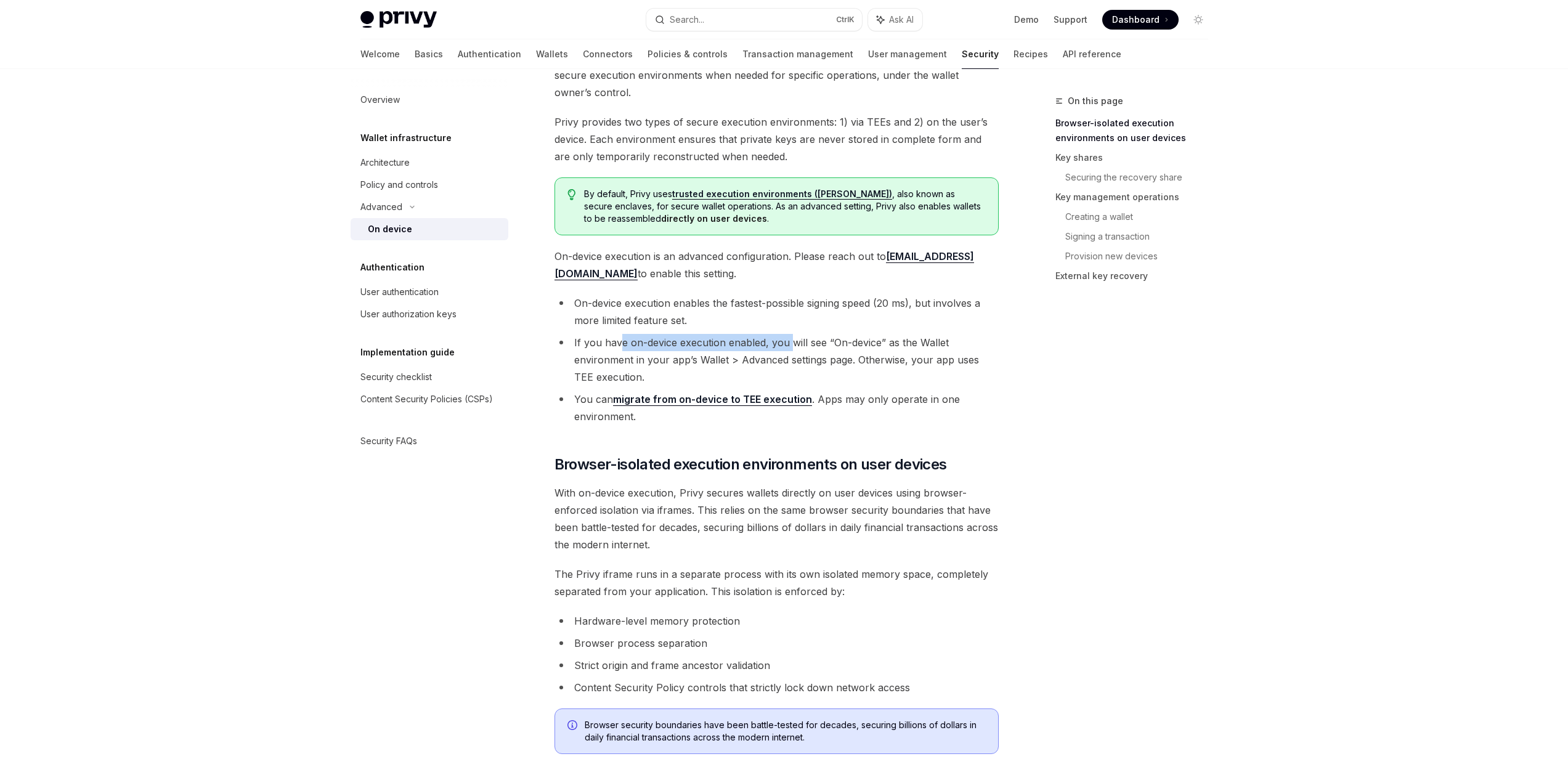
click at [791, 344] on li "If you have on-device execution enabled, you will see “On-device” as the Wallet…" at bounding box center [777, 360] width 444 height 52
drag, startPoint x: 771, startPoint y: 343, endPoint x: 950, endPoint y: 342, distance: 179.0
click at [950, 342] on li "If you have on-device execution enabled, you will see “On-device” as the Wallet…" at bounding box center [777, 360] width 444 height 52
drag, startPoint x: 629, startPoint y: 378, endPoint x: 599, endPoint y: 352, distance: 39.7
click at [601, 353] on li "If you have on-device execution enabled, you will see “On-device” as the Wallet…" at bounding box center [777, 360] width 444 height 52
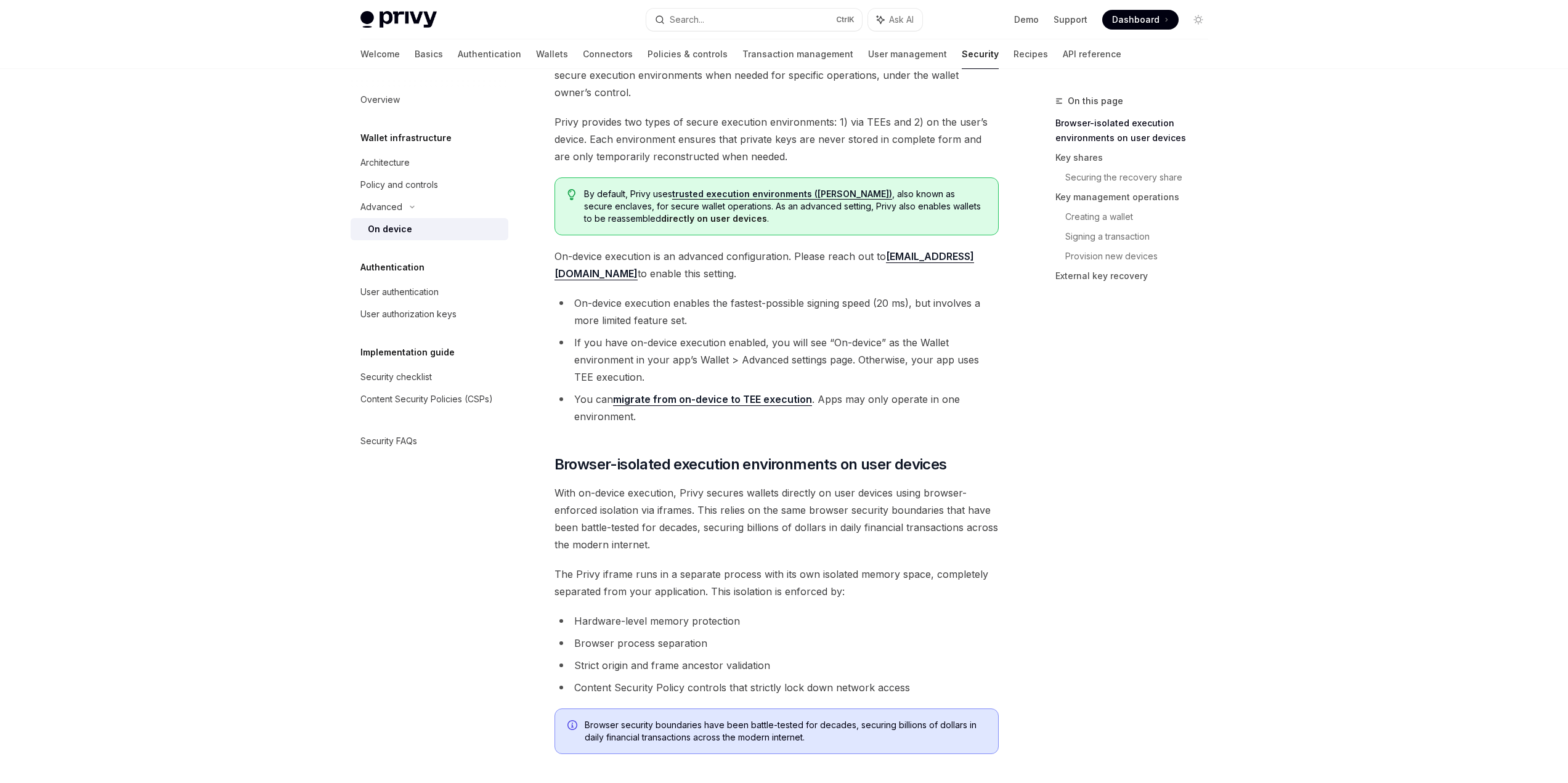
click at [599, 352] on li "If you have on-device execution enabled, you will see “On-device” as the Wallet…" at bounding box center [777, 360] width 444 height 52
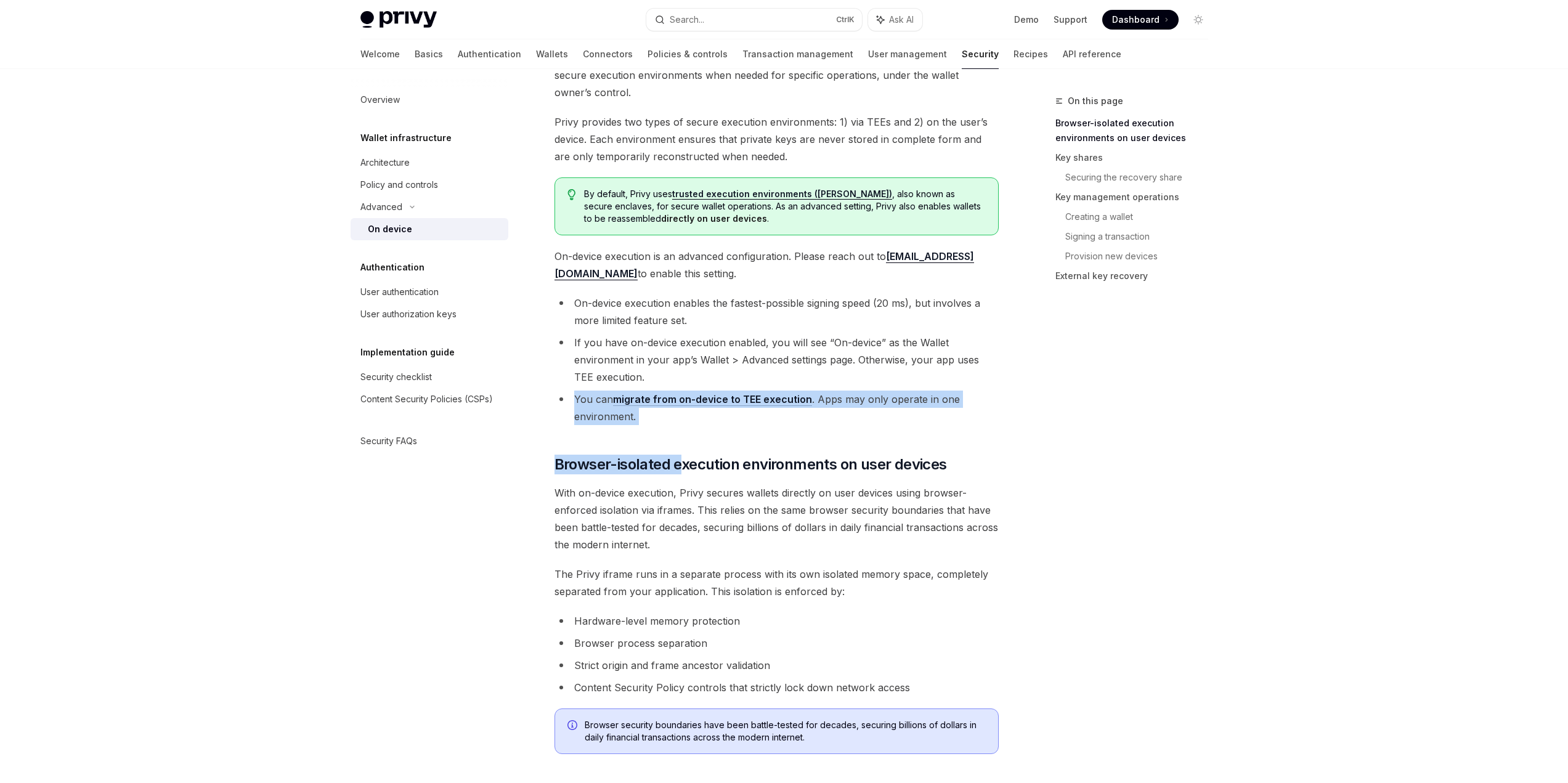
drag, startPoint x: 571, startPoint y: 405, endPoint x: 684, endPoint y: 428, distance: 115.3
drag, startPoint x: 847, startPoint y: 419, endPoint x: 816, endPoint y: 402, distance: 35.4
click at [816, 402] on li "You can migrate from on-device to TEE execution . Apps may only operate in one …" at bounding box center [777, 407] width 444 height 34
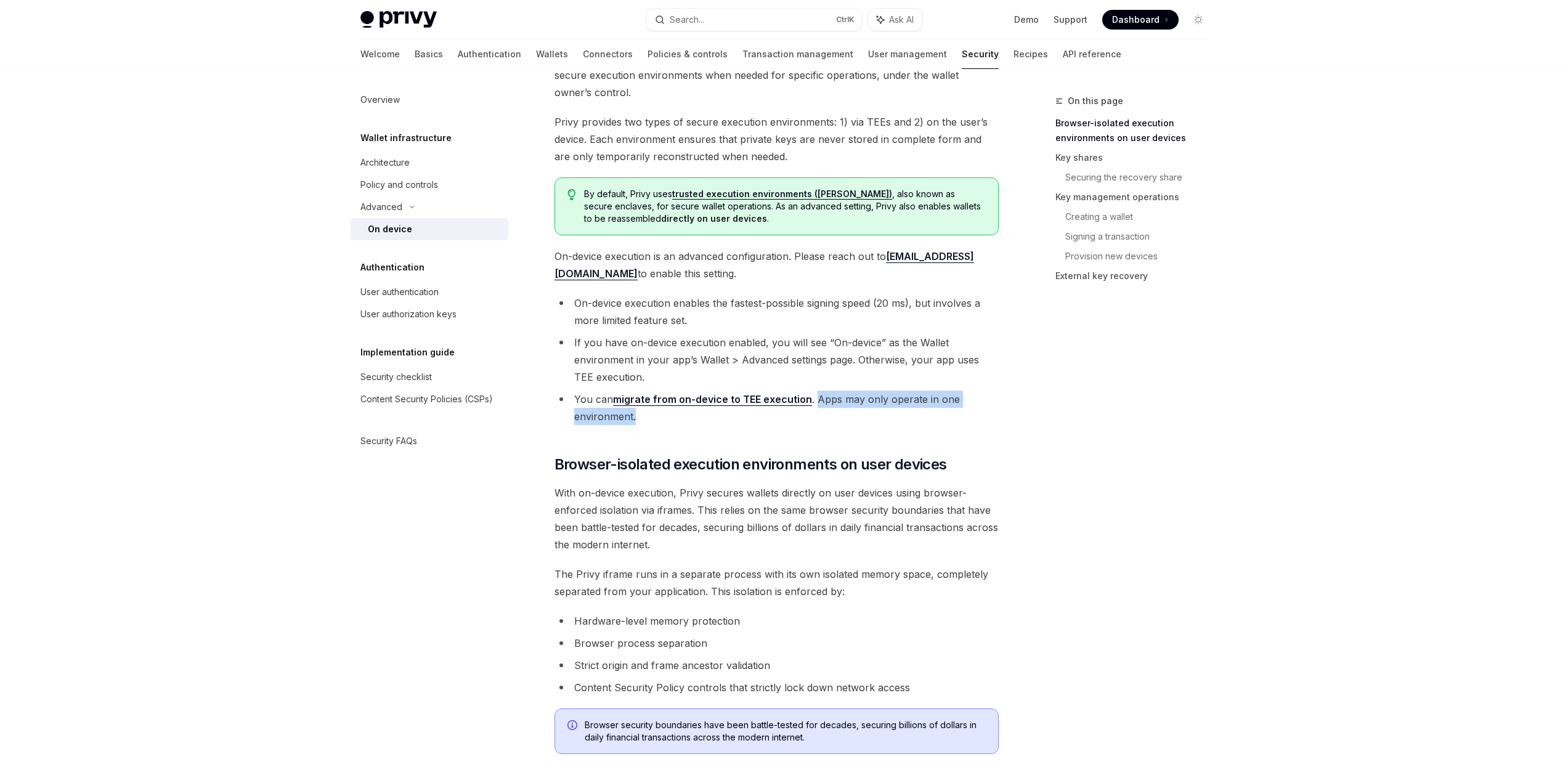
click at [816, 402] on li "You can migrate from on-device to TEE execution . Apps may only operate in one …" at bounding box center [777, 407] width 444 height 34
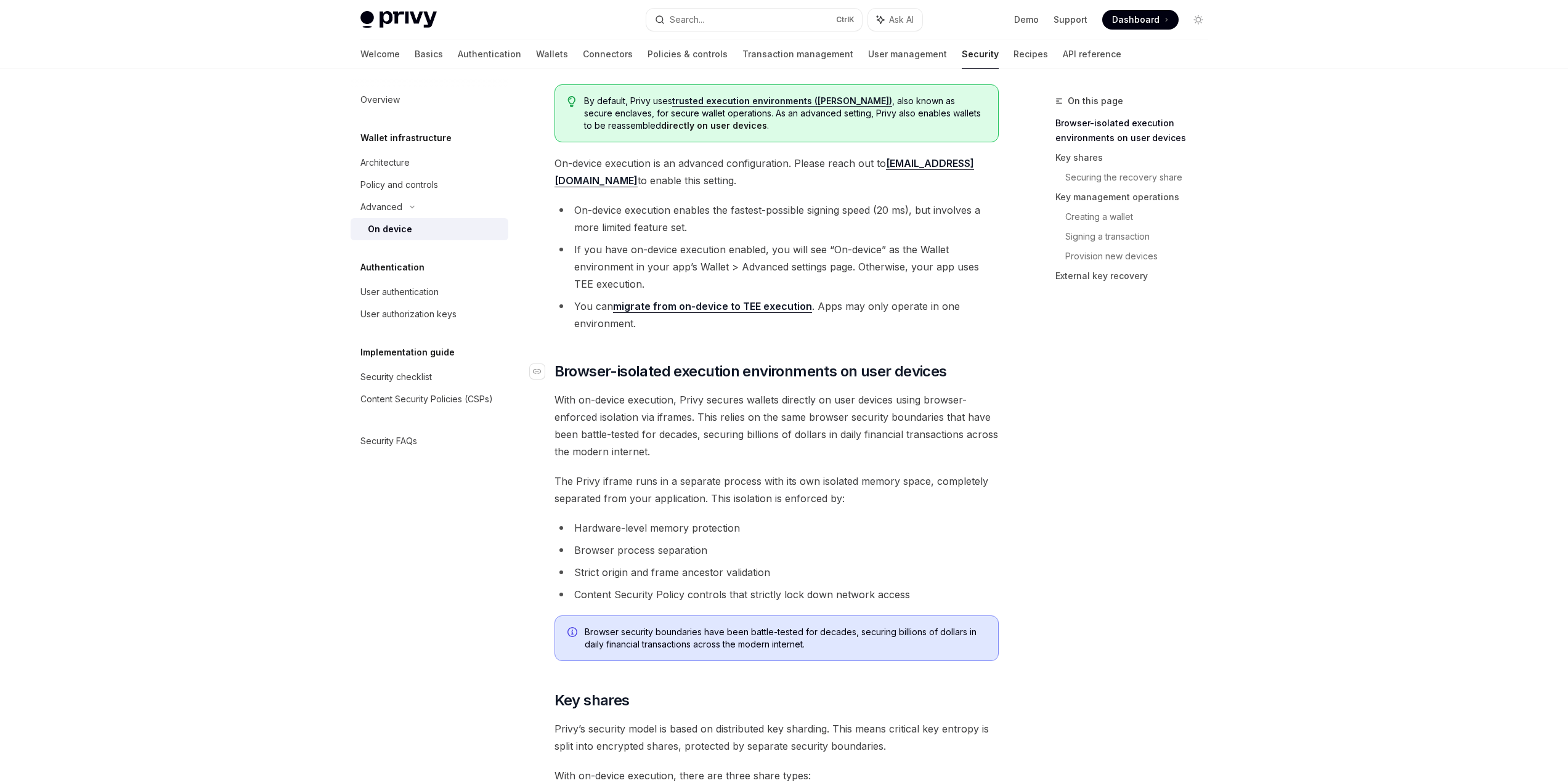
scroll to position [308, 0]
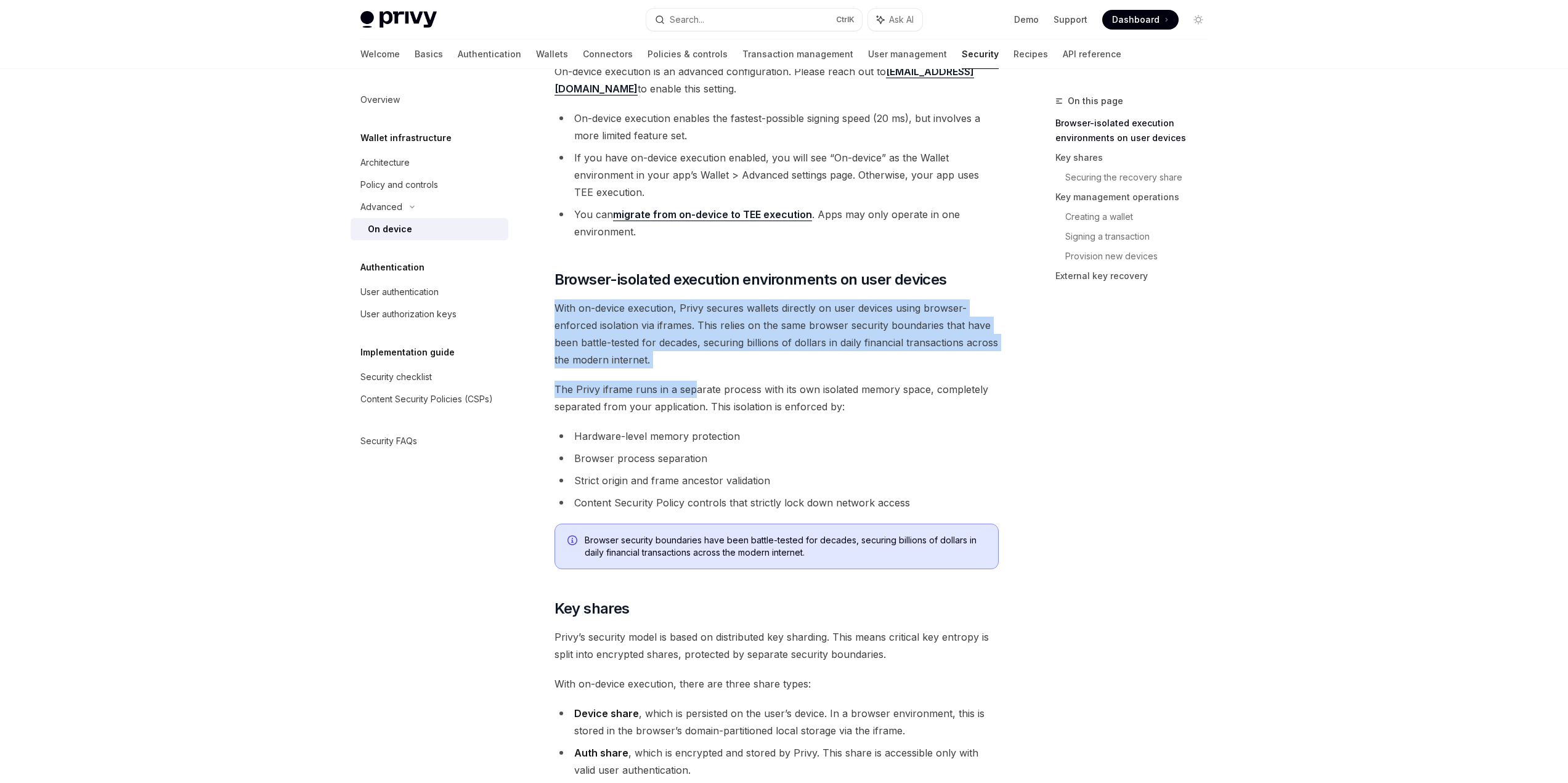
drag, startPoint x: 557, startPoint y: 300, endPoint x: 696, endPoint y: 368, distance: 154.7
drag, startPoint x: 666, startPoint y: 353, endPoint x: 564, endPoint y: 306, distance: 112.3
click at [564, 306] on span "With on-device execution, Privy secures wallets directly on user devices using …" at bounding box center [777, 334] width 444 height 69
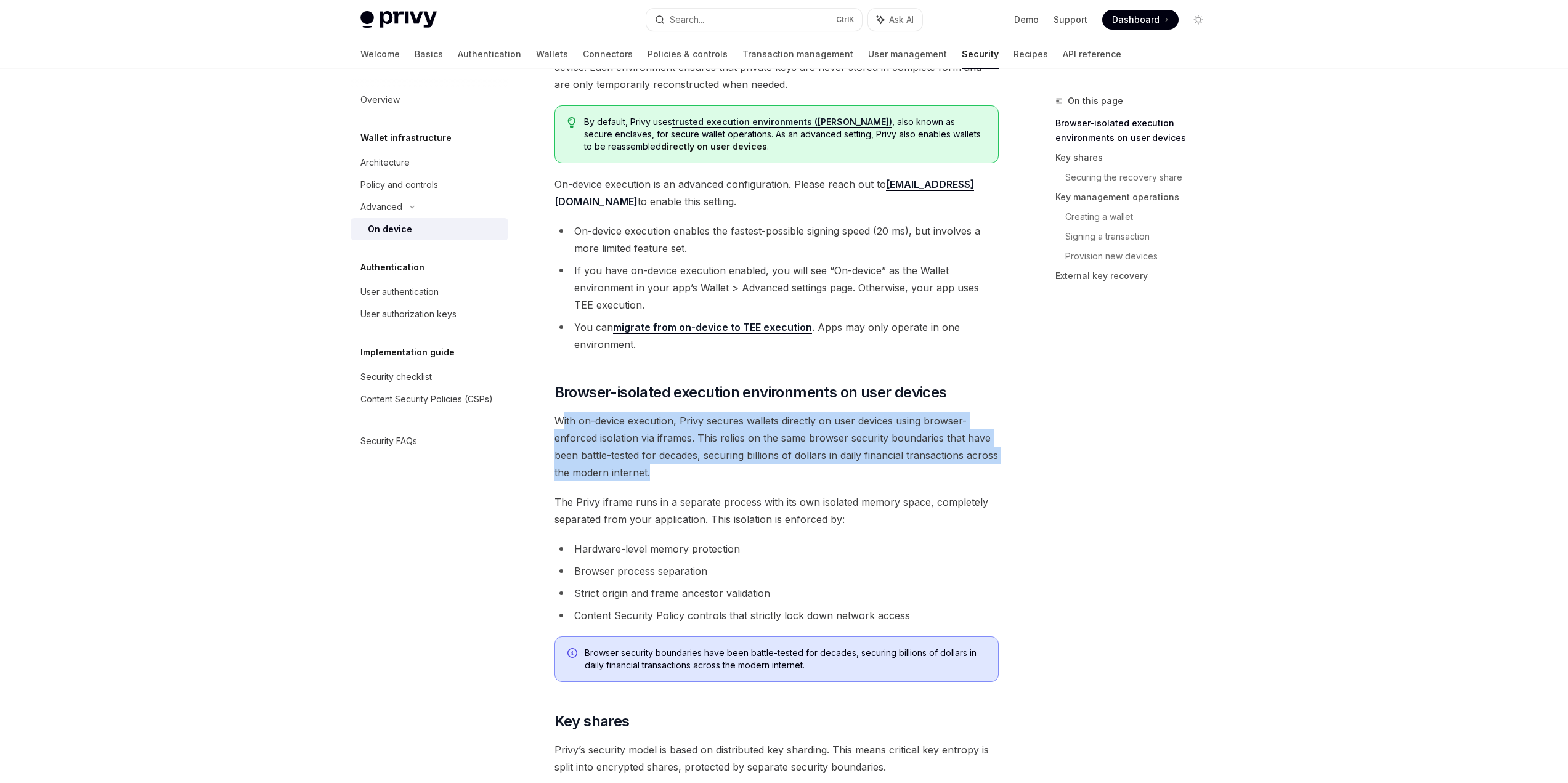
scroll to position [185, 0]
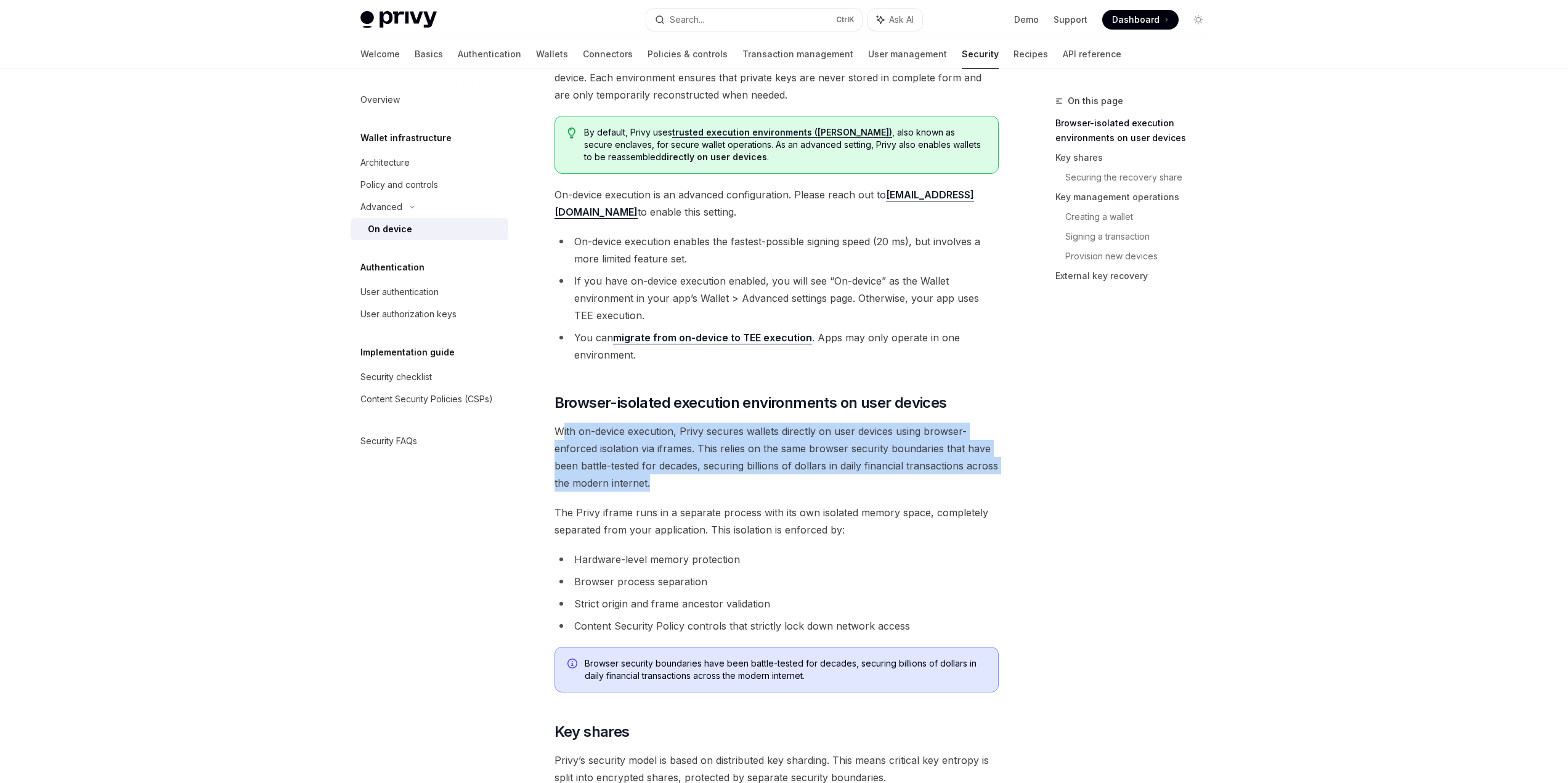
click at [696, 443] on span "With on-device execution, Privy secures wallets directly on user devices using …" at bounding box center [777, 457] width 444 height 69
drag, startPoint x: 558, startPoint y: 432, endPoint x: 663, endPoint y: 486, distance: 118.1
click at [663, 486] on span "With on-device execution, Privy secures wallets directly on user devices using …" at bounding box center [777, 457] width 444 height 69
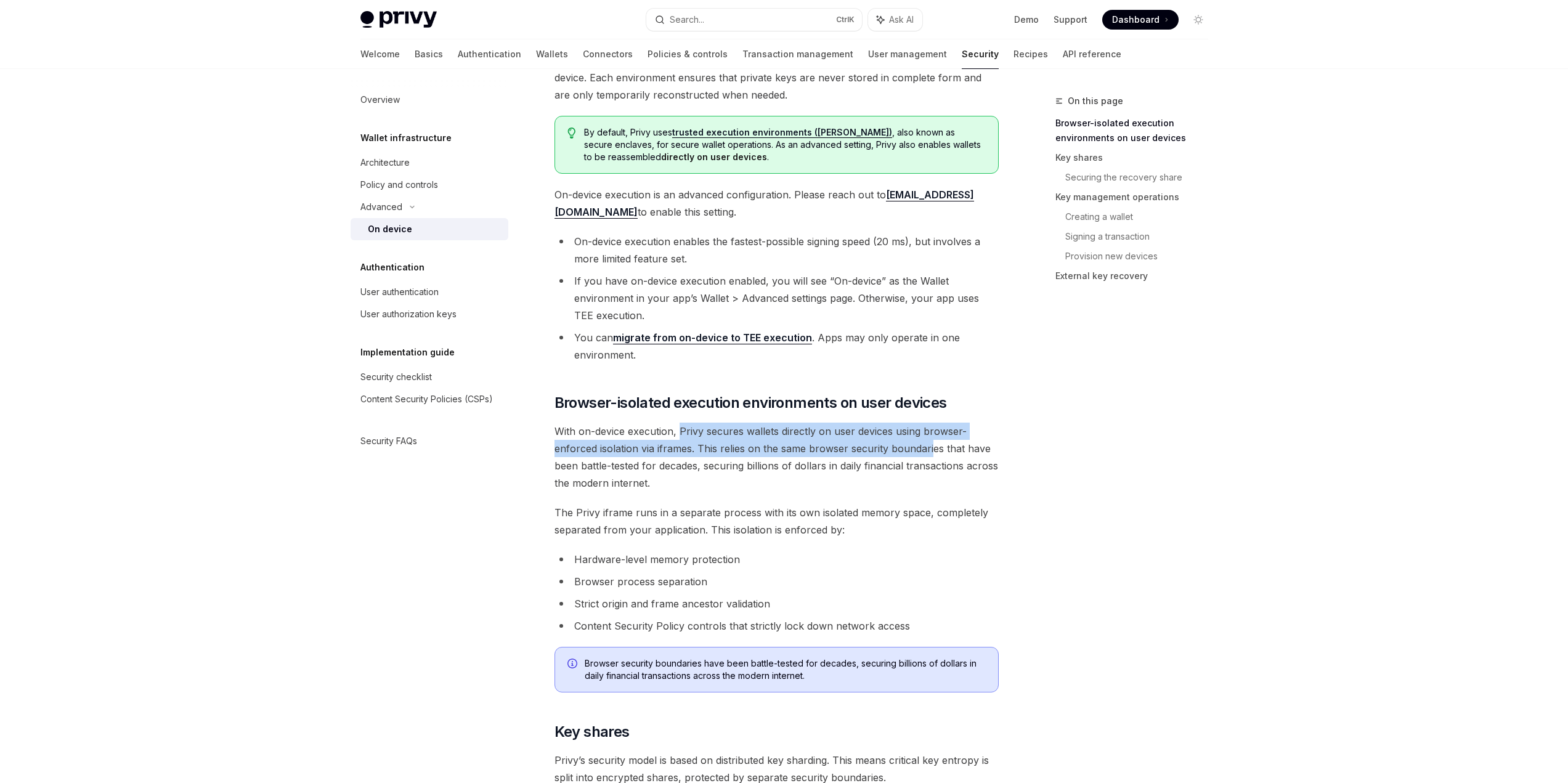
drag, startPoint x: 678, startPoint y: 439, endPoint x: 935, endPoint y: 441, distance: 257.0
click at [935, 441] on span "With on-device execution, Privy secures wallets directly on user devices using …" at bounding box center [777, 457] width 444 height 69
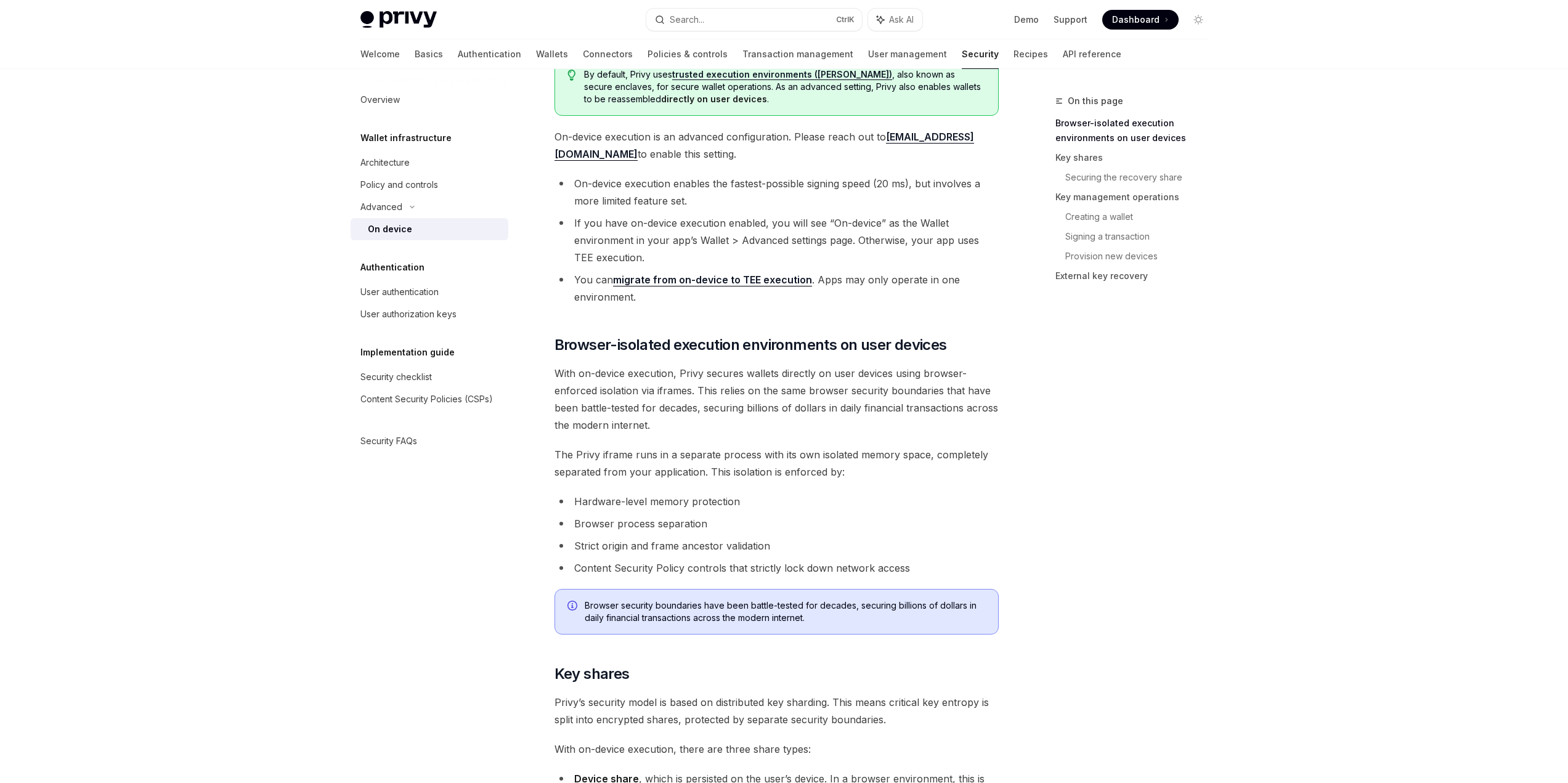
scroll to position [247, 0]
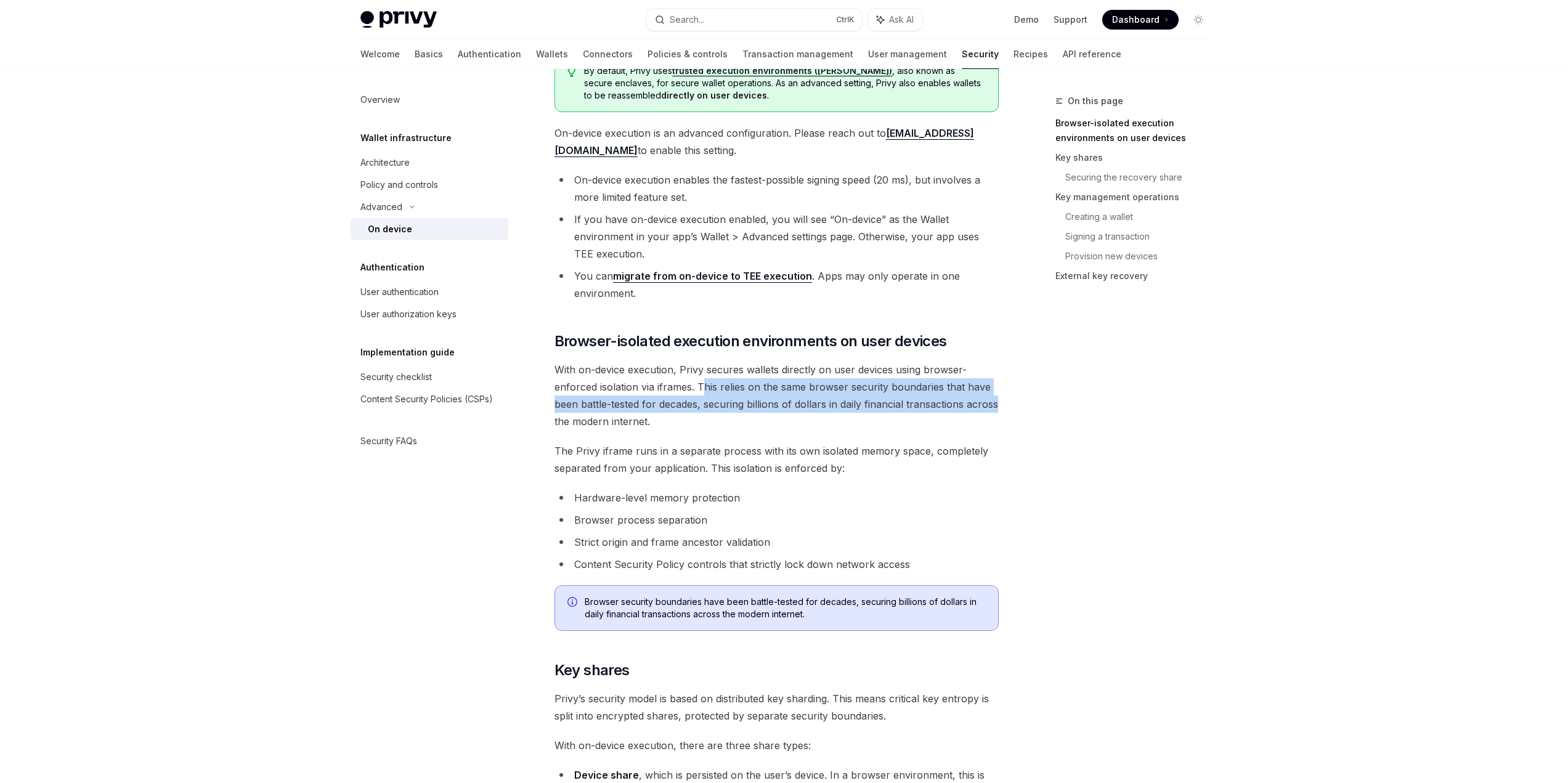
drag, startPoint x: 706, startPoint y: 381, endPoint x: 1013, endPoint y: 409, distance: 308.3
drag, startPoint x: 580, startPoint y: 405, endPoint x: 761, endPoint y: 428, distance: 182.5
click at [761, 428] on span "With on-device execution, Privy secures wallets directly on user devices using …" at bounding box center [777, 396] width 444 height 69
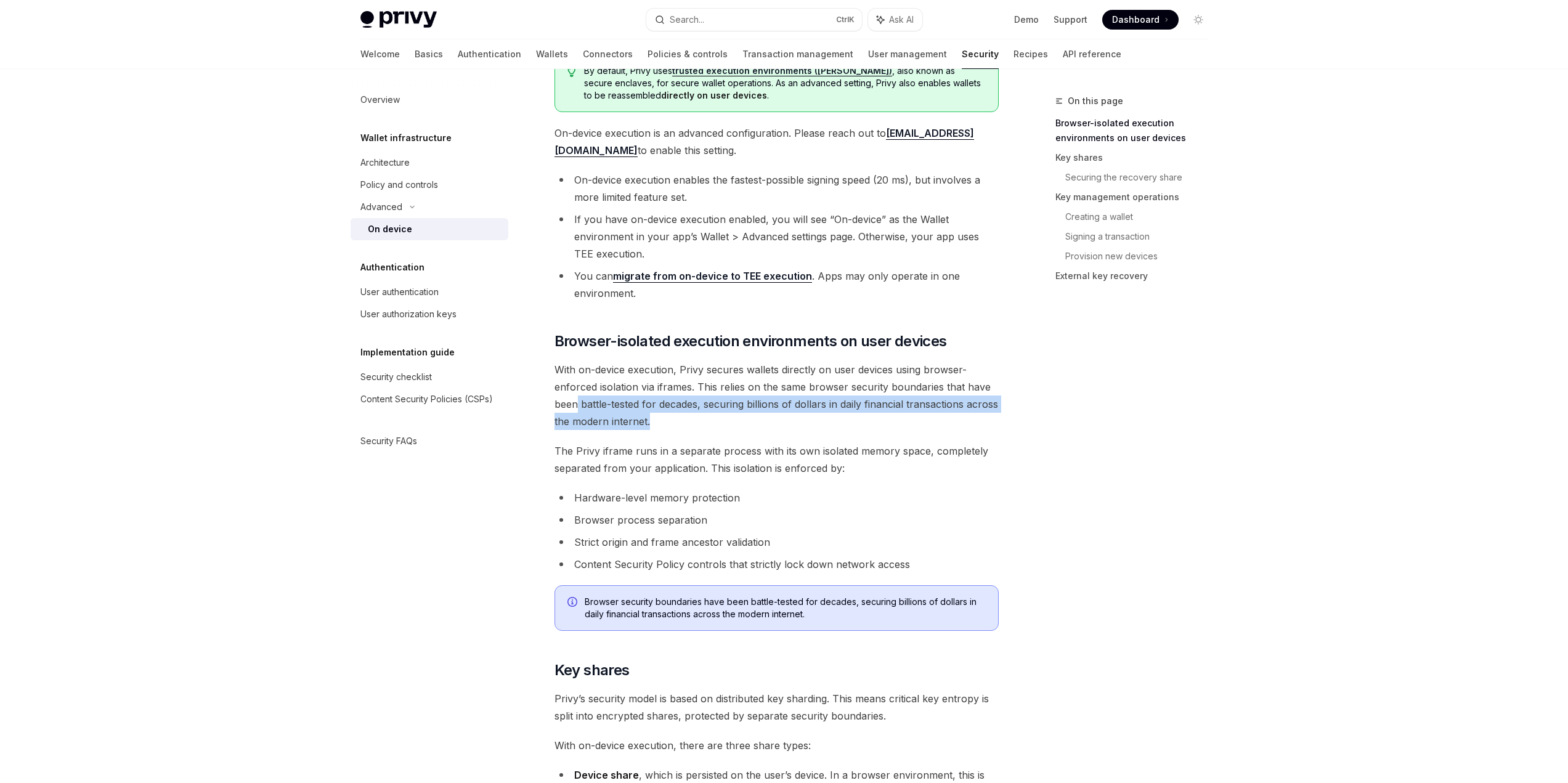
click at [761, 428] on span "With on-device execution, Privy secures wallets directly on user devices using …" at bounding box center [777, 396] width 444 height 69
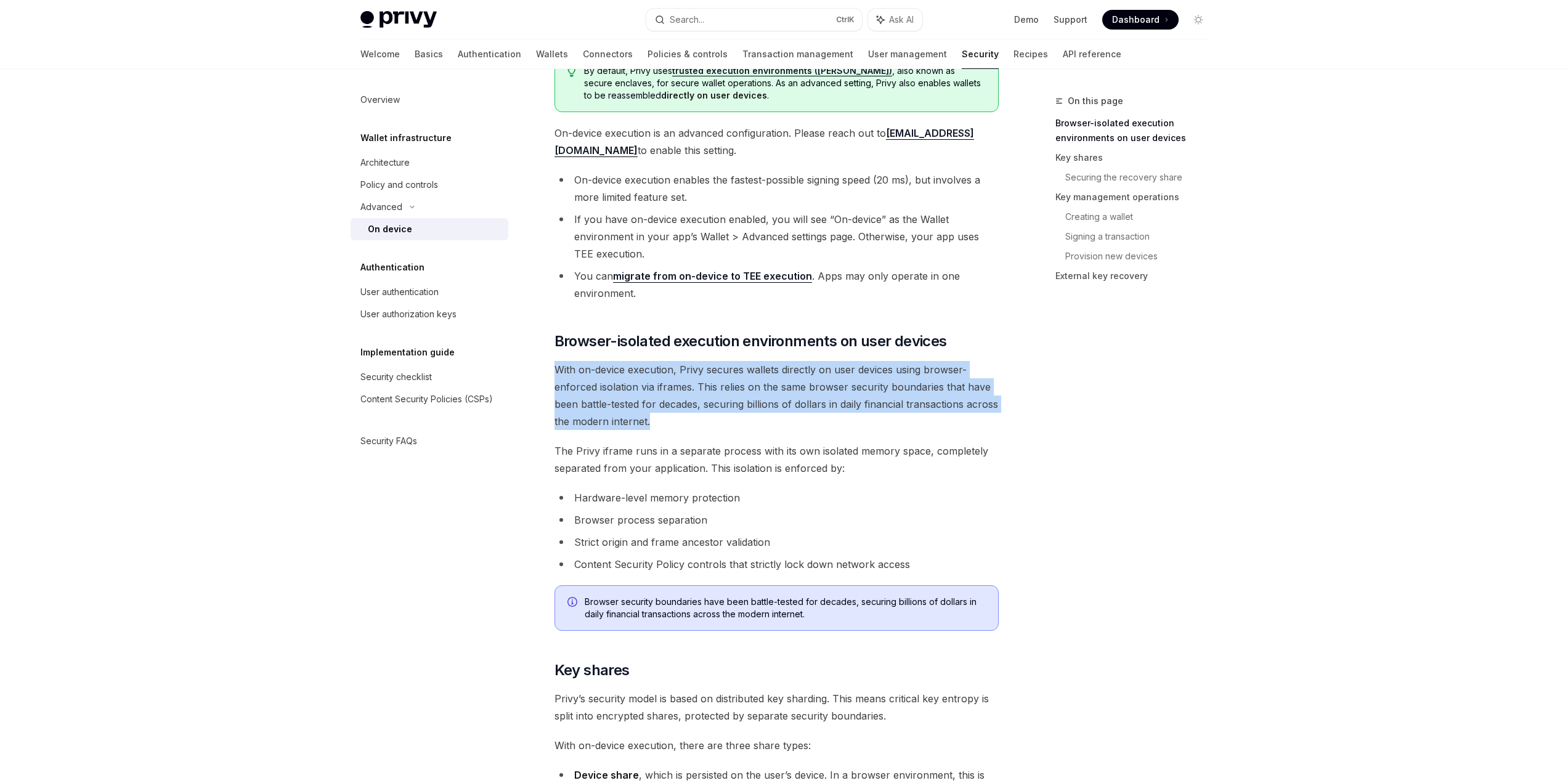
drag, startPoint x: 713, startPoint y: 418, endPoint x: 542, endPoint y: 368, distance: 178.2
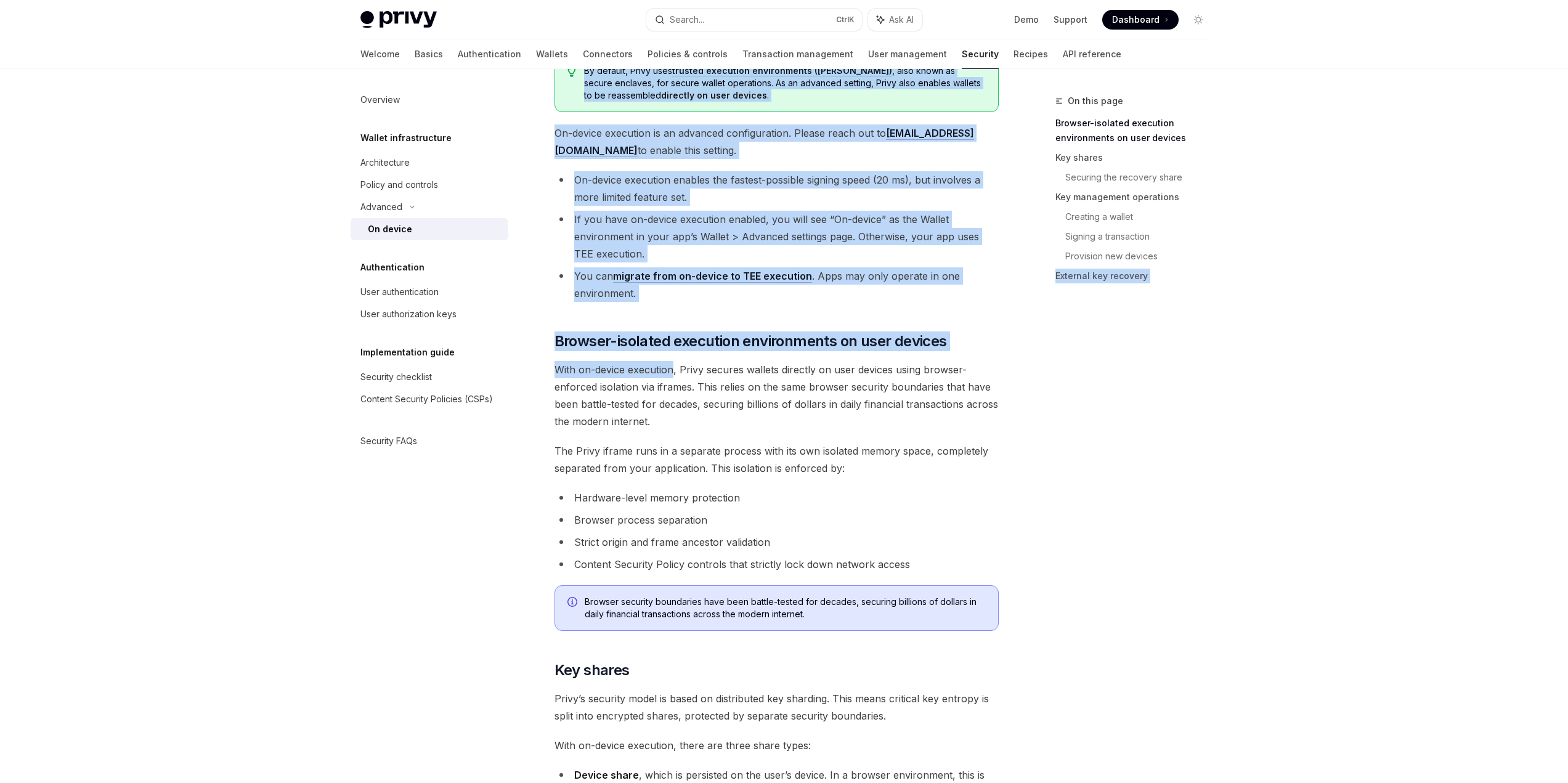
drag, startPoint x: 680, startPoint y: 370, endPoint x: 1052, endPoint y: 379, distance: 372.1
click at [1052, 379] on div "On this page Browser-isolated execution environments on user devices Key shares…" at bounding box center [1125, 438] width 187 height 689
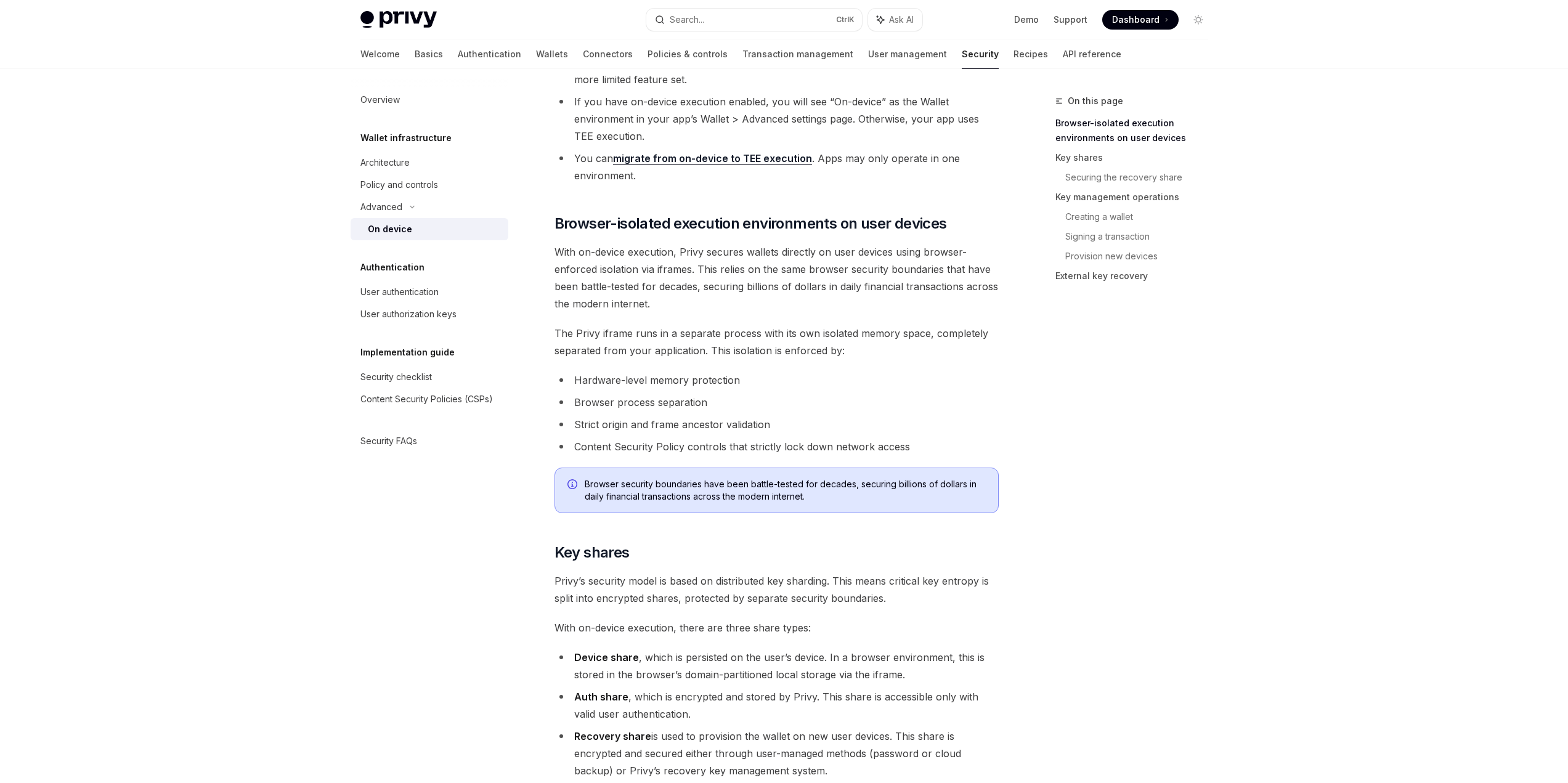
scroll to position [370, 0]
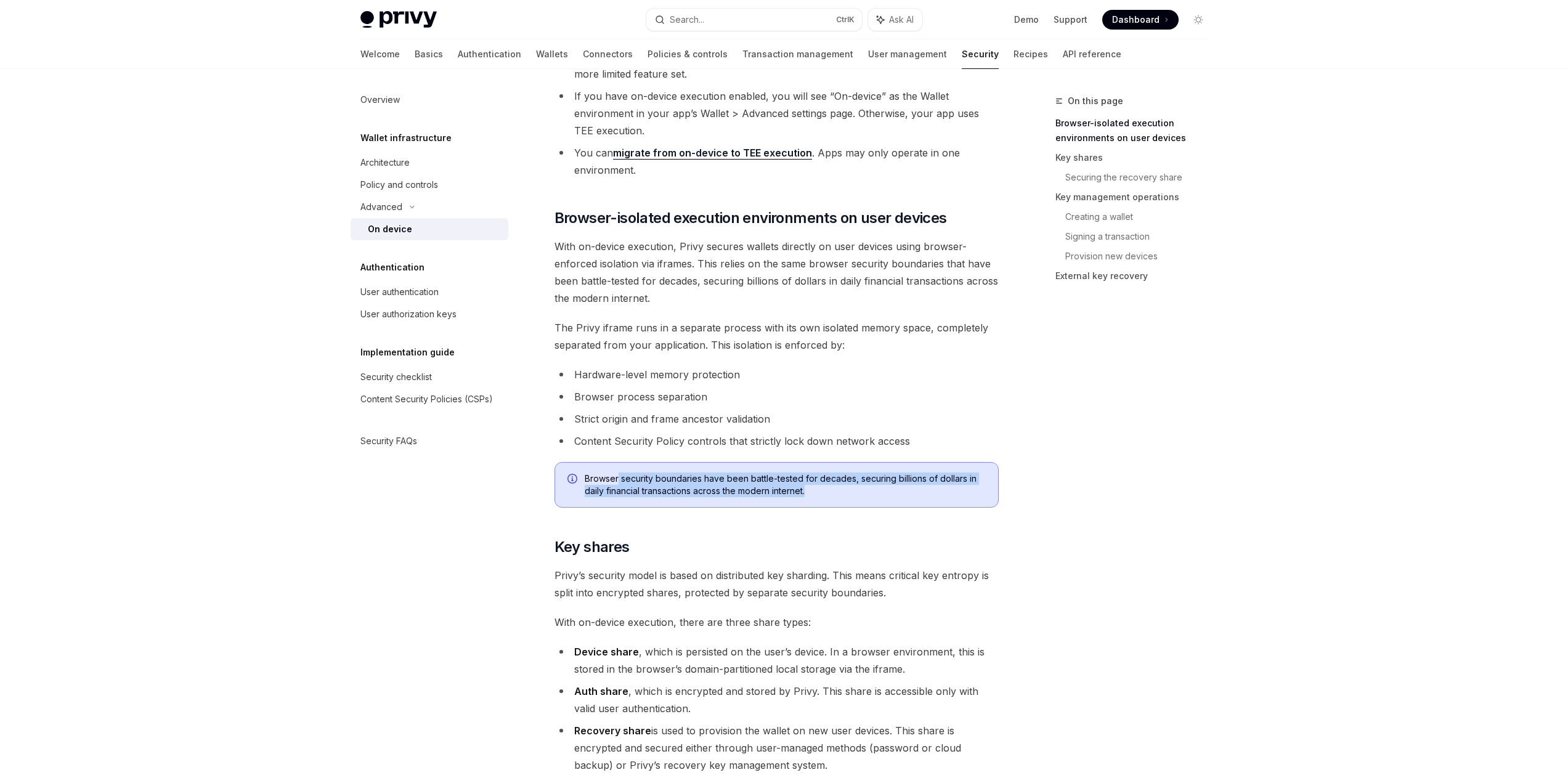
drag, startPoint x: 619, startPoint y: 484, endPoint x: 834, endPoint y: 496, distance: 215.3
click at [834, 496] on span "Browser security boundaries have been battle-tested for decades, securing billi…" at bounding box center [785, 485] width 401 height 25
drag, startPoint x: 855, startPoint y: 482, endPoint x: 885, endPoint y: 495, distance: 32.7
click at [885, 495] on span "Browser security boundaries have been battle-tested for decades, securing billi…" at bounding box center [785, 485] width 401 height 25
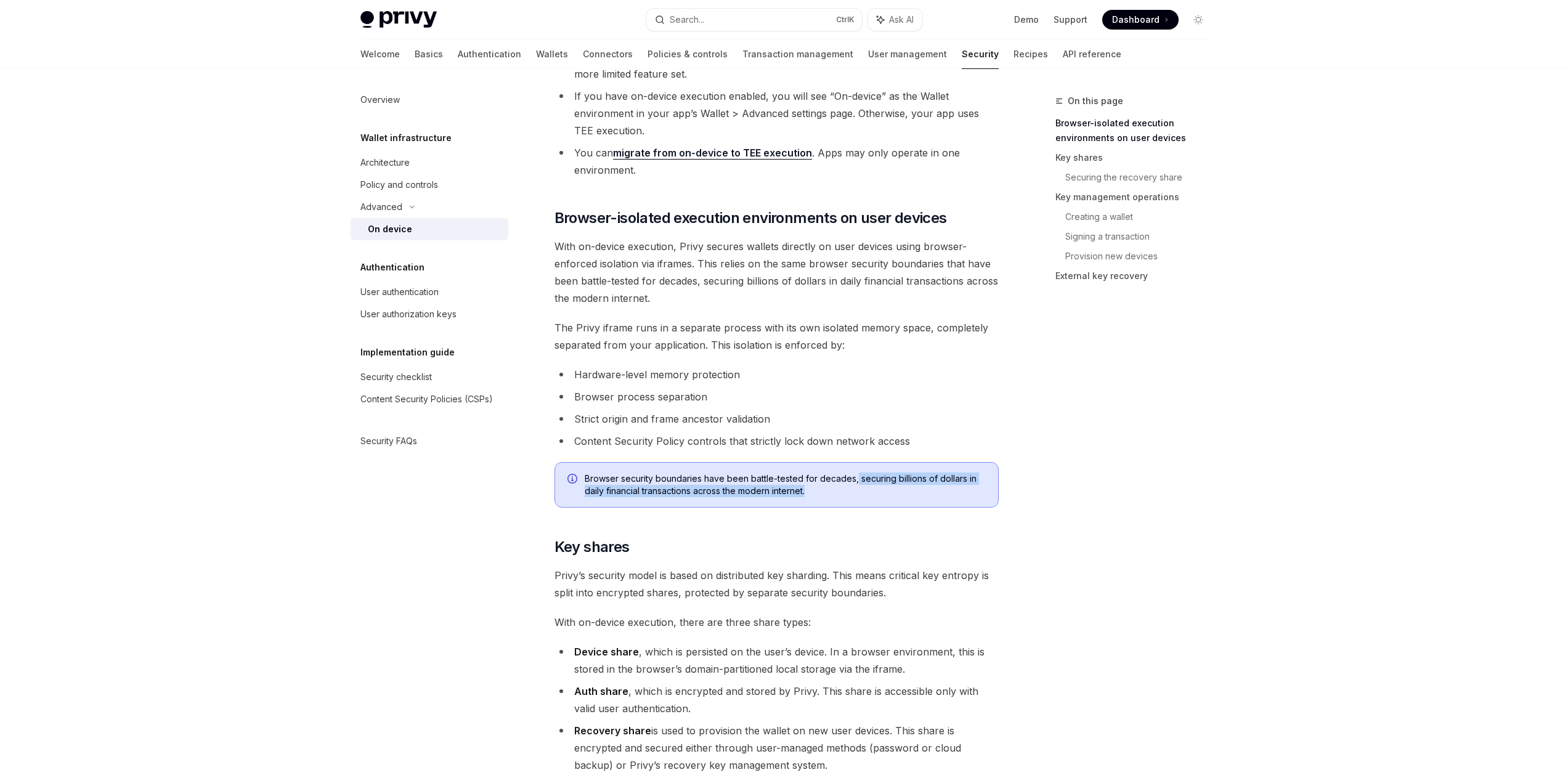
click at [885, 495] on span "Browser security boundaries have been battle-tested for decades, securing billi…" at bounding box center [785, 485] width 401 height 25
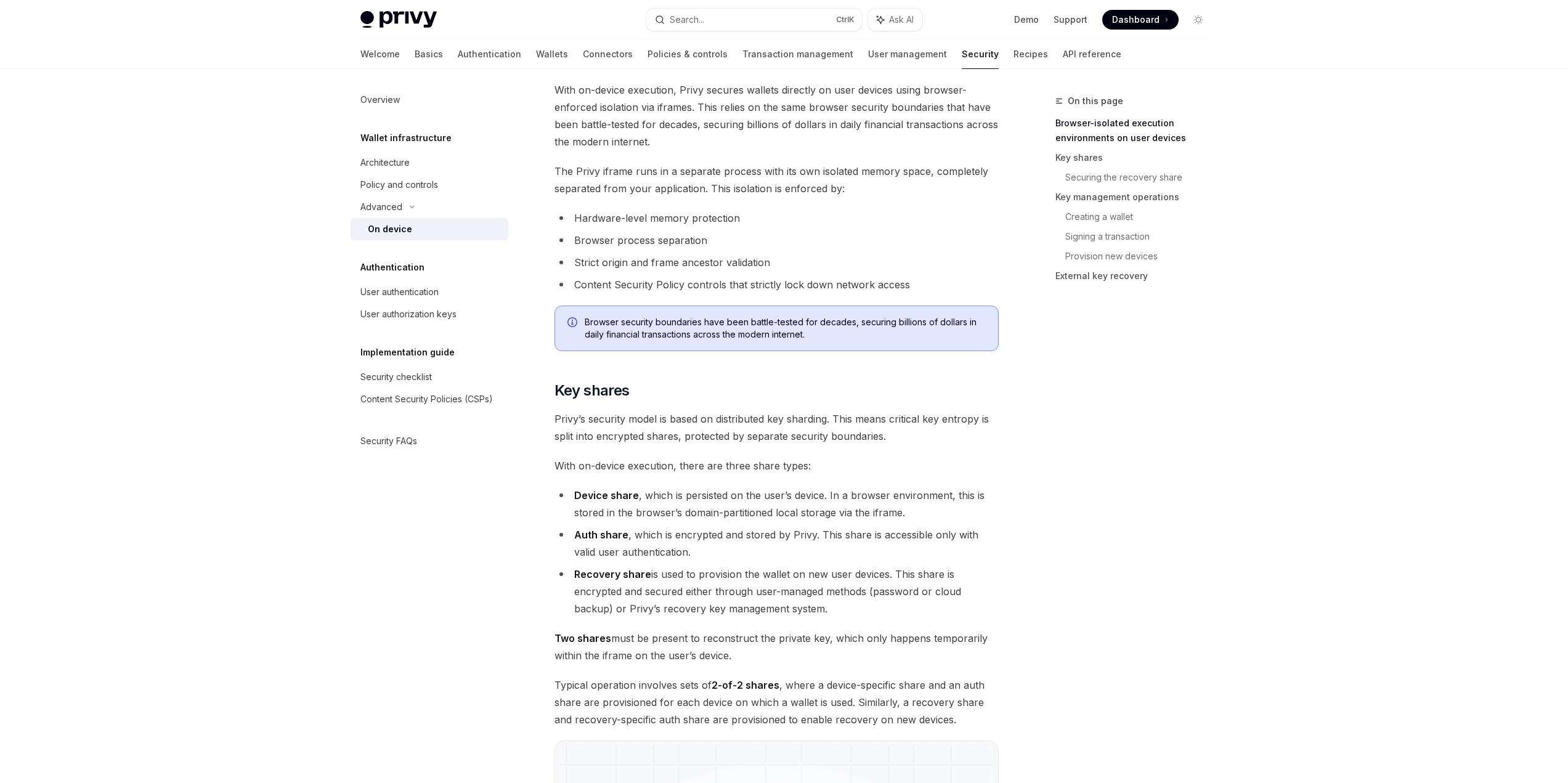
scroll to position [616, 0]
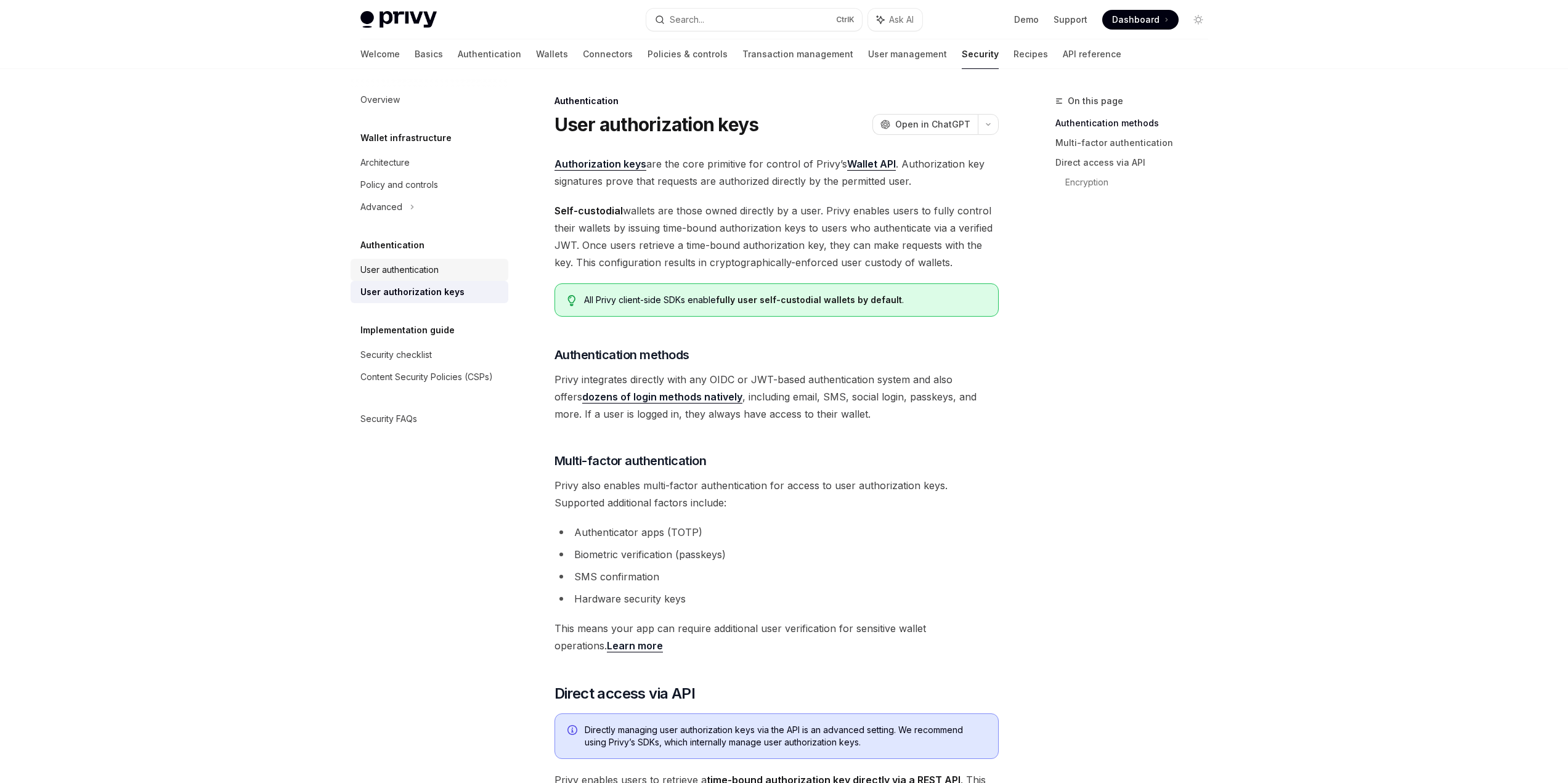
click at [459, 271] on div "User authentication" at bounding box center [431, 269] width 141 height 15
type textarea "*"
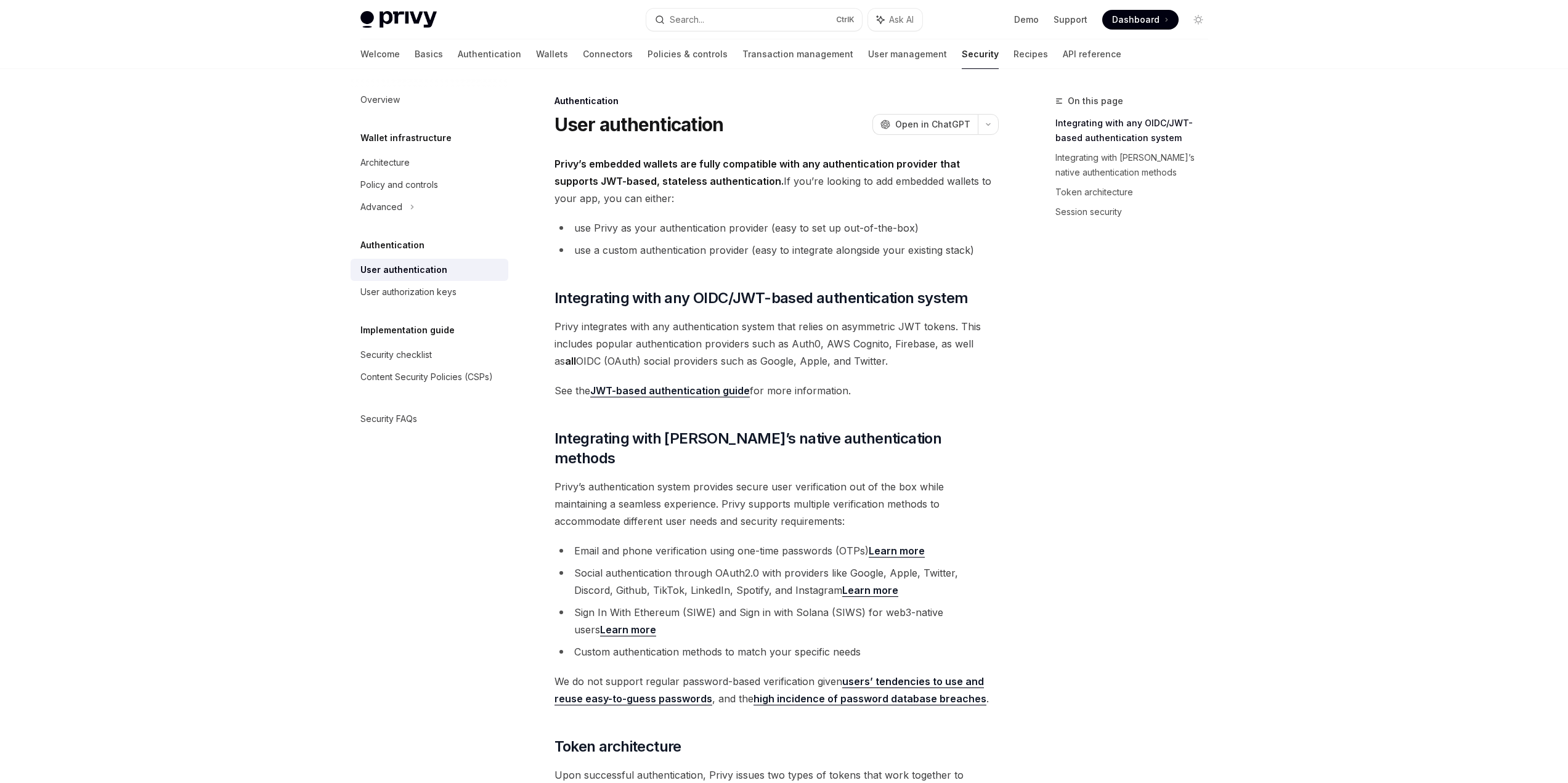
click at [1139, 292] on div "On this page Integrating with any OIDC/JWT-based authentication system Integrat…" at bounding box center [1125, 438] width 187 height 689
drag, startPoint x: 599, startPoint y: 166, endPoint x: 662, endPoint y: 200, distance: 71.6
click at [662, 200] on span "Privy’s embedded wallets are fully compatible with any authentication provider …" at bounding box center [777, 182] width 444 height 52
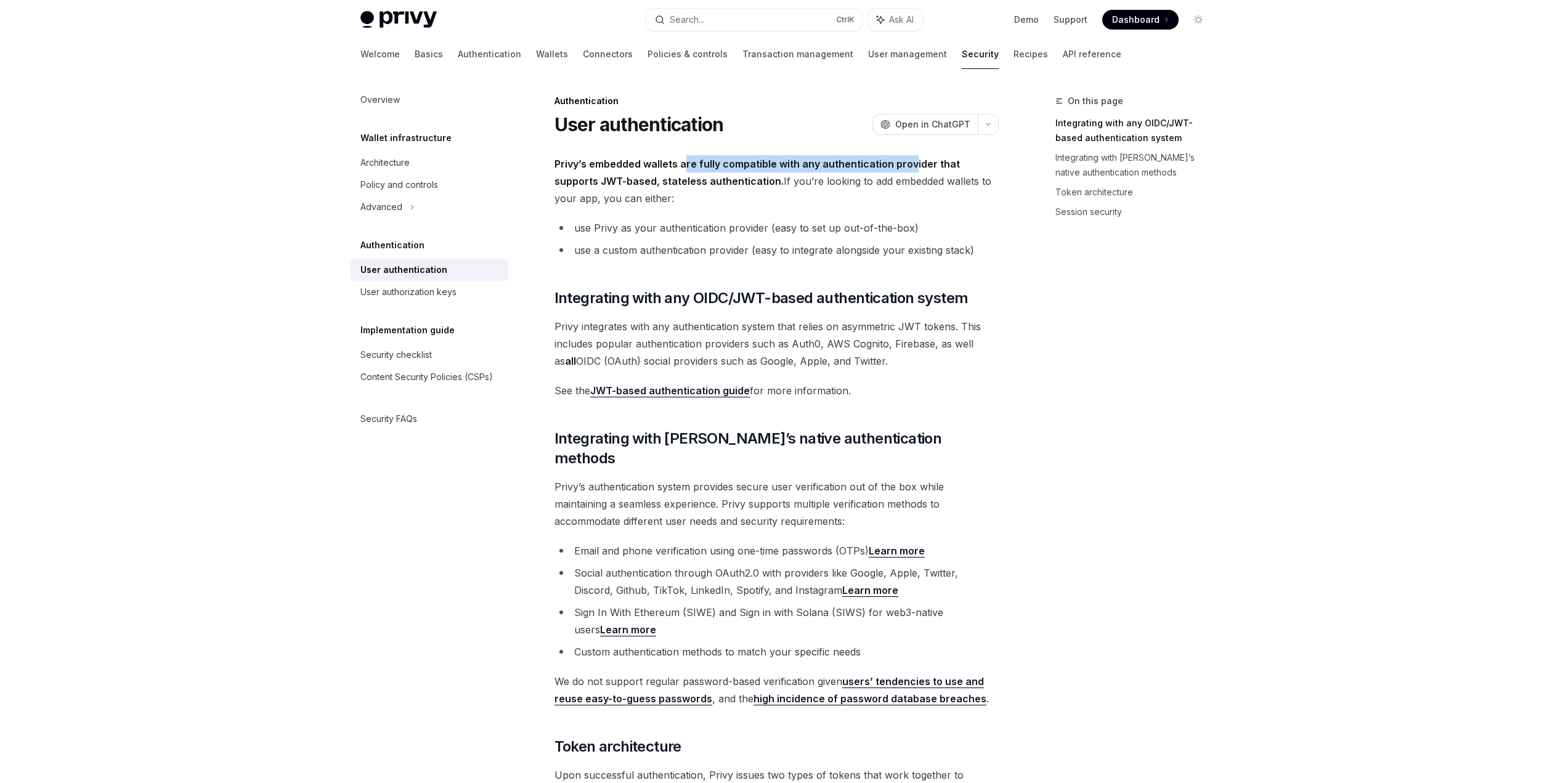
drag, startPoint x: 685, startPoint y: 167, endPoint x: 912, endPoint y: 171, distance: 227.0
click at [912, 171] on span "Privy’s embedded wallets are fully compatible with any authentication provider …" at bounding box center [777, 182] width 444 height 52
drag, startPoint x: 556, startPoint y: 179, endPoint x: 734, endPoint y: 180, distance: 178.0
click at [732, 180] on strong "Privy’s embedded wallets are fully compatible with any authentication provider …" at bounding box center [757, 172] width 406 height 29
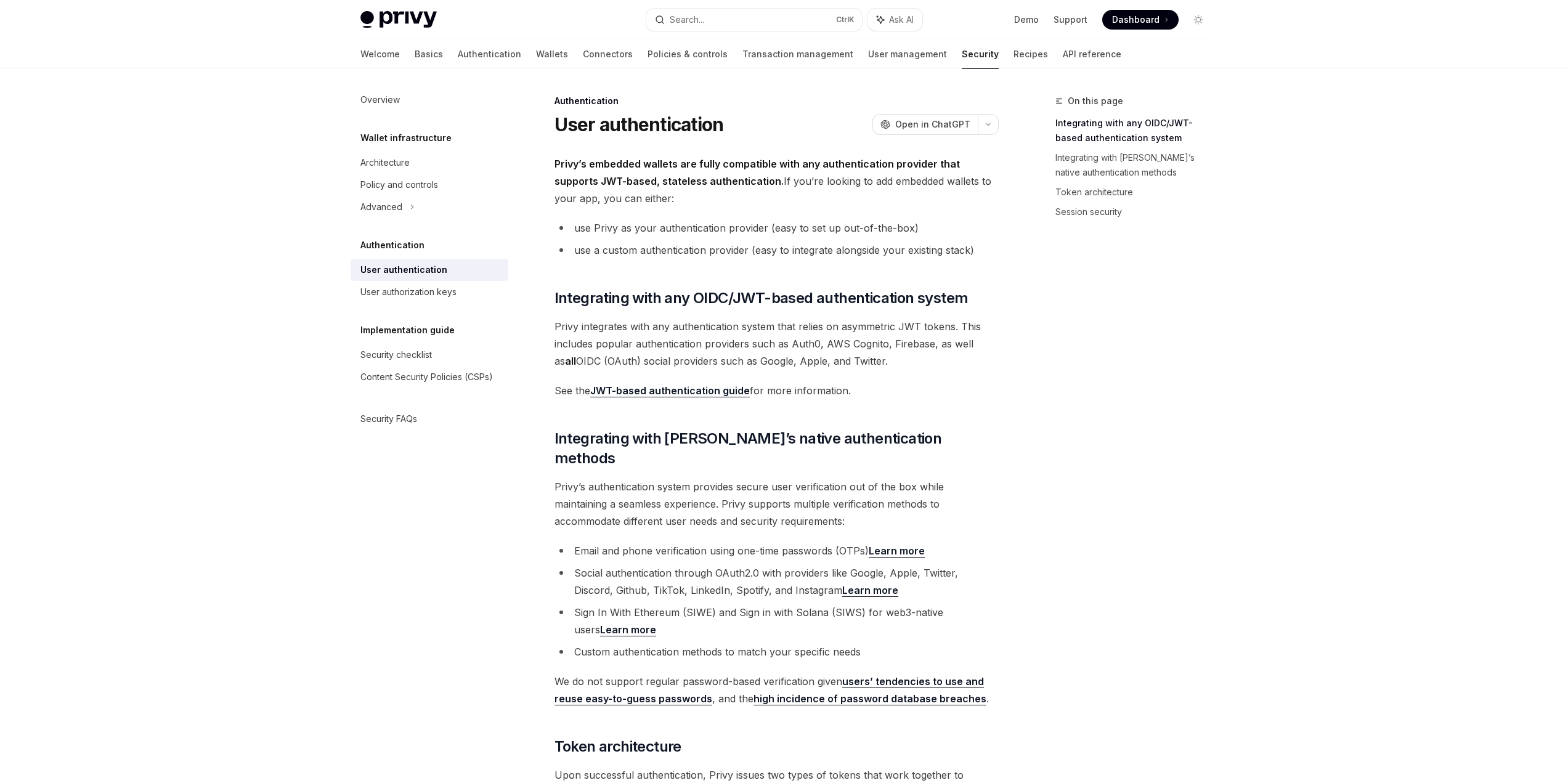
click at [734, 180] on span "Privy’s embedded wallets are fully compatible with any authentication provider …" at bounding box center [777, 182] width 444 height 52
drag, startPoint x: 739, startPoint y: 180, endPoint x: 781, endPoint y: 202, distance: 47.4
click at [781, 202] on span "Privy’s embedded wallets are fully compatible with any authentication provider …" at bounding box center [777, 182] width 444 height 52
drag, startPoint x: 781, startPoint y: 198, endPoint x: 737, endPoint y: 182, distance: 46.8
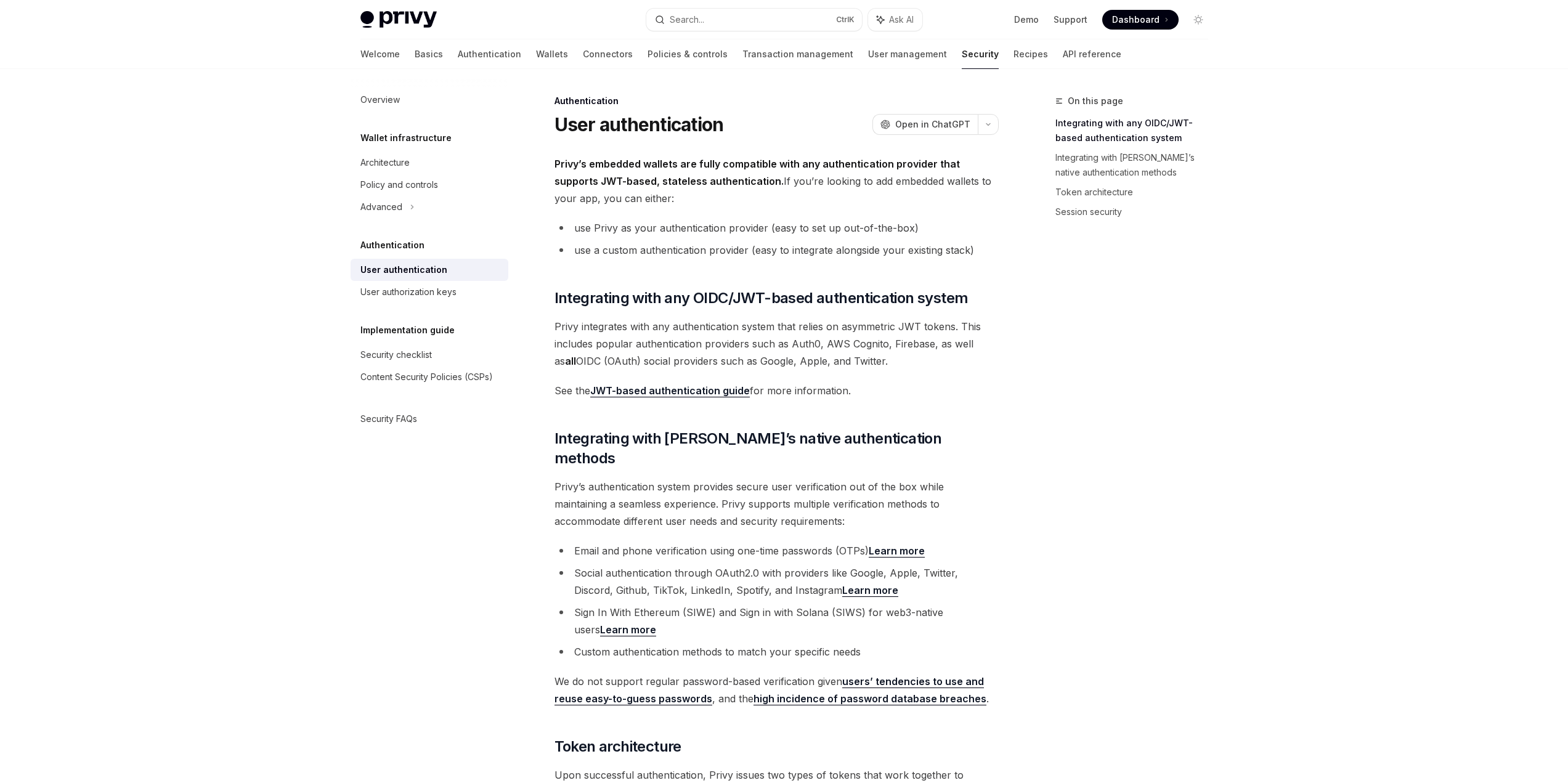
click at [737, 182] on span "Privy’s embedded wallets are fully compatible with any authentication provider …" at bounding box center [777, 182] width 444 height 52
drag, startPoint x: 747, startPoint y: 203, endPoint x: 734, endPoint y: 185, distance: 22.2
click at [734, 185] on span "Privy’s embedded wallets are fully compatible with any authentication provider …" at bounding box center [777, 182] width 444 height 52
click at [733, 185] on span "Privy’s embedded wallets are fully compatible with any authentication provider …" at bounding box center [777, 182] width 444 height 52
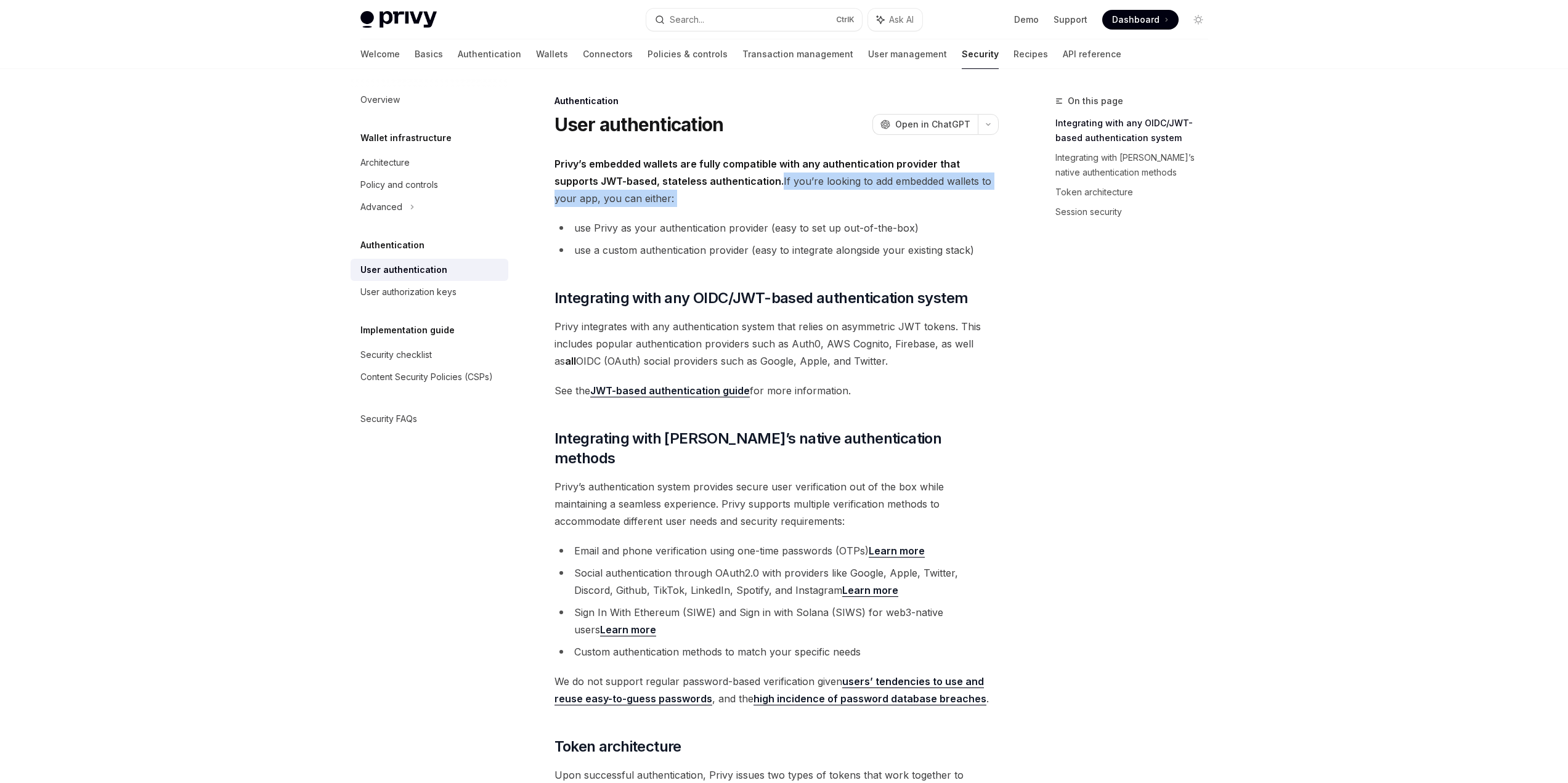
drag, startPoint x: 732, startPoint y: 189, endPoint x: 732, endPoint y: 201, distance: 12.0
click at [732, 201] on span "Privy’s embedded wallets are fully compatible with any authentication provider …" at bounding box center [777, 182] width 444 height 52
drag, startPoint x: 735, startPoint y: 185, endPoint x: 738, endPoint y: 195, distance: 10.4
click at [738, 195] on span "Privy’s embedded wallets are fully compatible with any authentication provider …" at bounding box center [777, 182] width 444 height 52
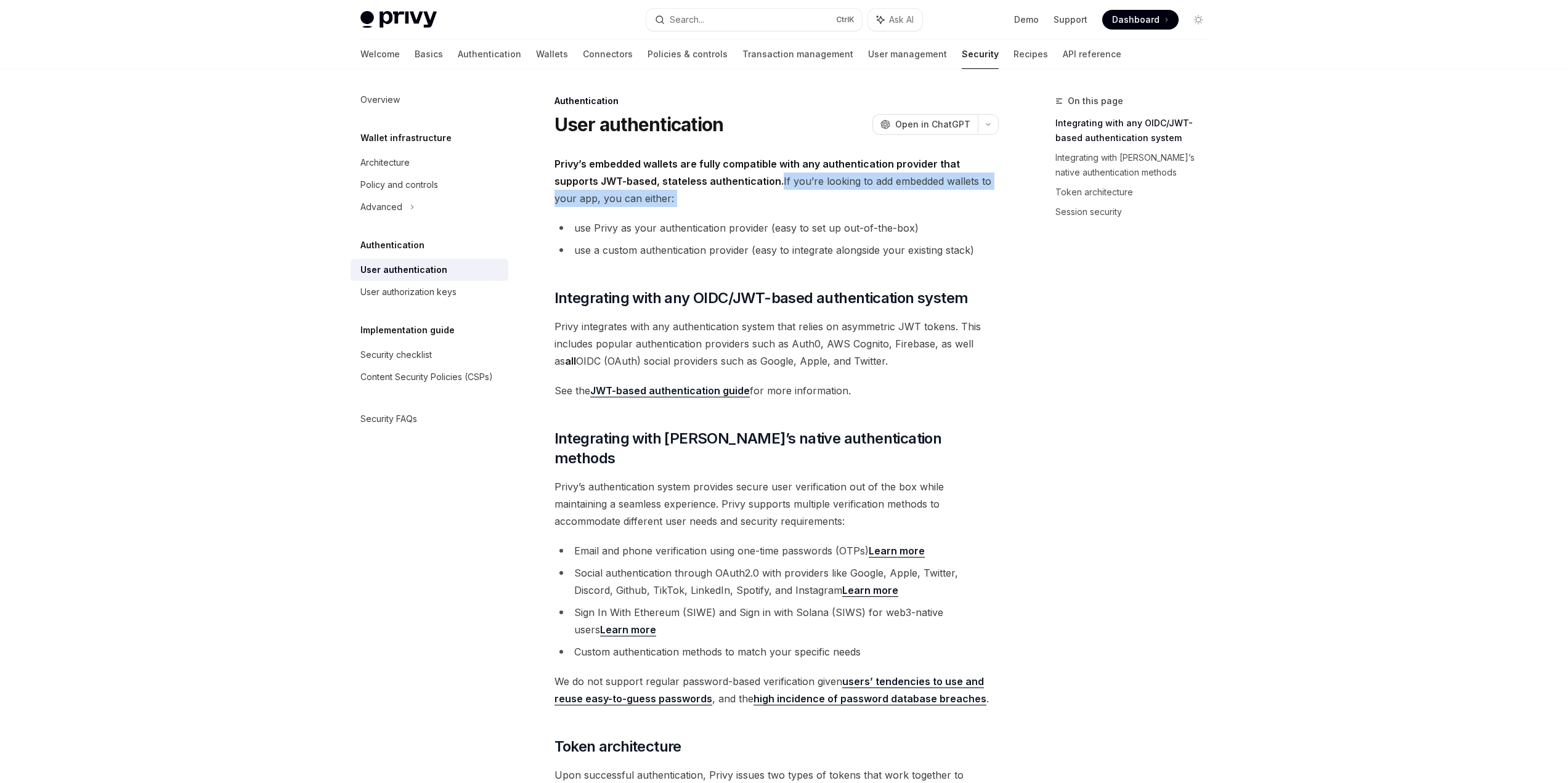
click at [738, 195] on span "Privy’s embedded wallets are fully compatible with any authentication provider …" at bounding box center [777, 182] width 444 height 52
drag, startPoint x: 738, startPoint y: 195, endPoint x: 738, endPoint y: 186, distance: 9.0
click at [738, 186] on span "Privy’s embedded wallets are fully compatible with any authentication provider …" at bounding box center [777, 182] width 444 height 52
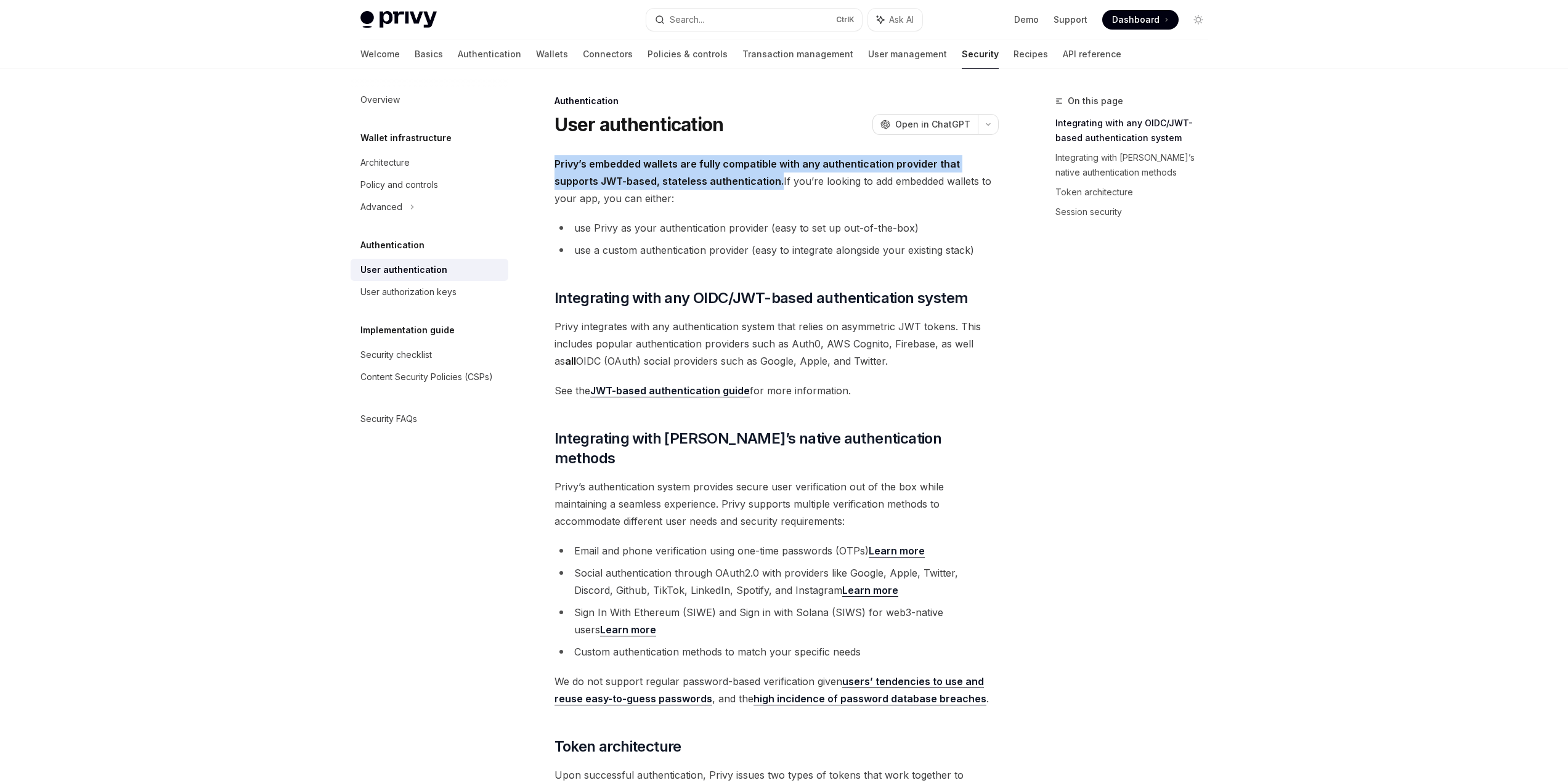
drag, startPoint x: 734, startPoint y: 186, endPoint x: 537, endPoint y: 166, distance: 198.0
drag, startPoint x: 537, startPoint y: 166, endPoint x: 659, endPoint y: 185, distance: 123.5
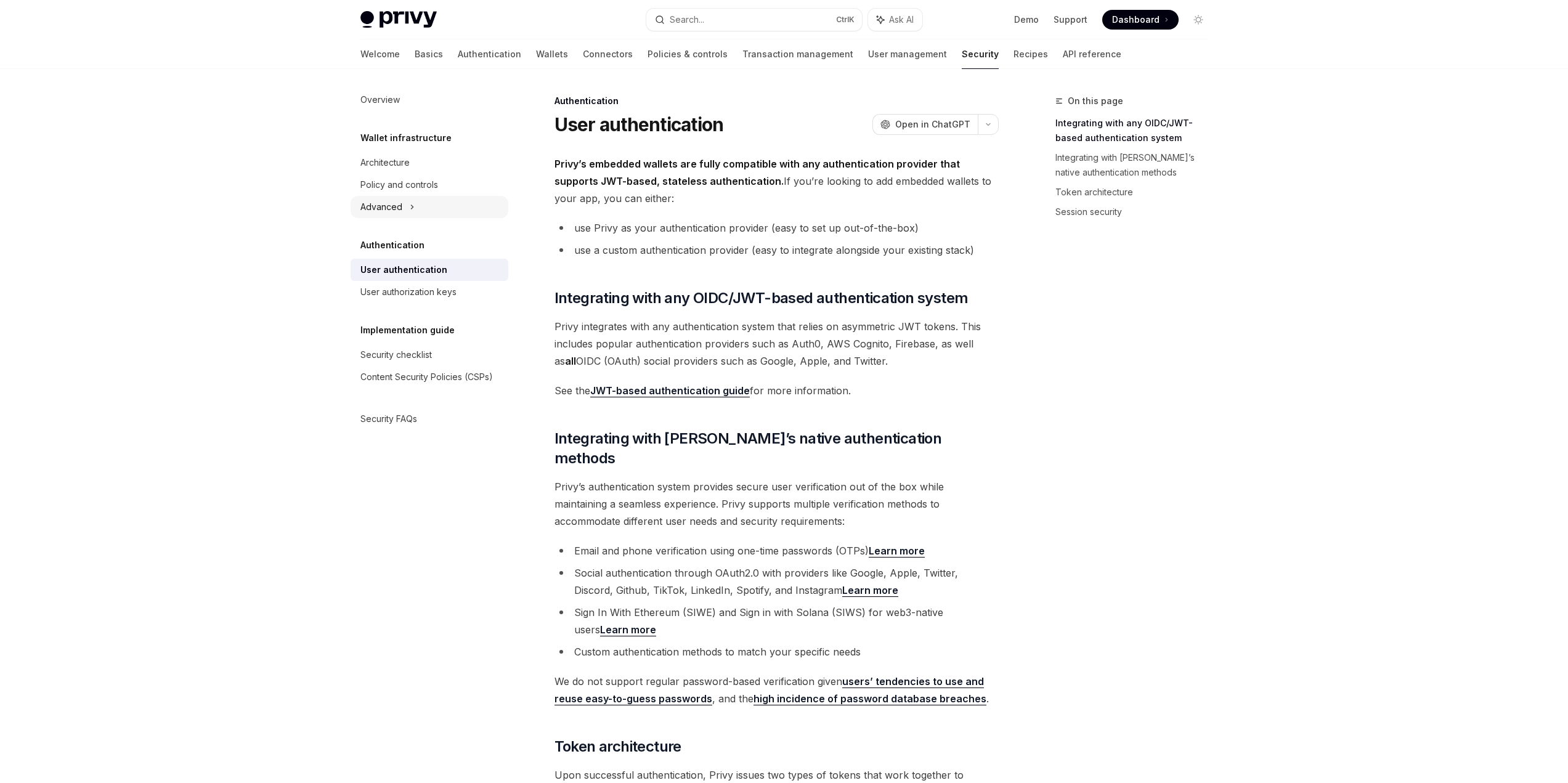
click at [451, 208] on div "Advanced" at bounding box center [430, 207] width 158 height 22
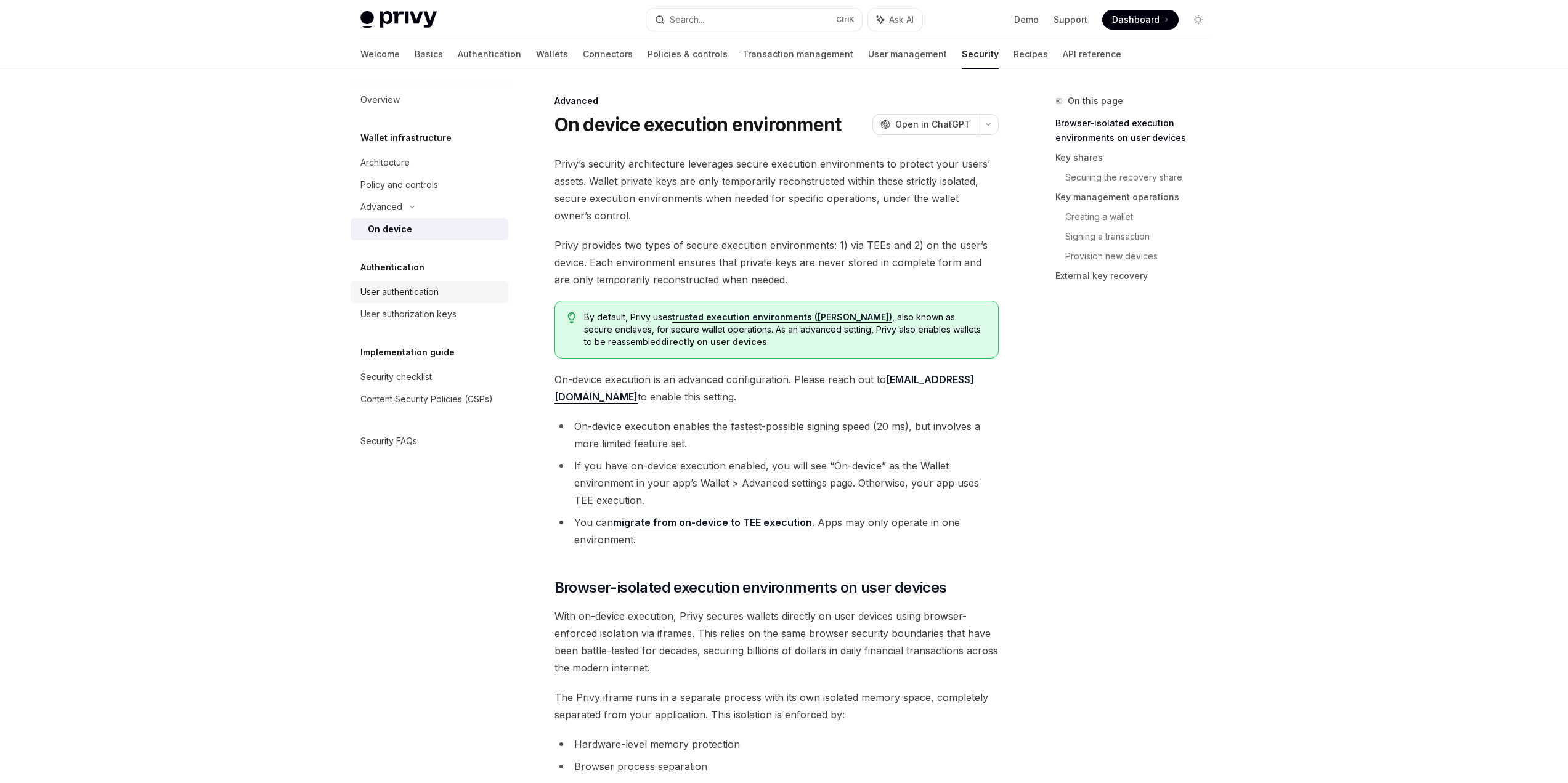
click at [480, 294] on div "User authentication" at bounding box center [431, 292] width 141 height 15
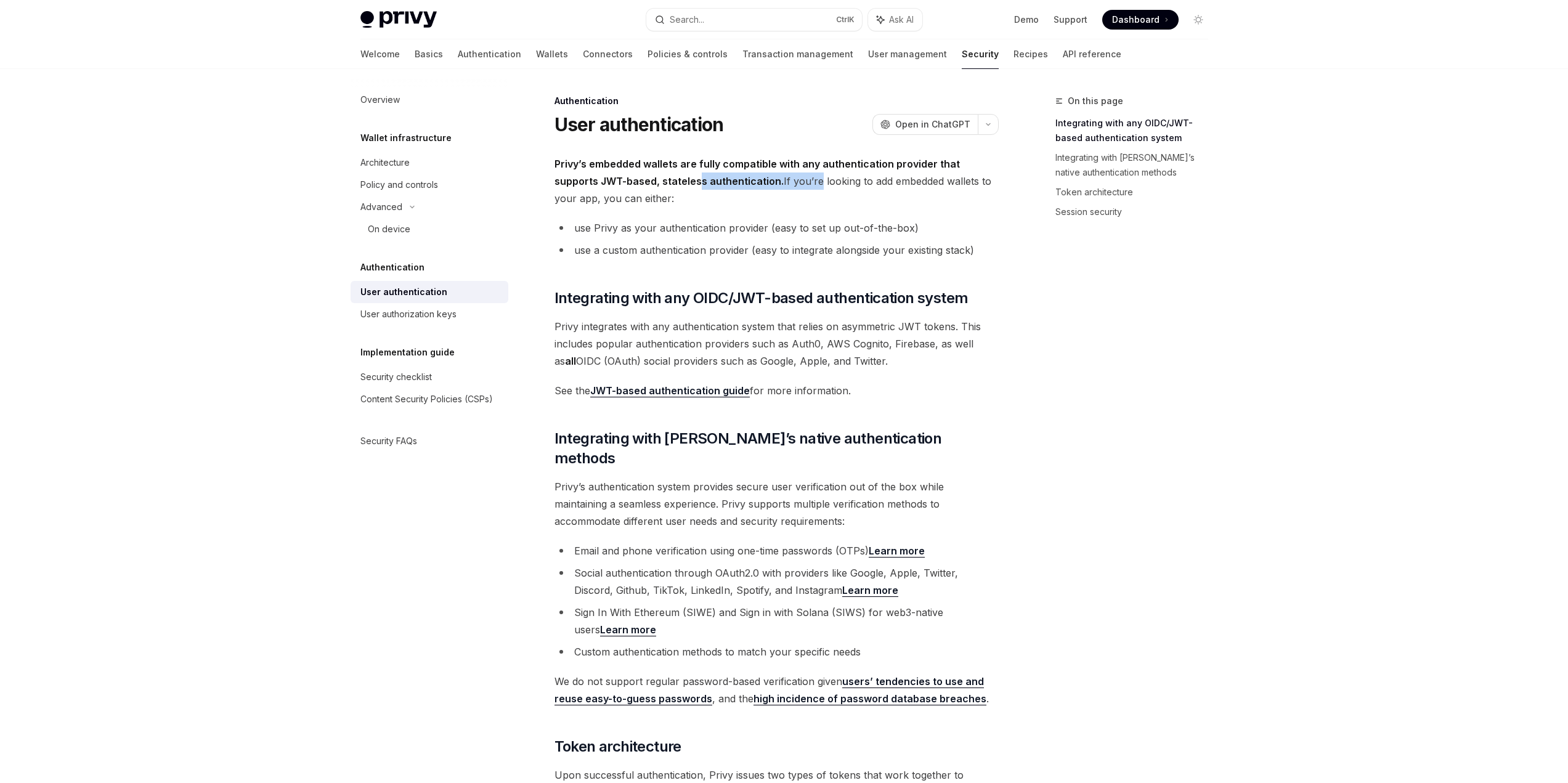
drag, startPoint x: 653, startPoint y: 174, endPoint x: 769, endPoint y: 174, distance: 116.0
click at [768, 174] on span "Privy’s embedded wallets are fully compatible with any authentication provider …" at bounding box center [777, 182] width 444 height 52
click at [769, 174] on span "Privy’s embedded wallets are fully compatible with any authentication provider …" at bounding box center [777, 182] width 444 height 52
drag, startPoint x: 698, startPoint y: 171, endPoint x: 646, endPoint y: 157, distance: 53.9
click at [646, 157] on span "Privy’s embedded wallets are fully compatible with any authentication provider …" at bounding box center [777, 182] width 444 height 52
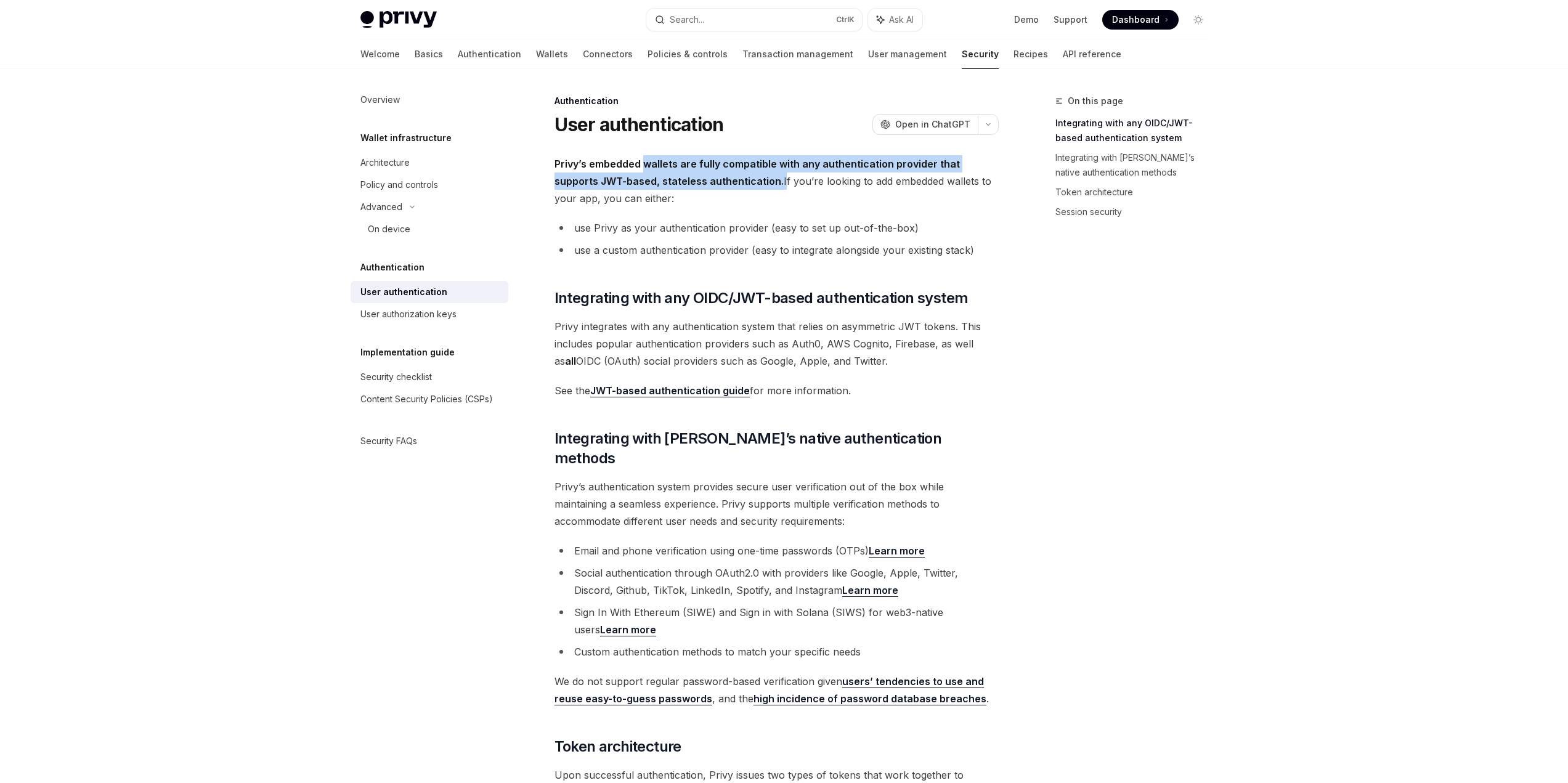
click at [646, 157] on span "Privy’s embedded wallets are fully compatible with any authentication provider …" at bounding box center [777, 182] width 444 height 52
drag, startPoint x: 645, startPoint y: 157, endPoint x: 722, endPoint y: 180, distance: 80.4
click at [722, 180] on span "Privy’s embedded wallets are fully compatible with any authentication provider …" at bounding box center [777, 182] width 444 height 52
click at [722, 180] on strong "Privy’s embedded wallets are fully compatible with any authentication provider …" at bounding box center [757, 172] width 406 height 29
drag, startPoint x: 732, startPoint y: 182, endPoint x: 545, endPoint y: 170, distance: 187.4
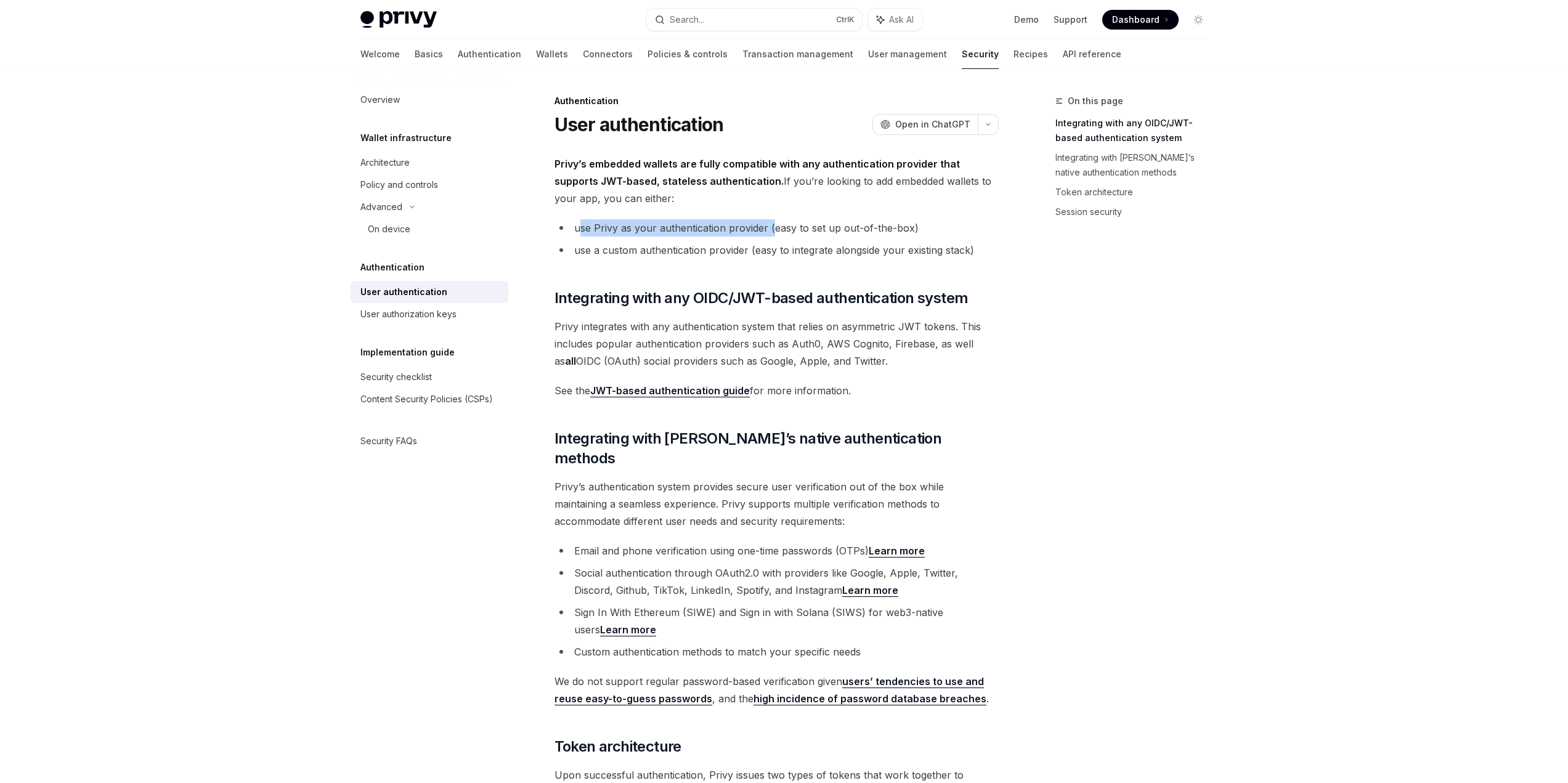
drag, startPoint x: 579, startPoint y: 234, endPoint x: 769, endPoint y: 232, distance: 190.0
click at [769, 232] on li "use Privy as your authentication provider (easy to set up out-of-the-box)" at bounding box center [777, 228] width 444 height 18
drag, startPoint x: 571, startPoint y: 223, endPoint x: 940, endPoint y: 223, distance: 369.0
click at [940, 223] on li "use Privy as your authentication provider (easy to set up out-of-the-box)" at bounding box center [777, 228] width 444 height 18
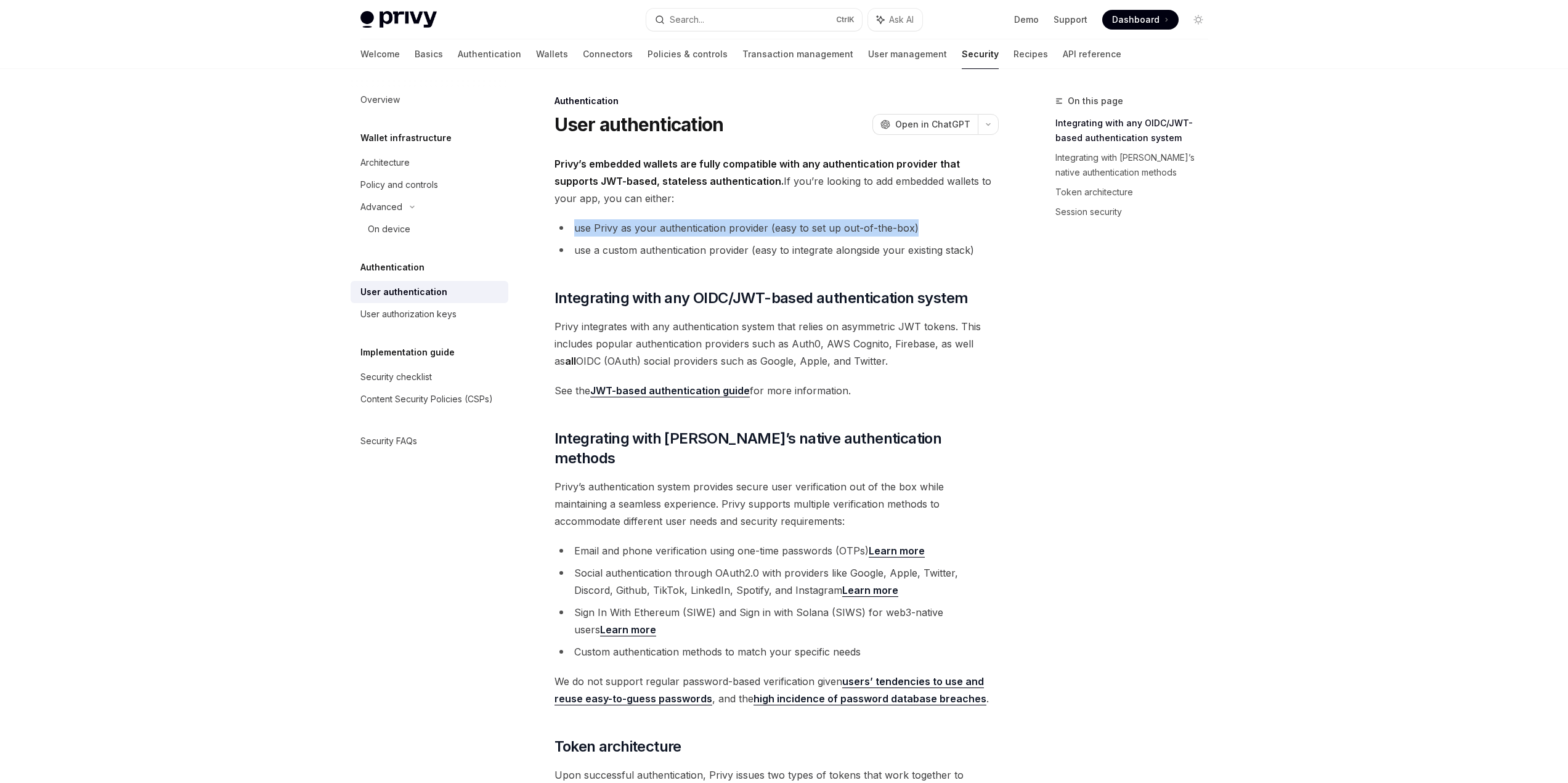
click at [940, 223] on li "use Privy as your authentication provider (easy to set up out-of-the-box)" at bounding box center [777, 228] width 444 height 18
drag, startPoint x: 940, startPoint y: 223, endPoint x: 577, endPoint y: 228, distance: 363.0
click at [577, 228] on li "use Privy as your authentication provider (easy to set up out-of-the-box)" at bounding box center [777, 228] width 444 height 18
drag, startPoint x: 571, startPoint y: 228, endPoint x: 913, endPoint y: 219, distance: 342.1
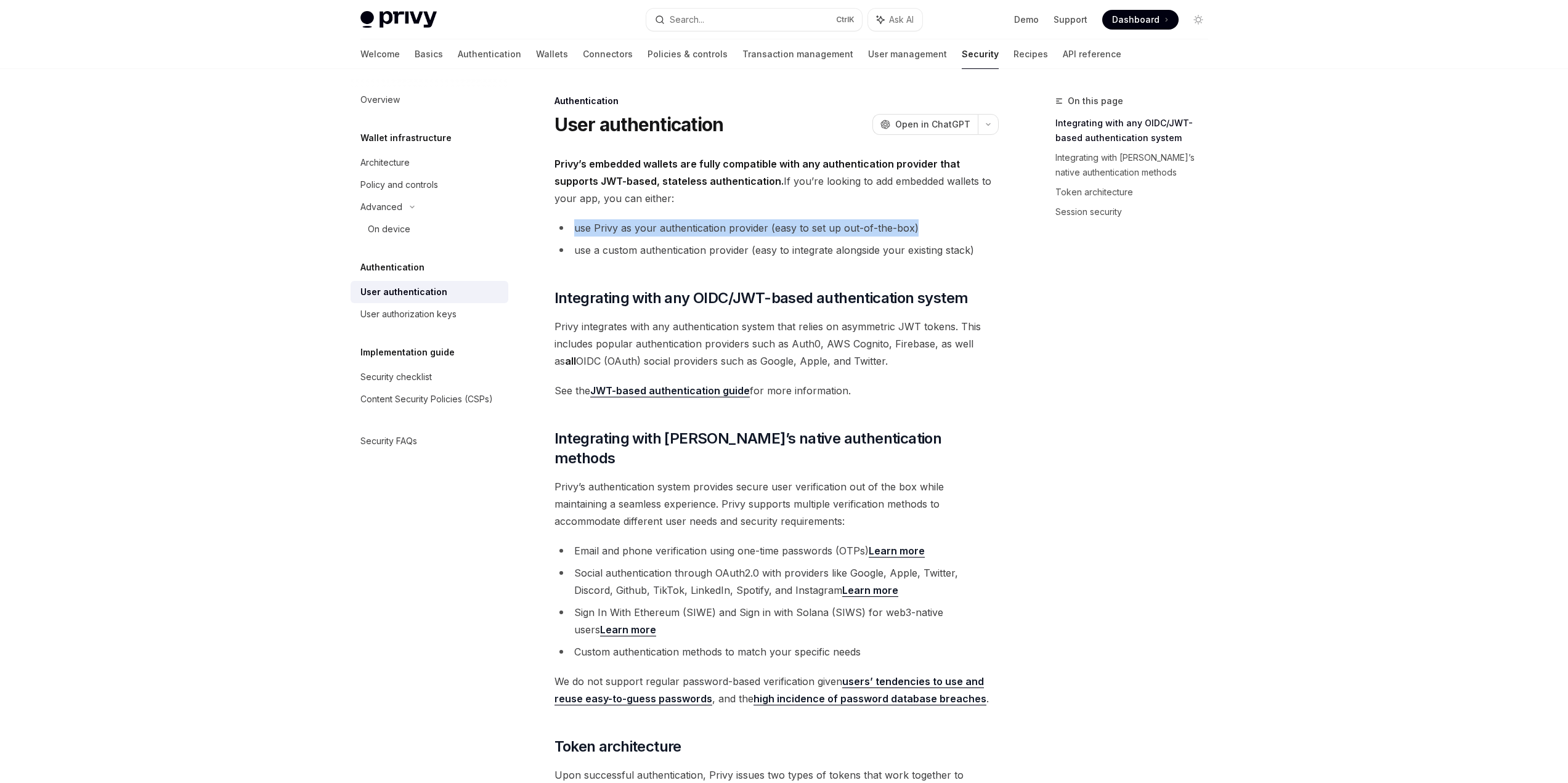
click at [913, 219] on div "Privy’s embedded wallets are fully compatible with any authentication provider …" at bounding box center [777, 769] width 444 height 1228
drag, startPoint x: 973, startPoint y: 220, endPoint x: 573, endPoint y: 222, distance: 400.0
click at [573, 222] on li "use Privy as your authentication provider (easy to set up out-of-the-box)" at bounding box center [777, 228] width 444 height 18
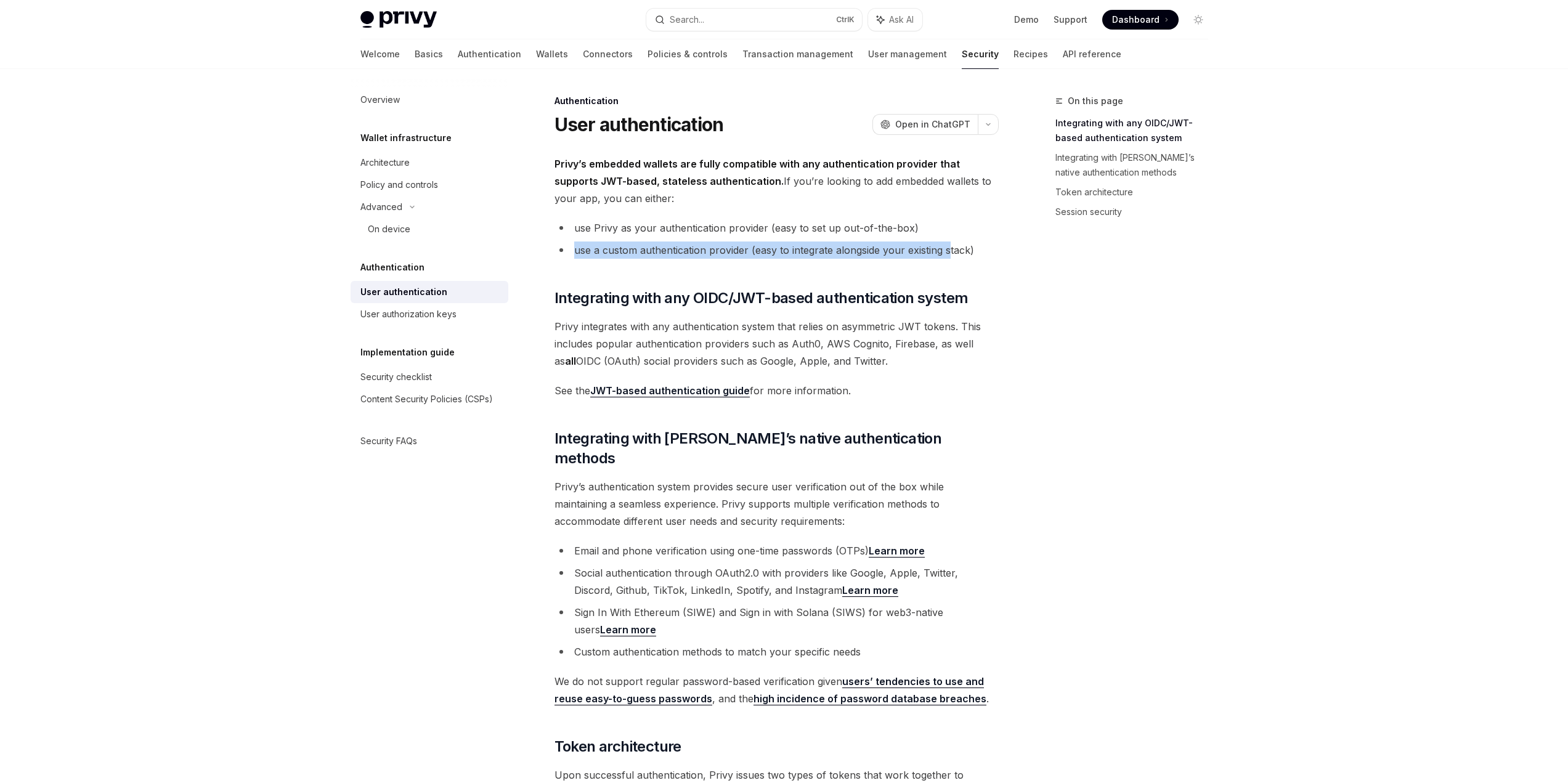
drag, startPoint x: 571, startPoint y: 245, endPoint x: 951, endPoint y: 244, distance: 380.0
click at [951, 244] on li "use a custom authentication provider (easy to integrate alongside your existing…" at bounding box center [777, 250] width 444 height 18
click at [810, 501] on span "Privy’s authentication system provides secure user verification out of the box …" at bounding box center [777, 504] width 444 height 52
click at [1295, 394] on div "Privy Docs home page Search... Ctrl K Ask AI Demo Support Dashboard Dashboard S…" at bounding box center [784, 782] width 1568 height 1565
click at [987, 325] on span "Privy integrates with any authentication system that relies on asymmetric JWT t…" at bounding box center [777, 344] width 444 height 52
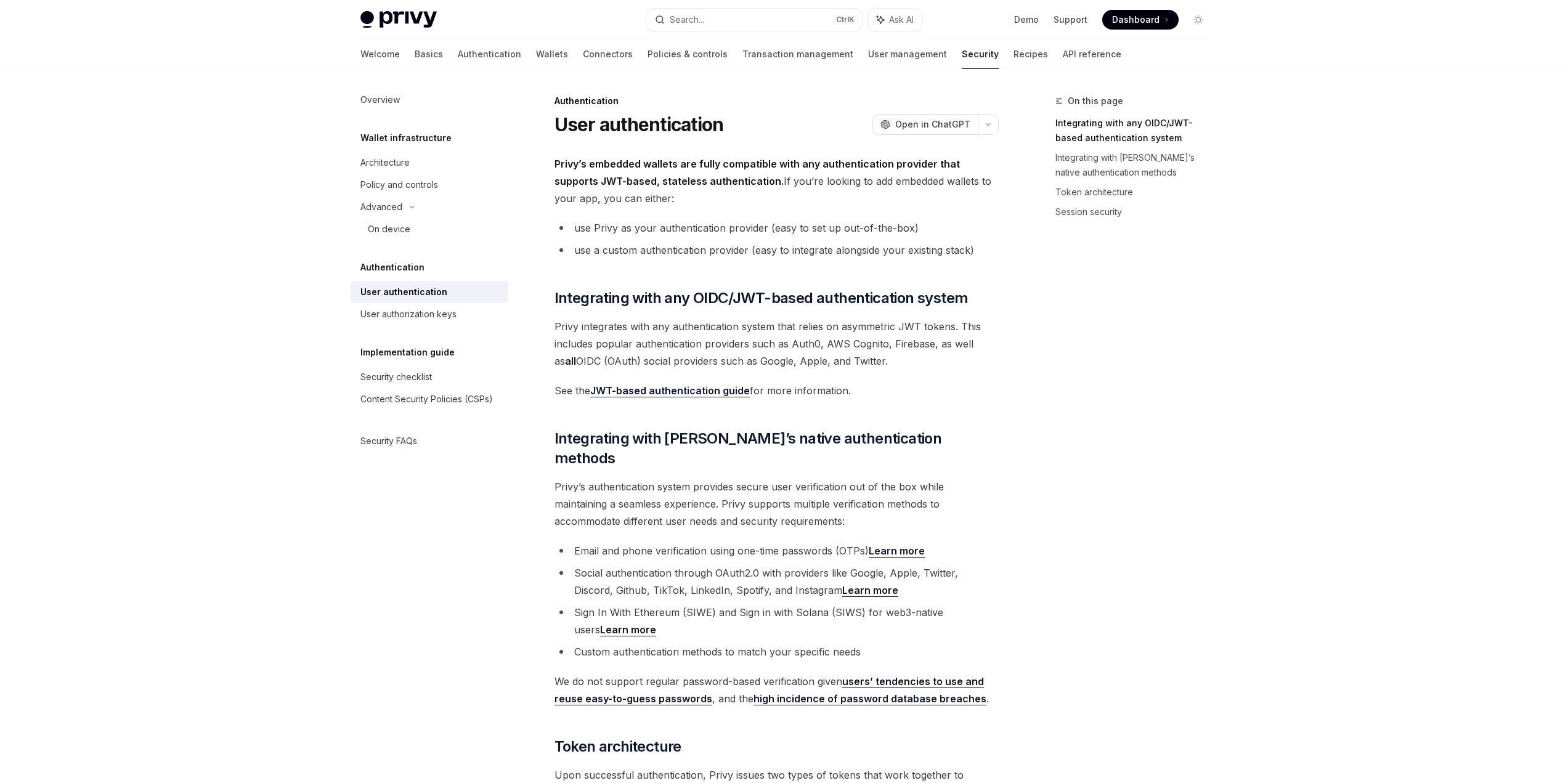
click at [1143, 247] on div "On this page Integrating with any OIDC/JWT-based authentication system Integrat…" at bounding box center [1125, 438] width 187 height 689
drag, startPoint x: 919, startPoint y: 346, endPoint x: 923, endPoint y: 357, distance: 11.7
click at [922, 356] on span "Privy integrates with any authentication system that relies on asymmetric JWT t…" at bounding box center [777, 344] width 444 height 52
click at [923, 357] on span "Privy integrates with any authentication system that relies on asymmetric JWT t…" at bounding box center [777, 344] width 444 height 52
drag, startPoint x: 904, startPoint y: 223, endPoint x: 887, endPoint y: 179, distance: 47.2
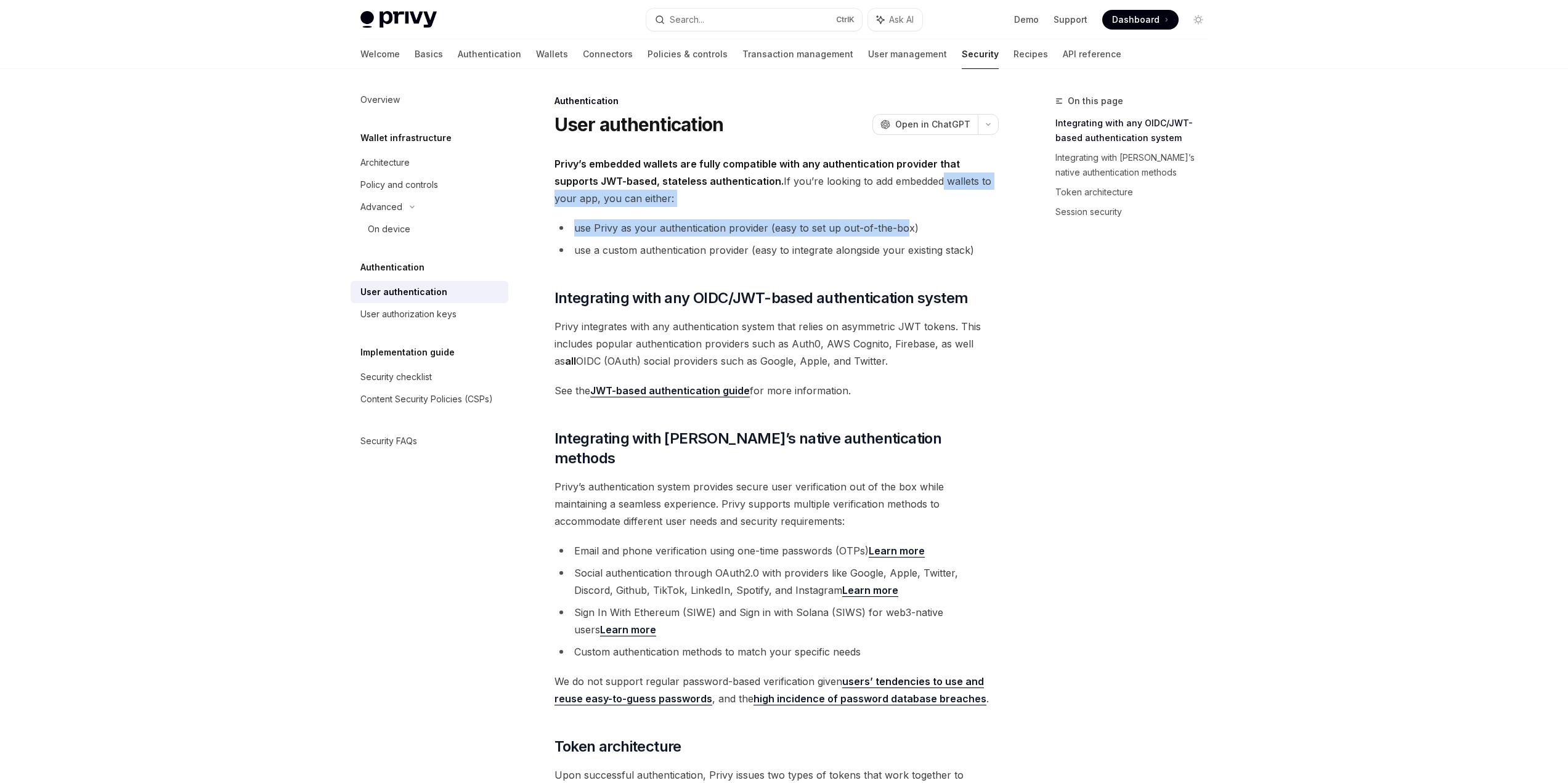
click at [887, 179] on div "Privy’s embedded wallets are fully compatible with any authentication provider …" at bounding box center [777, 769] width 444 height 1228
click at [884, 175] on span "Privy’s embedded wallets are fully compatible with any authentication provider …" at bounding box center [777, 182] width 444 height 52
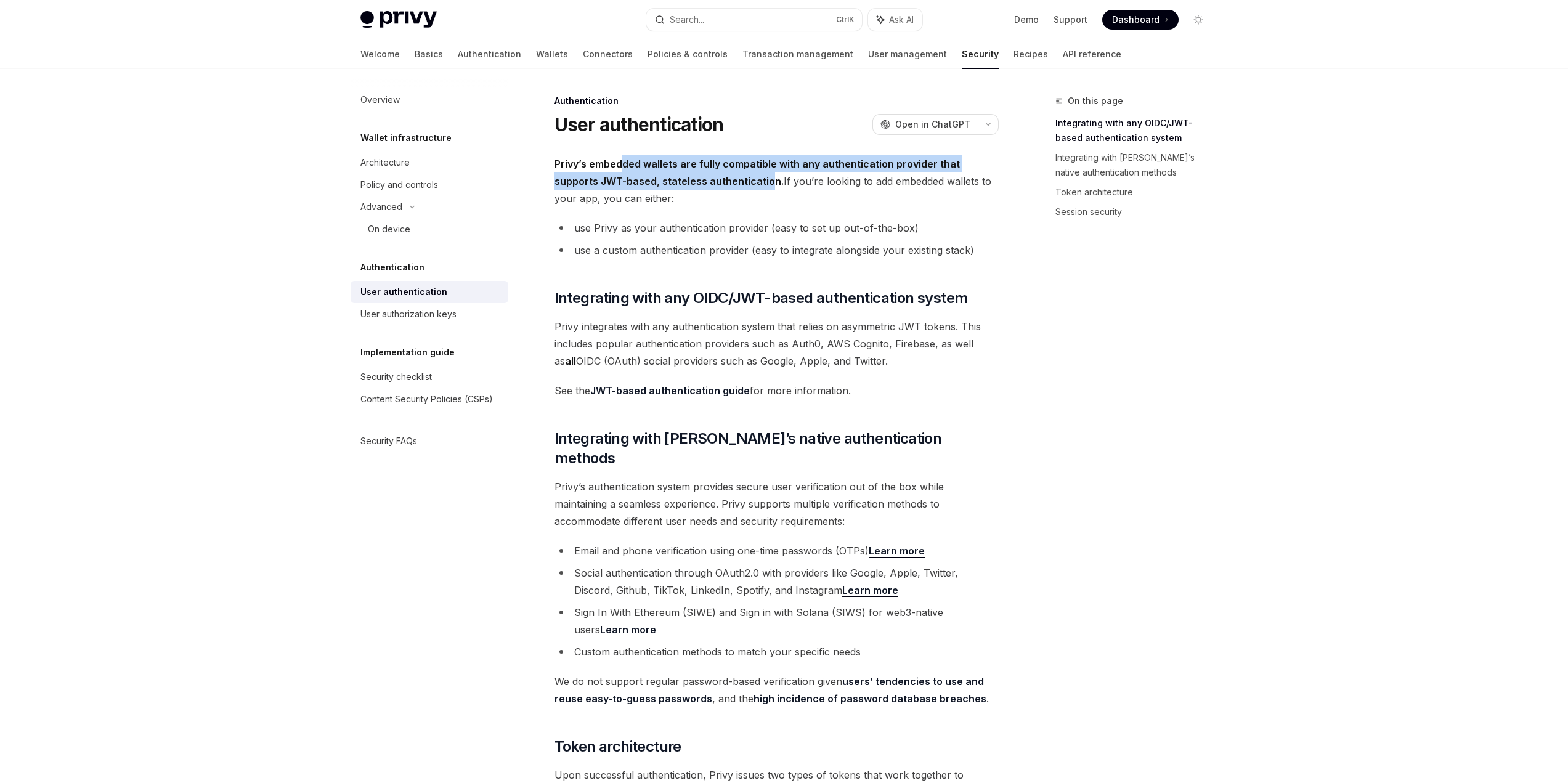
drag, startPoint x: 620, startPoint y: 162, endPoint x: 726, endPoint y: 179, distance: 107.4
click at [726, 179] on strong "Privy’s embedded wallets are fully compatible with any authentication provider …" at bounding box center [757, 172] width 406 height 29
drag, startPoint x: 726, startPoint y: 179, endPoint x: 831, endPoint y: 200, distance: 107.1
click at [831, 200] on span "Privy’s embedded wallets are fully compatible with any authentication provider …" at bounding box center [777, 182] width 444 height 52
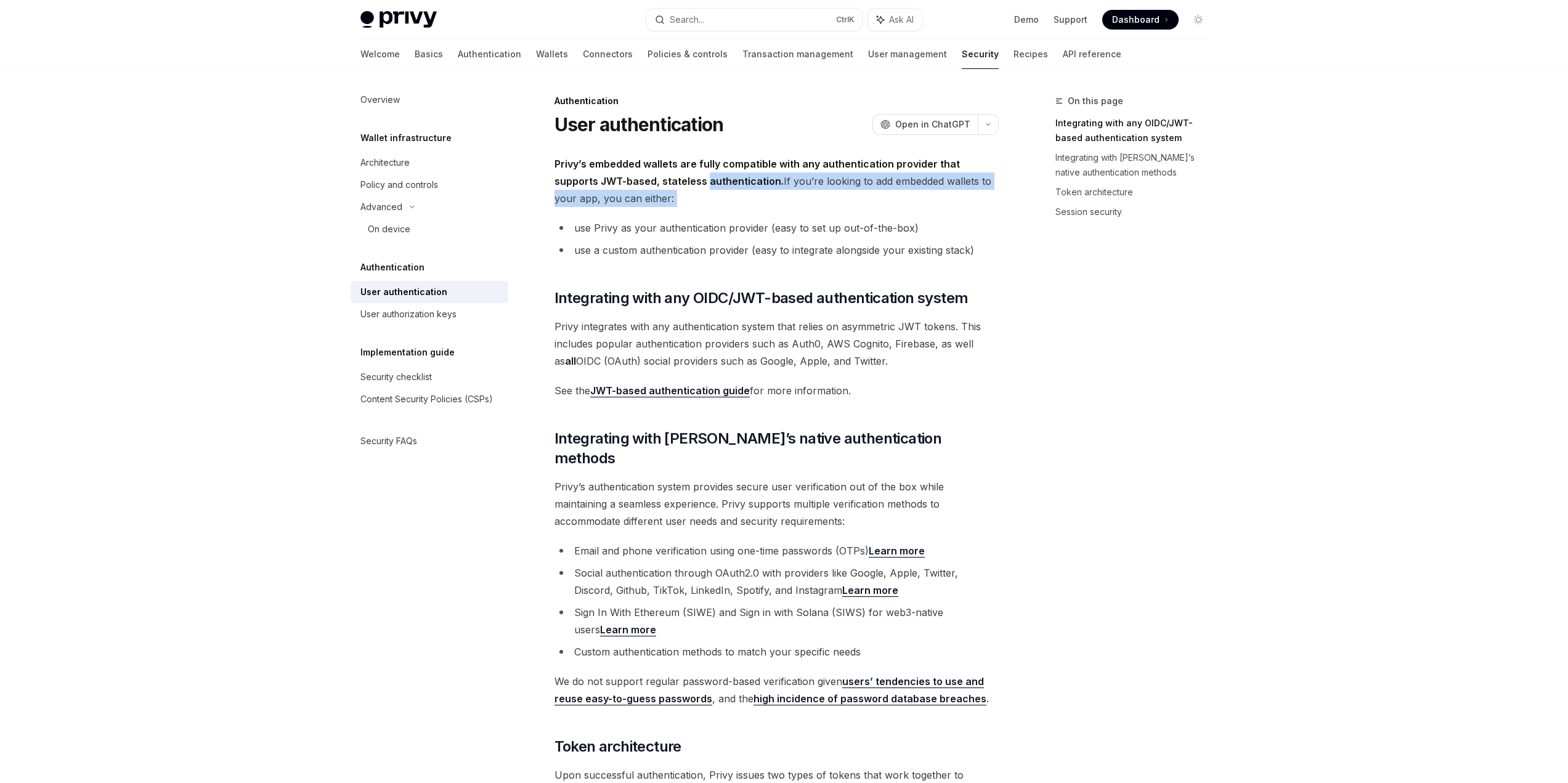
click at [831, 200] on span "Privy’s embedded wallets are fully compatible with any authentication provider …" at bounding box center [777, 182] width 444 height 52
drag, startPoint x: 831, startPoint y: 200, endPoint x: 728, endPoint y: 174, distance: 106.2
click at [728, 174] on span "Privy’s embedded wallets are fully compatible with any authentication provider …" at bounding box center [777, 182] width 444 height 52
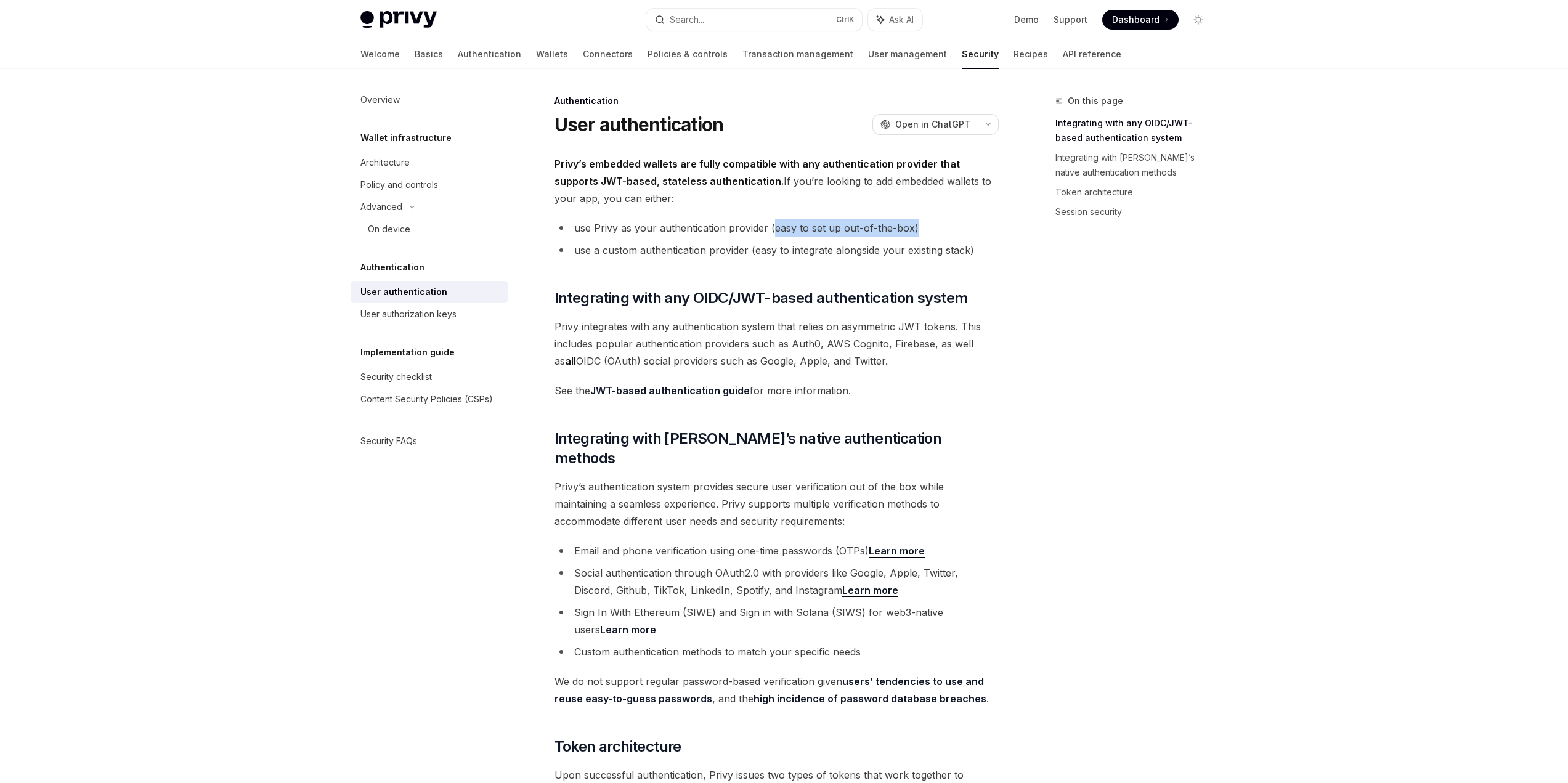
drag, startPoint x: 773, startPoint y: 219, endPoint x: 913, endPoint y: 230, distance: 140.4
click at [913, 230] on div "Privy’s embedded wallets are fully compatible with any authentication provider …" at bounding box center [777, 769] width 444 height 1228
click at [913, 230] on li "use Privy as your authentication provider (easy to set up out-of-the-box)" at bounding box center [777, 228] width 444 height 18
drag, startPoint x: 918, startPoint y: 226, endPoint x: 571, endPoint y: 235, distance: 347.1
click at [571, 235] on li "use Privy as your authentication provider (easy to set up out-of-the-box)" at bounding box center [777, 228] width 444 height 18
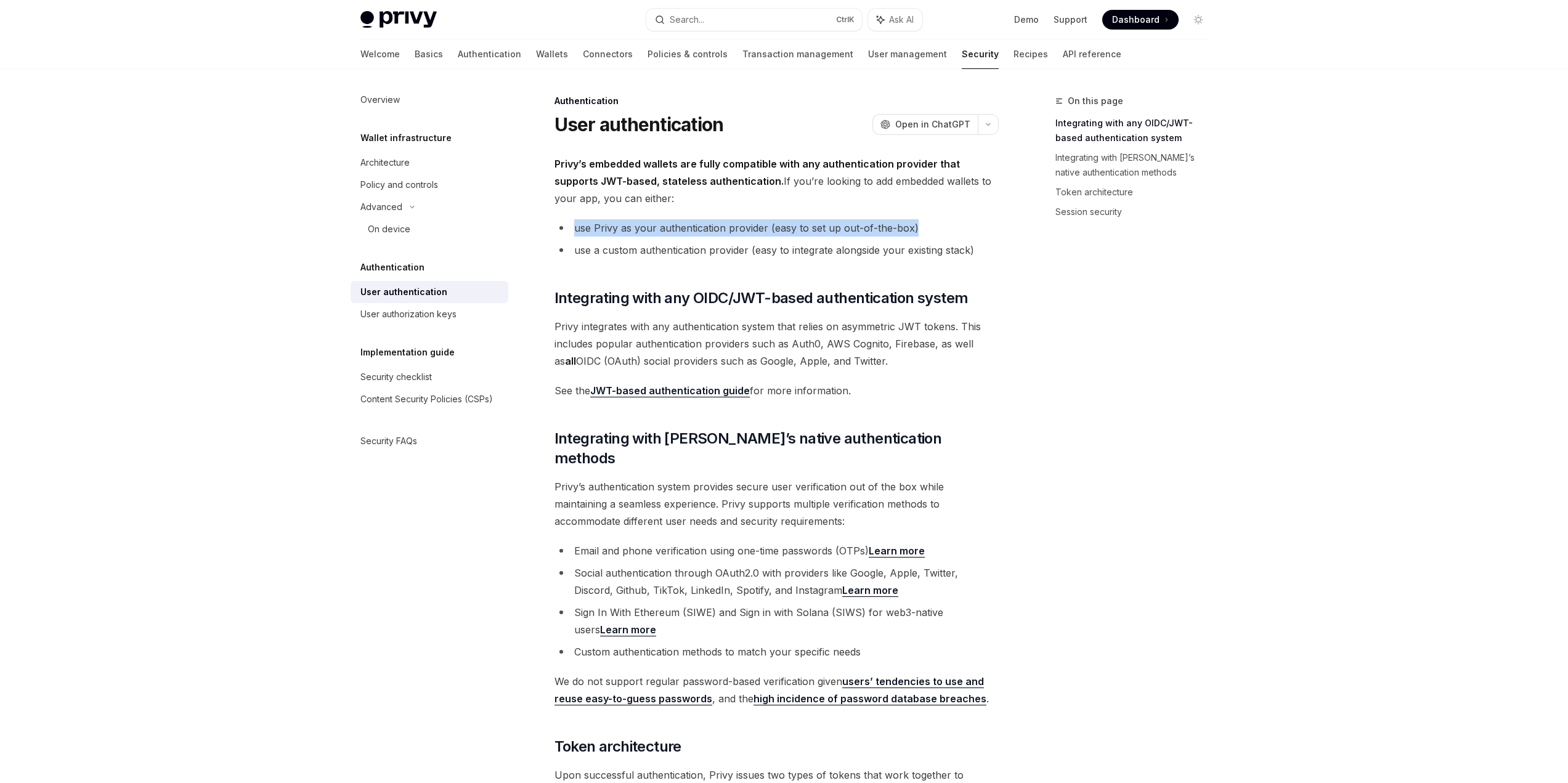
click at [571, 235] on li "use Privy as your authentication provider (easy to set up out-of-the-box)" at bounding box center [777, 228] width 444 height 18
drag, startPoint x: 580, startPoint y: 225, endPoint x: 904, endPoint y: 221, distance: 324.0
click at [904, 221] on li "use Privy as your authentication provider (easy to set up out-of-the-box)" at bounding box center [777, 228] width 444 height 18
drag, startPoint x: 921, startPoint y: 223, endPoint x: 562, endPoint y: 233, distance: 359.1
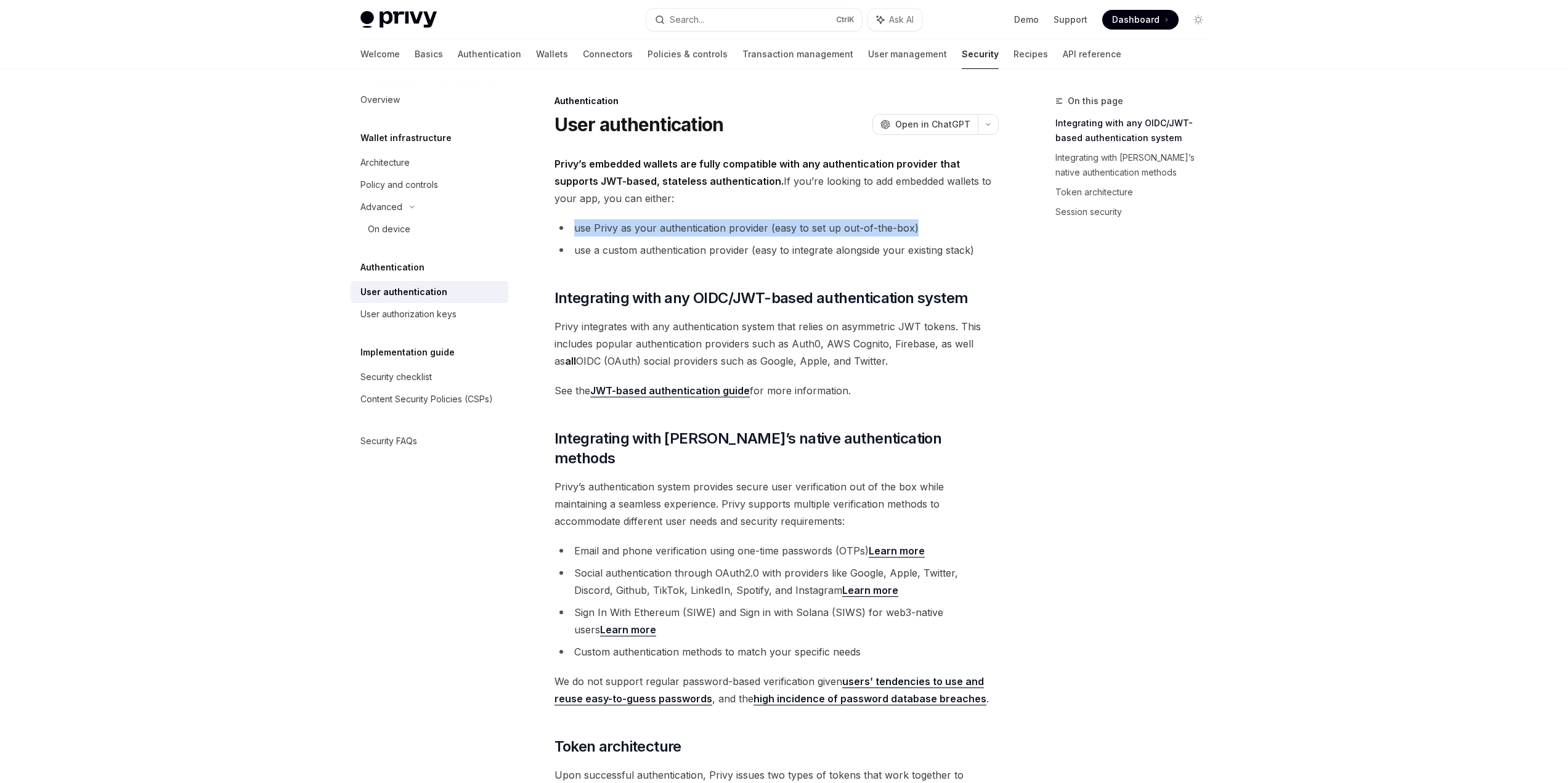
click at [558, 233] on li "use Privy as your authentication provider (easy to set up out-of-the-box)" at bounding box center [777, 228] width 444 height 18
click at [562, 233] on li "use Privy as your authentication provider (easy to set up out-of-the-box)" at bounding box center [777, 228] width 444 height 18
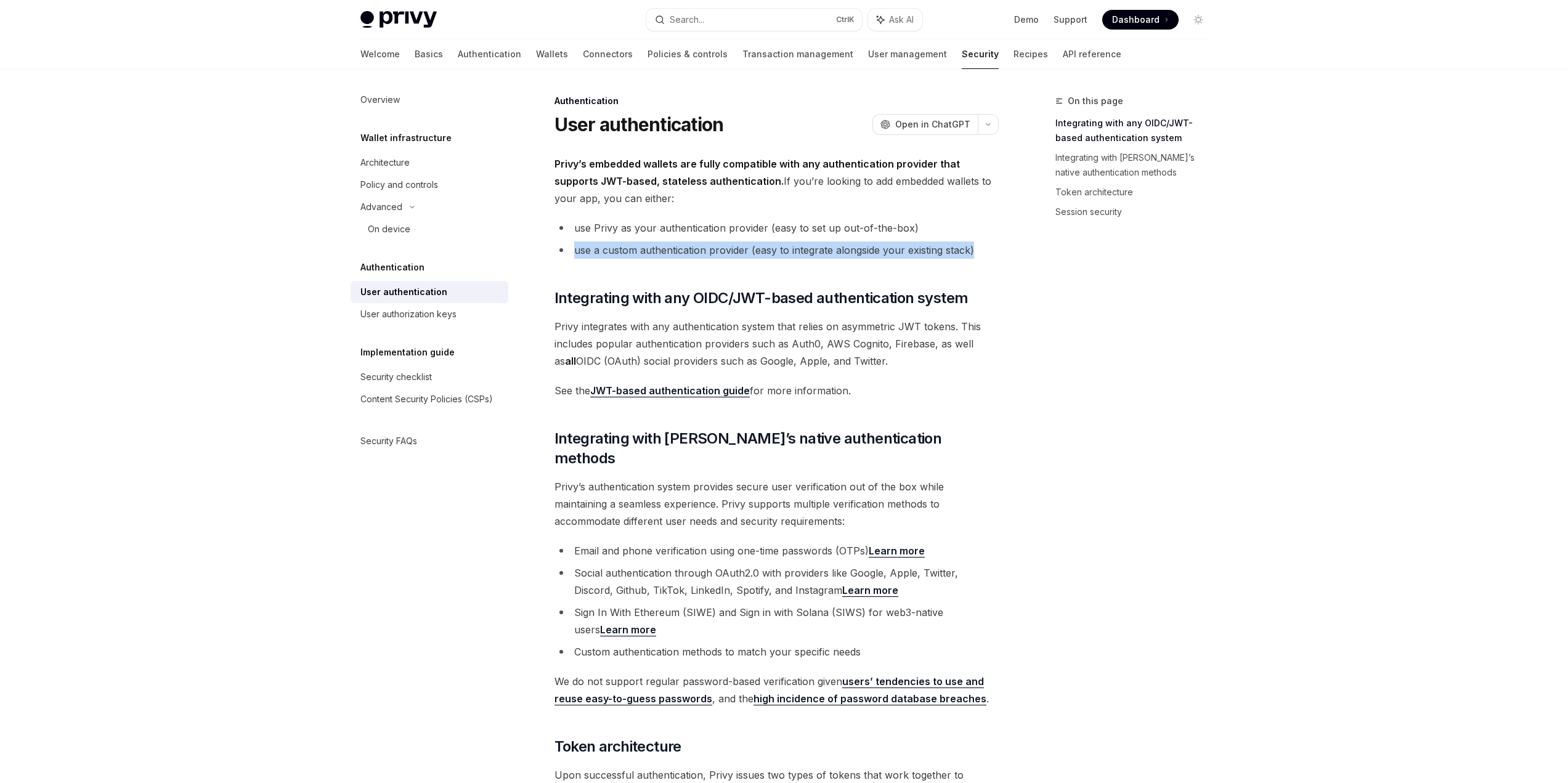
drag, startPoint x: 561, startPoint y: 236, endPoint x: 976, endPoint y: 238, distance: 415.0
click at [976, 238] on ul "use Privy as your authentication provider (easy to set up out-of-the-box) use a…" at bounding box center [777, 239] width 444 height 40
drag, startPoint x: 998, startPoint y: 238, endPoint x: 773, endPoint y: 245, distance: 225.1
click at [896, 246] on ul "use Privy as your authentication provider (easy to set up out-of-the-box) use a…" at bounding box center [777, 239] width 444 height 40
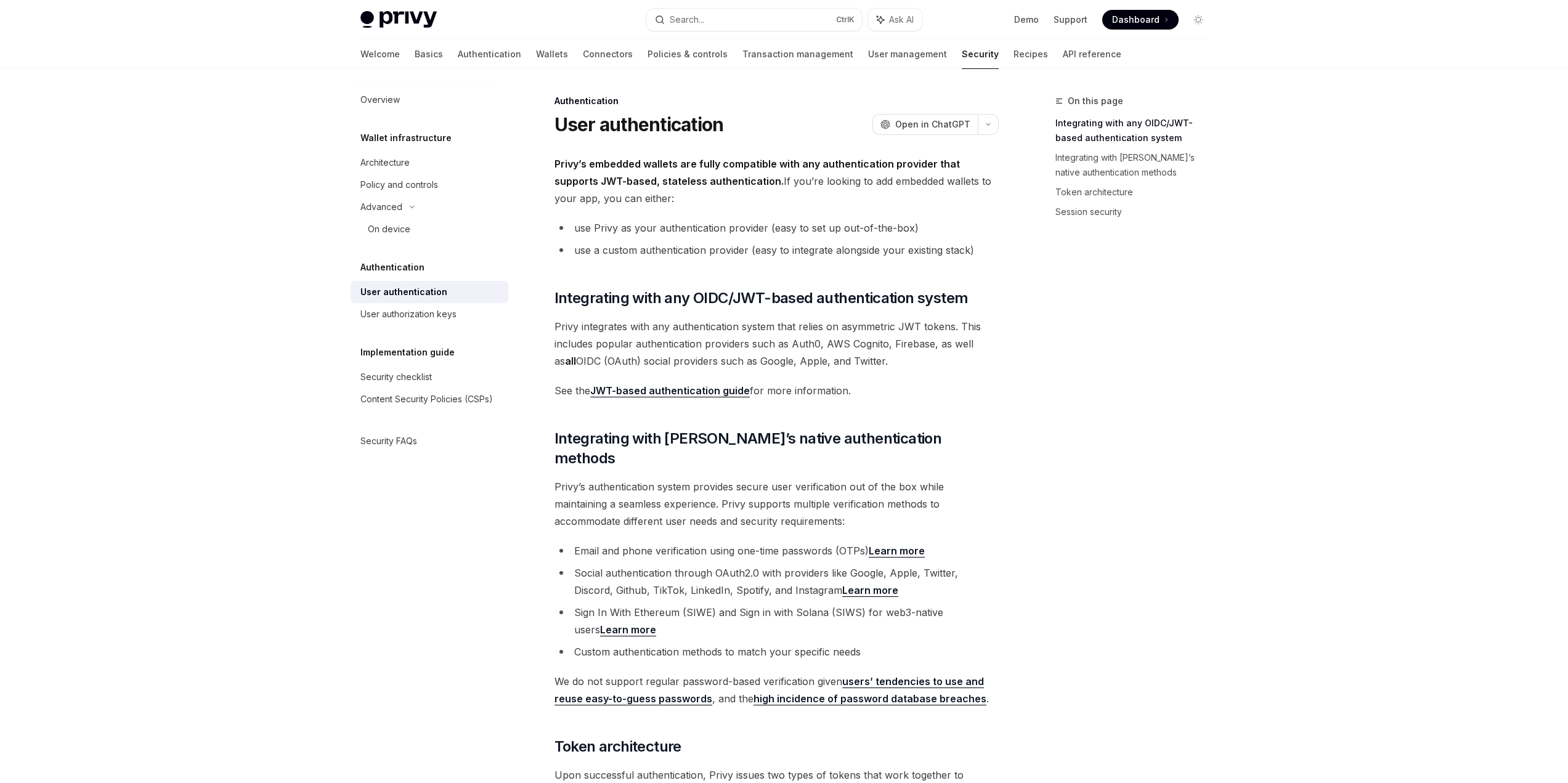
click at [635, 282] on div "Privy’s embedded wallets are fully compatible with any authentication provider …" at bounding box center [777, 769] width 444 height 1228
drag, startPoint x: 622, startPoint y: 292, endPoint x: 966, endPoint y: 289, distance: 344.0
click at [964, 289] on span "Integrating with any OIDC/JWT-based authentication system" at bounding box center [762, 298] width 414 height 20
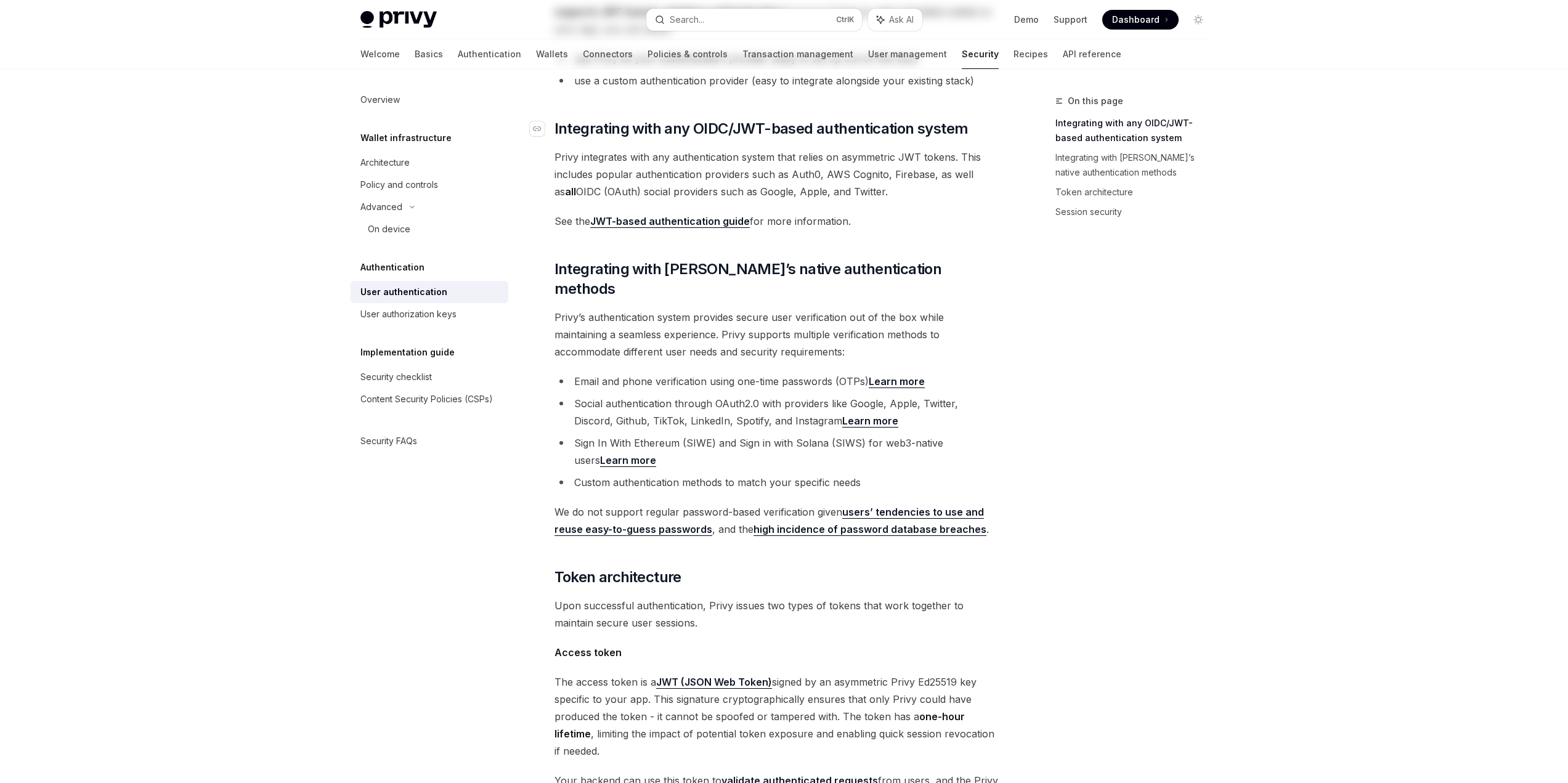
click at [966, 289] on div "Privy’s embedded wallets are fully compatible with any authentication provider …" at bounding box center [777, 599] width 444 height 1228
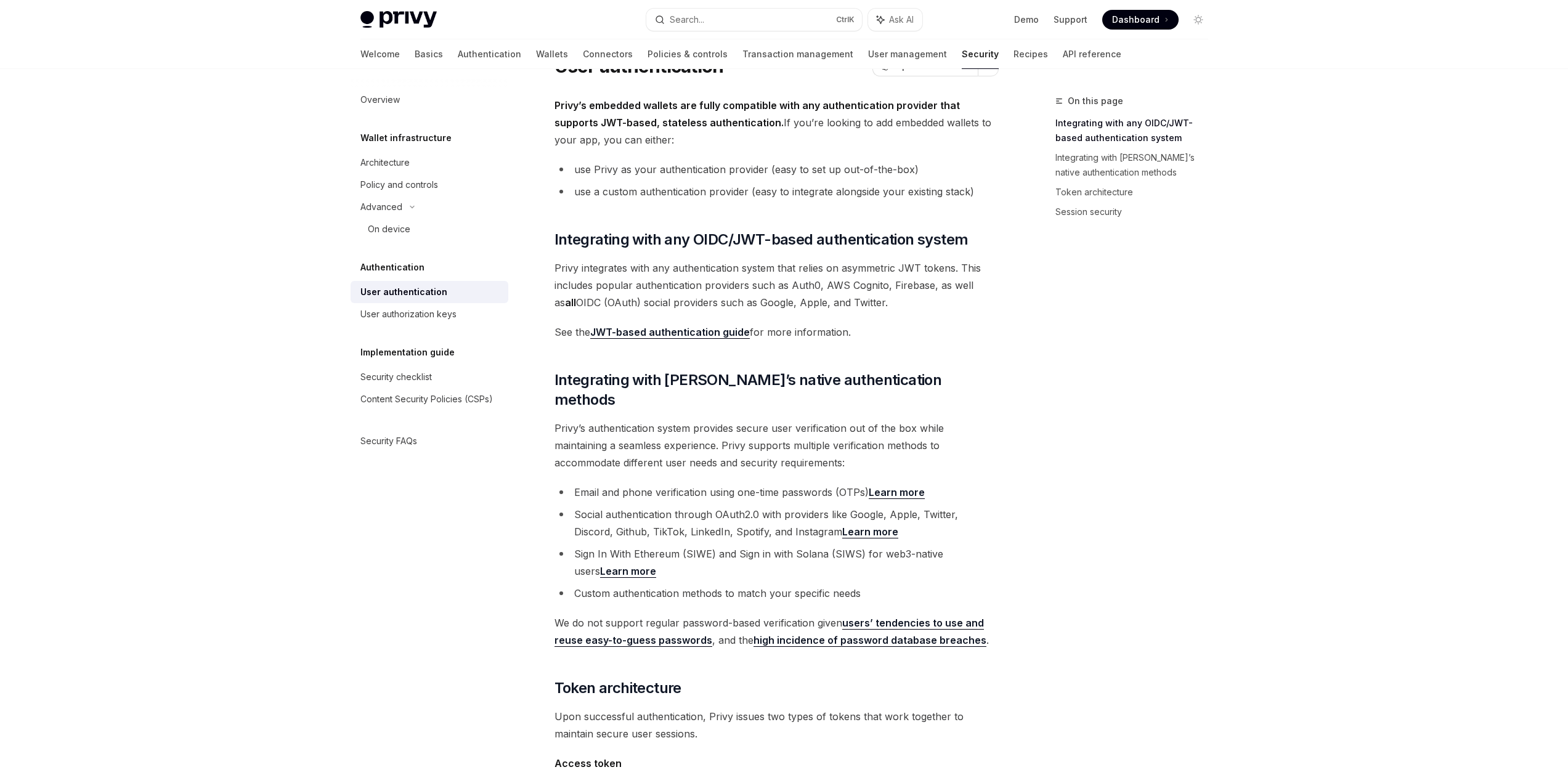
scroll to position [10, 0]
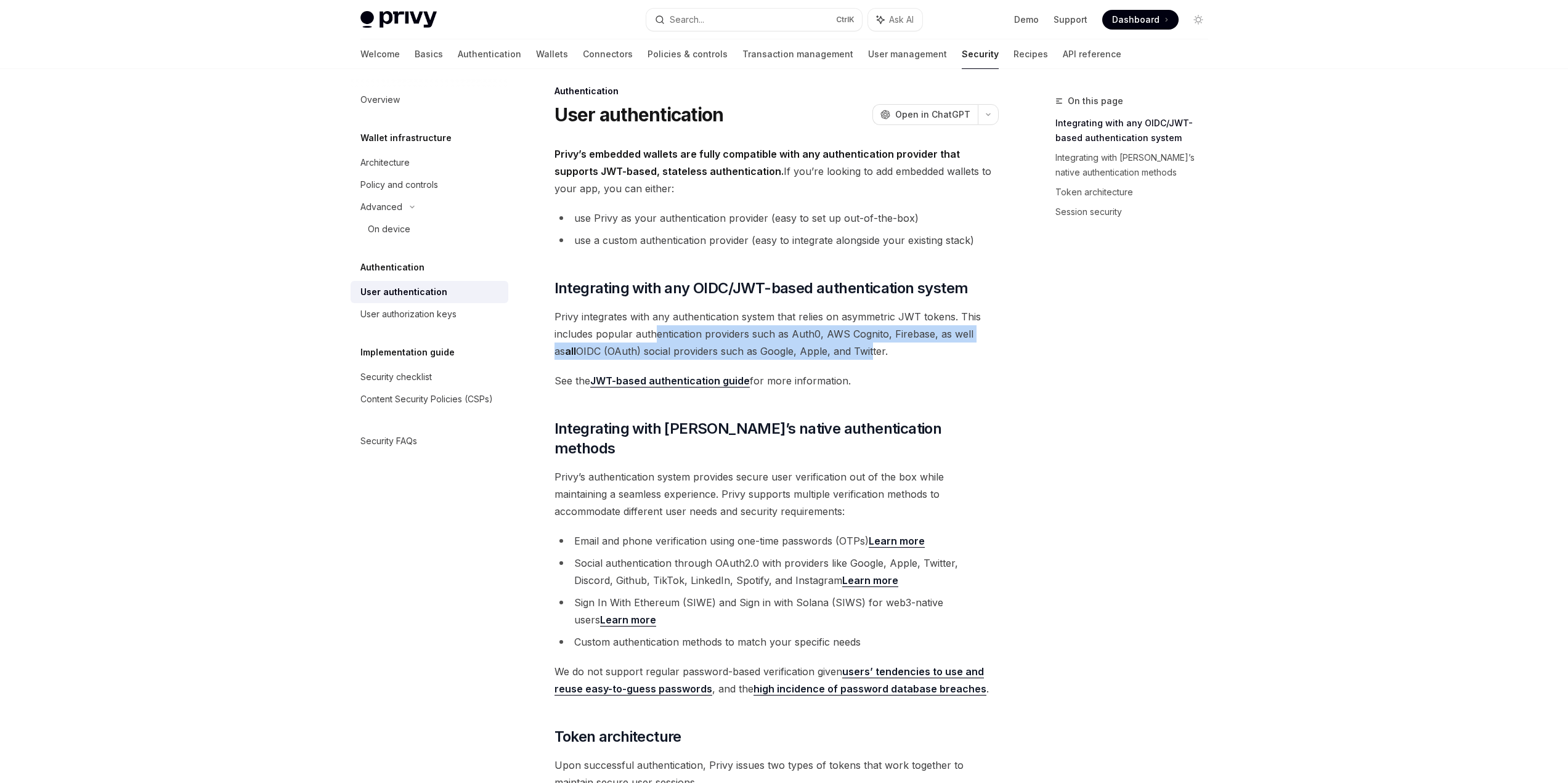
drag, startPoint x: 653, startPoint y: 335, endPoint x: 844, endPoint y: 359, distance: 192.5
click at [844, 359] on span "Privy integrates with any authentication system that relies on asymmetric JWT t…" at bounding box center [777, 334] width 444 height 52
click at [845, 359] on span "Privy integrates with any authentication system that relies on asymmetric JWT t…" at bounding box center [777, 334] width 444 height 52
drag, startPoint x: 859, startPoint y: 359, endPoint x: 899, endPoint y: 322, distance: 54.5
click at [899, 322] on span "Privy integrates with any authentication system that relies on asymmetric JWT t…" at bounding box center [777, 334] width 444 height 52
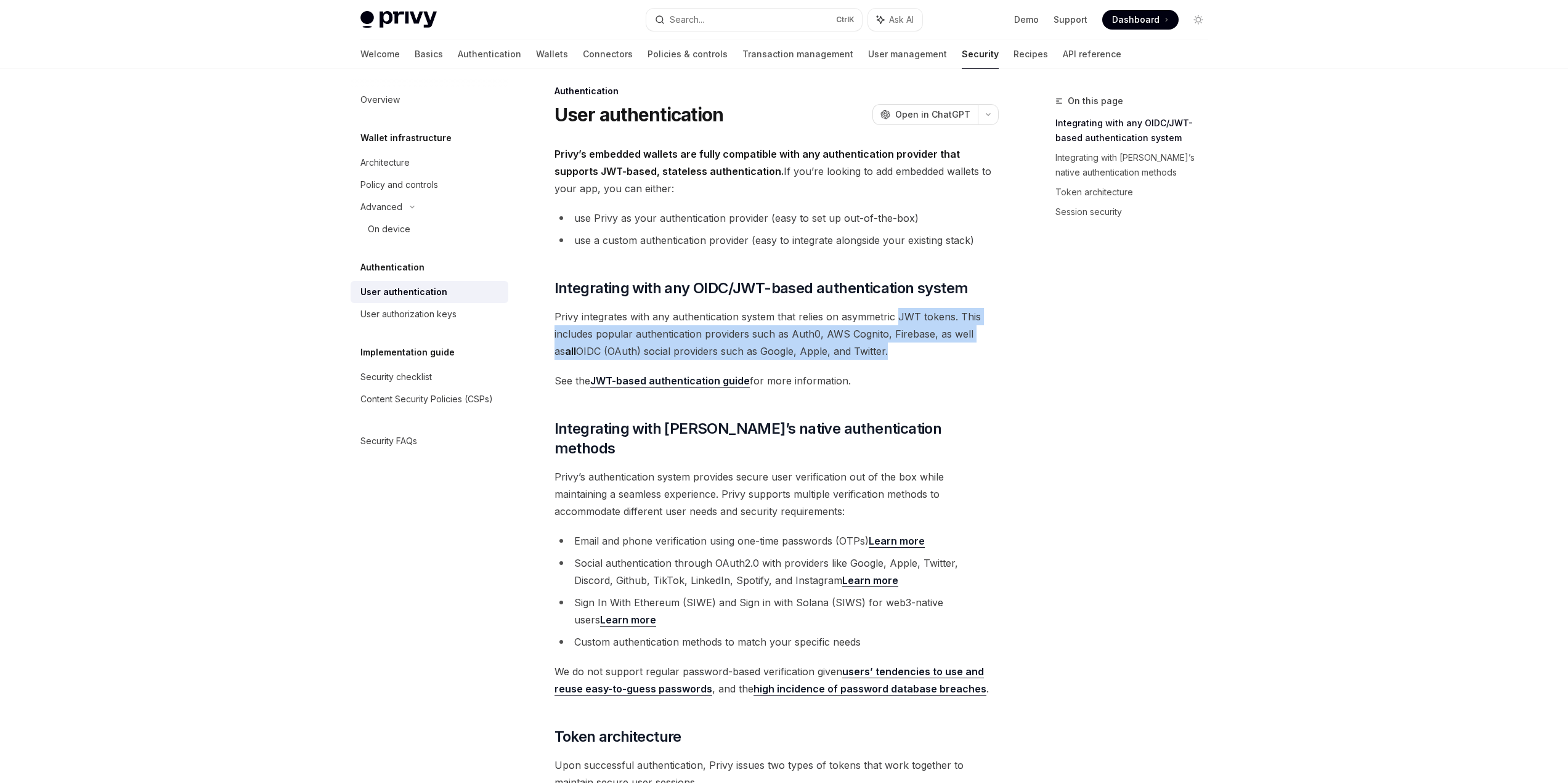
click at [899, 322] on span "Privy integrates with any authentication system that relies on asymmetric JWT t…" at bounding box center [777, 334] width 444 height 52
drag, startPoint x: 906, startPoint y: 318, endPoint x: 877, endPoint y: 351, distance: 43.9
click at [877, 351] on span "Privy integrates with any authentication system that relies on asymmetric JWT t…" at bounding box center [777, 334] width 444 height 52
drag, startPoint x: 877, startPoint y: 351, endPoint x: 564, endPoint y: 339, distance: 313.2
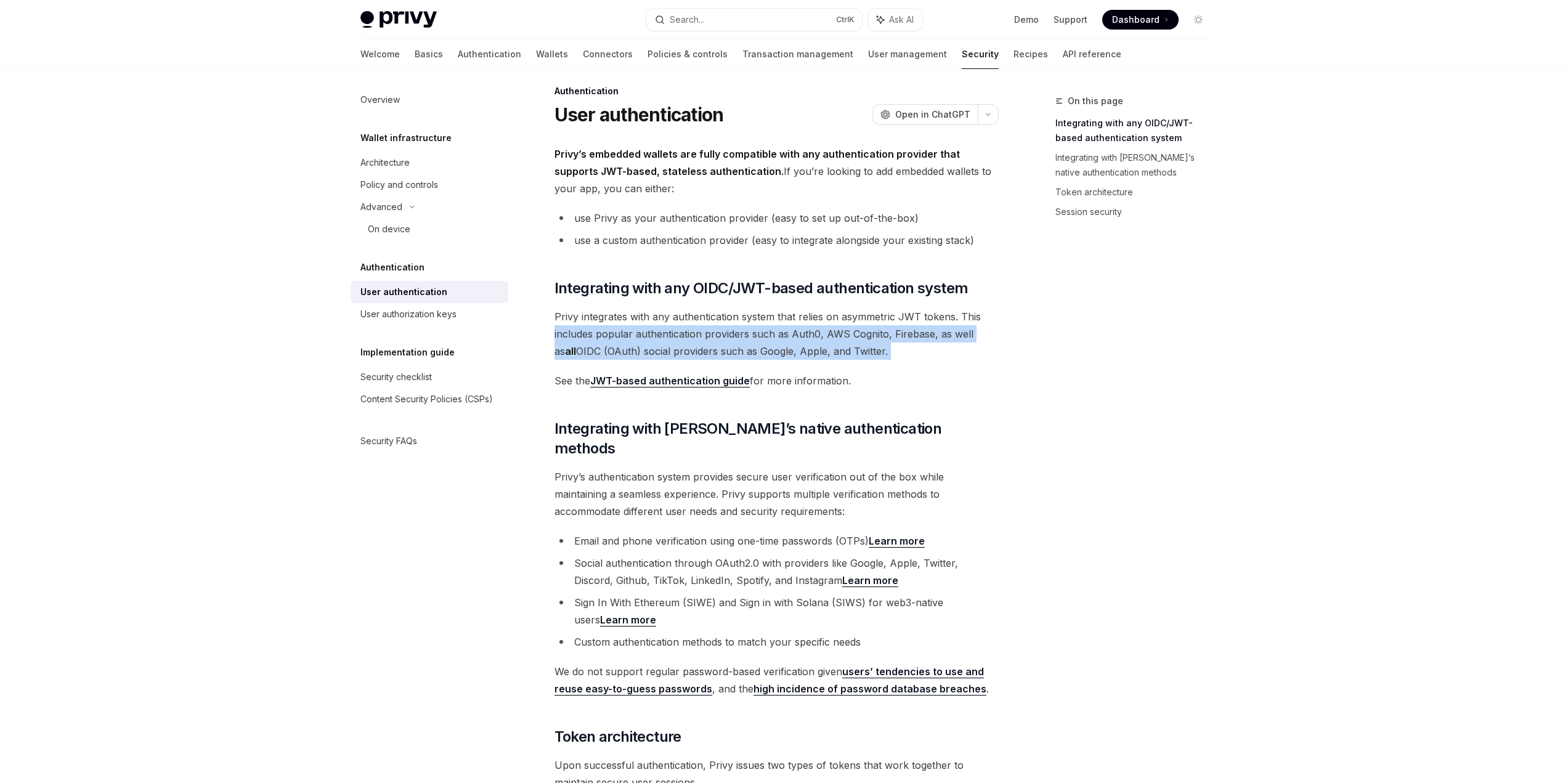
click at [564, 339] on span "Privy integrates with any authentication system that relies on asymmetric JWT t…" at bounding box center [777, 334] width 444 height 52
drag, startPoint x: 564, startPoint y: 336, endPoint x: 877, endPoint y: 356, distance: 313.6
click at [877, 356] on span "Privy integrates with any authentication system that relies on asymmetric JWT t…" at bounding box center [777, 334] width 444 height 52
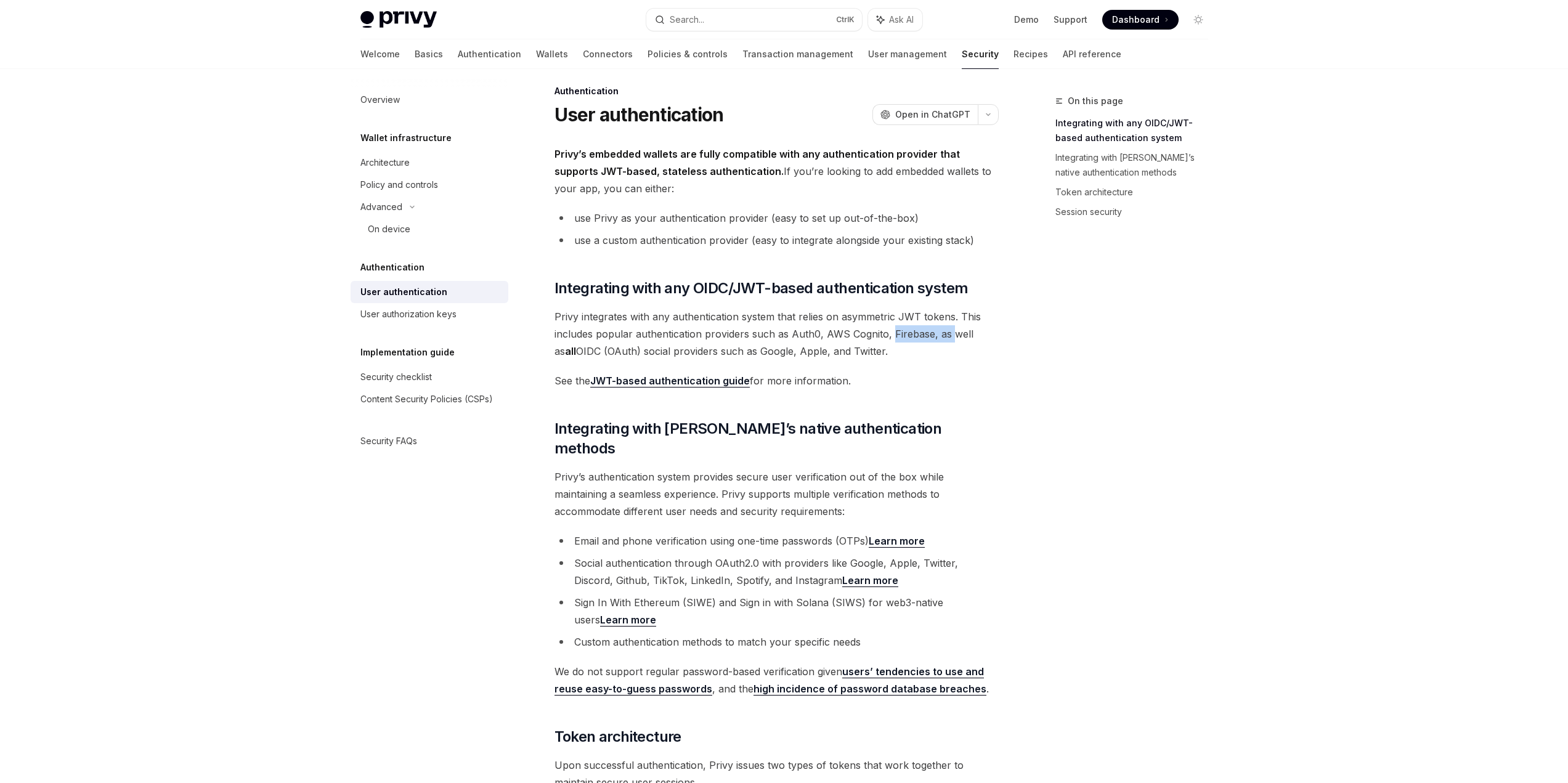
drag, startPoint x: 891, startPoint y: 337, endPoint x: 951, endPoint y: 340, distance: 60.1
click at [951, 340] on span "Privy integrates with any authentication system that relies on asymmetric JWT t…" at bounding box center [777, 334] width 444 height 52
drag, startPoint x: 553, startPoint y: 335, endPoint x: 674, endPoint y: 340, distance: 121.1
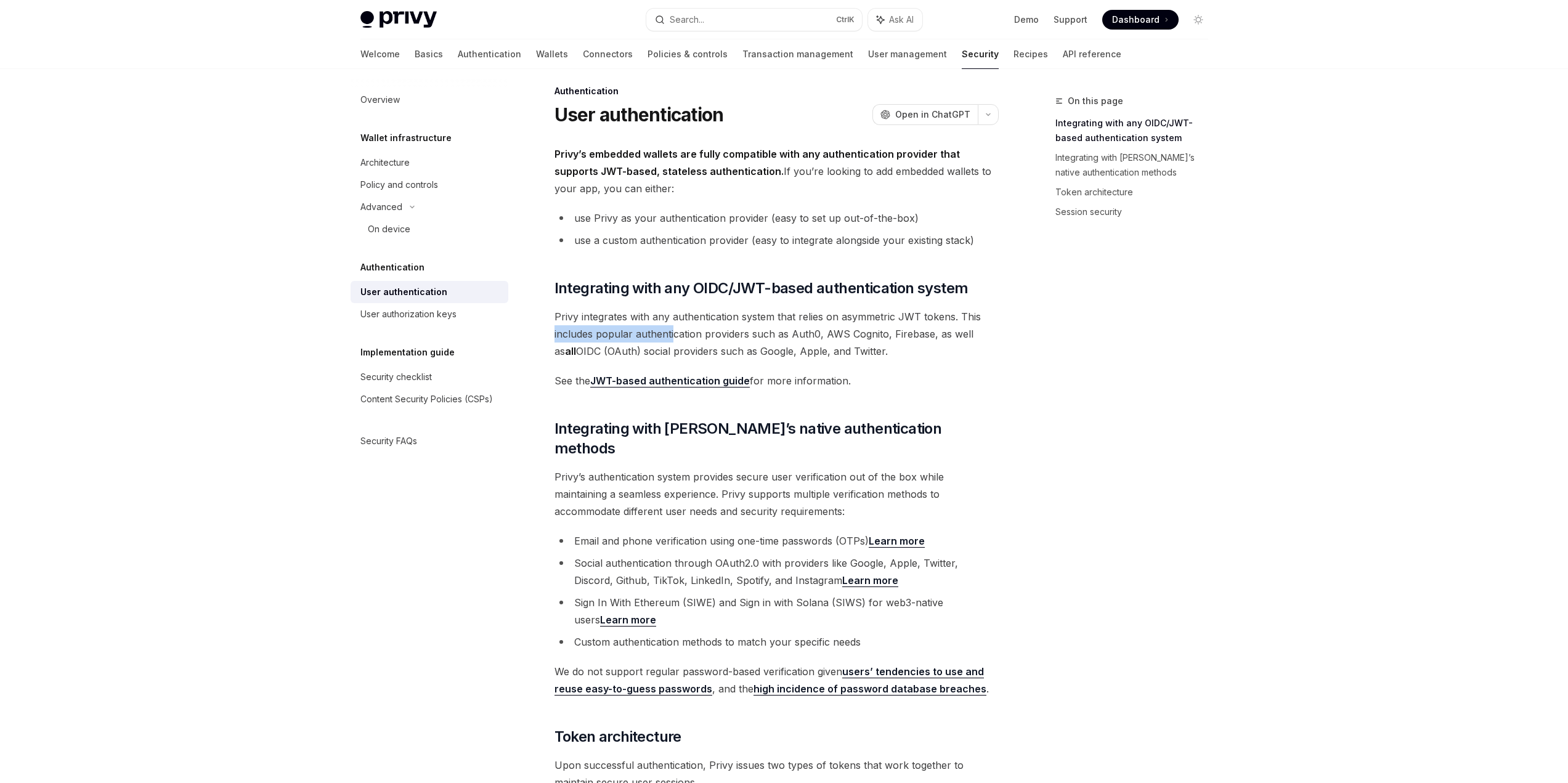
click at [674, 340] on span "Privy integrates with any authentication system that relies on asymmetric JWT t…" at bounding box center [777, 334] width 444 height 52
drag, startPoint x: 547, startPoint y: 317, endPoint x: 953, endPoint y: 314, distance: 406.0
click at [1034, 392] on div "On this page Integrating with any OIDC/JWT-based authentication system Integrat…" at bounding box center [1125, 438] width 187 height 689
drag, startPoint x: 745, startPoint y: 340, endPoint x: 964, endPoint y: 355, distance: 219.5
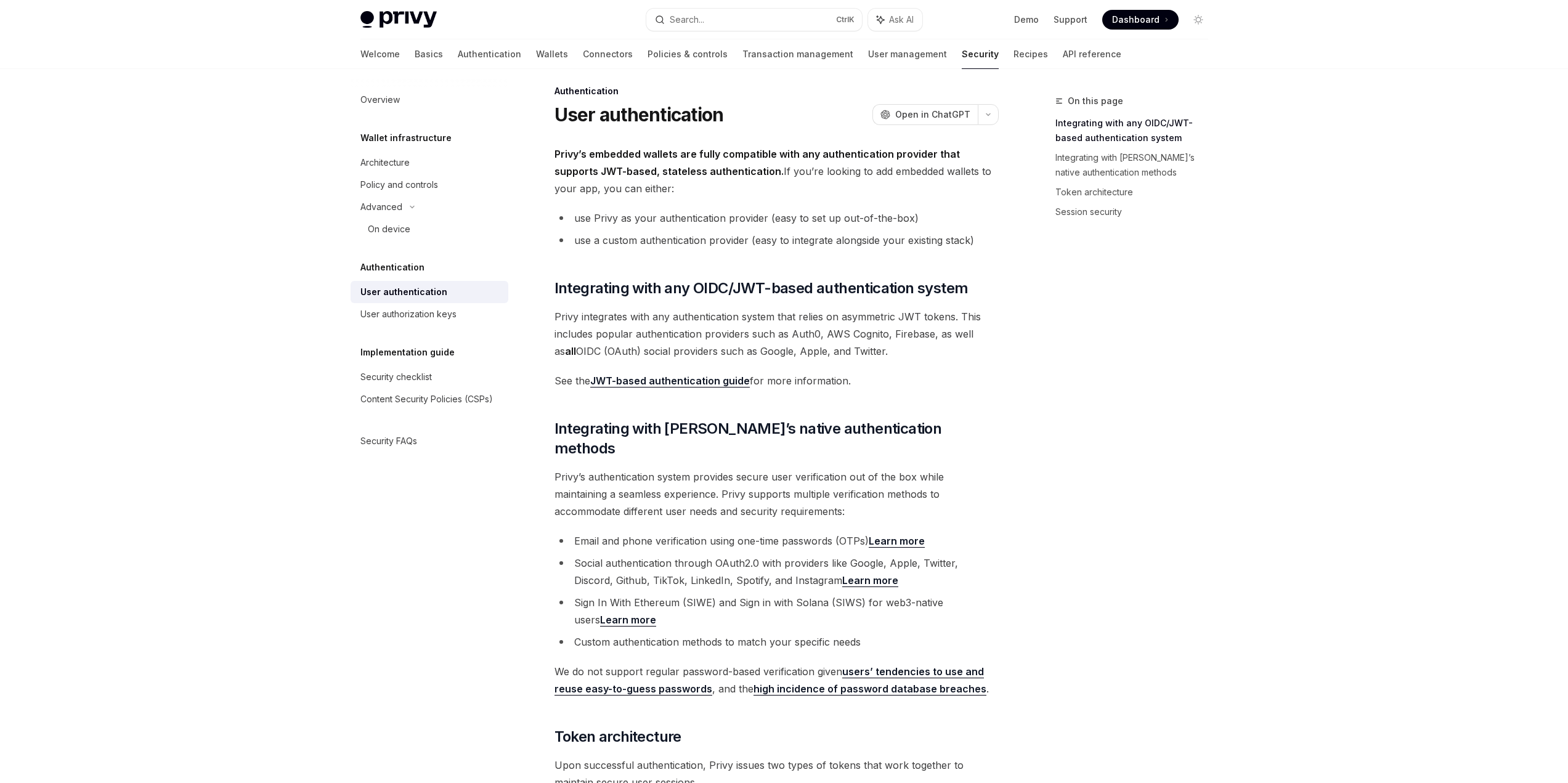
click at [964, 355] on span "Privy integrates with any authentication system that relies on asymmetric JWT t…" at bounding box center [777, 334] width 444 height 52
drag, startPoint x: 574, startPoint y: 353, endPoint x: 744, endPoint y: 351, distance: 170.0
click at [744, 351] on span "Privy integrates with any authentication system that relies on asymmetric JWT t…" at bounding box center [777, 334] width 444 height 52
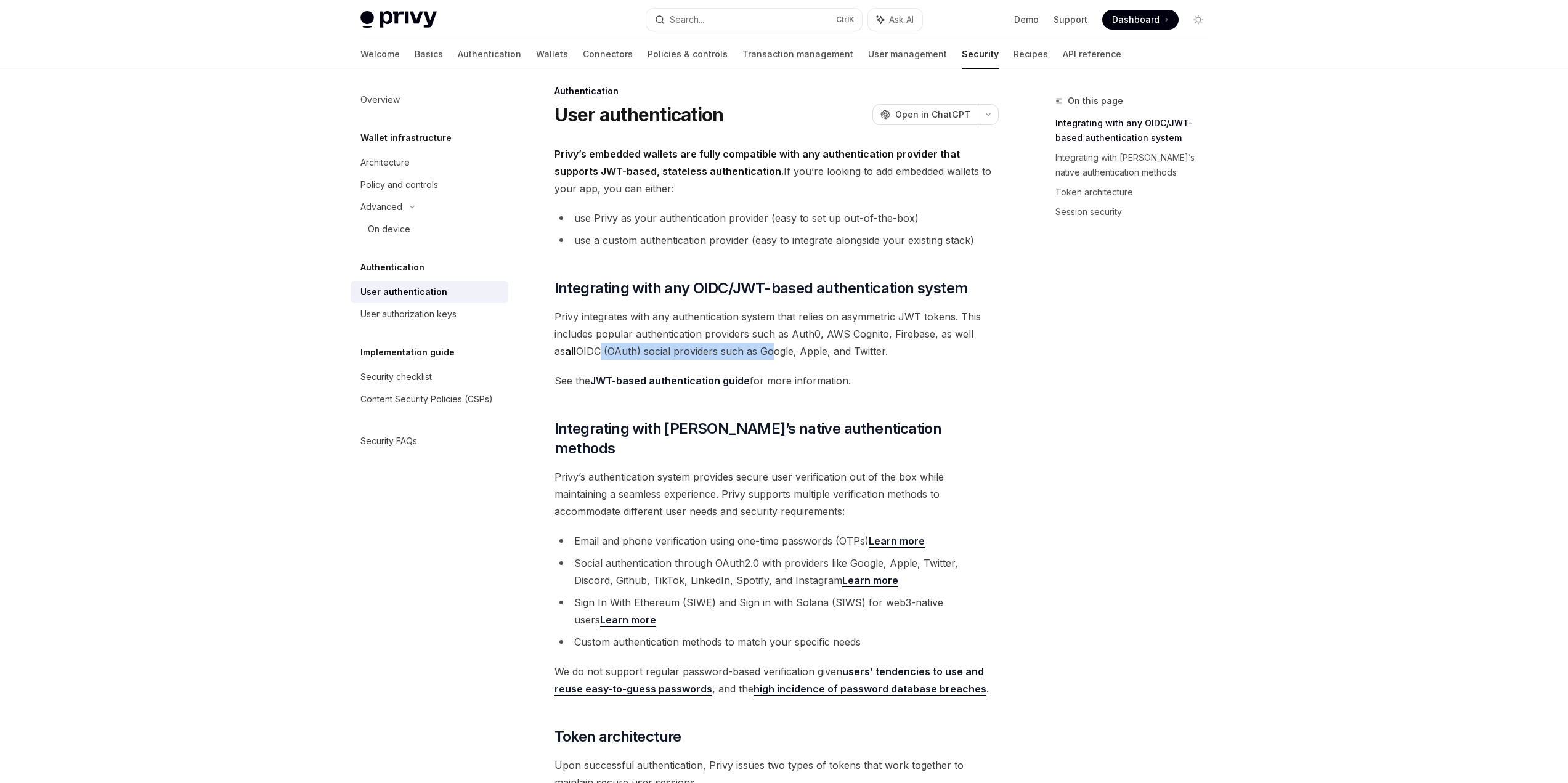
drag, startPoint x: 886, startPoint y: 351, endPoint x: 663, endPoint y: 355, distance: 223.0
click at [663, 355] on span "Privy integrates with any authentication system that relies on asymmetric JWT t…" at bounding box center [777, 334] width 444 height 52
click at [663, 355] on span "Privy integrates with any authentication system that relies on asymmetric JWT t…" at bounding box center [777, 334] width 444 height 52
drag, startPoint x: 551, startPoint y: 375, endPoint x: 866, endPoint y: 381, distance: 315.1
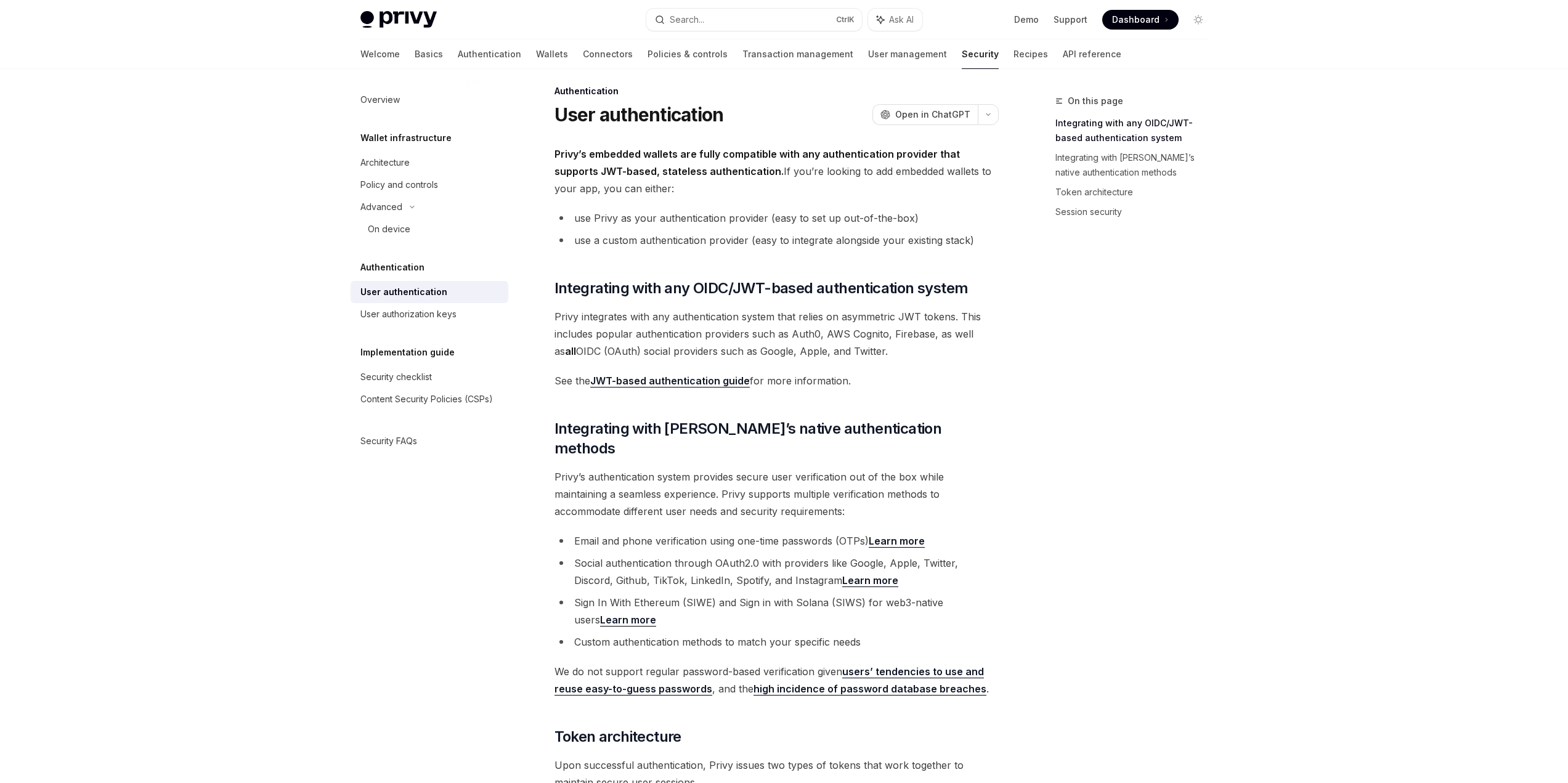
click at [866, 381] on span "See the JWT-based authentication guide for more information." at bounding box center [777, 381] width 444 height 18
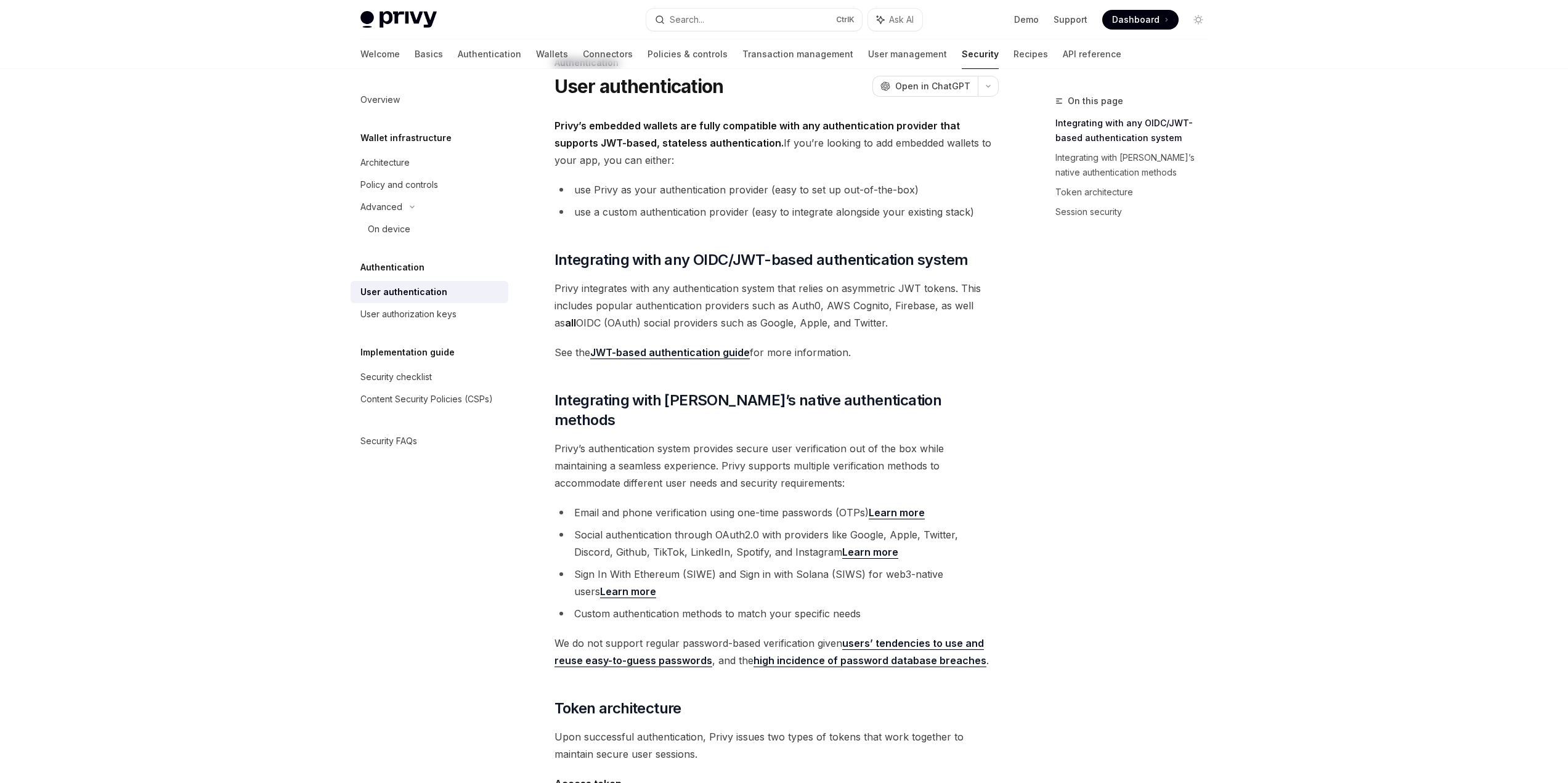
scroll to position [133, 0]
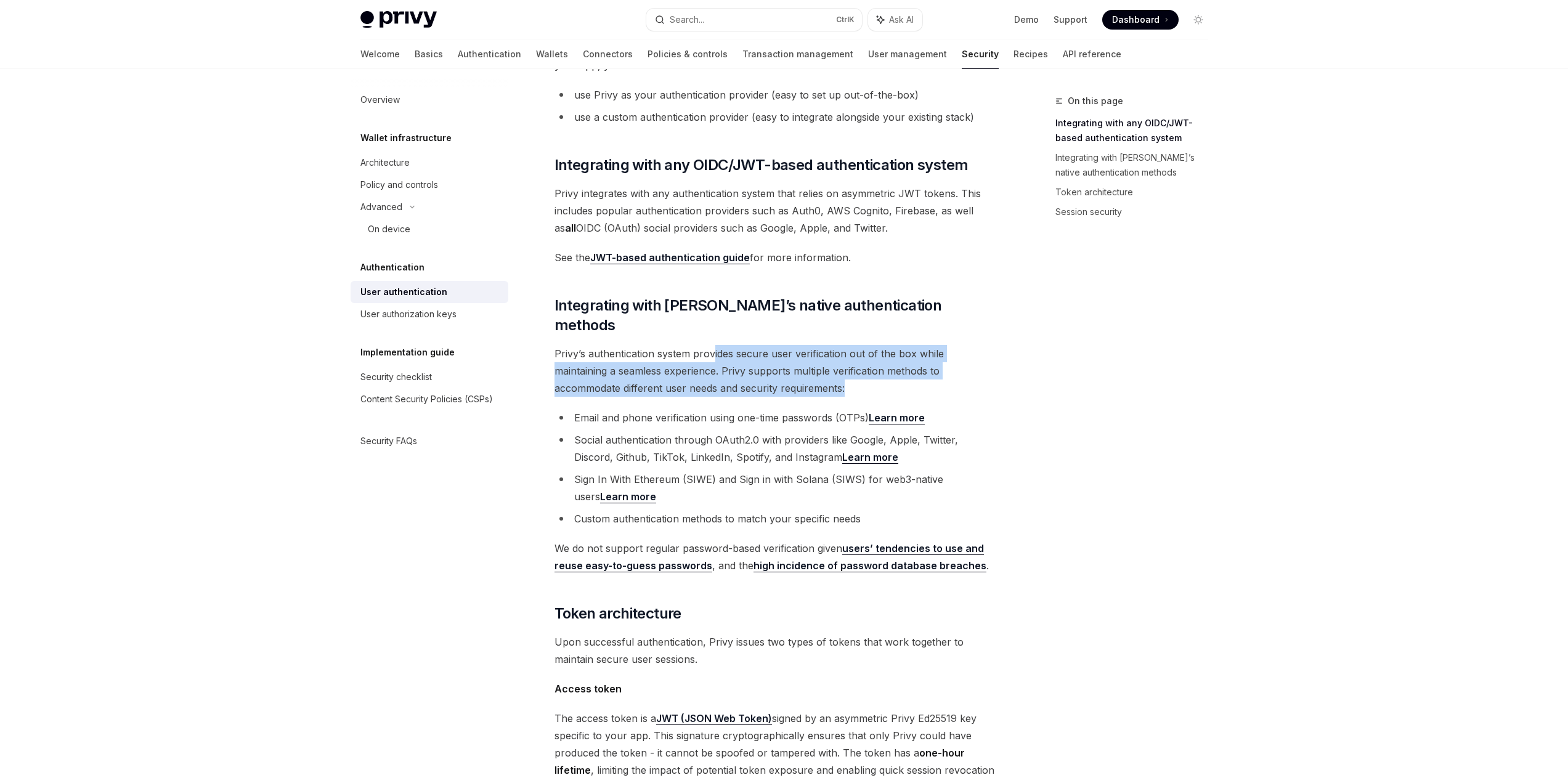
drag, startPoint x: 713, startPoint y: 334, endPoint x: 744, endPoint y: 361, distance: 41.1
click at [744, 361] on span "Privy’s authentication system provides secure user verification out of the box …" at bounding box center [777, 371] width 444 height 52
drag, startPoint x: 663, startPoint y: 349, endPoint x: 736, endPoint y: 367, distance: 75.2
click at [736, 367] on span "Privy’s authentication system provides secure user verification out of the box …" at bounding box center [777, 371] width 444 height 52
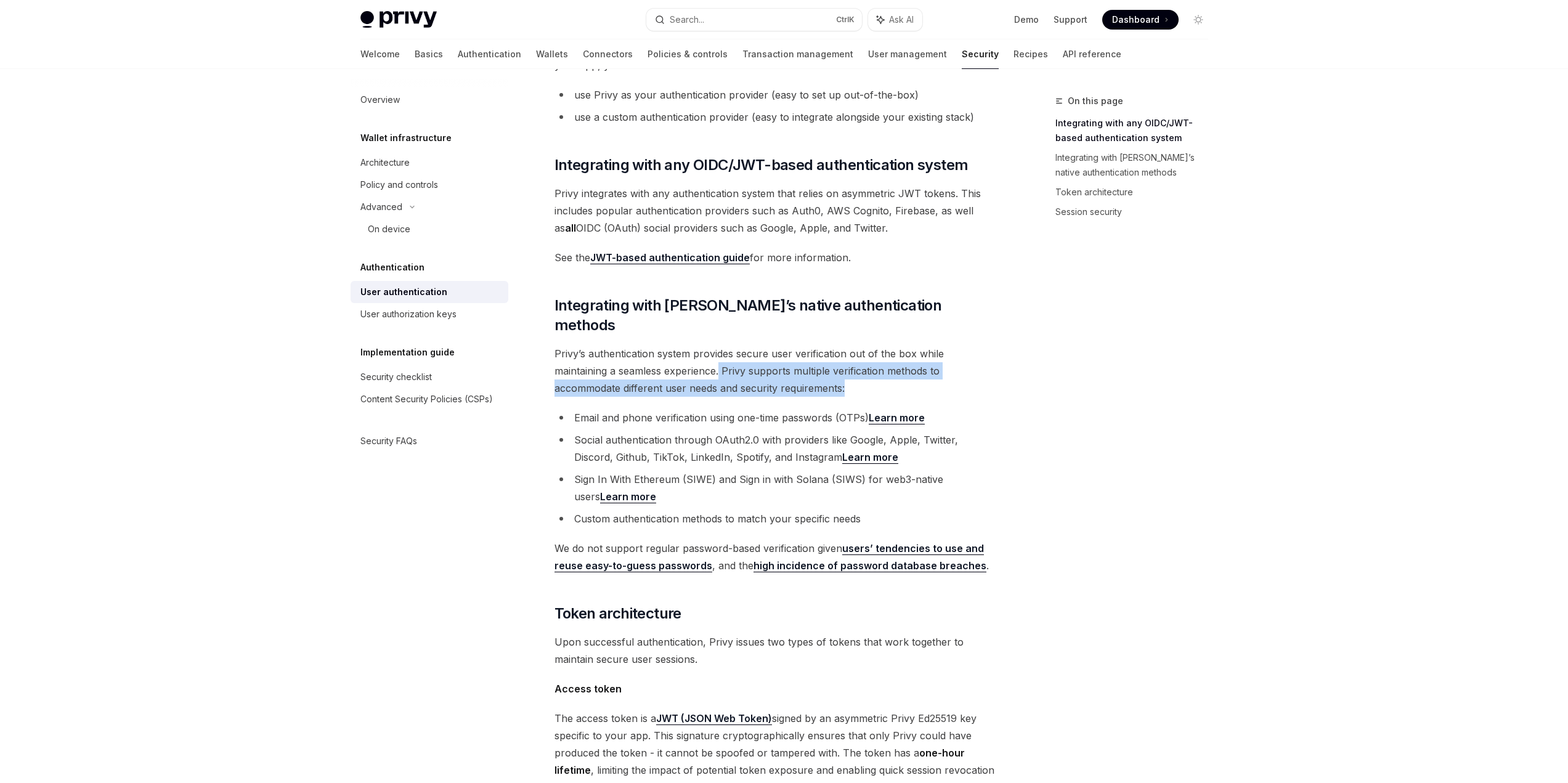
click at [736, 367] on span "Privy’s authentication system provides secure user verification out of the box …" at bounding box center [777, 371] width 444 height 52
drag, startPoint x: 742, startPoint y: 360, endPoint x: 905, endPoint y: 355, distance: 163.1
click at [905, 355] on span "Privy’s authentication system provides secure user verification out of the box …" at bounding box center [777, 371] width 444 height 52
drag, startPoint x: 905, startPoint y: 355, endPoint x: 785, endPoint y: 355, distance: 120.0
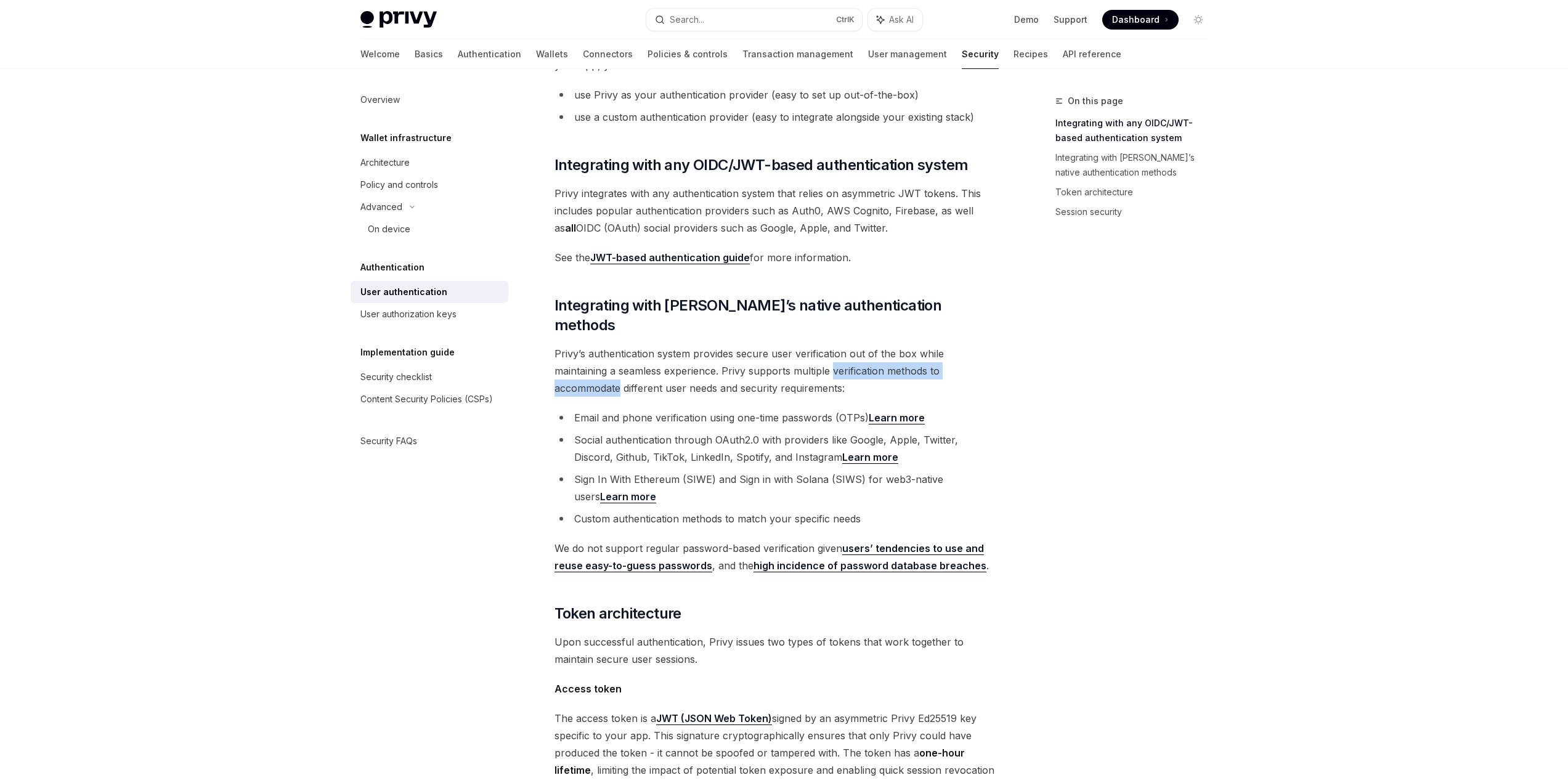
click at [787, 355] on span "Privy’s authentication system provides secure user verification out of the box …" at bounding box center [777, 371] width 444 height 52
drag, startPoint x: 785, startPoint y: 355, endPoint x: 777, endPoint y: 359, distance: 8.9
click at [785, 355] on span "Privy’s authentication system provides secure user verification out of the box …" at bounding box center [777, 371] width 444 height 52
drag, startPoint x: 542, startPoint y: 370, endPoint x: 778, endPoint y: 366, distance: 236.0
click at [778, 366] on div "Authentication User authentication OpenAI Open in ChatGPT OpenAI Open in ChatGP…" at bounding box center [661, 696] width 680 height 1472
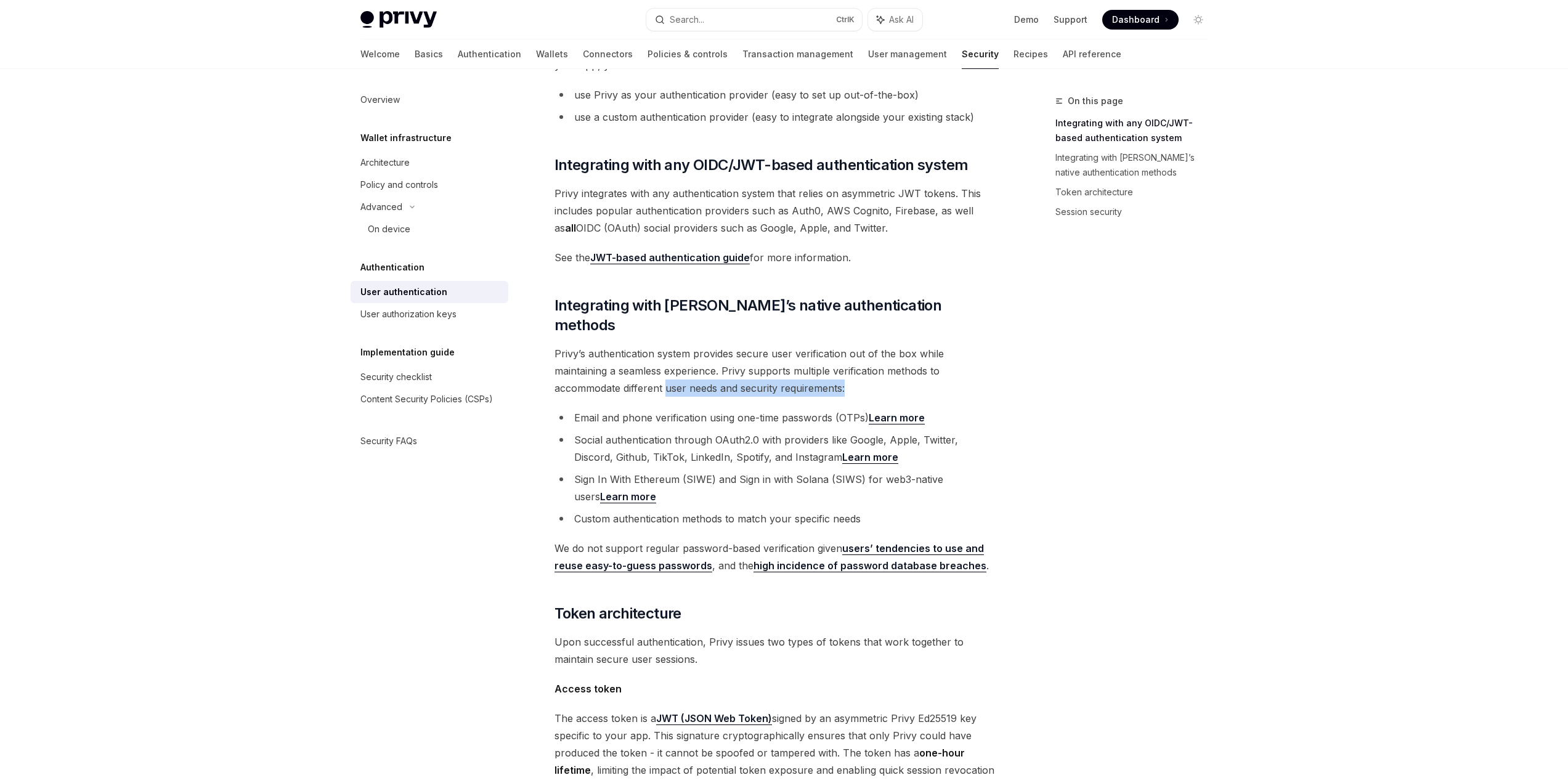
click at [778, 366] on span "Privy’s authentication system provides secure user verification out of the box …" at bounding box center [777, 371] width 444 height 52
drag, startPoint x: 576, startPoint y: 400, endPoint x: 752, endPoint y: 400, distance: 176.0
click at [752, 409] on li "Email and phone verification using one-time passwords (OTPs) Learn more" at bounding box center [777, 418] width 444 height 18
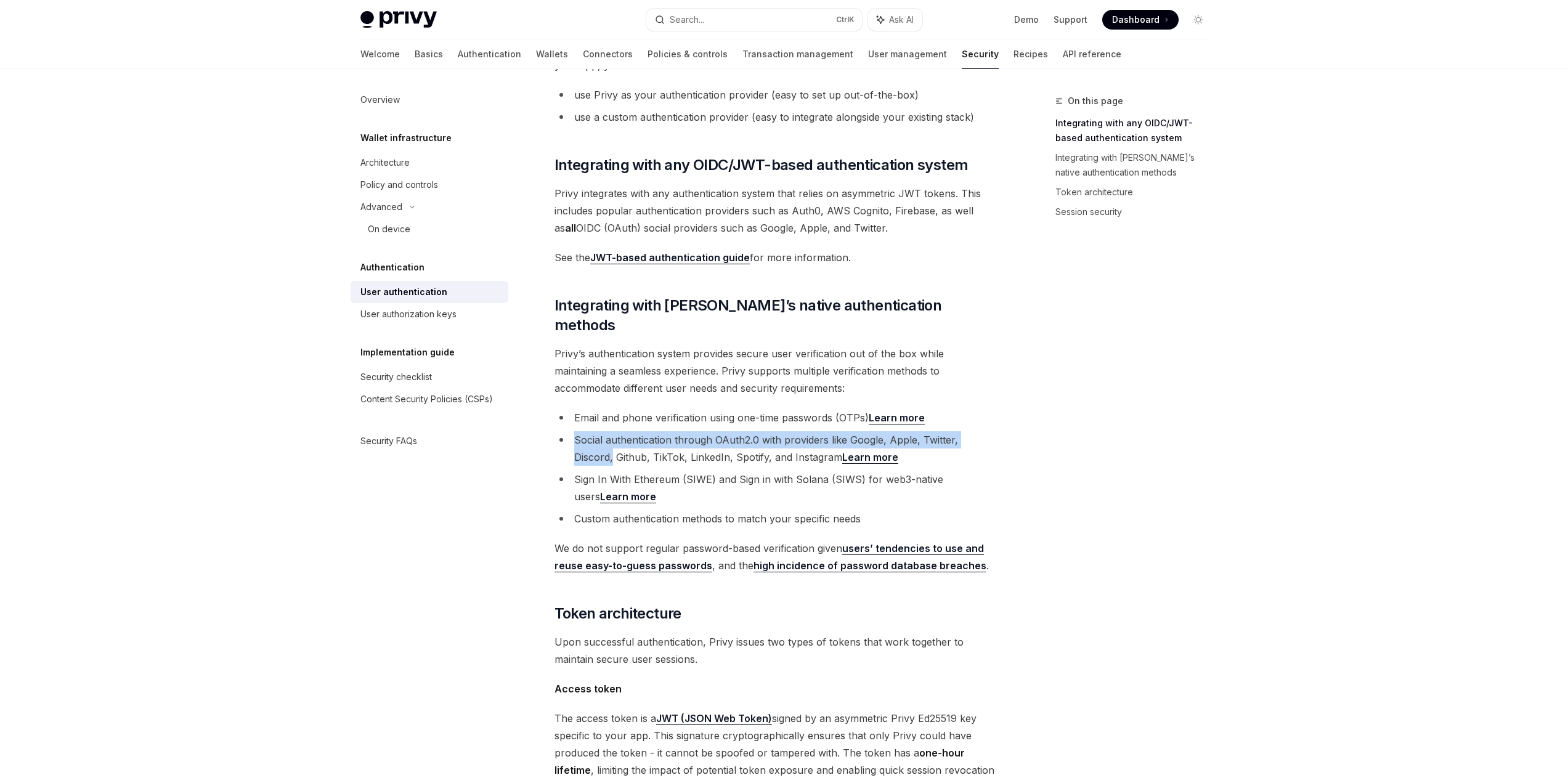
drag, startPoint x: 563, startPoint y: 418, endPoint x: 1004, endPoint y: 419, distance: 441.0
click at [1004, 419] on div "On this page Integrating with any OIDC/JWT-based authentication system Integrat…" at bounding box center [784, 684] width 868 height 1496
drag, startPoint x: 562, startPoint y: 437, endPoint x: 794, endPoint y: 439, distance: 232.0
click at [794, 439] on li "Social authentication through OAuth2.0 with providers like Google, Apple, Twitt…" at bounding box center [777, 448] width 444 height 34
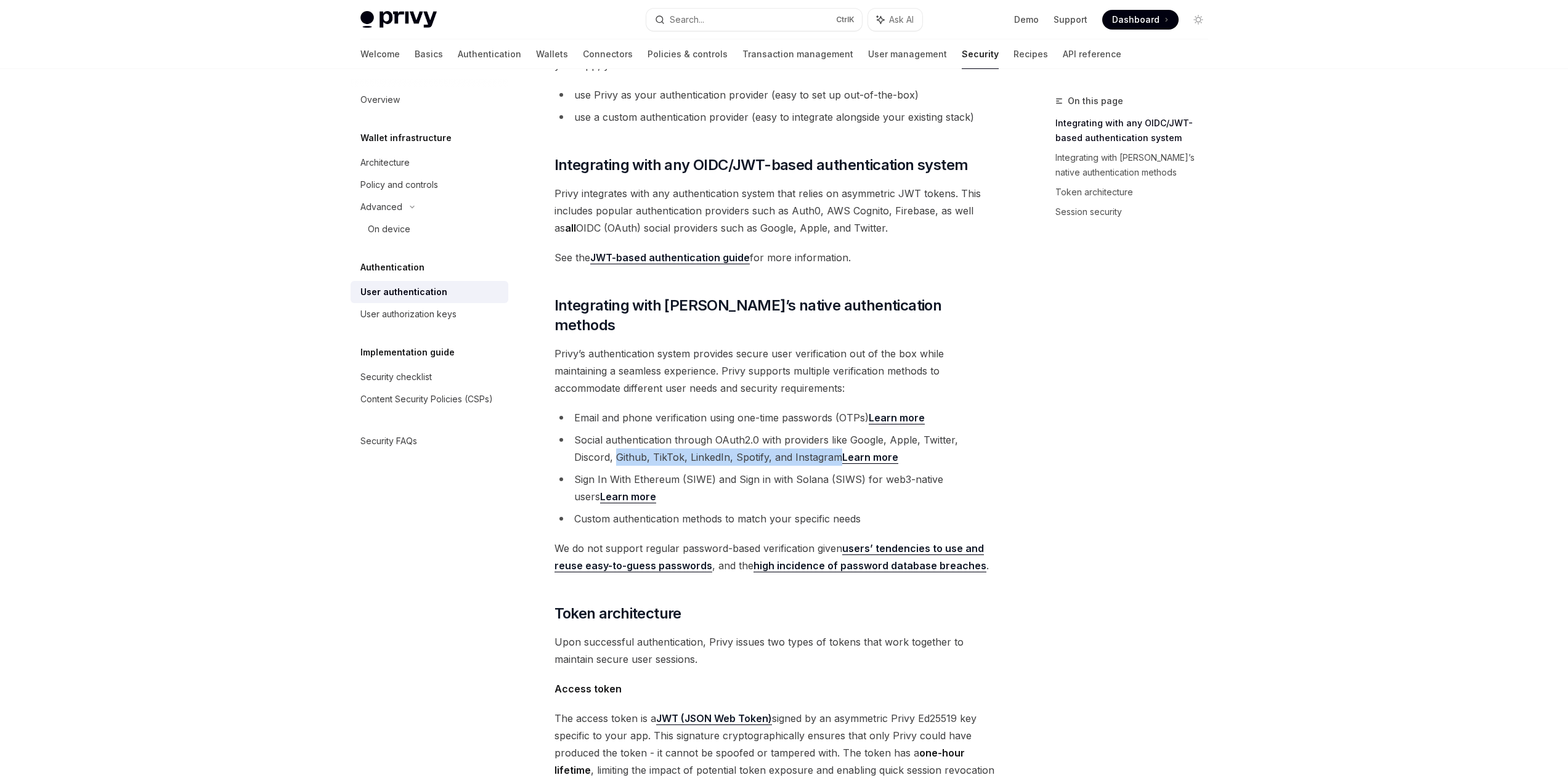
click at [794, 439] on li "Social authentication through OAuth2.0 with providers like Google, Apple, Twitt…" at bounding box center [777, 448] width 444 height 34
drag, startPoint x: 580, startPoint y: 461, endPoint x: 698, endPoint y: 461, distance: 118.0
click at [698, 471] on li "Sign In With Ethereum (SIWE) and Sign in with Solana (SIWS) for web3-native use…" at bounding box center [777, 488] width 444 height 34
drag, startPoint x: 633, startPoint y: 463, endPoint x: 741, endPoint y: 463, distance: 108.0
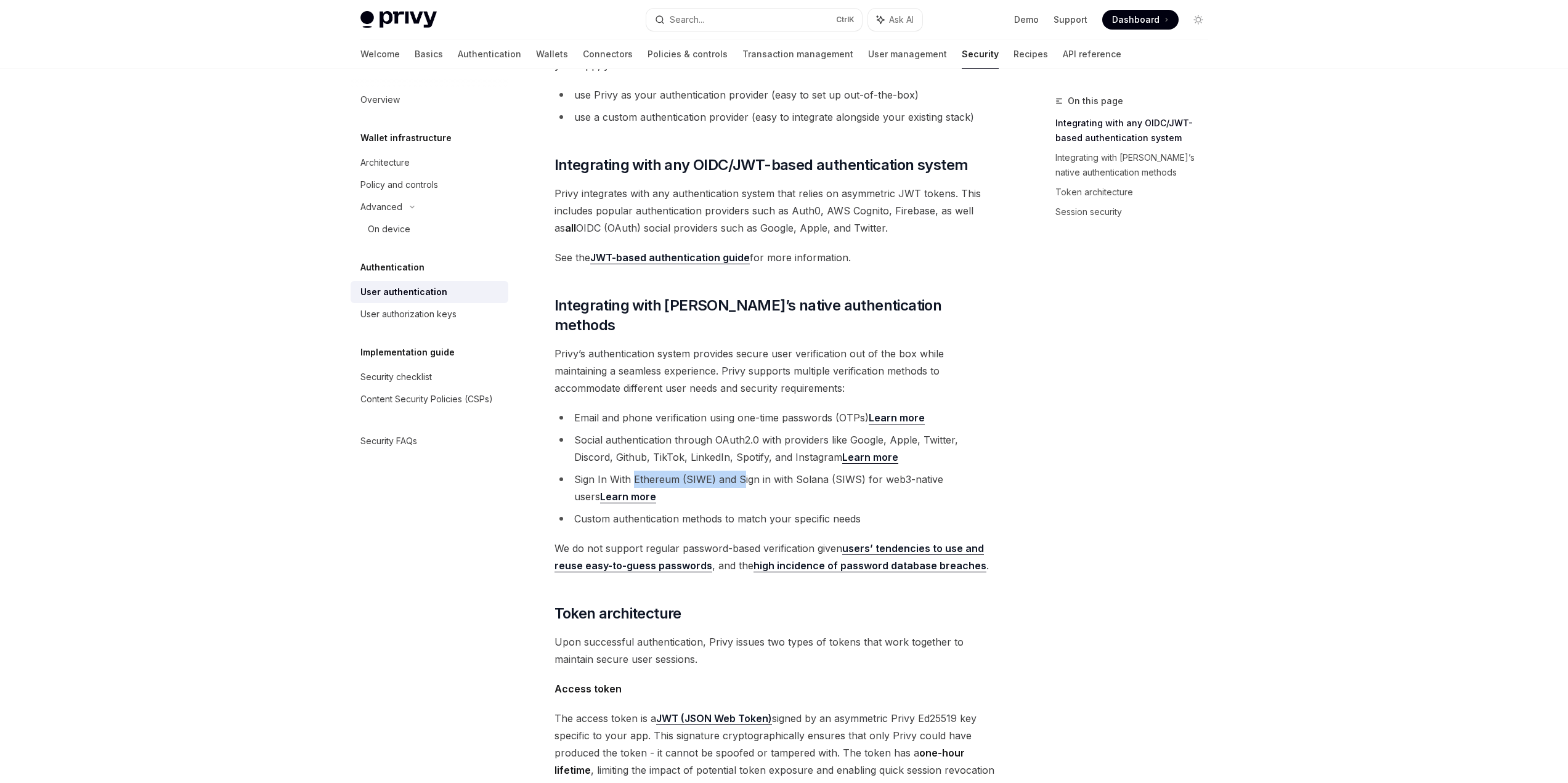
click at [741, 471] on li "Sign In With Ethereum (SIWE) and Sign in with Solana (SIWS) for web3-native use…" at bounding box center [777, 488] width 444 height 34
drag, startPoint x: 713, startPoint y: 461, endPoint x: 842, endPoint y: 461, distance: 129.0
click at [842, 471] on li "Sign In With Ethereum (SIWE) and Sign in with Solana (SIWS) for web3-native use…" at bounding box center [777, 488] width 444 height 34
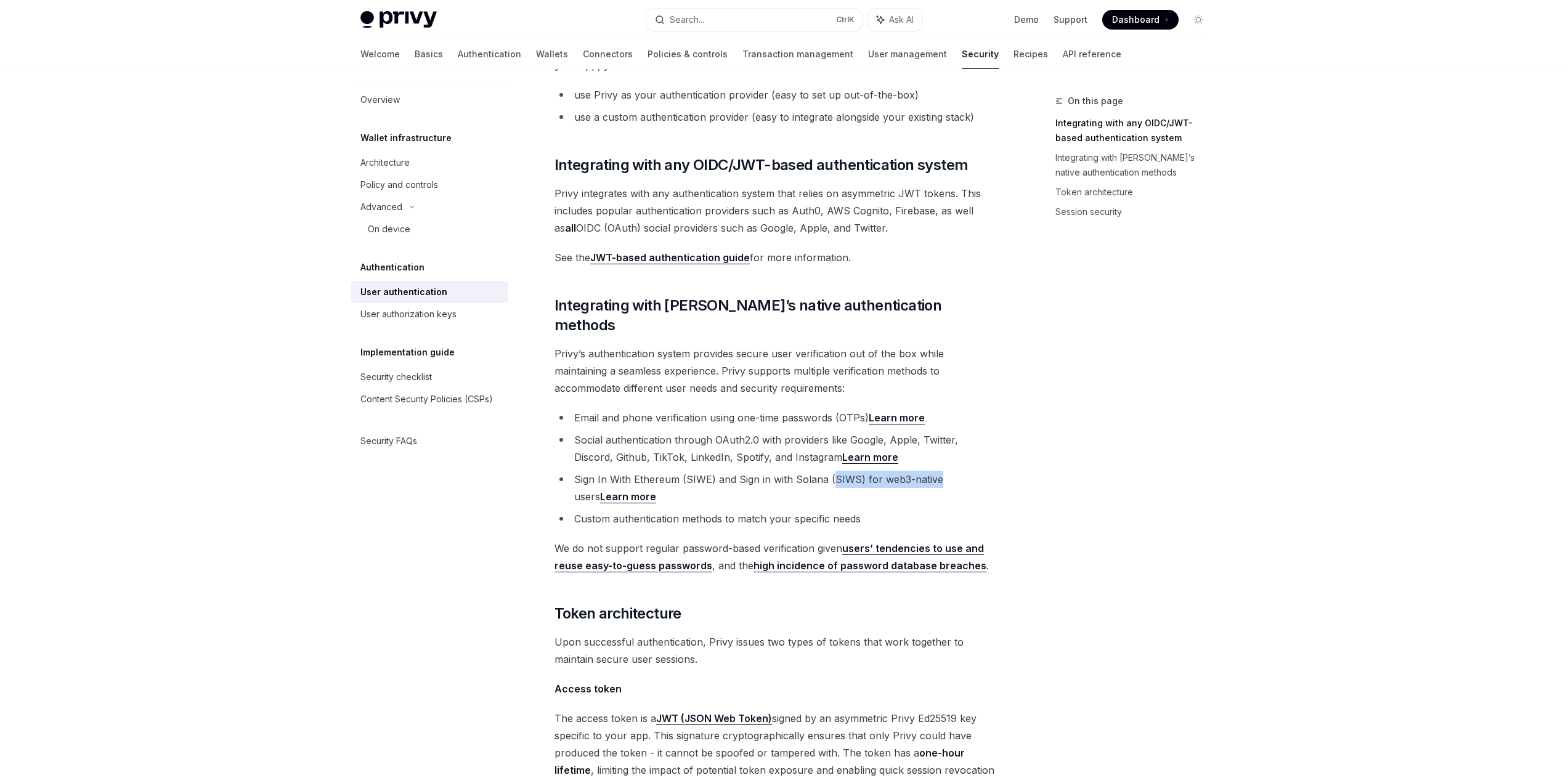
drag, startPoint x: 842, startPoint y: 461, endPoint x: 906, endPoint y: 461, distance: 64.0
click at [906, 471] on li "Sign In With Ethereum (SIWE) and Sign in with Solana (SIWS) for web3-native use…" at bounding box center [777, 488] width 444 height 34
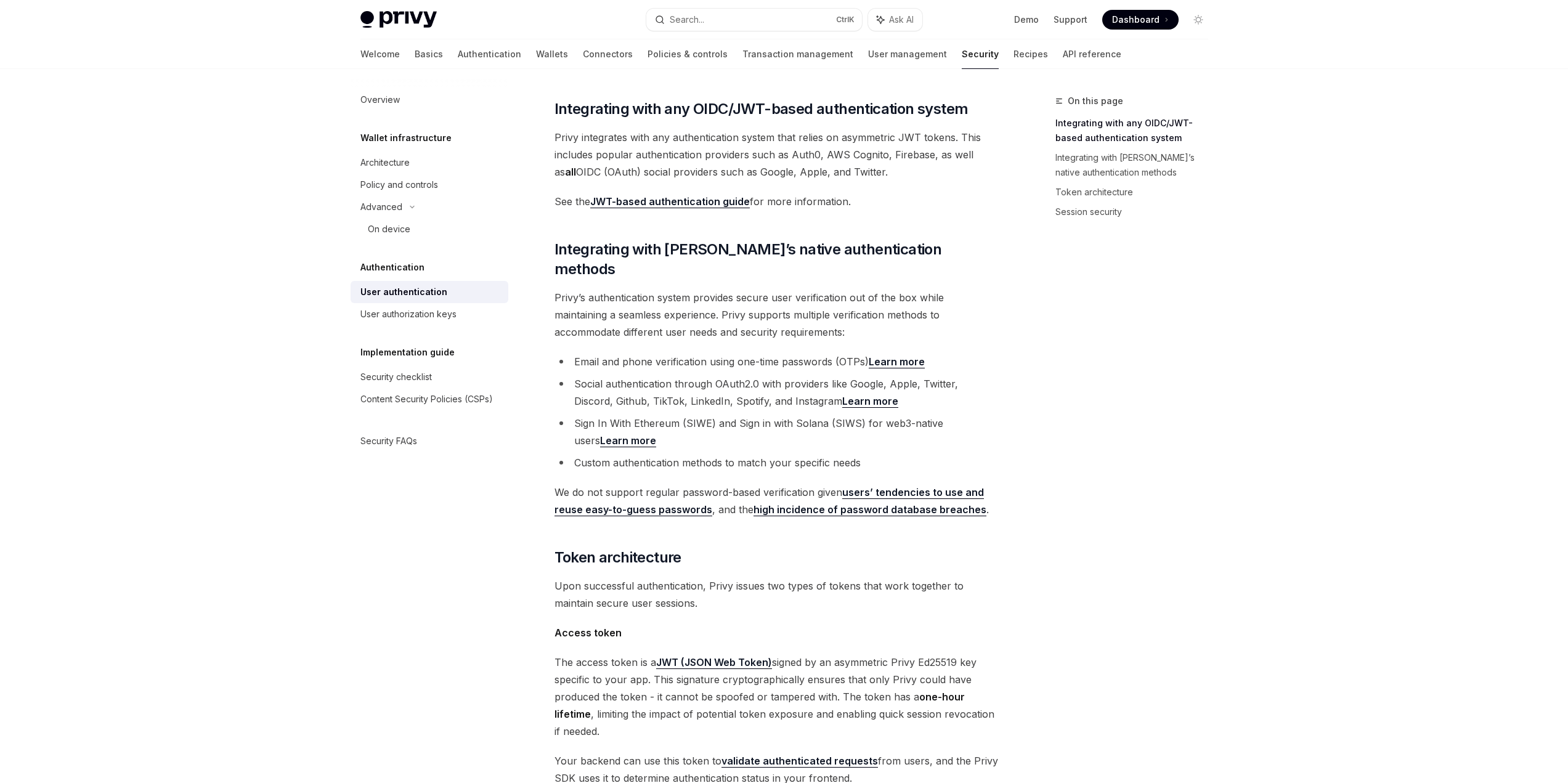
scroll to position [195, 0]
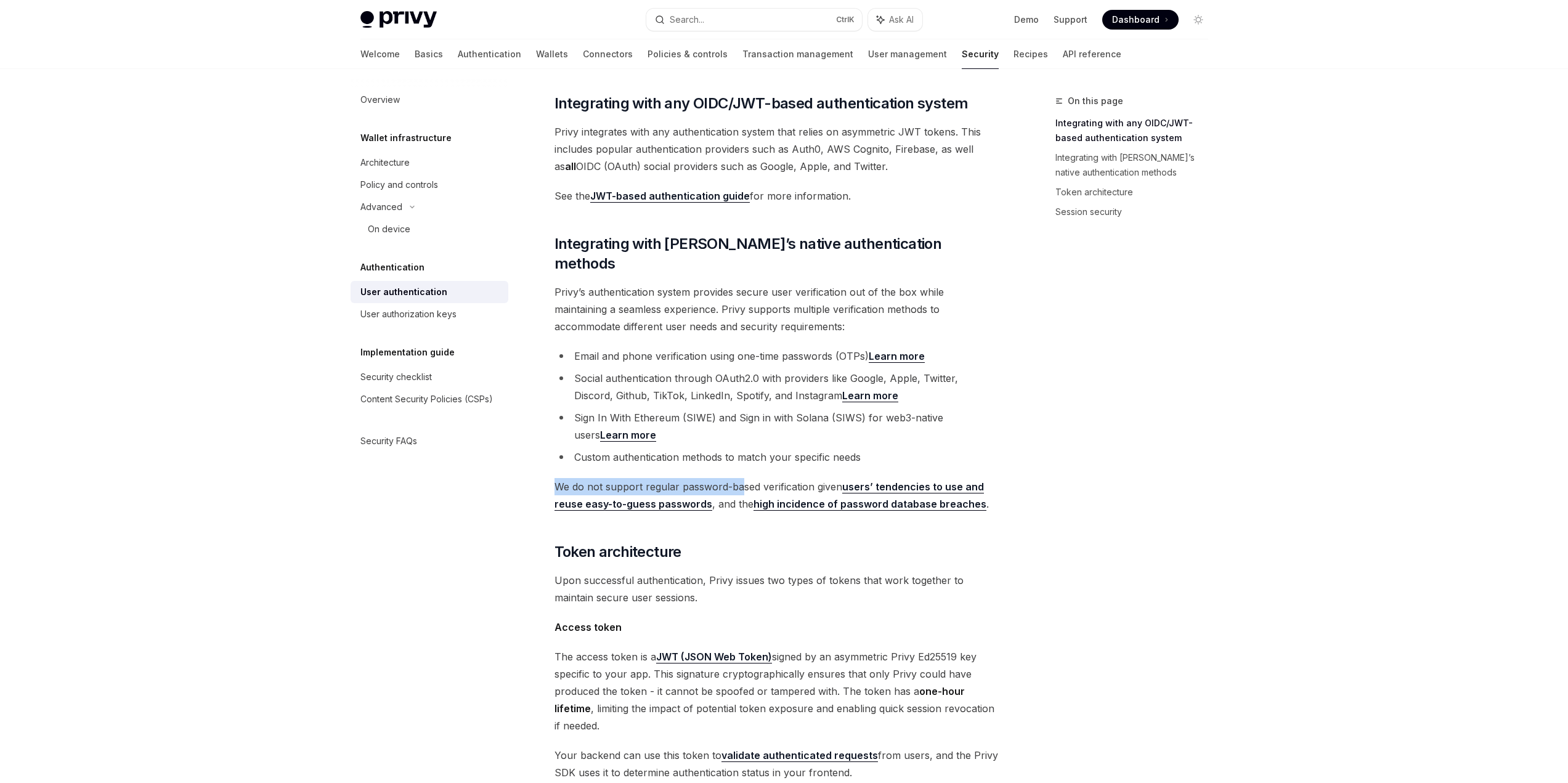
drag, startPoint x: 530, startPoint y: 468, endPoint x: 741, endPoint y: 467, distance: 211.0
click at [741, 467] on div "Authentication User authentication OpenAI Open in ChatGPT OpenAI Open in ChatGP…" at bounding box center [661, 635] width 680 height 1472
click at [741, 478] on span "We do not support regular password-based verification given users’ tendencies t…" at bounding box center [777, 495] width 444 height 34
drag, startPoint x: 738, startPoint y: 468, endPoint x: 818, endPoint y: 469, distance: 80.0
click at [818, 478] on span "We do not support regular password-based verification given users’ tendencies t…" at bounding box center [777, 495] width 444 height 34
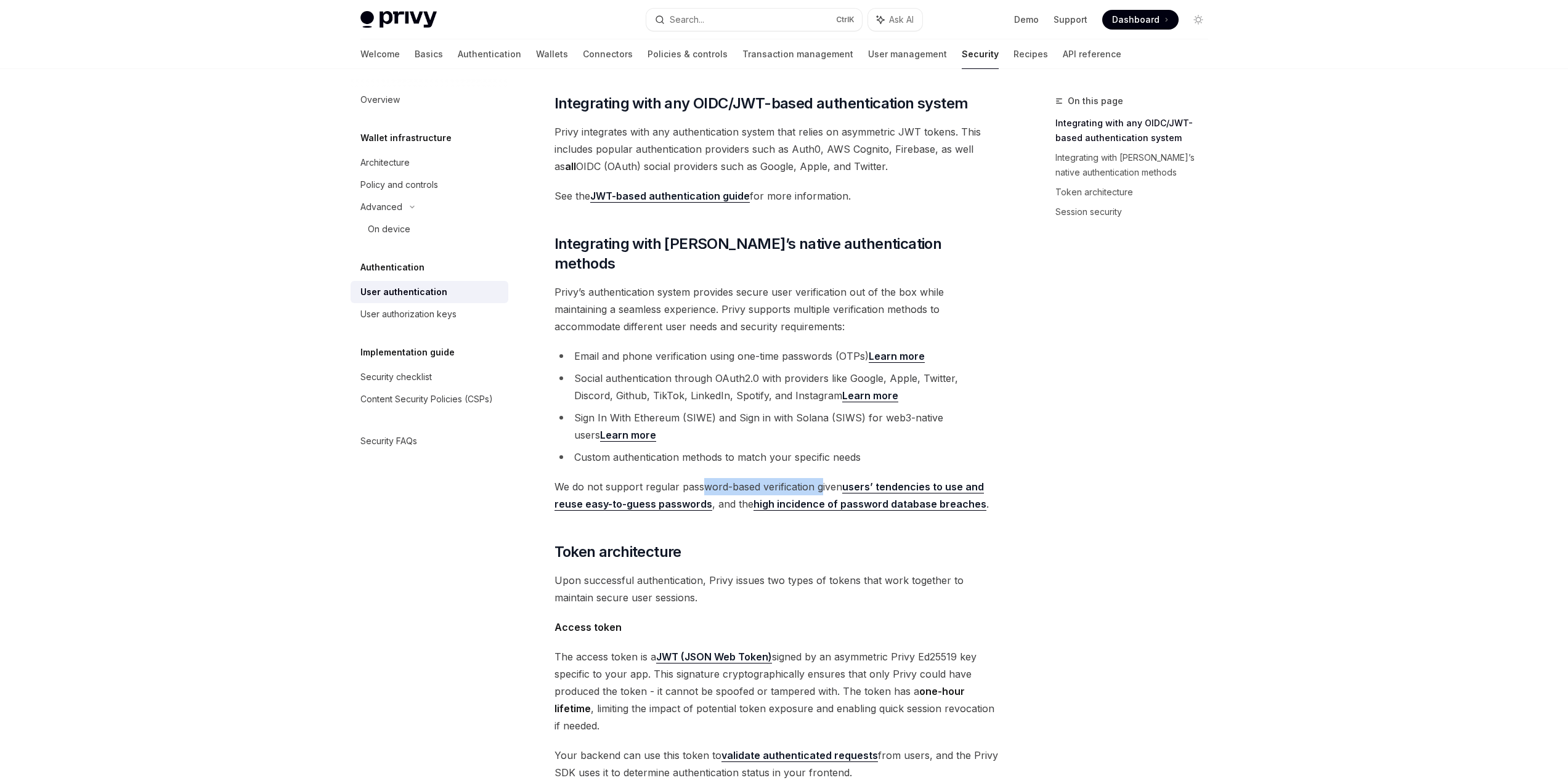
click at [818, 478] on span "We do not support regular password-based verification given users’ tendencies t…" at bounding box center [777, 495] width 444 height 34
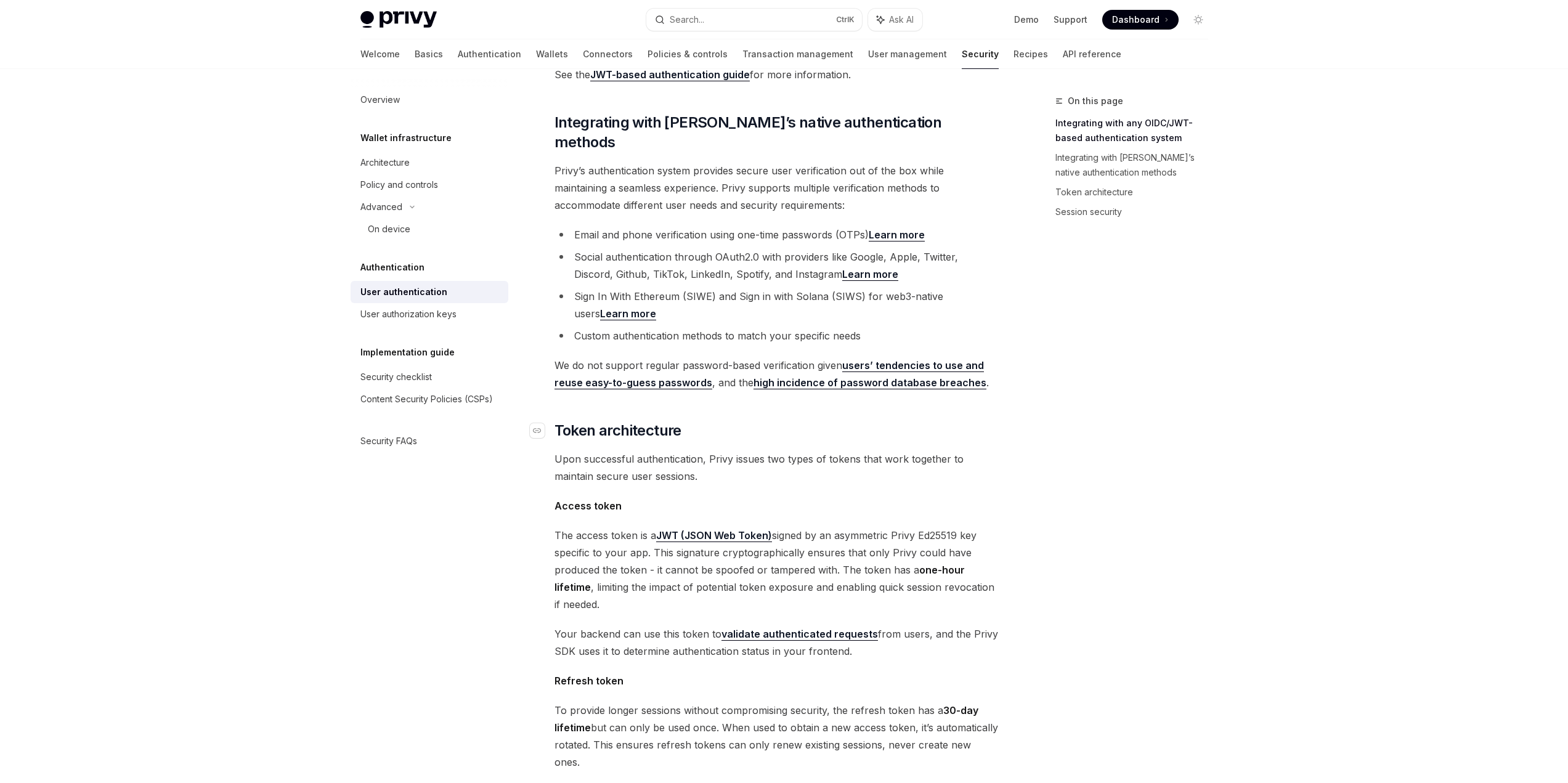
scroll to position [318, 0]
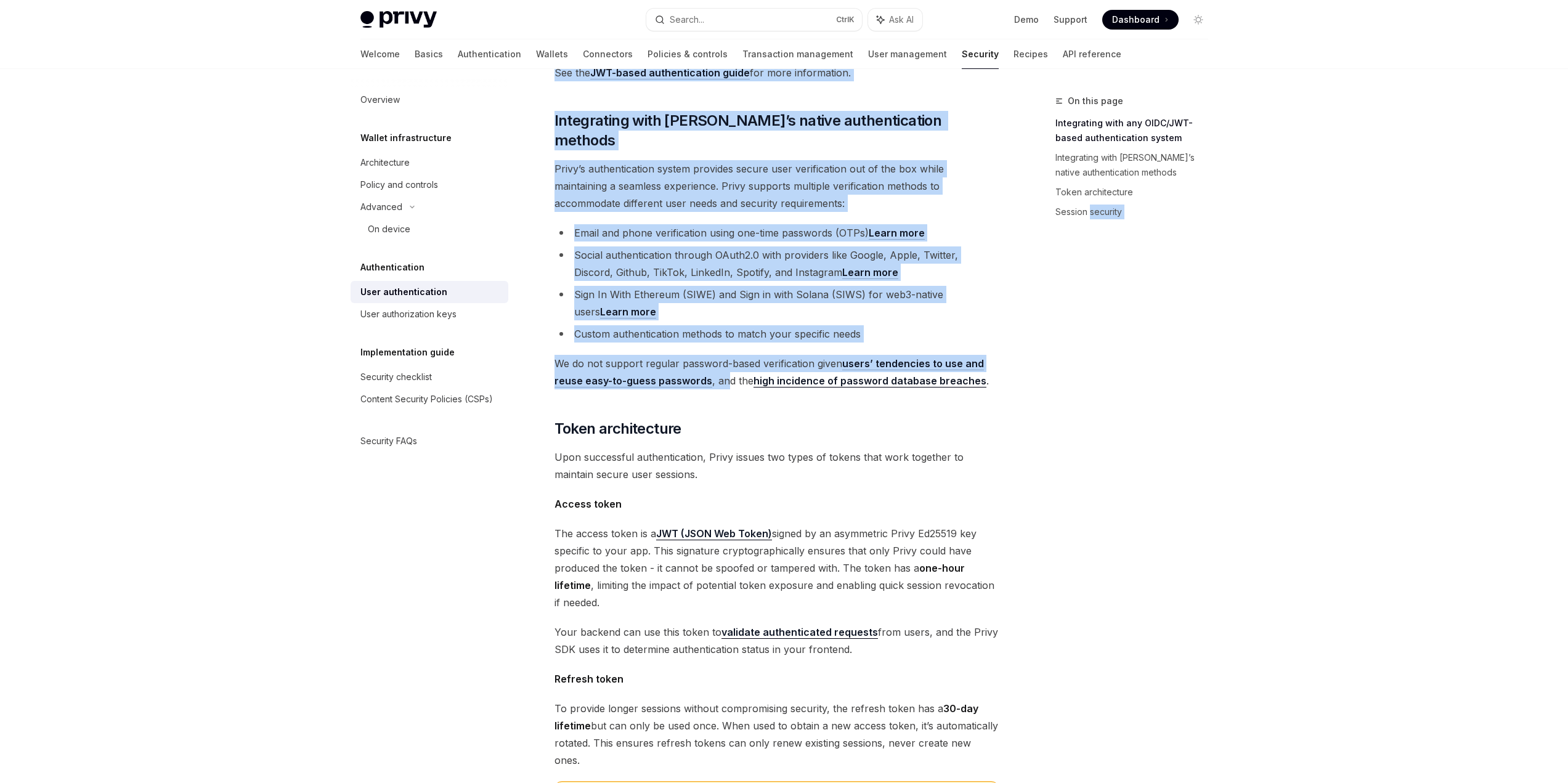
drag, startPoint x: 728, startPoint y: 363, endPoint x: 1090, endPoint y: 362, distance: 362.0
click at [1090, 362] on div "On this page Integrating with any OIDC/JWT-based authentication system Integrat…" at bounding box center [784, 499] width 868 height 1496
click at [1090, 362] on div "On this page Integrating with any OIDC/JWT-based authentication system Integrat…" at bounding box center [1125, 438] width 187 height 689
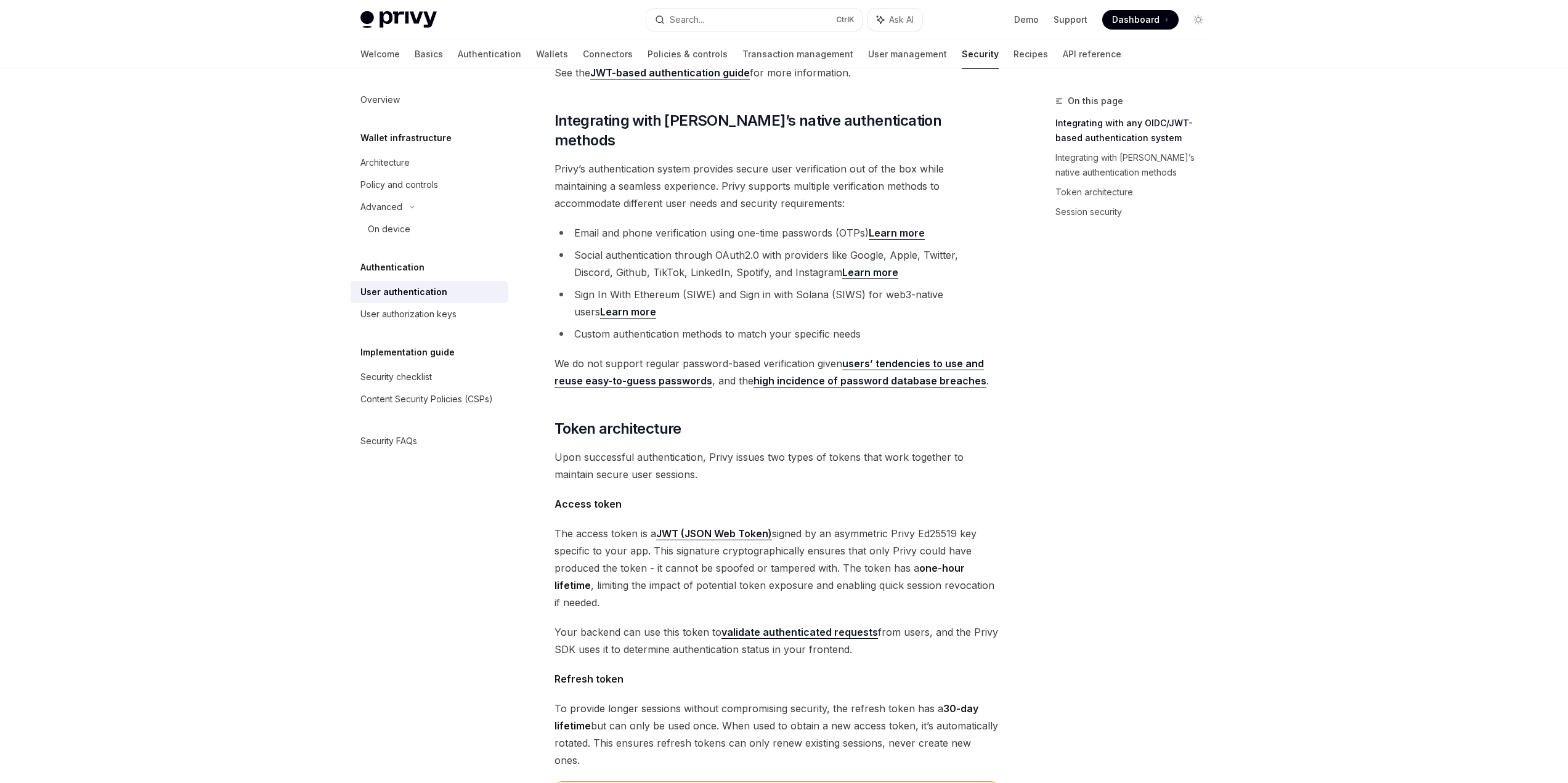
drag, startPoint x: 1044, startPoint y: 363, endPoint x: 1077, endPoint y: 368, distance: 33.4
click at [1060, 363] on div "On this page Integrating with any OIDC/JWT-based authentication system Integrat…" at bounding box center [1125, 438] width 187 height 689
click at [1077, 368] on div "On this page Integrating with any OIDC/JWT-based authentication system Integrat…" at bounding box center [1125, 438] width 187 height 689
drag, startPoint x: 694, startPoint y: 453, endPoint x: 795, endPoint y: 461, distance: 101.3
click at [795, 461] on span "Upon successful authentication, Privy issues two types of tokens that work toge…" at bounding box center [777, 465] width 444 height 34
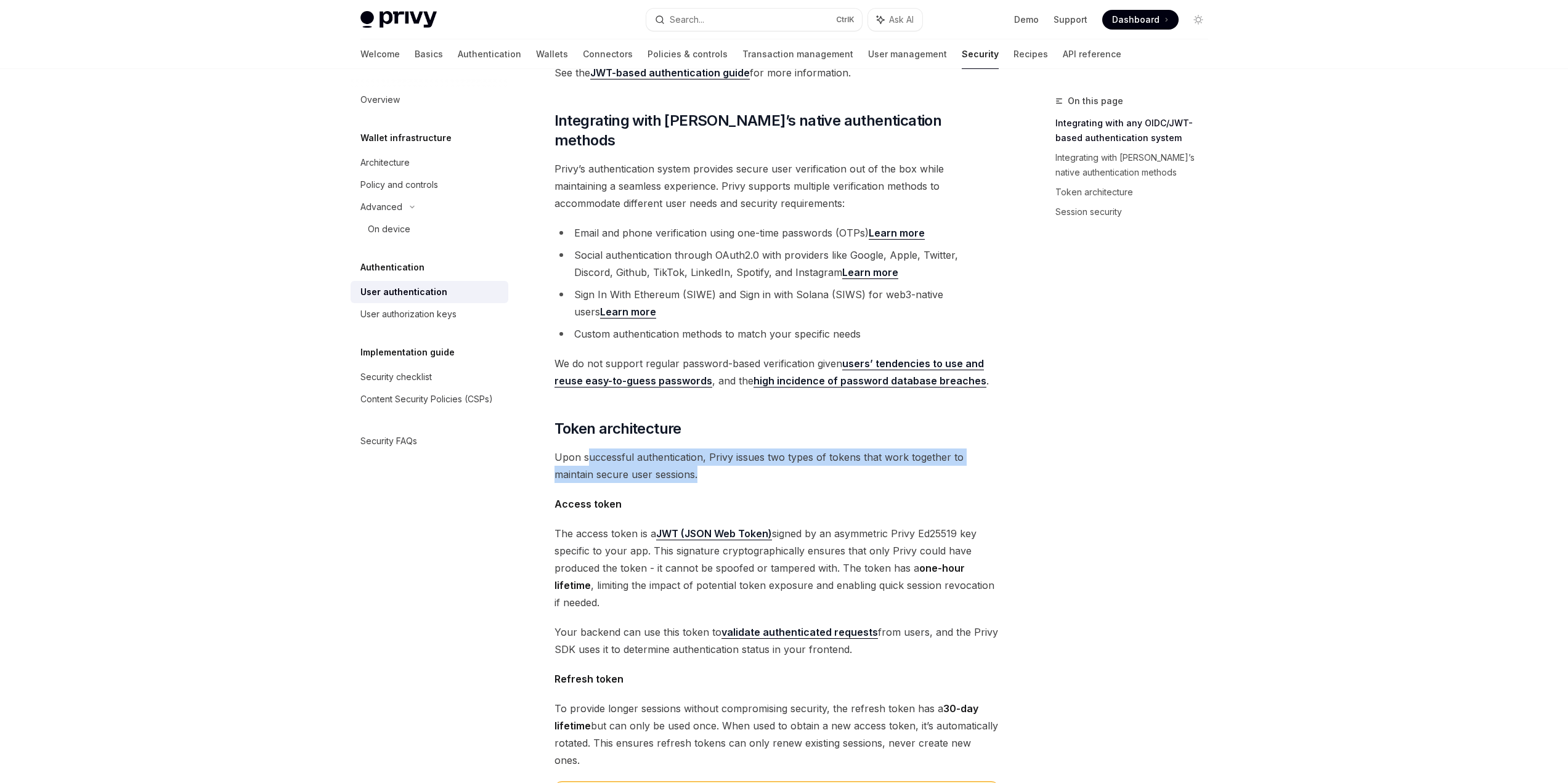
click at [795, 461] on span "Upon successful authentication, Privy issues two types of tokens that work toge…" at bounding box center [777, 465] width 444 height 34
drag, startPoint x: 792, startPoint y: 460, endPoint x: 643, endPoint y: 428, distance: 152.4
click at [643, 428] on div "Privy’s embedded wallets are fully compatible with any authentication provider …" at bounding box center [777, 451] width 444 height 1228
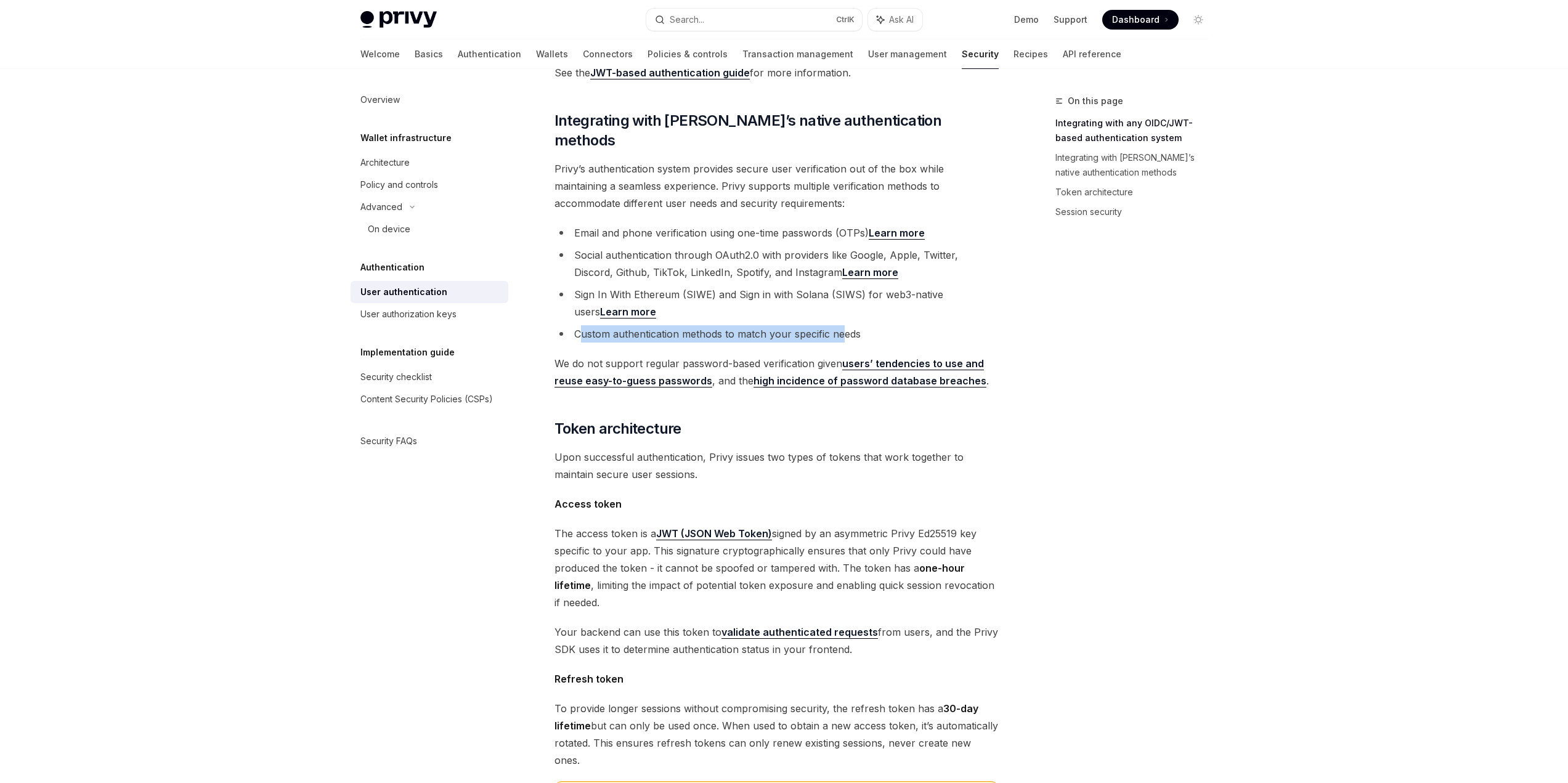
drag, startPoint x: 581, startPoint y: 310, endPoint x: 844, endPoint y: 317, distance: 263.1
click at [846, 325] on li "Custom authentication methods to match your specific needs" at bounding box center [777, 334] width 444 height 18
click at [844, 325] on li "Custom authentication methods to match your specific needs" at bounding box center [777, 334] width 444 height 18
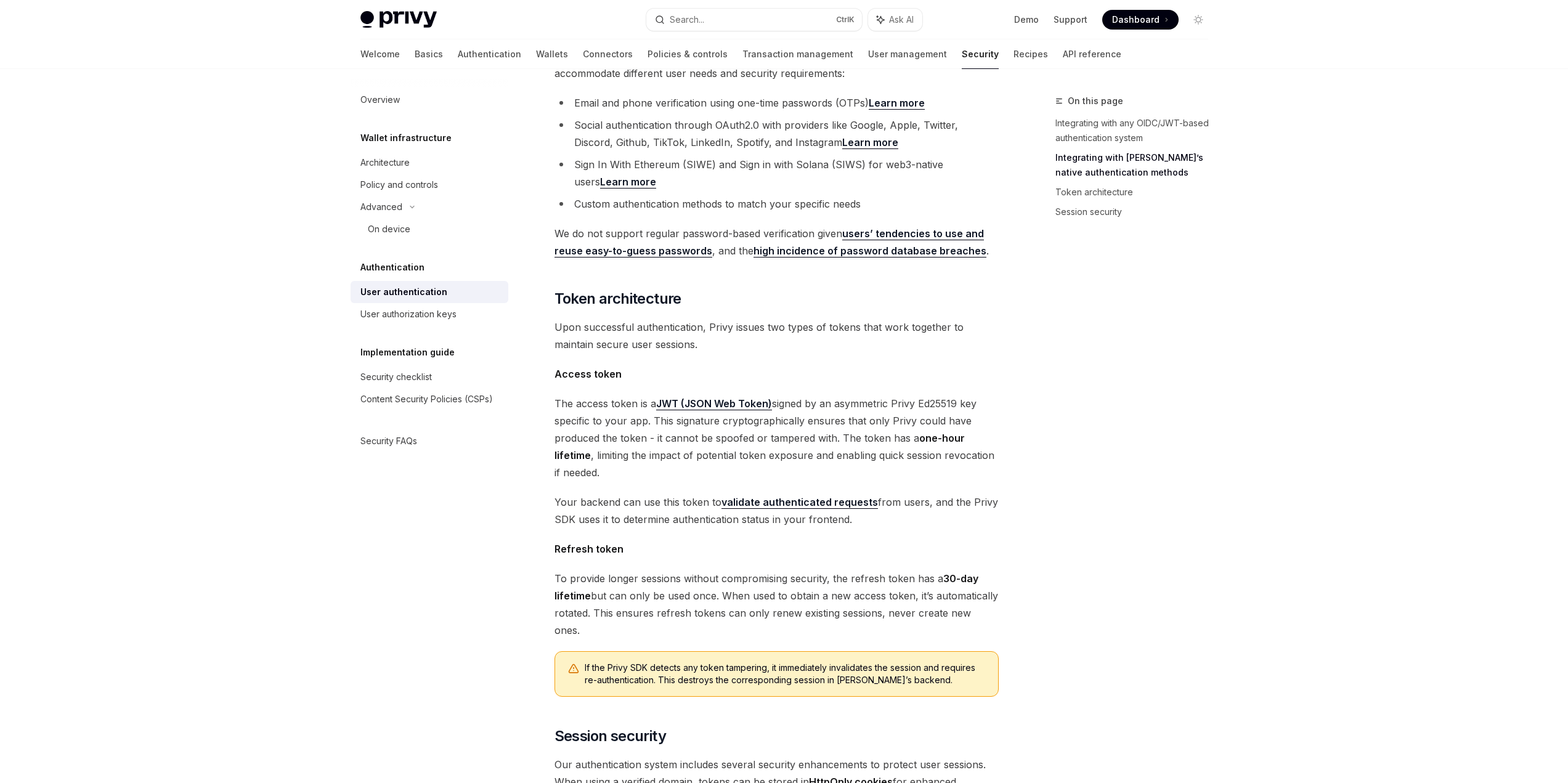
scroll to position [502, 0]
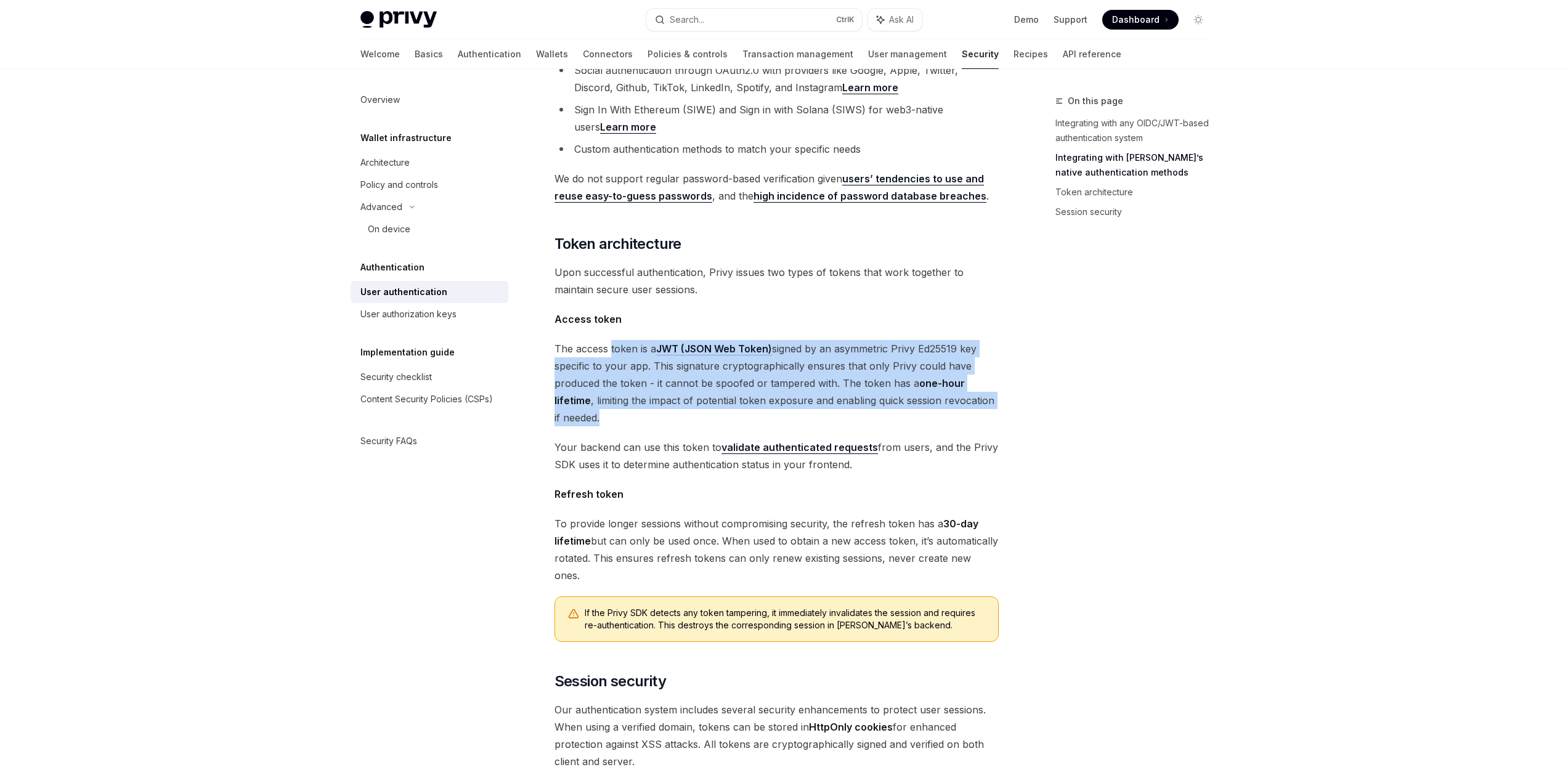
drag, startPoint x: 610, startPoint y: 325, endPoint x: 619, endPoint y: 406, distance: 81.5
click at [619, 406] on span "The access token is a JWT (JSON Web Token) signed by an asymmetric Privy Ed2551…" at bounding box center [777, 383] width 444 height 87
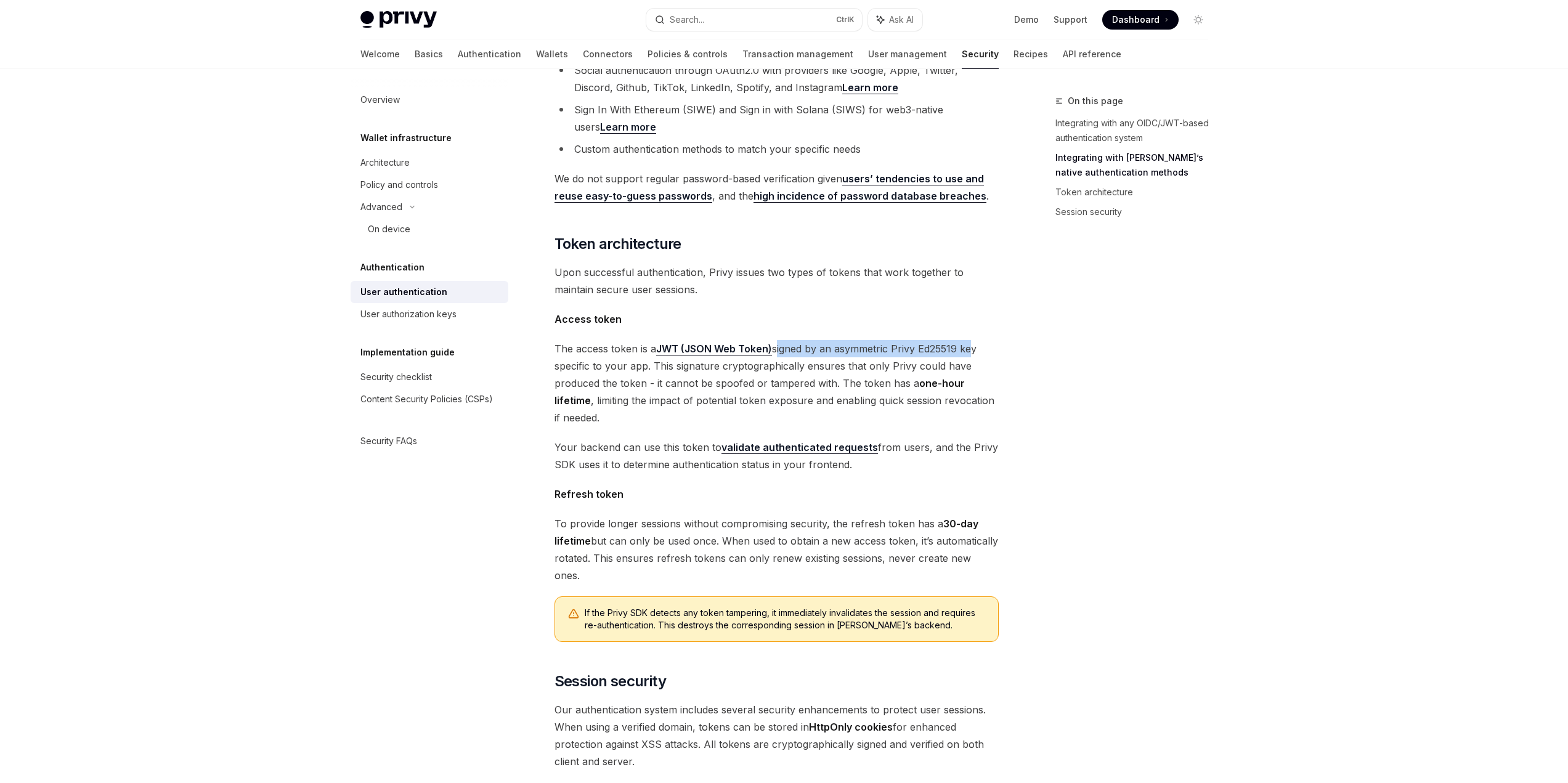
drag, startPoint x: 777, startPoint y: 325, endPoint x: 974, endPoint y: 329, distance: 197.0
click at [972, 340] on span "The access token is a JWT (JSON Web Token) signed by an asymmetric Privy Ed2551…" at bounding box center [777, 383] width 444 height 87
click at [974, 340] on span "The access token is a JWT (JSON Web Token) signed by an asymmetric Privy Ed2551…" at bounding box center [777, 383] width 444 height 87
drag, startPoint x: 558, startPoint y: 344, endPoint x: 644, endPoint y: 350, distance: 86.2
click at [644, 350] on span "The access token is a JWT (JSON Web Token) signed by an asymmetric Privy Ed2551…" at bounding box center [777, 383] width 444 height 87
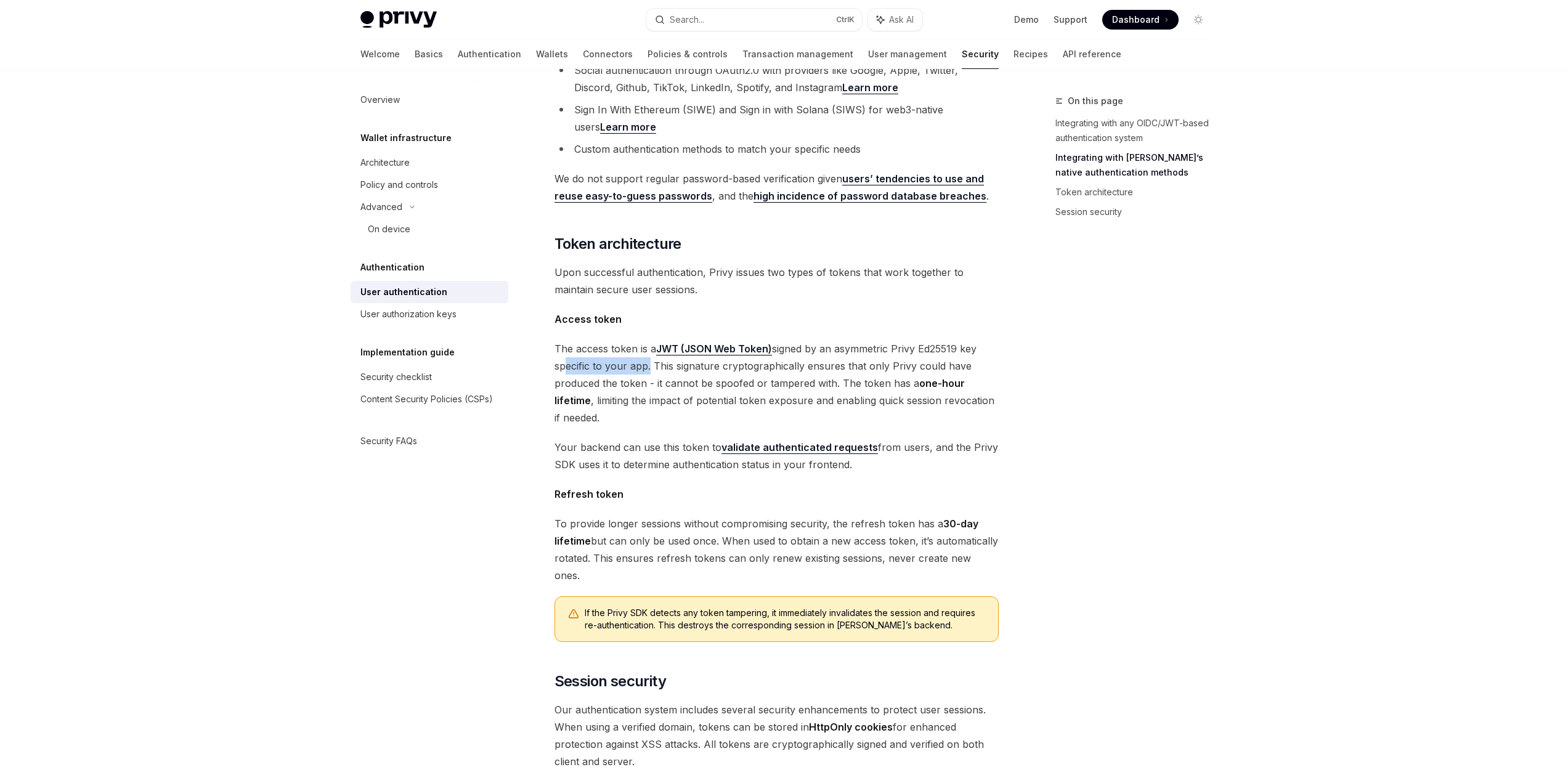
click at [647, 350] on span "The access token is a JWT (JSON Web Token) signed by an asymmetric Privy Ed2551…" at bounding box center [777, 383] width 444 height 87
drag, startPoint x: 653, startPoint y: 350, endPoint x: 980, endPoint y: 347, distance: 327.0
click at [980, 347] on span "The access token is a JWT (JSON Web Token) signed by an asymmetric Privy Ed2551…" at bounding box center [777, 383] width 444 height 87
drag, startPoint x: 553, startPoint y: 362, endPoint x: 639, endPoint y: 368, distance: 86.2
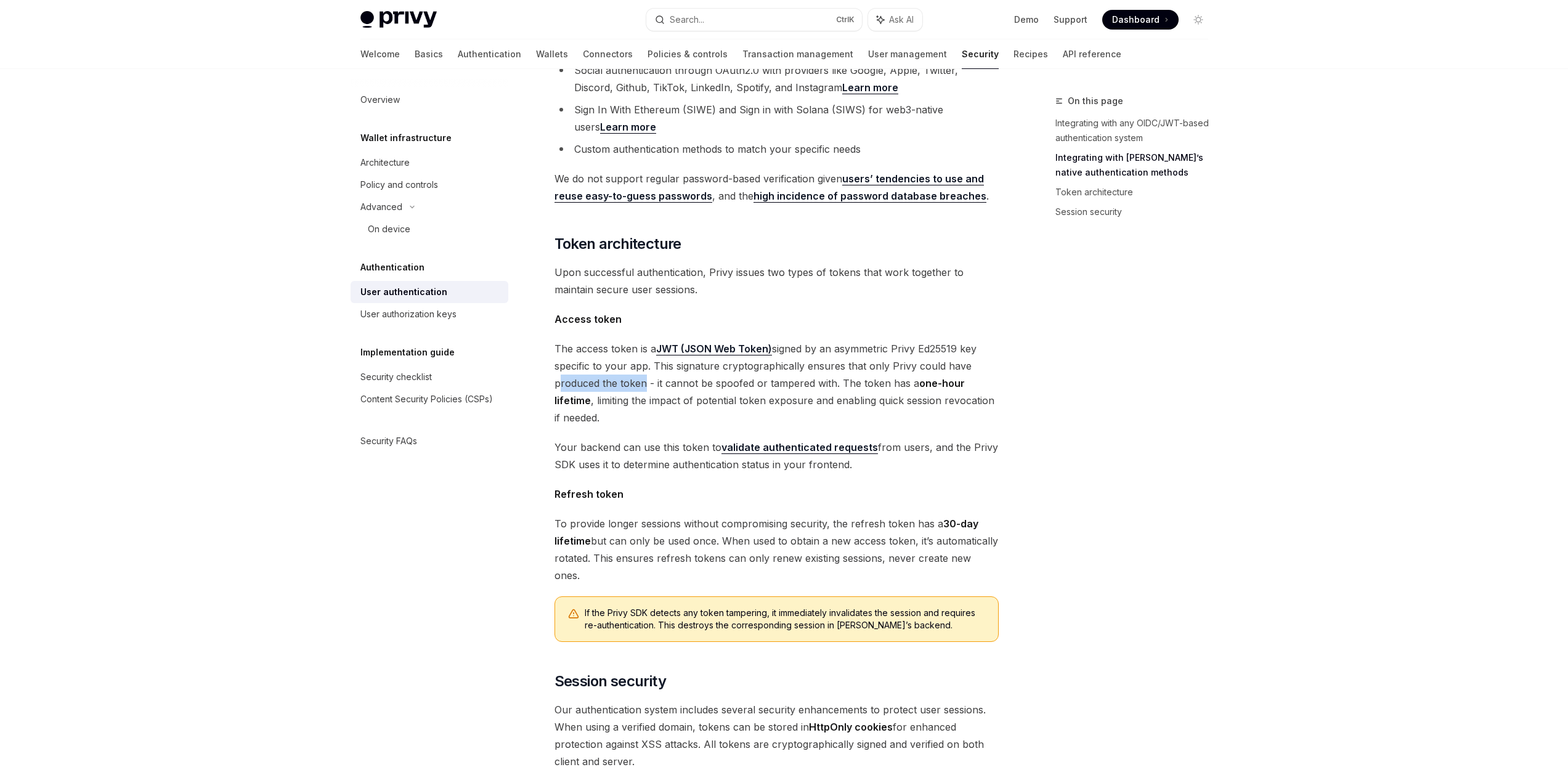
click at [639, 368] on div "Authentication User authentication OpenAI Open in ChatGPT OpenAI Open in ChatGP…" at bounding box center [661, 326] width 680 height 1472
click at [639, 368] on span "The access token is a JWT (JSON Web Token) signed by an asymmetric Privy Ed2551…" at bounding box center [777, 383] width 444 height 87
drag, startPoint x: 646, startPoint y: 366, endPoint x: 849, endPoint y: 361, distance: 203.1
click at [849, 361] on span "The access token is a JWT (JSON Web Token) signed by an asymmetric Privy Ed2551…" at bounding box center [777, 383] width 444 height 87
click at [850, 361] on span "The access token is a JWT (JSON Web Token) signed by an asymmetric Privy Ed2551…" at bounding box center [777, 383] width 444 height 87
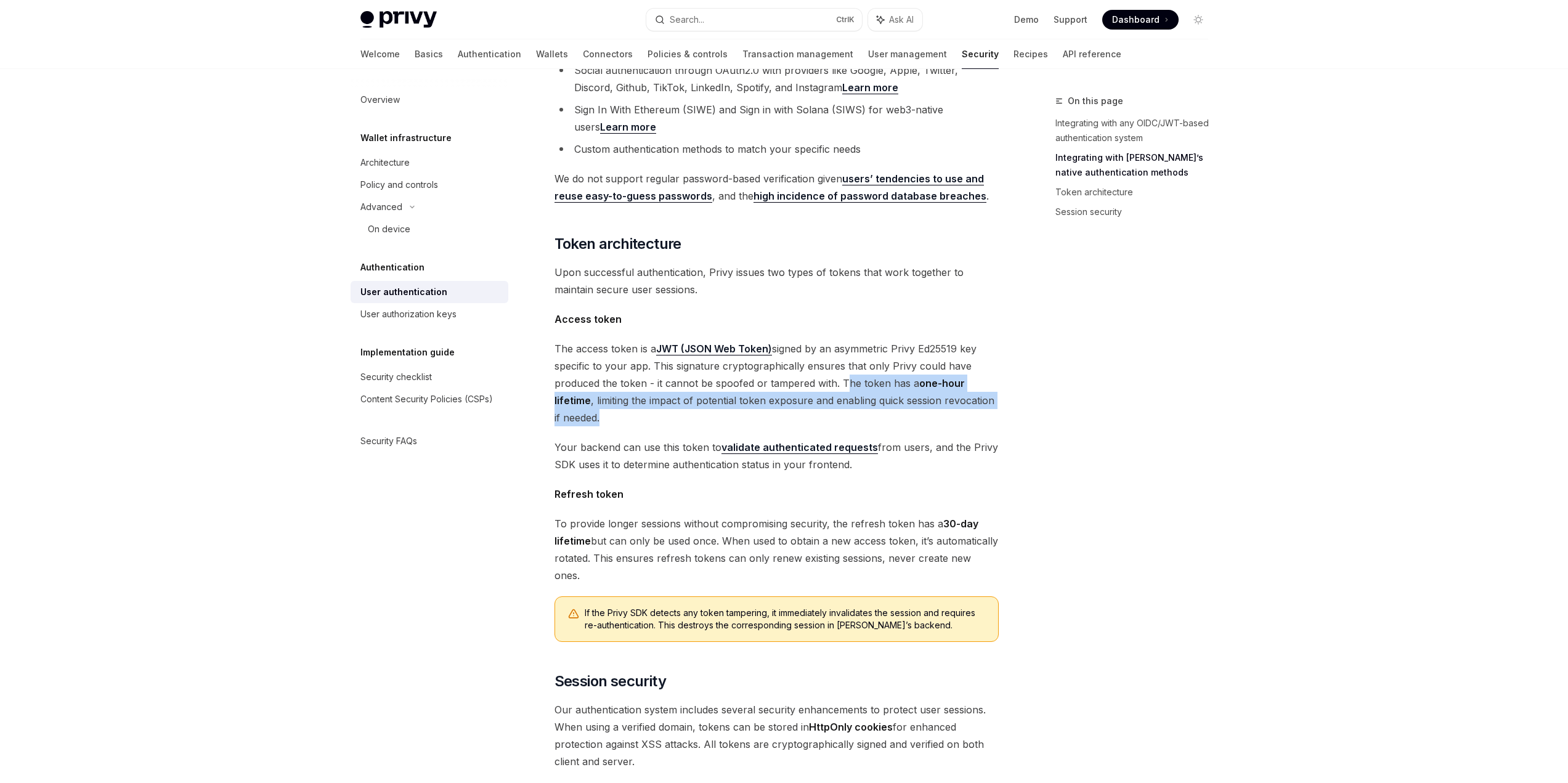
drag, startPoint x: 838, startPoint y: 362, endPoint x: 918, endPoint y: 396, distance: 86.9
click at [918, 396] on span "The access token is a JWT (JSON Web Token) signed by an asymmetric Privy Ed2551…" at bounding box center [777, 383] width 444 height 87
drag, startPoint x: 918, startPoint y: 396, endPoint x: 596, endPoint y: 381, distance: 322.3
click at [596, 381] on span "The access token is a JWT (JSON Web Token) signed by an asymmetric Privy Ed2551…" at bounding box center [777, 383] width 444 height 87
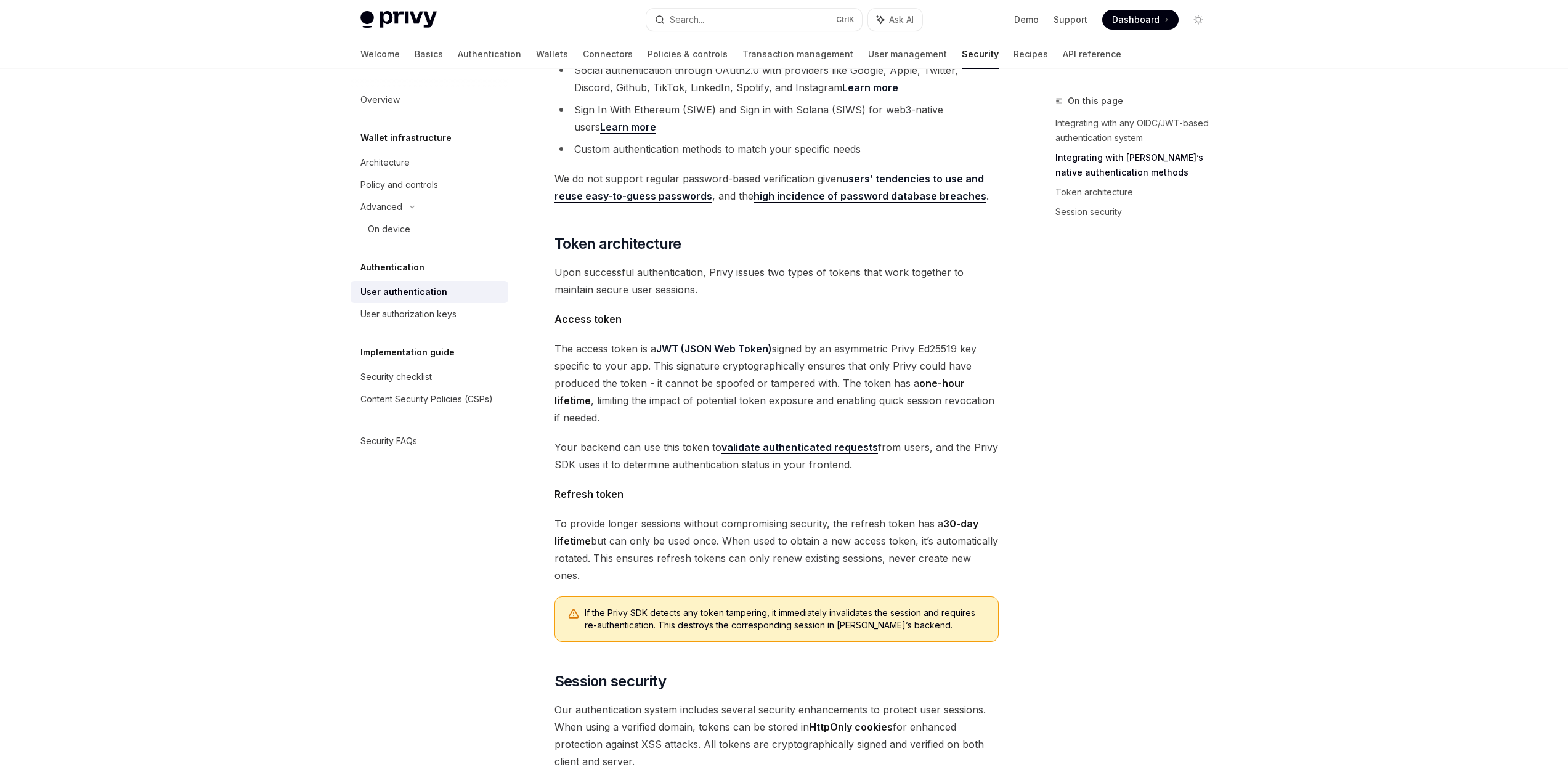
click at [1200, 481] on div "On this page Integrating with any OIDC/JWT-based authentication system Integrat…" at bounding box center [1125, 438] width 187 height 689
drag, startPoint x: 704, startPoint y: 432, endPoint x: 876, endPoint y: 441, distance: 172.2
click at [876, 441] on span "Your backend can use this token to validate authenticated requests from users, …" at bounding box center [777, 456] width 444 height 34
drag, startPoint x: 875, startPoint y: 429, endPoint x: 879, endPoint y: 442, distance: 13.6
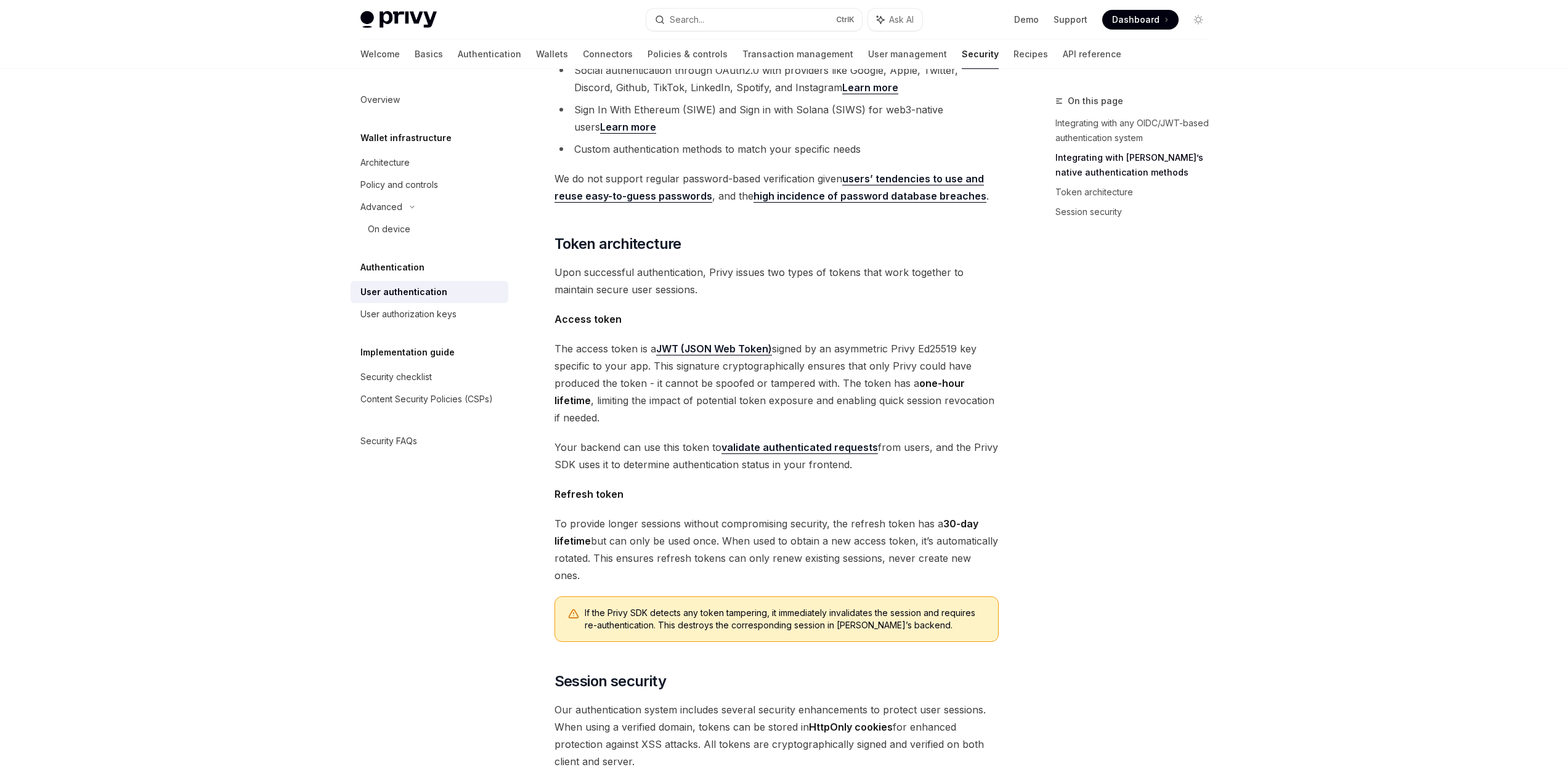
click at [879, 442] on span "Your backend can use this token to validate authenticated requests from users, …" at bounding box center [777, 456] width 444 height 34
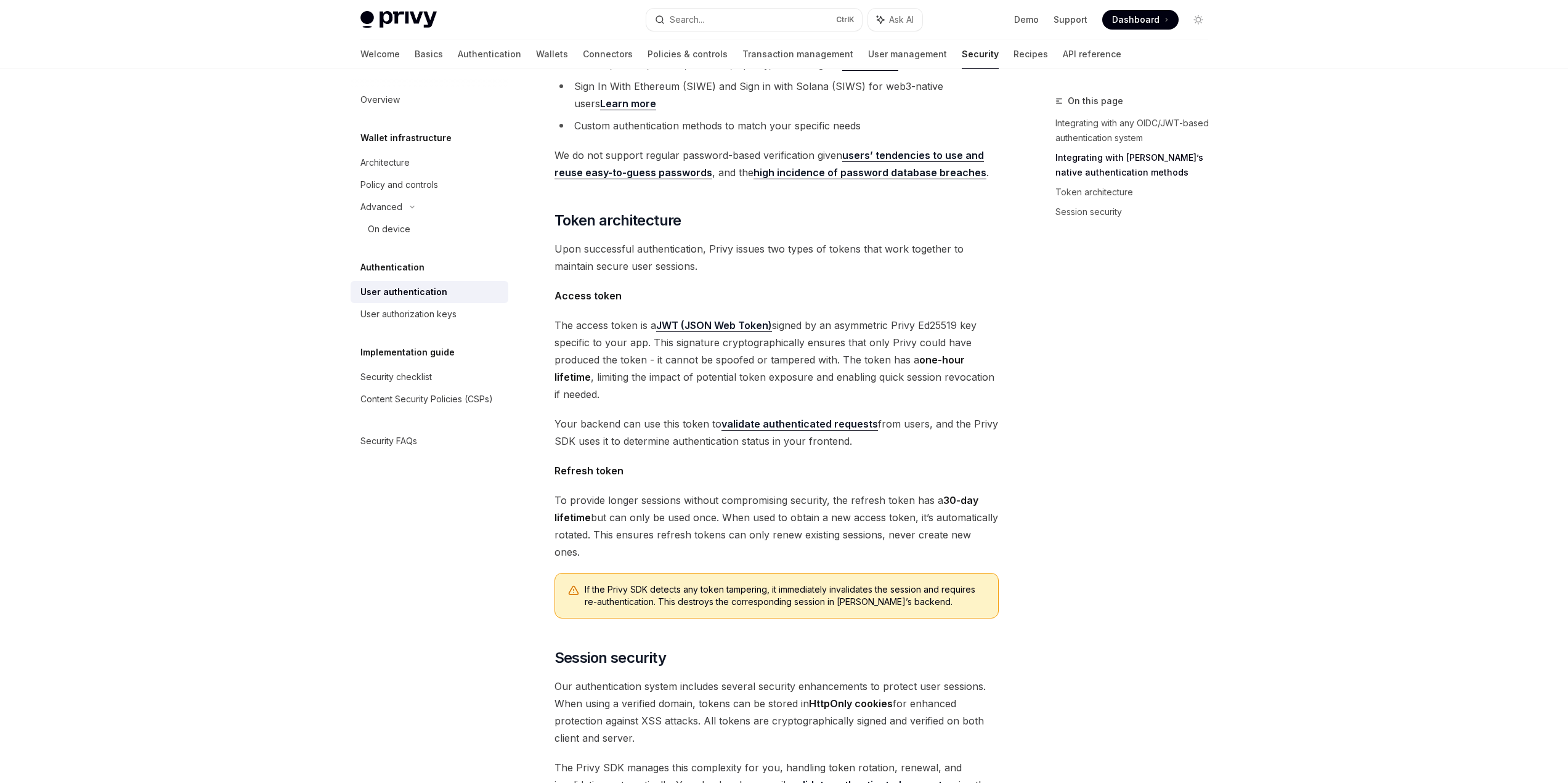
scroll to position [564, 0]
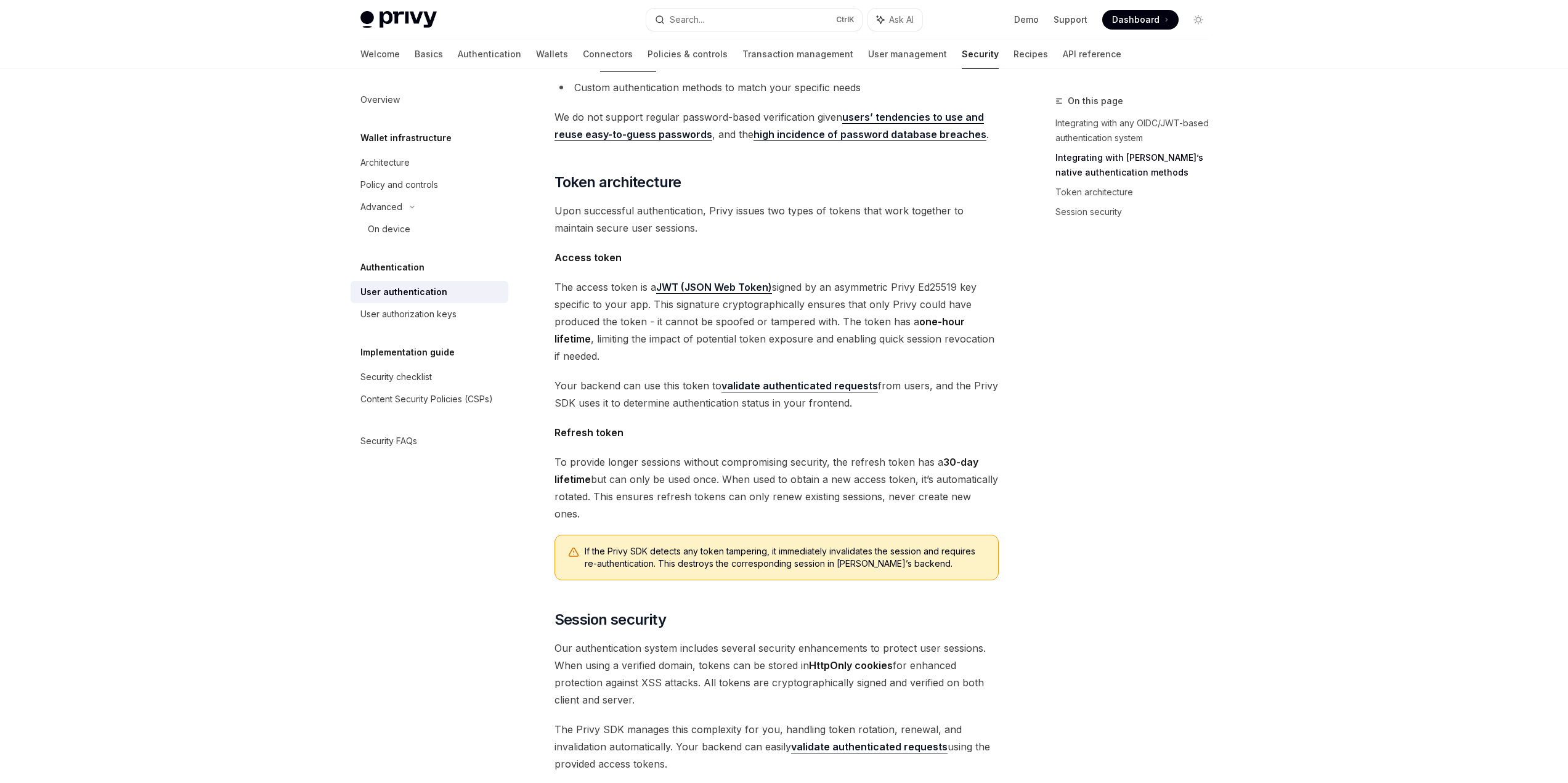
drag, startPoint x: 612, startPoint y: 370, endPoint x: 863, endPoint y: 384, distance: 251.4
click at [863, 384] on div "Authentication User authentication OpenAI Open in ChatGPT OpenAI Open in ChatGP…" at bounding box center [661, 265] width 680 height 1472
click at [863, 384] on span "Your backend can use this token to validate authenticated requests from users, …" at bounding box center [777, 394] width 444 height 34
drag, startPoint x: 874, startPoint y: 364, endPoint x: 888, endPoint y: 378, distance: 19.8
click at [888, 378] on span "Your backend can use this token to validate authenticated requests from users, …" at bounding box center [777, 394] width 444 height 34
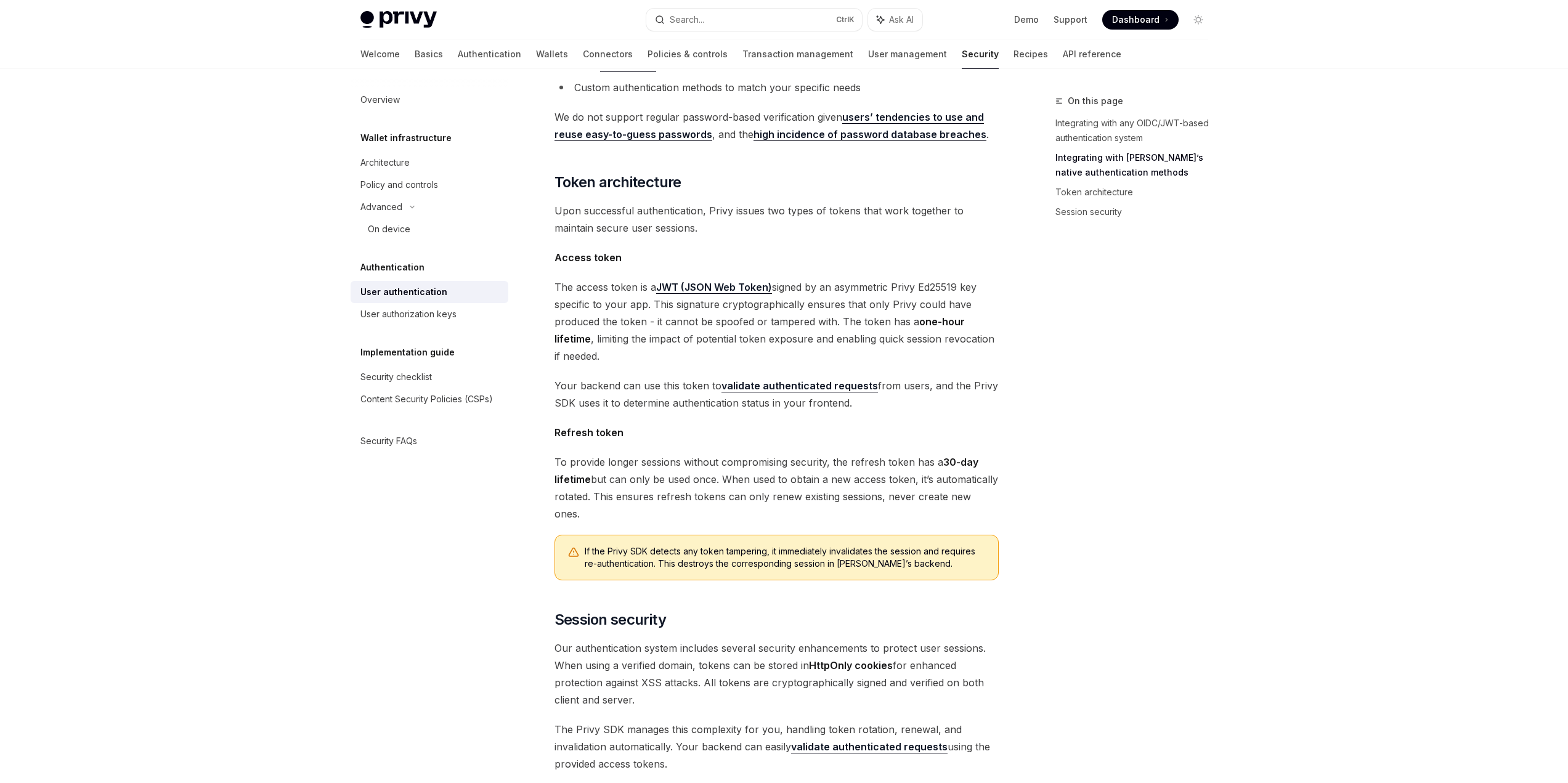
click at [888, 378] on span "Your backend can use this token to validate authenticated requests from users, …" at bounding box center [777, 394] width 444 height 34
drag, startPoint x: 888, startPoint y: 378, endPoint x: 585, endPoint y: 389, distance: 303.2
click at [585, 389] on span "Your backend can use this token to validate authenticated requests from users, …" at bounding box center [777, 394] width 444 height 34
drag, startPoint x: 581, startPoint y: 387, endPoint x: 873, endPoint y: 387, distance: 292.0
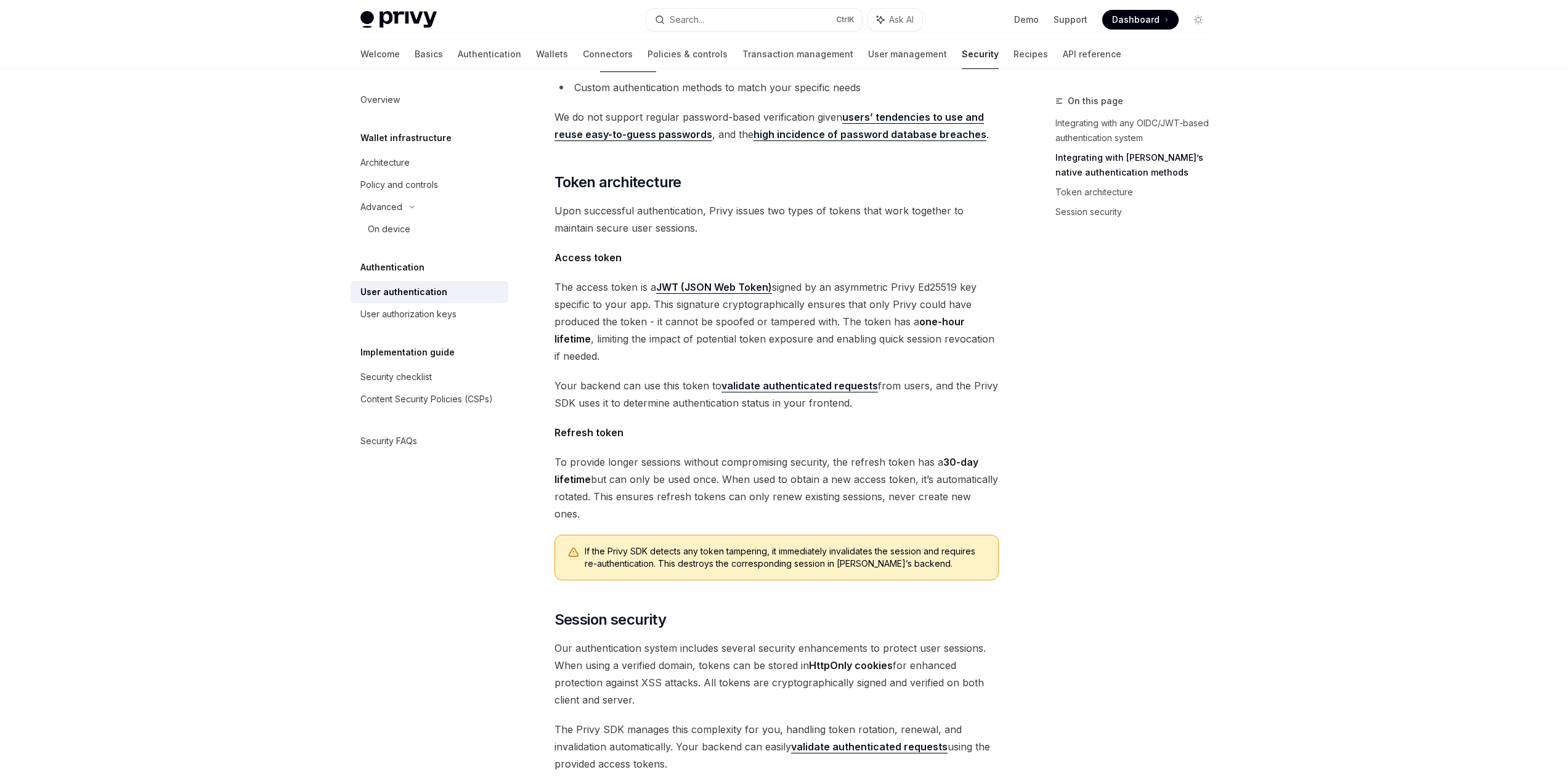
click at [873, 387] on span "Your backend can use this token to validate authenticated requests from users, …" at bounding box center [777, 394] width 444 height 34
drag, startPoint x: 876, startPoint y: 387, endPoint x: 920, endPoint y: 368, distance: 47.9
click at [920, 377] on span "Your backend can use this token to validate authenticated requests from users, …" at bounding box center [777, 394] width 444 height 34
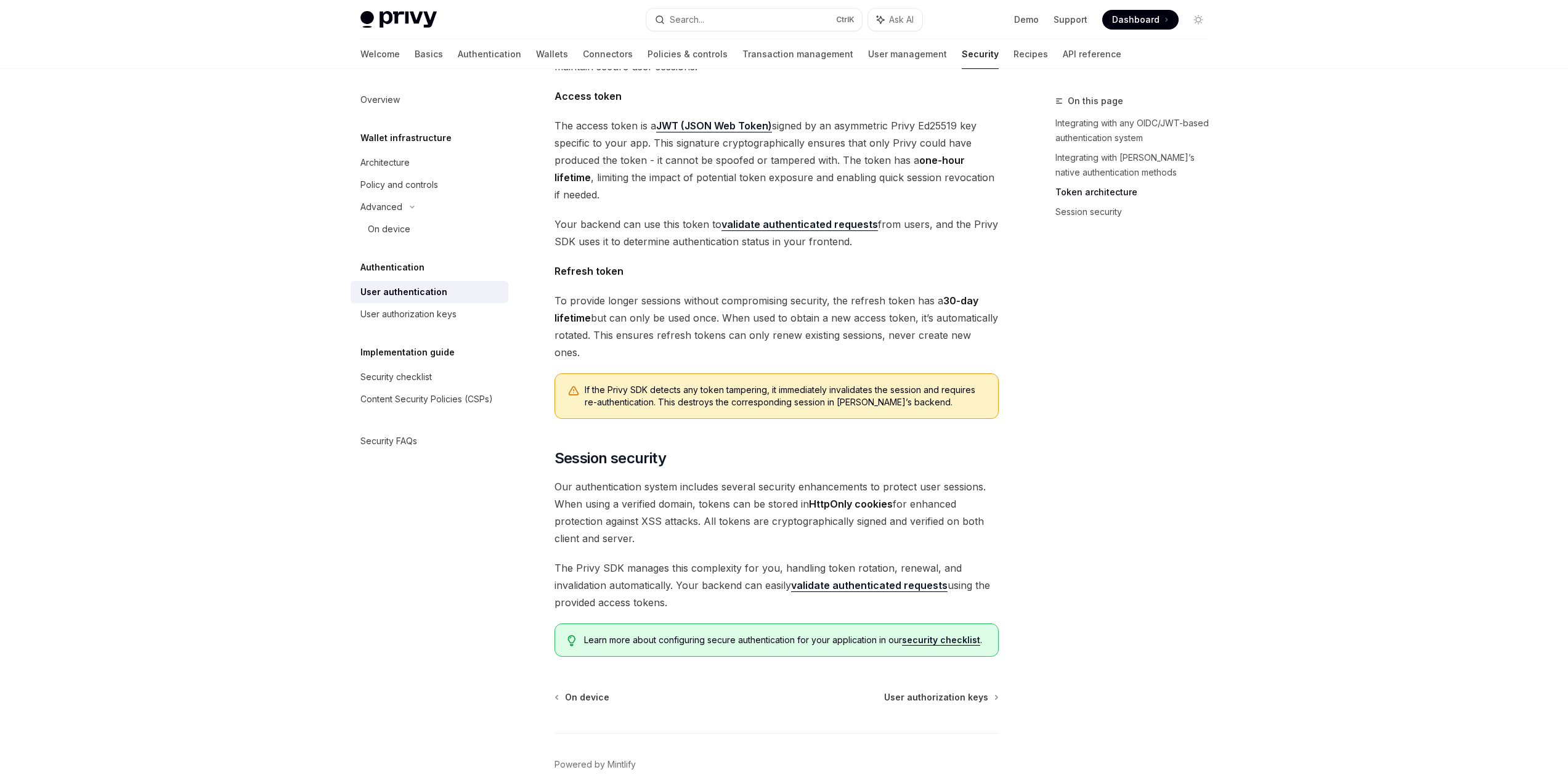
scroll to position [745, 0]
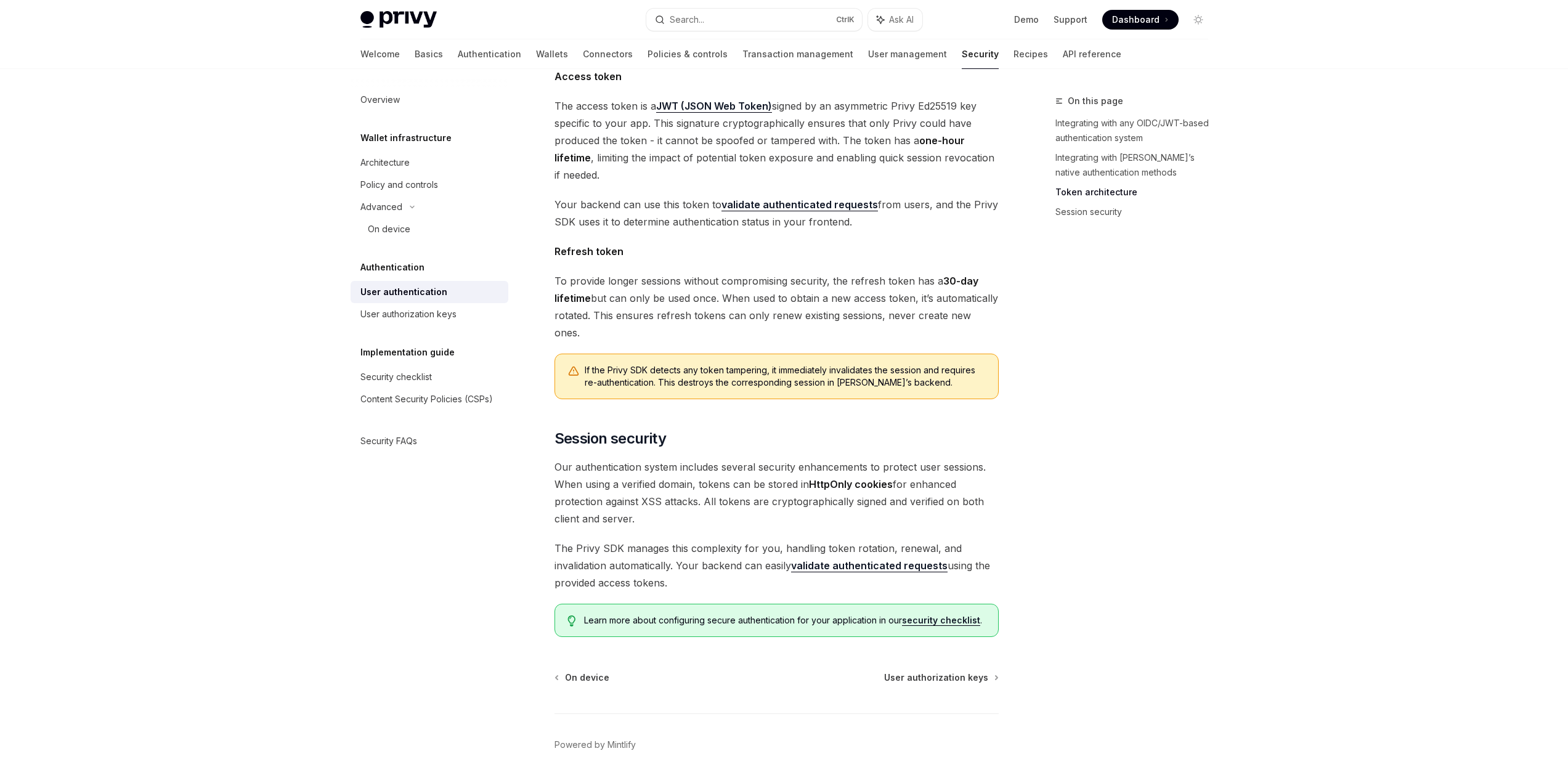
click at [620, 273] on span "To provide longer sessions without compromising security, the refresh token has…" at bounding box center [777, 307] width 444 height 69
drag, startPoint x: 663, startPoint y: 220, endPoint x: 920, endPoint y: 204, distance: 257.5
click at [920, 204] on div "Privy’s embedded wallets are fully compatible with any authentication provider …" at bounding box center [777, 23] width 444 height 1228
click at [920, 204] on span "Your backend can use this token to validate authenticated requests from users, …" at bounding box center [777, 213] width 444 height 34
drag, startPoint x: 923, startPoint y: 204, endPoint x: 548, endPoint y: 183, distance: 375.6
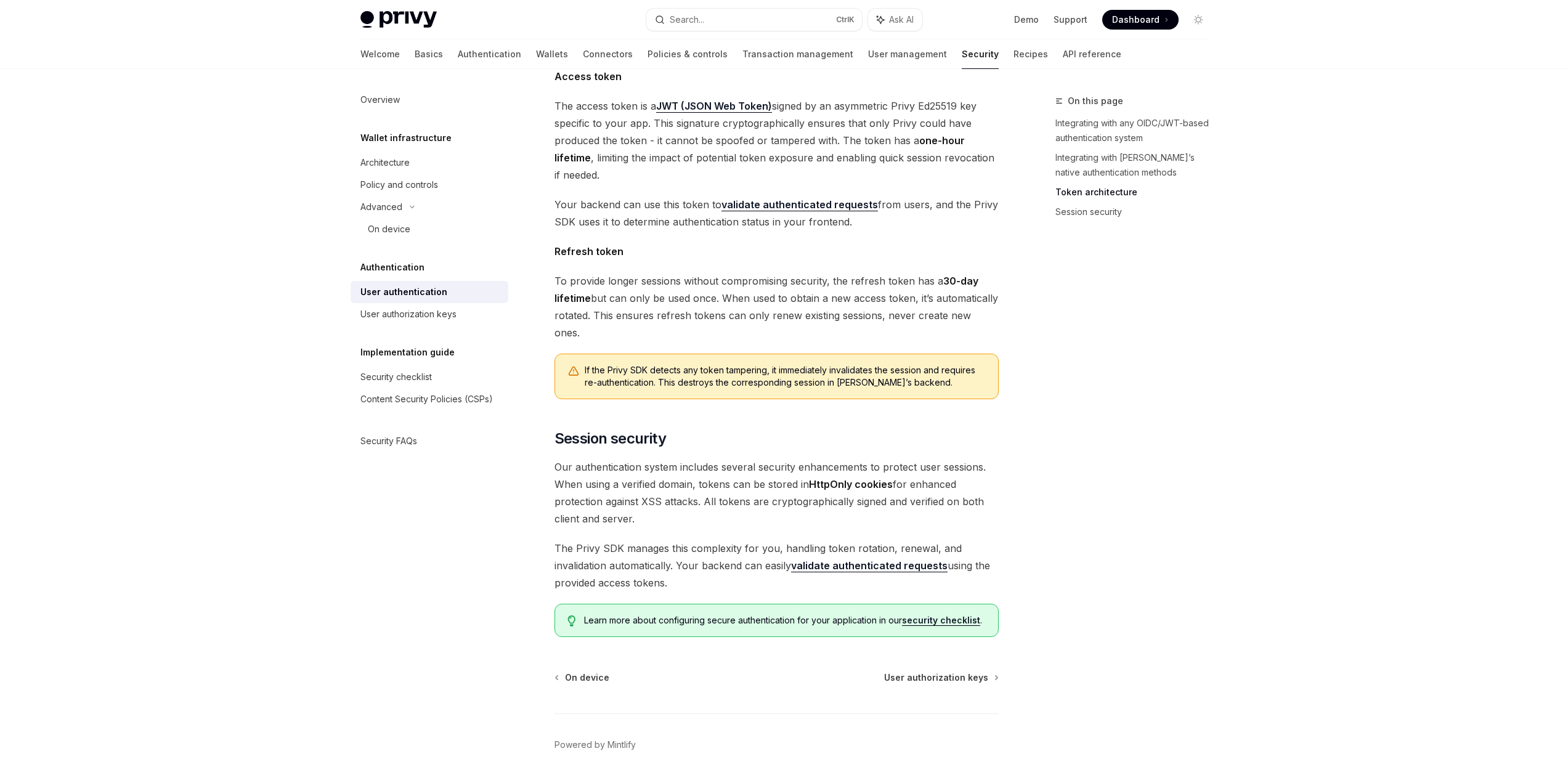
click at [548, 183] on div "Authentication User authentication OpenAI Open in ChatGPT OpenAI Open in ChatGP…" at bounding box center [661, 84] width 680 height 1472
drag, startPoint x: 547, startPoint y: 224, endPoint x: 670, endPoint y: 230, distance: 123.1
click at [670, 230] on div "Authentication User authentication OpenAI Open in ChatGPT OpenAI Open in ChatGP…" at bounding box center [661, 84] width 680 height 1472
click at [670, 243] on span "Refresh token" at bounding box center [777, 251] width 444 height 18
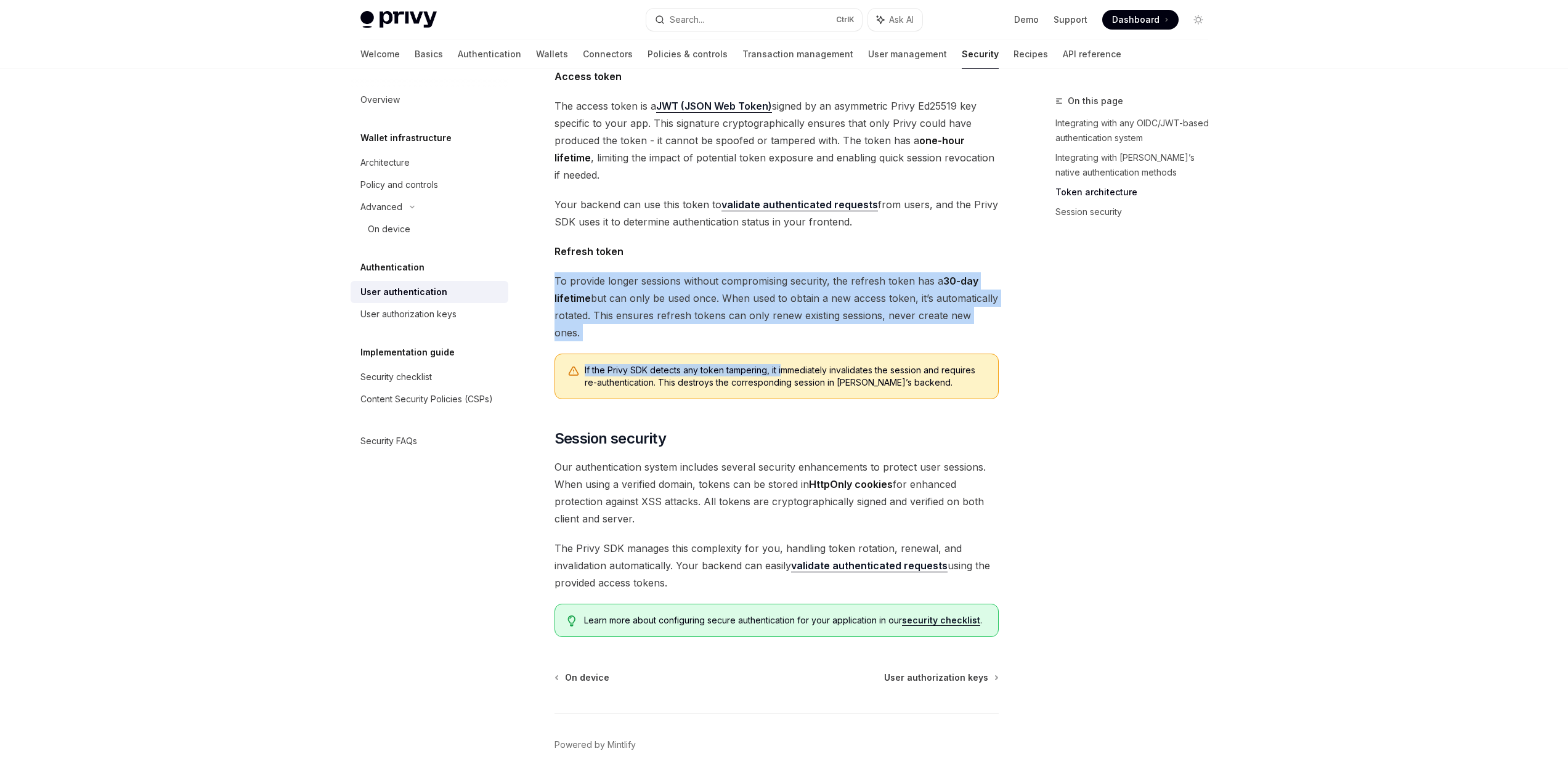
drag, startPoint x: 555, startPoint y: 266, endPoint x: 781, endPoint y: 307, distance: 229.7
click at [781, 307] on div "Privy’s embedded wallets are fully compatible with any authentication provider …" at bounding box center [777, 23] width 444 height 1228
click at [738, 273] on span "To provide longer sessions without compromising security, the refresh token has…" at bounding box center [777, 307] width 444 height 69
click at [659, 272] on span "To provide longer sessions without compromising security, the refresh token has…" at bounding box center [777, 307] width 444 height 69
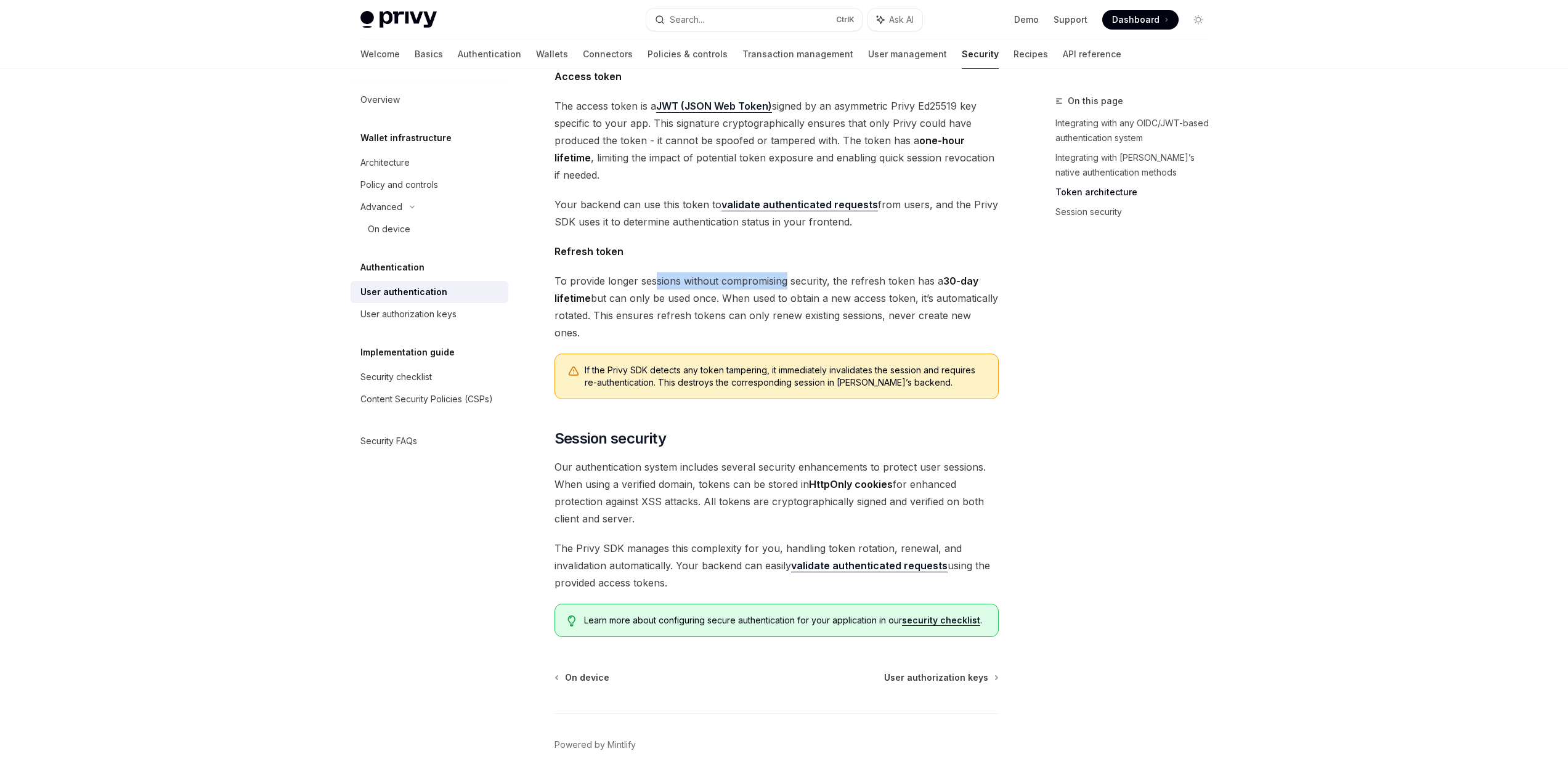
drag, startPoint x: 652, startPoint y: 256, endPoint x: 787, endPoint y: 256, distance: 135.0
click at [787, 272] on span "To provide longer sessions without compromising security, the refresh token has…" at bounding box center [777, 307] width 444 height 69
drag, startPoint x: 833, startPoint y: 259, endPoint x: 668, endPoint y: 249, distance: 165.3
click at [668, 249] on div "Privy’s embedded wallets are fully compatible with any authentication provider …" at bounding box center [777, 23] width 444 height 1228
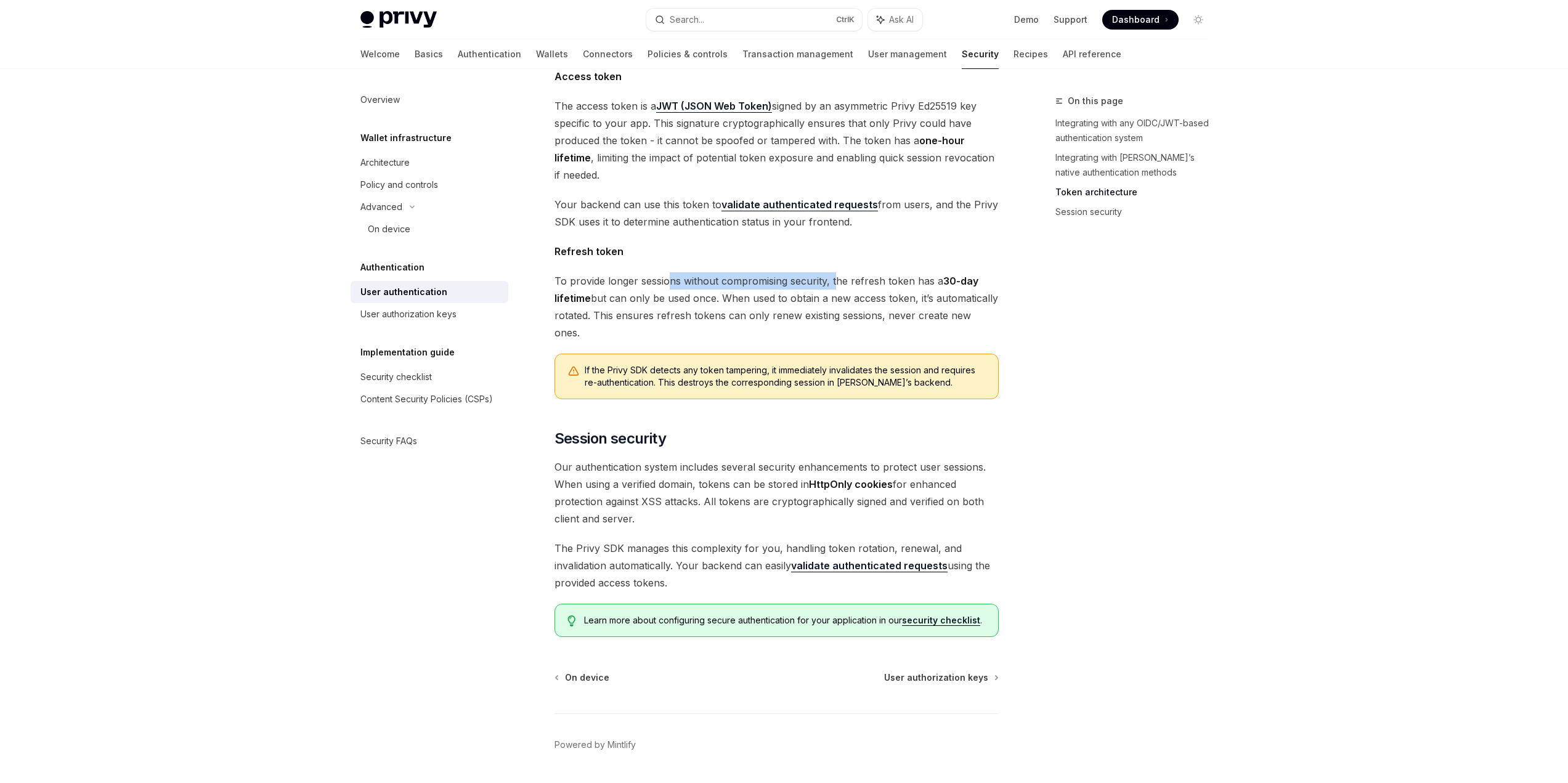
click at [668, 249] on div "Privy’s embedded wallets are fully compatible with any authentication provider …" at bounding box center [777, 23] width 444 height 1228
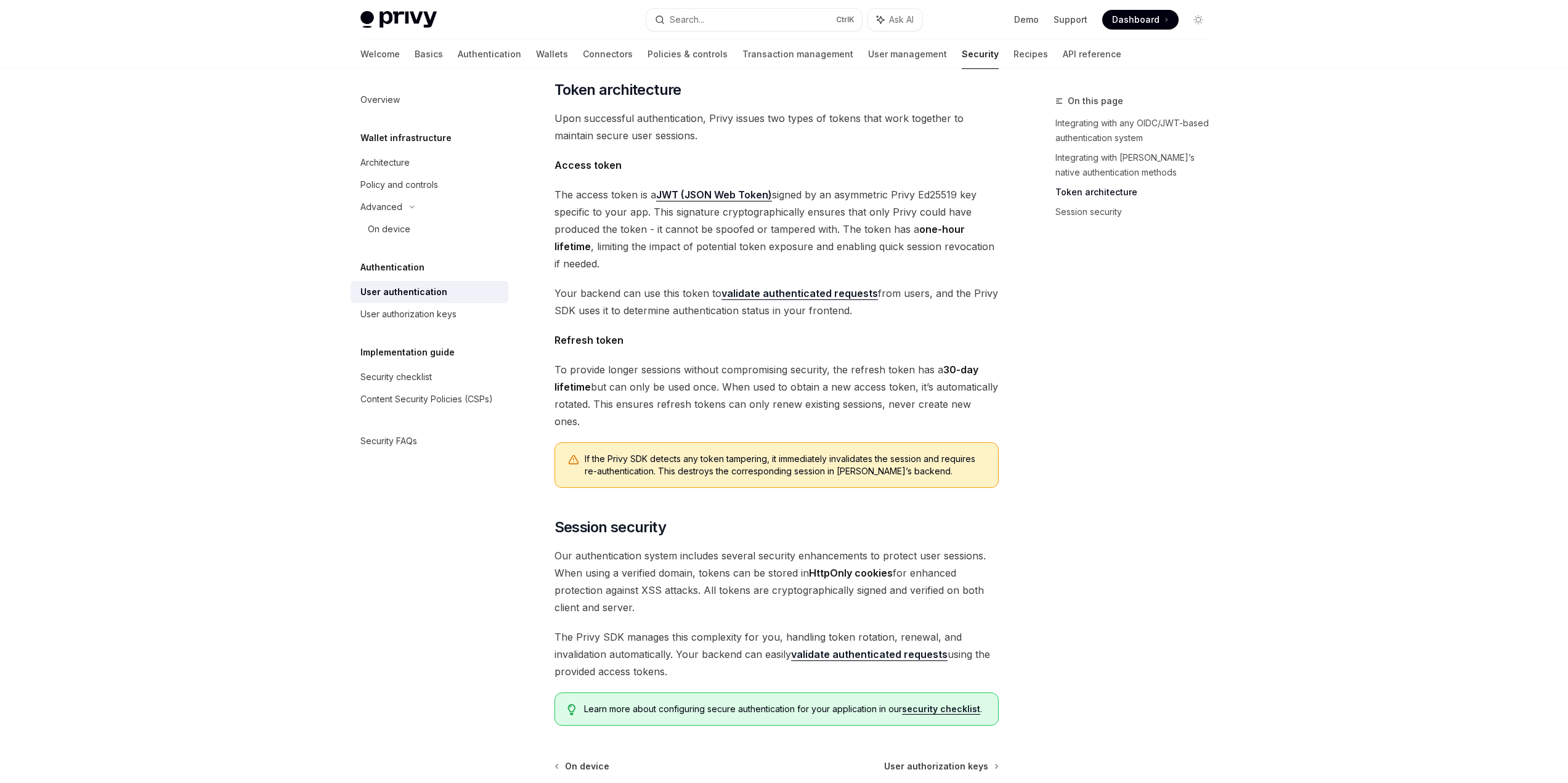
scroll to position [622, 0]
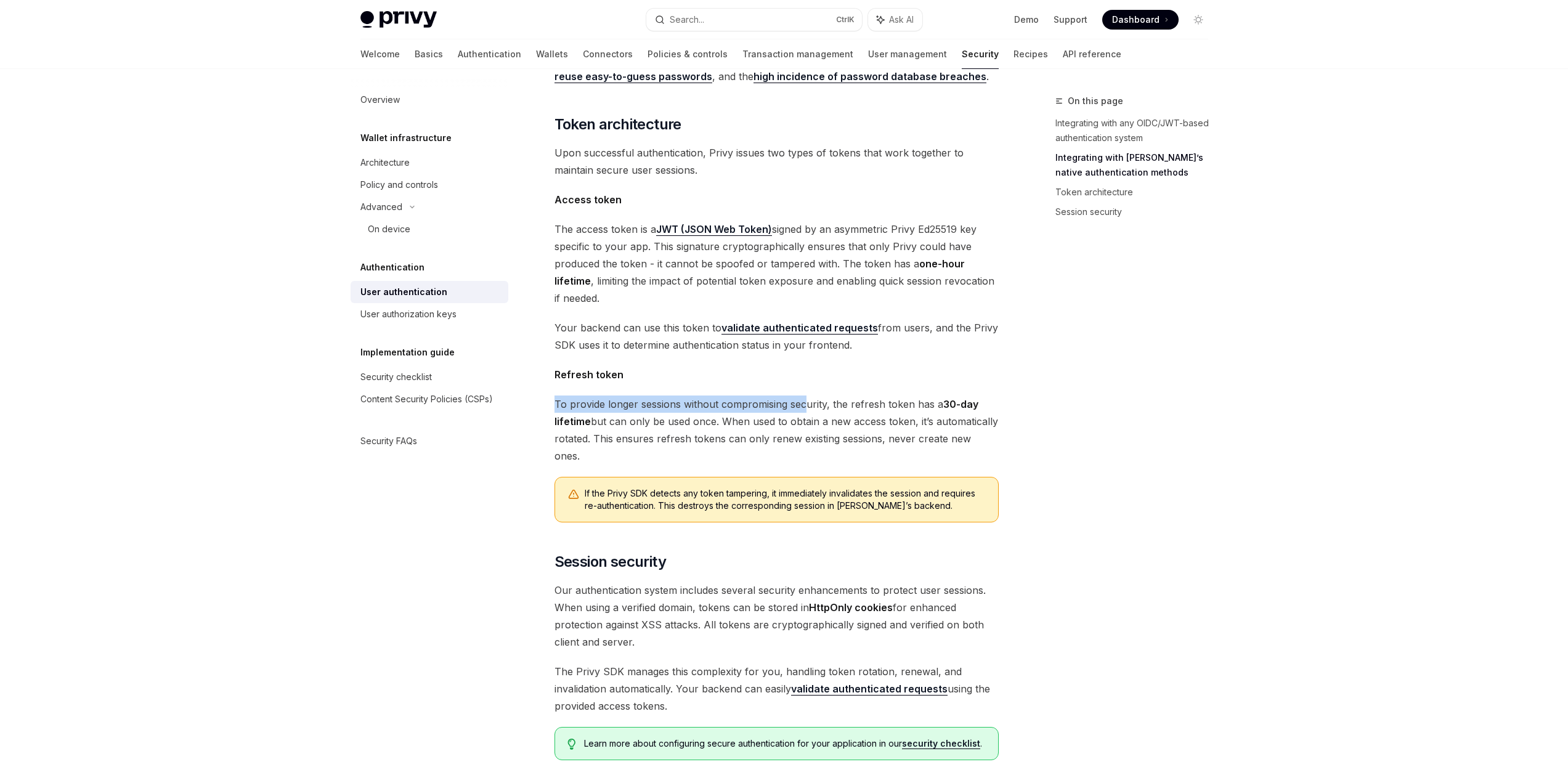
drag, startPoint x: 557, startPoint y: 382, endPoint x: 806, endPoint y: 387, distance: 249.1
click at [806, 396] on span "To provide longer sessions without compromising security, the refresh token has…" at bounding box center [777, 430] width 444 height 69
click at [806, 396] on span "To provide longer sessions without compromising security, the refresh token has…" at bounding box center [777, 430] width 444 height 69
drag, startPoint x: 589, startPoint y: 403, endPoint x: 719, endPoint y: 404, distance: 130.0
click at [719, 404] on span "To provide longer sessions without compromising security, the refresh token has…" at bounding box center [777, 430] width 444 height 69
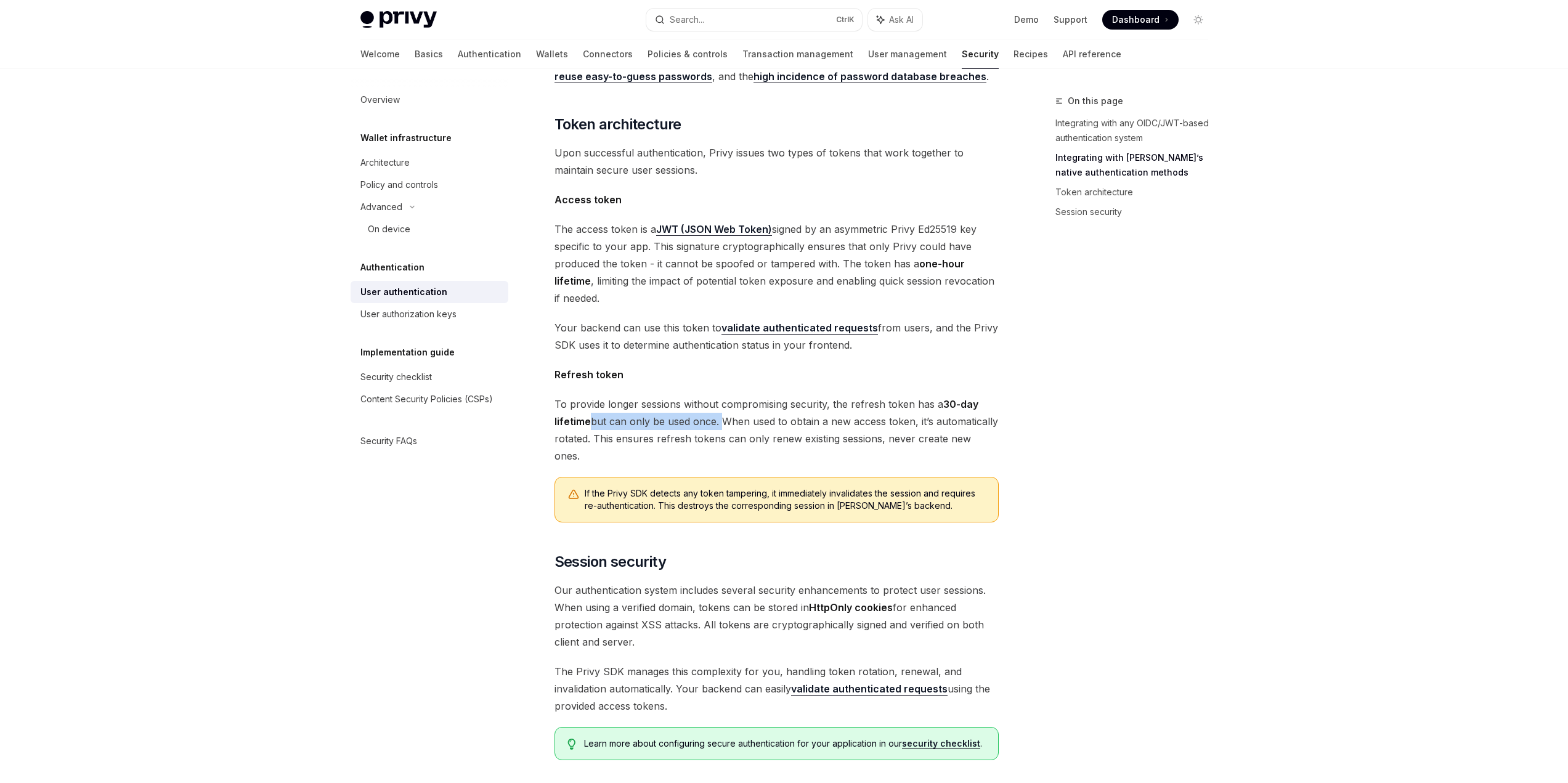
click at [719, 404] on span "To provide longer sessions without compromising security, the refresh token has…" at bounding box center [777, 430] width 444 height 69
drag, startPoint x: 723, startPoint y: 404, endPoint x: 908, endPoint y: 398, distance: 185.1
click at [908, 398] on span "To provide longer sessions without compromising security, the refresh token has…" at bounding box center [777, 430] width 444 height 69
drag, startPoint x: 914, startPoint y: 398, endPoint x: 594, endPoint y: 420, distance: 320.8
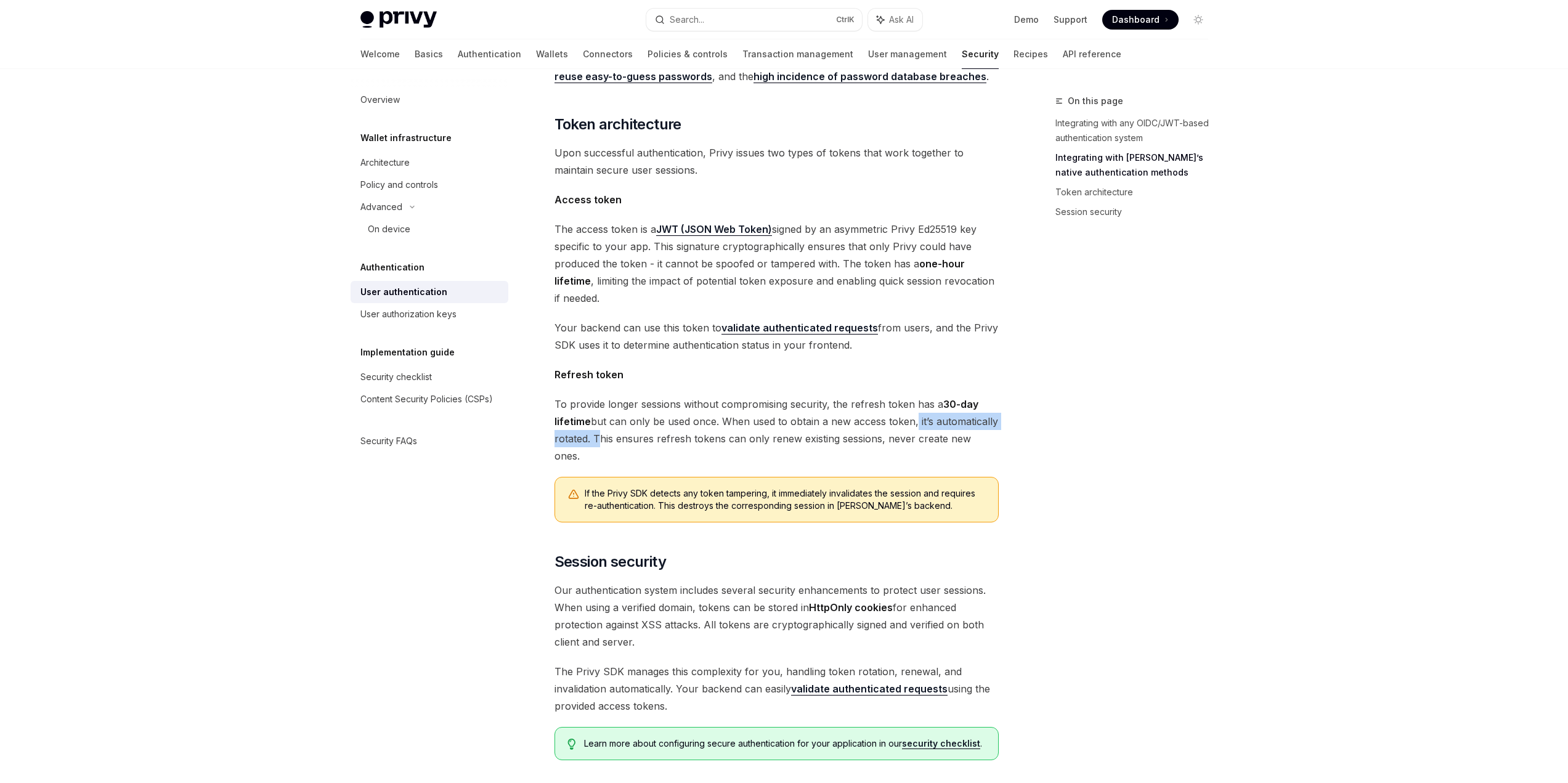
click at [594, 420] on span "To provide longer sessions without compromising security, the refresh token has…" at bounding box center [777, 430] width 444 height 69
drag, startPoint x: 594, startPoint y: 420, endPoint x: 879, endPoint y: 415, distance: 285.0
click at [879, 415] on span "To provide longer sessions without compromising security, the refresh token has…" at bounding box center [777, 430] width 444 height 69
click at [877, 409] on span "To provide longer sessions without compromising security, the refresh token has…" at bounding box center [777, 430] width 444 height 69
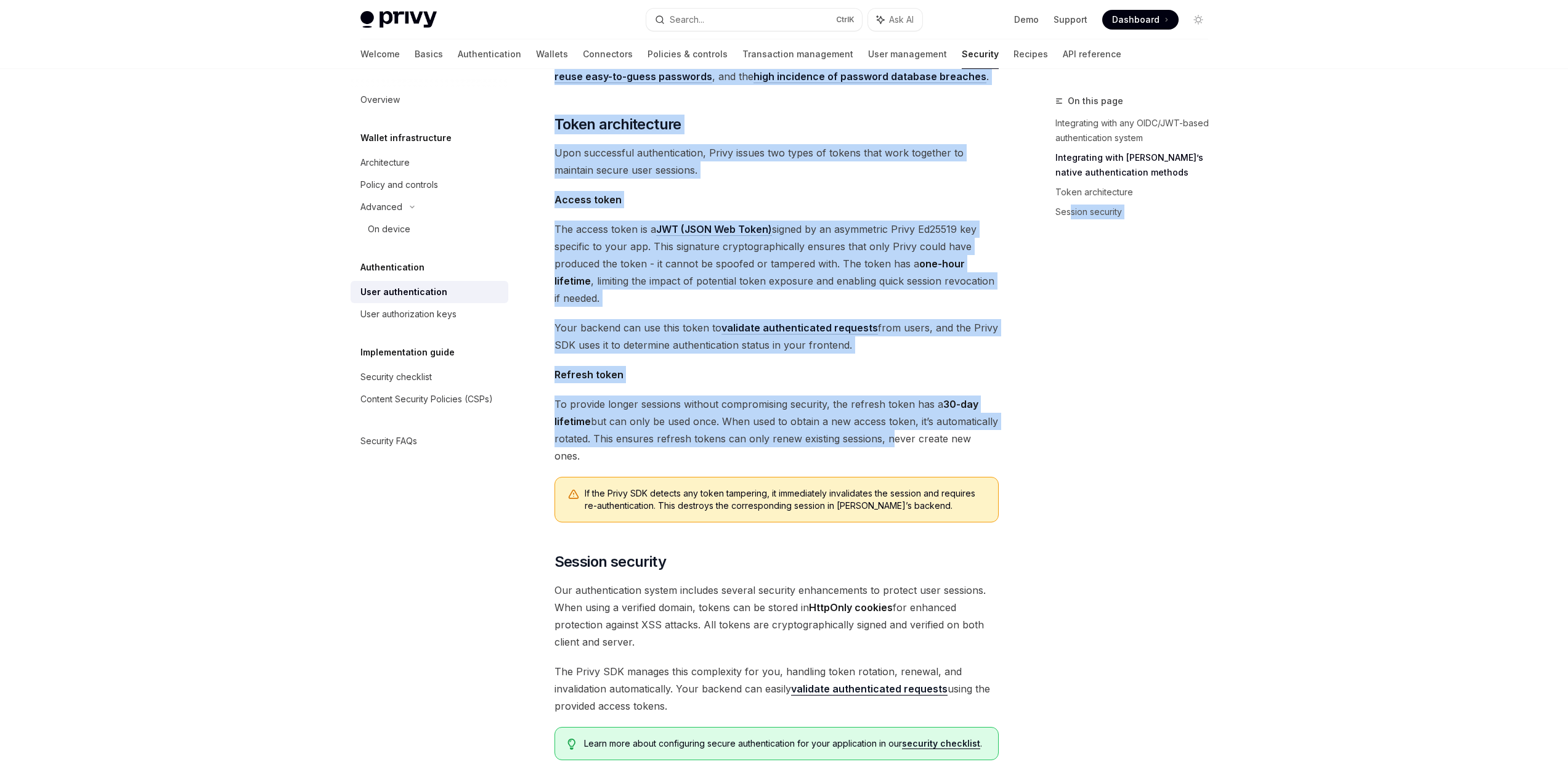
drag, startPoint x: 911, startPoint y: 422, endPoint x: 1072, endPoint y: 415, distance: 161.2
click at [1072, 415] on div "On this page Integrating with any OIDC/JWT-based authentication system Integrat…" at bounding box center [784, 195] width 868 height 1496
click at [1072, 415] on div "On this page Integrating with any OIDC/JWT-based authentication system Integrat…" at bounding box center [1125, 438] width 187 height 689
drag, startPoint x: 1049, startPoint y: 416, endPoint x: 741, endPoint y: 428, distance: 308.2
click at [741, 428] on div "On this page Integrating with any OIDC/JWT-based authentication system Integrat…" at bounding box center [784, 195] width 868 height 1496
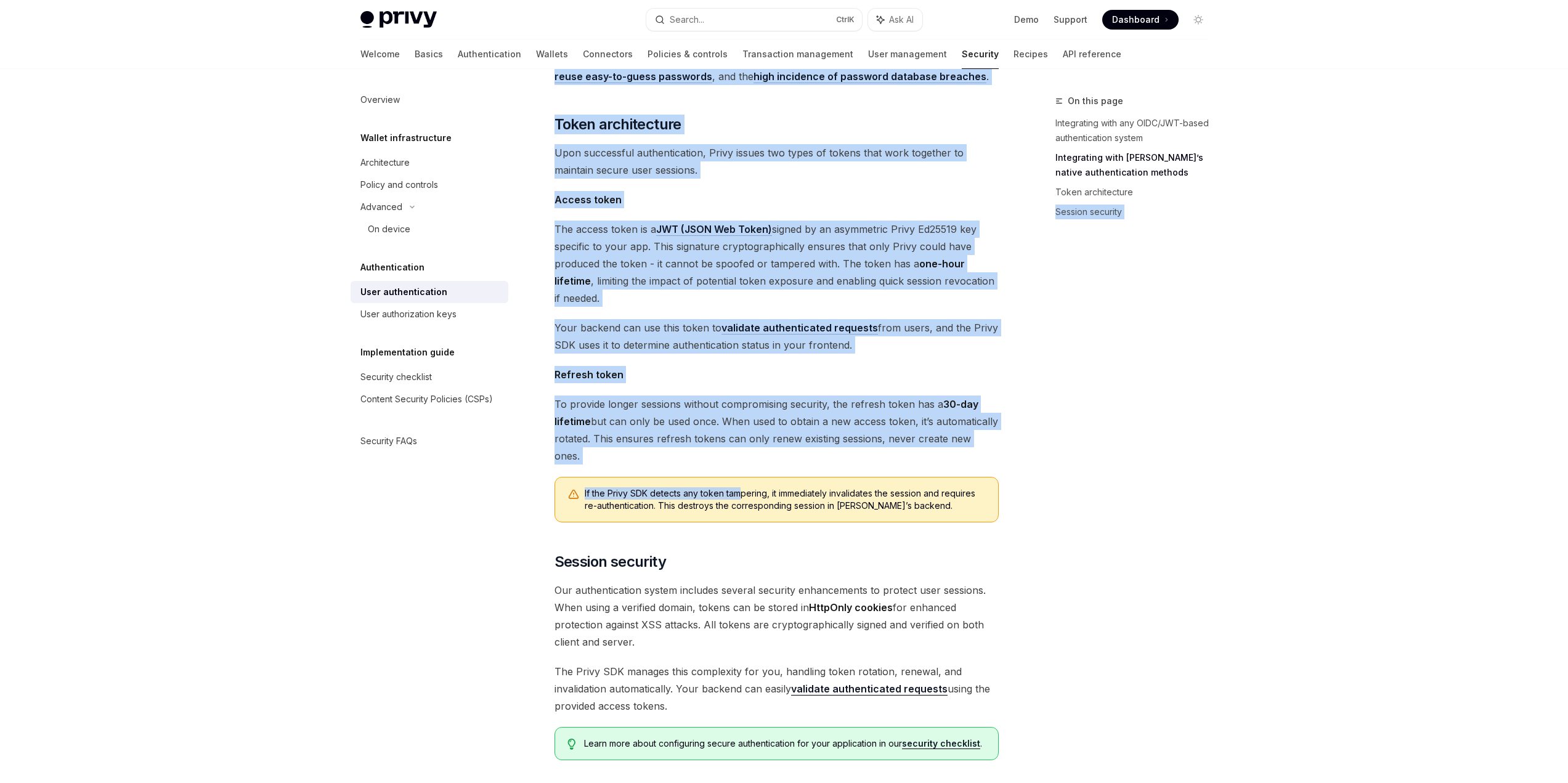
click at [741, 428] on div "Privy’s embedded wallets are fully compatible with any authentication provider …" at bounding box center [777, 146] width 444 height 1228
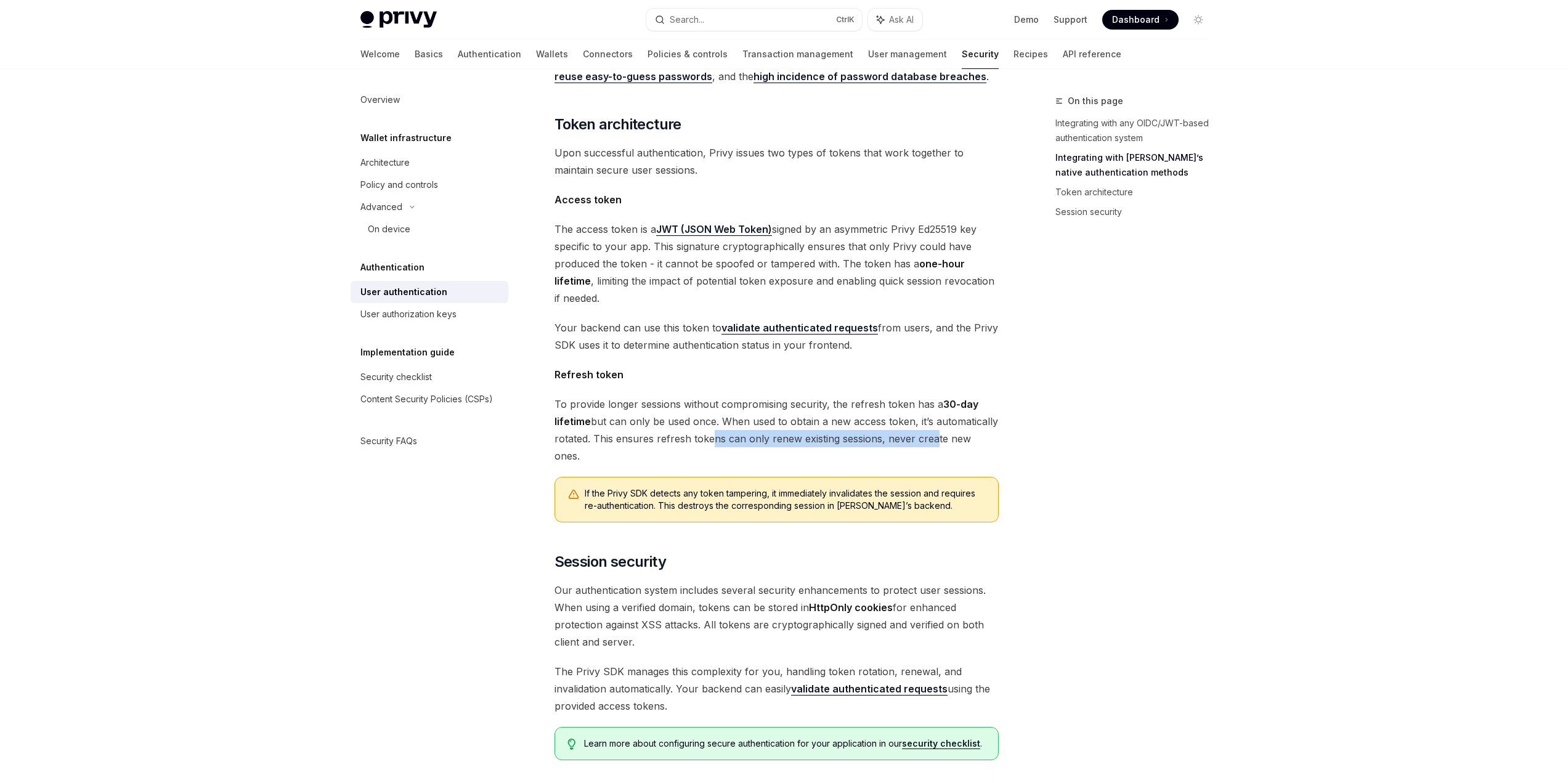
drag, startPoint x: 709, startPoint y: 419, endPoint x: 933, endPoint y: 421, distance: 224.0
click at [933, 421] on span "To provide longer sessions without compromising security, the refresh token has…" at bounding box center [777, 430] width 444 height 69
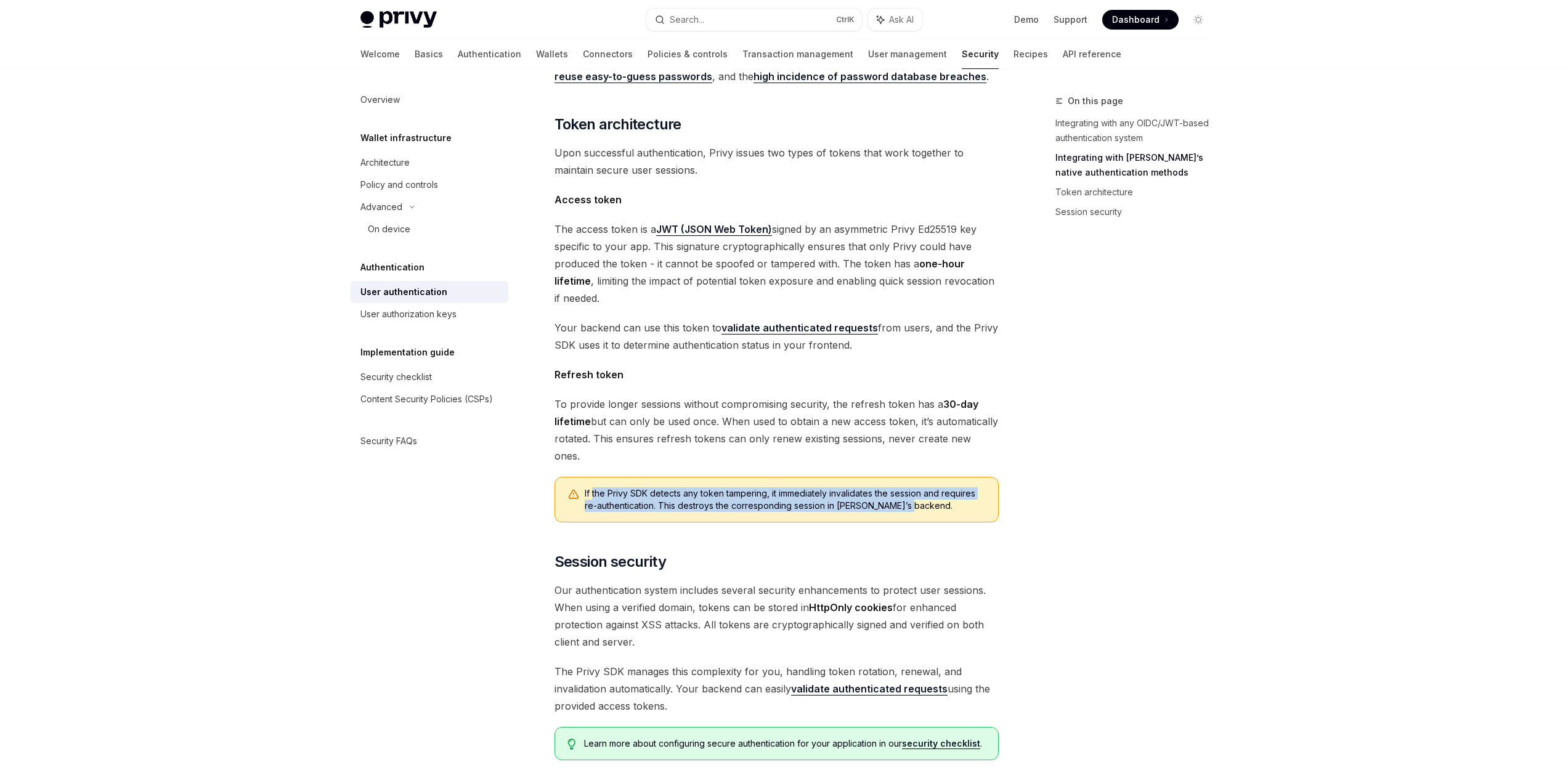
drag, startPoint x: 594, startPoint y: 456, endPoint x: 924, endPoint y: 465, distance: 330.1
click at [924, 488] on span "If the Privy SDK detects any token tampering, it immediately invalidates the se…" at bounding box center [785, 500] width 401 height 25
click at [925, 488] on span "If the Privy SDK detects any token tampering, it immediately invalidates the se…" at bounding box center [785, 500] width 401 height 25
drag, startPoint x: 925, startPoint y: 465, endPoint x: 572, endPoint y: 461, distance: 353.0
click at [572, 477] on div "If the Privy SDK detects any token tampering, it immediately invalidates the se…" at bounding box center [777, 500] width 444 height 46
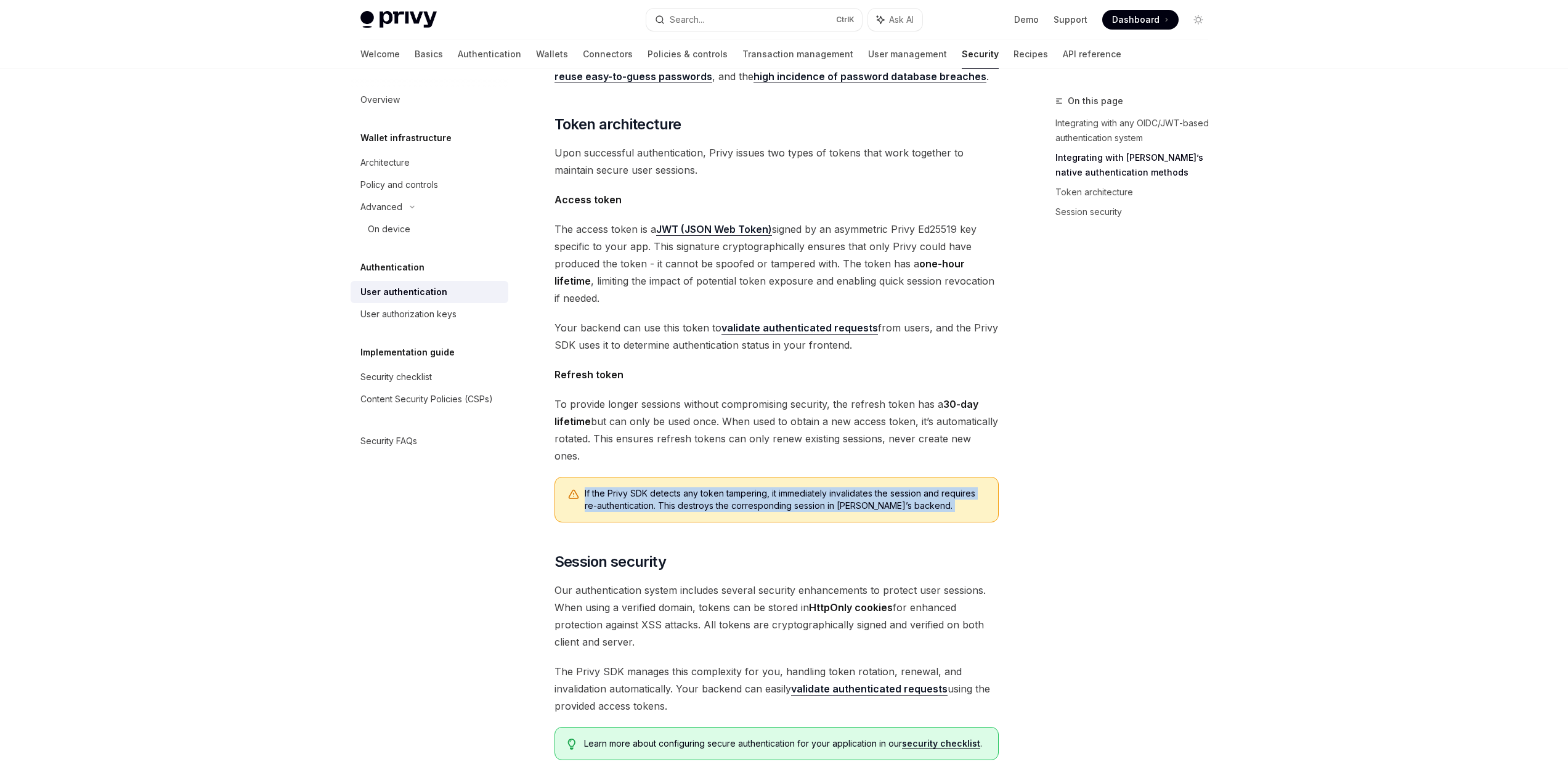
click at [700, 477] on div "If the Privy SDK detects any token tampering, it immediately invalidates the se…" at bounding box center [777, 500] width 444 height 46
drag, startPoint x: 768, startPoint y: 455, endPoint x: 659, endPoint y: 473, distance: 110.5
click at [659, 488] on span "If the Privy SDK detects any token tampering, it immediately invalidates the se…" at bounding box center [785, 500] width 401 height 25
drag, startPoint x: 660, startPoint y: 473, endPoint x: 911, endPoint y: 470, distance: 251.0
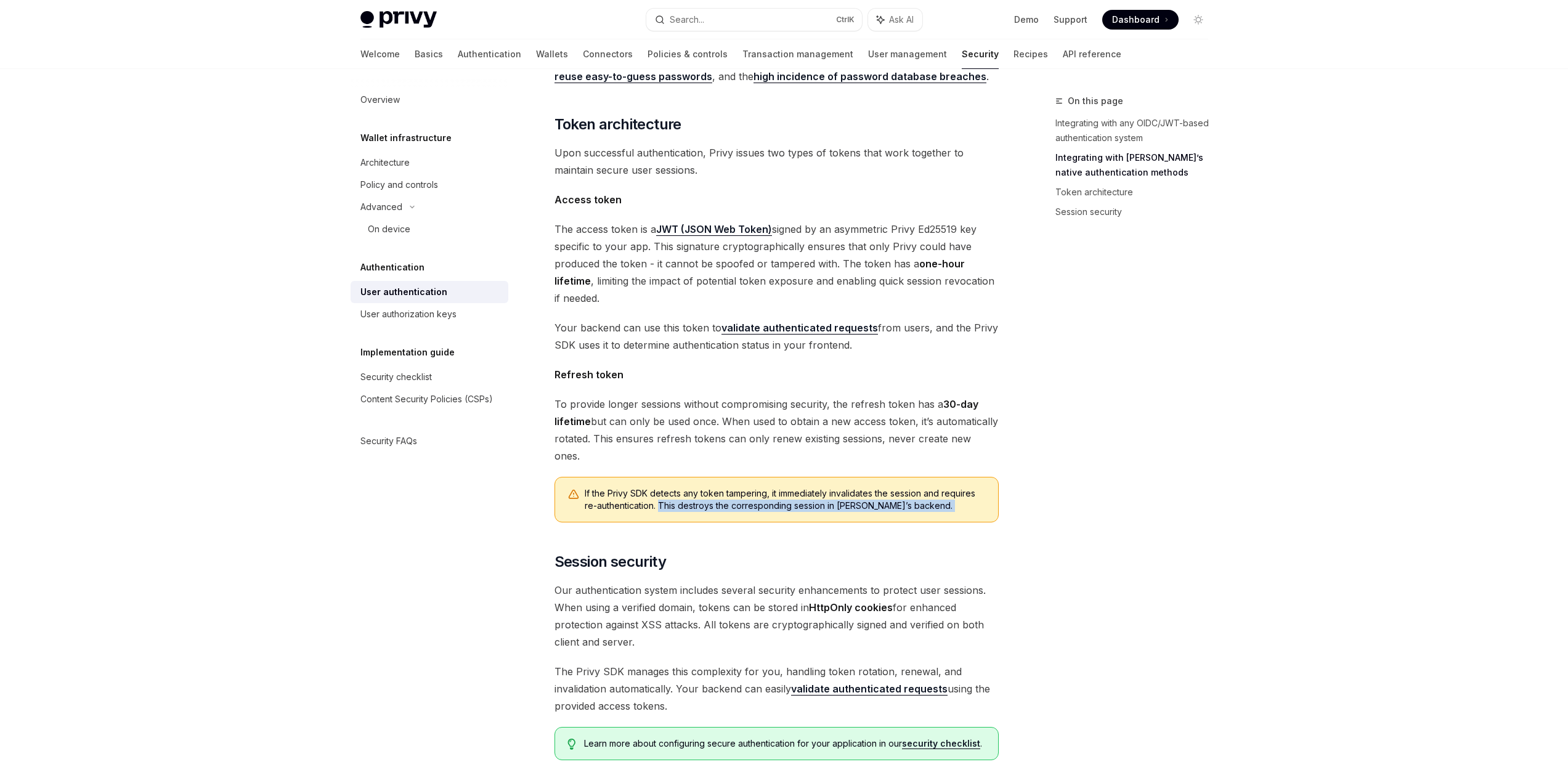
click at [911, 488] on span "If the Privy SDK detects any token tampering, it immediately invalidates the se…" at bounding box center [785, 500] width 401 height 25
drag, startPoint x: 911, startPoint y: 470, endPoint x: 663, endPoint y: 461, distance: 248.2
click at [663, 488] on span "If the Privy SDK detects any token tampering, it immediately invalidates the se…" at bounding box center [785, 500] width 401 height 25
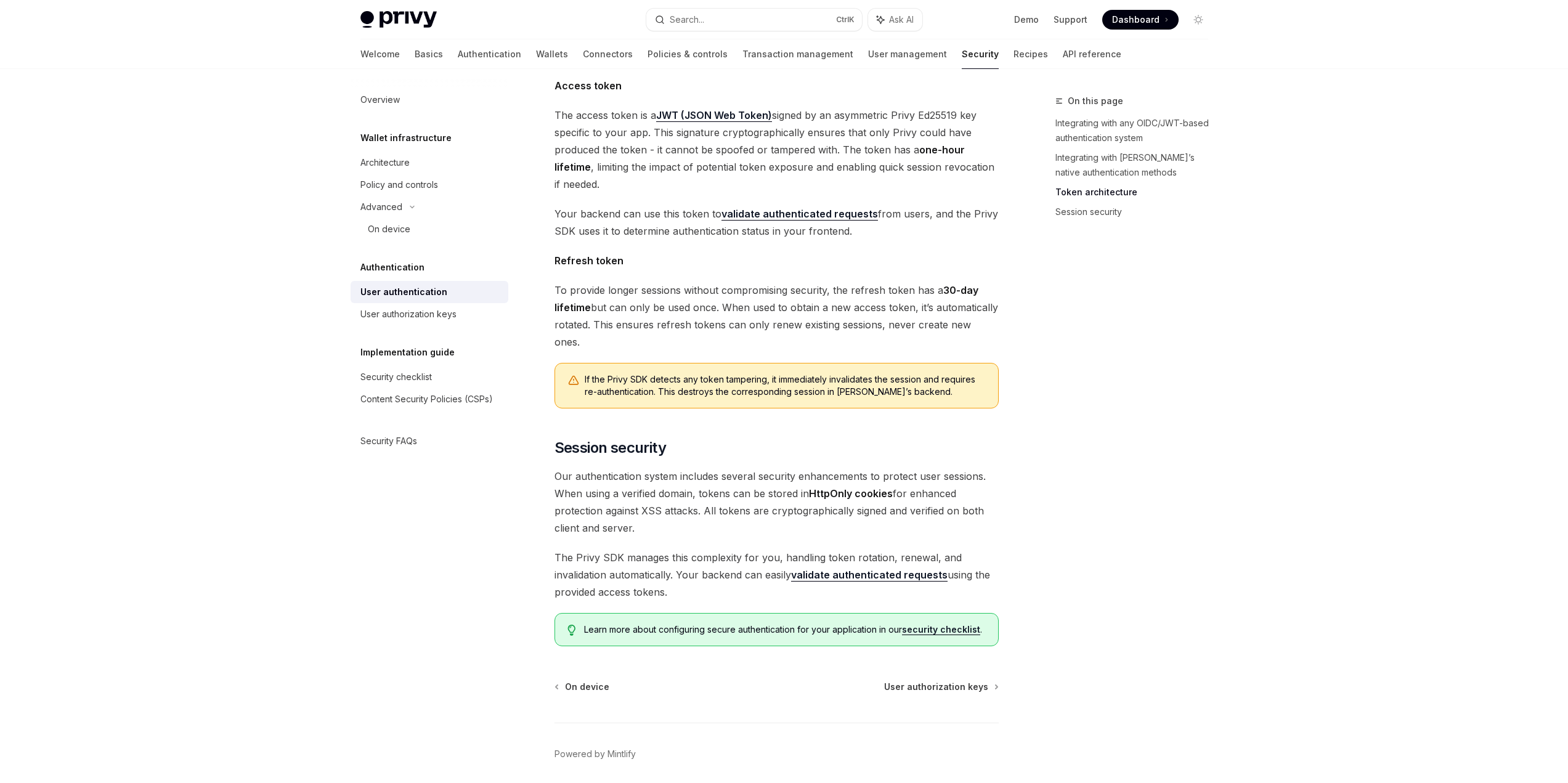
scroll to position [745, 0]
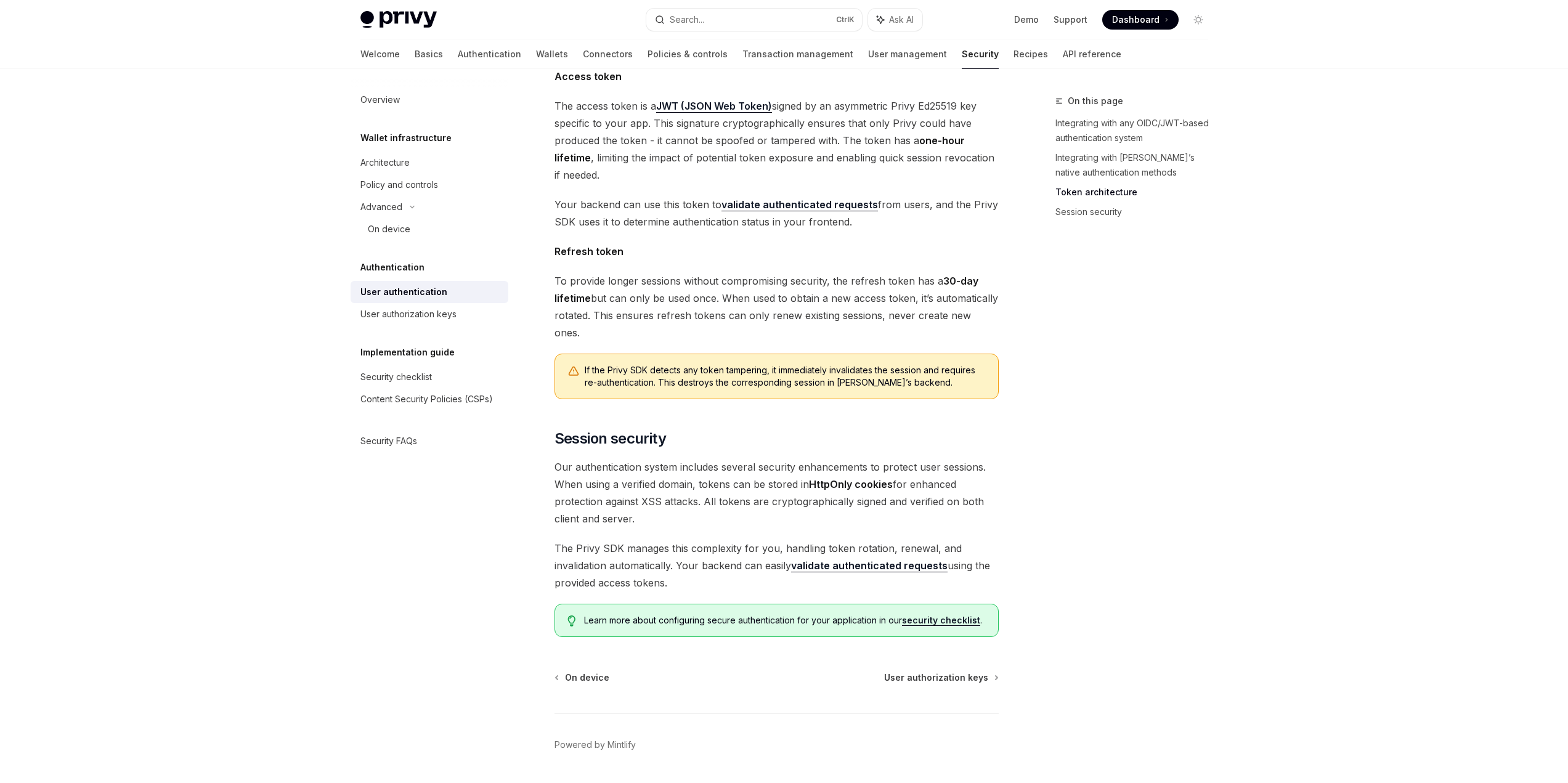
drag, startPoint x: 545, startPoint y: 433, endPoint x: 658, endPoint y: 485, distance: 124.4
click at [658, 485] on div "Authentication User authentication OpenAI Open in ChatGPT OpenAI Open in ChatGP…" at bounding box center [661, 84] width 680 height 1472
click at [658, 485] on span "Our authentication system includes several security enhancements to protect use…" at bounding box center [777, 493] width 444 height 69
drag, startPoint x: 723, startPoint y: 430, endPoint x: 990, endPoint y: 430, distance: 267.0
click at [990, 458] on span "Our authentication system includes several security enhancements to protect use…" at bounding box center [777, 493] width 444 height 69
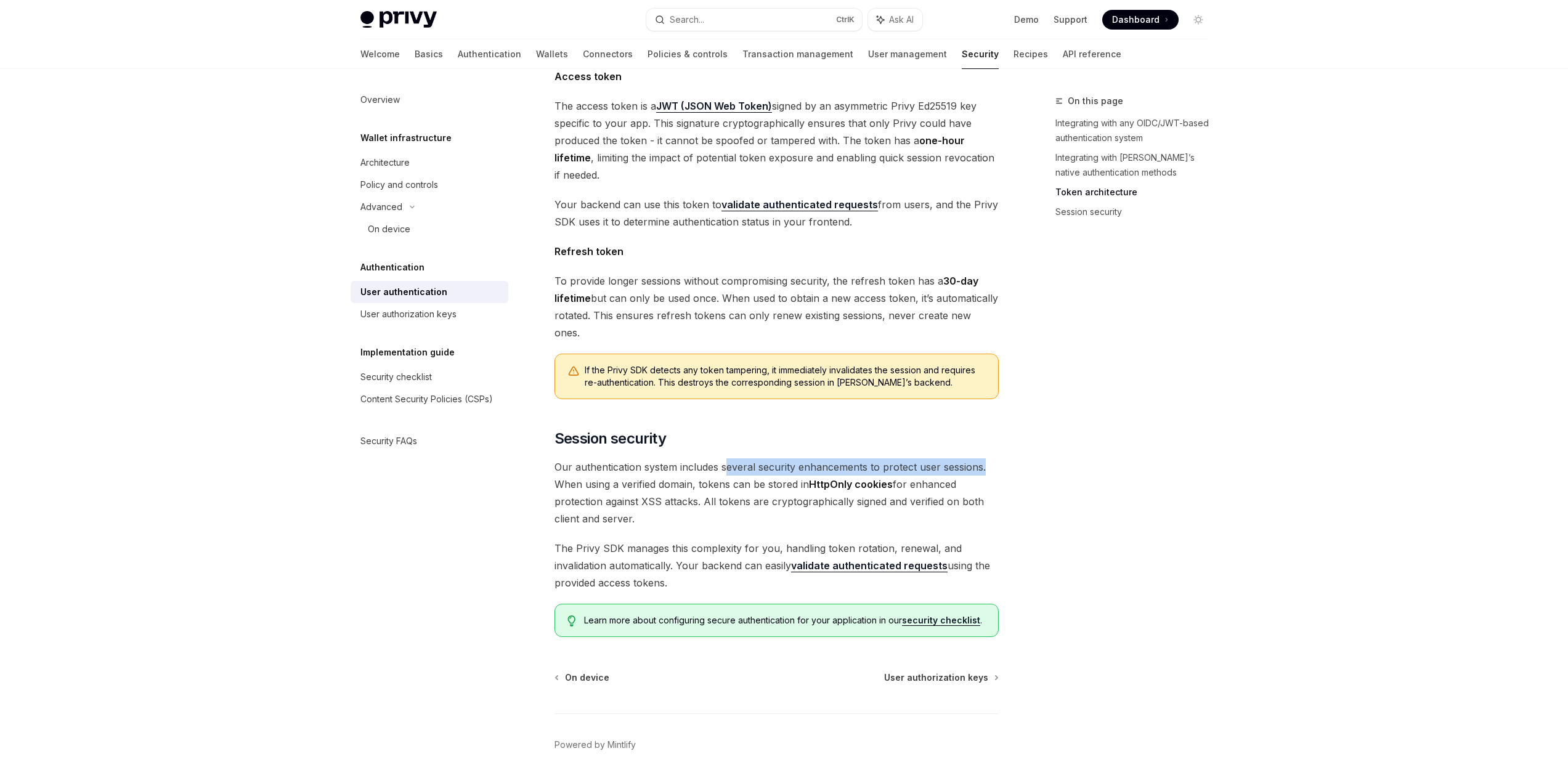
click at [990, 458] on span "Our authentication system includes several security enhancements to protect use…" at bounding box center [777, 493] width 444 height 69
drag, startPoint x: 555, startPoint y: 445, endPoint x: 691, endPoint y: 446, distance: 136.0
click at [691, 458] on span "Our authentication system includes several security enhancements to protect use…" at bounding box center [777, 493] width 444 height 69
drag, startPoint x: 698, startPoint y: 448, endPoint x: 896, endPoint y: 446, distance: 198.0
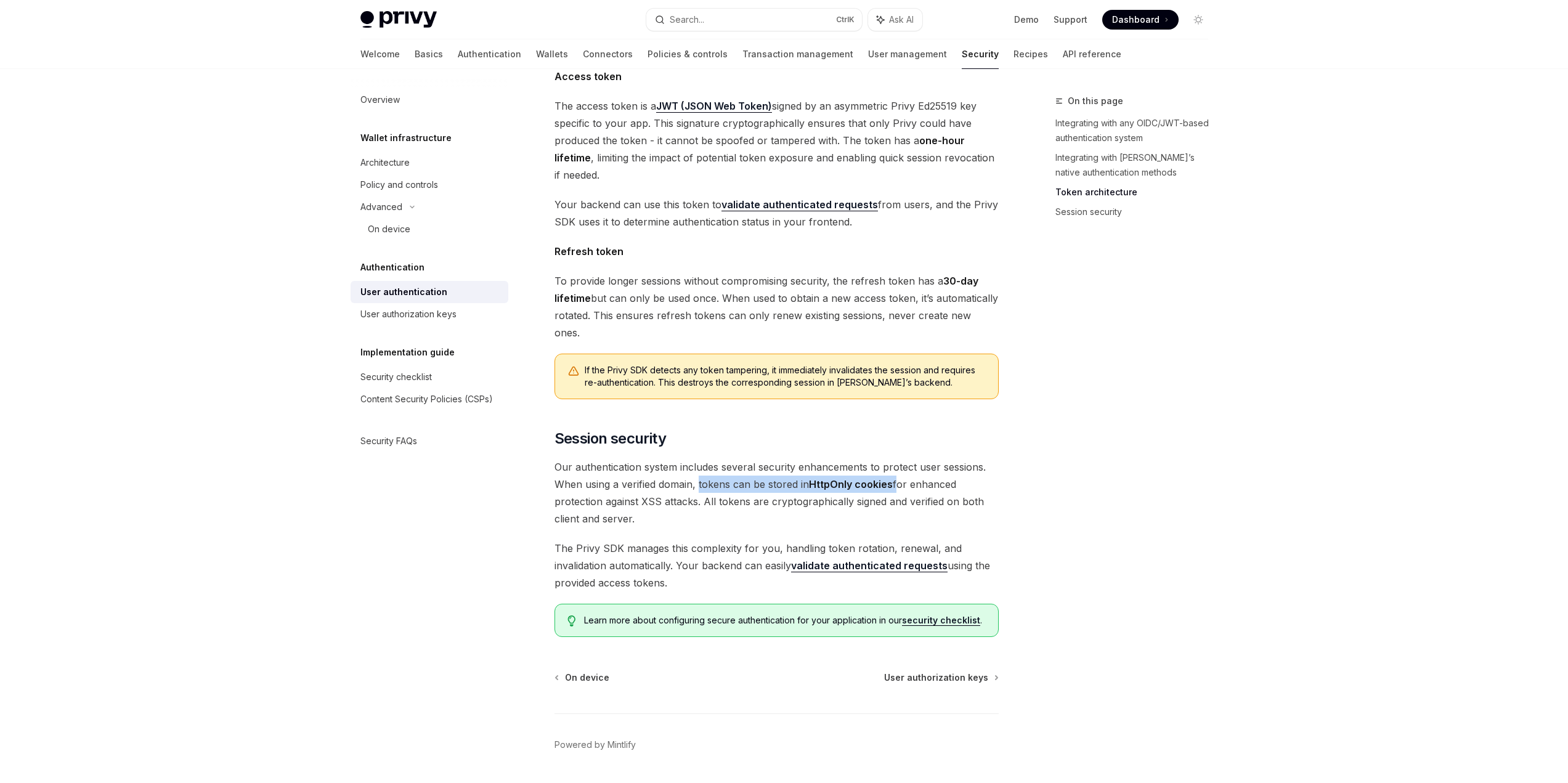
click at [896, 458] on span "Our authentication system includes several security enhancements to protect use…" at bounding box center [777, 493] width 444 height 69
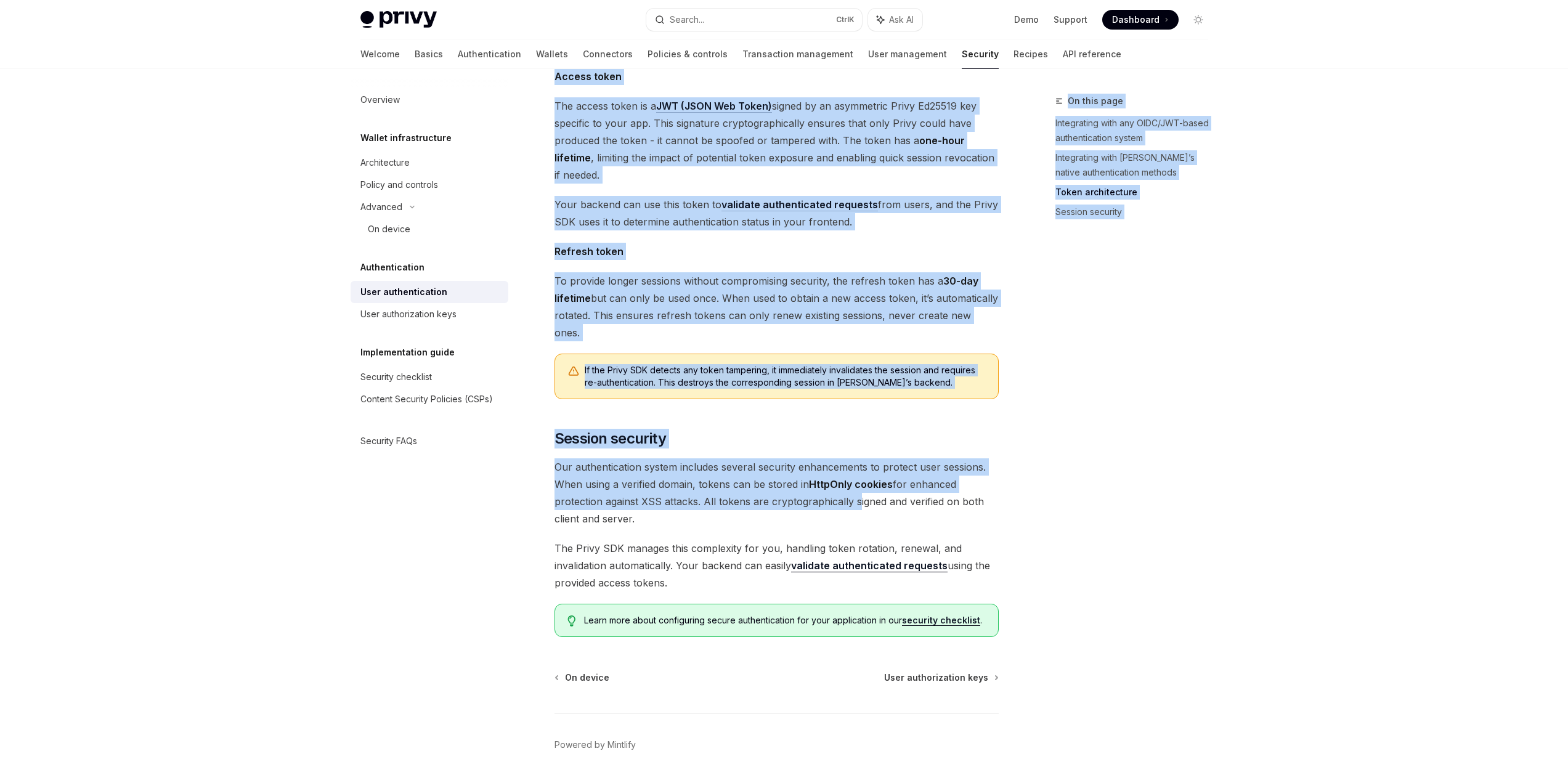
drag, startPoint x: 789, startPoint y: 472, endPoint x: 566, endPoint y: 458, distance: 223.4
click at [503, 463] on div "Overview Wallet infrastructure Architecture Policy and controls Advanced On dev…" at bounding box center [784, 72] width 907 height 1496
click at [566, 458] on span "Our authentication system includes several security enhancements to protect use…" at bounding box center [777, 493] width 444 height 69
drag, startPoint x: 553, startPoint y: 446, endPoint x: 670, endPoint y: 484, distance: 123.0
click at [670, 484] on div "Authentication User authentication OpenAI Open in ChatGPT OpenAI Open in ChatGP…" at bounding box center [661, 84] width 680 height 1472
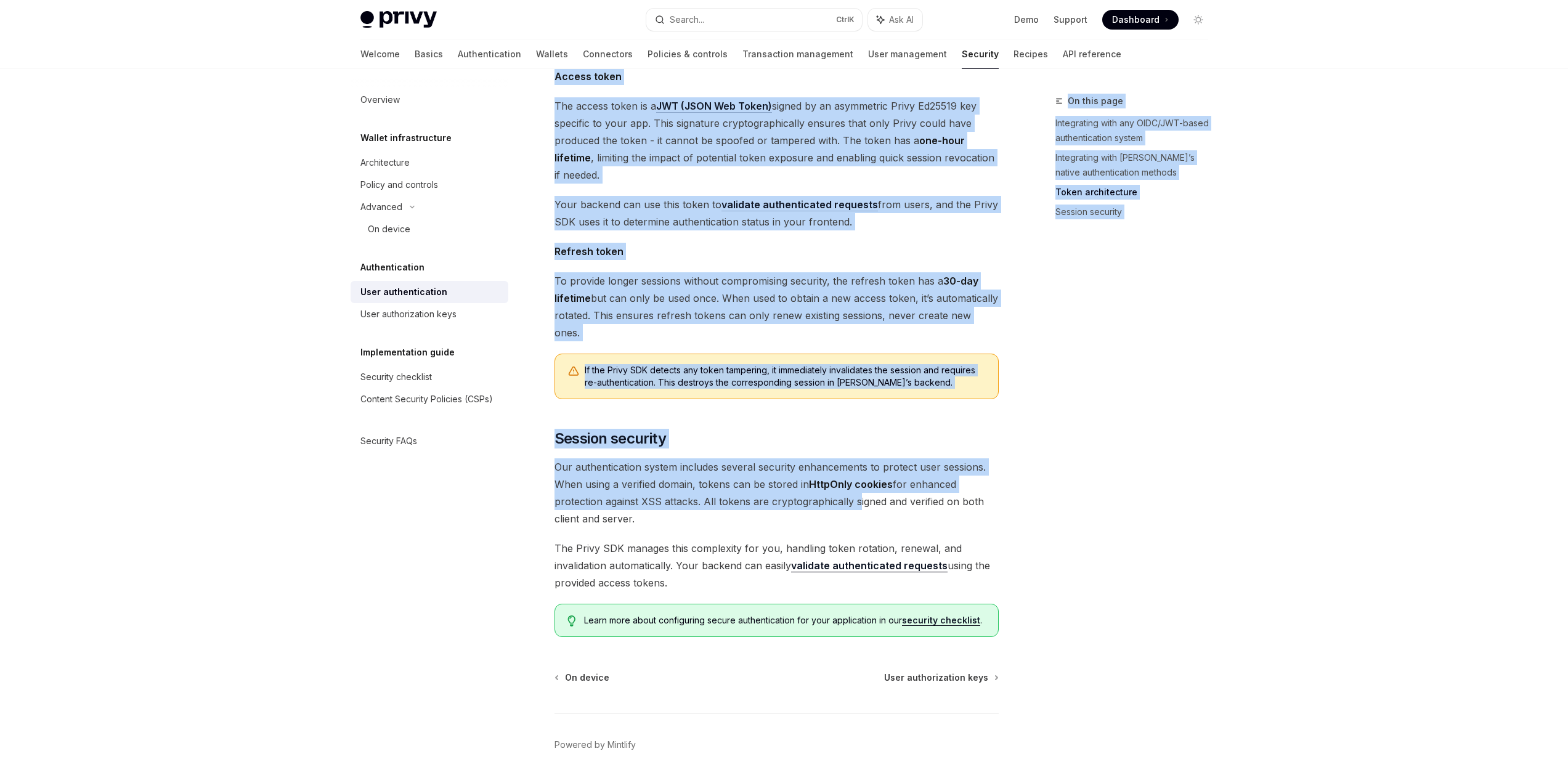
click at [670, 484] on span "Our authentication system includes several security enhancements to protect use…" at bounding box center [777, 493] width 444 height 69
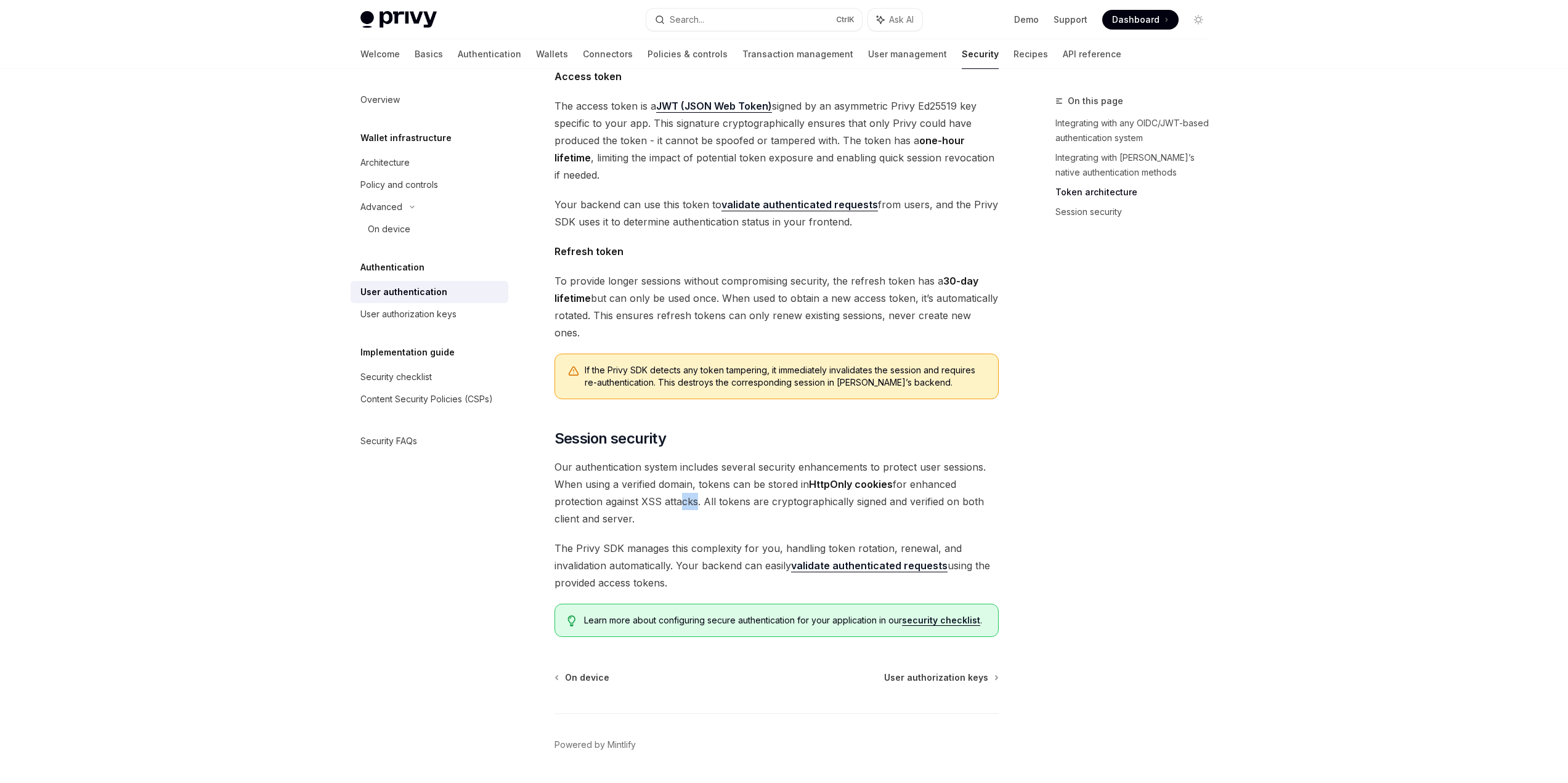
drag, startPoint x: 689, startPoint y: 468, endPoint x: 678, endPoint y: 463, distance: 12.1
click at [678, 463] on span "Our authentication system includes several security enhancements to protect use…" at bounding box center [777, 493] width 444 height 69
click at [678, 463] on span "Our authentication system includes several security enhancements to protect use…" at bounding box center [777, 493] width 444 height 69
drag, startPoint x: 554, startPoint y: 464, endPoint x: 695, endPoint y: 469, distance: 141.1
click at [696, 469] on span "Our authentication system includes several security enhancements to protect use…" at bounding box center [777, 493] width 444 height 69
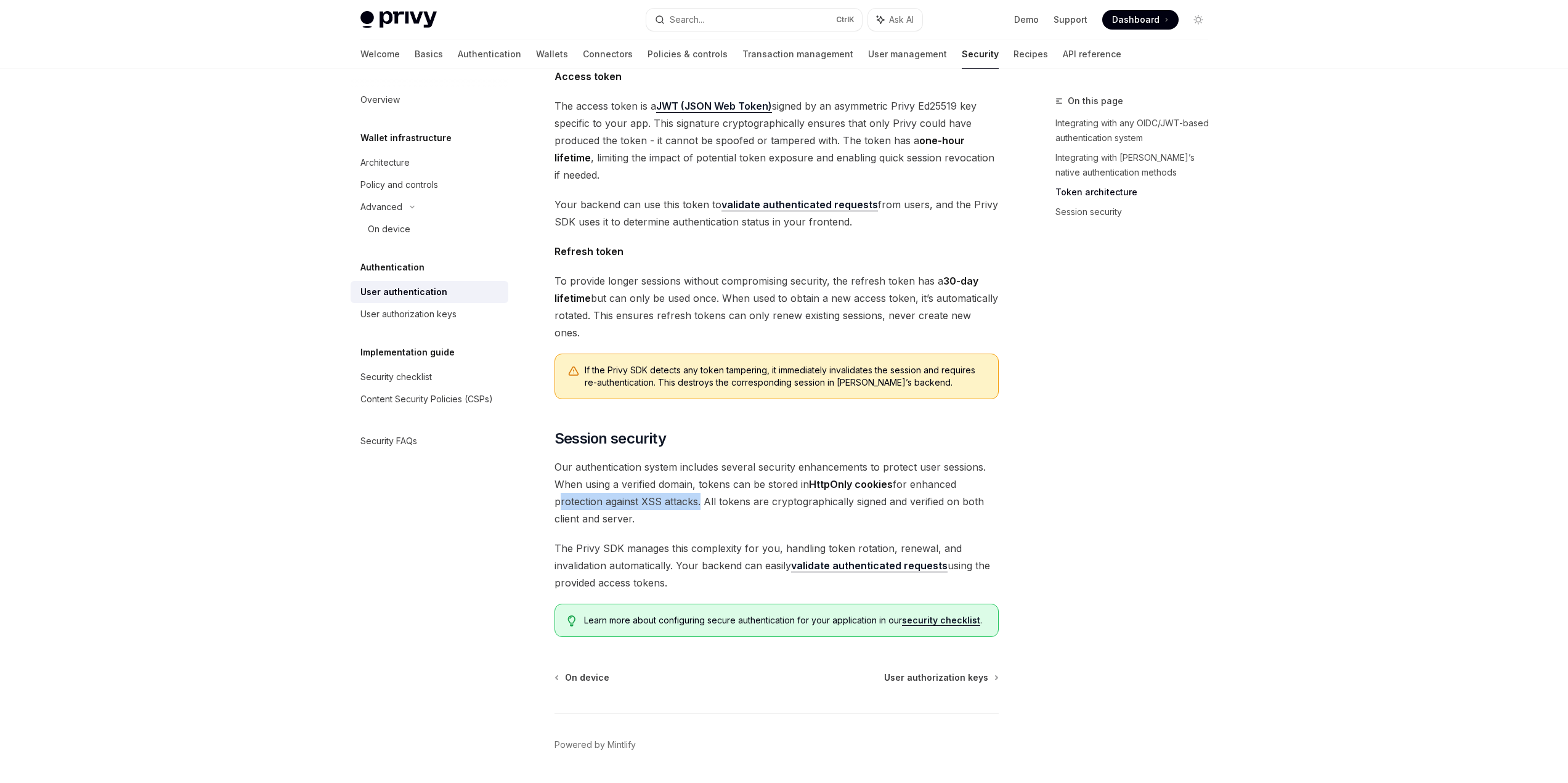
click at [695, 469] on span "Our authentication system includes several security enhancements to protect use…" at bounding box center [777, 493] width 444 height 69
click at [709, 475] on span "Our authentication system includes several security enhancements to protect use…" at bounding box center [777, 493] width 444 height 69
drag, startPoint x: 705, startPoint y: 467, endPoint x: 983, endPoint y: 475, distance: 278.1
click at [983, 475] on span "Our authentication system includes several security enhancements to protect use…" at bounding box center [777, 493] width 444 height 69
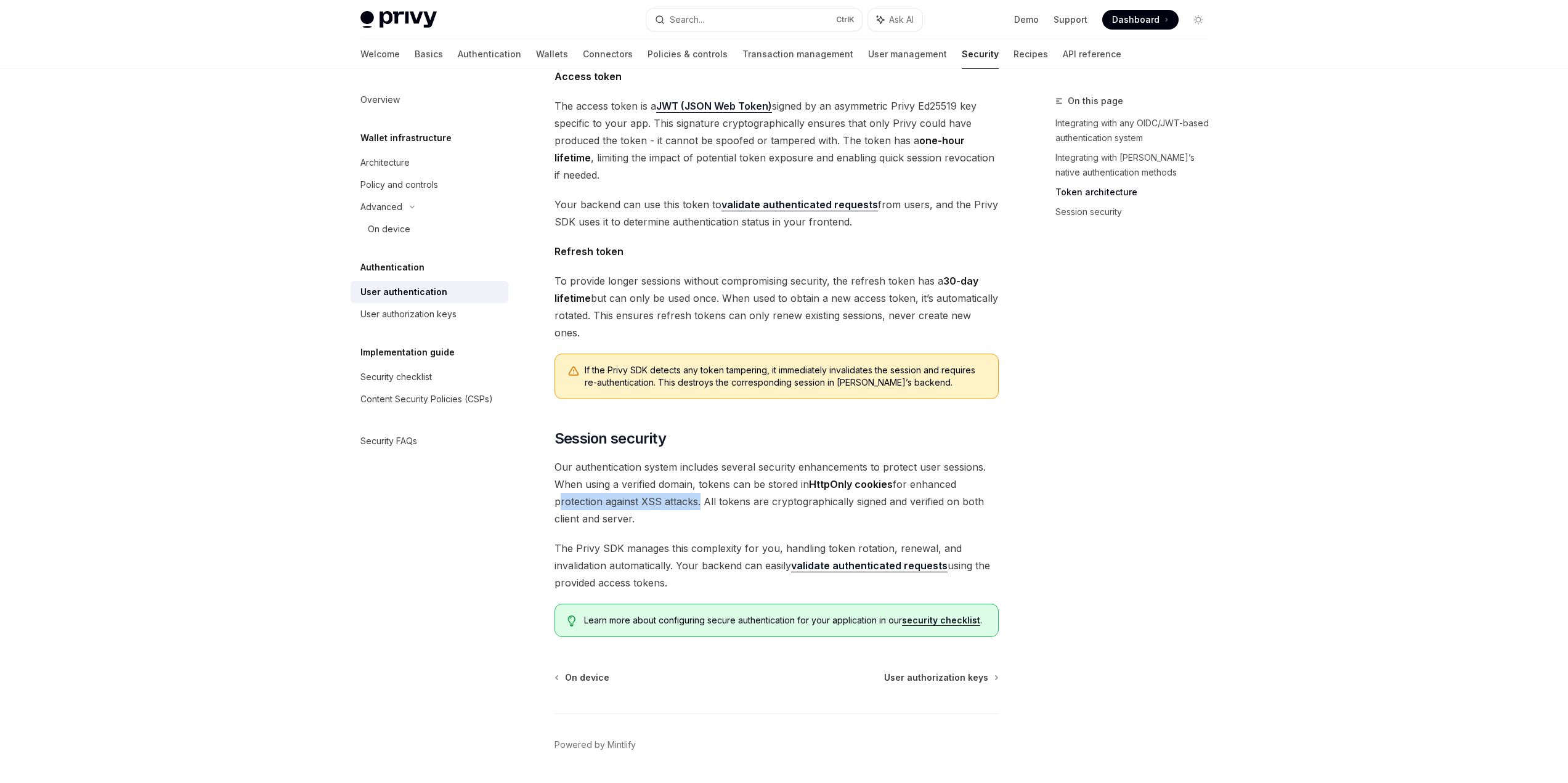
click at [983, 475] on span "Our authentication system includes several security enhancements to protect use…" at bounding box center [777, 493] width 444 height 69
drag, startPoint x: 652, startPoint y: 476, endPoint x: 554, endPoint y: 443, distance: 103.4
click at [555, 458] on span "Our authentication system includes several security enhancements to protect use…" at bounding box center [777, 493] width 444 height 69
drag, startPoint x: 687, startPoint y: 526, endPoint x: 702, endPoint y: 547, distance: 25.8
click at [702, 547] on span "The Privy SDK manages this complexity for you, handling token rotation, renewal…" at bounding box center [777, 566] width 444 height 52
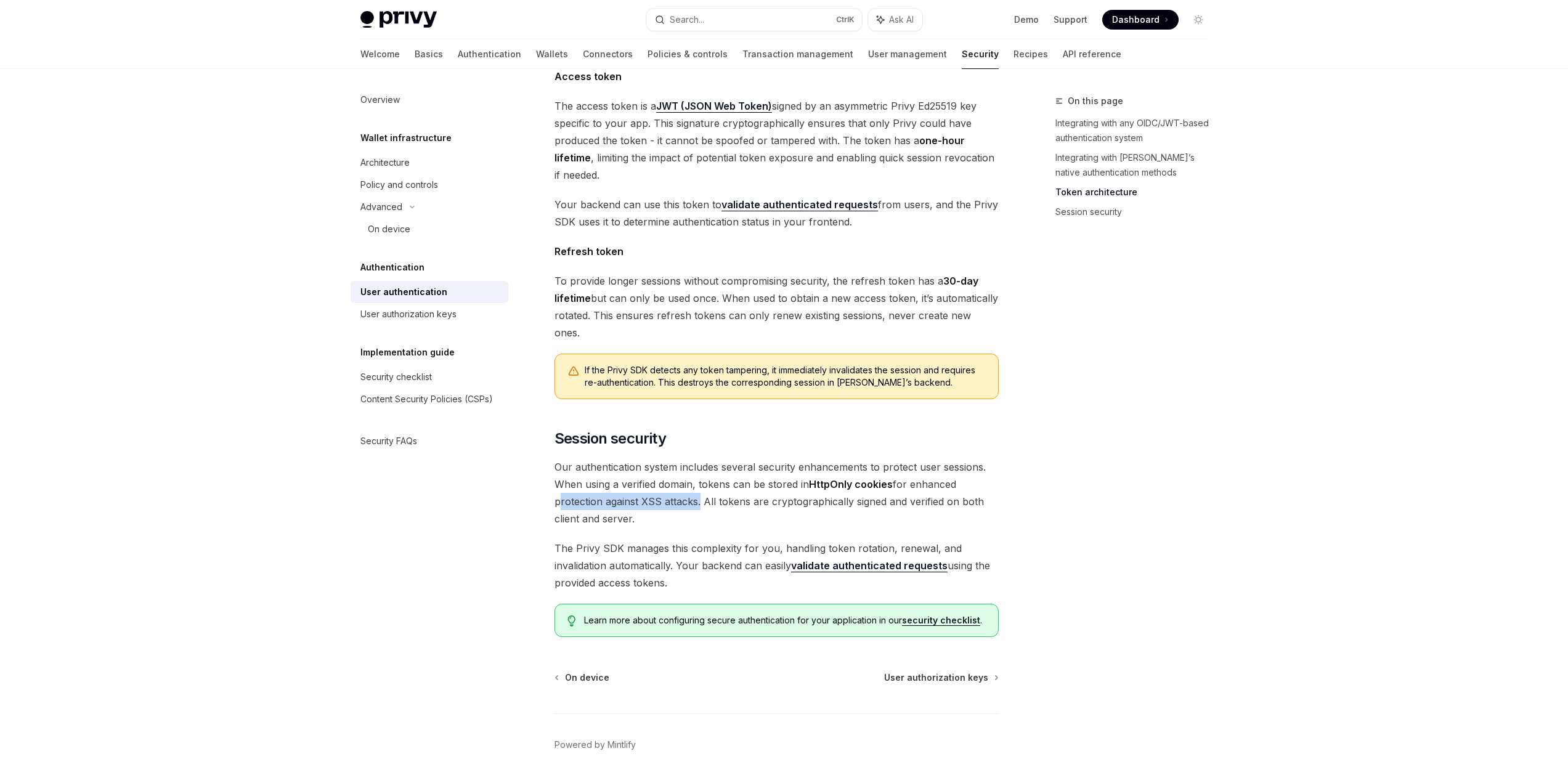
click at [703, 547] on span "The Privy SDK manages this complexity for you, handling token rotation, renewal…" at bounding box center [777, 566] width 444 height 52
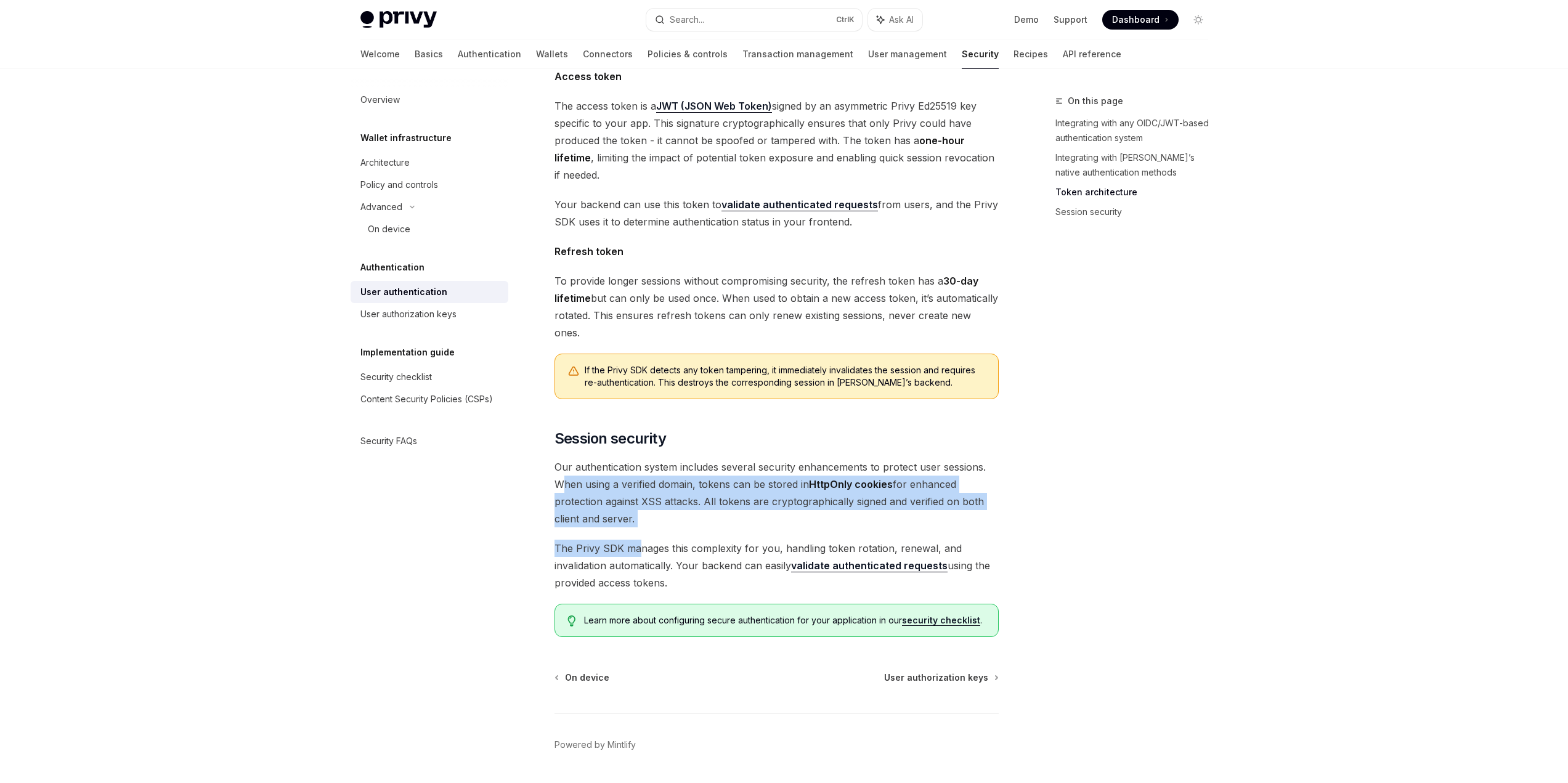
drag, startPoint x: 638, startPoint y: 491, endPoint x: 564, endPoint y: 451, distance: 84.1
click at [564, 451] on div "Privy’s embedded wallets are fully compatible with any authentication provider …" at bounding box center [777, 23] width 444 height 1228
click at [564, 458] on span "Our authentication system includes several security enhancements to protect use…" at bounding box center [777, 493] width 444 height 69
drag, startPoint x: 551, startPoint y: 446, endPoint x: 685, endPoint y: 500, distance: 144.5
click at [685, 500] on div "Authentication User authentication OpenAI Open in ChatGPT OpenAI Open in ChatGP…" at bounding box center [661, 84] width 680 height 1472
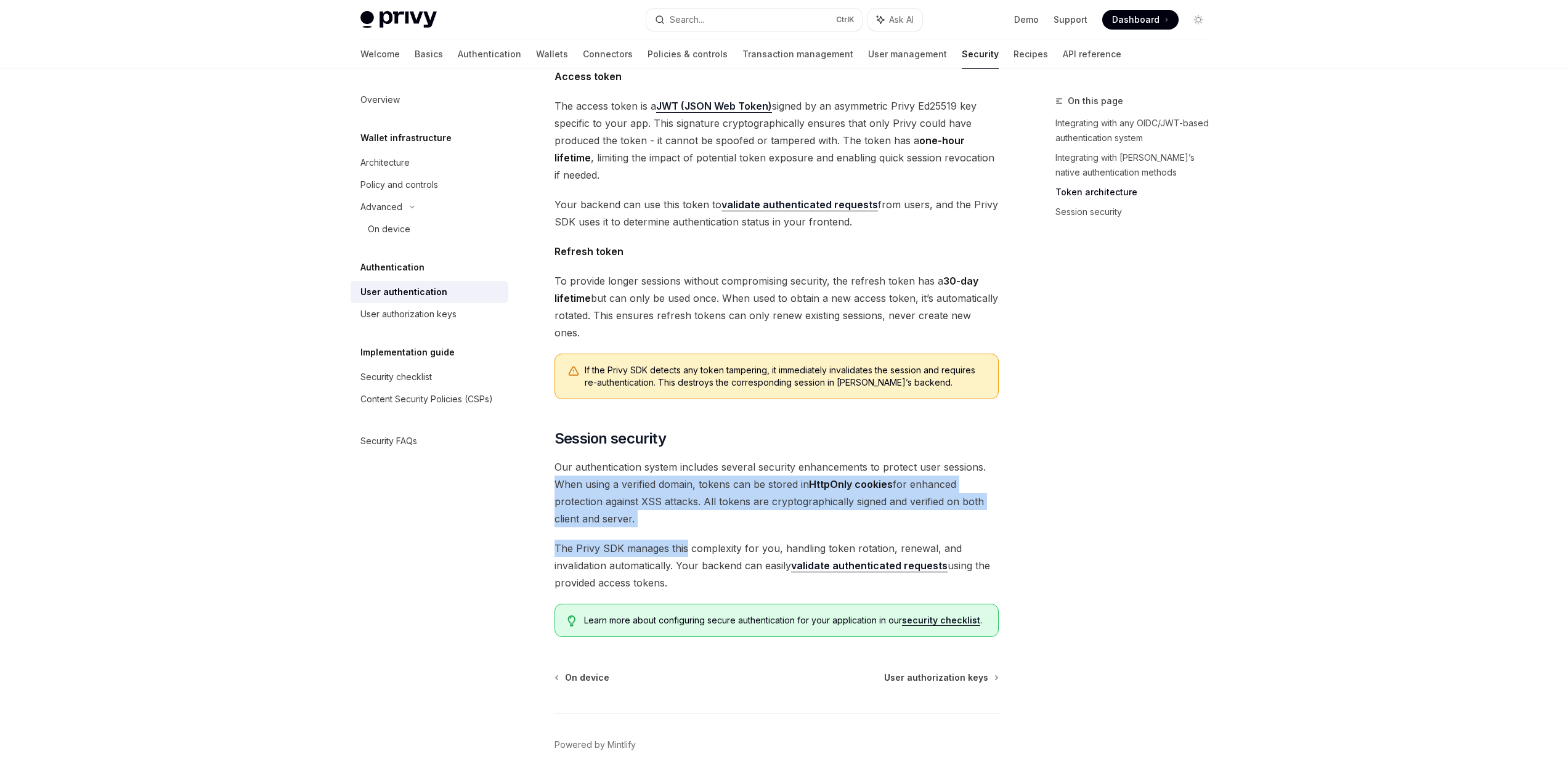
click at [685, 492] on div "Privy’s embedded wallets are fully compatible with any authentication provider …" at bounding box center [777, 23] width 444 height 1228
drag, startPoint x: 659, startPoint y: 490, endPoint x: 553, endPoint y: 452, distance: 112.6
click at [553, 452] on div "Authentication User authentication OpenAI Open in ChatGPT OpenAI Open in ChatGP…" at bounding box center [661, 84] width 680 height 1472
click at [581, 458] on span "Our authentication system includes several security enhancements to protect use…" at bounding box center [777, 493] width 444 height 69
drag, startPoint x: 554, startPoint y: 445, endPoint x: 657, endPoint y: 489, distance: 112.0
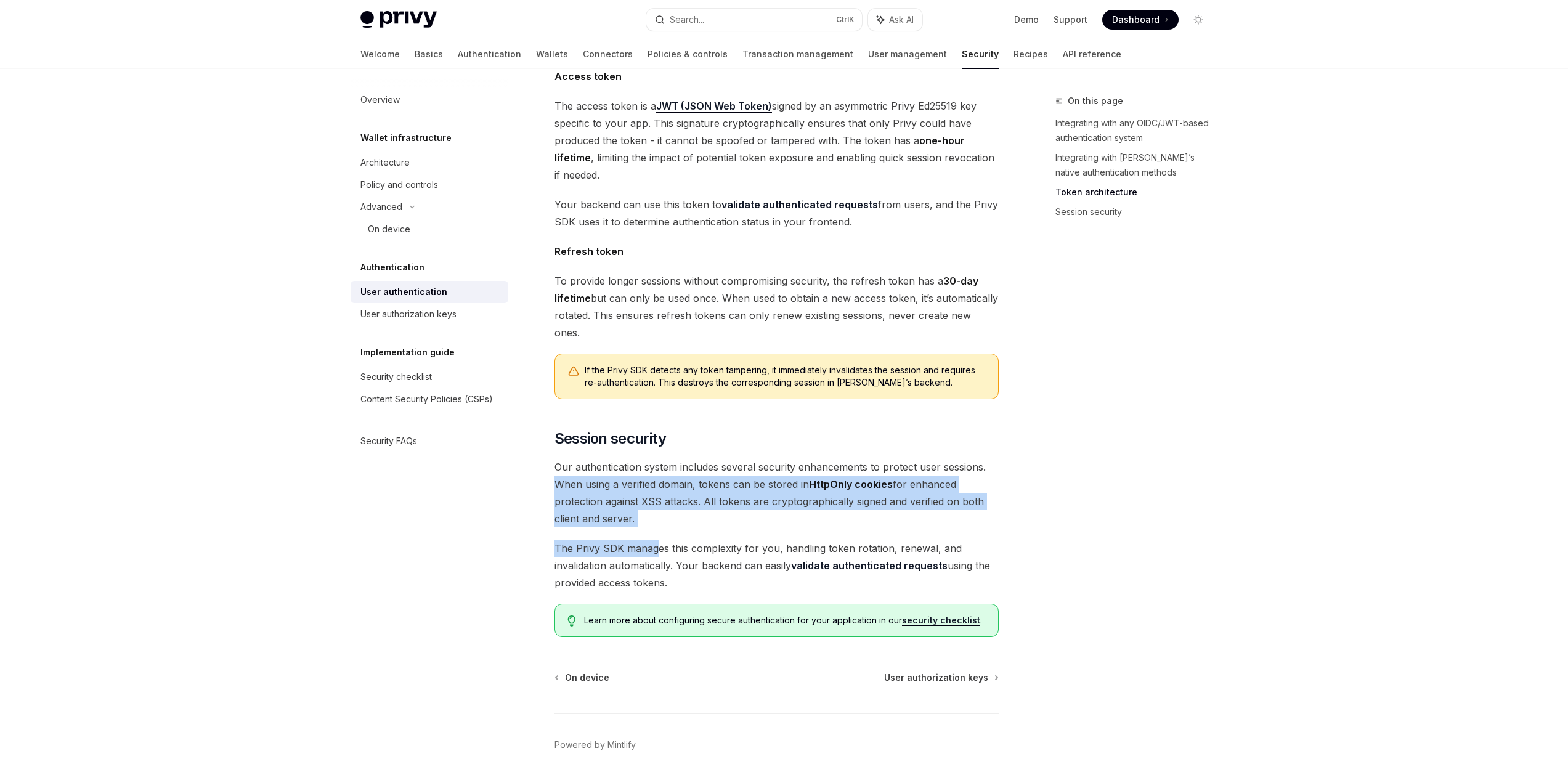
click at [657, 489] on span "Our authentication system includes several security enhancements to protect use…" at bounding box center [777, 493] width 444 height 69
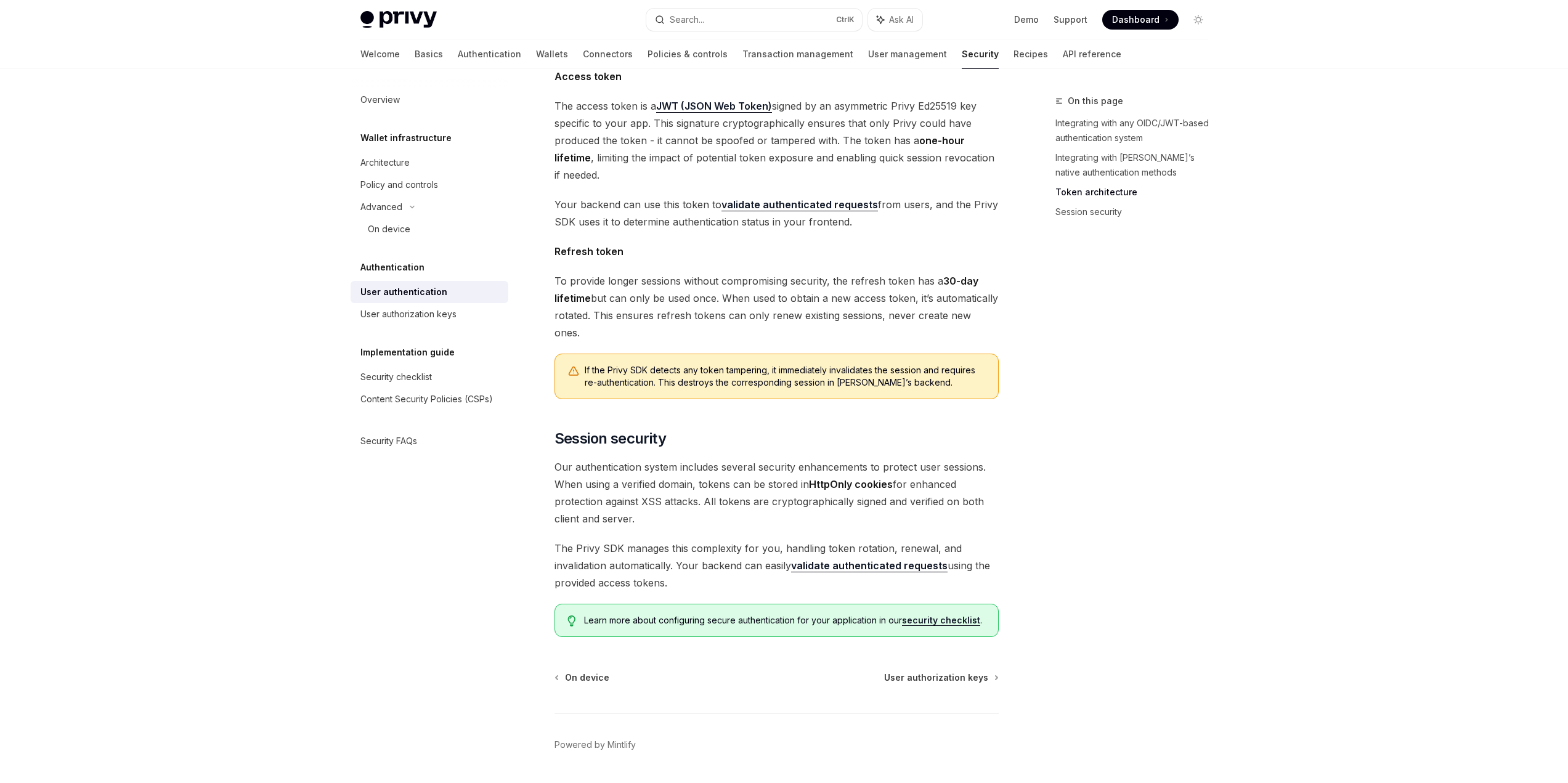
click at [1175, 476] on div "On this page Integrating with any OIDC/JWT-based authentication system Integrat…" at bounding box center [1125, 438] width 187 height 689
click at [452, 319] on div "User authorization keys" at bounding box center [409, 314] width 96 height 15
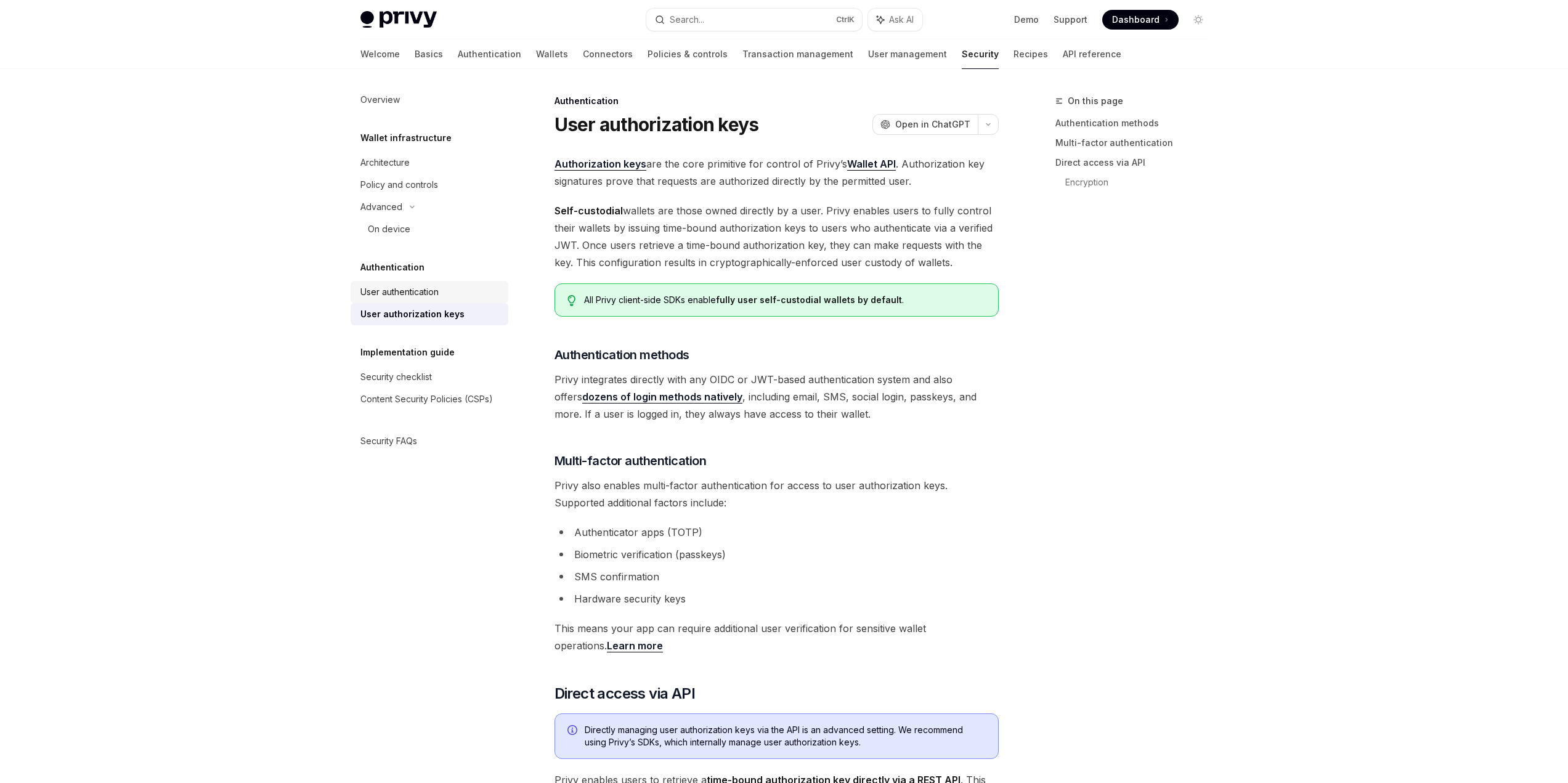
type textarea "*"
click at [760, 434] on div "Authorization keys are the core primitive for control of Privy’s Wallet API . A…" at bounding box center [777, 798] width 444 height 1285
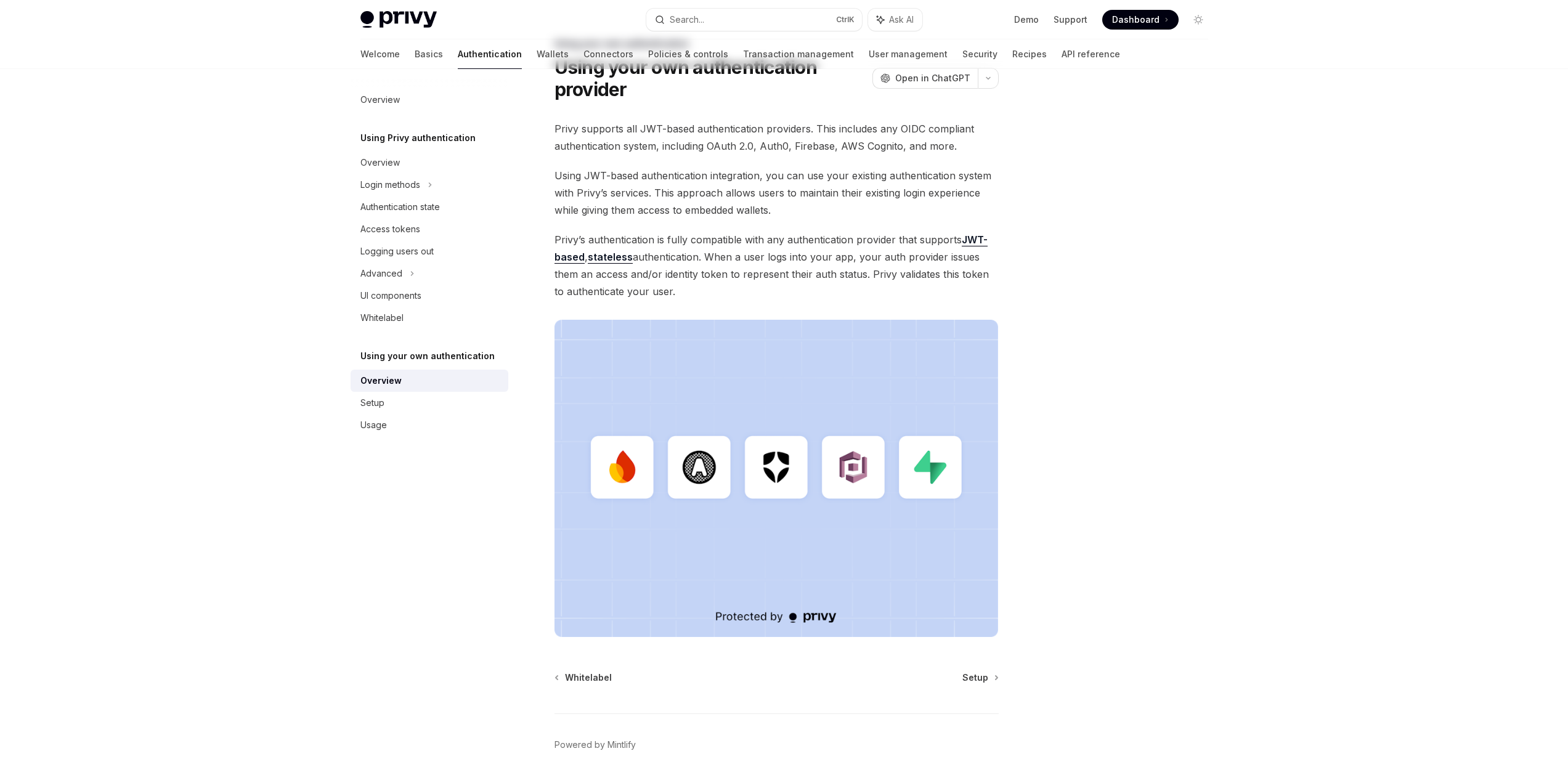
scroll to position [62, 0]
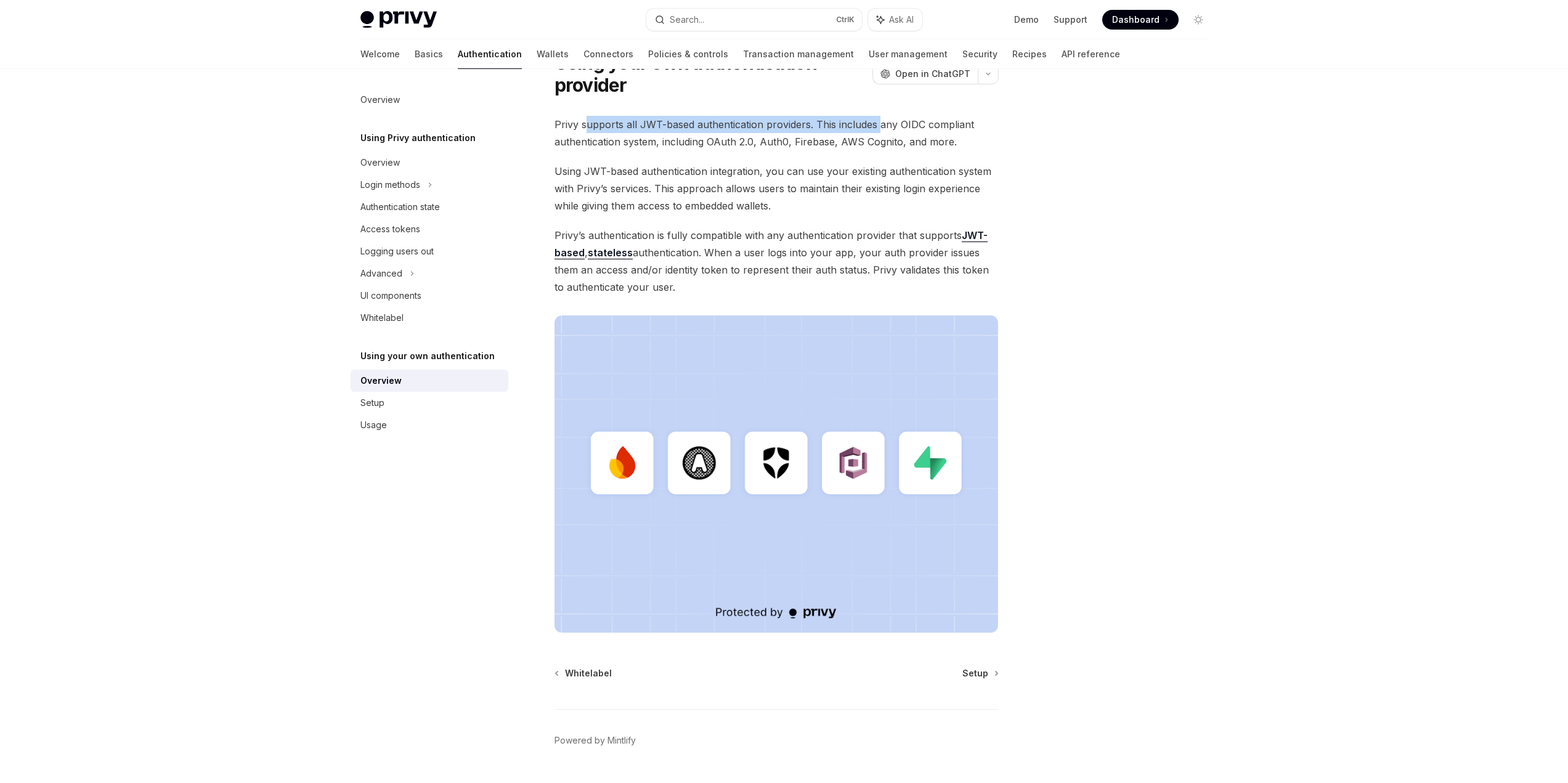
drag, startPoint x: 587, startPoint y: 120, endPoint x: 878, endPoint y: 118, distance: 291.0
click at [878, 118] on span "Privy supports all JWT-based authentication providers. This includes any OIDC c…" at bounding box center [777, 133] width 444 height 34
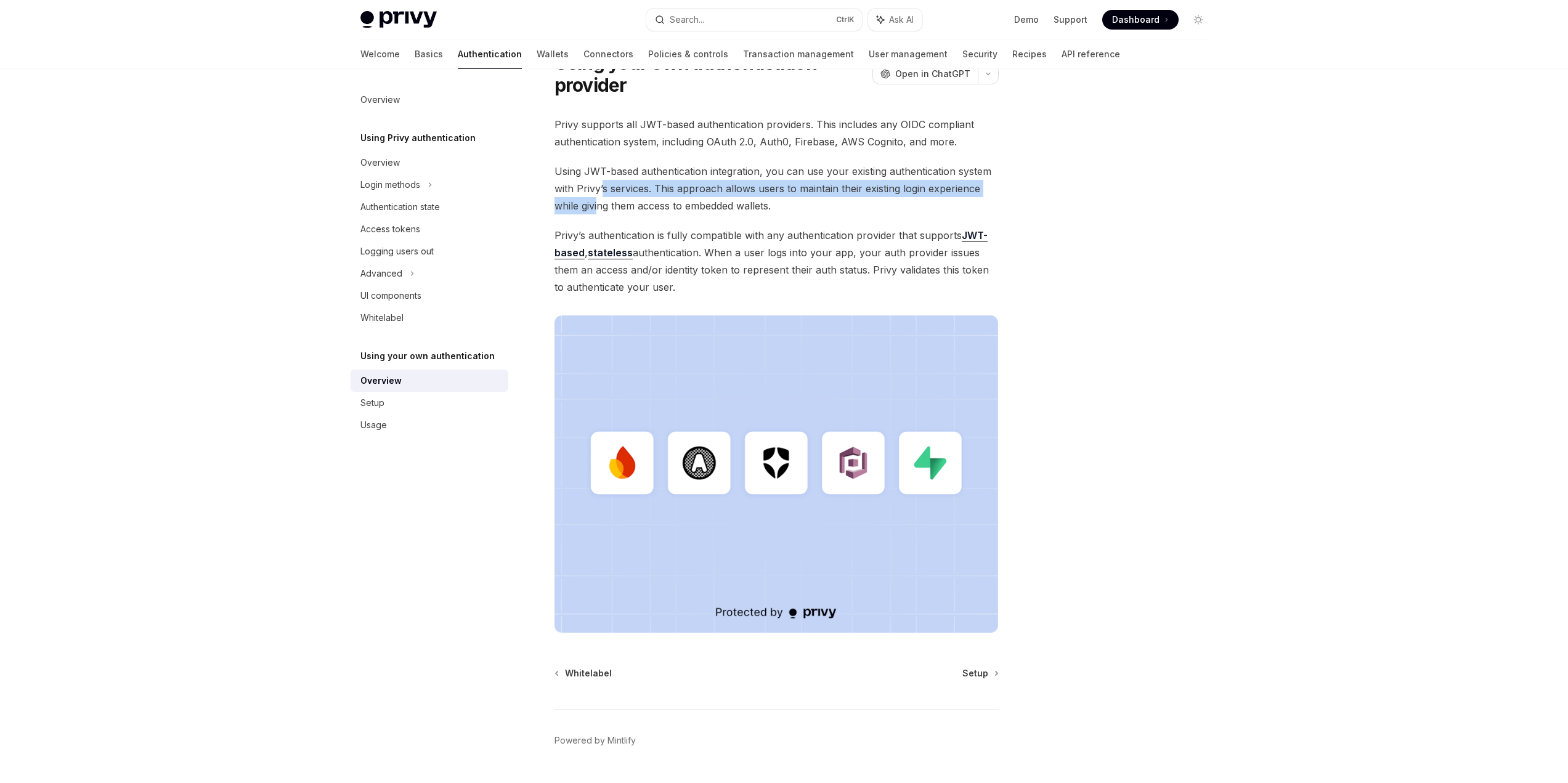
drag, startPoint x: 600, startPoint y: 208, endPoint x: 603, endPoint y: 180, distance: 28.2
click at [603, 180] on span "Using JWT-based authentication integration, you can use your existing authentic…" at bounding box center [777, 189] width 444 height 52
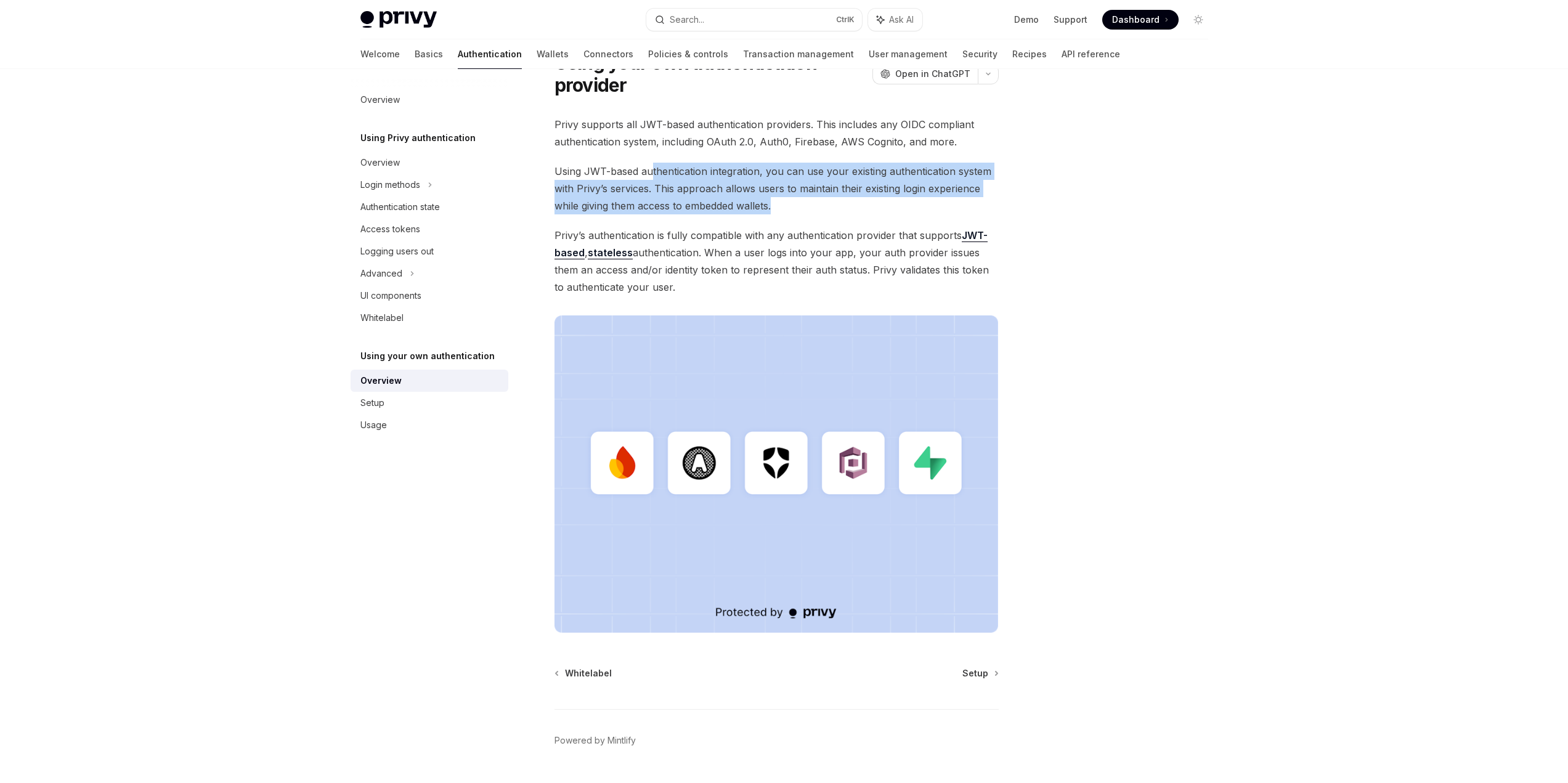
drag, startPoint x: 652, startPoint y: 172, endPoint x: 840, endPoint y: 208, distance: 191.4
click at [825, 208] on span "Using JWT-based authentication integration, you can use your existing authentic…" at bounding box center [777, 189] width 444 height 52
click at [840, 208] on span "Using JWT-based authentication integration, you can use your existing authentic…" at bounding box center [777, 189] width 444 height 52
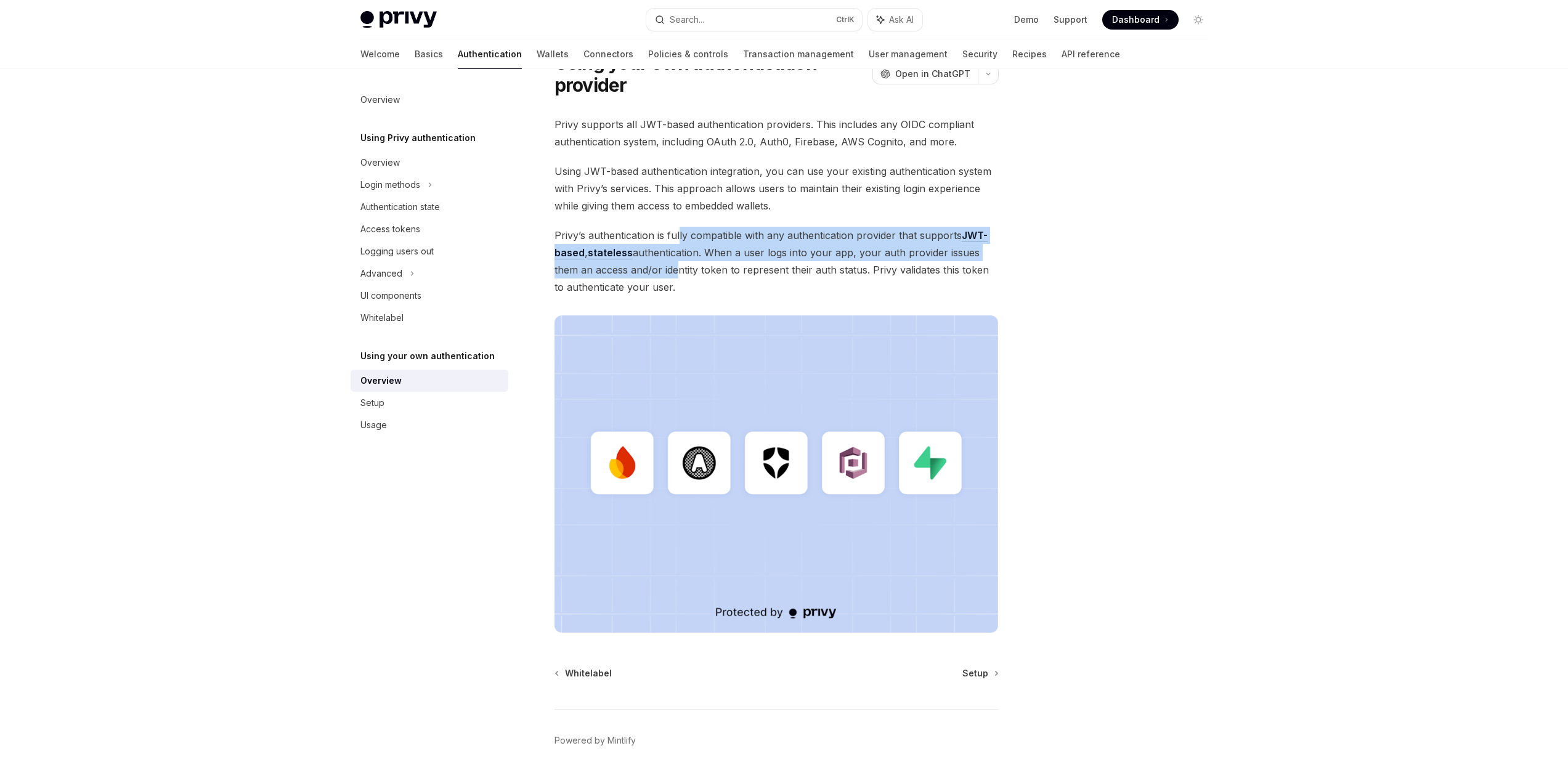
drag, startPoint x: 680, startPoint y: 237, endPoint x: 673, endPoint y: 271, distance: 34.7
click at [673, 271] on span "Privy’s authentication is fully compatible with any authentication provider tha…" at bounding box center [777, 261] width 444 height 69
click at [673, 271] on span "Privy’s authentication is fully compatible with any authentication provider tha…" at bounding box center [777, 261] width 444 height 69
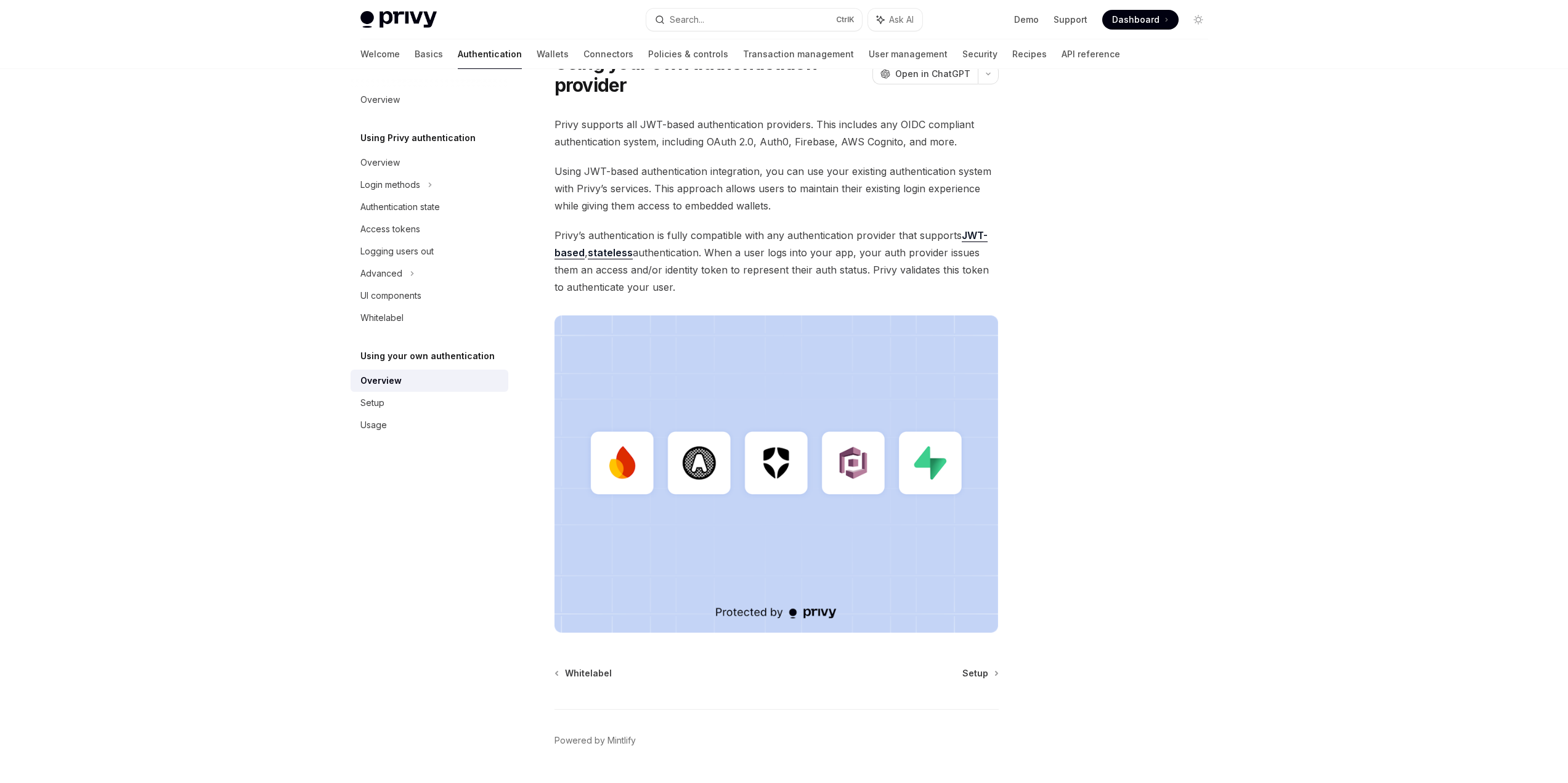
drag, startPoint x: 707, startPoint y: 232, endPoint x: 700, endPoint y: 294, distance: 62.4
click at [700, 294] on span "Privy’s authentication is fully compatible with any authentication provider tha…" at bounding box center [777, 261] width 444 height 69
drag, startPoint x: 700, startPoint y: 289, endPoint x: 688, endPoint y: 243, distance: 47.5
click at [688, 244] on span "Privy’s authentication is fully compatible with any authentication provider tha…" at bounding box center [777, 261] width 444 height 69
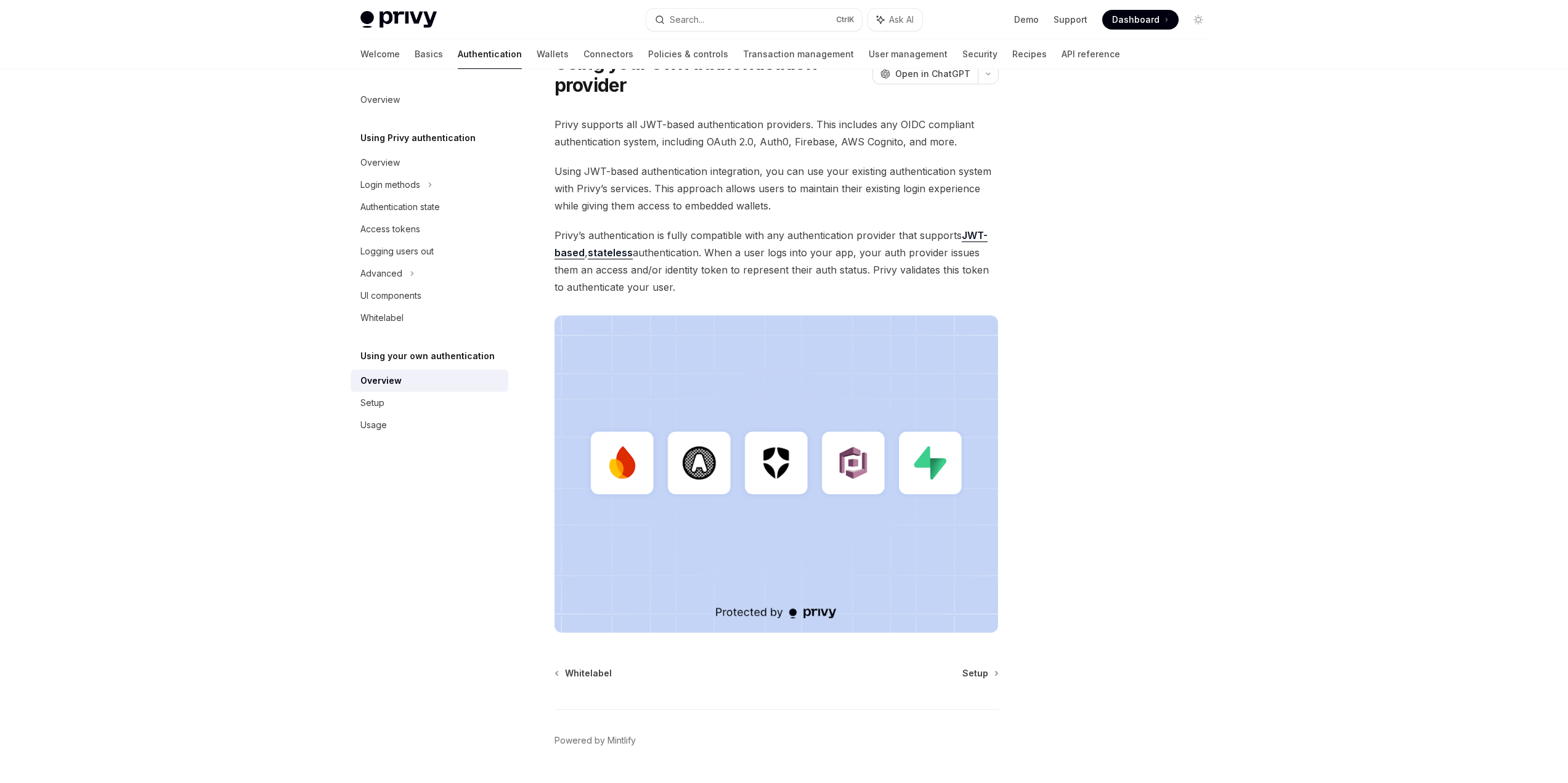
click at [688, 243] on span "Privy’s authentication is fully compatible with any authentication provider tha…" at bounding box center [777, 261] width 444 height 69
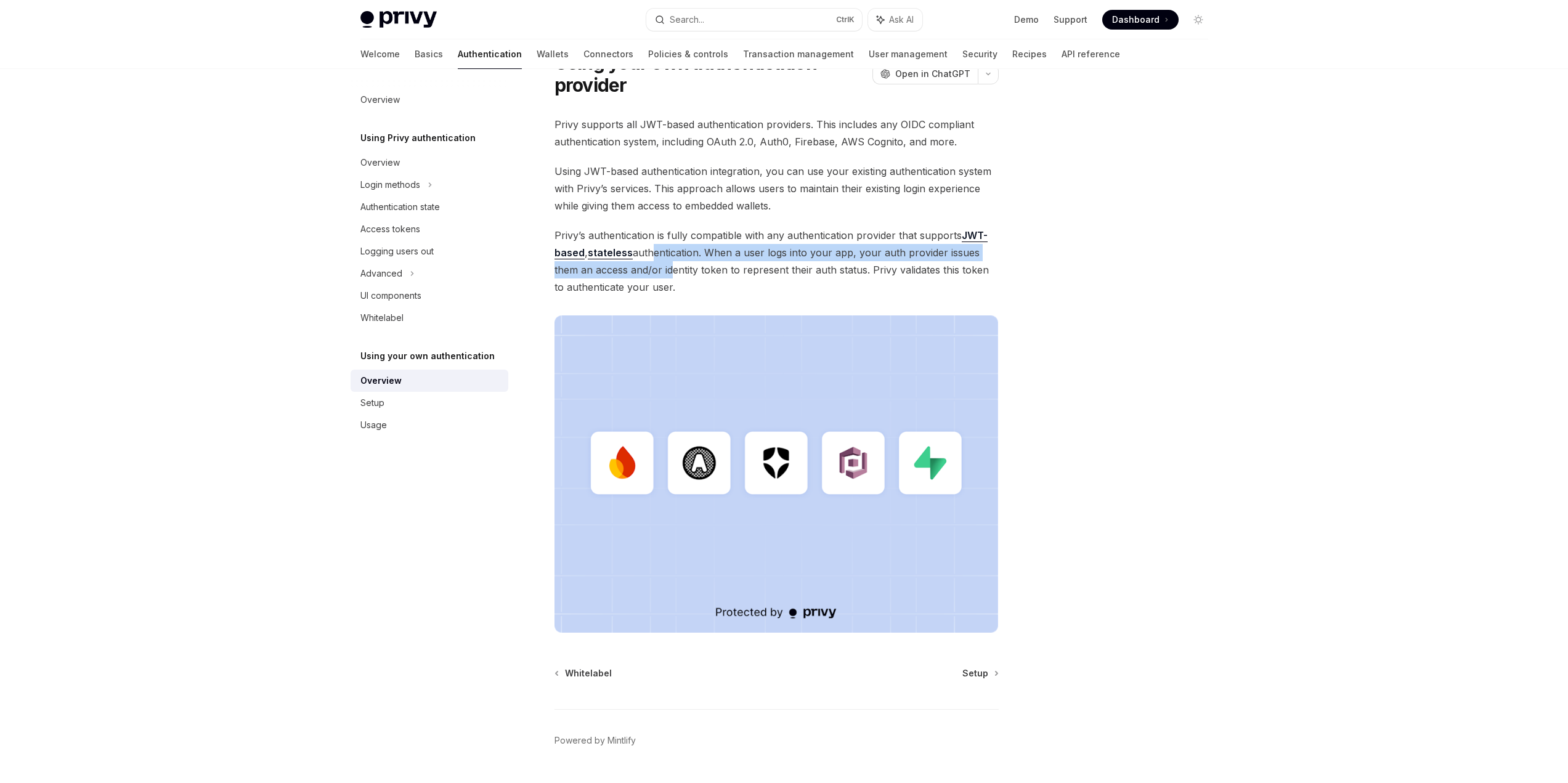
drag, startPoint x: 652, startPoint y: 252, endPoint x: 668, endPoint y: 271, distance: 24.8
click at [668, 271] on span "Privy’s authentication is fully compatible with any authentication provider tha…" at bounding box center [777, 261] width 444 height 69
drag, startPoint x: 720, startPoint y: 257, endPoint x: 712, endPoint y: 283, distance: 27.2
click at [712, 283] on span "Privy’s authentication is fully compatible with any authentication provider tha…" at bounding box center [777, 261] width 444 height 69
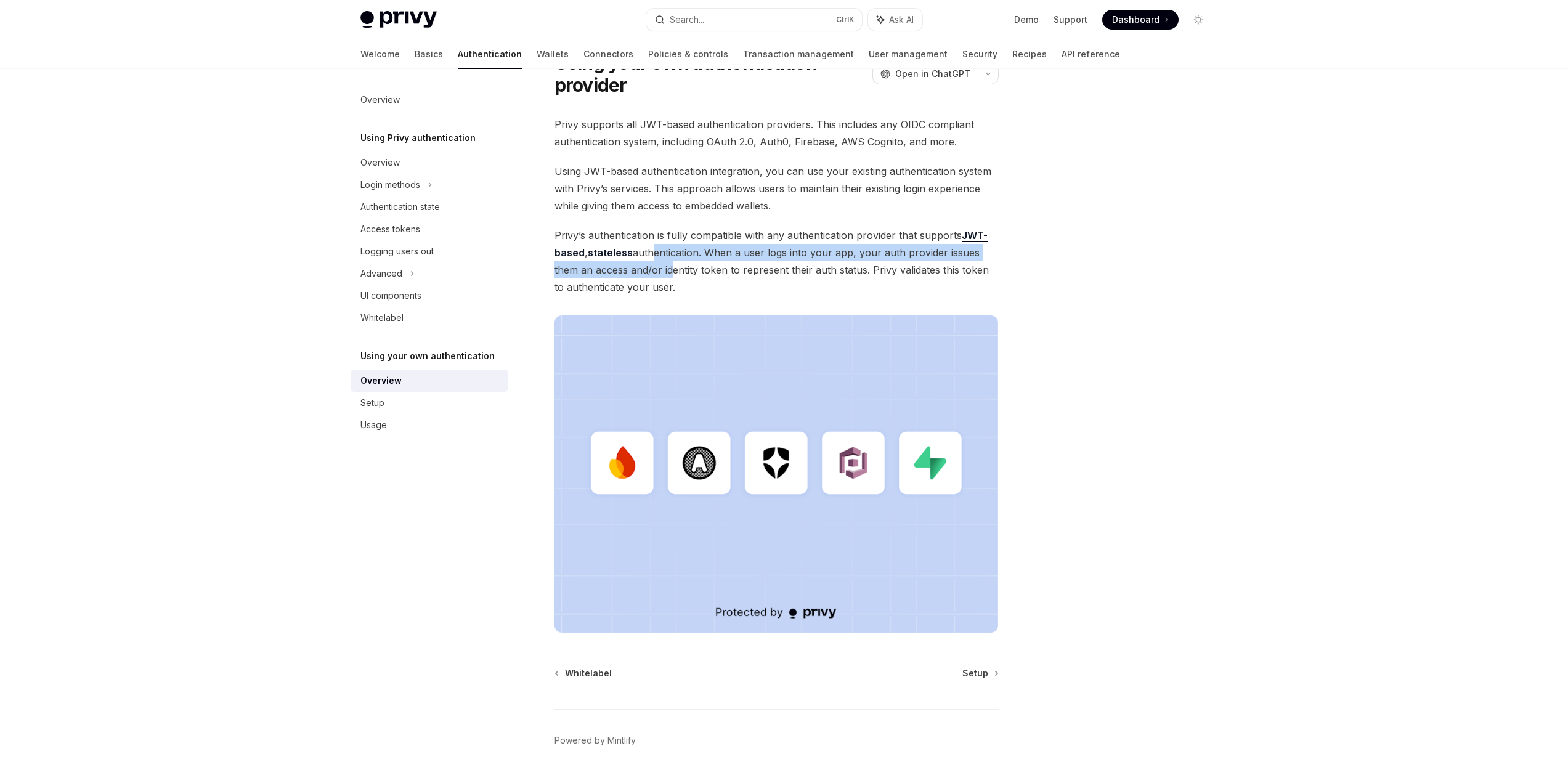
click at [712, 283] on span "Privy’s authentication is fully compatible with any authentication provider tha…" at bounding box center [777, 261] width 444 height 69
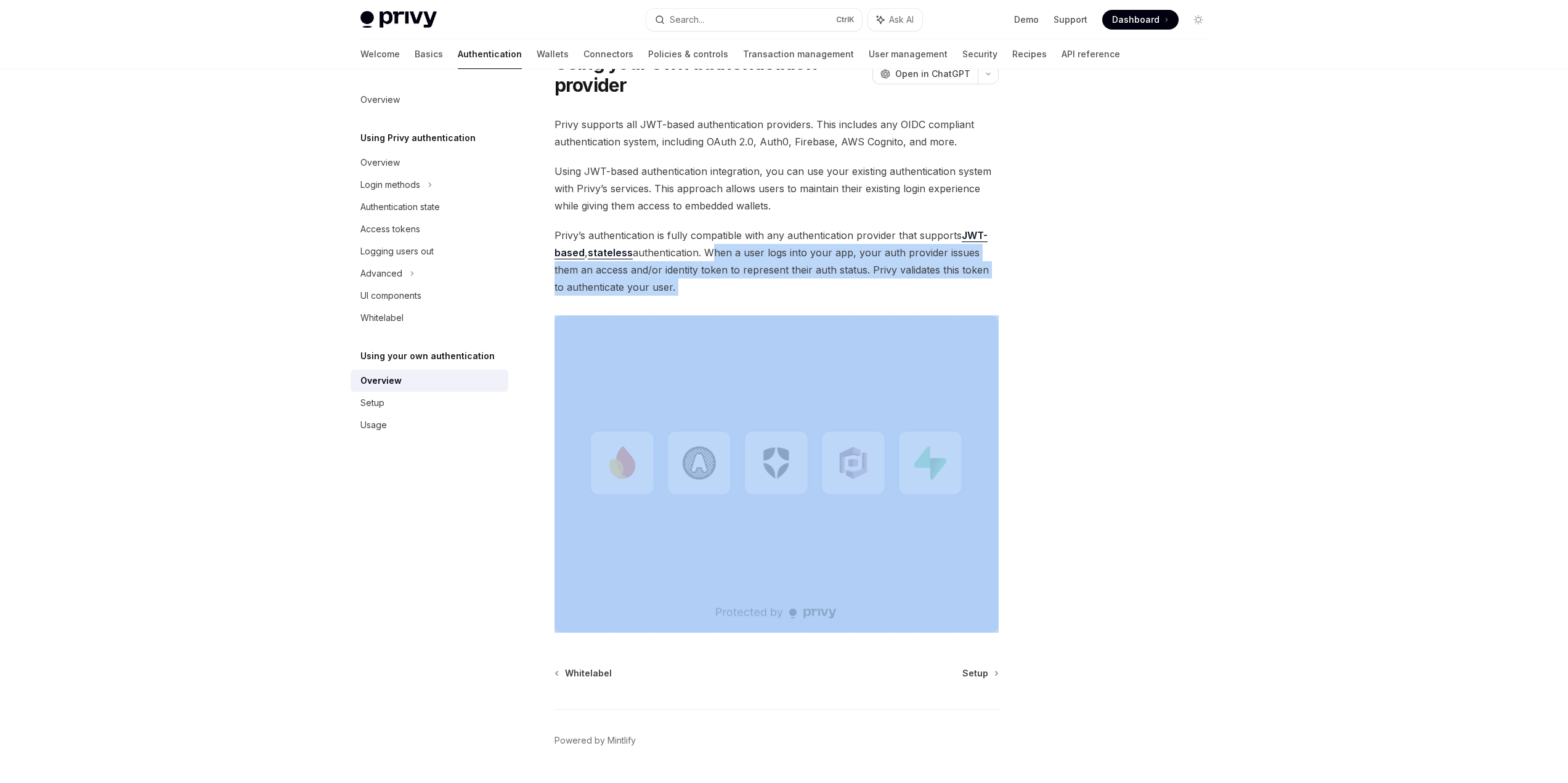
drag, startPoint x: 712, startPoint y: 283, endPoint x: 717, endPoint y: 253, distance: 30.4
click at [717, 253] on span "Privy’s authentication is fully compatible with any authentication provider tha…" at bounding box center [777, 261] width 444 height 69
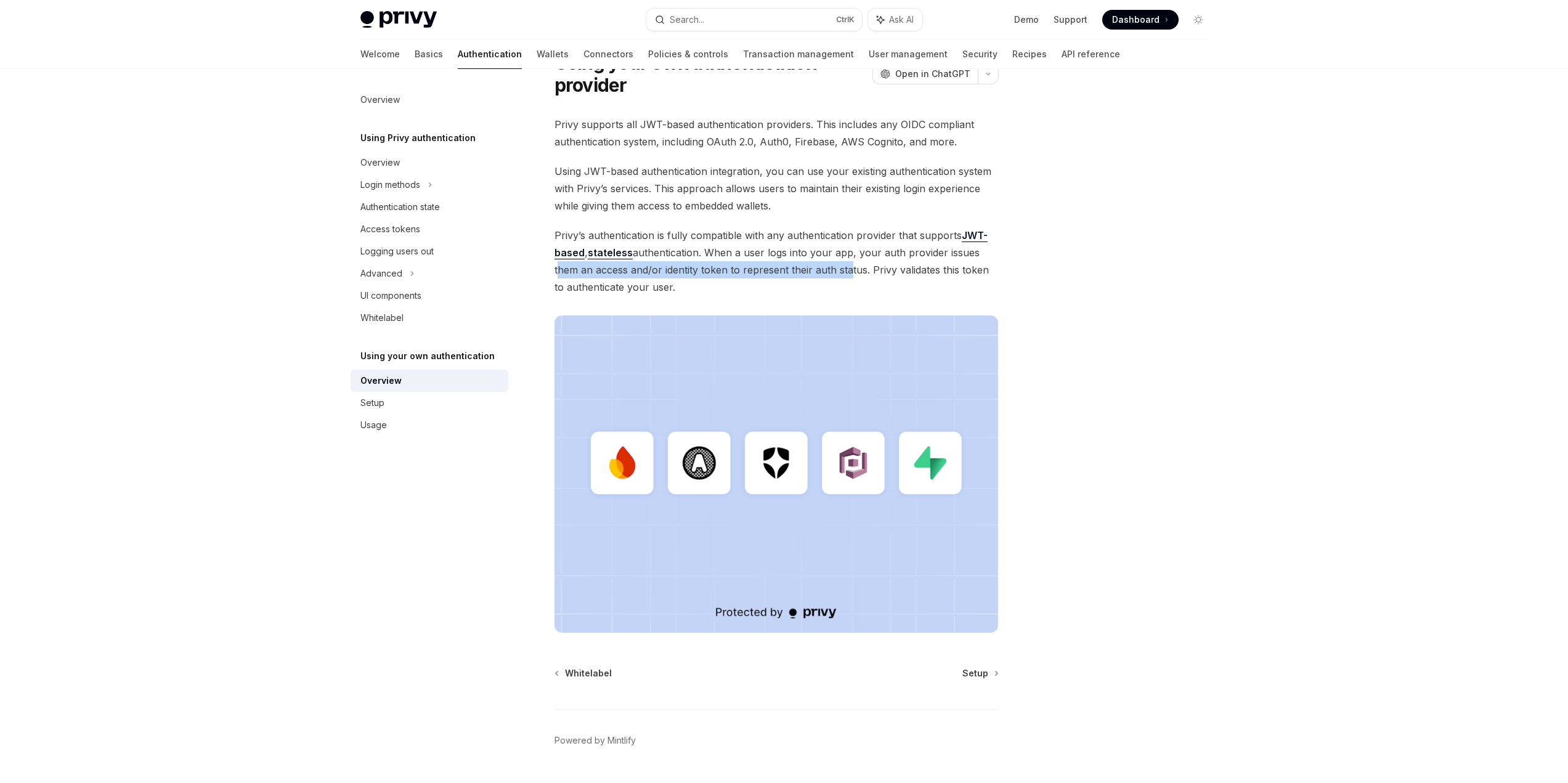
drag, startPoint x: 548, startPoint y: 272, endPoint x: 850, endPoint y: 277, distance: 302.0
click at [847, 278] on div "Using your own authentication Using your own authentication provider OpenAI Ope…" at bounding box center [661, 424] width 680 height 784
click at [850, 277] on span "Privy’s authentication is fully compatible with any authentication provider tha…" at bounding box center [777, 261] width 444 height 69
drag, startPoint x: 861, startPoint y: 273, endPoint x: 870, endPoint y: 282, distance: 12.7
click at [870, 282] on span "Privy’s authentication is fully compatible with any authentication provider tha…" at bounding box center [777, 261] width 444 height 69
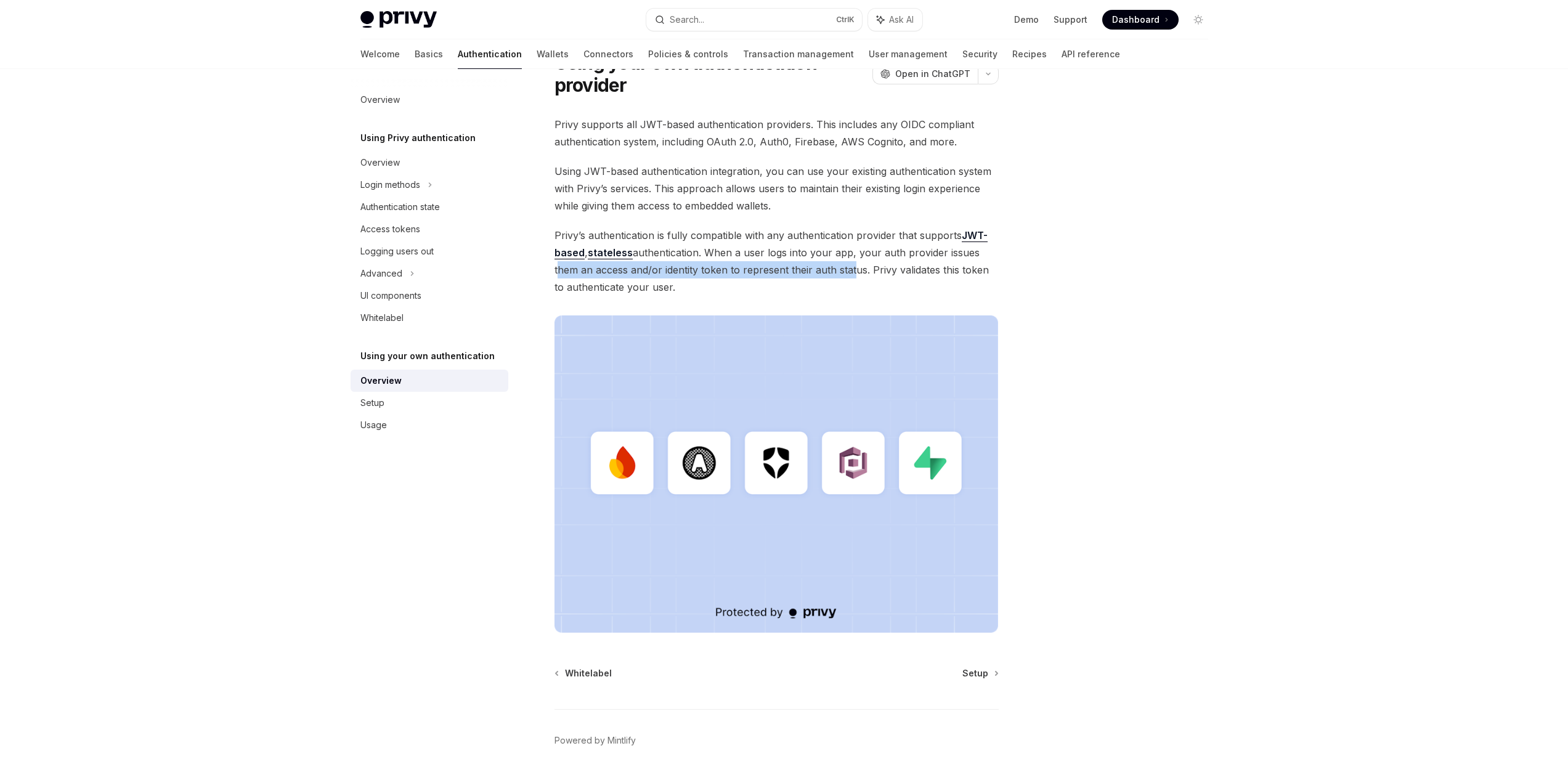
click at [870, 282] on span "Privy’s authentication is fully compatible with any authentication provider tha…" at bounding box center [777, 261] width 444 height 69
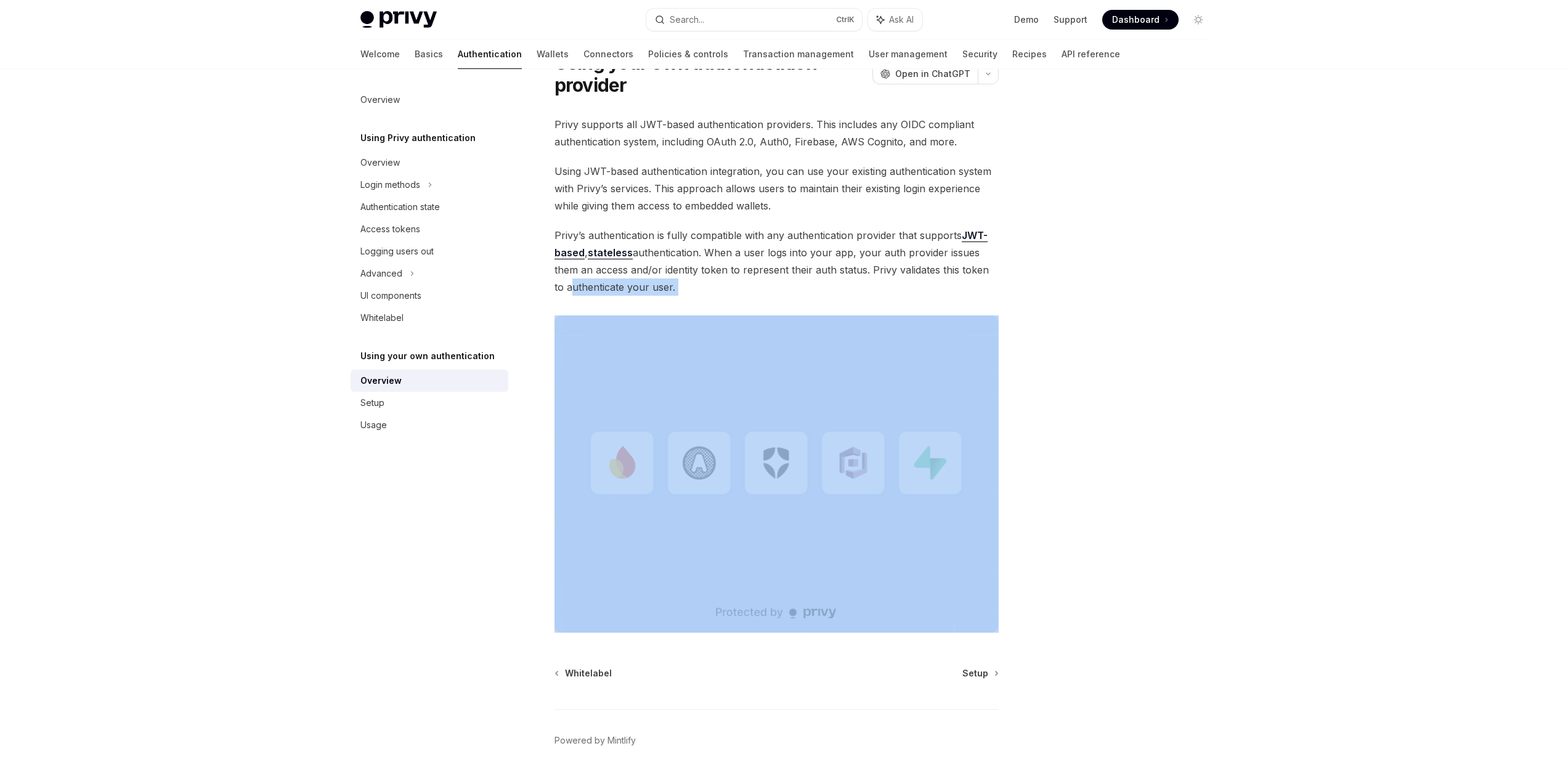
drag, startPoint x: 870, startPoint y: 282, endPoint x: 583, endPoint y: 281, distance: 287.0
click at [583, 281] on span "Privy’s authentication is fully compatible with any authentication provider tha…" at bounding box center [777, 261] width 444 height 69
drag, startPoint x: 757, startPoint y: 284, endPoint x: 551, endPoint y: 126, distance: 259.6
click at [551, 126] on div "Using your own authentication Using your own authentication provider OpenAI Ope…" at bounding box center [661, 424] width 680 height 784
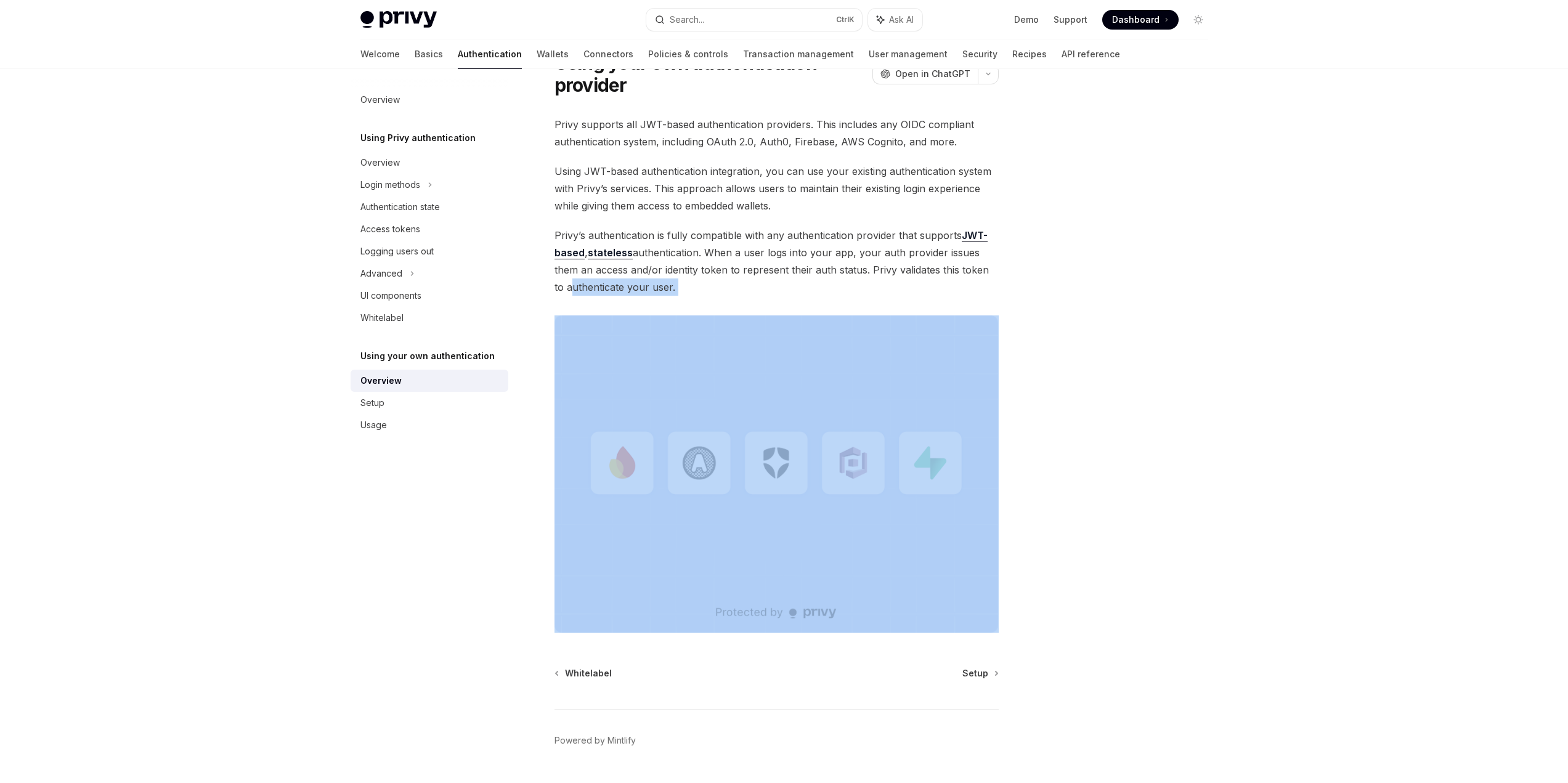
click at [556, 126] on span "Privy supports all JWT-based authentication providers. This includes any OIDC c…" at bounding box center [777, 133] width 444 height 34
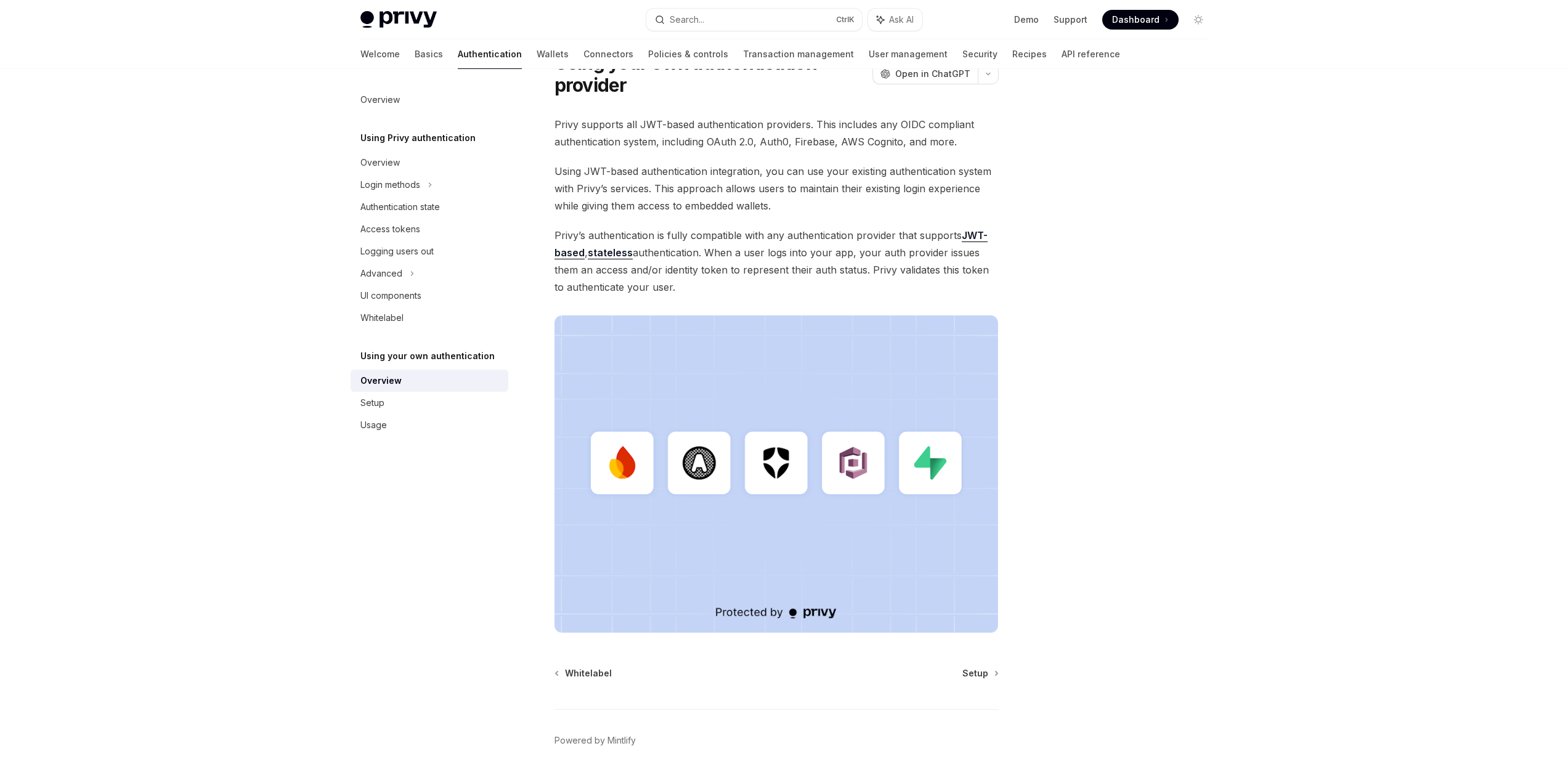
scroll to position [38, 0]
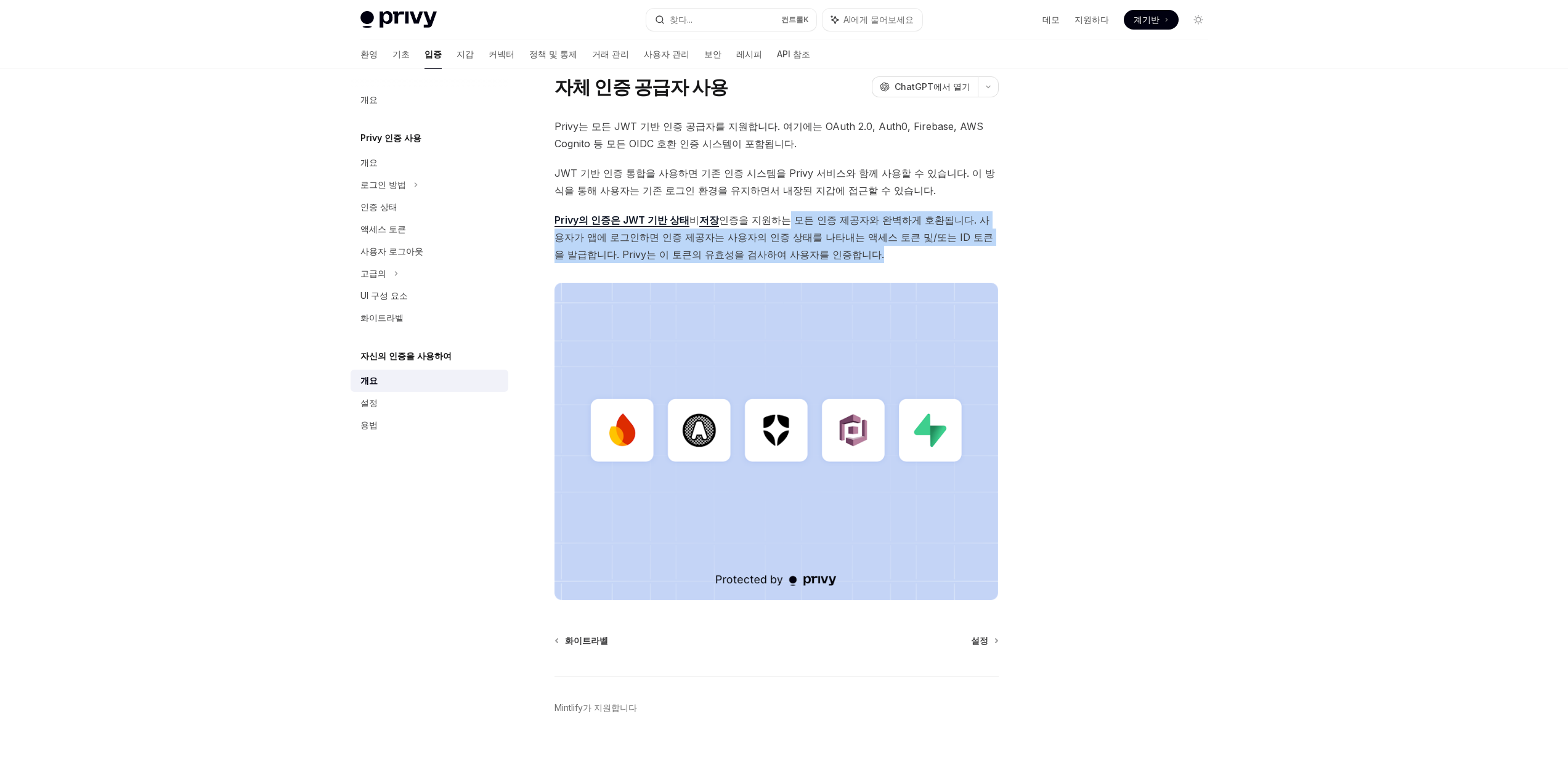
drag, startPoint x: 778, startPoint y: 207, endPoint x: 801, endPoint y: 253, distance: 51.4
click at [801, 253] on div "Privy는 모든 JWT 기반 인증 공급자를 지원합니다. 여기에는 OAuth 2.0, Auth0, Firebase, AWS Cognito 등 …" at bounding box center [777, 359] width 444 height 482
click at [801, 253] on span "Privy의 인증은 JWT 기반 상태 비 저장 인증을 지원하는 모든 인증 제공자와 완벽하게 호환됩니다 . 사용자가 앱에 로그인하면 인증 제공자…" at bounding box center [777, 238] width 444 height 52
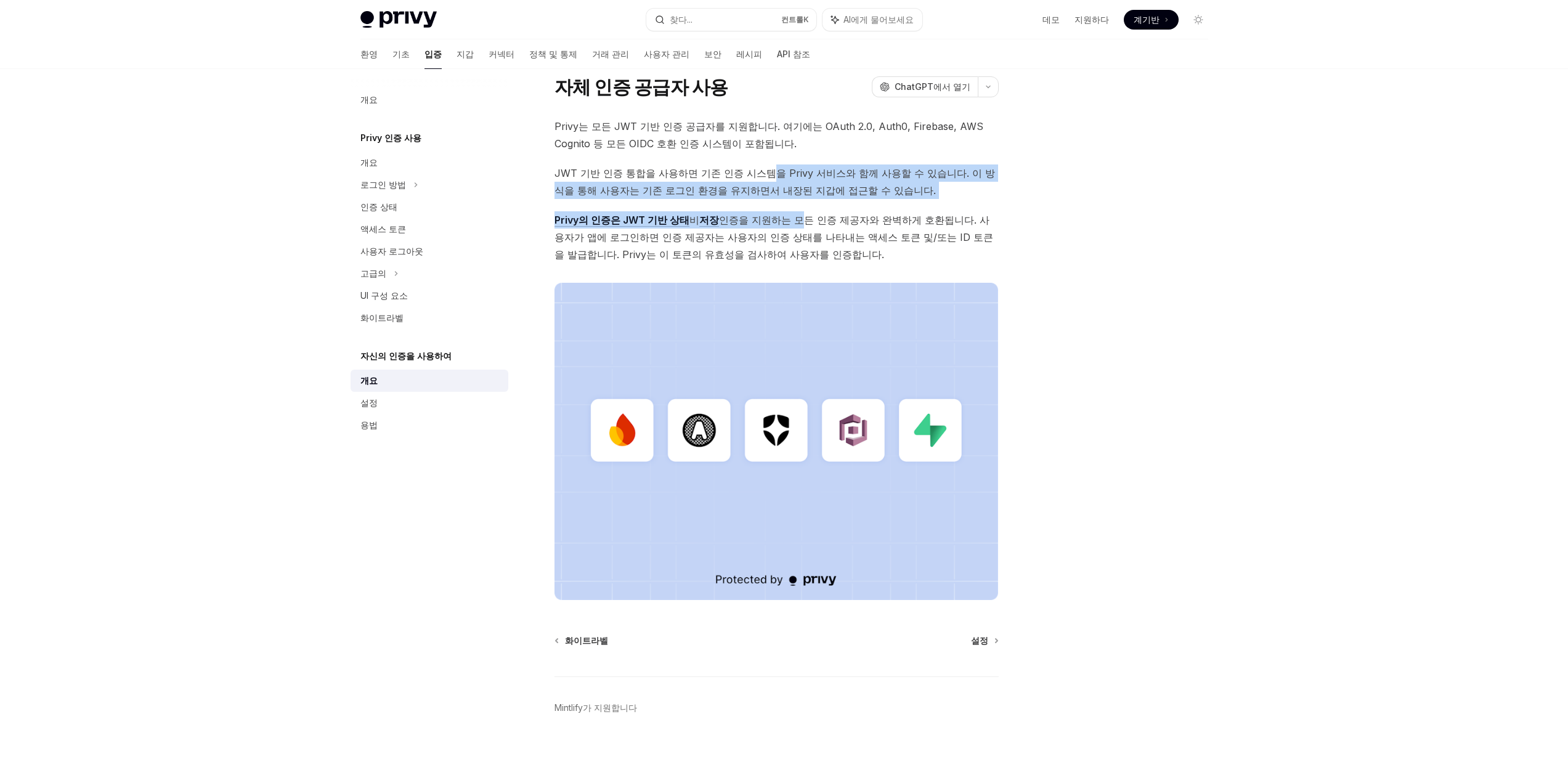
drag, startPoint x: 790, startPoint y: 201, endPoint x: 762, endPoint y: 177, distance: 36.9
click at [762, 178] on div "Privy는 모든 JWT 기반 인증 공급자를 지원합니다. 여기에는 OAuth 2.0, Auth0, Firebase, AWS Cognito 등 …" at bounding box center [777, 359] width 444 height 482
click at [762, 177] on font "JWT 기반 인증 통합을 사용하면 기존 인증 시스템을 Privy 서비스와 함께 사용할 수 있습니다. 이 방식을 통해 사용자는 기존 로그인 환경…" at bounding box center [775, 182] width 441 height 29
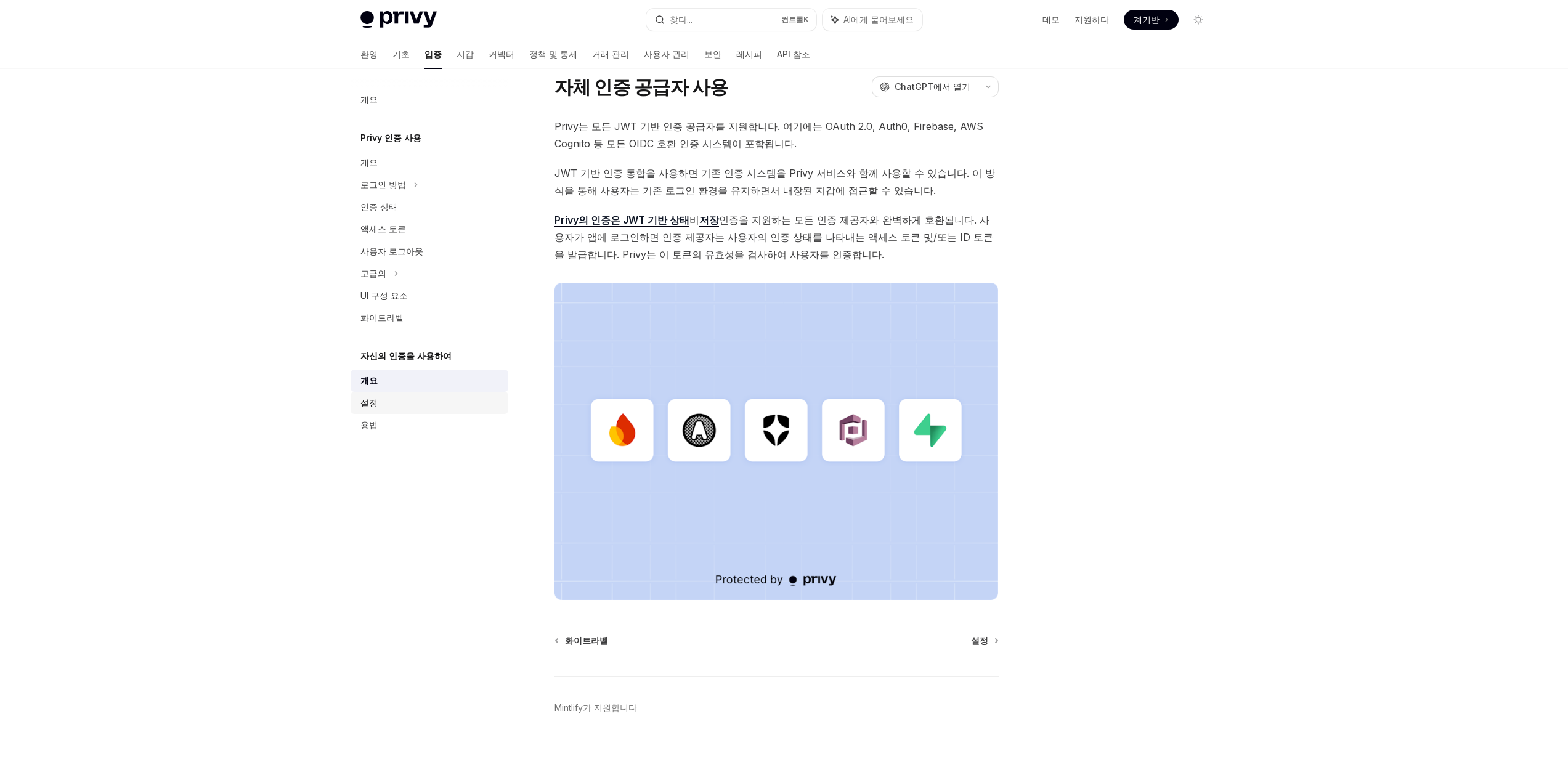
click at [378, 409] on div "설정" at bounding box center [431, 403] width 141 height 15
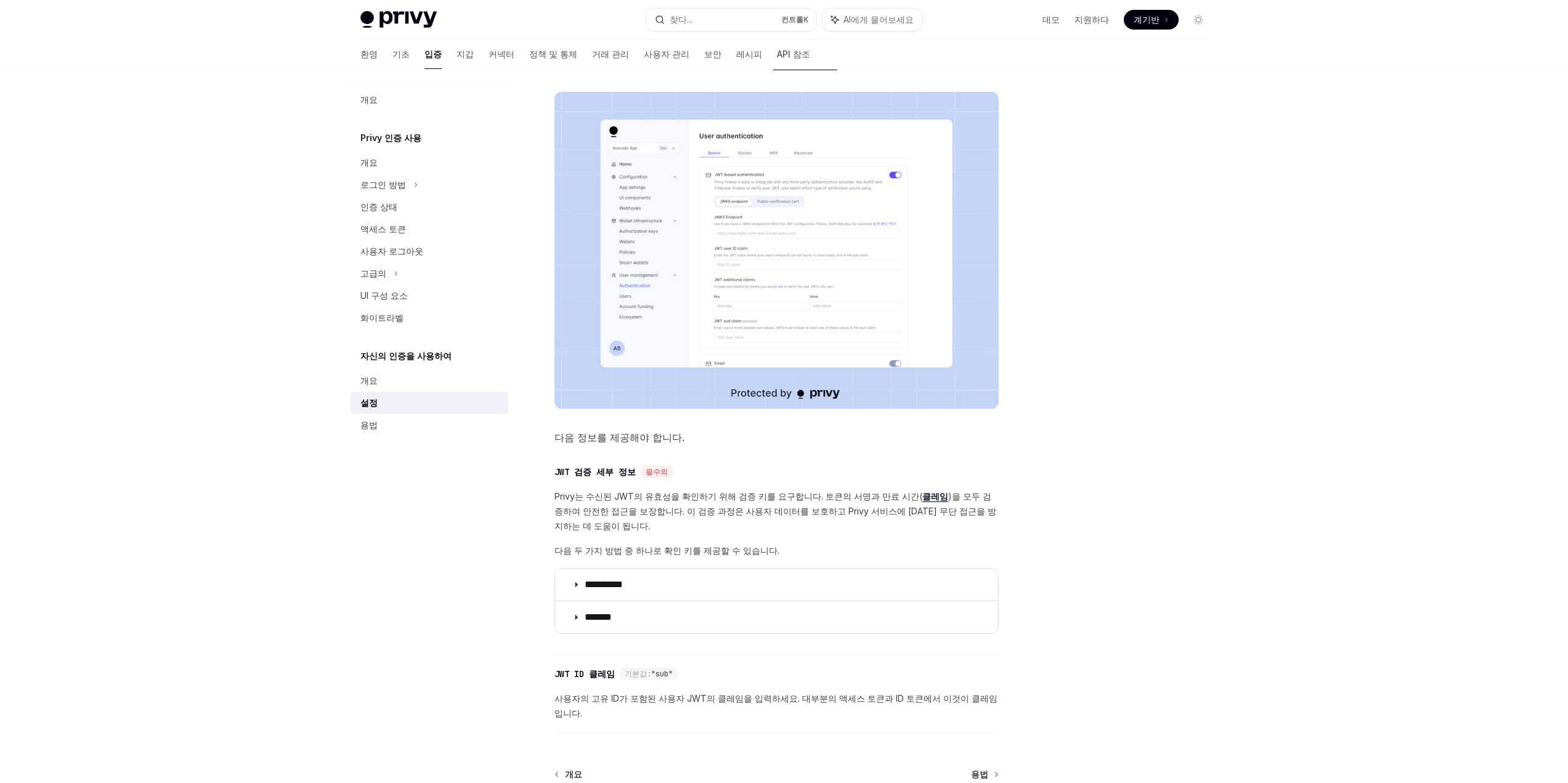
scroll to position [316, 0]
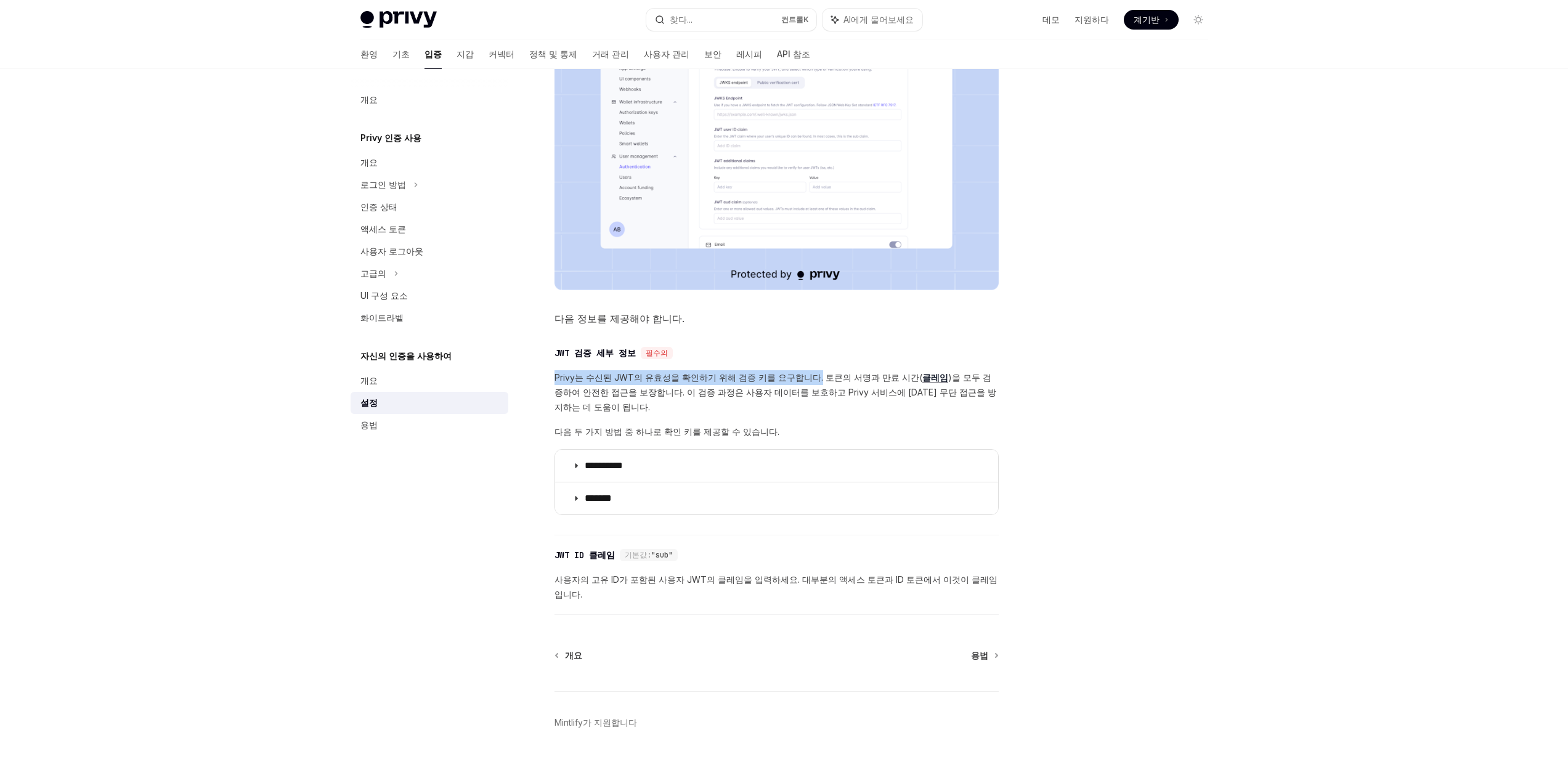
drag, startPoint x: 539, startPoint y: 367, endPoint x: 814, endPoint y: 368, distance: 275.0
click at [813, 368] on div "**********" at bounding box center [661, 288] width 680 height 1020
click at [814, 368] on div "**********" at bounding box center [777, 437] width 444 height 196
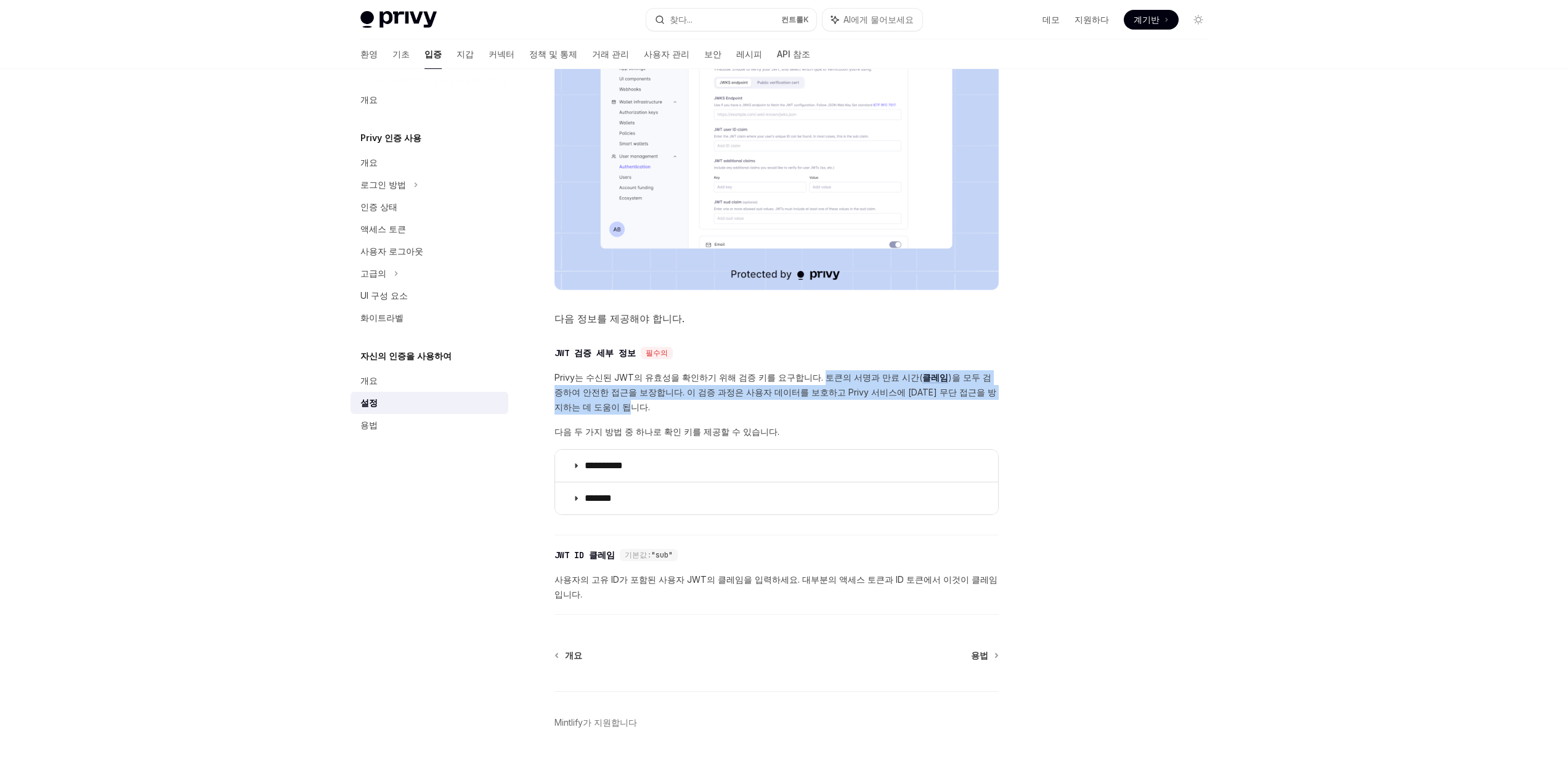
drag, startPoint x: 812, startPoint y: 378, endPoint x: 963, endPoint y: 407, distance: 153.8
click at [963, 407] on span "Privy는 수신된 JWT의 유효성을 확인하기 위해 검증 키를 요구합니다. 토큰의 서명과 만료 시간( 클레임 )을 모두 검증하여 안전한 접근을…" at bounding box center [777, 392] width 444 height 44
drag, startPoint x: 813, startPoint y: 374, endPoint x: 805, endPoint y: 389, distance: 17.0
click at [805, 389] on span "Privy는 수신된 JWT의 유효성을 확인하기 위해 검증 키를 요구합니다. 토큰의 서명과 만료 시간( 클레임 )을 모두 검증하여 안전한 접근을…" at bounding box center [777, 392] width 444 height 44
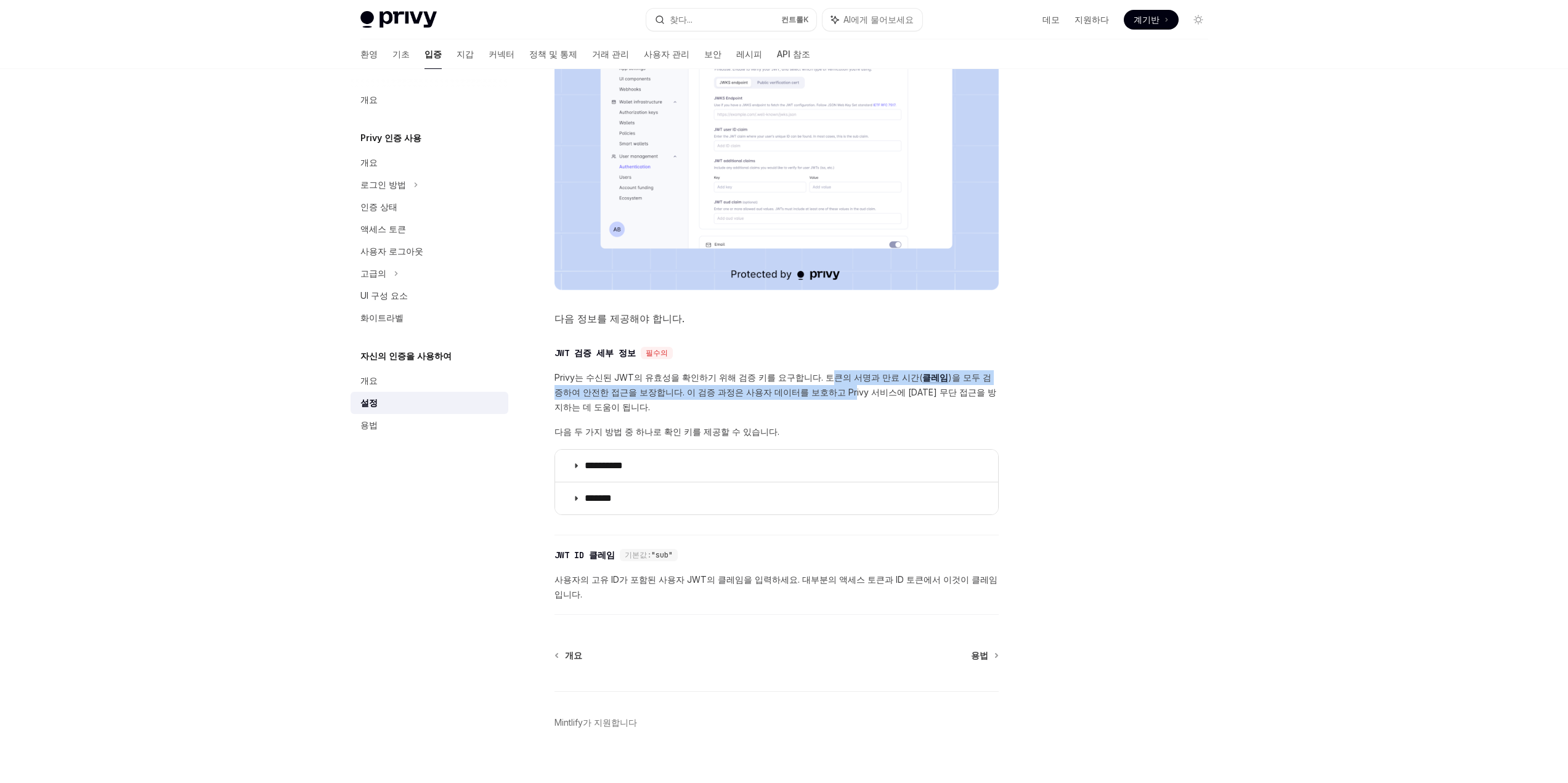
click at [805, 389] on font ")을 모두 검증하여 안전한 접근을 보장합니다. 이 검증 과정은 사용자 데이터를 보호하고 Privy 서비스에 [DATE] 무단 접근을 방지하는 …" at bounding box center [775, 392] width 442 height 40
drag, startPoint x: 671, startPoint y: 391, endPoint x: 673, endPoint y: 405, distance: 14.1
click at [673, 405] on span "Privy는 수신된 JWT의 유효성을 확인하기 위해 검증 키를 요구합니다. 토큰의 서명과 만료 시간( 클레임 )을 모두 검증하여 안전한 접근을…" at bounding box center [777, 392] width 444 height 44
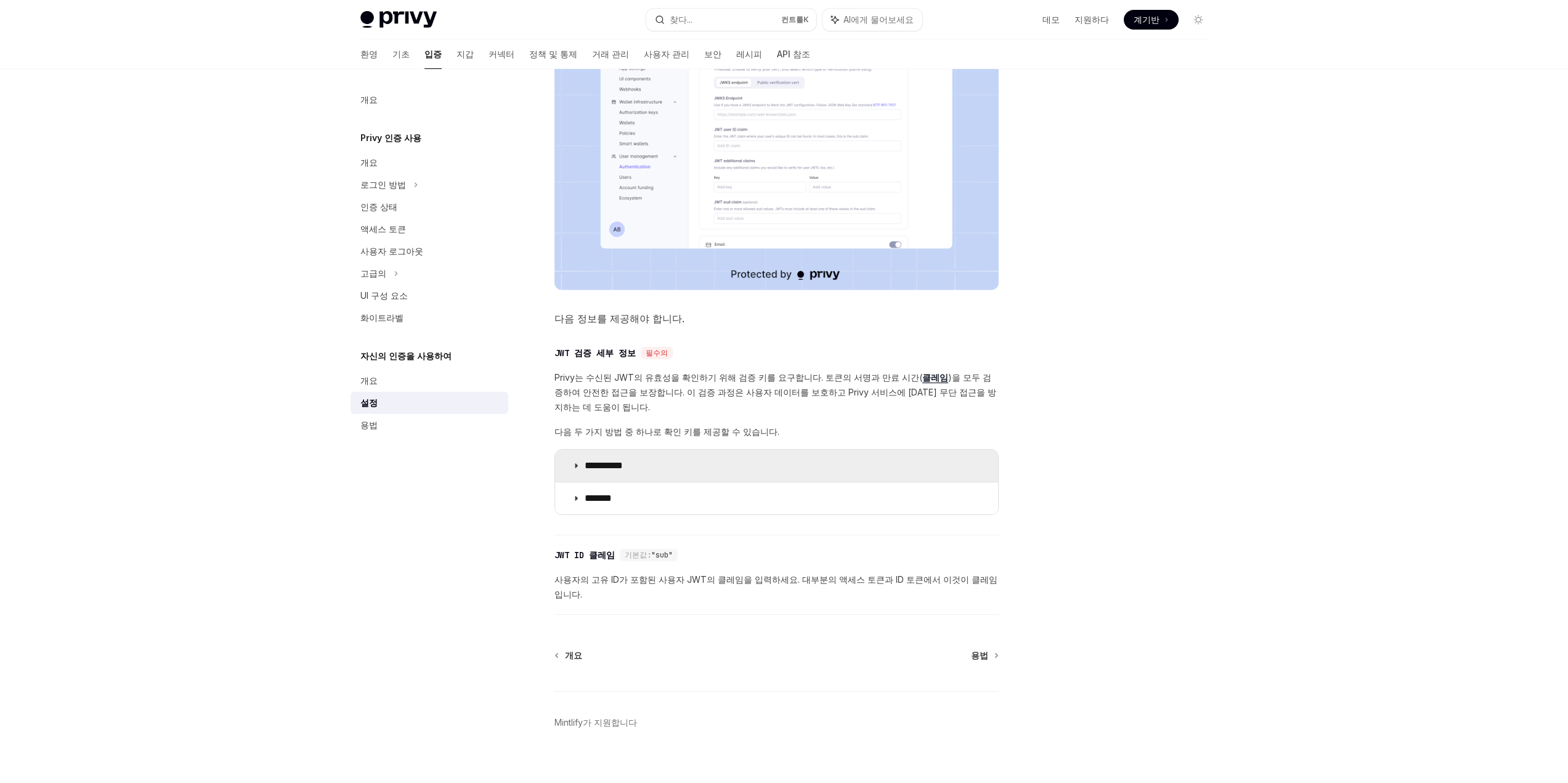
click at [599, 470] on font "**********" at bounding box center [603, 465] width 38 height 9
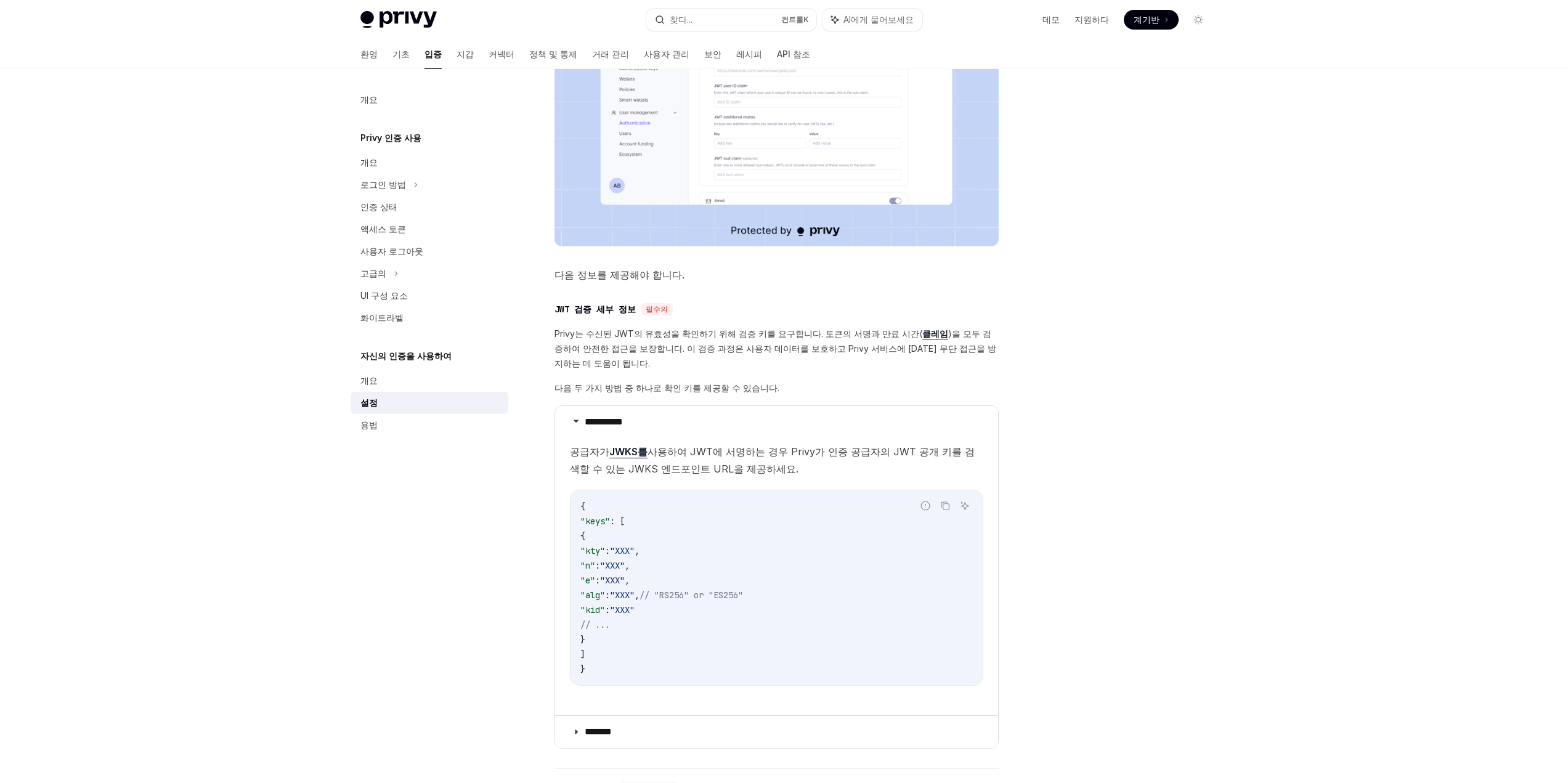
scroll to position [501, 0]
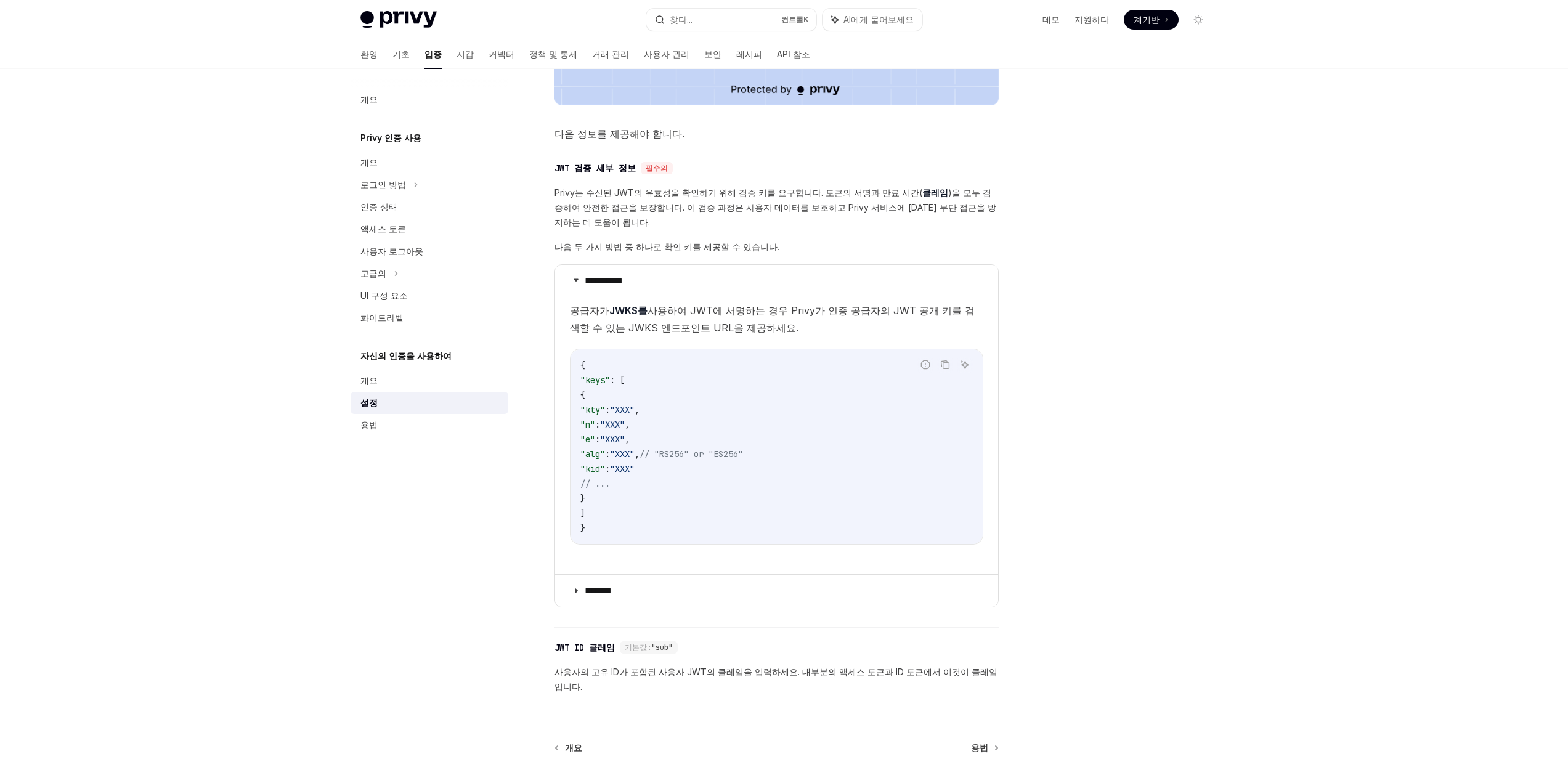
drag, startPoint x: 706, startPoint y: 303, endPoint x: 769, endPoint y: 329, distance: 68.2
click at [769, 329] on span "공급자가 JWKS를 사용하여 JWT에 서명하는 경우 Privy가 인증 공급자의 JWT 공개 키를 검색할 수 있는 JWKS 엔드포인트 URL을 …" at bounding box center [777, 319] width 413 height 34
click at [711, 601] on summary "*******" at bounding box center [777, 590] width 443 height 32
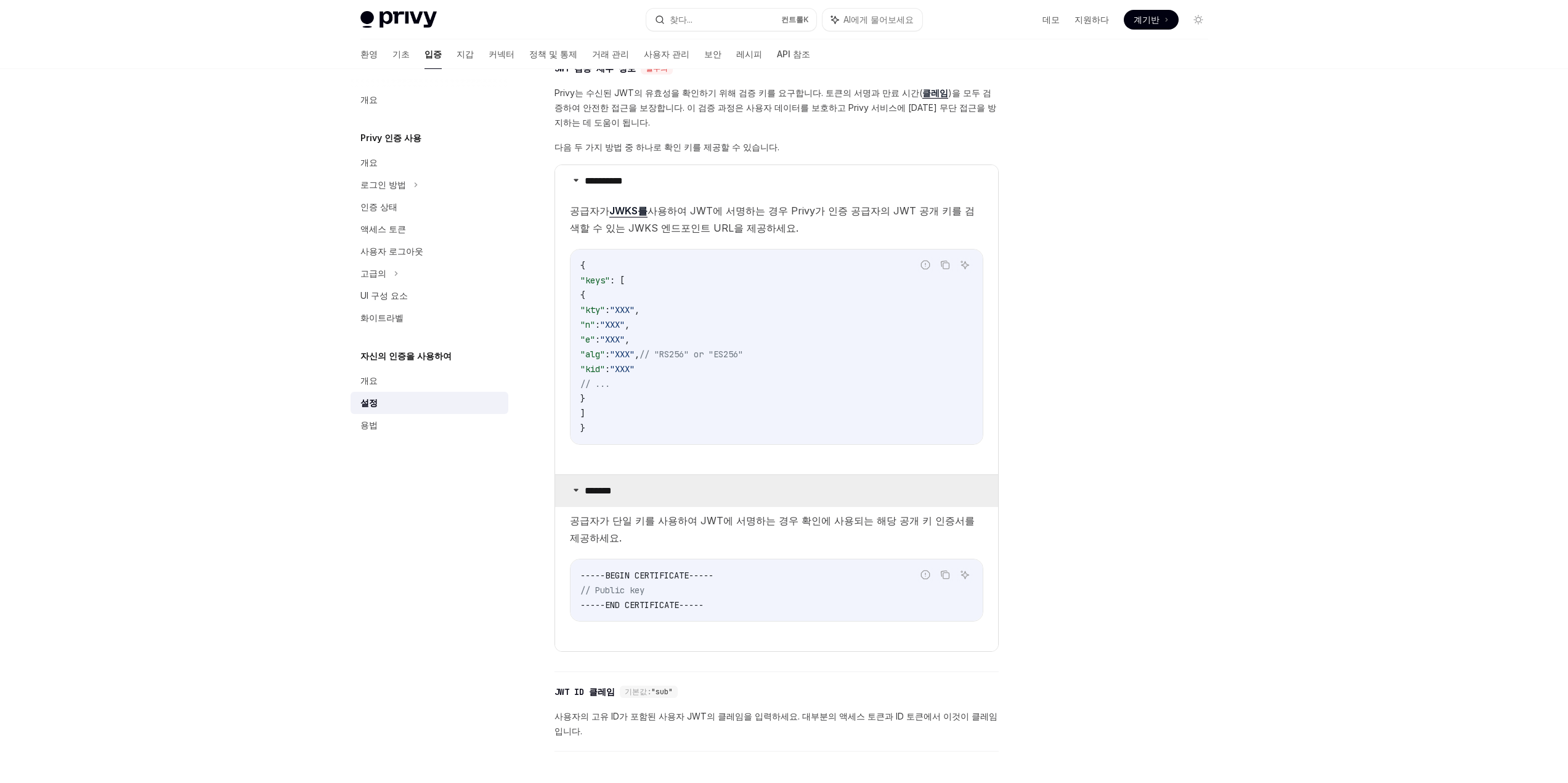
scroll to position [624, 0]
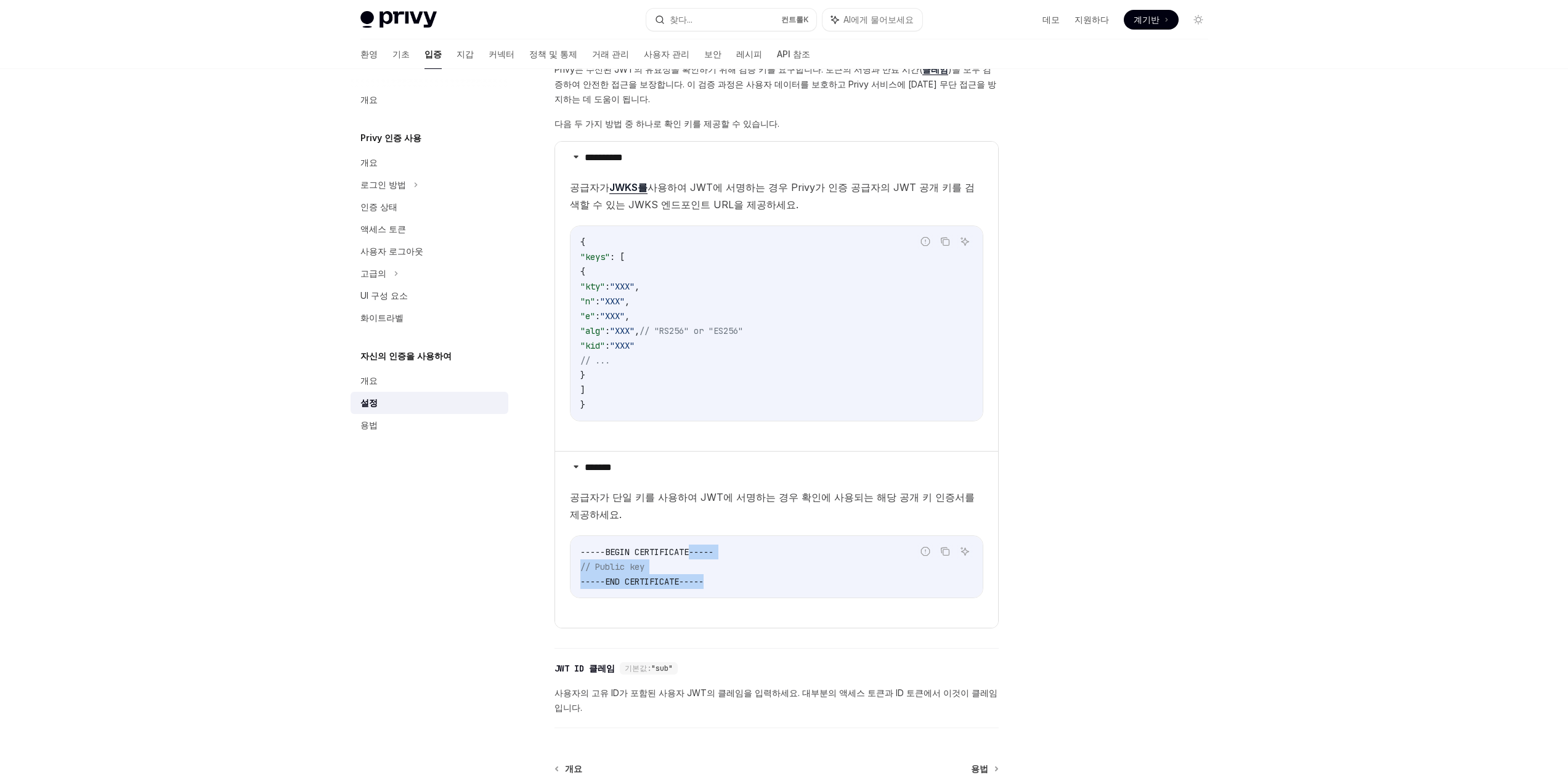
drag, startPoint x: 704, startPoint y: 556, endPoint x: 762, endPoint y: 587, distance: 65.8
click at [762, 587] on div "-----BEGIN CERTIFICATE----- // Public key -----END CERTIFICATE-----" at bounding box center [777, 567] width 412 height 62
click at [762, 587] on code "-----BEGIN CERTIFICATE----- // Public key -----END CERTIFICATE-----" at bounding box center [777, 567] width 392 height 44
click at [771, 504] on font "공급자가 단일 키를 사용하여 JWT에 서명하는 경우 확인에 사용되는 해당 공개 키 인증서를 제공하세요." at bounding box center [773, 505] width 405 height 29
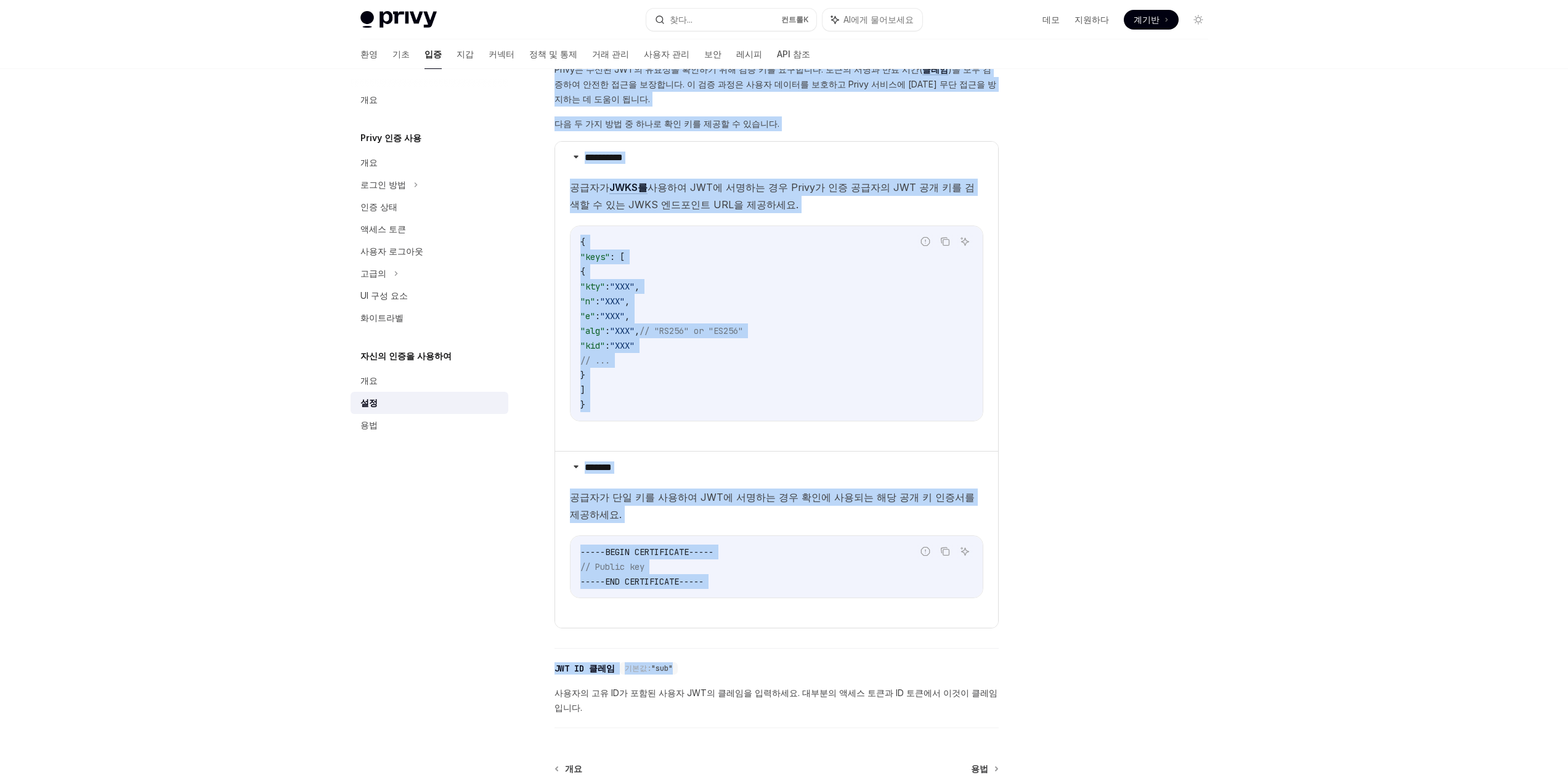
drag, startPoint x: 536, startPoint y: 716, endPoint x: 1038, endPoint y: 717, distance: 502.0
click at [1038, 717] on div "**********" at bounding box center [784, 178] width 868 height 1466
click at [1039, 717] on div at bounding box center [1125, 438] width 187 height 689
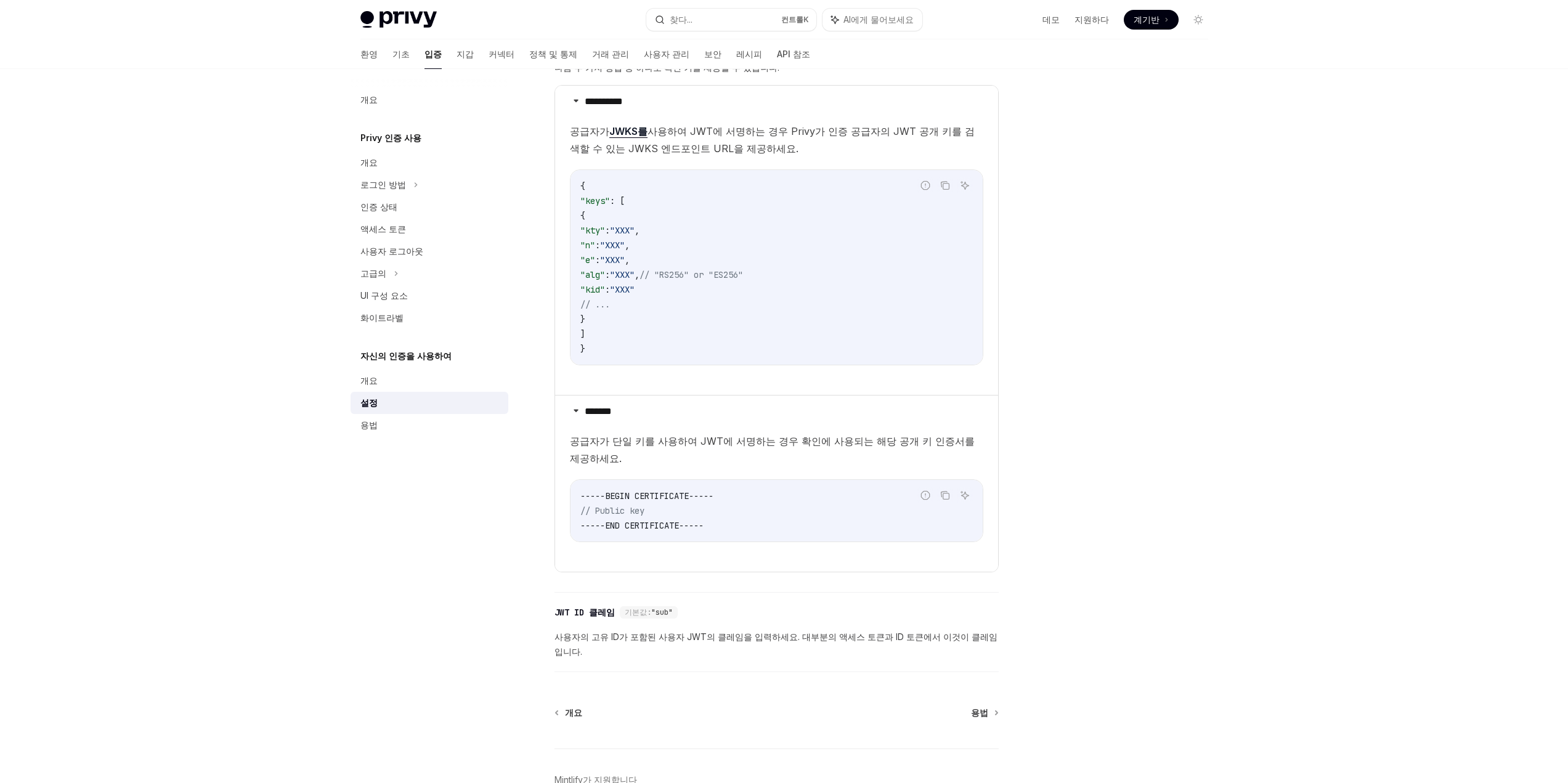
scroll to position [685, 0]
click at [488, 427] on div "용법" at bounding box center [431, 425] width 141 height 15
type textarea "*"
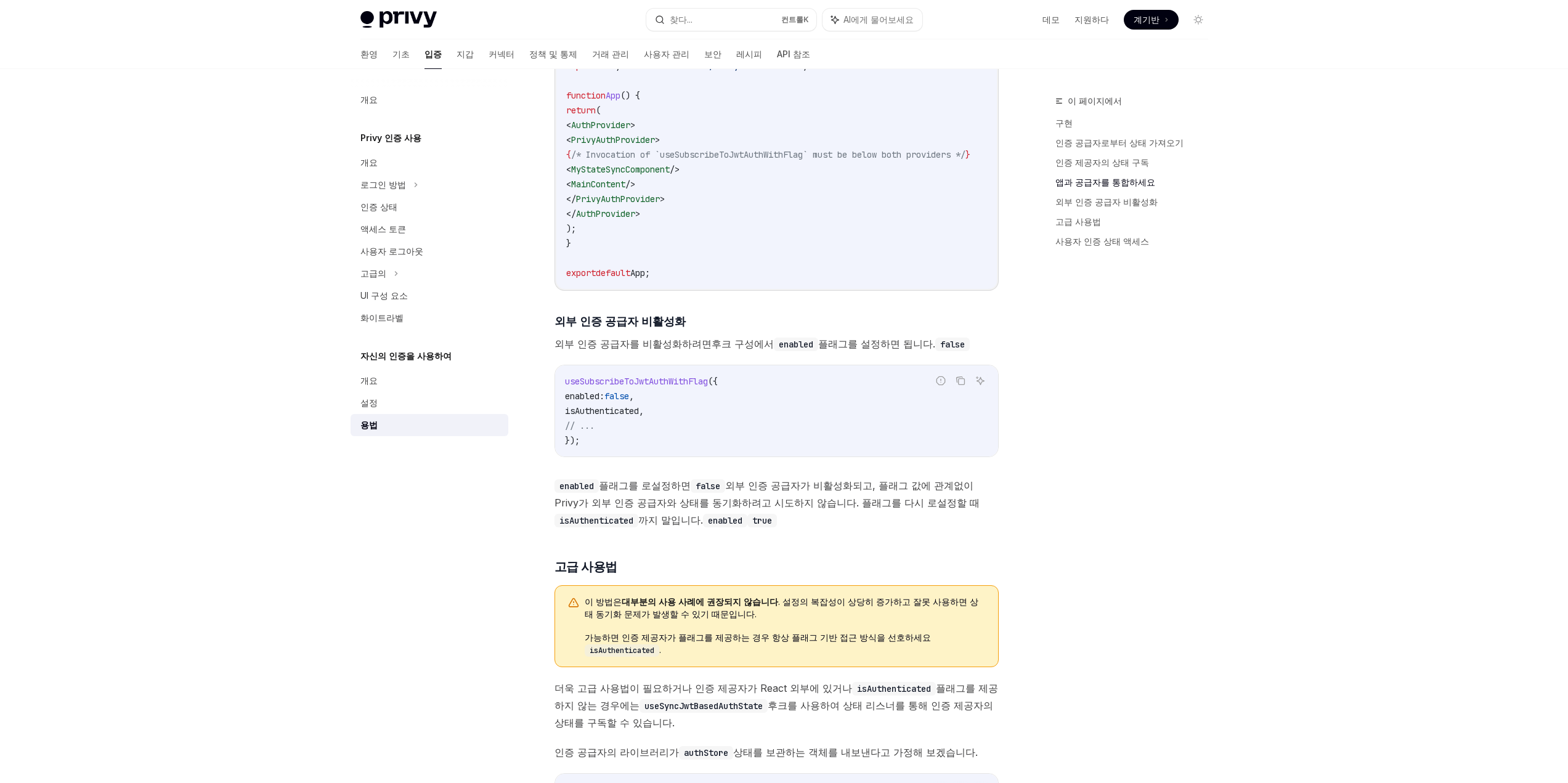
scroll to position [986, 0]
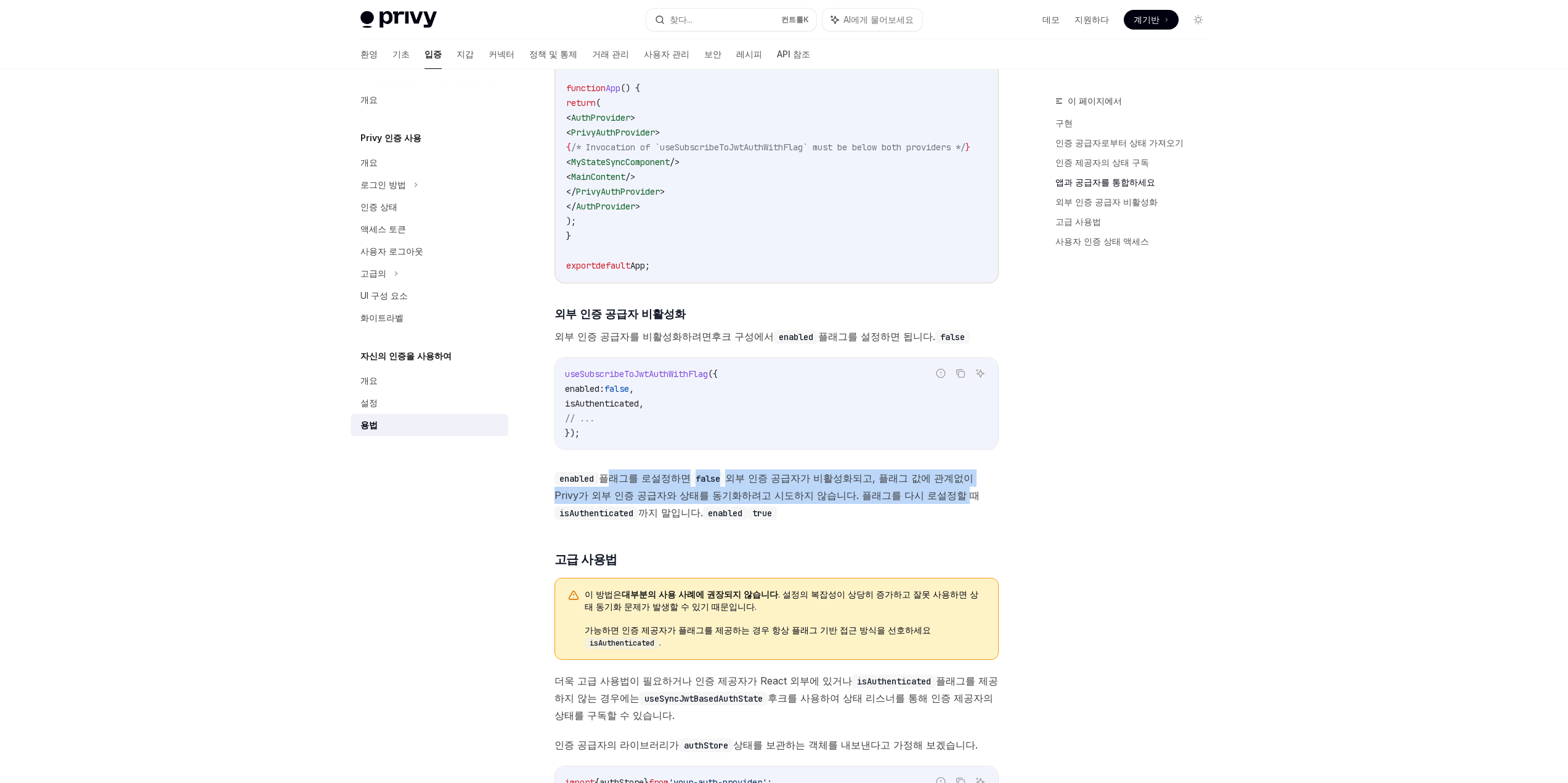
drag, startPoint x: 609, startPoint y: 488, endPoint x: 905, endPoint y: 495, distance: 296.1
click at [905, 495] on span "enabled 플래그를 로 설정하면 false 외부 인증 공급자가 비활성화되고, 플래그 값에 관계없이 Privy가 외부 인증 공급자와 상태를 …" at bounding box center [777, 495] width 444 height 52
click at [937, 495] on font "설정할 때" at bounding box center [958, 495] width 42 height 12
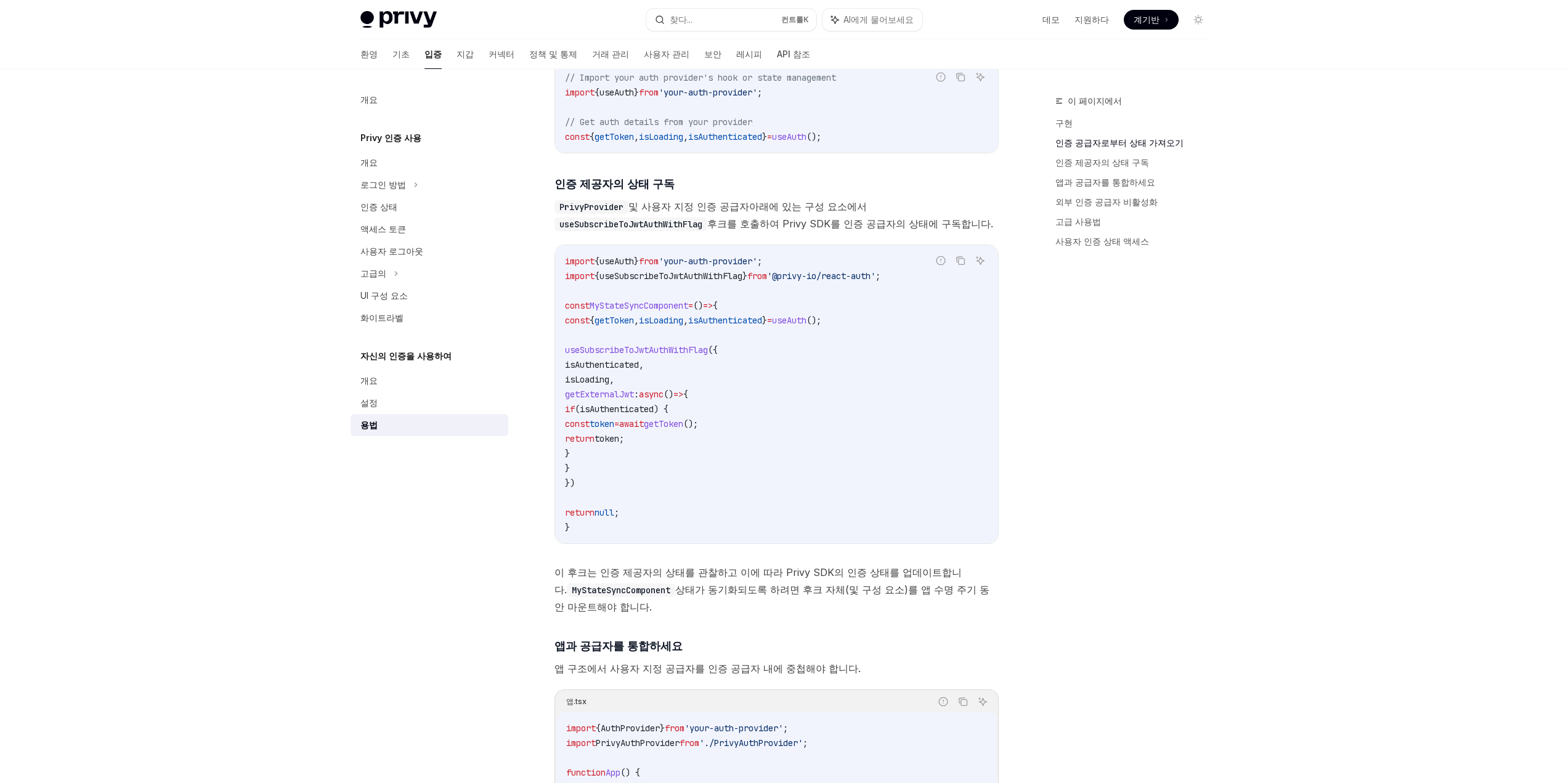
scroll to position [432, 0]
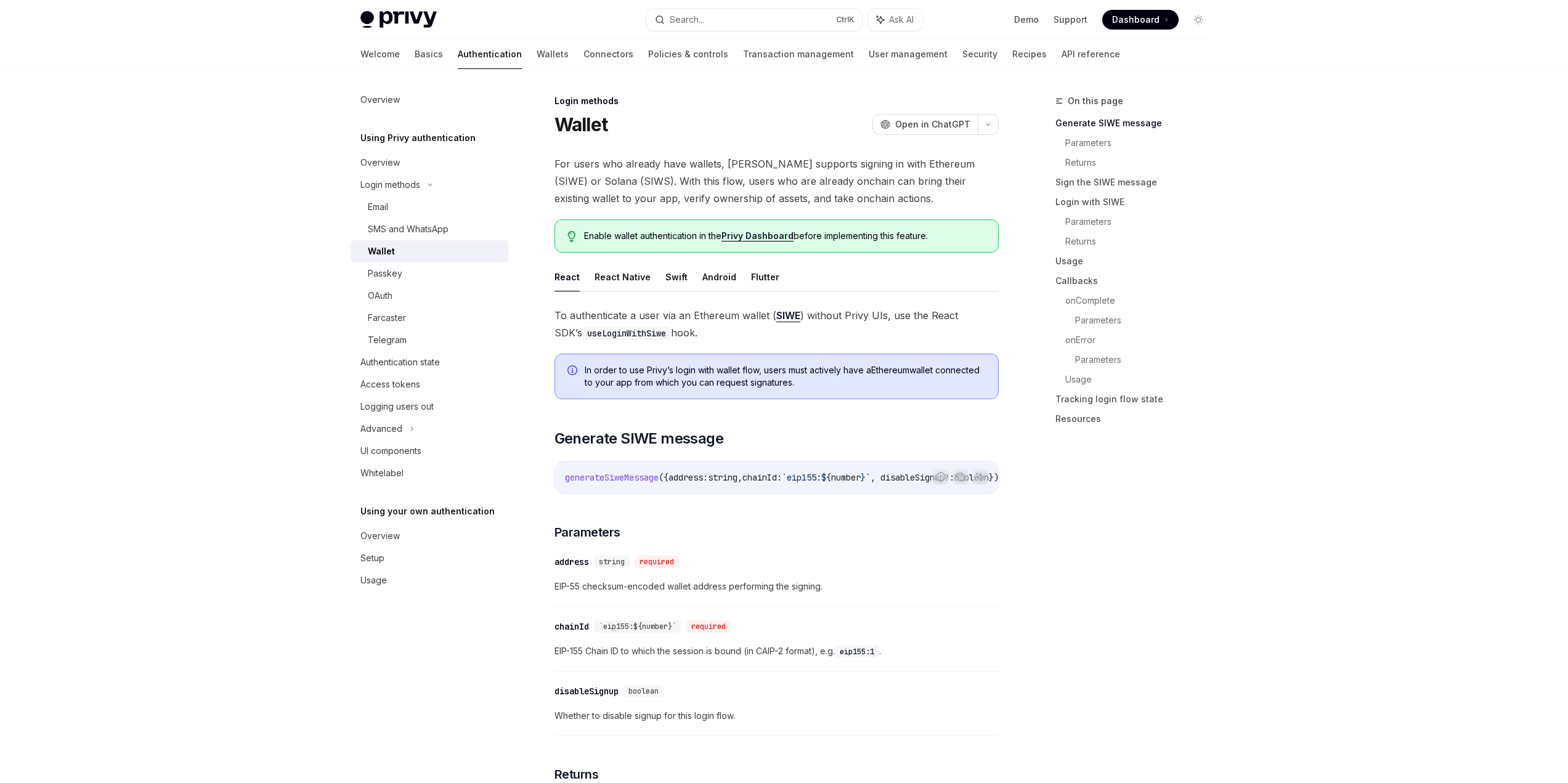
click at [675, 381] on span "In order to use [PERSON_NAME]’s login with wallet flow, users must actively hav…" at bounding box center [785, 376] width 401 height 25
drag, startPoint x: 594, startPoint y: 180, endPoint x: 876, endPoint y: 197, distance: 282.5
click at [876, 197] on span "For users who already have wallets, [PERSON_NAME] supports signing in with Ethe…" at bounding box center [777, 182] width 444 height 52
drag, startPoint x: 552, startPoint y: 200, endPoint x: 704, endPoint y: 195, distance: 152.1
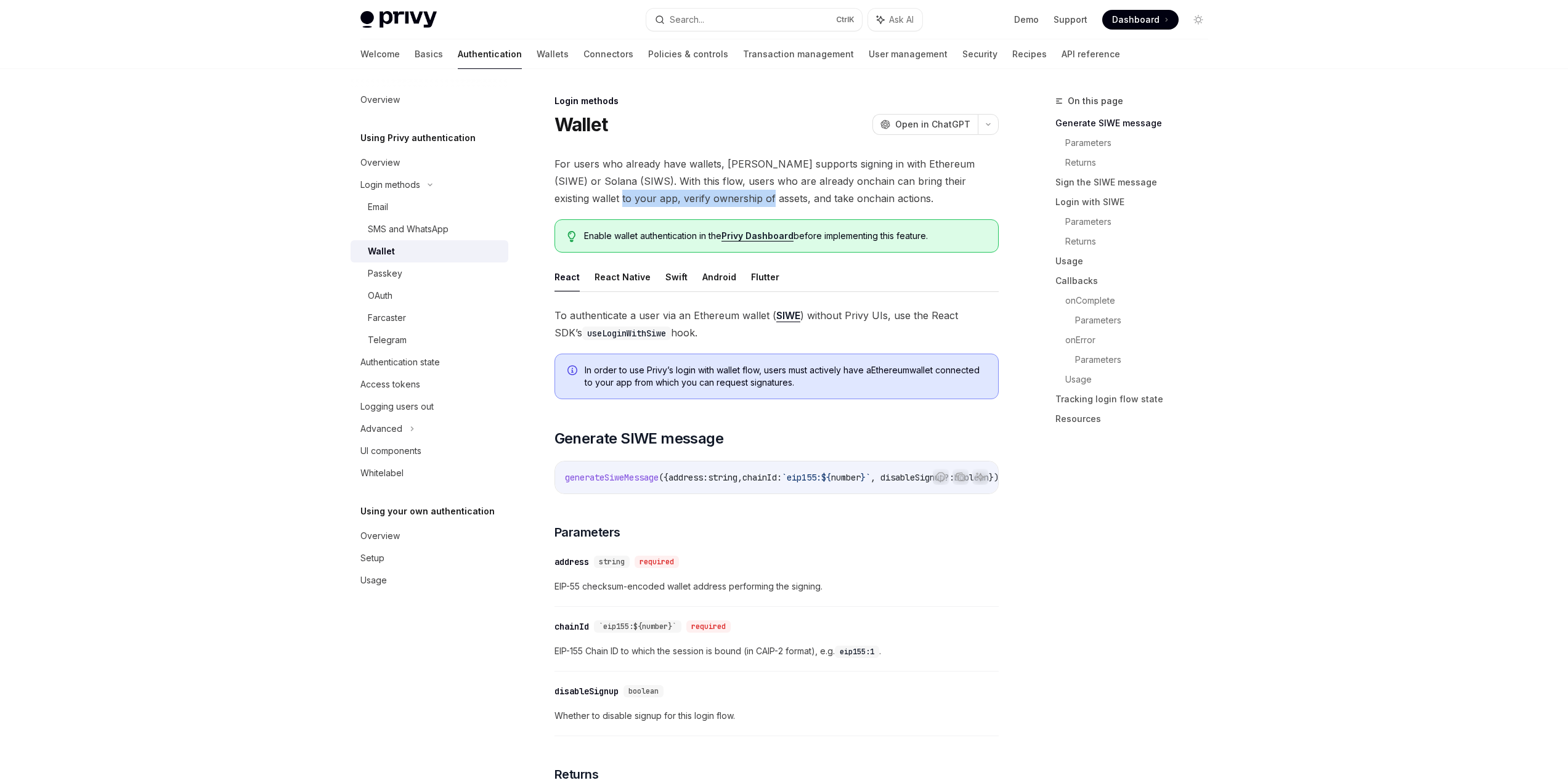
click at [704, 195] on span "For users who already have wallets, [PERSON_NAME] supports signing in with Ethe…" at bounding box center [777, 182] width 444 height 52
drag, startPoint x: 704, startPoint y: 195, endPoint x: 880, endPoint y: 198, distance: 176.0
click at [880, 198] on span "For users who already have wallets, [PERSON_NAME] supports signing in with Ethe…" at bounding box center [777, 182] width 444 height 52
click at [880, 199] on span "For users who already have wallets, [PERSON_NAME] supports signing in with Ethe…" at bounding box center [777, 182] width 444 height 52
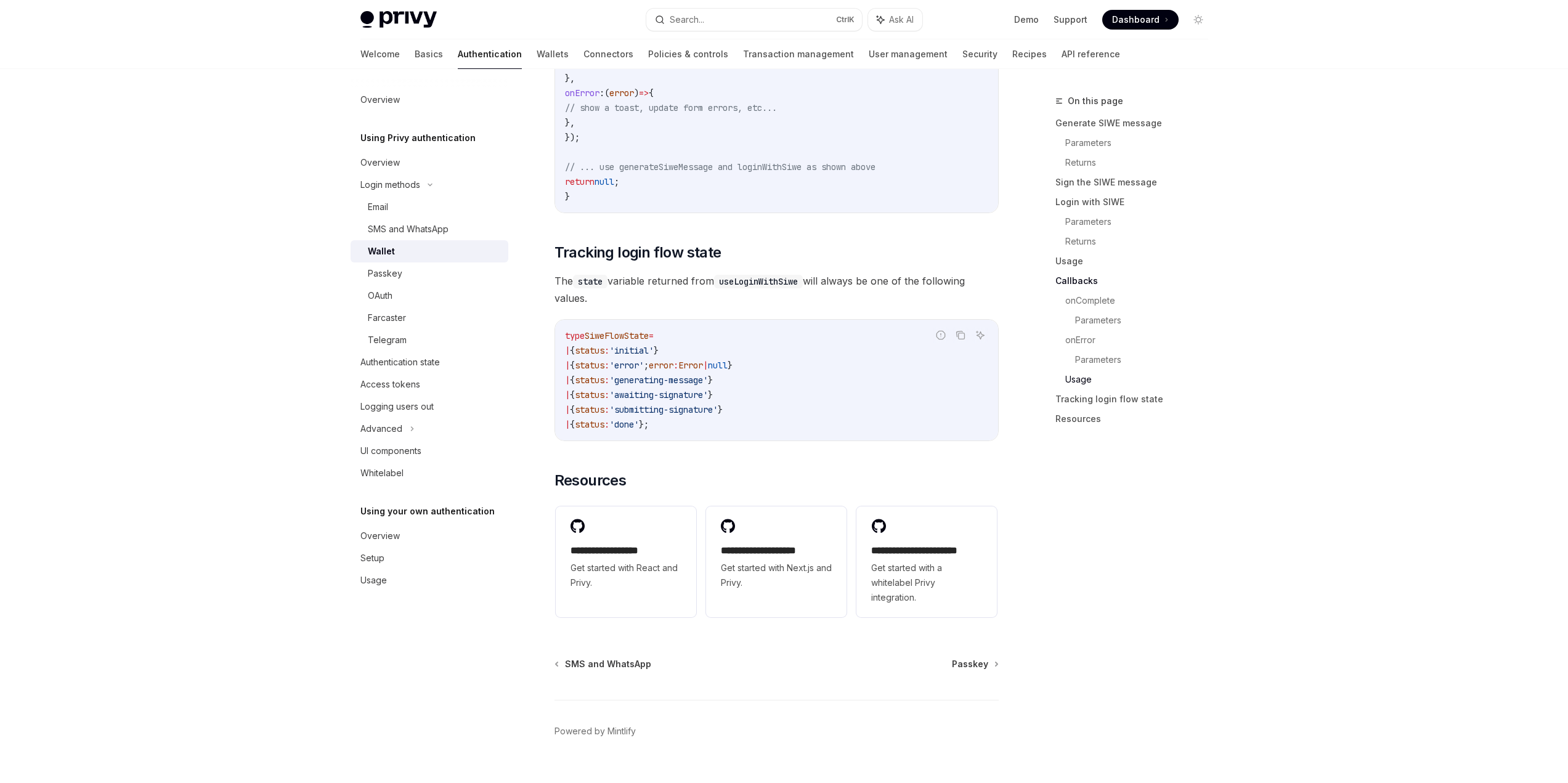
scroll to position [2958, 0]
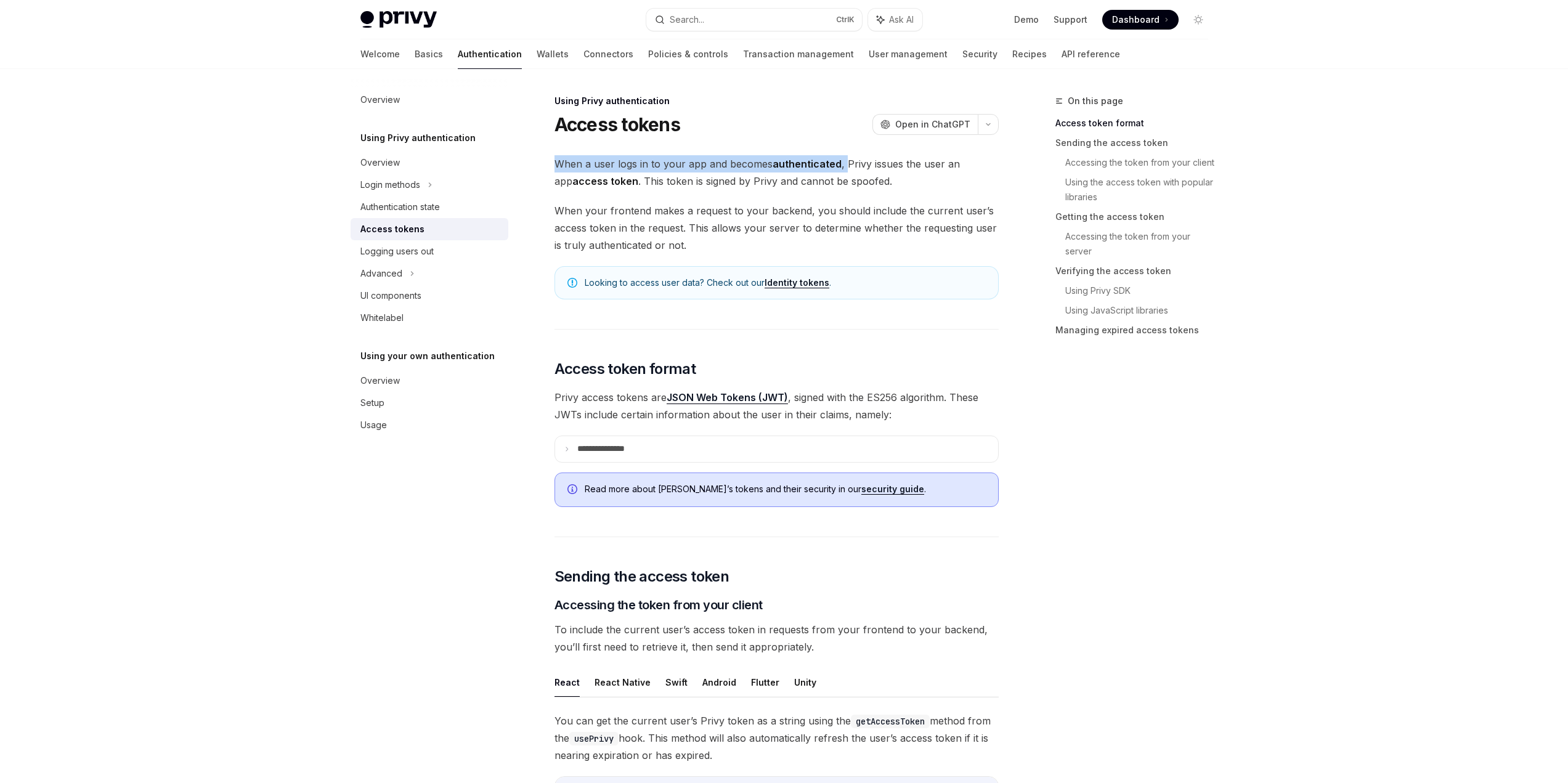
drag, startPoint x: 547, startPoint y: 153, endPoint x: 845, endPoint y: 158, distance: 298.0
click at [845, 158] on span "When a user logs in to your app and becomes authenticated , Privy issues the us…" at bounding box center [777, 172] width 444 height 34
drag, startPoint x: 845, startPoint y: 158, endPoint x: 607, endPoint y: 183, distance: 239.3
click at [607, 183] on span "When a user logs in to your app and becomes authenticated , Privy issues the us…" at bounding box center [777, 172] width 444 height 34
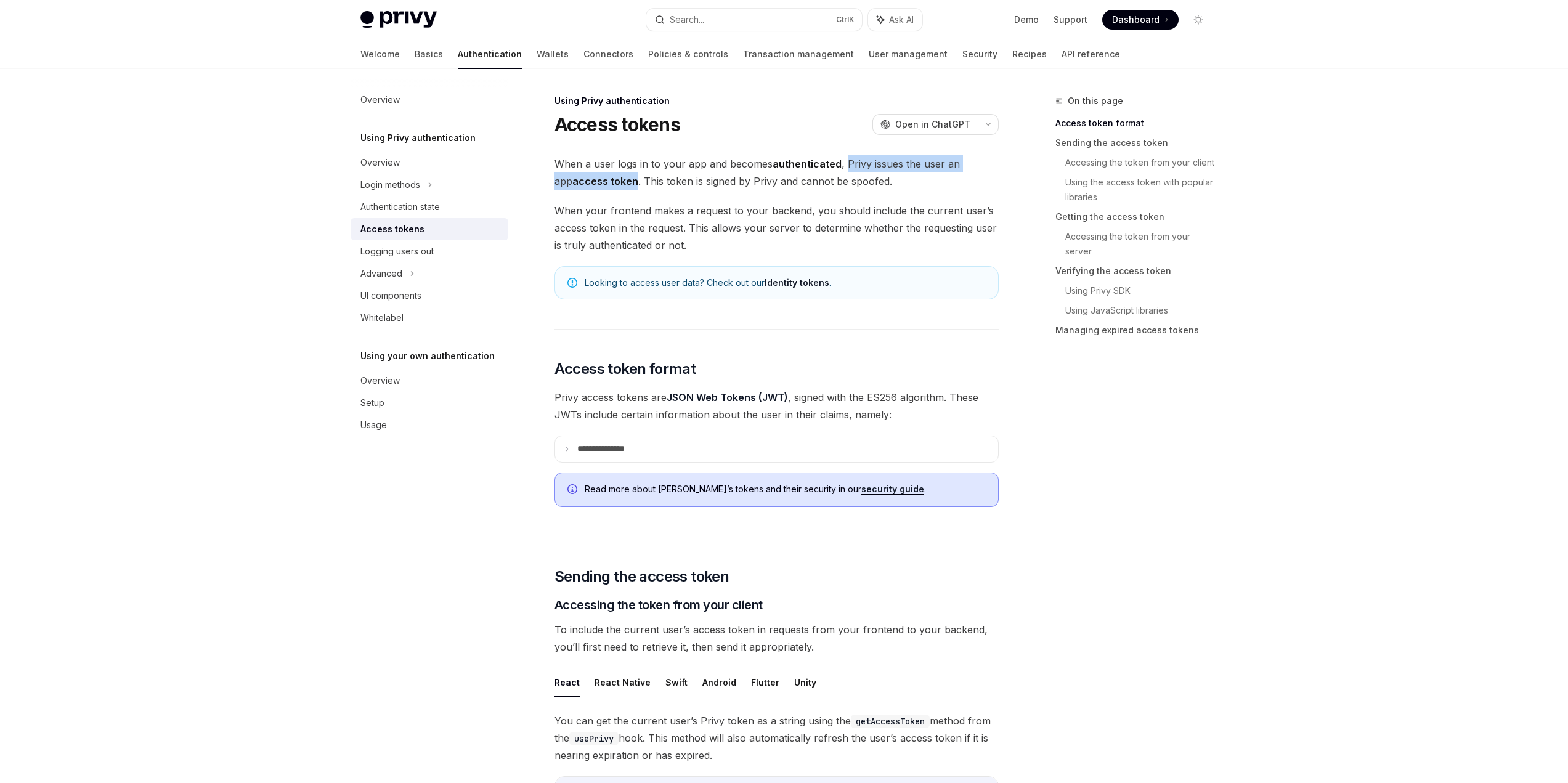
click at [607, 183] on strong "access token" at bounding box center [605, 181] width 66 height 12
drag, startPoint x: 625, startPoint y: 182, endPoint x: 877, endPoint y: 178, distance: 252.0
click at [877, 178] on span "When a user logs in to your app and becomes authenticated , Privy issues the us…" at bounding box center [777, 172] width 444 height 34
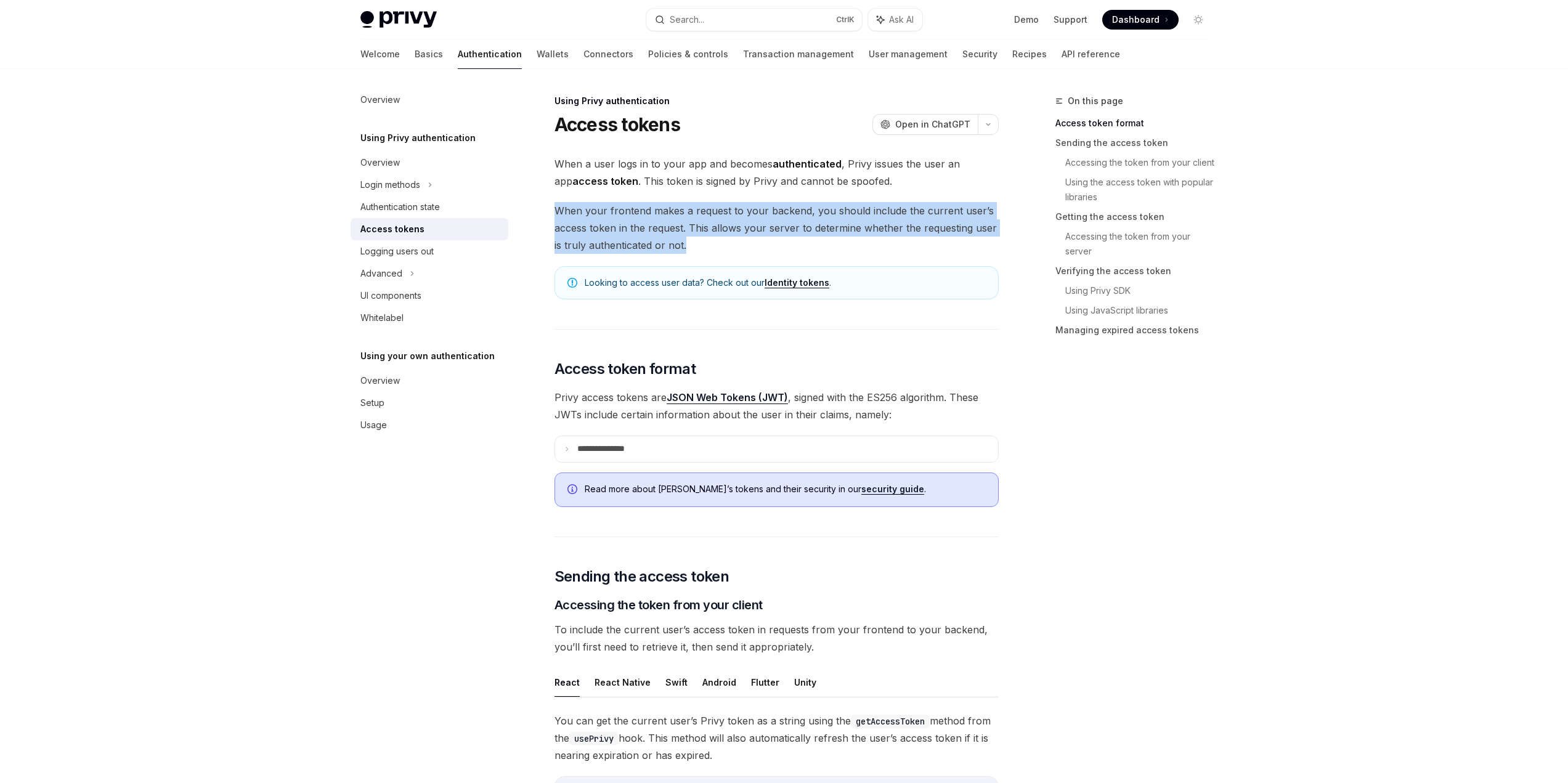
drag, startPoint x: 545, startPoint y: 206, endPoint x: 693, endPoint y: 243, distance: 152.6
click at [693, 243] on span "When your frontend makes a request to your backend, you should include the curr…" at bounding box center [777, 228] width 444 height 52
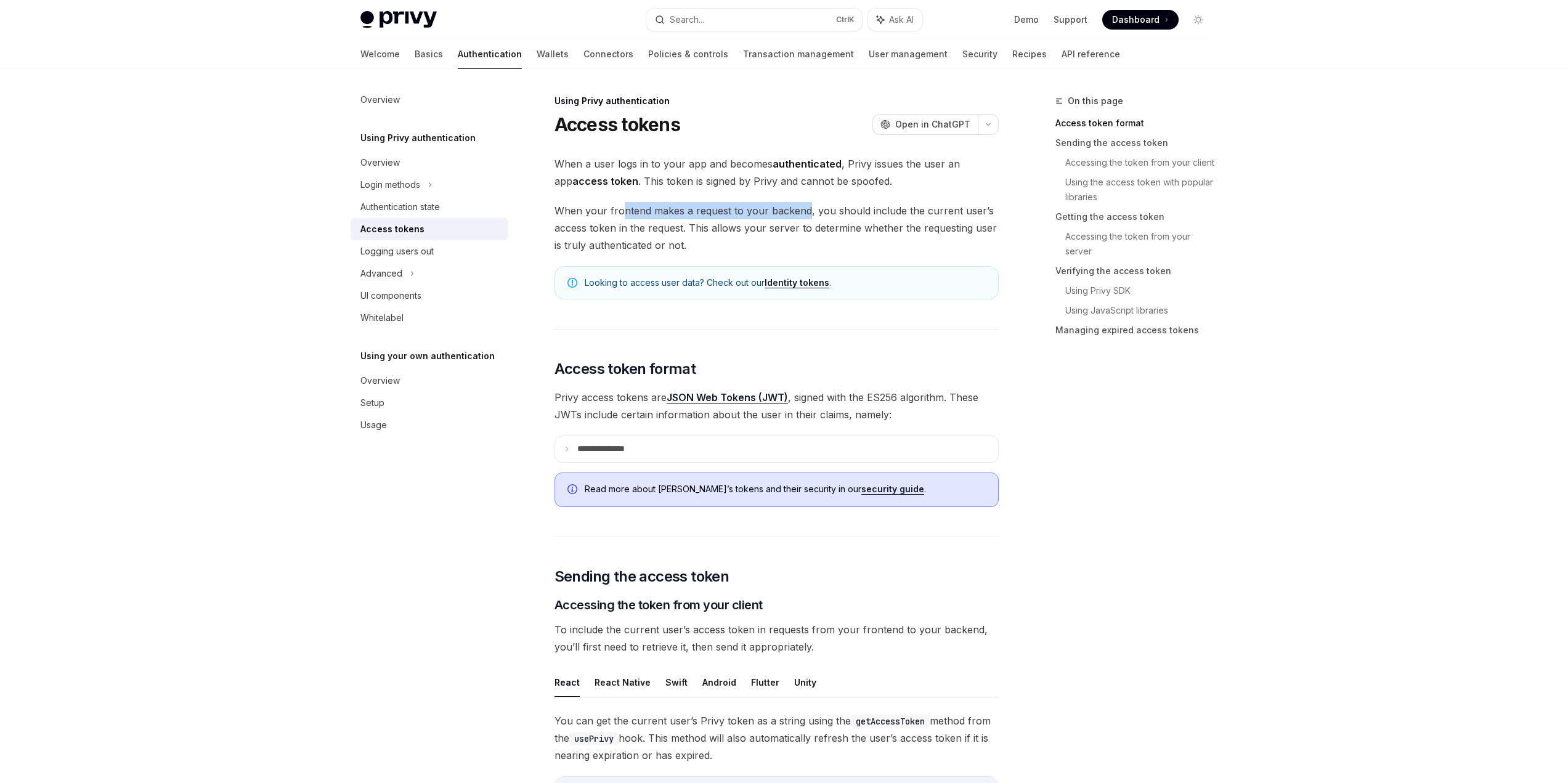
drag, startPoint x: 623, startPoint y: 208, endPoint x: 803, endPoint y: 211, distance: 180.0
click at [803, 211] on span "When your frontend makes a request to your backend, you should include the curr…" at bounding box center [777, 228] width 444 height 52
click at [805, 211] on span "When your frontend makes a request to your backend, you should include the curr…" at bounding box center [777, 228] width 444 height 52
drag, startPoint x: 810, startPoint y: 211, endPoint x: 682, endPoint y: 230, distance: 129.4
click at [682, 230] on span "When your frontend makes a request to your backend, you should include the curr…" at bounding box center [777, 228] width 444 height 52
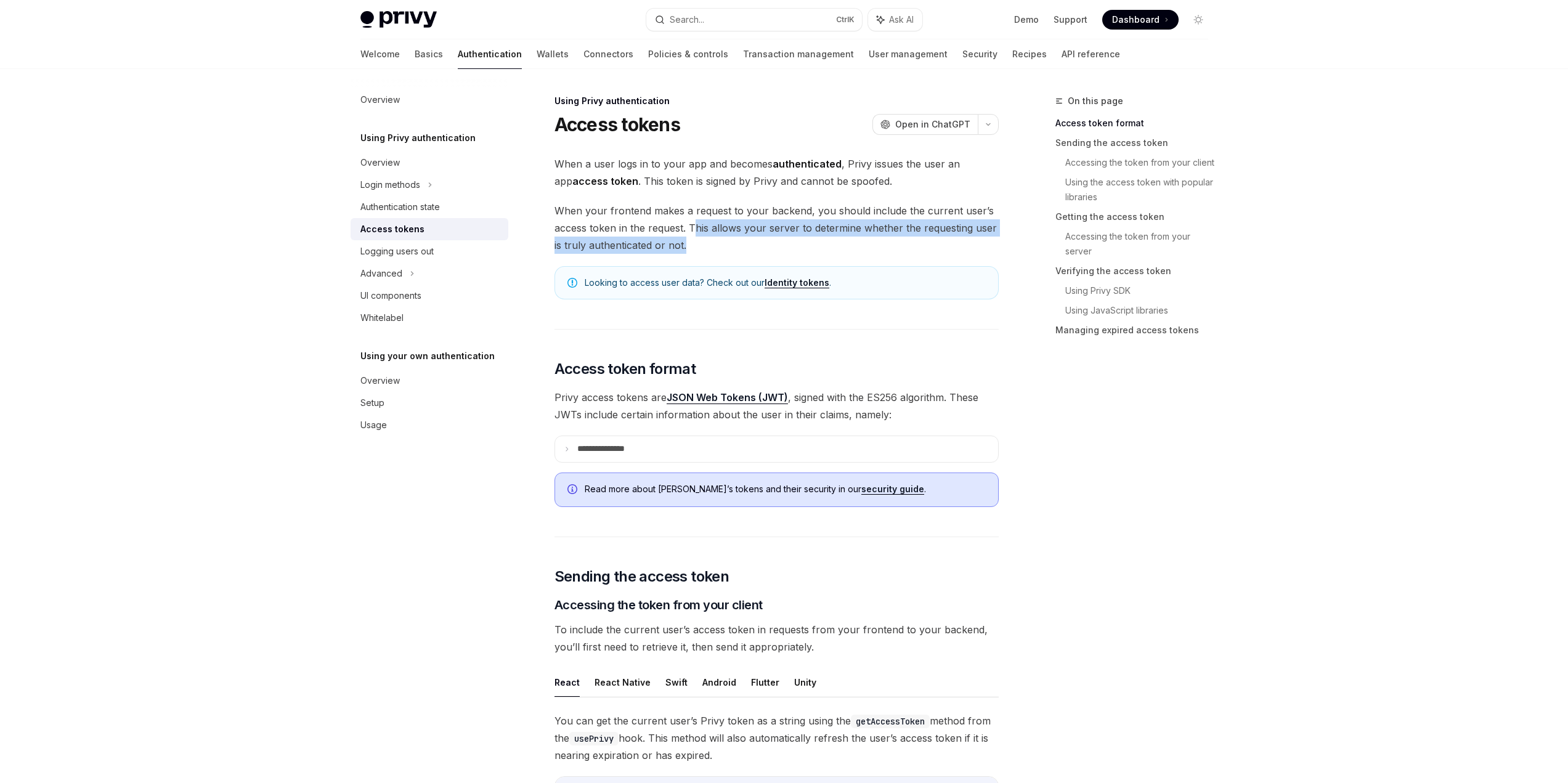
drag, startPoint x: 692, startPoint y: 228, endPoint x: 743, endPoint y: 241, distance: 52.6
click at [743, 241] on span "When your frontend makes a request to your backend, you should include the curr…" at bounding box center [777, 228] width 444 height 52
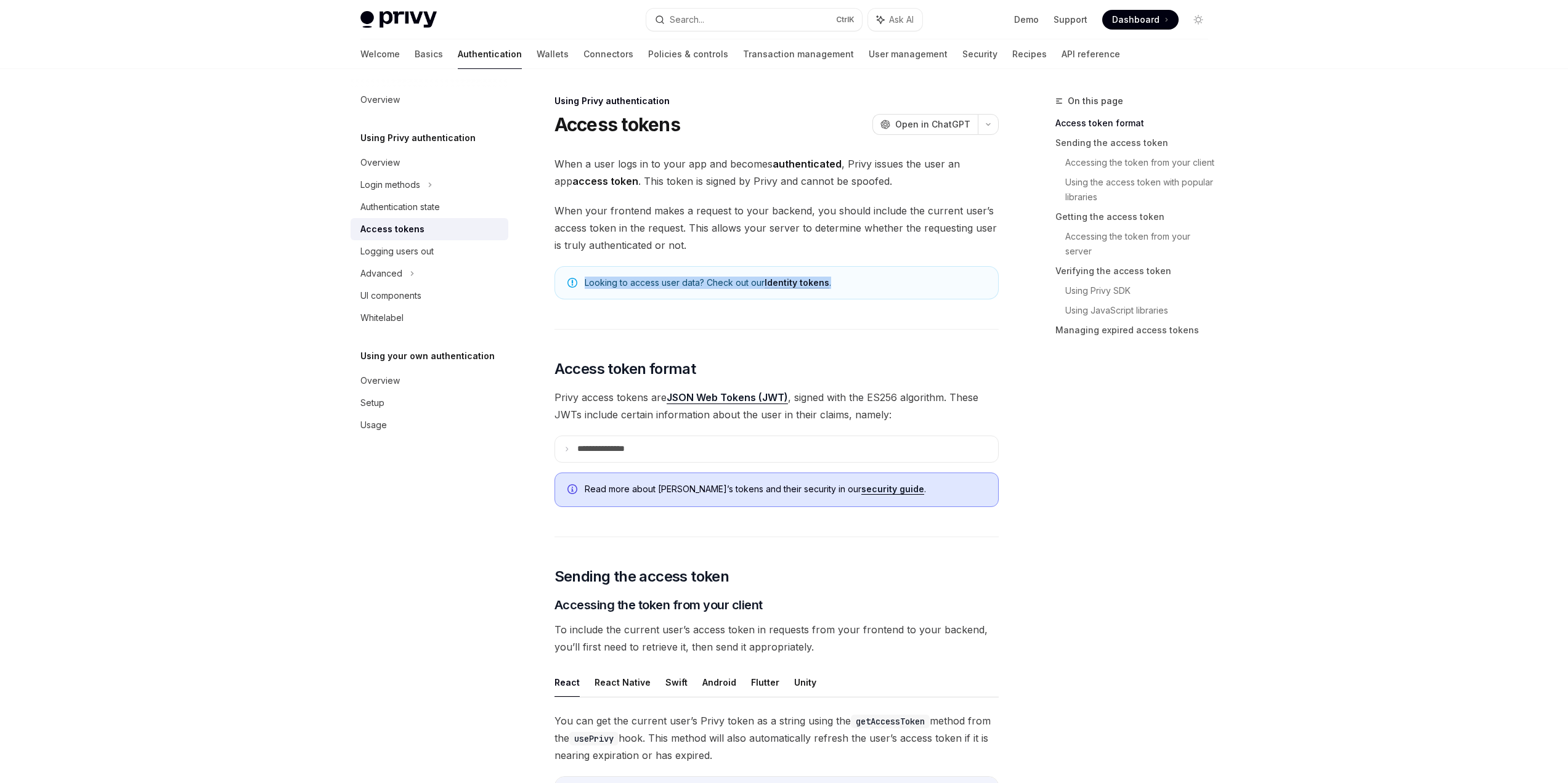
drag, startPoint x: 530, startPoint y: 294, endPoint x: 848, endPoint y: 290, distance: 318.0
click at [848, 290] on div "Looking to access user data? Check out our Identity tokens ." at bounding box center [777, 282] width 444 height 33
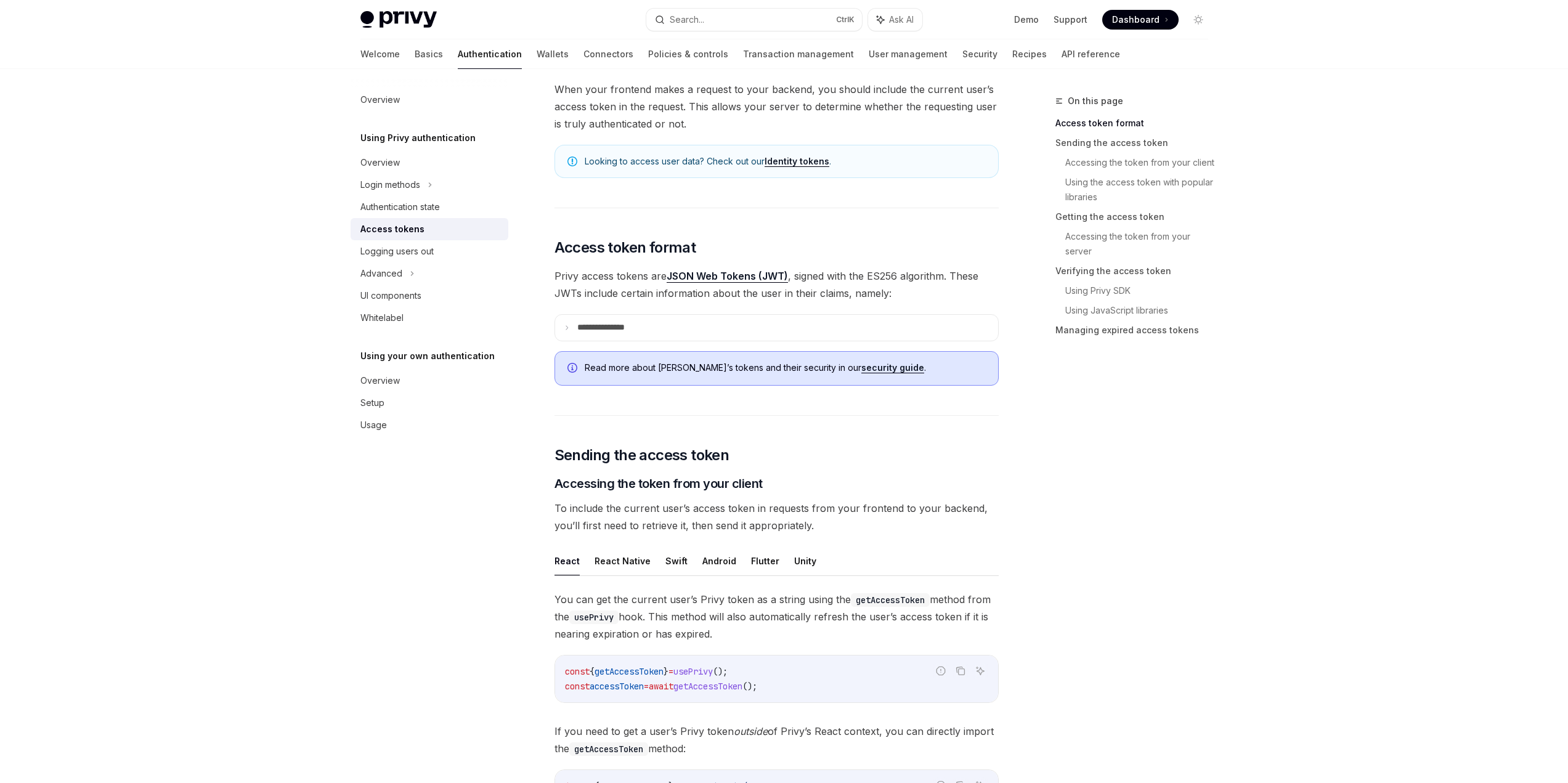
scroll to position [123, 0]
